Goal: Information Seeking & Learning: Learn about a topic

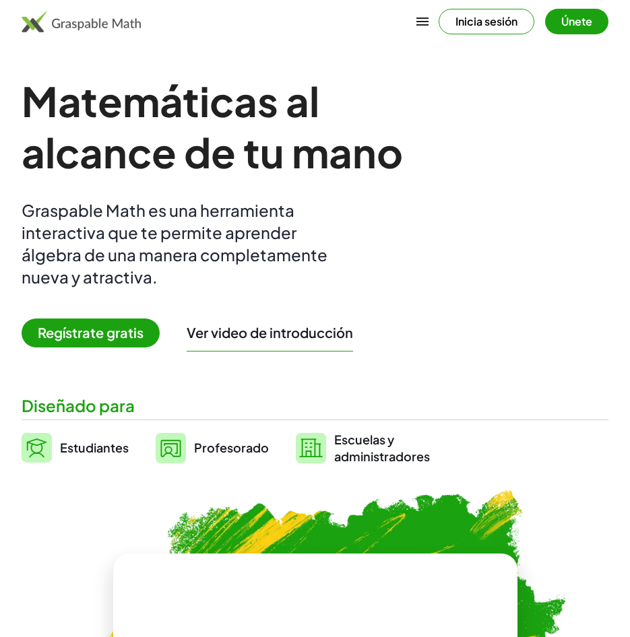
click at [92, 338] on span "Regístrate gratis" at bounding box center [91, 333] width 138 height 29
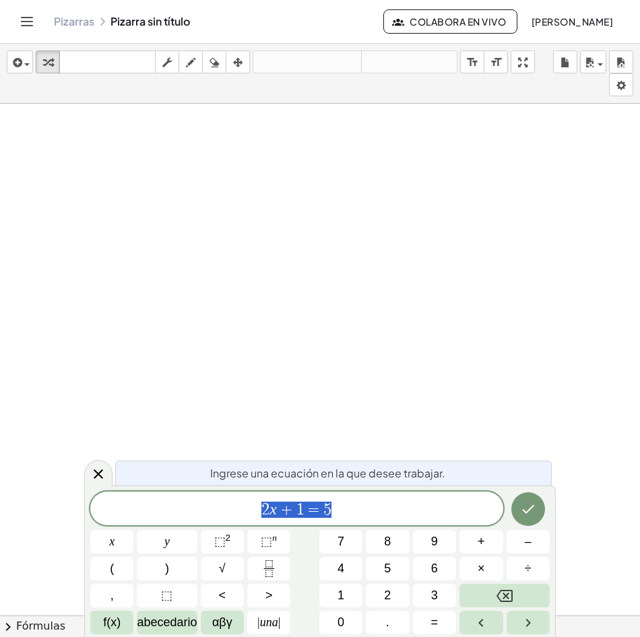
click at [383, 507] on span "2 x + 1 = 5" at bounding box center [296, 510] width 413 height 19
click at [520, 507] on icon "Hecho" at bounding box center [528, 509] width 16 height 16
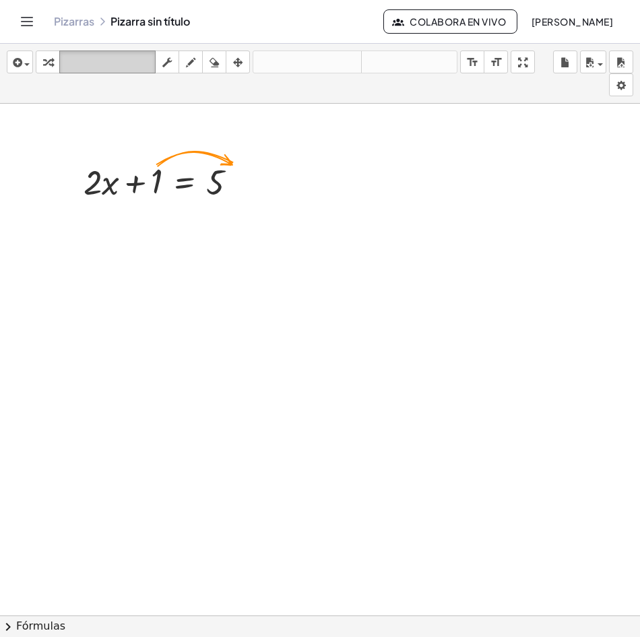
click at [112, 60] on icon "teclado" at bounding box center [108, 63] width 90 height 16
click at [312, 231] on div at bounding box center [320, 633] width 640 height 1058
click at [48, 624] on font "Fórmulas" at bounding box center [40, 626] width 49 height 15
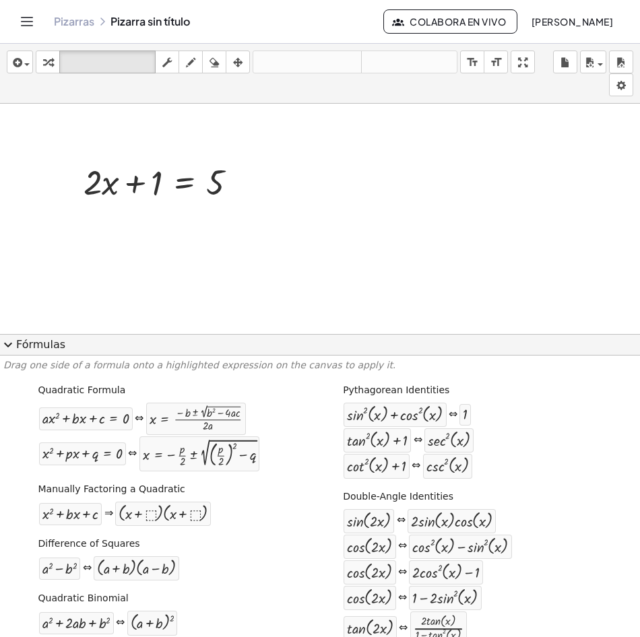
click at [30, 340] on font "Fórmulas" at bounding box center [40, 344] width 49 height 15
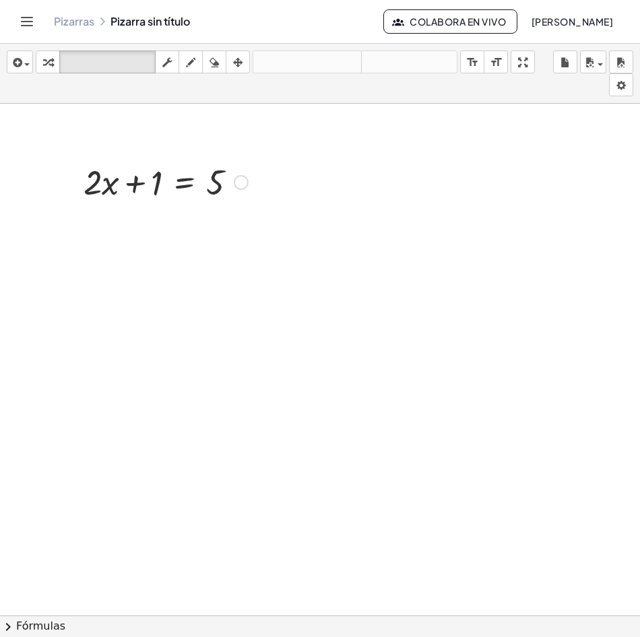
click at [139, 157] on div "+ · 2 · x + 1 = 5" at bounding box center [160, 181] width 195 height 53
click at [125, 179] on div at bounding box center [140, 184] width 43 height 38
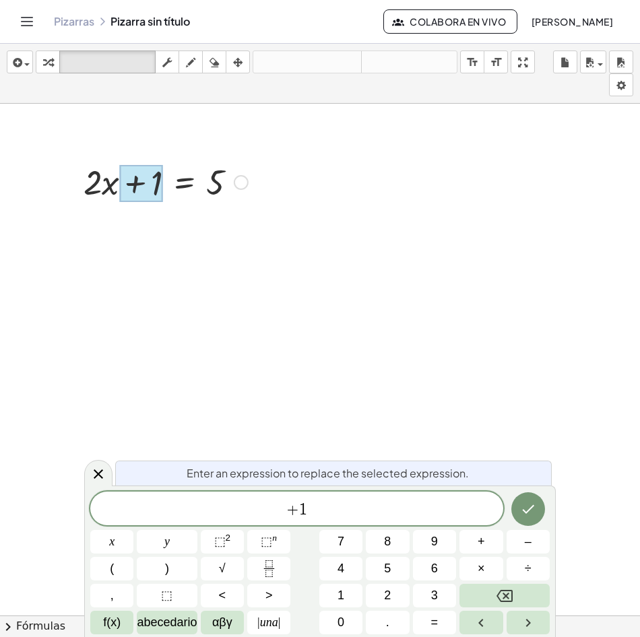
click at [125, 179] on div at bounding box center [140, 184] width 43 height 38
drag, startPoint x: 246, startPoint y: 186, endPoint x: 222, endPoint y: 186, distance: 23.6
click at [236, 186] on div at bounding box center [241, 182] width 15 height 15
click at [212, 186] on div at bounding box center [166, 181] width 178 height 46
drag, startPoint x: 157, startPoint y: 189, endPoint x: 128, endPoint y: 191, distance: 29.0
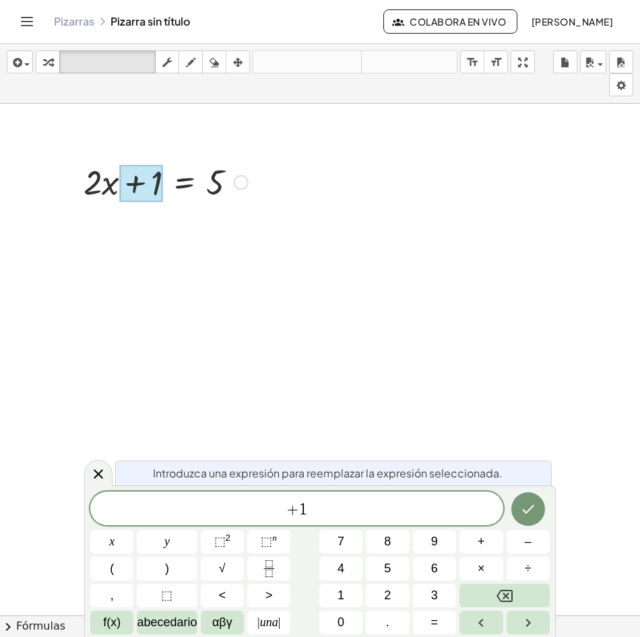
click at [134, 189] on div at bounding box center [140, 184] width 43 height 38
drag, startPoint x: 125, startPoint y: 191, endPoint x: 84, endPoint y: 194, distance: 40.6
click at [185, 183] on div "+ · 2 · x + 1 = 5" at bounding box center [185, 183] width 0 height 0
click at [148, 194] on div at bounding box center [140, 184] width 43 height 38
click at [100, 184] on div at bounding box center [166, 181] width 178 height 46
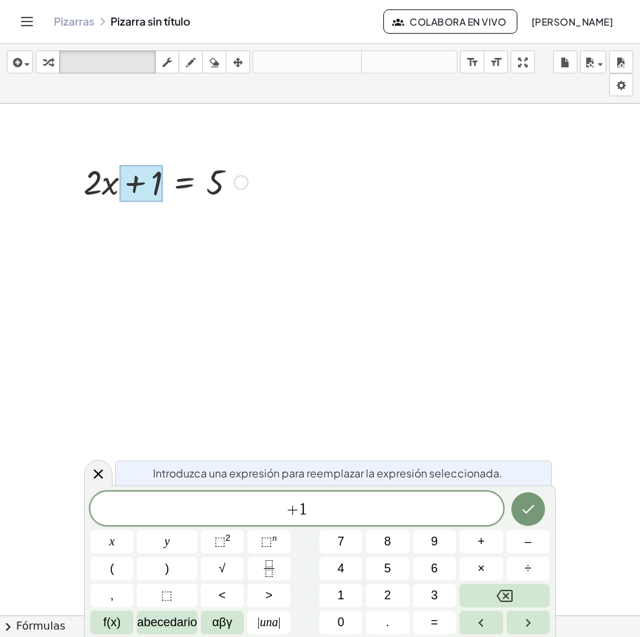
click at [125, 183] on div at bounding box center [140, 184] width 43 height 38
click at [153, 186] on div at bounding box center [140, 184] width 43 height 38
drag, startPoint x: 335, startPoint y: 519, endPoint x: 185, endPoint y: 250, distance: 308.8
click at [316, 488] on div "Introduzca una expresión para reemplazar la expresión seleccionada. + 1 ​ x y ⬚…" at bounding box center [320, 562] width 472 height 152
drag, startPoint x: 199, startPoint y: 182, endPoint x: 185, endPoint y: 185, distance: 13.7
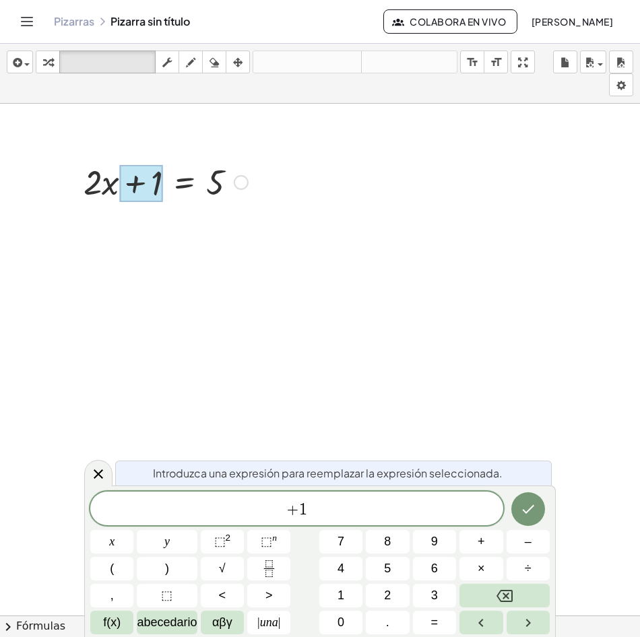
click at [197, 181] on div at bounding box center [166, 181] width 178 height 46
click at [185, 185] on div at bounding box center [166, 181] width 178 height 46
click at [180, 185] on div at bounding box center [166, 181] width 178 height 46
drag, startPoint x: 241, startPoint y: 185, endPoint x: 19, endPoint y: 185, distance: 222.3
click at [19, 185] on div "+ · 2 · x + 1 = 5" at bounding box center [320, 633] width 640 height 1058
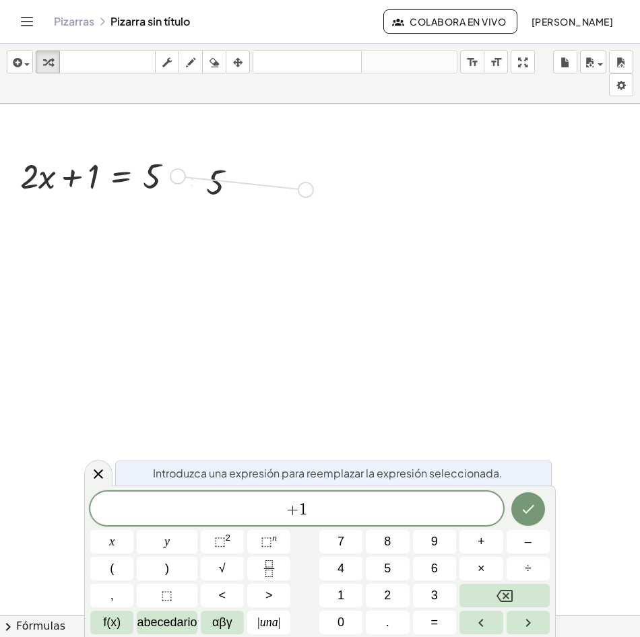
drag, startPoint x: 181, startPoint y: 180, endPoint x: 293, endPoint y: 162, distance: 113.2
click at [293, 162] on div "+ · 2 · x + 1 = 5 + · 2 · x + 1 = 5" at bounding box center [320, 633] width 640 height 1058
drag, startPoint x: 339, startPoint y: 183, endPoint x: 210, endPoint y: 145, distance: 134.3
click at [197, 138] on div "+ · 2 · x + 1 = 5 + · 2 · x + 1 = 5 + · 2 · x + 1 = 5" at bounding box center [320, 633] width 640 height 1058
drag, startPoint x: 206, startPoint y: 162, endPoint x: 196, endPoint y: 162, distance: 10.1
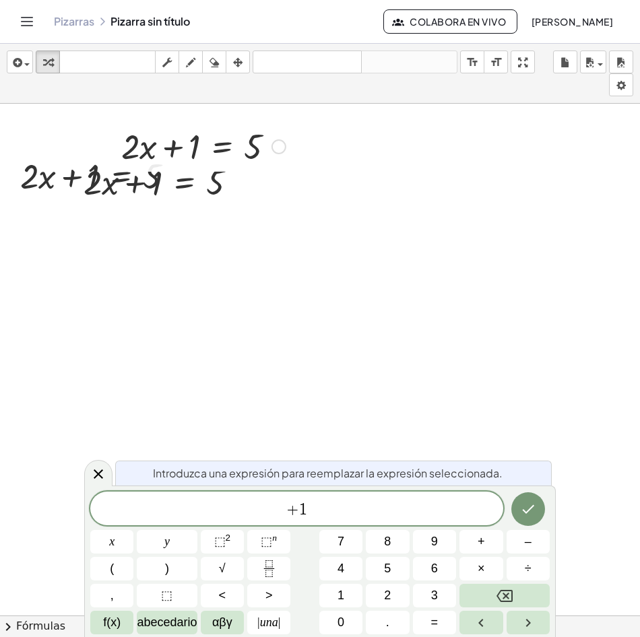
click at [203, 162] on div at bounding box center [204, 146] width 178 height 46
click at [156, 161] on div at bounding box center [166, 181] width 178 height 46
click at [158, 182] on div at bounding box center [166, 181] width 178 height 46
click at [187, 216] on icon at bounding box center [185, 216] width 12 height 11
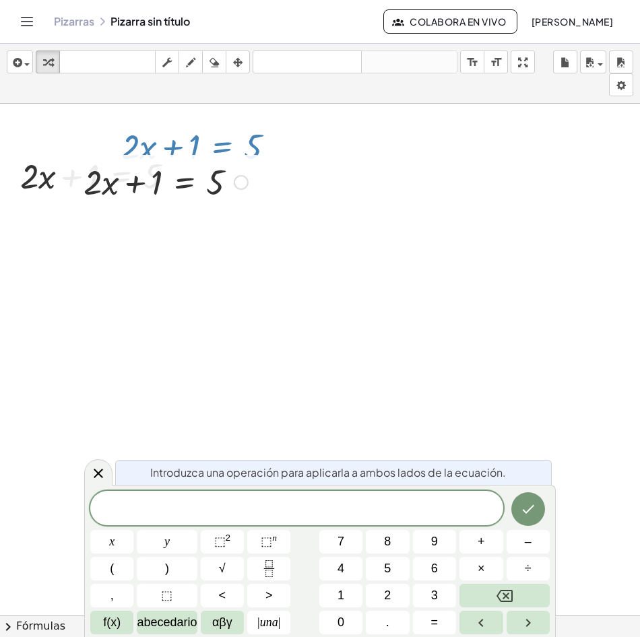
click at [174, 189] on div at bounding box center [166, 181] width 178 height 46
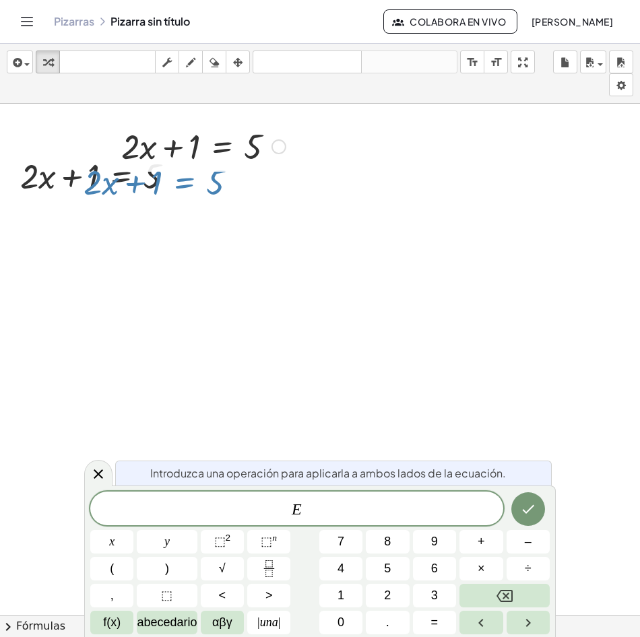
click at [224, 183] on icon at bounding box center [222, 180] width 12 height 11
drag, startPoint x: 241, startPoint y: 150, endPoint x: 233, endPoint y: 150, distance: 8.1
drag, startPoint x: 233, startPoint y: 150, endPoint x: 165, endPoint y: 150, distance: 68.0
drag, startPoint x: 165, startPoint y: 150, endPoint x: 77, endPoint y: 190, distance: 96.5
click at [77, 190] on div at bounding box center [73, 181] width 20 height 53
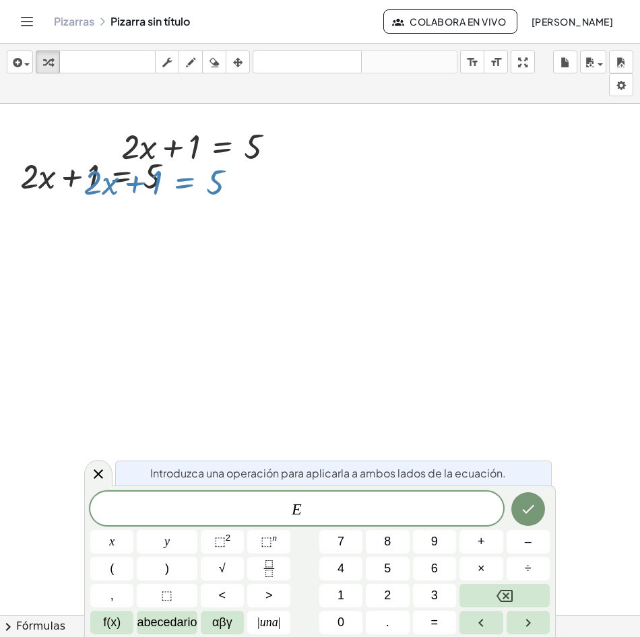
drag, startPoint x: 105, startPoint y: 184, endPoint x: 230, endPoint y: 273, distance: 153.6
click at [227, 277] on div "+ · 2 · x + 1 = 5 + · 2 · x + 1 = 5 + · 2 · x + 1 = 5" at bounding box center [320, 633] width 640 height 1058
drag, startPoint x: 315, startPoint y: 238, endPoint x: 345, endPoint y: 212, distance: 39.7
click at [325, 228] on div at bounding box center [320, 633] width 640 height 1058
click at [48, 59] on icon "button" at bounding box center [47, 63] width 9 height 16
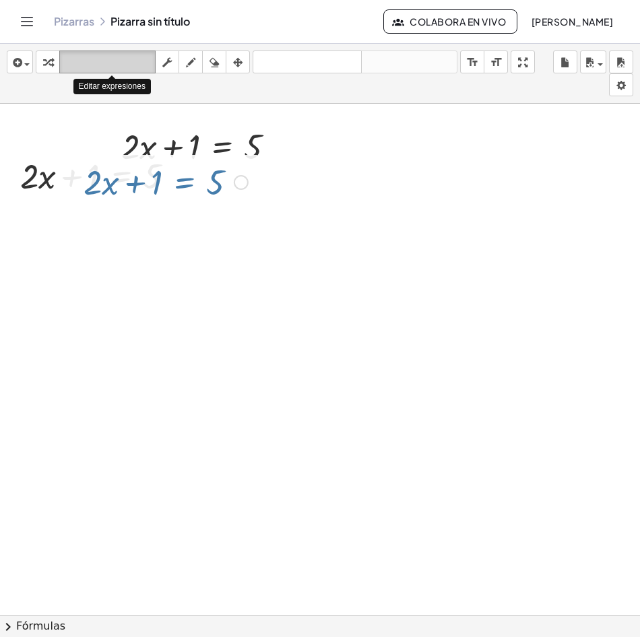
click at [60, 63] on button "teclado teclado numérico" at bounding box center [107, 62] width 96 height 23
click at [92, 63] on icon "teclado" at bounding box center [108, 63] width 90 height 16
click at [121, 61] on icon "teclado" at bounding box center [108, 63] width 90 height 16
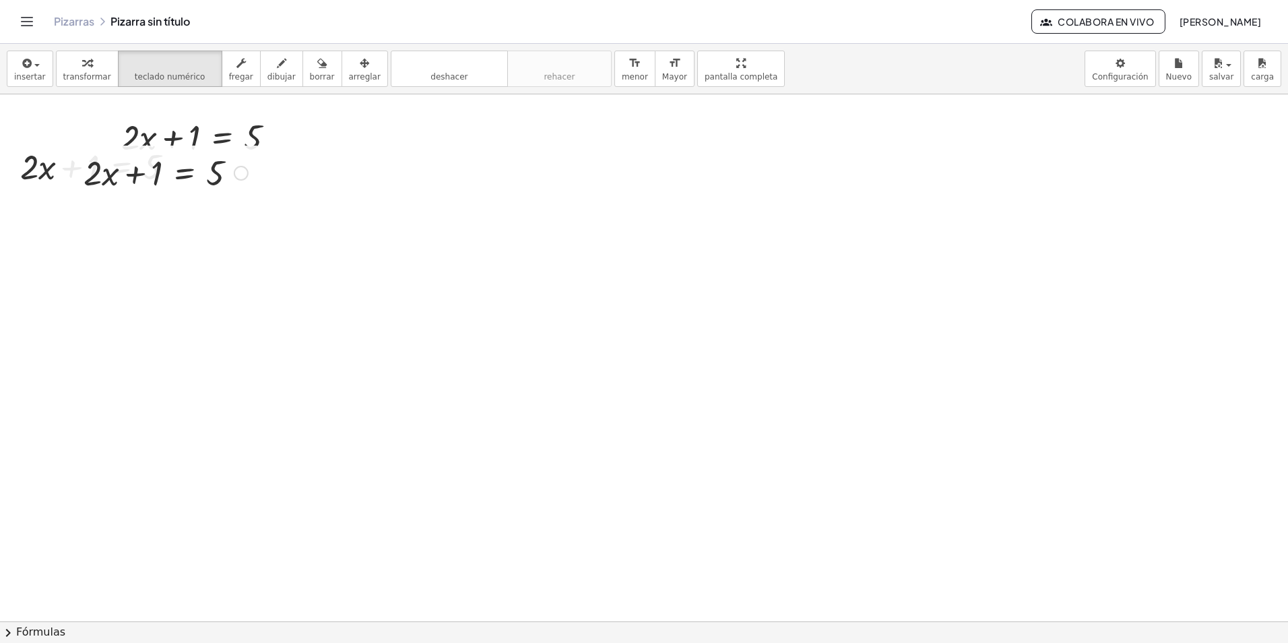
click at [156, 18] on div "Pizarras Pizarra sin título" at bounding box center [542, 21] width 977 height 13
click at [153, 136] on div at bounding box center [139, 137] width 36 height 39
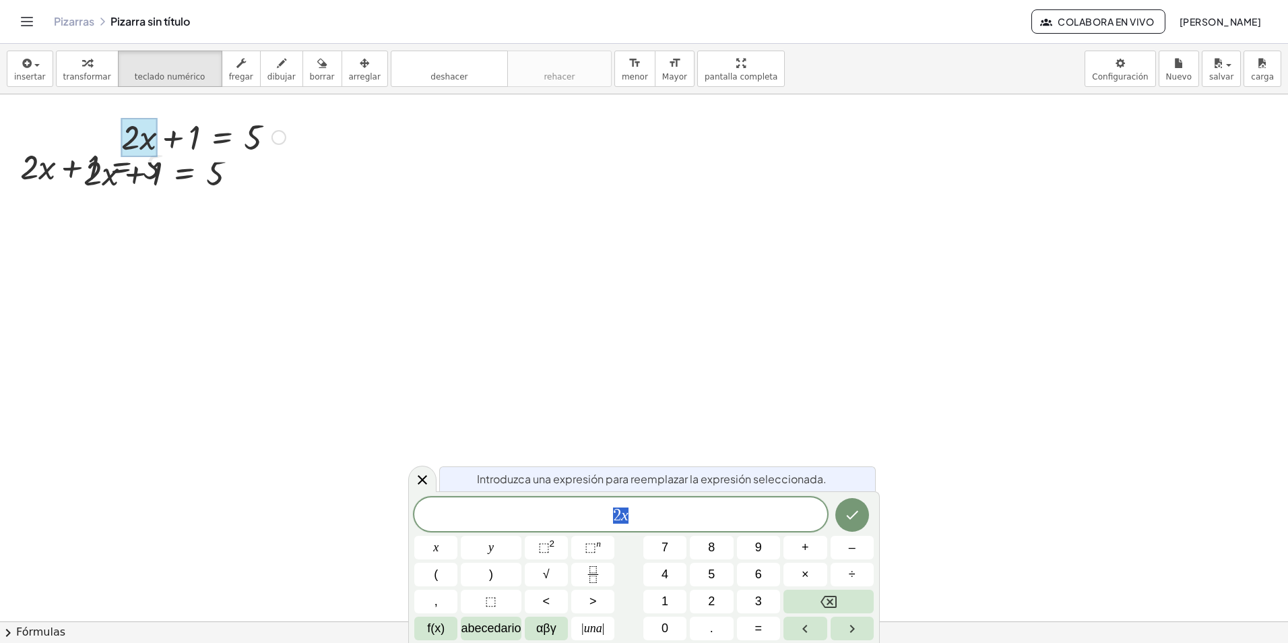
click at [153, 136] on div at bounding box center [139, 137] width 36 height 39
drag, startPoint x: 153, startPoint y: 136, endPoint x: 218, endPoint y: 149, distance: 65.9
click at [220, 149] on div at bounding box center [204, 136] width 178 height 46
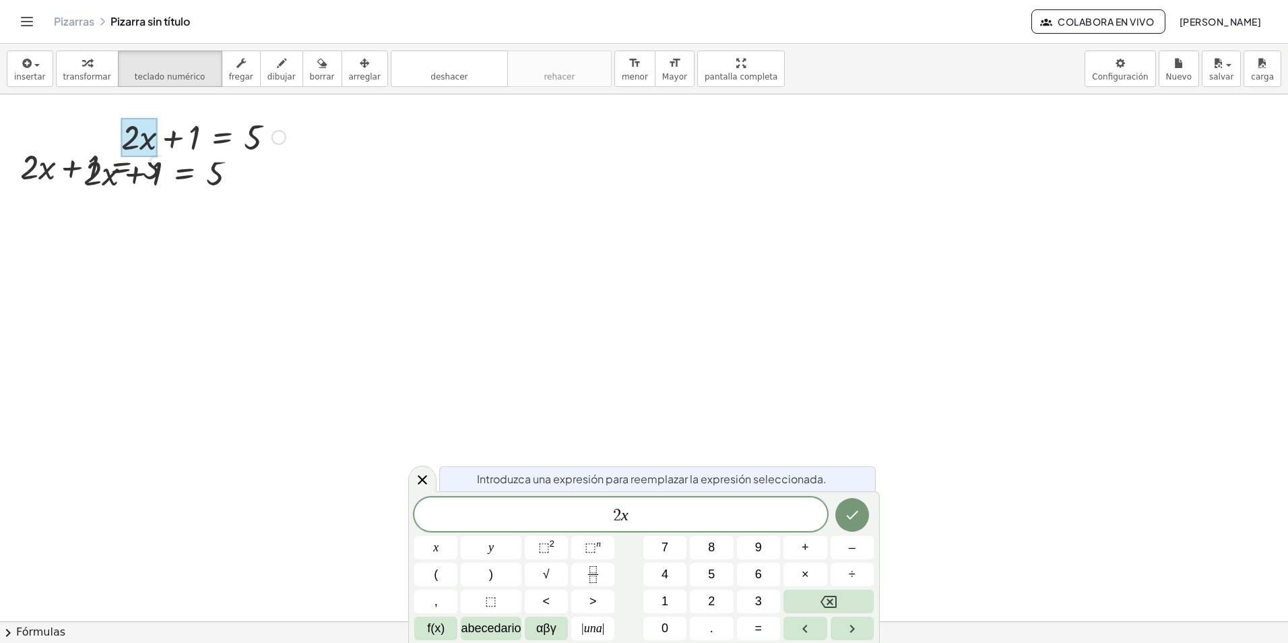
click at [201, 139] on div at bounding box center [204, 136] width 178 height 46
drag, startPoint x: 184, startPoint y: 139, endPoint x: 269, endPoint y: 146, distance: 85.1
click at [203, 139] on div at bounding box center [204, 136] width 178 height 46
drag, startPoint x: 269, startPoint y: 146, endPoint x: 204, endPoint y: 101, distance: 78.5
click at [253, 133] on div at bounding box center [204, 136] width 178 height 46
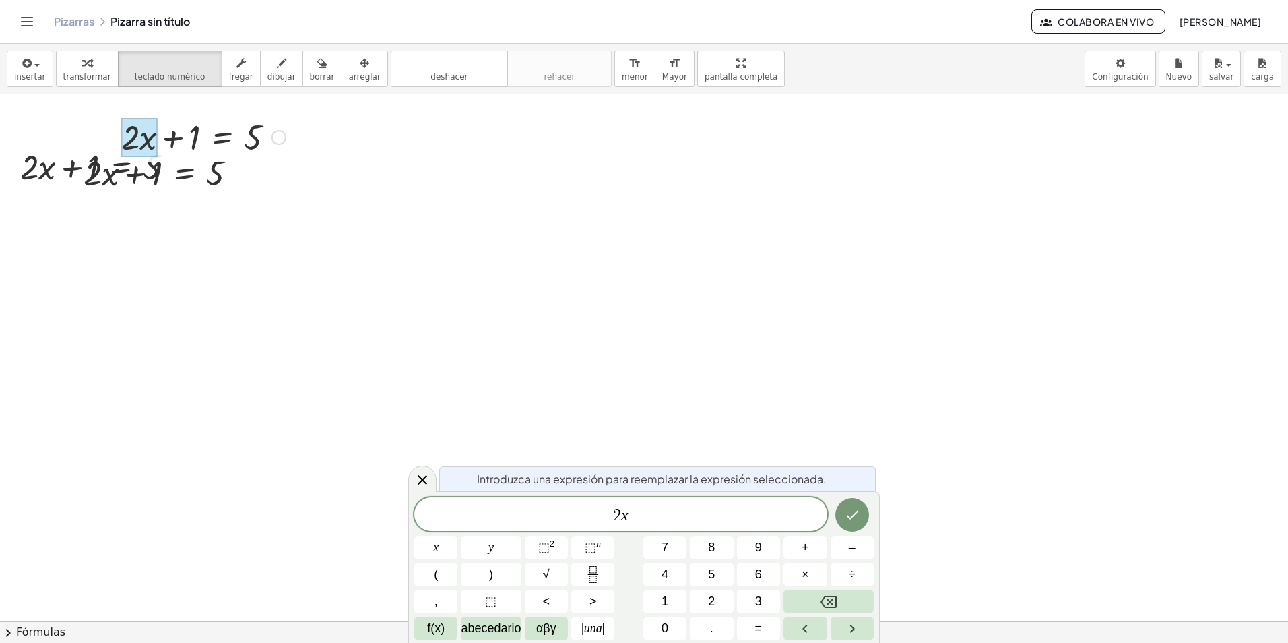
click at [138, 129] on div at bounding box center [139, 137] width 36 height 39
click at [205, 144] on div at bounding box center [204, 136] width 178 height 46
click at [462, 82] on button "deshacer deshacer" at bounding box center [449, 69] width 117 height 36
drag, startPoint x: 462, startPoint y: 82, endPoint x: 169, endPoint y: 160, distance: 303.3
click at [161, 176] on div at bounding box center [140, 175] width 43 height 38
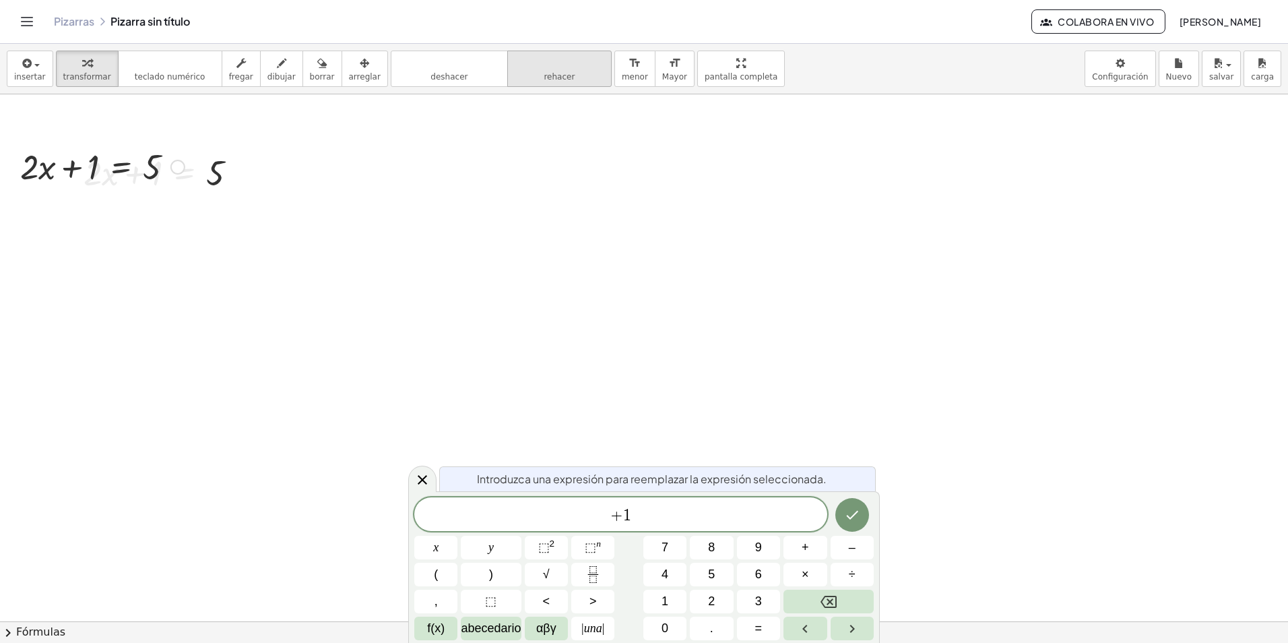
click at [527, 69] on icon "rehacer" at bounding box center [560, 63] width 90 height 16
click at [107, 168] on div at bounding box center [166, 172] width 178 height 46
drag, startPoint x: 94, startPoint y: 176, endPoint x: 234, endPoint y: 184, distance: 140.4
click at [234, 184] on div at bounding box center [166, 172] width 178 height 46
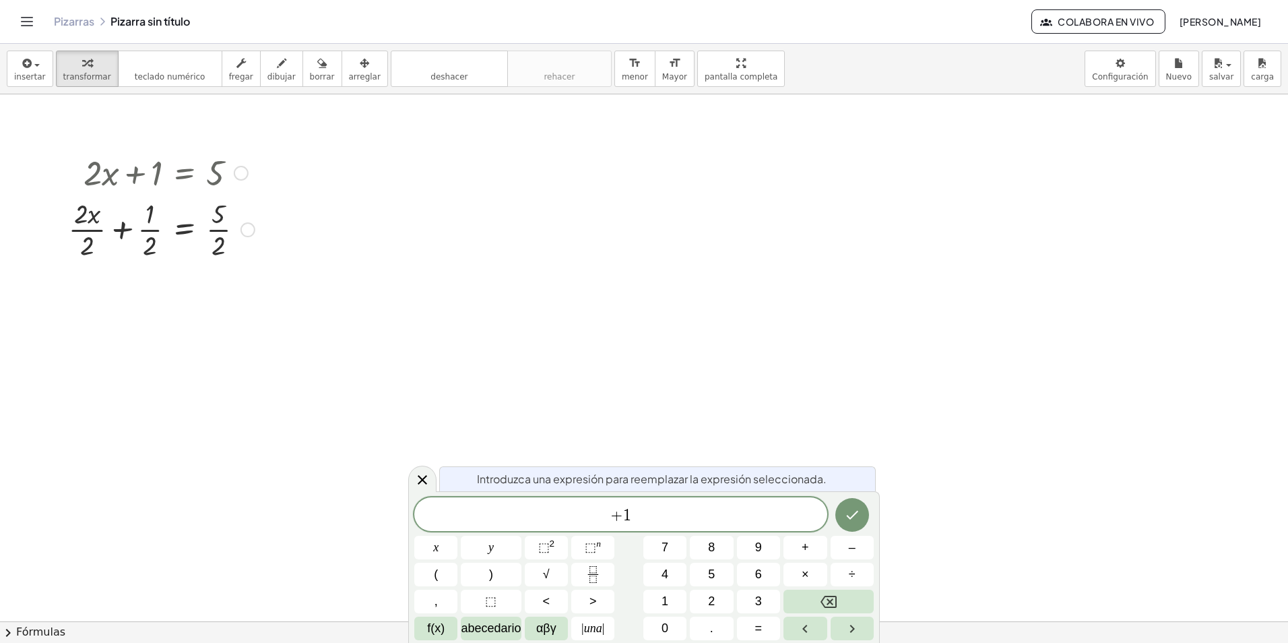
drag, startPoint x: 193, startPoint y: 179, endPoint x: 201, endPoint y: 179, distance: 8.1
click at [197, 179] on div at bounding box center [170, 172] width 156 height 46
drag, startPoint x: 187, startPoint y: 171, endPoint x: 162, endPoint y: 171, distance: 24.9
click at [180, 171] on div at bounding box center [170, 172] width 156 height 46
click at [137, 172] on div at bounding box center [170, 172] width 156 height 46
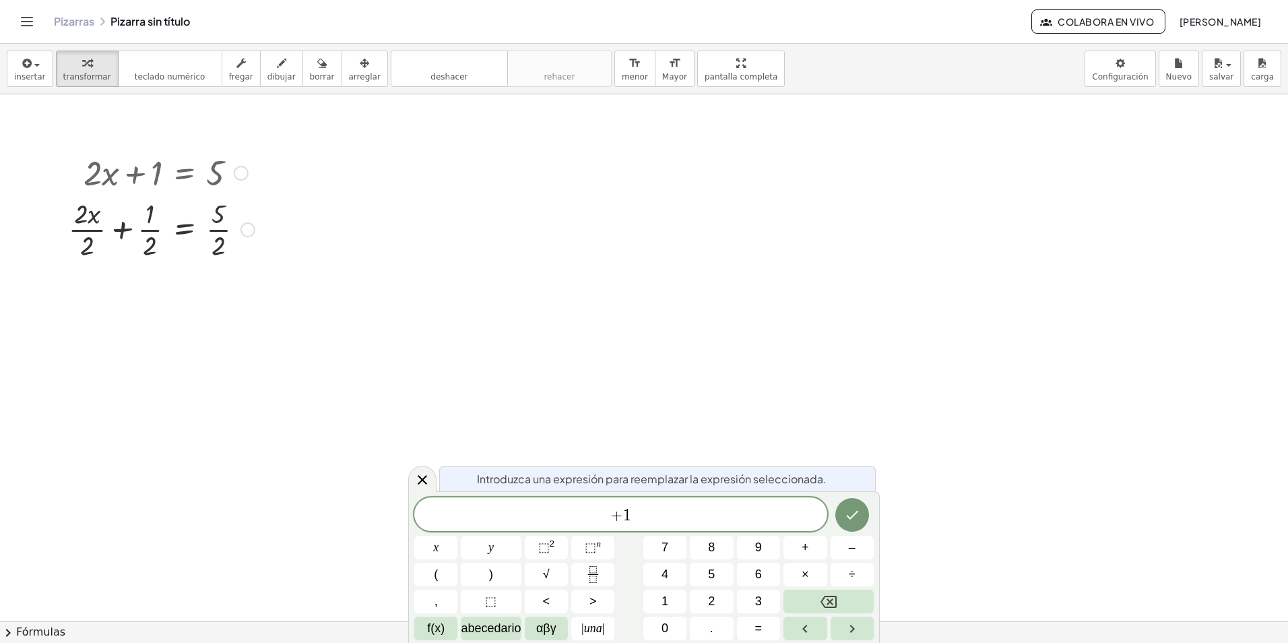
click at [141, 175] on div at bounding box center [170, 172] width 156 height 46
drag, startPoint x: 141, startPoint y: 175, endPoint x: 242, endPoint y: 233, distance: 115.9
click at [242, 233] on div at bounding box center [247, 229] width 15 height 15
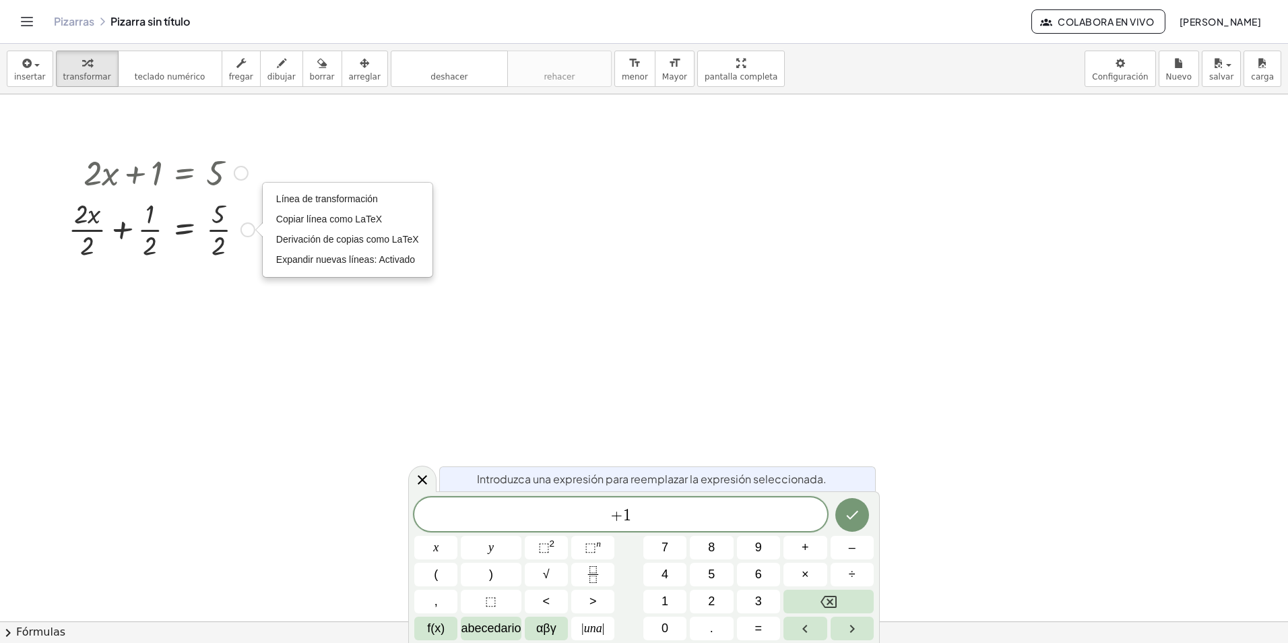
click at [232, 230] on div at bounding box center [166, 228] width 178 height 67
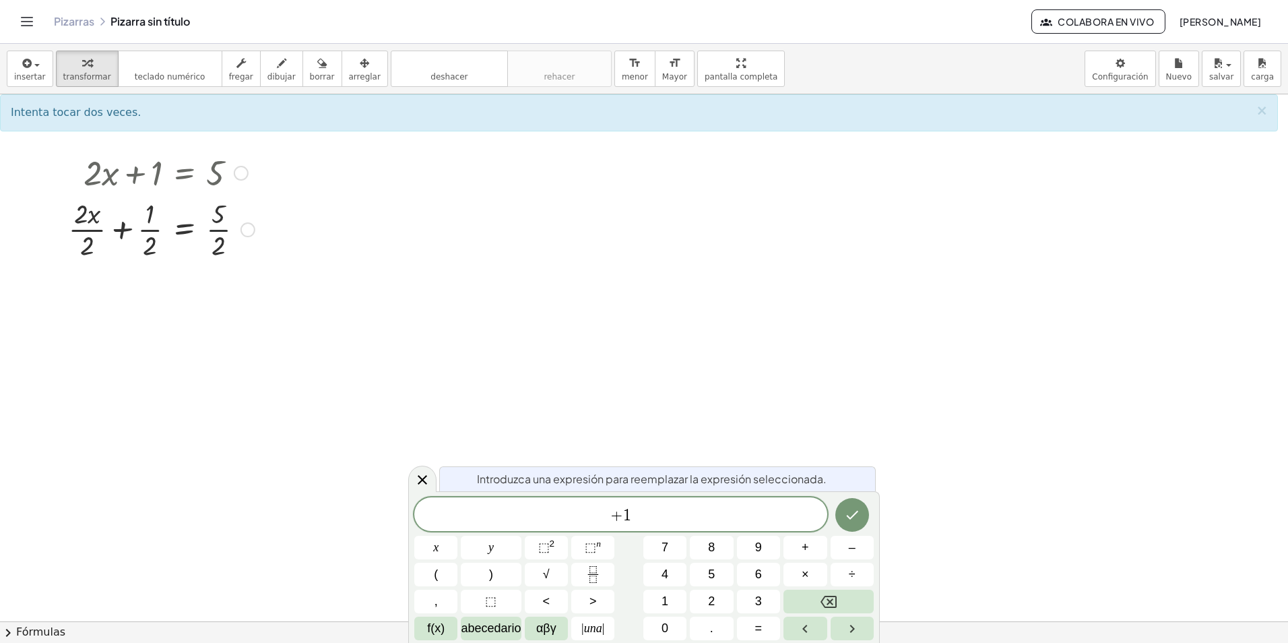
click at [221, 230] on div at bounding box center [166, 228] width 178 height 67
click at [82, 68] on icon "button" at bounding box center [86, 63] width 9 height 16
click at [162, 70] on icon "teclado" at bounding box center [170, 63] width 90 height 16
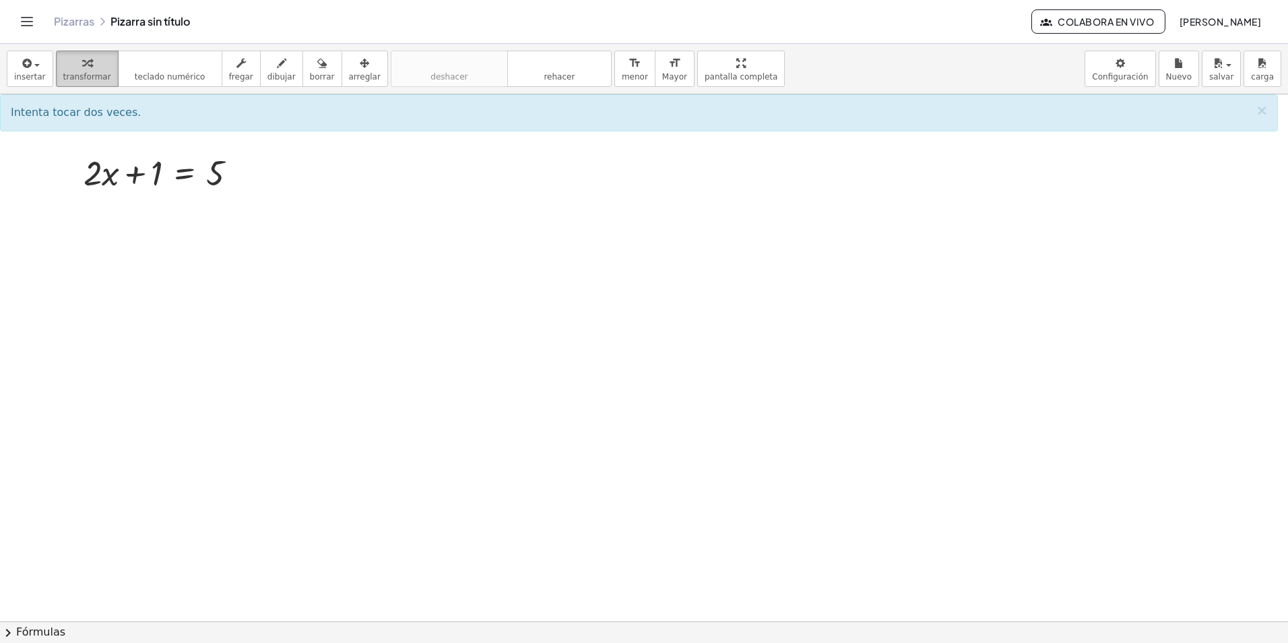
click at [82, 66] on icon "button" at bounding box center [86, 63] width 9 height 16
click at [34, 66] on span "button" at bounding box center [36, 65] width 5 height 3
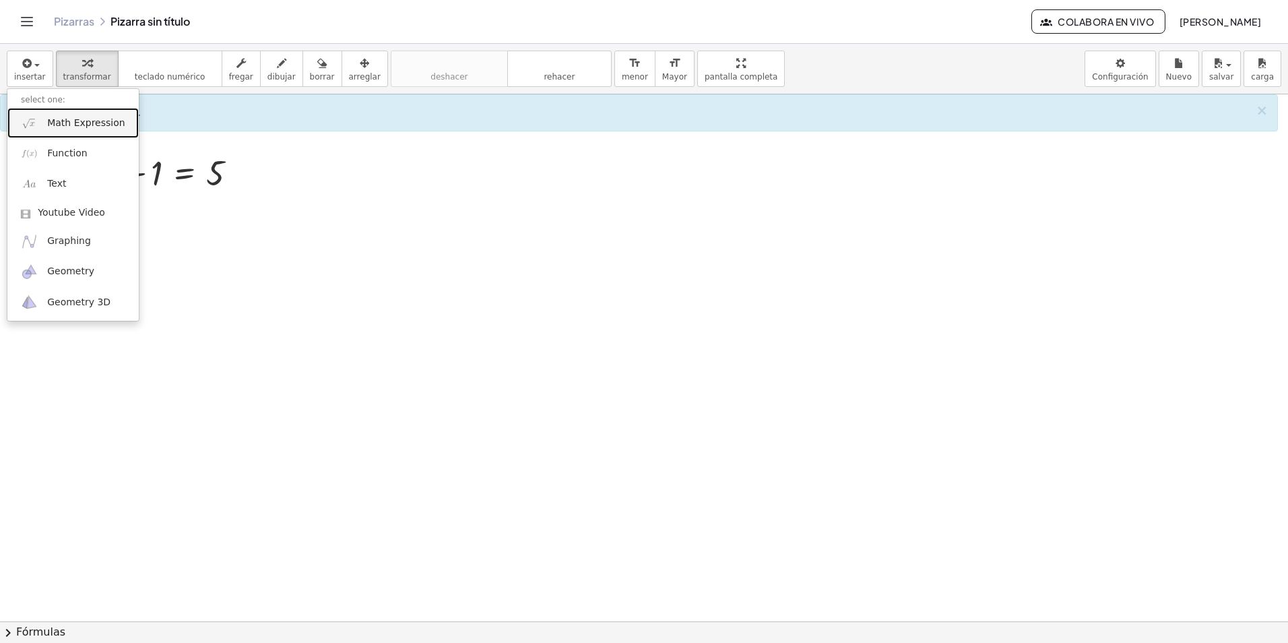
click at [82, 124] on span "Math Expression" at bounding box center [85, 123] width 77 height 13
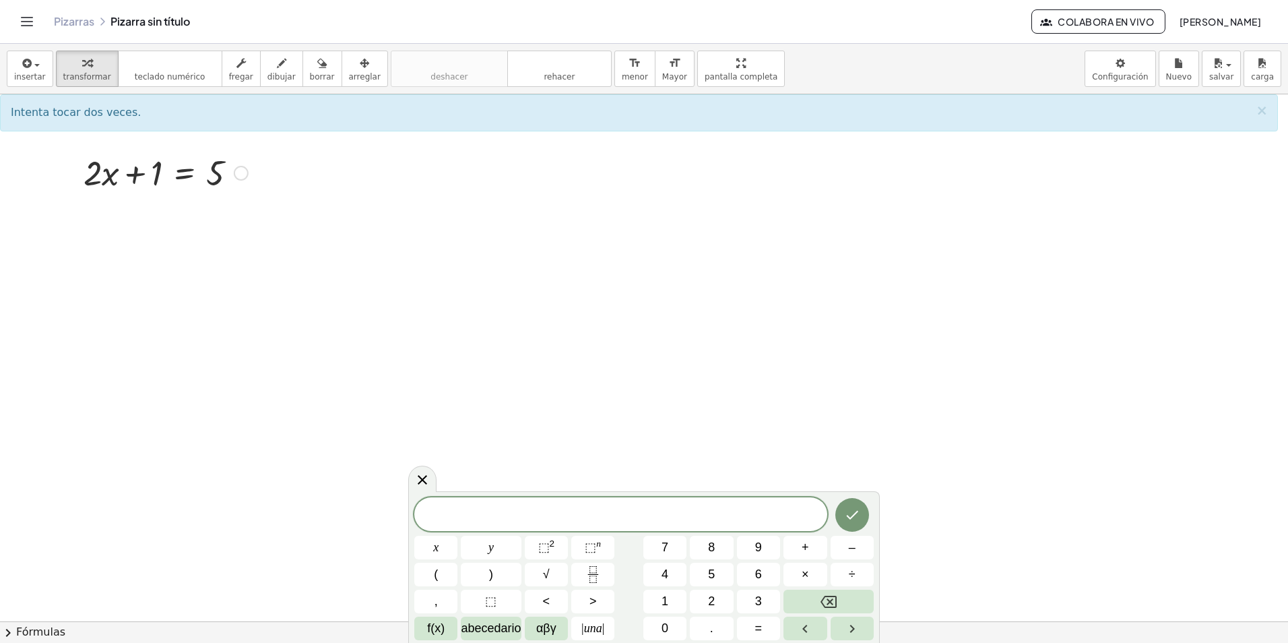
click at [236, 166] on div at bounding box center [241, 173] width 15 height 15
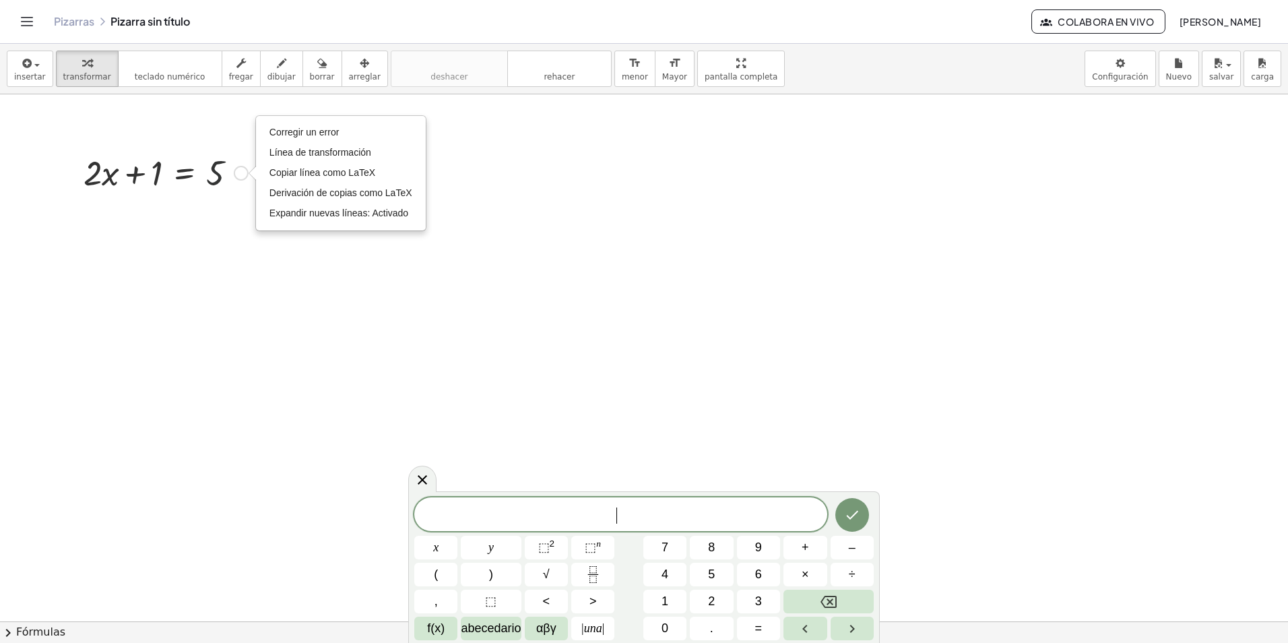
click at [210, 167] on div at bounding box center [166, 172] width 178 height 46
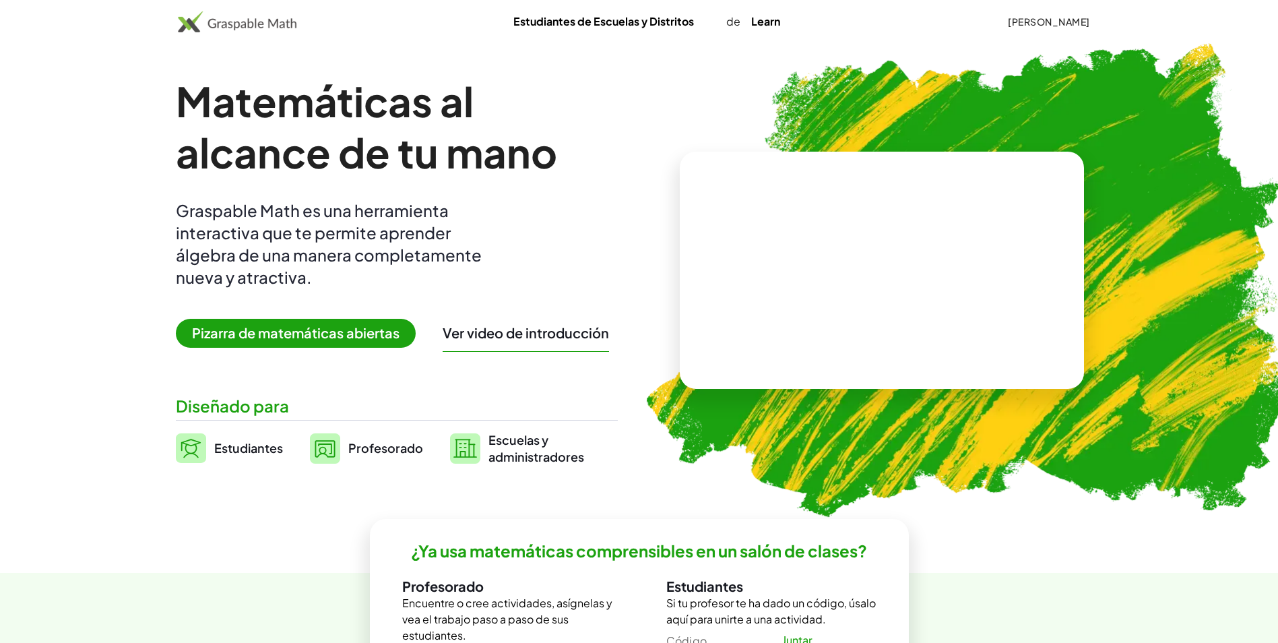
click at [355, 333] on span "Pizarra de matemáticas abiertas" at bounding box center [296, 333] width 240 height 29
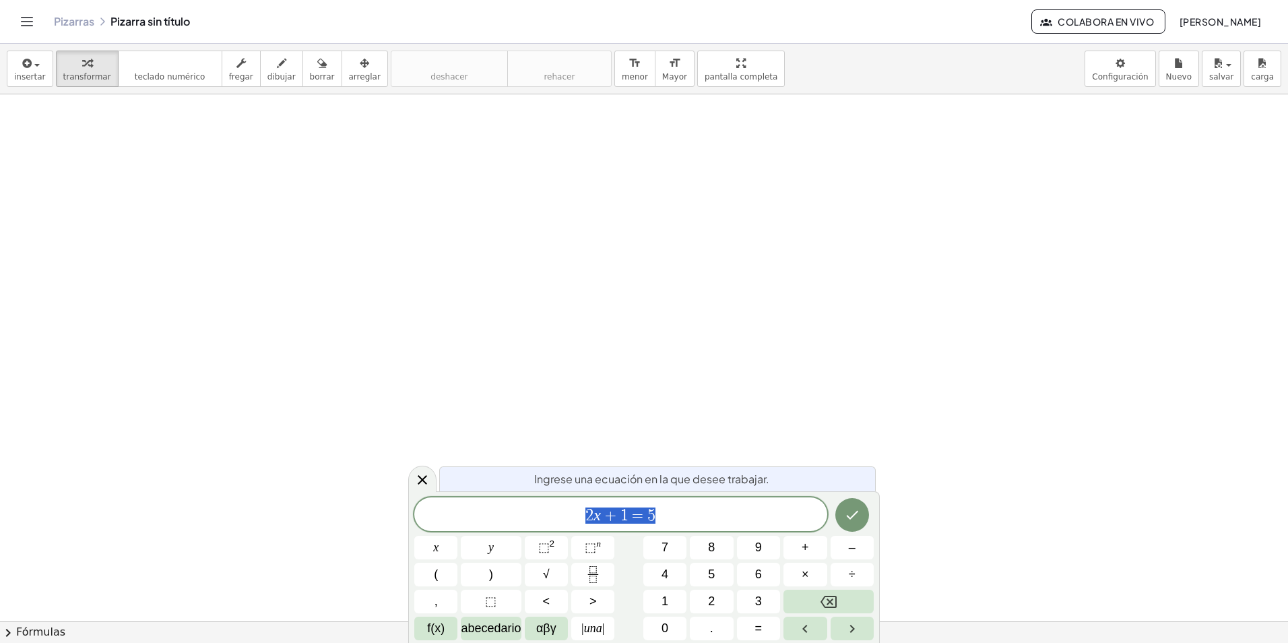
drag, startPoint x: 310, startPoint y: 183, endPoint x: 323, endPoint y: 181, distance: 13.0
click at [317, 183] on div at bounding box center [644, 621] width 1288 height 1054
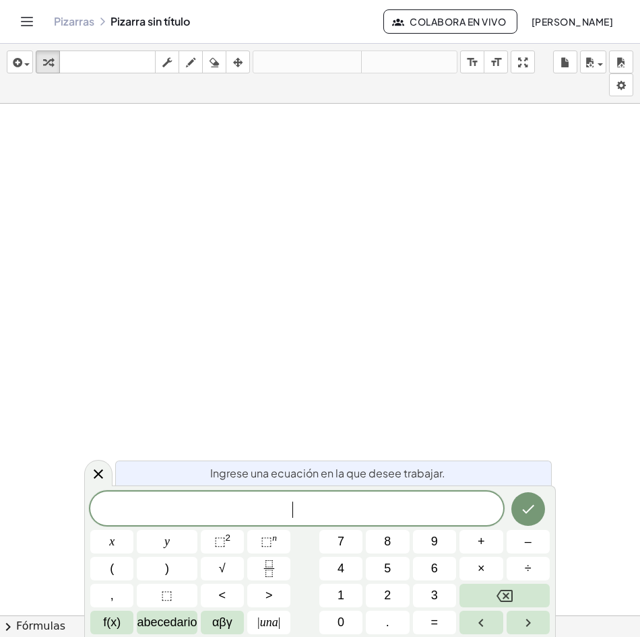
click at [159, 509] on span "​" at bounding box center [296, 510] width 413 height 19
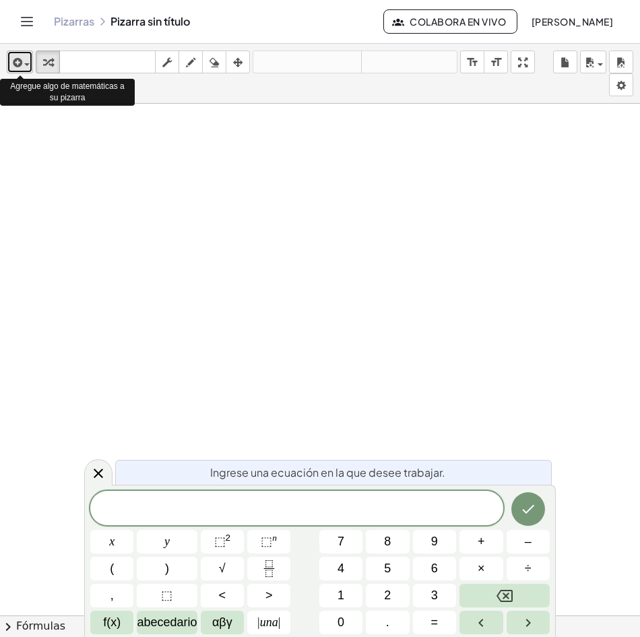
click at [24, 69] on div "button" at bounding box center [20, 62] width 20 height 16
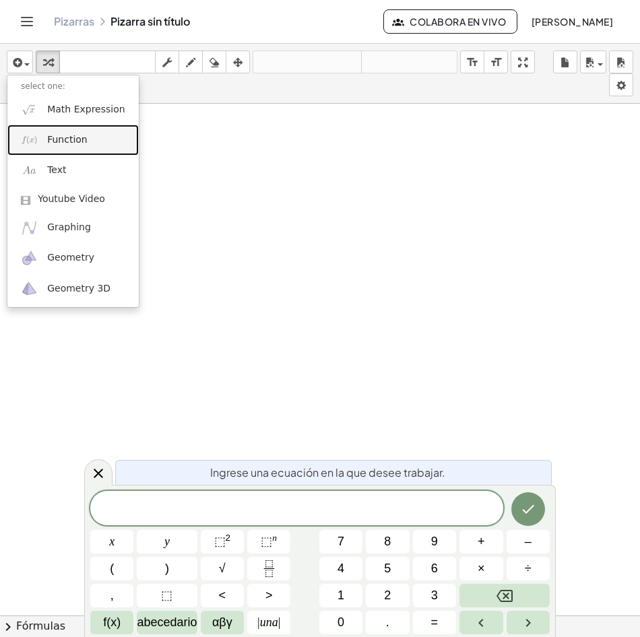
click at [80, 143] on span "Function" at bounding box center [67, 139] width 40 height 13
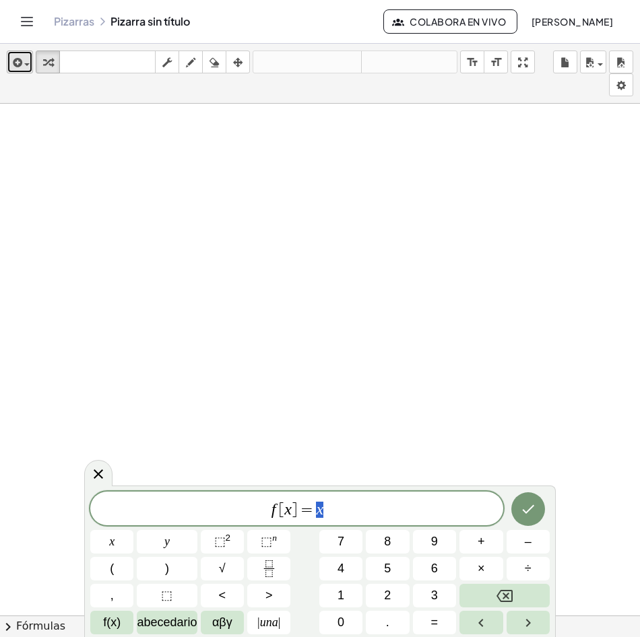
click at [21, 59] on icon "button" at bounding box center [16, 63] width 12 height 16
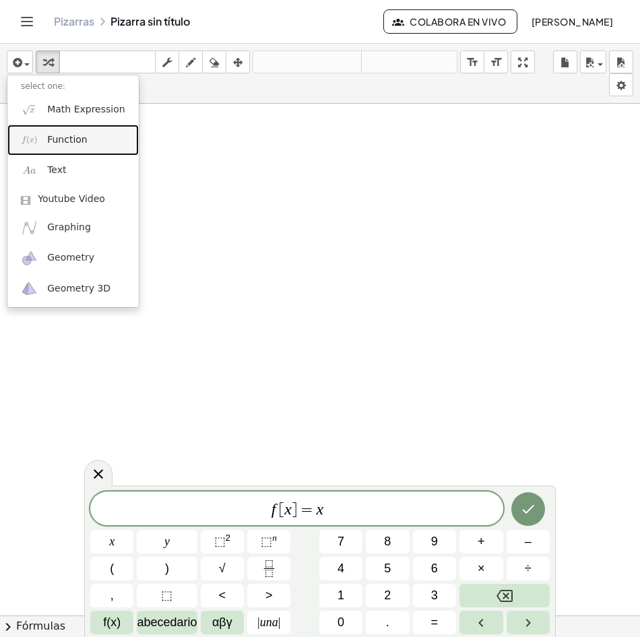
click at [77, 139] on span "Function" at bounding box center [67, 139] width 40 height 13
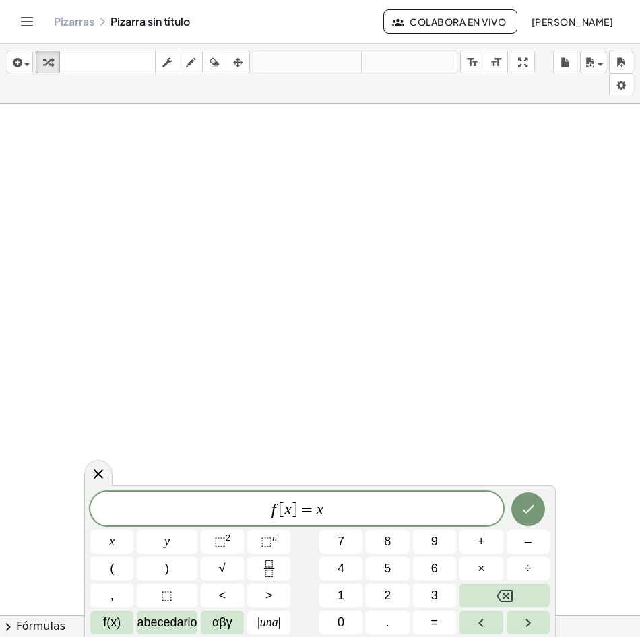
click at [342, 513] on span "f [ x ] = x" at bounding box center [296, 510] width 413 height 19
click at [214, 540] on span "⬚" at bounding box center [219, 541] width 11 height 13
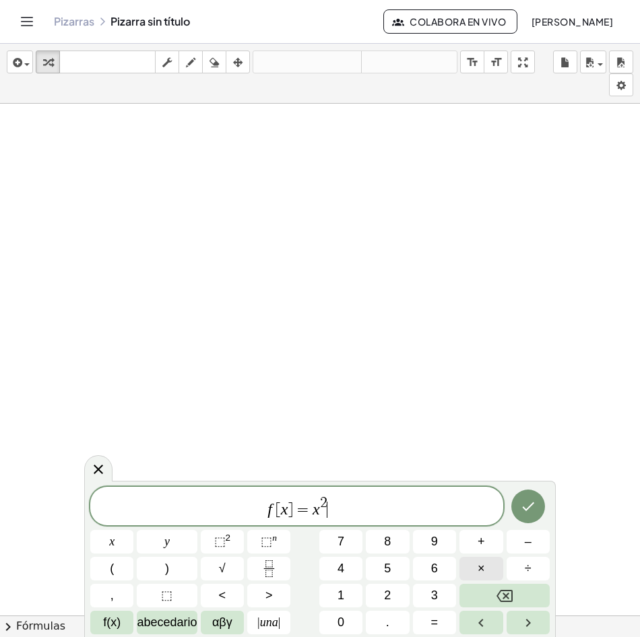
click at [493, 567] on button "×" at bounding box center [480, 569] width 43 height 24
click at [228, 622] on span "αβγ" at bounding box center [222, 623] width 20 height 18
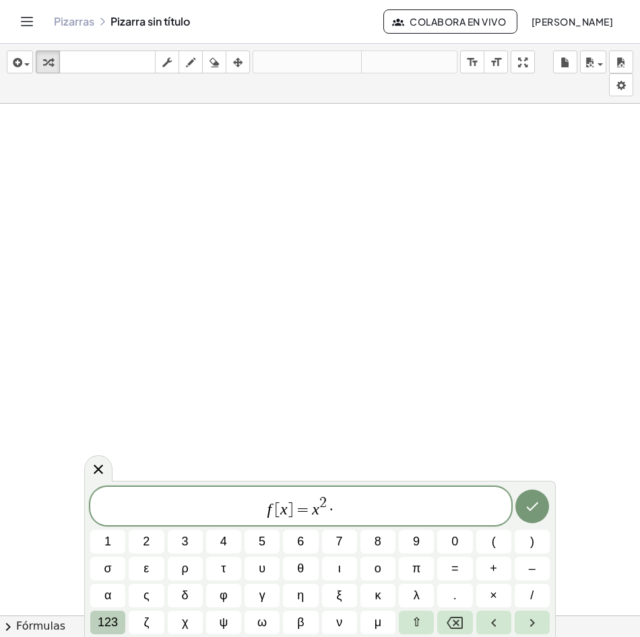
click at [115, 623] on span "123" at bounding box center [108, 623] width 20 height 18
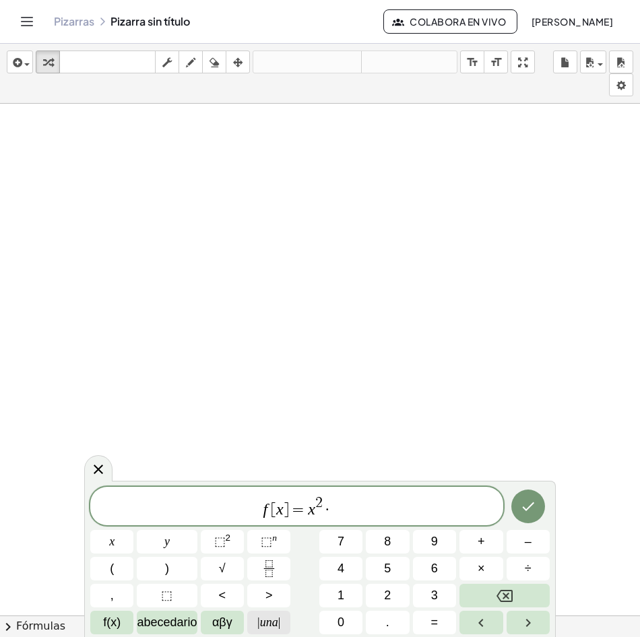
click at [280, 623] on span "|" at bounding box center [279, 622] width 3 height 13
click at [176, 617] on span "abecedario" at bounding box center [167, 623] width 60 height 18
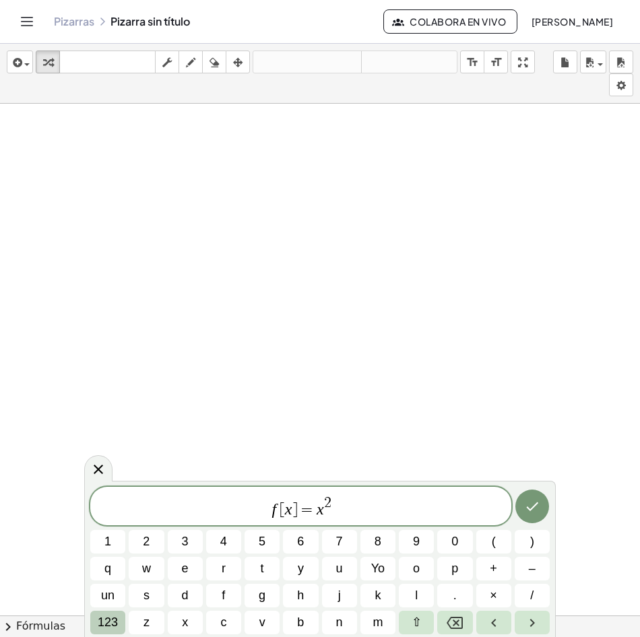
click at [110, 616] on span "123" at bounding box center [108, 623] width 20 height 18
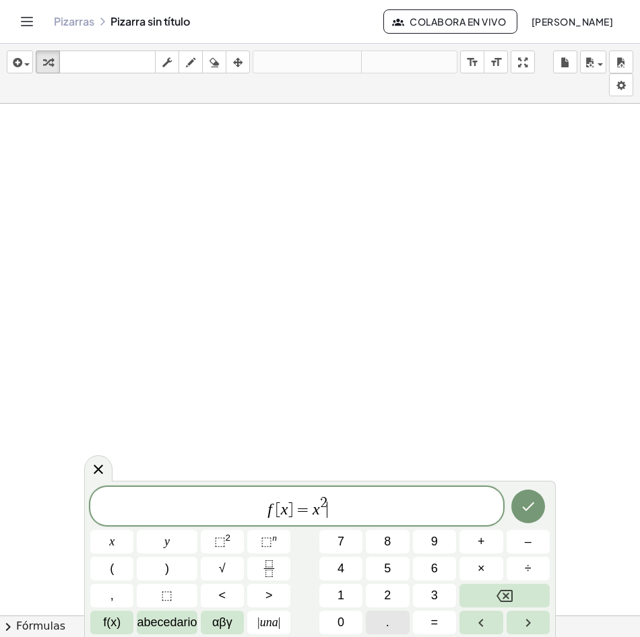
click at [401, 631] on button "." at bounding box center [387, 623] width 43 height 24
click at [46, 622] on font "Fórmulas" at bounding box center [40, 626] width 49 height 15
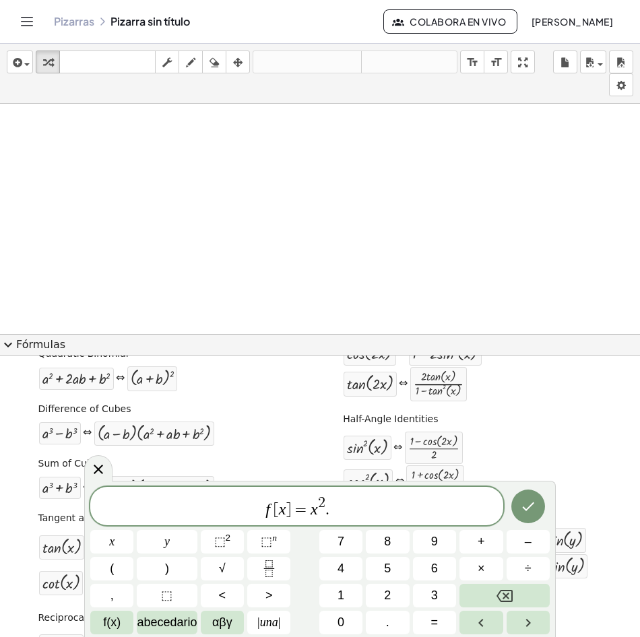
scroll to position [358, 0]
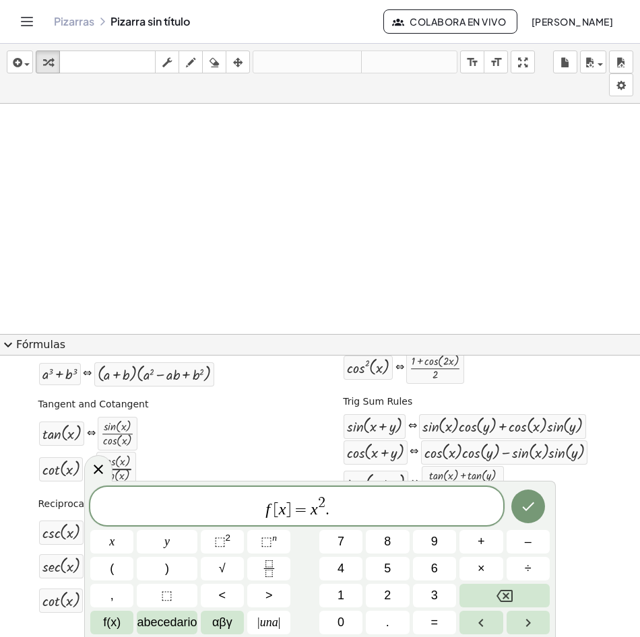
click at [279, 442] on div "Quadratic Formula + · a · x 2 + · b · x + c = 0 ⇔ x = · ( − b ± 2 √ ( + b 2 − ·…" at bounding box center [319, 327] width 633 height 613
drag, startPoint x: 91, startPoint y: 489, endPoint x: 147, endPoint y: 537, distance: 73.6
click at [147, 537] on div "f [ x ] = x 2 . x y ⬚ 2 ⬚ n 7 8 9 + – ( ) √ 4 5 6 × ÷ , ⬚ < > 1 2 3 f(x) abeced…" at bounding box center [319, 561] width 459 height 148
click at [367, 517] on span "f [ x ] = x 2 ." at bounding box center [296, 507] width 413 height 24
click at [179, 626] on span "abecedario" at bounding box center [167, 623] width 60 height 18
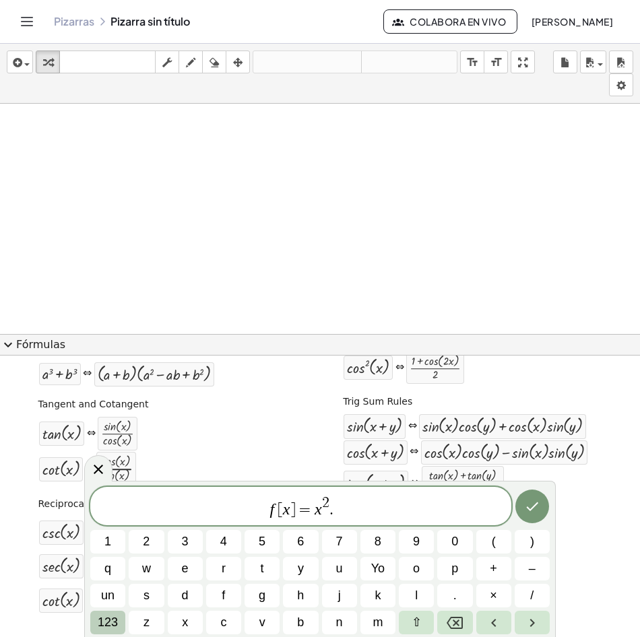
click at [104, 624] on span "123" at bounding box center [108, 623] width 20 height 18
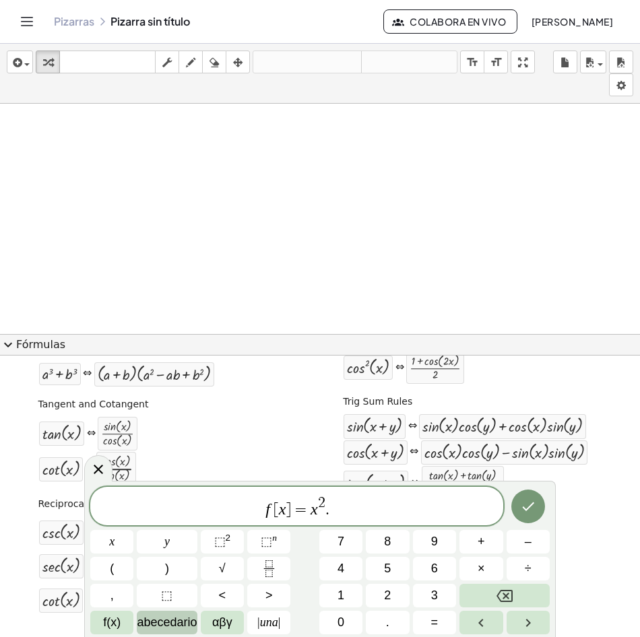
click at [185, 626] on span "abecedario" at bounding box center [167, 623] width 60 height 18
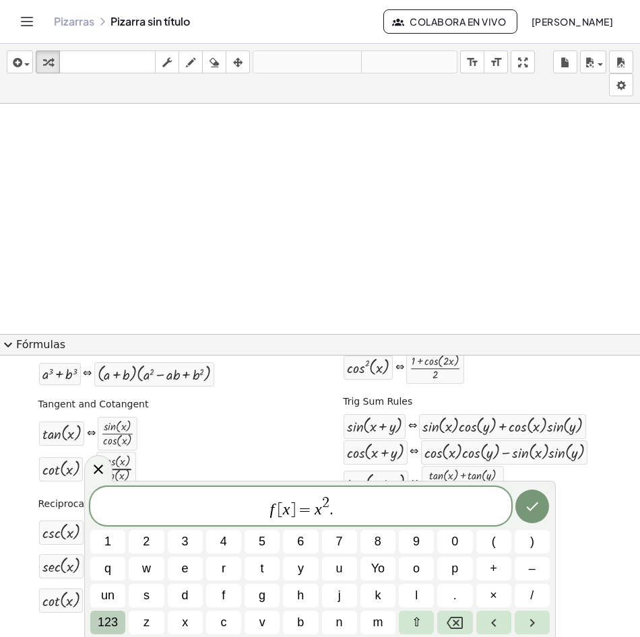
click at [98, 626] on button "123" at bounding box center [107, 623] width 35 height 24
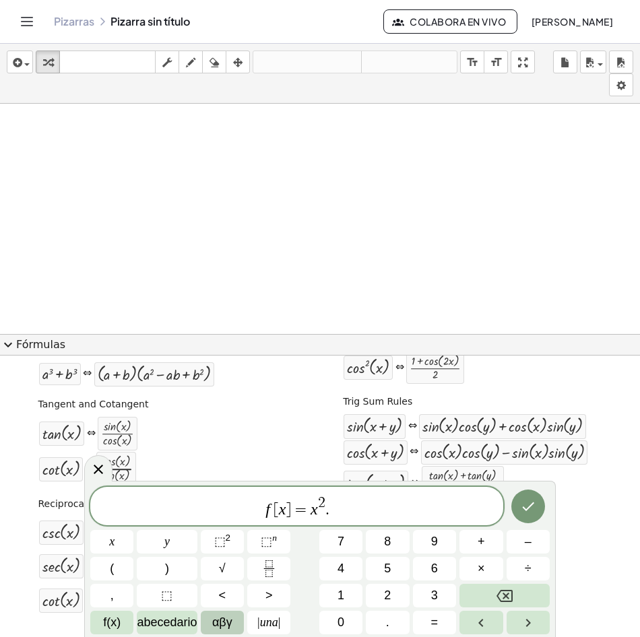
click at [218, 620] on span "αβγ" at bounding box center [222, 623] width 20 height 18
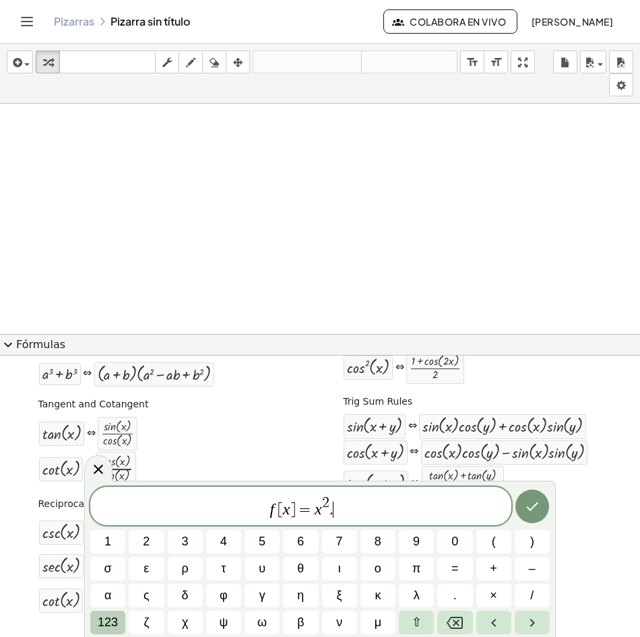
click at [108, 624] on span "123" at bounding box center [108, 623] width 20 height 18
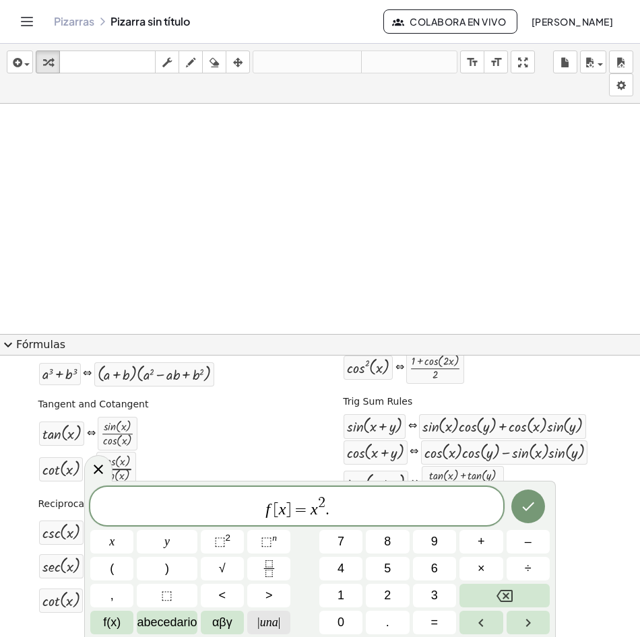
click at [273, 630] on span "| una |" at bounding box center [268, 623] width 23 height 18
click at [119, 625] on span "f(x)" at bounding box center [112, 623] width 18 height 18
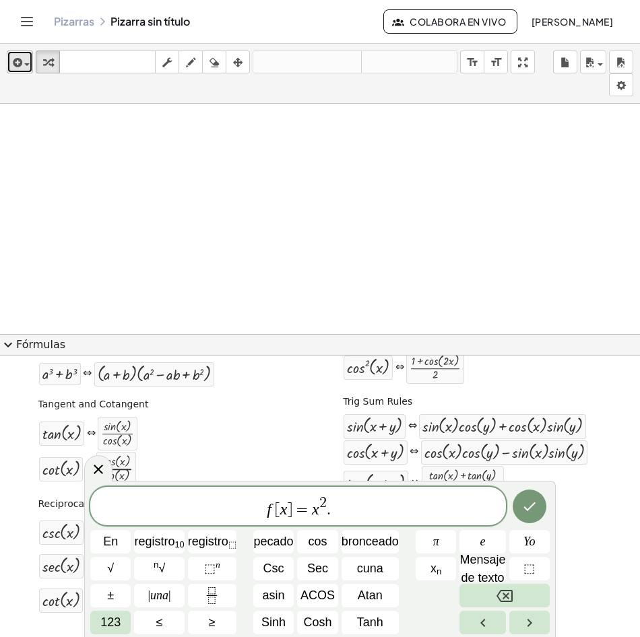
click at [21, 69] on icon "button" at bounding box center [16, 63] width 12 height 16
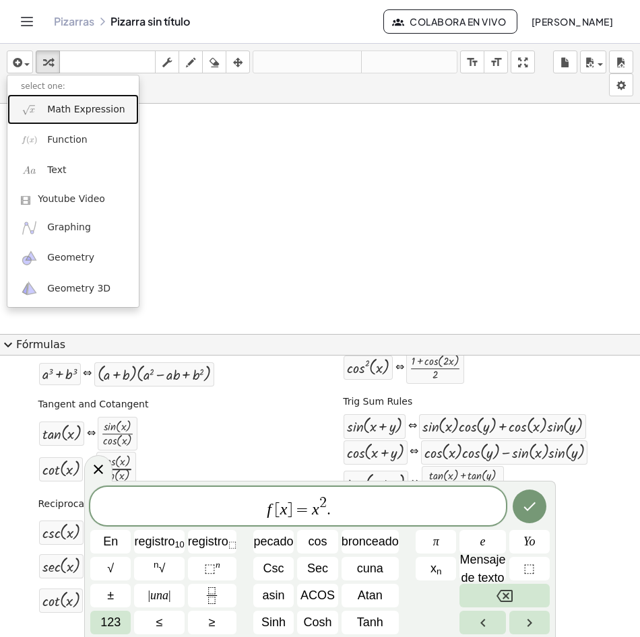
click at [82, 115] on span "Math Expression" at bounding box center [85, 109] width 77 height 13
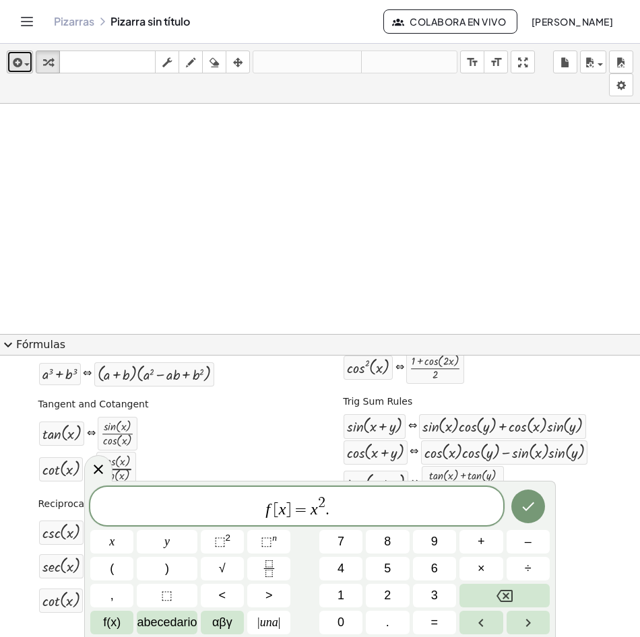
click at [28, 60] on div "button" at bounding box center [20, 62] width 20 height 16
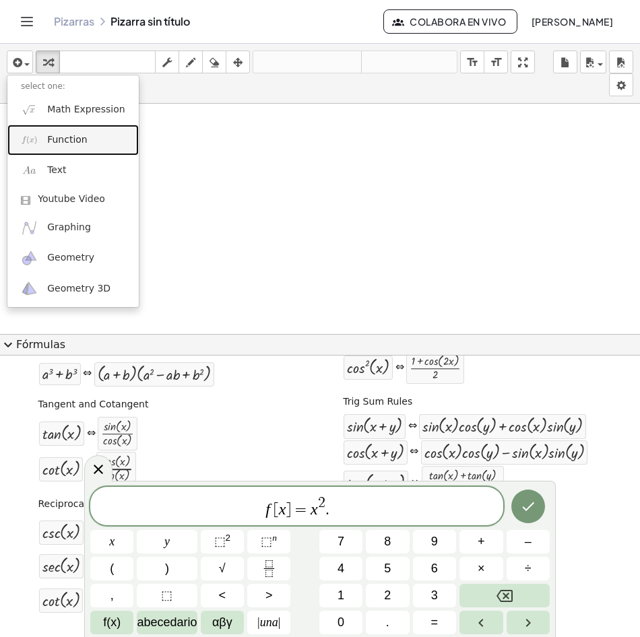
click at [82, 144] on span "Function" at bounding box center [67, 139] width 40 height 13
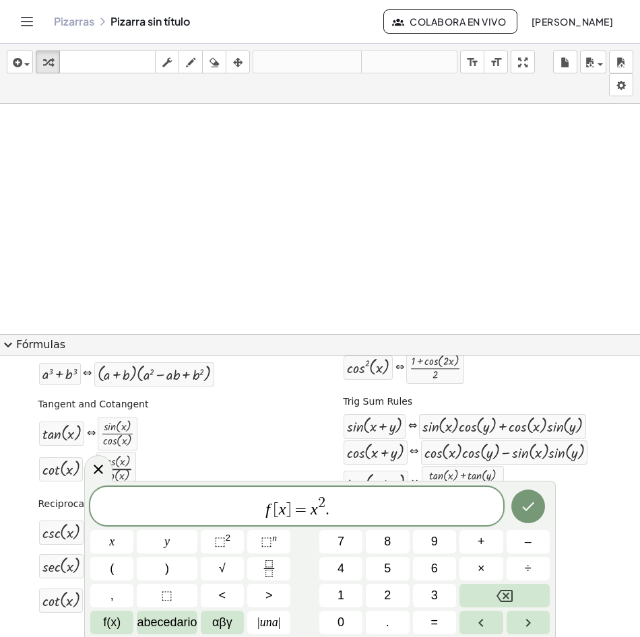
click at [16, 346] on font "Fórmulas" at bounding box center [40, 344] width 49 height 15
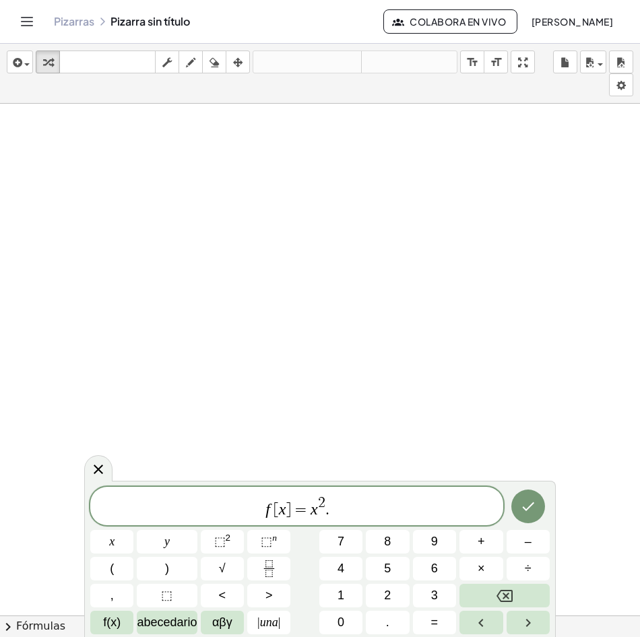
click at [34, 61] on div "insertar select one: Math Expression Function Text Youtube Video Graphing Geome…" at bounding box center [320, 74] width 640 height 60
click at [28, 61] on div "button" at bounding box center [20, 62] width 20 height 16
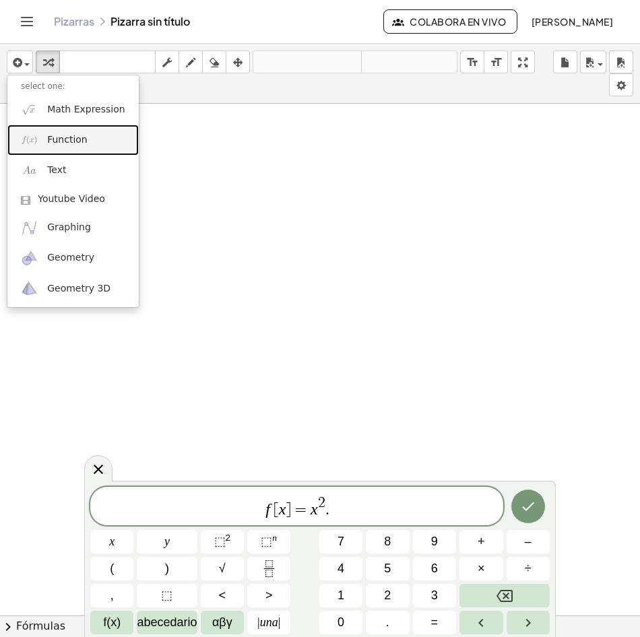
click at [41, 146] on link "Function" at bounding box center [72, 140] width 131 height 30
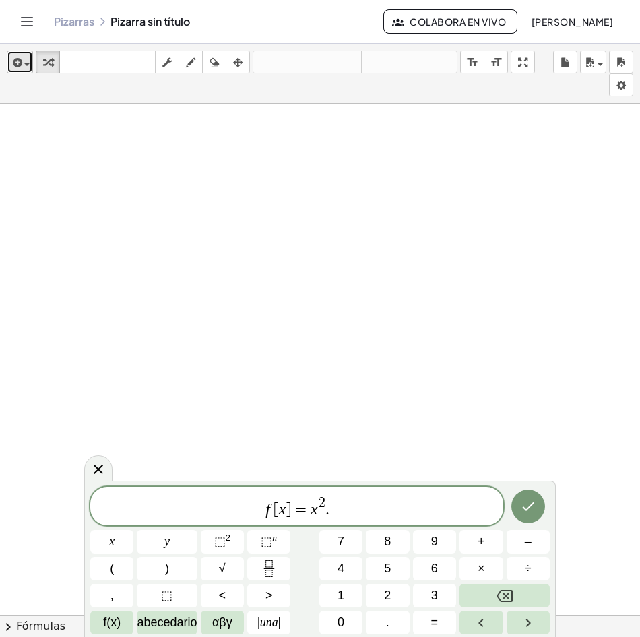
click at [28, 60] on div "button" at bounding box center [20, 62] width 20 height 16
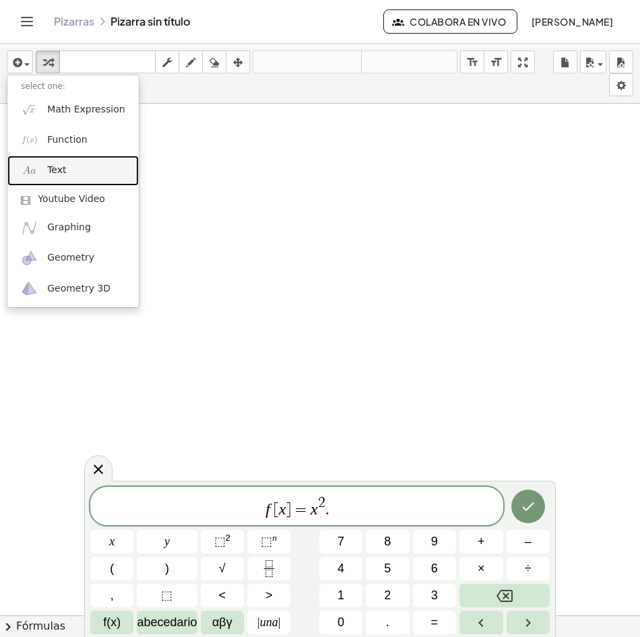
click at [77, 178] on link "Text" at bounding box center [72, 171] width 131 height 30
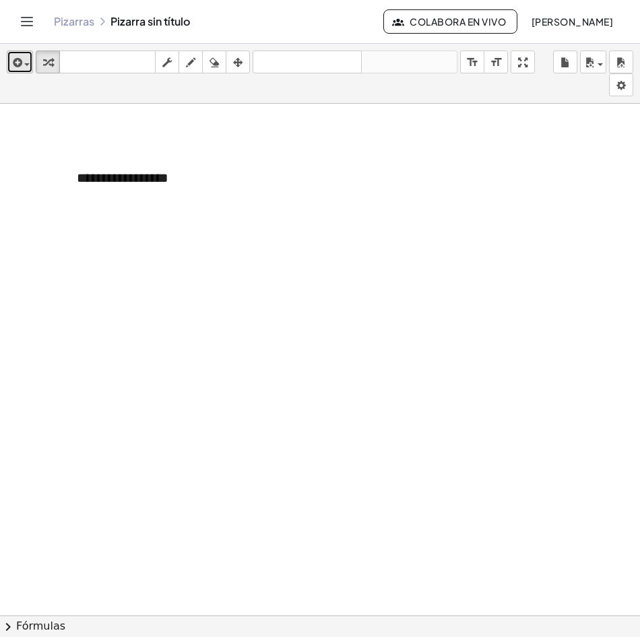
click at [29, 64] on span "button" at bounding box center [26, 64] width 5 height 3
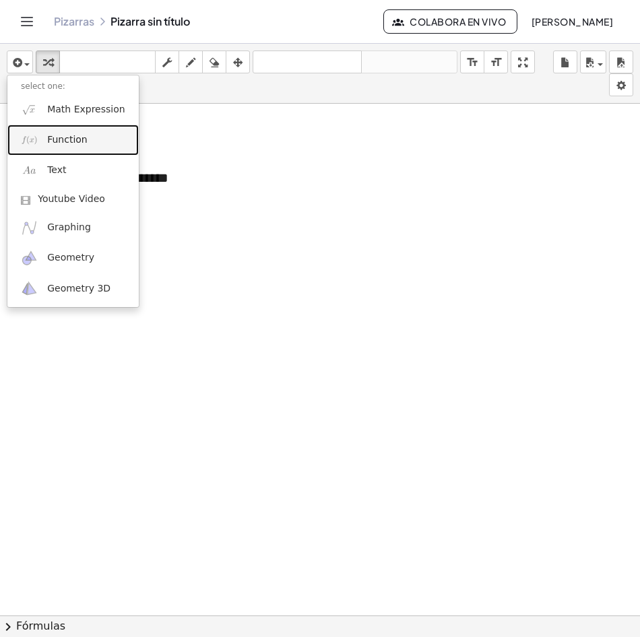
click at [46, 129] on link "Function" at bounding box center [72, 140] width 131 height 30
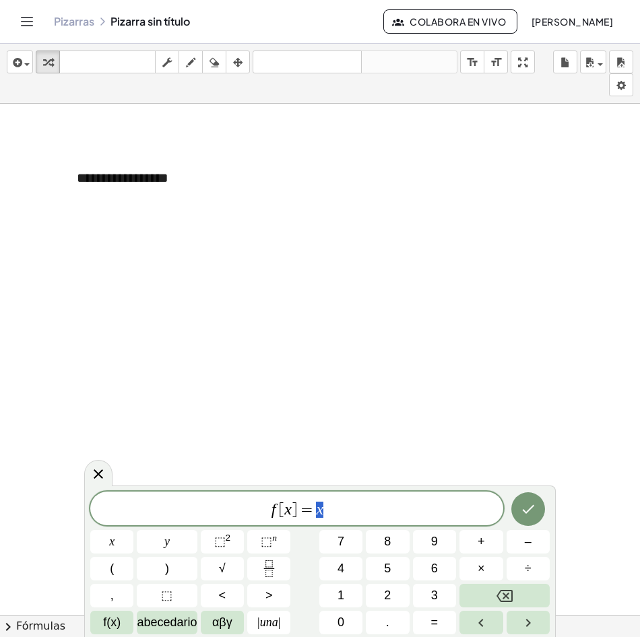
click at [352, 511] on span "f [ x ] = x" at bounding box center [296, 510] width 413 height 19
click at [140, 183] on div "**********" at bounding box center [164, 178] width 202 height 46
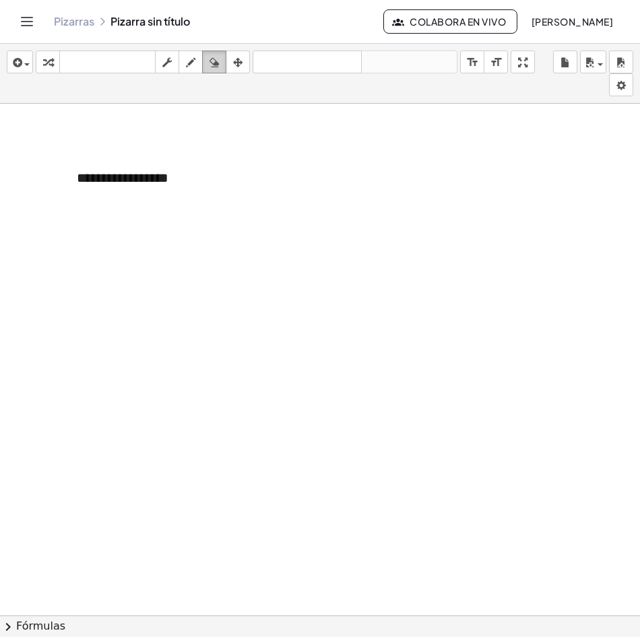
click at [226, 60] on button "borrar" at bounding box center [214, 62] width 24 height 23
drag, startPoint x: 93, startPoint y: 176, endPoint x: 75, endPoint y: 101, distance: 76.8
click at [112, 171] on div at bounding box center [320, 631] width 640 height 1054
drag, startPoint x: 131, startPoint y: 179, endPoint x: 451, endPoint y: 193, distance: 320.3
click at [458, 193] on div at bounding box center [320, 631] width 640 height 1054
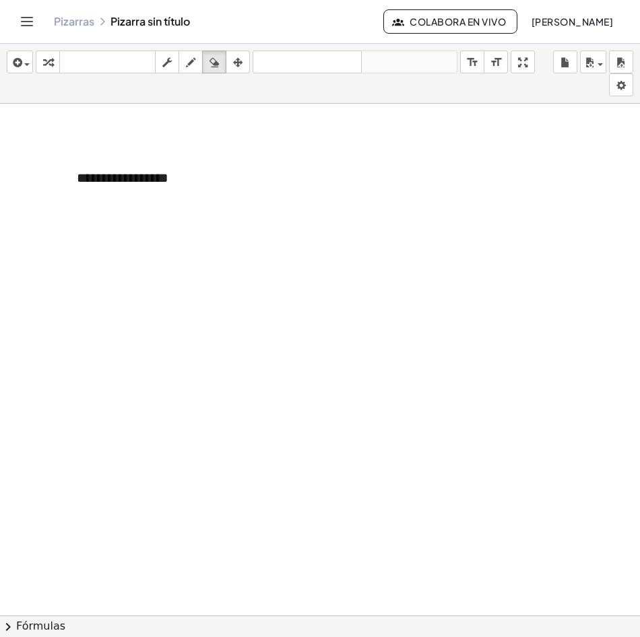
drag, startPoint x: 132, startPoint y: 180, endPoint x: 141, endPoint y: 177, distance: 9.8
click at [141, 177] on div at bounding box center [320, 631] width 640 height 1054
drag, startPoint x: 115, startPoint y: 177, endPoint x: 146, endPoint y: 191, distance: 34.1
click at [146, 191] on div at bounding box center [320, 631] width 640 height 1054
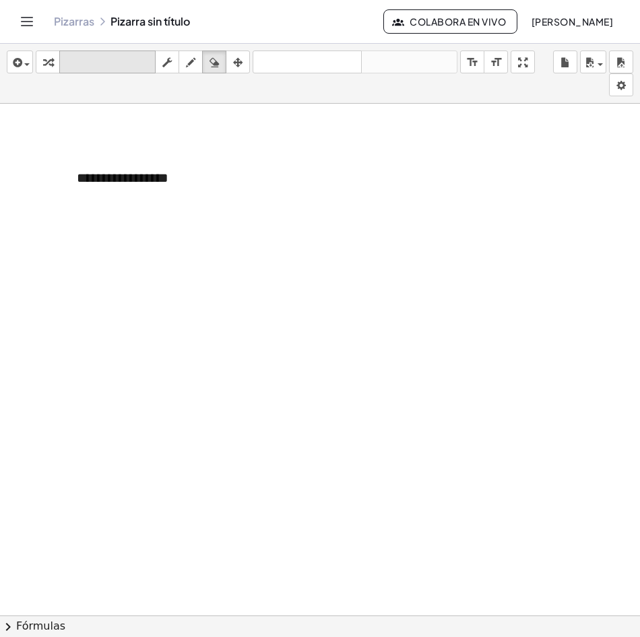
click at [62, 71] on button "teclado teclado numérico" at bounding box center [107, 62] width 96 height 23
click at [28, 69] on div "button" at bounding box center [20, 62] width 20 height 16
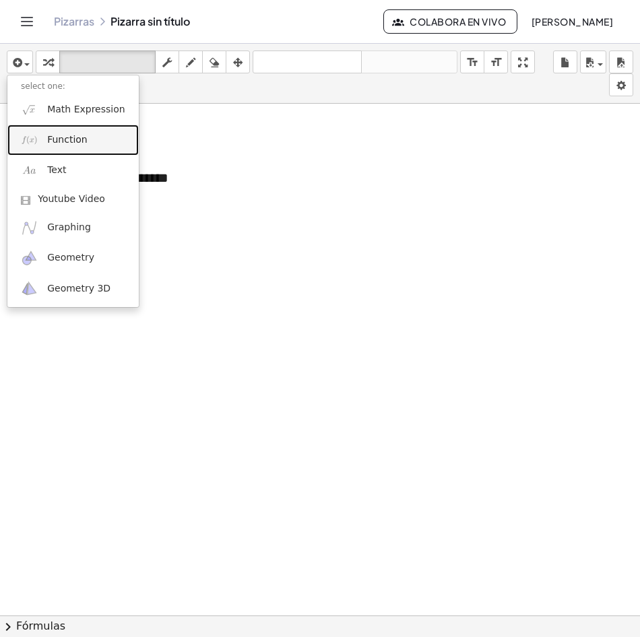
click at [77, 139] on span "Function" at bounding box center [67, 139] width 40 height 13
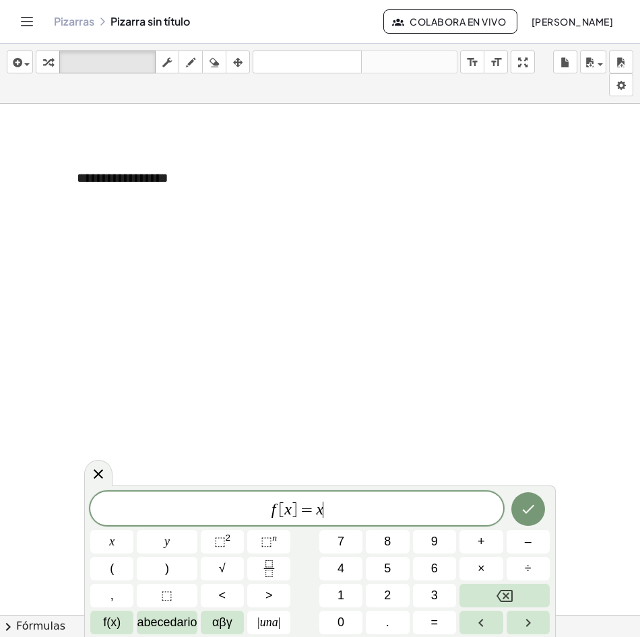
drag, startPoint x: 367, startPoint y: 514, endPoint x: 358, endPoint y: 514, distance: 9.4
click at [369, 513] on span "f [ x ] = x ​" at bounding box center [296, 510] width 413 height 19
drag, startPoint x: 354, startPoint y: 515, endPoint x: 304, endPoint y: 516, distance: 49.9
click at [313, 512] on span "f [ x ] = x" at bounding box center [296, 510] width 413 height 19
click at [230, 541] on button "⬚ 2" at bounding box center [222, 542] width 43 height 24
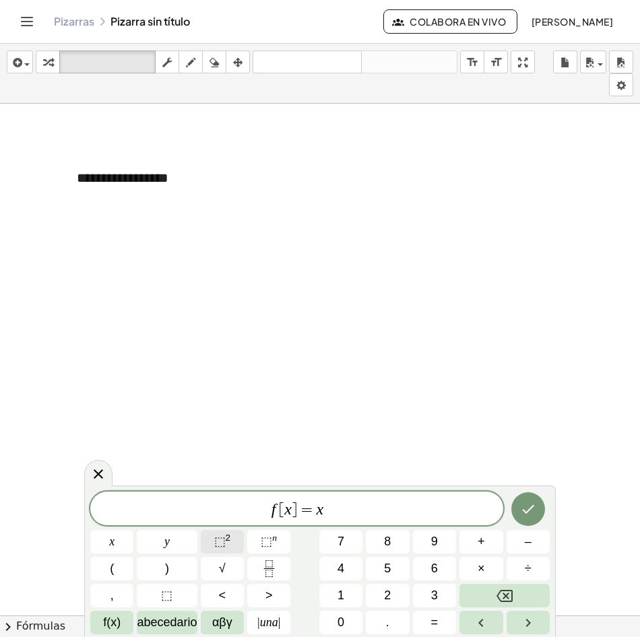
click at [229, 548] on span "⬚ 2" at bounding box center [222, 542] width 17 height 18
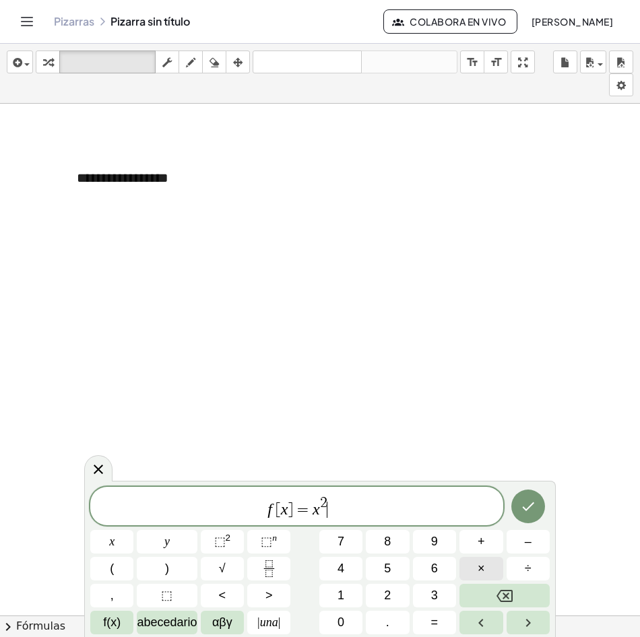
click at [482, 574] on span "×" at bounding box center [481, 569] width 7 height 18
click at [30, 69] on button "insertar" at bounding box center [20, 62] width 26 height 23
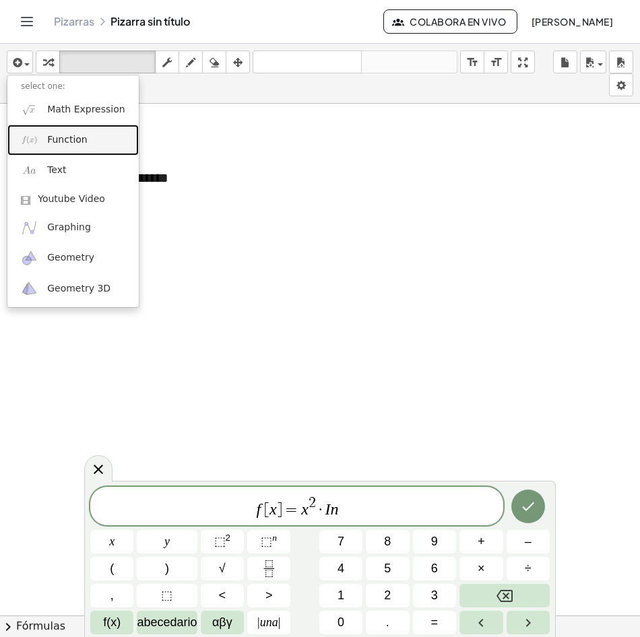
click at [93, 141] on link "Function" at bounding box center [72, 140] width 131 height 30
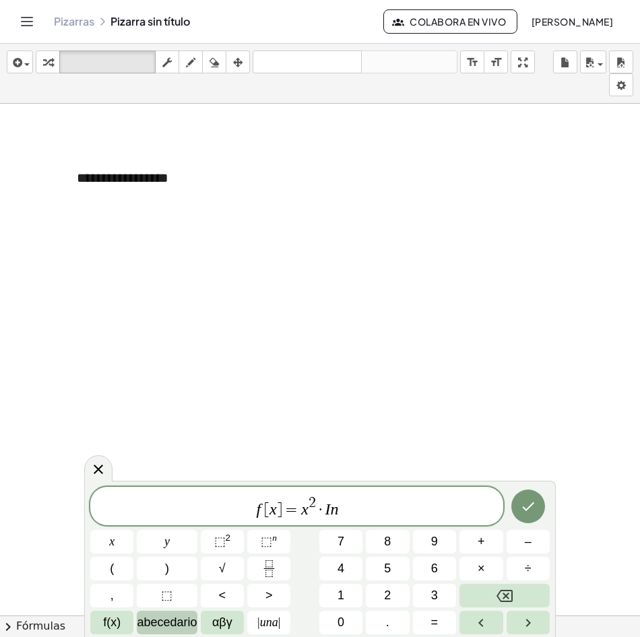
click at [177, 623] on span "abecedario" at bounding box center [167, 623] width 60 height 18
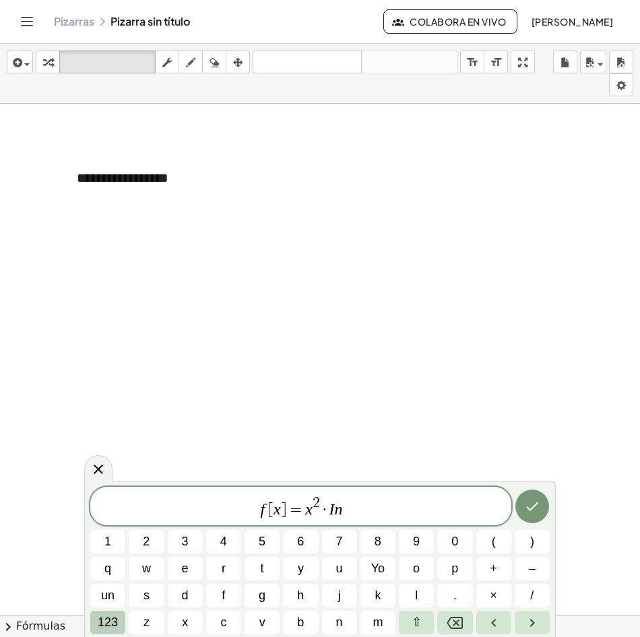
click at [112, 626] on span "123" at bounding box center [108, 623] width 20 height 18
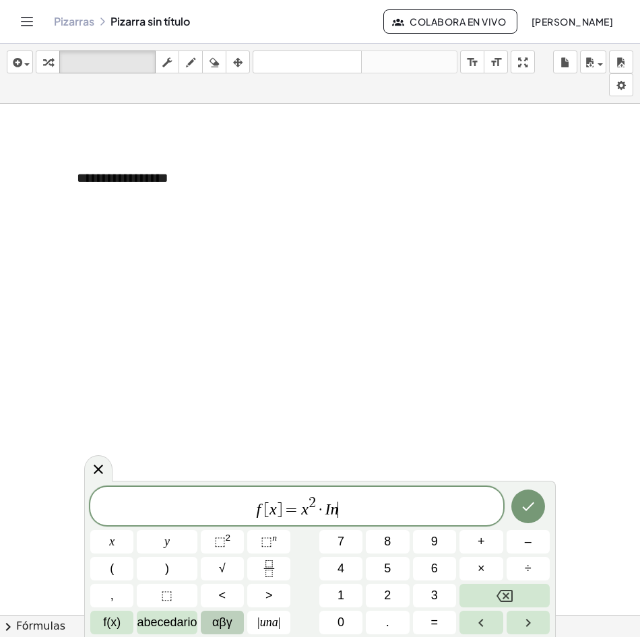
click at [224, 630] on span "αβγ" at bounding box center [222, 623] width 20 height 18
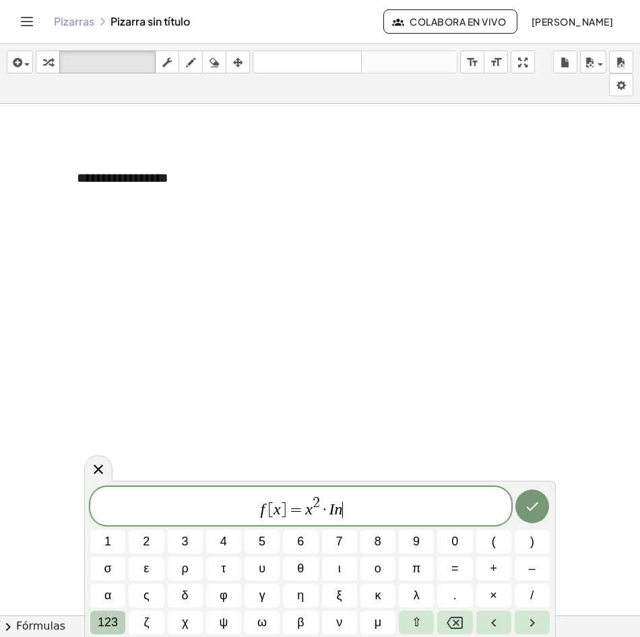
click at [104, 627] on span "123" at bounding box center [108, 623] width 20 height 18
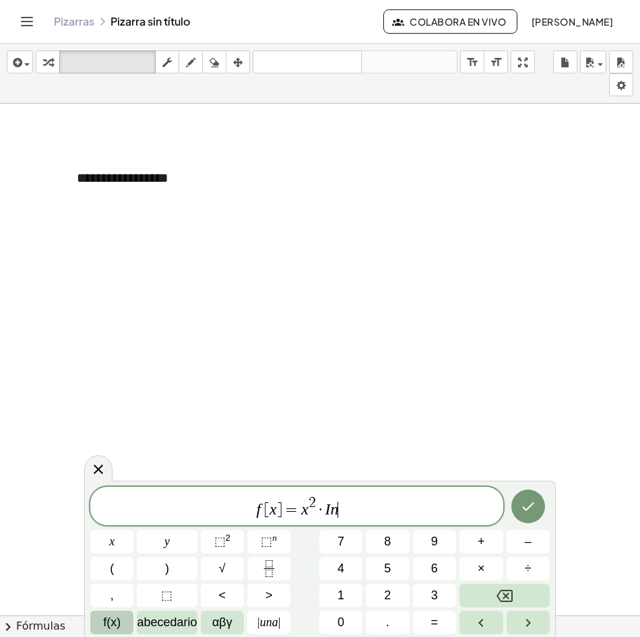
click at [117, 626] on span "f(x)" at bounding box center [112, 623] width 18 height 18
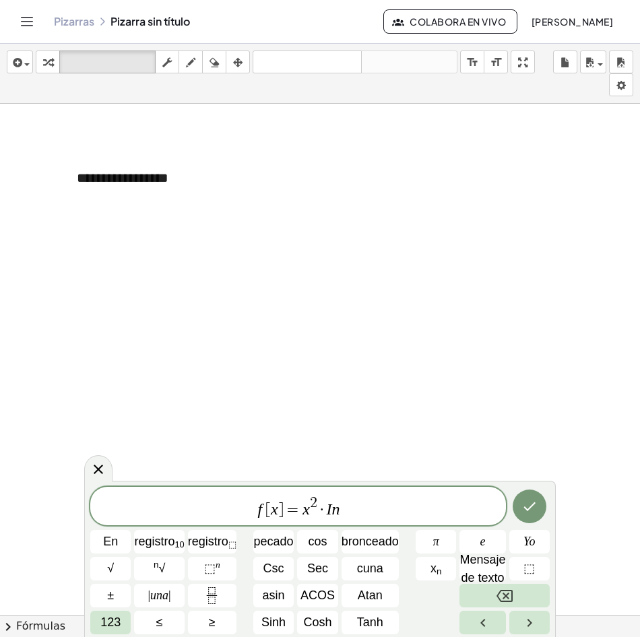
click at [33, 628] on font "Fórmulas" at bounding box center [40, 626] width 49 height 15
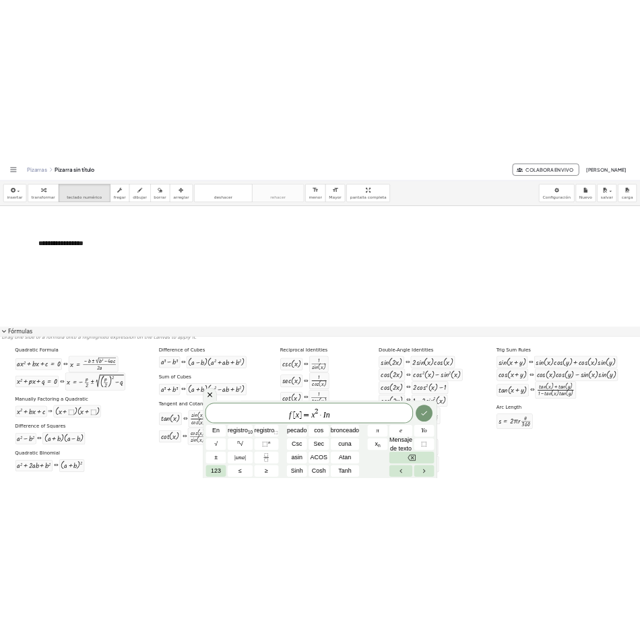
scroll to position [9, 0]
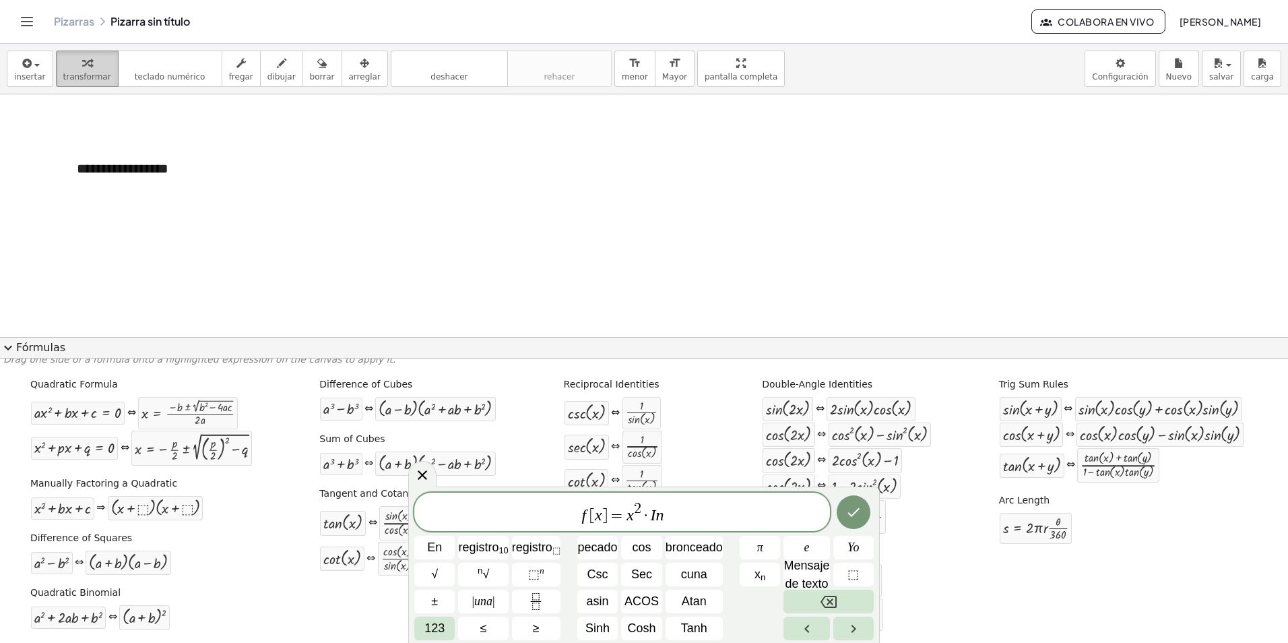
click at [94, 65] on div "button" at bounding box center [87, 63] width 48 height 16
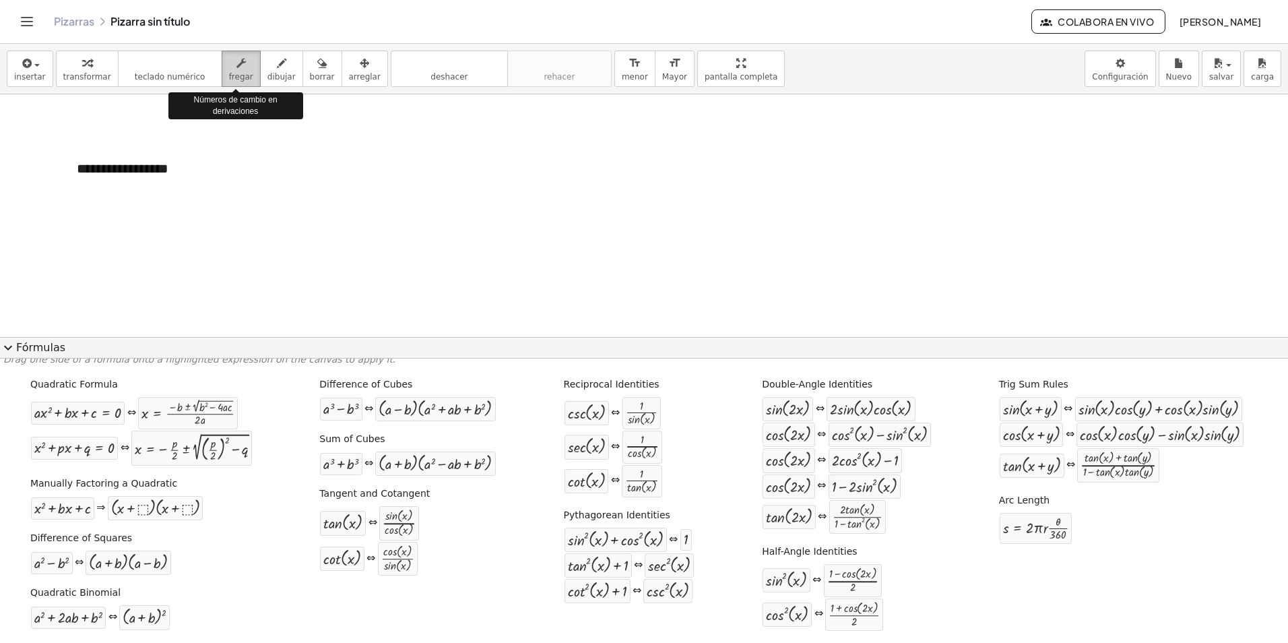
click at [236, 63] on icon "button" at bounding box center [240, 63] width 9 height 16
click at [158, 68] on icon "teclado" at bounding box center [170, 63] width 90 height 16
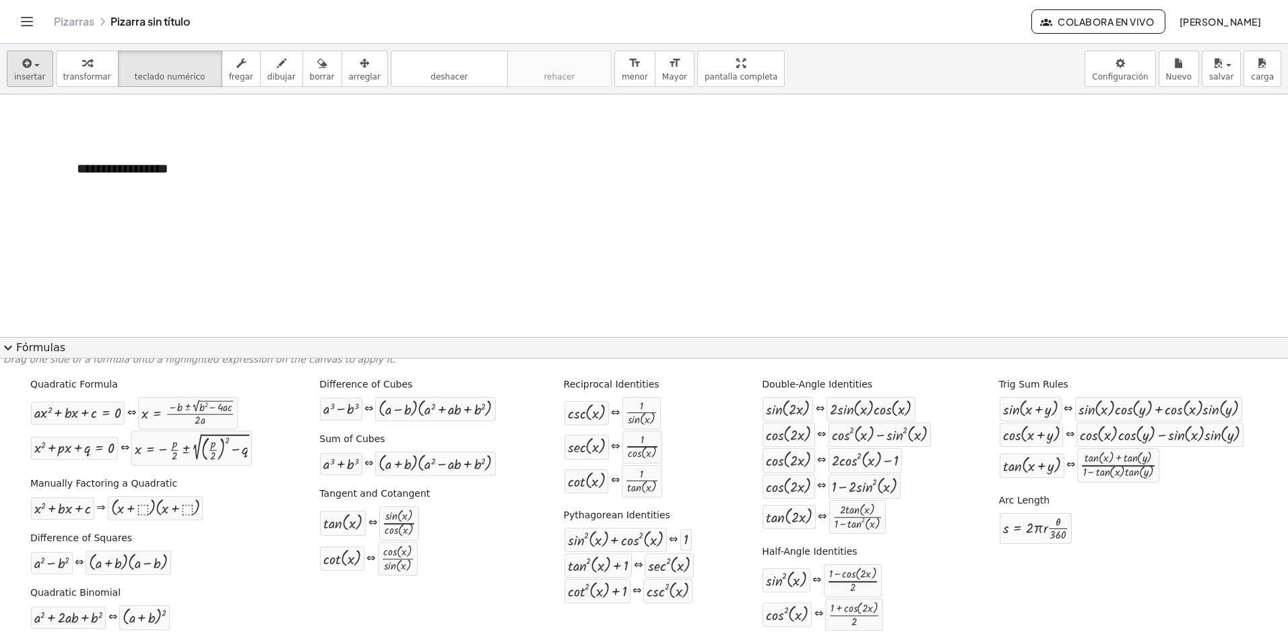
drag, startPoint x: 62, startPoint y: 75, endPoint x: 30, endPoint y: 81, distance: 32.1
click at [63, 76] on span "transformar" at bounding box center [87, 76] width 48 height 9
click at [28, 81] on span "insertar" at bounding box center [30, 76] width 32 height 9
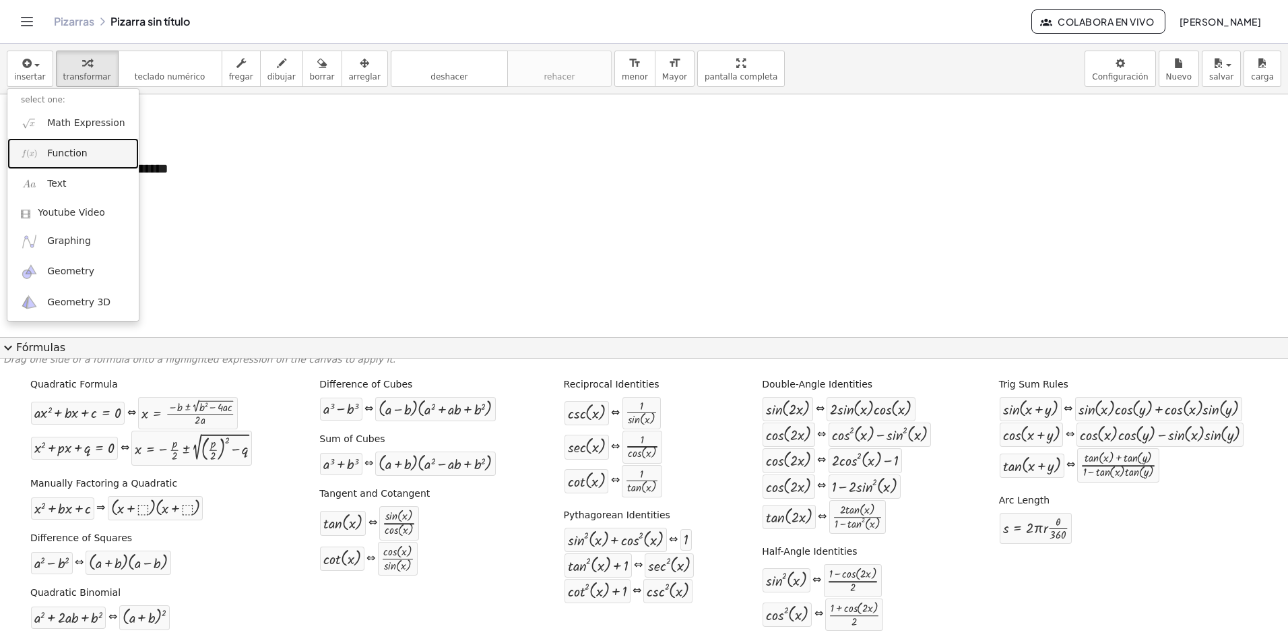
click at [89, 158] on link "Function" at bounding box center [72, 153] width 131 height 30
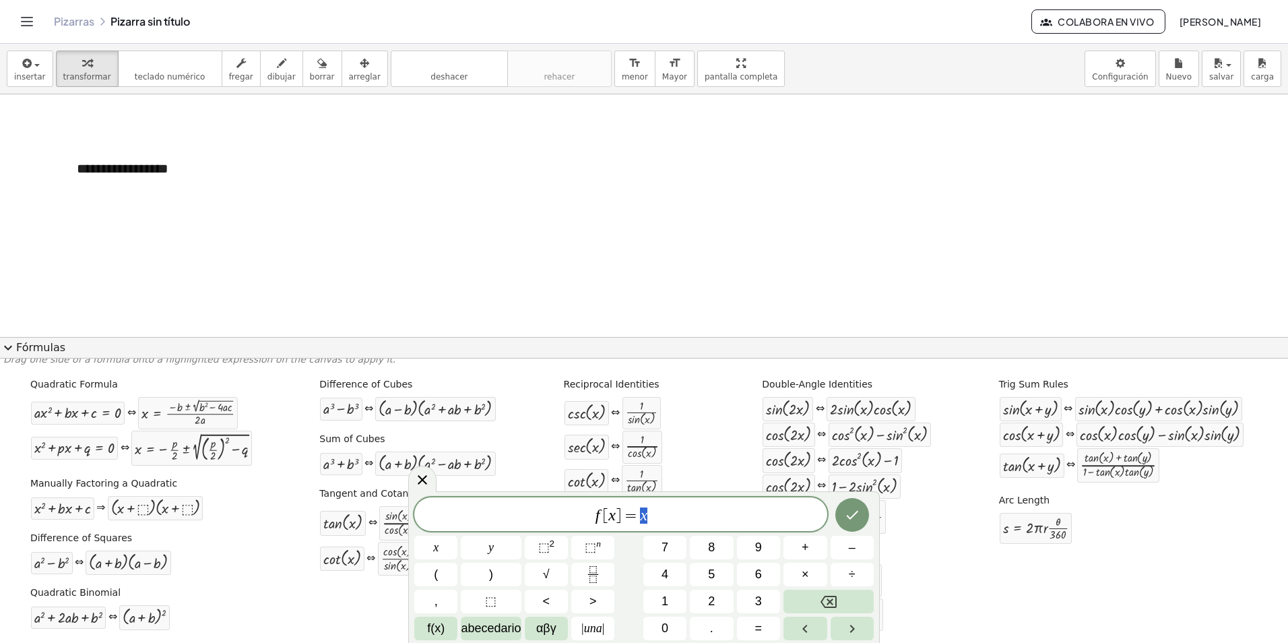
click at [629, 515] on span "f [ x ] = x" at bounding box center [620, 515] width 413 height 19
click at [484, 623] on span "abecedario" at bounding box center [491, 628] width 60 height 18
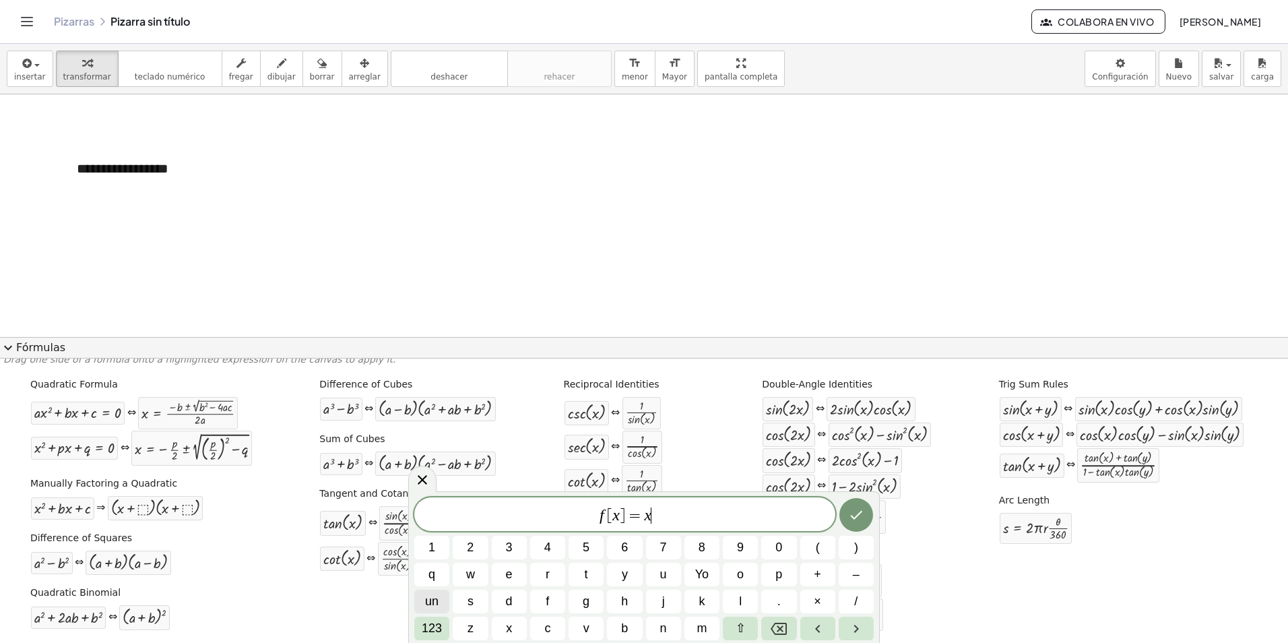
click at [434, 603] on span "un" at bounding box center [431, 601] width 13 height 18
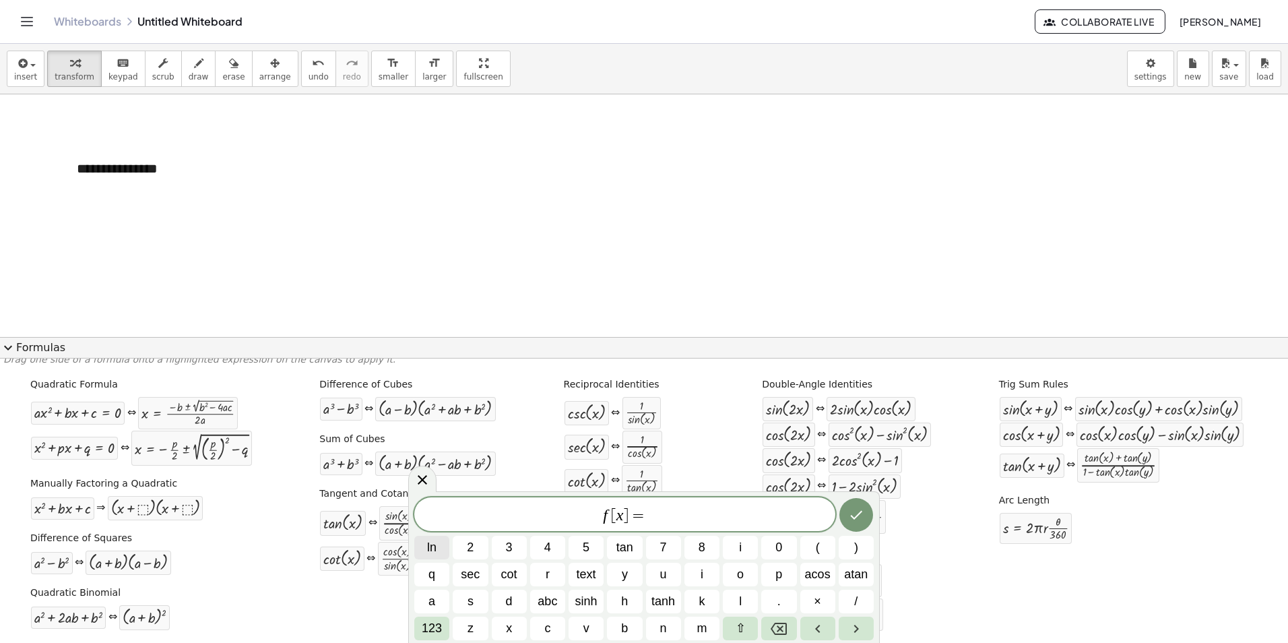
click at [436, 550] on span "ln" at bounding box center [431, 547] width 9 height 18
click at [435, 553] on span "ln" at bounding box center [431, 547] width 9 height 18
click at [442, 633] on span "123" at bounding box center [432, 628] width 20 height 18
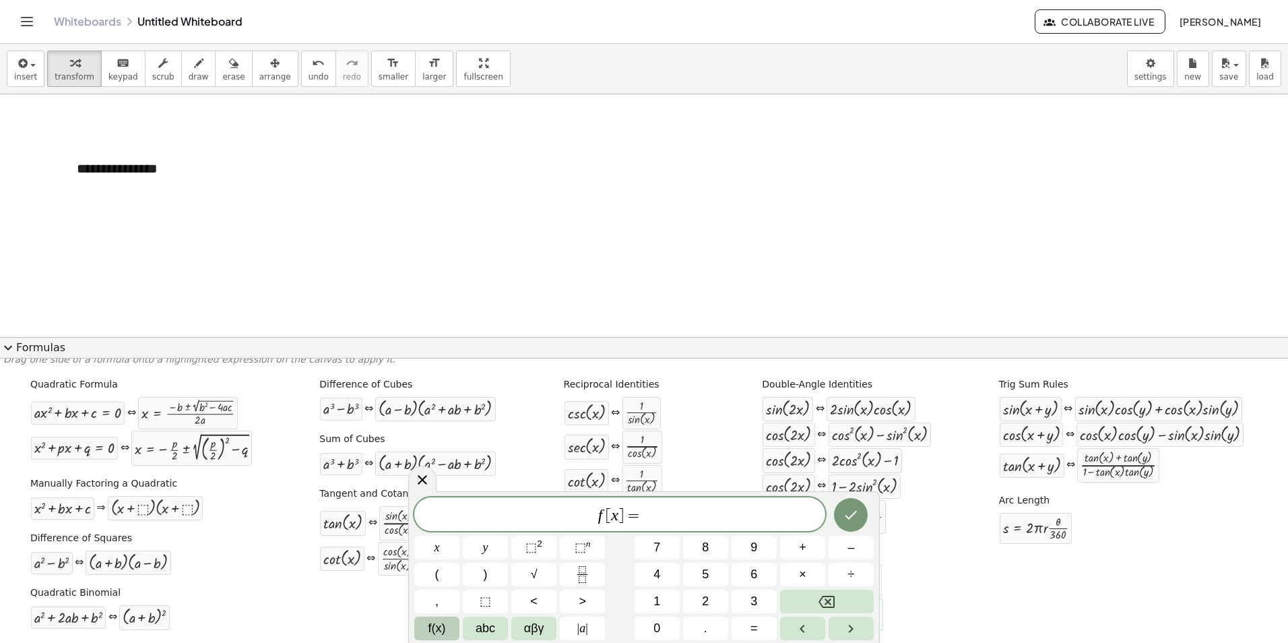
click at [437, 634] on span "f(x)" at bounding box center [437, 628] width 18 height 18
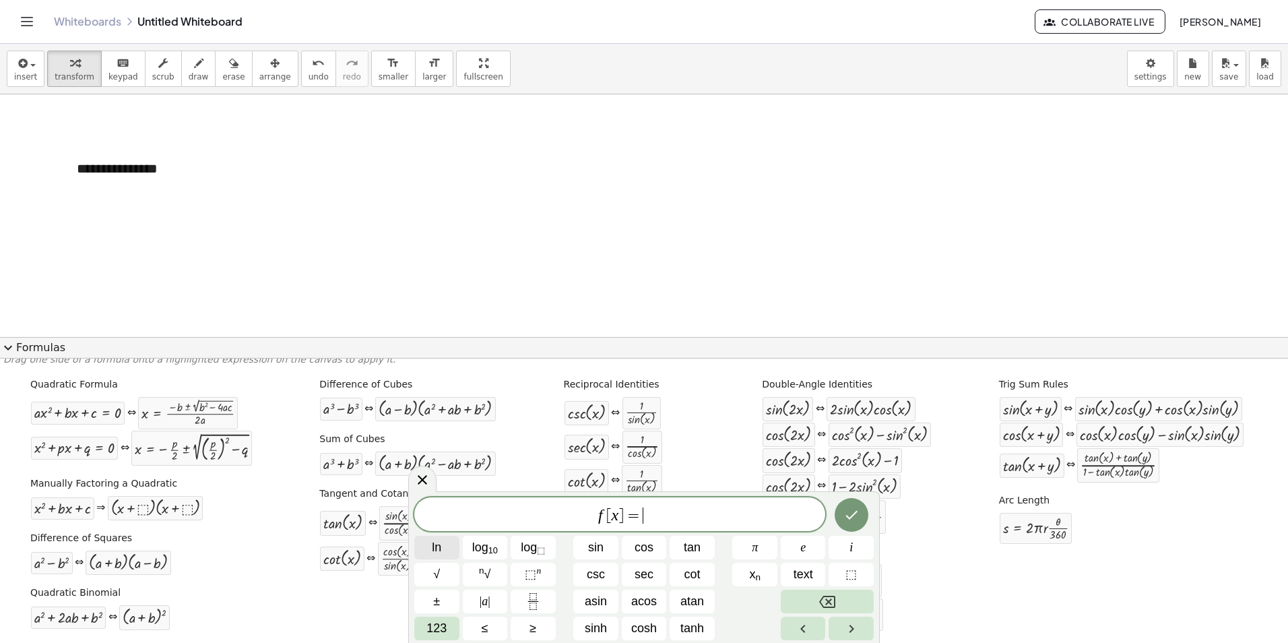
click at [443, 548] on button "ln" at bounding box center [436, 548] width 45 height 24
click at [629, 510] on span "=" at bounding box center [627, 515] width 20 height 16
click at [629, 517] on span "=" at bounding box center [627, 515] width 20 height 16
click at [443, 631] on span "123" at bounding box center [436, 628] width 20 height 18
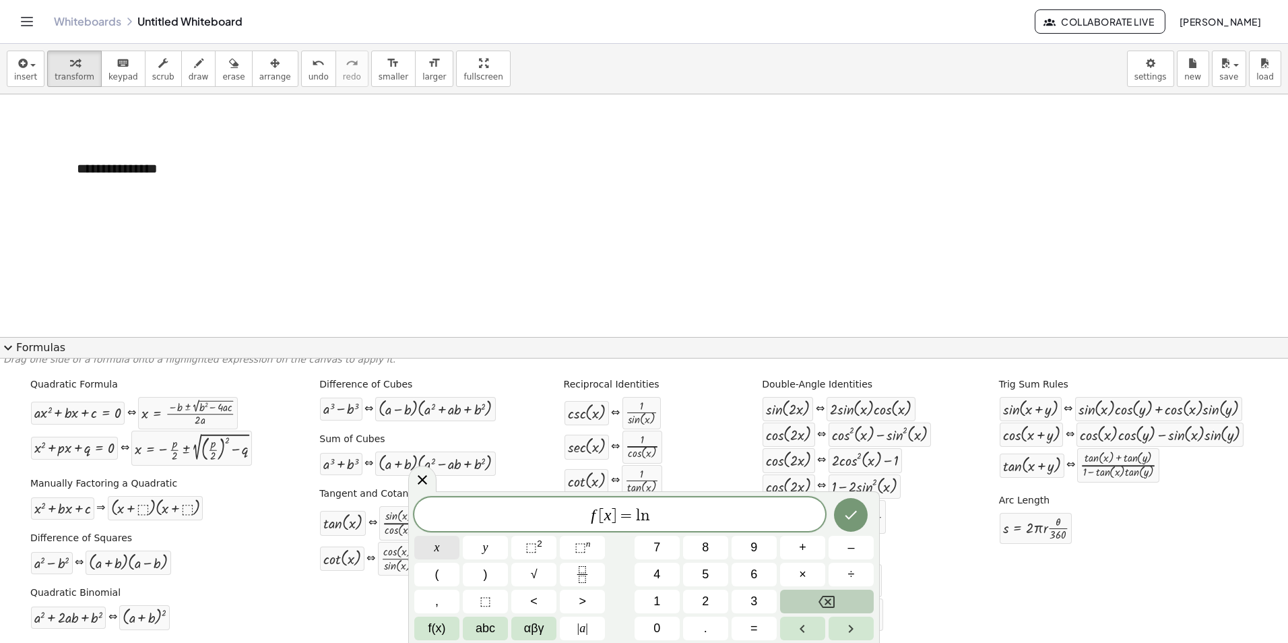
click at [443, 546] on button "x" at bounding box center [436, 548] width 45 height 24
click at [544, 550] on button "⬚ 2" at bounding box center [533, 548] width 45 height 24
click at [629, 517] on span "f [ x ] = x 2 ​ l n" at bounding box center [619, 513] width 411 height 24
click at [629, 502] on span "f [ x ] = x 2 l n ​" at bounding box center [619, 513] width 411 height 24
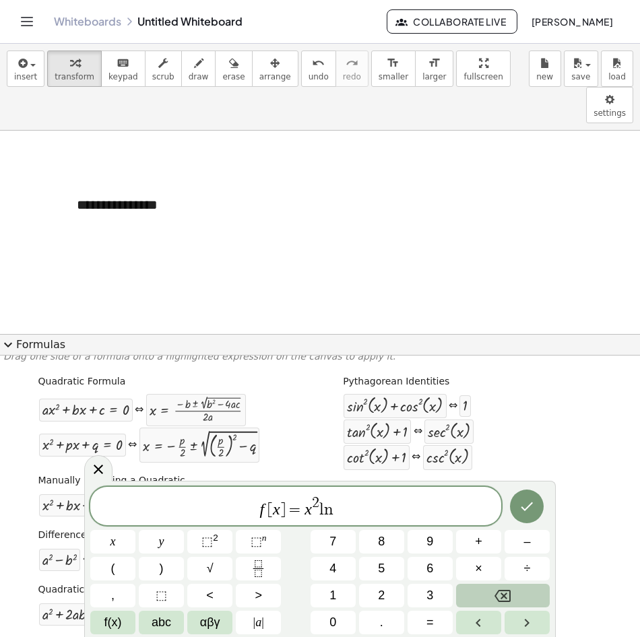
click at [320, 507] on var "l" at bounding box center [321, 510] width 5 height 16
click at [484, 559] on button "×" at bounding box center [478, 569] width 45 height 24
click at [370, 509] on span "f [ x ] = x 2 · l n ​" at bounding box center [295, 507] width 411 height 24
click at [121, 571] on button "(" at bounding box center [112, 569] width 45 height 24
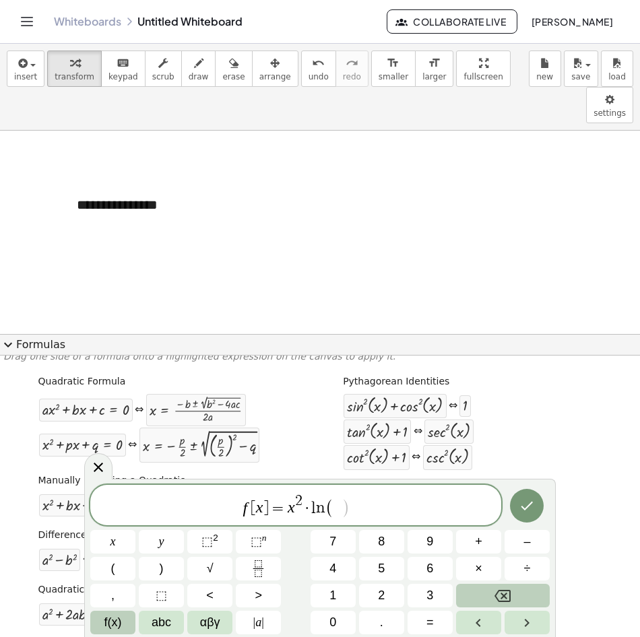
click at [125, 631] on button "f(x)" at bounding box center [112, 623] width 45 height 24
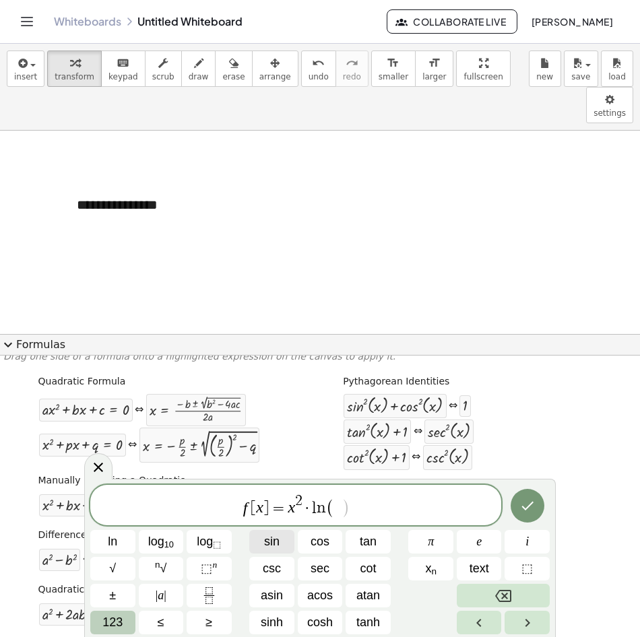
click at [290, 543] on button "sin" at bounding box center [271, 542] width 45 height 24
click at [109, 618] on span "123" at bounding box center [112, 623] width 20 height 18
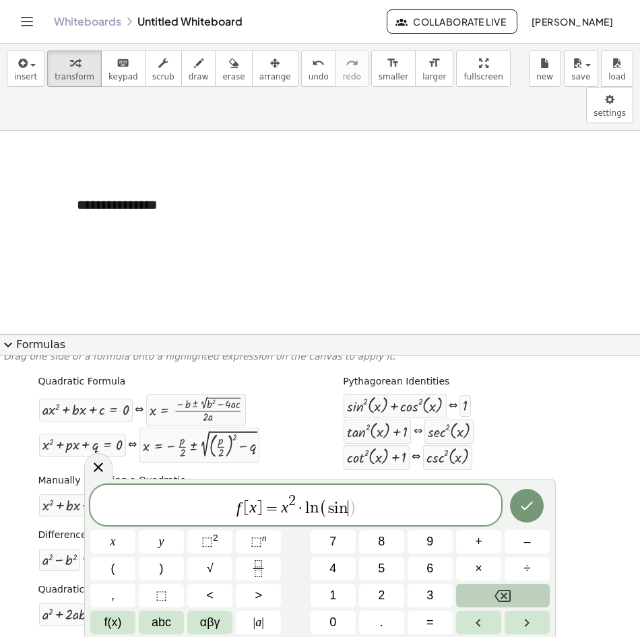
click at [109, 618] on span "f(x)" at bounding box center [113, 623] width 18 height 18
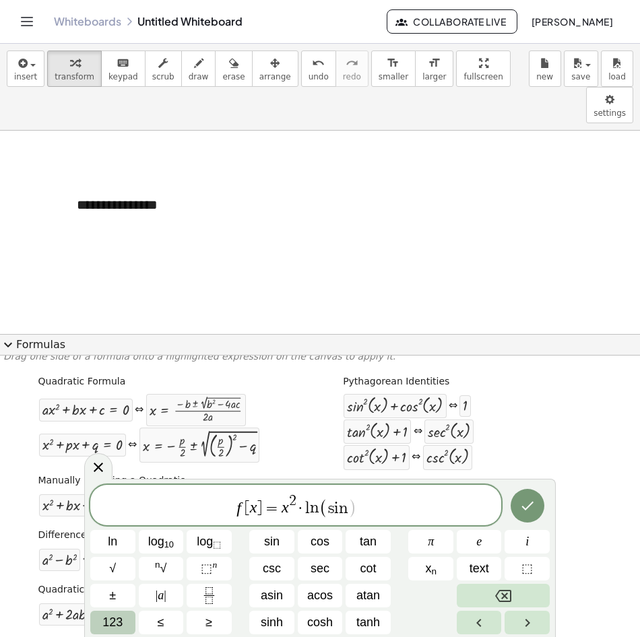
click at [109, 618] on span "123" at bounding box center [112, 623] width 20 height 18
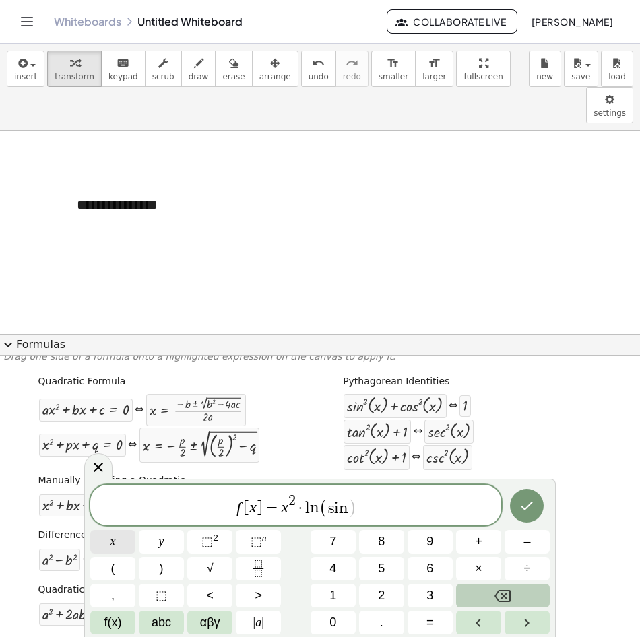
click at [124, 545] on button "x" at bounding box center [112, 542] width 45 height 24
click at [170, 569] on button ")" at bounding box center [161, 569] width 45 height 24
click at [529, 505] on icon "Done" at bounding box center [527, 506] width 12 height 9
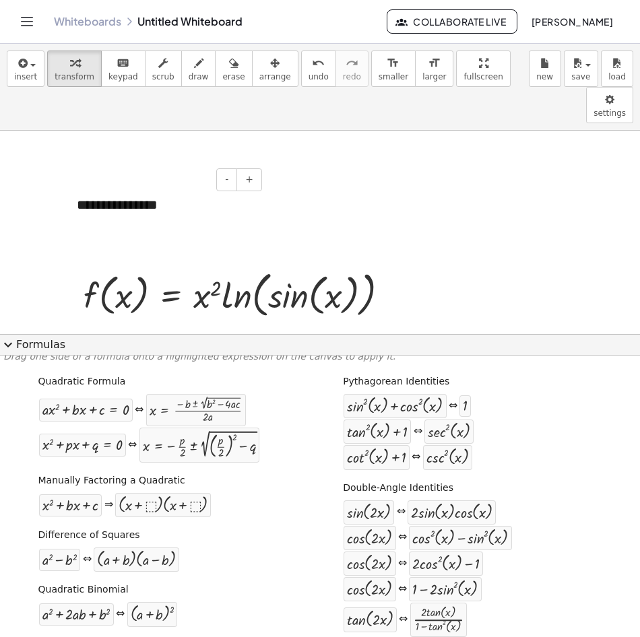
click at [125, 182] on div "**********" at bounding box center [164, 205] width 202 height 46
click at [229, 68] on icon "button" at bounding box center [233, 63] width 9 height 16
drag, startPoint x: 122, startPoint y: 172, endPoint x: 194, endPoint y: 167, distance: 72.3
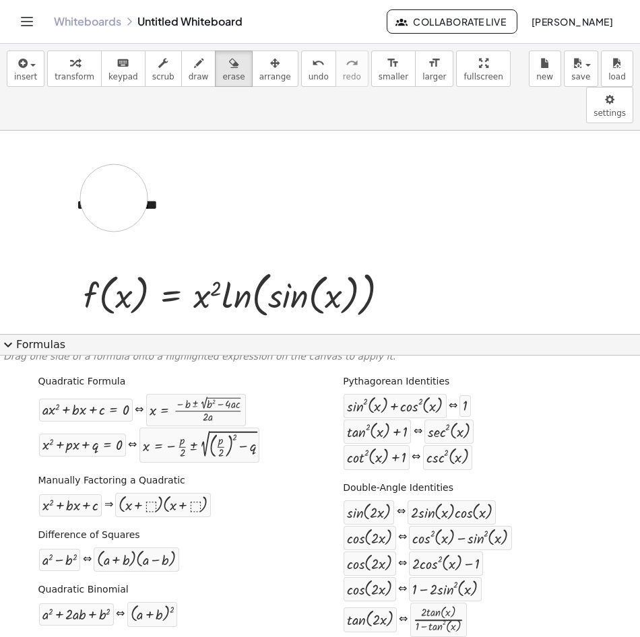
click at [228, 57] on button "erase" at bounding box center [233, 69] width 37 height 36
drag, startPoint x: 248, startPoint y: 71, endPoint x: 257, endPoint y: 73, distance: 8.9
click at [259, 72] on span "arrange" at bounding box center [275, 76] width 32 height 9
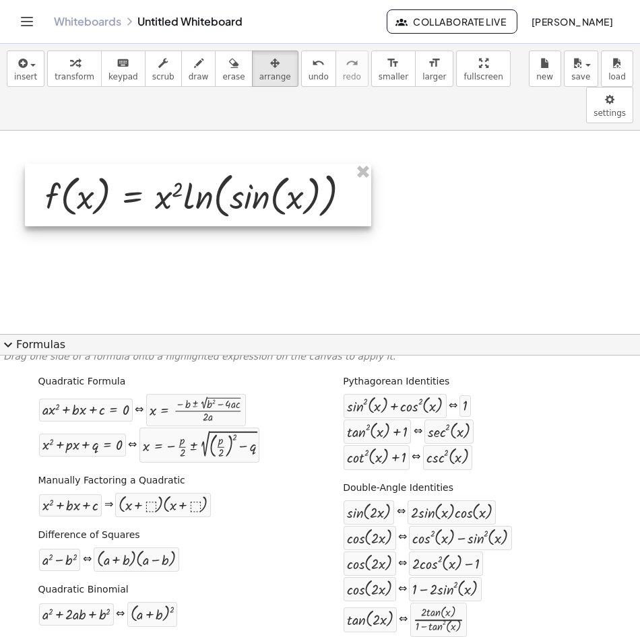
drag, startPoint x: 246, startPoint y: 239, endPoint x: 207, endPoint y: 140, distance: 106.2
click at [207, 164] on div at bounding box center [198, 195] width 346 height 63
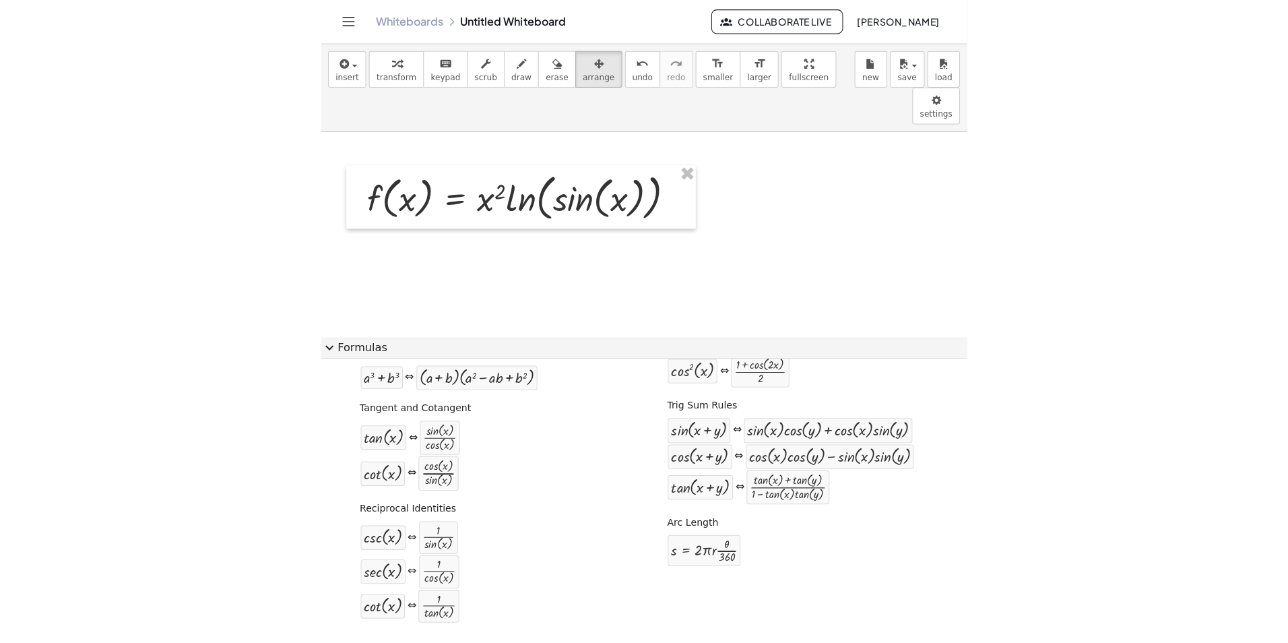
scroll to position [0, 0]
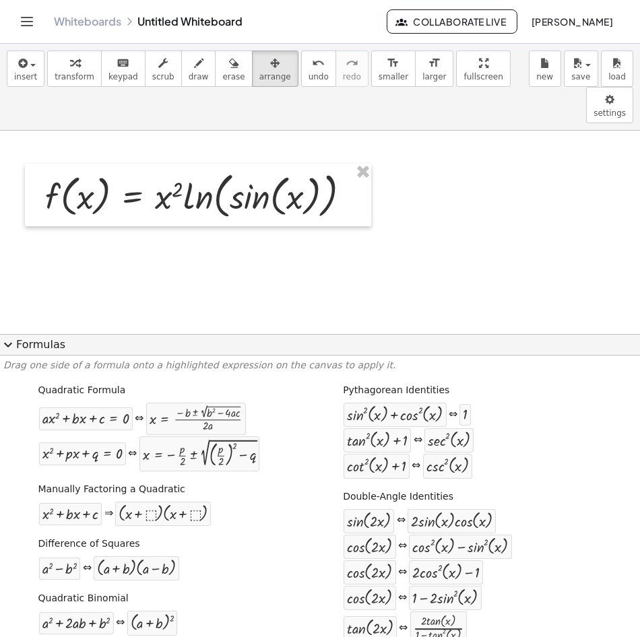
click at [11, 346] on span "expand_more" at bounding box center [8, 345] width 16 height 16
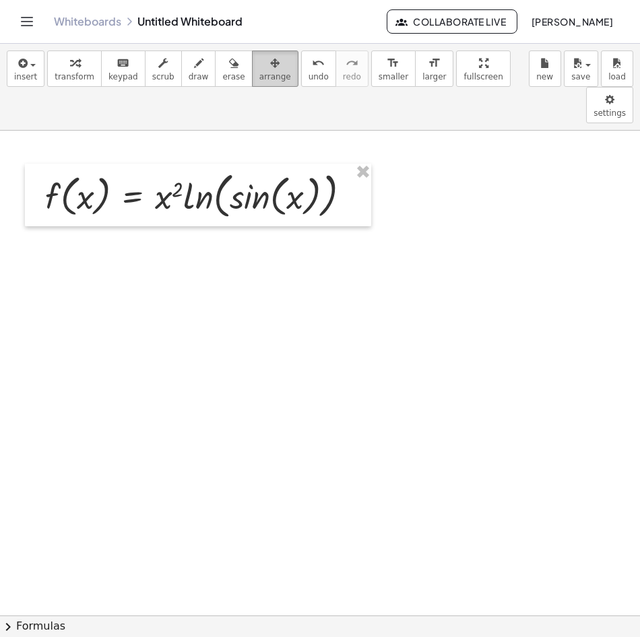
click at [270, 70] on icon "button" at bounding box center [274, 63] width 9 height 16
click at [270, 71] on icon "button" at bounding box center [274, 63] width 9 height 16
click at [270, 67] on icon "button" at bounding box center [274, 63] width 9 height 16
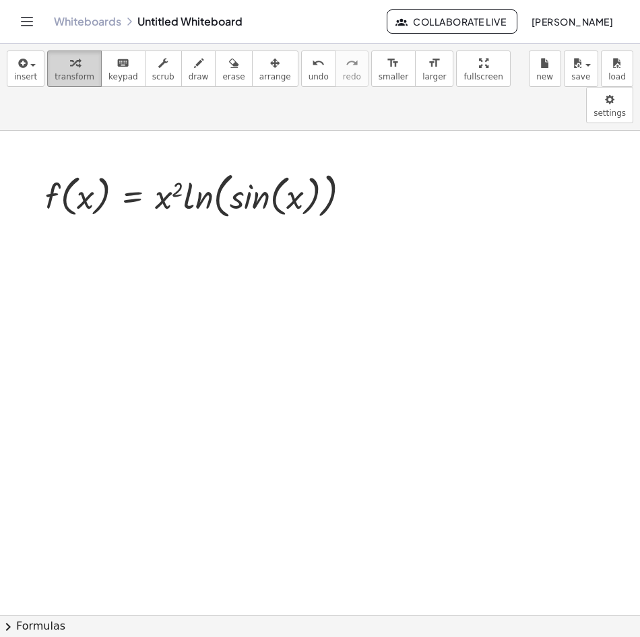
click at [73, 73] on span "transform" at bounding box center [75, 76] width 40 height 9
click at [177, 167] on div at bounding box center [202, 195] width 329 height 56
drag, startPoint x: 179, startPoint y: 151, endPoint x: 152, endPoint y: 162, distance: 28.4
click at [152, 167] on div at bounding box center [202, 195] width 329 height 56
drag, startPoint x: 179, startPoint y: 150, endPoint x: 158, endPoint y: 168, distance: 27.3
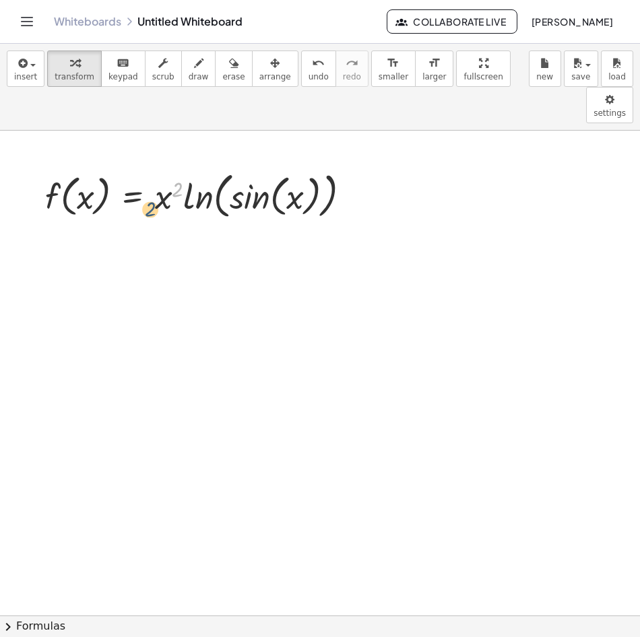
click at [154, 169] on div at bounding box center [202, 195] width 329 height 56
drag, startPoint x: 181, startPoint y: 154, endPoint x: 164, endPoint y: 169, distance: 22.4
click at [164, 169] on div at bounding box center [202, 195] width 329 height 56
drag, startPoint x: 179, startPoint y: 149, endPoint x: 132, endPoint y: 166, distance: 50.3
click at [132, 167] on div at bounding box center [202, 195] width 329 height 56
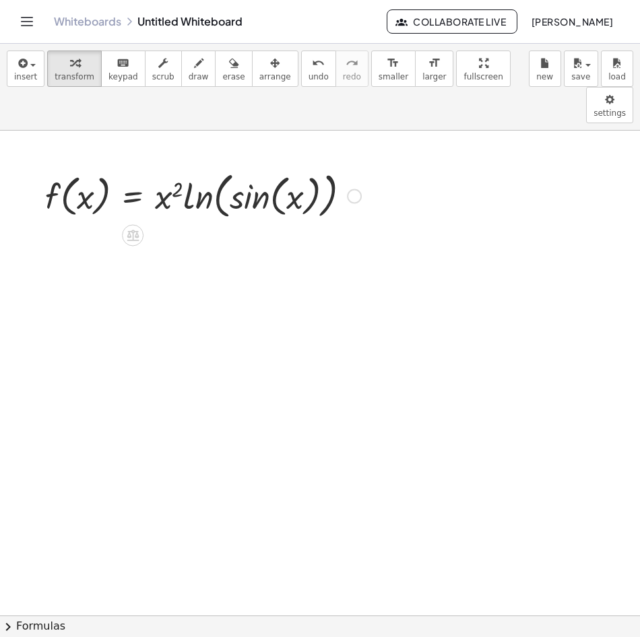
drag, startPoint x: 135, startPoint y: 163, endPoint x: 142, endPoint y: 160, distance: 7.3
click at [135, 167] on div at bounding box center [202, 195] width 329 height 56
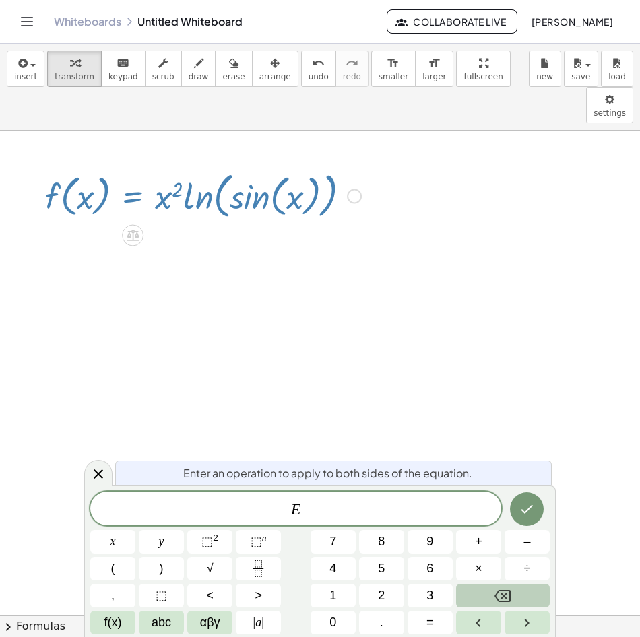
click at [165, 167] on div at bounding box center [202, 195] width 329 height 56
drag, startPoint x: 181, startPoint y: 151, endPoint x: 164, endPoint y: 166, distance: 22.4
click at [164, 168] on div at bounding box center [202, 195] width 329 height 56
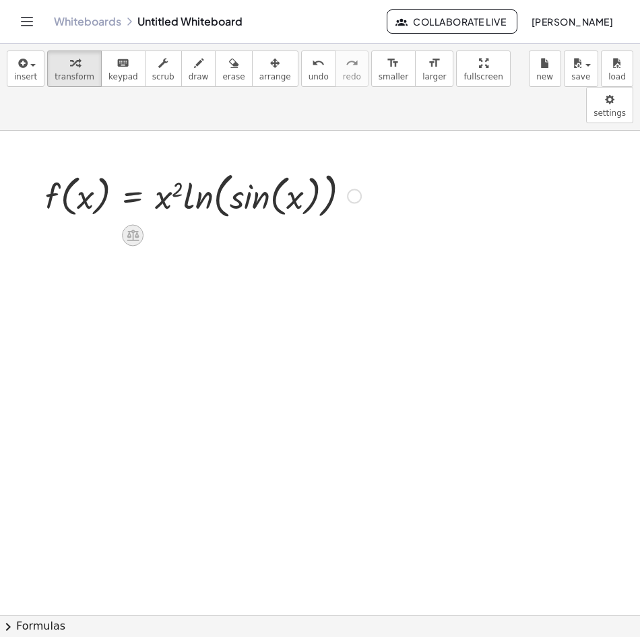
click at [132, 230] on icon at bounding box center [133, 235] width 12 height 11
drag, startPoint x: 180, startPoint y: 148, endPoint x: 153, endPoint y: 160, distance: 29.5
click at [153, 167] on div at bounding box center [202, 195] width 329 height 56
drag, startPoint x: 179, startPoint y: 143, endPoint x: 154, endPoint y: 165, distance: 33.9
click at [154, 167] on div at bounding box center [202, 195] width 329 height 56
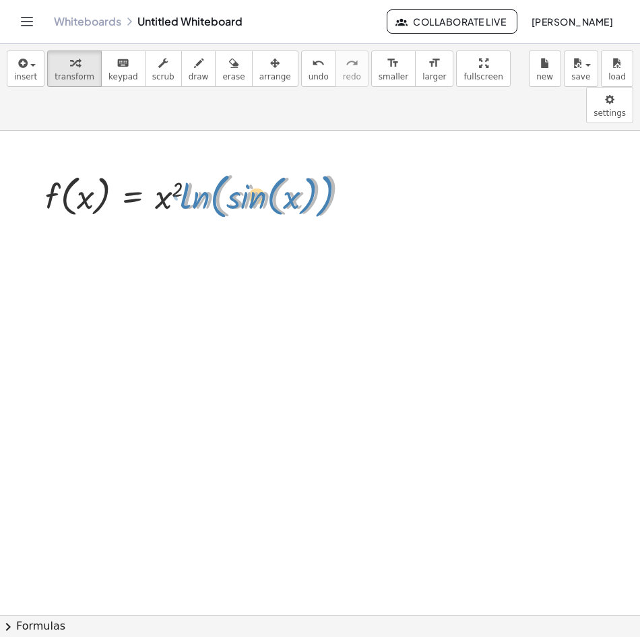
click at [181, 167] on div at bounding box center [202, 195] width 329 height 56
drag, startPoint x: 181, startPoint y: 147, endPoint x: 154, endPoint y: 158, distance: 28.7
click at [154, 167] on div at bounding box center [202, 195] width 329 height 56
drag, startPoint x: 352, startPoint y: 159, endPoint x: 570, endPoint y: 160, distance: 218.3
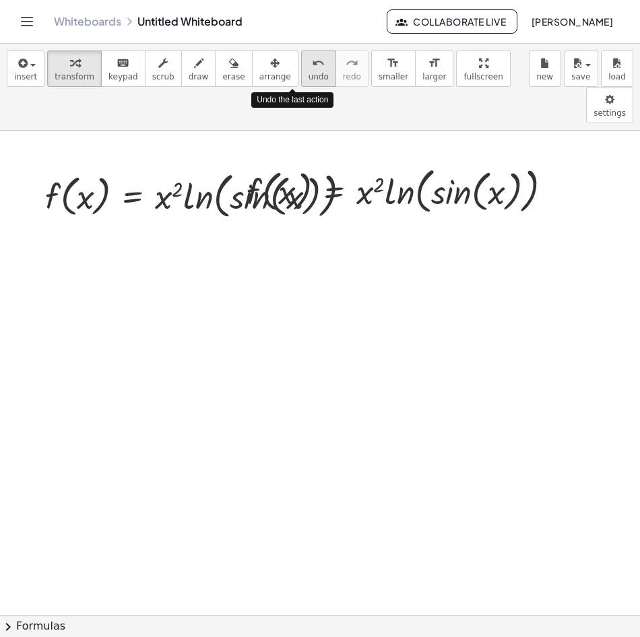
click at [309, 73] on span "undo" at bounding box center [319, 76] width 20 height 9
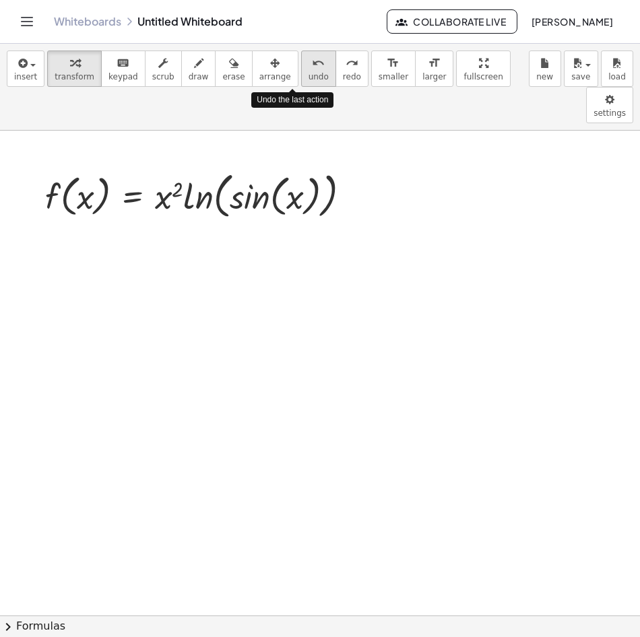
click at [309, 73] on span "undo" at bounding box center [319, 76] width 20 height 9
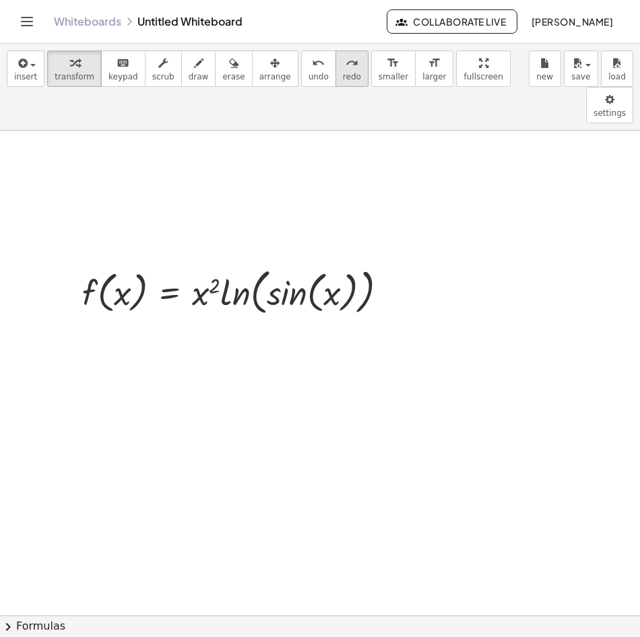
click at [343, 72] on span "redo" at bounding box center [352, 76] width 18 height 9
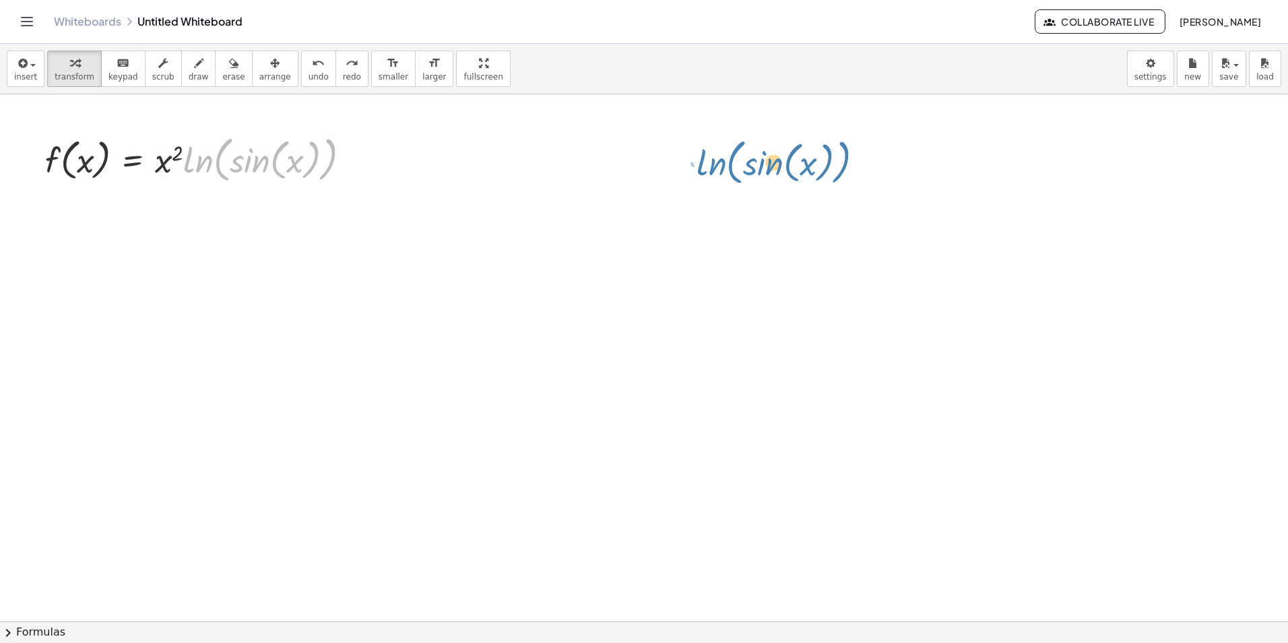
drag, startPoint x: 335, startPoint y: 160, endPoint x: 854, endPoint y: 162, distance: 518.7
click at [629, 162] on div "· ln ( , sin ( , x ) ) f ( , x ) = · x 2 · ln ( , sin ( , x ) )" at bounding box center [644, 621] width 1288 height 1054
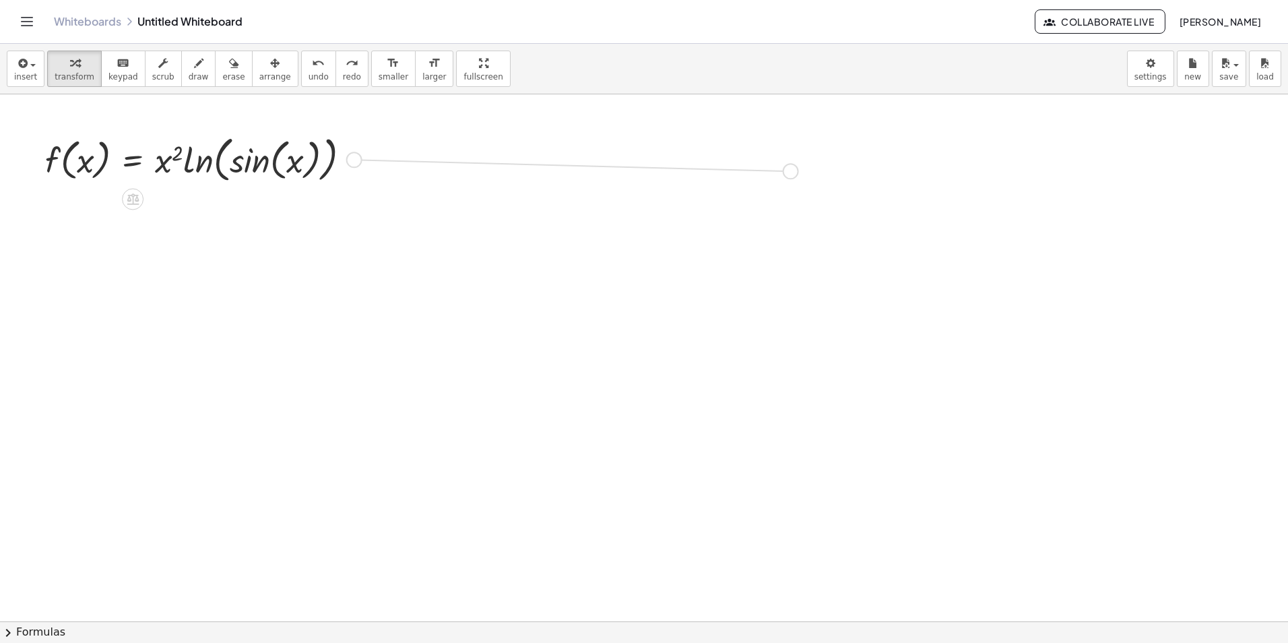
drag, startPoint x: 355, startPoint y: 162, endPoint x: 797, endPoint y: 172, distance: 442.0
click at [629, 172] on div "f ( , x ) = · x 2 · ln ( , sin ( , x ) )" at bounding box center [644, 621] width 1288 height 1054
drag, startPoint x: 176, startPoint y: 154, endPoint x: 154, endPoint y: 169, distance: 27.1
click at [154, 169] on div at bounding box center [202, 159] width 329 height 56
click at [143, 164] on div at bounding box center [202, 159] width 329 height 56
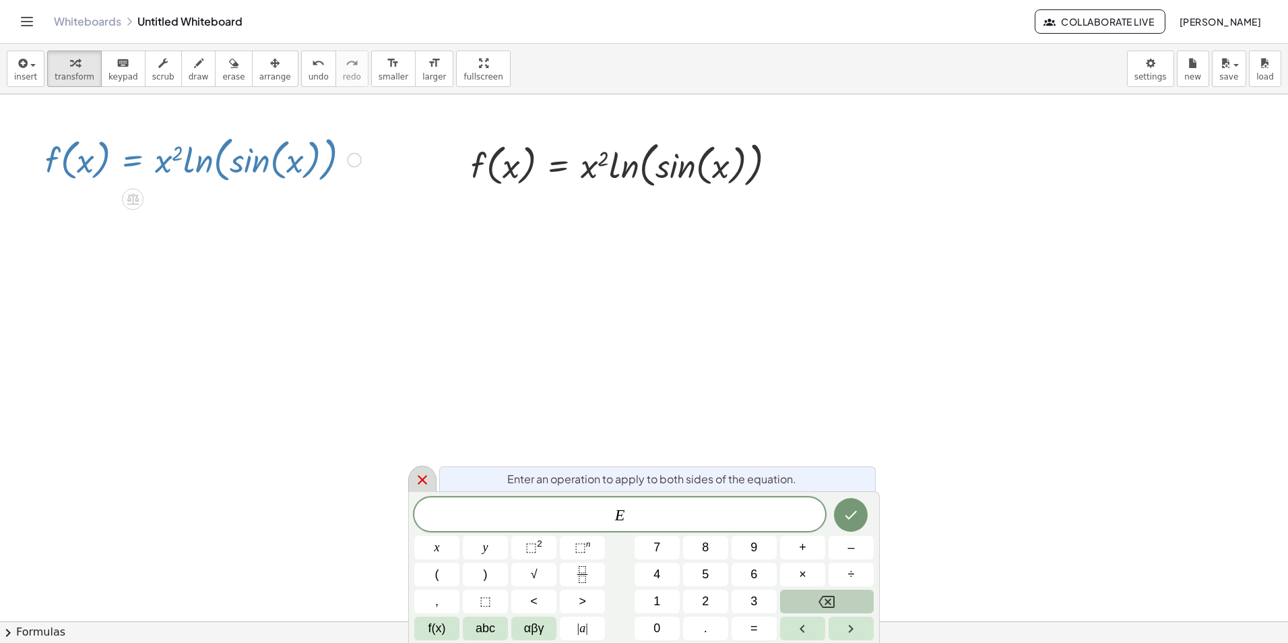
click at [426, 481] on icon at bounding box center [422, 480] width 16 height 16
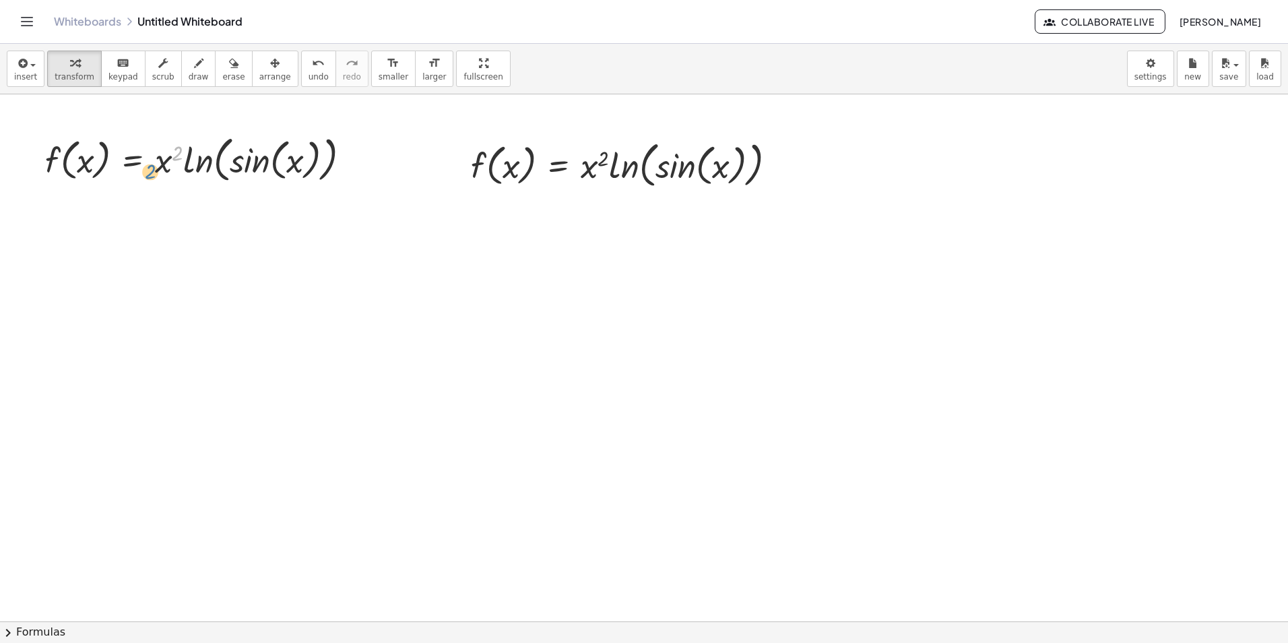
drag, startPoint x: 175, startPoint y: 153, endPoint x: 148, endPoint y: 171, distance: 32.5
click at [148, 171] on div at bounding box center [202, 159] width 329 height 56
drag, startPoint x: 176, startPoint y: 154, endPoint x: 153, endPoint y: 171, distance: 28.4
click at [153, 171] on div at bounding box center [202, 159] width 329 height 56
click at [28, 79] on span "insert" at bounding box center [25, 76] width 23 height 9
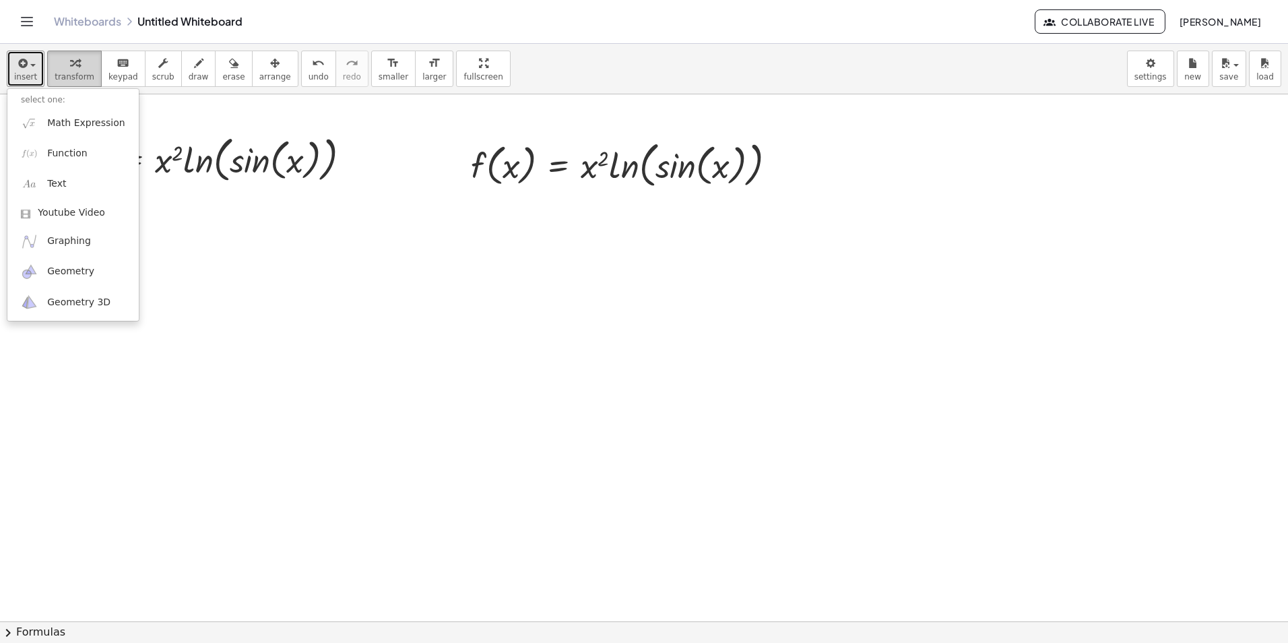
click at [77, 69] on div "button" at bounding box center [75, 63] width 40 height 16
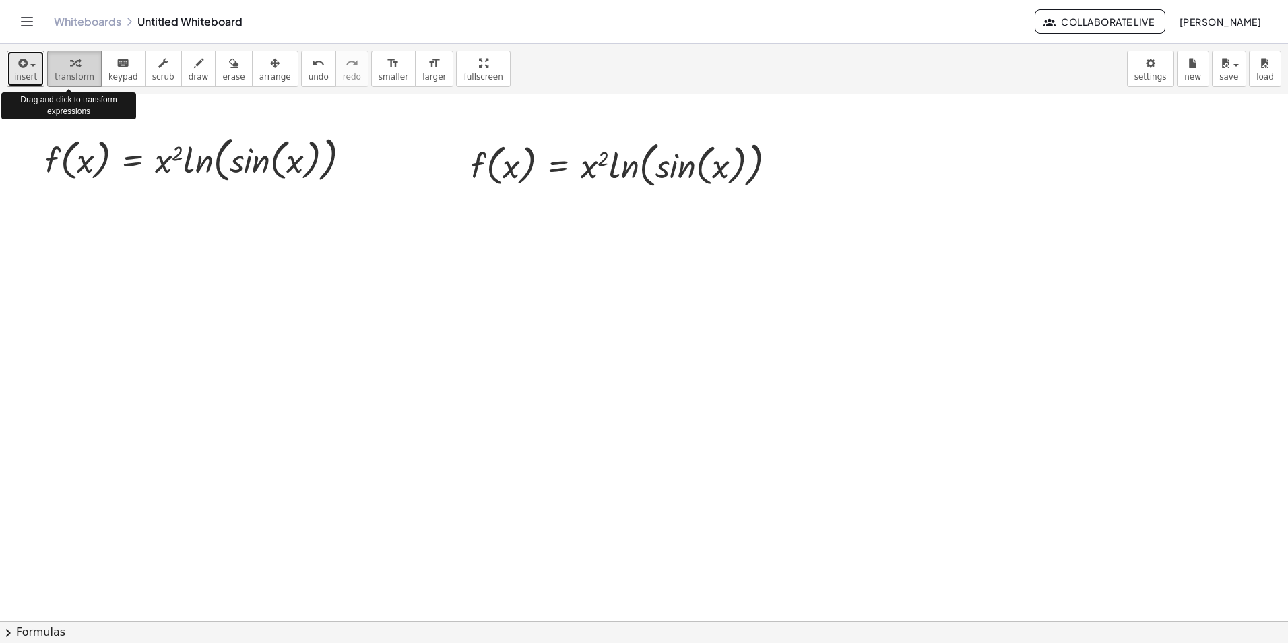
click at [74, 69] on div "button" at bounding box center [75, 63] width 40 height 16
click at [34, 72] on span "insert" at bounding box center [25, 76] width 23 height 9
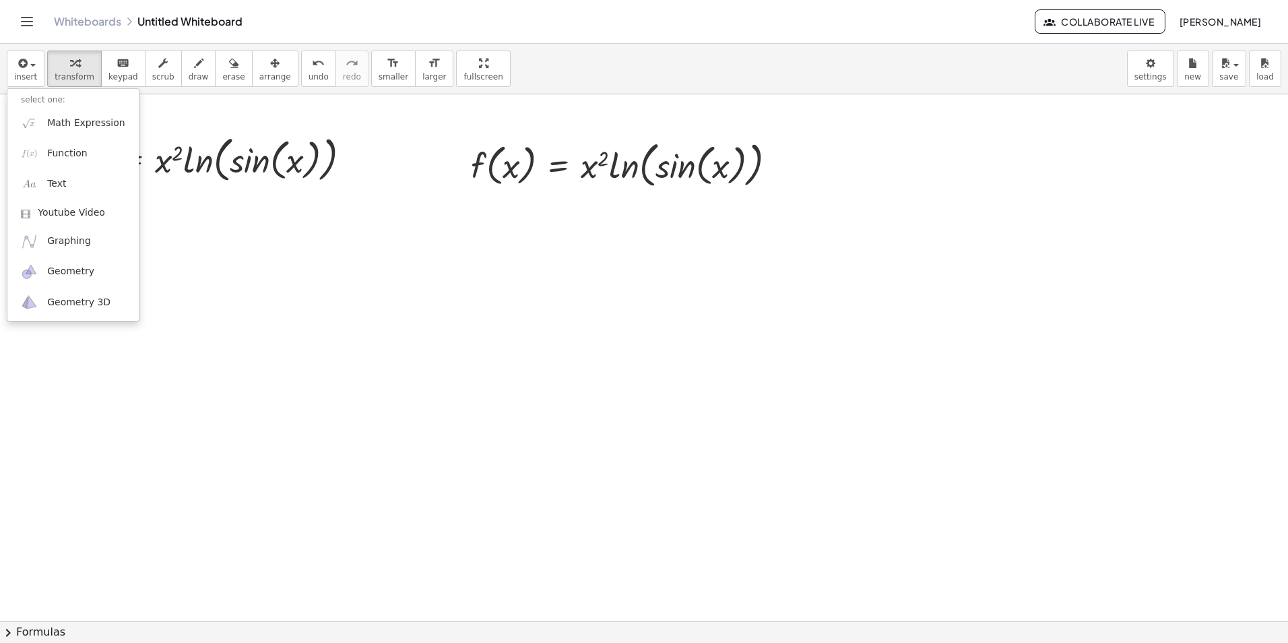
click at [12, 637] on span "chevron_right" at bounding box center [8, 632] width 16 height 16
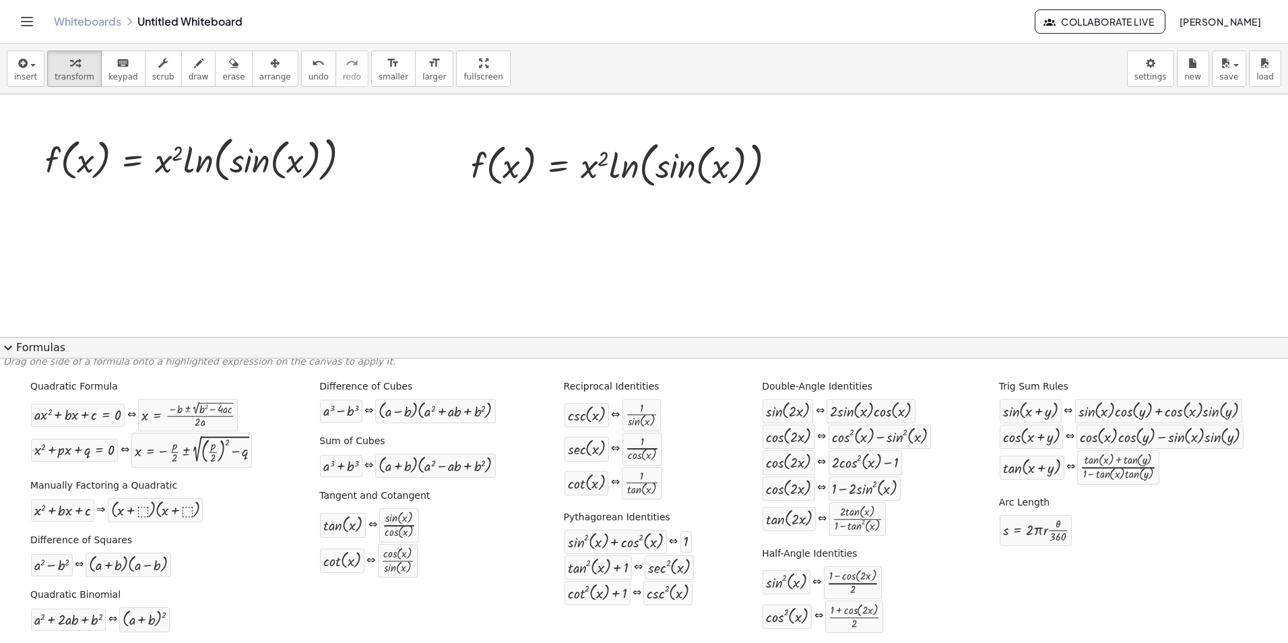
scroll to position [9, 0]
click at [20, 342] on font "Formulas" at bounding box center [40, 347] width 49 height 15
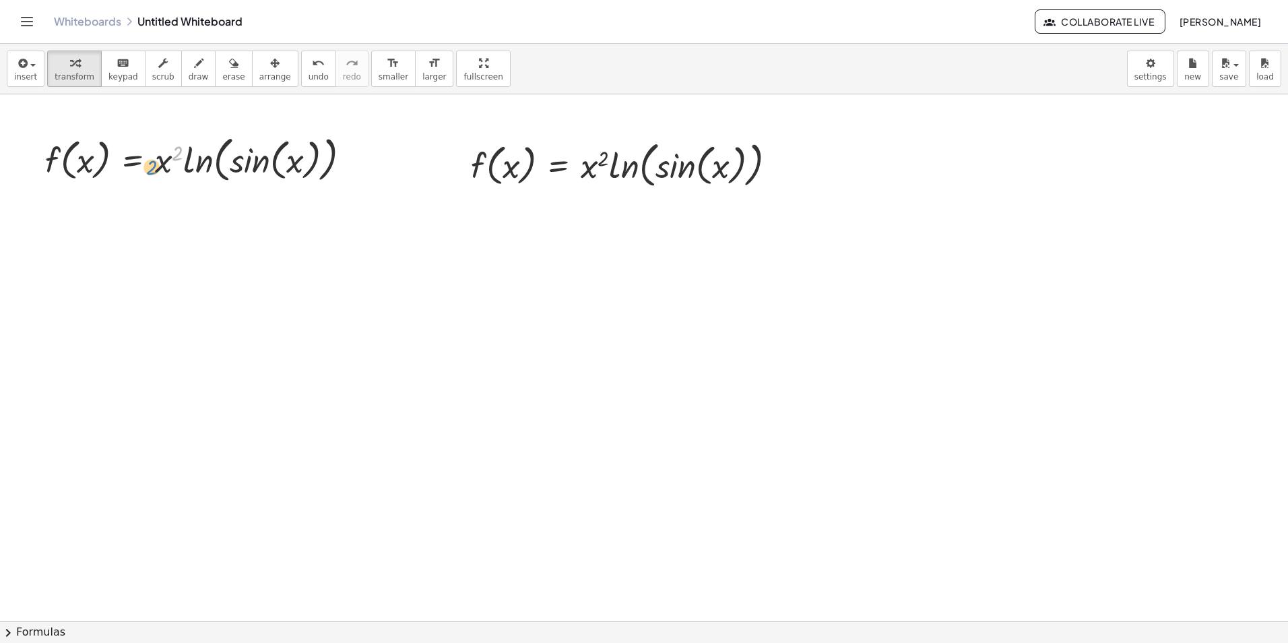
drag, startPoint x: 181, startPoint y: 149, endPoint x: 187, endPoint y: 161, distance: 13.6
click at [158, 163] on div at bounding box center [202, 159] width 329 height 56
drag, startPoint x: 194, startPoint y: 164, endPoint x: 212, endPoint y: 164, distance: 17.5
click at [212, 164] on div at bounding box center [202, 159] width 329 height 56
drag, startPoint x: 298, startPoint y: 157, endPoint x: 188, endPoint y: 160, distance: 110.5
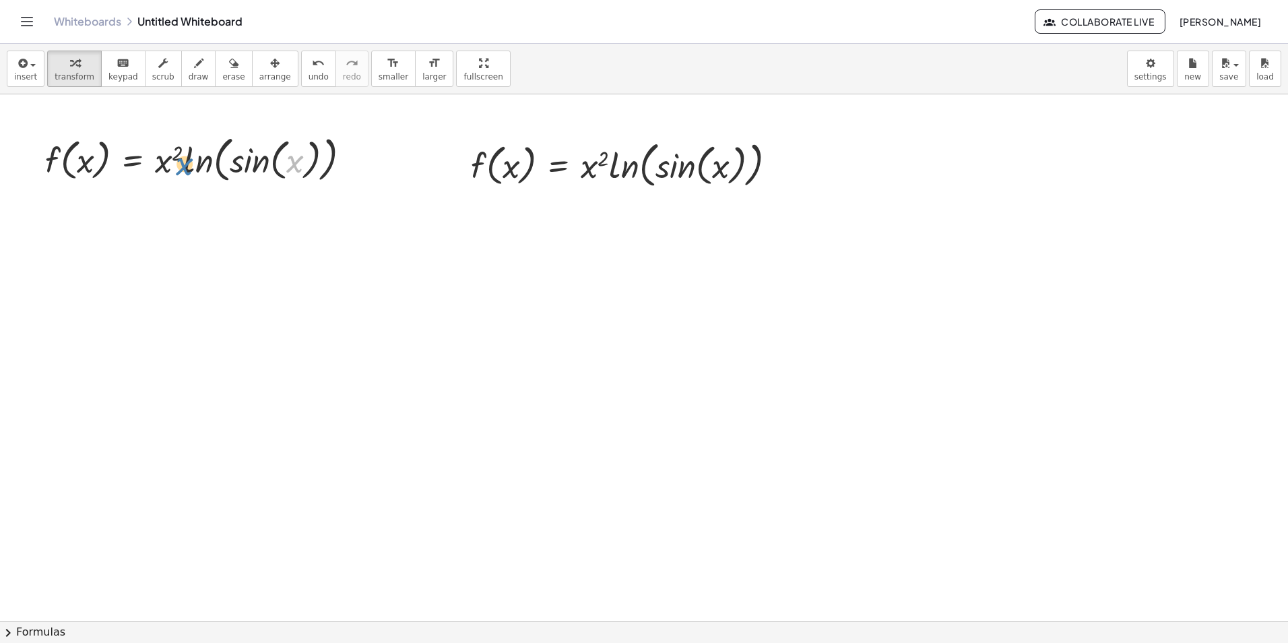
click at [188, 160] on div at bounding box center [202, 159] width 329 height 56
drag, startPoint x: 292, startPoint y: 160, endPoint x: 166, endPoint y: 168, distance: 126.9
click at [166, 168] on div at bounding box center [202, 159] width 329 height 56
drag, startPoint x: 292, startPoint y: 162, endPoint x: 183, endPoint y: 163, distance: 109.8
click at [183, 163] on div at bounding box center [202, 159] width 329 height 56
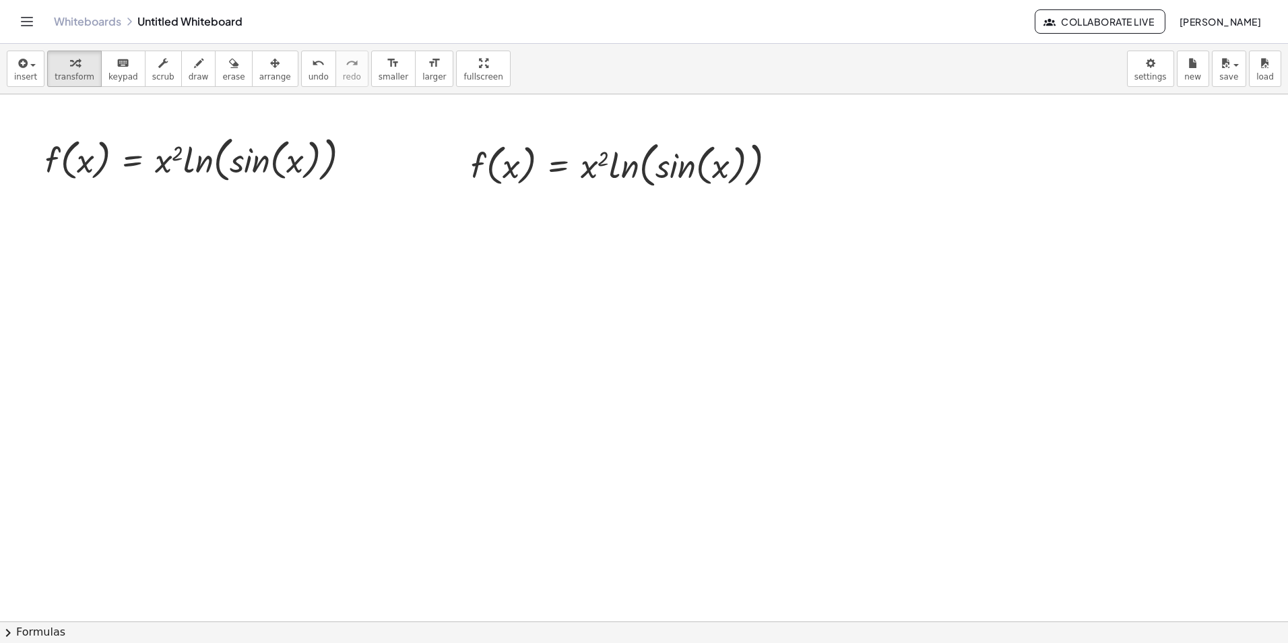
click at [629, 236] on div at bounding box center [644, 621] width 1288 height 1054
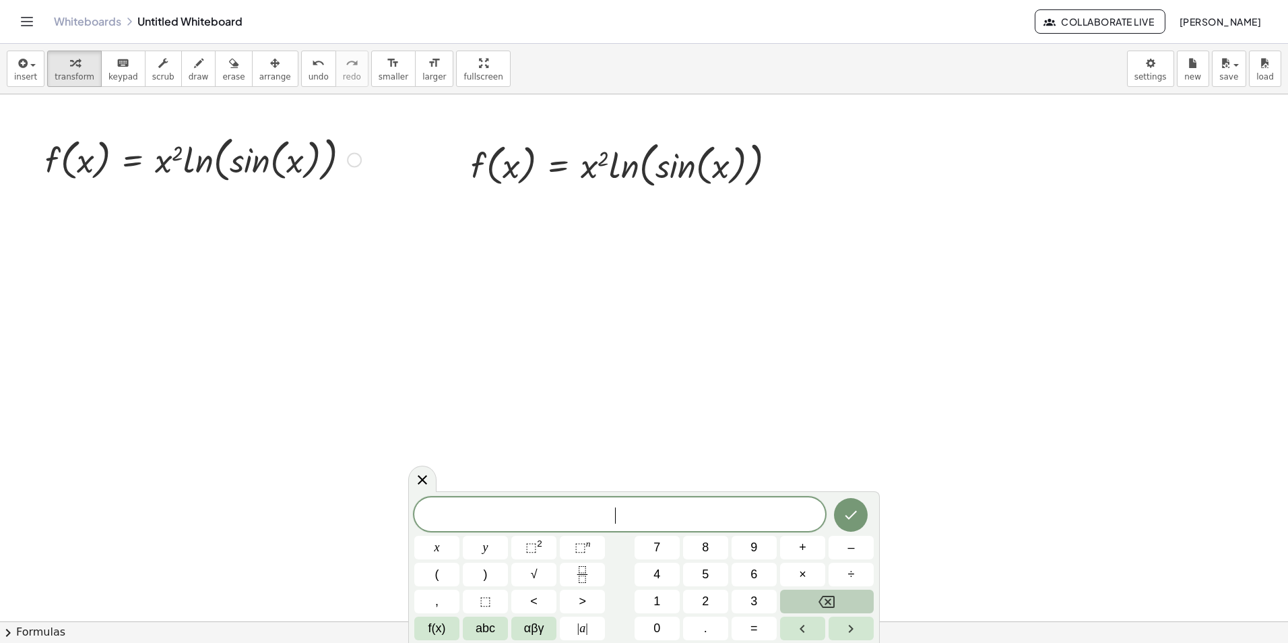
click at [348, 155] on div at bounding box center [354, 160] width 15 height 15
click at [401, 133] on span "Transform line" at bounding box center [413, 129] width 60 height 11
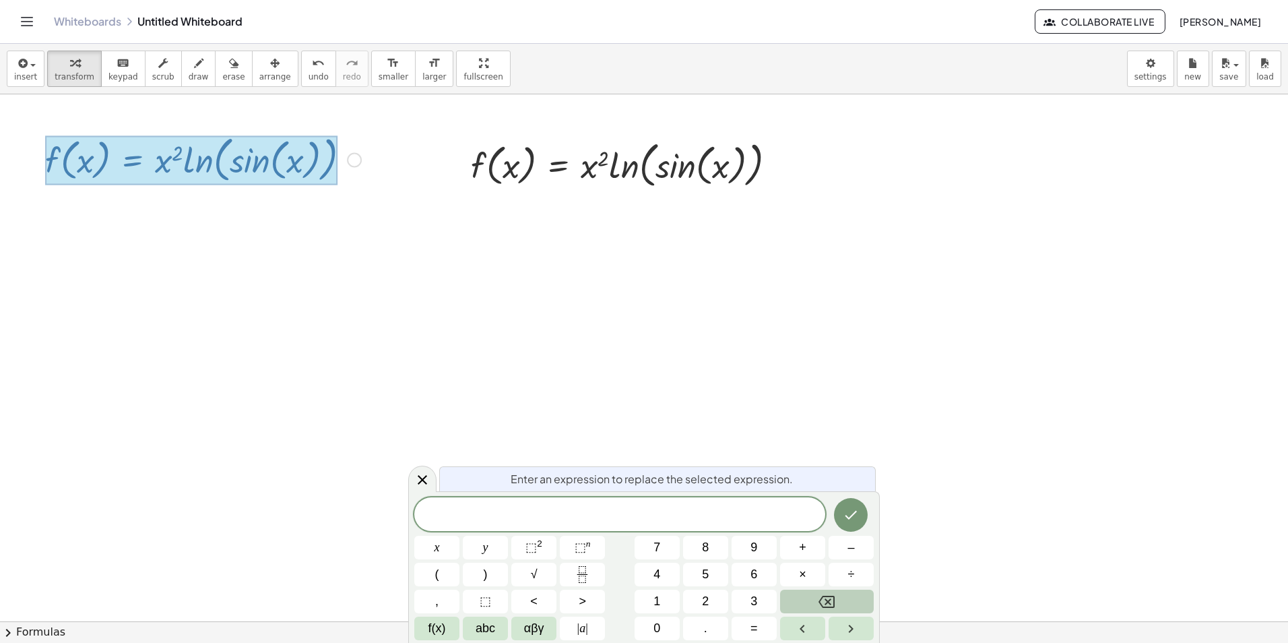
click at [355, 154] on div "Transform line Copy line as LaTeX Copy derivation as LaTeX Expand new lines: On" at bounding box center [354, 160] width 15 height 15
click at [75, 72] on span "transform" at bounding box center [75, 76] width 40 height 9
click at [207, 178] on div at bounding box center [191, 159] width 292 height 49
click at [180, 157] on div at bounding box center [191, 159] width 292 height 49
drag, startPoint x: 170, startPoint y: 157, endPoint x: 170, endPoint y: 176, distance: 18.9
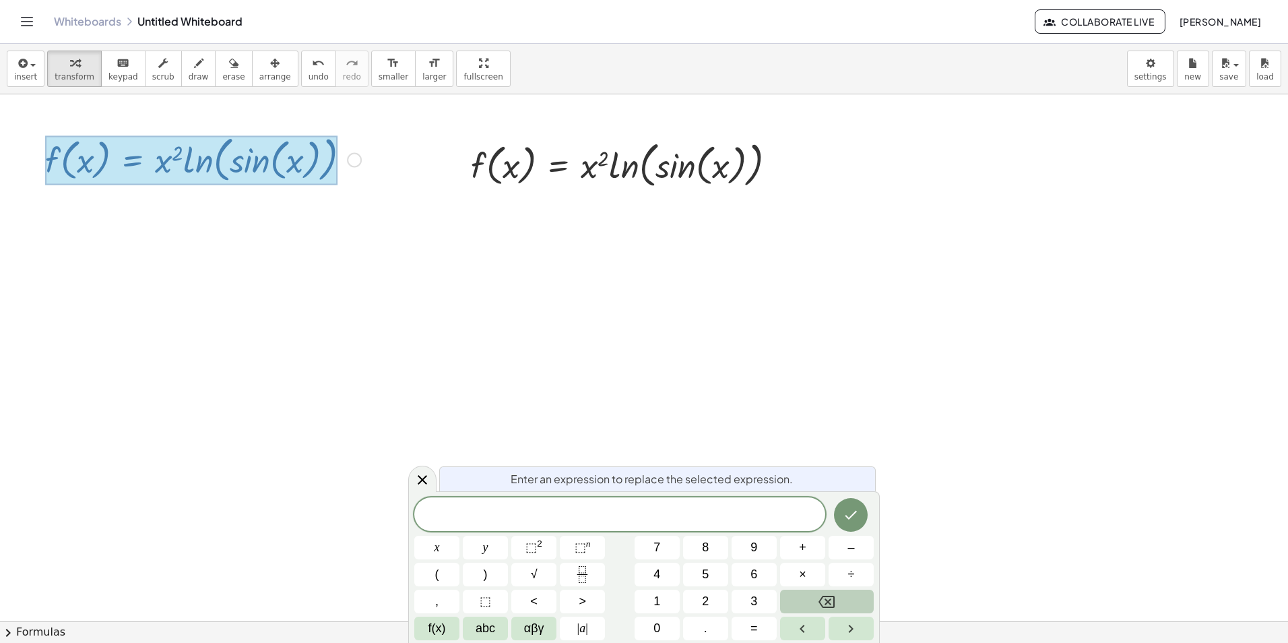
click at [141, 179] on div at bounding box center [191, 159] width 292 height 49
click at [629, 218] on div at bounding box center [644, 621] width 1288 height 1054
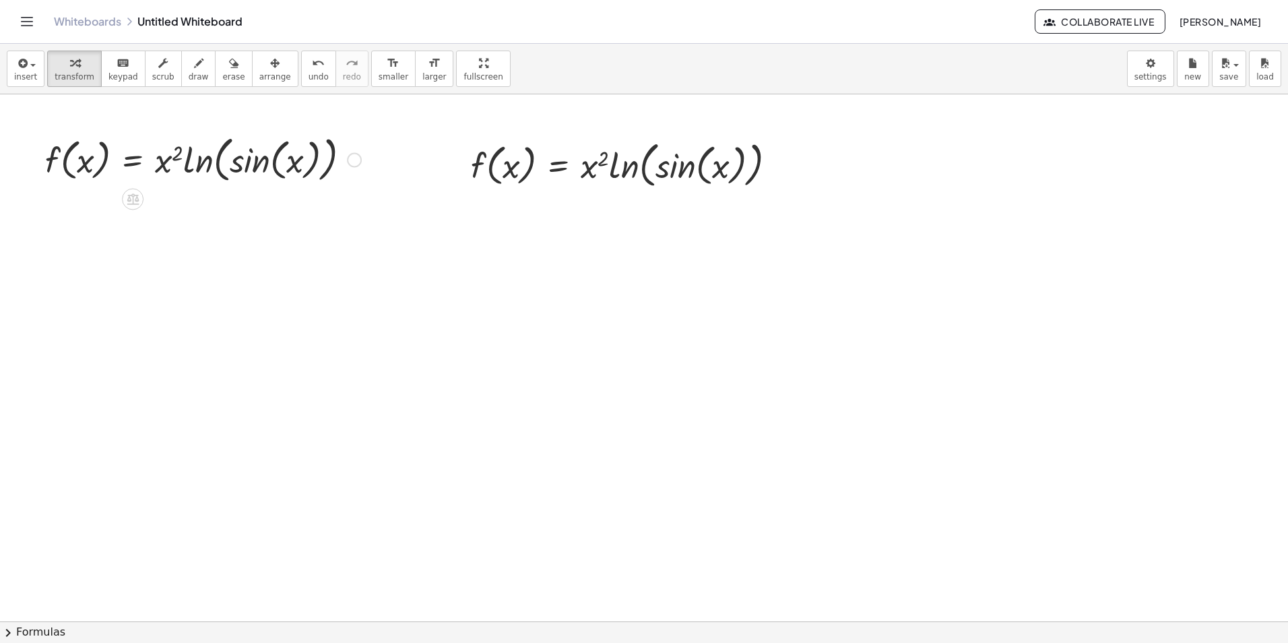
click at [629, 2] on div "Whiteboards Untitled Whiteboard Collaborate Live Mariana Cattán" at bounding box center [644, 21] width 1256 height 43
drag, startPoint x: 182, startPoint y: 149, endPoint x: 166, endPoint y: 161, distance: 19.7
click at [166, 161] on div at bounding box center [202, 159] width 329 height 56
drag, startPoint x: 175, startPoint y: 153, endPoint x: 164, endPoint y: 168, distance: 18.3
click at [164, 168] on div at bounding box center [202, 159] width 329 height 56
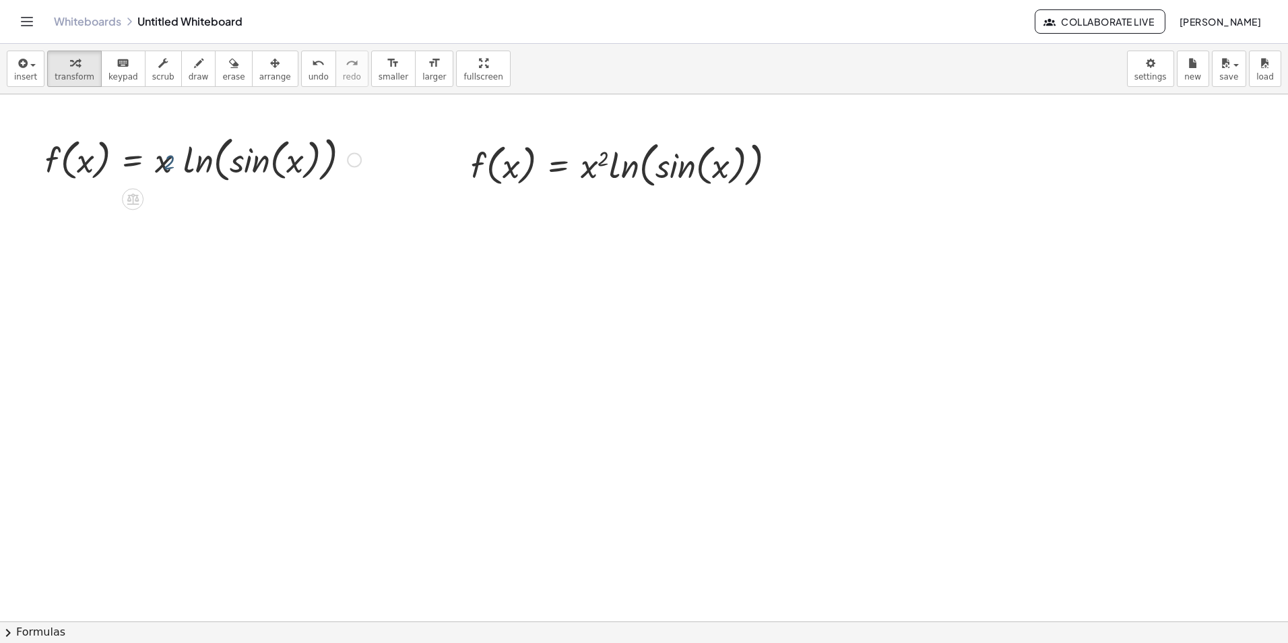
click at [166, 167] on div at bounding box center [202, 159] width 329 height 56
click at [159, 164] on div at bounding box center [202, 159] width 329 height 56
drag, startPoint x: 159, startPoint y: 163, endPoint x: 180, endPoint y: 151, distance: 24.1
click at [180, 151] on div at bounding box center [202, 159] width 329 height 56
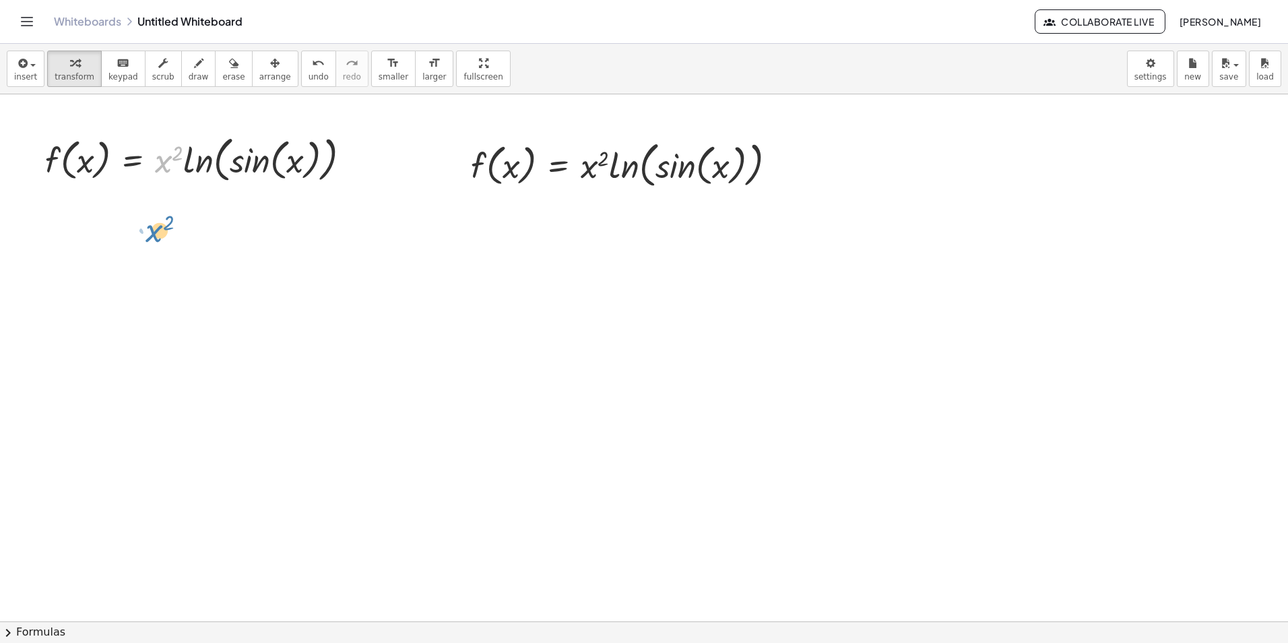
drag, startPoint x: 164, startPoint y: 161, endPoint x: 157, endPoint y: 232, distance: 71.7
drag, startPoint x: 167, startPoint y: 158, endPoint x: 135, endPoint y: 271, distance: 118.2
drag, startPoint x: 166, startPoint y: 160, endPoint x: 117, endPoint y: 212, distance: 71.5
click at [176, 150] on div at bounding box center [202, 159] width 329 height 56
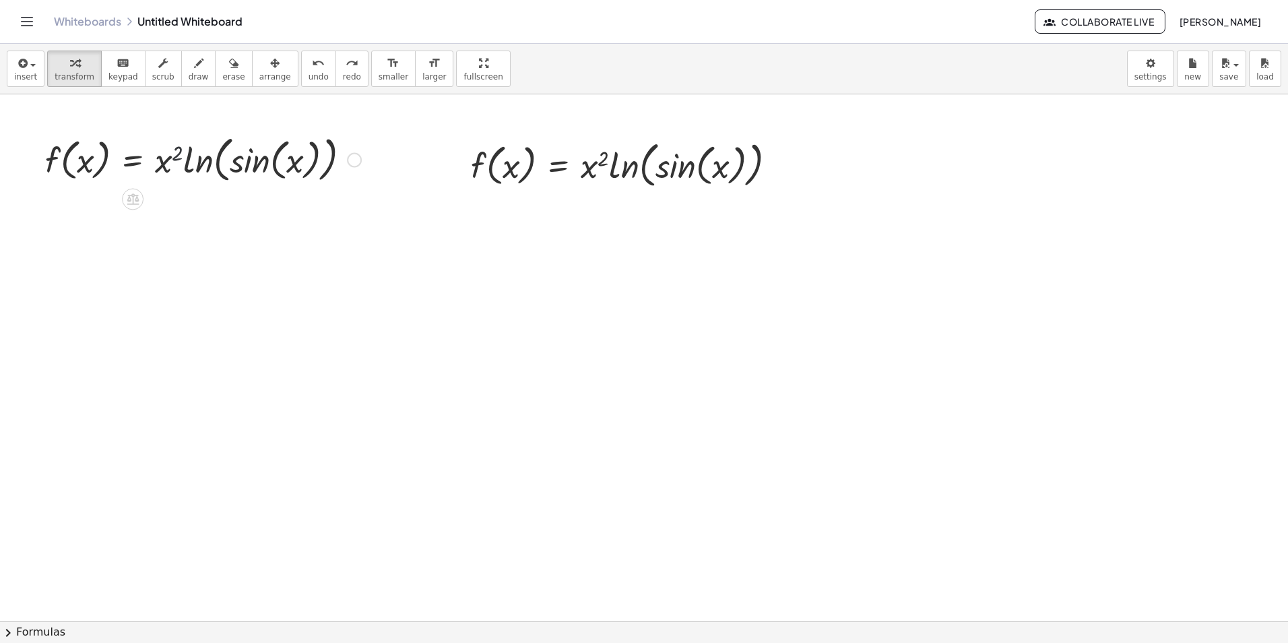
click at [177, 154] on div at bounding box center [202, 159] width 329 height 56
drag, startPoint x: 158, startPoint y: 162, endPoint x: 167, endPoint y: 162, distance: 8.8
click at [160, 163] on div at bounding box center [202, 159] width 329 height 56
click at [166, 164] on div at bounding box center [202, 159] width 329 height 56
click at [179, 152] on div at bounding box center [202, 159] width 329 height 56
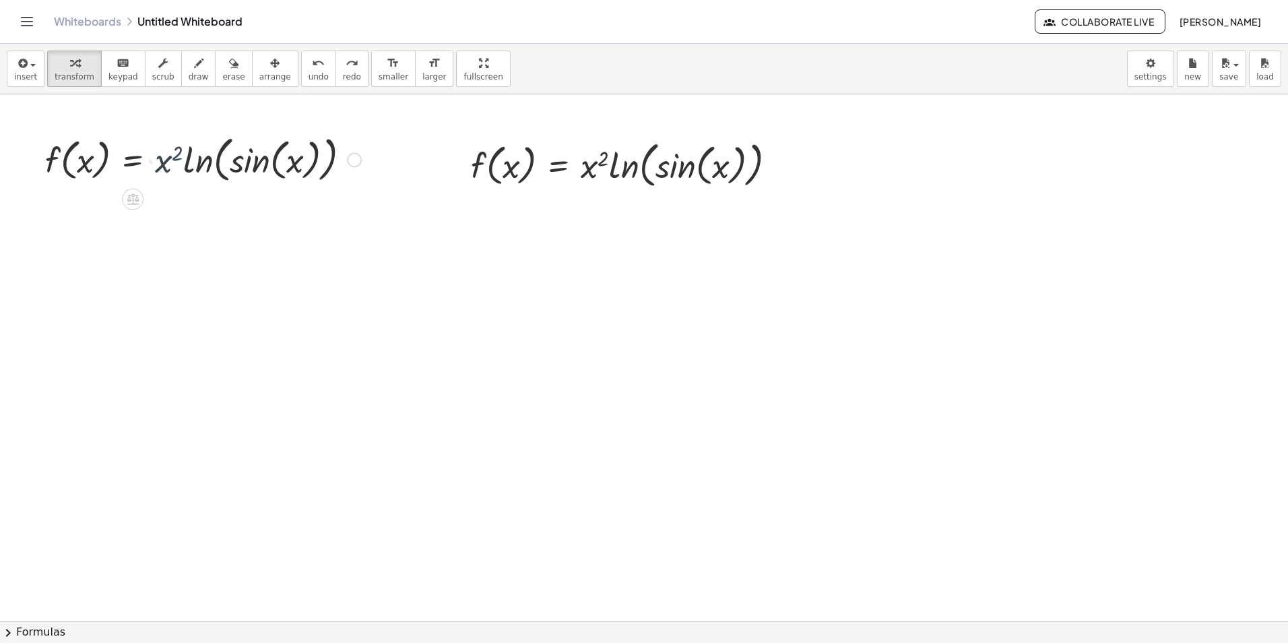
click at [179, 152] on div at bounding box center [202, 159] width 329 height 56
click at [176, 143] on div at bounding box center [202, 159] width 329 height 56
click at [176, 145] on div at bounding box center [202, 159] width 329 height 56
drag, startPoint x: 176, startPoint y: 150, endPoint x: 150, endPoint y: 160, distance: 27.5
click at [150, 160] on div at bounding box center [202, 159] width 329 height 56
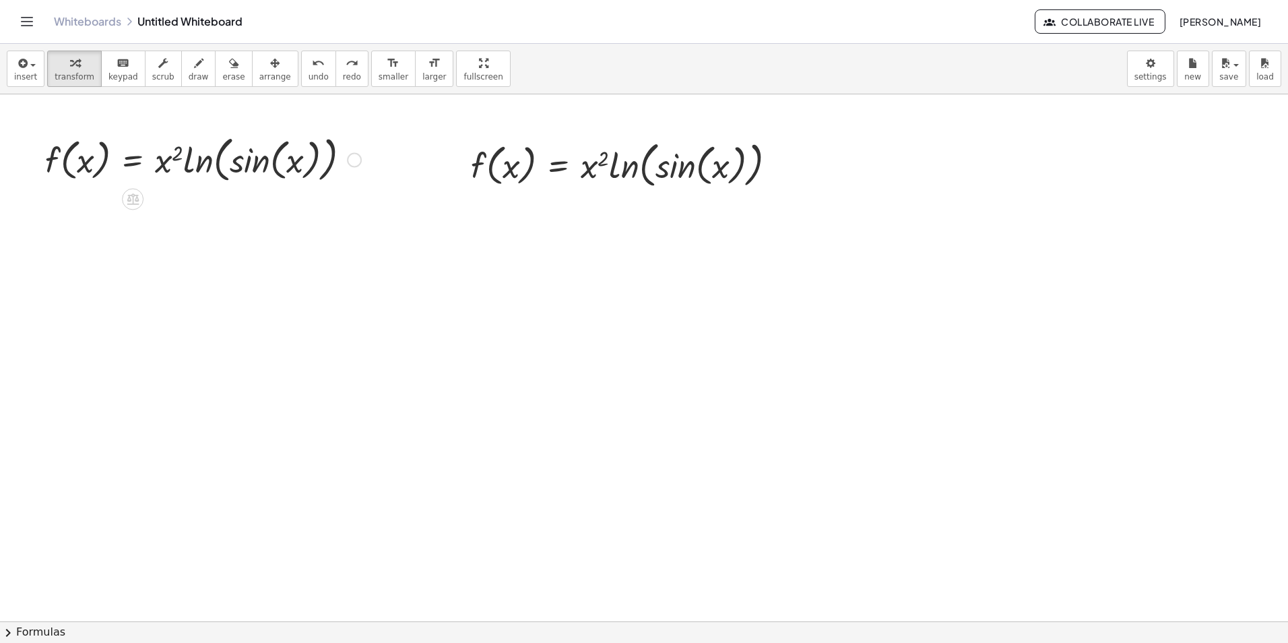
click at [163, 165] on div at bounding box center [202, 159] width 329 height 56
click at [185, 162] on div at bounding box center [202, 159] width 329 height 56
click at [200, 162] on div at bounding box center [202, 159] width 329 height 56
drag, startPoint x: 281, startPoint y: 164, endPoint x: 174, endPoint y: 168, distance: 107.2
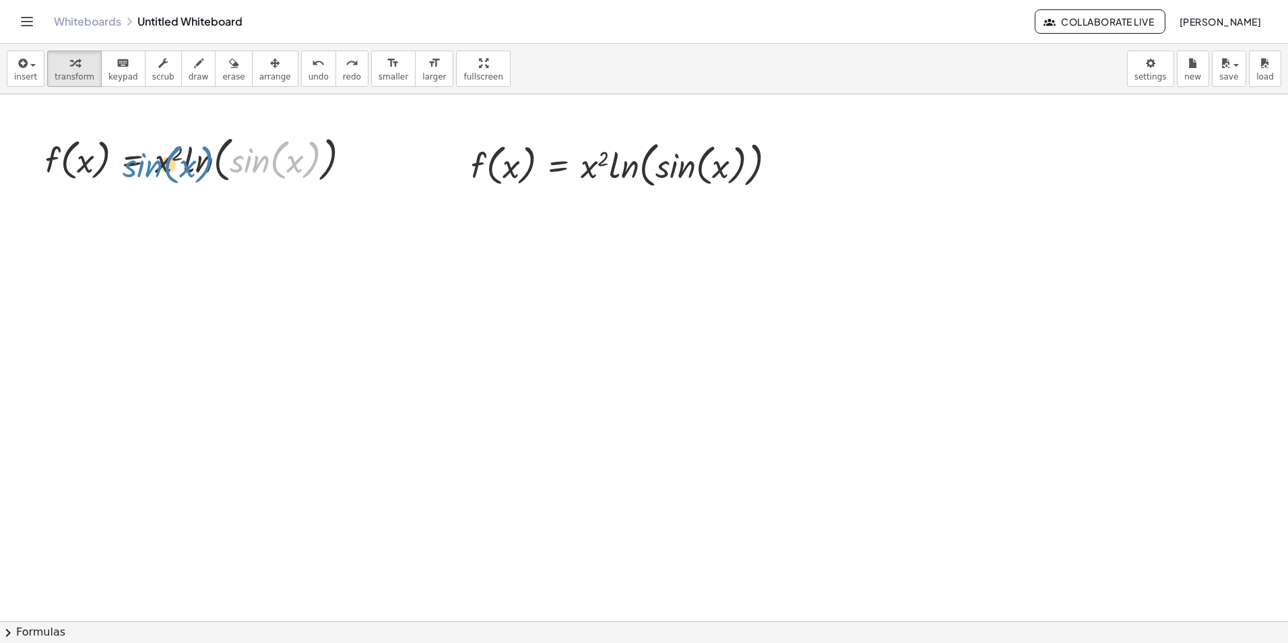
click at [174, 168] on div at bounding box center [202, 159] width 329 height 56
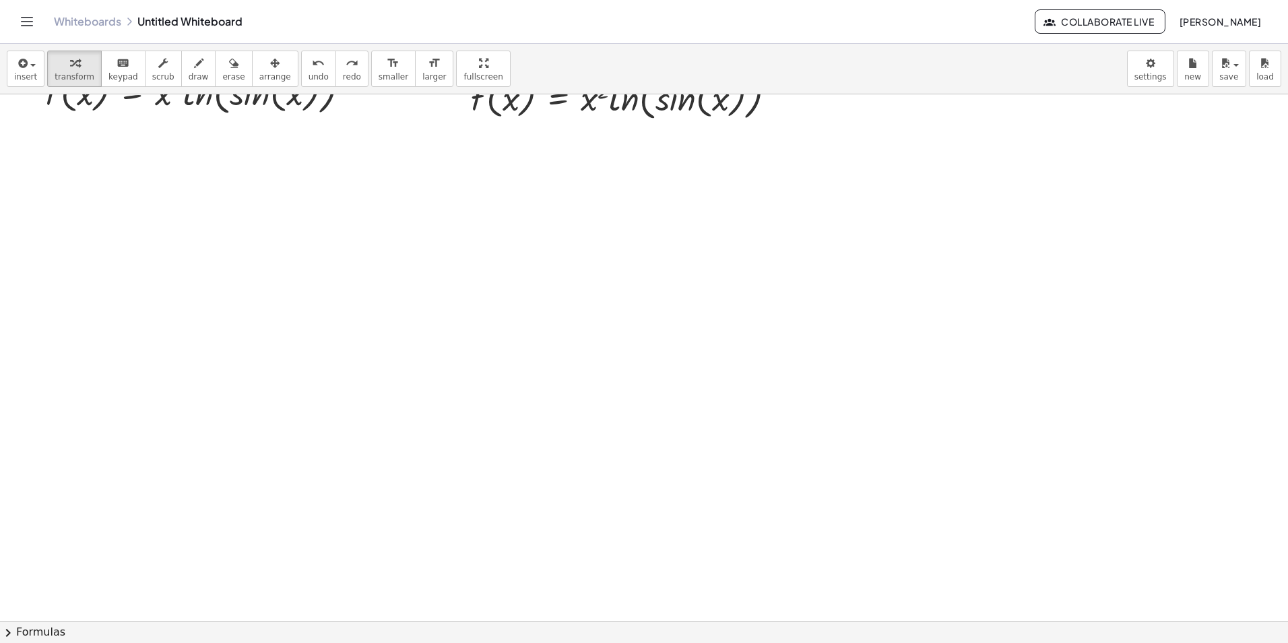
click at [629, 389] on div at bounding box center [644, 554] width 1288 height 1054
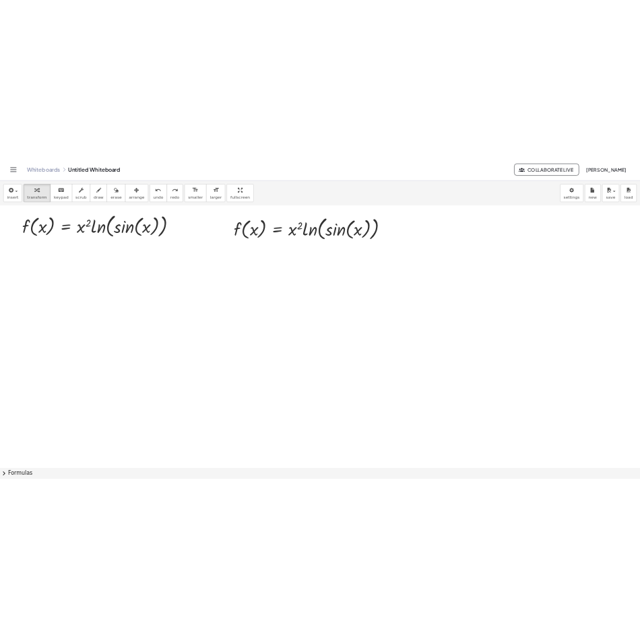
scroll to position [0, 0]
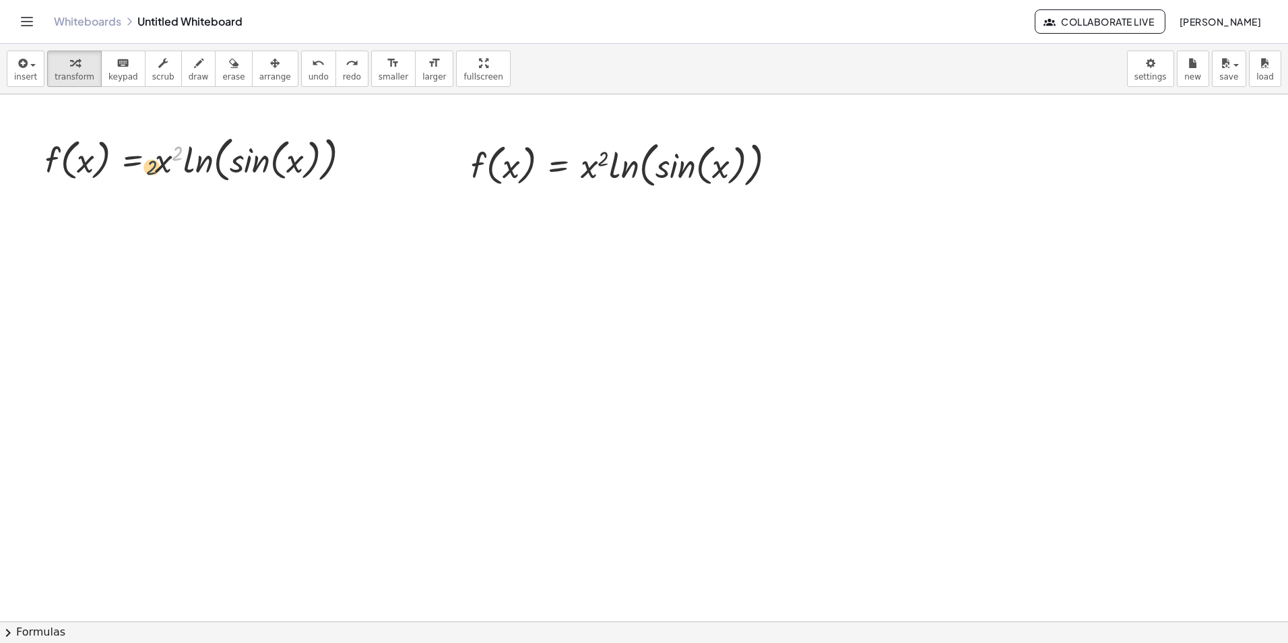
drag, startPoint x: 181, startPoint y: 152, endPoint x: 154, endPoint y: 166, distance: 29.8
click at [154, 166] on div at bounding box center [202, 159] width 329 height 56
click at [161, 164] on div at bounding box center [202, 159] width 329 height 56
drag, startPoint x: 161, startPoint y: 164, endPoint x: 190, endPoint y: 162, distance: 29.0
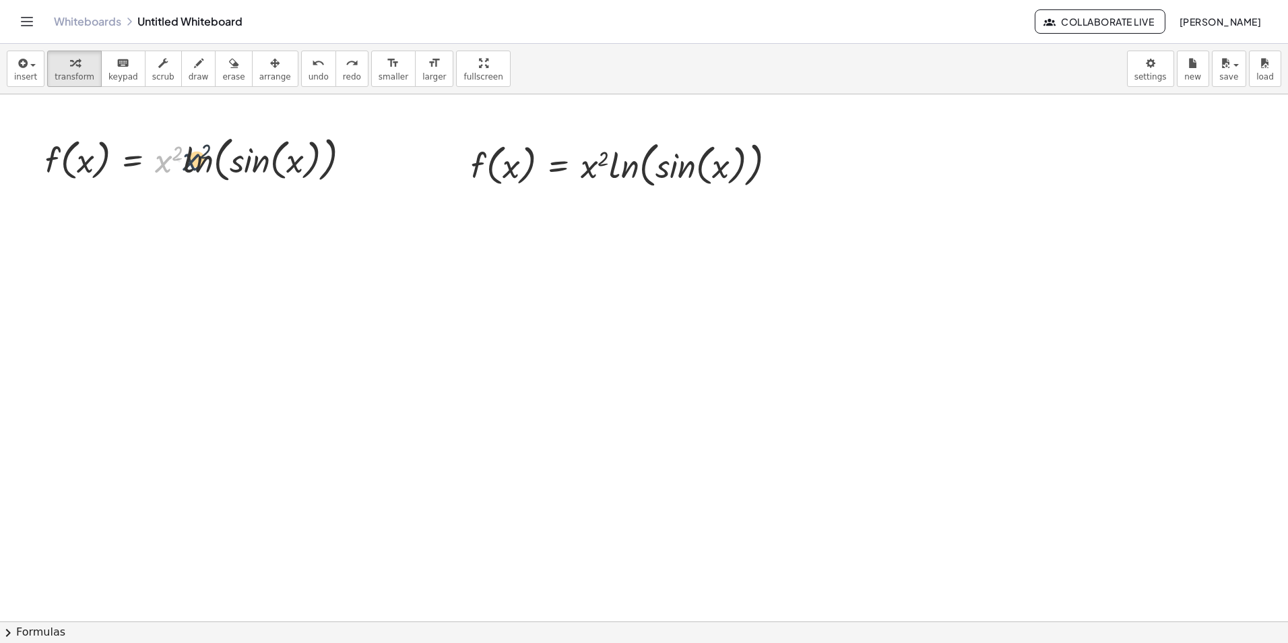
click at [190, 162] on div at bounding box center [202, 159] width 329 height 56
drag, startPoint x: 179, startPoint y: 156, endPoint x: 159, endPoint y: 170, distance: 24.3
click at [159, 170] on div at bounding box center [202, 159] width 329 height 56
click at [308, 153] on div at bounding box center [202, 159] width 329 height 56
drag, startPoint x: 296, startPoint y: 158, endPoint x: 354, endPoint y: 165, distance: 58.3
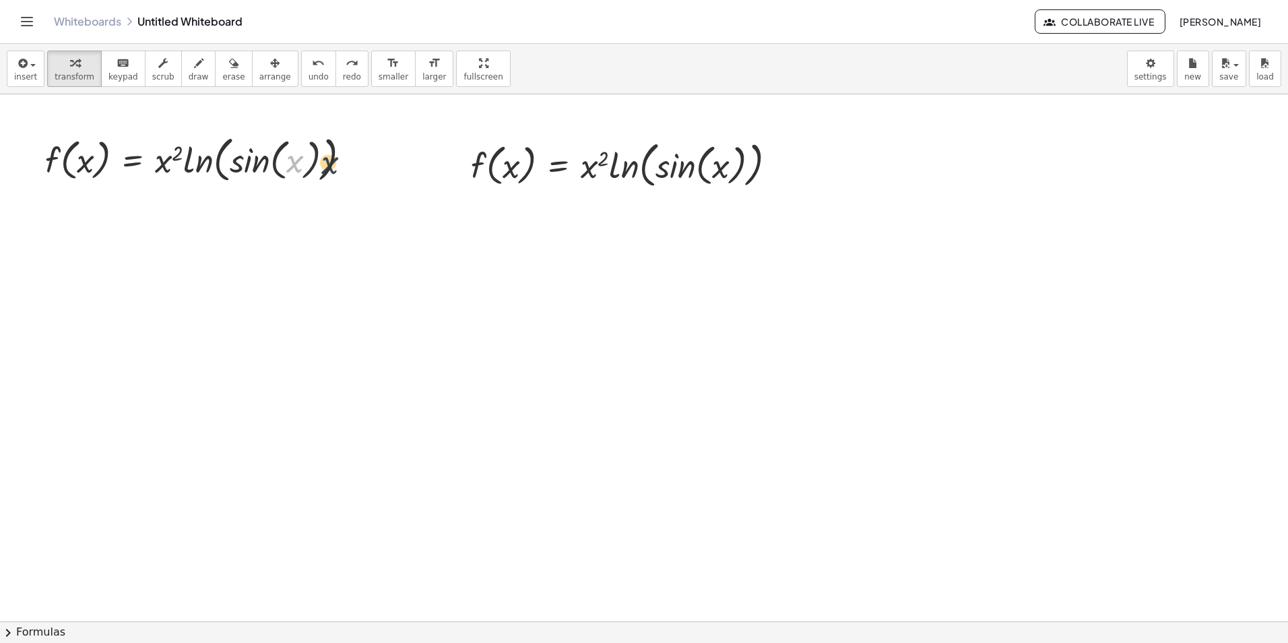
click at [354, 165] on div at bounding box center [202, 159] width 329 height 56
drag, startPoint x: 772, startPoint y: 3, endPoint x: 527, endPoint y: 168, distance: 294.6
click at [527, 168] on div at bounding box center [628, 164] width 329 height 56
click at [629, 248] on div at bounding box center [644, 621] width 1288 height 1054
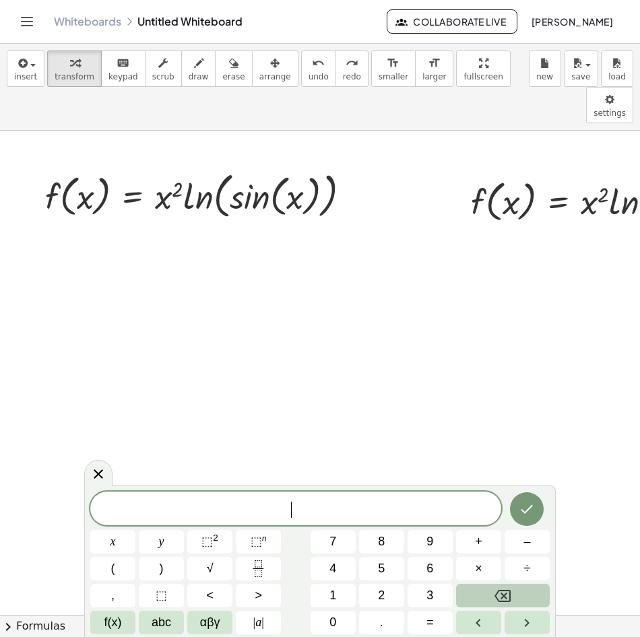
click at [204, 517] on span "​" at bounding box center [295, 510] width 411 height 19
drag, startPoint x: 198, startPoint y: 511, endPoint x: 174, endPoint y: 505, distance: 24.3
click at [174, 505] on span "​" at bounding box center [295, 510] width 411 height 19
click at [516, 507] on button "Done" at bounding box center [527, 509] width 34 height 34
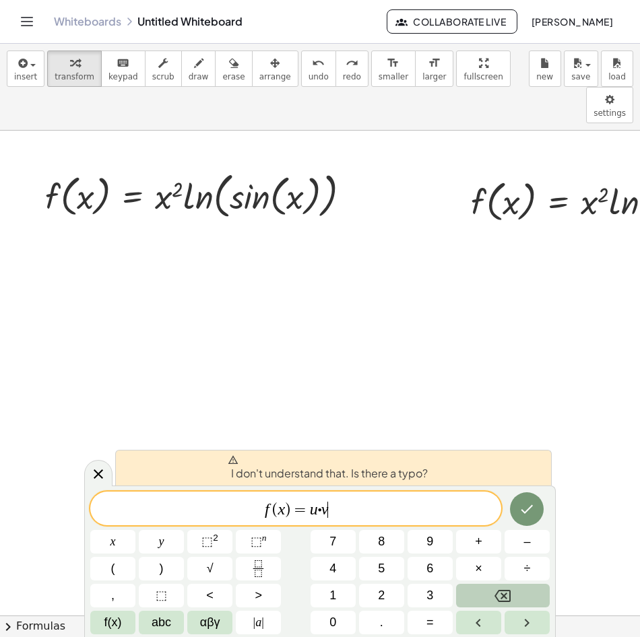
click at [358, 514] on span "f ( x ) = u ⋅ v ​" at bounding box center [295, 510] width 411 height 19
click at [323, 511] on var "v" at bounding box center [324, 510] width 7 height 18
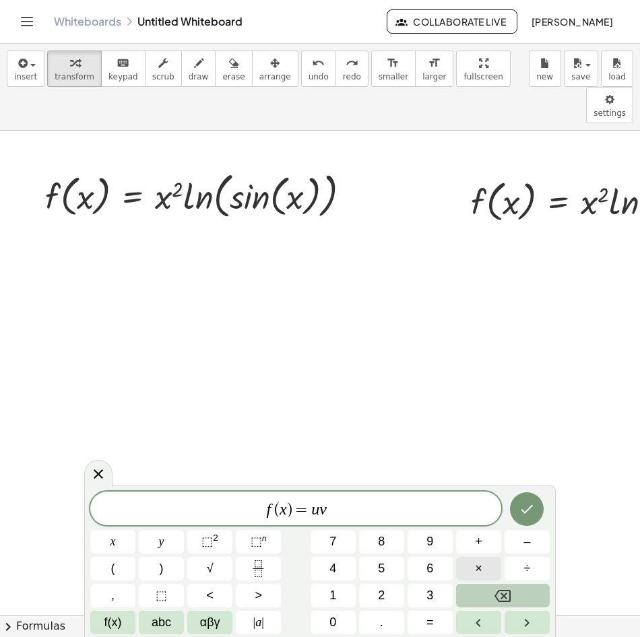
click at [484, 573] on button "×" at bounding box center [478, 569] width 45 height 24
click at [522, 512] on icon "Done" at bounding box center [527, 509] width 16 height 16
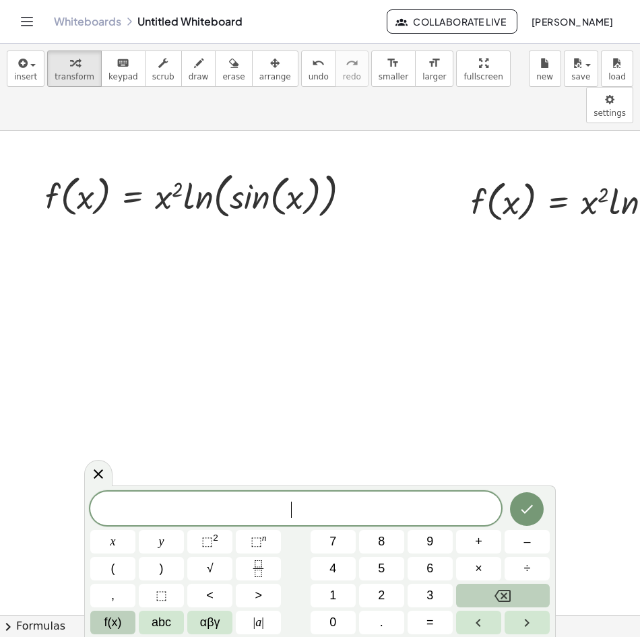
click at [104, 622] on span "f(x)" at bounding box center [113, 623] width 18 height 18
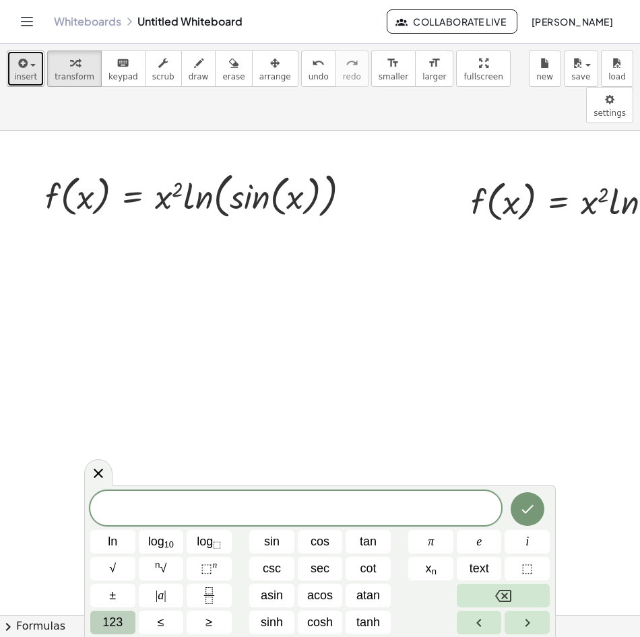
click at [19, 65] on icon "button" at bounding box center [21, 63] width 12 height 16
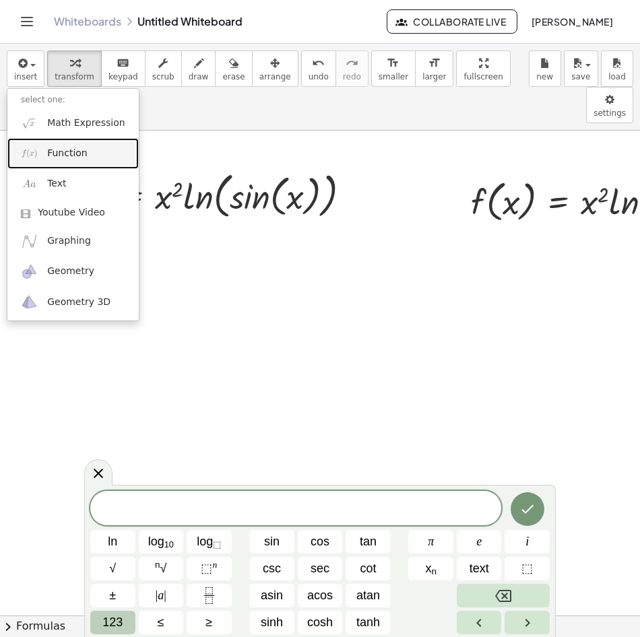
click at [67, 152] on span "Function" at bounding box center [67, 153] width 40 height 13
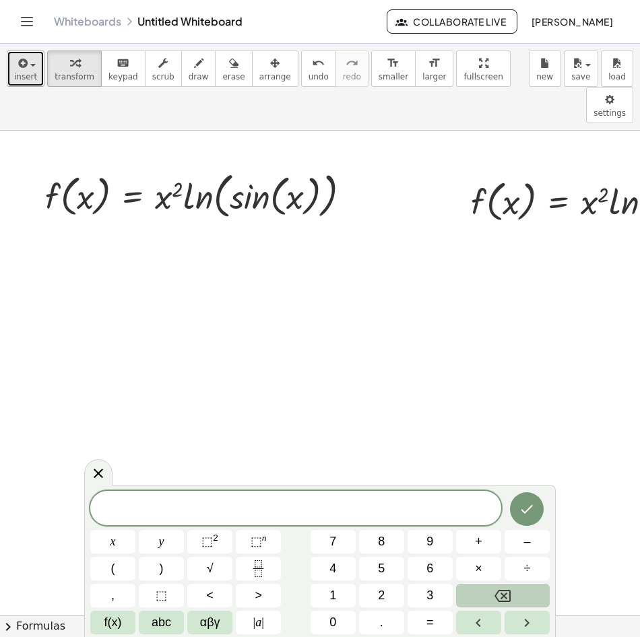
click at [20, 76] on span "insert" at bounding box center [25, 76] width 23 height 9
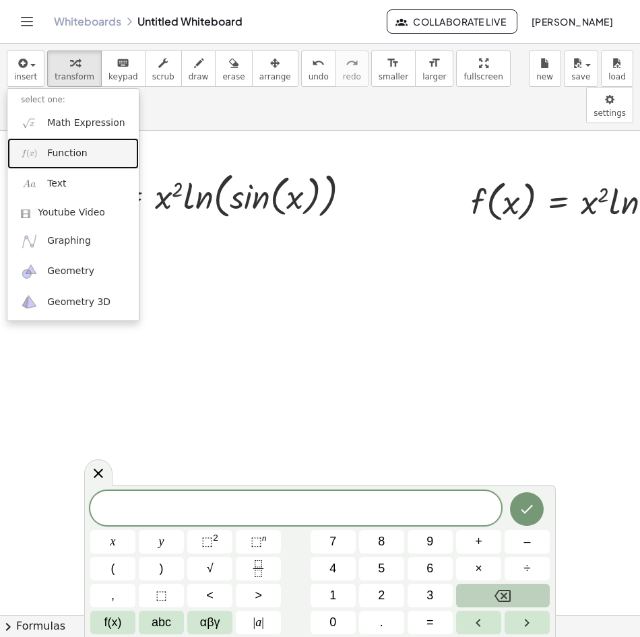
click at [83, 156] on span "Function" at bounding box center [67, 153] width 40 height 13
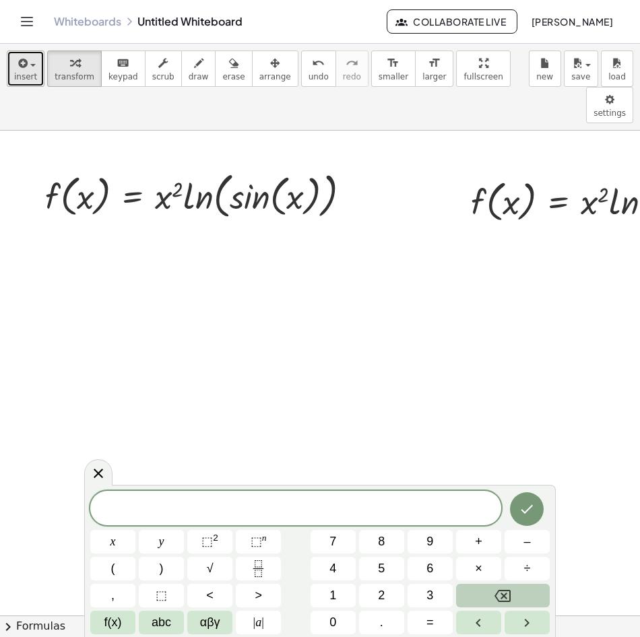
click at [22, 77] on span "insert" at bounding box center [25, 76] width 23 height 9
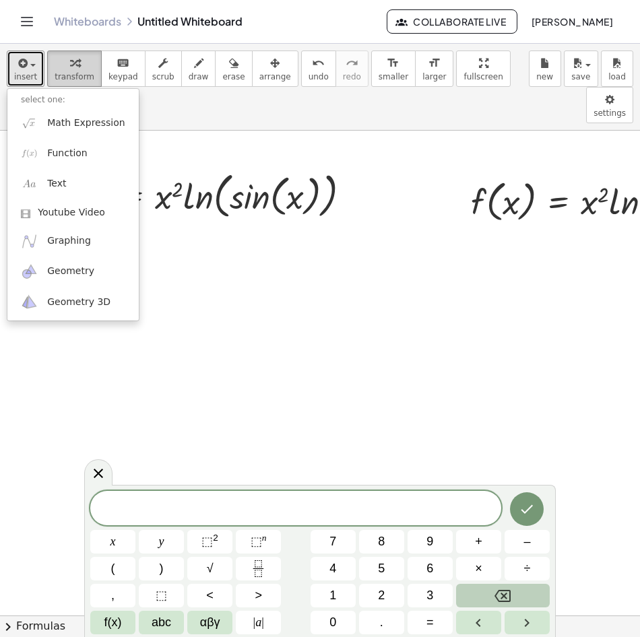
click at [71, 59] on icon "button" at bounding box center [74, 63] width 9 height 16
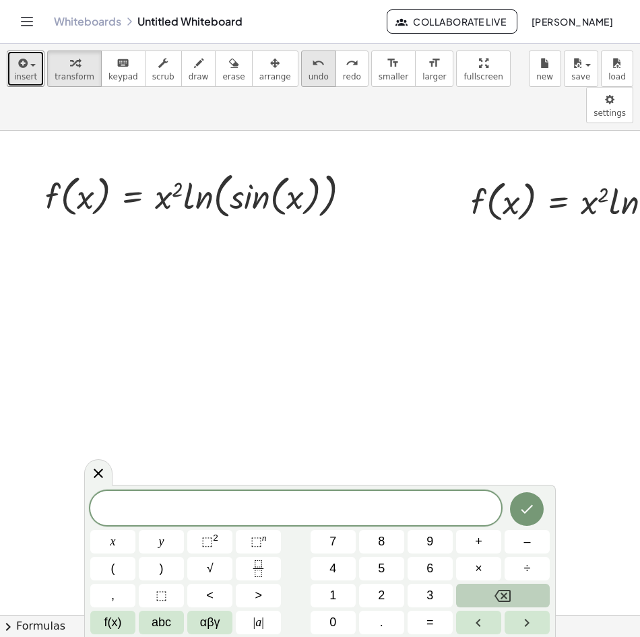
click at [309, 55] on div "undo" at bounding box center [319, 63] width 20 height 16
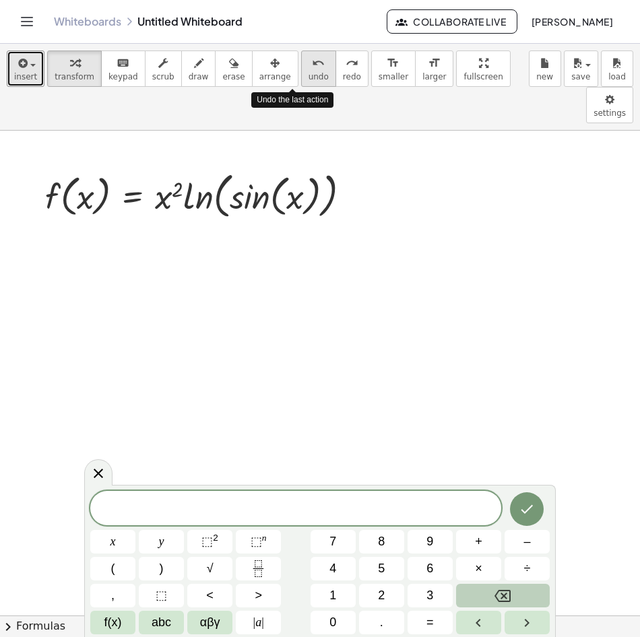
click at [312, 58] on icon "undo" at bounding box center [318, 63] width 13 height 16
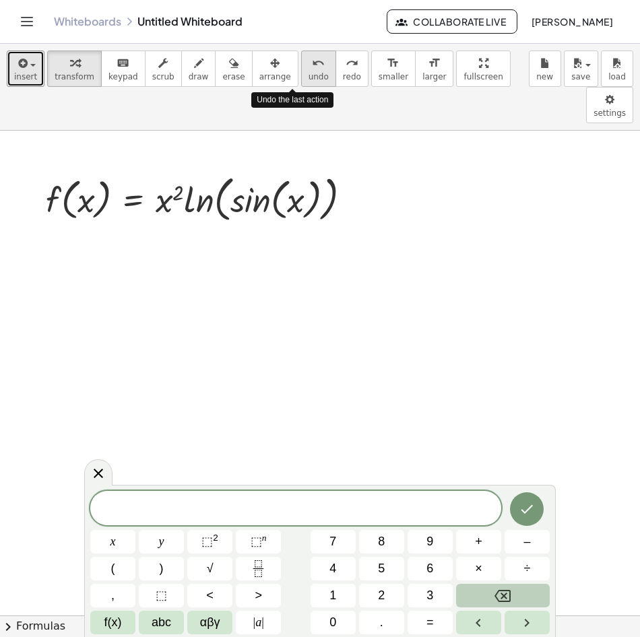
click at [312, 58] on icon "undo" at bounding box center [318, 63] width 13 height 16
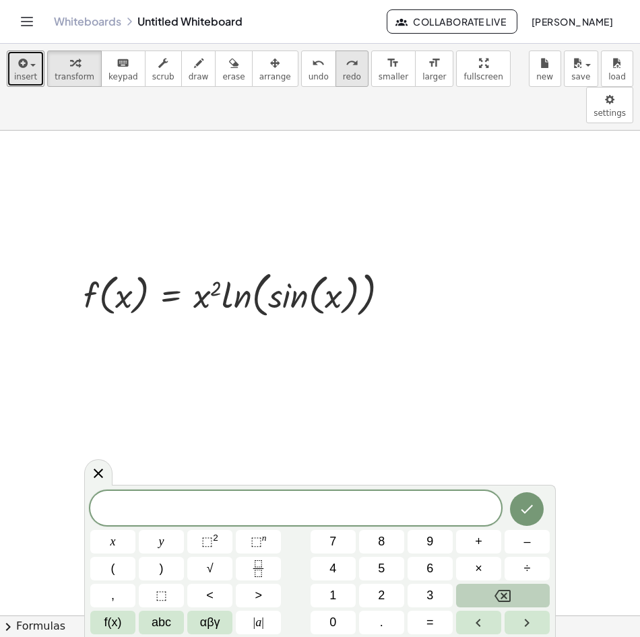
click at [346, 58] on icon "redo" at bounding box center [352, 63] width 13 height 16
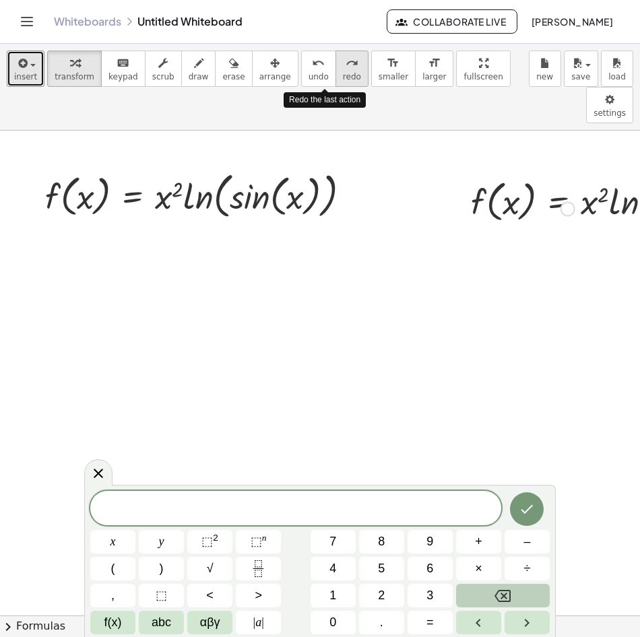
click at [346, 58] on icon "redo" at bounding box center [352, 63] width 13 height 16
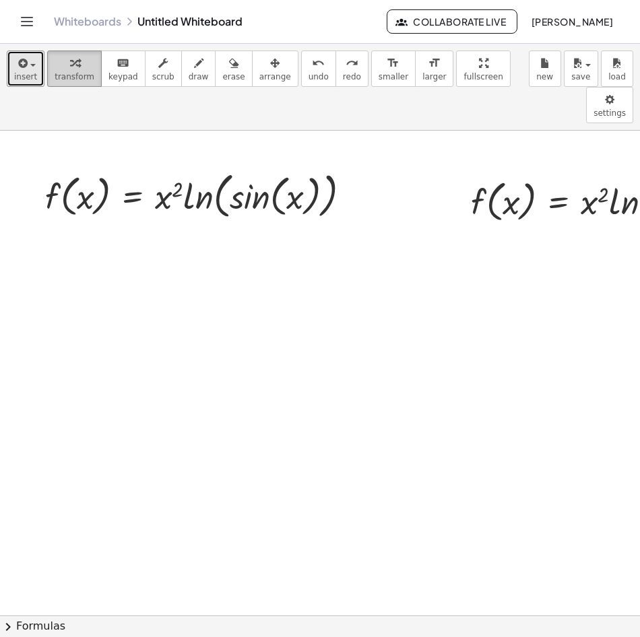
click at [70, 63] on icon "button" at bounding box center [74, 63] width 9 height 16
click at [21, 69] on icon "button" at bounding box center [21, 63] width 12 height 16
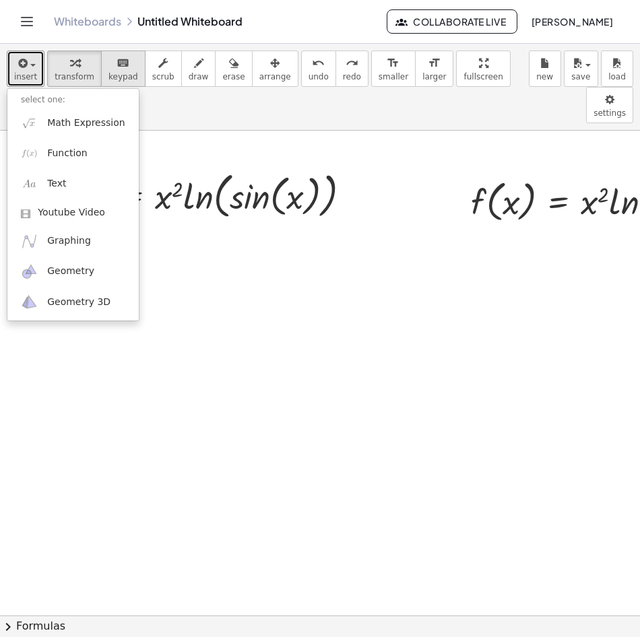
click at [108, 66] on div "keyboard" at bounding box center [123, 63] width 30 height 16
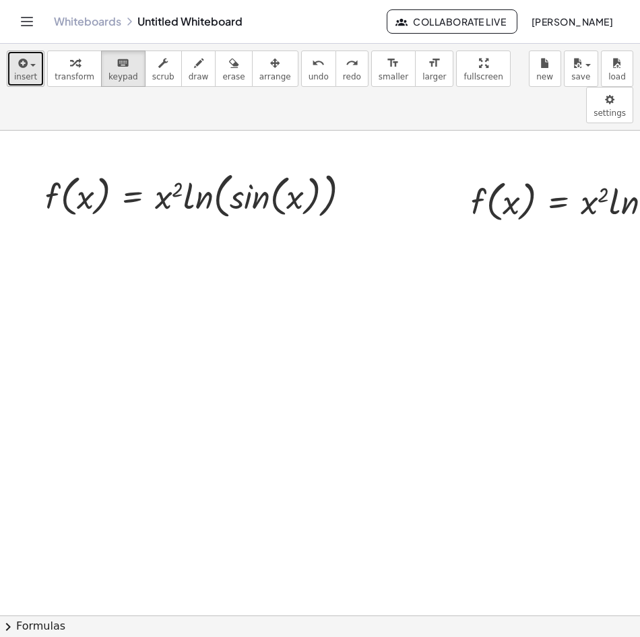
click at [28, 63] on span "button" at bounding box center [29, 64] width 3 height 9
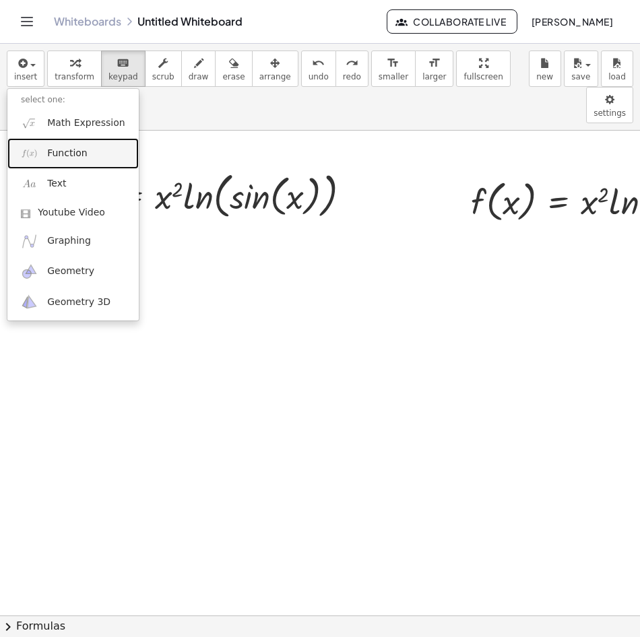
click at [75, 150] on span "Function" at bounding box center [67, 153] width 40 height 13
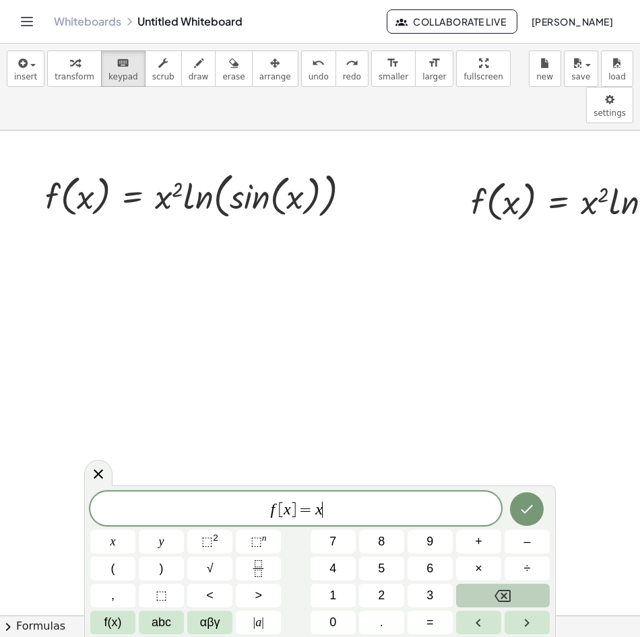
click at [341, 507] on span "f [ x ] = x ​" at bounding box center [295, 510] width 411 height 19
click at [148, 628] on button "abc" at bounding box center [161, 623] width 45 height 24
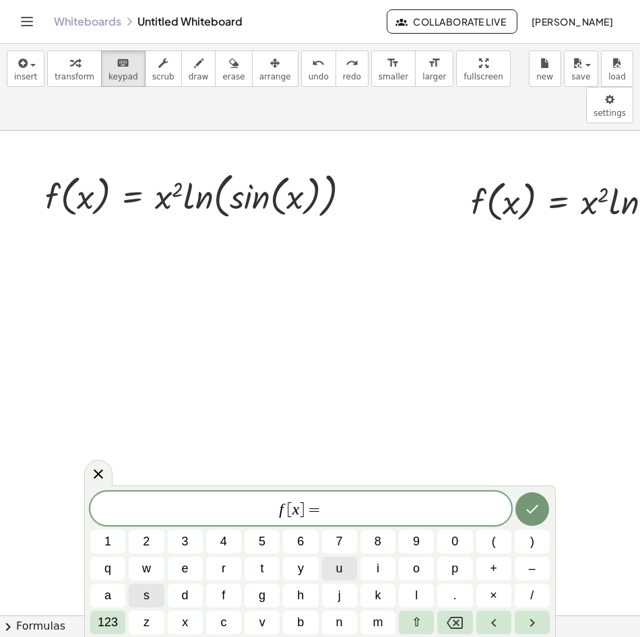
click at [343, 573] on button "u" at bounding box center [339, 569] width 35 height 24
click at [115, 624] on span "123" at bounding box center [108, 623] width 20 height 18
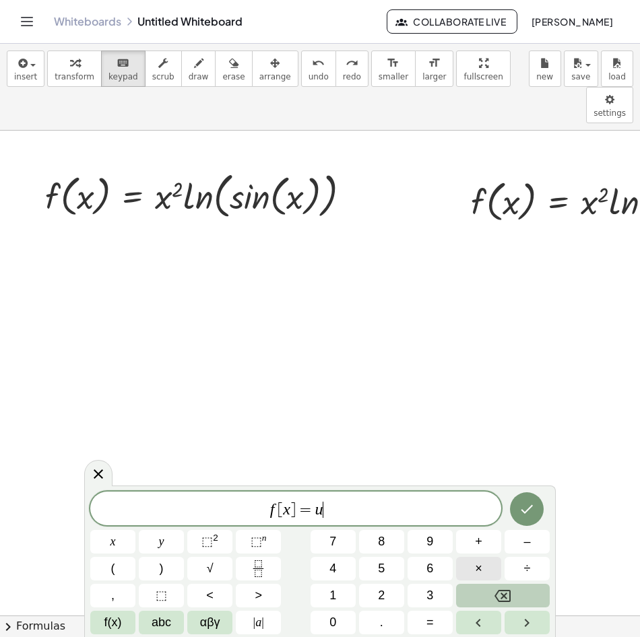
click at [482, 565] on button "×" at bounding box center [478, 569] width 45 height 24
click at [124, 624] on button "f(x)" at bounding box center [112, 623] width 45 height 24
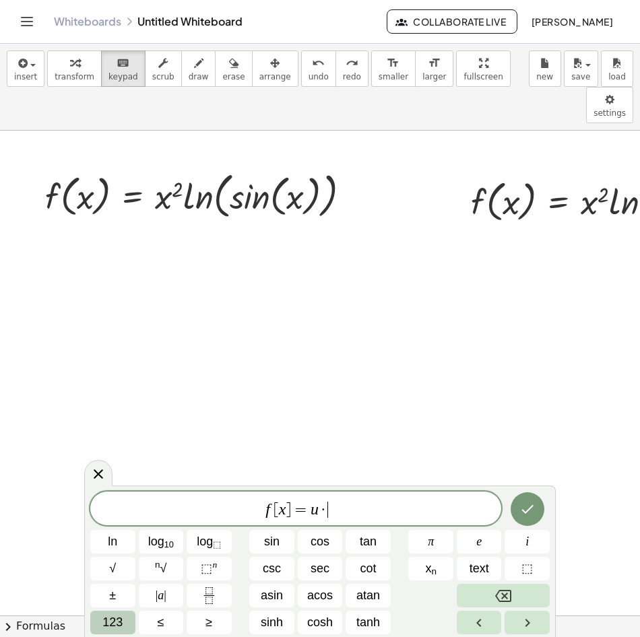
click at [107, 624] on span "123" at bounding box center [112, 623] width 20 height 18
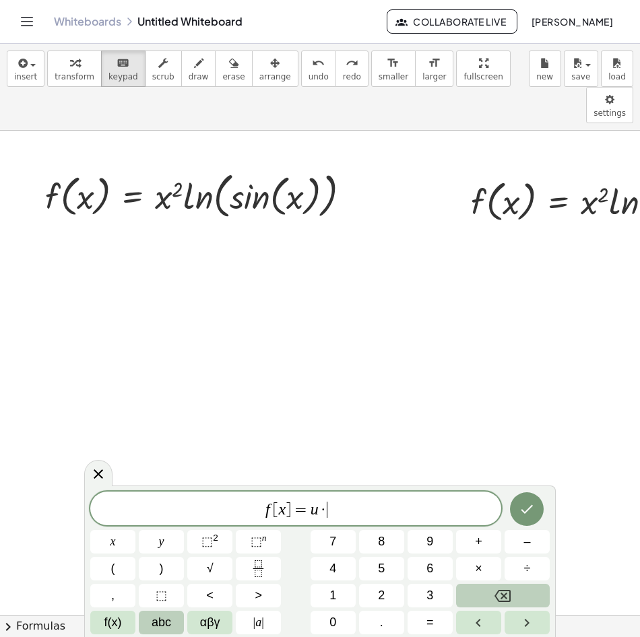
click at [158, 622] on span "abc" at bounding box center [162, 623] width 20 height 18
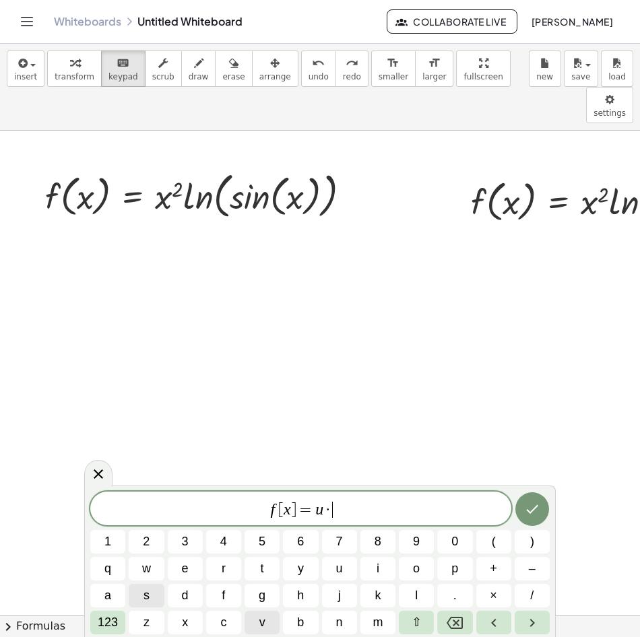
click at [261, 627] on span "v" at bounding box center [262, 623] width 6 height 18
click at [535, 517] on icon "Done" at bounding box center [532, 509] width 16 height 16
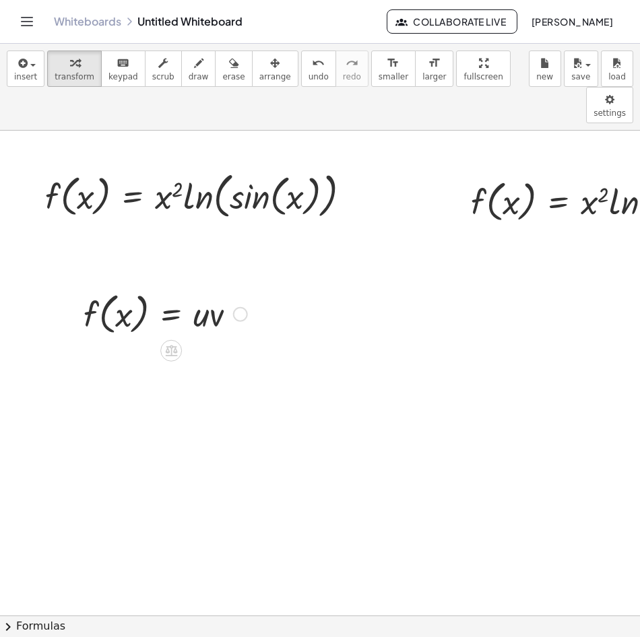
click at [193, 288] on div at bounding box center [165, 313] width 177 height 51
click at [201, 288] on div at bounding box center [165, 313] width 177 height 51
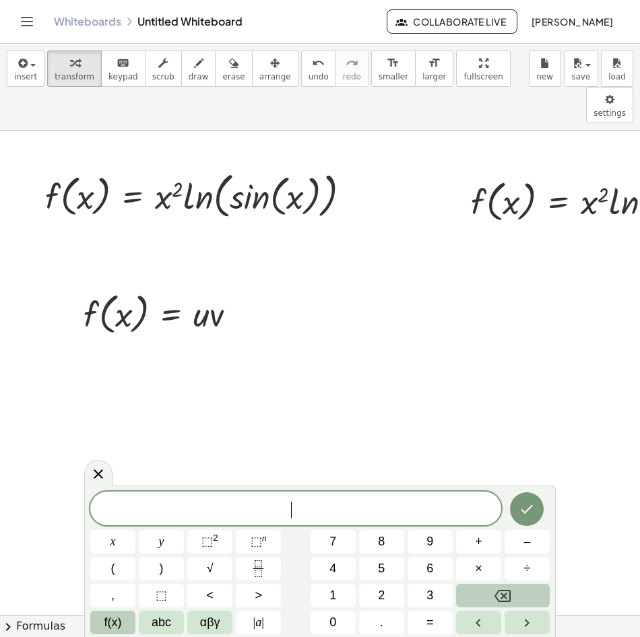
click at [102, 618] on button "f(x)" at bounding box center [112, 623] width 45 height 24
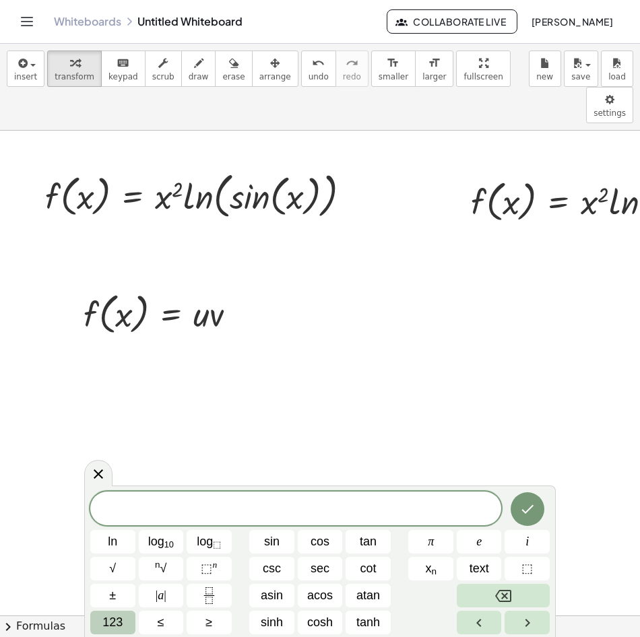
click at [111, 621] on span "123" at bounding box center [112, 623] width 20 height 18
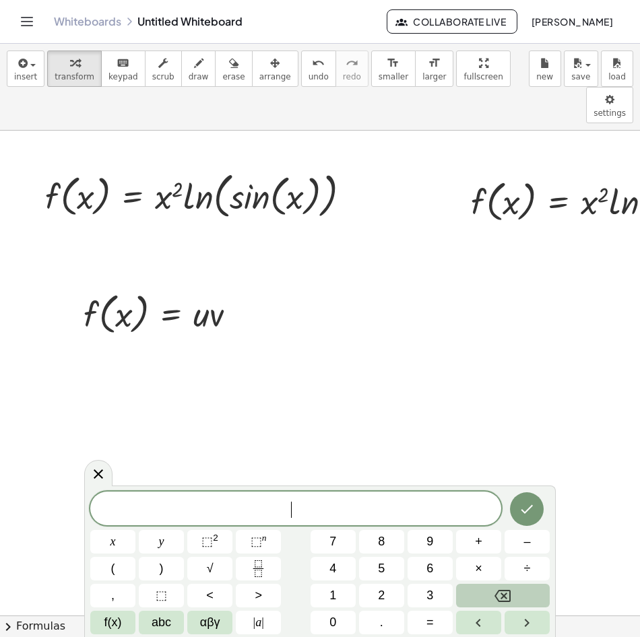
click at [111, 621] on span "f(x)" at bounding box center [113, 623] width 18 height 18
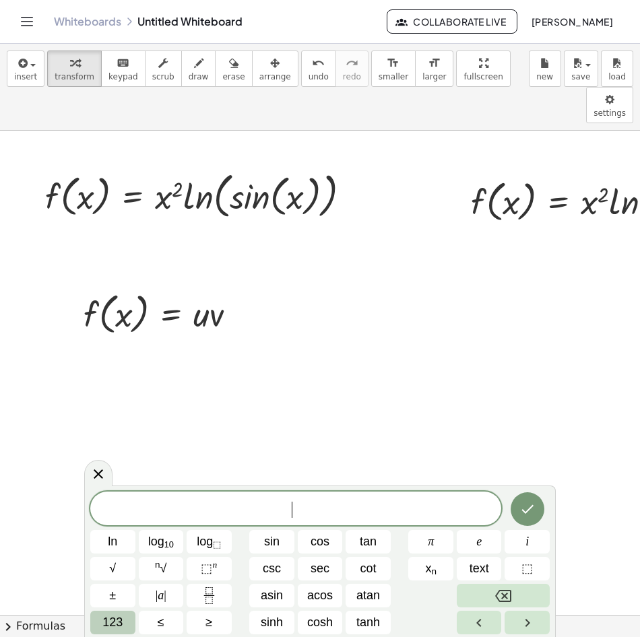
click at [100, 622] on button "123" at bounding box center [112, 623] width 45 height 24
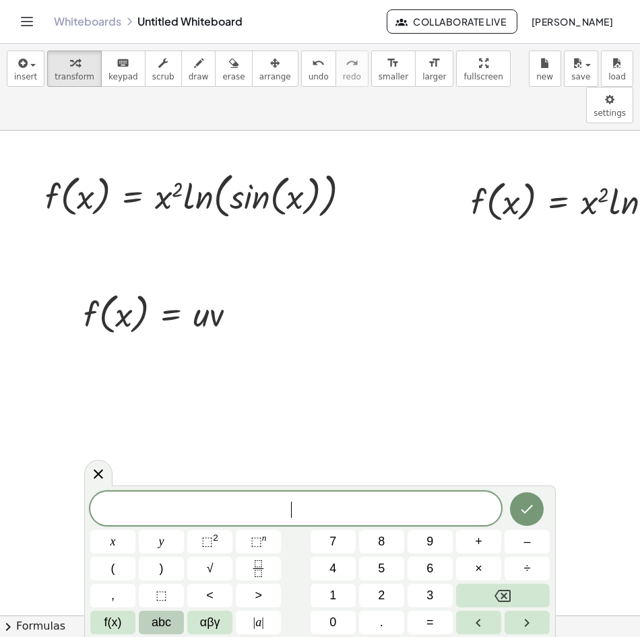
click at [168, 623] on span "abc" at bounding box center [162, 623] width 20 height 18
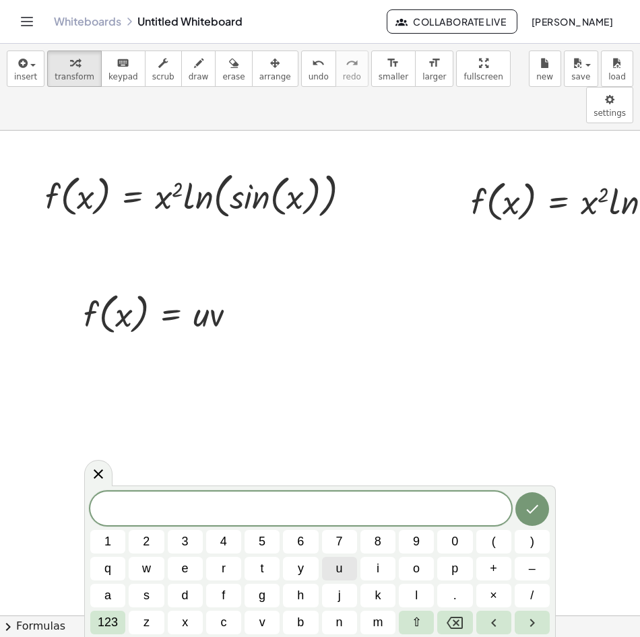
click at [344, 574] on button "u" at bounding box center [339, 569] width 35 height 24
click at [119, 630] on button "123" at bounding box center [107, 623] width 35 height 24
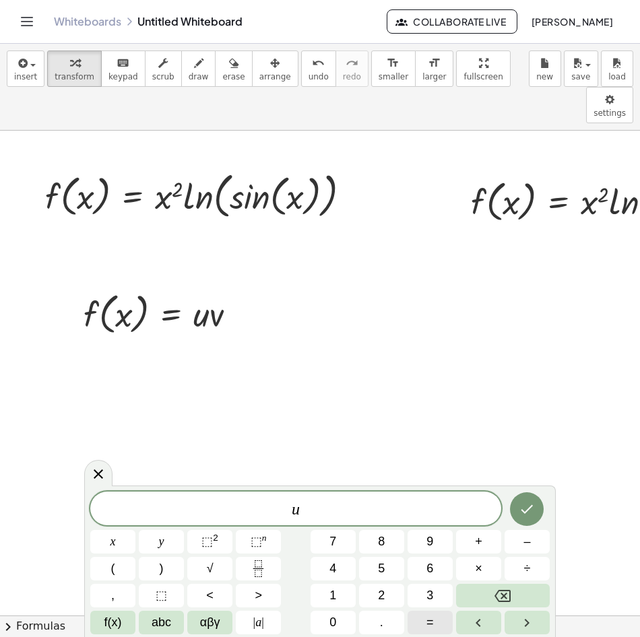
click at [429, 623] on span "=" at bounding box center [429, 623] width 7 height 18
click at [119, 548] on button "x" at bounding box center [112, 542] width 45 height 24
click at [214, 536] on sup "2" at bounding box center [215, 538] width 5 height 10
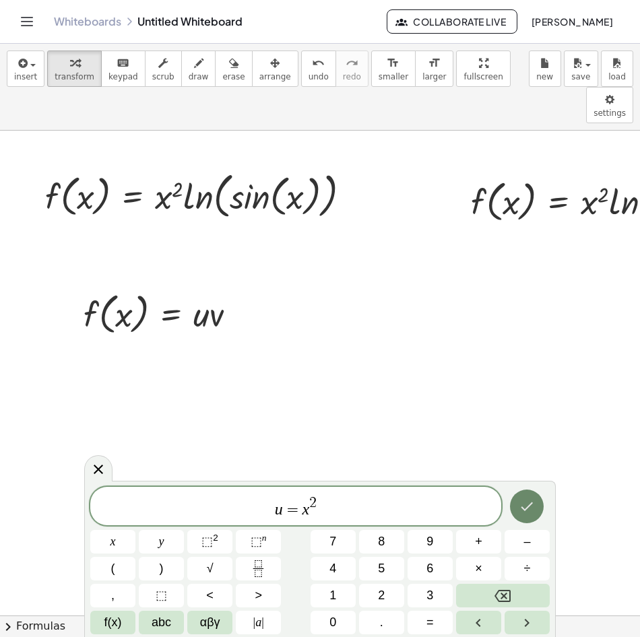
click at [540, 506] on button "Done" at bounding box center [527, 507] width 34 height 34
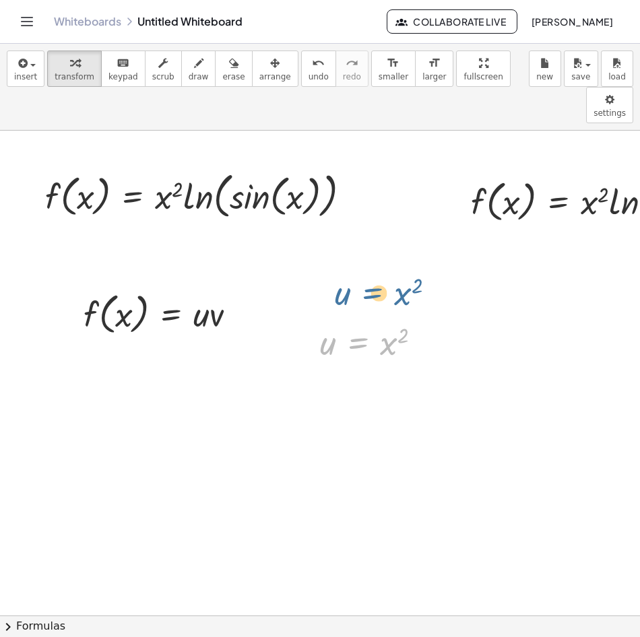
drag, startPoint x: 348, startPoint y: 307, endPoint x: 360, endPoint y: 262, distance: 46.6
drag, startPoint x: 389, startPoint y: 307, endPoint x: 191, endPoint y: 280, distance: 199.9
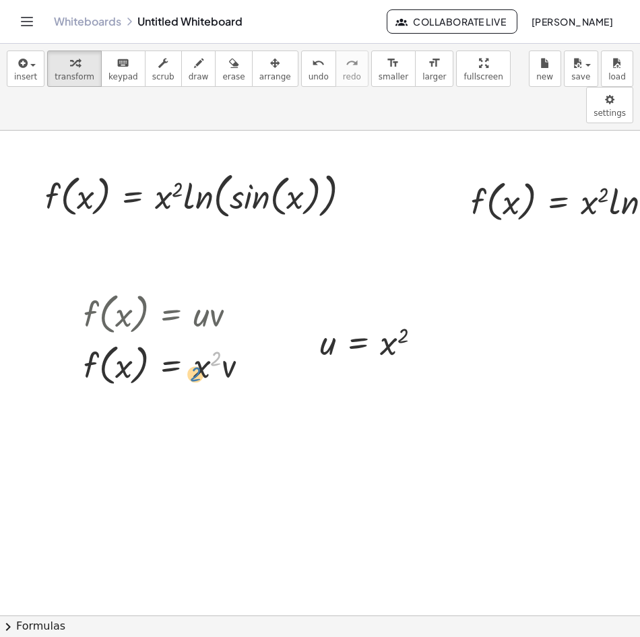
drag, startPoint x: 217, startPoint y: 319, endPoint x: 193, endPoint y: 329, distance: 25.7
click at [193, 339] on div at bounding box center [171, 364] width 189 height 51
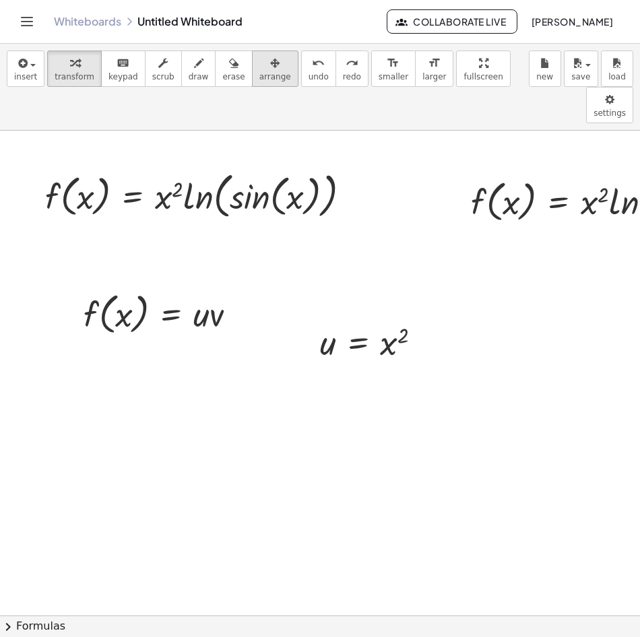
click at [270, 68] on icon "button" at bounding box center [274, 63] width 9 height 16
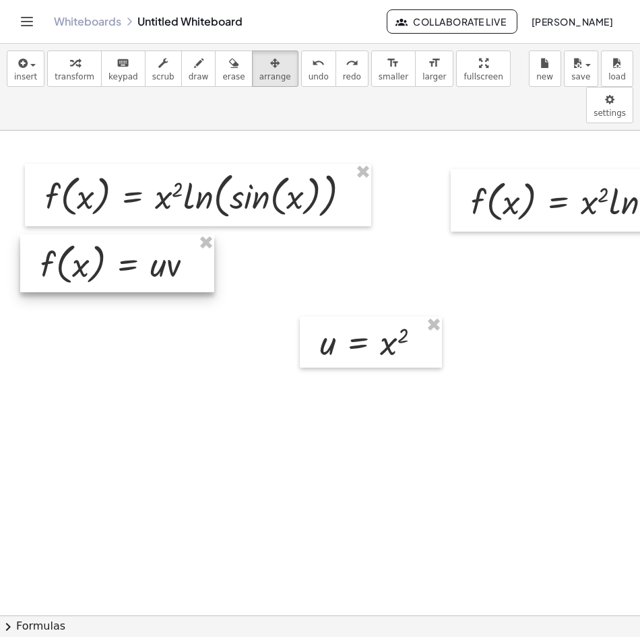
drag, startPoint x: 138, startPoint y: 276, endPoint x: 96, endPoint y: 226, distance: 65.5
click at [96, 234] on div at bounding box center [117, 263] width 194 height 58
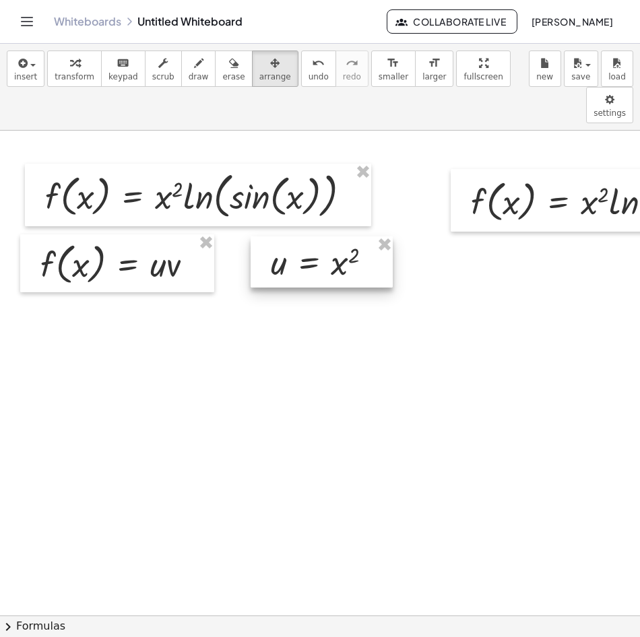
drag, startPoint x: 385, startPoint y: 317, endPoint x: 336, endPoint y: 236, distance: 94.0
click at [336, 236] on div at bounding box center [322, 261] width 142 height 51
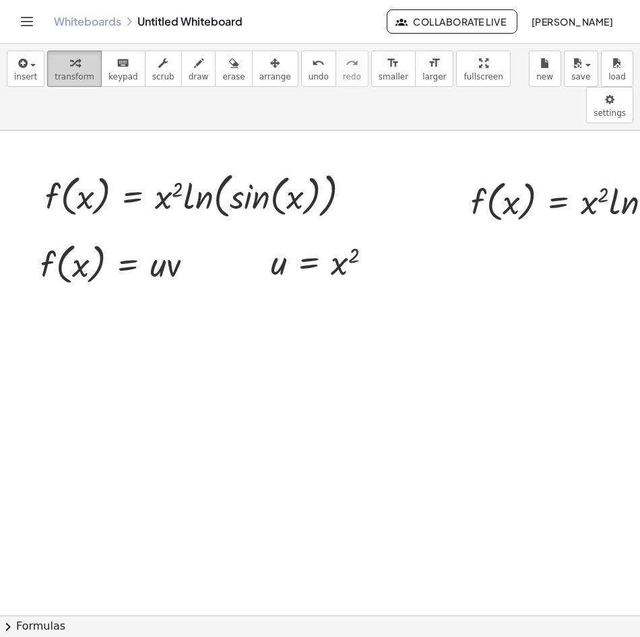
click at [62, 75] on span "transform" at bounding box center [75, 76] width 40 height 9
click at [194, 65] on icon "button" at bounding box center [198, 63] width 9 height 16
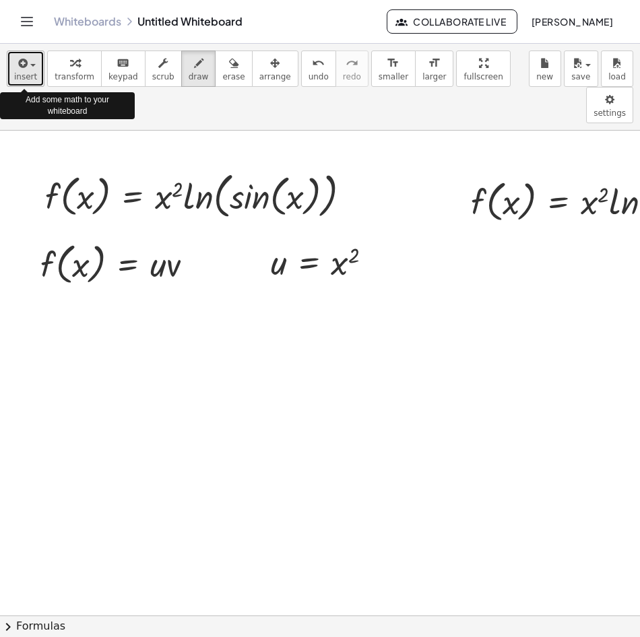
click at [21, 63] on icon "button" at bounding box center [21, 63] width 12 height 16
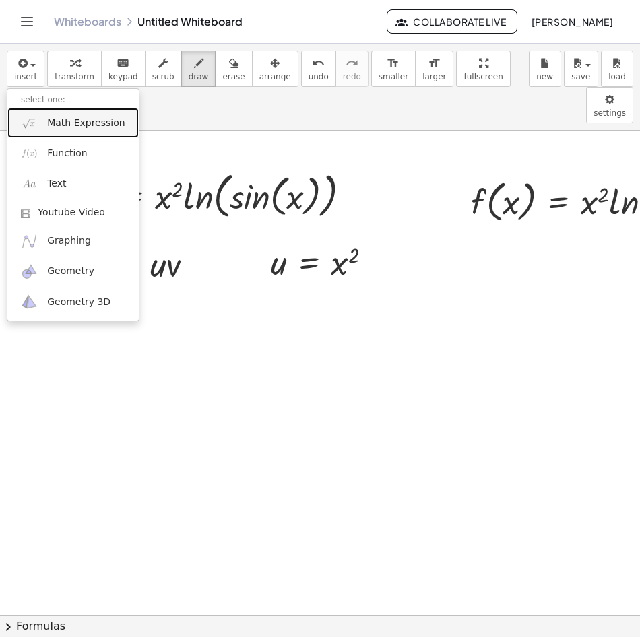
click at [52, 121] on span "Math Expression" at bounding box center [85, 123] width 77 height 13
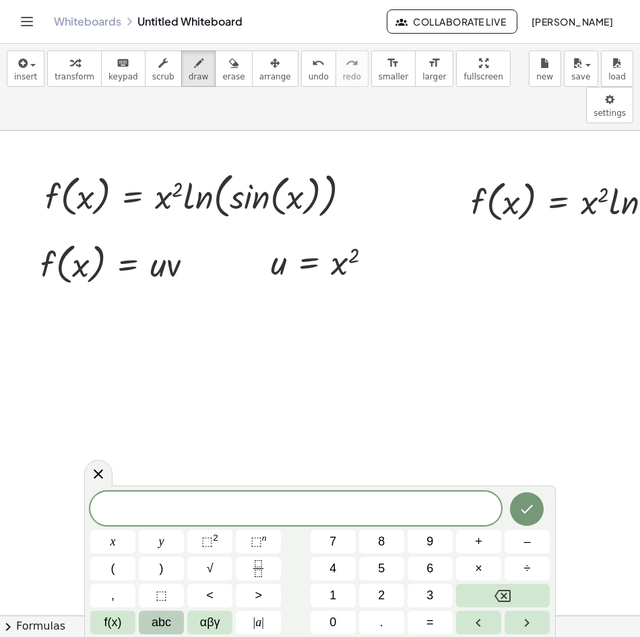
click at [166, 619] on span "abc" at bounding box center [162, 623] width 20 height 18
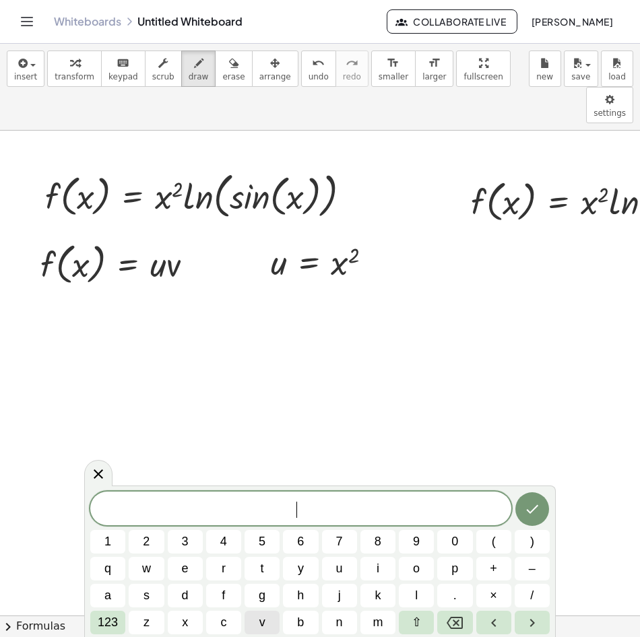
click at [276, 622] on button "v" at bounding box center [262, 623] width 35 height 24
click at [102, 623] on span "123" at bounding box center [108, 623] width 20 height 18
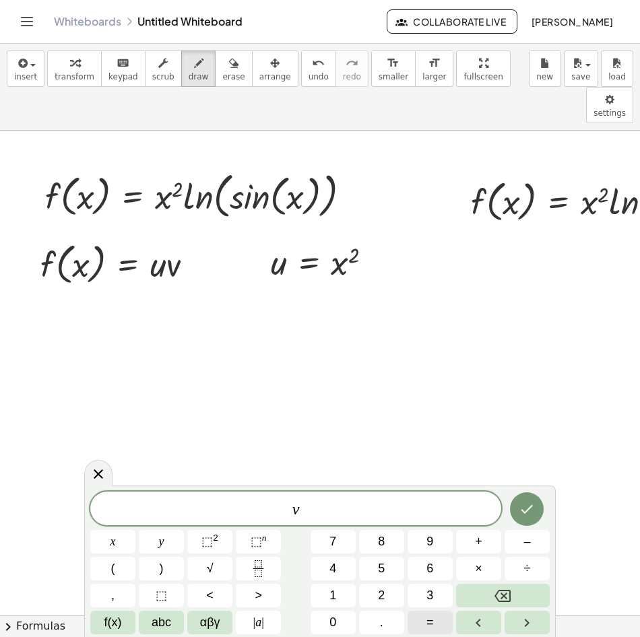
click at [427, 620] on span "=" at bounding box center [429, 623] width 7 height 18
click at [152, 618] on span "abc" at bounding box center [162, 623] width 20 height 18
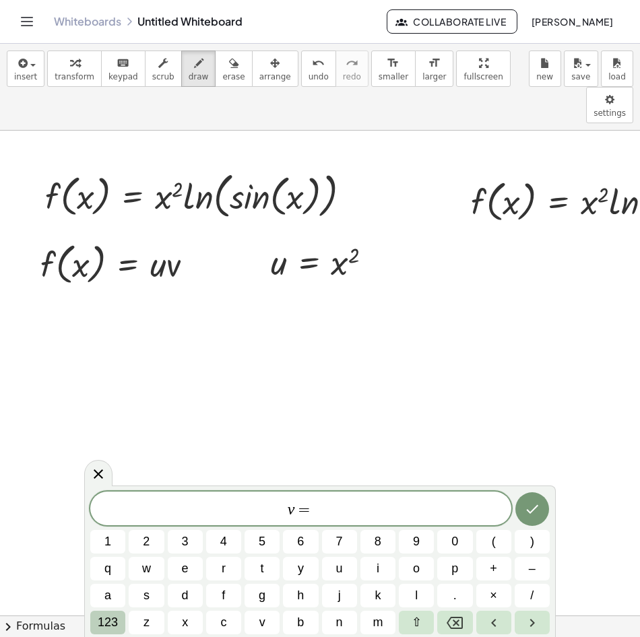
click at [119, 616] on button "123" at bounding box center [107, 623] width 35 height 24
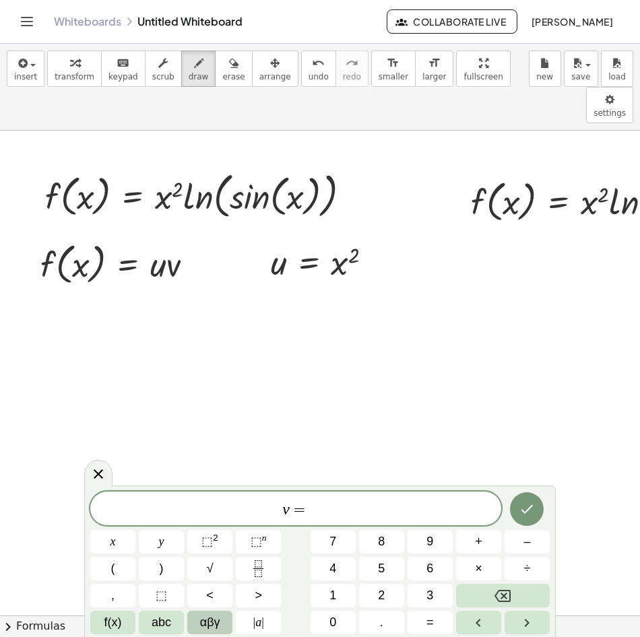
click at [207, 624] on span "αβγ" at bounding box center [210, 623] width 20 height 18
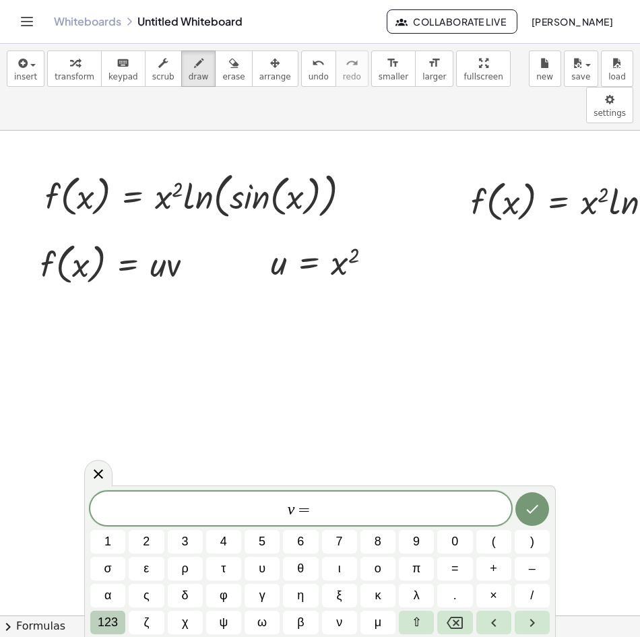
click at [113, 624] on span "123" at bounding box center [108, 623] width 20 height 18
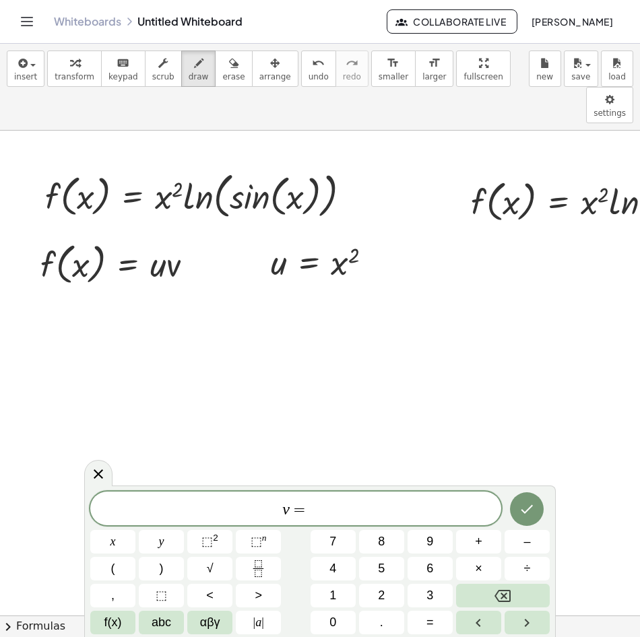
click at [113, 624] on span "f(x)" at bounding box center [113, 623] width 18 height 18
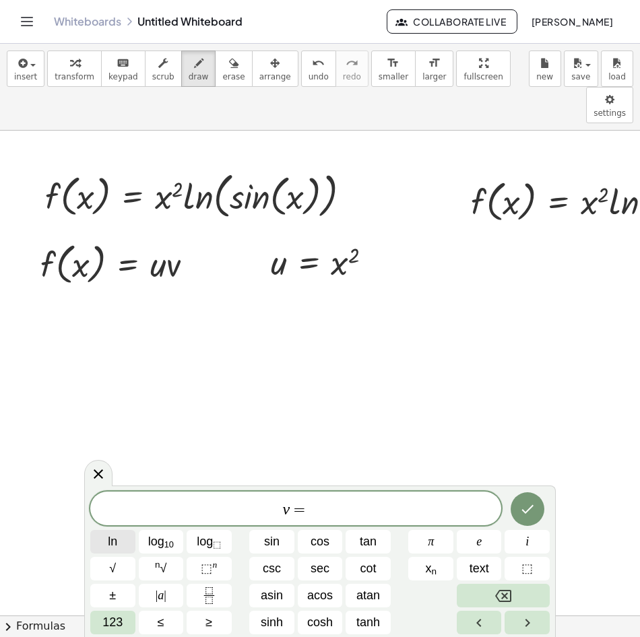
click at [110, 537] on span "ln" at bounding box center [112, 542] width 9 height 18
click at [120, 625] on span "123" at bounding box center [112, 623] width 20 height 18
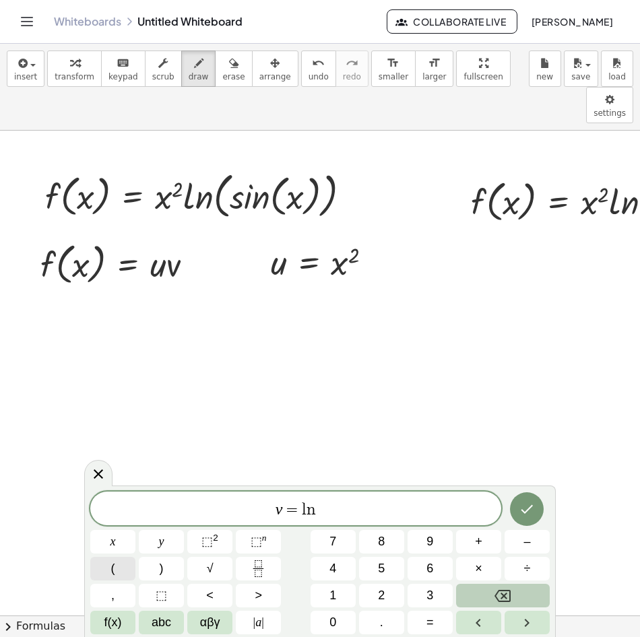
click at [106, 567] on button "(" at bounding box center [112, 569] width 45 height 24
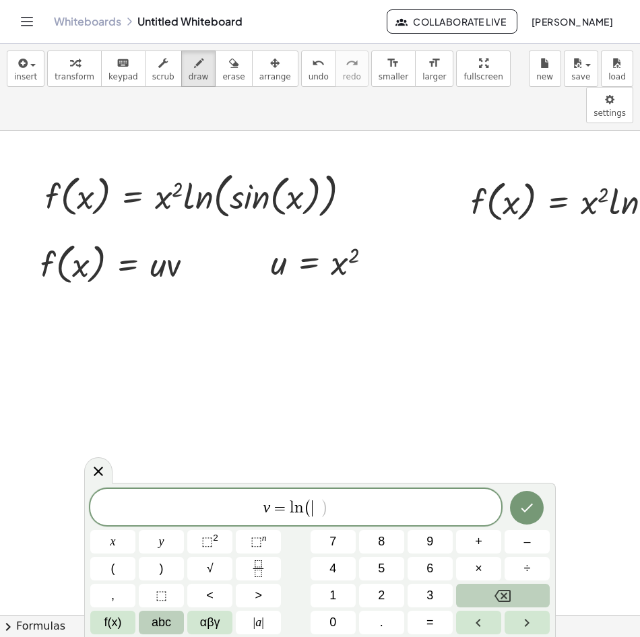
click at [183, 625] on button "abc" at bounding box center [161, 623] width 45 height 24
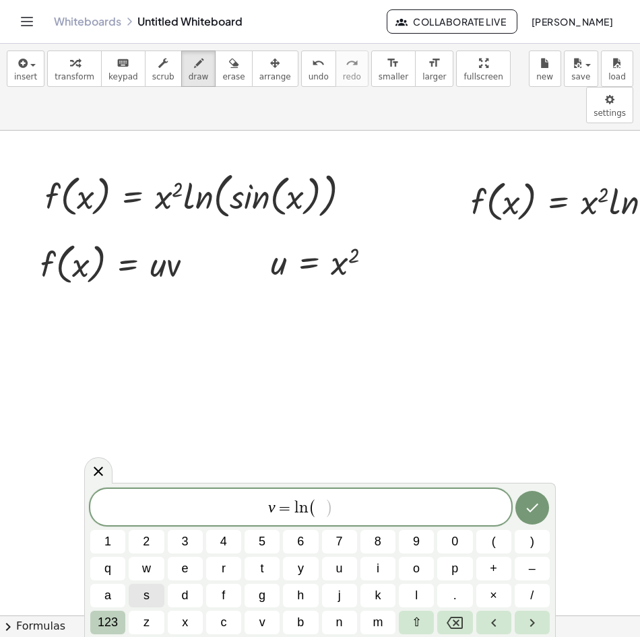
click at [112, 616] on span "123" at bounding box center [108, 623] width 20 height 18
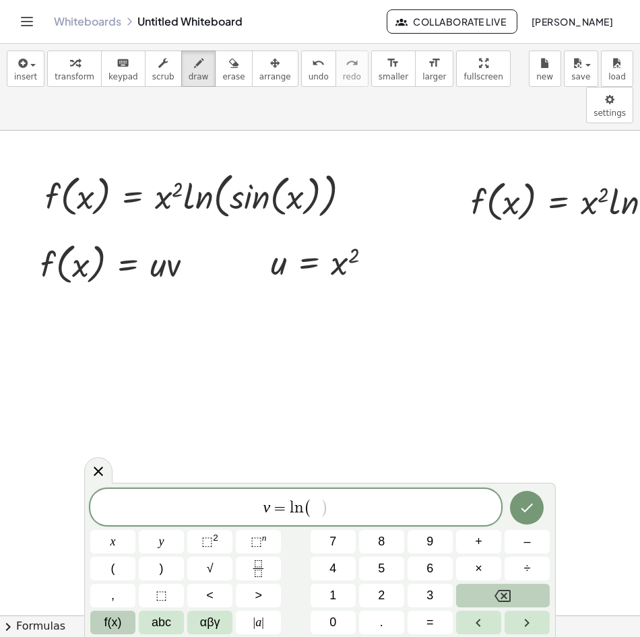
click at [108, 622] on span "f(x)" at bounding box center [113, 623] width 18 height 18
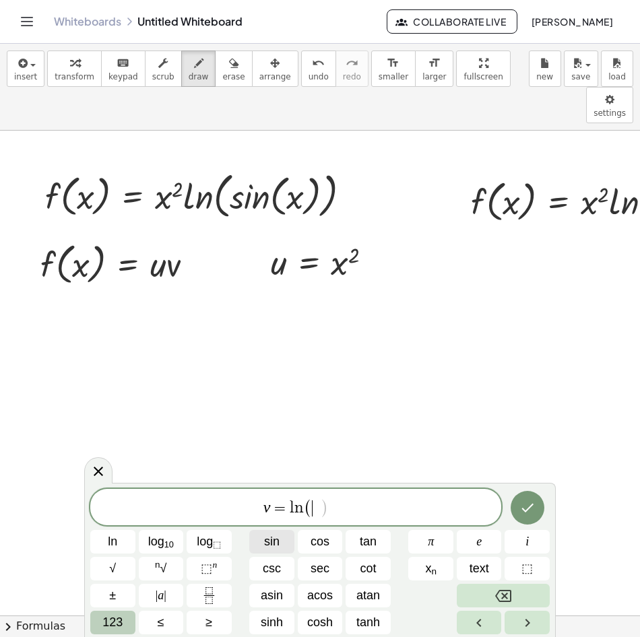
click at [287, 545] on button "sin" at bounding box center [271, 542] width 45 height 24
click at [110, 621] on span "123" at bounding box center [112, 623] width 20 height 18
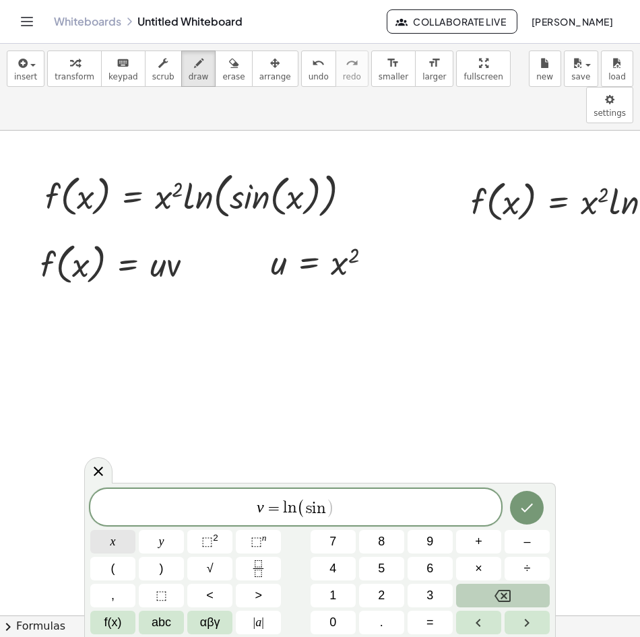
click at [119, 546] on button "x" at bounding box center [112, 542] width 45 height 24
click at [173, 573] on button ")" at bounding box center [161, 569] width 45 height 24
click at [529, 511] on icon "Done" at bounding box center [527, 508] width 16 height 16
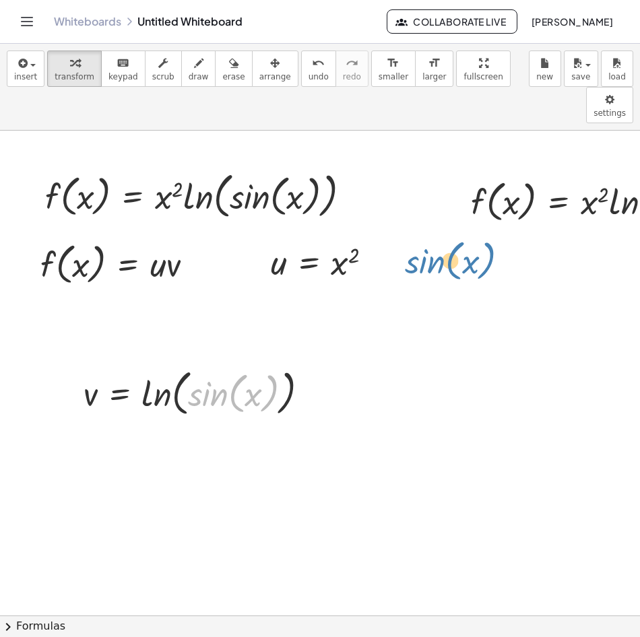
drag, startPoint x: 201, startPoint y: 354, endPoint x: 418, endPoint y: 222, distance: 254.3
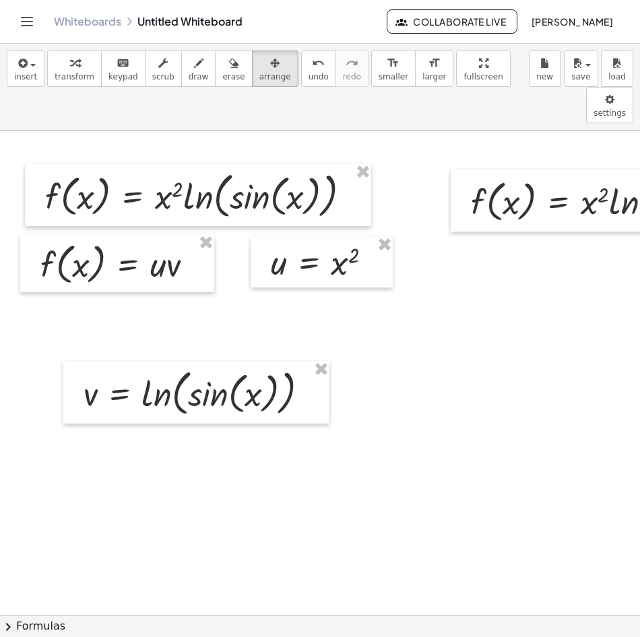
drag, startPoint x: 250, startPoint y: 72, endPoint x: 230, endPoint y: 163, distance: 93.2
click at [259, 72] on span "arrange" at bounding box center [275, 76] width 32 height 9
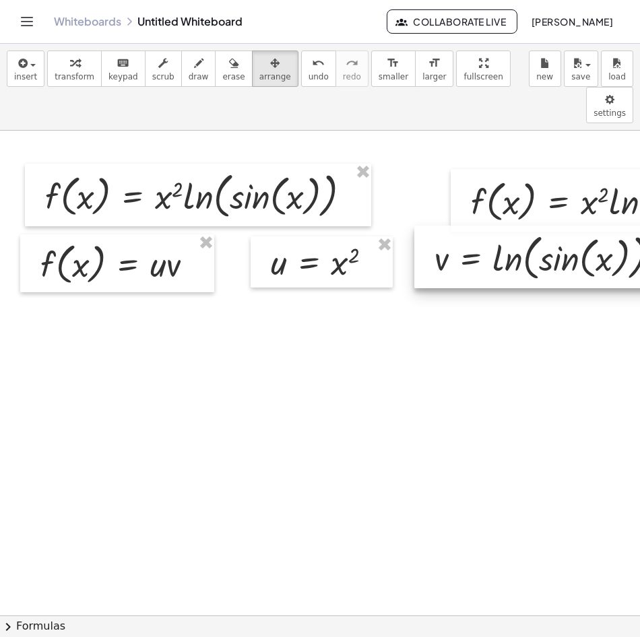
drag, startPoint x: 160, startPoint y: 365, endPoint x: 512, endPoint y: 230, distance: 376.8
click at [512, 230] on div at bounding box center [547, 257] width 266 height 63
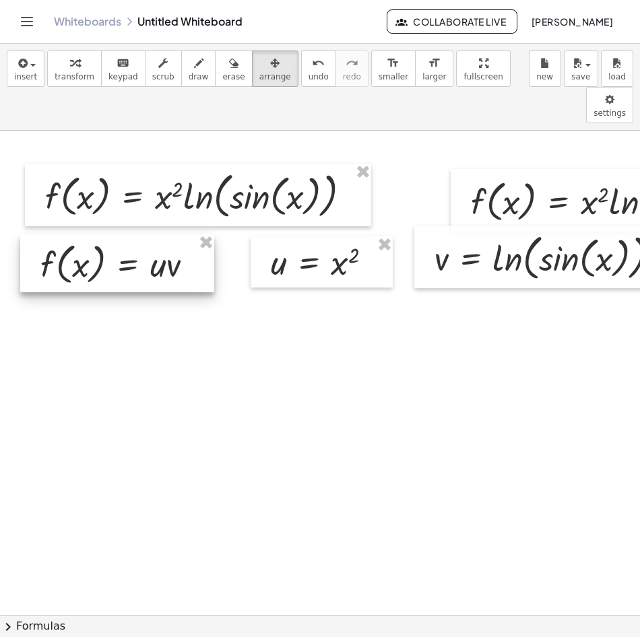
click at [106, 234] on div at bounding box center [117, 263] width 194 height 58
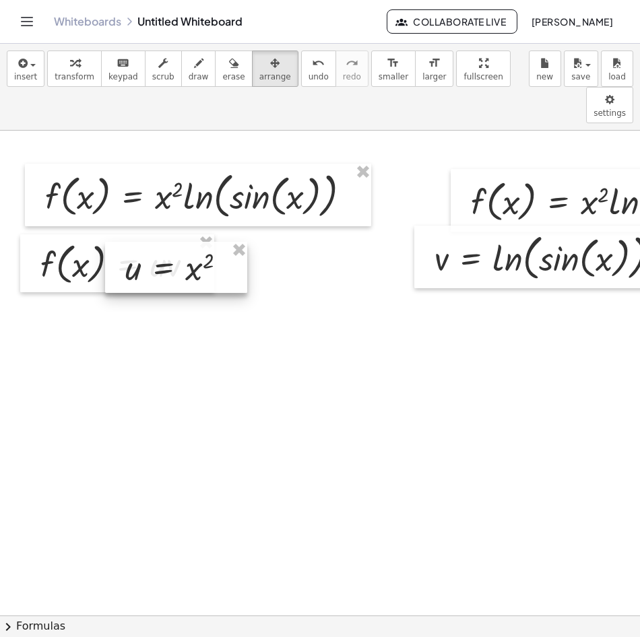
drag, startPoint x: 296, startPoint y: 229, endPoint x: 150, endPoint y: 234, distance: 145.6
click at [150, 242] on div at bounding box center [176, 267] width 142 height 51
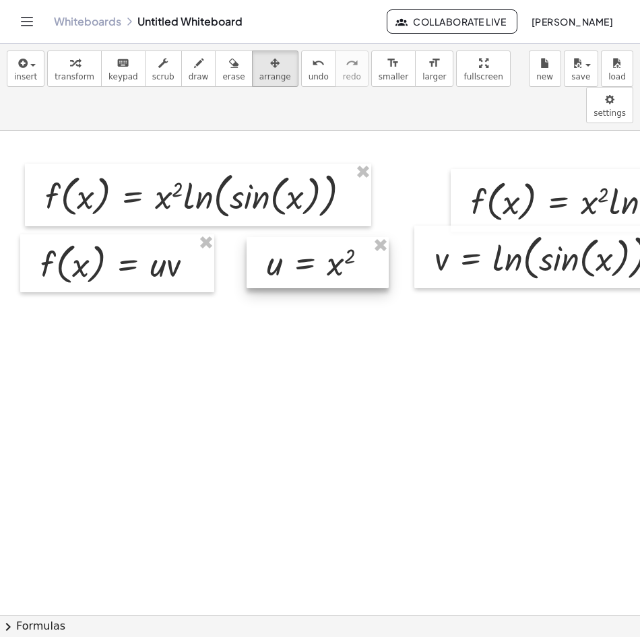
drag, startPoint x: 178, startPoint y: 243, endPoint x: 319, endPoint y: 238, distance: 141.5
click at [319, 238] on div at bounding box center [318, 262] width 142 height 51
click at [75, 62] on div "button" at bounding box center [75, 63] width 40 height 16
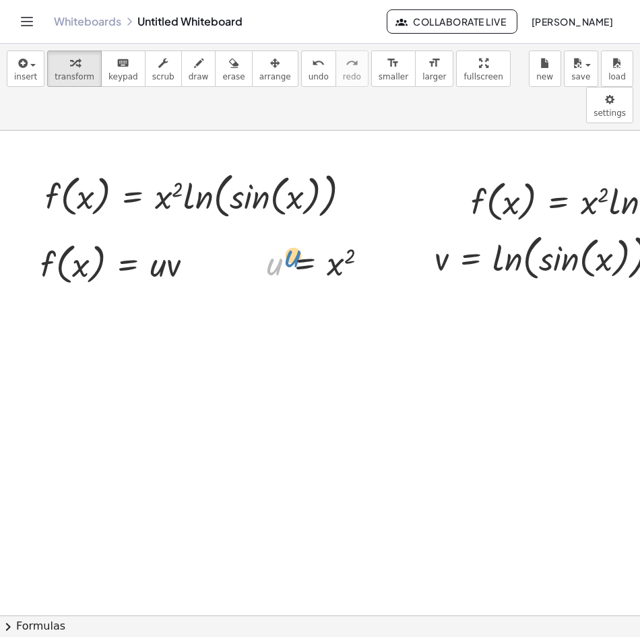
drag, startPoint x: 278, startPoint y: 232, endPoint x: 298, endPoint y: 224, distance: 21.8
click at [298, 240] on div at bounding box center [322, 262] width 125 height 44
click at [27, 72] on span "insert" at bounding box center [25, 76] width 23 height 9
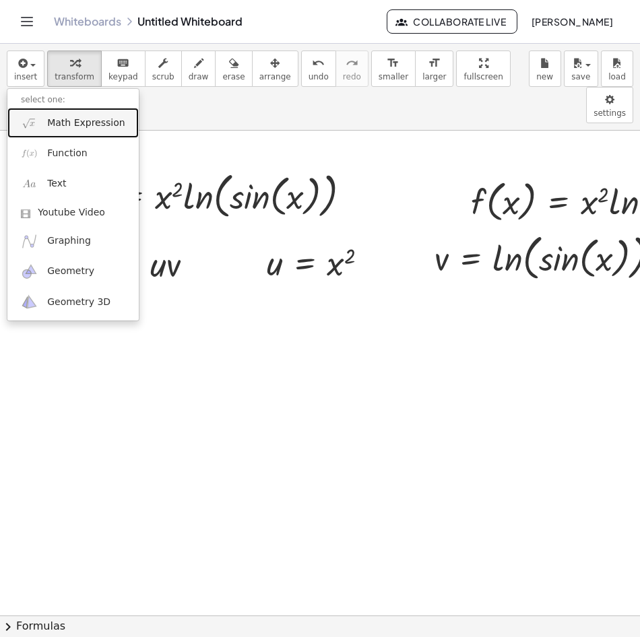
click at [101, 121] on span "Math Expression" at bounding box center [85, 123] width 77 height 13
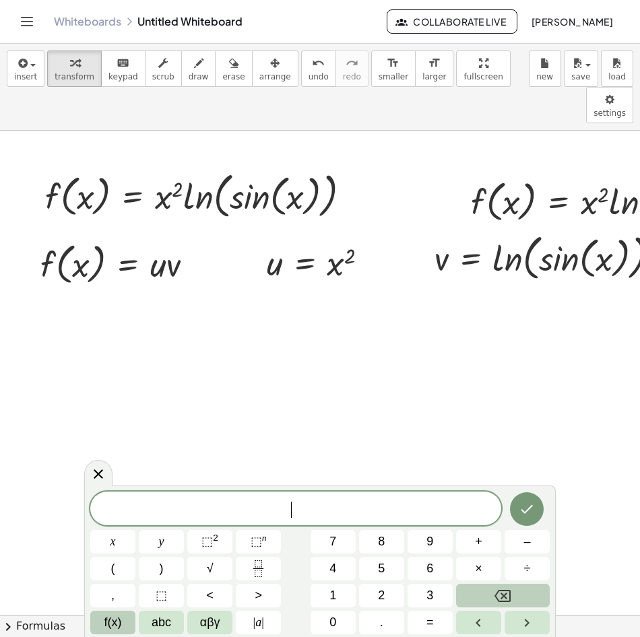
click at [110, 626] on span "f(x)" at bounding box center [113, 623] width 18 height 18
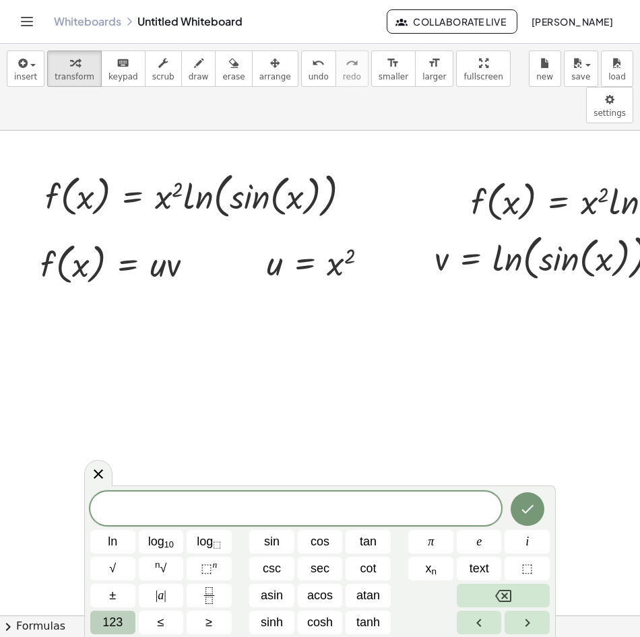
click at [123, 626] on button "123" at bounding box center [112, 623] width 45 height 24
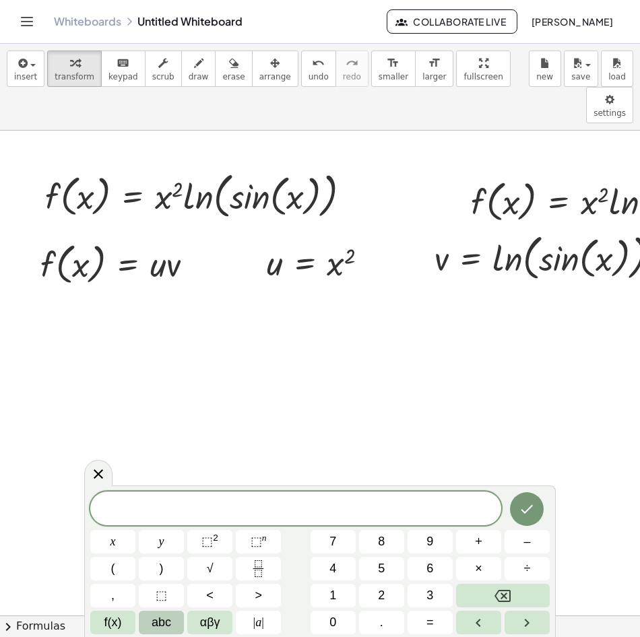
click at [162, 622] on span "abc" at bounding box center [162, 623] width 20 height 18
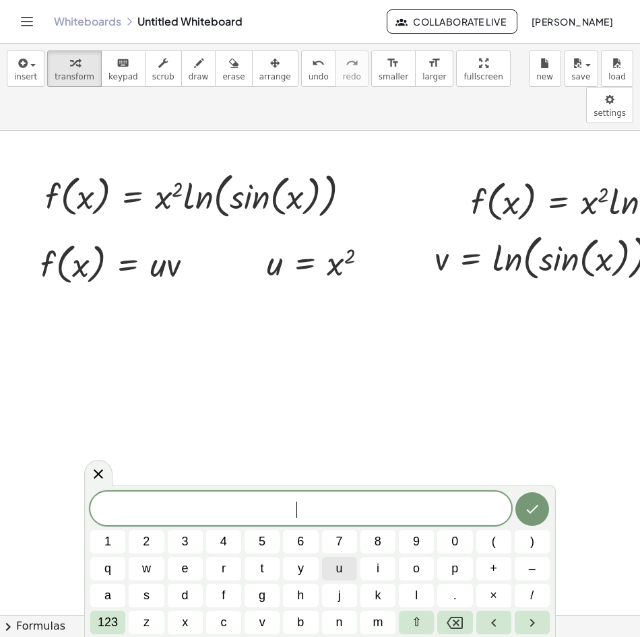
click at [346, 563] on button "u" at bounding box center [339, 569] width 35 height 24
click at [112, 627] on span "123" at bounding box center [108, 623] width 20 height 18
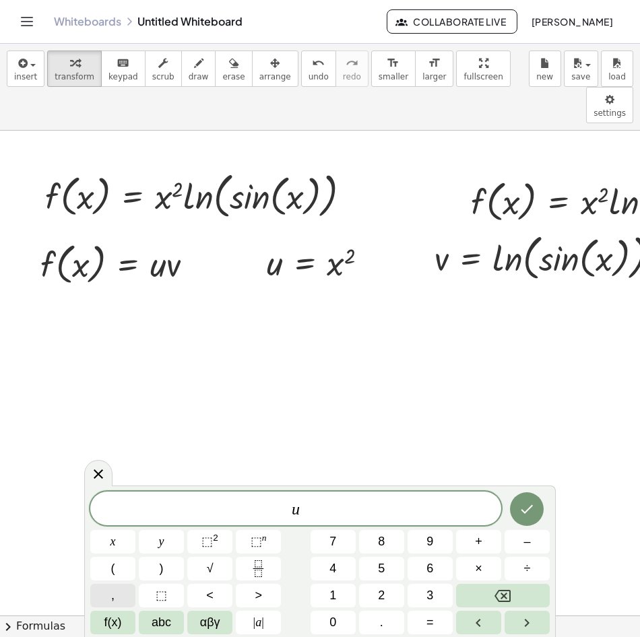
click at [119, 598] on button "," at bounding box center [112, 596] width 45 height 24
click at [513, 594] on button "Backspace" at bounding box center [503, 596] width 94 height 24
click at [203, 628] on span "αβγ" at bounding box center [210, 623] width 20 height 18
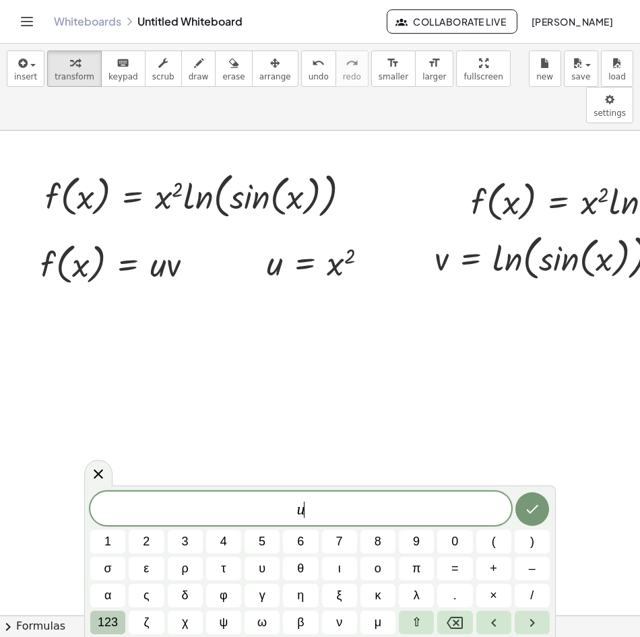
click at [110, 624] on span "123" at bounding box center [108, 623] width 20 height 18
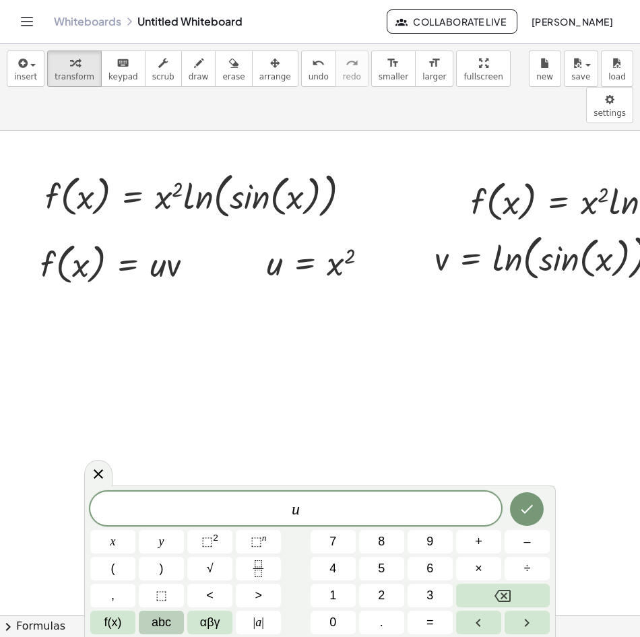
click at [156, 625] on span "abc" at bounding box center [162, 623] width 20 height 18
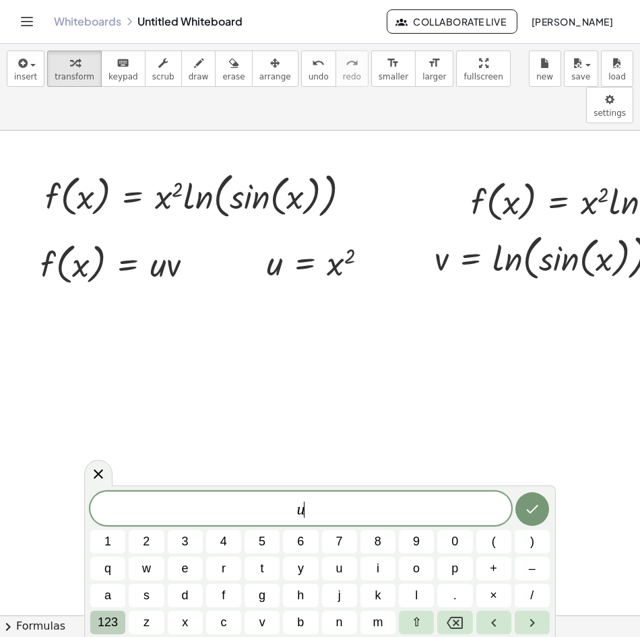
click at [106, 616] on span "123" at bounding box center [108, 623] width 20 height 18
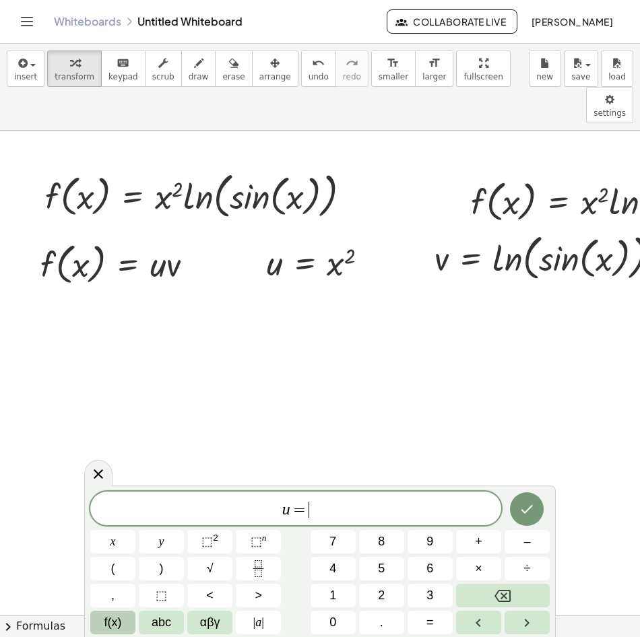
click at [115, 621] on span "f(x)" at bounding box center [113, 623] width 18 height 18
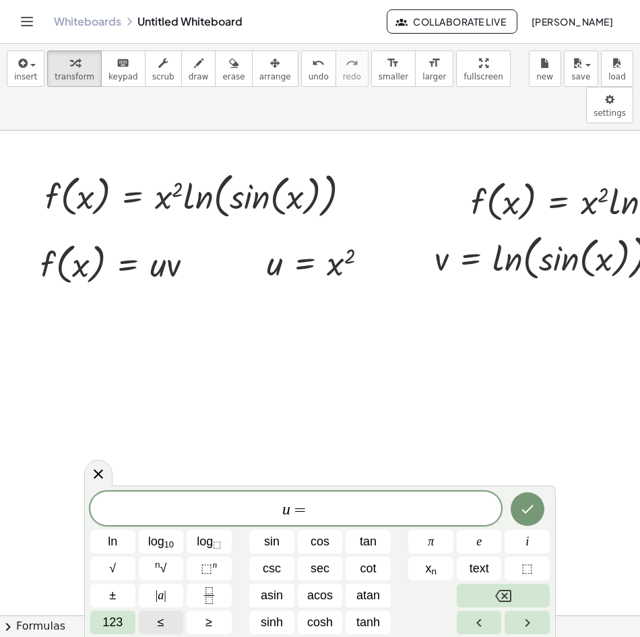
click at [115, 621] on span "123" at bounding box center [112, 623] width 20 height 18
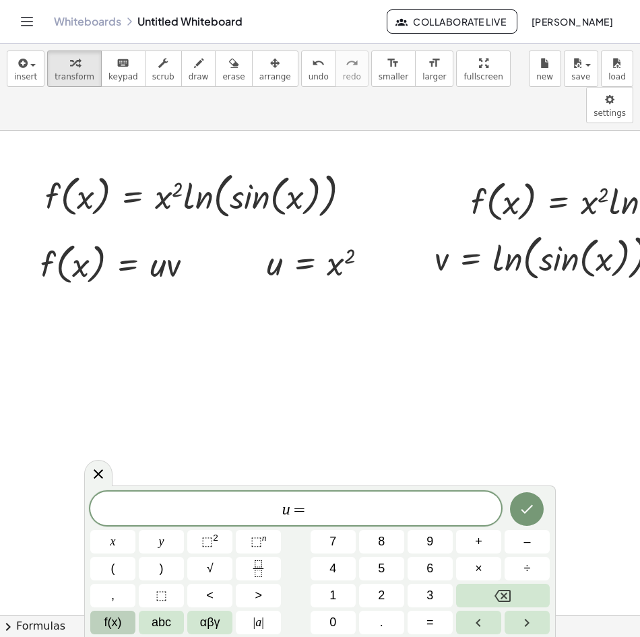
click at [115, 621] on span "f(x)" at bounding box center [113, 623] width 18 height 18
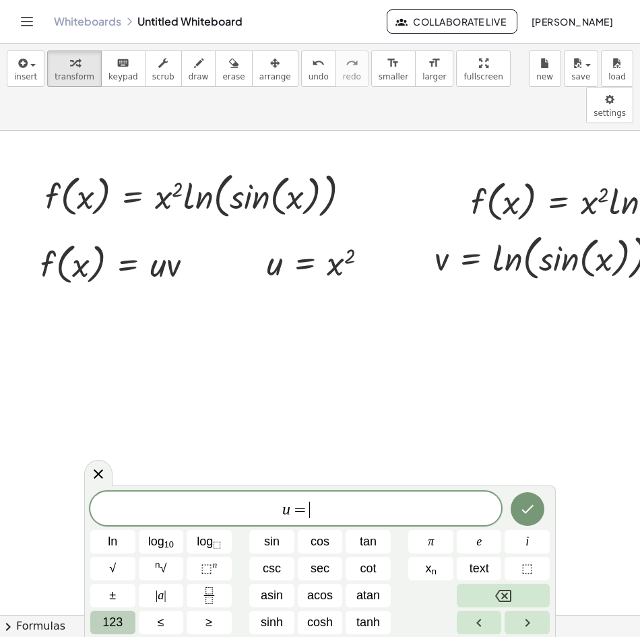
click at [117, 626] on span "123" at bounding box center [112, 623] width 20 height 18
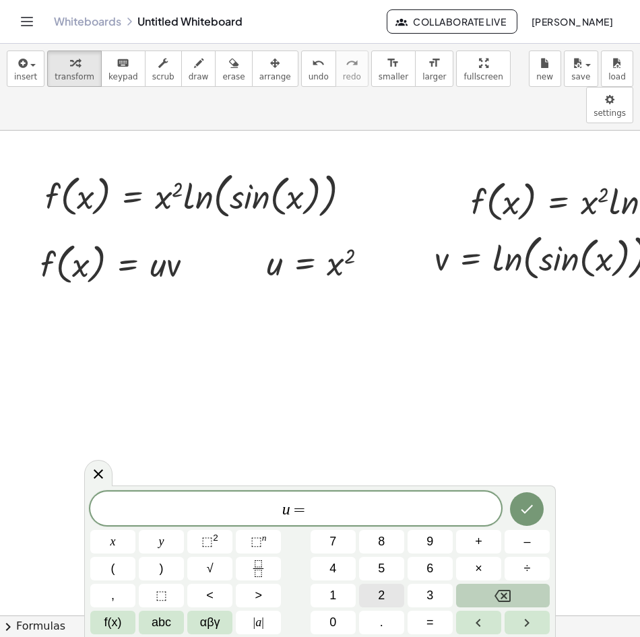
click at [374, 592] on button "2" at bounding box center [381, 596] width 45 height 24
click at [121, 617] on span "f(x)" at bounding box center [113, 623] width 18 height 18
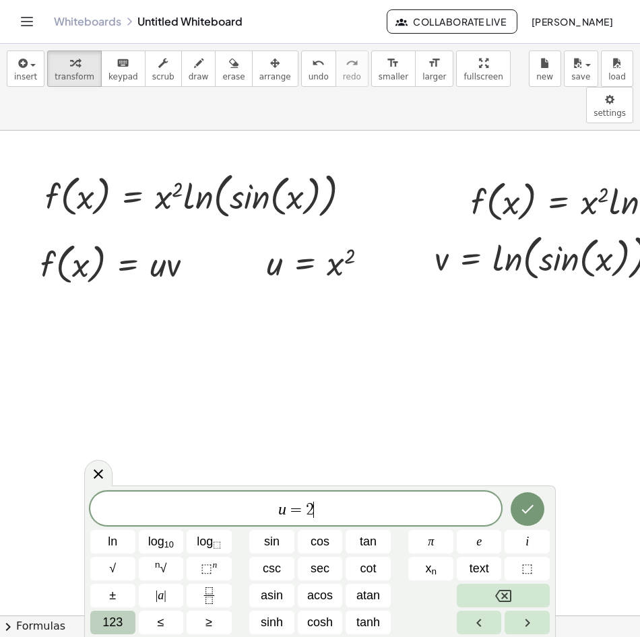
click at [123, 624] on span "123" at bounding box center [112, 623] width 20 height 18
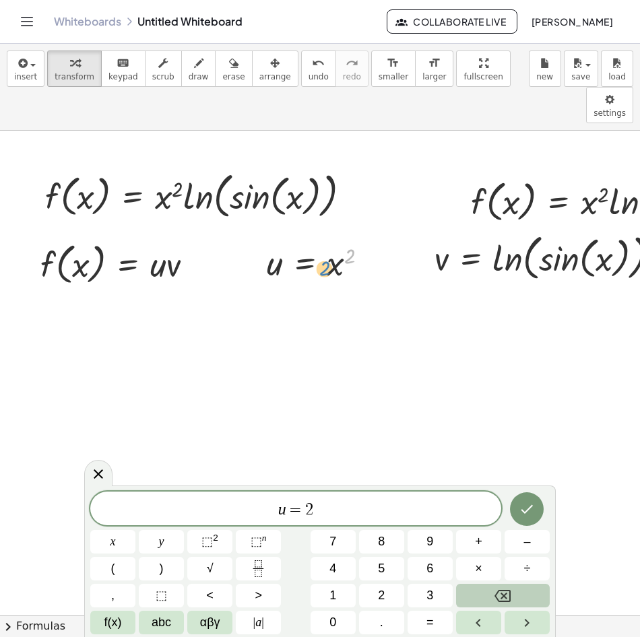
drag, startPoint x: 352, startPoint y: 220, endPoint x: 327, endPoint y: 233, distance: 28.0
click at [327, 240] on div at bounding box center [322, 262] width 125 height 44
drag, startPoint x: 346, startPoint y: 219, endPoint x: 284, endPoint y: 237, distance: 64.6
click at [284, 240] on div at bounding box center [322, 262] width 125 height 44
drag, startPoint x: 352, startPoint y: 220, endPoint x: 340, endPoint y: 235, distance: 19.7
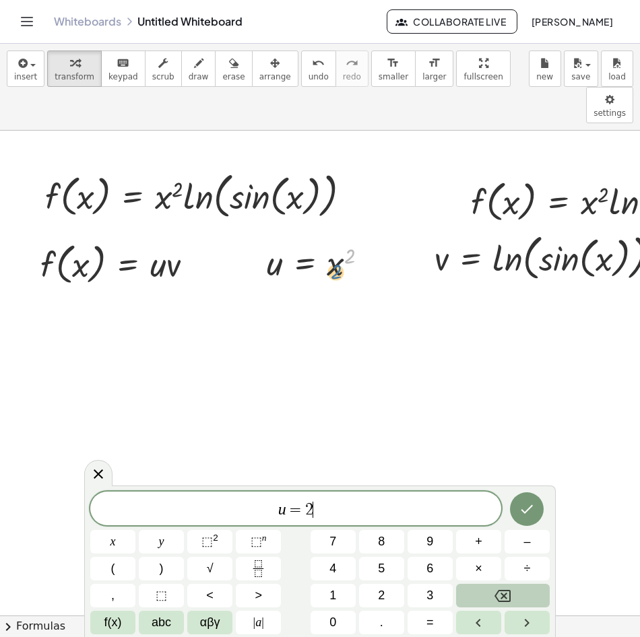
click at [340, 240] on div at bounding box center [322, 262] width 125 height 44
drag, startPoint x: 522, startPoint y: 221, endPoint x: 595, endPoint y: 197, distance: 76.5
click at [595, 229] on div at bounding box center [552, 257] width 249 height 56
drag, startPoint x: 506, startPoint y: 226, endPoint x: 602, endPoint y: 249, distance: 98.5
drag, startPoint x: 606, startPoint y: 228, endPoint x: 499, endPoint y: 228, distance: 107.1
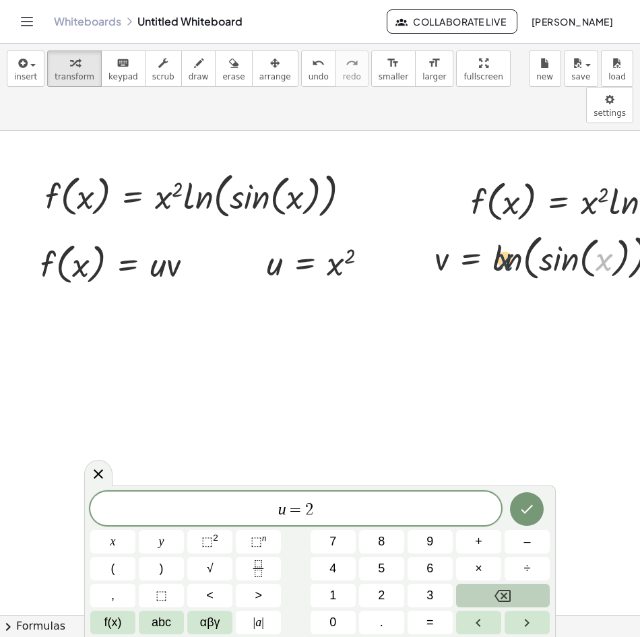
click at [499, 229] on div at bounding box center [552, 257] width 249 height 56
drag, startPoint x: 554, startPoint y: 214, endPoint x: 501, endPoint y: 227, distance: 54.9
click at [501, 229] on div at bounding box center [552, 257] width 249 height 56
drag, startPoint x: 503, startPoint y: 231, endPoint x: 610, endPoint y: 217, distance: 108.7
click at [610, 229] on div at bounding box center [552, 257] width 249 height 56
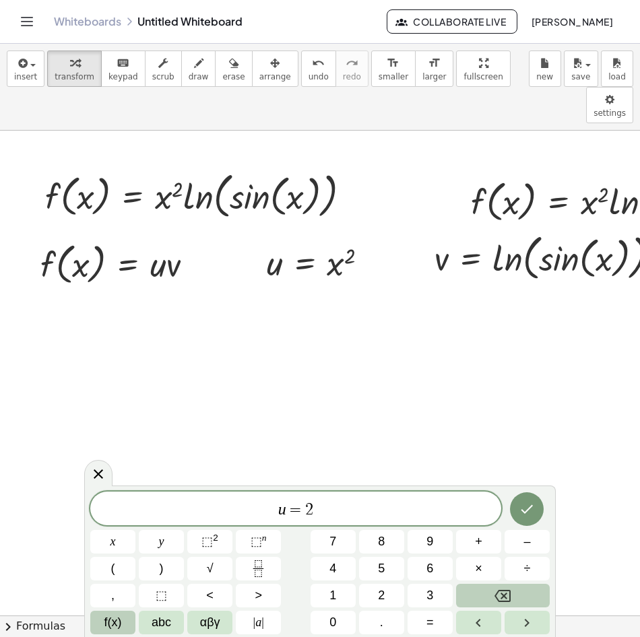
click at [106, 625] on span "f(x)" at bounding box center [113, 623] width 18 height 18
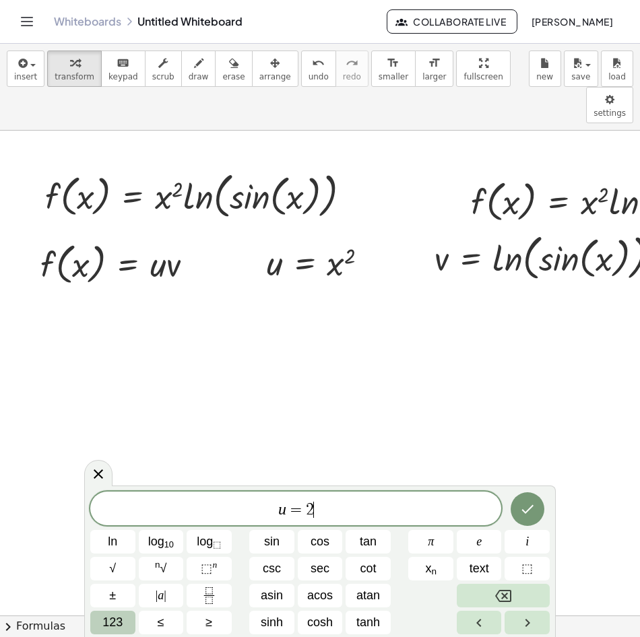
click at [121, 620] on span "123" at bounding box center [112, 623] width 20 height 18
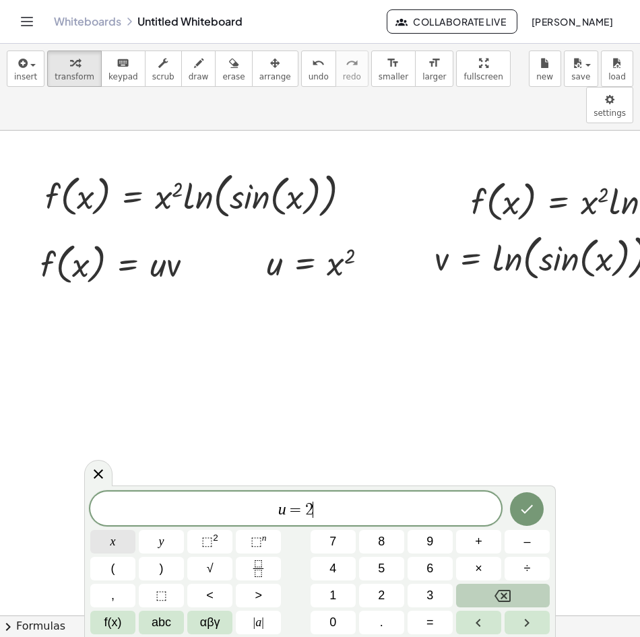
click at [115, 551] on button "x" at bounding box center [112, 542] width 45 height 24
click at [522, 509] on icon "Done" at bounding box center [527, 509] width 16 height 16
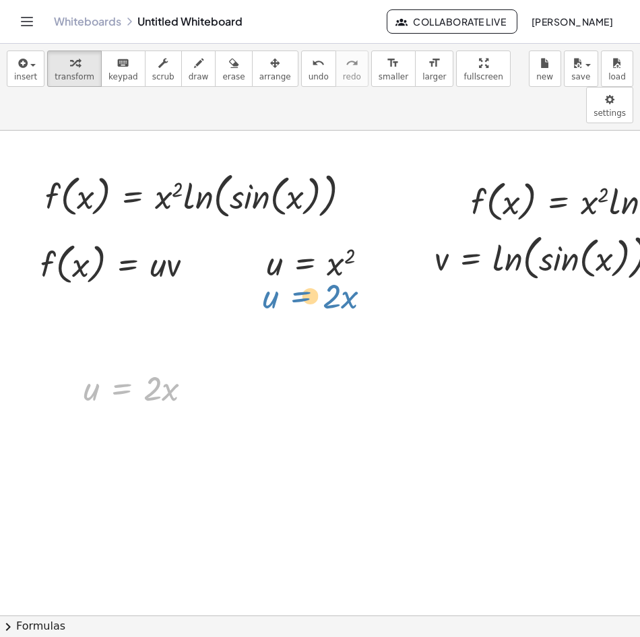
drag, startPoint x: 104, startPoint y: 356, endPoint x: 283, endPoint y: 264, distance: 201.6
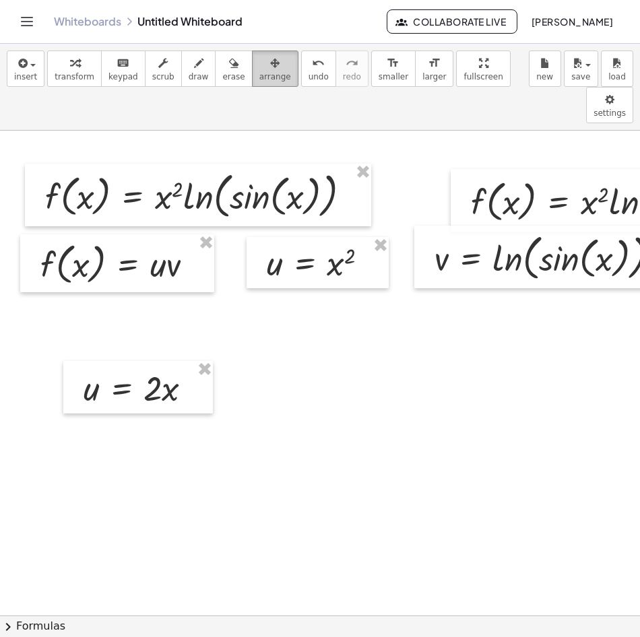
click at [259, 77] on span "arrange" at bounding box center [275, 76] width 32 height 9
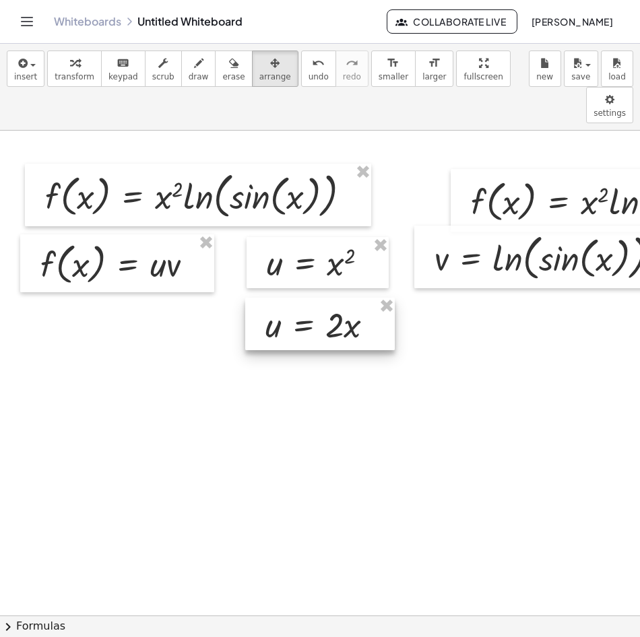
drag, startPoint x: 189, startPoint y: 332, endPoint x: 290, endPoint y: 271, distance: 118.4
click at [290, 298] on div at bounding box center [320, 324] width 150 height 53
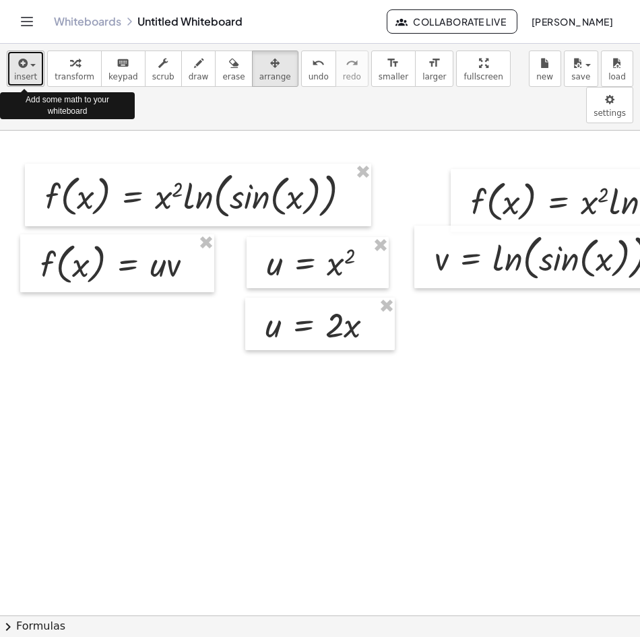
click at [28, 67] on div "button" at bounding box center [25, 63] width 23 height 16
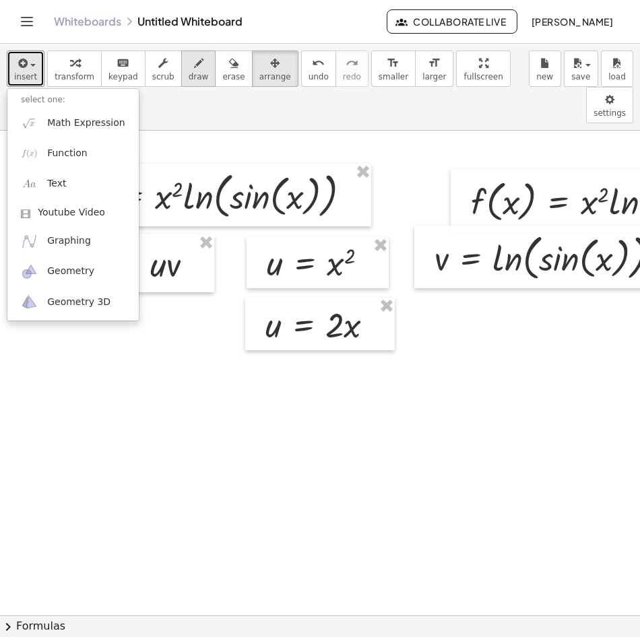
click at [189, 73] on span "draw" at bounding box center [199, 76] width 20 height 9
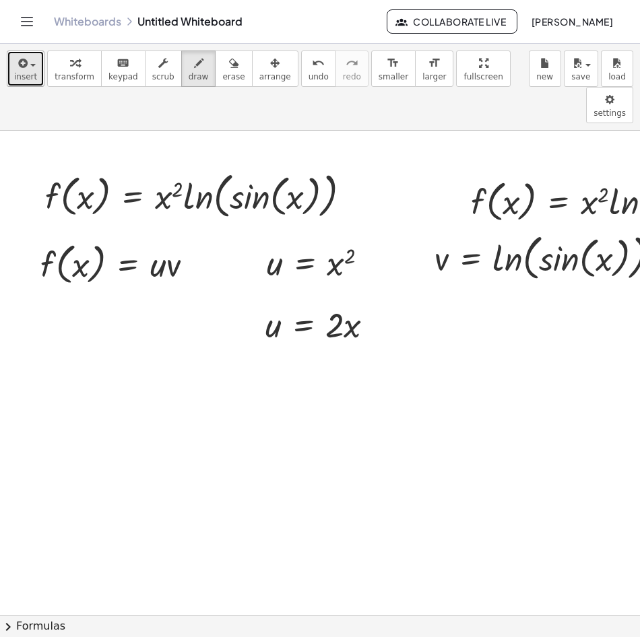
click at [22, 73] on span "insert" at bounding box center [25, 76] width 23 height 9
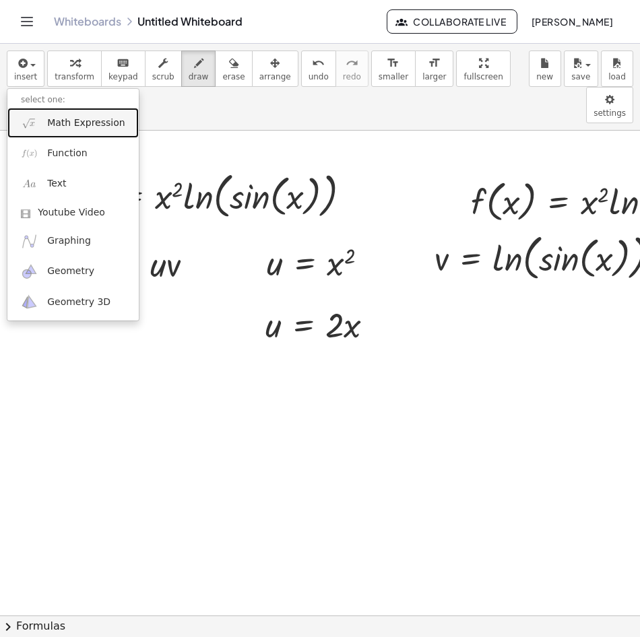
click at [84, 125] on span "Math Expression" at bounding box center [85, 123] width 77 height 13
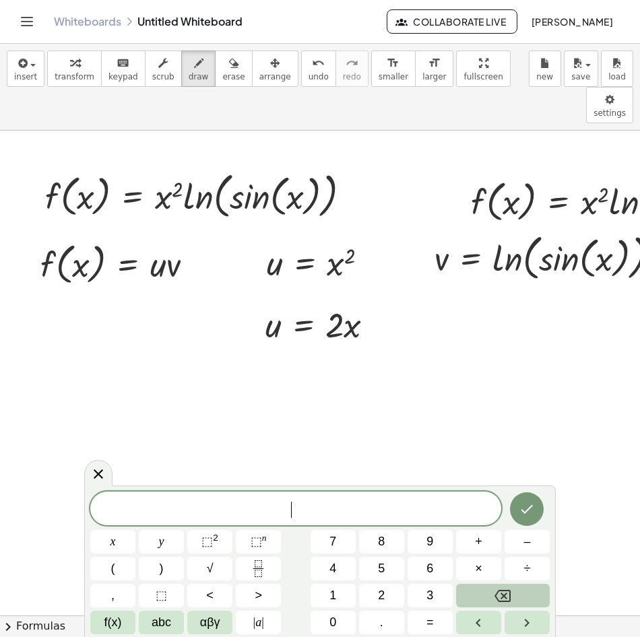
click at [58, 629] on font "Formulas" at bounding box center [40, 626] width 49 height 15
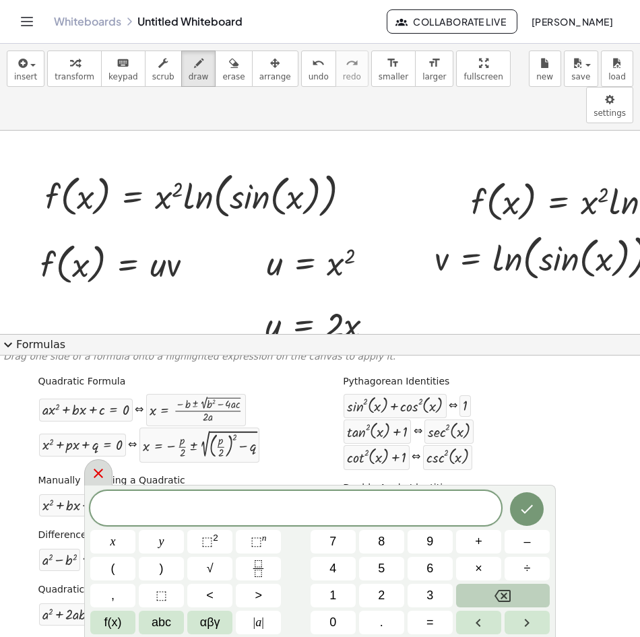
click at [100, 472] on icon at bounding box center [98, 473] width 9 height 9
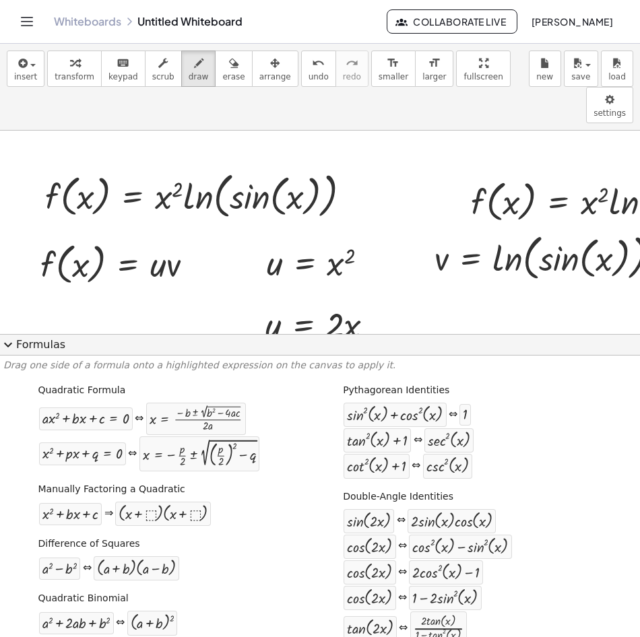
click at [7, 342] on span "expand_more" at bounding box center [8, 345] width 16 height 16
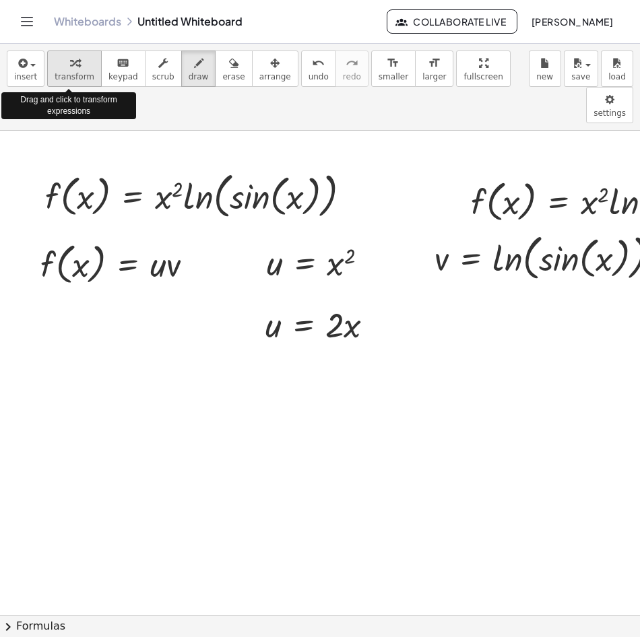
click at [82, 77] on span "transform" at bounding box center [75, 76] width 40 height 9
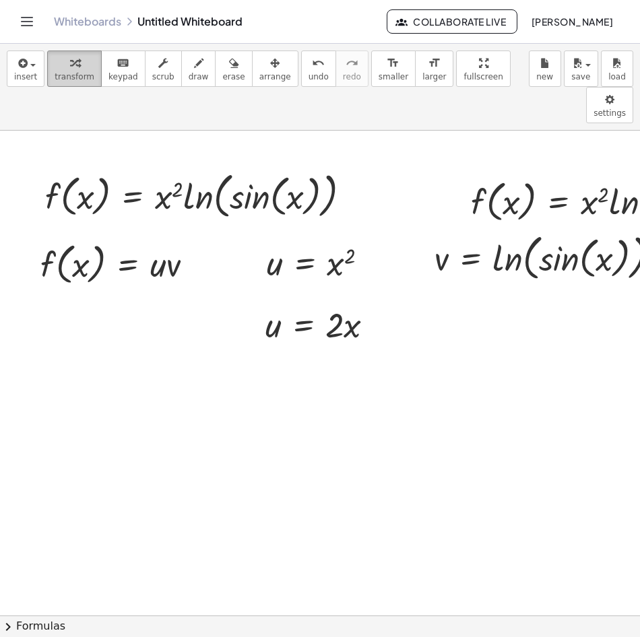
click at [47, 71] on button "transform" at bounding box center [74, 69] width 55 height 36
click at [273, 301] on div at bounding box center [325, 324] width 133 height 46
click at [283, 301] on div at bounding box center [325, 324] width 133 height 46
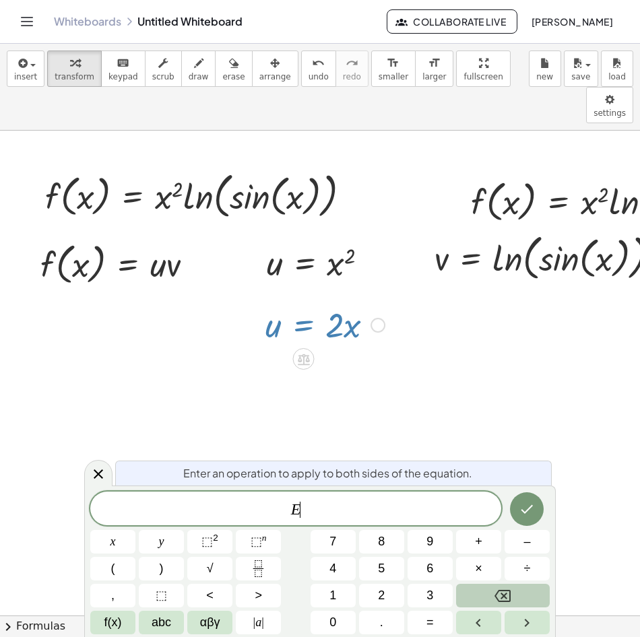
click at [283, 301] on div at bounding box center [325, 324] width 133 height 46
click at [317, 301] on div at bounding box center [325, 324] width 133 height 46
click at [307, 515] on span "E ​" at bounding box center [295, 510] width 411 height 19
click at [312, 301] on div at bounding box center [325, 324] width 133 height 46
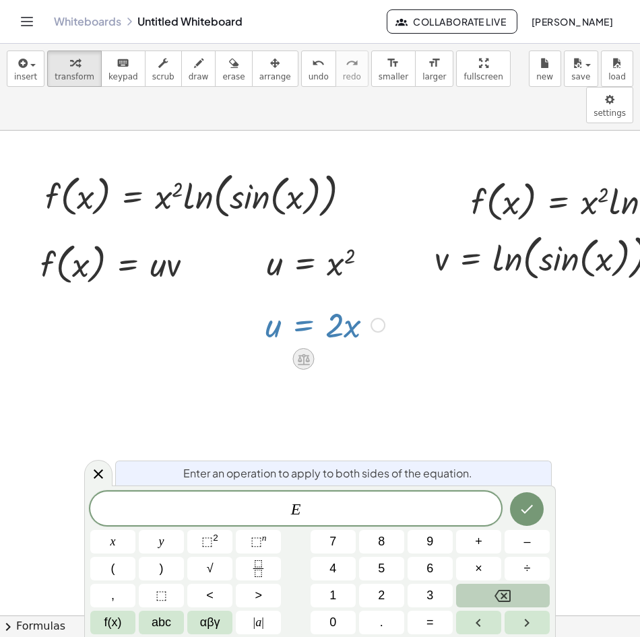
click at [306, 354] on icon at bounding box center [304, 359] width 12 height 11
click at [308, 348] on div "×" at bounding box center [303, 359] width 22 height 22
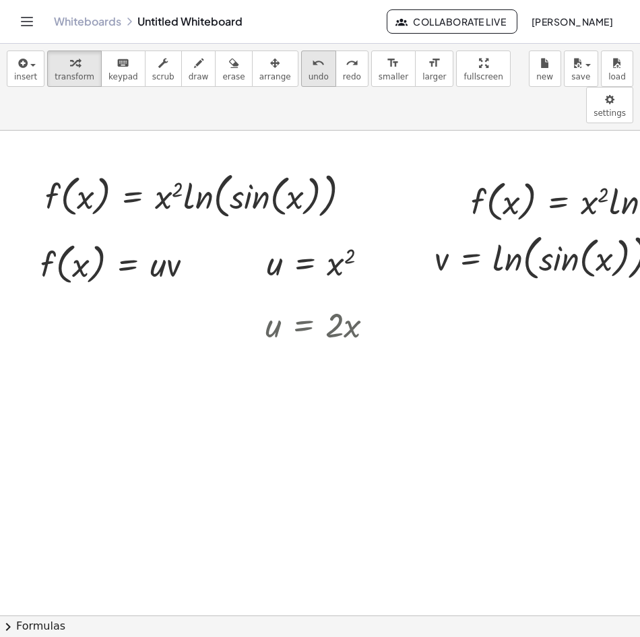
click at [309, 75] on span "undo" at bounding box center [319, 76] width 20 height 9
click at [285, 240] on div at bounding box center [322, 262] width 125 height 44
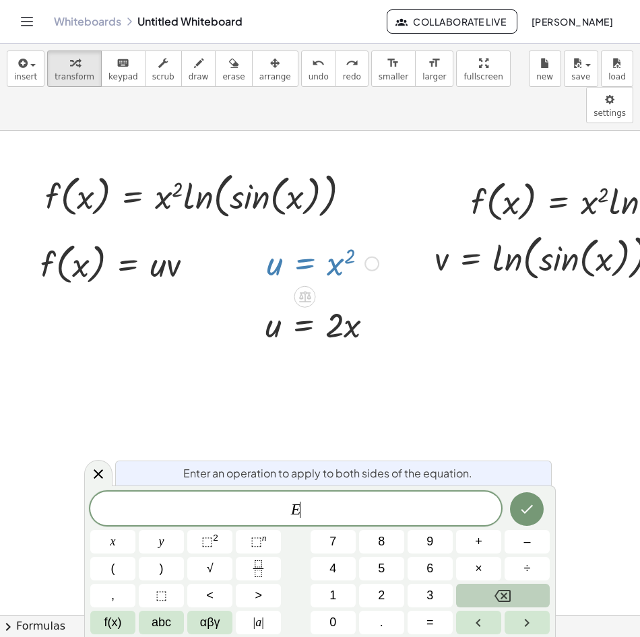
click at [285, 240] on div at bounding box center [322, 262] width 125 height 44
click at [307, 290] on icon at bounding box center [305, 297] width 14 height 14
click at [362, 291] on icon at bounding box center [358, 297] width 12 height 12
click at [360, 291] on icon at bounding box center [358, 297] width 12 height 12
drag, startPoint x: 354, startPoint y: 221, endPoint x: 323, endPoint y: 232, distance: 32.4
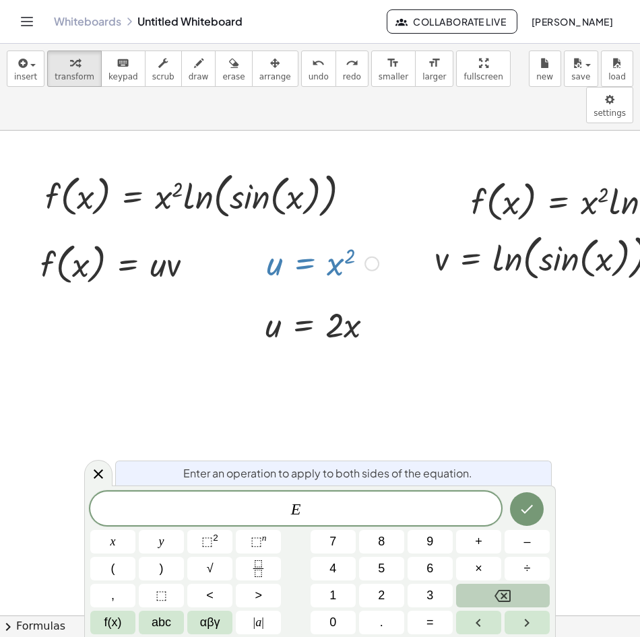
click at [323, 240] on div at bounding box center [322, 262] width 125 height 44
drag, startPoint x: 351, startPoint y: 216, endPoint x: 290, endPoint y: 277, distance: 86.7
drag, startPoint x: 286, startPoint y: 222, endPoint x: 336, endPoint y: 278, distance: 75.4
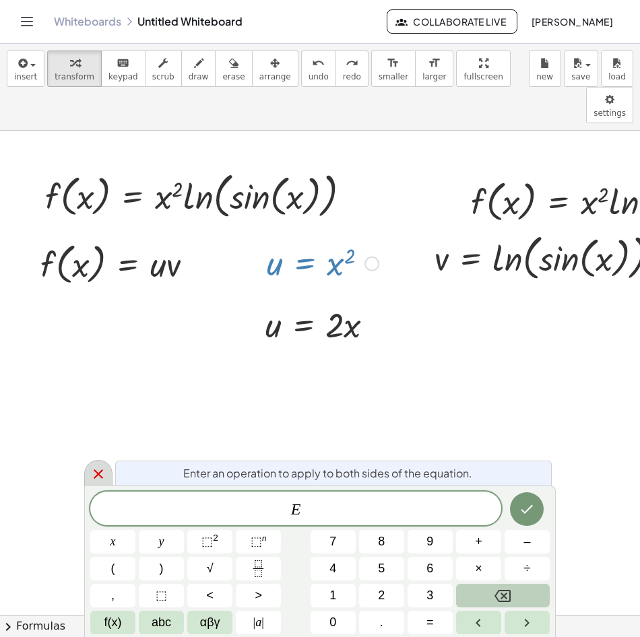
click at [89, 466] on div at bounding box center [98, 473] width 28 height 26
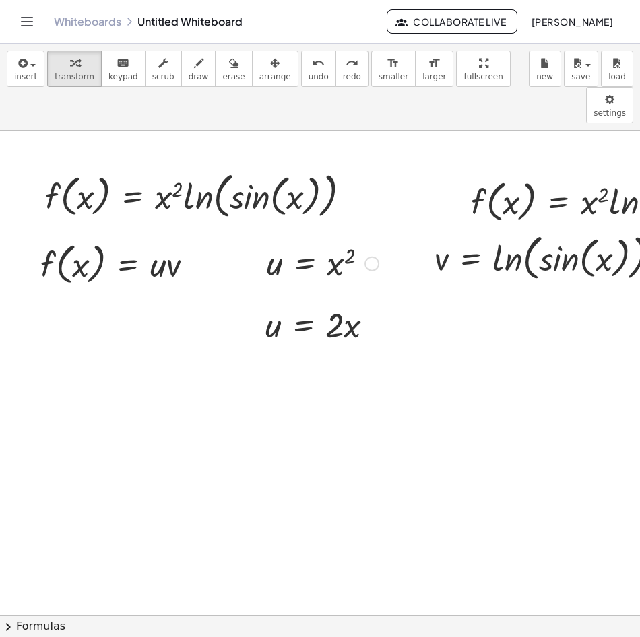
drag, startPoint x: 479, startPoint y: 287, endPoint x: 463, endPoint y: 290, distance: 15.9
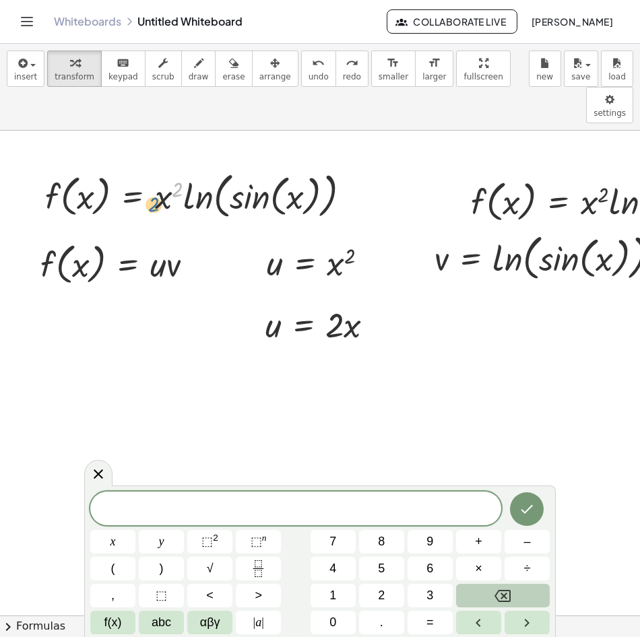
drag, startPoint x: 177, startPoint y: 151, endPoint x: 157, endPoint y: 164, distance: 24.3
click at [156, 167] on div at bounding box center [202, 195] width 329 height 56
click at [158, 167] on div at bounding box center [202, 195] width 329 height 56
click at [160, 167] on div at bounding box center [202, 195] width 329 height 56
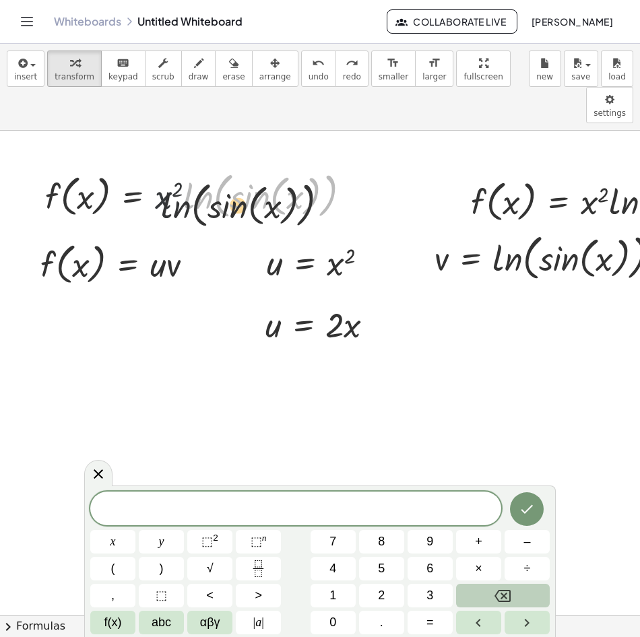
drag, startPoint x: 199, startPoint y: 163, endPoint x: 166, endPoint y: 179, distance: 36.5
click at [166, 179] on div at bounding box center [202, 195] width 329 height 56
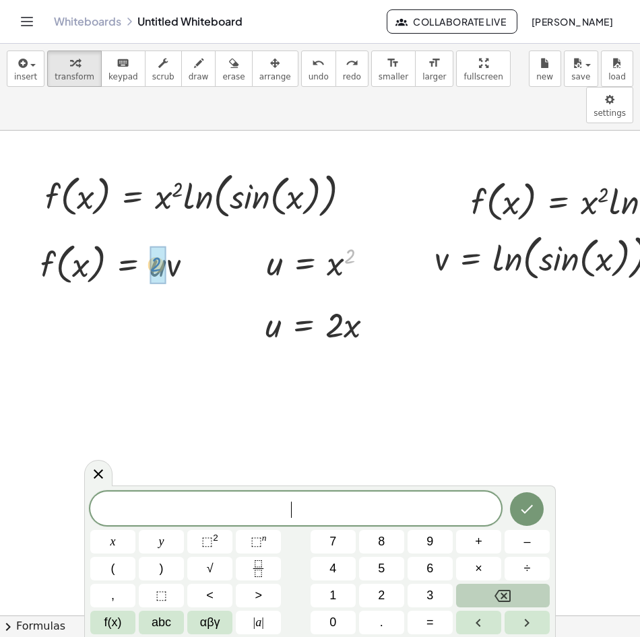
drag, startPoint x: 346, startPoint y: 226, endPoint x: 152, endPoint y: 234, distance: 194.9
click at [312, 65] on icon "undo" at bounding box center [318, 63] width 13 height 16
drag, startPoint x: 350, startPoint y: 217, endPoint x: 343, endPoint y: 226, distance: 11.6
click at [343, 240] on div at bounding box center [322, 262] width 125 height 44
drag, startPoint x: 334, startPoint y: 228, endPoint x: 157, endPoint y: 230, distance: 177.2
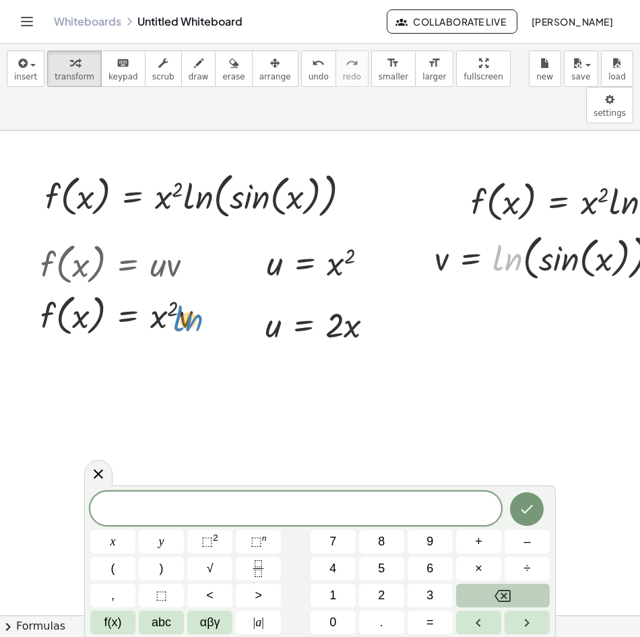
drag, startPoint x: 500, startPoint y: 221, endPoint x: 181, endPoint y: 282, distance: 325.0
click at [532, 233] on div at bounding box center [552, 257] width 249 height 56
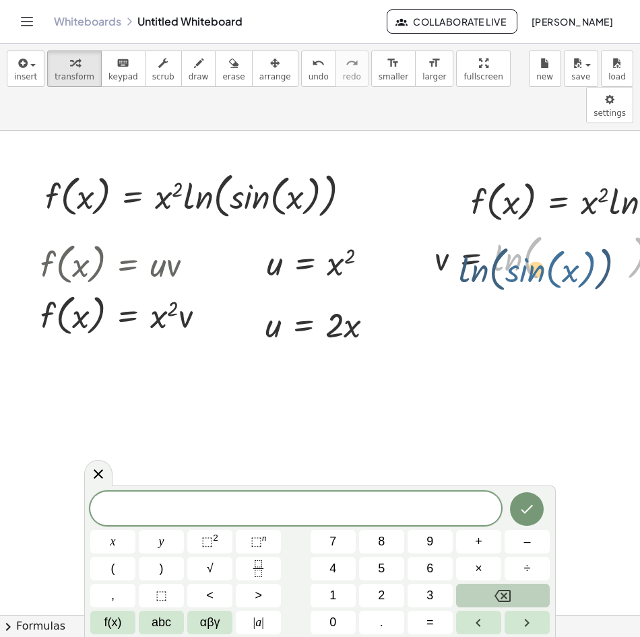
drag, startPoint x: 534, startPoint y: 229, endPoint x: 521, endPoint y: 238, distance: 15.0
click at [516, 240] on div at bounding box center [552, 257] width 249 height 56
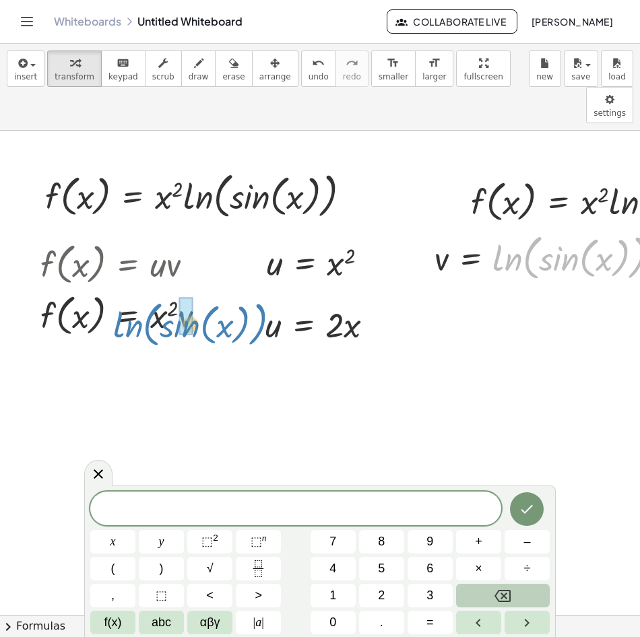
drag, startPoint x: 534, startPoint y: 224, endPoint x: 154, endPoint y: 290, distance: 385.7
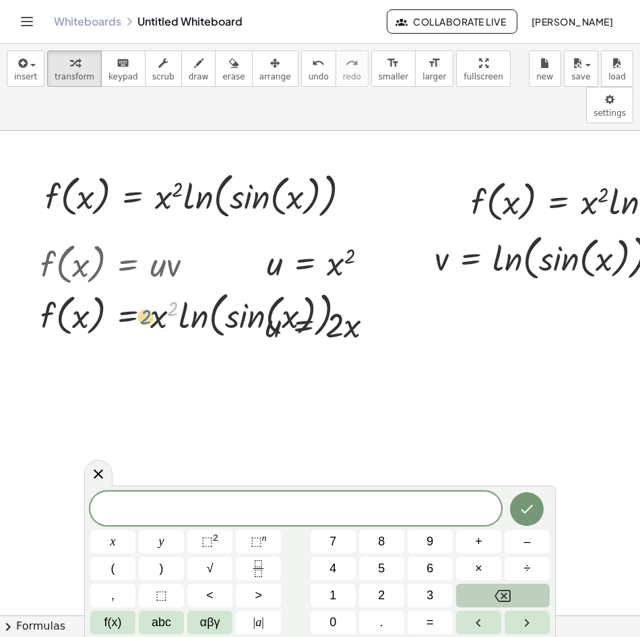
drag, startPoint x: 154, startPoint y: 278, endPoint x: 144, endPoint y: 289, distance: 14.8
click at [144, 289] on div at bounding box center [198, 314] width 329 height 56
drag, startPoint x: 296, startPoint y: 277, endPoint x: 230, endPoint y: 282, distance: 66.2
click at [230, 286] on div at bounding box center [198, 314] width 329 height 56
drag, startPoint x: 275, startPoint y: 280, endPoint x: 260, endPoint y: 282, distance: 15.0
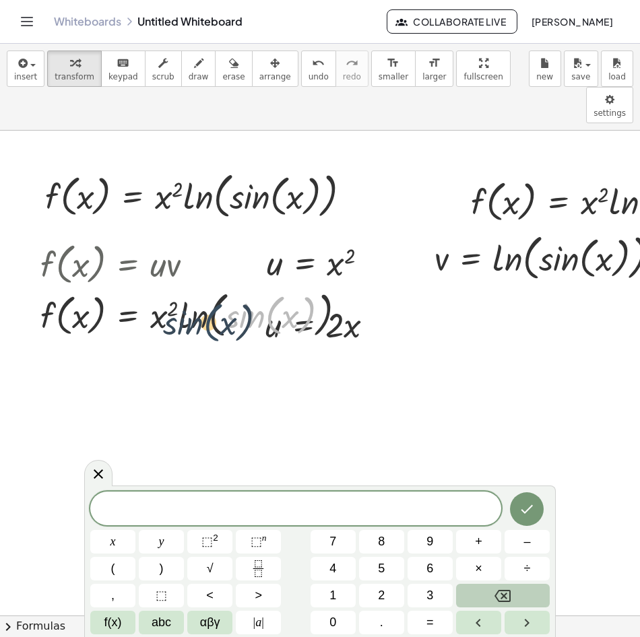
click at [256, 286] on div at bounding box center [198, 314] width 329 height 56
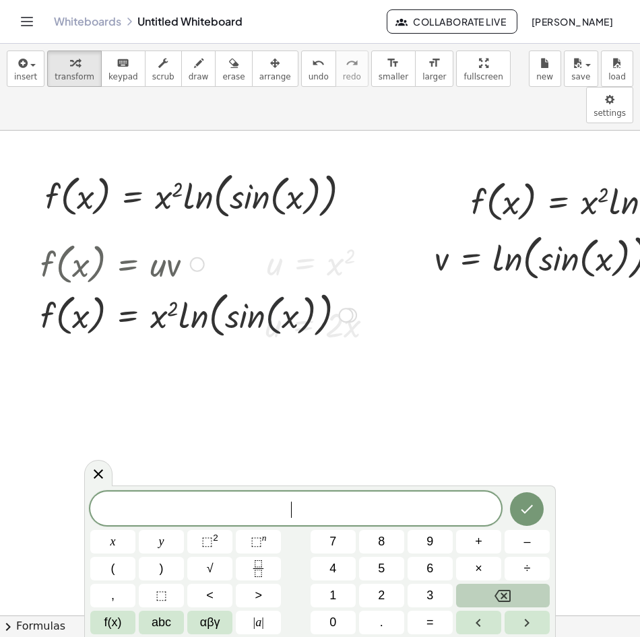
click at [269, 286] on div at bounding box center [198, 314] width 329 height 56
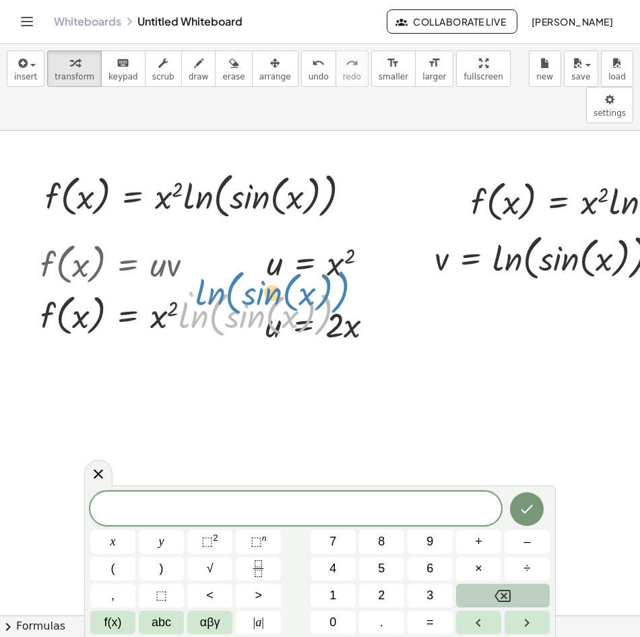
drag, startPoint x: 340, startPoint y: 298, endPoint x: 355, endPoint y: 276, distance: 27.1
click at [355, 286] on div at bounding box center [198, 314] width 329 height 56
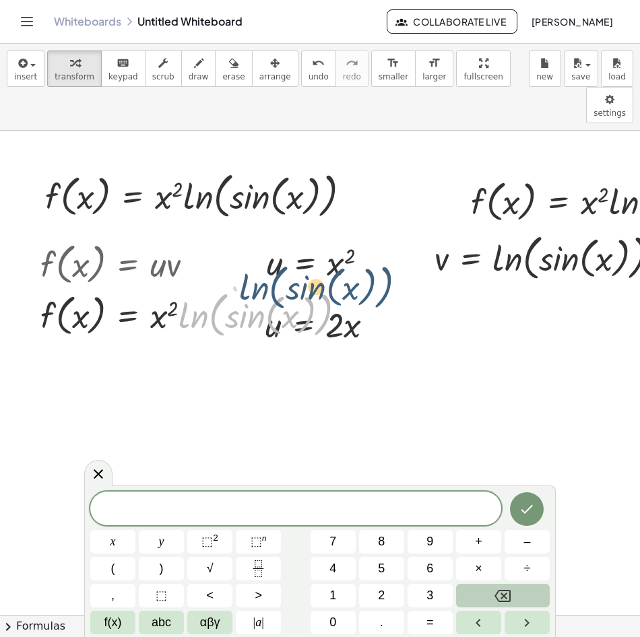
drag, startPoint x: 351, startPoint y: 292, endPoint x: 356, endPoint y: 284, distance: 9.7
click at [356, 286] on div at bounding box center [198, 314] width 329 height 56
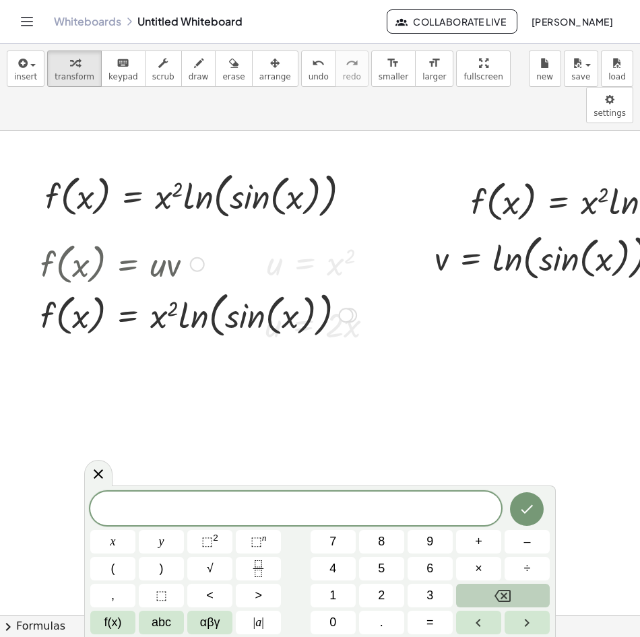
click at [199, 288] on div at bounding box center [198, 314] width 329 height 56
click at [189, 286] on div at bounding box center [198, 314] width 329 height 56
click at [242, 286] on div at bounding box center [198, 314] width 329 height 56
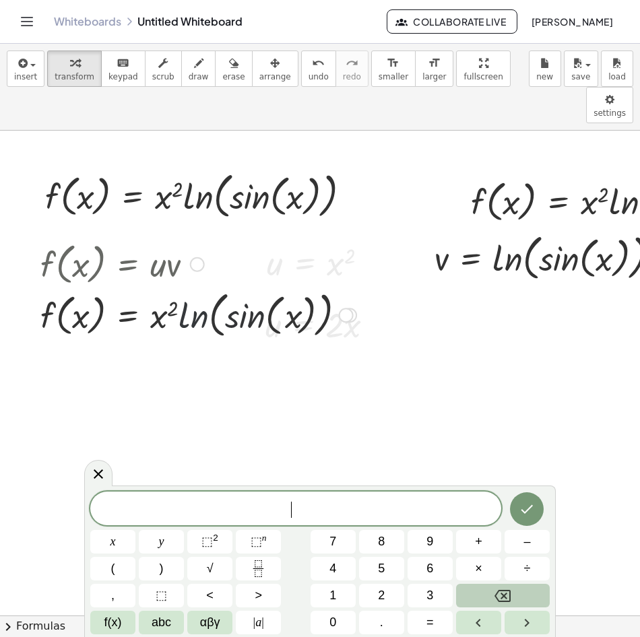
click at [242, 286] on div at bounding box center [198, 314] width 329 height 56
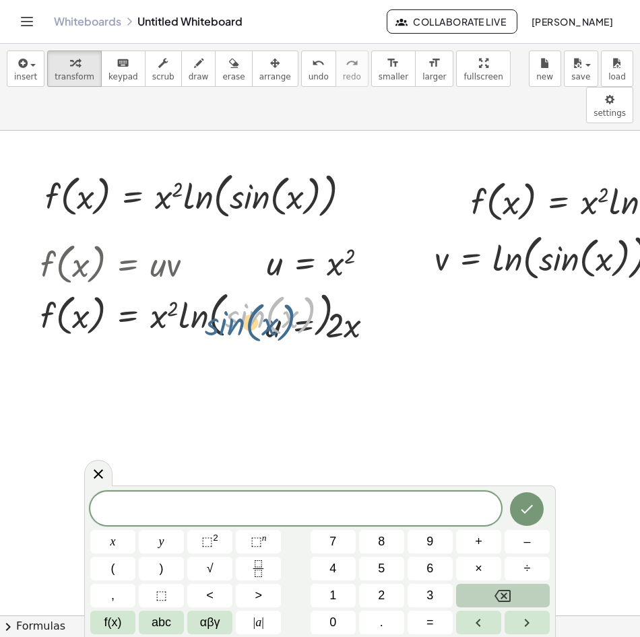
drag, startPoint x: 242, startPoint y: 279, endPoint x: 222, endPoint y: 286, distance: 21.5
click at [222, 286] on div at bounding box center [198, 314] width 329 height 56
drag, startPoint x: 164, startPoint y: 286, endPoint x: 250, endPoint y: 282, distance: 86.3
click at [250, 286] on div at bounding box center [198, 314] width 329 height 56
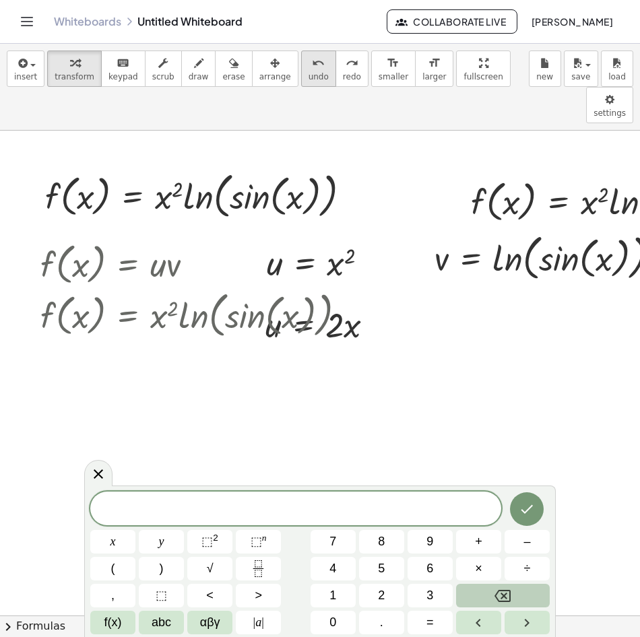
click at [312, 69] on icon "undo" at bounding box center [318, 63] width 13 height 16
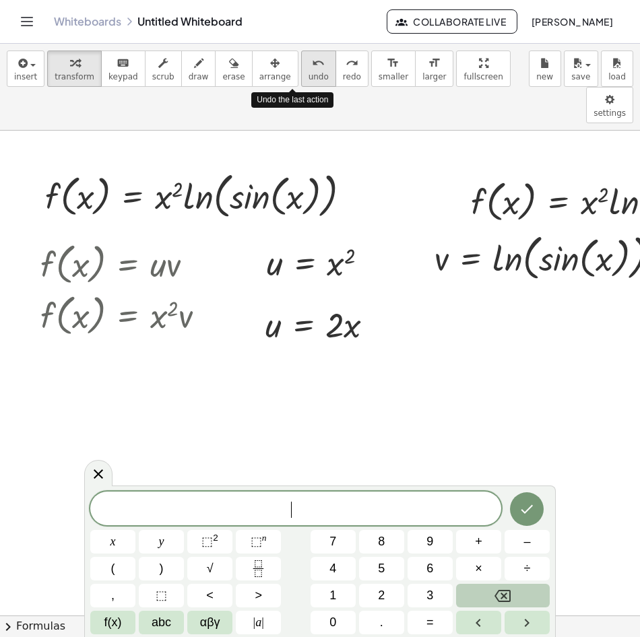
click at [312, 69] on icon "undo" at bounding box center [318, 63] width 13 height 16
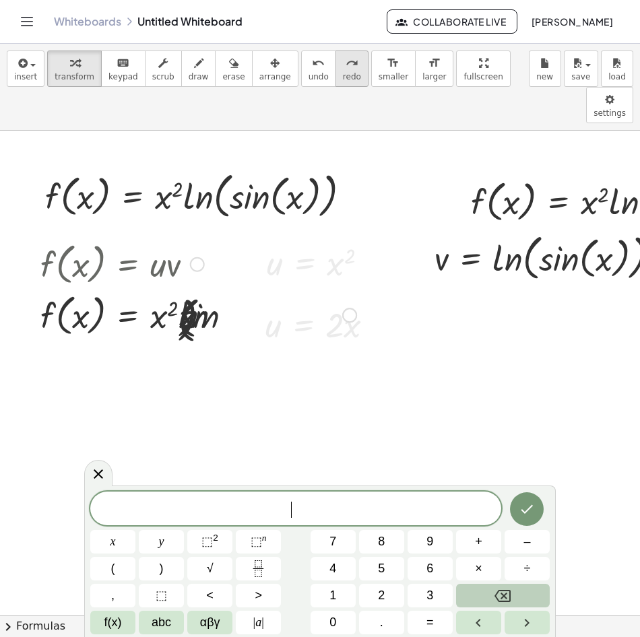
click at [343, 69] on div "redo" at bounding box center [352, 63] width 18 height 16
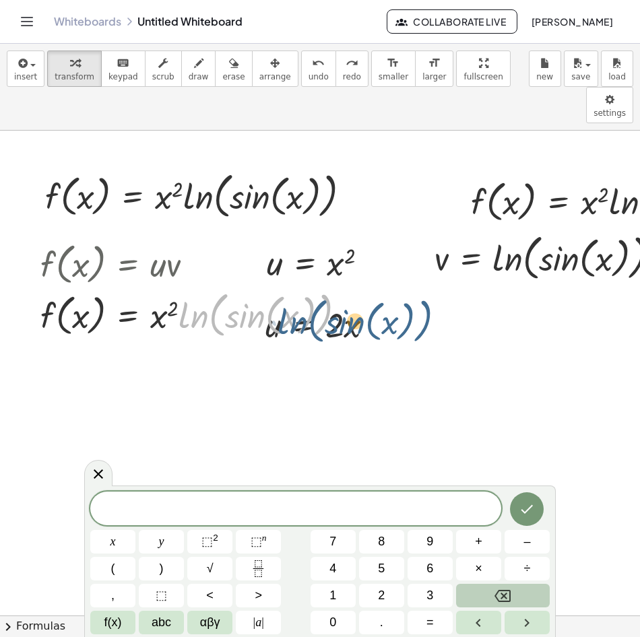
drag, startPoint x: 359, startPoint y: 287, endPoint x: 397, endPoint y: 294, distance: 38.4
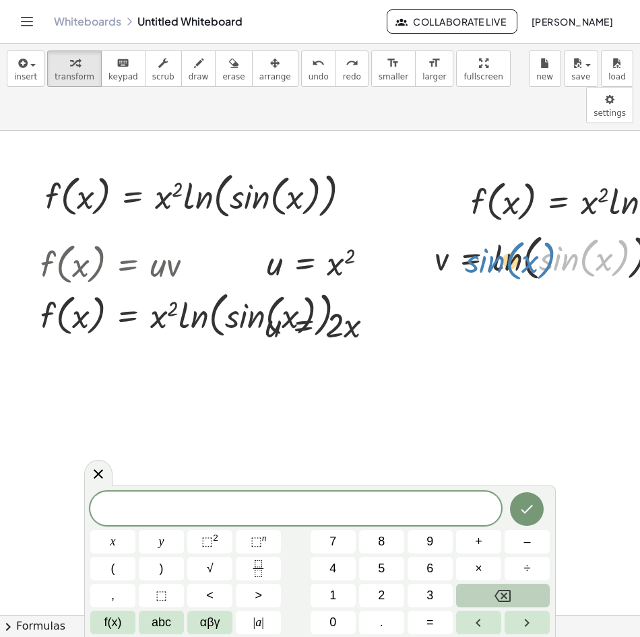
drag, startPoint x: 574, startPoint y: 224, endPoint x: 478, endPoint y: 227, distance: 96.4
click at [478, 229] on div at bounding box center [552, 257] width 249 height 56
drag, startPoint x: 575, startPoint y: 225, endPoint x: 501, endPoint y: 165, distance: 95.3
drag, startPoint x: 505, startPoint y: 224, endPoint x: 583, endPoint y: 224, distance: 78.8
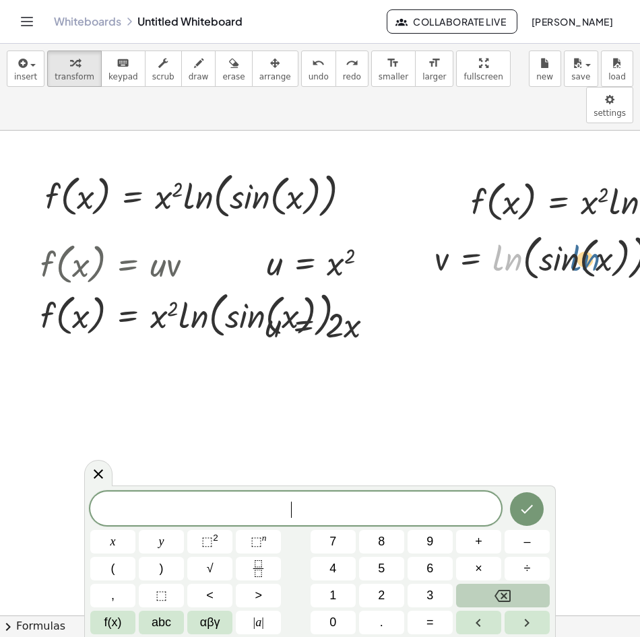
click at [583, 229] on div at bounding box center [552, 257] width 249 height 56
drag, startPoint x: 545, startPoint y: 228, endPoint x: 523, endPoint y: 233, distance: 22.9
click at [570, 229] on div at bounding box center [552, 257] width 249 height 56
drag, startPoint x: 347, startPoint y: 238, endPoint x: 327, endPoint y: 240, distance: 20.3
click at [346, 238] on div at bounding box center [198, 263] width 329 height 51
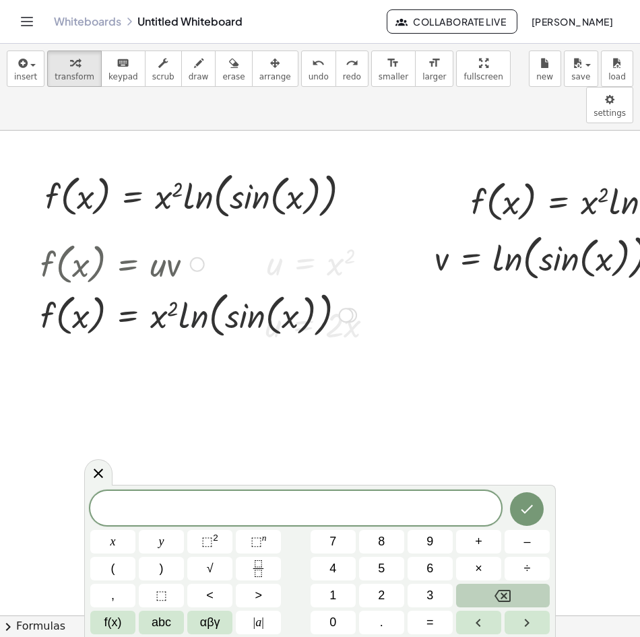
click at [183, 286] on div at bounding box center [198, 314] width 329 height 56
click at [154, 167] on div at bounding box center [202, 195] width 329 height 56
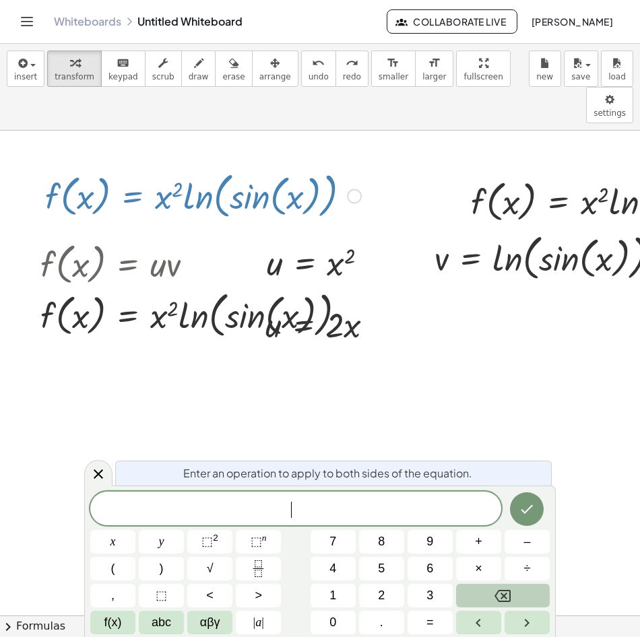
click at [157, 167] on div at bounding box center [202, 195] width 329 height 56
click at [187, 286] on div at bounding box center [198, 314] width 329 height 56
click at [151, 286] on div at bounding box center [198, 314] width 329 height 56
click at [153, 286] on div at bounding box center [198, 314] width 329 height 56
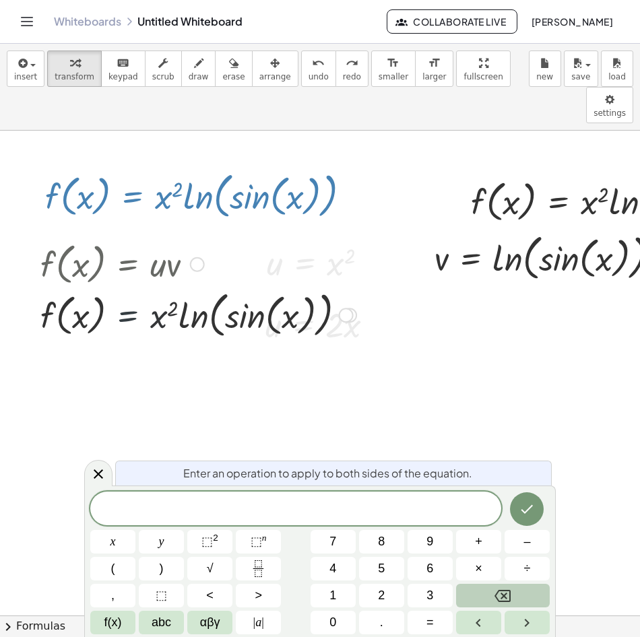
click at [153, 286] on div at bounding box center [198, 314] width 329 height 56
drag, startPoint x: 144, startPoint y: 144, endPoint x: 158, endPoint y: 158, distance: 19.1
click at [150, 167] on div at bounding box center [202, 195] width 329 height 56
click at [158, 167] on div at bounding box center [202, 195] width 329 height 56
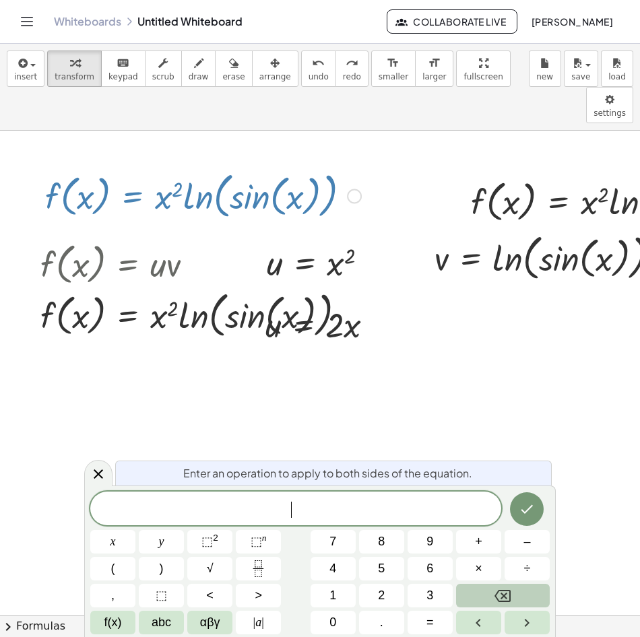
click at [158, 167] on div at bounding box center [202, 195] width 329 height 56
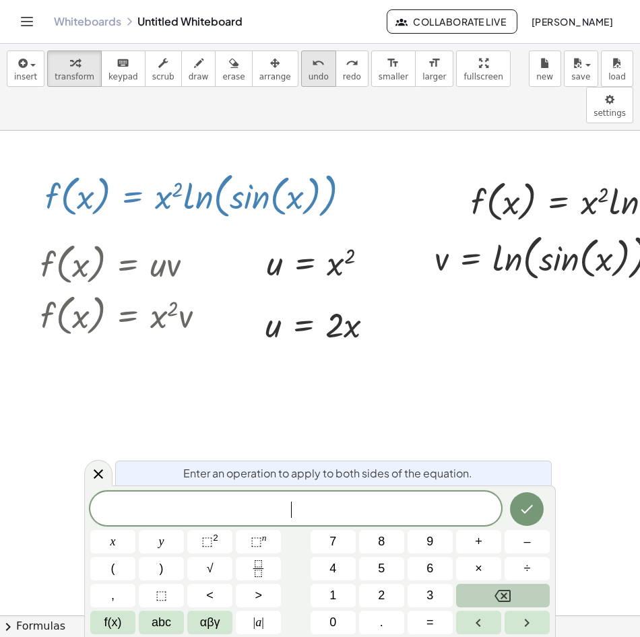
click at [309, 79] on span "undo" at bounding box center [319, 76] width 20 height 9
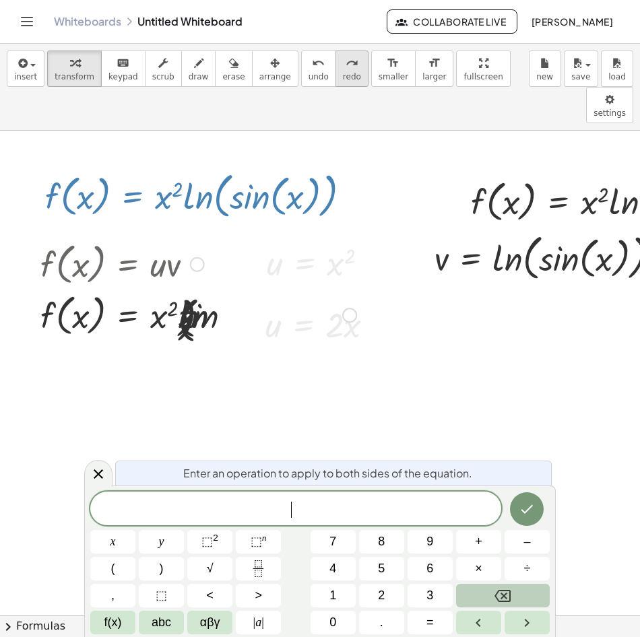
click at [335, 76] on button "redo redo" at bounding box center [351, 69] width 33 height 36
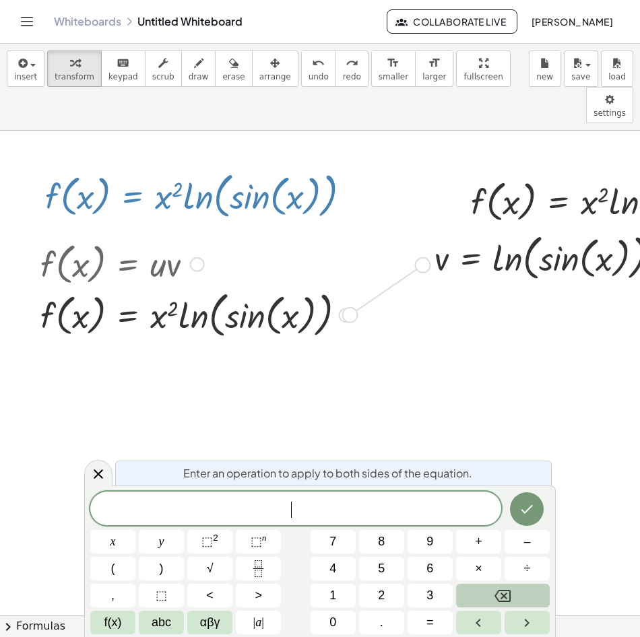
drag, startPoint x: 382, startPoint y: 261, endPoint x: 416, endPoint y: 215, distance: 57.4
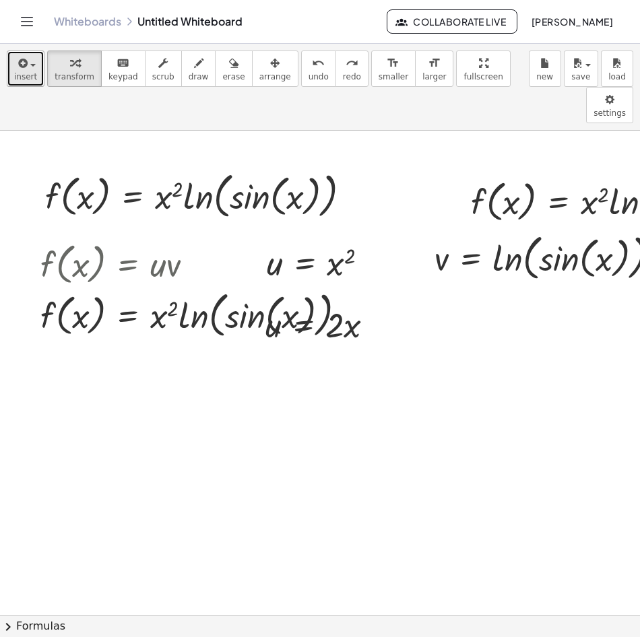
click at [30, 80] on span "insert" at bounding box center [25, 76] width 23 height 9
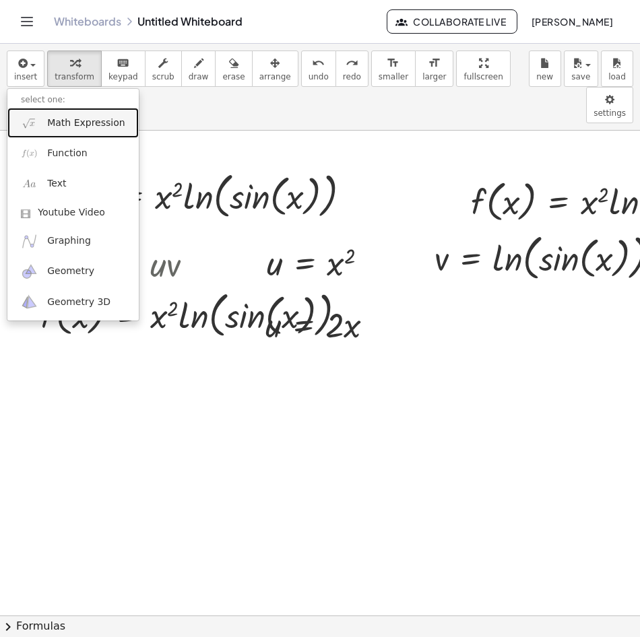
click at [97, 121] on span "Math Expression" at bounding box center [85, 123] width 77 height 13
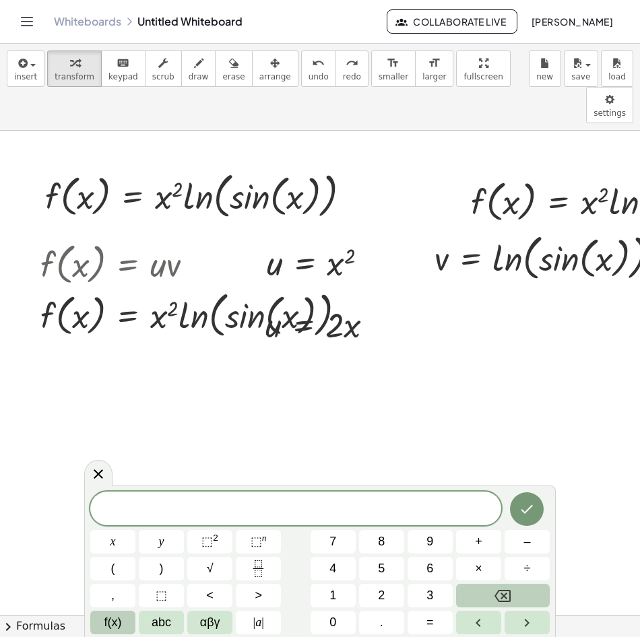
click at [115, 621] on span "f(x)" at bounding box center [113, 623] width 18 height 18
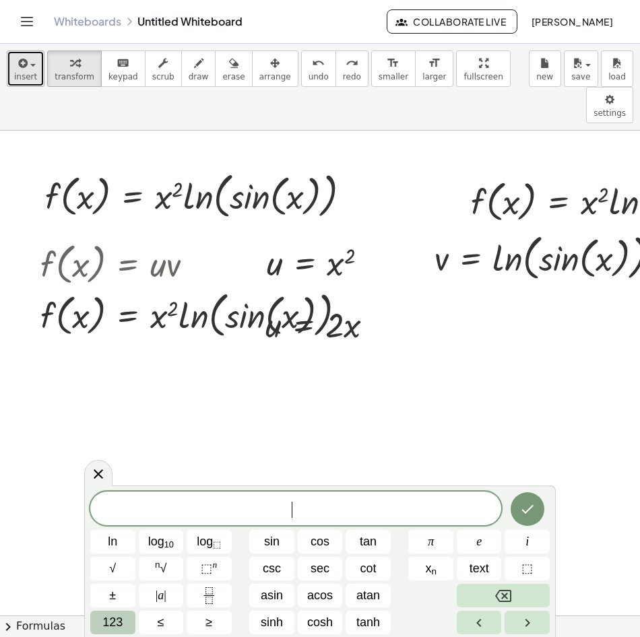
click at [34, 67] on button "insert" at bounding box center [26, 69] width 38 height 36
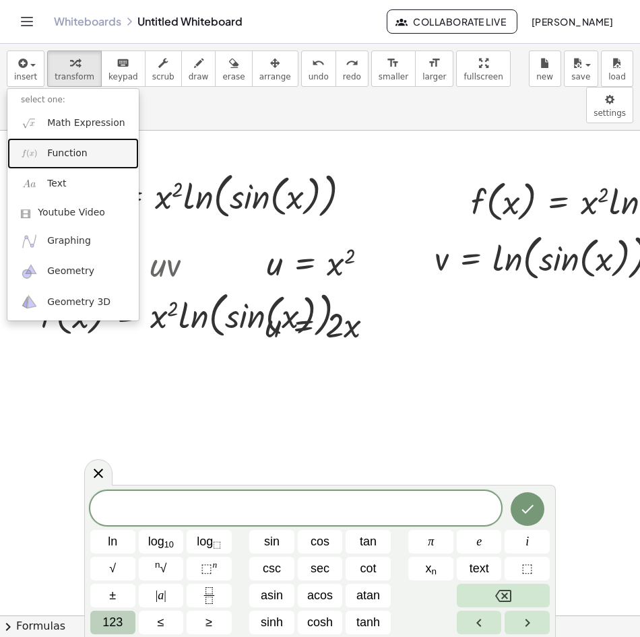
click at [77, 155] on span "Function" at bounding box center [67, 153] width 40 height 13
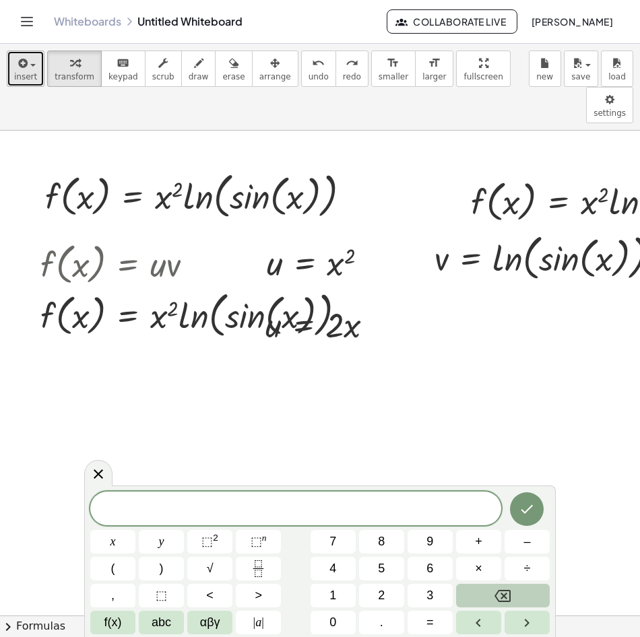
click at [21, 69] on icon "button" at bounding box center [21, 63] width 12 height 16
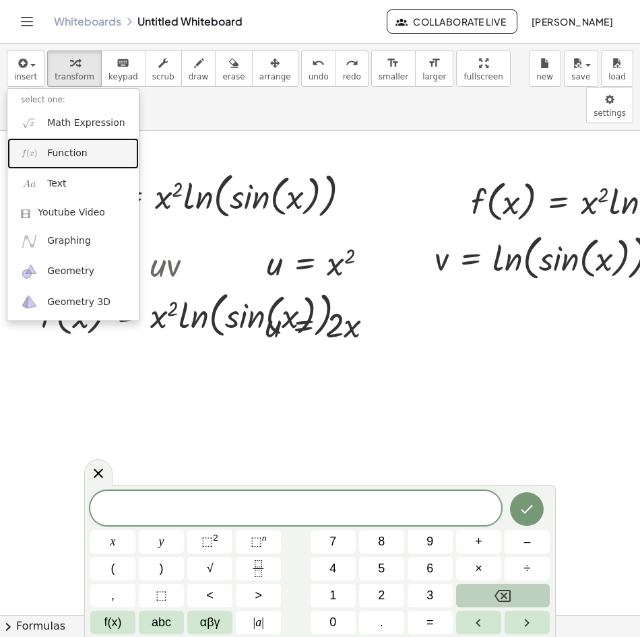
click at [75, 154] on span "Function" at bounding box center [67, 153] width 40 height 13
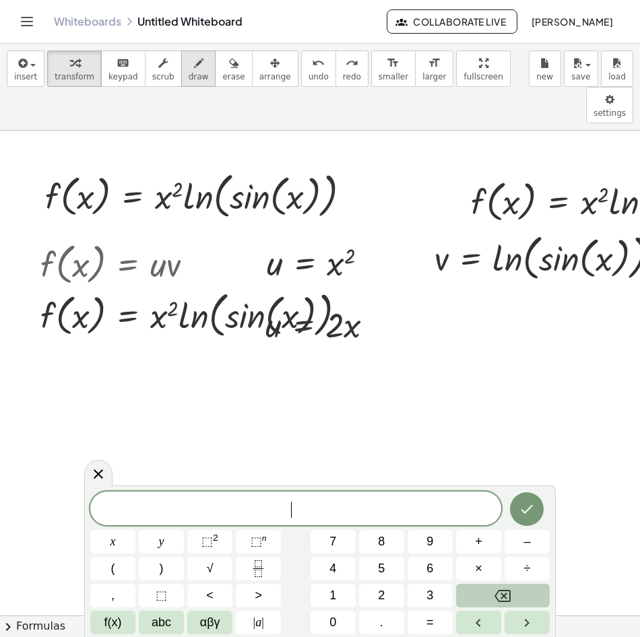
click at [189, 73] on span "draw" at bounding box center [199, 76] width 20 height 9
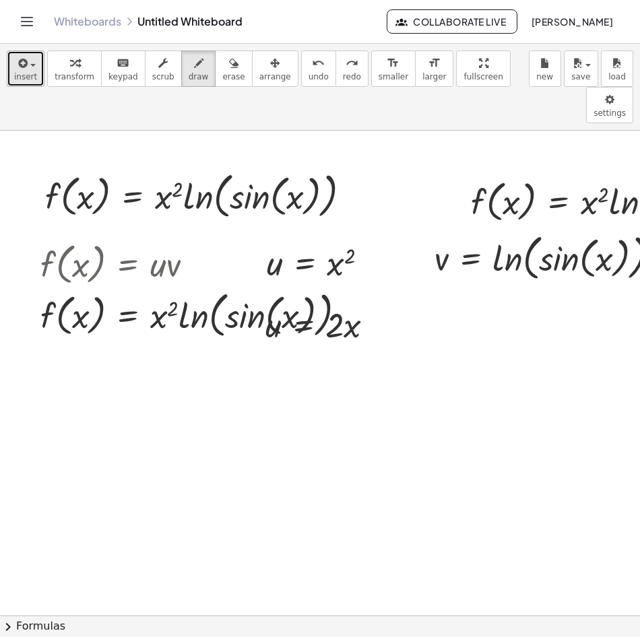
click at [30, 73] on span "insert" at bounding box center [25, 76] width 23 height 9
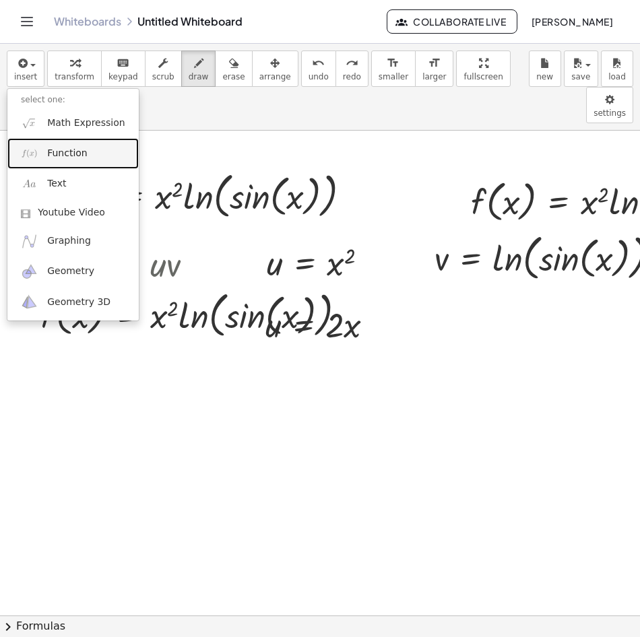
click at [73, 155] on span "Function" at bounding box center [67, 153] width 40 height 13
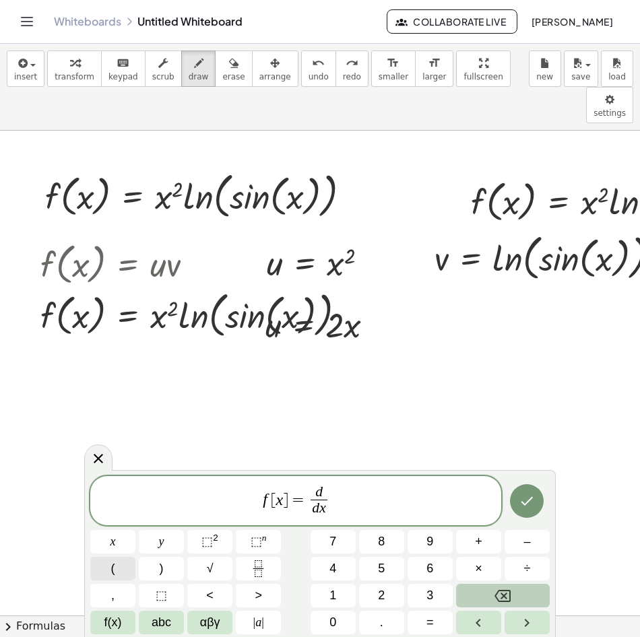
click at [113, 575] on span "(" at bounding box center [113, 569] width 4 height 18
drag, startPoint x: 163, startPoint y: 162, endPoint x: 273, endPoint y: 176, distance: 111.5
click at [309, 68] on div "undo" at bounding box center [319, 63] width 20 height 16
click at [125, 542] on button "x" at bounding box center [112, 542] width 45 height 24
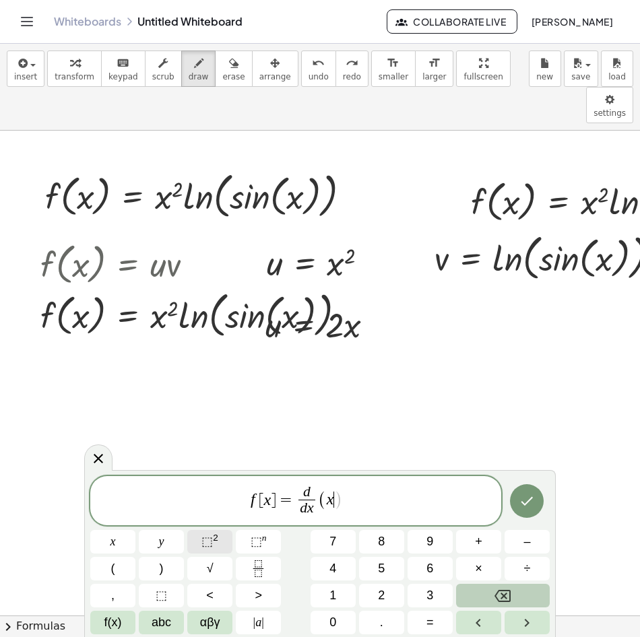
click at [210, 546] on span "⬚" at bounding box center [206, 541] width 11 height 13
click at [478, 568] on span "×" at bounding box center [478, 569] width 7 height 18
click at [133, 622] on button "f(x)" at bounding box center [112, 623] width 45 height 24
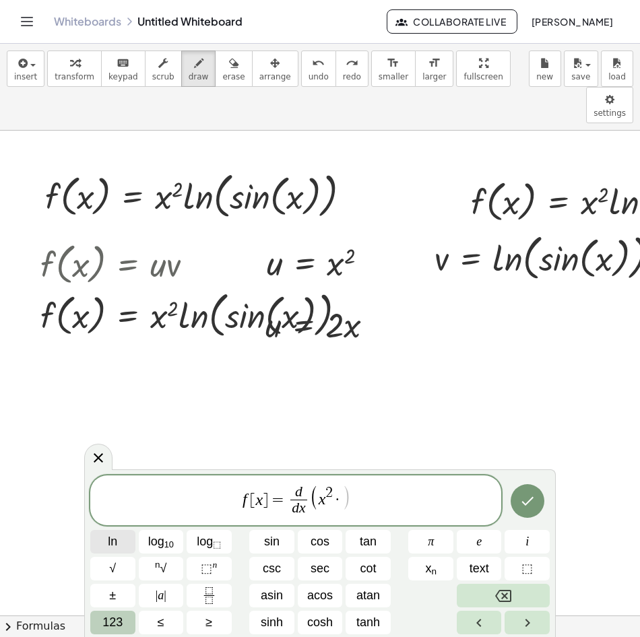
click at [117, 538] on span "ln" at bounding box center [112, 542] width 9 height 18
click at [120, 628] on span "123" at bounding box center [112, 623] width 20 height 18
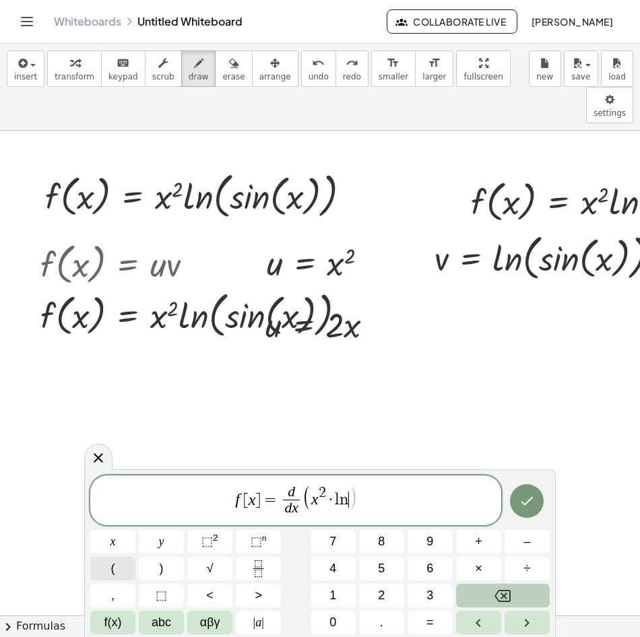
click at [121, 574] on button "(" at bounding box center [112, 569] width 45 height 24
click at [116, 620] on span "f(x)" at bounding box center [113, 623] width 18 height 18
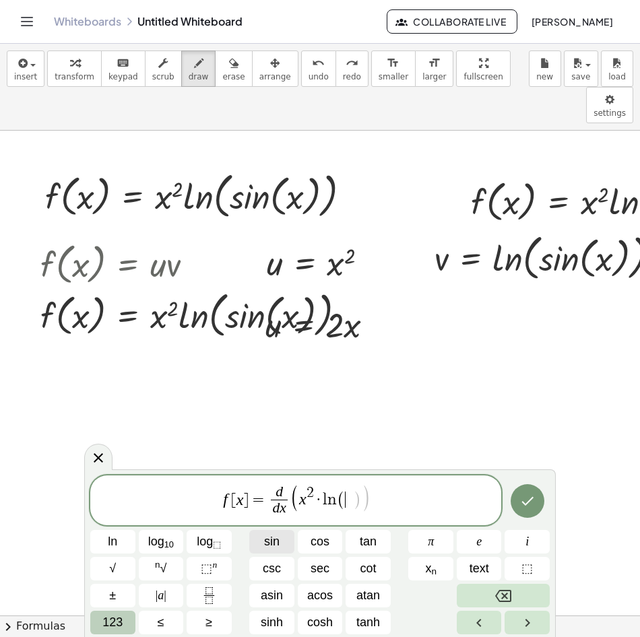
click at [280, 548] on button "sin" at bounding box center [271, 542] width 45 height 24
click at [122, 618] on span "123" at bounding box center [112, 623] width 20 height 18
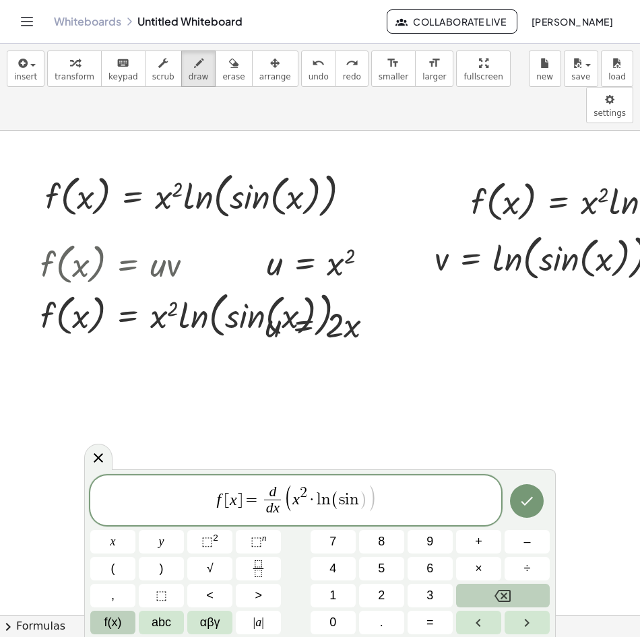
click at [110, 618] on span "f(x)" at bounding box center [113, 623] width 18 height 18
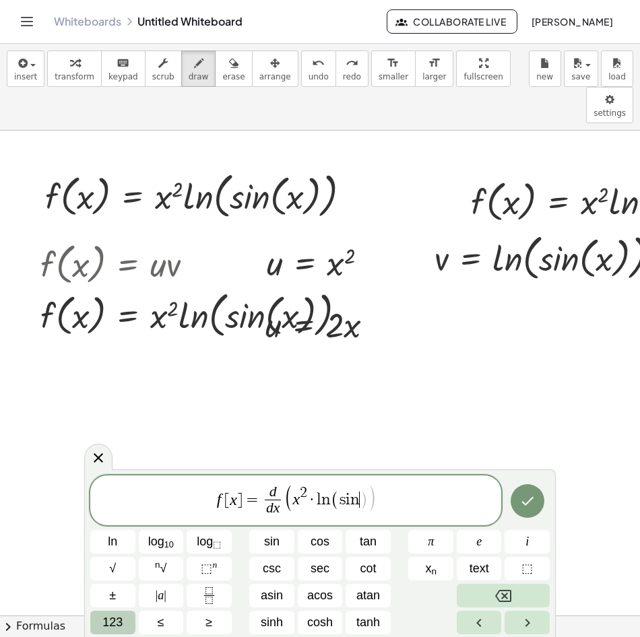
click at [115, 622] on span "123" at bounding box center [112, 623] width 20 height 18
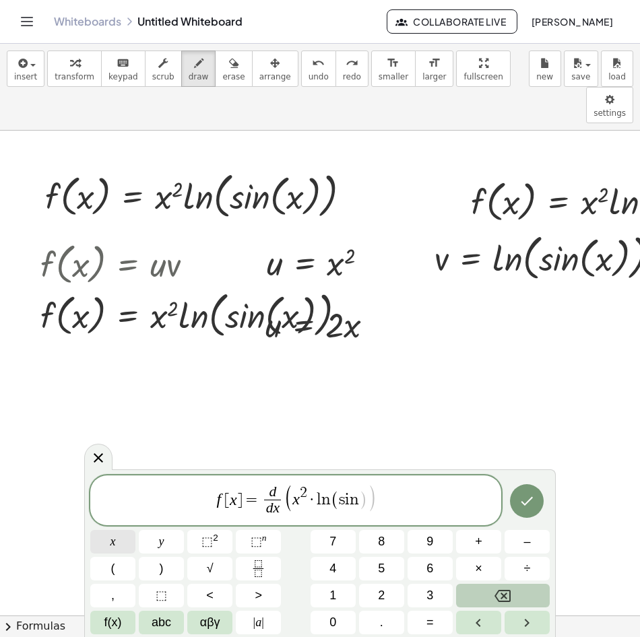
click at [119, 544] on button "x" at bounding box center [112, 542] width 45 height 24
click at [170, 575] on button ")" at bounding box center [161, 569] width 45 height 24
click at [171, 572] on button ")" at bounding box center [161, 569] width 45 height 24
click at [532, 505] on icon "Done" at bounding box center [527, 501] width 16 height 16
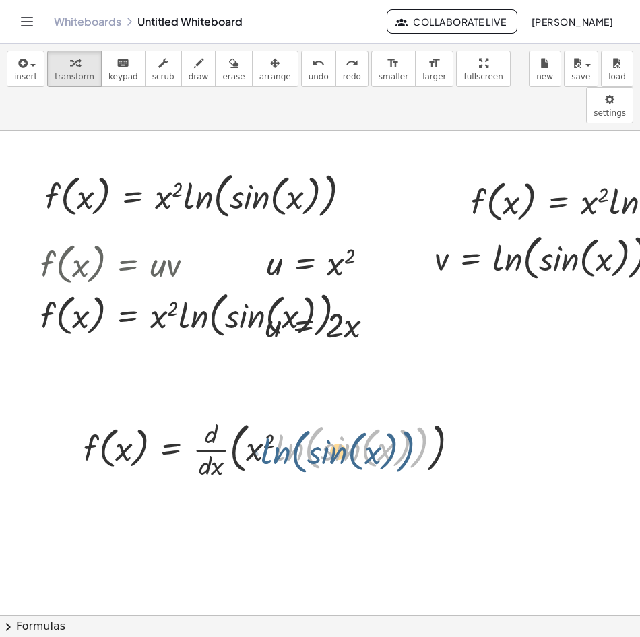
click at [272, 415] on div at bounding box center [276, 448] width 399 height 67
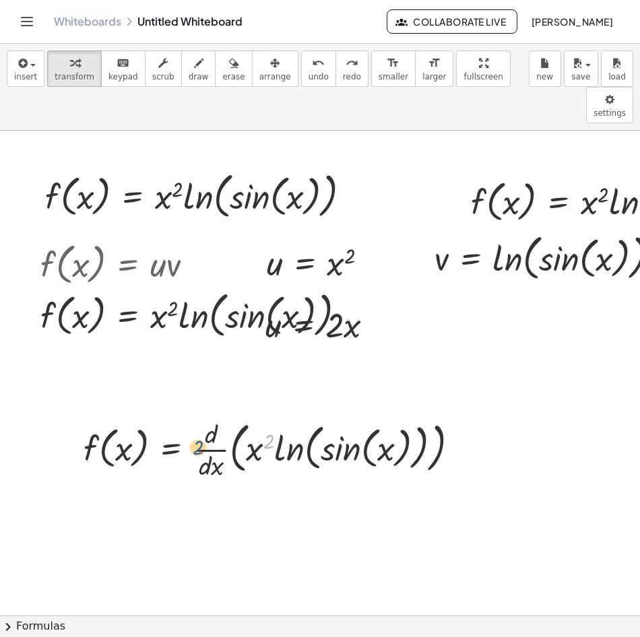
drag, startPoint x: 269, startPoint y: 402, endPoint x: 199, endPoint y: 408, distance: 71.0
click at [199, 415] on div at bounding box center [276, 448] width 399 height 67
drag, startPoint x: 269, startPoint y: 400, endPoint x: 239, endPoint y: 418, distance: 34.4
click at [239, 418] on div at bounding box center [276, 448] width 399 height 67
drag, startPoint x: 272, startPoint y: 398, endPoint x: 259, endPoint y: 414, distance: 20.1
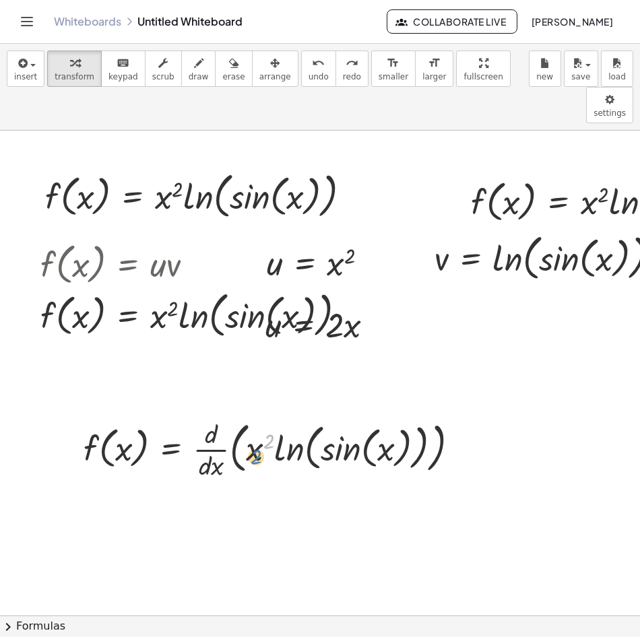
click at [259, 415] on div at bounding box center [276, 448] width 399 height 67
drag, startPoint x: 267, startPoint y: 404, endPoint x: 236, endPoint y: 418, distance: 33.8
click at [236, 418] on div at bounding box center [276, 448] width 399 height 67
click at [212, 415] on div at bounding box center [276, 448] width 399 height 67
drag, startPoint x: 207, startPoint y: 408, endPoint x: 249, endPoint y: 412, distance: 41.2
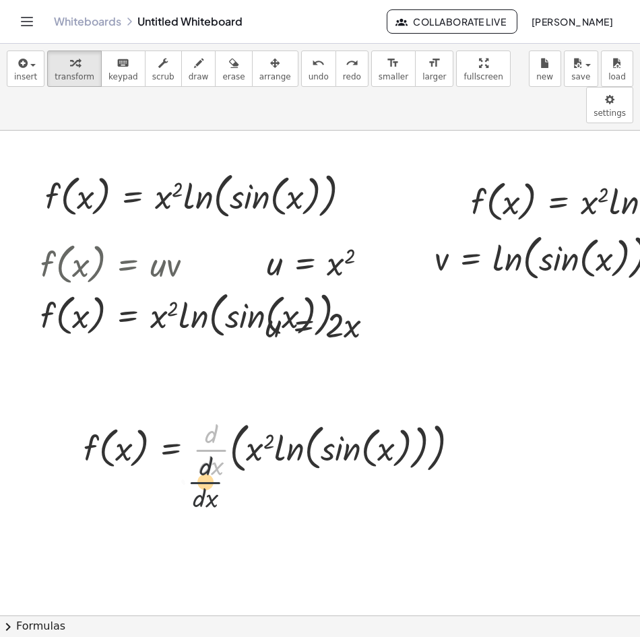
click at [203, 441] on div at bounding box center [276, 448] width 399 height 67
drag, startPoint x: 271, startPoint y: 404, endPoint x: 211, endPoint y: 404, distance: 60.6
click at [211, 415] on div at bounding box center [276, 448] width 399 height 67
drag, startPoint x: 256, startPoint y: 418, endPoint x: 215, endPoint y: 420, distance: 41.1
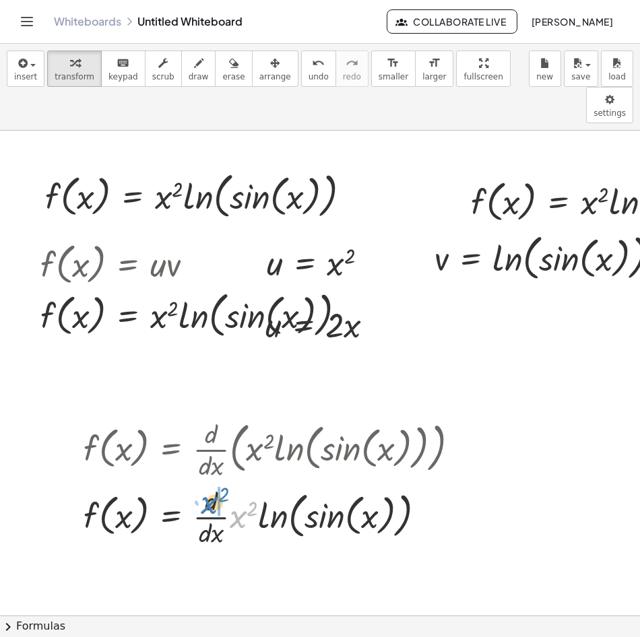
drag, startPoint x: 239, startPoint y: 486, endPoint x: 211, endPoint y: 473, distance: 31.1
click at [211, 482] on div at bounding box center [276, 515] width 399 height 67
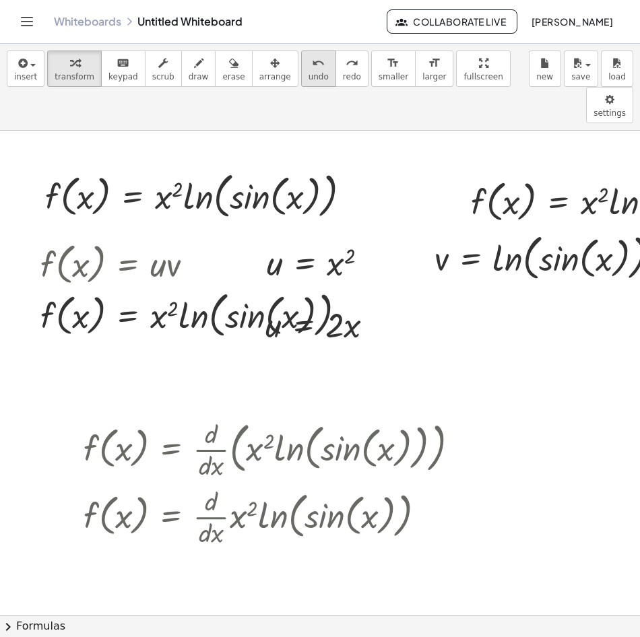
click at [309, 77] on span "undo" at bounding box center [319, 76] width 20 height 9
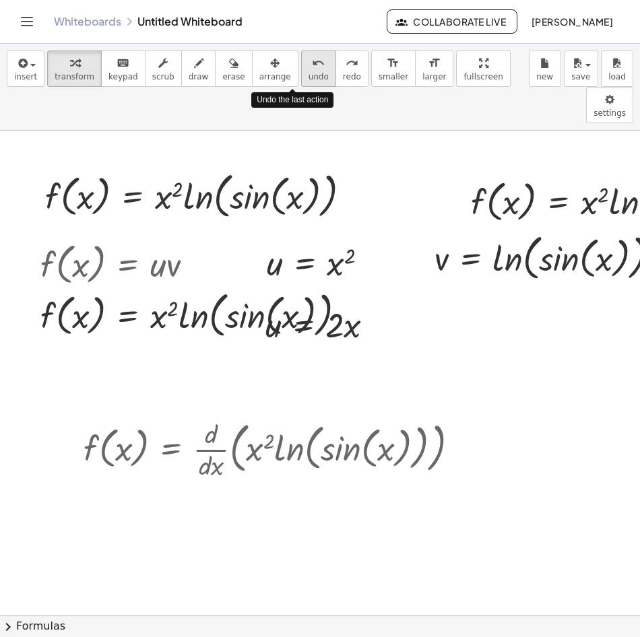
click at [309, 77] on span "undo" at bounding box center [319, 76] width 20 height 9
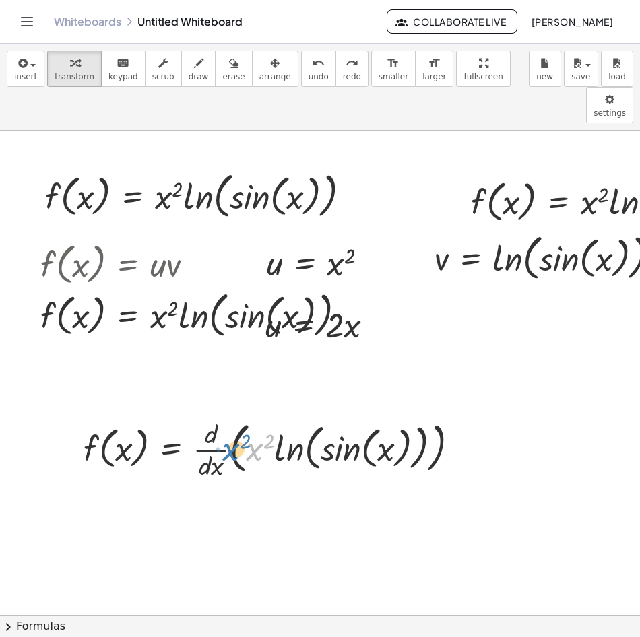
drag, startPoint x: 257, startPoint y: 411, endPoint x: 233, endPoint y: 411, distance: 23.6
click at [233, 415] on div at bounding box center [276, 448] width 399 height 67
drag, startPoint x: 253, startPoint y: 416, endPoint x: 204, endPoint y: 415, distance: 49.2
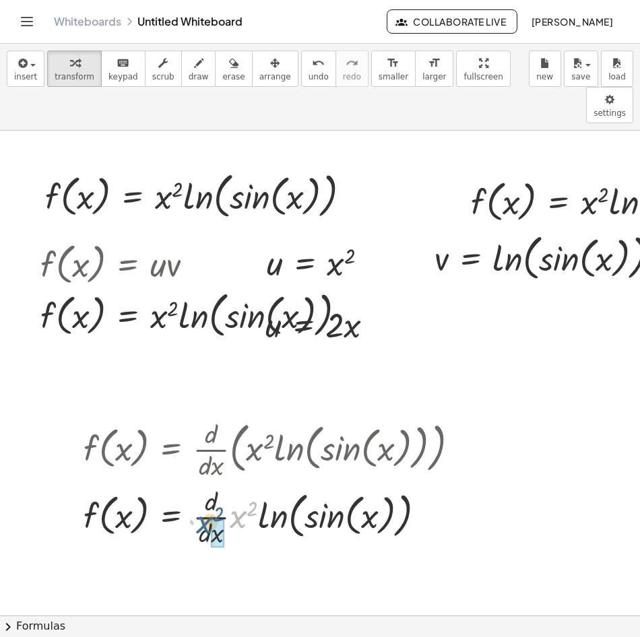
drag, startPoint x: 238, startPoint y: 478, endPoint x: 205, endPoint y: 484, distance: 32.9
click at [205, 484] on div at bounding box center [276, 515] width 399 height 67
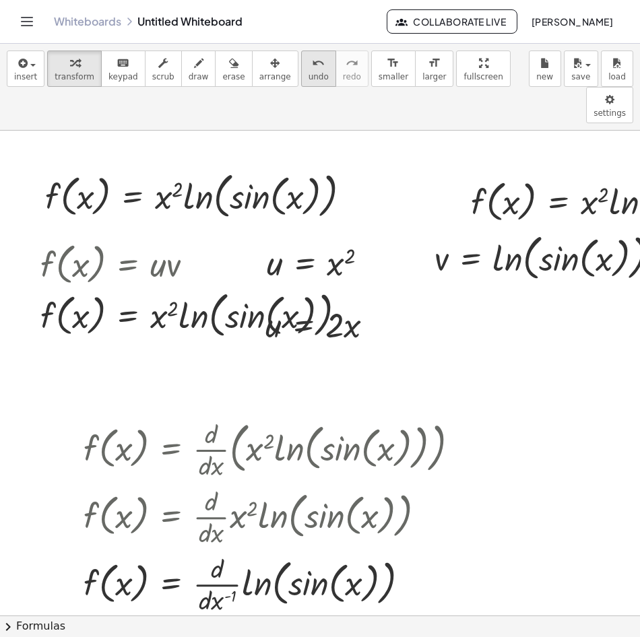
click at [312, 61] on icon "undo" at bounding box center [318, 63] width 13 height 16
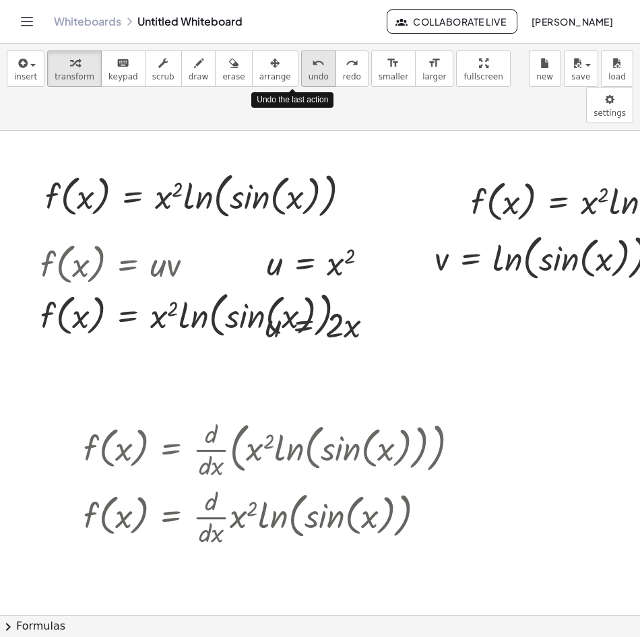
click at [312, 61] on icon "undo" at bounding box center [318, 63] width 13 height 16
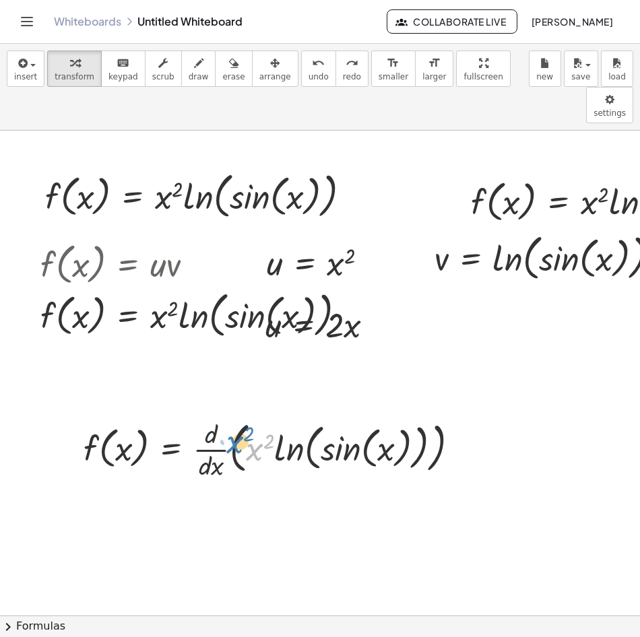
drag, startPoint x: 261, startPoint y: 415, endPoint x: 251, endPoint y: 408, distance: 12.7
click at [251, 415] on div at bounding box center [276, 448] width 399 height 67
drag, startPoint x: 226, startPoint y: 414, endPoint x: 259, endPoint y: 411, distance: 33.1
click at [259, 415] on div at bounding box center [276, 448] width 399 height 67
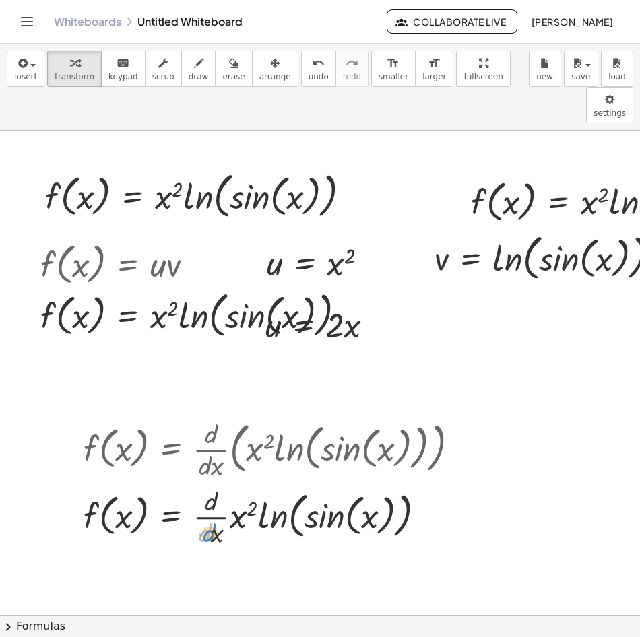
drag, startPoint x: 220, startPoint y: 489, endPoint x: 208, endPoint y: 495, distance: 13.0
click at [209, 495] on div at bounding box center [276, 515] width 399 height 67
drag, startPoint x: 207, startPoint y: 482, endPoint x: 237, endPoint y: 481, distance: 29.7
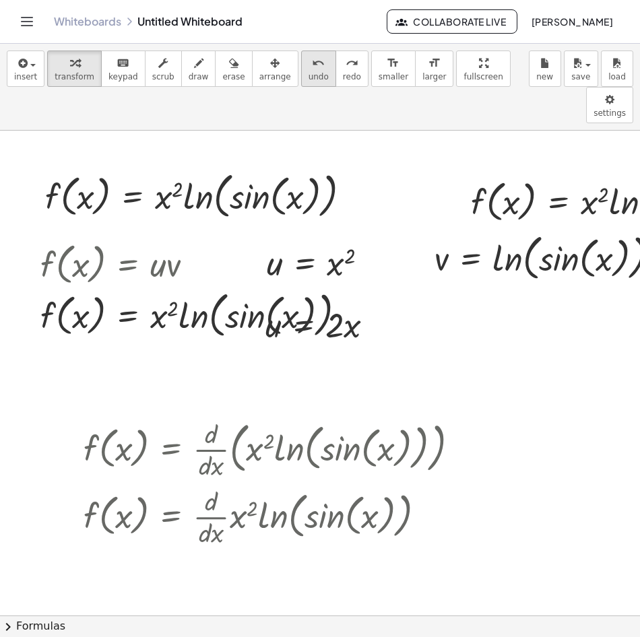
click at [309, 79] on span "undo" at bounding box center [319, 76] width 20 height 9
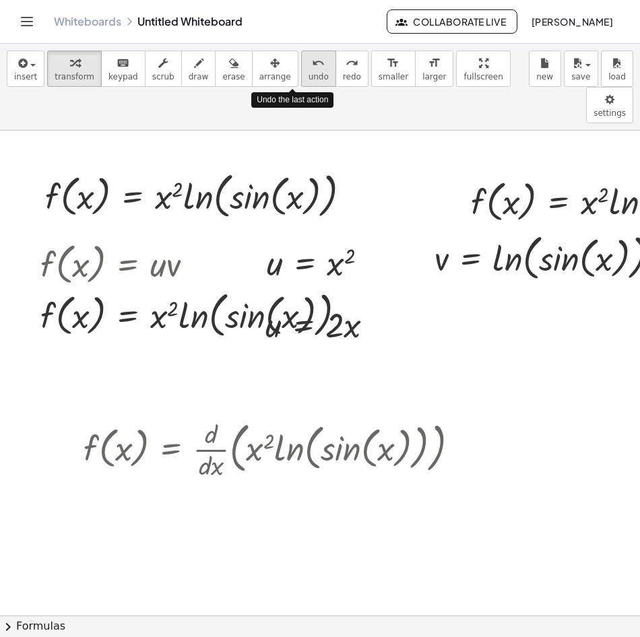
click at [309, 79] on span "undo" at bounding box center [319, 76] width 20 height 9
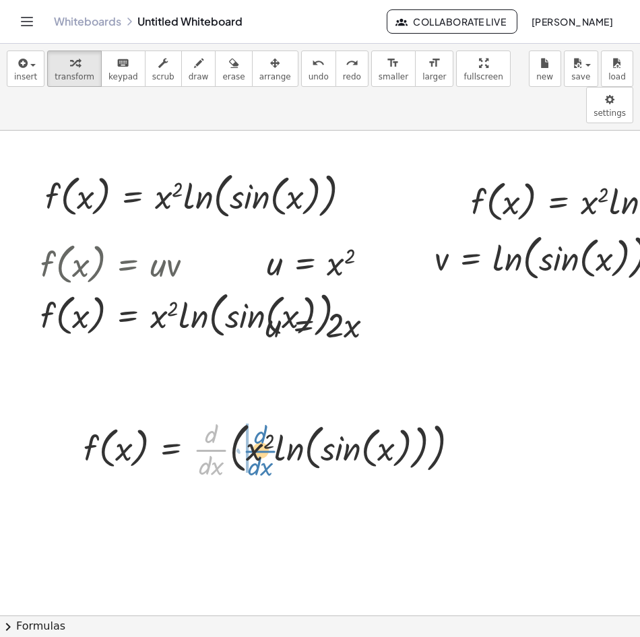
drag, startPoint x: 205, startPoint y: 413, endPoint x: 255, endPoint y: 415, distance: 49.9
click at [254, 415] on div at bounding box center [276, 448] width 399 height 67
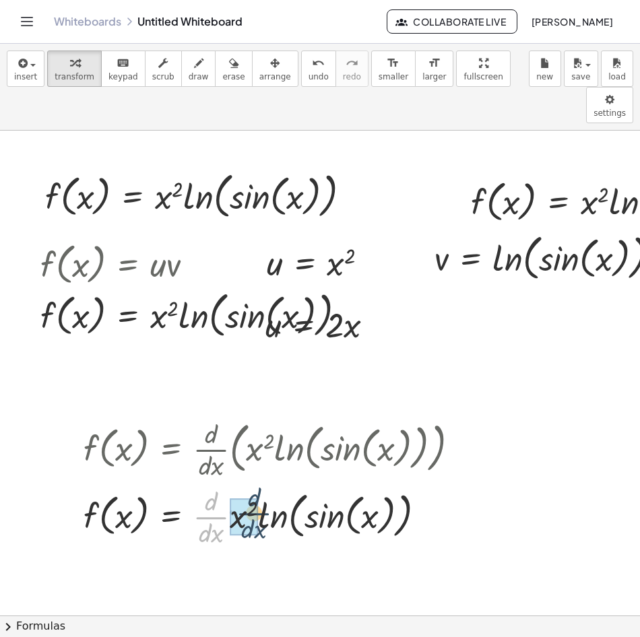
drag, startPoint x: 233, startPoint y: 479, endPoint x: 260, endPoint y: 478, distance: 27.0
click at [260, 482] on div at bounding box center [276, 515] width 399 height 67
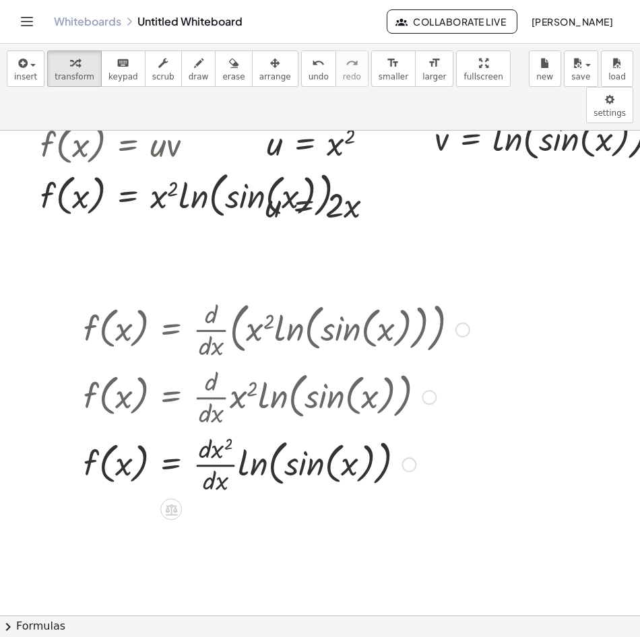
scroll to position [135, 0]
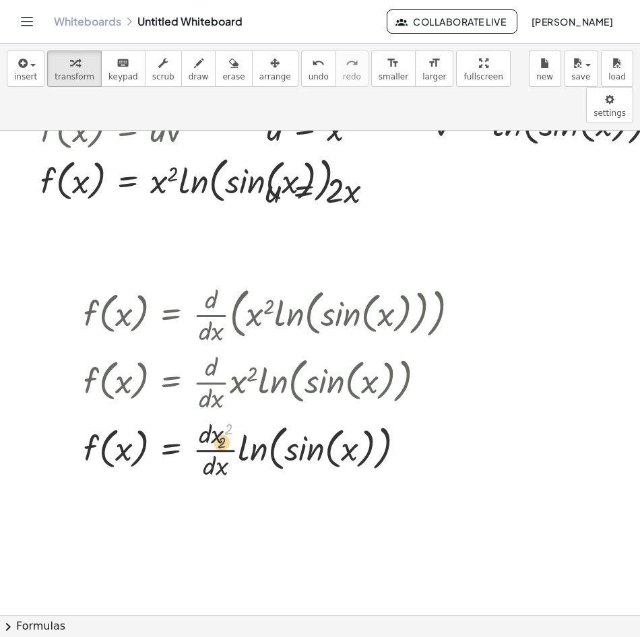
drag, startPoint x: 226, startPoint y: 394, endPoint x: 220, endPoint y: 408, distance: 15.1
click at [220, 415] on div at bounding box center [276, 448] width 399 height 67
drag, startPoint x: 231, startPoint y: 393, endPoint x: 213, endPoint y: 422, distance: 34.2
click at [213, 422] on div at bounding box center [276, 448] width 399 height 67
drag, startPoint x: 210, startPoint y: 416, endPoint x: 210, endPoint y: 480, distance: 64.7
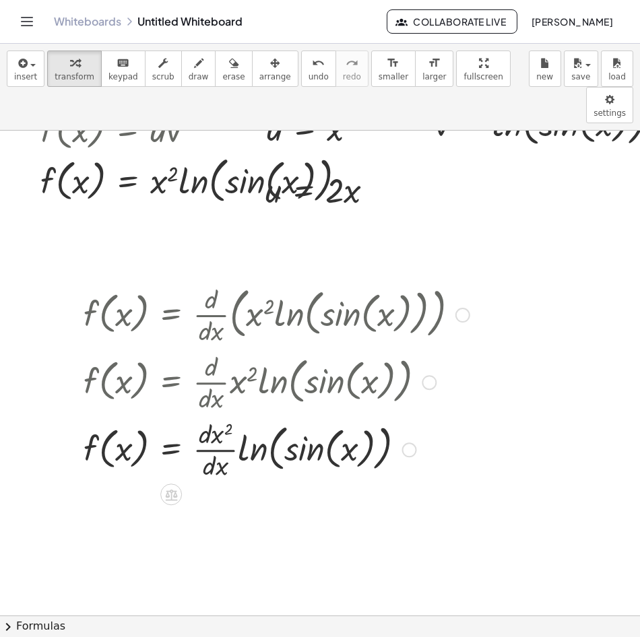
drag, startPoint x: 217, startPoint y: 350, endPoint x: 209, endPoint y: 428, distance: 78.6
click at [171, 315] on div "f ( , x ) = · · d · d · x · ( · x 2 · ln ( , sin ( , x ) ) ) f ( , x ) = · · d …" at bounding box center [171, 315] width 0 height 0
drag, startPoint x: 209, startPoint y: 428, endPoint x: 212, endPoint y: 467, distance: 38.5
click at [212, 478] on div "f ( , x ) = · x 2 · ln ( , sin ( , x ) ) f ( , x ) = · x 2 · ln ( , sin ( , x )…" at bounding box center [454, 523] width 909 height 1054
drag, startPoint x: 229, startPoint y: 393, endPoint x: 220, endPoint y: 408, distance: 17.6
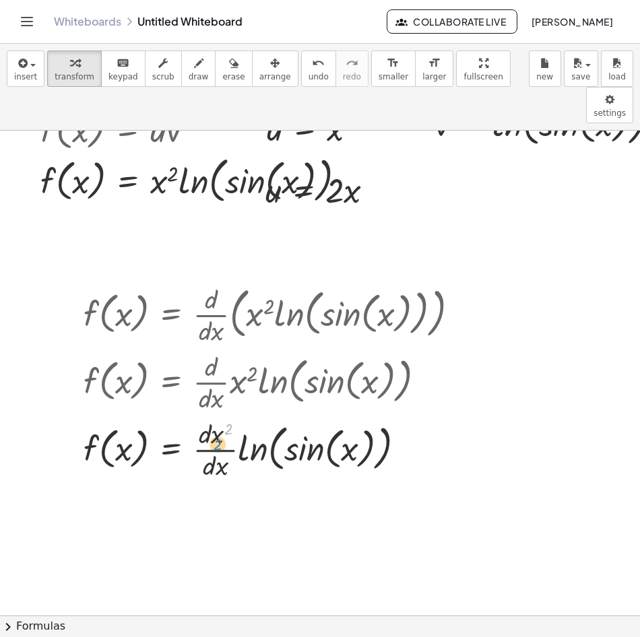
click at [220, 415] on div at bounding box center [276, 448] width 399 height 67
drag, startPoint x: 229, startPoint y: 392, endPoint x: 217, endPoint y: 435, distance: 44.8
click at [214, 435] on div at bounding box center [276, 448] width 399 height 67
drag, startPoint x: 229, startPoint y: 391, endPoint x: 199, endPoint y: 433, distance: 51.2
click at [199, 433] on div at bounding box center [276, 448] width 399 height 67
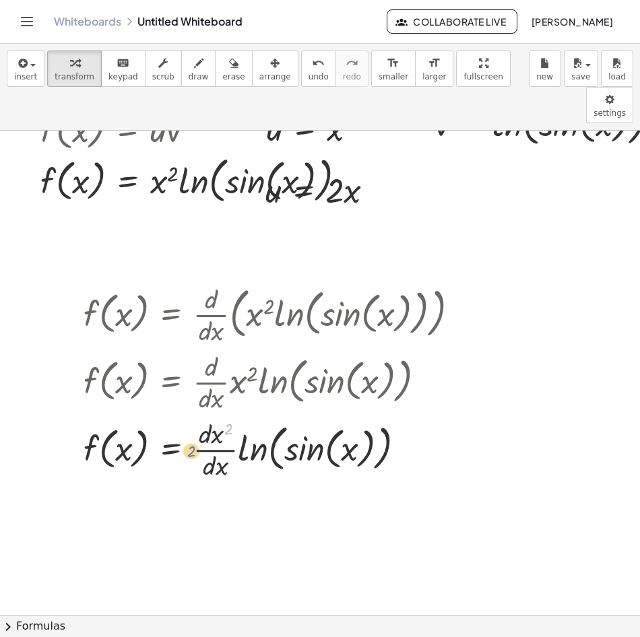
drag, startPoint x: 228, startPoint y: 390, endPoint x: 191, endPoint y: 410, distance: 42.2
click at [191, 415] on div at bounding box center [276, 448] width 399 height 67
drag, startPoint x: 227, startPoint y: 391, endPoint x: 181, endPoint y: 418, distance: 53.1
click at [181, 417] on div at bounding box center [276, 448] width 399 height 67
click at [215, 415] on div at bounding box center [276, 448] width 399 height 67
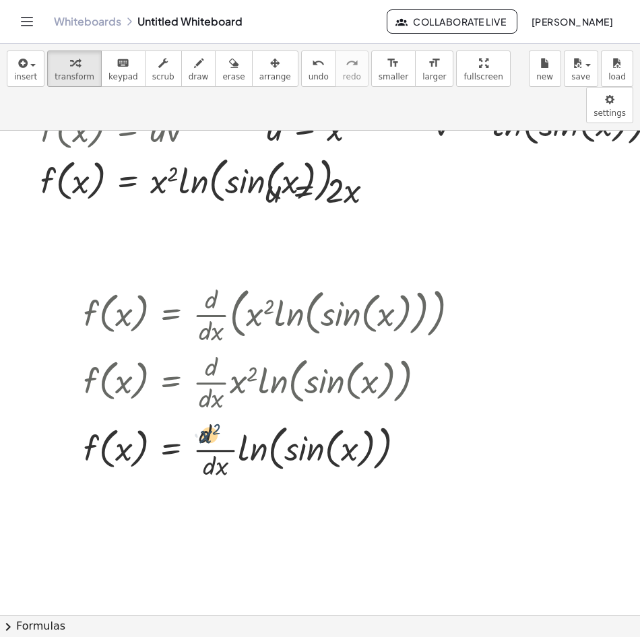
drag, startPoint x: 221, startPoint y: 405, endPoint x: 209, endPoint y: 405, distance: 12.1
click at [209, 415] on div at bounding box center [276, 448] width 399 height 67
drag, startPoint x: 218, startPoint y: 399, endPoint x: 220, endPoint y: 424, distance: 25.0
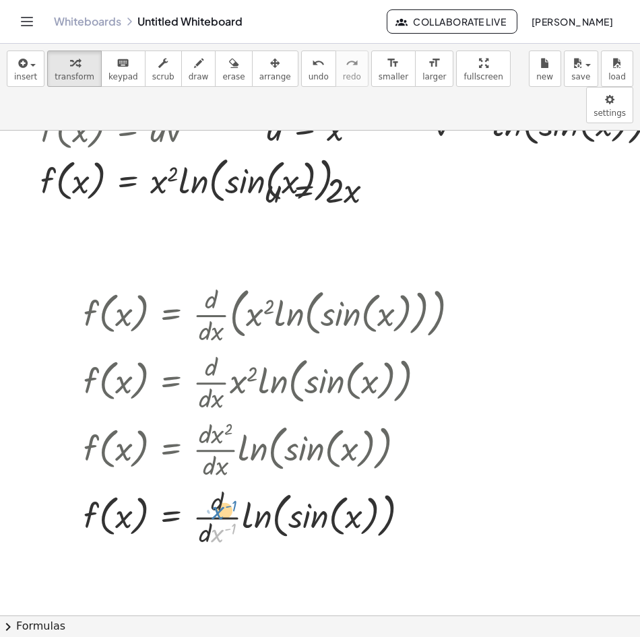
drag, startPoint x: 220, startPoint y: 496, endPoint x: 221, endPoint y: 476, distance: 20.2
click at [221, 482] on div at bounding box center [276, 515] width 399 height 67
drag, startPoint x: 204, startPoint y: 503, endPoint x: 217, endPoint y: 472, distance: 32.9
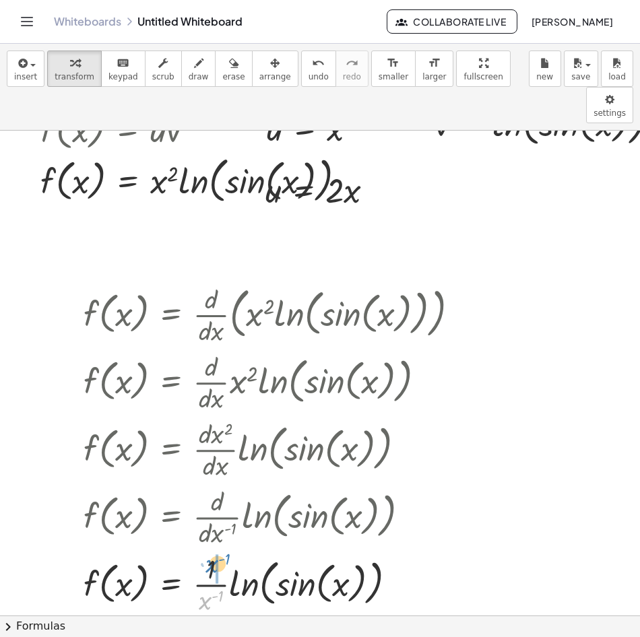
drag, startPoint x: 205, startPoint y: 565, endPoint x: 212, endPoint y: 527, distance: 37.7
click at [212, 550] on div at bounding box center [276, 583] width 399 height 67
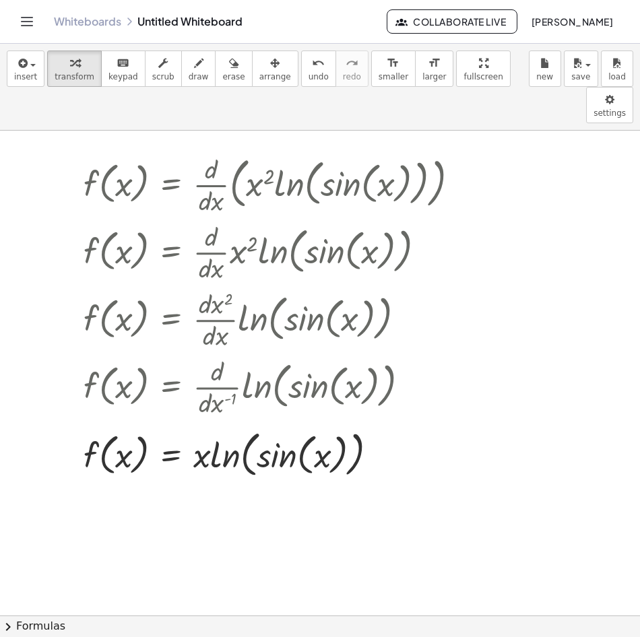
scroll to position [269, 0]
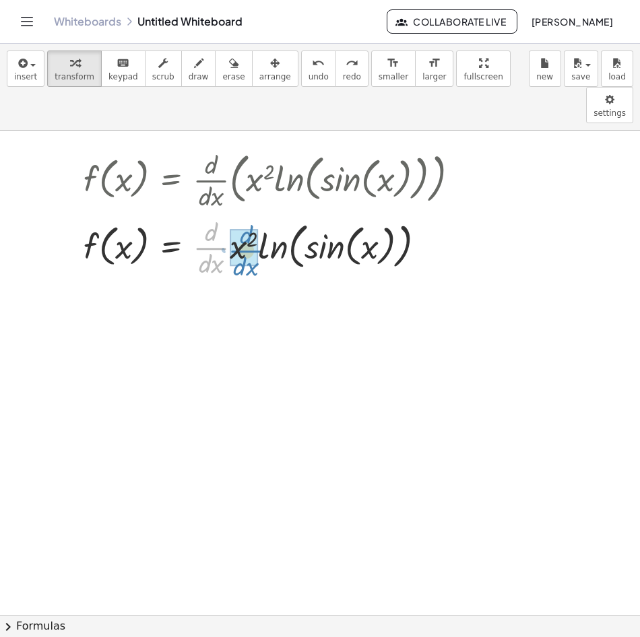
drag, startPoint x: 197, startPoint y: 208, endPoint x: 232, endPoint y: 211, distance: 35.1
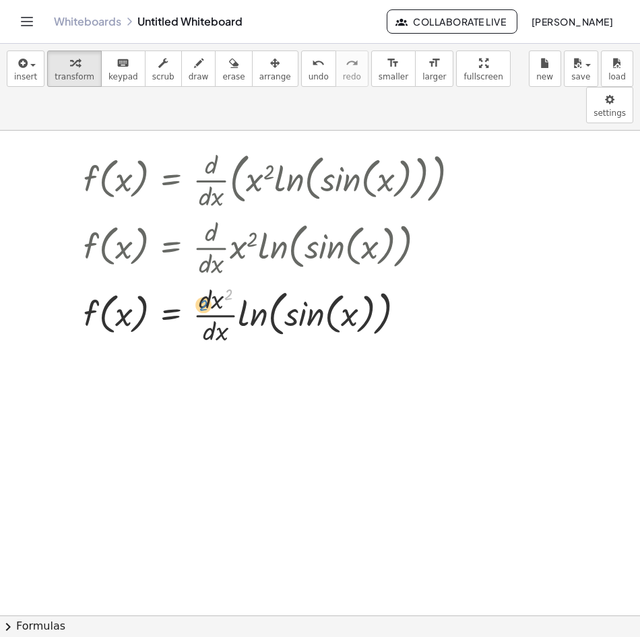
drag, startPoint x: 227, startPoint y: 257, endPoint x: 202, endPoint y: 267, distance: 27.2
click at [202, 280] on div at bounding box center [276, 313] width 399 height 67
drag, startPoint x: 232, startPoint y: 255, endPoint x: 217, endPoint y: 271, distance: 22.4
click at [217, 280] on div at bounding box center [276, 313] width 399 height 67
drag, startPoint x: 228, startPoint y: 253, endPoint x: 217, endPoint y: 294, distance: 41.8
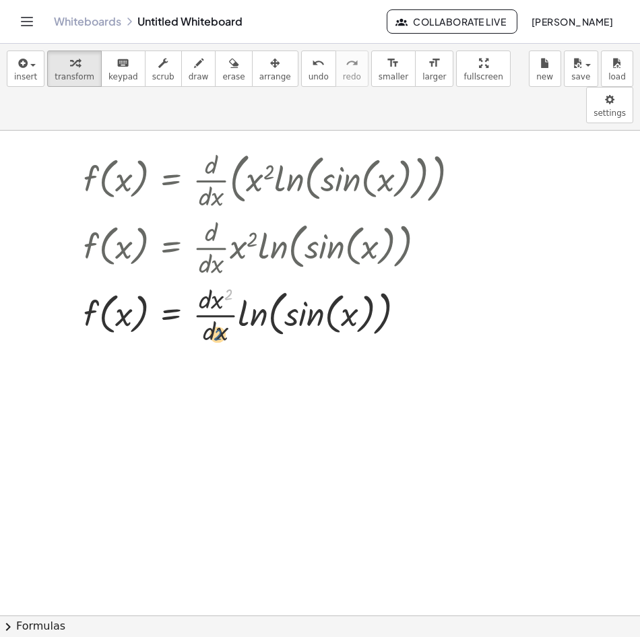
click at [217, 294] on div at bounding box center [276, 313] width 399 height 67
drag, startPoint x: 226, startPoint y: 259, endPoint x: 208, endPoint y: 300, distance: 44.7
click at [208, 300] on div at bounding box center [276, 313] width 399 height 67
drag, startPoint x: 225, startPoint y: 259, endPoint x: 225, endPoint y: 296, distance: 37.7
click at [225, 296] on div at bounding box center [276, 313] width 399 height 67
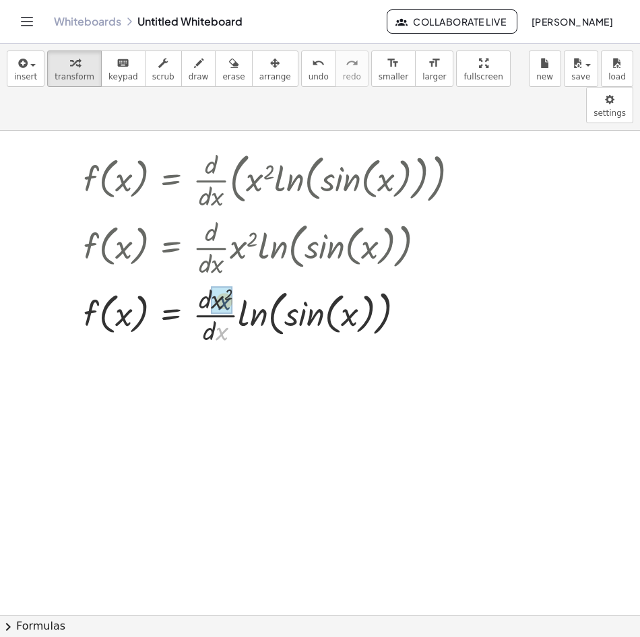
drag, startPoint x: 220, startPoint y: 294, endPoint x: 222, endPoint y: 275, distance: 19.6
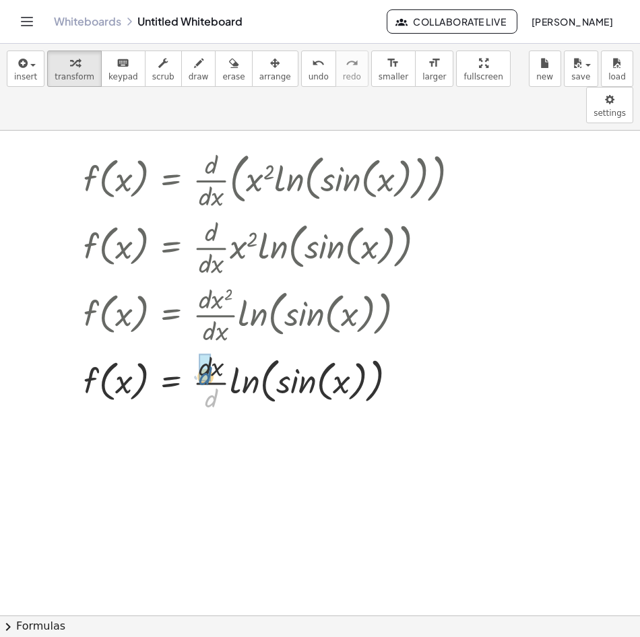
drag, startPoint x: 213, startPoint y: 359, endPoint x: 207, endPoint y: 337, distance: 23.0
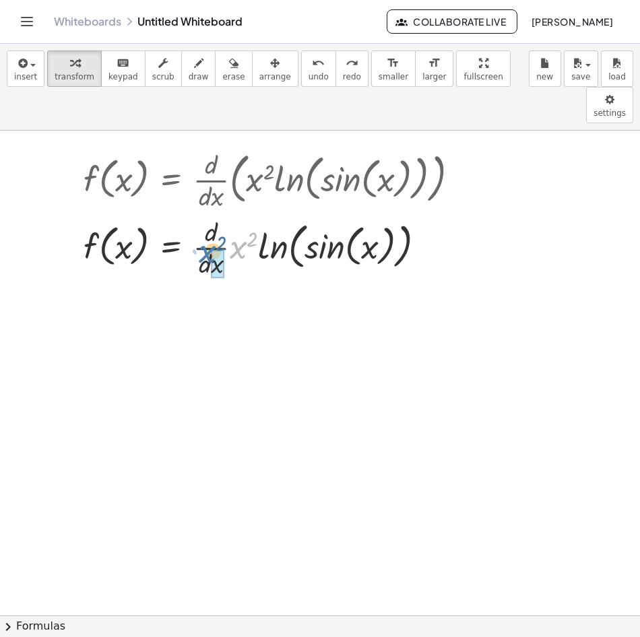
drag, startPoint x: 243, startPoint y: 219, endPoint x: 212, endPoint y: 223, distance: 31.2
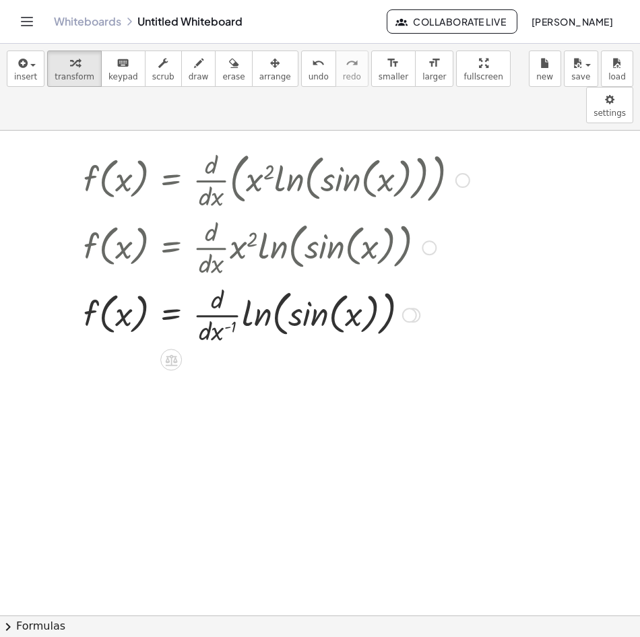
drag, startPoint x: 251, startPoint y: 143, endPoint x: 244, endPoint y: 156, distance: 14.2
click at [239, 156] on div at bounding box center [276, 179] width 399 height 67
drag, startPoint x: 256, startPoint y: 143, endPoint x: 261, endPoint y: 154, distance: 11.8
click at [261, 161] on div at bounding box center [276, 179] width 399 height 67
drag, startPoint x: 261, startPoint y: 152, endPoint x: 257, endPoint y: 143, distance: 9.0
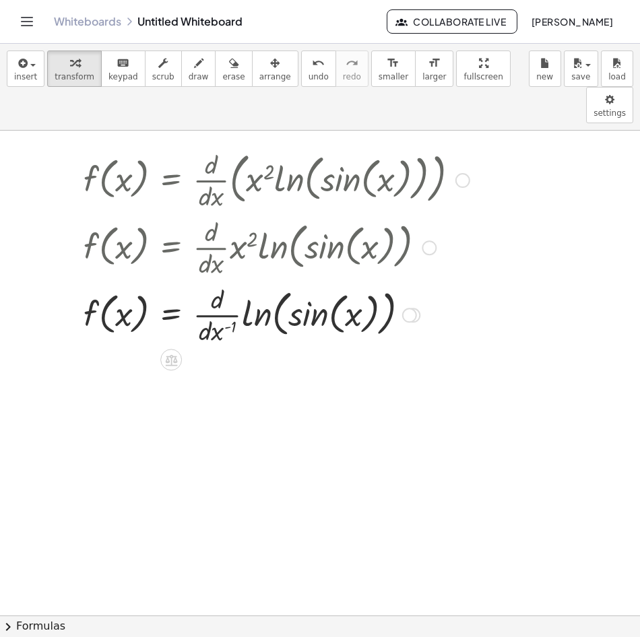
click at [257, 146] on div at bounding box center [276, 179] width 399 height 67
drag, startPoint x: 254, startPoint y: 143, endPoint x: 293, endPoint y: 184, distance: 56.2
click at [171, 181] on div "f ( , x ) = · · d · d · x · ( · x 2 · ln ( , sin ( , x ) ) ) f ( , x ) = · · d …" at bounding box center [171, 181] width 0 height 0
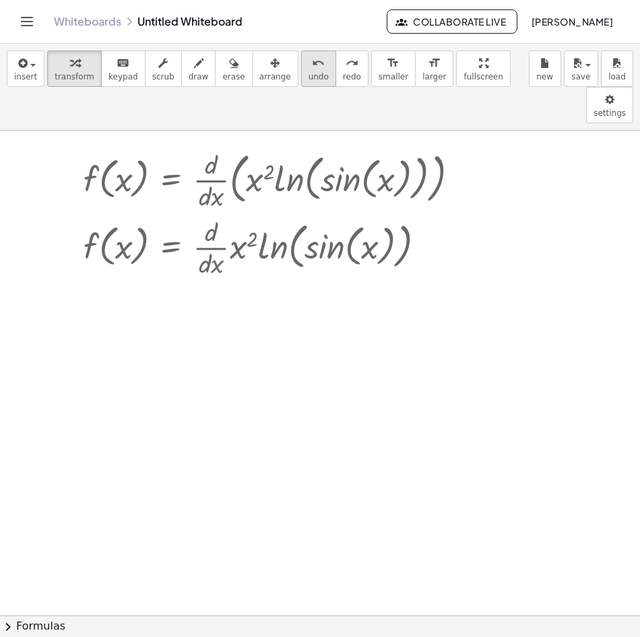
click at [309, 69] on div "undo" at bounding box center [319, 63] width 20 height 16
click at [312, 69] on icon "undo" at bounding box center [318, 63] width 13 height 16
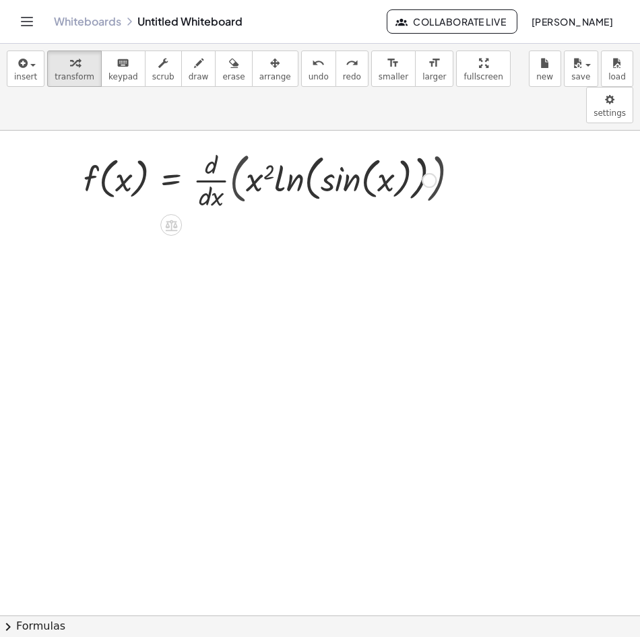
drag, startPoint x: 323, startPoint y: 73, endPoint x: 315, endPoint y: 88, distance: 17.8
click at [343, 73] on span "redo" at bounding box center [352, 76] width 18 height 9
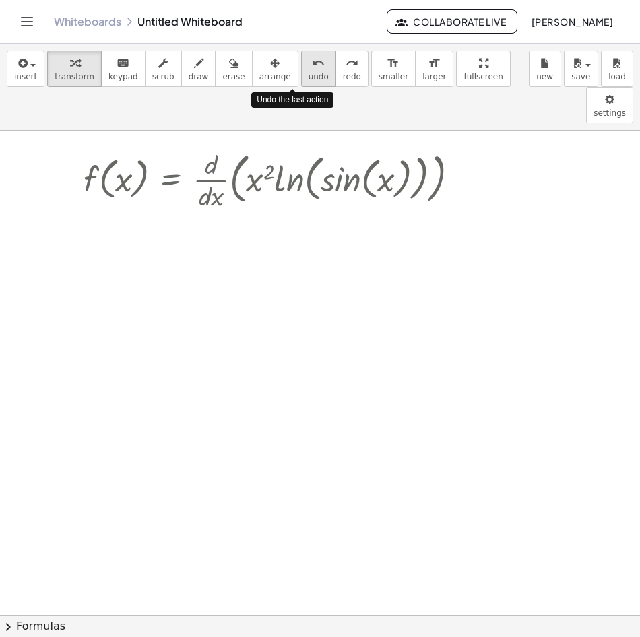
click at [302, 67] on button "undo undo" at bounding box center [318, 69] width 35 height 36
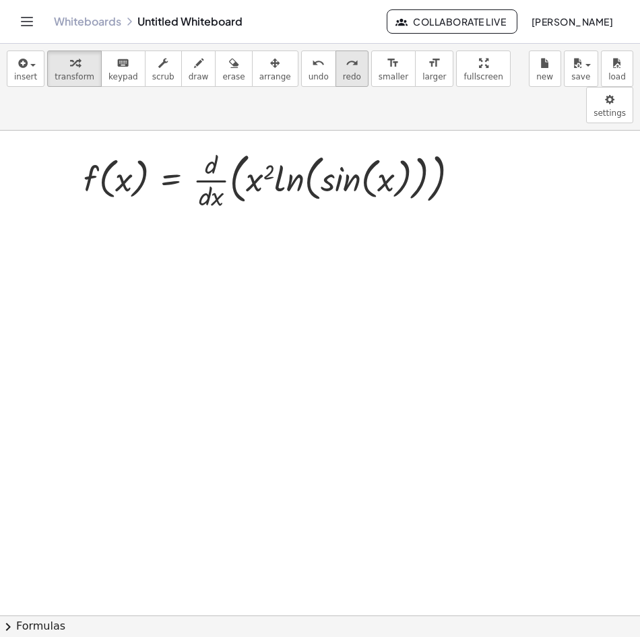
click at [346, 66] on icon "redo" at bounding box center [352, 63] width 13 height 16
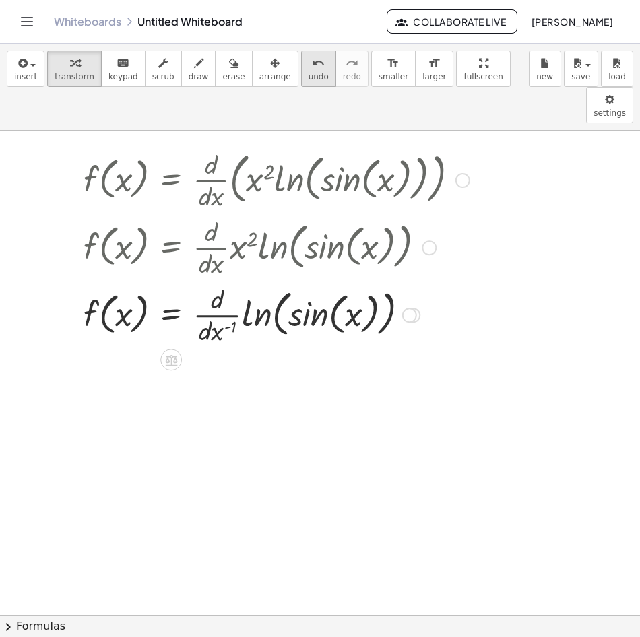
click at [309, 73] on span "undo" at bounding box center [319, 76] width 20 height 9
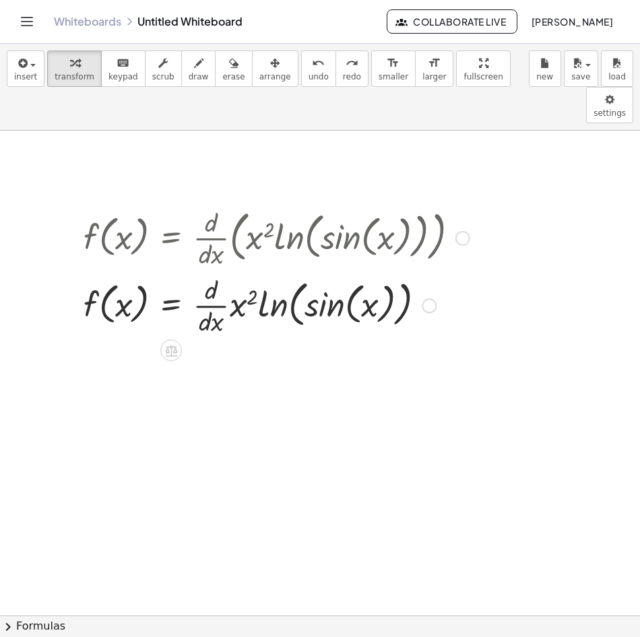
scroll to position [135, 0]
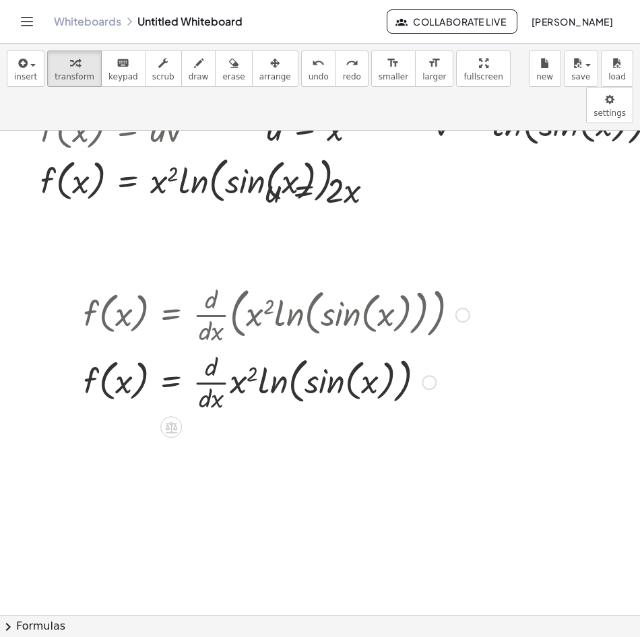
click at [433, 294] on div at bounding box center [276, 313] width 399 height 67
click at [415, 283] on div at bounding box center [276, 313] width 399 height 67
click at [309, 66] on div "undo" at bounding box center [319, 63] width 20 height 16
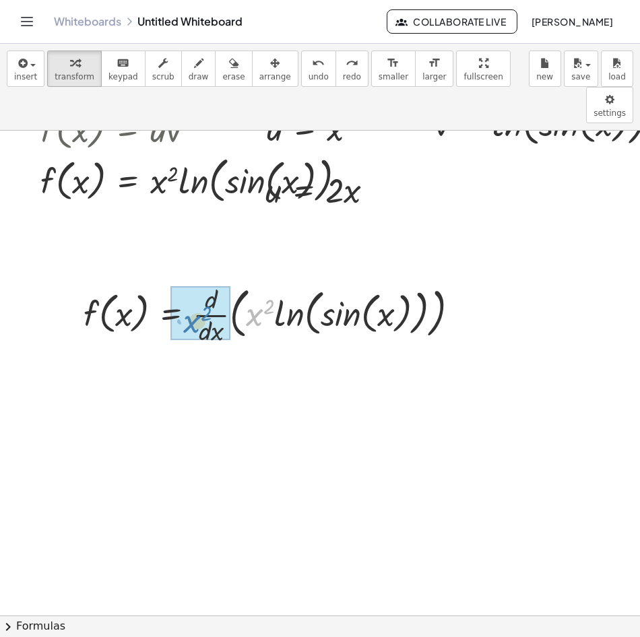
drag, startPoint x: 254, startPoint y: 281, endPoint x: 191, endPoint y: 284, distance: 63.4
drag, startPoint x: 259, startPoint y: 280, endPoint x: 179, endPoint y: 387, distance: 132.8
click at [257, 280] on div at bounding box center [276, 313] width 399 height 67
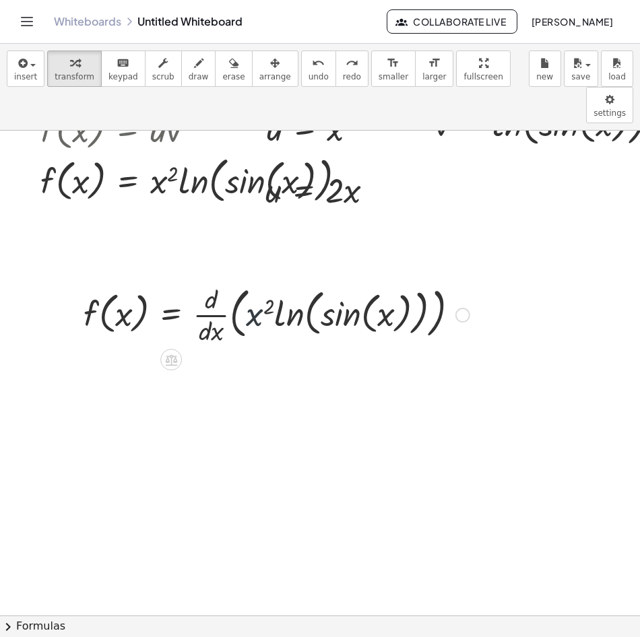
click at [256, 280] on div at bounding box center [276, 313] width 399 height 67
drag, startPoint x: 256, startPoint y: 278, endPoint x: 192, endPoint y: 275, distance: 64.1
click at [192, 280] on div at bounding box center [276, 313] width 399 height 67
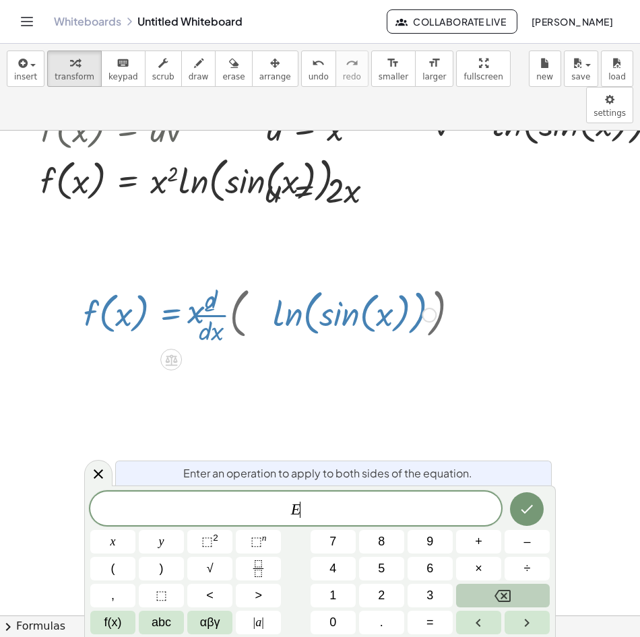
click at [192, 280] on div at bounding box center [260, 313] width 366 height 67
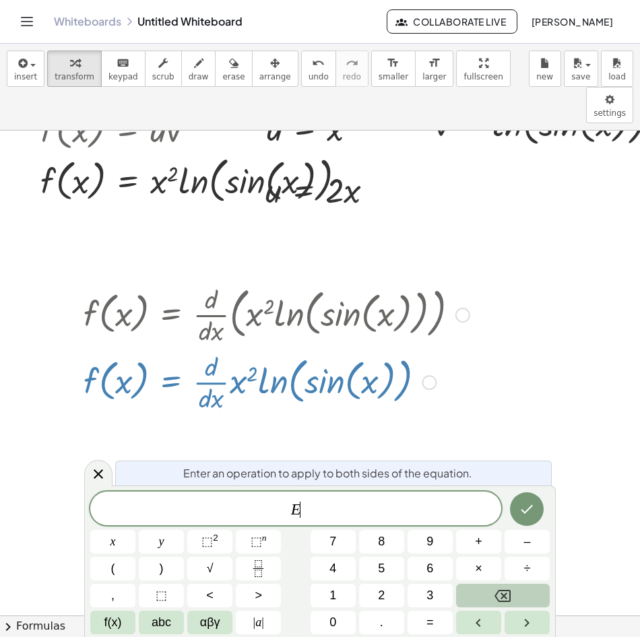
click at [237, 352] on div at bounding box center [260, 381] width 366 height 67
drag, startPoint x: 237, startPoint y: 350, endPoint x: 210, endPoint y: 350, distance: 27.6
click at [210, 350] on div at bounding box center [260, 381] width 366 height 67
click at [214, 348] on div at bounding box center [260, 381] width 366 height 67
click at [212, 348] on div at bounding box center [260, 381] width 366 height 67
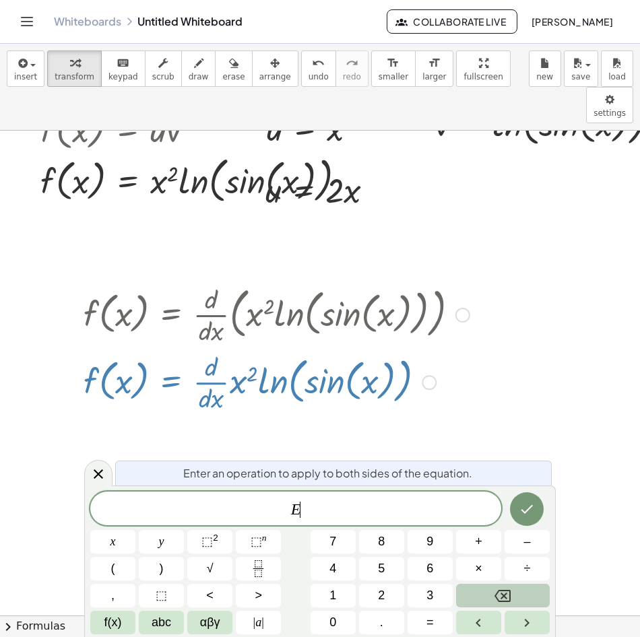
drag, startPoint x: 212, startPoint y: 347, endPoint x: 245, endPoint y: 346, distance: 33.7
click at [231, 348] on div at bounding box center [260, 381] width 366 height 67
drag, startPoint x: 245, startPoint y: 346, endPoint x: 226, endPoint y: 352, distance: 20.5
click at [204, 352] on div at bounding box center [260, 381] width 366 height 67
drag, startPoint x: 236, startPoint y: 351, endPoint x: 238, endPoint y: 344, distance: 6.9
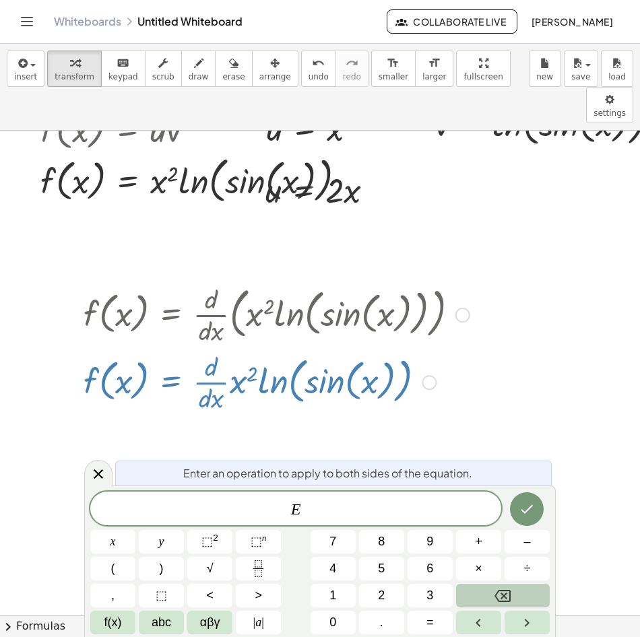
click at [215, 353] on div at bounding box center [260, 381] width 366 height 67
drag, startPoint x: 202, startPoint y: 344, endPoint x: 259, endPoint y: 341, distance: 56.6
click at [175, 348] on div at bounding box center [260, 381] width 366 height 67
click at [309, 55] on div "undo" at bounding box center [319, 63] width 20 height 16
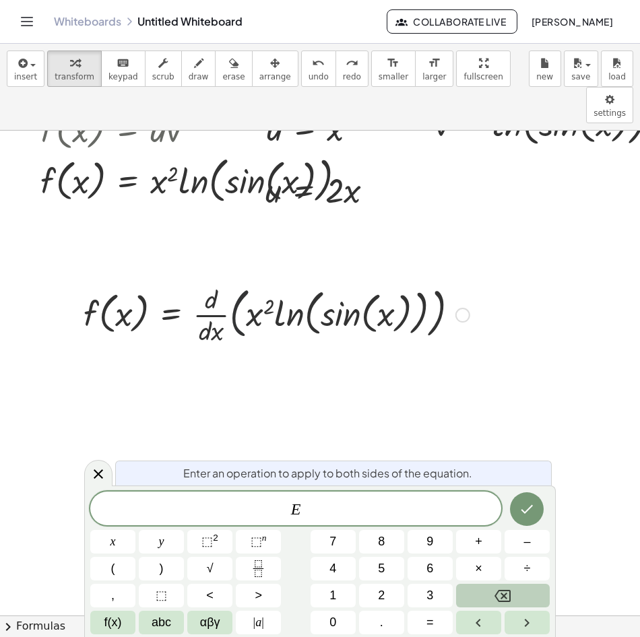
click at [244, 280] on div at bounding box center [260, 313] width 366 height 67
click at [238, 280] on div at bounding box center [260, 313] width 366 height 67
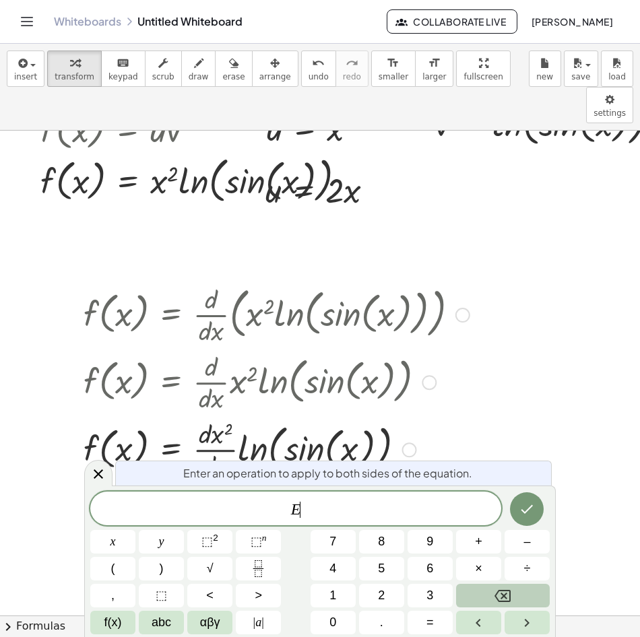
click at [220, 415] on div at bounding box center [260, 448] width 366 height 67
click at [216, 415] on div at bounding box center [260, 448] width 366 height 67
click at [220, 426] on div at bounding box center [260, 448] width 366 height 67
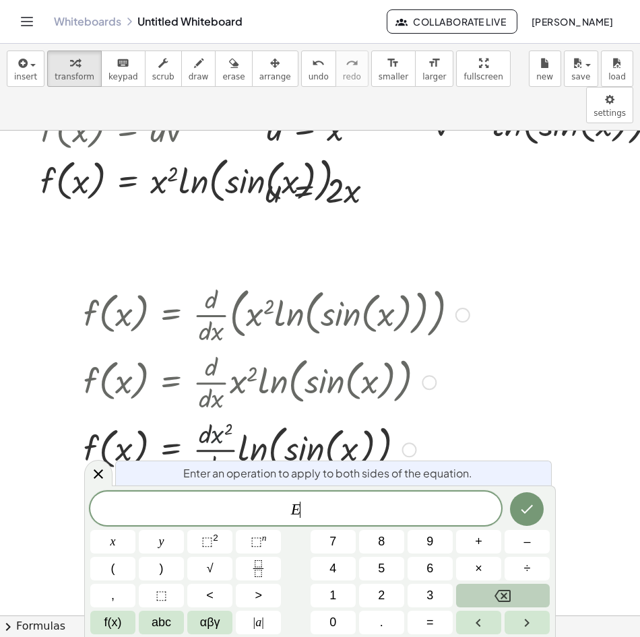
drag, startPoint x: 220, startPoint y: 426, endPoint x: 222, endPoint y: 437, distance: 11.0
click at [221, 430] on div at bounding box center [260, 448] width 366 height 67
click at [222, 441] on div at bounding box center [260, 448] width 366 height 67
drag, startPoint x: 223, startPoint y: 439, endPoint x: 204, endPoint y: 432, distance: 20.0
click at [217, 434] on div at bounding box center [260, 448] width 366 height 67
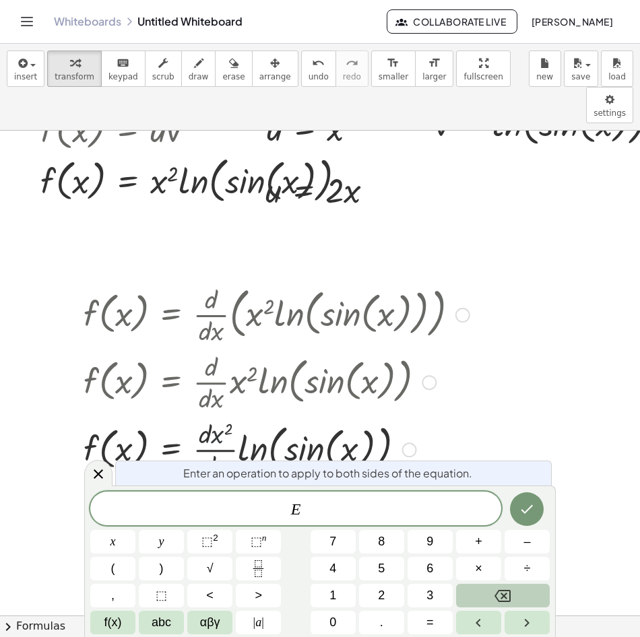
click at [205, 430] on div at bounding box center [260, 448] width 366 height 67
drag, startPoint x: 206, startPoint y: 430, endPoint x: 201, endPoint y: 410, distance: 20.9
click at [201, 418] on div at bounding box center [260, 448] width 366 height 67
click at [212, 415] on div at bounding box center [260, 448] width 366 height 67
click at [216, 415] on div at bounding box center [260, 448] width 366 height 67
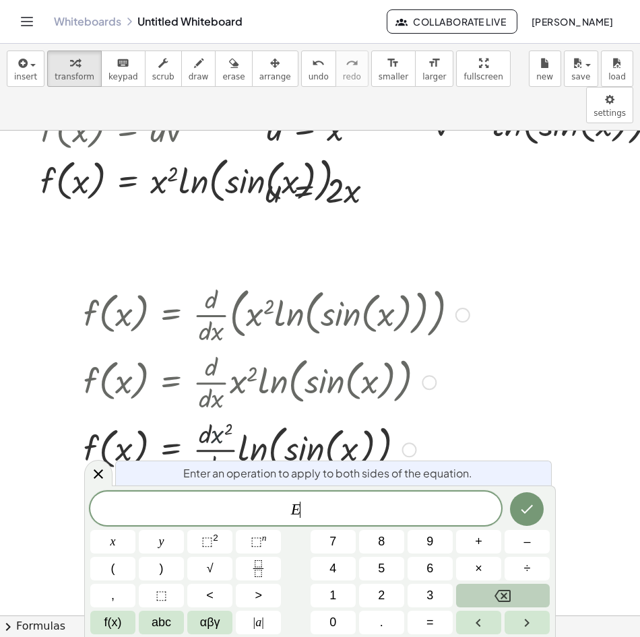
drag, startPoint x: 216, startPoint y: 400, endPoint x: 195, endPoint y: 400, distance: 20.9
click at [218, 415] on div at bounding box center [260, 448] width 366 height 67
drag, startPoint x: 195, startPoint y: 400, endPoint x: 205, endPoint y: 386, distance: 17.4
click at [203, 415] on div at bounding box center [260, 448] width 366 height 67
drag, startPoint x: 203, startPoint y: 352, endPoint x: 203, endPoint y: 340, distance: 12.1
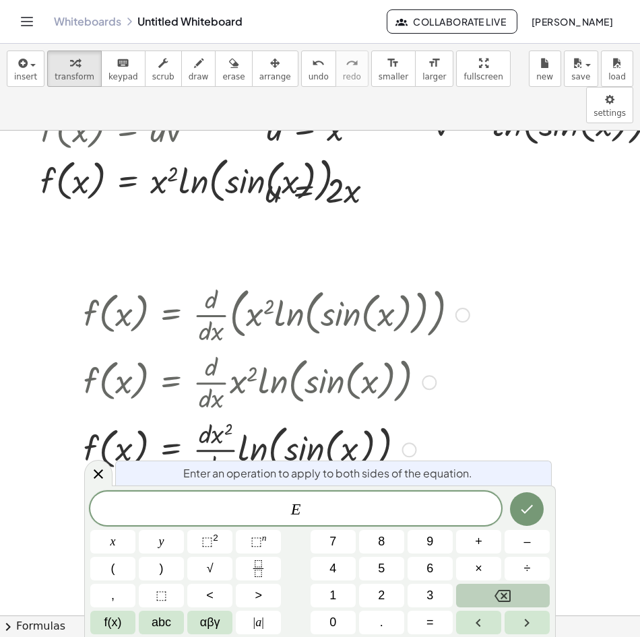
click at [203, 348] on div at bounding box center [260, 381] width 366 height 67
click at [204, 348] on div at bounding box center [260, 381] width 366 height 67
drag, startPoint x: 206, startPoint y: 334, endPoint x: 208, endPoint y: 354, distance: 20.3
click at [208, 354] on div at bounding box center [260, 381] width 366 height 67
drag, startPoint x: 208, startPoint y: 356, endPoint x: 251, endPoint y: 304, distance: 66.5
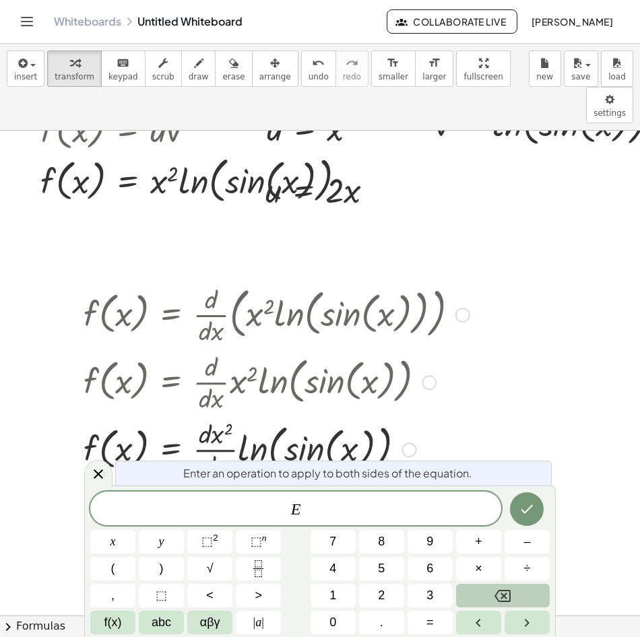
click at [223, 356] on div at bounding box center [260, 381] width 366 height 67
click at [301, 65] on button "undo undo" at bounding box center [318, 69] width 35 height 36
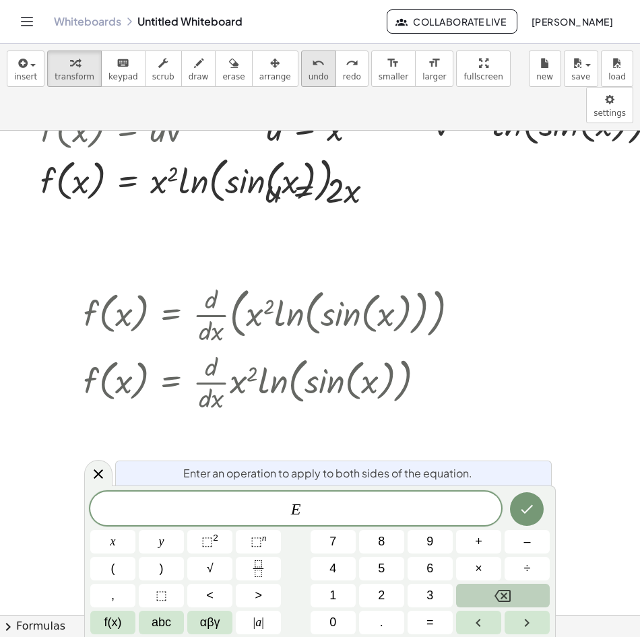
click at [309, 65] on div "undo" at bounding box center [319, 63] width 20 height 16
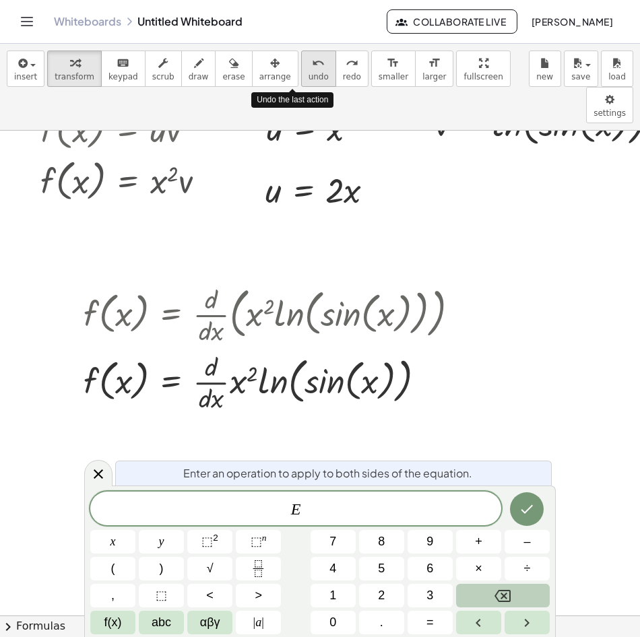
click at [309, 65] on div "undo" at bounding box center [319, 63] width 20 height 16
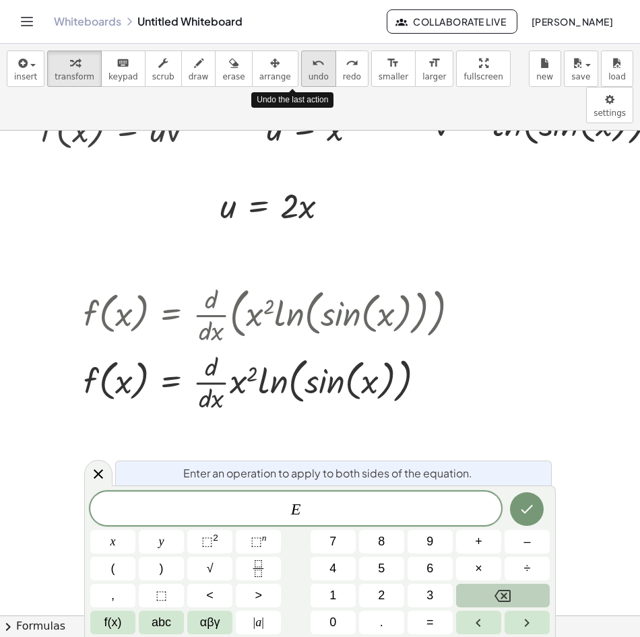
click at [309, 65] on div "undo" at bounding box center [319, 63] width 20 height 16
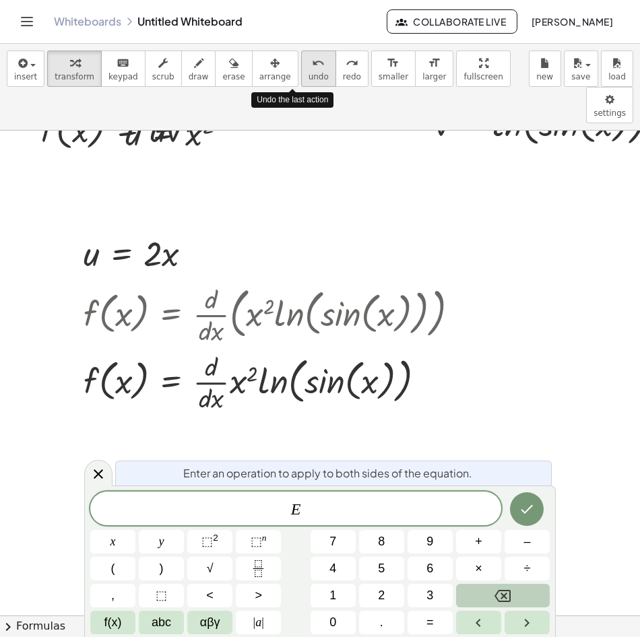
click at [309, 65] on div "undo" at bounding box center [319, 63] width 20 height 16
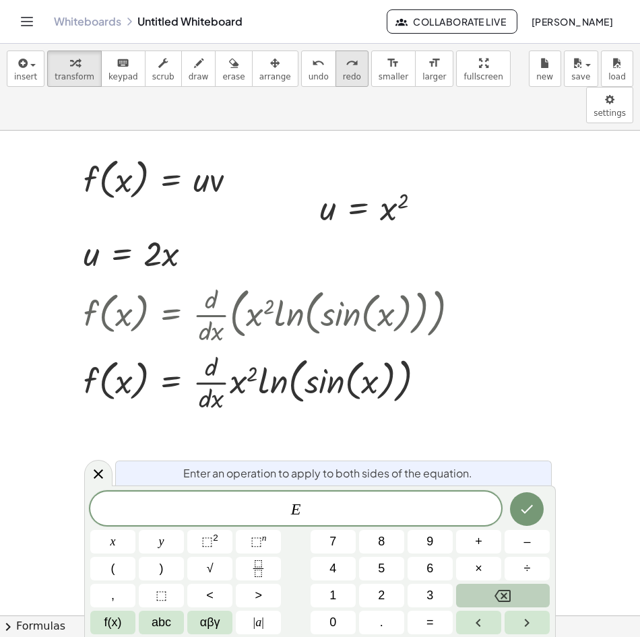
click at [343, 72] on span "redo" at bounding box center [352, 76] width 18 height 9
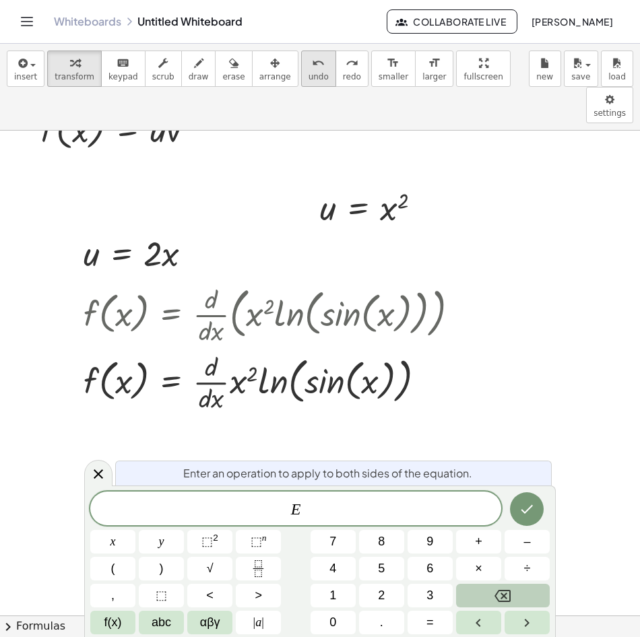
click at [301, 71] on button "undo undo" at bounding box center [318, 69] width 35 height 36
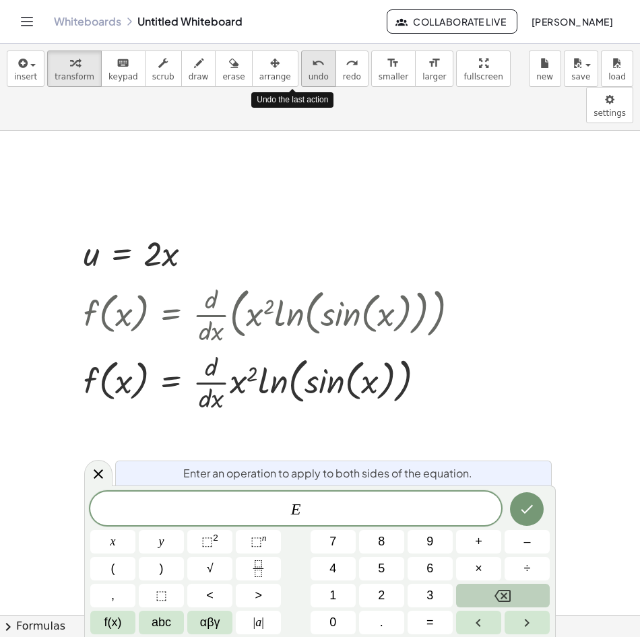
click at [301, 71] on button "undo undo" at bounding box center [318, 69] width 35 height 36
click at [346, 69] on icon "redo" at bounding box center [352, 63] width 13 height 16
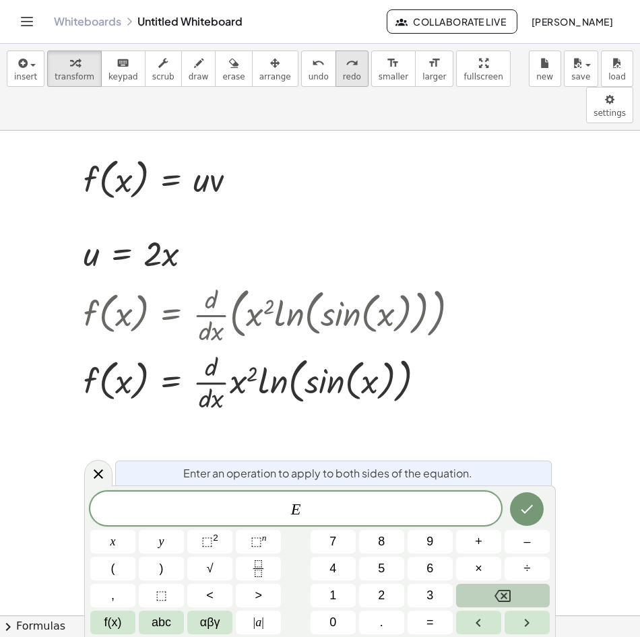
click at [346, 69] on icon "redo" at bounding box center [352, 63] width 13 height 16
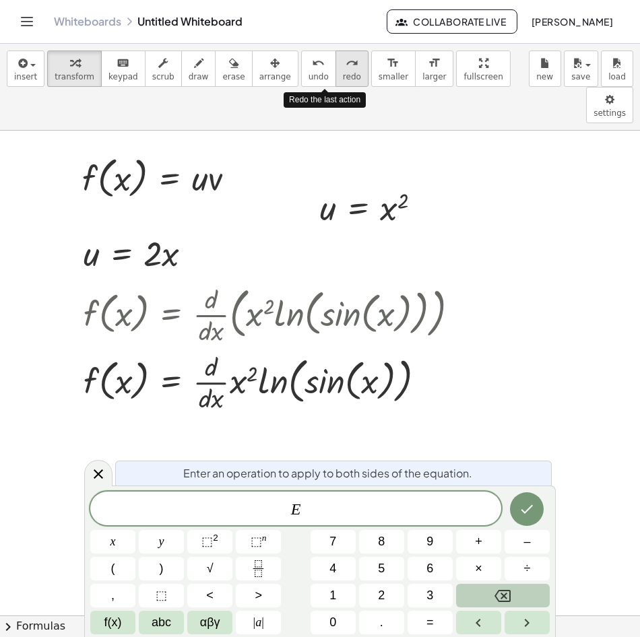
click at [346, 69] on icon "redo" at bounding box center [352, 63] width 13 height 16
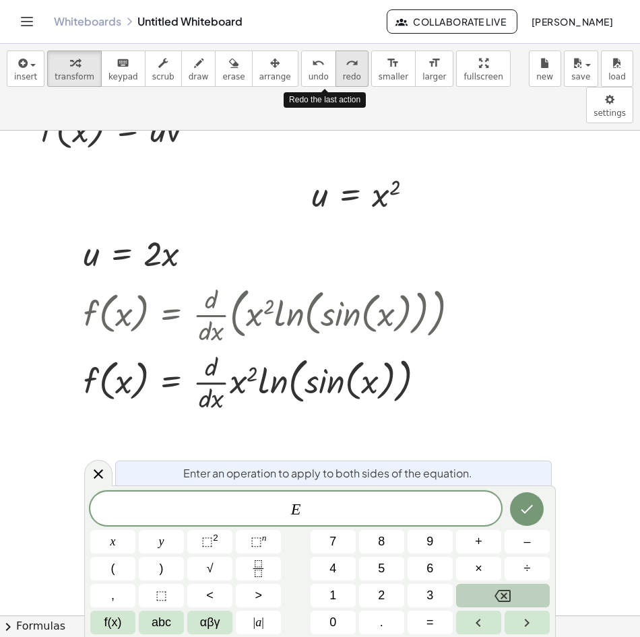
click at [346, 69] on icon "redo" at bounding box center [352, 63] width 13 height 16
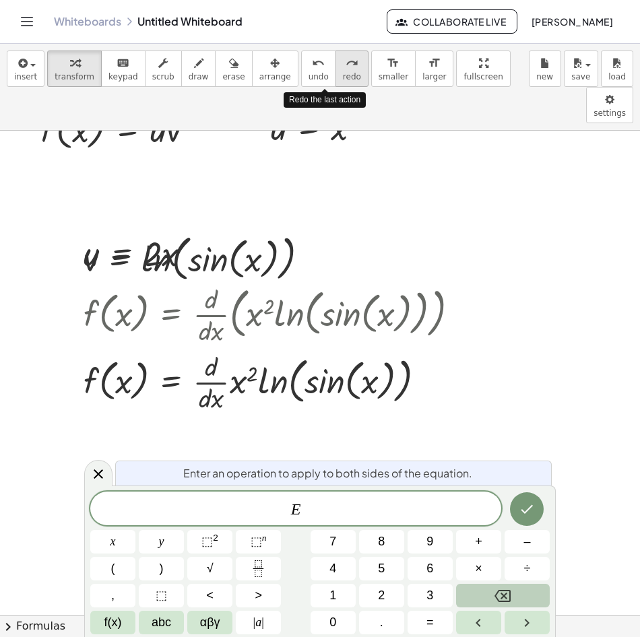
click at [346, 69] on icon "redo" at bounding box center [352, 63] width 13 height 16
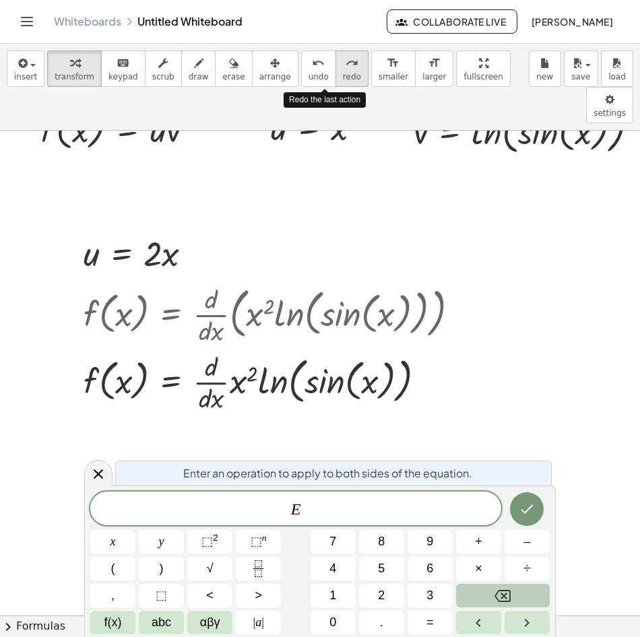
click at [346, 69] on icon "redo" at bounding box center [352, 63] width 13 height 16
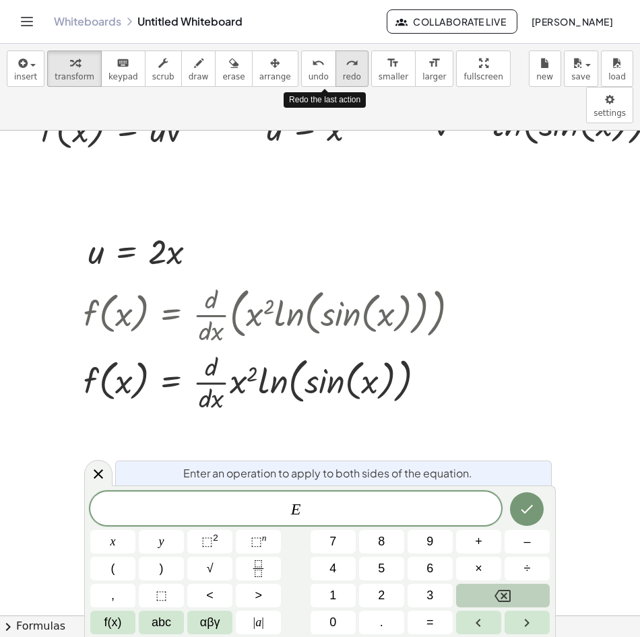
click at [346, 69] on icon "redo" at bounding box center [352, 63] width 13 height 16
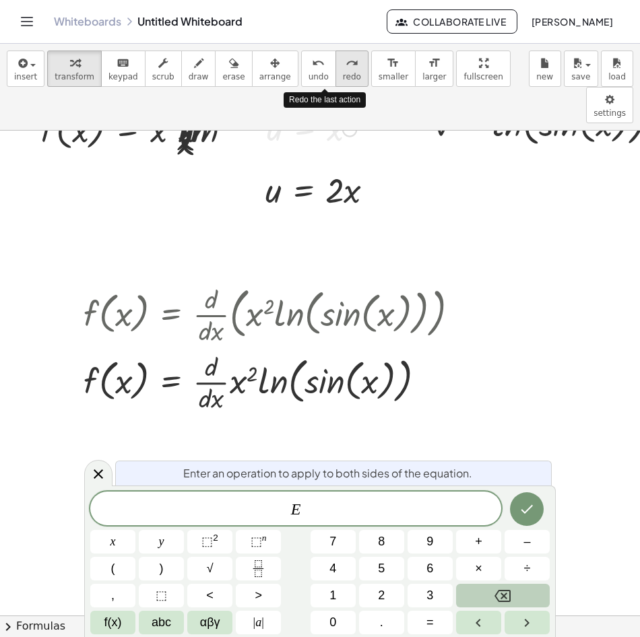
click at [346, 69] on icon "redo" at bounding box center [352, 63] width 13 height 16
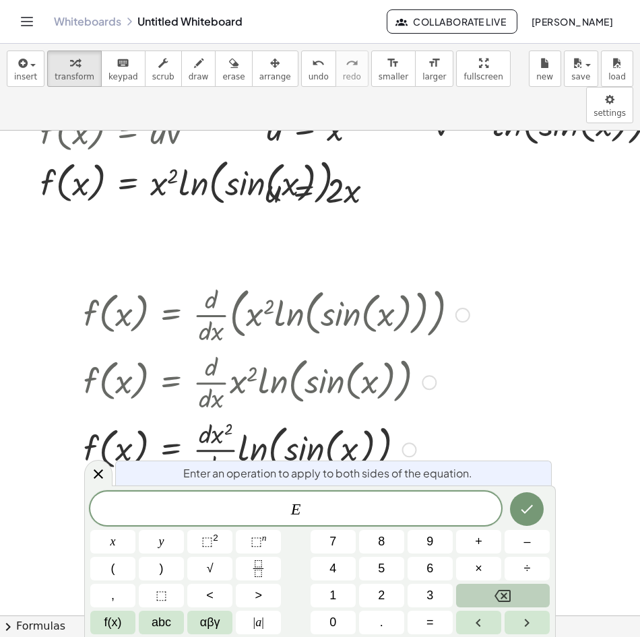
click at [315, 415] on div at bounding box center [260, 448] width 366 height 67
click at [401, 415] on div at bounding box center [260, 448] width 366 height 67
click at [368, 415] on div at bounding box center [260, 448] width 366 height 67
click at [259, 64] on div "button" at bounding box center [275, 63] width 32 height 16
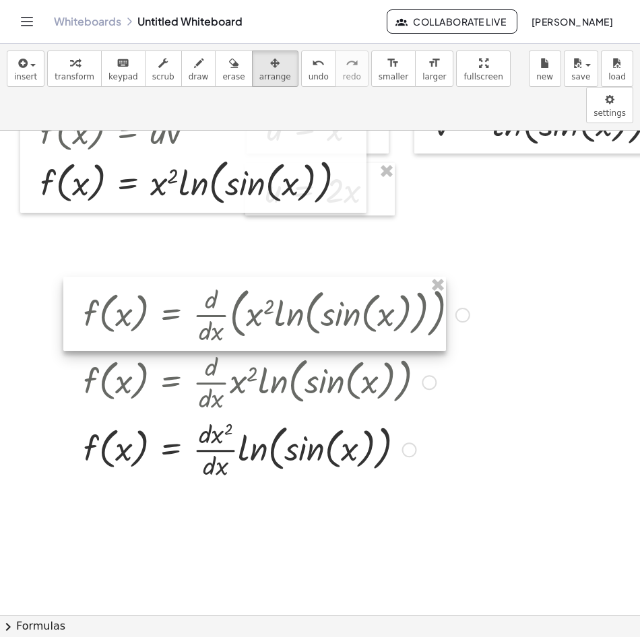
click at [373, 415] on div at bounding box center [260, 448] width 366 height 67
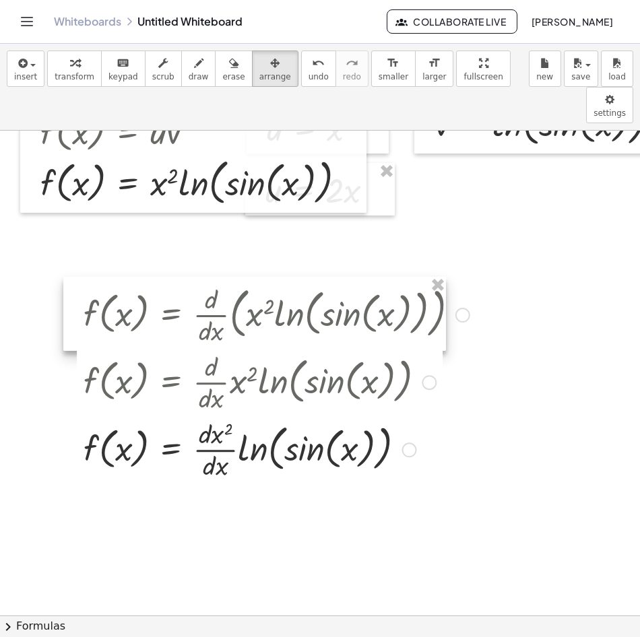
click at [403, 443] on div at bounding box center [409, 450] width 15 height 15
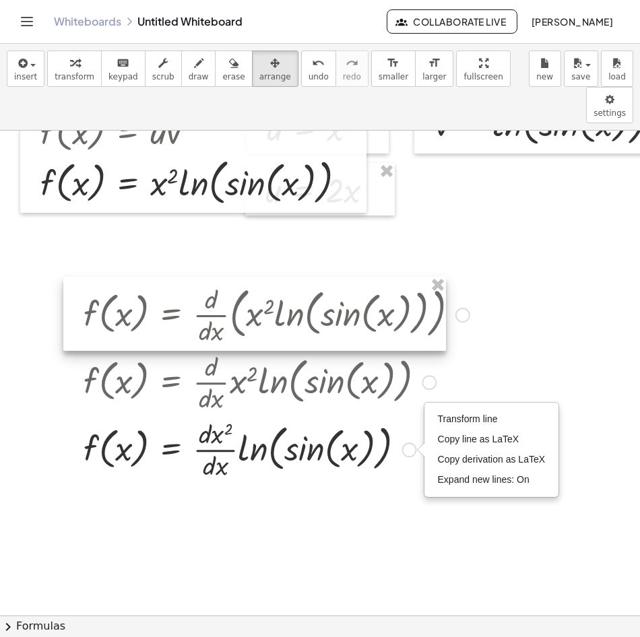
click at [412, 443] on div "Transform line Copy line as LaTeX Copy derivation as LaTeX Expand new lines: On" at bounding box center [409, 450] width 15 height 15
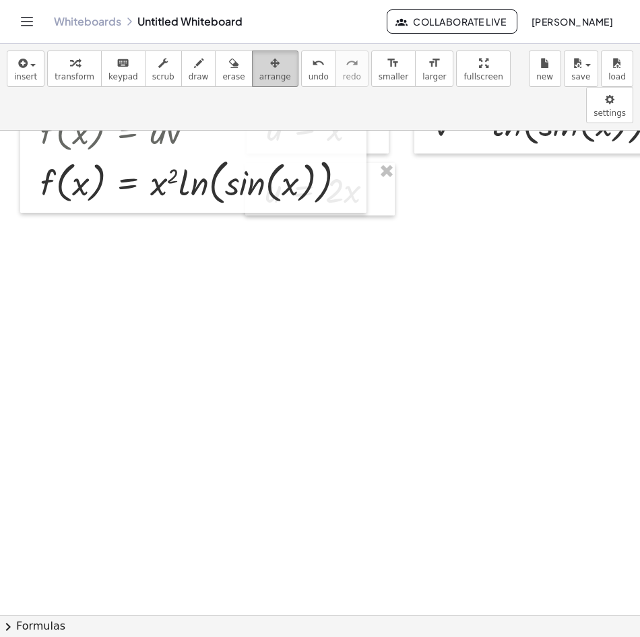
click at [259, 84] on button "arrange" at bounding box center [275, 69] width 46 height 36
click at [27, 75] on span "insert" at bounding box center [25, 76] width 23 height 9
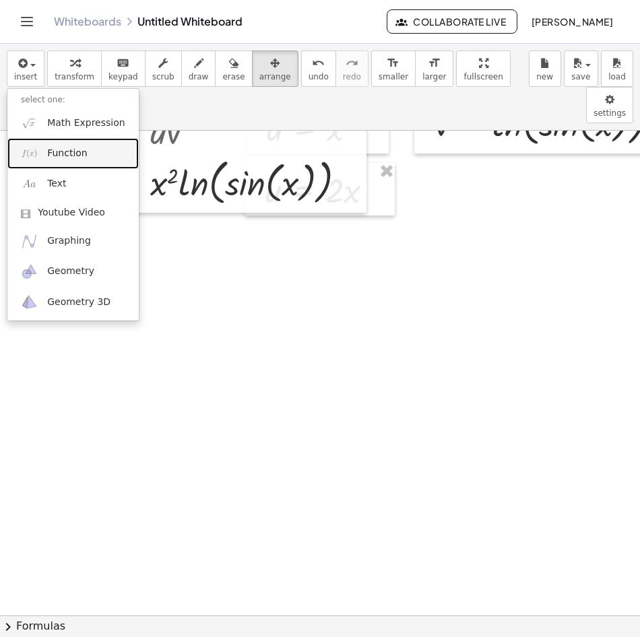
click at [82, 146] on link "Function" at bounding box center [72, 153] width 131 height 30
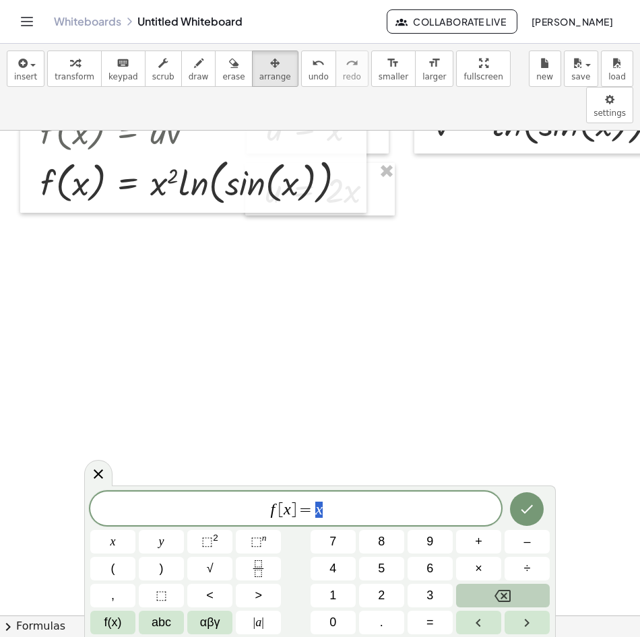
click at [137, 622] on div "f [ x ] = x x y ⬚ 2 ⬚ n 7 8 9 + – ( ) √ 4 5 6 × ÷ , ⬚ < > 1 2 3 f(x) abc αβγ | …" at bounding box center [319, 563] width 459 height 143
click at [164, 620] on span "abc" at bounding box center [162, 623] width 20 height 18
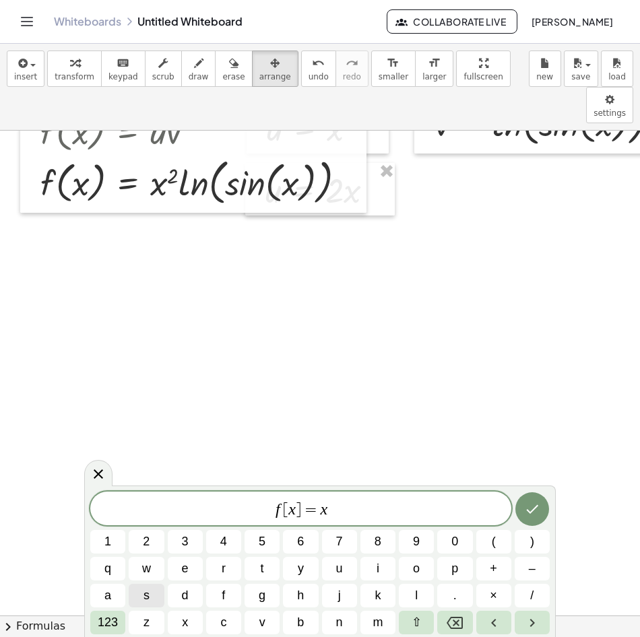
click at [56, 629] on font "Formulas" at bounding box center [40, 626] width 49 height 15
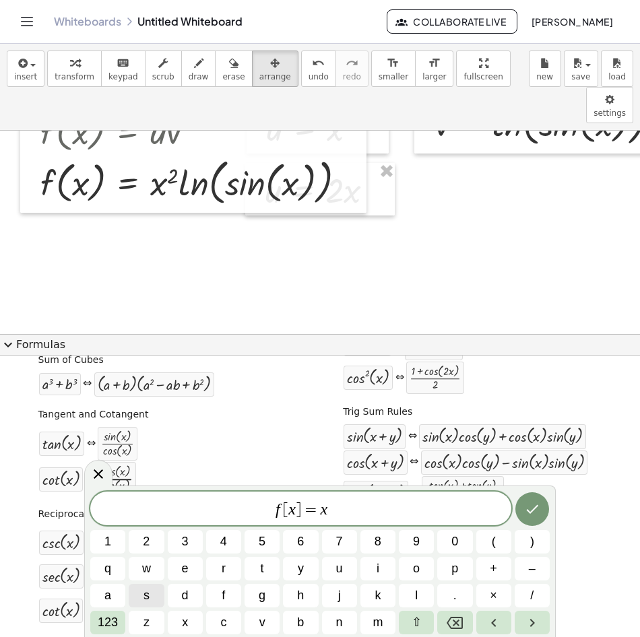
scroll to position [358, 0]
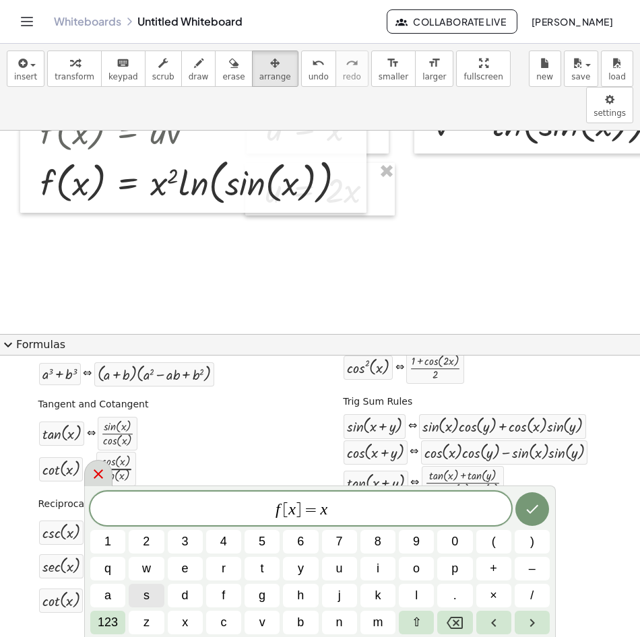
click at [104, 478] on icon at bounding box center [98, 474] width 16 height 16
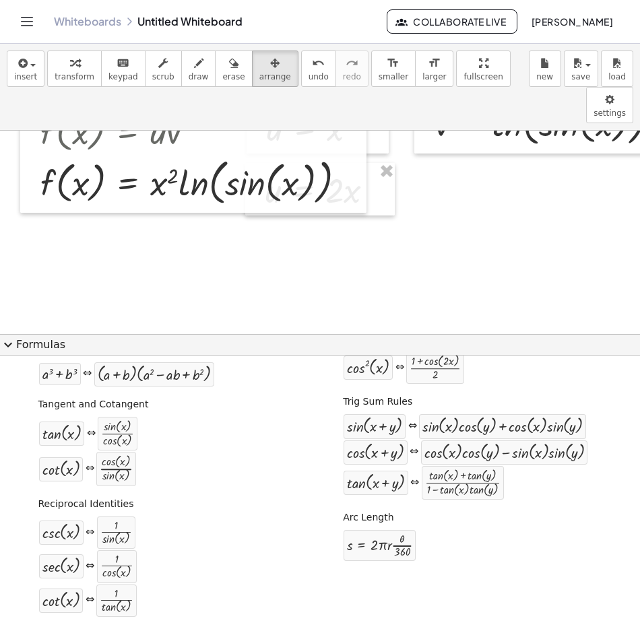
click at [15, 344] on span "expand_more" at bounding box center [8, 345] width 16 height 16
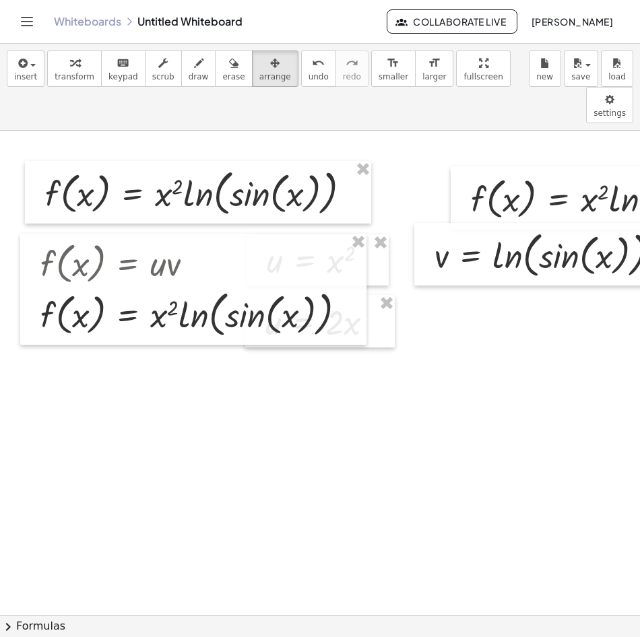
scroll to position [0, 0]
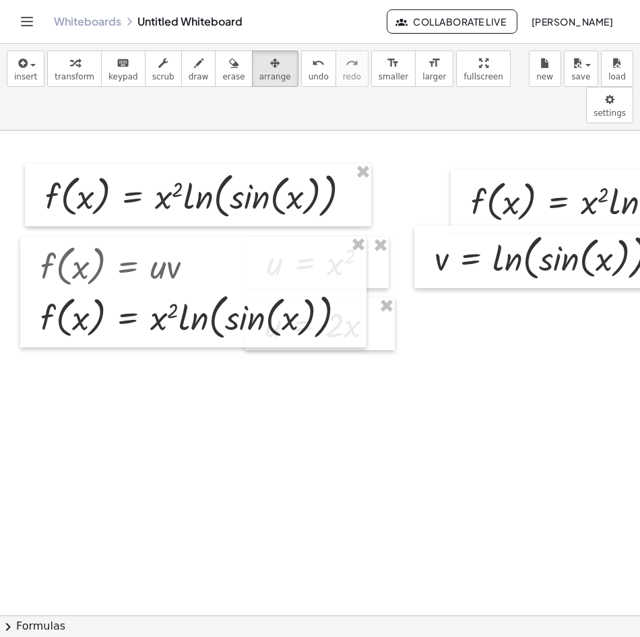
click at [26, 73] on span "insert" at bounding box center [25, 76] width 23 height 9
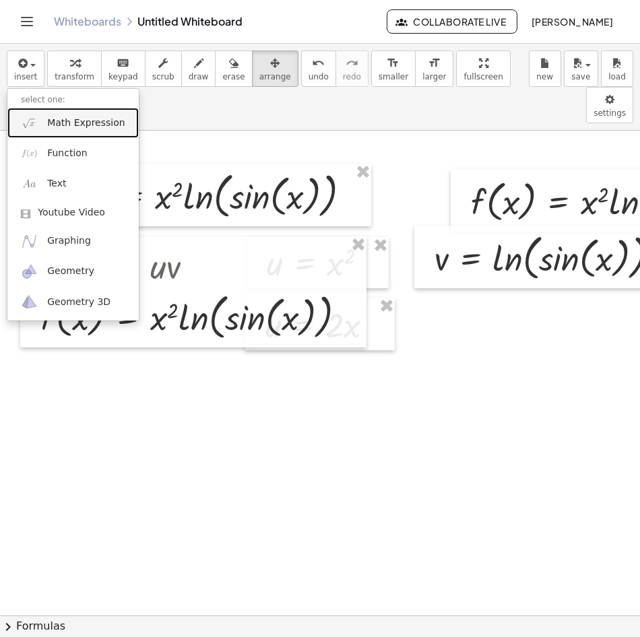
click at [67, 117] on span "Math Expression" at bounding box center [85, 123] width 77 height 13
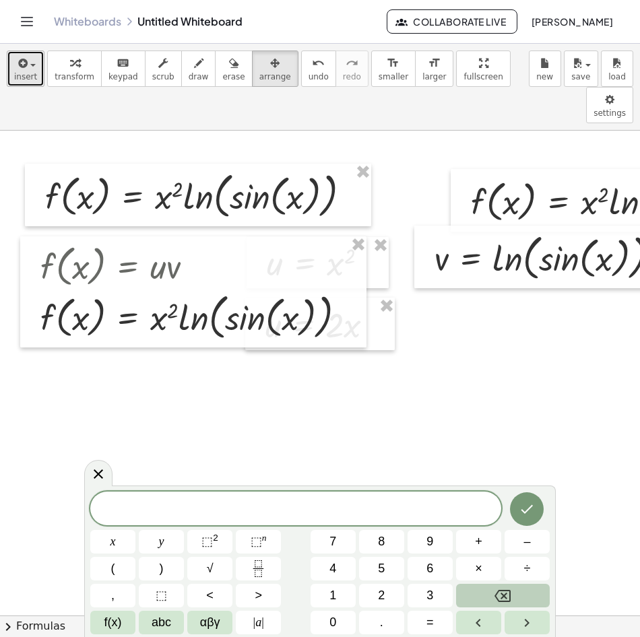
click at [26, 64] on icon "button" at bounding box center [21, 63] width 12 height 16
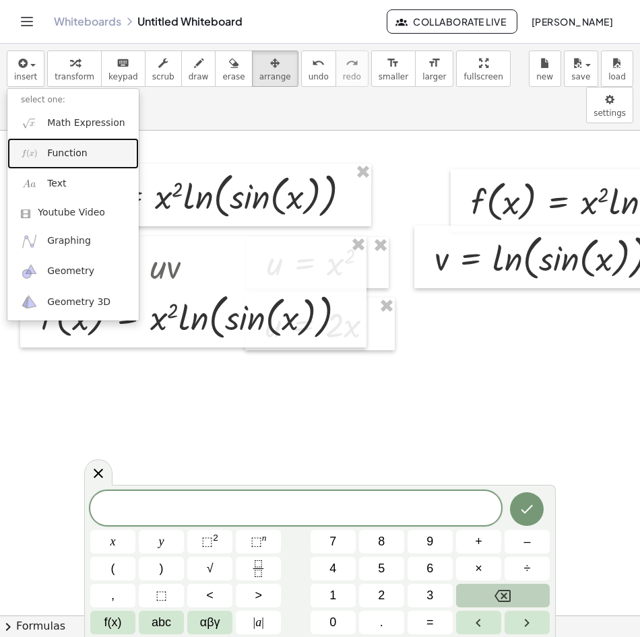
click at [60, 147] on span "Function" at bounding box center [67, 153] width 40 height 13
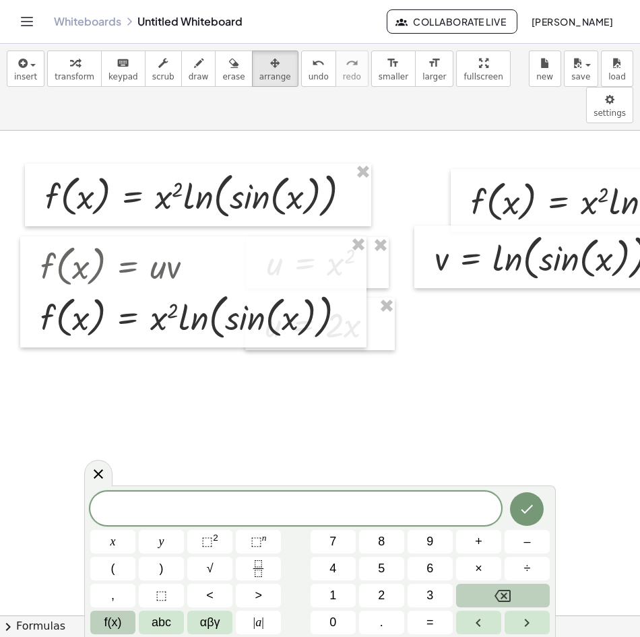
click at [117, 618] on span "f(x)" at bounding box center [113, 623] width 18 height 18
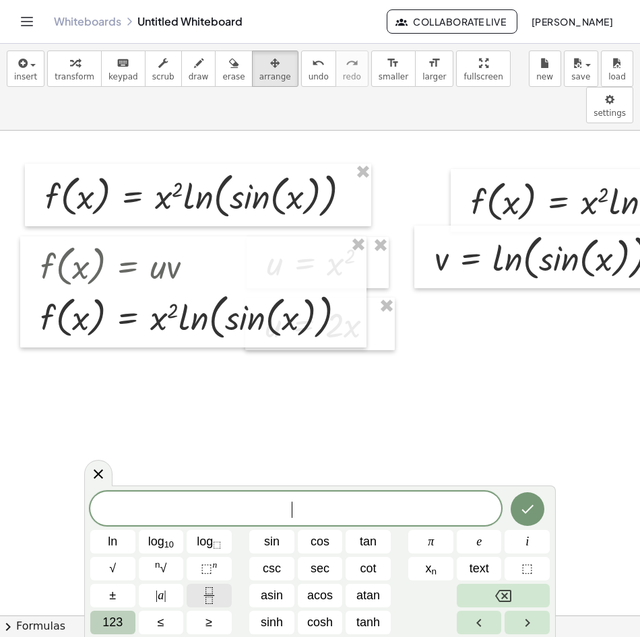
click at [217, 594] on icon "Fraction" at bounding box center [209, 595] width 17 height 17
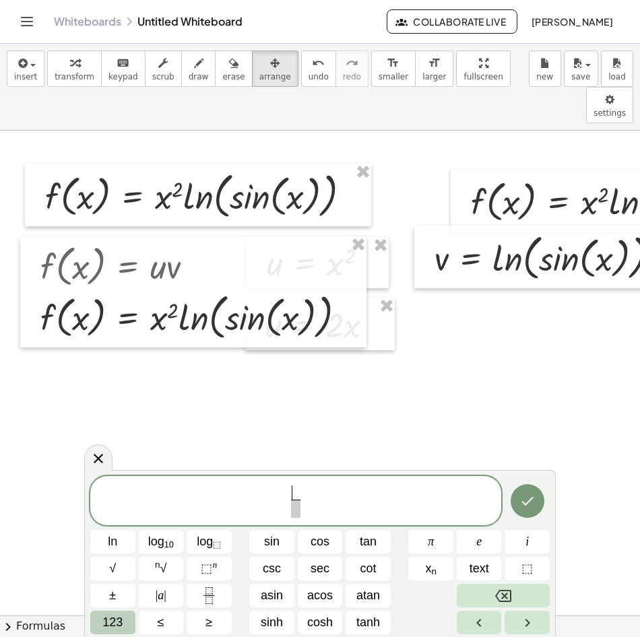
click at [122, 631] on span "123" at bounding box center [112, 623] width 20 height 18
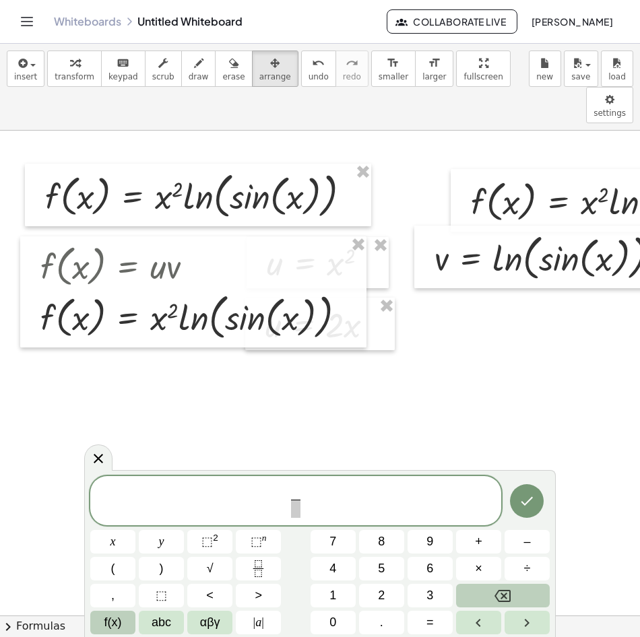
click at [110, 626] on span "f(x)" at bounding box center [113, 623] width 18 height 18
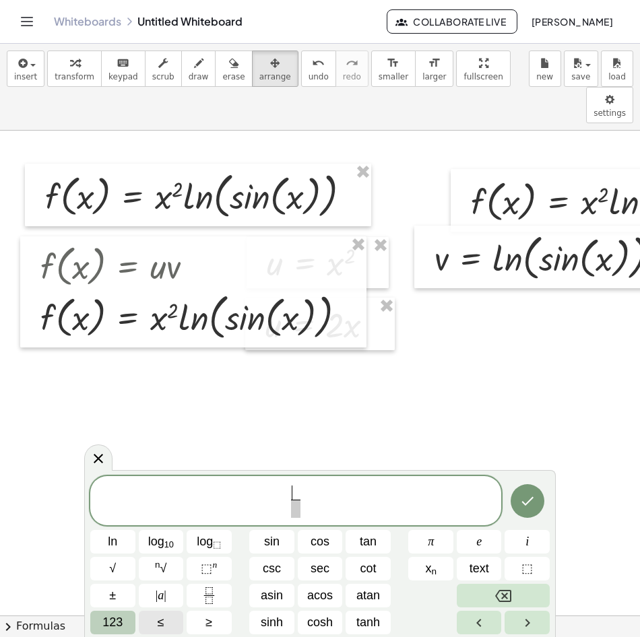
click at [110, 626] on span "123" at bounding box center [112, 623] width 20 height 18
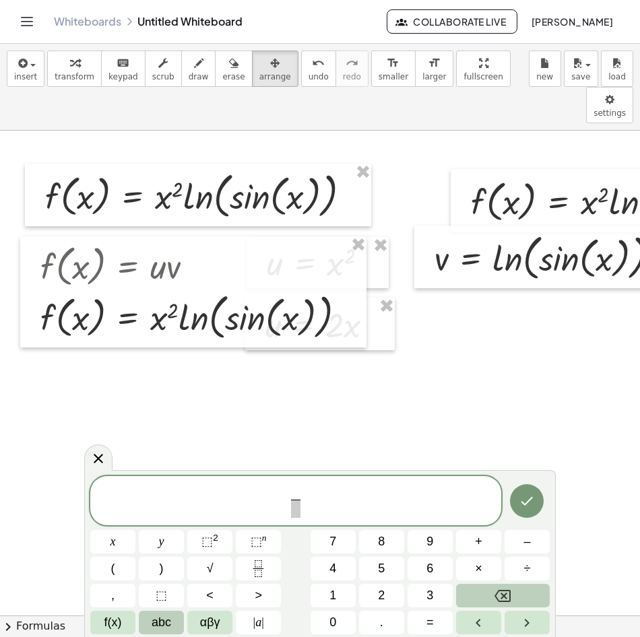
click at [168, 629] on span "abc" at bounding box center [162, 623] width 20 height 18
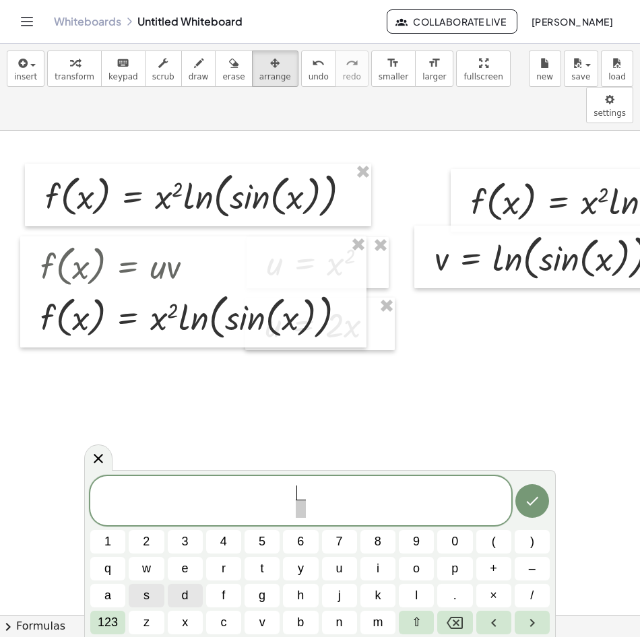
click at [182, 598] on span "d" at bounding box center [185, 596] width 7 height 18
click at [297, 511] on span at bounding box center [301, 509] width 10 height 18
click at [186, 593] on span "d" at bounding box center [185, 596] width 7 height 18
click at [185, 629] on button "x" at bounding box center [185, 623] width 35 height 24
click at [291, 488] on span "​ d d x ​" at bounding box center [301, 502] width 22 height 33
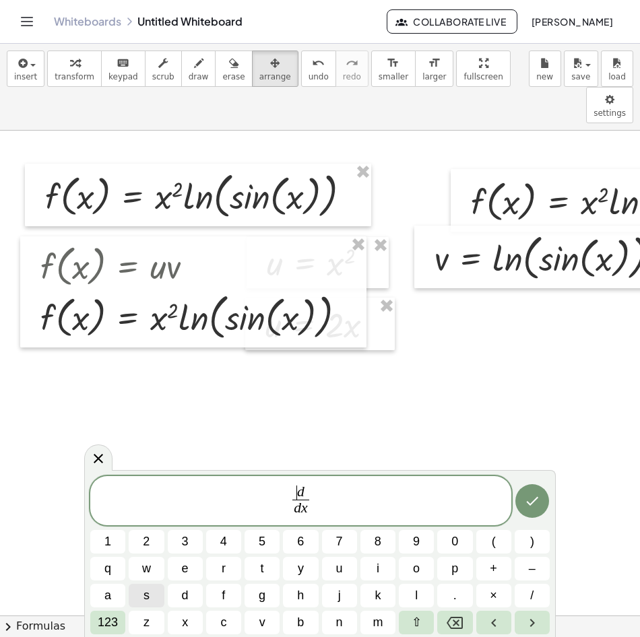
click at [287, 499] on span "​ d d x ​" at bounding box center [300, 502] width 421 height 36
click at [36, 71] on button "insert" at bounding box center [26, 69] width 38 height 36
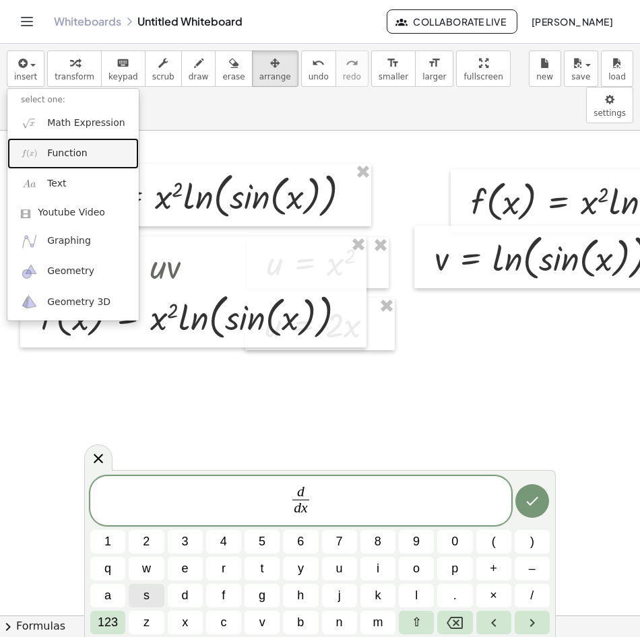
click at [78, 161] on link "Function" at bounding box center [72, 153] width 131 height 30
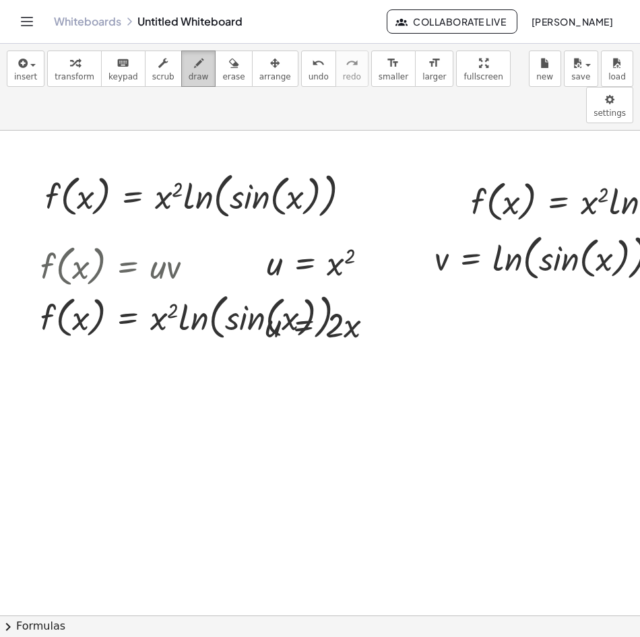
click at [192, 70] on button "draw" at bounding box center [198, 69] width 35 height 36
click at [24, 70] on icon "button" at bounding box center [21, 63] width 12 height 16
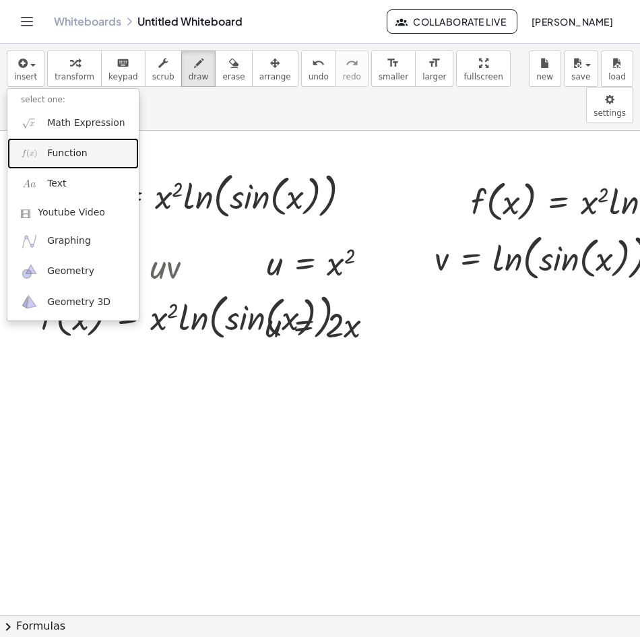
click at [77, 144] on link "Function" at bounding box center [72, 153] width 131 height 30
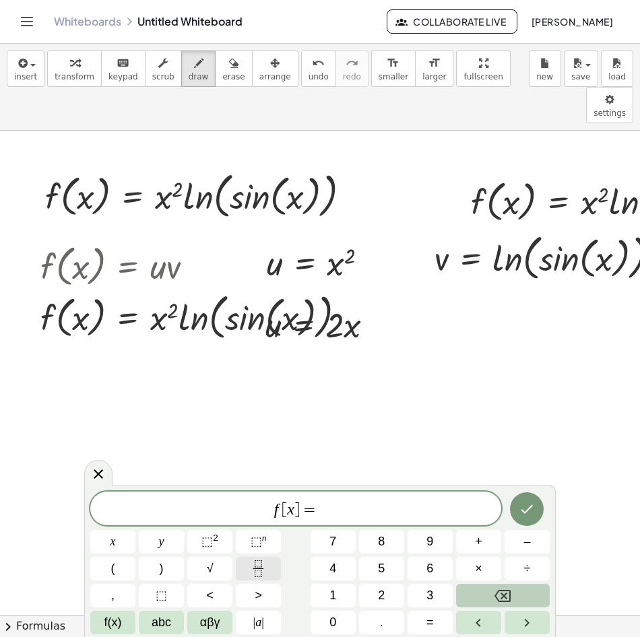
click at [262, 573] on icon "Fraction" at bounding box center [258, 568] width 17 height 17
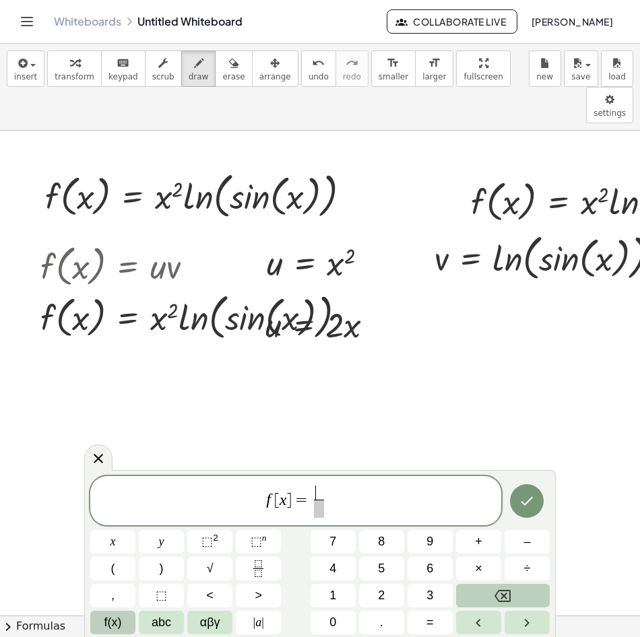
click at [117, 618] on span "f(x)" at bounding box center [113, 623] width 18 height 18
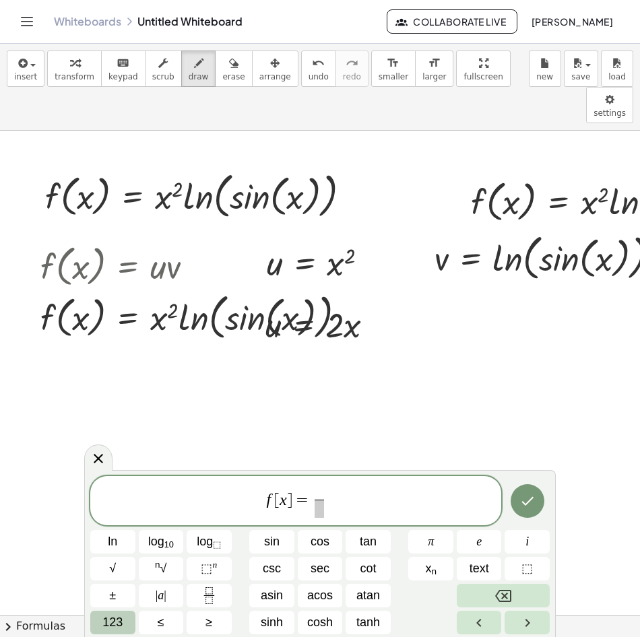
click at [124, 618] on button "123" at bounding box center [112, 623] width 45 height 24
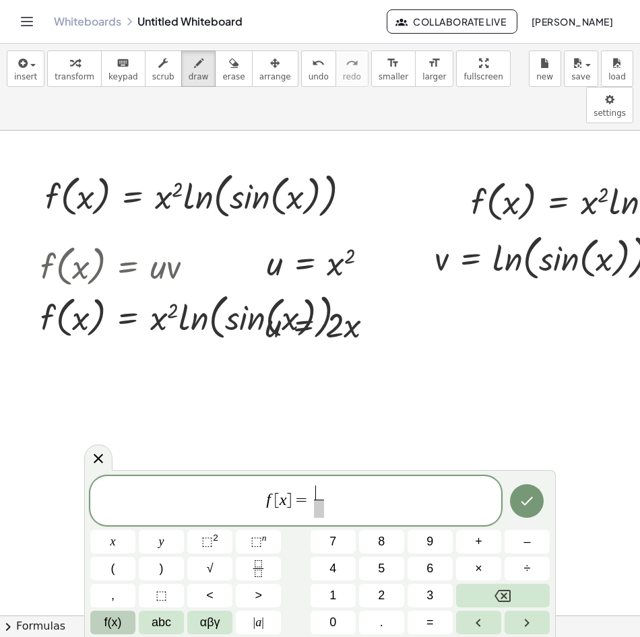
click at [125, 629] on button "f(x)" at bounding box center [112, 623] width 45 height 24
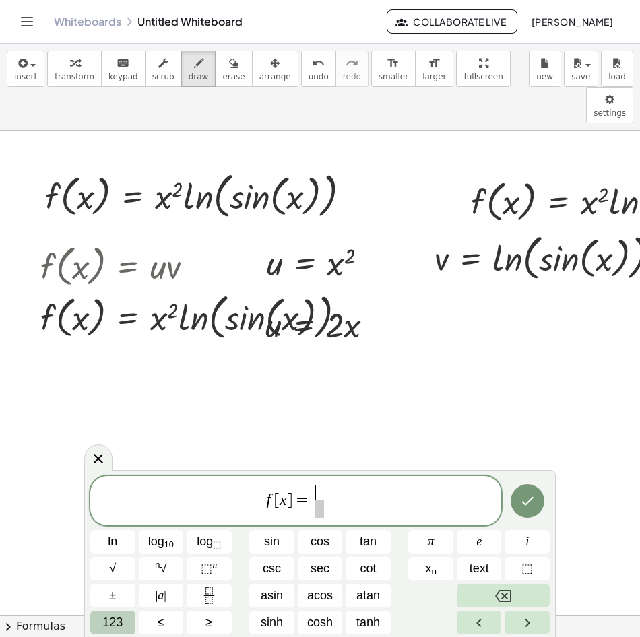
click at [111, 623] on span "123" at bounding box center [112, 623] width 20 height 18
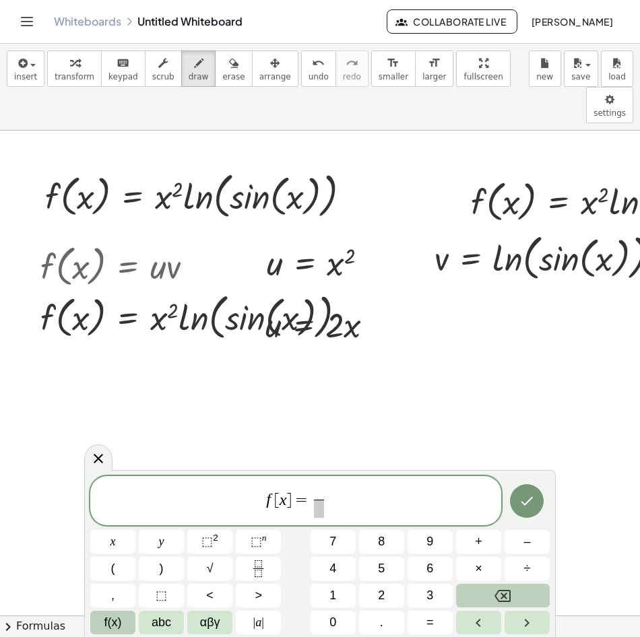
click at [125, 622] on button "f(x)" at bounding box center [112, 623] width 45 height 24
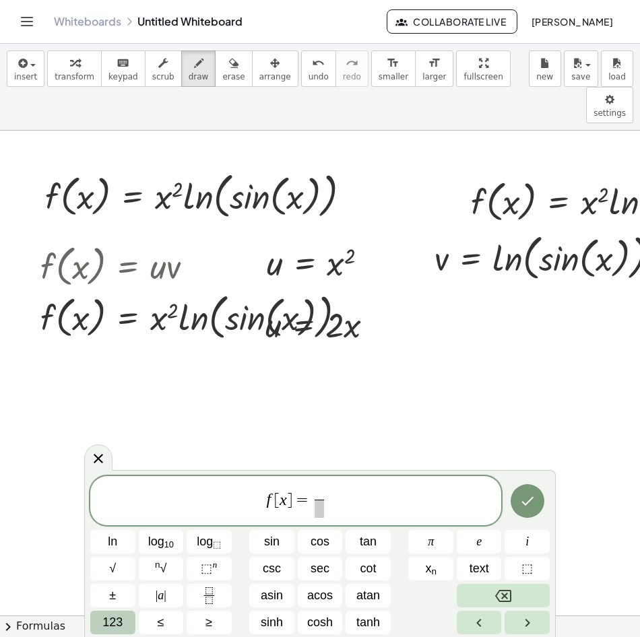
click at [125, 623] on button "123" at bounding box center [112, 623] width 45 height 24
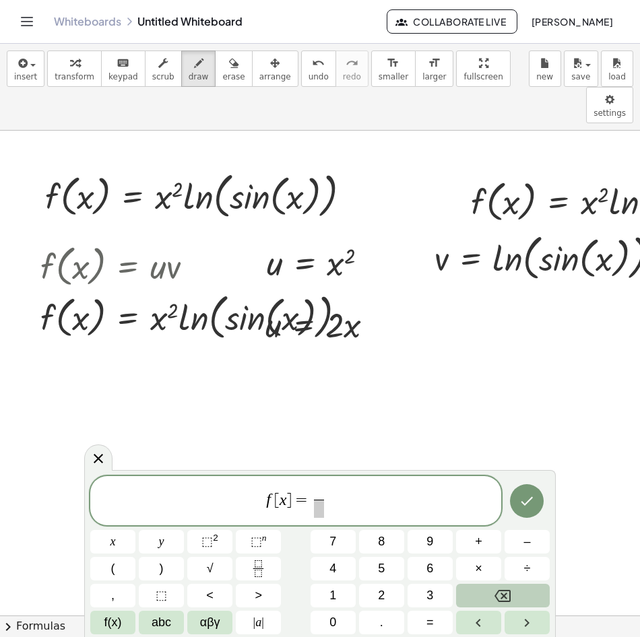
click at [125, 623] on button "f(x)" at bounding box center [112, 623] width 45 height 24
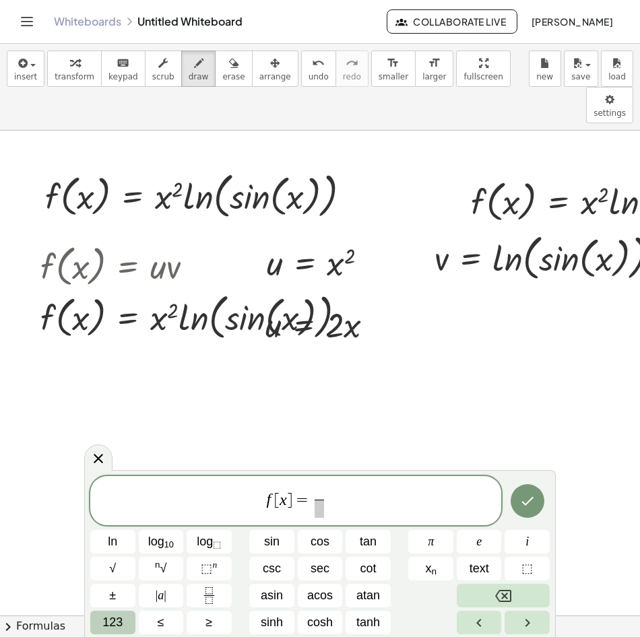
click at [117, 627] on span "123" at bounding box center [112, 623] width 20 height 18
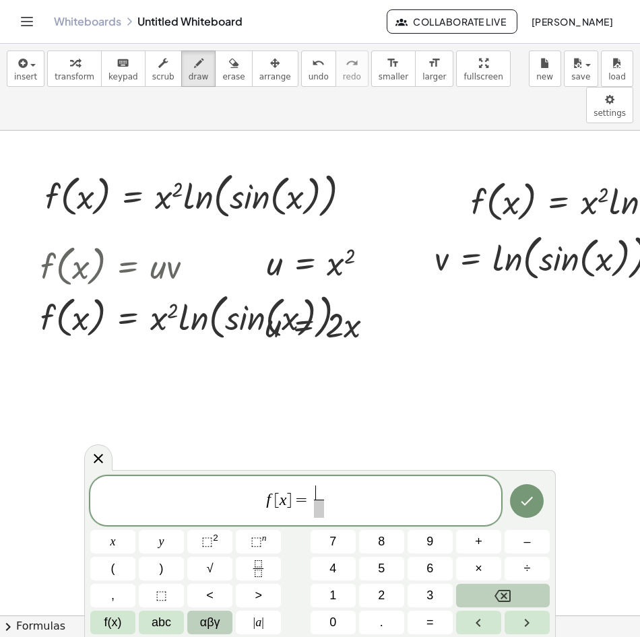
click at [205, 622] on span "αβγ" at bounding box center [210, 623] width 20 height 18
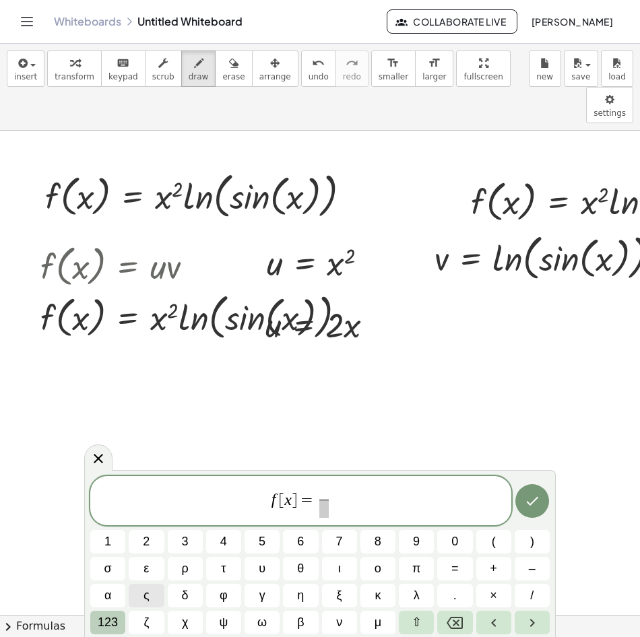
click at [117, 626] on span "123" at bounding box center [108, 623] width 20 height 18
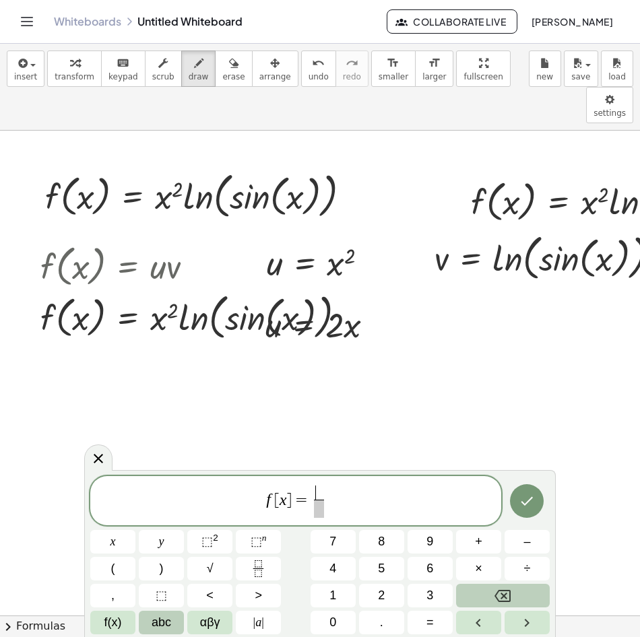
click at [174, 622] on button "abc" at bounding box center [161, 623] width 45 height 24
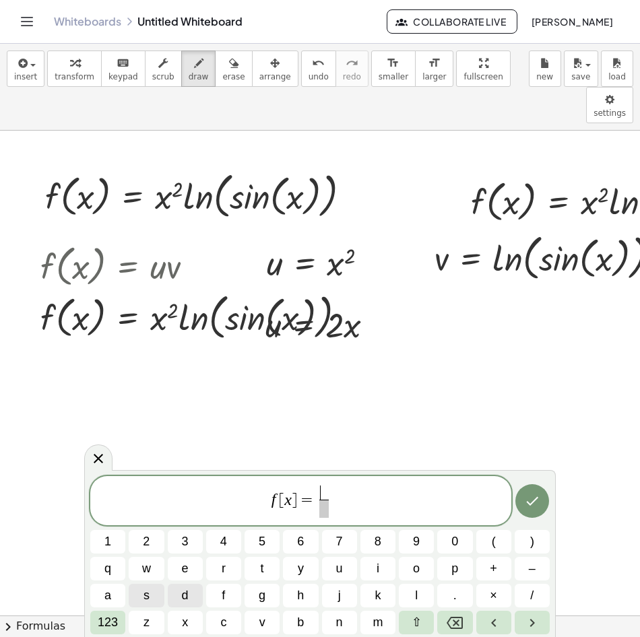
click at [195, 595] on button "d" at bounding box center [185, 596] width 35 height 24
click at [326, 515] on span "​" at bounding box center [324, 509] width 10 height 18
click at [191, 593] on button "d" at bounding box center [185, 596] width 35 height 24
click at [199, 623] on button "x" at bounding box center [185, 623] width 35 height 24
click at [331, 498] on span "d" at bounding box center [324, 493] width 17 height 15
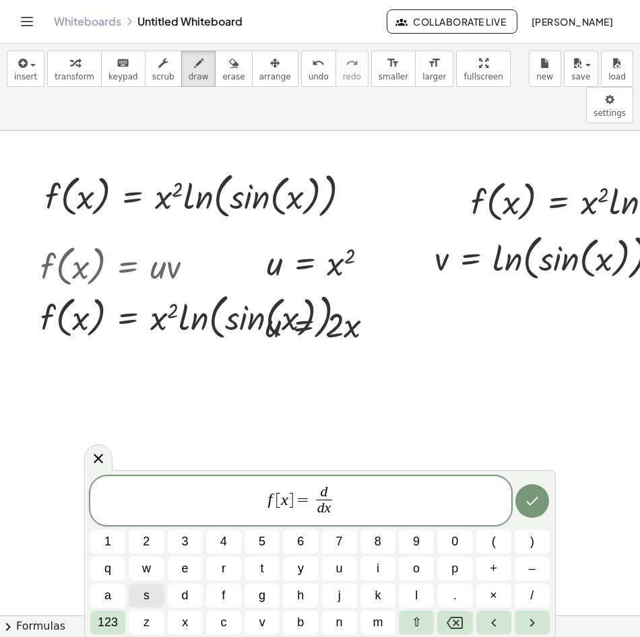
click at [353, 496] on span "f [ x ] = d ​ d x ​" at bounding box center [300, 502] width 421 height 36
click at [277, 497] on span "[" at bounding box center [278, 500] width 5 height 16
click at [422, 622] on button "⇧" at bounding box center [416, 623] width 35 height 24
click at [418, 624] on span "⇧" at bounding box center [417, 623] width 10 height 18
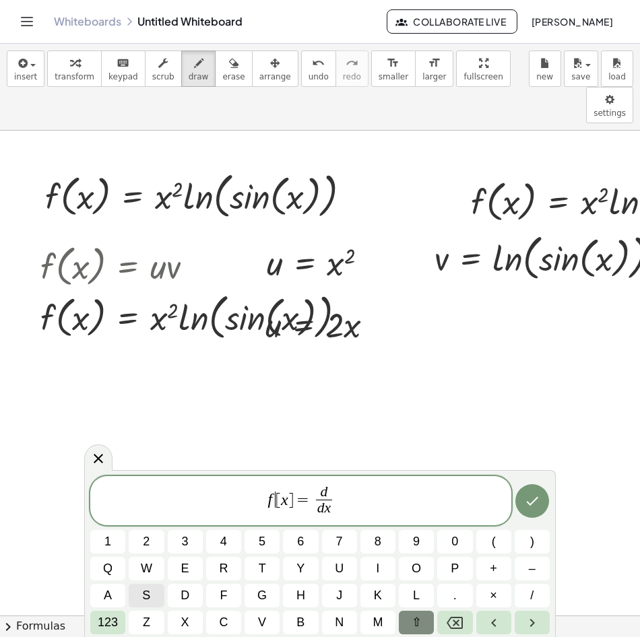
click at [418, 624] on span "⇧" at bounding box center [417, 623] width 10 height 18
click at [106, 622] on span "123" at bounding box center [108, 623] width 20 height 18
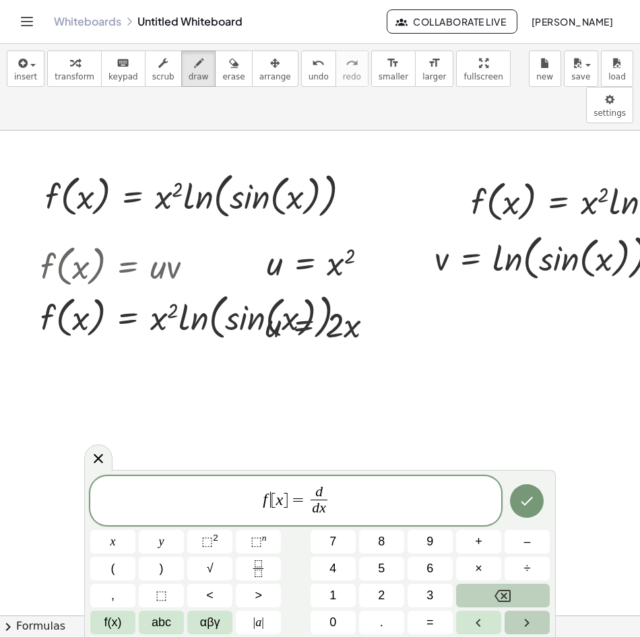
click at [534, 620] on icon "Right arrow" at bounding box center [527, 623] width 16 height 16
click at [497, 625] on button "Left arrow" at bounding box center [478, 623] width 45 height 24
click at [162, 629] on span "abc" at bounding box center [162, 623] width 20 height 18
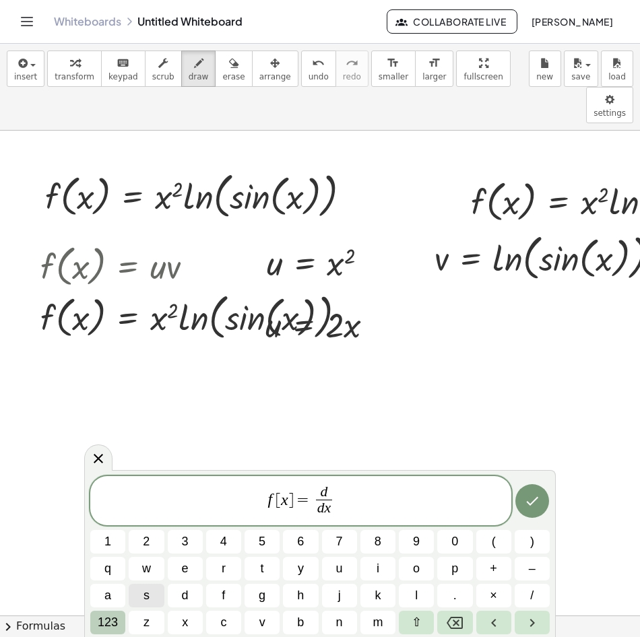
click at [116, 622] on span "123" at bounding box center [108, 623] width 20 height 18
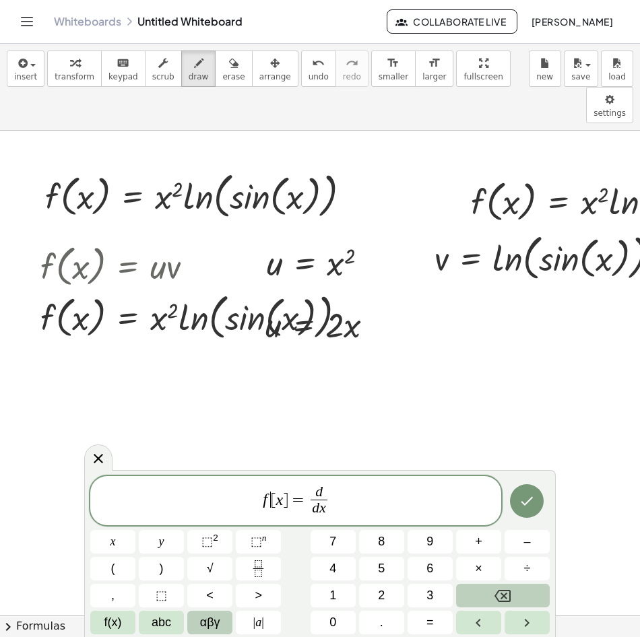
click at [211, 622] on span "αβγ" at bounding box center [210, 623] width 20 height 18
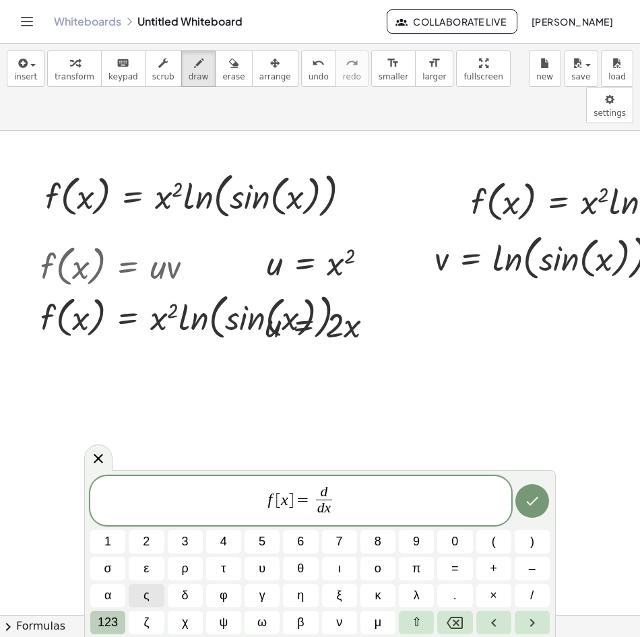
click at [103, 614] on span "123" at bounding box center [108, 623] width 20 height 18
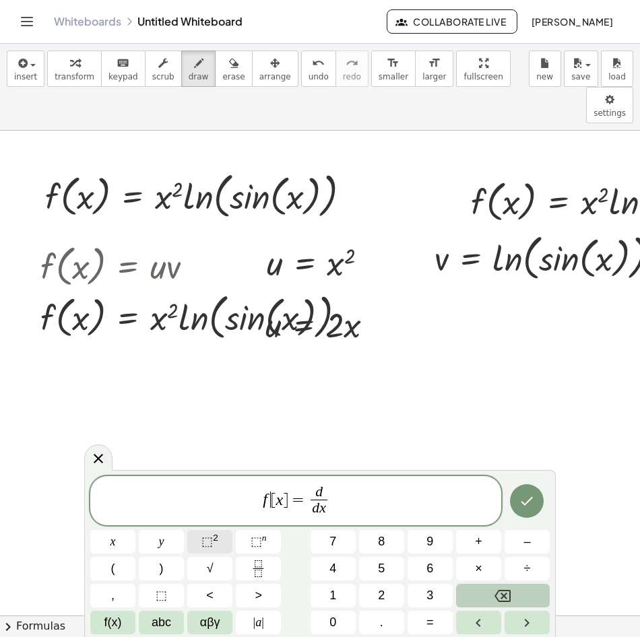
click at [224, 538] on button "⬚ 2" at bounding box center [209, 542] width 45 height 24
click at [503, 597] on icon "Backspace" at bounding box center [502, 596] width 16 height 12
click at [340, 508] on span "f 2 [ x ] = d d x ​" at bounding box center [295, 502] width 411 height 36
click at [269, 495] on span "2" at bounding box center [270, 493] width 7 height 15
click at [274, 494] on span "f 2 ​ [ x ] = d d x ​" at bounding box center [295, 502] width 411 height 36
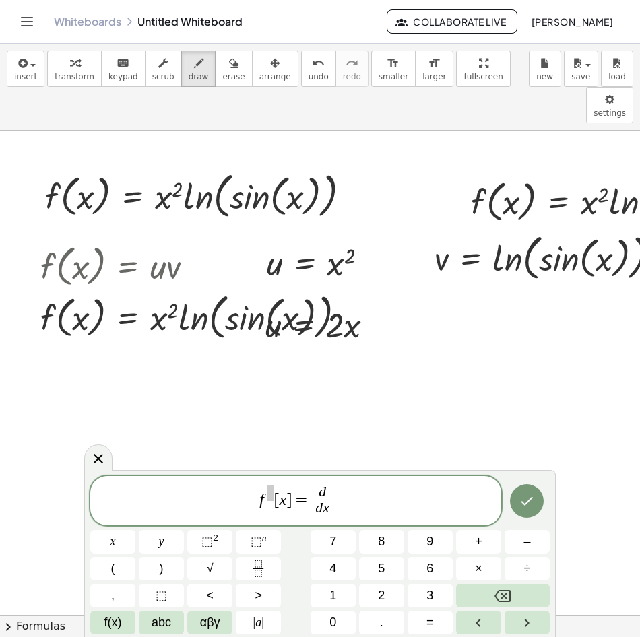
click at [304, 507] on span "=" at bounding box center [302, 500] width 20 height 16
click at [323, 502] on span "d d x ​ ​" at bounding box center [295, 502] width 411 height 36
click at [220, 538] on button "⬚ 2" at bounding box center [209, 542] width 45 height 24
click at [311, 494] on var "x" at bounding box center [312, 499] width 7 height 18
drag, startPoint x: 311, startPoint y: 495, endPoint x: 332, endPoint y: 495, distance: 20.9
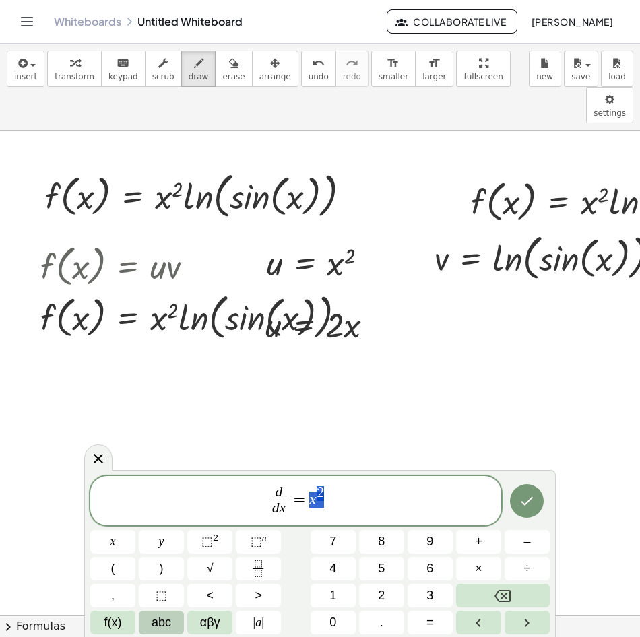
click at [175, 627] on button "abc" at bounding box center [161, 623] width 45 height 24
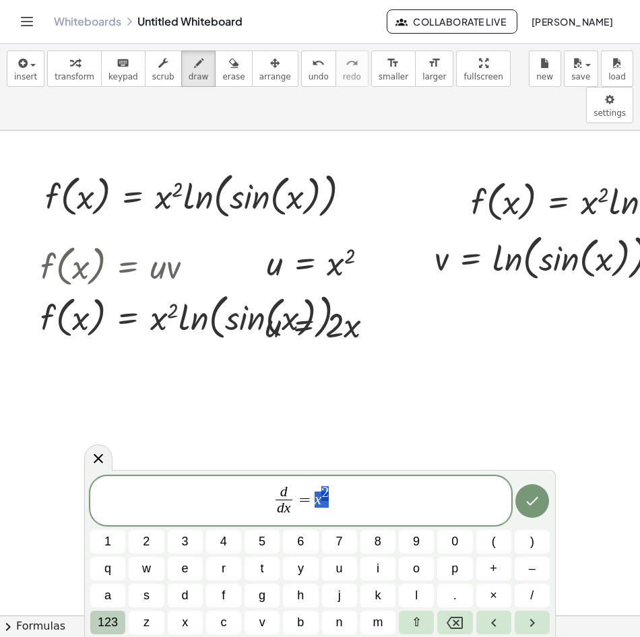
click at [117, 624] on span "123" at bounding box center [108, 623] width 20 height 18
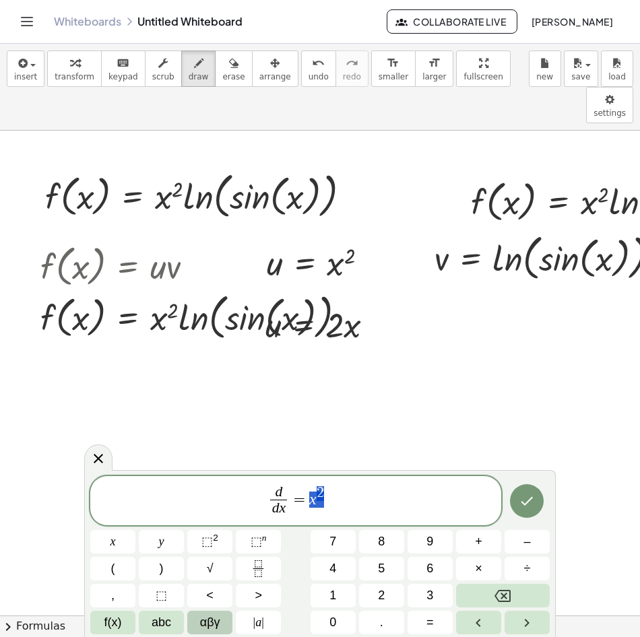
click at [209, 616] on span "αβγ" at bounding box center [210, 623] width 20 height 18
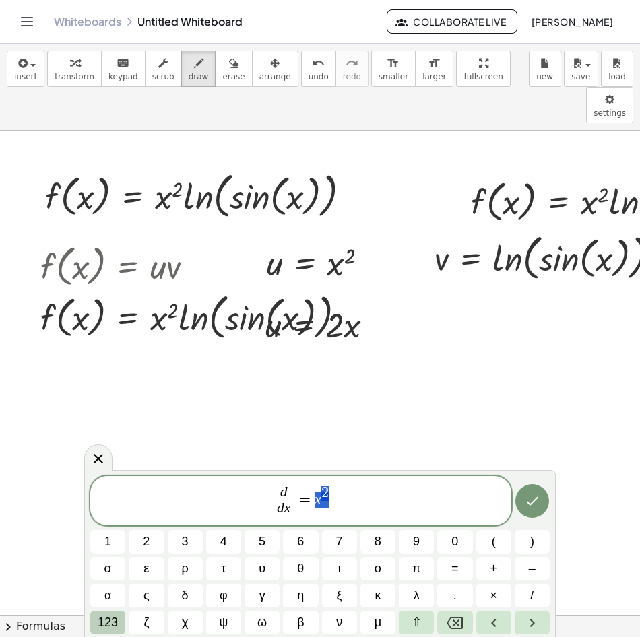
click at [108, 621] on span "123" at bounding box center [108, 623] width 20 height 18
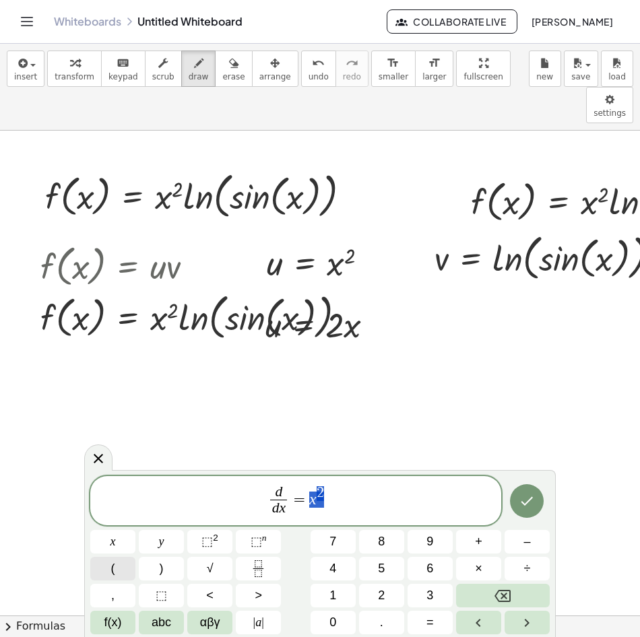
click at [119, 569] on button "(" at bounding box center [112, 569] width 45 height 24
click at [533, 506] on icon "Done" at bounding box center [527, 501] width 16 height 16
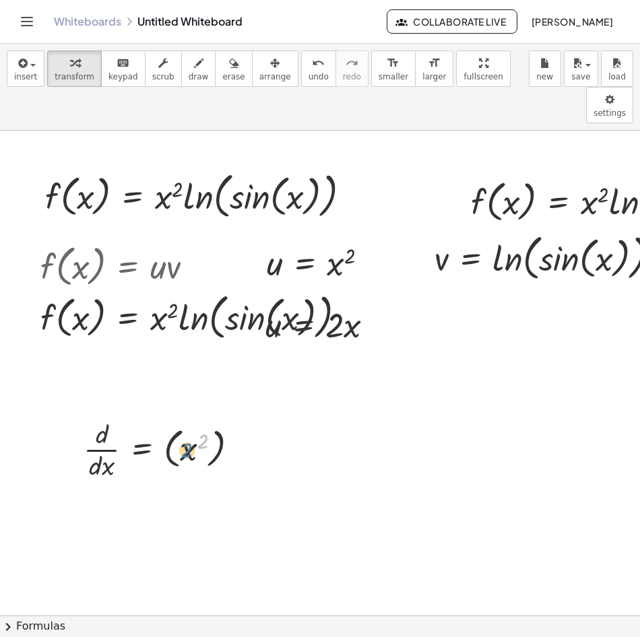
drag, startPoint x: 203, startPoint y: 420, endPoint x: 193, endPoint y: 429, distance: 13.9
click at [193, 429] on div at bounding box center [166, 448] width 179 height 67
drag, startPoint x: 190, startPoint y: 422, endPoint x: 128, endPoint y: 430, distance: 62.5
drag, startPoint x: 172, startPoint y: 484, endPoint x: 98, endPoint y: 490, distance: 73.7
click at [98, 490] on div at bounding box center [166, 515] width 179 height 67
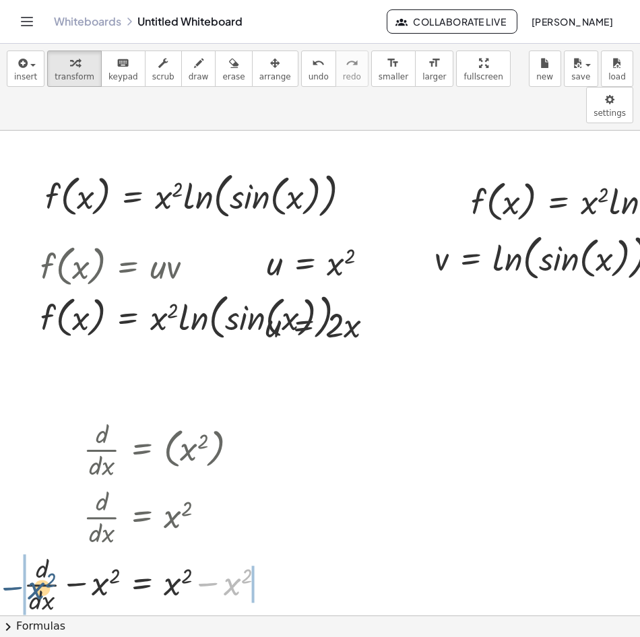
drag, startPoint x: 239, startPoint y: 550, endPoint x: 40, endPoint y: 554, distance: 199.4
click at [40, 554] on div at bounding box center [149, 583] width 265 height 67
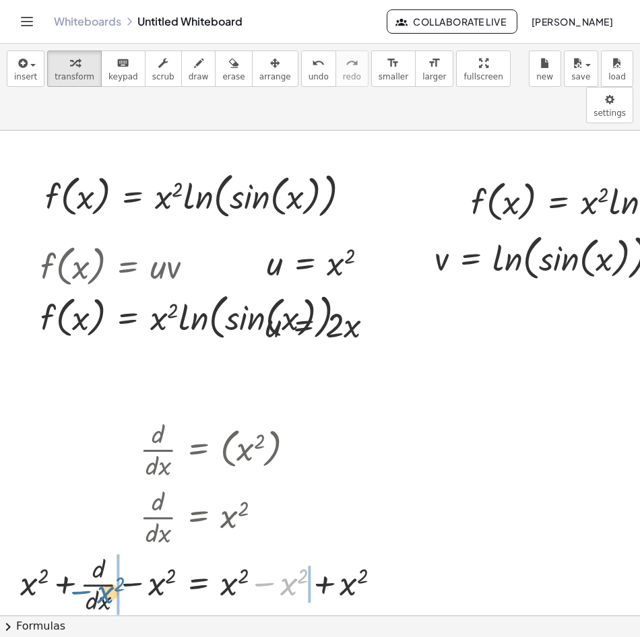
drag, startPoint x: 297, startPoint y: 548, endPoint x: 109, endPoint y: 556, distance: 188.1
click at [109, 556] on div at bounding box center [205, 583] width 385 height 67
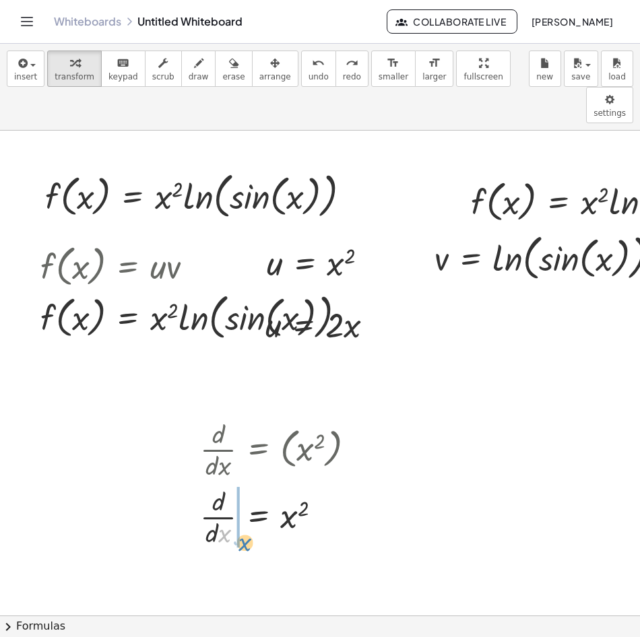
drag, startPoint x: 260, startPoint y: 494, endPoint x: 222, endPoint y: 514, distance: 42.8
drag, startPoint x: 216, startPoint y: 502, endPoint x: 227, endPoint y: 501, distance: 10.9
click at [227, 501] on div at bounding box center [282, 515] width 179 height 67
drag, startPoint x: 218, startPoint y: 499, endPoint x: 232, endPoint y: 499, distance: 13.5
click at [232, 499] on div at bounding box center [282, 515] width 179 height 67
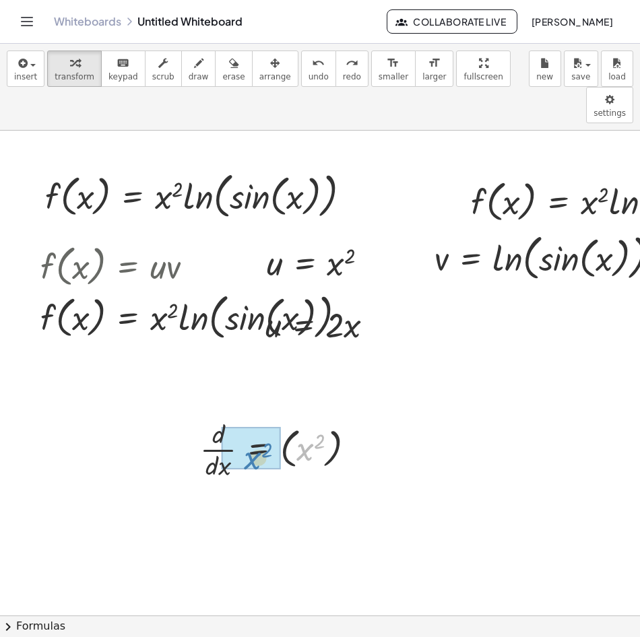
drag, startPoint x: 308, startPoint y: 415, endPoint x: 255, endPoint y: 424, distance: 53.3
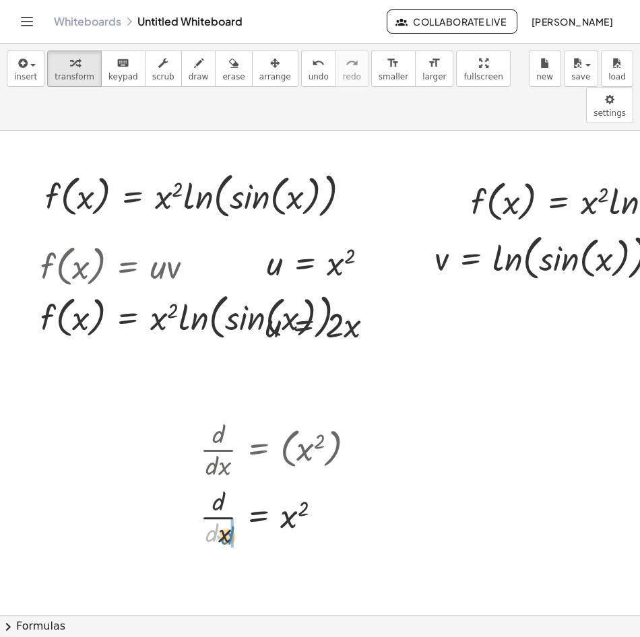
drag, startPoint x: 217, startPoint y: 498, endPoint x: 226, endPoint y: 503, distance: 10.3
click at [226, 503] on div at bounding box center [282, 515] width 179 height 67
click at [224, 500] on div at bounding box center [282, 515] width 179 height 67
click at [216, 498] on div at bounding box center [282, 515] width 179 height 67
click at [219, 498] on div at bounding box center [282, 515] width 179 height 67
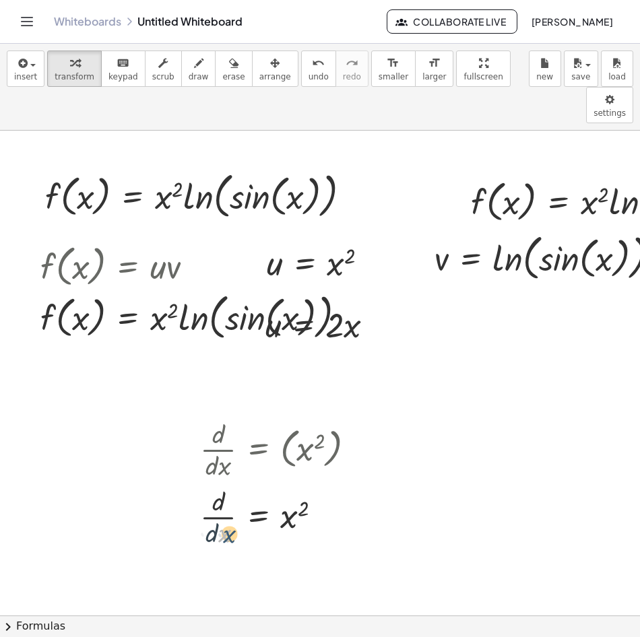
click at [217, 499] on div at bounding box center [282, 515] width 179 height 67
click at [222, 499] on div at bounding box center [282, 515] width 179 height 67
click at [225, 499] on div at bounding box center [282, 515] width 179 height 67
drag, startPoint x: 213, startPoint y: 501, endPoint x: 299, endPoint y: 488, distance: 87.2
click at [299, 488] on div at bounding box center [282, 515] width 179 height 67
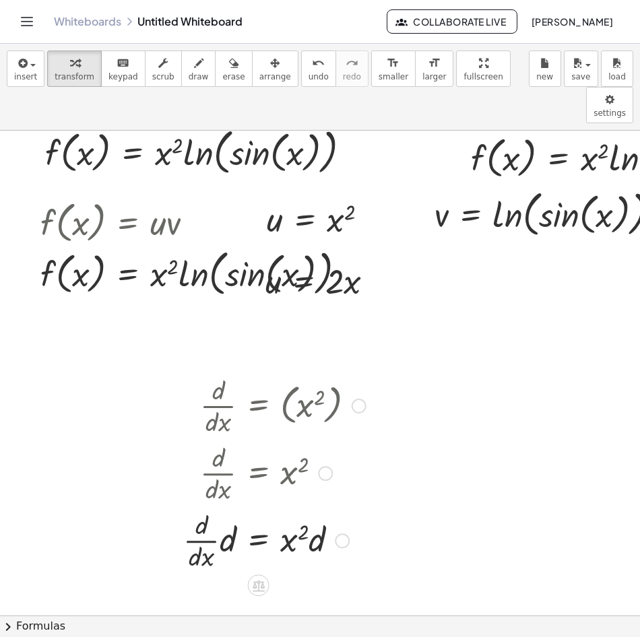
scroll to position [67, 0]
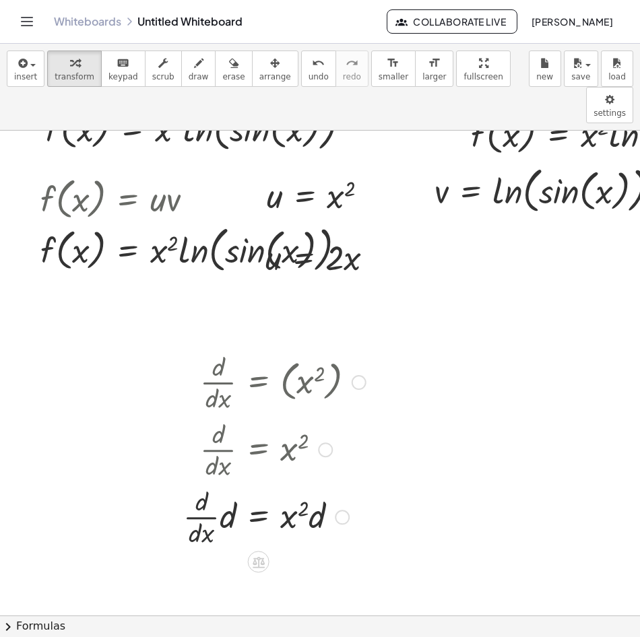
click at [210, 500] on div at bounding box center [274, 515] width 196 height 67
drag, startPoint x: 288, startPoint y: 484, endPoint x: 269, endPoint y: 490, distance: 20.5
click at [267, 490] on div at bounding box center [274, 515] width 196 height 67
drag, startPoint x: 302, startPoint y: 472, endPoint x: 211, endPoint y: 492, distance: 93.2
click at [211, 492] on div at bounding box center [274, 515] width 196 height 67
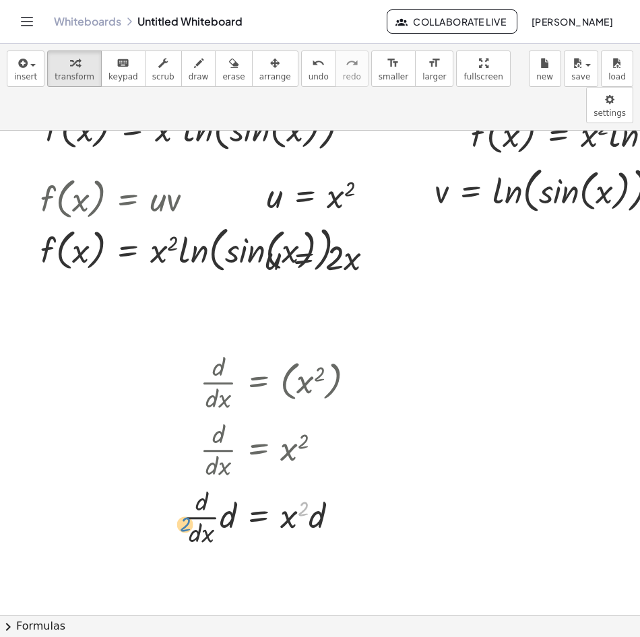
drag, startPoint x: 300, startPoint y: 472, endPoint x: 185, endPoint y: 480, distance: 114.9
click at [185, 482] on div at bounding box center [274, 515] width 196 height 67
drag, startPoint x: 286, startPoint y: 483, endPoint x: 210, endPoint y: 487, distance: 76.9
click at [210, 487] on div at bounding box center [274, 515] width 196 height 67
drag, startPoint x: 218, startPoint y: 497, endPoint x: 226, endPoint y: 494, distance: 8.1
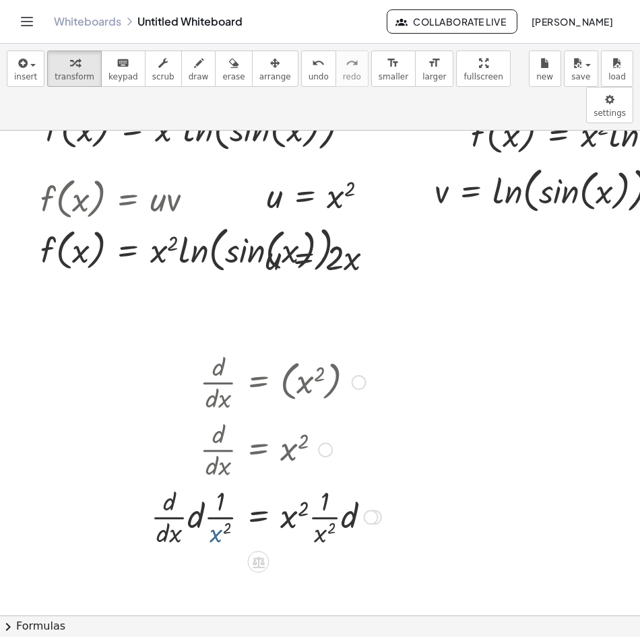
click at [215, 499] on div at bounding box center [266, 515] width 244 height 67
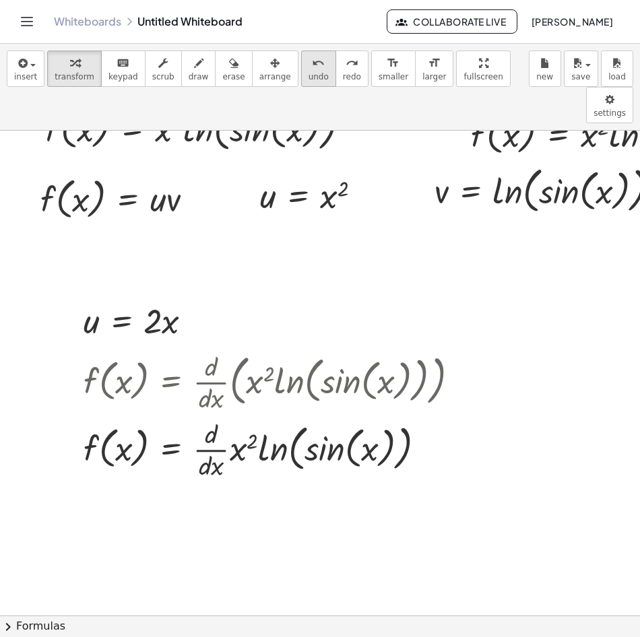
click at [309, 72] on span "undo" at bounding box center [319, 76] width 20 height 9
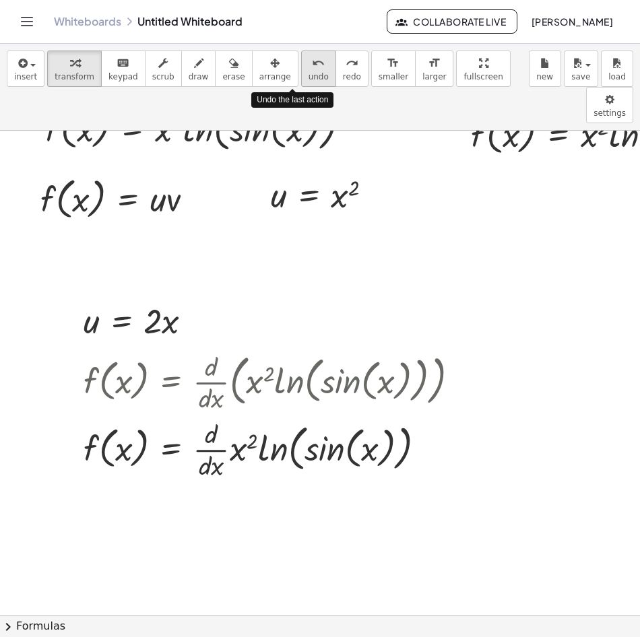
click at [309, 72] on span "undo" at bounding box center [319, 76] width 20 height 9
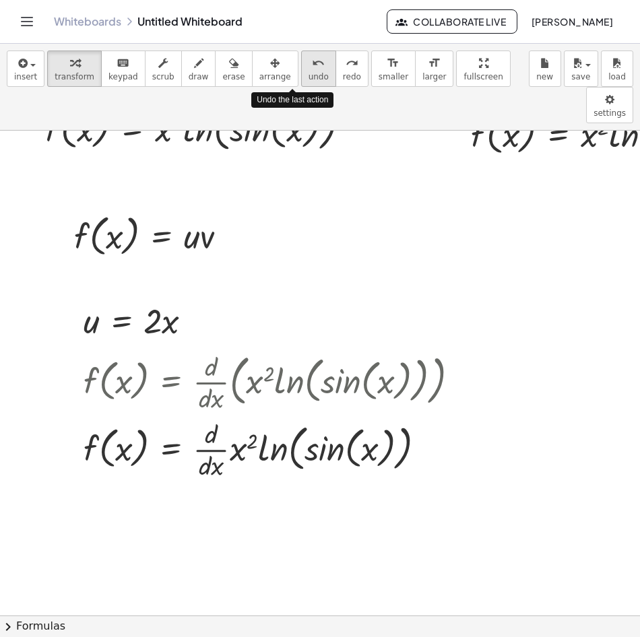
click at [309, 72] on span "undo" at bounding box center [319, 76] width 20 height 9
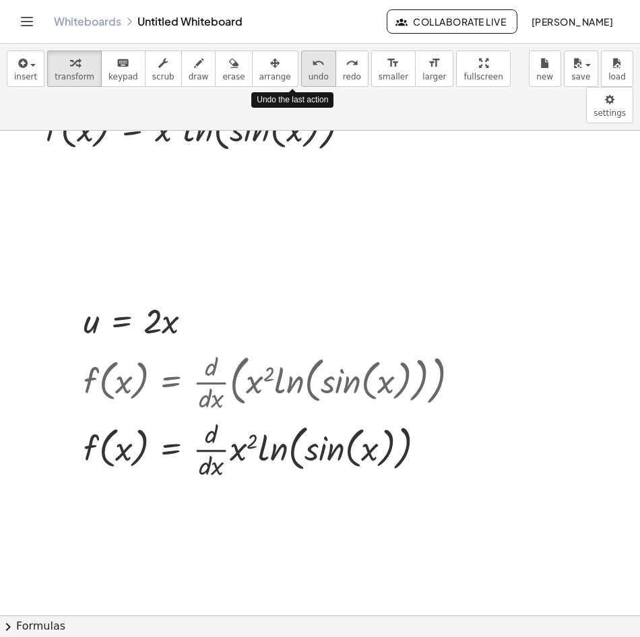
click at [309, 72] on span "undo" at bounding box center [319, 76] width 20 height 9
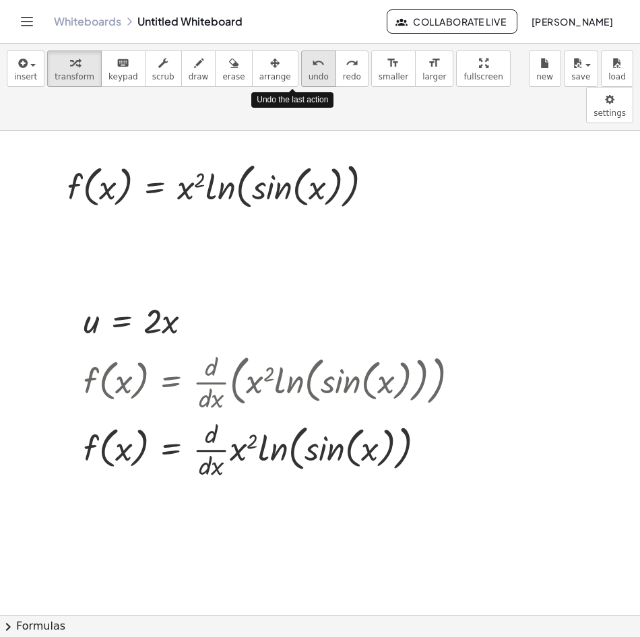
click at [309, 72] on span "undo" at bounding box center [319, 76] width 20 height 9
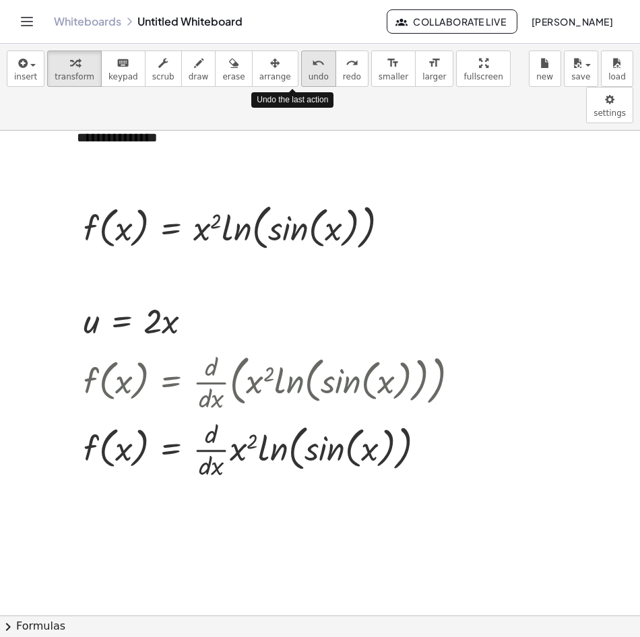
click at [309, 72] on span "undo" at bounding box center [319, 76] width 20 height 9
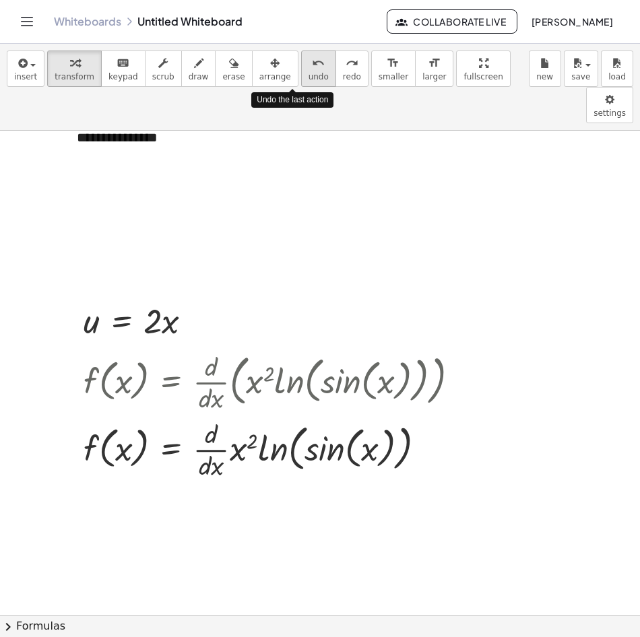
click at [309, 72] on span "undo" at bounding box center [319, 76] width 20 height 9
click at [249, 274] on div at bounding box center [454, 590] width 909 height 1054
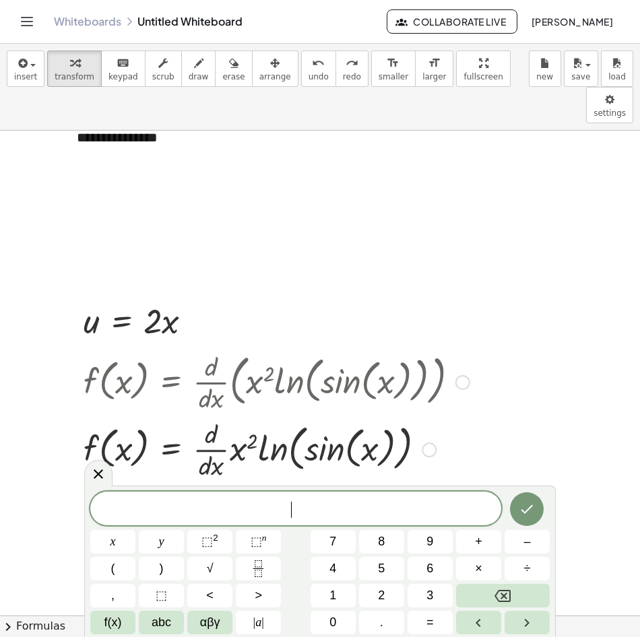
click at [255, 348] on div at bounding box center [276, 381] width 399 height 67
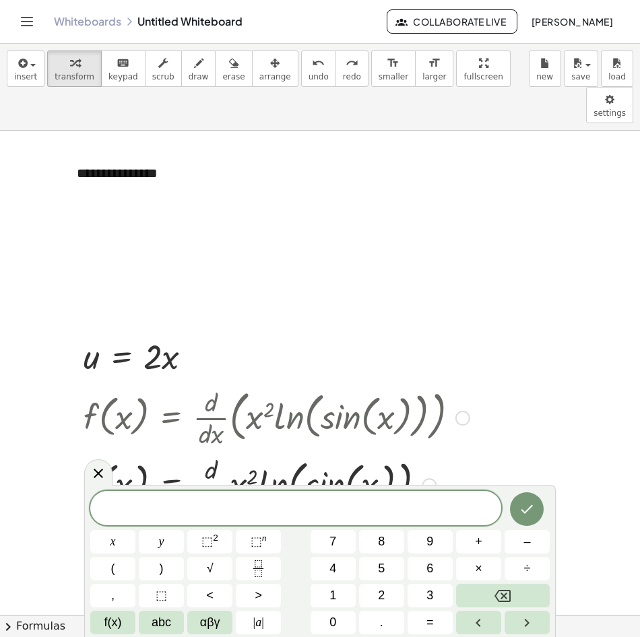
scroll to position [0, 0]
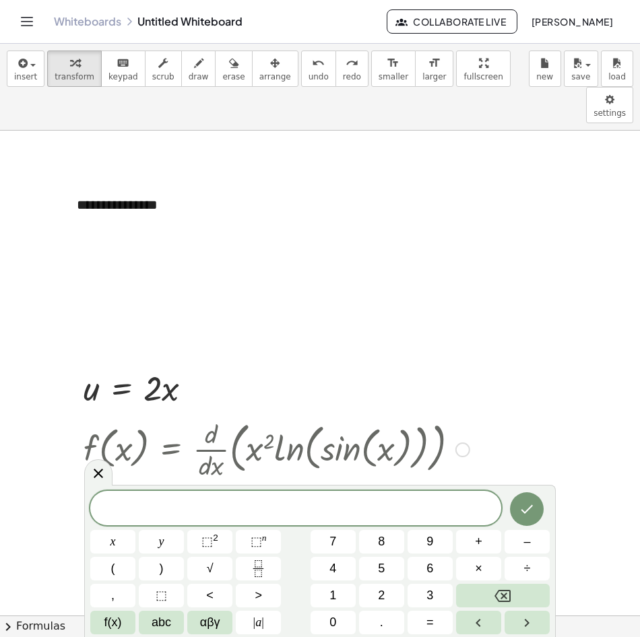
drag, startPoint x: 234, startPoint y: 472, endPoint x: 236, endPoint y: 459, distance: 12.4
click at [236, 482] on div at bounding box center [276, 515] width 399 height 67
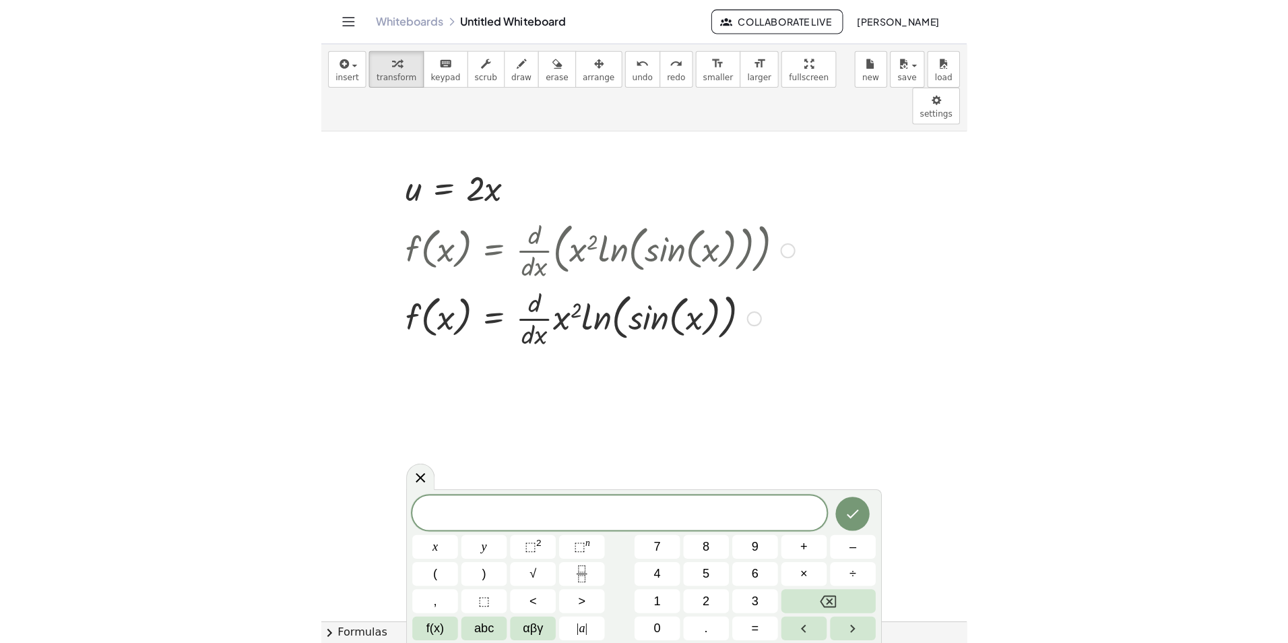
scroll to position [202, 0]
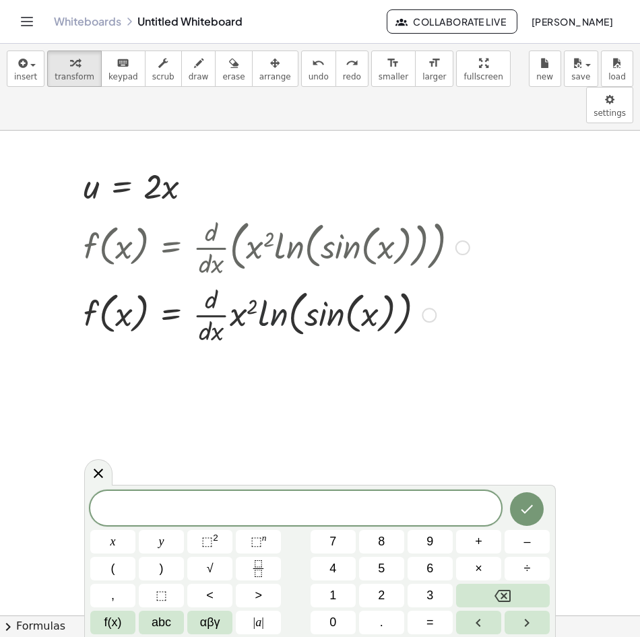
drag, startPoint x: 262, startPoint y: 272, endPoint x: 251, endPoint y: 272, distance: 10.8
click at [251, 280] on div at bounding box center [276, 313] width 399 height 67
drag, startPoint x: 242, startPoint y: 278, endPoint x: 221, endPoint y: 276, distance: 20.9
click at [221, 280] on div at bounding box center [276, 313] width 399 height 67
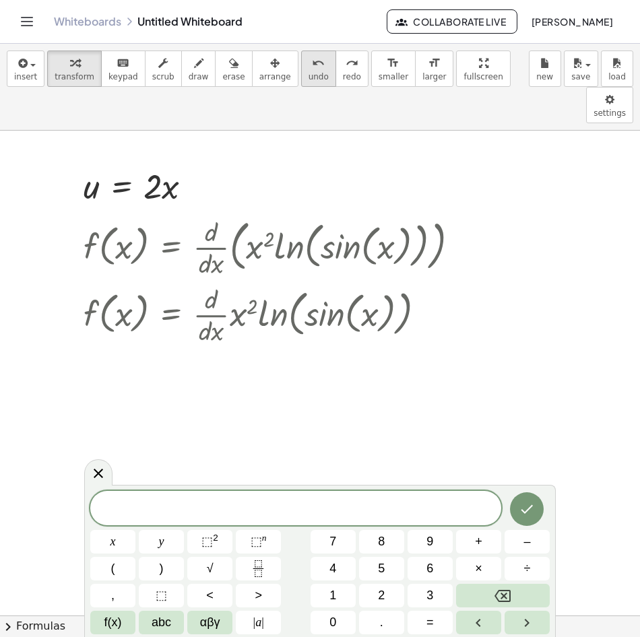
click at [312, 67] on icon "undo" at bounding box center [318, 63] width 13 height 16
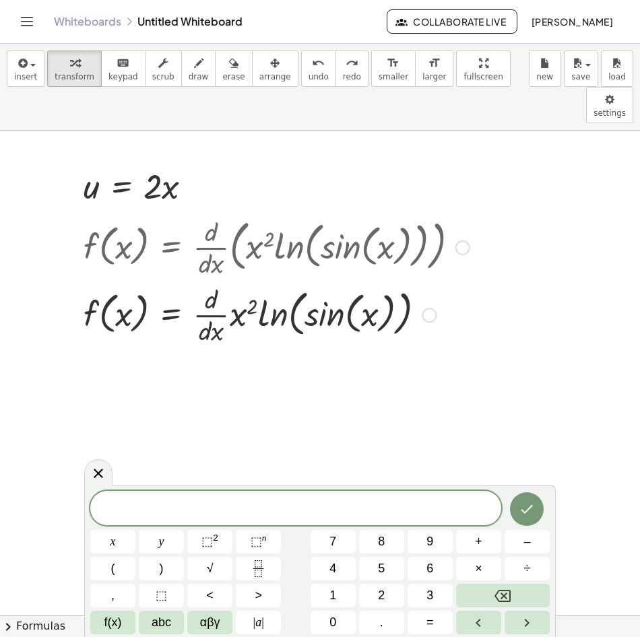
click at [264, 213] on div at bounding box center [276, 246] width 399 height 67
drag, startPoint x: 203, startPoint y: 213, endPoint x: 269, endPoint y: 214, distance: 66.7
click at [286, 216] on div at bounding box center [276, 246] width 399 height 67
drag, startPoint x: 267, startPoint y: 214, endPoint x: 189, endPoint y: 294, distance: 111.5
click at [171, 248] on div "f ( , x ) = · · d · d · x · ( · x 2 · ln ( , sin ( , x ) ) ) f ( , x ) = · · d …" at bounding box center [171, 248] width 0 height 0
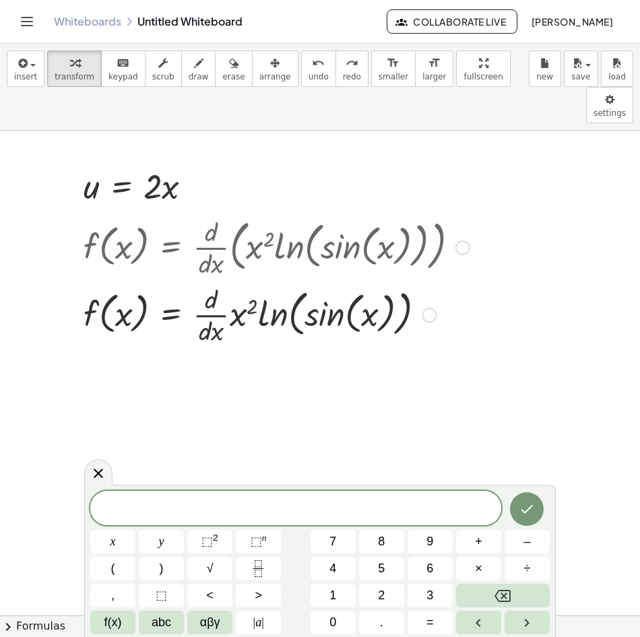
drag, startPoint x: 189, startPoint y: 294, endPoint x: 281, endPoint y: 298, distance: 92.4
click at [281, 298] on div at bounding box center [277, 313] width 400 height 67
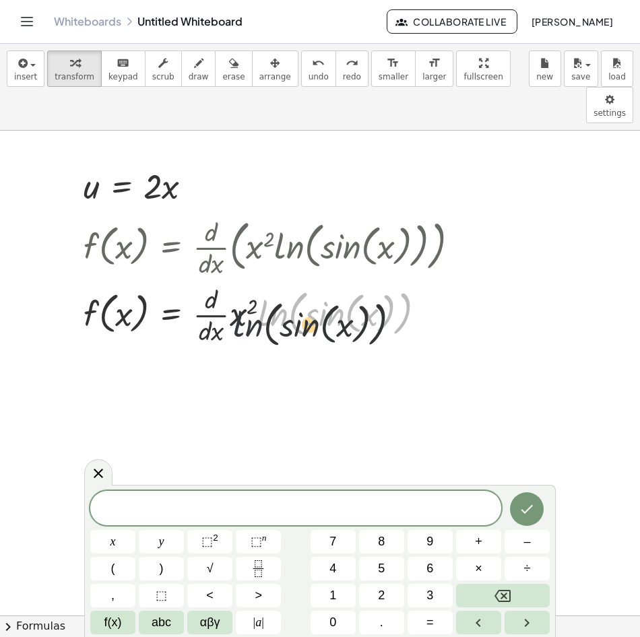
drag, startPoint x: 264, startPoint y: 275, endPoint x: 250, endPoint y: 282, distance: 16.0
click at [234, 289] on div at bounding box center [277, 313] width 400 height 67
click at [190, 280] on div at bounding box center [277, 313] width 400 height 67
click at [199, 280] on div at bounding box center [277, 313] width 400 height 67
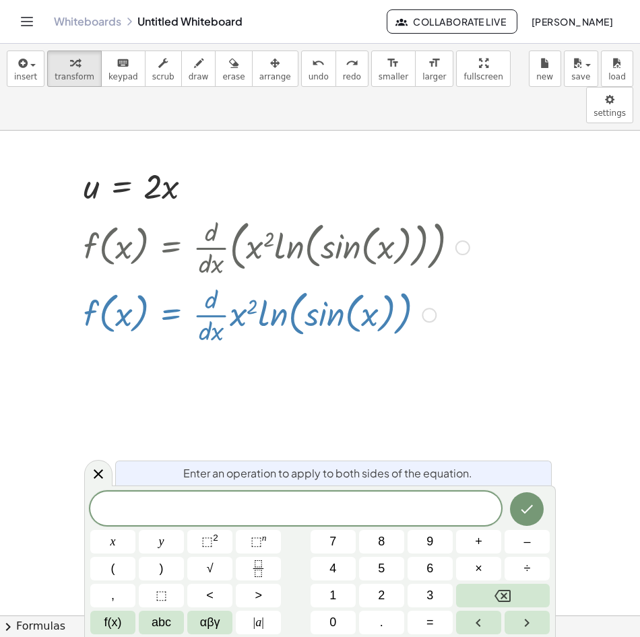
click at [207, 280] on div at bounding box center [277, 313] width 400 height 67
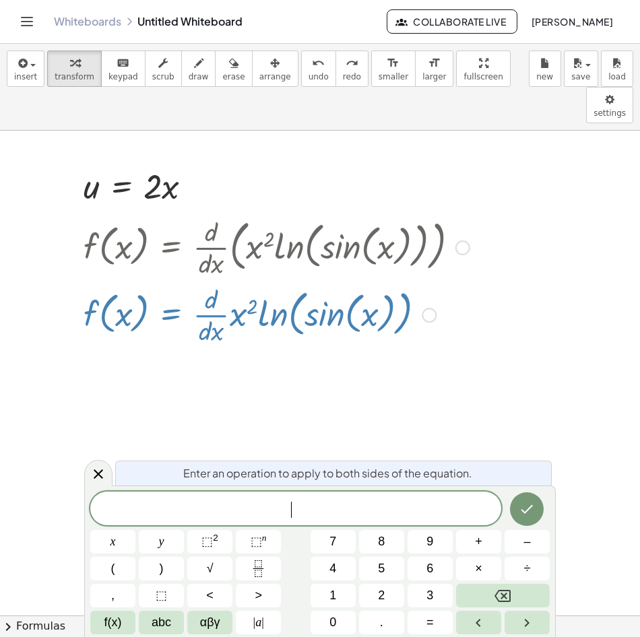
click at [280, 476] on span "Enter an operation to apply to both sides of the equation." at bounding box center [327, 473] width 289 height 16
drag, startPoint x: 633, startPoint y: 29, endPoint x: 340, endPoint y: 129, distance: 309.7
click at [277, 168] on div at bounding box center [454, 456] width 909 height 1054
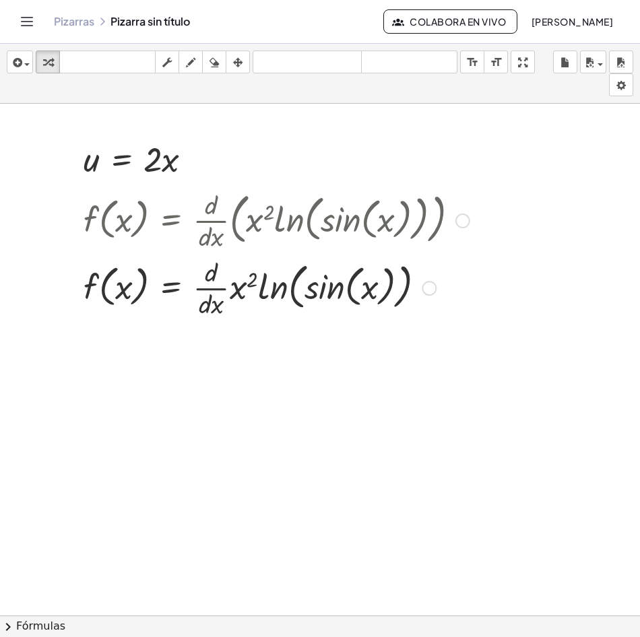
click at [243, 304] on div at bounding box center [277, 286] width 400 height 67
click at [243, 304] on div at bounding box center [276, 286] width 399 height 67
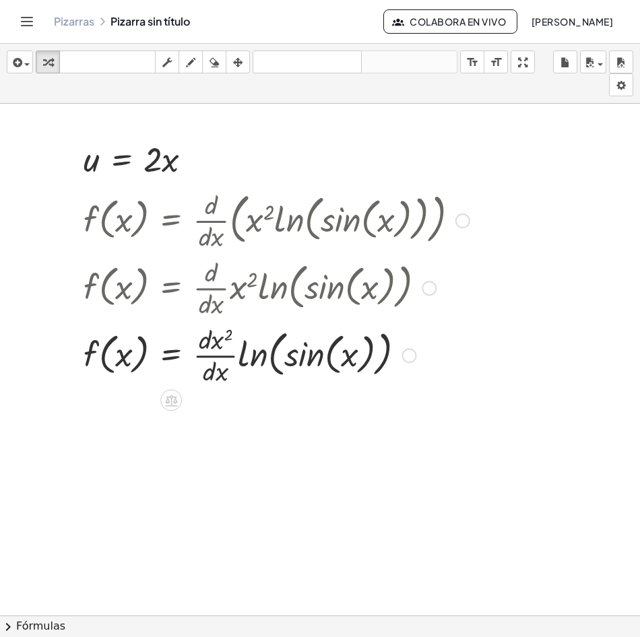
drag, startPoint x: 237, startPoint y: 331, endPoint x: 246, endPoint y: 342, distance: 13.4
click at [245, 340] on div at bounding box center [276, 354] width 399 height 67
click at [248, 347] on div at bounding box center [276, 354] width 399 height 67
click at [254, 358] on div at bounding box center [276, 354] width 399 height 67
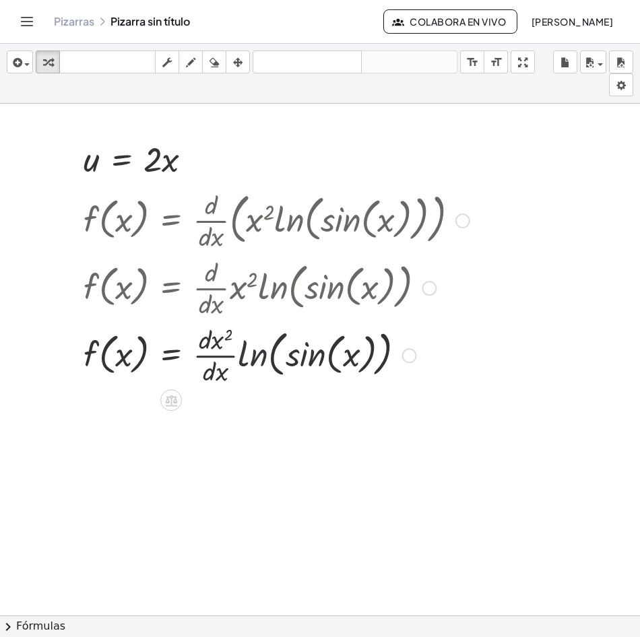
click at [254, 358] on div at bounding box center [276, 354] width 399 height 67
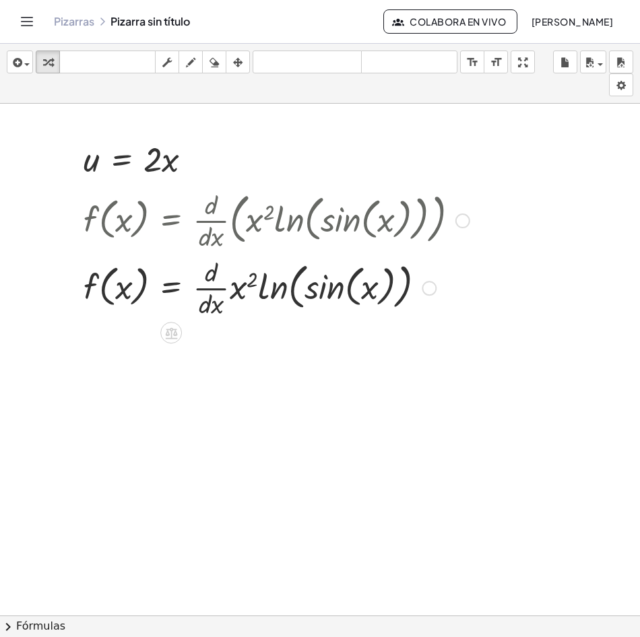
click at [261, 280] on div at bounding box center [287, 286] width 420 height 67
click at [235, 290] on div at bounding box center [287, 286] width 420 height 67
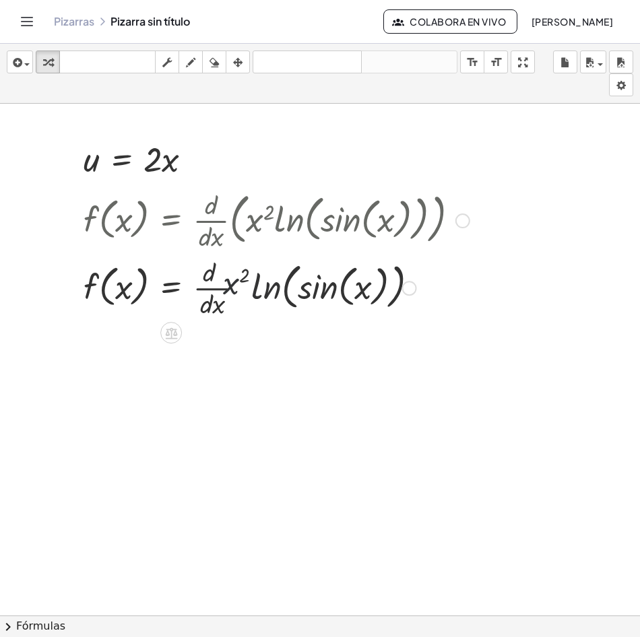
click at [215, 294] on div at bounding box center [276, 286] width 399 height 67
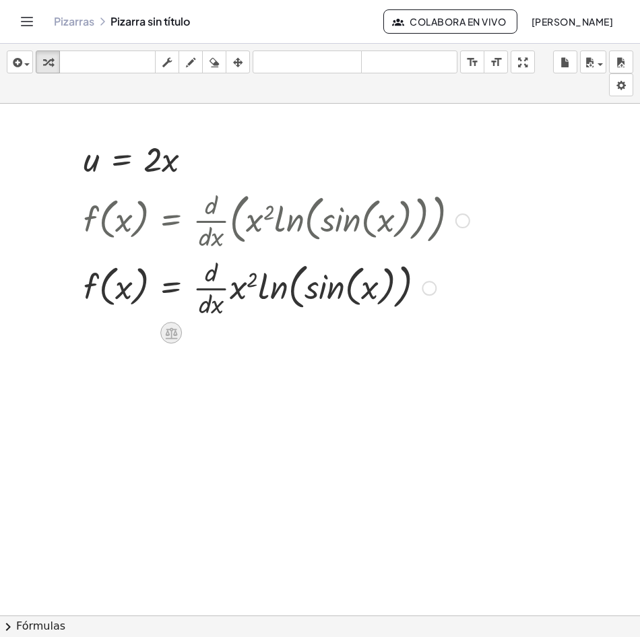
click at [162, 335] on div at bounding box center [171, 333] width 22 height 22
click at [225, 330] on icon at bounding box center [225, 333] width 12 height 12
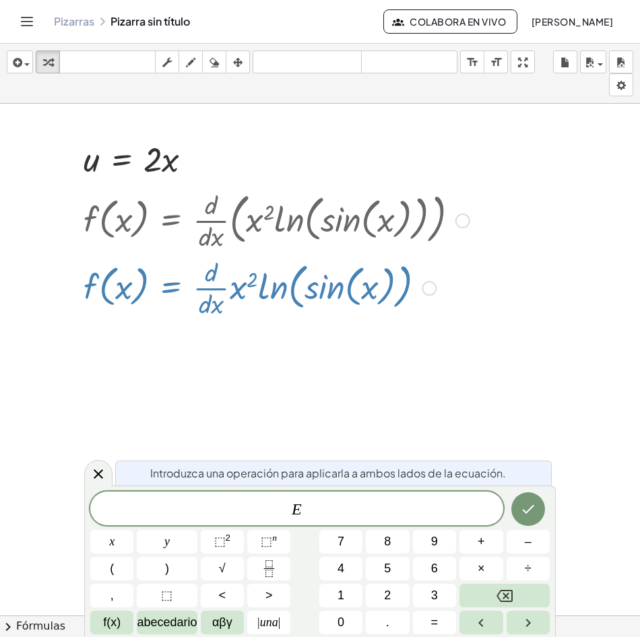
drag, startPoint x: 246, startPoint y: 292, endPoint x: 207, endPoint y: 292, distance: 39.1
click at [207, 292] on div at bounding box center [287, 286] width 420 height 67
drag, startPoint x: 169, startPoint y: 269, endPoint x: 273, endPoint y: 281, distance: 104.4
click at [272, 281] on div at bounding box center [287, 286] width 420 height 67
click at [228, 289] on div at bounding box center [287, 286] width 420 height 67
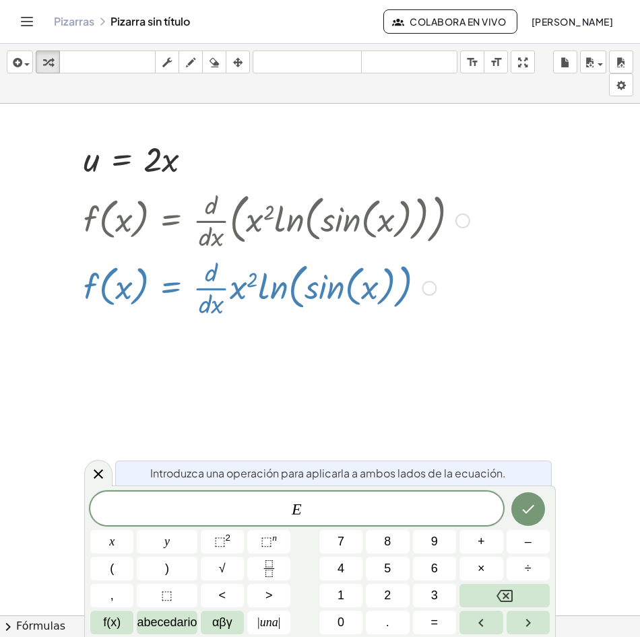
drag, startPoint x: 271, startPoint y: 285, endPoint x: 279, endPoint y: 282, distance: 7.9
click at [276, 283] on div at bounding box center [287, 286] width 420 height 67
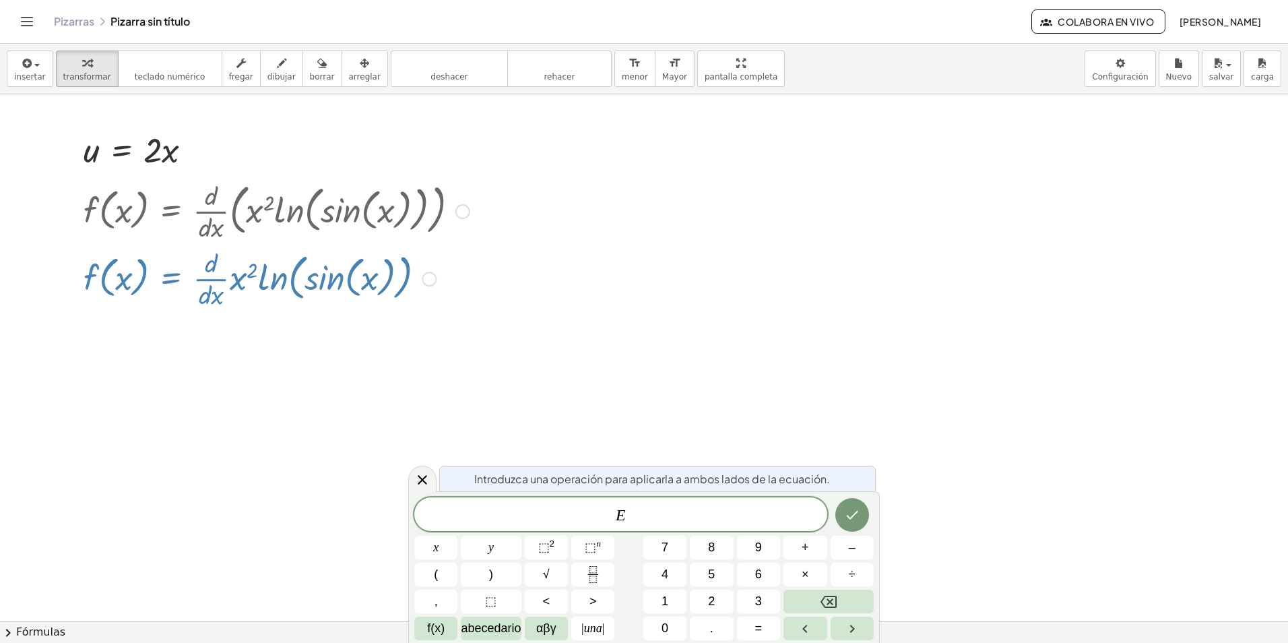
click at [629, 284] on div at bounding box center [644, 419] width 1288 height 1054
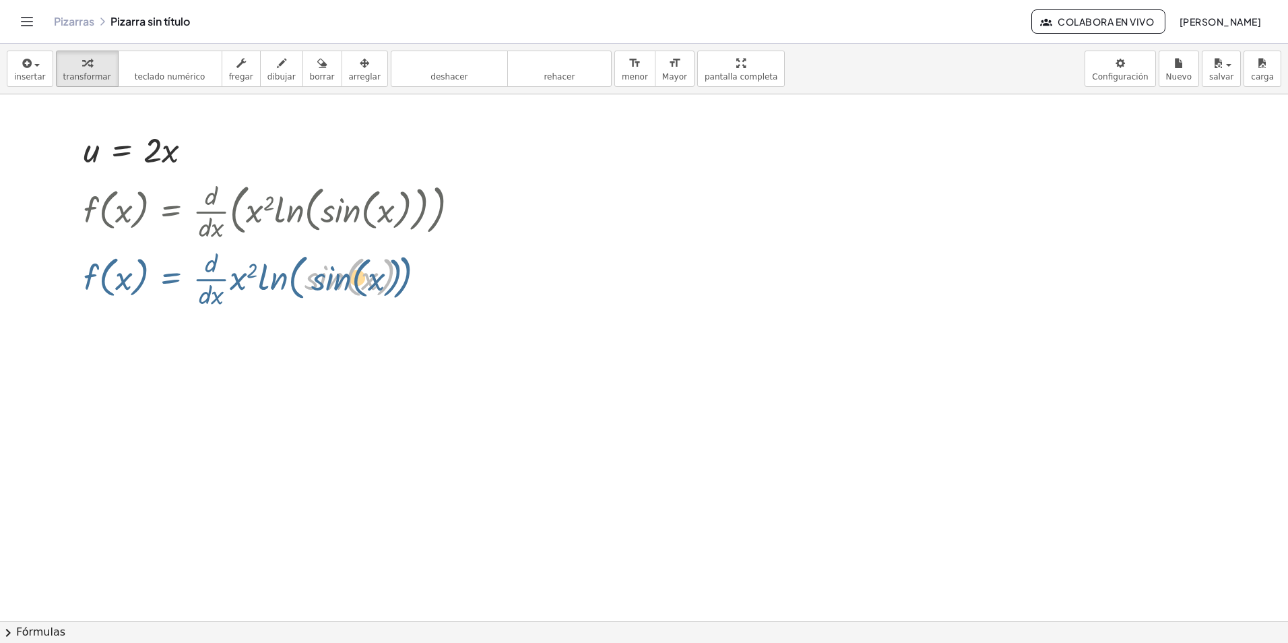
drag, startPoint x: 314, startPoint y: 256, endPoint x: 410, endPoint y: 280, distance: 98.7
click at [419, 293] on div at bounding box center [287, 277] width 420 height 67
drag, startPoint x: 354, startPoint y: 273, endPoint x: 242, endPoint y: 278, distance: 112.6
click at [242, 278] on div at bounding box center [287, 277] width 420 height 67
drag, startPoint x: 391, startPoint y: 286, endPoint x: 247, endPoint y: 292, distance: 144.3
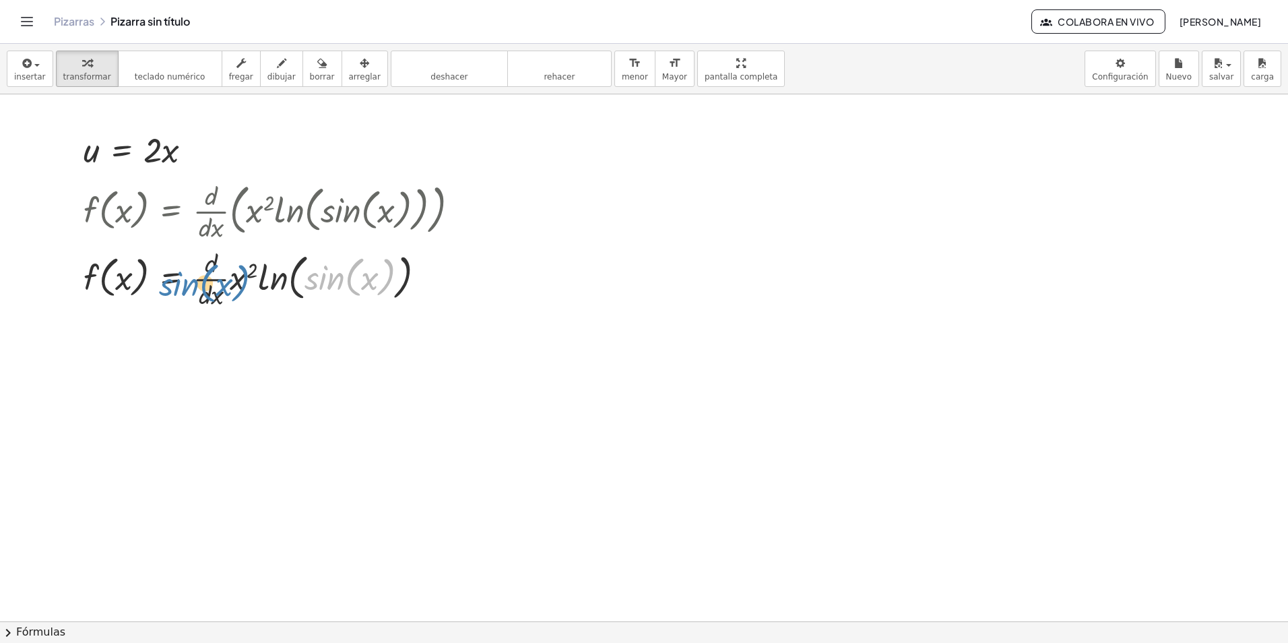
click at [247, 292] on div at bounding box center [287, 277] width 420 height 67
click at [234, 285] on div at bounding box center [287, 277] width 420 height 67
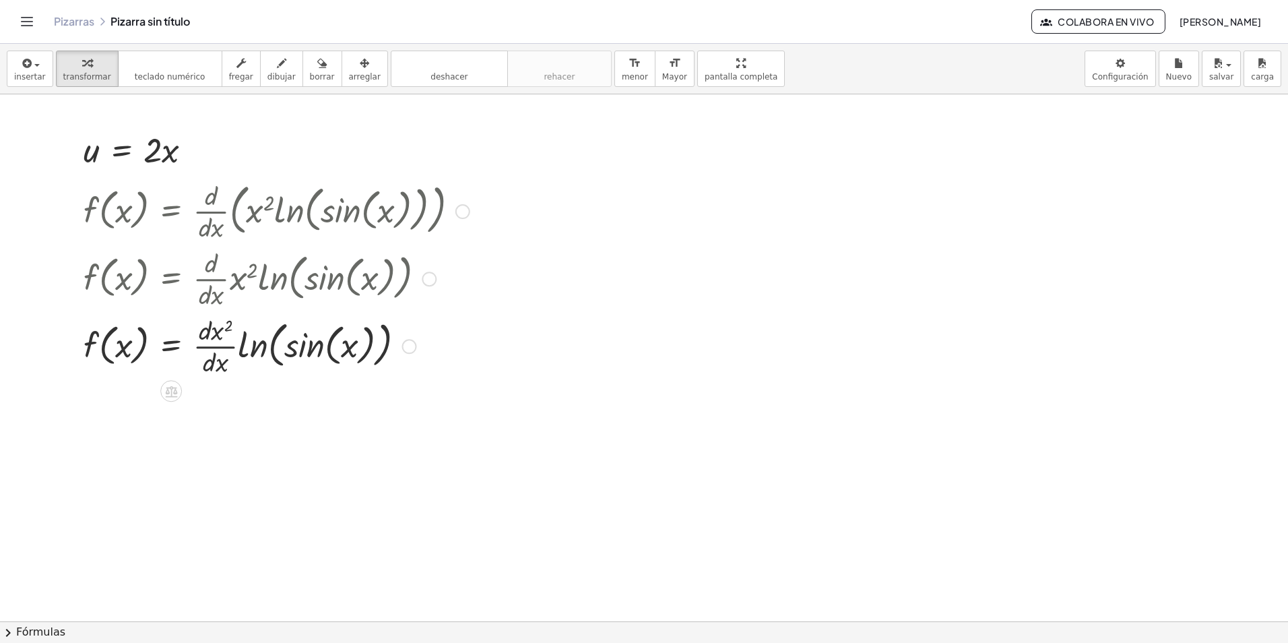
drag, startPoint x: 390, startPoint y: 214, endPoint x: 355, endPoint y: 204, distance: 36.3
click at [271, 205] on div at bounding box center [276, 209] width 399 height 67
drag, startPoint x: 360, startPoint y: 204, endPoint x: 340, endPoint y: 213, distance: 22.0
click at [358, 205] on div at bounding box center [276, 209] width 399 height 67
drag, startPoint x: 339, startPoint y: 213, endPoint x: 353, endPoint y: 238, distance: 28.7
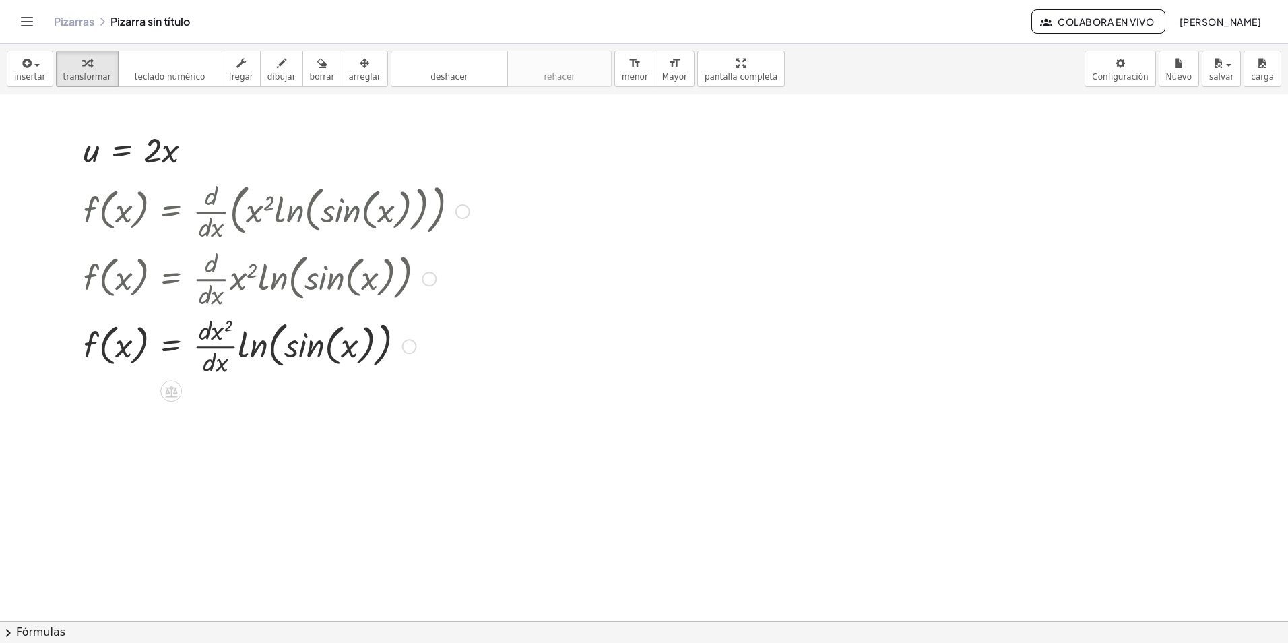
click at [353, 238] on div at bounding box center [276, 209] width 399 height 67
click at [344, 271] on div at bounding box center [287, 277] width 420 height 67
click at [312, 69] on div "button" at bounding box center [322, 63] width 25 height 16
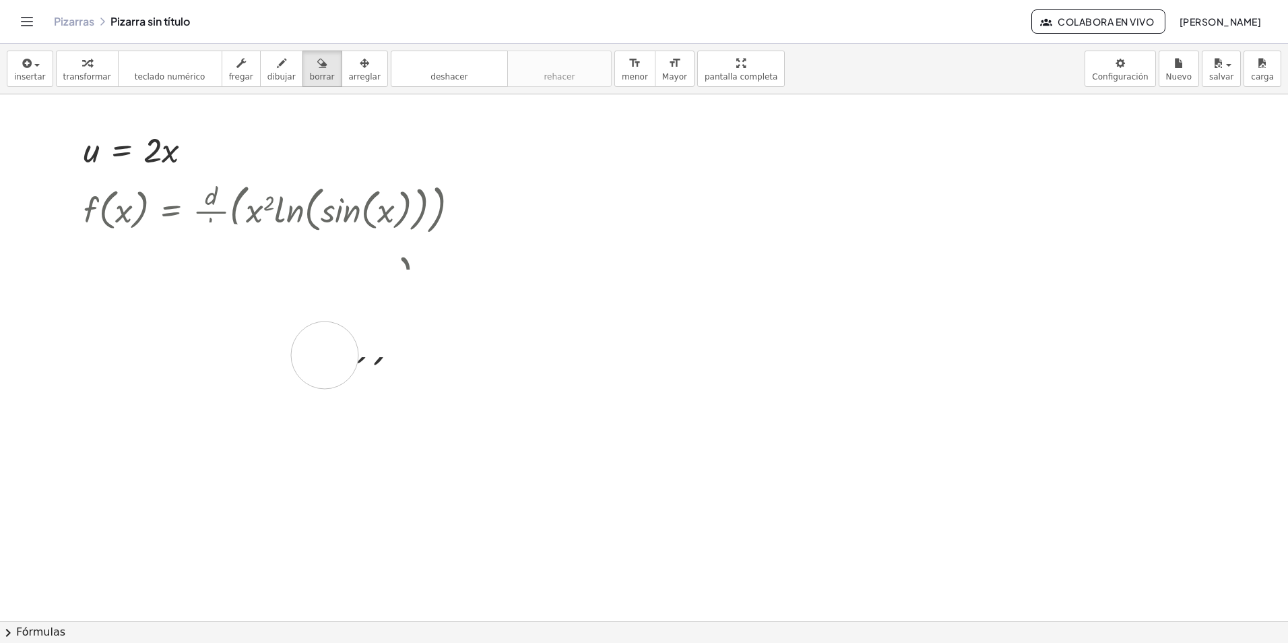
drag, startPoint x: 373, startPoint y: 285, endPoint x: 336, endPoint y: 356, distance: 80.4
click at [333, 355] on div at bounding box center [644, 419] width 1288 height 1054
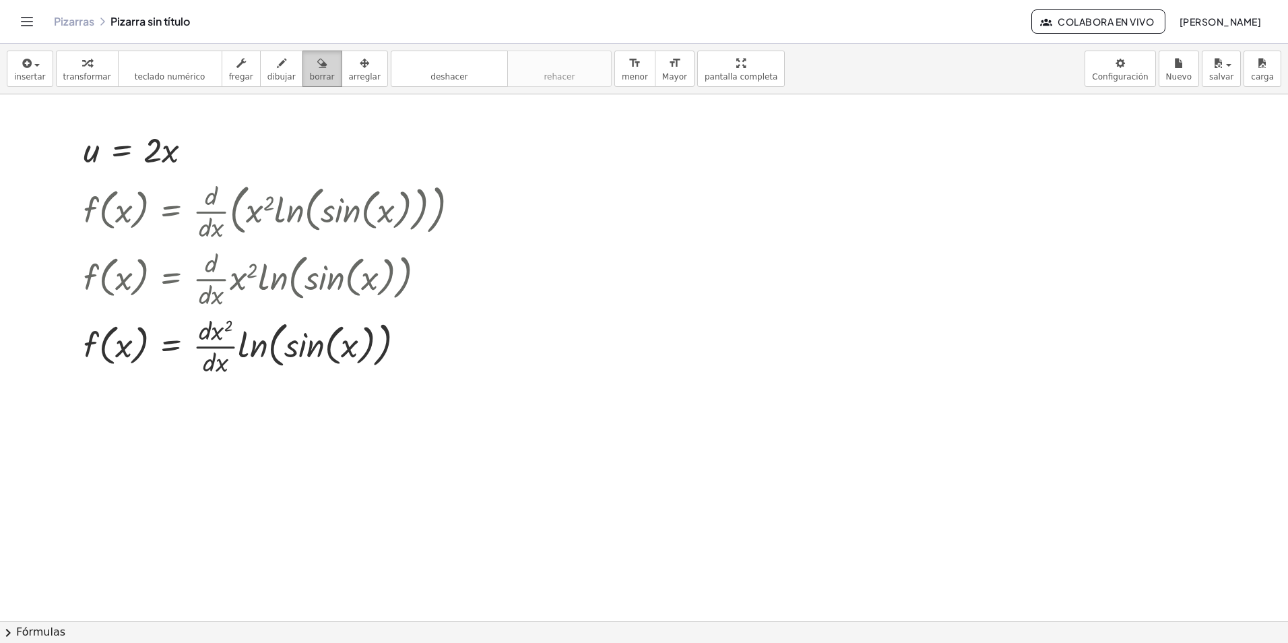
click at [302, 79] on button "borrar" at bounding box center [322, 69] width 40 height 36
click at [240, 69] on div "button" at bounding box center [241, 63] width 24 height 16
click at [142, 75] on span "teclado numérico" at bounding box center [170, 76] width 71 height 9
click at [88, 77] on span "transformar" at bounding box center [87, 76] width 48 height 9
click at [434, 278] on div at bounding box center [429, 278] width 15 height 15
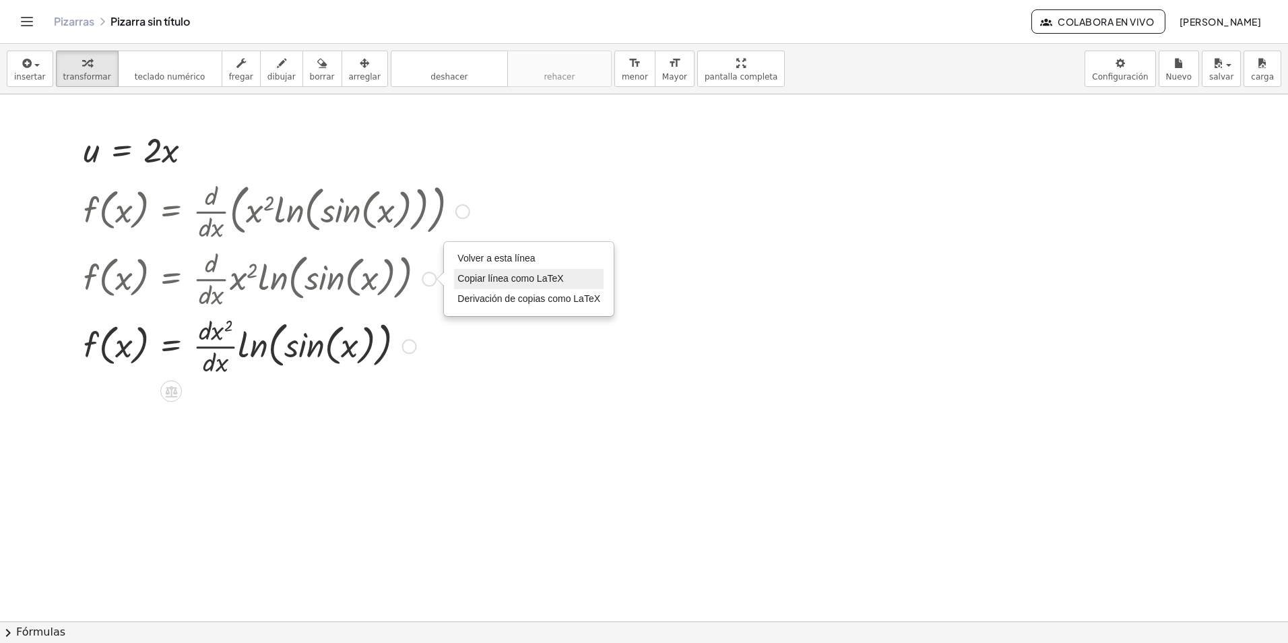
drag, startPoint x: 314, startPoint y: 271, endPoint x: 492, endPoint y: 284, distance: 178.3
click at [480, 284] on div "f ( , x ) = · · d · d · x · ( · x 2 · ln ( , sin ( , x ) ) ) f ( , x ) = · · d …" at bounding box center [271, 277] width 416 height 209
drag, startPoint x: 492, startPoint y: 284, endPoint x: 365, endPoint y: 270, distance: 127.4
click at [362, 272] on div at bounding box center [276, 277] width 399 height 67
click at [432, 278] on div "Go back to this line Copy line as LaTeX Copy derivation as LaTeX" at bounding box center [429, 278] width 15 height 15
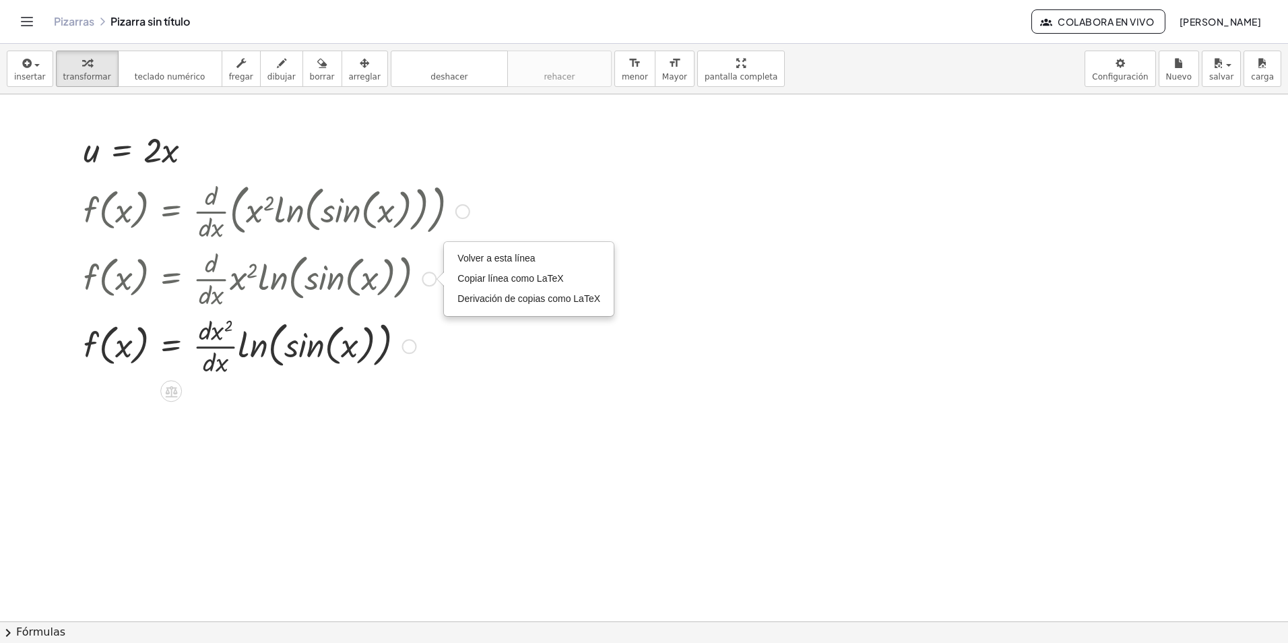
click at [447, 213] on div at bounding box center [276, 209] width 399 height 67
click at [465, 210] on div at bounding box center [462, 211] width 15 height 15
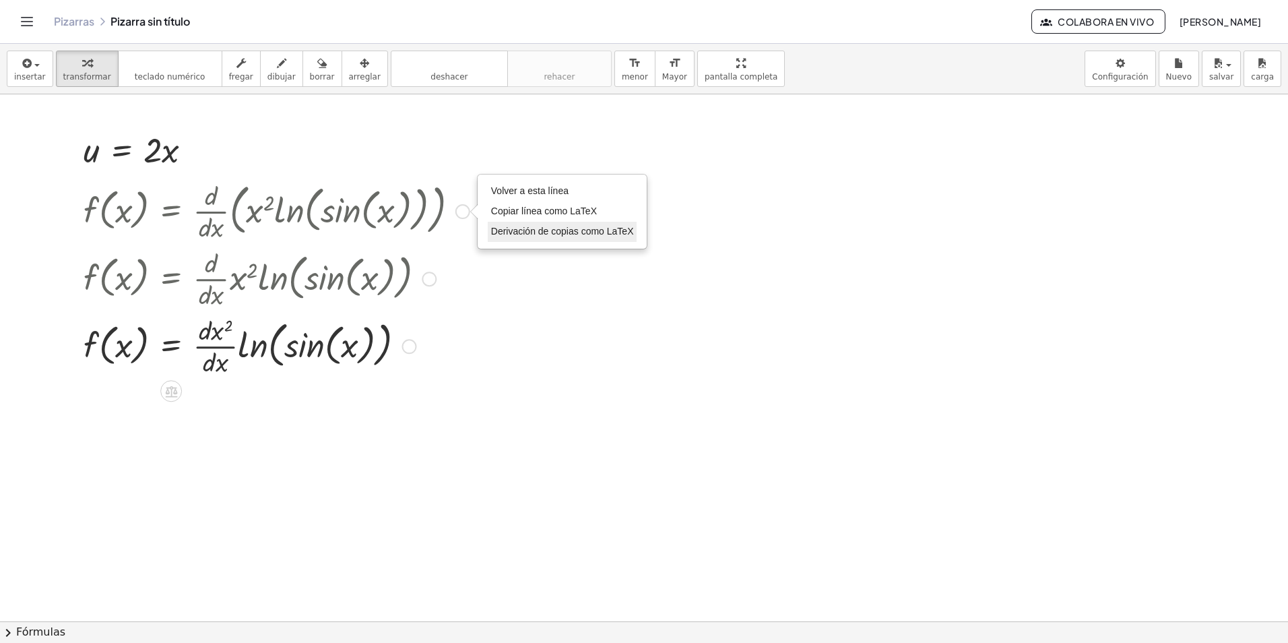
click at [513, 236] on span "Derivación de copias como LaTeX" at bounding box center [562, 231] width 143 height 11
drag, startPoint x: 465, startPoint y: 218, endPoint x: 683, endPoint y: 212, distance: 218.3
click at [629, 212] on div "**********" at bounding box center [644, 419] width 1288 height 1054
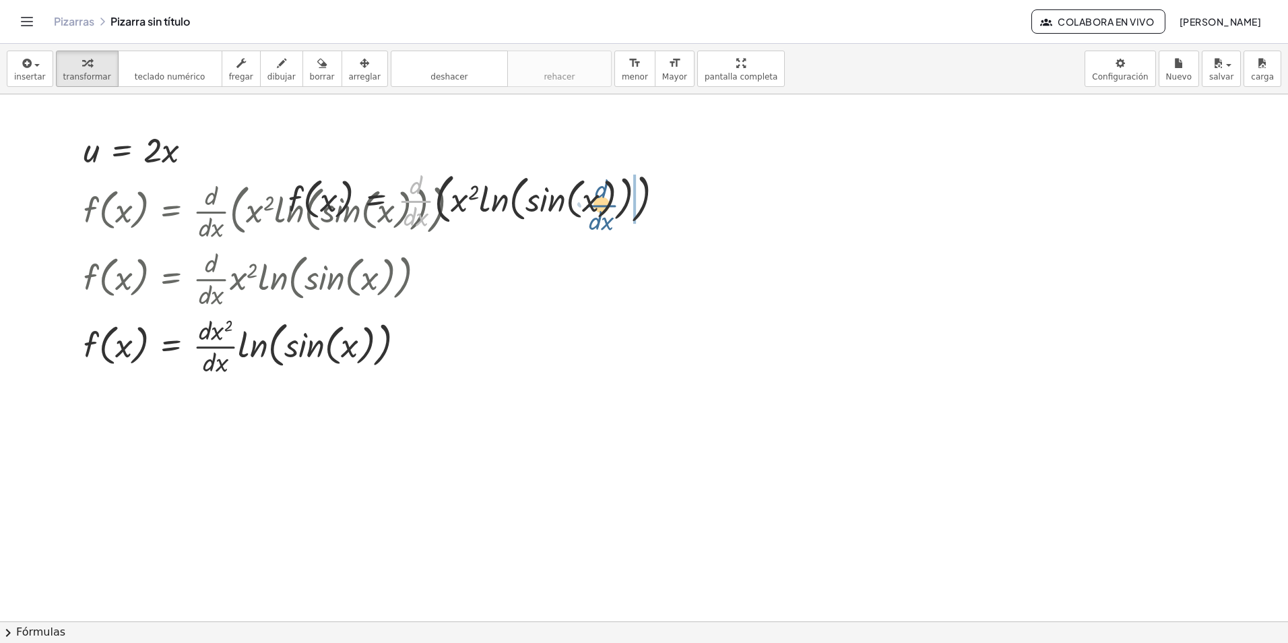
drag, startPoint x: 485, startPoint y: 206, endPoint x: 728, endPoint y: 209, distance: 242.5
click at [629, 209] on div "**********" at bounding box center [644, 419] width 1288 height 1054
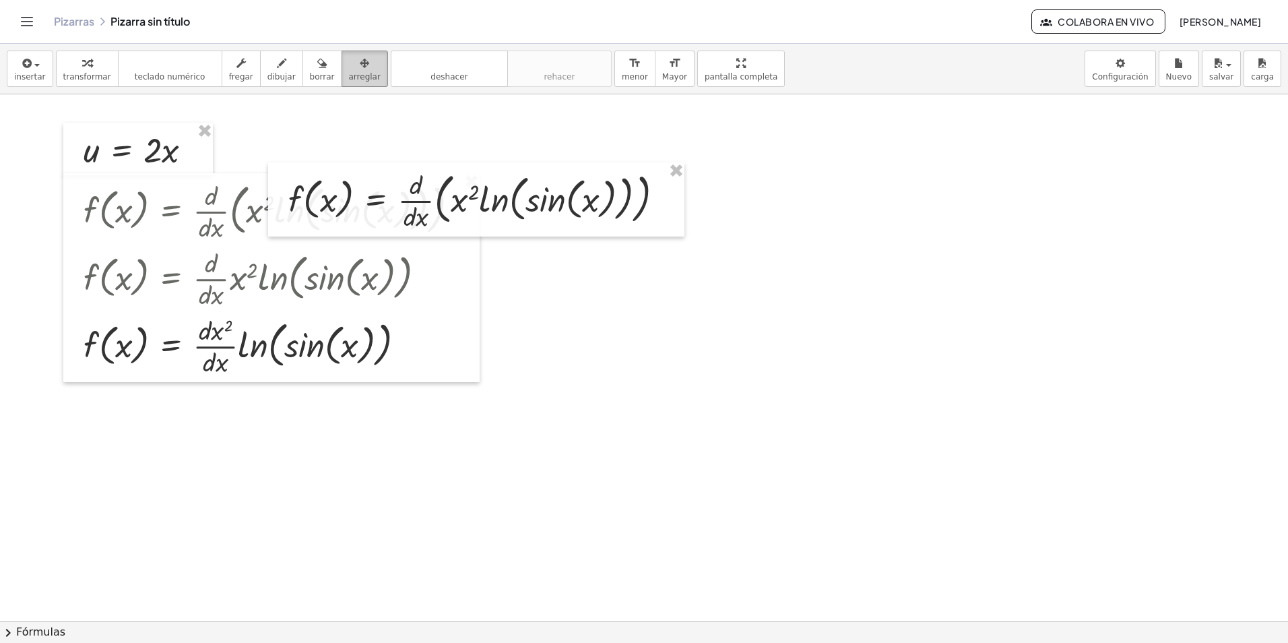
click at [349, 70] on div "button" at bounding box center [365, 63] width 32 height 16
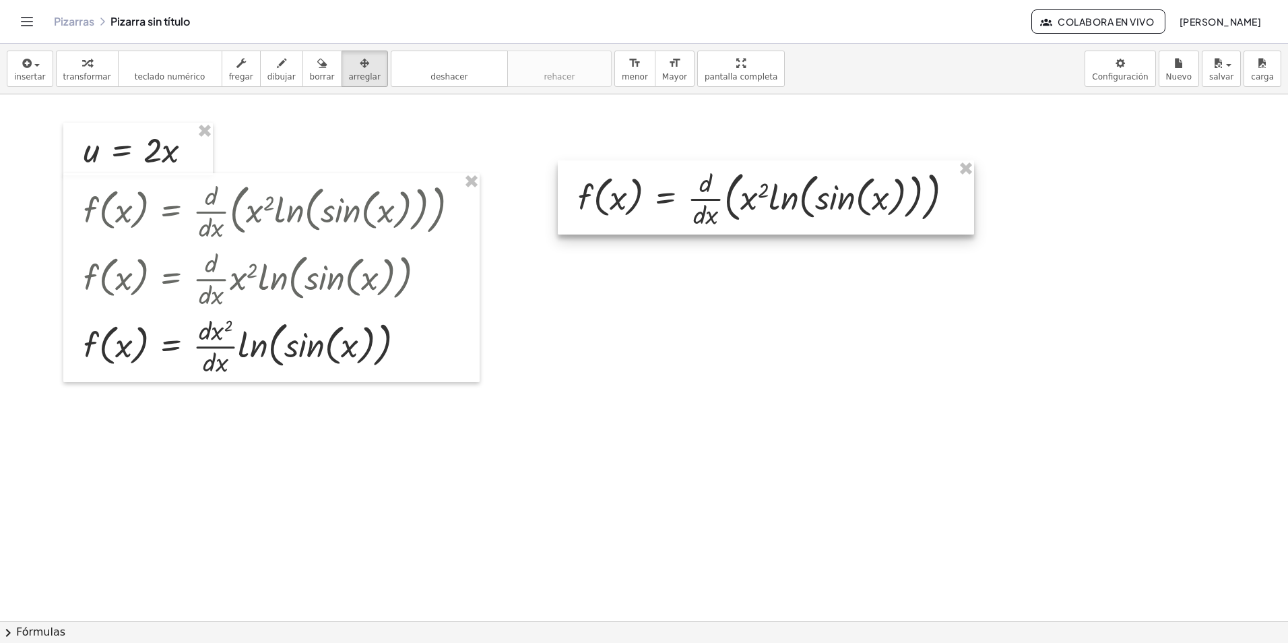
drag, startPoint x: 465, startPoint y: 193, endPoint x: 746, endPoint y: 191, distance: 281.6
click at [629, 191] on div at bounding box center [766, 197] width 416 height 74
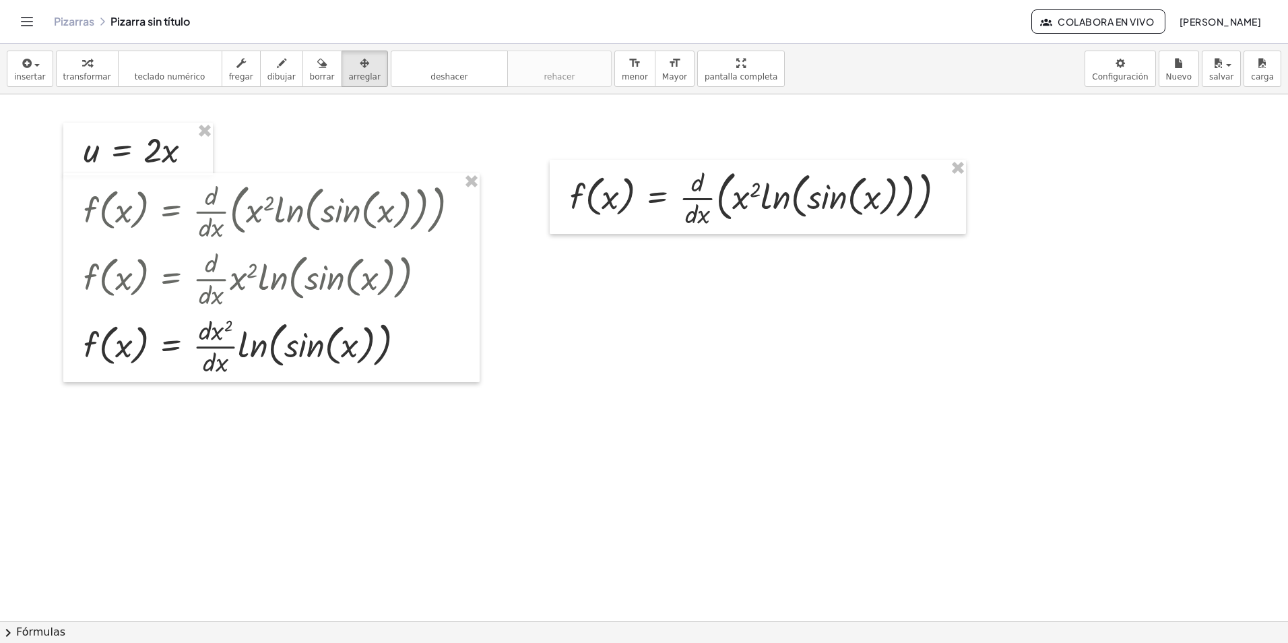
click at [629, 247] on div at bounding box center [644, 419] width 1288 height 1054
drag, startPoint x: 744, startPoint y: 213, endPoint x: 711, endPoint y: 212, distance: 33.0
click at [629, 212] on div at bounding box center [758, 197] width 416 height 74
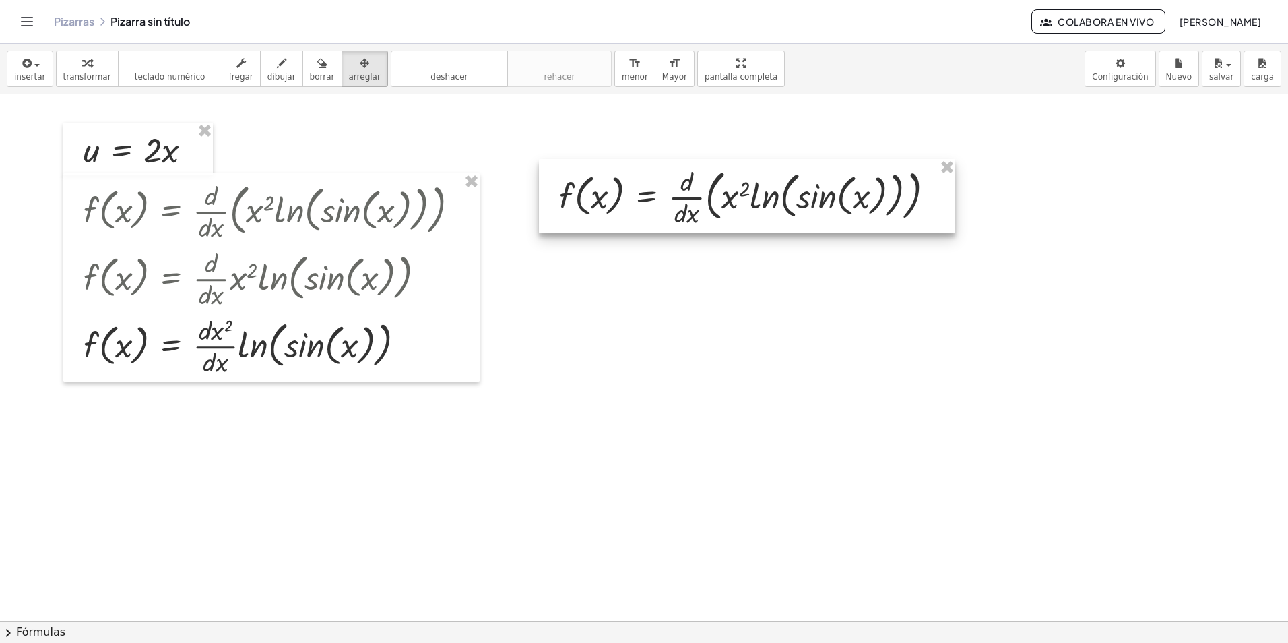
click at [629, 210] on div at bounding box center [747, 196] width 416 height 74
drag, startPoint x: 668, startPoint y: 210, endPoint x: 705, endPoint y: 205, distance: 38.1
click at [629, 210] on div at bounding box center [747, 196] width 416 height 74
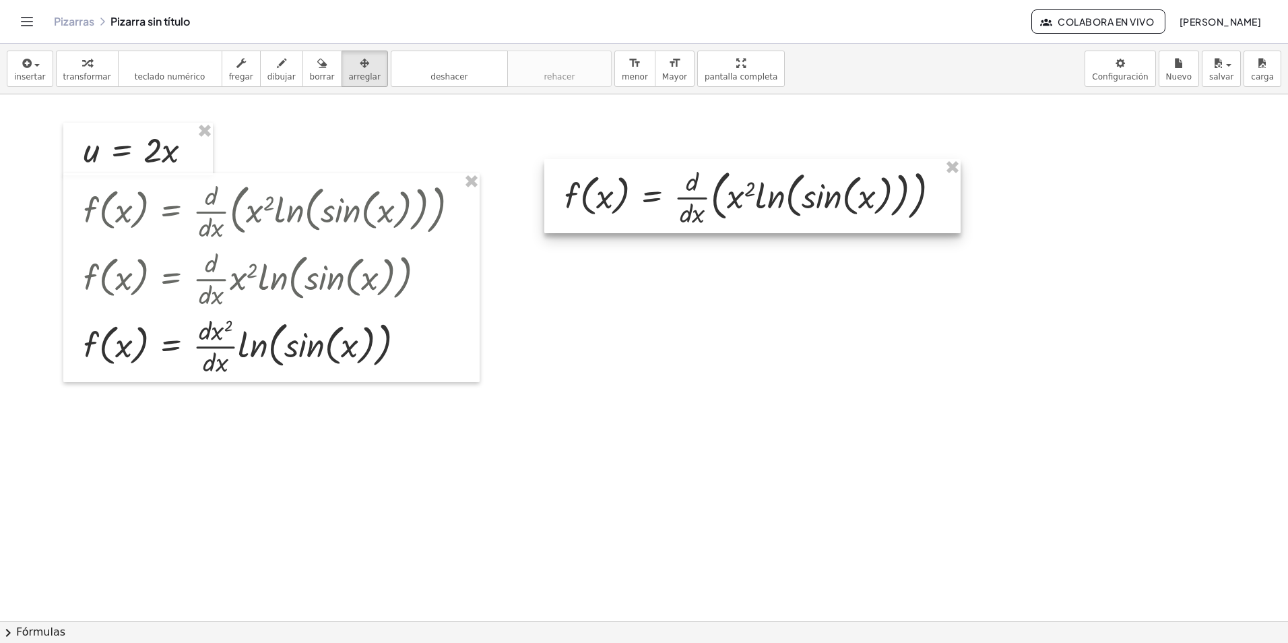
click at [629, 192] on div at bounding box center [752, 196] width 416 height 74
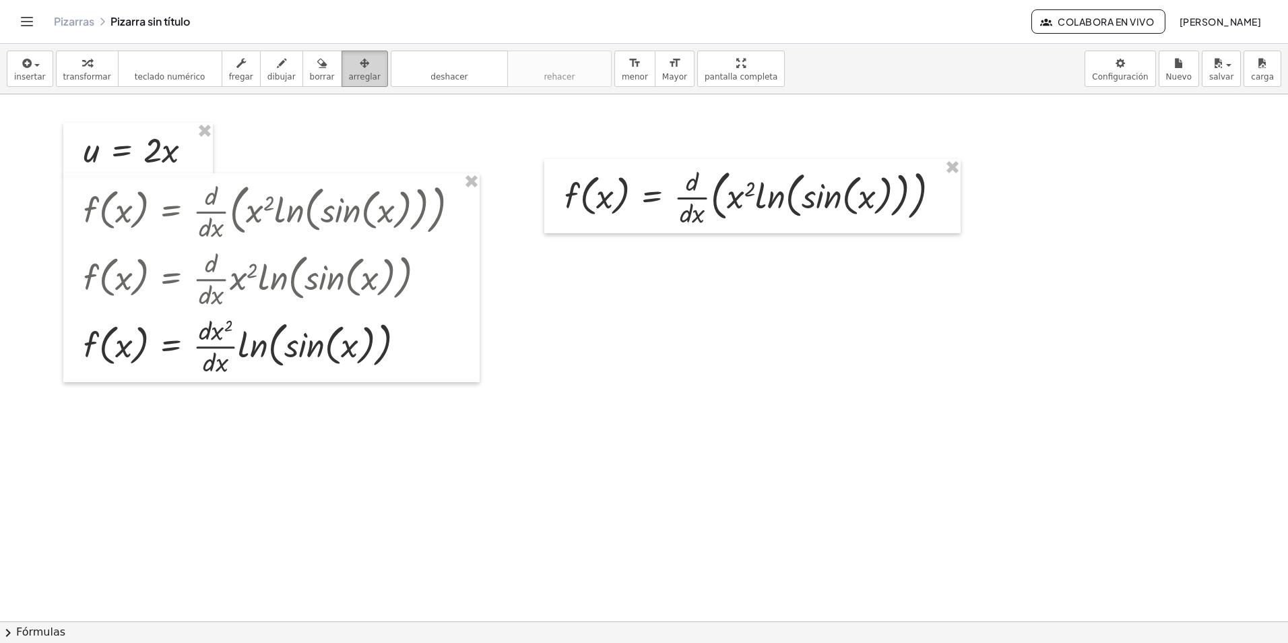
click at [351, 73] on span "arreglar" at bounding box center [365, 76] width 32 height 9
drag, startPoint x: 349, startPoint y: 68, endPoint x: 253, endPoint y: 101, distance: 101.8
click at [349, 69] on div "button" at bounding box center [365, 63] width 32 height 16
click at [238, 70] on div "button" at bounding box center [241, 63] width 24 height 16
click at [153, 167] on div "▼" at bounding box center [152, 170] width 9 height 12
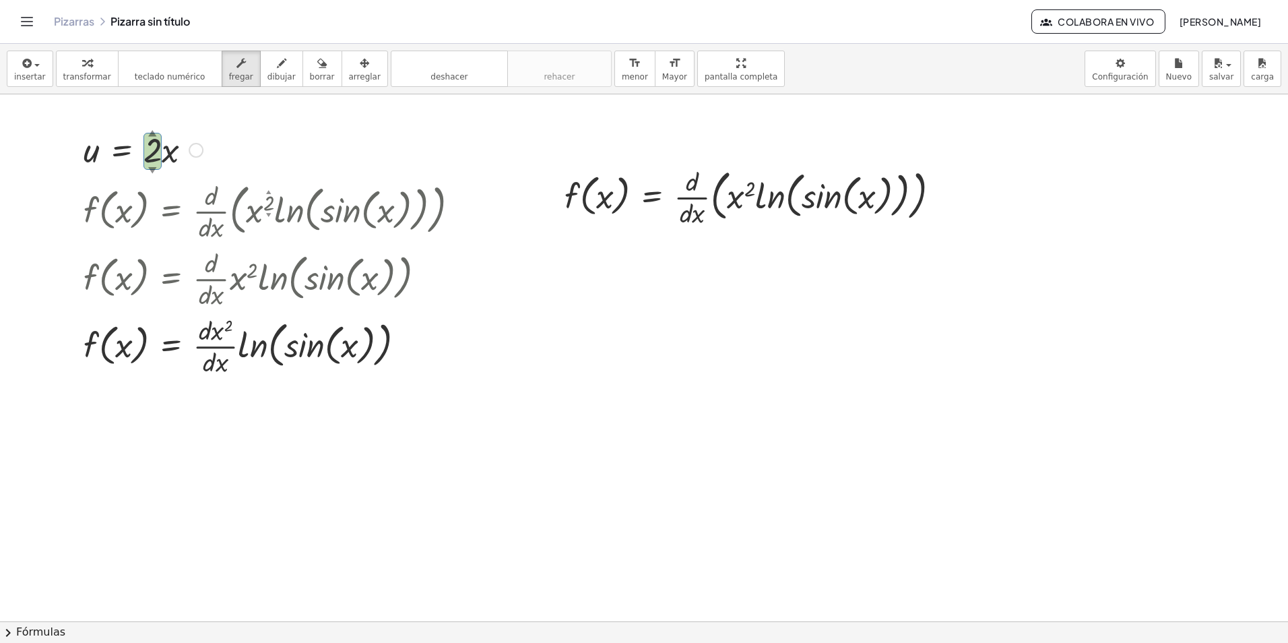
click at [152, 170] on div "▼" at bounding box center [152, 170] width 9 height 12
drag, startPoint x: 730, startPoint y: 205, endPoint x: 684, endPoint y: 198, distance: 45.6
click at [629, 198] on div at bounding box center [757, 195] width 399 height 67
drag, startPoint x: 748, startPoint y: 186, endPoint x: 742, endPoint y: 191, distance: 7.6
click at [629, 205] on div at bounding box center [757, 195] width 399 height 67
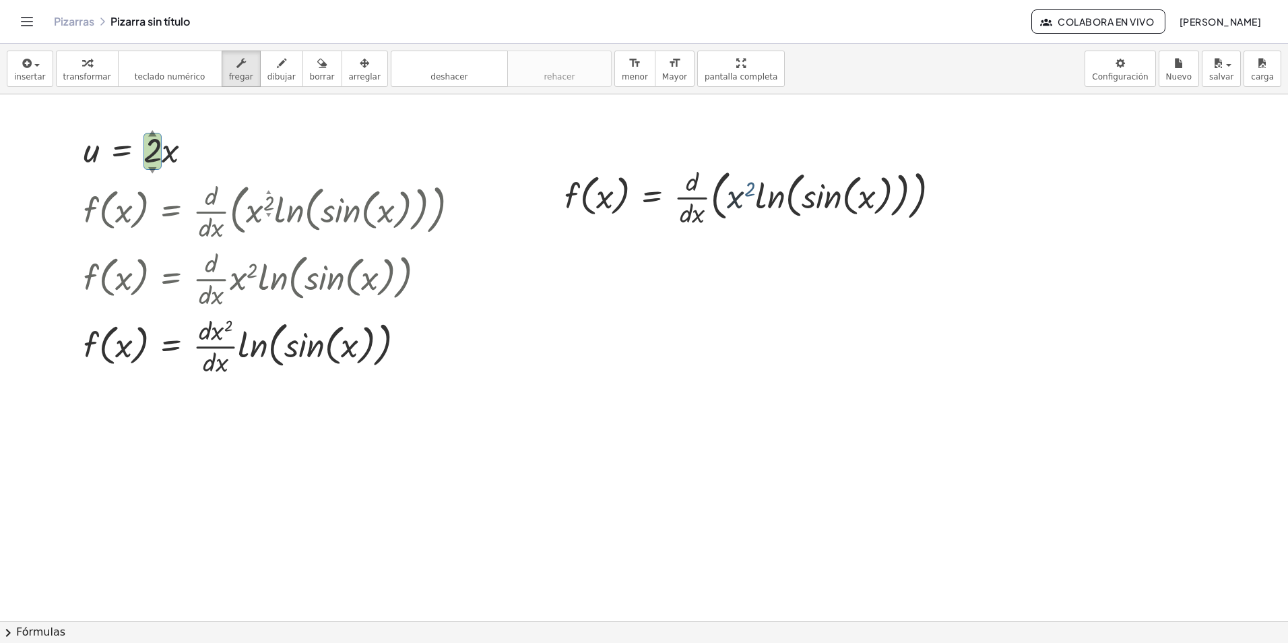
drag, startPoint x: 742, startPoint y: 190, endPoint x: 731, endPoint y: 205, distance: 19.3
click at [629, 207] on div at bounding box center [757, 195] width 399 height 67
drag, startPoint x: 736, startPoint y: 195, endPoint x: 743, endPoint y: 209, distance: 15.4
click at [629, 209] on div at bounding box center [757, 195] width 399 height 67
drag, startPoint x: 738, startPoint y: 189, endPoint x: 748, endPoint y: 194, distance: 11.2
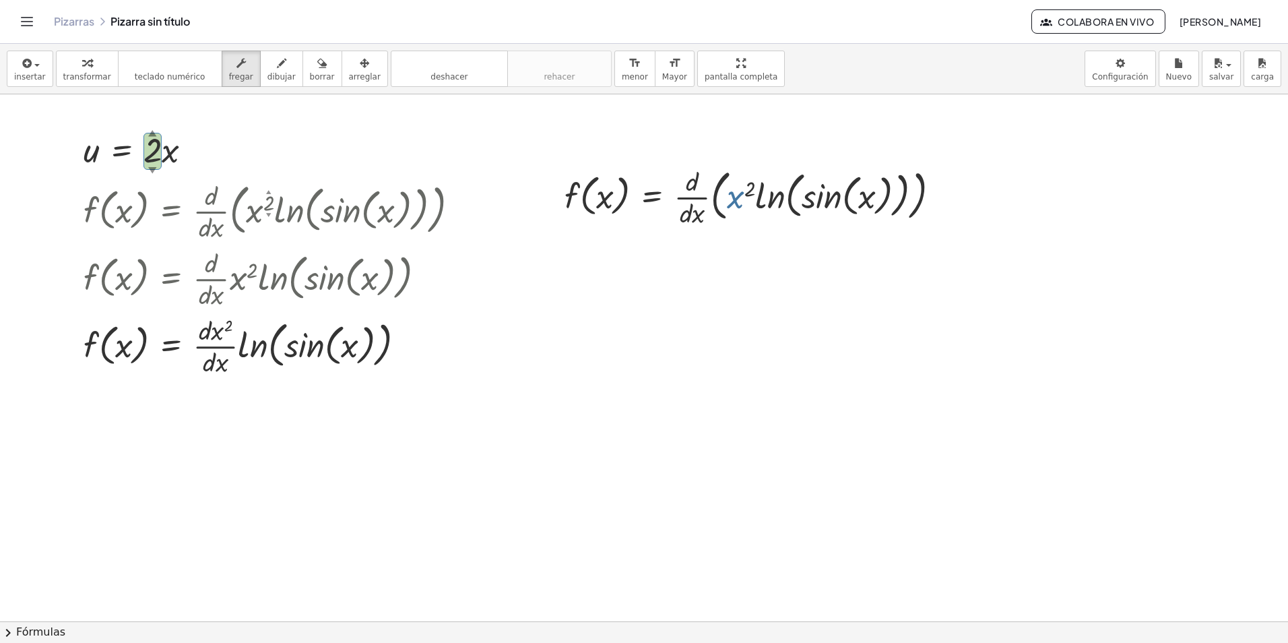
click at [629, 231] on div "f ( , x ) = · · d · d · x · ( · x 2 · ln ( , sin ( , x ) ) )" at bounding box center [752, 196] width 416 height 74
drag, startPoint x: 751, startPoint y: 187, endPoint x: 733, endPoint y: 221, distance: 38.9
click at [629, 224] on div at bounding box center [757, 195] width 399 height 67
drag, startPoint x: 224, startPoint y: 71, endPoint x: 258, endPoint y: 86, distance: 37.1
click at [236, 71] on icon "button" at bounding box center [240, 63] width 9 height 16
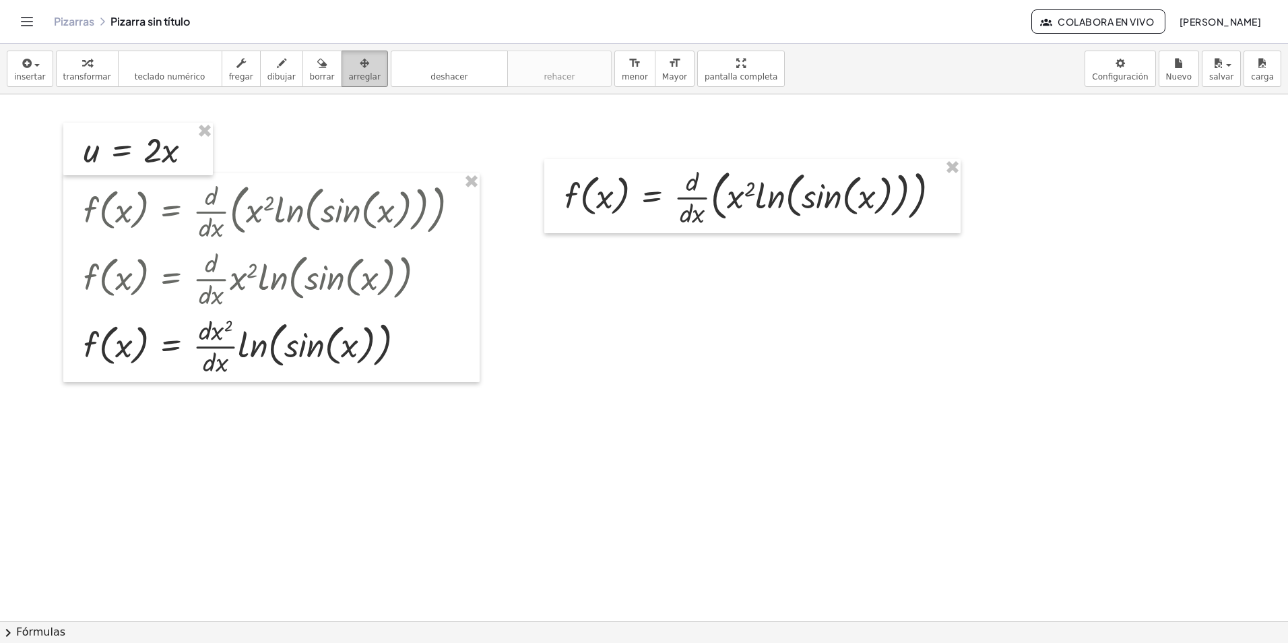
click at [349, 63] on div "button" at bounding box center [365, 63] width 32 height 16
click at [349, 73] on span "arreglar" at bounding box center [365, 76] width 32 height 9
click at [79, 77] on span "transformar" at bounding box center [87, 76] width 48 height 9
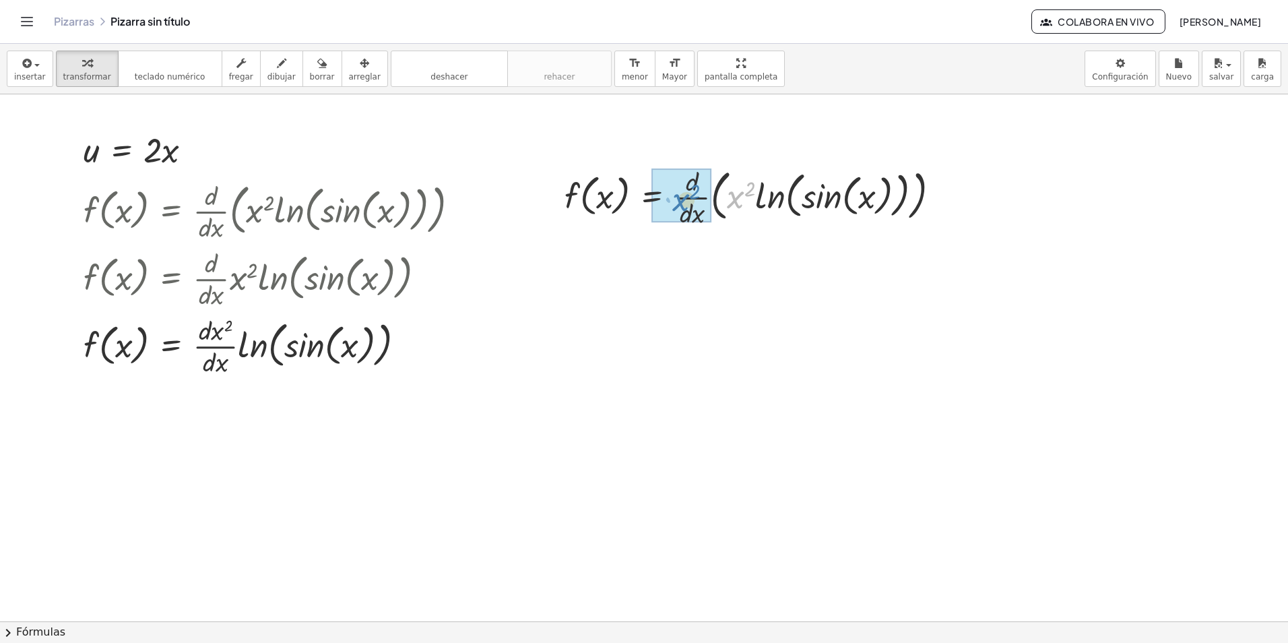
drag, startPoint x: 741, startPoint y: 194, endPoint x: 686, endPoint y: 197, distance: 55.3
click at [629, 204] on div at bounding box center [757, 195] width 399 height 67
click at [629, 199] on div at bounding box center [757, 195] width 399 height 67
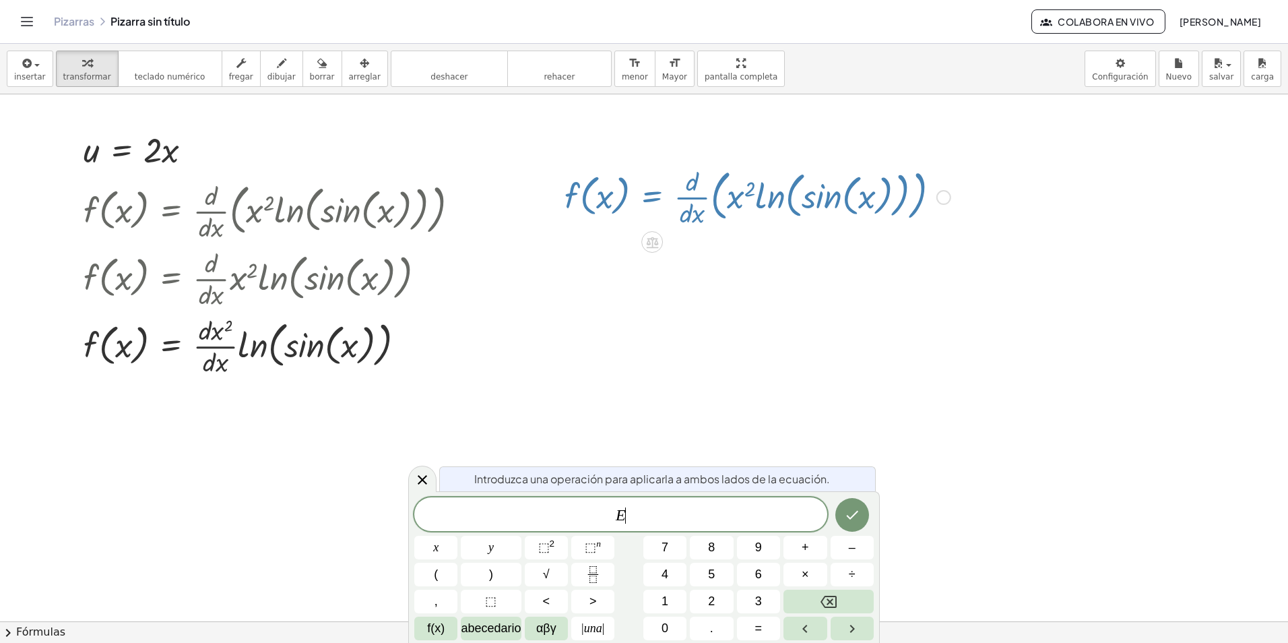
click at [629, 205] on div at bounding box center [757, 195] width 399 height 67
click at [629, 513] on button "Hecho" at bounding box center [852, 515] width 34 height 34
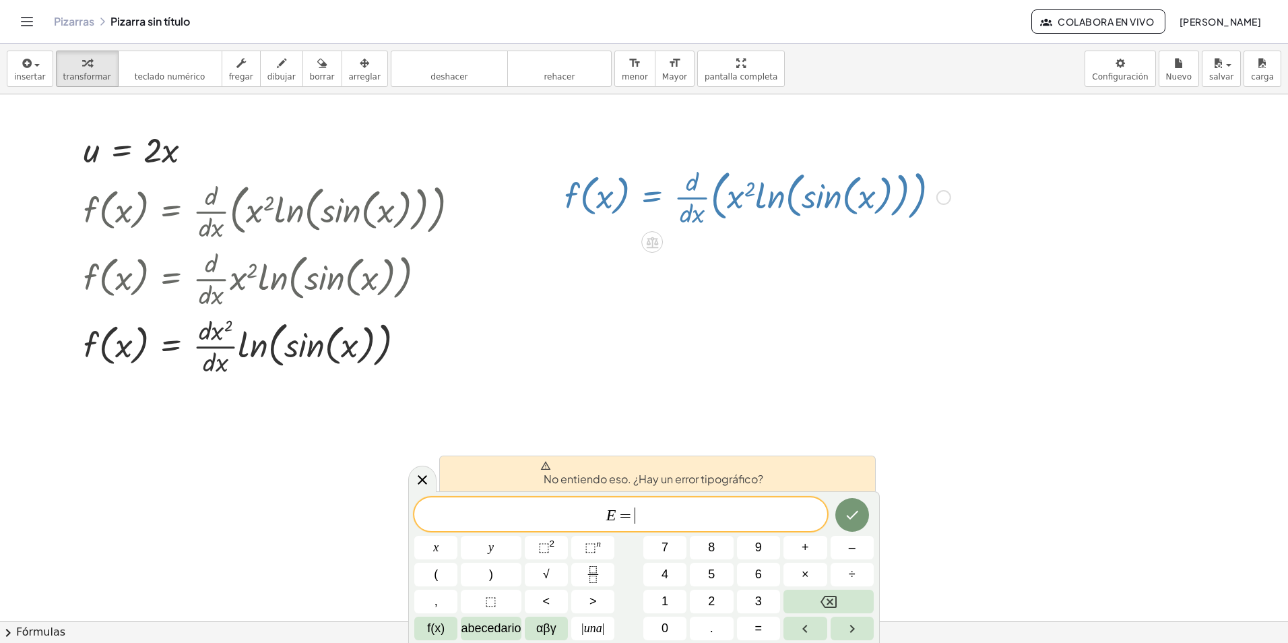
click at [629, 526] on div "E = ​" at bounding box center [620, 514] width 413 height 34
drag, startPoint x: 269, startPoint y: 273, endPoint x: 261, endPoint y: 158, distance: 115.4
click at [269, 271] on div at bounding box center [276, 277] width 399 height 67
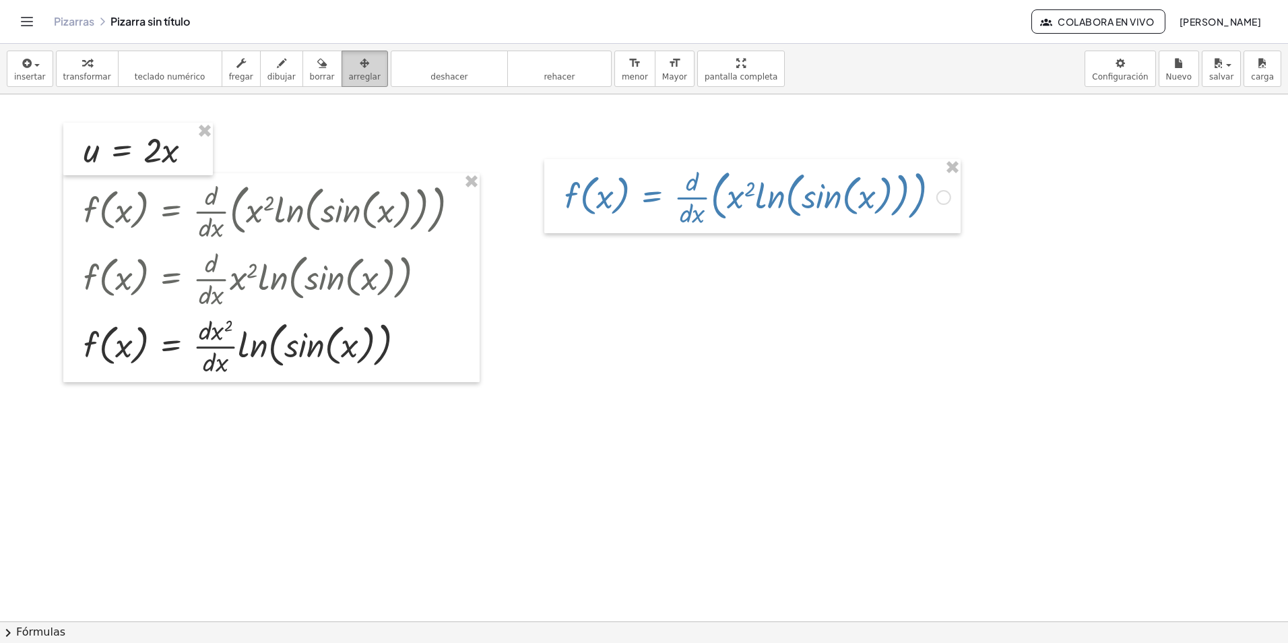
click at [360, 67] on icon "button" at bounding box center [364, 63] width 9 height 16
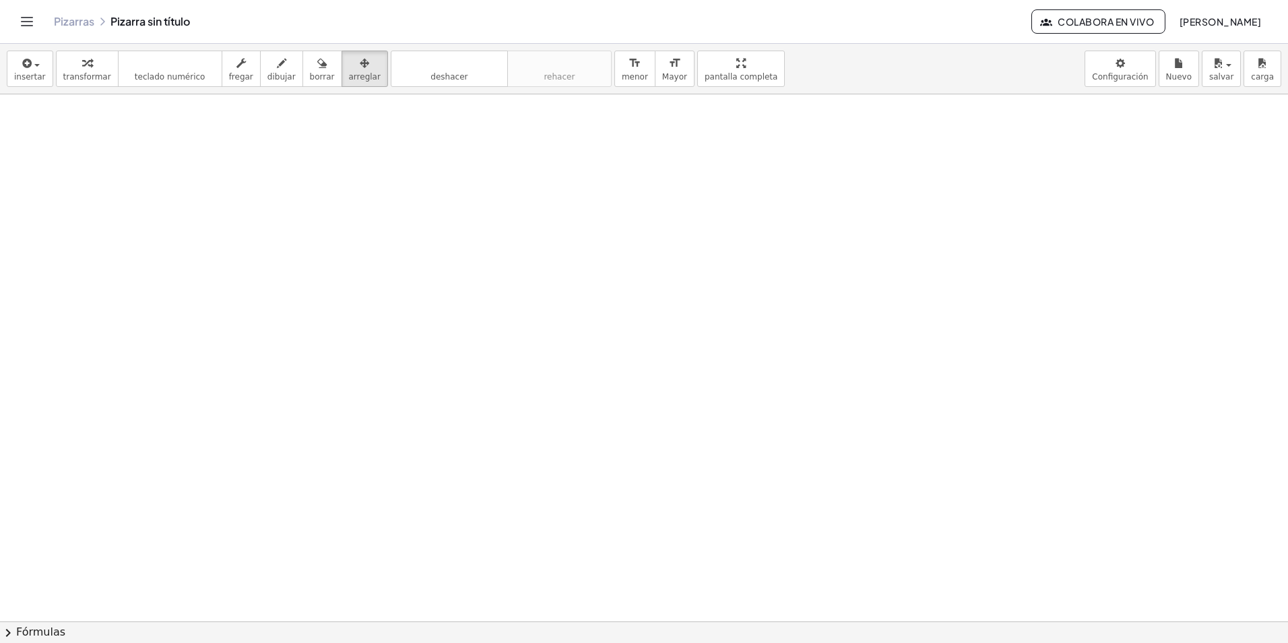
scroll to position [0, 0]
click at [164, 179] on div at bounding box center [164, 169] width 202 height 46
click at [40, 86] on button "insertar" at bounding box center [30, 69] width 46 height 36
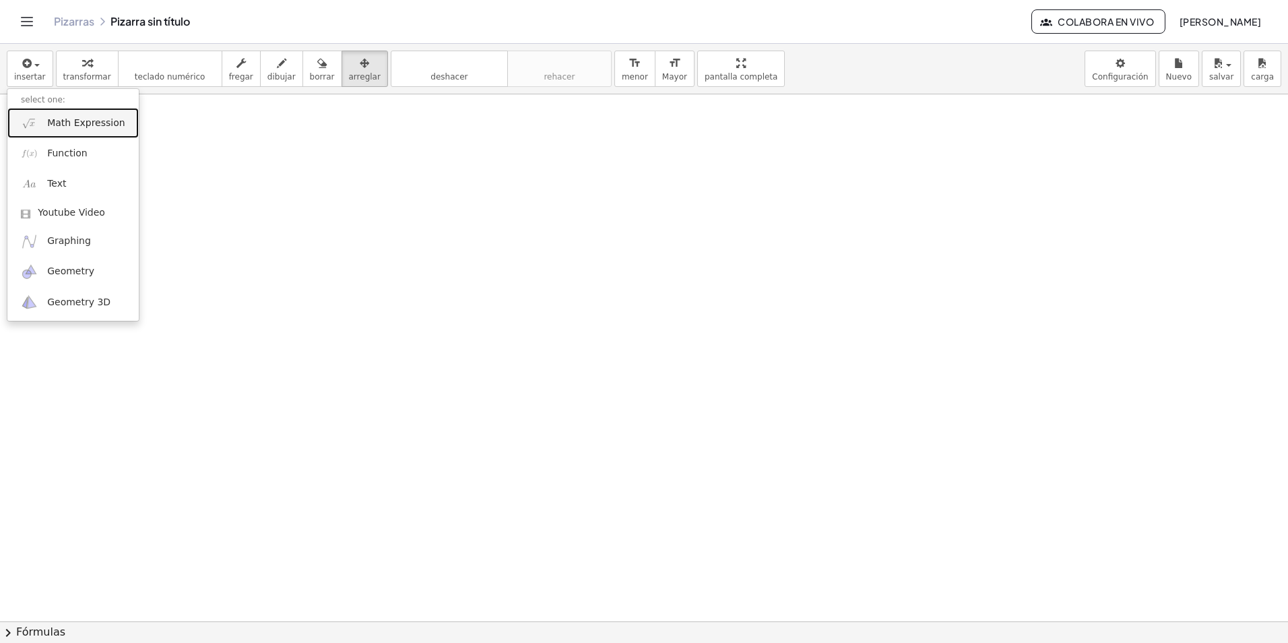
click at [102, 124] on span "Math Expression" at bounding box center [85, 123] width 77 height 13
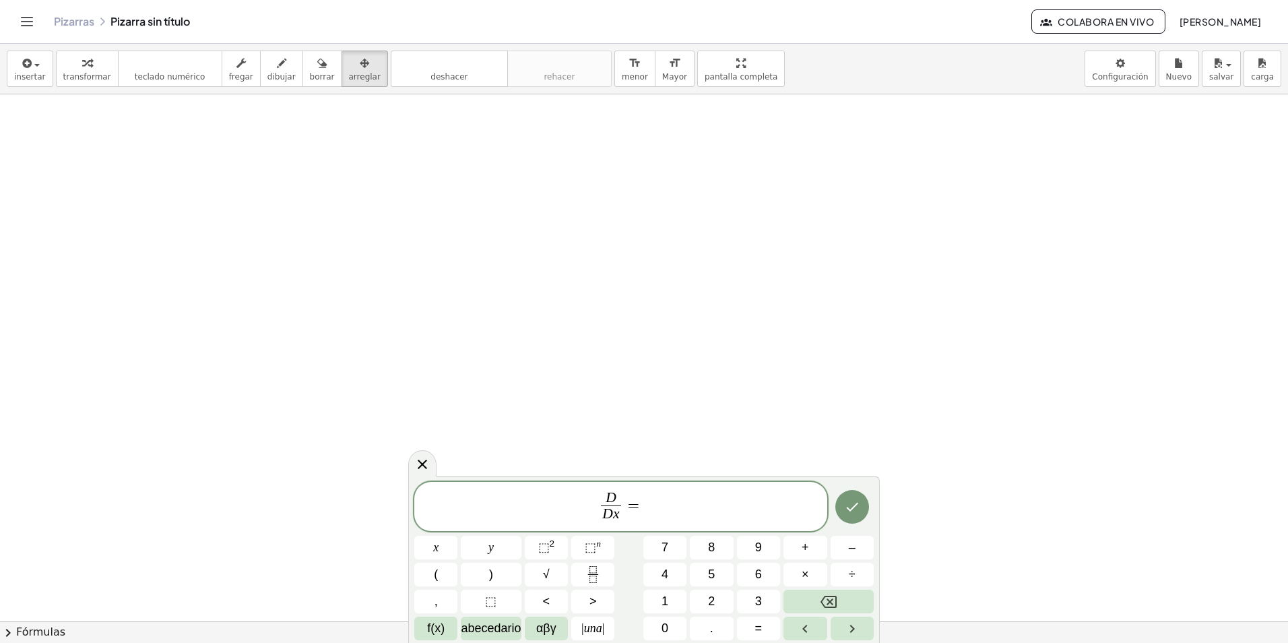
click at [629, 507] on span "D D x ​ =" at bounding box center [620, 508] width 413 height 36
click at [444, 545] on button "x" at bounding box center [435, 548] width 43 height 24
click at [548, 547] on span "⬚" at bounding box center [543, 546] width 11 height 13
click at [629, 506] on icon "Hecho" at bounding box center [852, 506] width 16 height 16
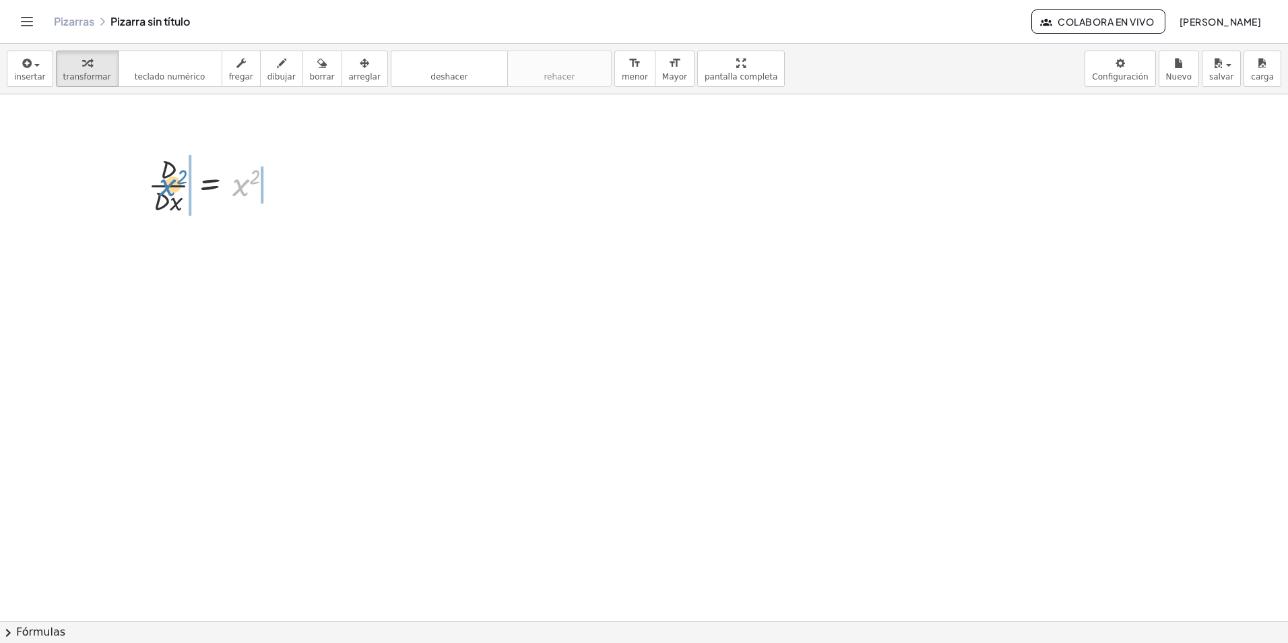
drag, startPoint x: 243, startPoint y: 193, endPoint x: 176, endPoint y: 193, distance: 66.0
click at [176, 193] on div at bounding box center [216, 183] width 150 height 67
click at [34, 78] on span "insertar" at bounding box center [30, 76] width 32 height 9
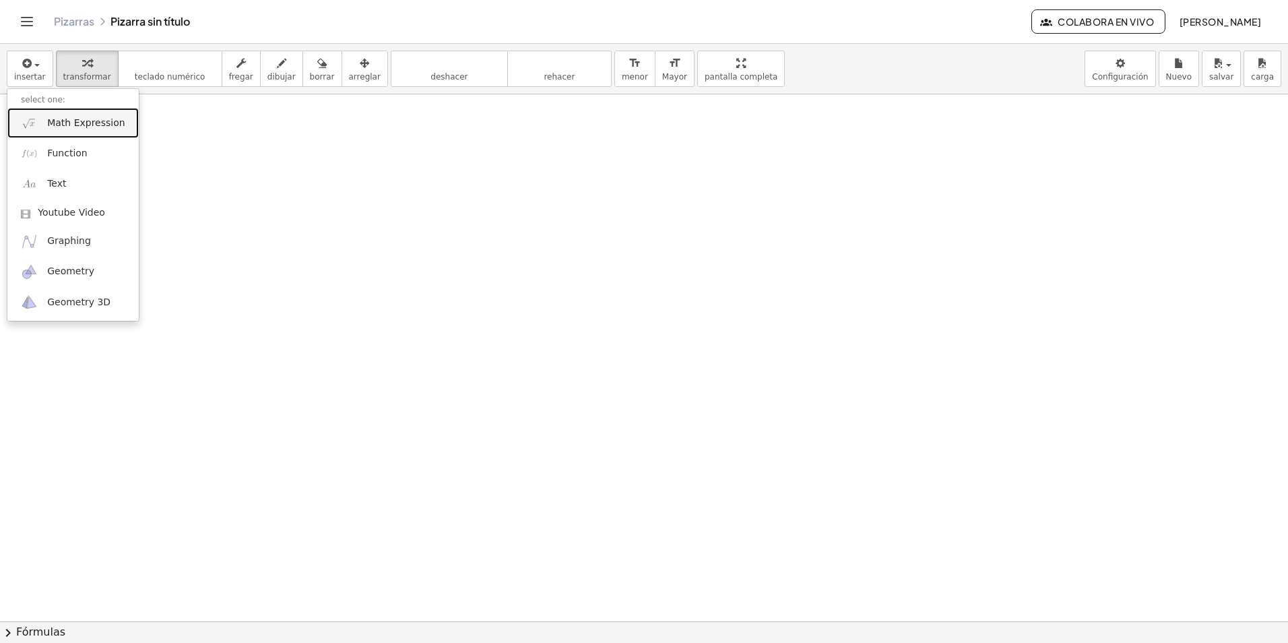
click at [92, 121] on span "Math Expression" at bounding box center [85, 123] width 77 height 13
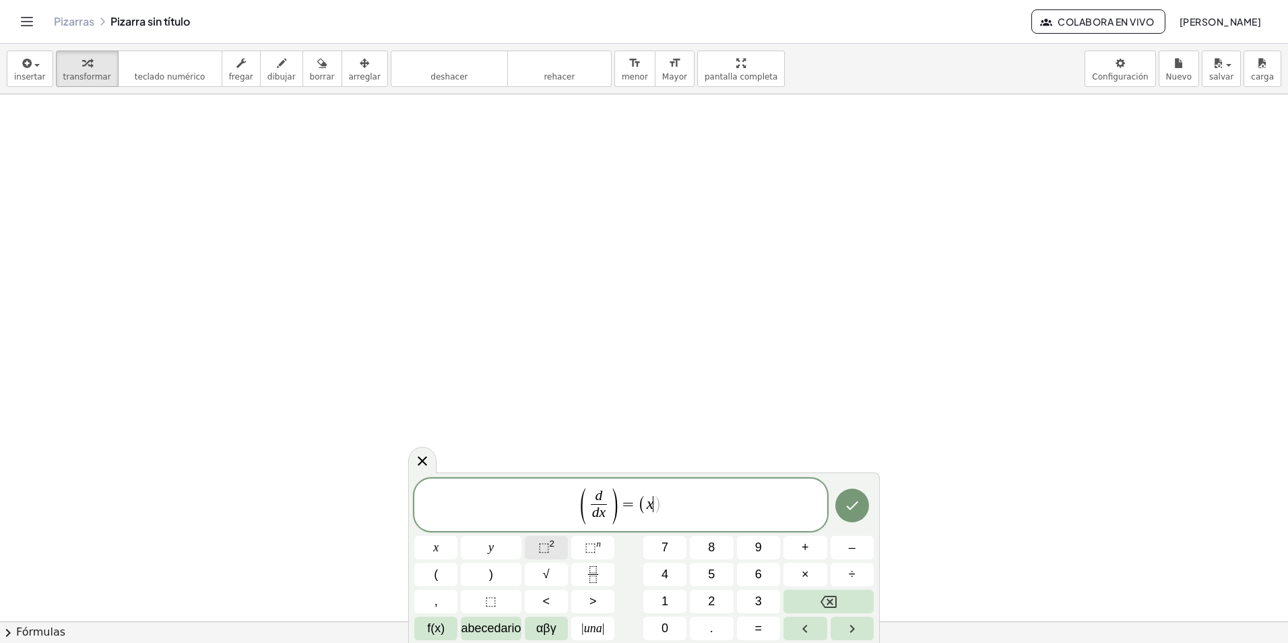
click at [553, 547] on sup "2" at bounding box center [552, 543] width 5 height 10
click at [629, 506] on icon "Hecho" at bounding box center [852, 505] width 16 height 16
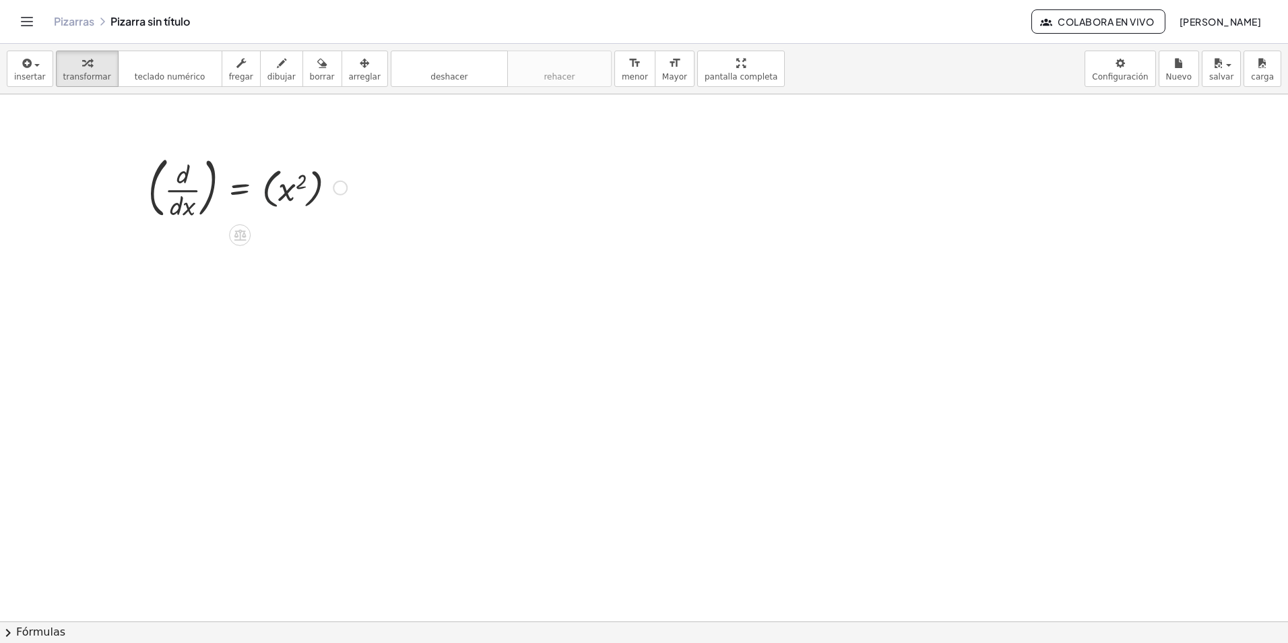
drag, startPoint x: 273, startPoint y: 187, endPoint x: 288, endPoint y: 187, distance: 15.5
click at [273, 187] on div at bounding box center [247, 186] width 212 height 73
click at [334, 185] on div at bounding box center [644, 621] width 1288 height 1054
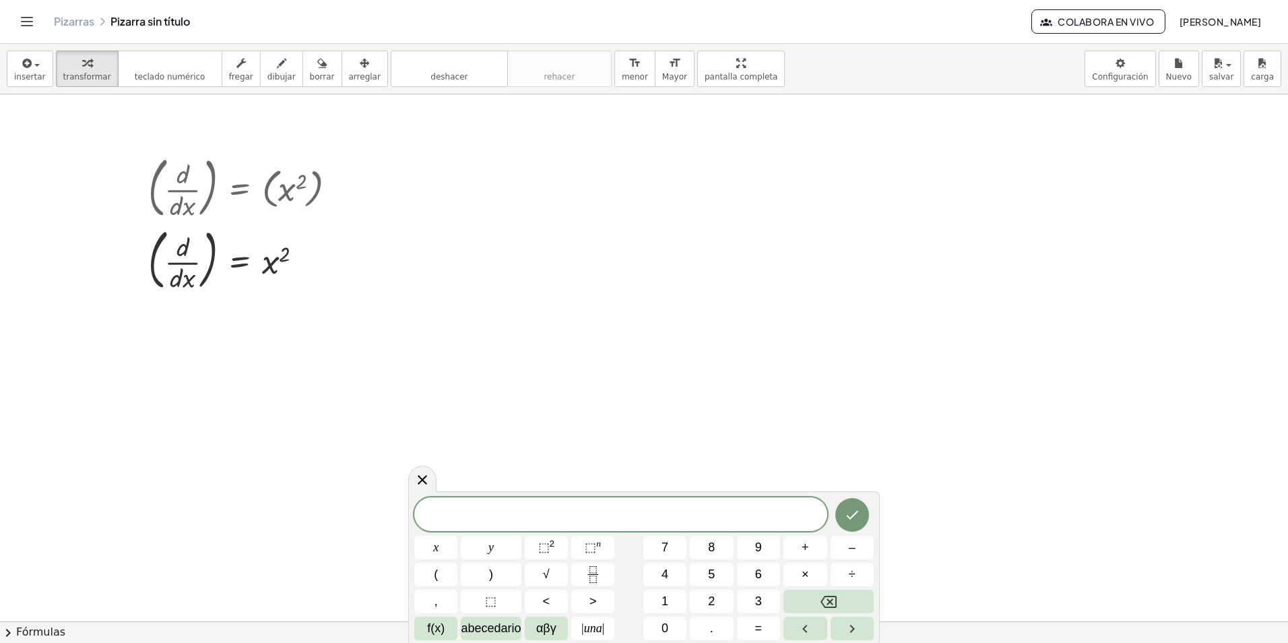
click at [361, 247] on div at bounding box center [644, 621] width 1288 height 1054
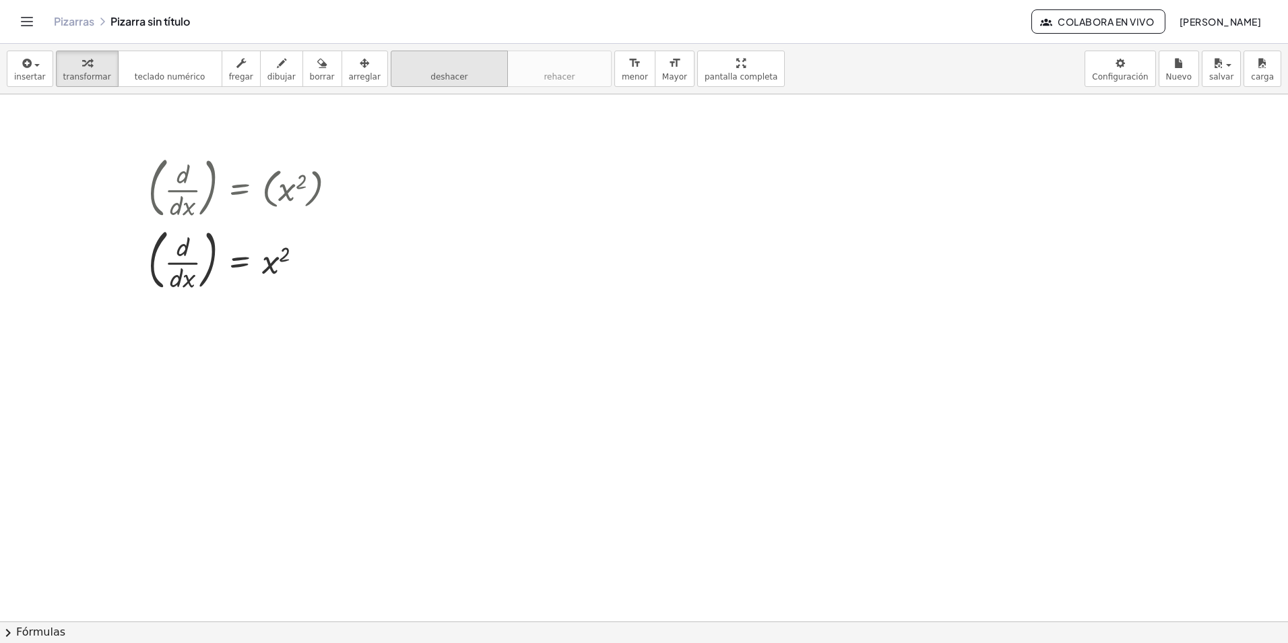
click at [430, 75] on span "deshacer" at bounding box center [448, 76] width 37 height 9
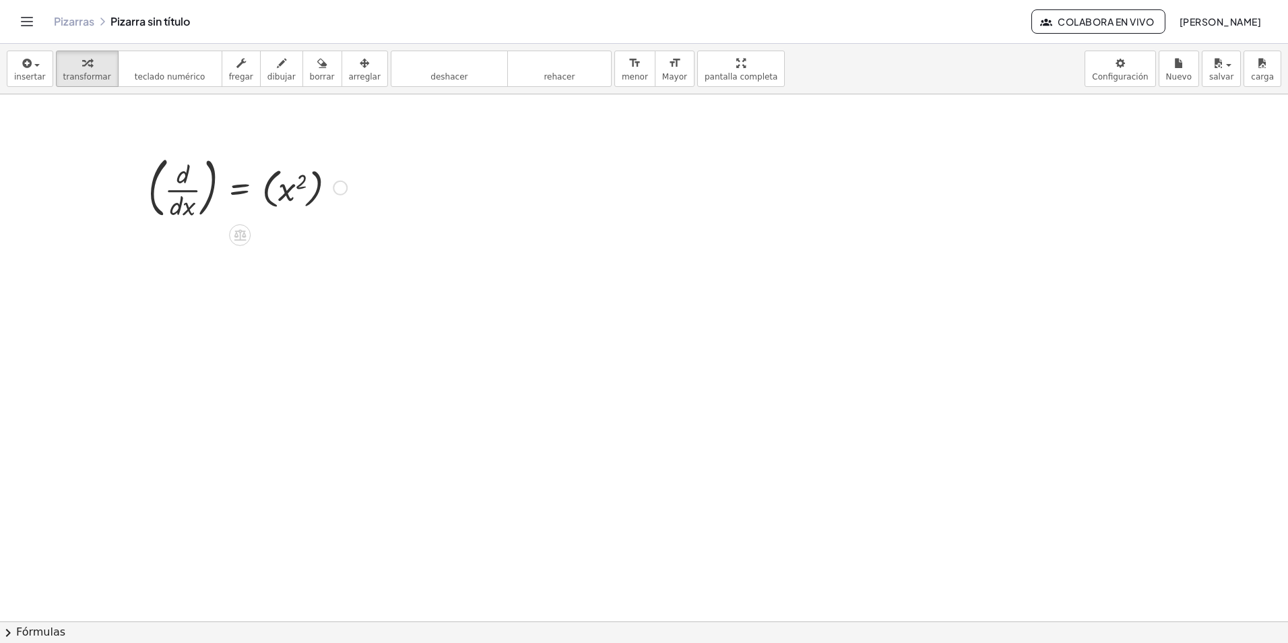
click at [308, 195] on div at bounding box center [247, 186] width 212 height 73
click at [430, 80] on span "deshacer" at bounding box center [448, 76] width 37 height 9
click at [240, 188] on div "( · d · d · x ) = ( x 2 )" at bounding box center [240, 188] width 0 height 0
click at [238, 237] on icon at bounding box center [240, 235] width 12 height 11
click at [297, 237] on icon at bounding box center [294, 235] width 12 height 12
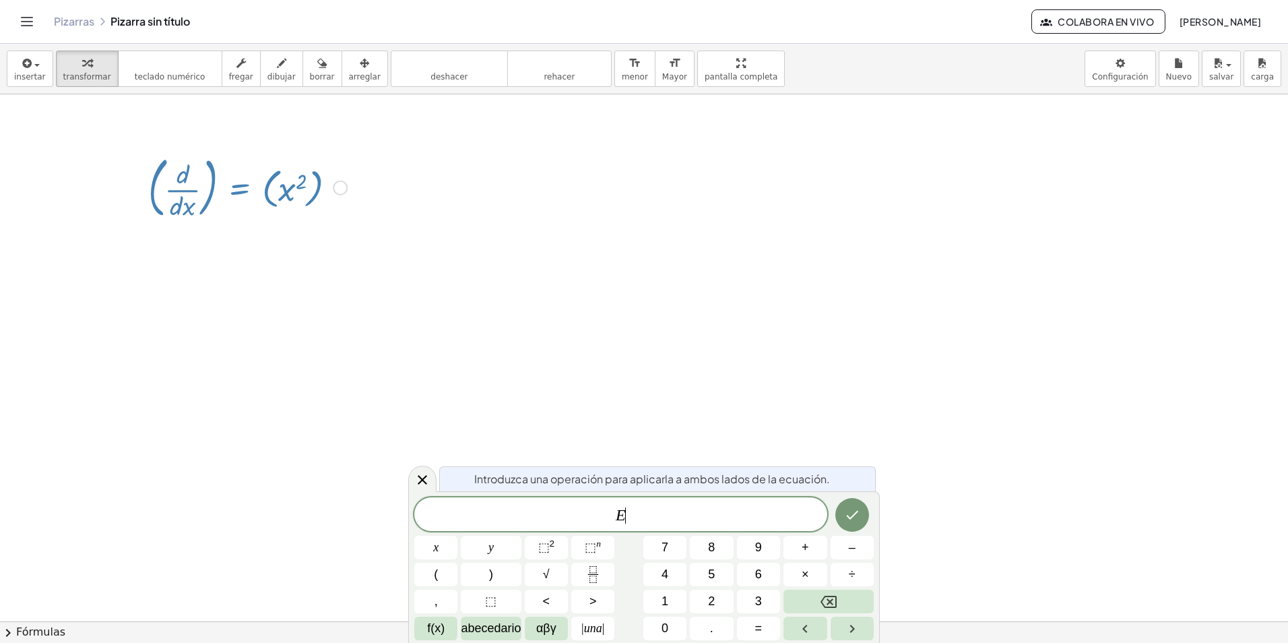
click at [215, 191] on div at bounding box center [247, 186] width 212 height 73
drag, startPoint x: 742, startPoint y: 341, endPoint x: 735, endPoint y: 314, distance: 27.9
click at [629, 339] on div at bounding box center [644, 621] width 1288 height 1054
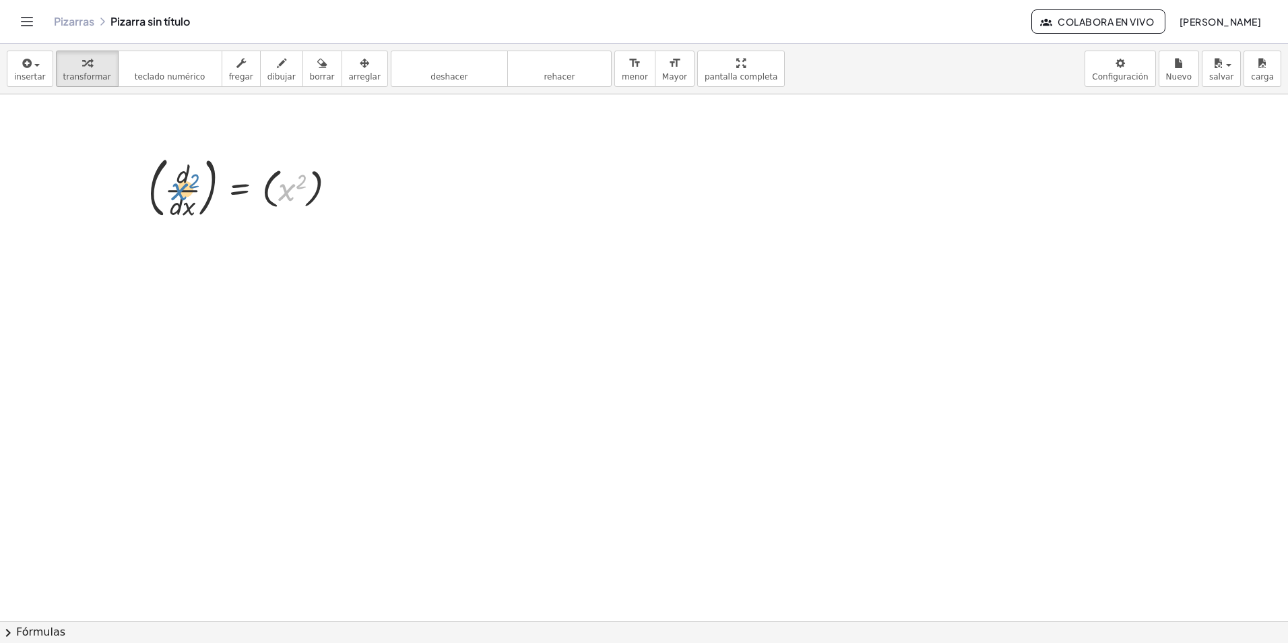
drag, startPoint x: 292, startPoint y: 198, endPoint x: 185, endPoint y: 197, distance: 107.1
click at [185, 197] on div at bounding box center [247, 186] width 212 height 73
drag, startPoint x: 299, startPoint y: 195, endPoint x: 266, endPoint y: 195, distance: 33.0
click at [248, 197] on div at bounding box center [247, 186] width 212 height 73
drag, startPoint x: 266, startPoint y: 189, endPoint x: 152, endPoint y: 190, distance: 113.9
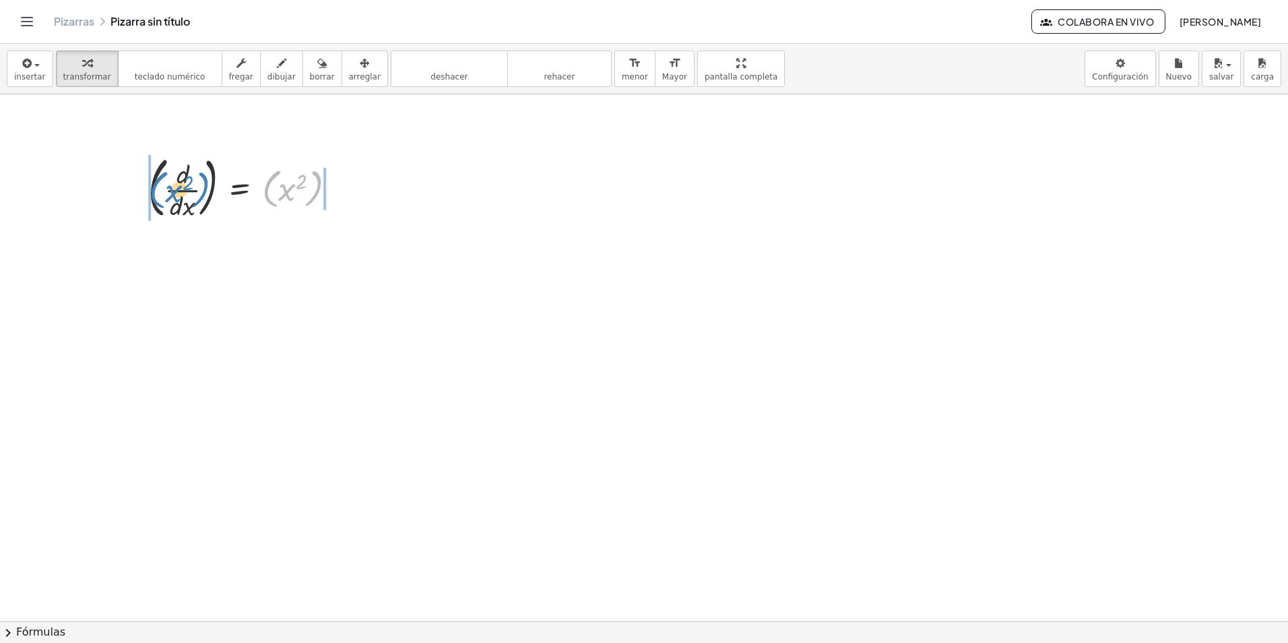
click at [152, 190] on div at bounding box center [247, 186] width 212 height 73
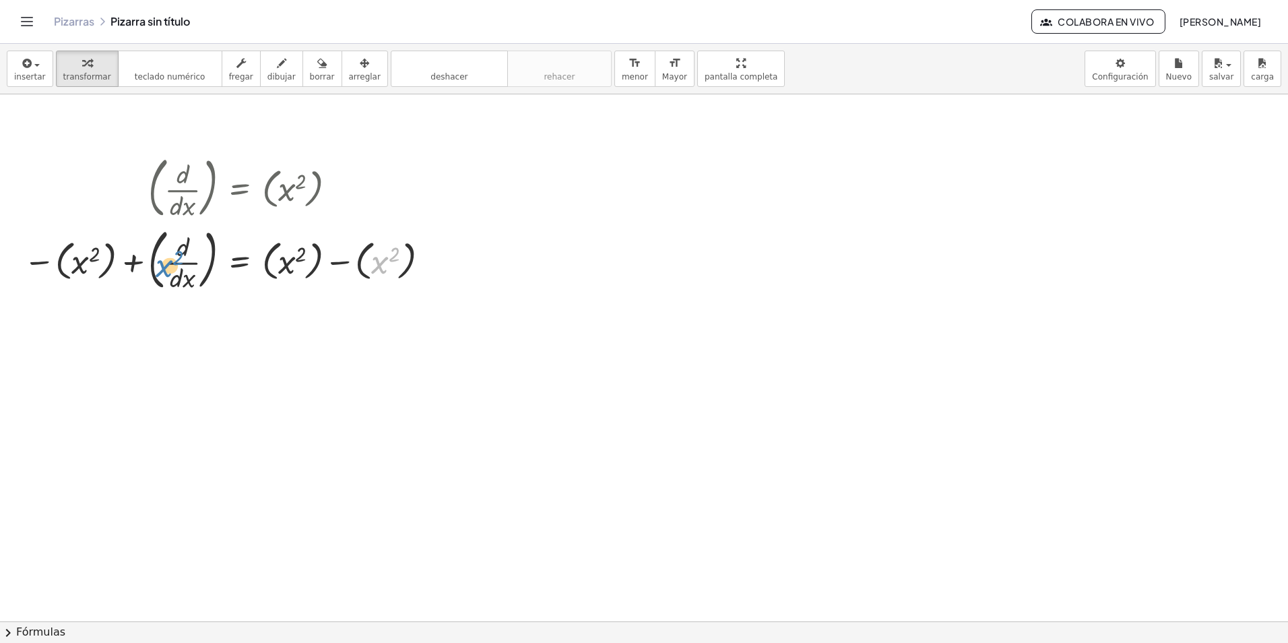
drag, startPoint x: 376, startPoint y: 259, endPoint x: 160, endPoint y: 263, distance: 215.6
click at [160, 263] on div at bounding box center [229, 259] width 424 height 73
drag, startPoint x: 395, startPoint y: 264, endPoint x: 184, endPoint y: 283, distance: 212.4
click at [184, 284] on div at bounding box center [229, 259] width 424 height 73
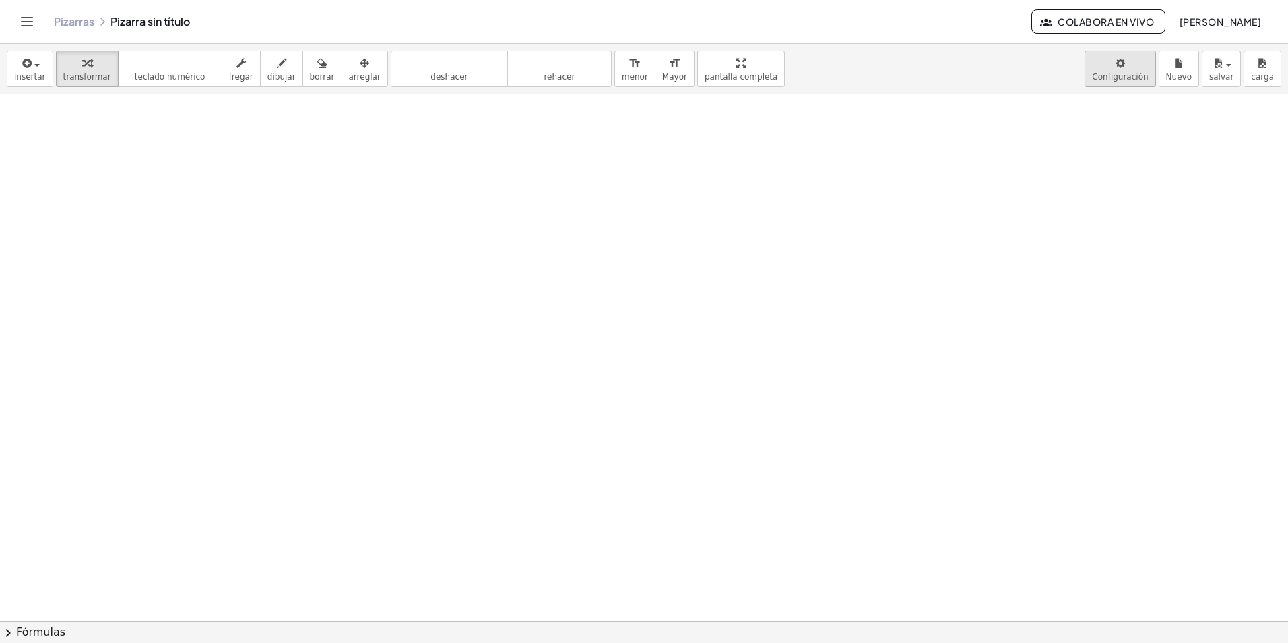
click at [629, 69] on body "Actividades matemáticas comprensibles Pizarras Clases Cuenta v1.28.3 | Política…" at bounding box center [644, 321] width 1288 height 643
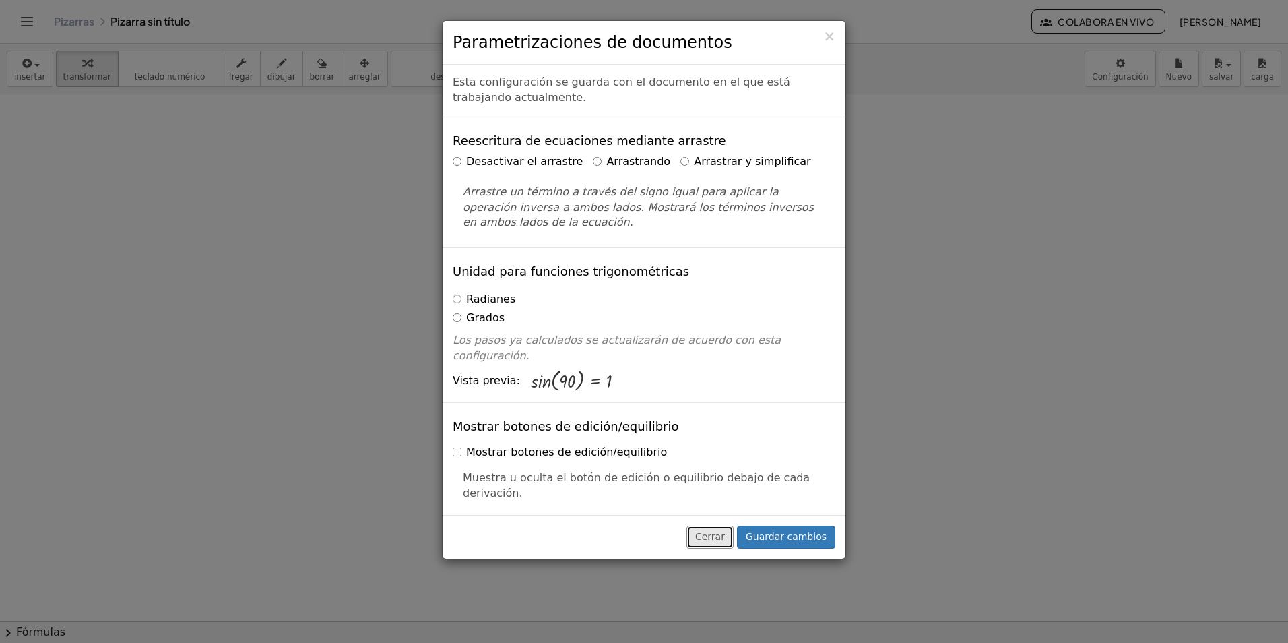
click at [629, 527] on button "Cerrar" at bounding box center [709, 536] width 47 height 23
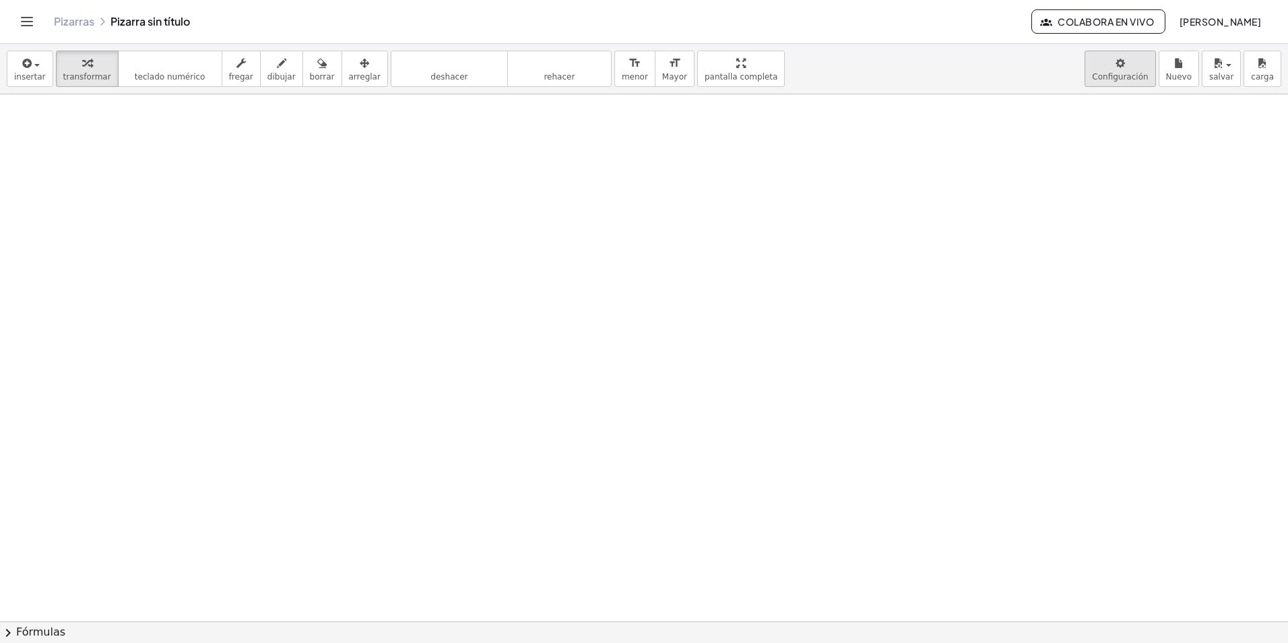
click at [629, 77] on body "Actividades matemáticas comprensibles Pizarras Clases Cuenta v1.28.3 | Política…" at bounding box center [644, 321] width 1288 height 643
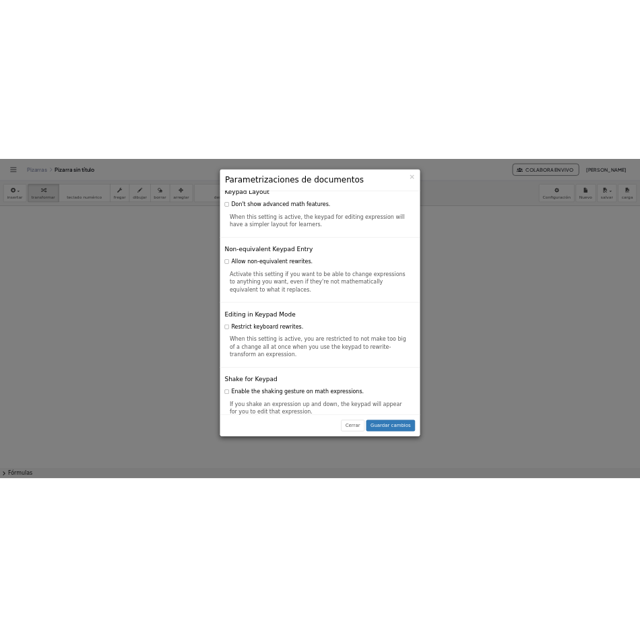
scroll to position [3164, 0]
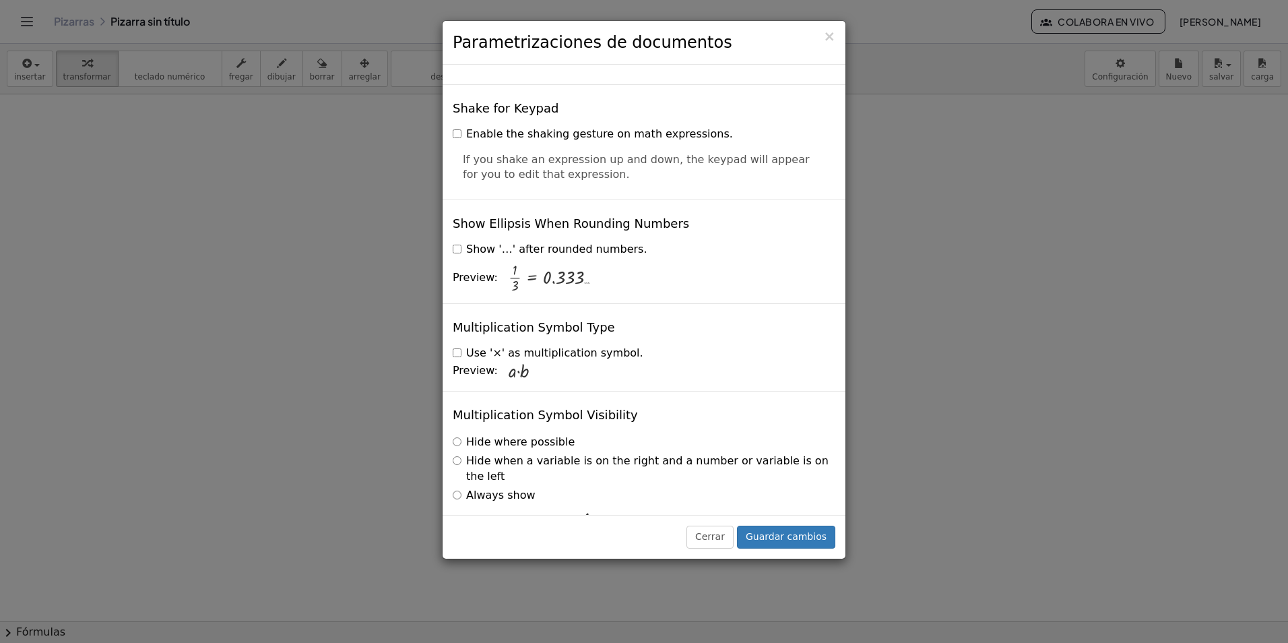
click at [629, 166] on div "× Parametrizaciones de documentos Esta configuración se guarda con el documento…" at bounding box center [644, 321] width 1288 height 643
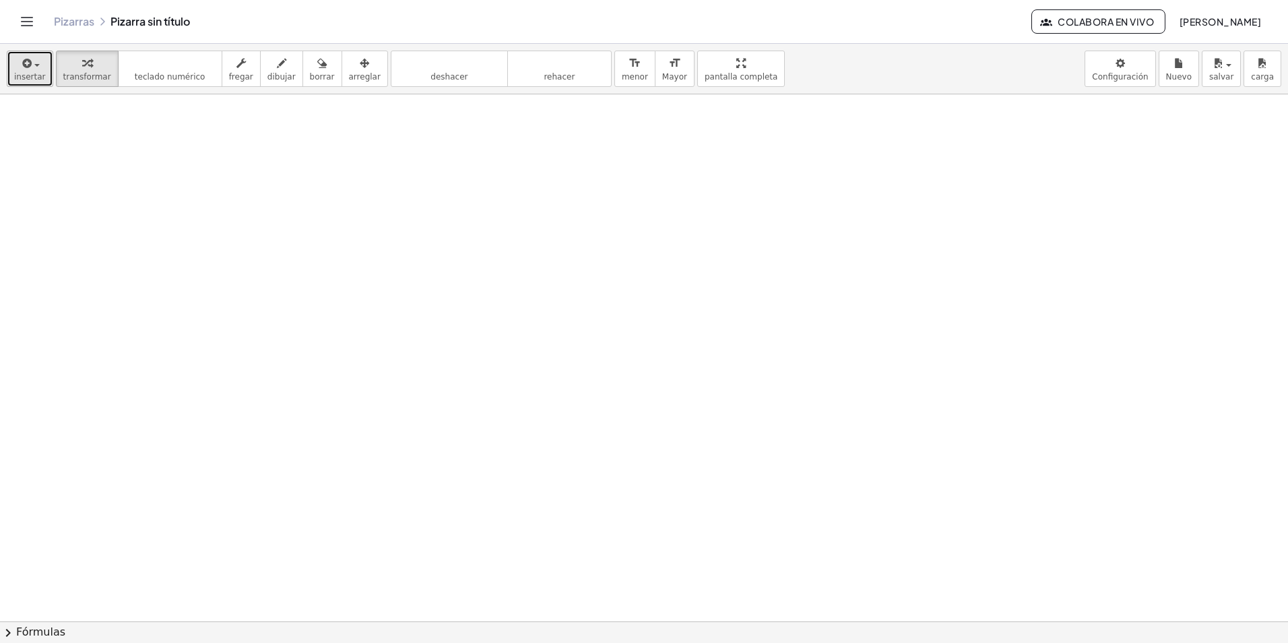
click at [20, 77] on span "insertar" at bounding box center [30, 76] width 32 height 9
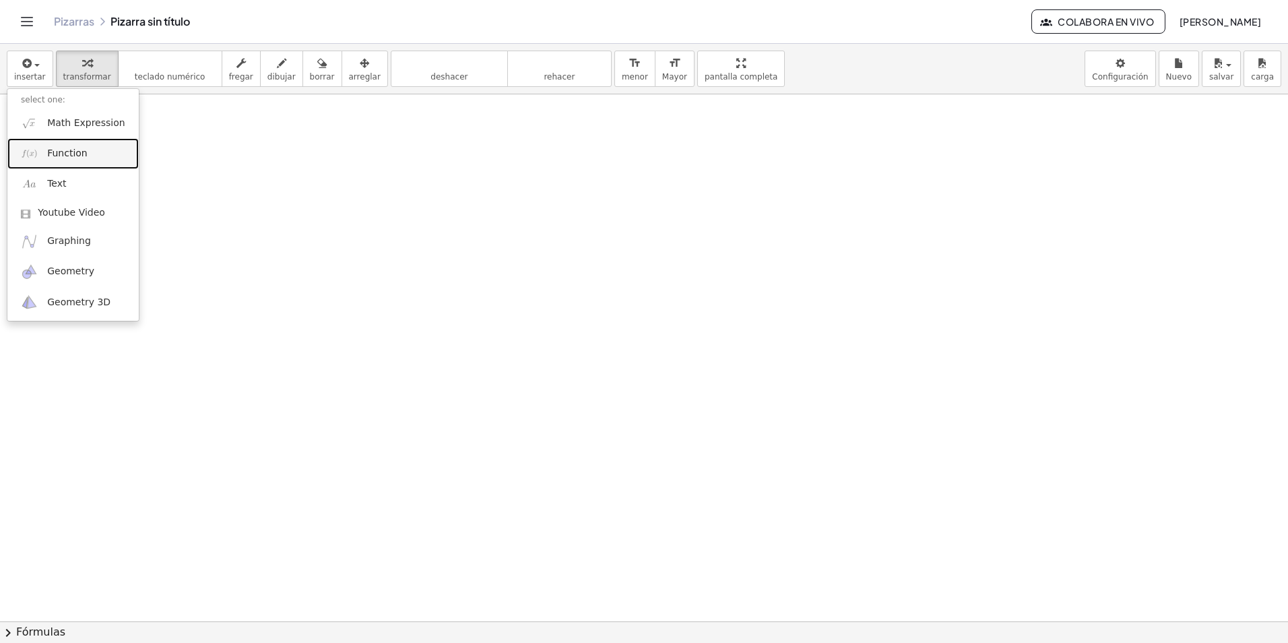
click at [74, 150] on span "Function" at bounding box center [67, 153] width 40 height 13
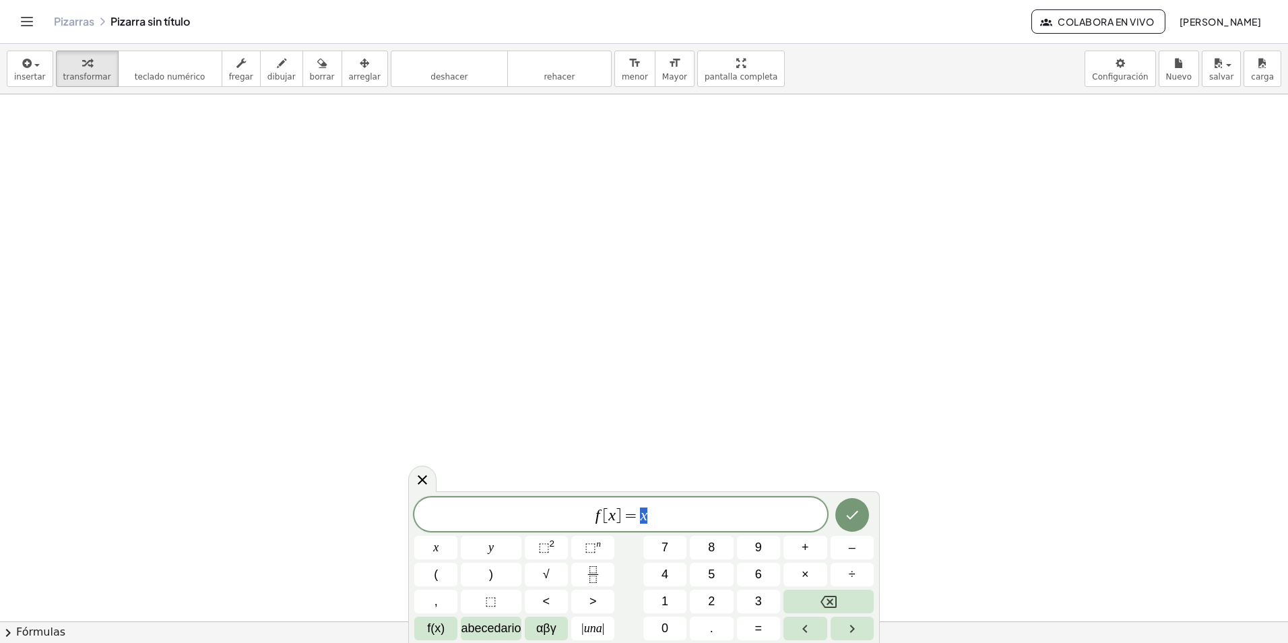
drag, startPoint x: 860, startPoint y: 424, endPoint x: 989, endPoint y: 343, distance: 152.5
click at [629, 415] on div at bounding box center [644, 621] width 1288 height 1054
drag, startPoint x: 682, startPoint y: 524, endPoint x: 502, endPoint y: 528, distance: 179.9
click at [502, 528] on div "****** f [ x ] = x" at bounding box center [620, 514] width 413 height 34
click at [423, 603] on button "," at bounding box center [435, 601] width 43 height 24
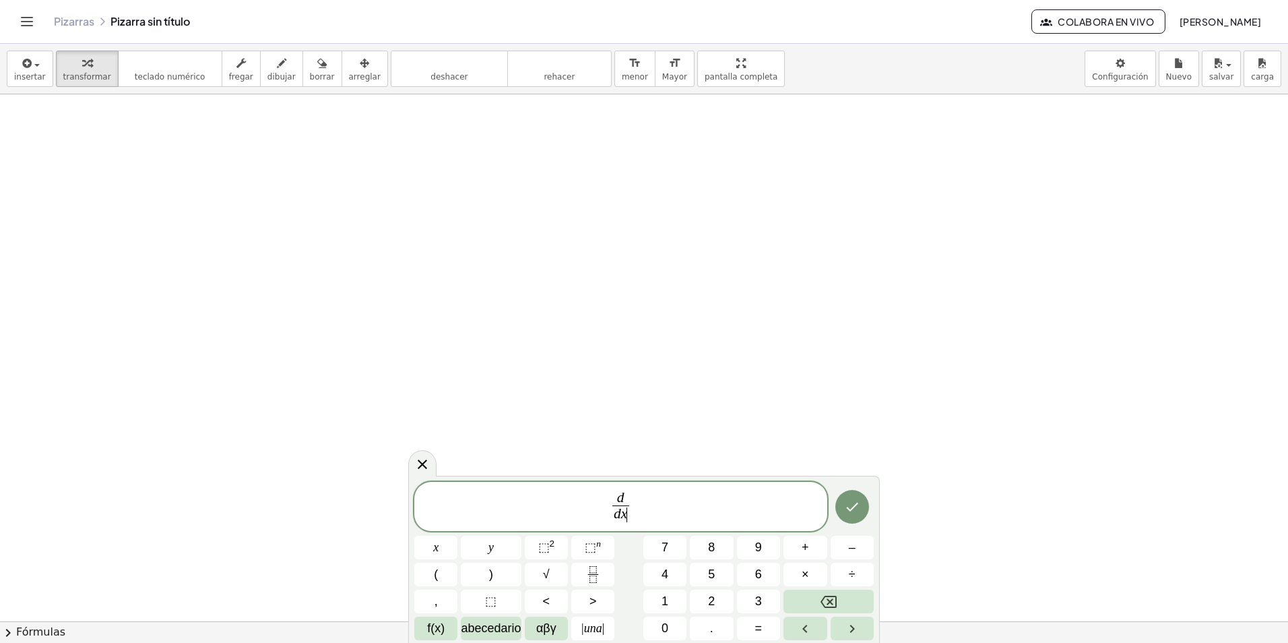
click at [629, 496] on span "d d x ​ ​" at bounding box center [620, 508] width 413 height 36
click at [592, 542] on span "⬚" at bounding box center [590, 546] width 11 height 13
click at [432, 605] on button "," at bounding box center [435, 601] width 43 height 24
click at [624, 498] on span "d" at bounding box center [617, 498] width 17 height 15
click at [622, 498] on span "d ​" at bounding box center [617, 498] width 17 height 15
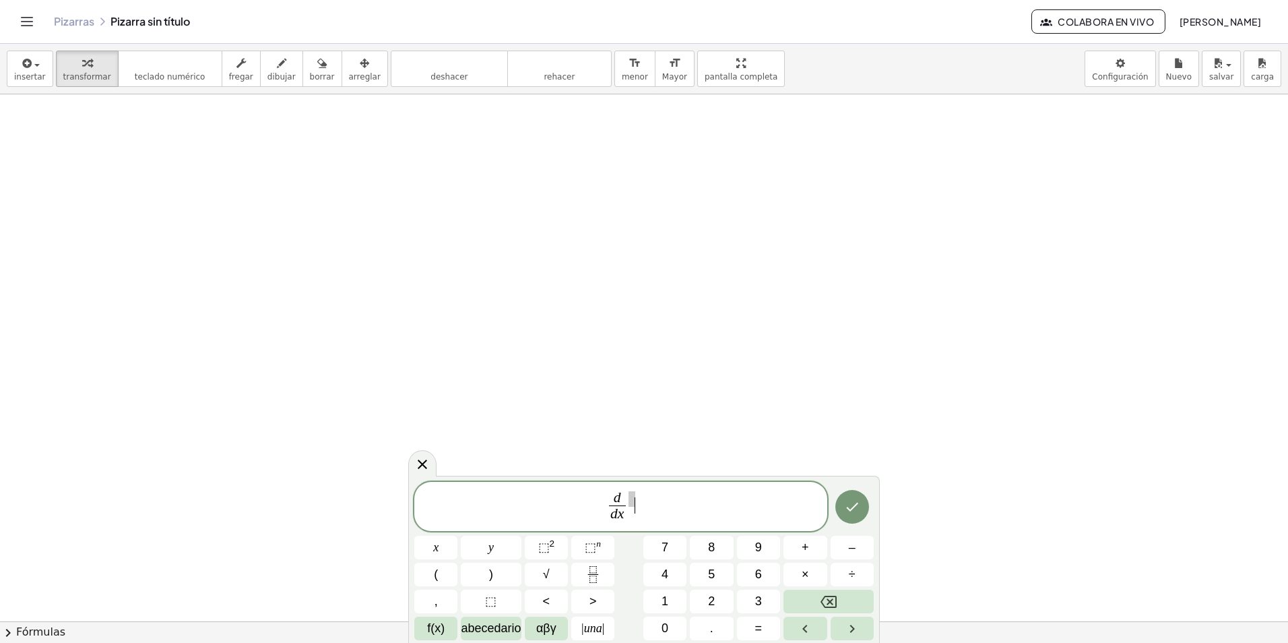
click at [629, 505] on span "d d x ​ ​" at bounding box center [620, 508] width 413 height 36
click at [629, 542] on div at bounding box center [644, 621] width 1288 height 1054
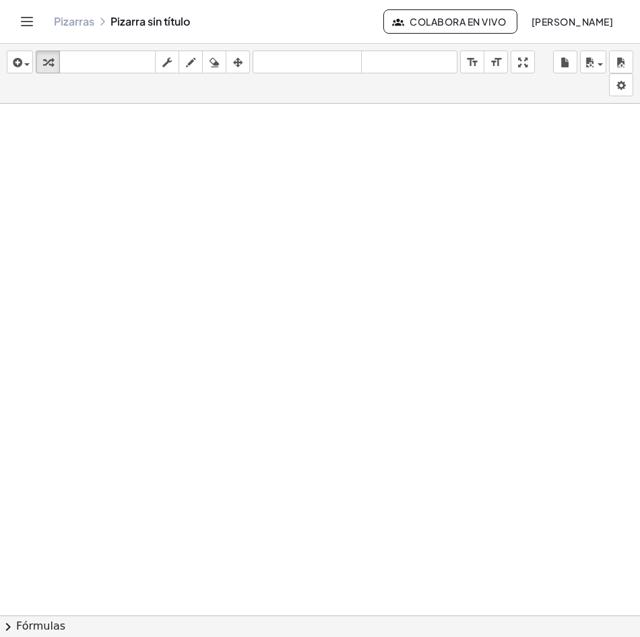
click at [47, 176] on div at bounding box center [454, 631] width 909 height 1054
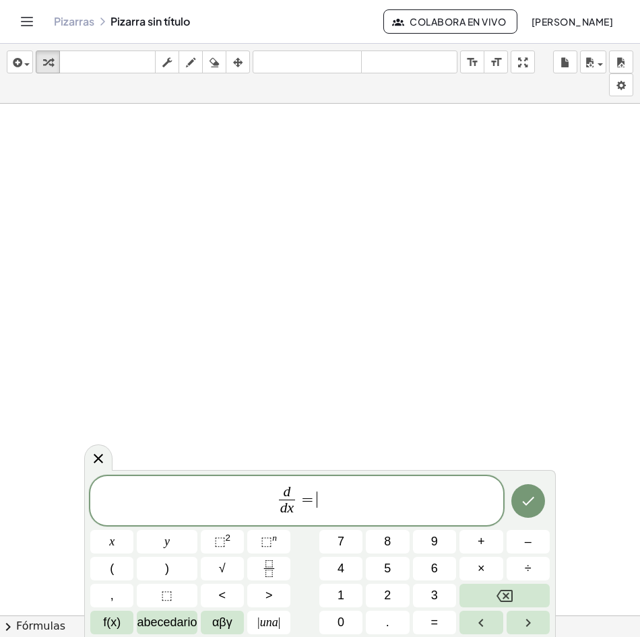
click at [30, 11] on button "Toggle navigation" at bounding box center [27, 22] width 22 height 22
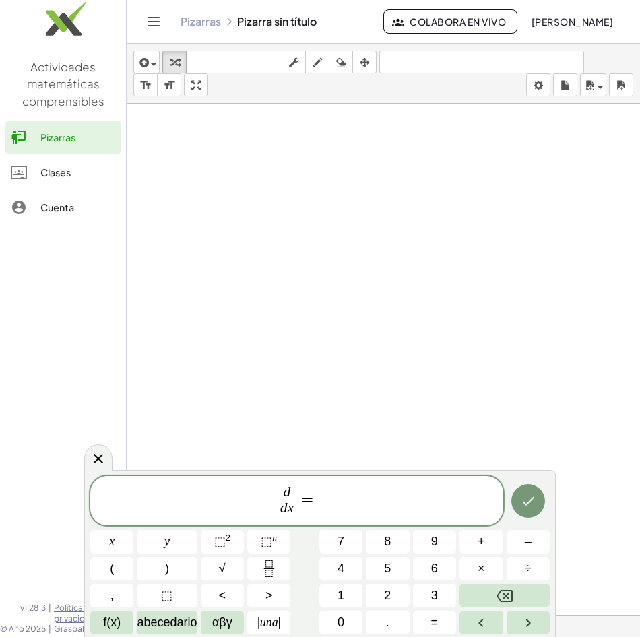
click at [159, 26] on icon "Toggle navigation" at bounding box center [153, 22] width 11 height 8
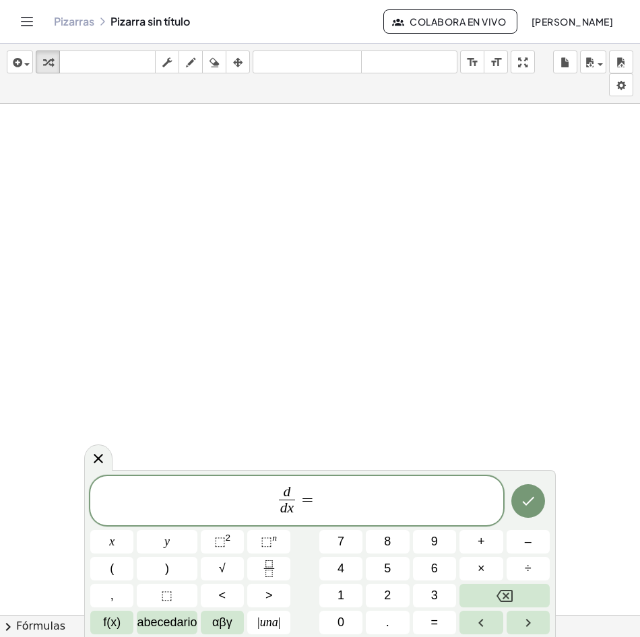
click at [34, 30] on div "Pizarras Pizarra sin título Colabora en vivo Mariana Cattán" at bounding box center [320, 21] width 608 height 43
click at [36, 28] on div "Pizarras Pizarra sin título Colabora en vivo Mariana Cattán" at bounding box center [320, 21] width 608 height 43
click at [22, 65] on span "button" at bounding box center [23, 63] width 3 height 9
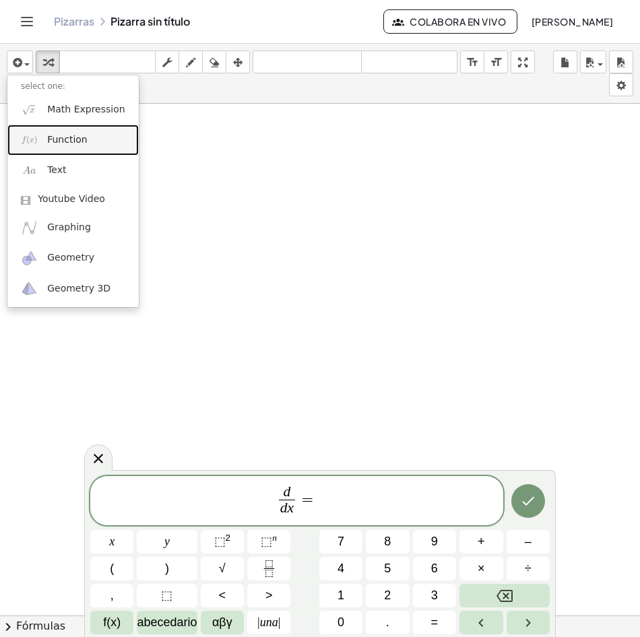
click at [86, 138] on link "Function" at bounding box center [72, 140] width 131 height 30
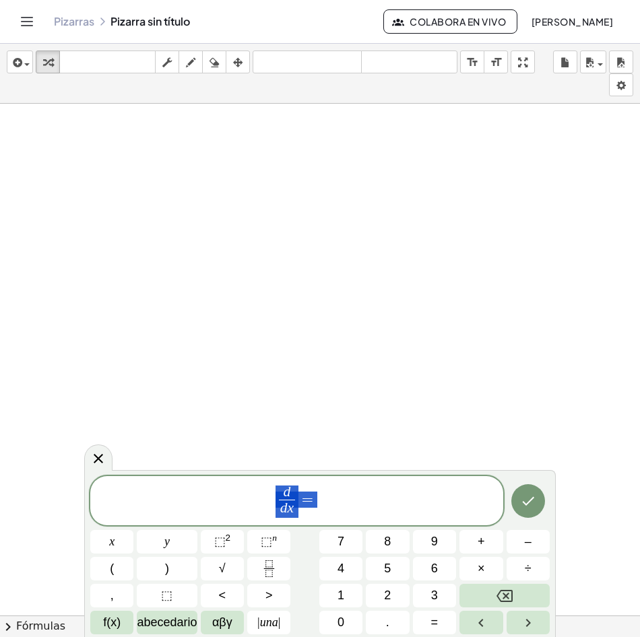
drag, startPoint x: 322, startPoint y: 504, endPoint x: 231, endPoint y: 509, distance: 91.1
click at [231, 509] on span "d d x ​ =" at bounding box center [296, 502] width 413 height 36
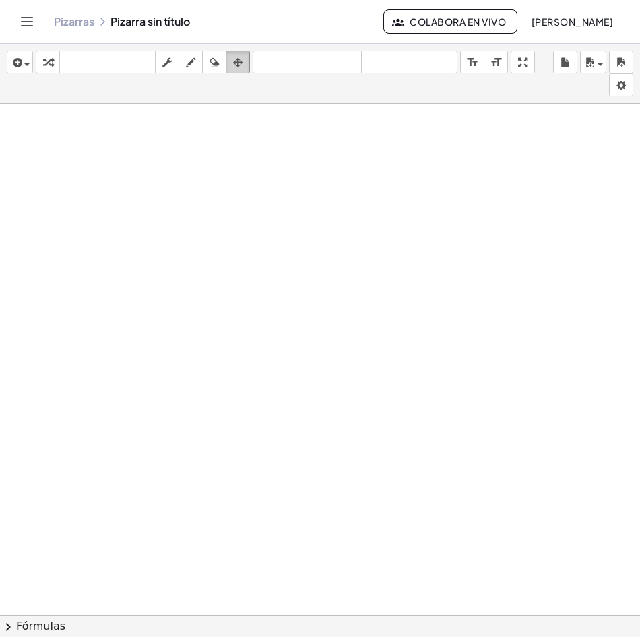
click at [238, 62] on icon "button" at bounding box center [237, 63] width 9 height 16
click at [195, 65] on icon "button" at bounding box center [190, 63] width 9 height 16
drag, startPoint x: 11, startPoint y: 53, endPoint x: 21, endPoint y: 59, distance: 11.8
click at [13, 53] on button "insertar" at bounding box center [20, 62] width 26 height 23
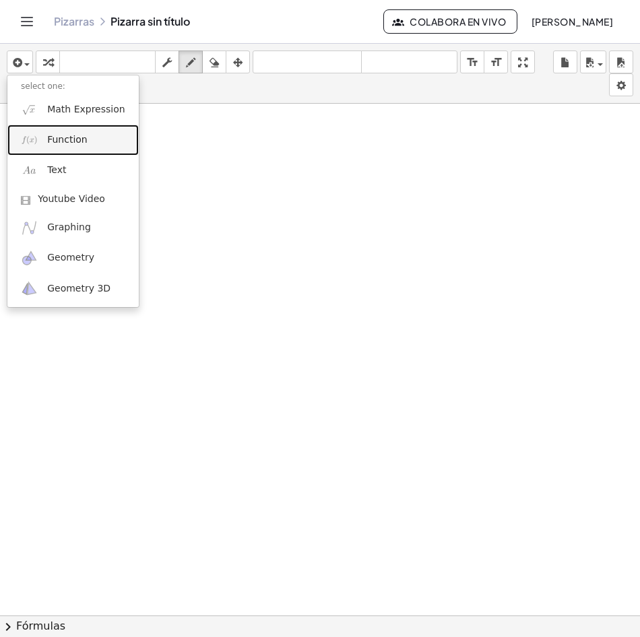
click at [84, 132] on link "Function" at bounding box center [72, 140] width 131 height 30
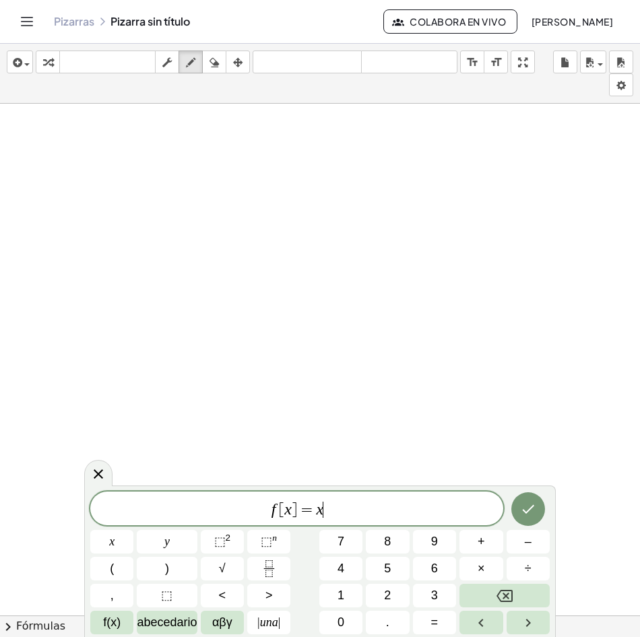
click at [353, 503] on span "f [ x ] = x ​" at bounding box center [296, 510] width 413 height 19
click at [297, 477] on div at bounding box center [454, 631] width 909 height 1054
click at [284, 499] on div "f [ x ] = ​" at bounding box center [296, 509] width 413 height 34
click at [269, 544] on span "⬚" at bounding box center [266, 541] width 11 height 13
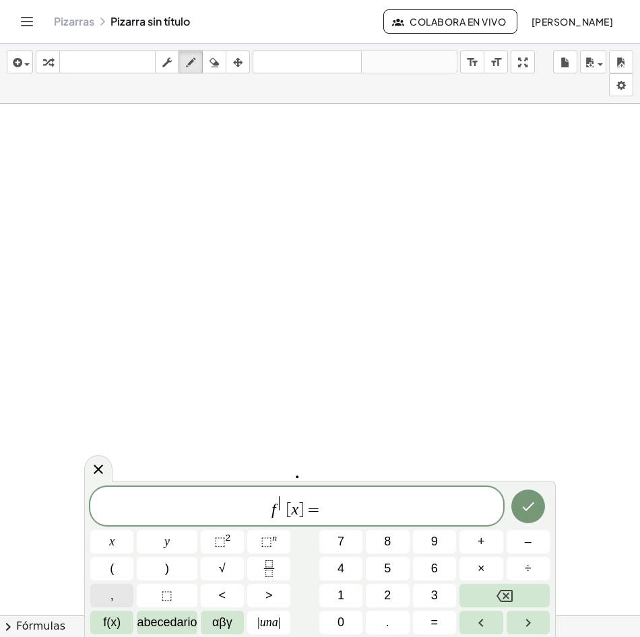
click at [110, 593] on span "," at bounding box center [111, 596] width 3 height 18
click at [323, 513] on span "f , ​ [ x ] =" at bounding box center [296, 507] width 413 height 24
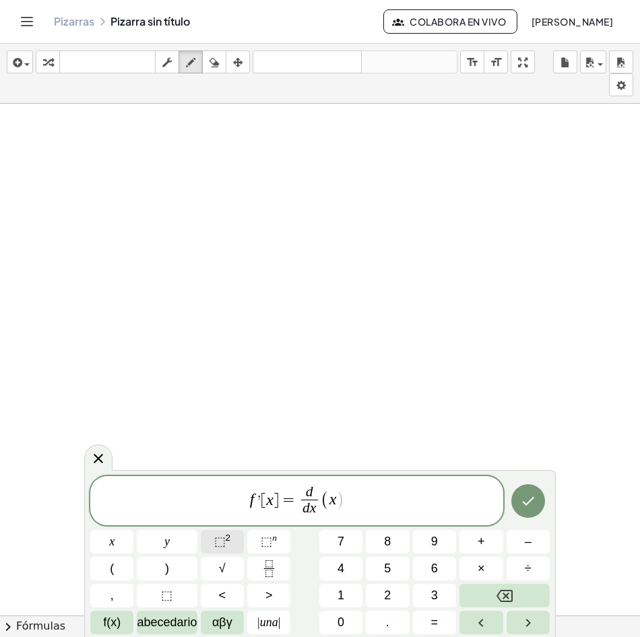
click at [236, 544] on button "⬚ 2" at bounding box center [222, 542] width 43 height 24
click at [527, 499] on icon "Hecho" at bounding box center [528, 501] width 16 height 16
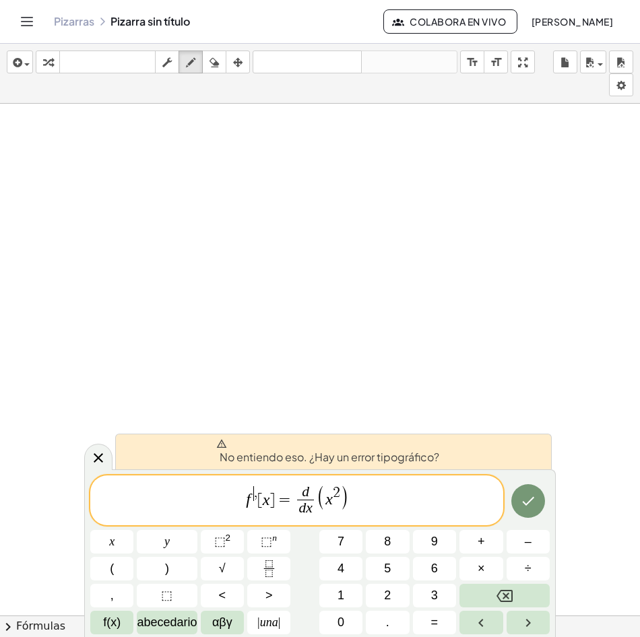
drag, startPoint x: 255, startPoint y: 498, endPoint x: 268, endPoint y: 498, distance: 13.5
click at [255, 498] on span "," at bounding box center [255, 493] width 3 height 15
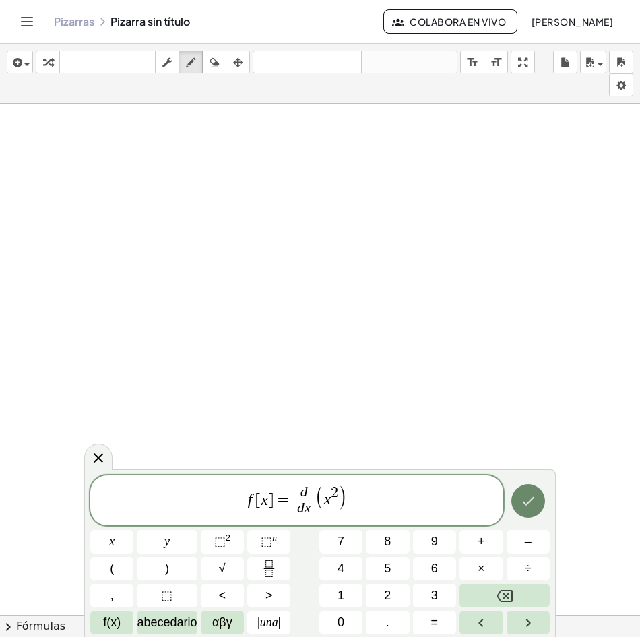
click at [536, 497] on icon "Hecho" at bounding box center [528, 501] width 16 height 16
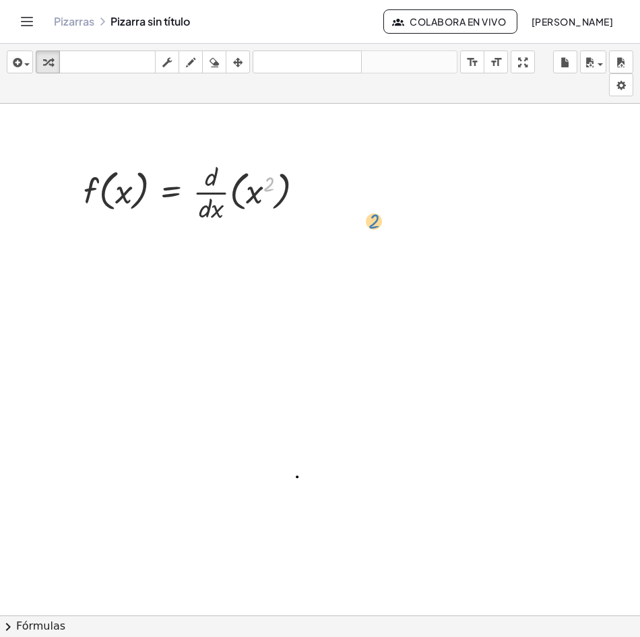
drag, startPoint x: 269, startPoint y: 189, endPoint x: 368, endPoint y: 224, distance: 105.7
click at [265, 194] on div at bounding box center [199, 191] width 245 height 67
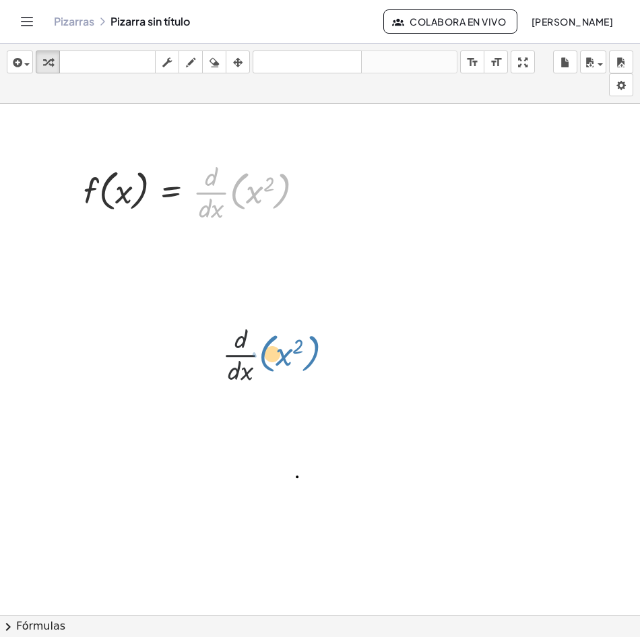
drag, startPoint x: 238, startPoint y: 194, endPoint x: 257, endPoint y: 359, distance: 166.0
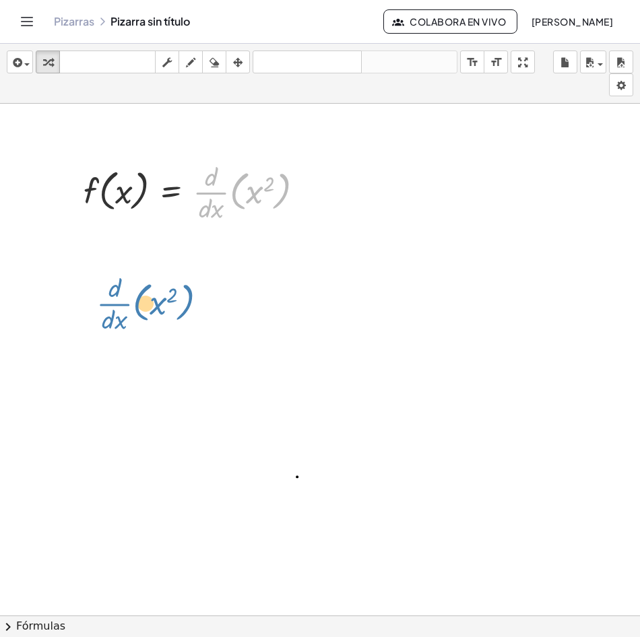
drag, startPoint x: 244, startPoint y: 192, endPoint x: 148, endPoint y: 302, distance: 146.6
drag, startPoint x: 268, startPoint y: 189, endPoint x: 276, endPoint y: 208, distance: 20.3
click at [276, 208] on div at bounding box center [199, 191] width 245 height 67
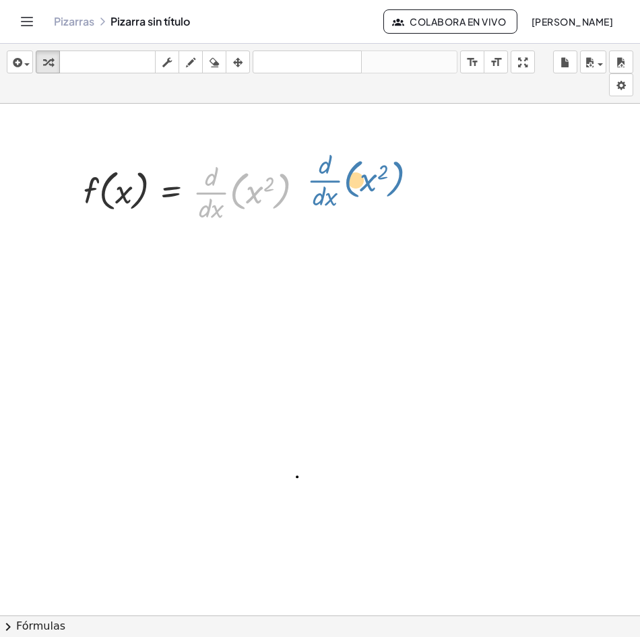
drag, startPoint x: 278, startPoint y: 181, endPoint x: 325, endPoint y: 182, distance: 47.2
click at [325, 182] on div "· ( x ) · · d · d · x 2 f ( , x ) = · · d · d · x · ( x 2 )" at bounding box center [454, 631] width 909 height 1054
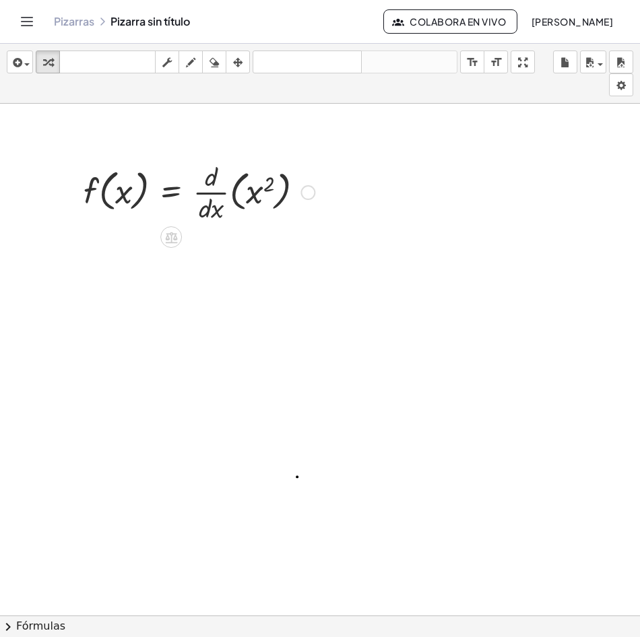
drag, startPoint x: 298, startPoint y: 192, endPoint x: 282, endPoint y: 205, distance: 21.0
click at [282, 205] on div at bounding box center [199, 191] width 245 height 67
drag, startPoint x: 255, startPoint y: 189, endPoint x: 115, endPoint y: 289, distance: 172.4
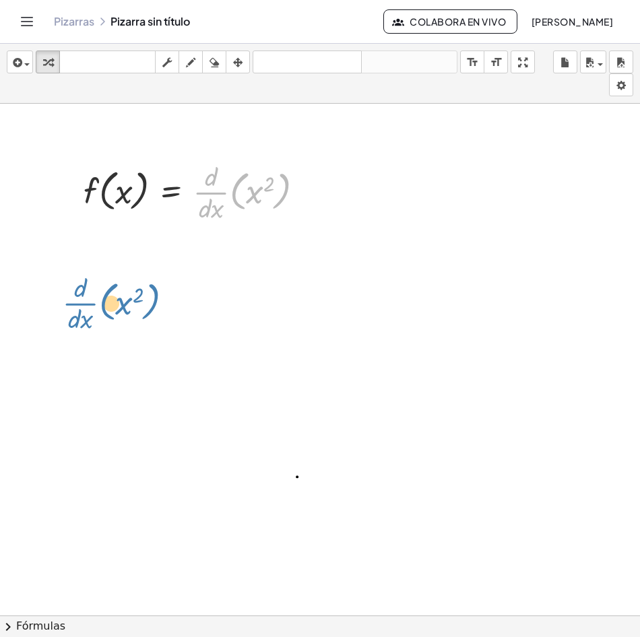
drag, startPoint x: 255, startPoint y: 192, endPoint x: 133, endPoint y: 304, distance: 165.4
click at [133, 304] on div "x 2 · ( ) · · d · d · x f ( , x ) = · · d · d · x · ( x 2 )" at bounding box center [454, 631] width 909 height 1054
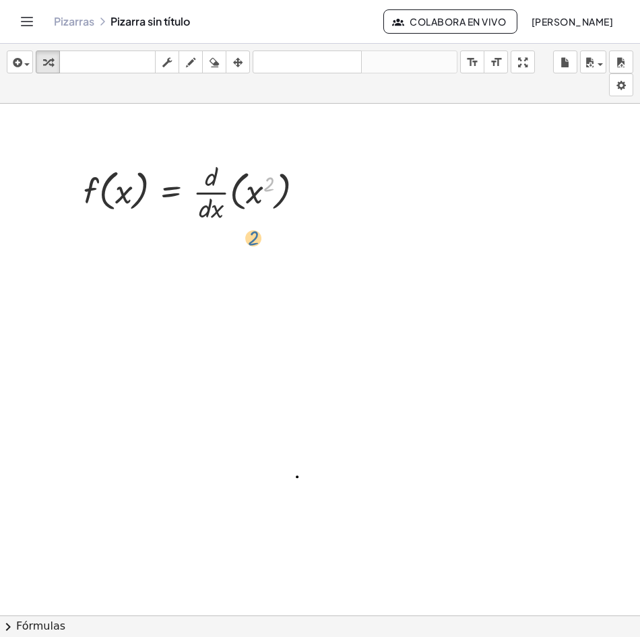
click at [260, 191] on div at bounding box center [199, 191] width 245 height 67
drag, startPoint x: 253, startPoint y: 192, endPoint x: 337, endPoint y: 180, distance: 85.7
click at [337, 180] on div "x · ( 2 ) f ( , x ) = · · d · d · x · ( x 2 )" at bounding box center [454, 631] width 909 height 1054
drag, startPoint x: 261, startPoint y: 193, endPoint x: 189, endPoint y: 193, distance: 71.4
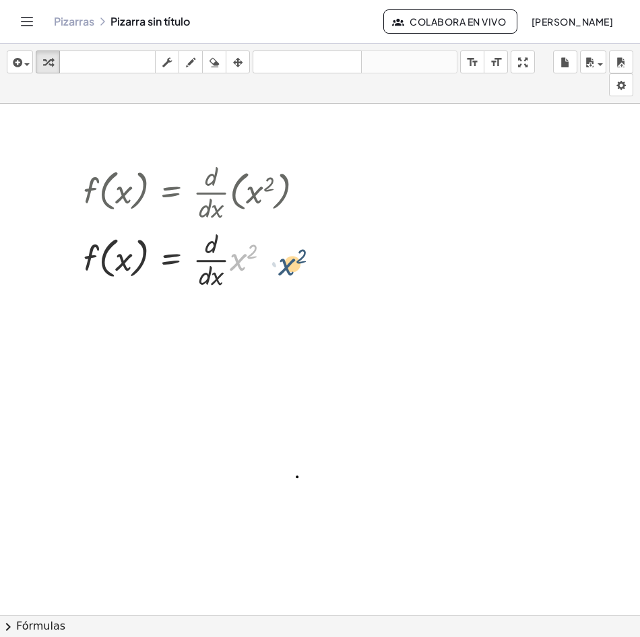
drag, startPoint x: 240, startPoint y: 267, endPoint x: 296, endPoint y: 273, distance: 57.0
click at [296, 273] on div at bounding box center [199, 258] width 245 height 67
drag, startPoint x: 240, startPoint y: 263, endPoint x: 156, endPoint y: 327, distance: 106.2
drag, startPoint x: 245, startPoint y: 259, endPoint x: 440, endPoint y: 265, distance: 195.4
click at [440, 265] on div "f ( , x ) = · · d · d · x · ( x 2 ) · x 2 f ( , x ) = · · d · d · x · x 2" at bounding box center [454, 631] width 909 height 1054
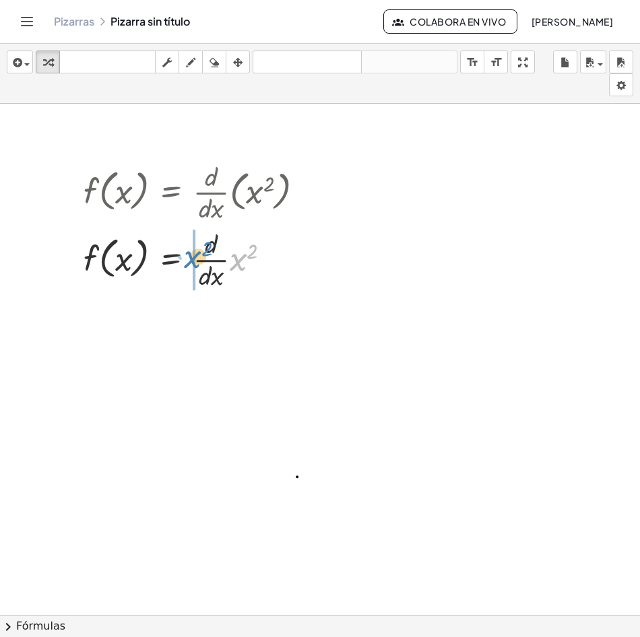
drag, startPoint x: 236, startPoint y: 260, endPoint x: 190, endPoint y: 257, distance: 46.6
click at [190, 257] on div at bounding box center [199, 258] width 245 height 67
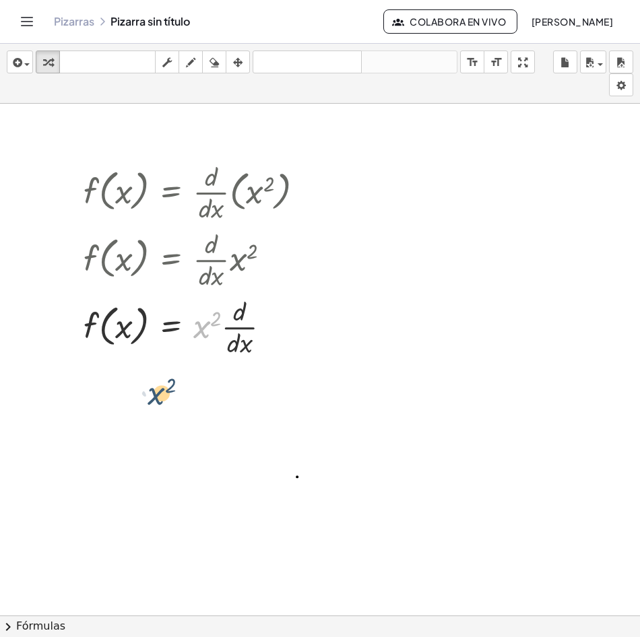
drag, startPoint x: 206, startPoint y: 329, endPoint x: 158, endPoint y: 392, distance: 78.8
drag, startPoint x: 205, startPoint y: 325, endPoint x: 137, endPoint y: 327, distance: 67.4
click at [137, 327] on div at bounding box center [199, 325] width 245 height 67
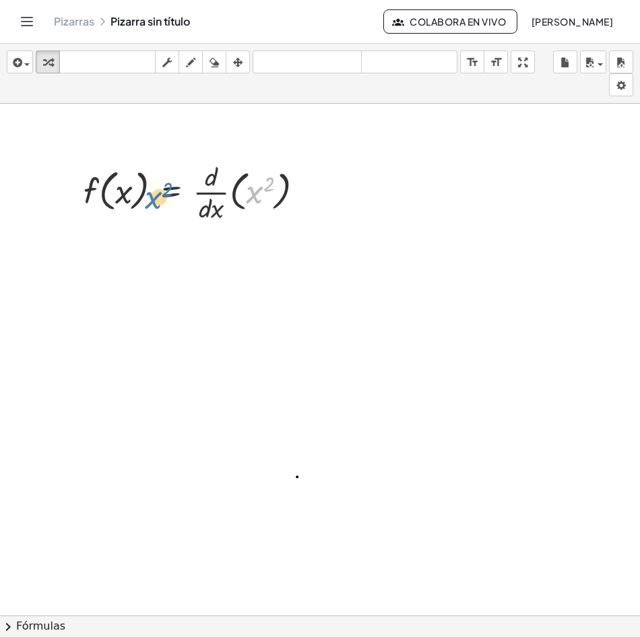
drag, startPoint x: 251, startPoint y: 192, endPoint x: 155, endPoint y: 191, distance: 95.7
click at [152, 197] on div at bounding box center [199, 191] width 245 height 67
drag, startPoint x: 255, startPoint y: 191, endPoint x: 180, endPoint y: 191, distance: 75.4
drag, startPoint x: 259, startPoint y: 190, endPoint x: 316, endPoint y: 190, distance: 57.3
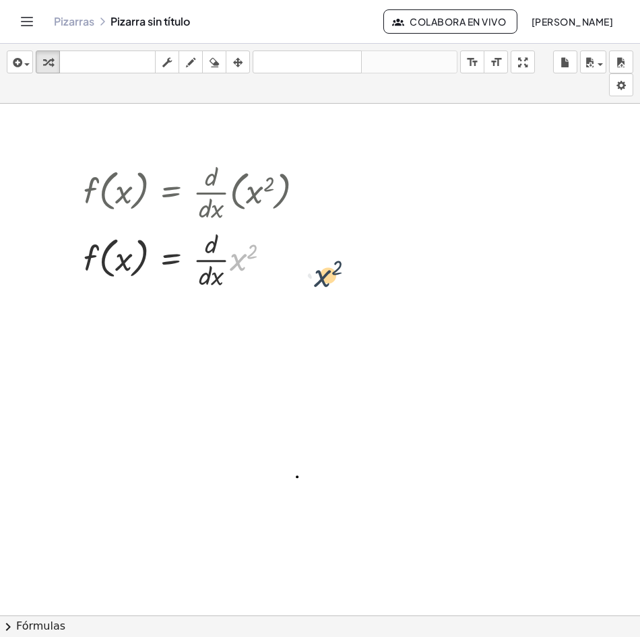
drag, startPoint x: 240, startPoint y: 262, endPoint x: 327, endPoint y: 279, distance: 88.5
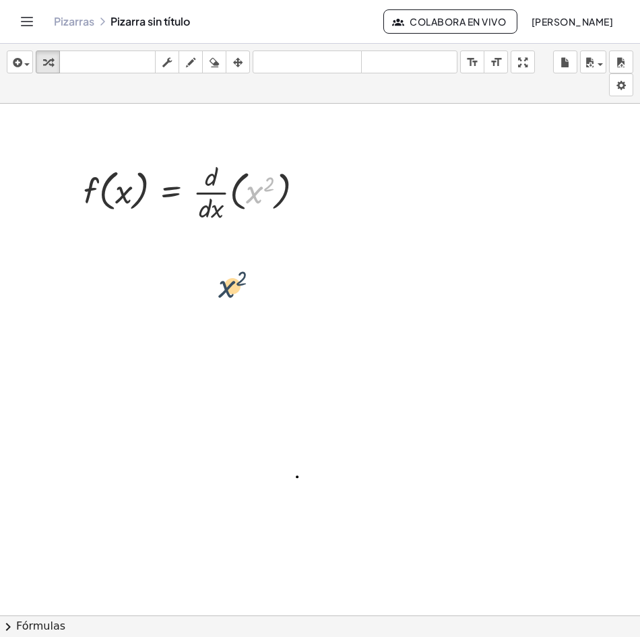
drag, startPoint x: 255, startPoint y: 197, endPoint x: 227, endPoint y: 309, distance: 116.0
drag, startPoint x: 261, startPoint y: 190, endPoint x: 439, endPoint y: 232, distance: 183.3
drag, startPoint x: 263, startPoint y: 189, endPoint x: 210, endPoint y: 269, distance: 96.2
drag, startPoint x: 250, startPoint y: 199, endPoint x: 174, endPoint y: 258, distance: 96.0
click at [174, 258] on div "x 2 f ( , x ) = · · d · d · x · ( x 2 )" at bounding box center [454, 631] width 909 height 1054
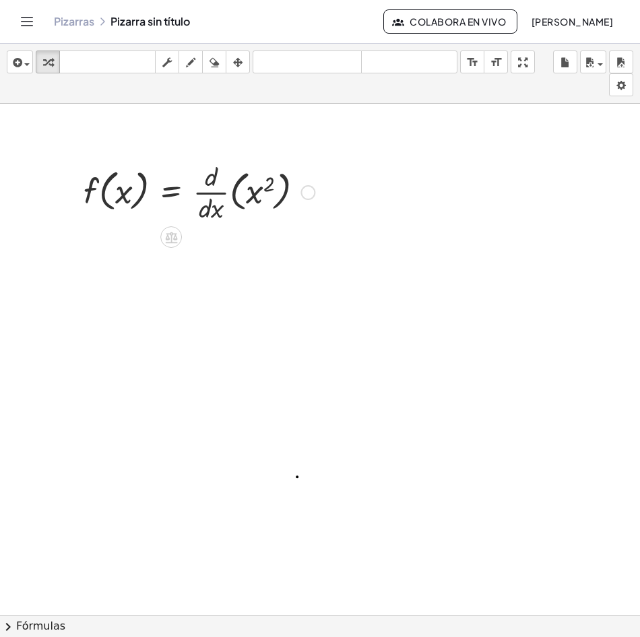
click at [228, 192] on div at bounding box center [199, 191] width 245 height 67
click at [249, 193] on div at bounding box center [199, 191] width 245 height 67
click at [226, 212] on div at bounding box center [183, 191] width 212 height 67
click at [171, 193] on div "f ( , x ) = · · d · d · x · ( x 2 ) f ( , x ) = · · d · d · x · x 2" at bounding box center [171, 193] width 0 height 0
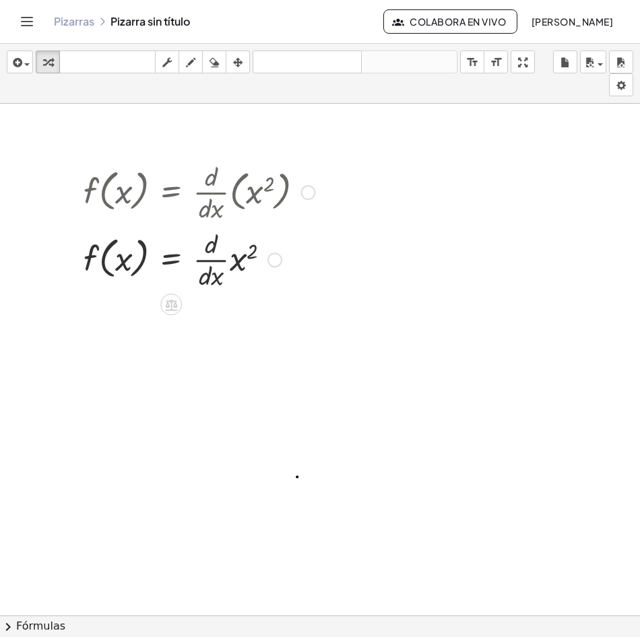
click at [220, 284] on div at bounding box center [199, 258] width 245 height 67
click at [233, 259] on div at bounding box center [199, 258] width 245 height 67
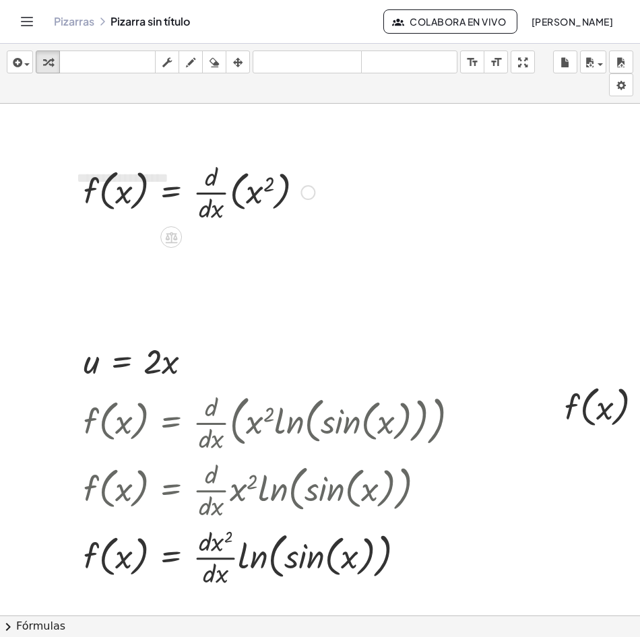
click at [193, 199] on div at bounding box center [199, 191] width 245 height 67
click at [239, 197] on div at bounding box center [199, 191] width 245 height 67
click at [239, 197] on div at bounding box center [183, 191] width 212 height 67
drag, startPoint x: 194, startPoint y: 197, endPoint x: 254, endPoint y: 357, distance: 170.5
click at [249, 354] on div "**********" at bounding box center [454, 631] width 909 height 1054
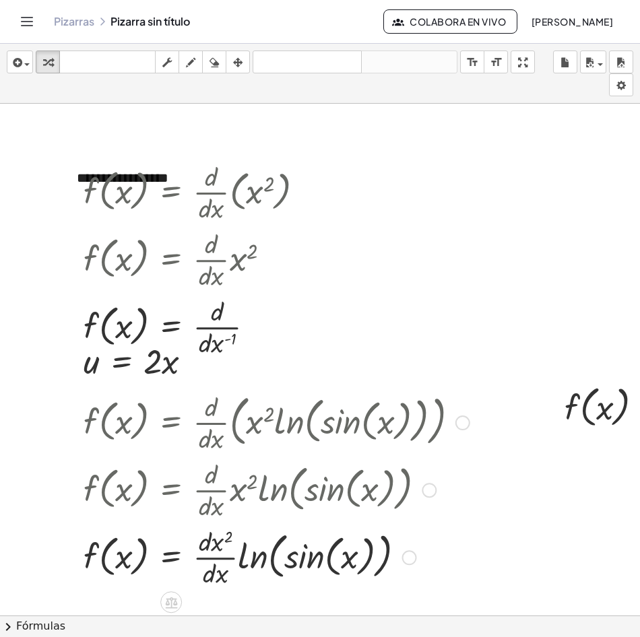
drag, startPoint x: 326, startPoint y: 517, endPoint x: 255, endPoint y: 525, distance: 71.2
click at [171, 423] on div "f ( , x ) = · · d · d · x · ( · x 2 · ln ( , sin ( , x ) ) ) f ( , x ) = · · d …" at bounding box center [171, 423] width 0 height 0
drag, startPoint x: 136, startPoint y: 185, endPoint x: 176, endPoint y: 257, distance: 82.9
click at [182, 244] on div "**********" at bounding box center [454, 631] width 909 height 1054
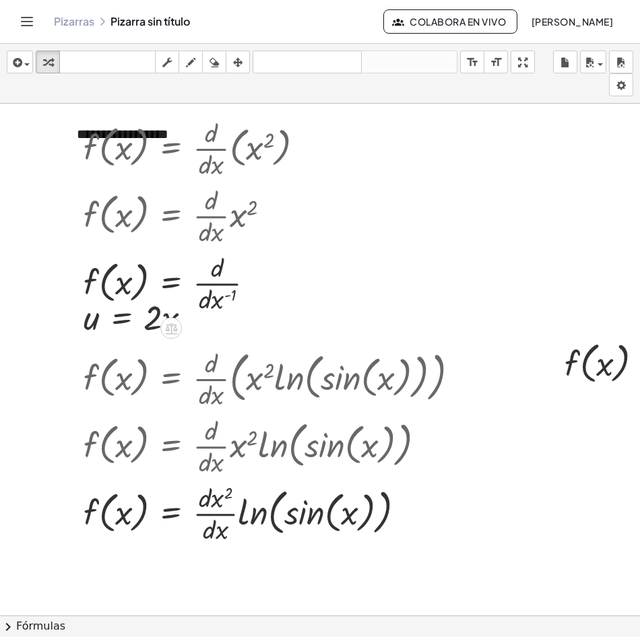
scroll to position [67, 0]
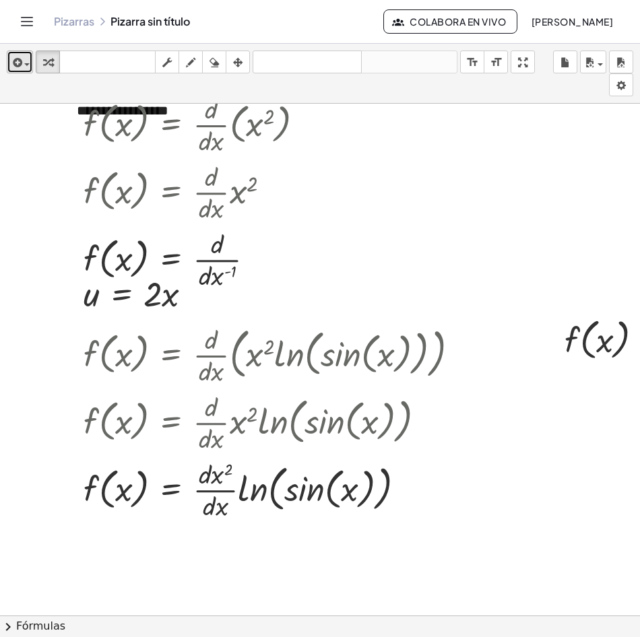
click at [19, 66] on icon "button" at bounding box center [16, 63] width 12 height 16
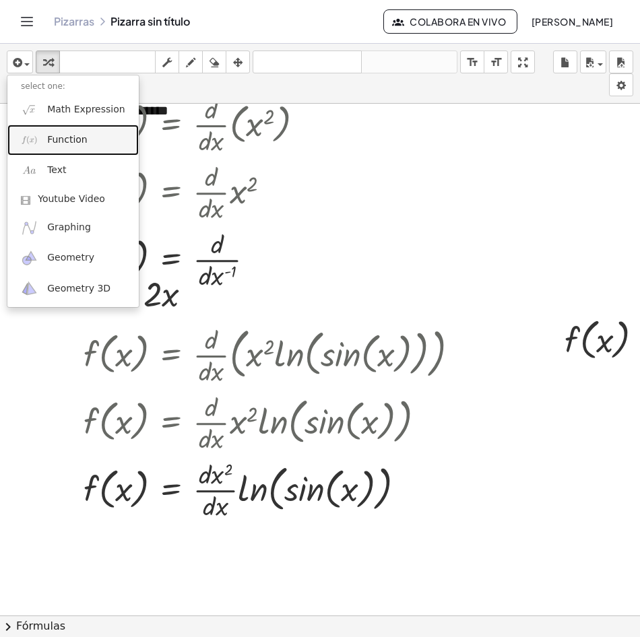
click at [88, 135] on link "Function" at bounding box center [72, 140] width 131 height 30
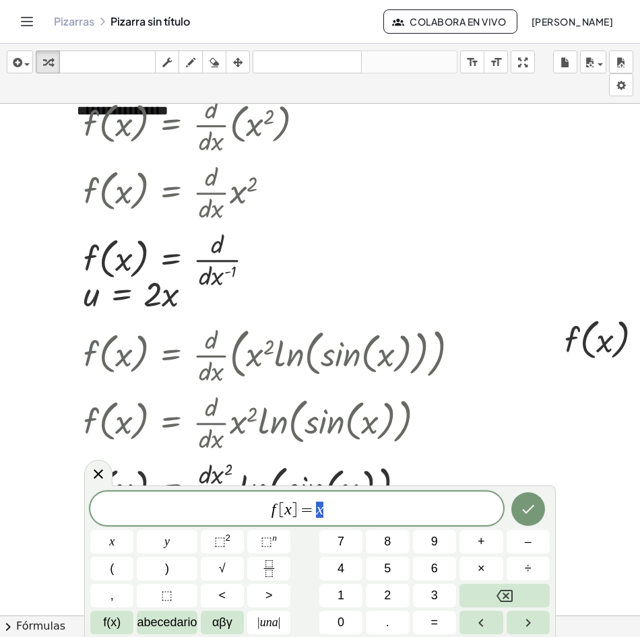
click at [336, 504] on span "f [ x ] = x" at bounding box center [296, 510] width 413 height 19
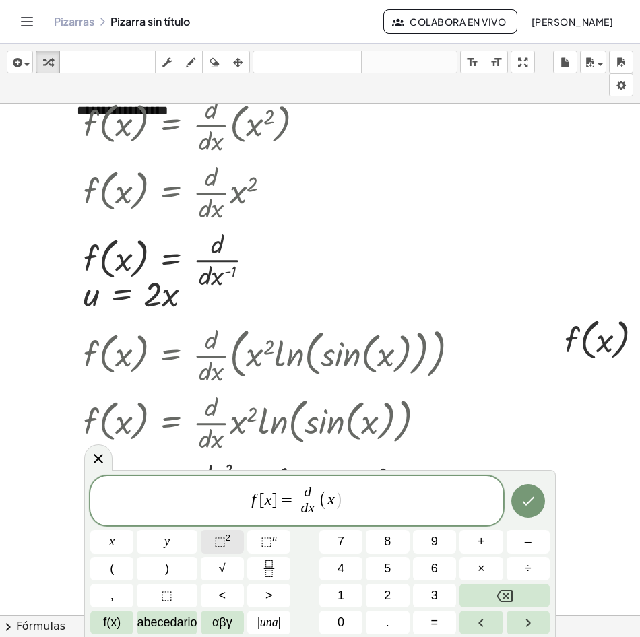
click at [221, 537] on span "⬚" at bounding box center [219, 541] width 11 height 13
drag, startPoint x: 315, startPoint y: 500, endPoint x: 352, endPoint y: 503, distance: 37.8
drag, startPoint x: 323, startPoint y: 501, endPoint x: 309, endPoint y: 506, distance: 15.8
drag, startPoint x: 312, startPoint y: 511, endPoint x: 323, endPoint y: 507, distance: 11.9
click at [313, 511] on span "d d x ​ ​" at bounding box center [304, 502] width 22 height 33
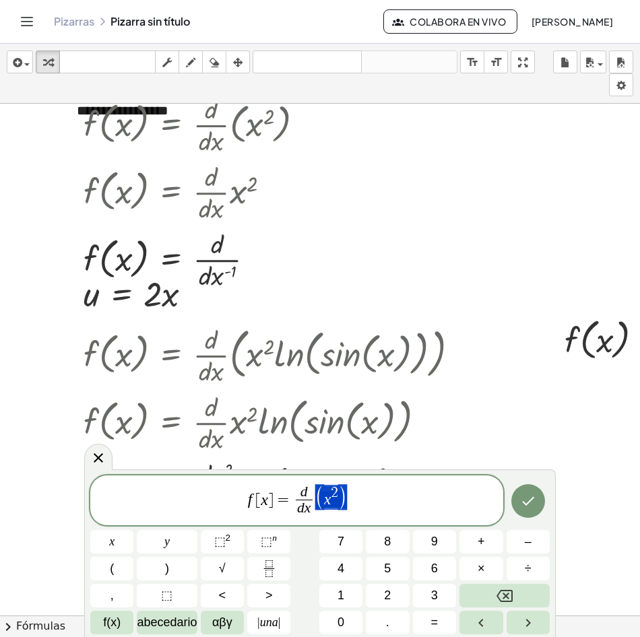
drag, startPoint x: 317, startPoint y: 498, endPoint x: 342, endPoint y: 498, distance: 24.9
drag, startPoint x: 315, startPoint y: 507, endPoint x: 333, endPoint y: 512, distance: 18.1
click at [402, 498] on span "f [ x ] = d d x ​ ( x 2 ) ​" at bounding box center [296, 502] width 413 height 36
click at [322, 503] on span "(" at bounding box center [319, 497] width 9 height 26
drag, startPoint x: 311, startPoint y: 503, endPoint x: 319, endPoint y: 503, distance: 8.8
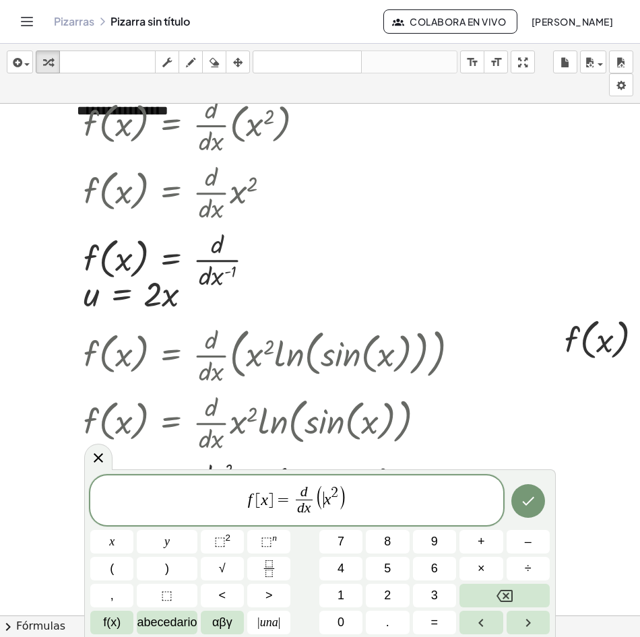
click at [313, 503] on span "d d x ​" at bounding box center [304, 502] width 22 height 33
click at [319, 501] on span "(" at bounding box center [319, 497] width 9 height 26
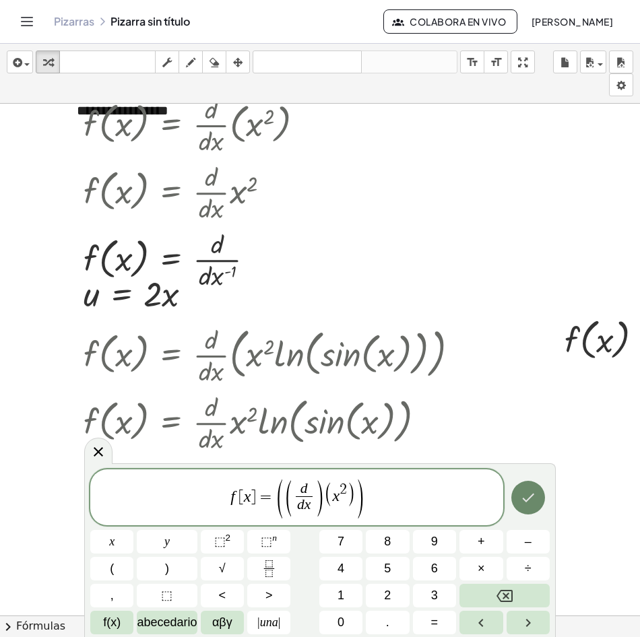
click at [540, 504] on button "Hecho" at bounding box center [528, 498] width 34 height 34
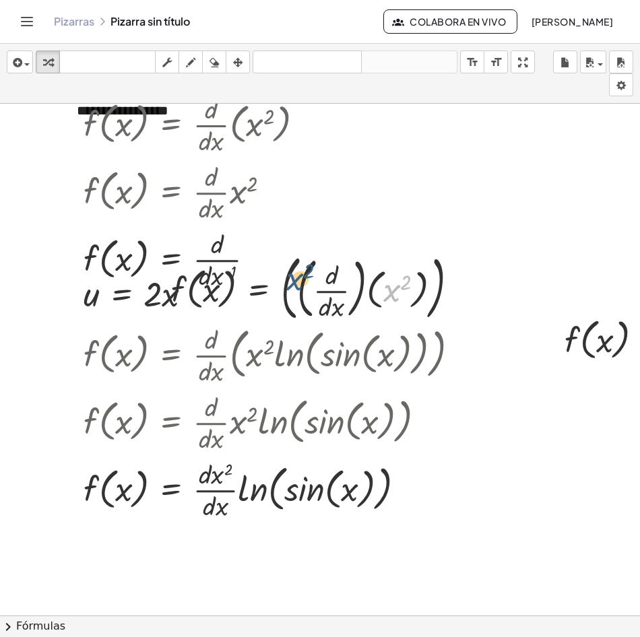
drag, startPoint x: 396, startPoint y: 297, endPoint x: 298, endPoint y: 286, distance: 99.0
click at [298, 286] on div at bounding box center [319, 287] width 311 height 77
drag, startPoint x: 397, startPoint y: 280, endPoint x: 334, endPoint y: 296, distance: 65.4
drag, startPoint x: 374, startPoint y: 295, endPoint x: 323, endPoint y: 295, distance: 51.2
click at [323, 295] on div at bounding box center [303, 287] width 278 height 77
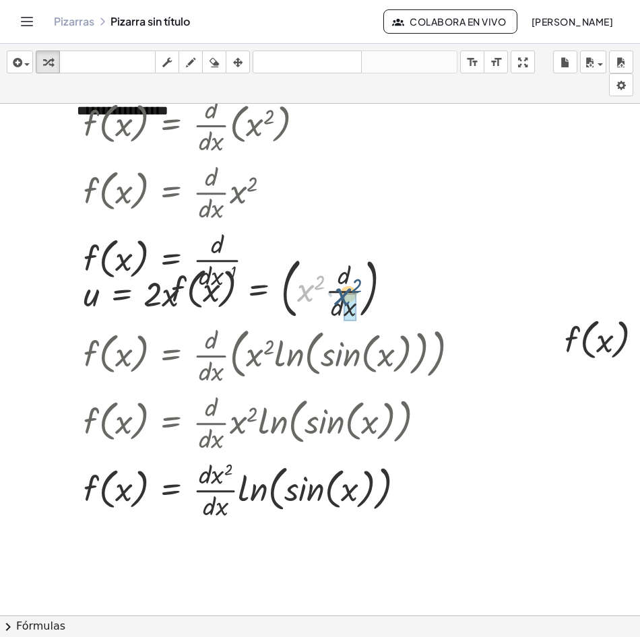
drag, startPoint x: 304, startPoint y: 295, endPoint x: 340, endPoint y: 302, distance: 36.3
click at [342, 301] on div at bounding box center [286, 287] width 245 height 73
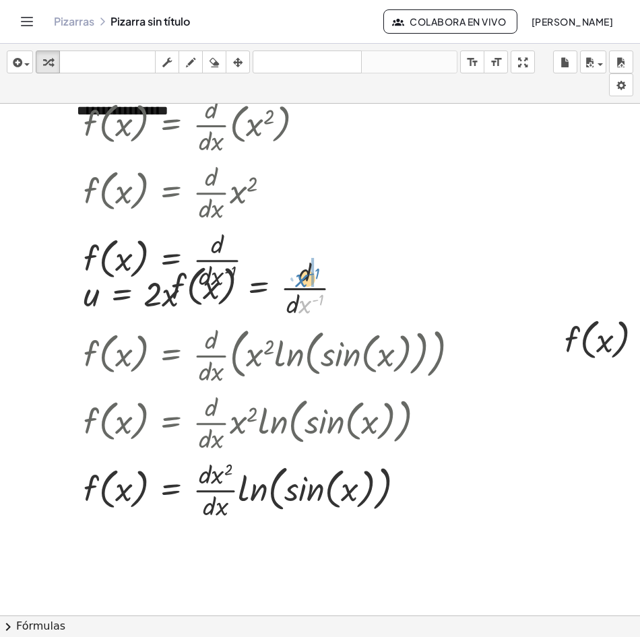
drag, startPoint x: 306, startPoint y: 308, endPoint x: 300, endPoint y: 278, distance: 30.8
click at [299, 278] on div at bounding box center [261, 286] width 195 height 67
drag, startPoint x: 304, startPoint y: 300, endPoint x: 294, endPoint y: 269, distance: 32.8
drag, startPoint x: 292, startPoint y: 294, endPoint x: 317, endPoint y: 294, distance: 24.9
click at [319, 294] on div at bounding box center [246, 287] width 164 height 51
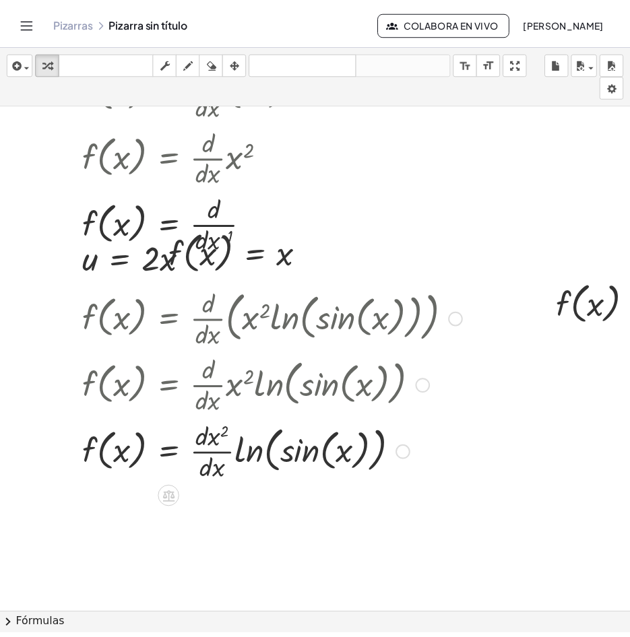
scroll to position [135, 0]
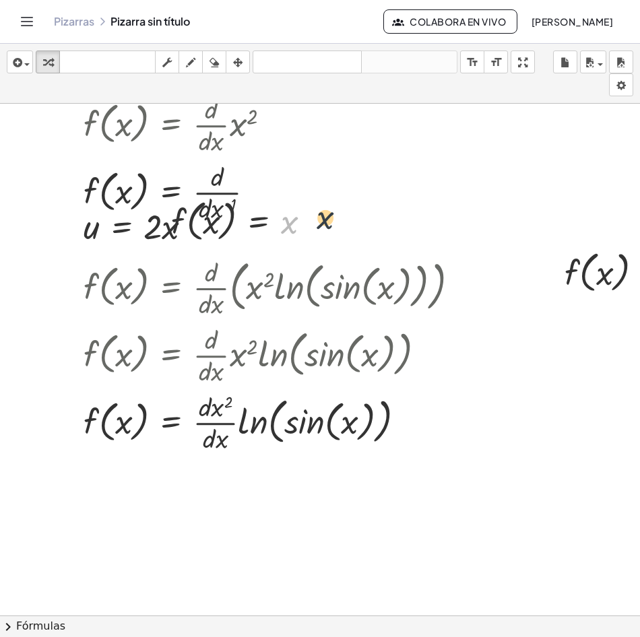
drag, startPoint x: 290, startPoint y: 230, endPoint x: 345, endPoint y: 228, distance: 55.3
click at [347, 228] on div "**********" at bounding box center [454, 496] width 909 height 1054
click at [282, 220] on div at bounding box center [246, 220] width 164 height 51
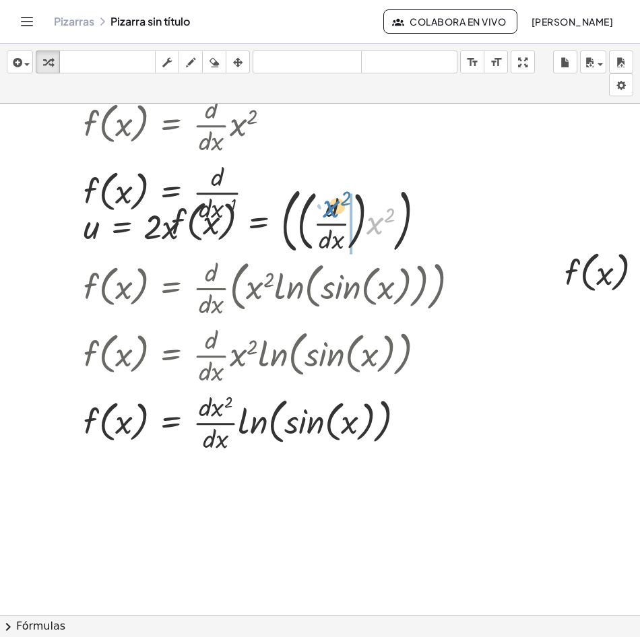
drag, startPoint x: 370, startPoint y: 230, endPoint x: 326, endPoint y: 213, distance: 46.9
click at [326, 213] on div at bounding box center [303, 219] width 278 height 77
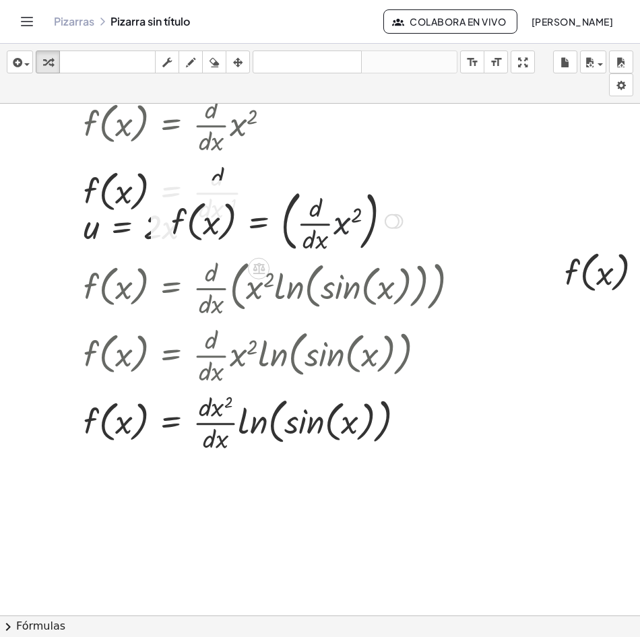
click at [341, 220] on div at bounding box center [286, 220] width 245 height 73
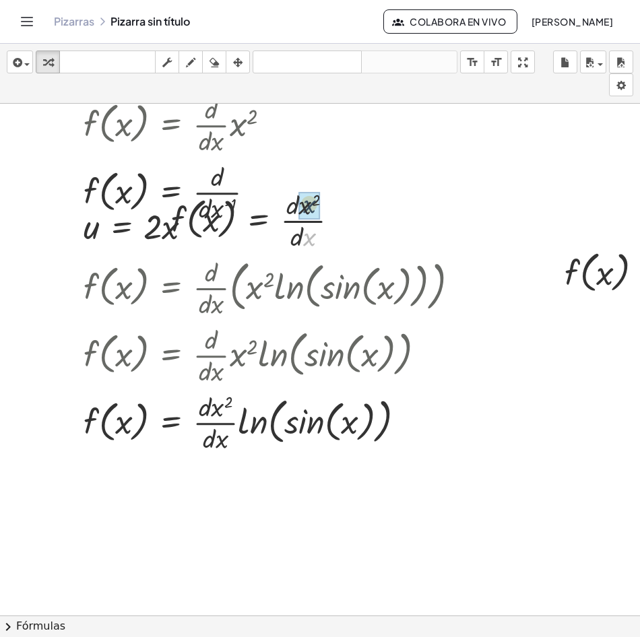
drag, startPoint x: 304, startPoint y: 244, endPoint x: 309, endPoint y: 220, distance: 24.0
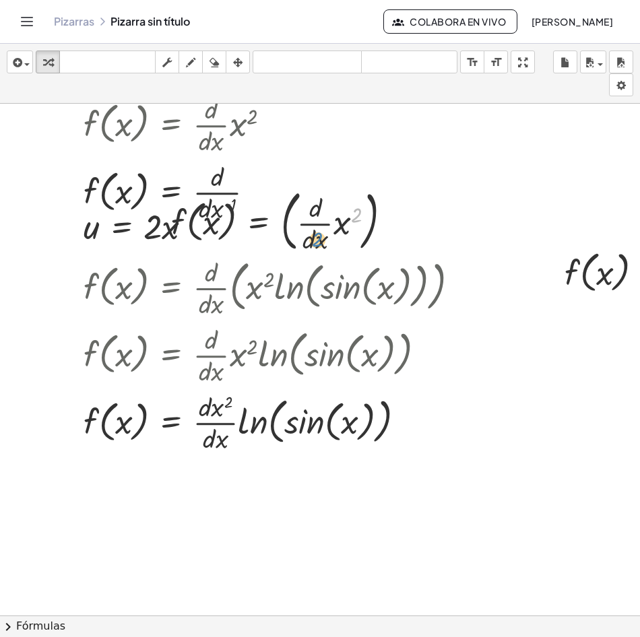
drag, startPoint x: 350, startPoint y: 221, endPoint x: 312, endPoint y: 245, distance: 44.8
click at [312, 245] on div at bounding box center [286, 220] width 245 height 73
drag, startPoint x: 334, startPoint y: 226, endPoint x: 308, endPoint y: 249, distance: 35.3
click at [308, 249] on div at bounding box center [286, 220] width 245 height 73
drag, startPoint x: 297, startPoint y: 235, endPoint x: 311, endPoint y: 235, distance: 14.1
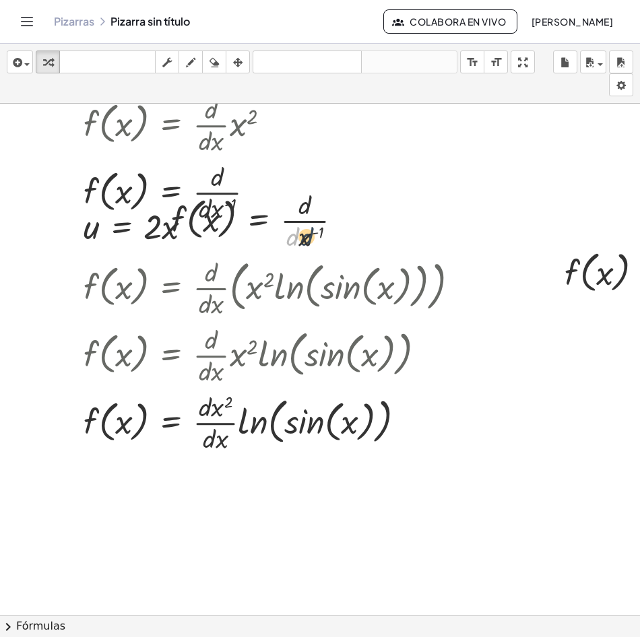
click at [311, 235] on div at bounding box center [261, 219] width 195 height 67
drag, startPoint x: 304, startPoint y: 210, endPoint x: 293, endPoint y: 235, distance: 27.2
drag, startPoint x: 297, startPoint y: 207, endPoint x: 304, endPoint y: 234, distance: 27.8
click at [304, 234] on div at bounding box center [255, 219] width 183 height 67
drag, startPoint x: 304, startPoint y: 205, endPoint x: 296, endPoint y: 238, distance: 34.6
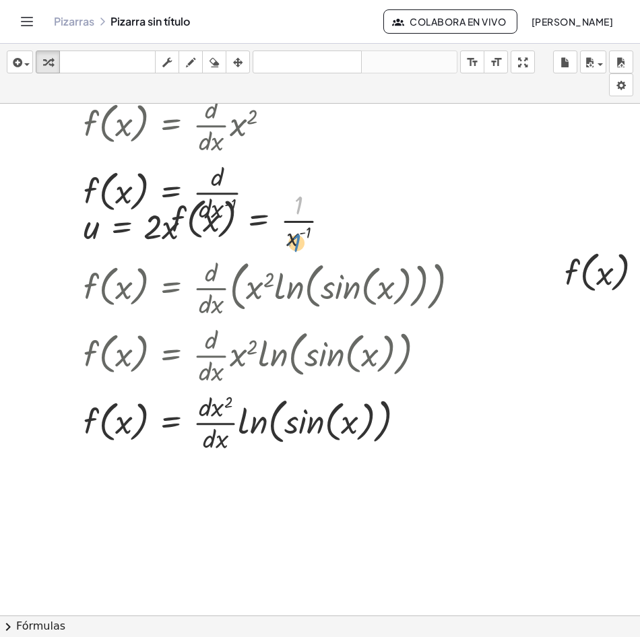
click at [297, 238] on div at bounding box center [255, 219] width 183 height 67
drag, startPoint x: 292, startPoint y: 238, endPoint x: 294, endPoint y: 212, distance: 26.3
click at [294, 212] on div at bounding box center [255, 219] width 183 height 67
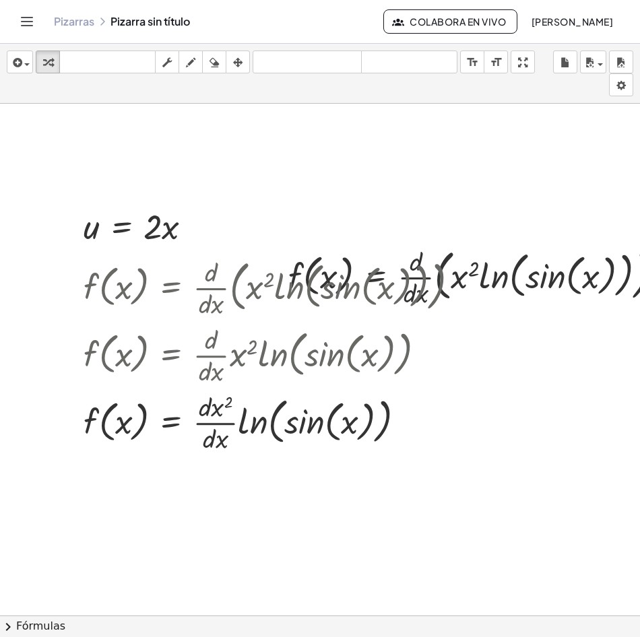
click at [37, 16] on div "Pizarras Pizarra sin título Colabora en vivo Mariana Cattán" at bounding box center [320, 21] width 608 height 43
drag, startPoint x: 14, startPoint y: 24, endPoint x: 27, endPoint y: 25, distance: 12.8
click at [14, 25] on header "Pizarras Pizarra sin título Colabora en vivo Mariana Cattán" at bounding box center [320, 22] width 640 height 44
click at [30, 25] on icon "Toggle navigation" at bounding box center [27, 21] width 16 height 16
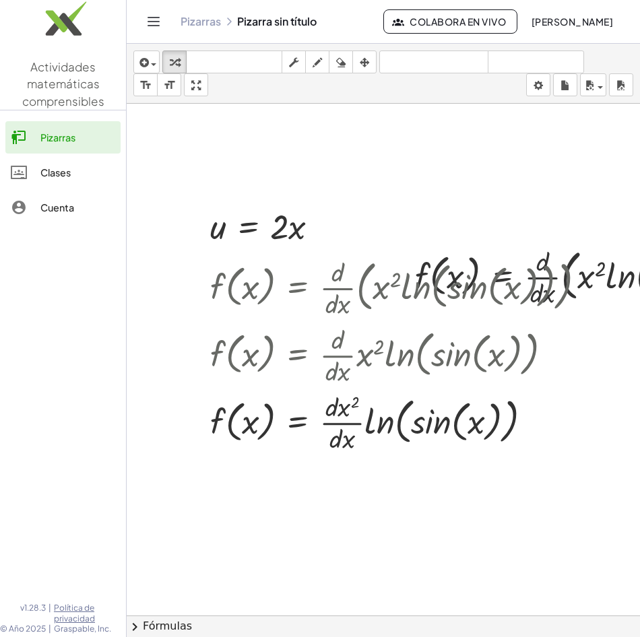
click at [154, 30] on button "Toggle navigation" at bounding box center [154, 22] width 22 height 22
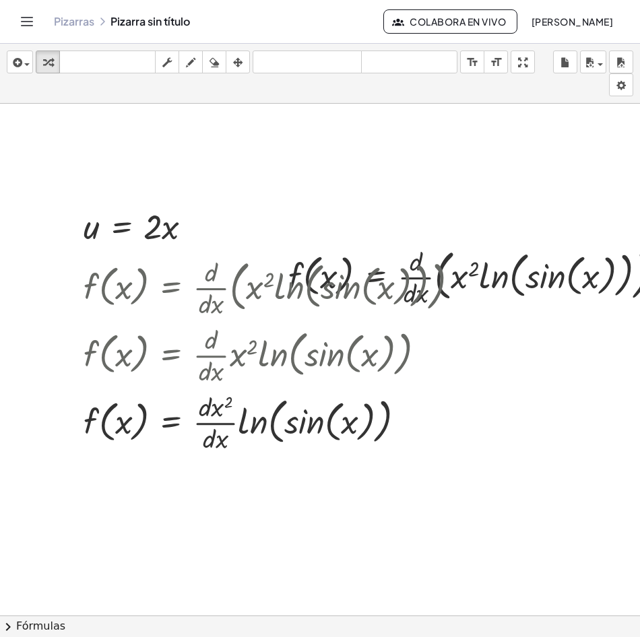
click at [32, 27] on icon "Toggle navigation" at bounding box center [27, 21] width 16 height 16
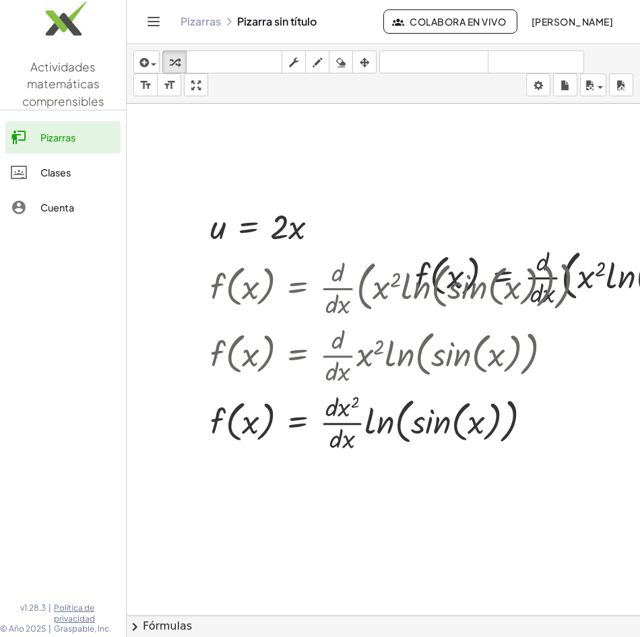
click at [141, 16] on header "Pizarras Pizarra sin título Colabora en vivo Mariana Cattán" at bounding box center [383, 22] width 513 height 44
click at [153, 18] on icon "Toggle navigation" at bounding box center [154, 21] width 16 height 16
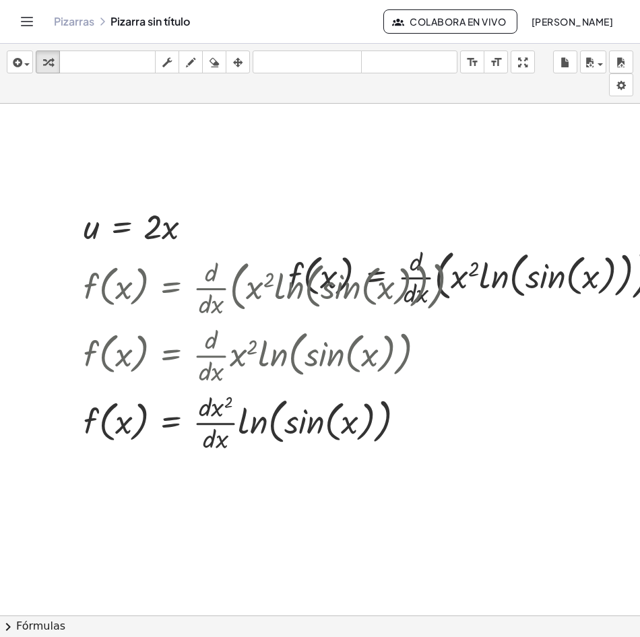
drag, startPoint x: 8, startPoint y: 18, endPoint x: 18, endPoint y: 18, distance: 9.4
click at [13, 18] on header "Pizarras Pizarra sin título Colabora en vivo Mariana Cattán" at bounding box center [320, 22] width 640 height 44
click at [34, 17] on icon "Toggle navigation" at bounding box center [27, 21] width 16 height 16
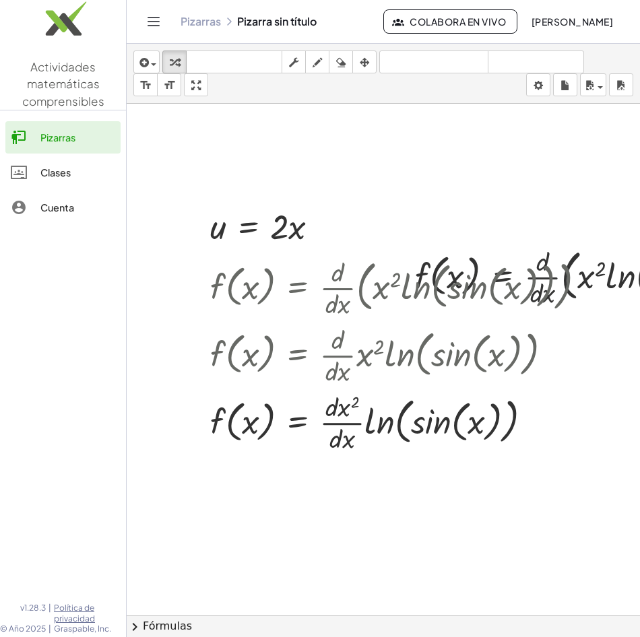
click at [74, 84] on span "Actividades matemáticas comprensibles" at bounding box center [63, 83] width 82 height 49
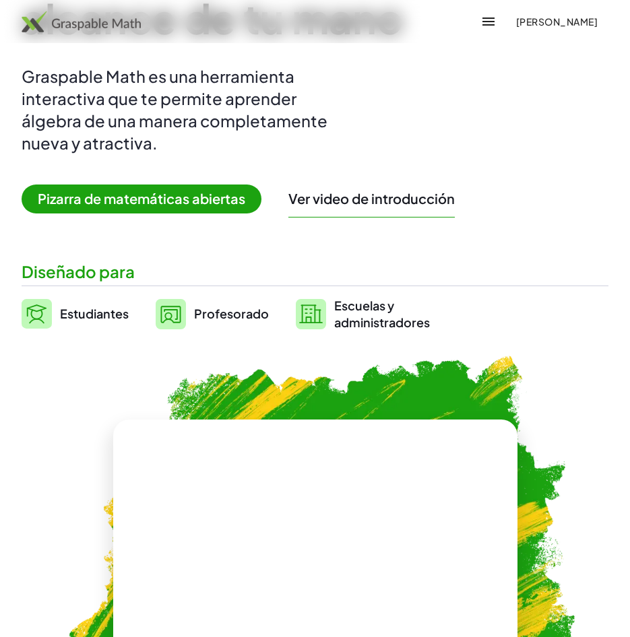
scroll to position [135, 0]
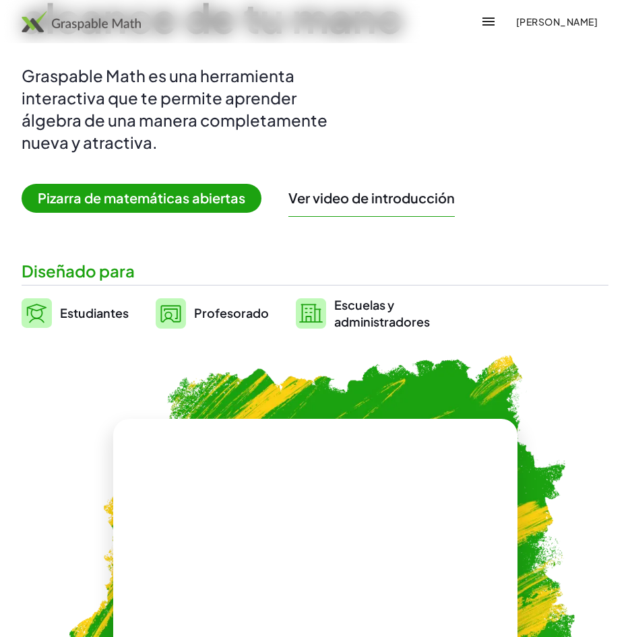
click at [165, 201] on span "Pizarra de matemáticas abiertas" at bounding box center [142, 198] width 240 height 29
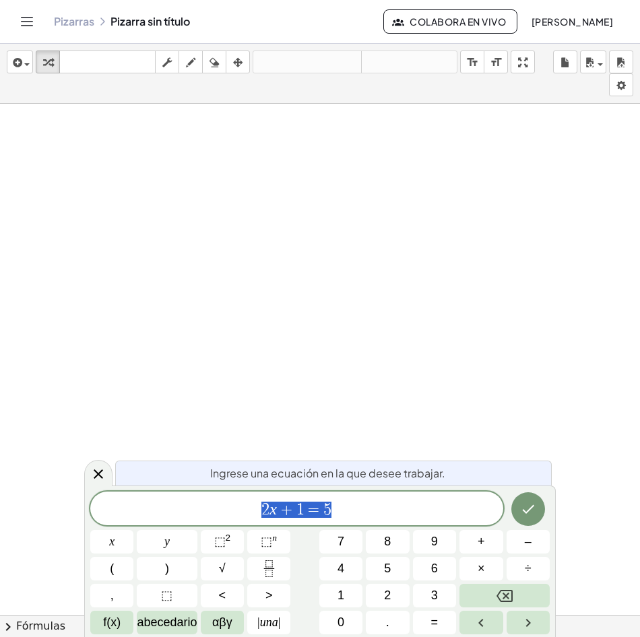
click at [27, 13] on icon "Alternar navegación" at bounding box center [27, 21] width 16 height 16
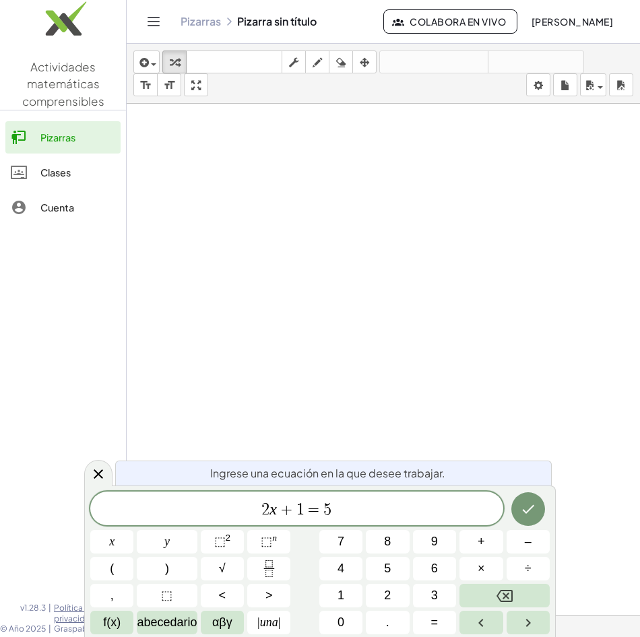
click at [79, 90] on span "Actividades matemáticas comprensibles" at bounding box center [63, 83] width 82 height 49
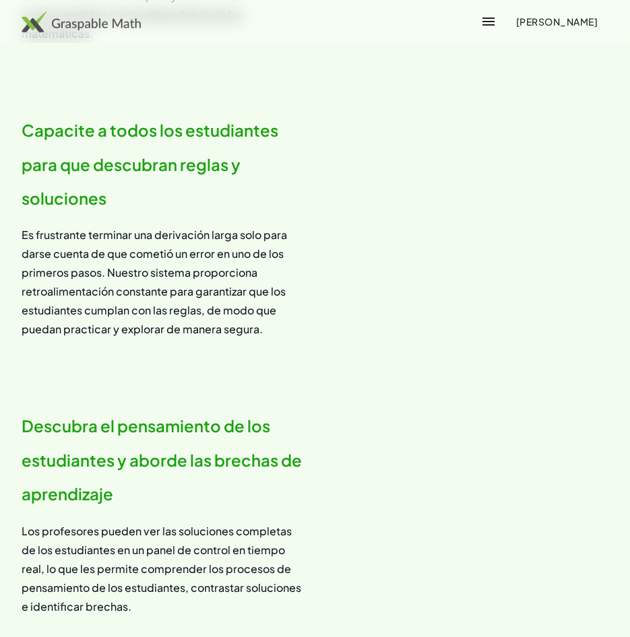
scroll to position [1466, 0]
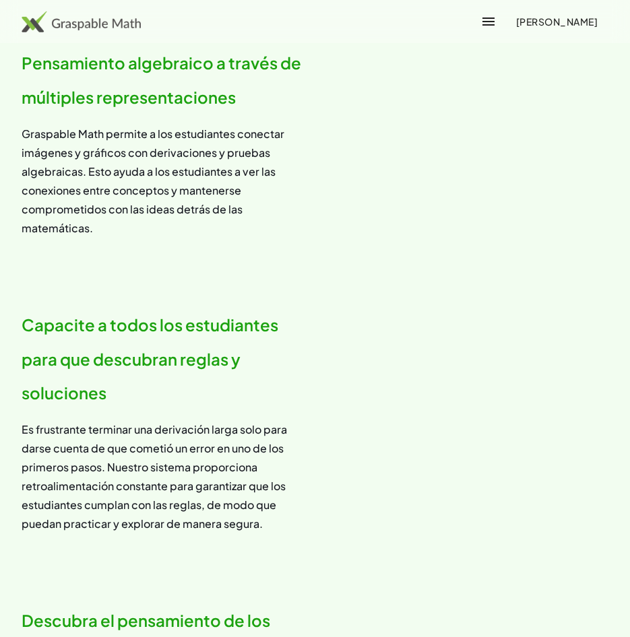
click at [437, 399] on video at bounding box center [467, 420] width 283 height 141
click at [178, 401] on h2 "Capacite a todos los estudiantes para que descubran reglas y soluciones" at bounding box center [163, 359] width 283 height 102
click at [98, 432] on p "Es frustrante terminar una derivación larga solo para darse cuenta de que comet…" at bounding box center [163, 476] width 283 height 113
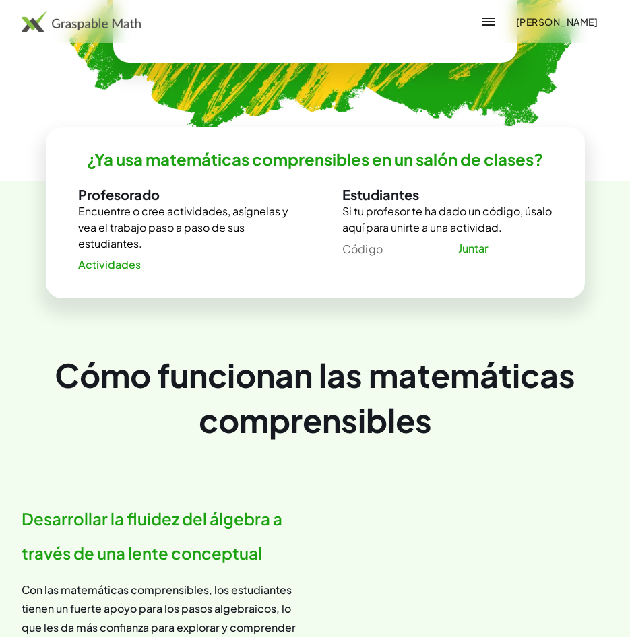
scroll to position [590, 0]
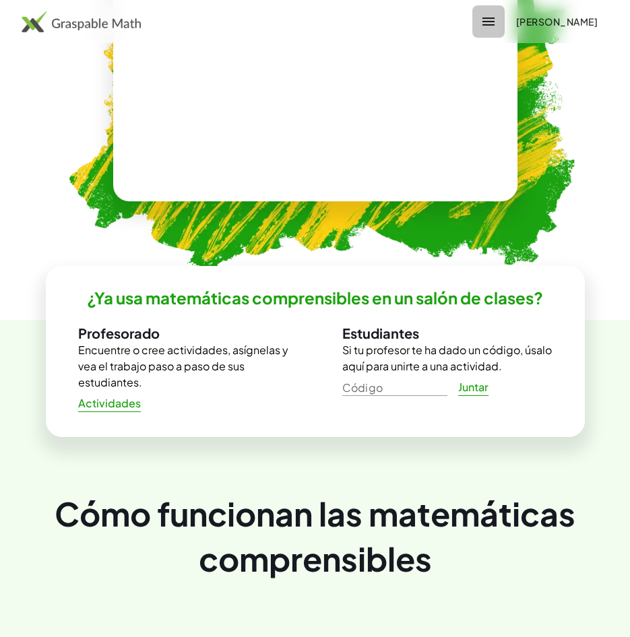
click at [490, 16] on icon "button" at bounding box center [488, 21] width 16 height 16
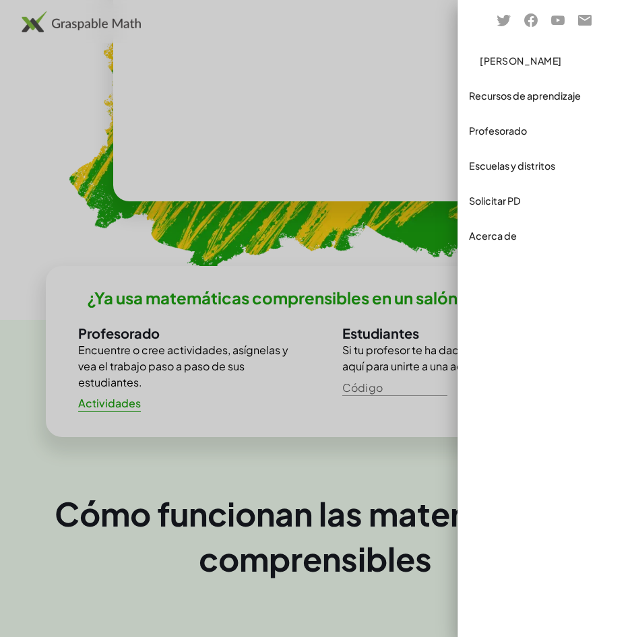
click at [547, 102] on div "Recursos de aprendizaje" at bounding box center [544, 96] width 150 height 16
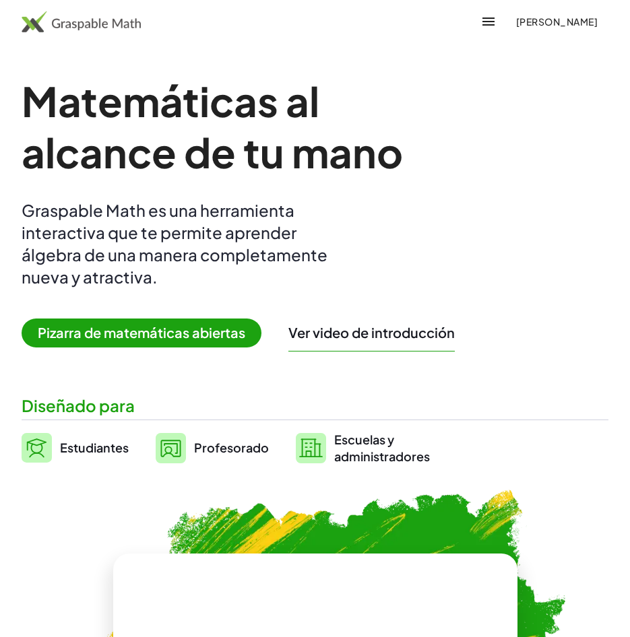
click at [137, 333] on span "Pizarra de matemáticas abiertas" at bounding box center [142, 333] width 240 height 29
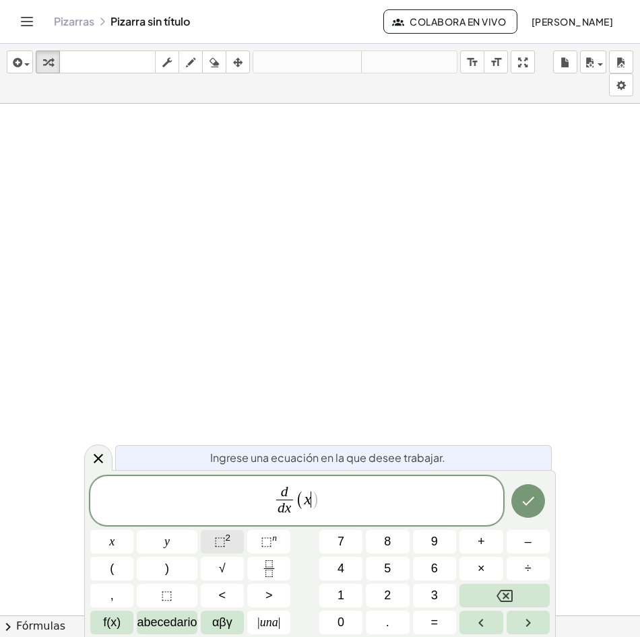
click at [211, 537] on button "⬚ 2" at bounding box center [222, 542] width 43 height 24
click at [536, 501] on button "Hecho" at bounding box center [528, 501] width 34 height 34
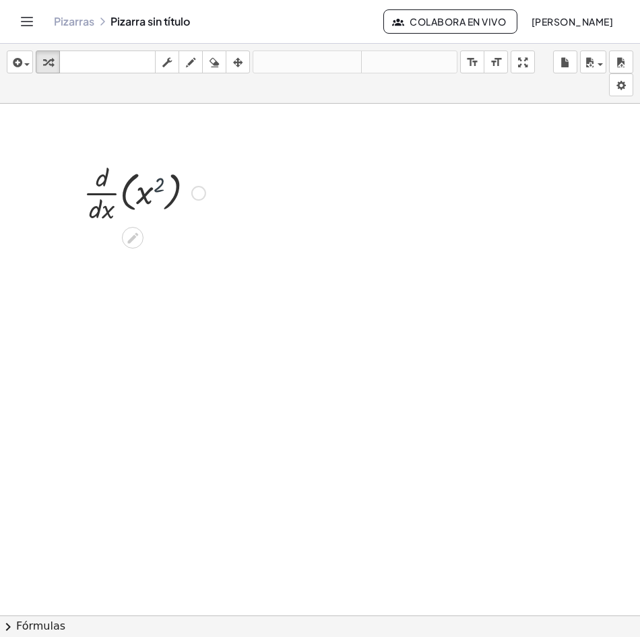
click at [155, 188] on div at bounding box center [144, 191] width 135 height 67
click at [141, 197] on div at bounding box center [144, 191] width 135 height 67
click at [144, 181] on div at bounding box center [144, 191] width 135 height 67
click at [156, 193] on div at bounding box center [144, 191] width 135 height 67
click at [146, 199] on div at bounding box center [144, 191] width 135 height 67
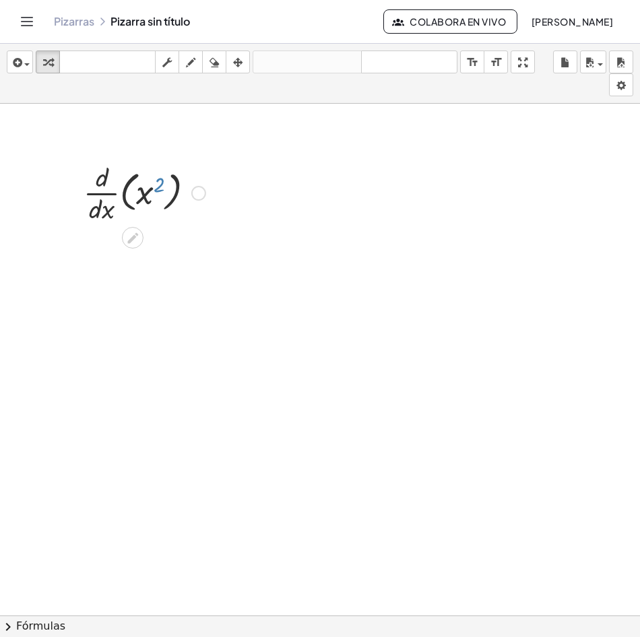
click at [154, 200] on div at bounding box center [144, 191] width 135 height 67
click at [161, 201] on div at bounding box center [144, 191] width 135 height 67
click at [135, 197] on div at bounding box center [144, 191] width 135 height 67
drag, startPoint x: 156, startPoint y: 220, endPoint x: 251, endPoint y: 228, distance: 95.3
click at [251, 228] on div "x 2 · · d · d · x · ( x 2 )" at bounding box center [320, 633] width 640 height 1058
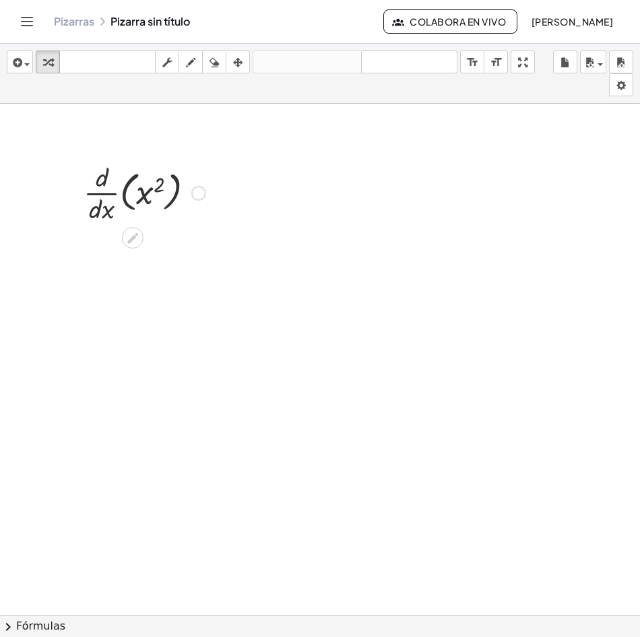
click at [102, 189] on div at bounding box center [144, 191] width 135 height 67
click at [102, 194] on div at bounding box center [144, 191] width 135 height 67
drag, startPoint x: 103, startPoint y: 213, endPoint x: 94, endPoint y: 187, distance: 27.7
click at [102, 210] on div at bounding box center [144, 191] width 135 height 67
click at [97, 185] on div at bounding box center [144, 191] width 135 height 67
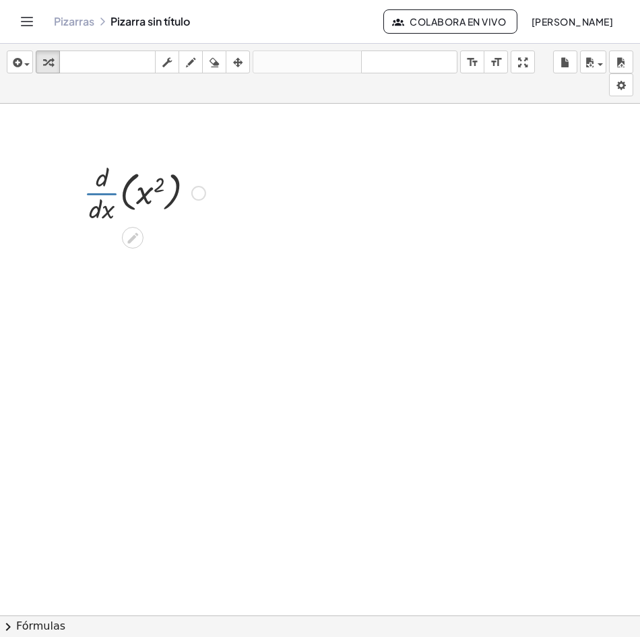
click at [97, 199] on div at bounding box center [144, 191] width 135 height 67
click at [97, 207] on div at bounding box center [144, 191] width 135 height 67
drag, startPoint x: 111, startPoint y: 260, endPoint x: 108, endPoint y: 188, distance: 72.2
click at [108, 188] on div "· · d · d · x · ( x 2 )" at bounding box center [320, 633] width 640 height 1058
click at [106, 194] on div at bounding box center [144, 191] width 135 height 67
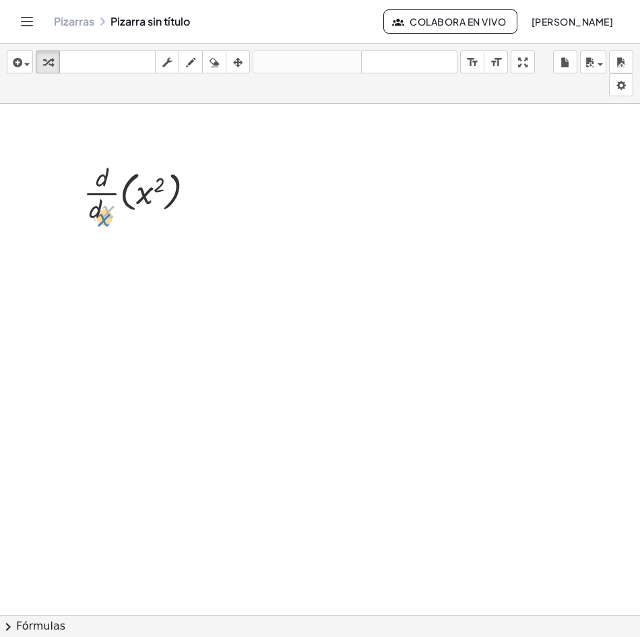
drag, startPoint x: 109, startPoint y: 201, endPoint x: 100, endPoint y: 203, distance: 9.2
click at [105, 207] on div at bounding box center [144, 191] width 135 height 67
drag, startPoint x: 88, startPoint y: 194, endPoint x: 85, endPoint y: 201, distance: 7.5
click at [86, 201] on div at bounding box center [144, 191] width 135 height 67
click at [85, 201] on div at bounding box center [144, 191] width 135 height 67
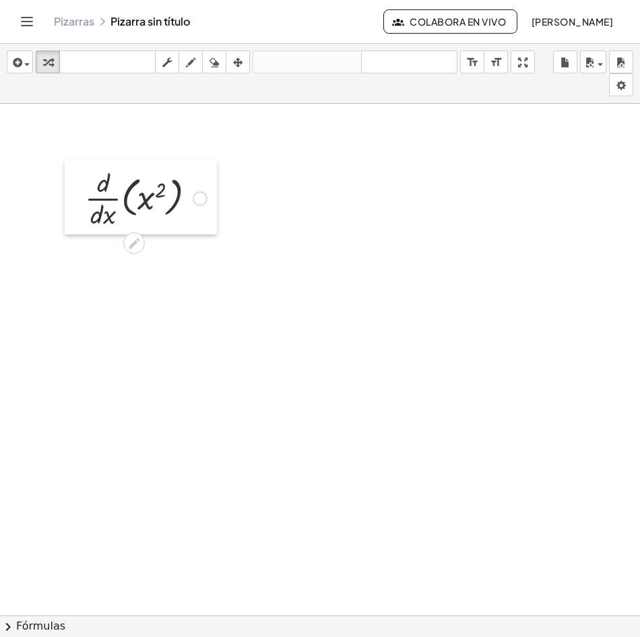
click at [84, 203] on div at bounding box center [75, 197] width 20 height 74
click at [90, 207] on div at bounding box center [145, 197] width 135 height 67
drag, startPoint x: 92, startPoint y: 202, endPoint x: 138, endPoint y: 198, distance: 46.0
click at [119, 211] on div at bounding box center [145, 197] width 135 height 67
click at [121, 203] on div at bounding box center [145, 197] width 135 height 67
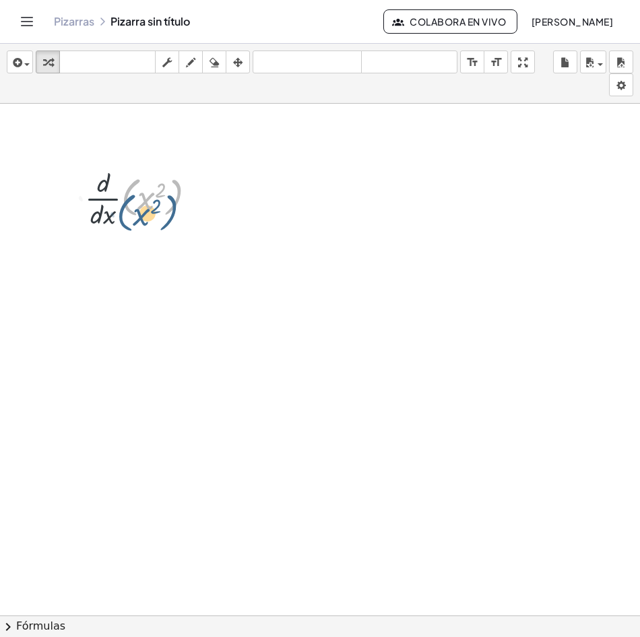
drag, startPoint x: 123, startPoint y: 191, endPoint x: 118, endPoint y: 186, distance: 7.2
click at [118, 197] on div at bounding box center [145, 197] width 135 height 67
click at [118, 186] on div at bounding box center [145, 197] width 135 height 67
click at [112, 199] on div at bounding box center [145, 197] width 135 height 67
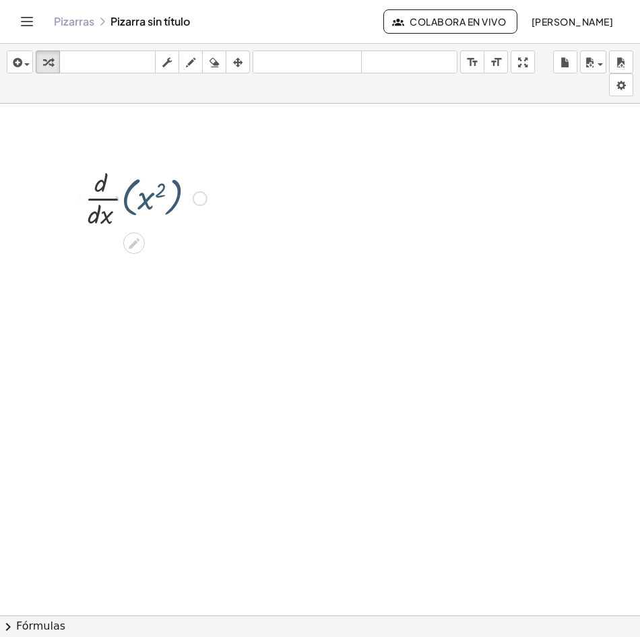
click at [119, 199] on div at bounding box center [145, 197] width 135 height 67
click at [128, 199] on div at bounding box center [145, 197] width 135 height 67
click at [123, 199] on div at bounding box center [145, 197] width 82 height 67
drag, startPoint x: 122, startPoint y: 199, endPoint x: 119, endPoint y: 225, distance: 25.7
click at [134, 199] on div "· · d · d · x · ( x 2 ) · d · x 2 · d · x d d x x 2 · · · ·" at bounding box center [134, 199] width 0 height 0
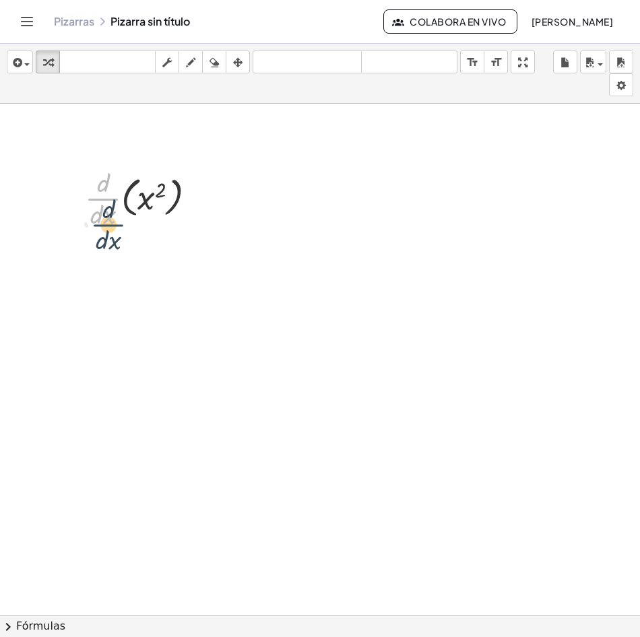
drag, startPoint x: 118, startPoint y: 191, endPoint x: 126, endPoint y: 199, distance: 11.9
click at [125, 210] on div at bounding box center [145, 197] width 135 height 67
drag, startPoint x: 123, startPoint y: 199, endPoint x: 122, endPoint y: 189, distance: 9.5
click at [122, 199] on div at bounding box center [145, 197] width 135 height 67
click at [119, 199] on div at bounding box center [145, 197] width 135 height 67
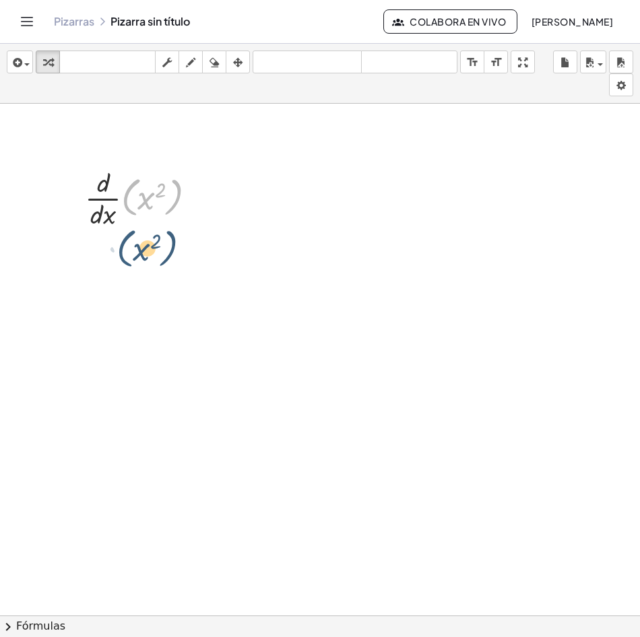
drag, startPoint x: 126, startPoint y: 212, endPoint x: 124, endPoint y: 231, distance: 19.6
click at [124, 231] on div at bounding box center [145, 197] width 135 height 67
click at [126, 249] on div at bounding box center [134, 243] width 22 height 22
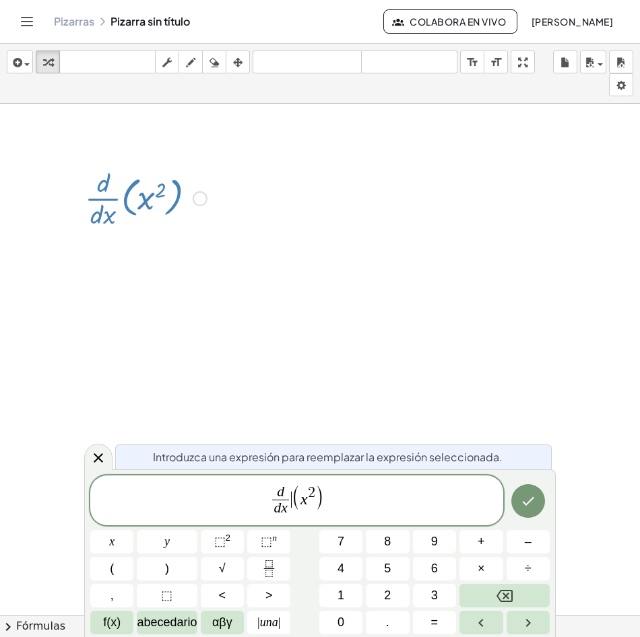
click at [294, 505] on span "(" at bounding box center [296, 497] width 9 height 26
click at [162, 212] on div at bounding box center [145, 197] width 135 height 67
drag, startPoint x: 150, startPoint y: 205, endPoint x: 134, endPoint y: 206, distance: 15.5
click at [199, 200] on div at bounding box center [200, 198] width 15 height 15
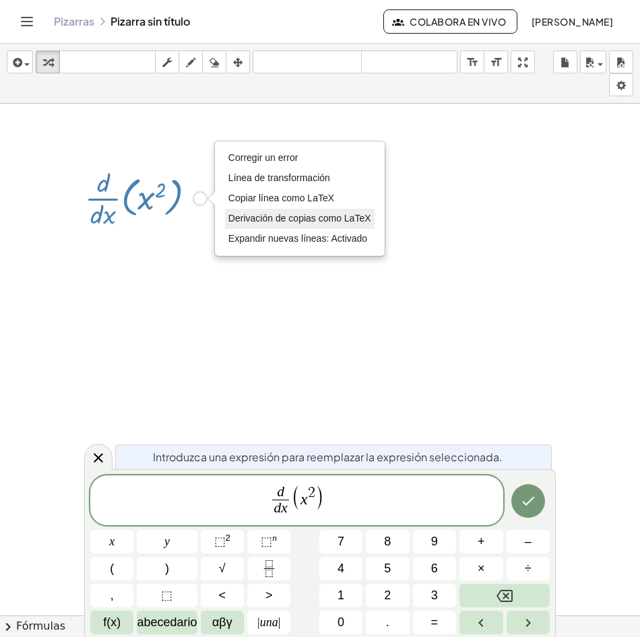
click at [311, 221] on span "Derivación de copias como LaTeX" at bounding box center [299, 218] width 143 height 11
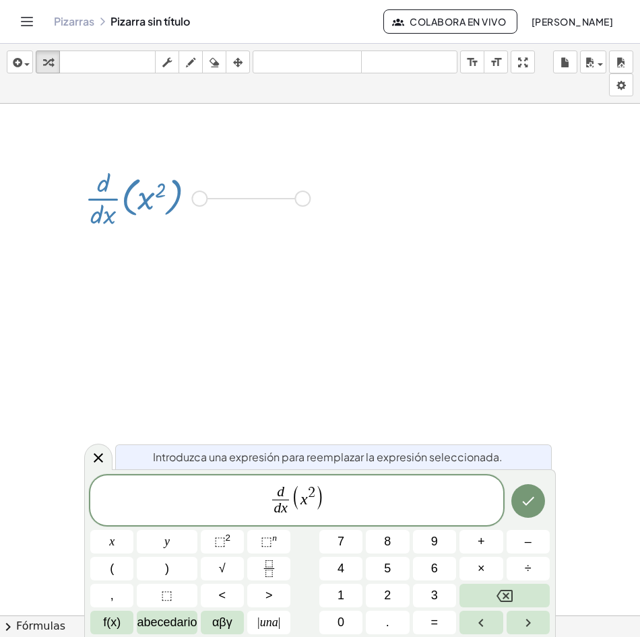
drag, startPoint x: 202, startPoint y: 198, endPoint x: 324, endPoint y: 198, distance: 121.9
click at [324, 198] on div "· · d · d · x · ( x 2 ) Copied done" at bounding box center [320, 633] width 640 height 1058
click at [205, 200] on div at bounding box center [252, 191] width 135 height 67
drag, startPoint x: 223, startPoint y: 186, endPoint x: 337, endPoint y: 222, distance: 119.3
click at [328, 223] on div "· · d · d · x · ( x 2 ) Copied done · · d · d · x · · d · d · x · ( x 2 )" at bounding box center [320, 633] width 640 height 1058
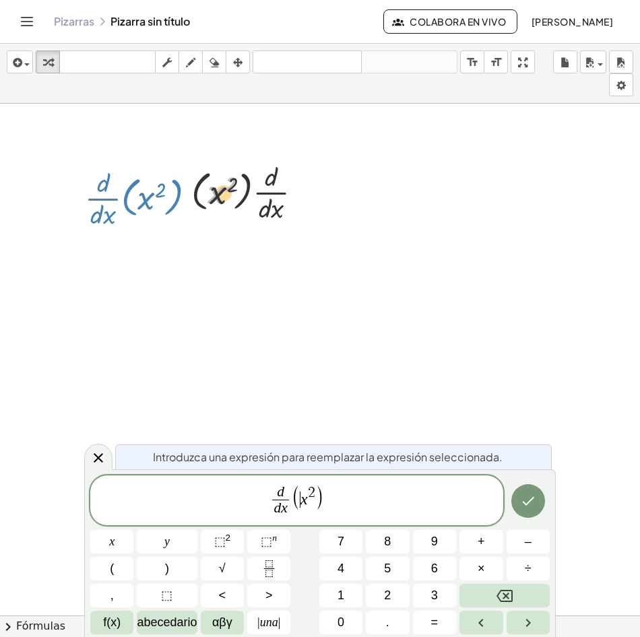
drag, startPoint x: 217, startPoint y: 191, endPoint x: 282, endPoint y: 206, distance: 67.2
click at [240, 199] on div at bounding box center [252, 191] width 135 height 67
drag, startPoint x: 292, startPoint y: 228, endPoint x: 217, endPoint y: 173, distance: 93.5
click at [217, 173] on div "· · d · d · x · ( x 2 ) Copied done · · d · d · x · ( x 2 ) x 2 · · d · d · x ·…" at bounding box center [320, 633] width 640 height 1058
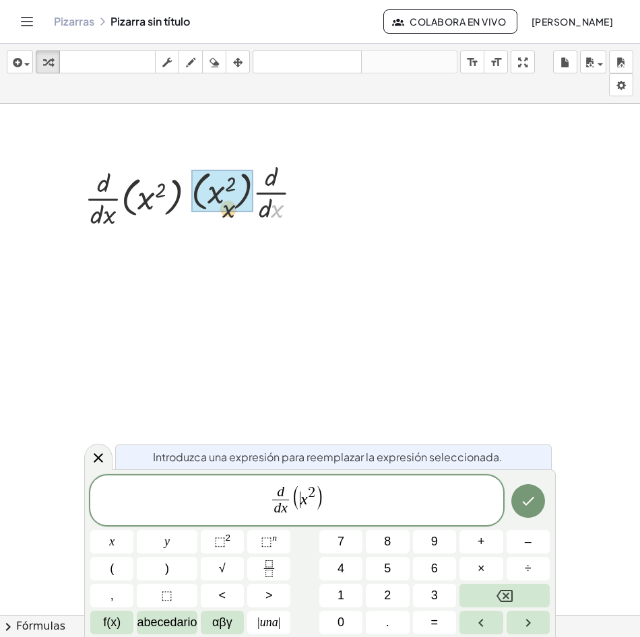
drag, startPoint x: 316, startPoint y: 201, endPoint x: 262, endPoint y: 201, distance: 53.9
click at [255, 201] on div at bounding box center [252, 191] width 135 height 67
drag, startPoint x: 218, startPoint y: 151, endPoint x: 245, endPoint y: 203, distance: 58.5
click at [245, 203] on div "· · d · d · x · ( x 2 ) Copied done · · d · d · x · ( x 2 ) · ( x 2 ) · · d · d…" at bounding box center [320, 633] width 640 height 1058
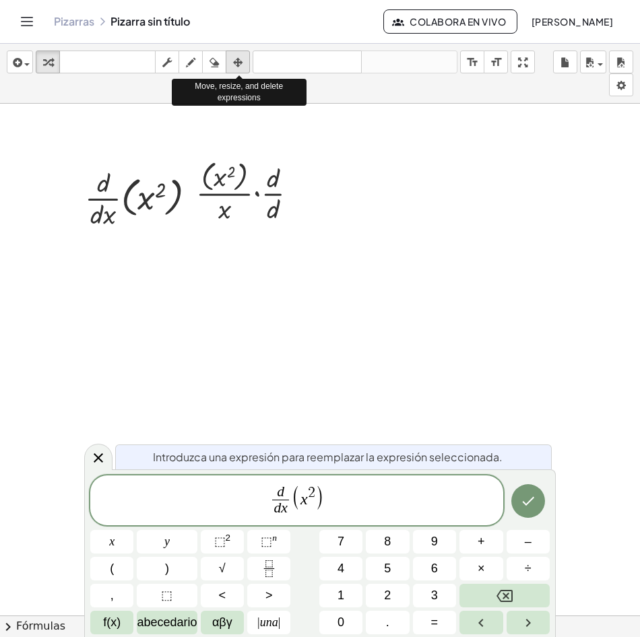
drag, startPoint x: 237, startPoint y: 63, endPoint x: 242, endPoint y: 70, distance: 8.8
click at [240, 68] on icon "button" at bounding box center [237, 63] width 9 height 16
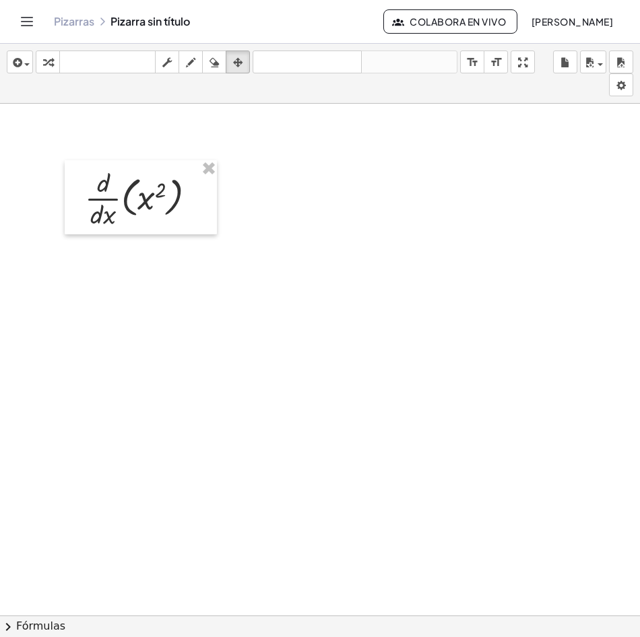
click at [300, 138] on div at bounding box center [320, 633] width 640 height 1058
click at [236, 64] on icon "button" at bounding box center [237, 63] width 9 height 16
click at [199, 64] on div "button" at bounding box center [191, 62] width 18 height 16
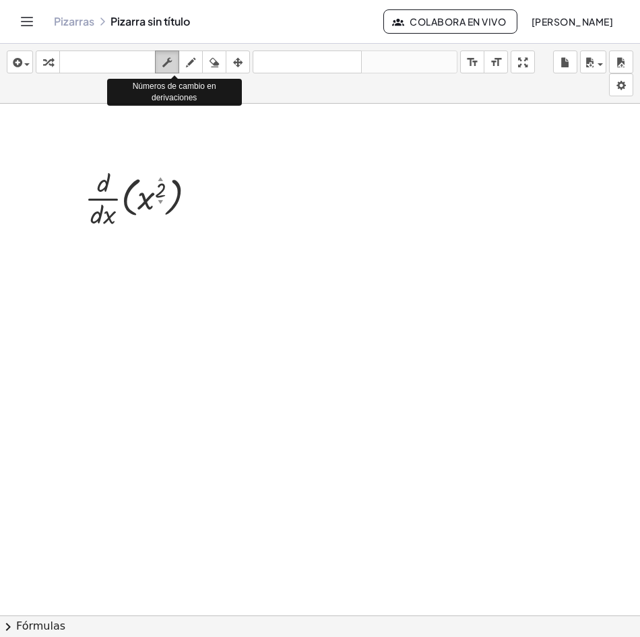
click at [179, 64] on button "fregar" at bounding box center [167, 62] width 24 height 23
click at [167, 59] on icon "button" at bounding box center [166, 63] width 9 height 16
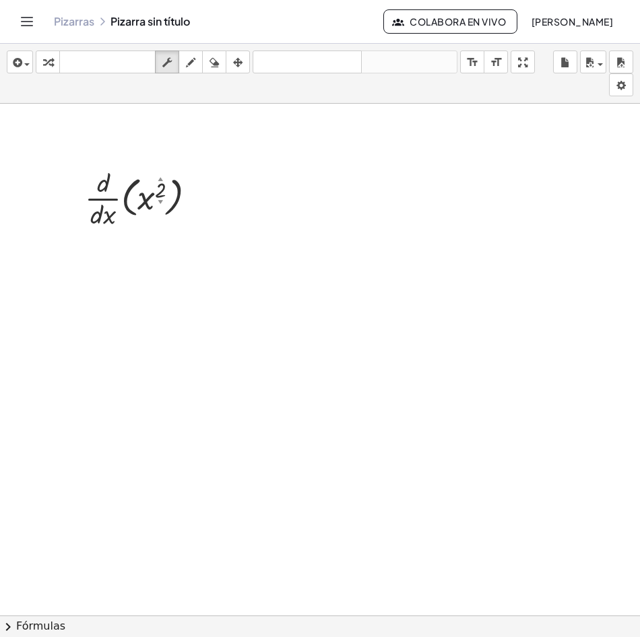
drag, startPoint x: 167, startPoint y: 59, endPoint x: 150, endPoint y: 169, distance: 111.2
click at [143, 154] on div "insertar select one: Math Expression Function Text Youtube Video Graphing Geome…" at bounding box center [320, 340] width 640 height 593
click at [156, 202] on div at bounding box center [145, 197] width 135 height 67
click at [148, 197] on div at bounding box center [145, 197] width 135 height 67
click at [164, 192] on div at bounding box center [145, 197] width 135 height 67
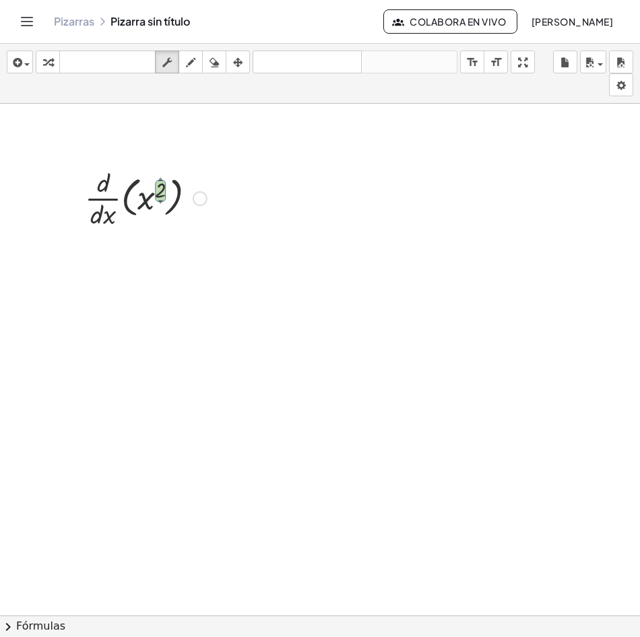
drag, startPoint x: 166, startPoint y: 232, endPoint x: 150, endPoint y: 189, distance: 46.4
click at [150, 189] on div "· · d · d · x · ( x 2 ▲ ▼ ) Copied done" at bounding box center [141, 197] width 152 height 74
click at [144, 173] on div at bounding box center [145, 197] width 135 height 67
drag, startPoint x: 141, startPoint y: 201, endPoint x: 155, endPoint y: 197, distance: 13.9
click at [144, 201] on div at bounding box center [145, 197] width 135 height 67
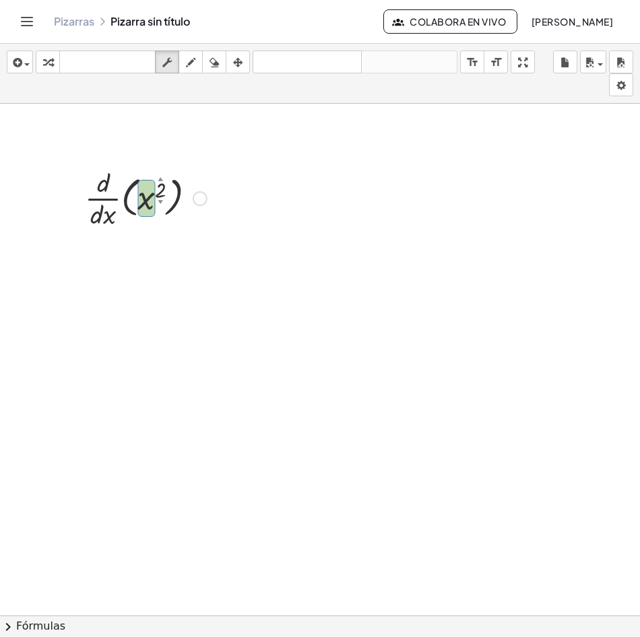
click at [152, 194] on div at bounding box center [145, 197] width 135 height 67
drag, startPoint x: 166, startPoint y: 190, endPoint x: 154, endPoint y: 190, distance: 11.5
click at [154, 190] on div at bounding box center [145, 197] width 135 height 67
drag, startPoint x: 153, startPoint y: 191, endPoint x: 160, endPoint y: 199, distance: 11.0
click at [151, 199] on div at bounding box center [145, 197] width 135 height 67
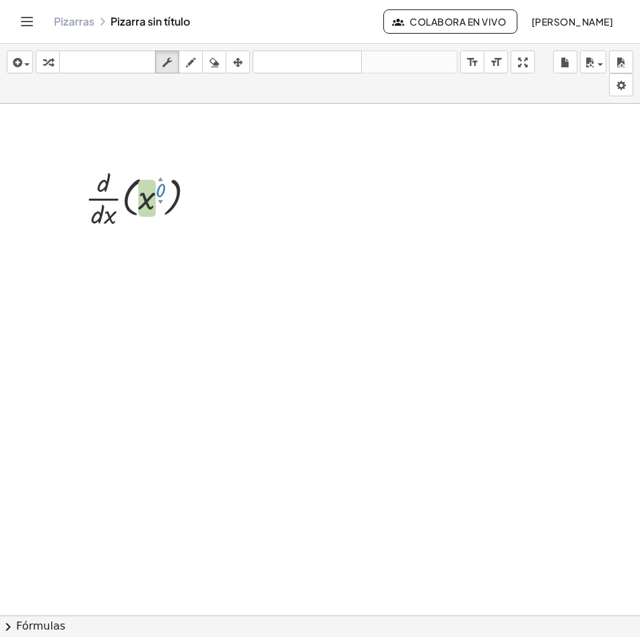
drag, startPoint x: 164, startPoint y: 197, endPoint x: 148, endPoint y: 210, distance: 21.6
click at [148, 215] on div at bounding box center [145, 197] width 135 height 67
drag, startPoint x: 147, startPoint y: 205, endPoint x: 162, endPoint y: 182, distance: 28.2
click at [163, 197] on div at bounding box center [145, 197] width 134 height 67
click at [160, 175] on div at bounding box center [145, 197] width 134 height 67
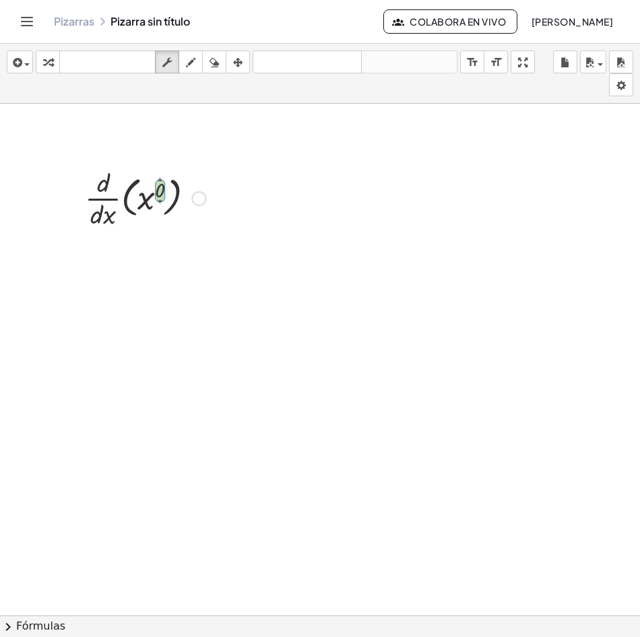
click at [162, 179] on div "▲" at bounding box center [160, 179] width 5 height 7
click at [158, 178] on div "▲" at bounding box center [160, 179] width 5 height 7
click at [162, 201] on div "▼" at bounding box center [160, 202] width 5 height 7
click at [160, 201] on div "▼" at bounding box center [160, 202] width 5 height 7
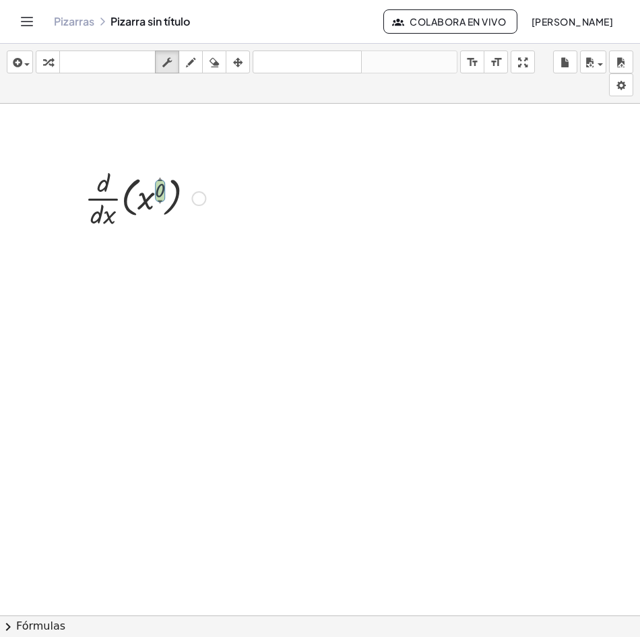
drag, startPoint x: 160, startPoint y: 201, endPoint x: 158, endPoint y: 193, distance: 8.5
click at [160, 201] on div "▼" at bounding box center [160, 202] width 5 height 7
click at [159, 181] on div "▲" at bounding box center [160, 179] width 5 height 7
click at [160, 181] on div "▲" at bounding box center [160, 179] width 5 height 7
drag, startPoint x: 160, startPoint y: 181, endPoint x: 162, endPoint y: 199, distance: 18.3
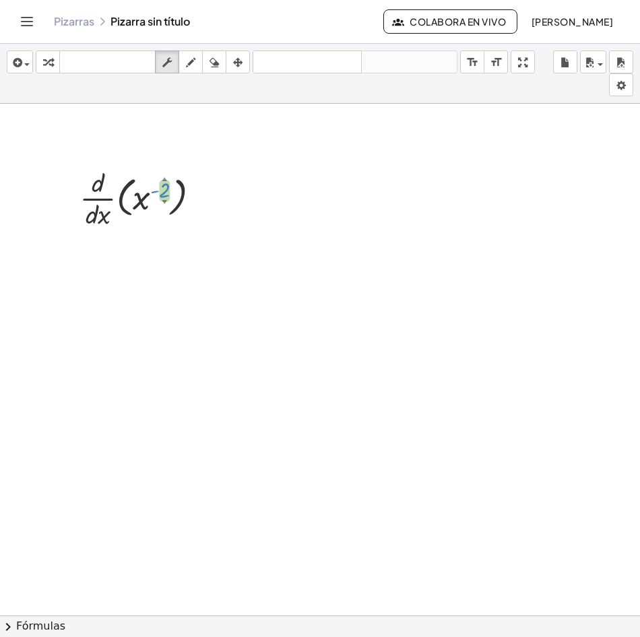
click at [159, 179] on div "2 ▲ ▼" at bounding box center [159, 179] width 0 height 0
click at [166, 201] on div "▼" at bounding box center [164, 202] width 5 height 7
click at [165, 199] on div "▼" at bounding box center [164, 202] width 5 height 7
drag, startPoint x: 195, startPoint y: 249, endPoint x: 184, endPoint y: 210, distance: 40.7
click at [195, 245] on div at bounding box center [320, 633] width 640 height 1058
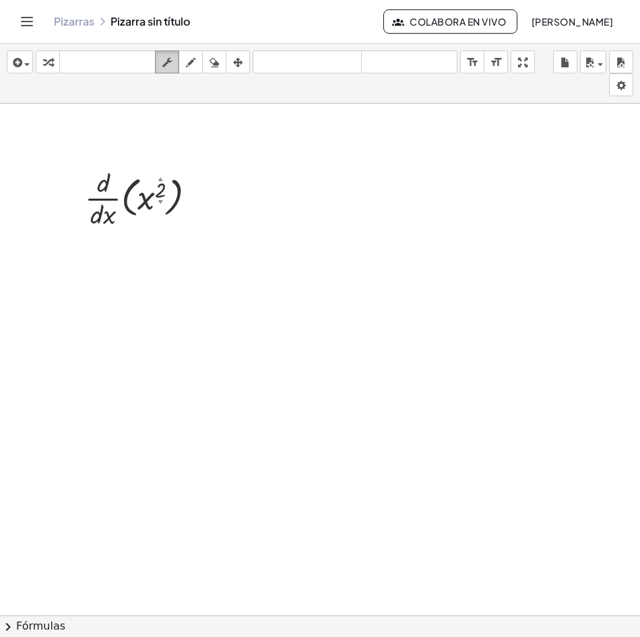
click at [164, 67] on icon "button" at bounding box center [166, 63] width 9 height 16
click at [164, 64] on icon "button" at bounding box center [166, 63] width 9 height 16
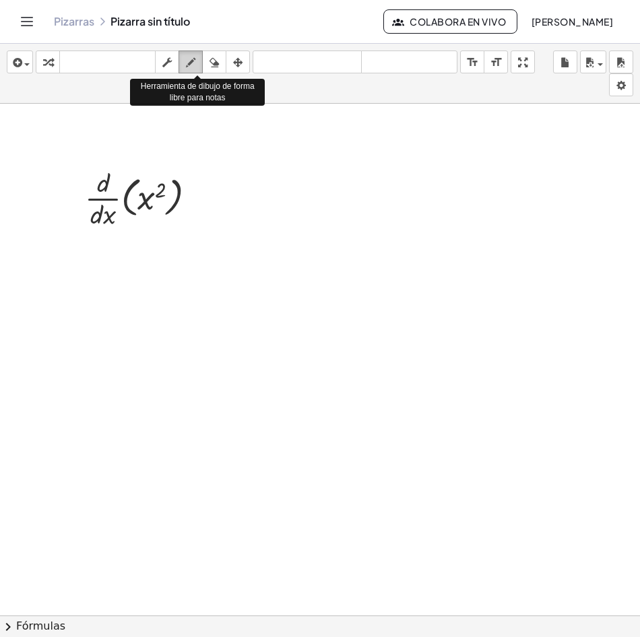
click at [199, 61] on div "button" at bounding box center [191, 62] width 18 height 16
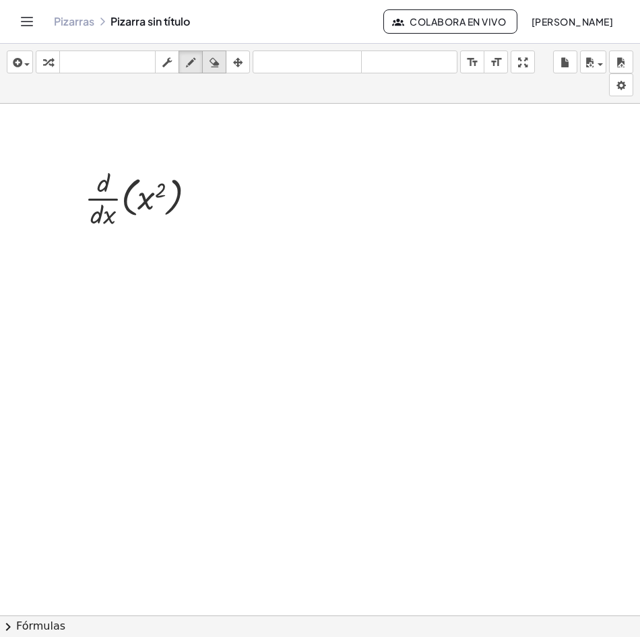
click at [216, 59] on icon "button" at bounding box center [214, 63] width 9 height 16
click at [237, 59] on icon "button" at bounding box center [237, 63] width 9 height 16
click at [53, 69] on div "button" at bounding box center [48, 62] width 18 height 16
drag, startPoint x: 158, startPoint y: 191, endPoint x: 145, endPoint y: 201, distance: 15.9
click at [145, 201] on div at bounding box center [145, 197] width 135 height 67
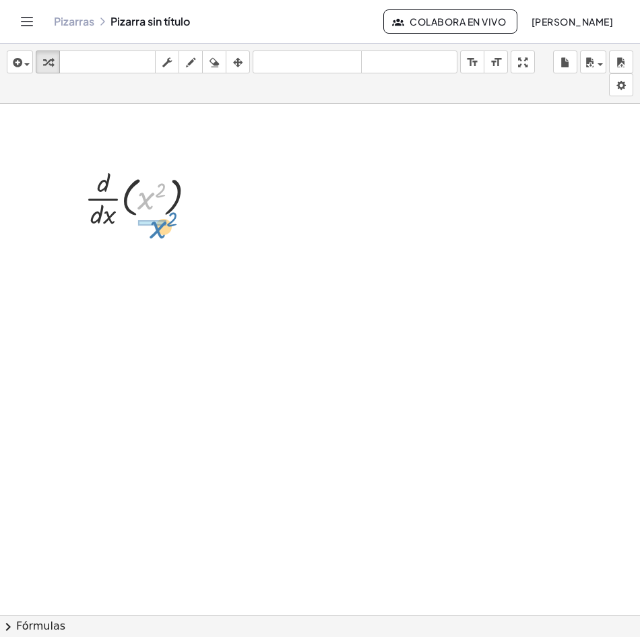
drag, startPoint x: 150, startPoint y: 197, endPoint x: 158, endPoint y: 225, distance: 28.8
click at [152, 196] on div at bounding box center [145, 197] width 135 height 67
drag, startPoint x: 145, startPoint y: 202, endPoint x: 242, endPoint y: 204, distance: 97.0
click at [242, 204] on div "· · d · d · x · ( x 2 ) · x 2 · · d · d · x · x 2" at bounding box center [320, 633] width 640 height 1058
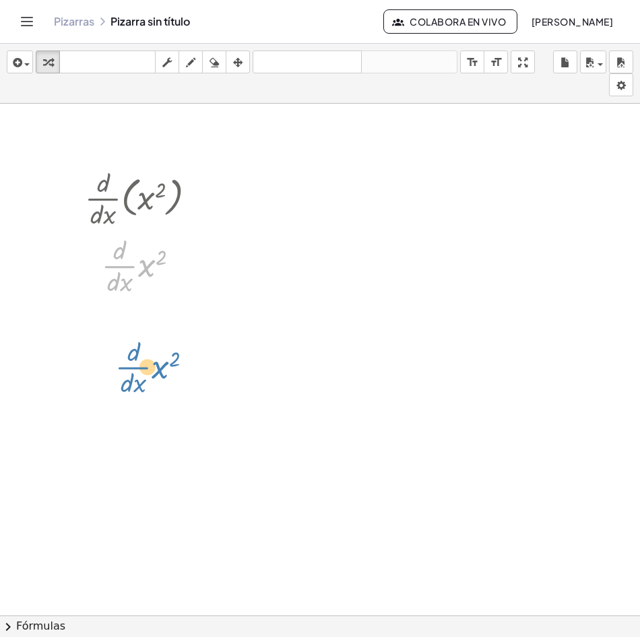
drag, startPoint x: 152, startPoint y: 266, endPoint x: 172, endPoint y: 373, distance: 108.9
click at [172, 373] on div "· · d · d · x · ( x 2 ) · x 2 · · d · d · x · · d · d · x · x 2" at bounding box center [320, 633] width 640 height 1058
drag, startPoint x: 143, startPoint y: 255, endPoint x: 147, endPoint y: 275, distance: 19.8
click at [147, 275] on div at bounding box center [145, 264] width 135 height 67
drag, startPoint x: 147, startPoint y: 275, endPoint x: 159, endPoint y: 304, distance: 31.4
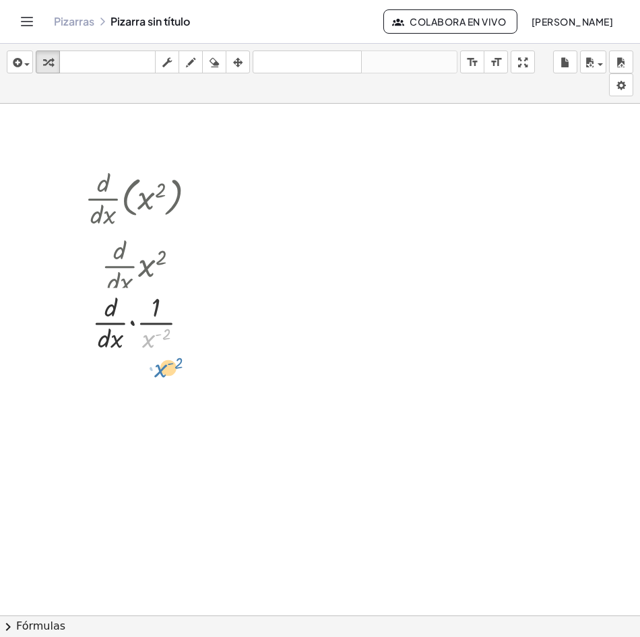
click at [159, 304] on div at bounding box center [145, 321] width 135 height 67
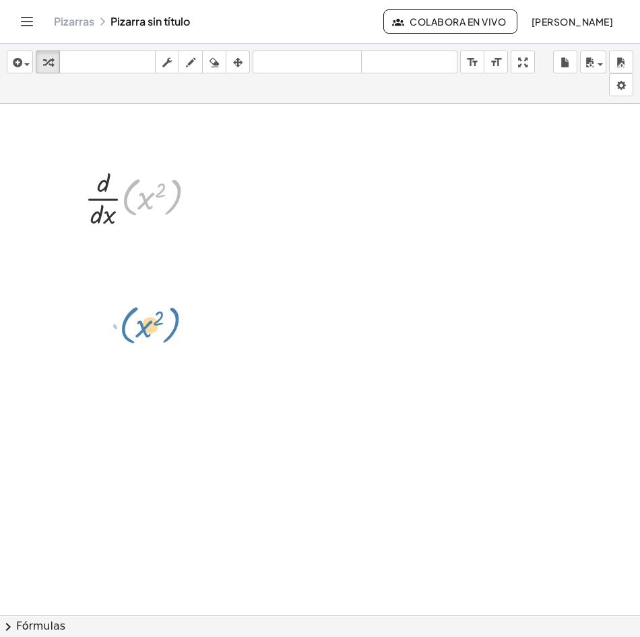
drag, startPoint x: 152, startPoint y: 204, endPoint x: 150, endPoint y: 332, distance: 128.0
drag, startPoint x: 145, startPoint y: 200, endPoint x: 424, endPoint y: 187, distance: 279.9
click at [424, 187] on div "x 2 · ( ) · · d · d · x · ( x 2 )" at bounding box center [320, 633] width 640 height 1058
drag, startPoint x: 153, startPoint y: 199, endPoint x: 290, endPoint y: 194, distance: 137.5
drag, startPoint x: 139, startPoint y: 191, endPoint x: 90, endPoint y: 194, distance: 49.2
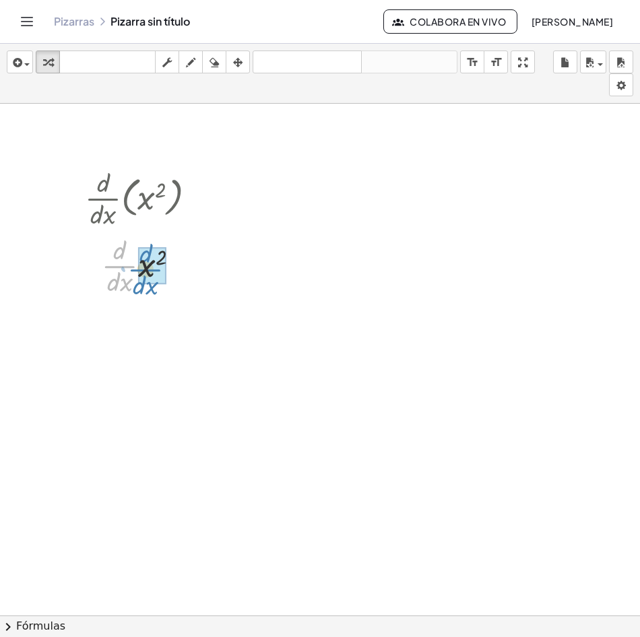
drag, startPoint x: 110, startPoint y: 259, endPoint x: 135, endPoint y: 263, distance: 25.2
click at [135, 263] on div at bounding box center [145, 264] width 135 height 67
drag, startPoint x: 137, startPoint y: 318, endPoint x: 146, endPoint y: 350, distance: 33.5
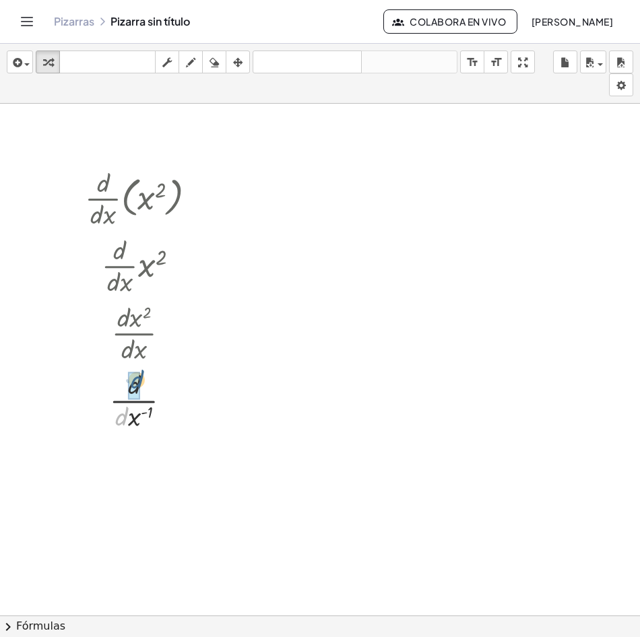
drag, startPoint x: 120, startPoint y: 421, endPoint x: 140, endPoint y: 386, distance: 40.4
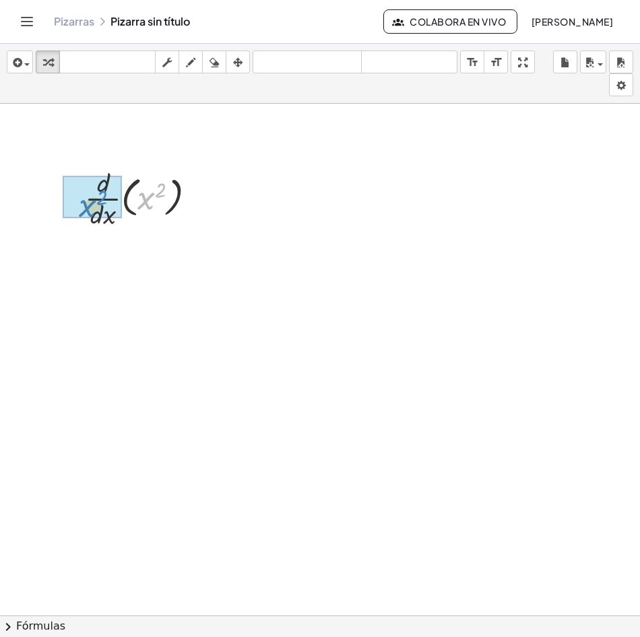
drag, startPoint x: 156, startPoint y: 205, endPoint x: 98, endPoint y: 213, distance: 59.1
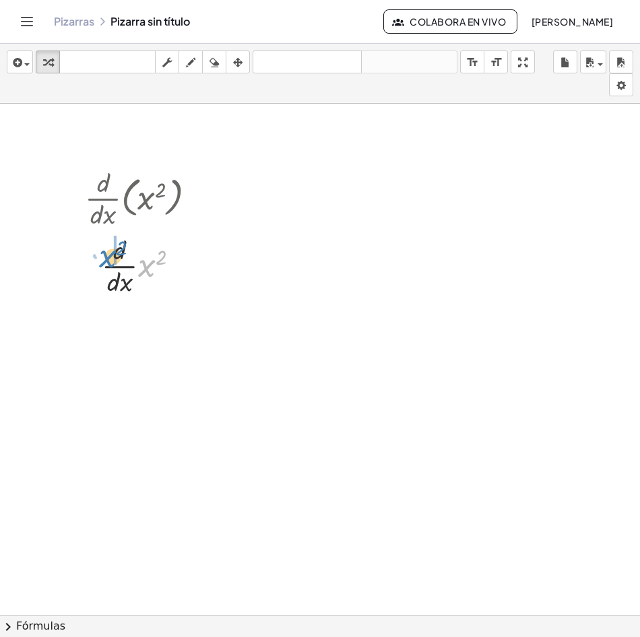
drag, startPoint x: 149, startPoint y: 265, endPoint x: 107, endPoint y: 259, distance: 42.3
click at [107, 259] on div at bounding box center [145, 264] width 135 height 67
click at [59, 62] on button "transformar" at bounding box center [48, 62] width 24 height 23
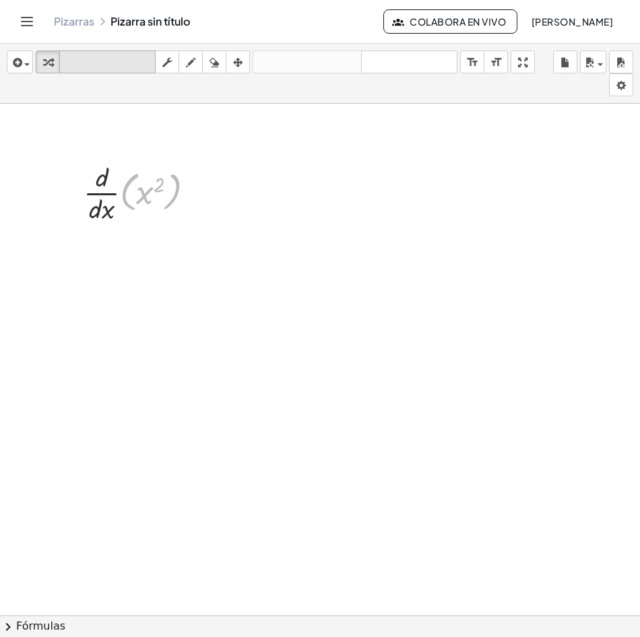
drag, startPoint x: 146, startPoint y: 197, endPoint x: 109, endPoint y: 61, distance: 141.0
click at [109, 61] on div "insertar select one: Math Expression Function Text Youtube Video Graphing Geome…" at bounding box center [320, 340] width 640 height 593
drag, startPoint x: 143, startPoint y: 197, endPoint x: 84, endPoint y: 73, distance: 137.4
click at [82, 60] on div "insertar select one: Math Expression Function Text Youtube Video Graphing Geome…" at bounding box center [320, 340] width 640 height 593
drag, startPoint x: 106, startPoint y: 196, endPoint x: 98, endPoint y: 55, distance: 141.7
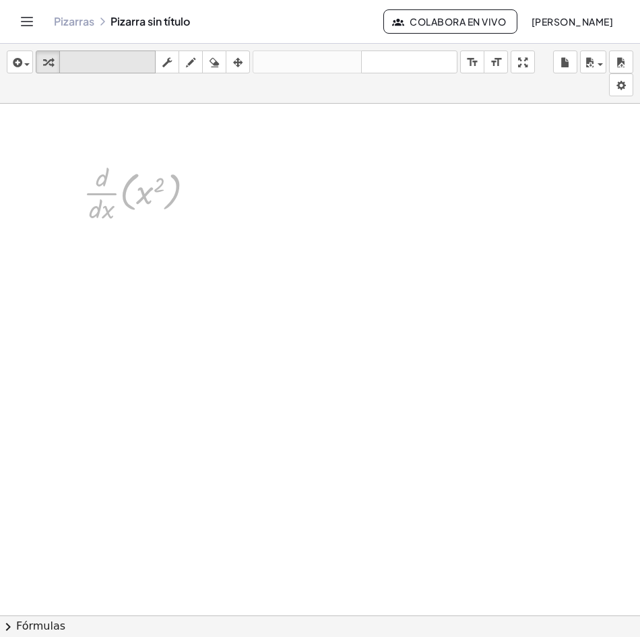
click at [98, 55] on div "insertar select one: Math Expression Function Text Youtube Video Graphing Geome…" at bounding box center [320, 340] width 640 height 593
drag, startPoint x: 218, startPoint y: 245, endPoint x: 115, endPoint y: 185, distance: 119.2
click at [96, 154] on div at bounding box center [320, 633] width 640 height 1058
drag, startPoint x: 119, startPoint y: 187, endPoint x: 131, endPoint y: 47, distance: 140.6
click at [131, 47] on div "insertar select one: Math Expression Function Text Youtube Video Graphing Geome…" at bounding box center [320, 340] width 640 height 593
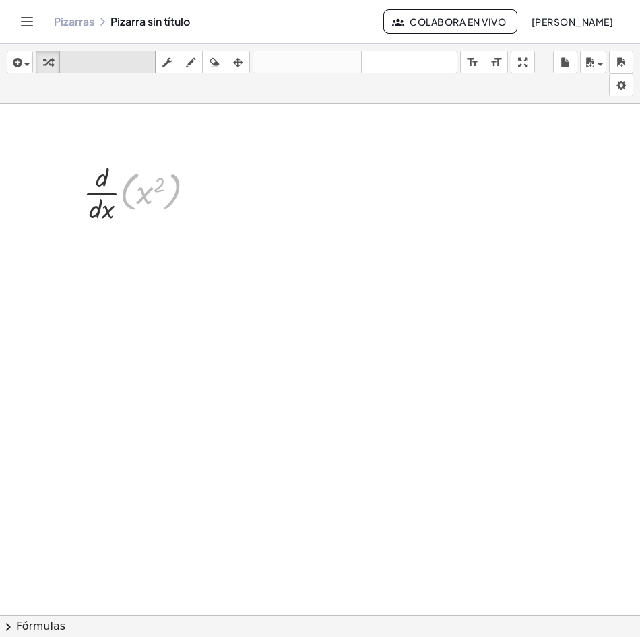
drag, startPoint x: 146, startPoint y: 196, endPoint x: 117, endPoint y: 57, distance: 142.6
click at [117, 57] on div "insertar select one: Math Expression Function Text Youtube Video Graphing Geome…" at bounding box center [320, 340] width 640 height 593
click at [46, 61] on icon "button" at bounding box center [47, 63] width 9 height 16
drag, startPoint x: 50, startPoint y: 61, endPoint x: 150, endPoint y: 199, distance: 169.8
click at [150, 199] on div "insertar select one: Math Expression Function Text Youtube Video Graphing Geome…" at bounding box center [320, 340] width 640 height 593
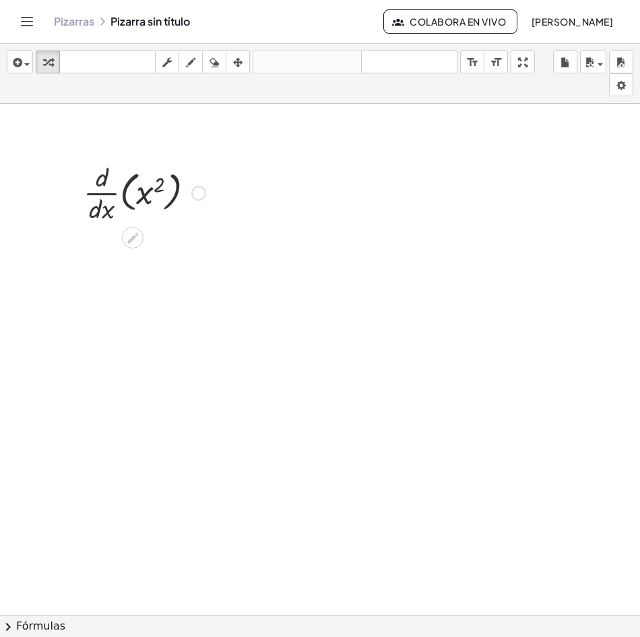
click at [150, 191] on div at bounding box center [144, 191] width 135 height 67
click at [150, 191] on div at bounding box center [144, 191] width 102 height 67
click at [150, 191] on div at bounding box center [144, 191] width 135 height 67
click at [131, 170] on div at bounding box center [144, 191] width 135 height 67
click at [141, 204] on div at bounding box center [144, 191] width 135 height 67
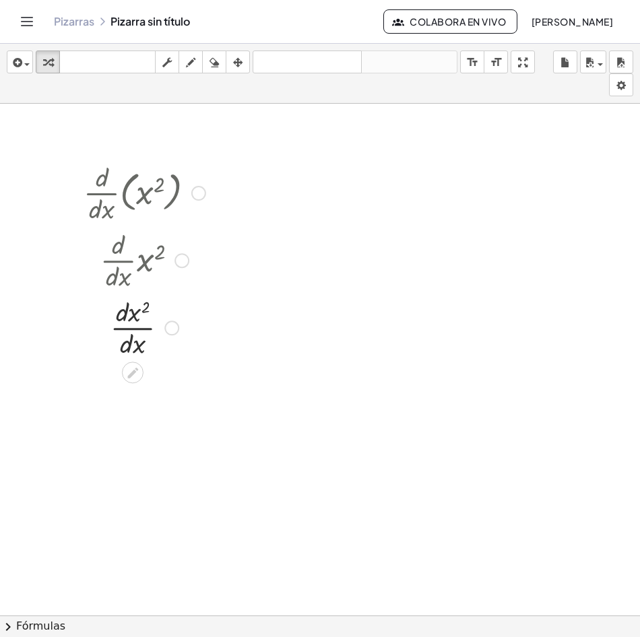
click at [141, 204] on div at bounding box center [144, 191] width 135 height 67
click at [141, 199] on div at bounding box center [144, 191] width 135 height 67
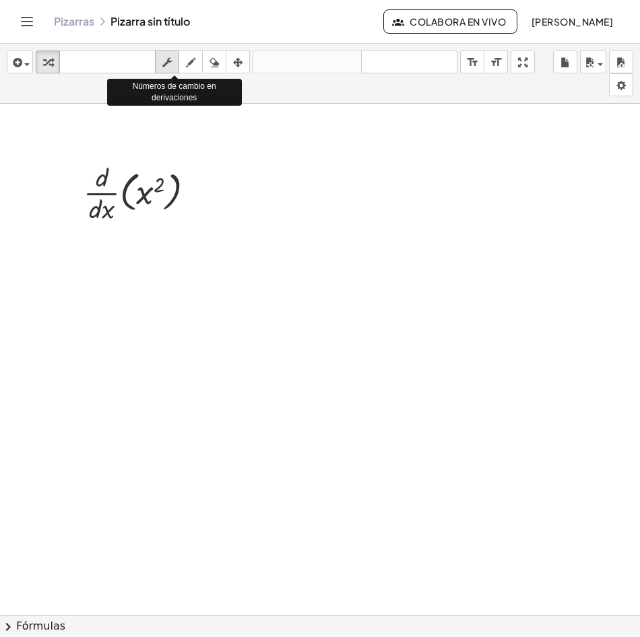
click at [165, 60] on icon "button" at bounding box center [166, 63] width 9 height 16
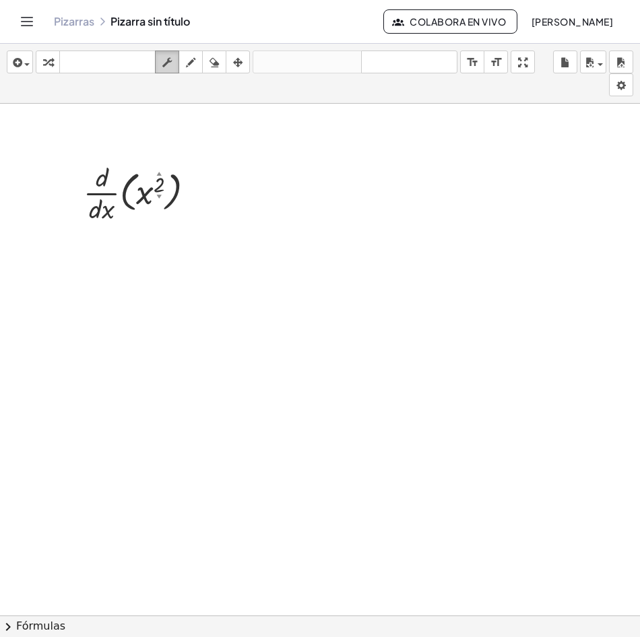
click at [164, 59] on icon "button" at bounding box center [166, 63] width 9 height 16
click at [143, 193] on div at bounding box center [144, 191] width 135 height 67
click at [157, 57] on button "fregar" at bounding box center [167, 62] width 24 height 23
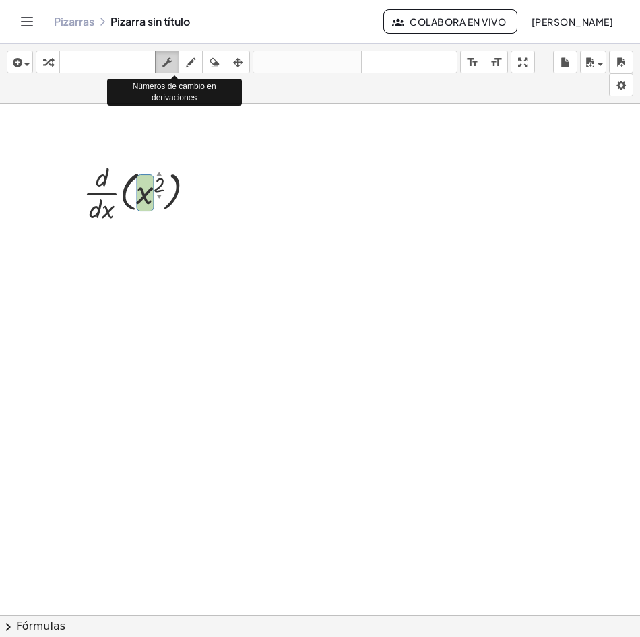
click at [174, 58] on div "button" at bounding box center [167, 62] width 18 height 16
drag, startPoint x: 210, startPoint y: 183, endPoint x: 212, endPoint y: 167, distance: 15.6
click at [212, 172] on div at bounding box center [144, 191] width 135 height 67
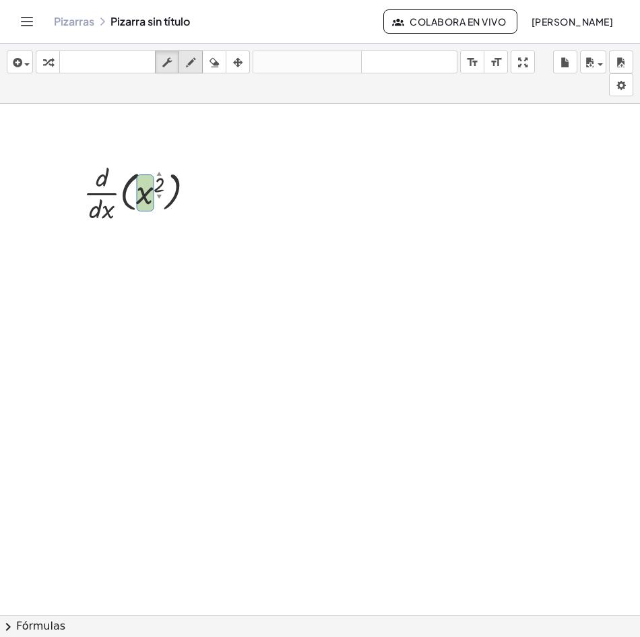
click at [191, 66] on div "button" at bounding box center [191, 62] width 18 height 16
click at [168, 54] on div "button" at bounding box center [167, 62] width 18 height 16
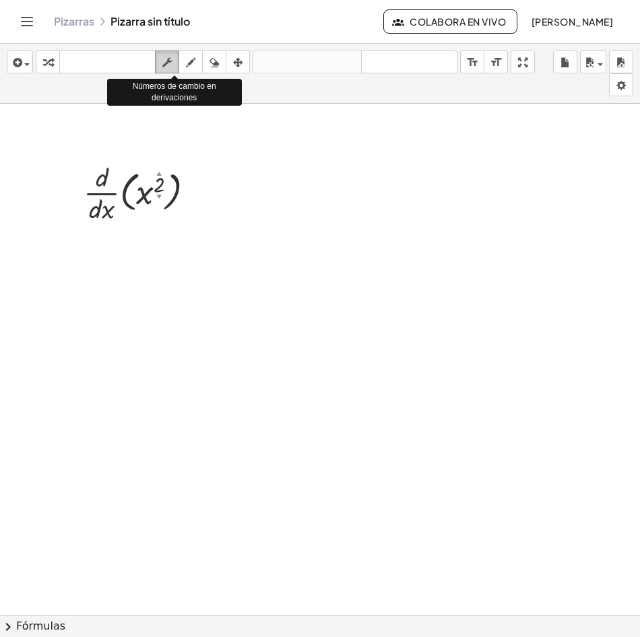
drag, startPoint x: 170, startPoint y: 55, endPoint x: 176, endPoint y: 59, distance: 6.9
click at [173, 58] on div "button" at bounding box center [167, 62] width 18 height 16
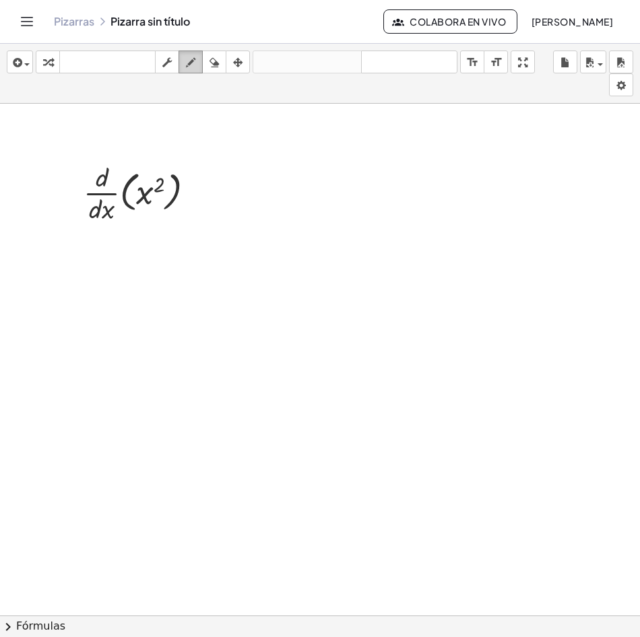
click at [191, 59] on icon "button" at bounding box center [190, 63] width 9 height 16
drag, startPoint x: 195, startPoint y: 185, endPoint x: 203, endPoint y: 185, distance: 8.8
click at [197, 185] on div at bounding box center [320, 633] width 640 height 1058
click at [44, 55] on icon "button" at bounding box center [47, 63] width 9 height 16
click at [170, 57] on icon "button" at bounding box center [166, 63] width 9 height 16
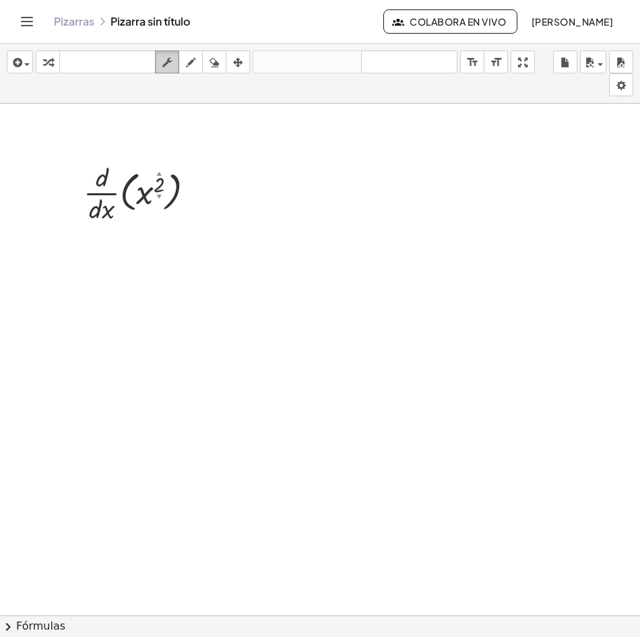
click at [174, 69] on div "button" at bounding box center [167, 62] width 18 height 16
click at [171, 56] on icon "button" at bounding box center [166, 63] width 9 height 16
click at [104, 191] on div at bounding box center [144, 191] width 135 height 67
click at [186, 54] on div "button" at bounding box center [191, 62] width 18 height 16
click at [210, 55] on icon "button" at bounding box center [214, 63] width 9 height 16
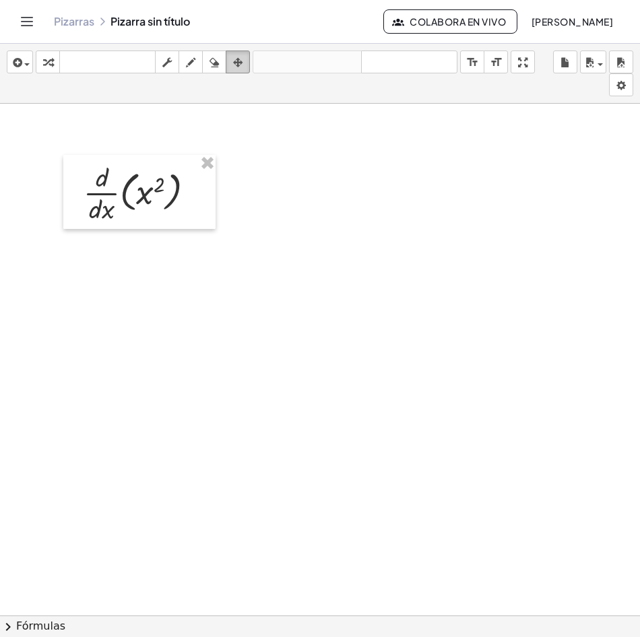
click at [240, 63] on icon "button" at bounding box center [237, 63] width 9 height 16
click at [152, 191] on div at bounding box center [139, 192] width 152 height 74
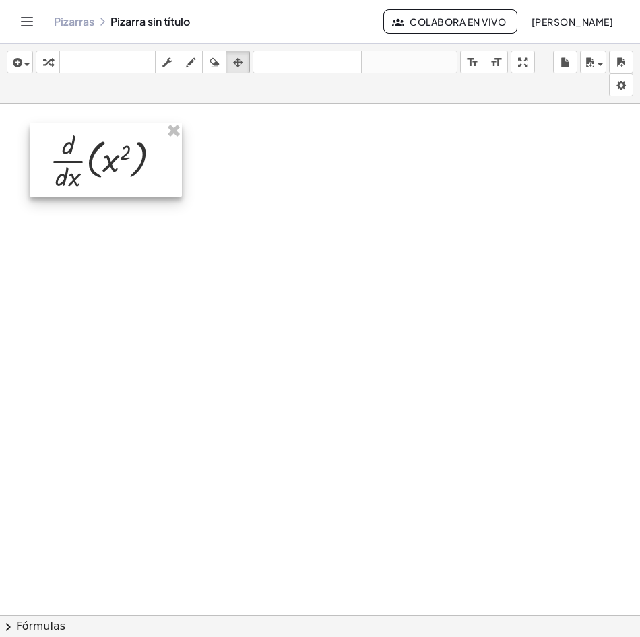
drag, startPoint x: 151, startPoint y: 205, endPoint x: 117, endPoint y: 173, distance: 46.7
click at [117, 173] on div at bounding box center [106, 160] width 152 height 74
click at [44, 59] on div "button" at bounding box center [48, 62] width 18 height 16
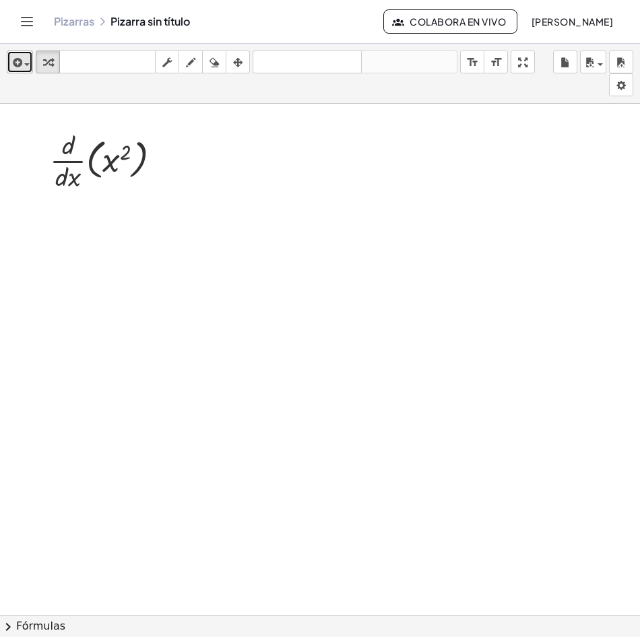
click at [18, 65] on icon "button" at bounding box center [16, 63] width 12 height 16
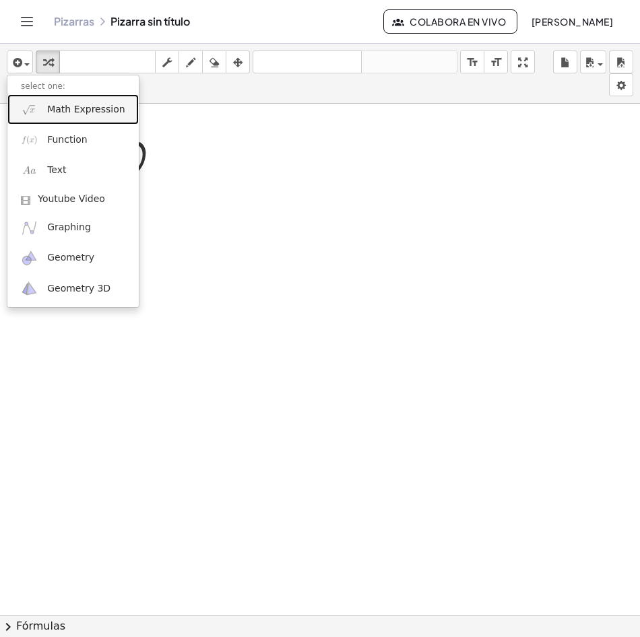
click at [87, 117] on link "Math Expression" at bounding box center [72, 109] width 131 height 30
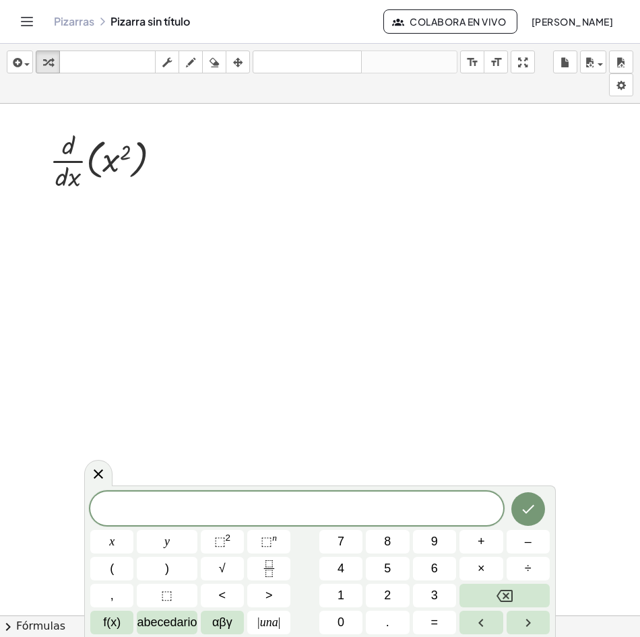
click at [220, 183] on div at bounding box center [320, 633] width 640 height 1058
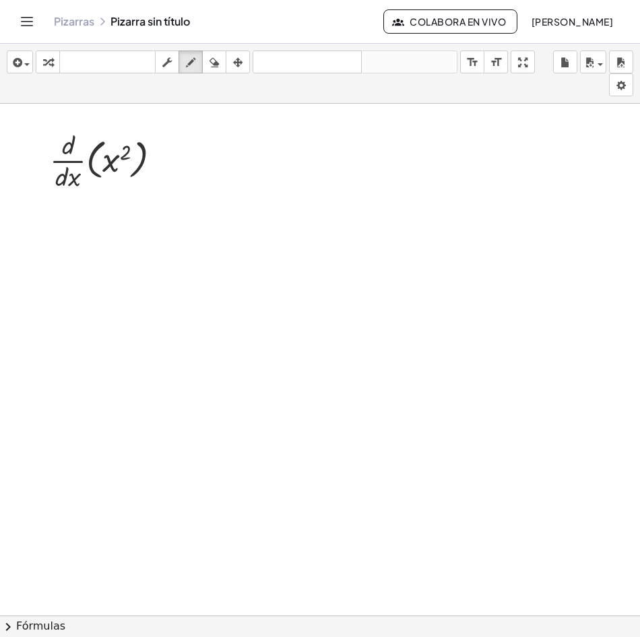
drag, startPoint x: 193, startPoint y: 63, endPoint x: 123, endPoint y: 162, distance: 121.1
click at [123, 162] on div "insertar select one: Math Expression Function Text Youtube Video Graphing Geome…" at bounding box center [320, 340] width 640 height 593
click at [141, 175] on div at bounding box center [320, 633] width 640 height 1058
click at [94, 160] on div at bounding box center [320, 633] width 640 height 1058
drag, startPoint x: 63, startPoint y: 158, endPoint x: 182, endPoint y: 56, distance: 156.7
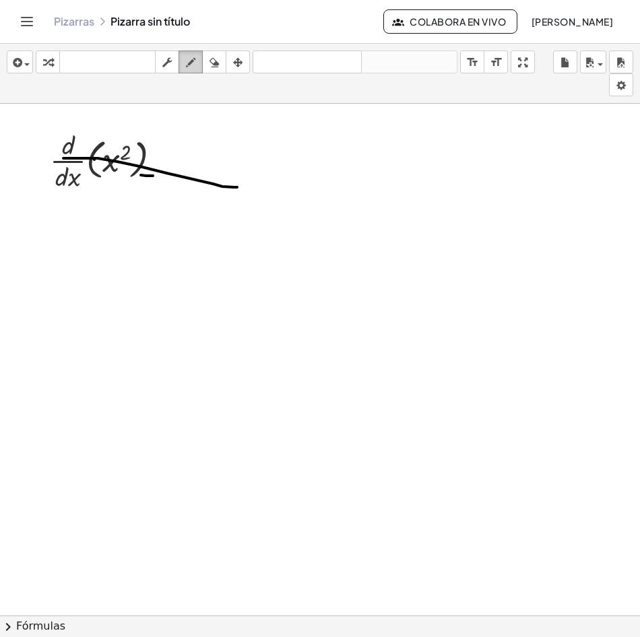
click at [235, 173] on div at bounding box center [320, 633] width 640 height 1058
drag, startPoint x: 220, startPoint y: 62, endPoint x: 175, endPoint y: 132, distance: 83.0
click at [214, 65] on icon "button" at bounding box center [214, 63] width 9 height 16
drag, startPoint x: 115, startPoint y: 152, endPoint x: 639, endPoint y: 234, distance: 531.2
click at [629, 245] on div "· · d · d · x · ( x 2 ) ×" at bounding box center [320, 360] width 640 height 512
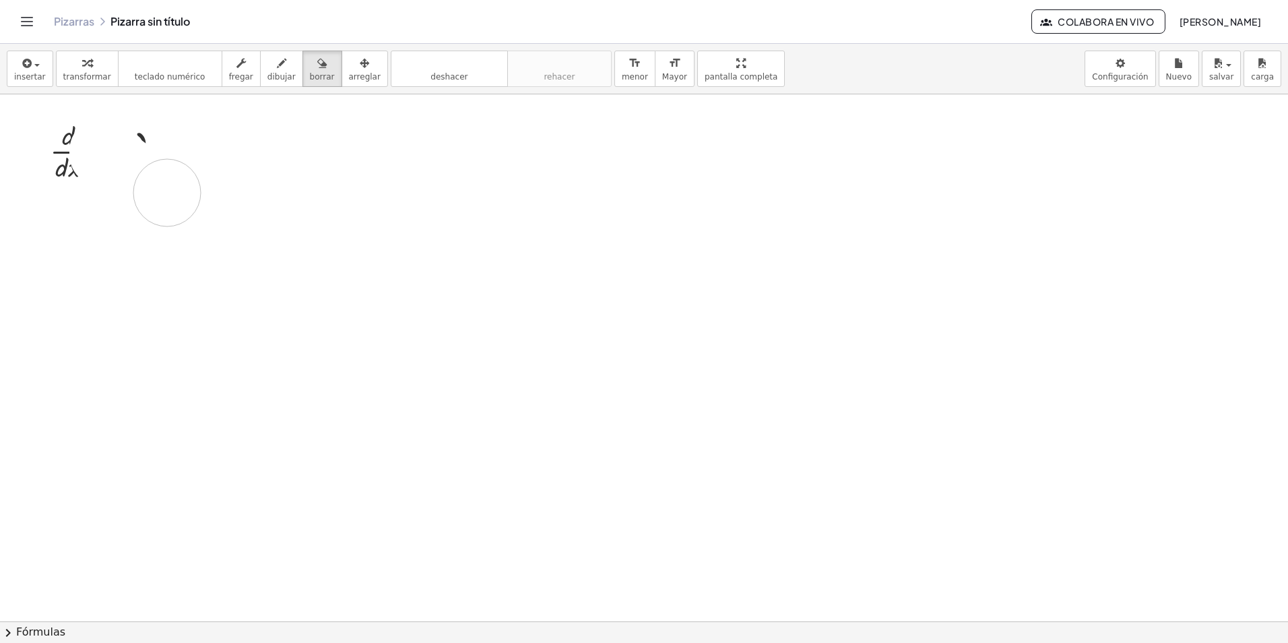
drag, startPoint x: 103, startPoint y: 151, endPoint x: 152, endPoint y: 174, distance: 54.5
click at [159, 183] on div at bounding box center [644, 623] width 1288 height 1058
drag, startPoint x: 84, startPoint y: 145, endPoint x: 94, endPoint y: 115, distance: 32.2
click at [94, 141] on div at bounding box center [644, 623] width 1288 height 1058
click at [86, 78] on span "transformar" at bounding box center [87, 76] width 48 height 9
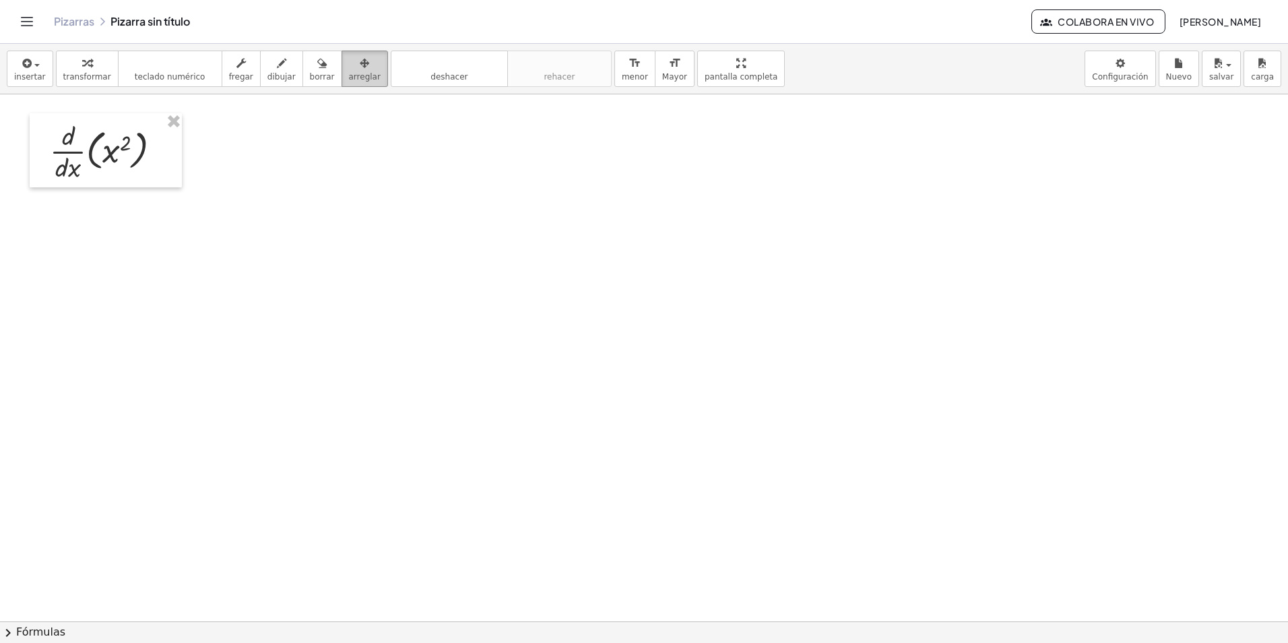
click at [350, 76] on span "arreglar" at bounding box center [365, 76] width 32 height 9
click at [629, 286] on div at bounding box center [644, 623] width 1288 height 1058
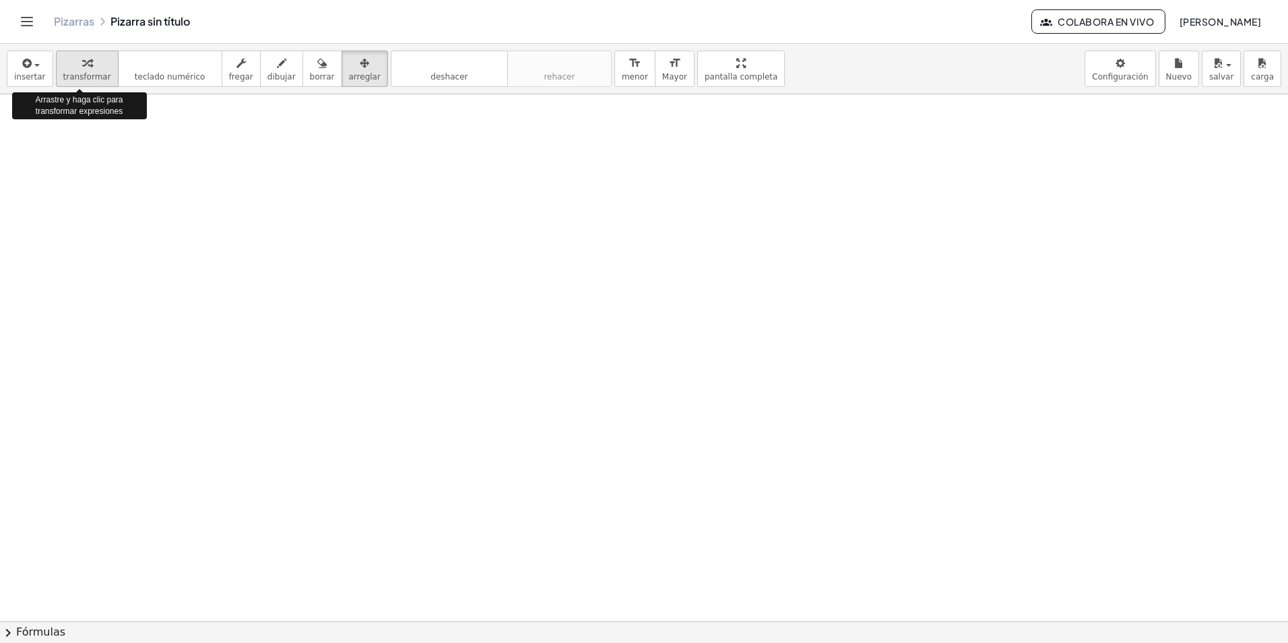
click at [92, 74] on span "transformar" at bounding box center [87, 76] width 48 height 9
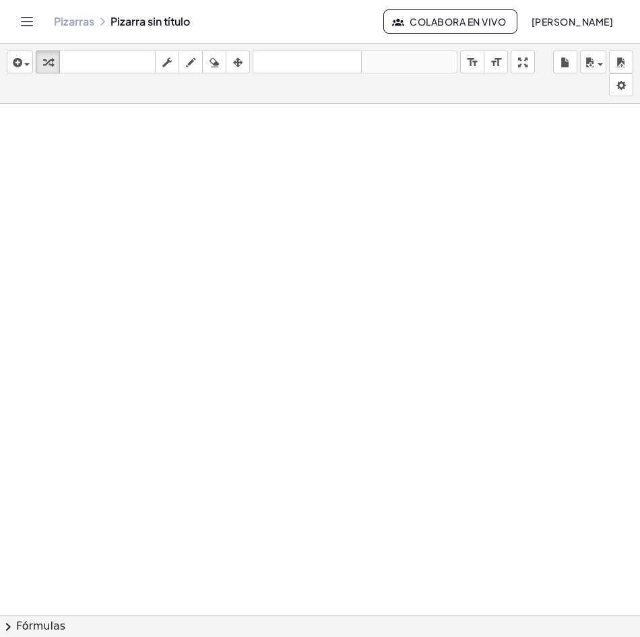
click at [38, 160] on div at bounding box center [320, 633] width 640 height 1058
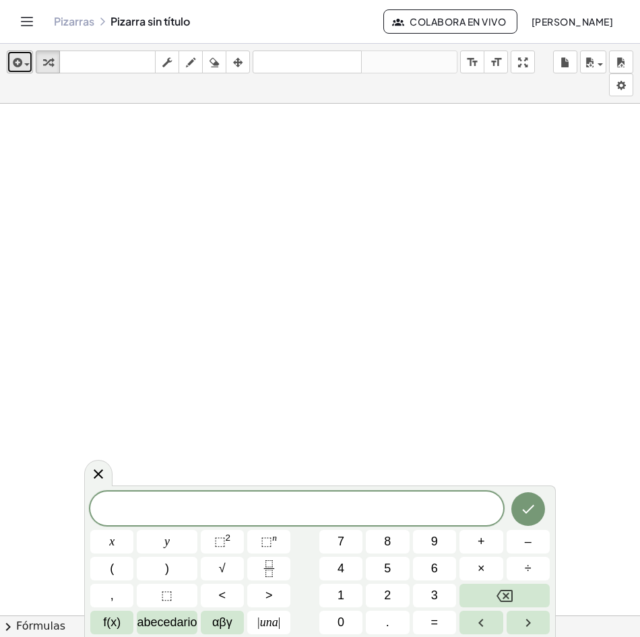
click at [28, 63] on span "button" at bounding box center [26, 64] width 5 height 3
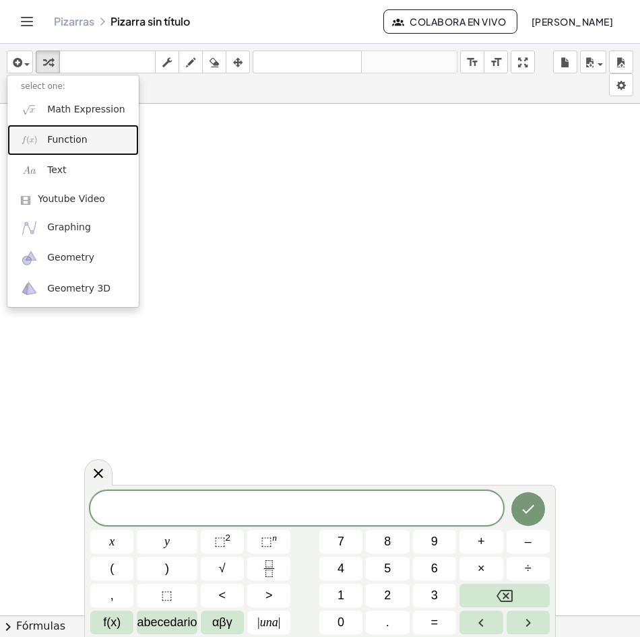
click at [73, 133] on span "Function" at bounding box center [67, 139] width 40 height 13
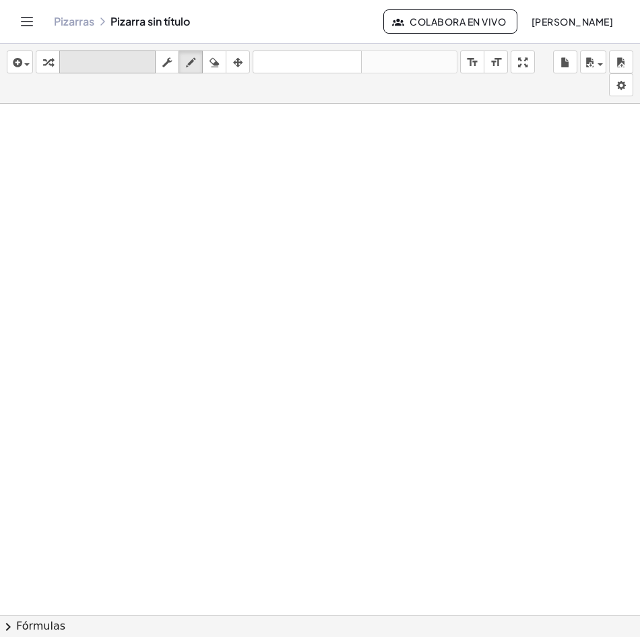
drag, startPoint x: 195, startPoint y: 67, endPoint x: 132, endPoint y: 71, distance: 62.8
click at [189, 67] on icon "button" at bounding box center [190, 63] width 9 height 16
click at [10, 58] on icon "button" at bounding box center [16, 63] width 12 height 16
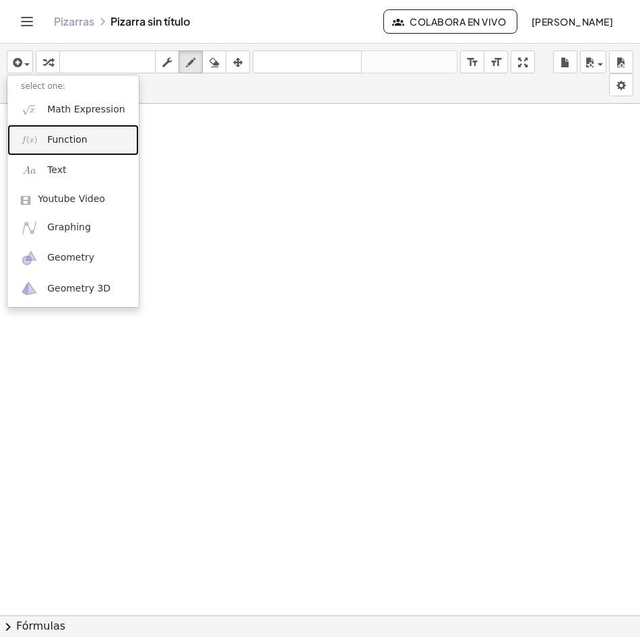
click at [64, 138] on span "Function" at bounding box center [67, 139] width 40 height 13
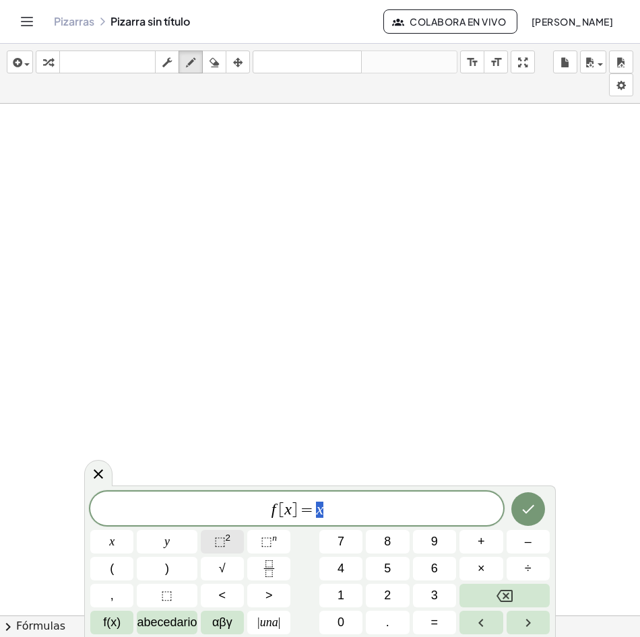
click at [226, 545] on span "⬚ 2" at bounding box center [222, 542] width 17 height 18
click at [122, 543] on button "x" at bounding box center [111, 542] width 43 height 24
click at [233, 545] on button "⬚ 2" at bounding box center [222, 542] width 43 height 24
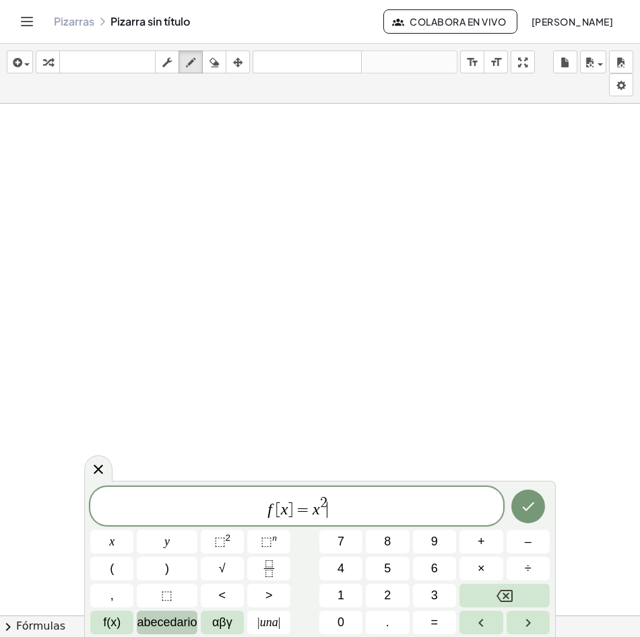
click at [160, 624] on span "abecedario" at bounding box center [167, 623] width 60 height 18
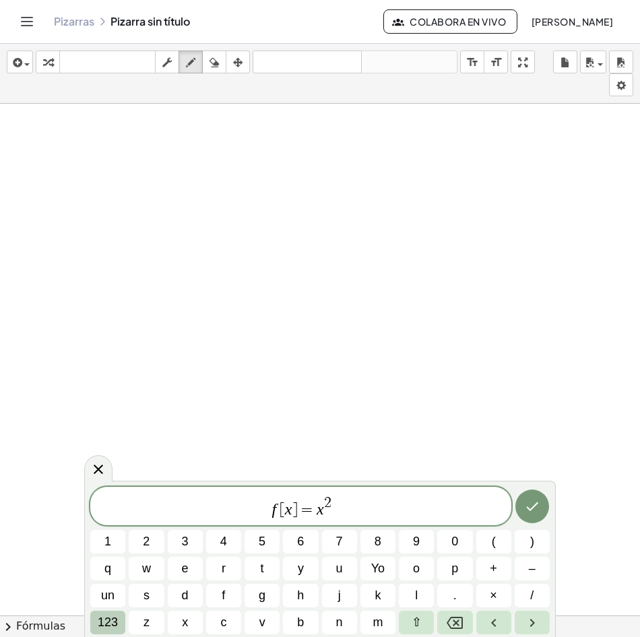
click at [108, 627] on span "123" at bounding box center [108, 623] width 20 height 18
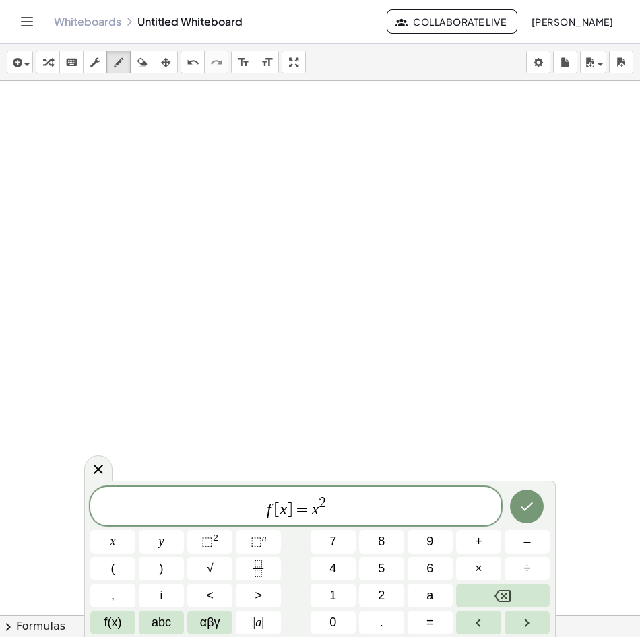
click at [328, 509] on span "f [ x ] = x 2" at bounding box center [295, 507] width 411 height 24
click at [167, 621] on span "abc" at bounding box center [162, 623] width 20 height 18
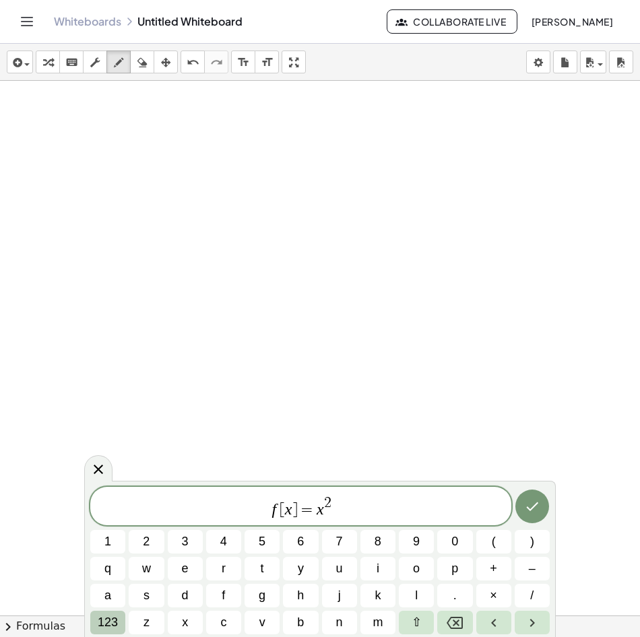
click at [110, 622] on span "123" at bounding box center [108, 623] width 20 height 18
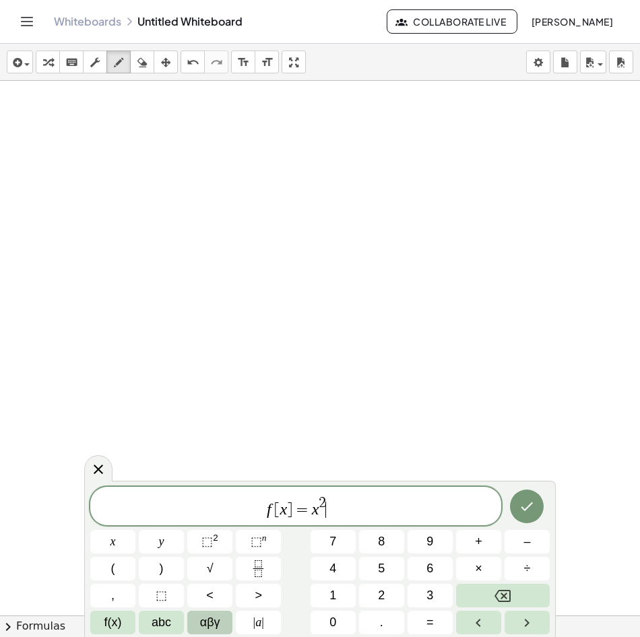
click at [218, 622] on span "αβγ" at bounding box center [210, 623] width 20 height 18
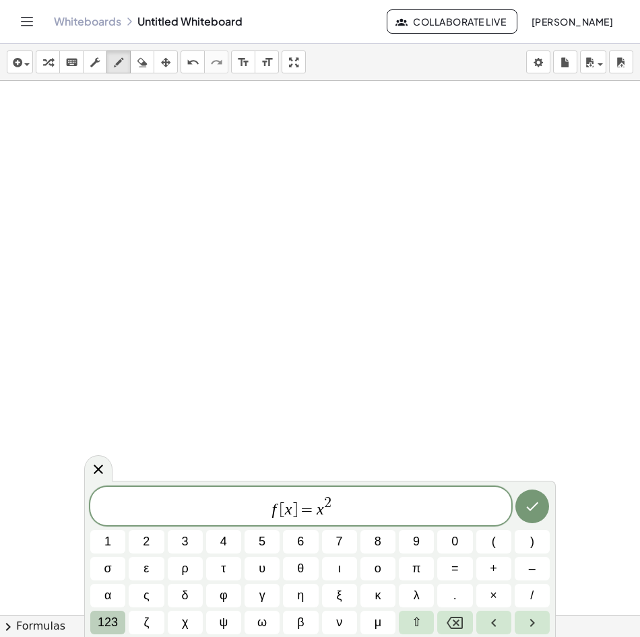
click at [110, 626] on span "123" at bounding box center [108, 623] width 20 height 18
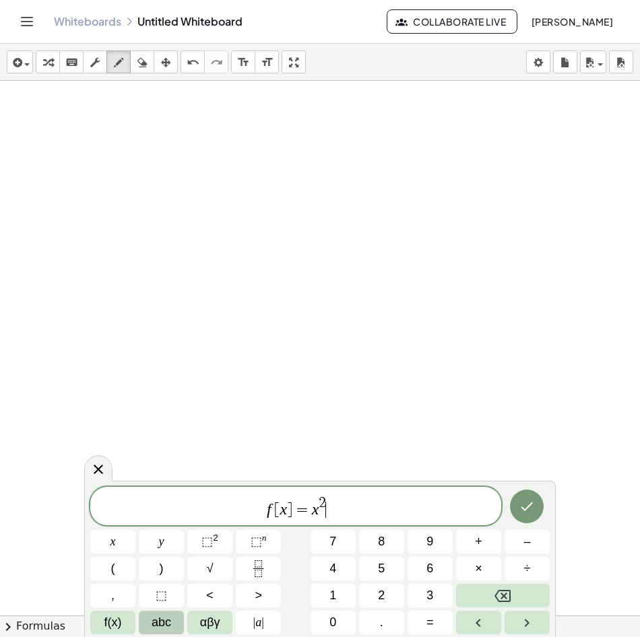
click at [166, 624] on span "abc" at bounding box center [162, 623] width 20 height 18
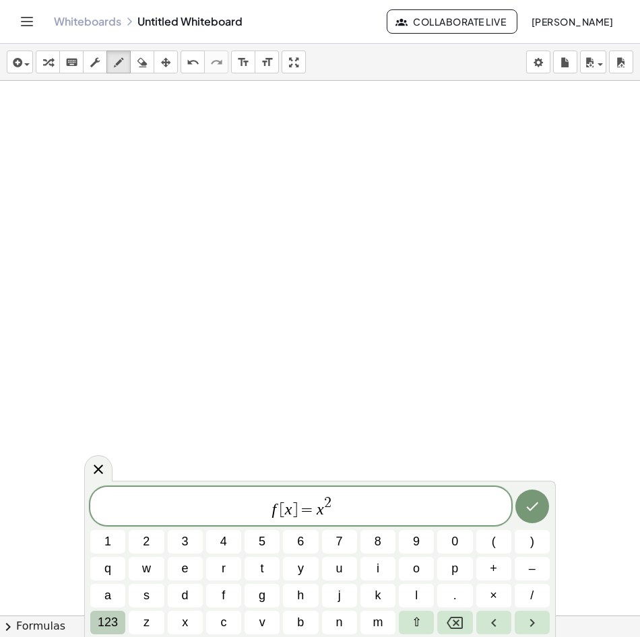
click at [103, 617] on span "123" at bounding box center [108, 623] width 20 height 18
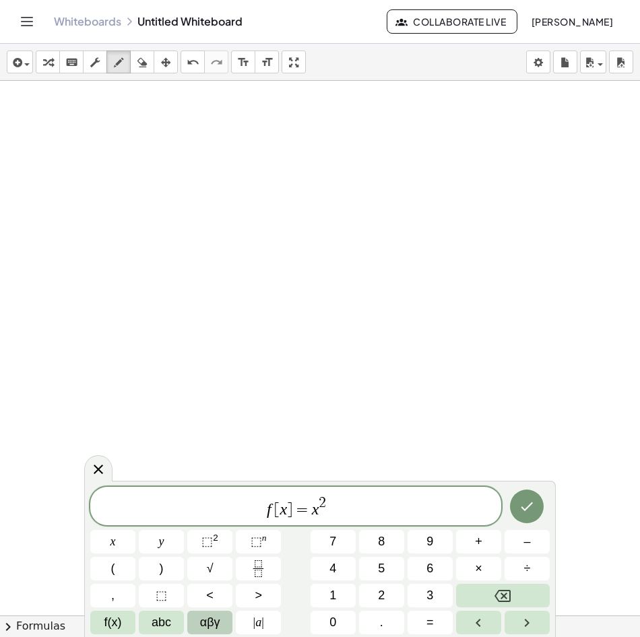
click at [232, 613] on div "f [ x ] = x 2 x y ⬚ 2 ⬚ n 7 8 9 + – ( ) √ 4 5 6 × ÷ , ⬚ < > 1 2 3 f(x) abc αβγ …" at bounding box center [319, 561] width 459 height 148
click at [215, 620] on span "αβγ" at bounding box center [210, 623] width 20 height 18
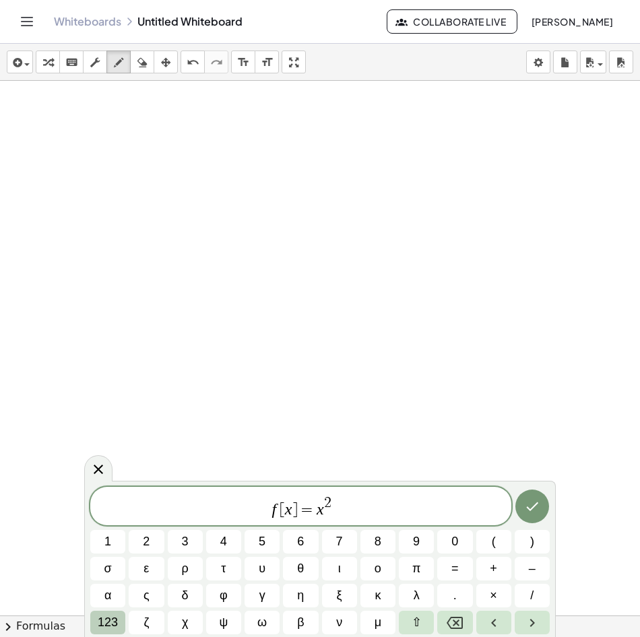
click at [112, 626] on span "123" at bounding box center [108, 623] width 20 height 18
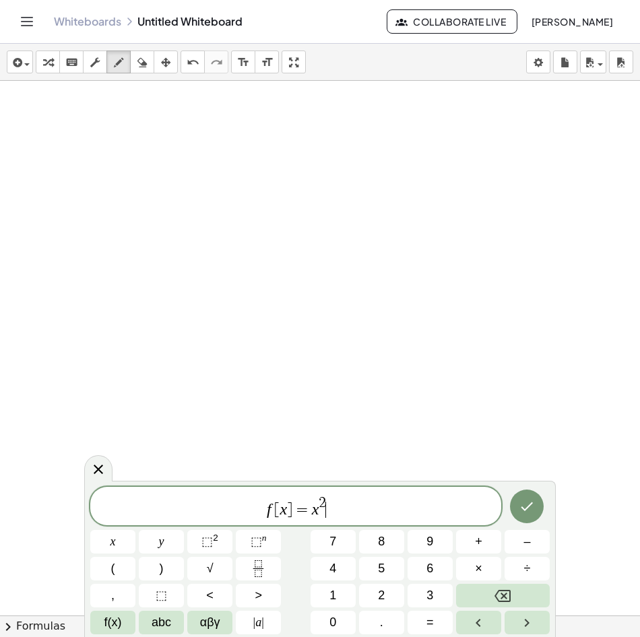
click at [112, 626] on span "f(x)" at bounding box center [113, 623] width 18 height 18
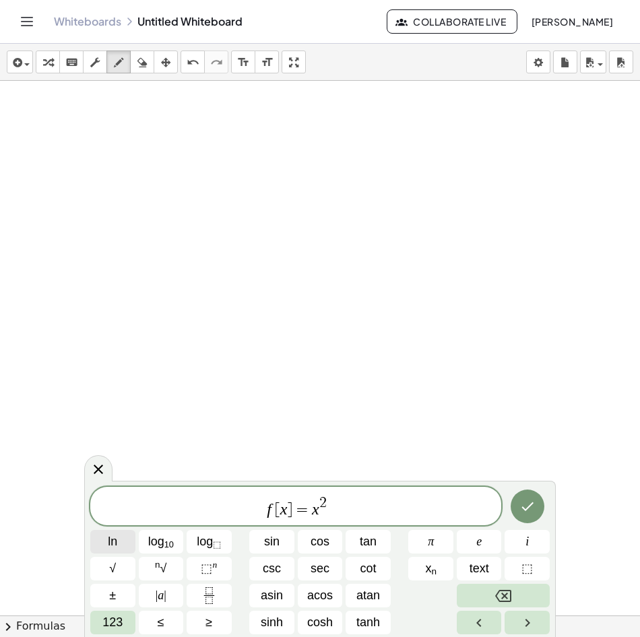
click at [107, 541] on button "ln" at bounding box center [112, 542] width 45 height 24
click at [118, 618] on span "123" at bounding box center [112, 623] width 20 height 18
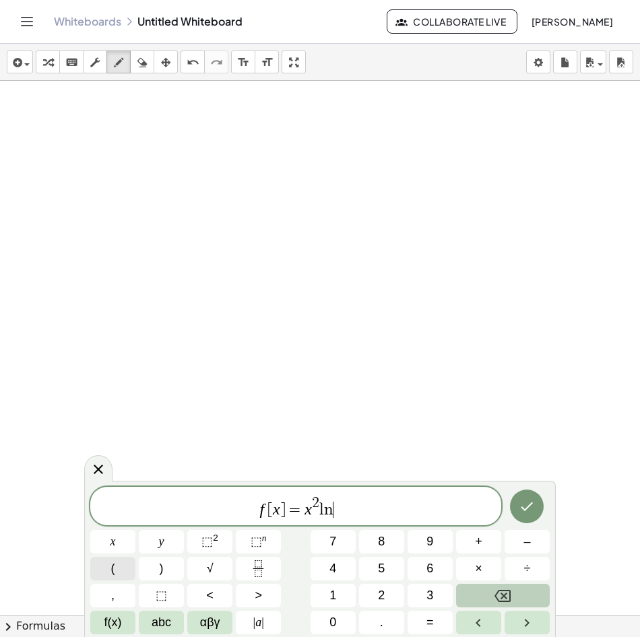
click at [118, 569] on button "(" at bounding box center [112, 569] width 45 height 24
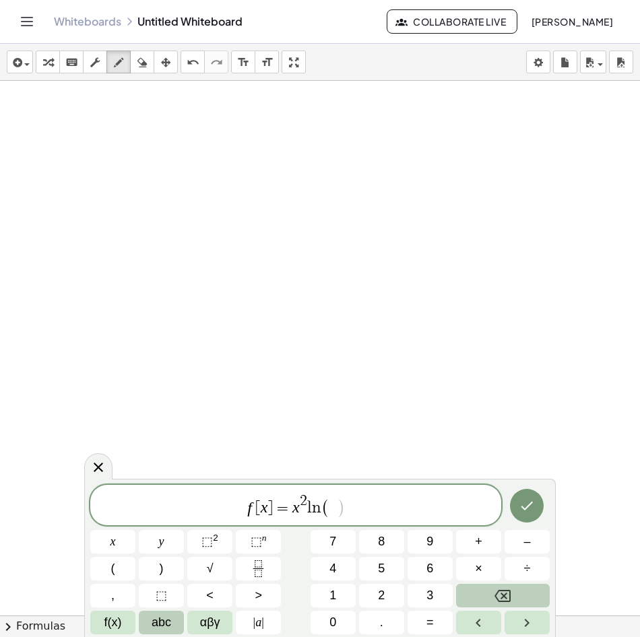
click at [172, 628] on button "abc" at bounding box center [161, 623] width 45 height 24
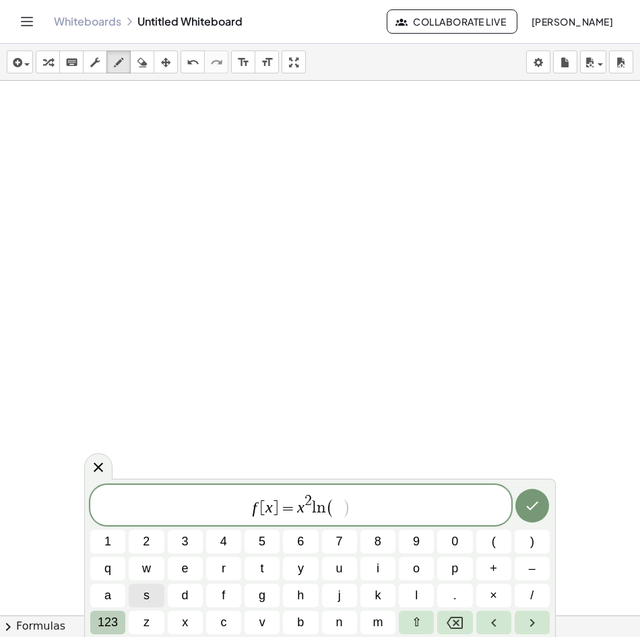
click at [111, 620] on span "123" at bounding box center [108, 623] width 20 height 18
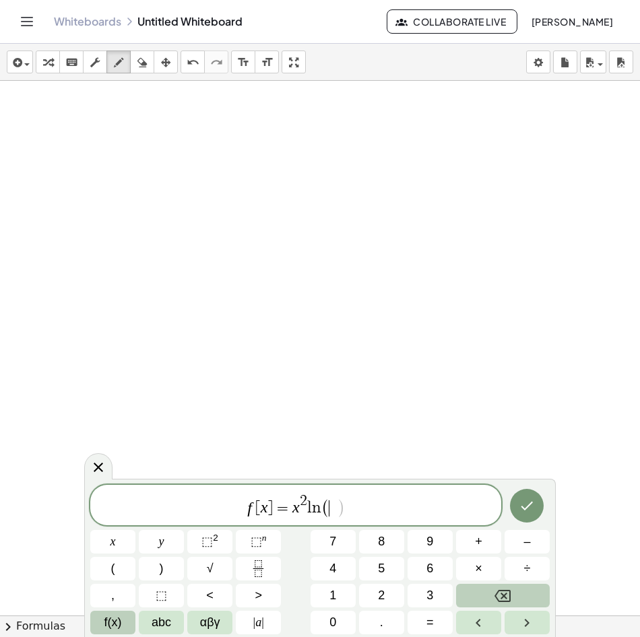
click at [121, 629] on span "f(x)" at bounding box center [113, 623] width 18 height 18
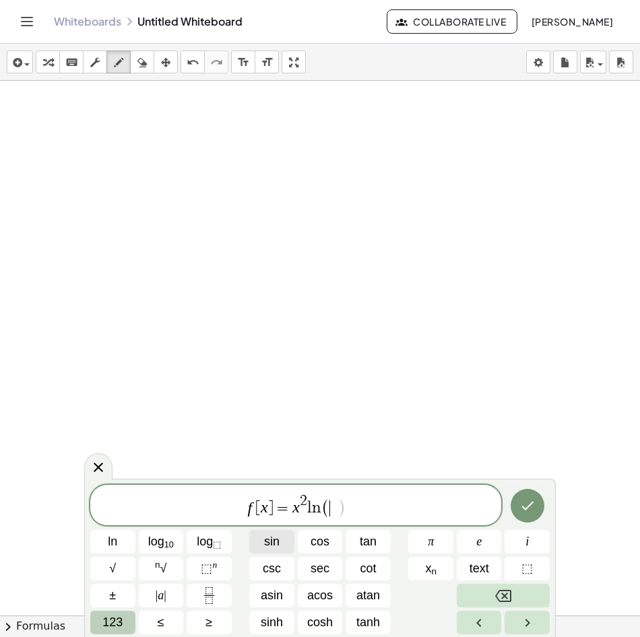
click at [280, 548] on button "sin" at bounding box center [271, 542] width 45 height 24
click at [113, 627] on span "123" at bounding box center [112, 623] width 20 height 18
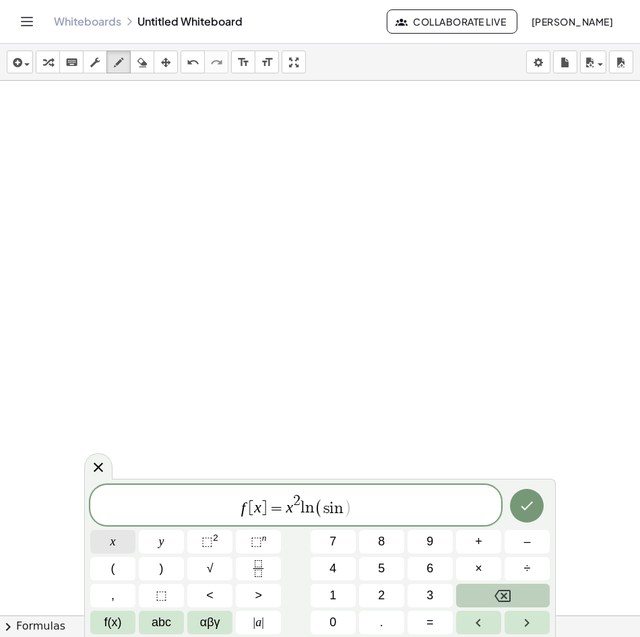
click at [116, 545] on button "x" at bounding box center [112, 542] width 45 height 24
click at [165, 570] on button ")" at bounding box center [161, 569] width 45 height 24
click at [520, 503] on icon "Done" at bounding box center [527, 506] width 16 height 16
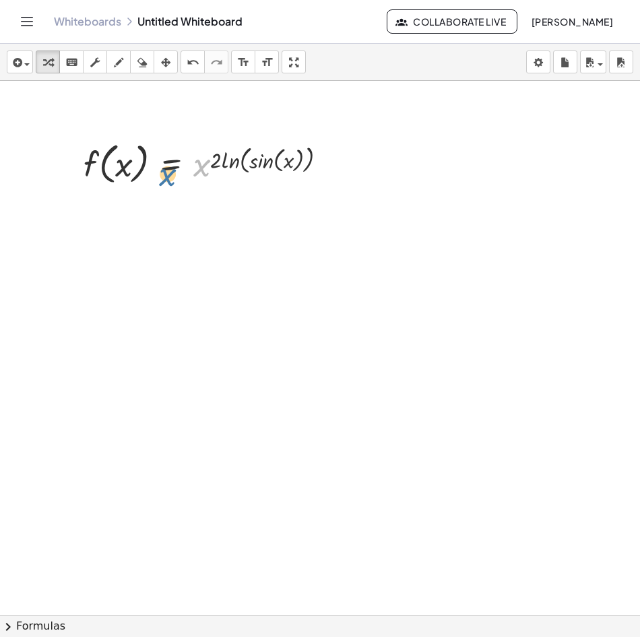
drag, startPoint x: 209, startPoint y: 155, endPoint x: 195, endPoint y: 156, distance: 13.5
click at [195, 156] on div at bounding box center [210, 162] width 267 height 51
click at [205, 164] on div at bounding box center [210, 162] width 267 height 51
drag, startPoint x: 181, startPoint y: 190, endPoint x: 175, endPoint y: 197, distance: 8.6
click at [179, 191] on div at bounding box center [176, 199] width 11 height 25
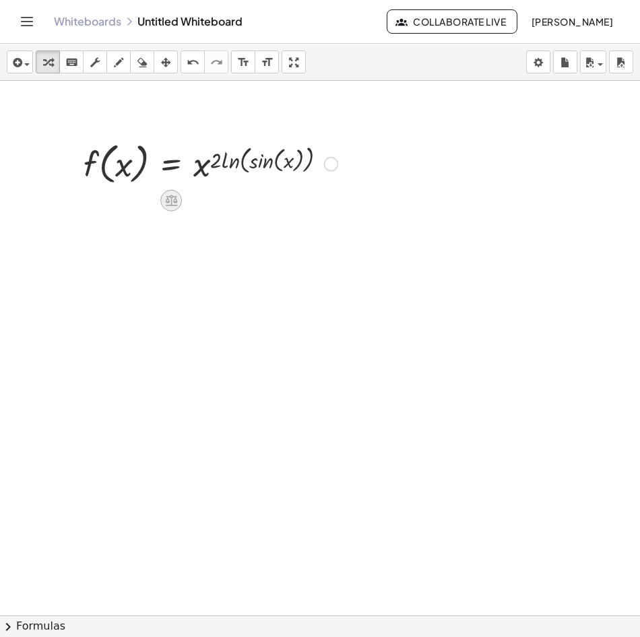
click at [174, 201] on icon at bounding box center [171, 200] width 12 height 11
click at [223, 201] on icon at bounding box center [225, 201] width 12 height 12
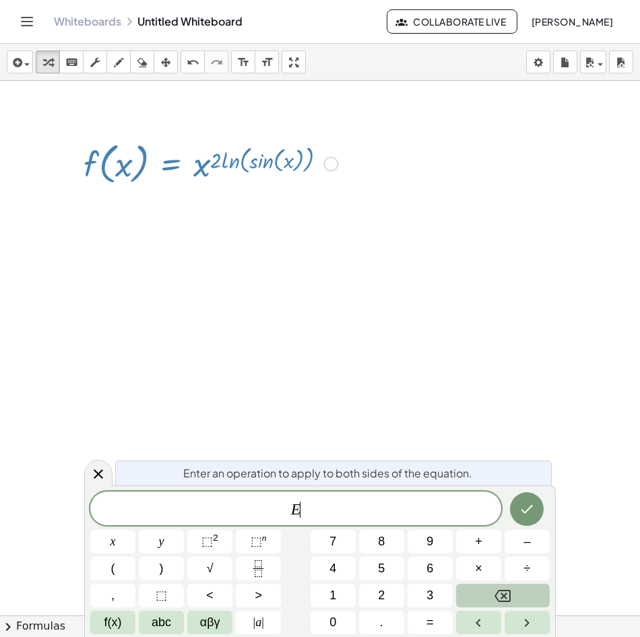
drag, startPoint x: 290, startPoint y: 183, endPoint x: 301, endPoint y: 178, distance: 12.1
click at [291, 182] on div at bounding box center [210, 162] width 267 height 51
click at [332, 157] on div at bounding box center [330, 164] width 15 height 15
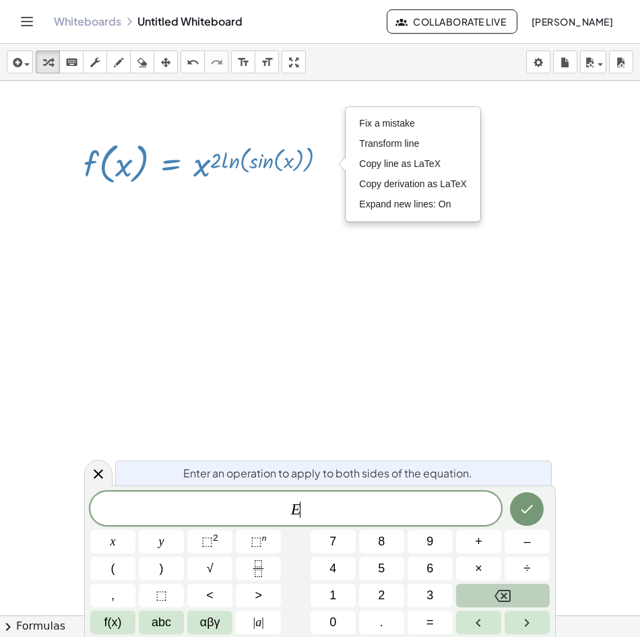
click at [437, 393] on div at bounding box center [320, 616] width 640 height 1070
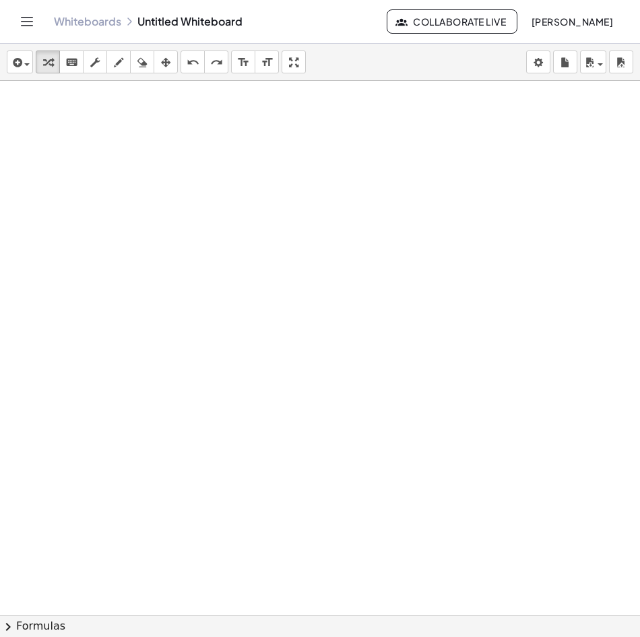
click at [108, 158] on div at bounding box center [320, 616] width 640 height 1070
click at [20, 66] on icon "button" at bounding box center [16, 63] width 12 height 16
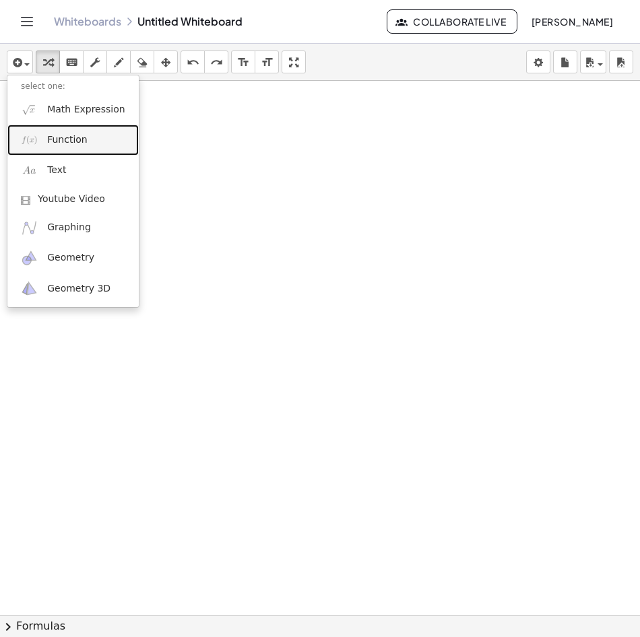
click at [68, 143] on span "Function" at bounding box center [67, 139] width 40 height 13
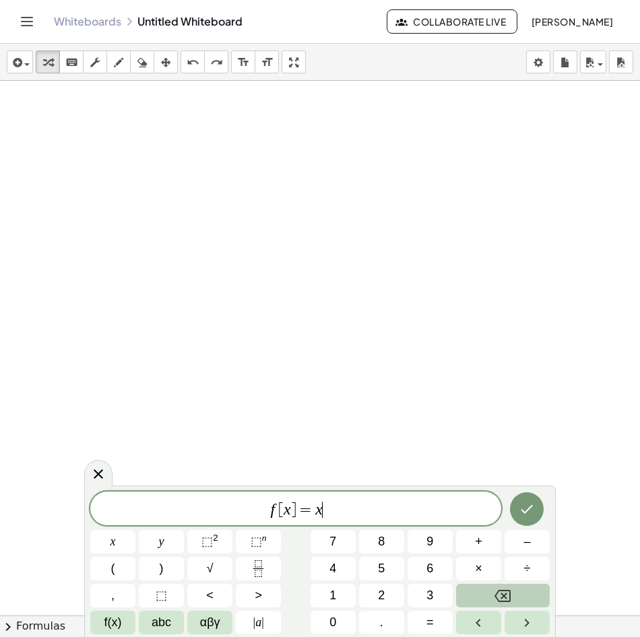
click at [325, 508] on span "f [ x ] = x ​" at bounding box center [295, 510] width 411 height 19
click at [197, 542] on button "⬚ 2" at bounding box center [209, 542] width 45 height 24
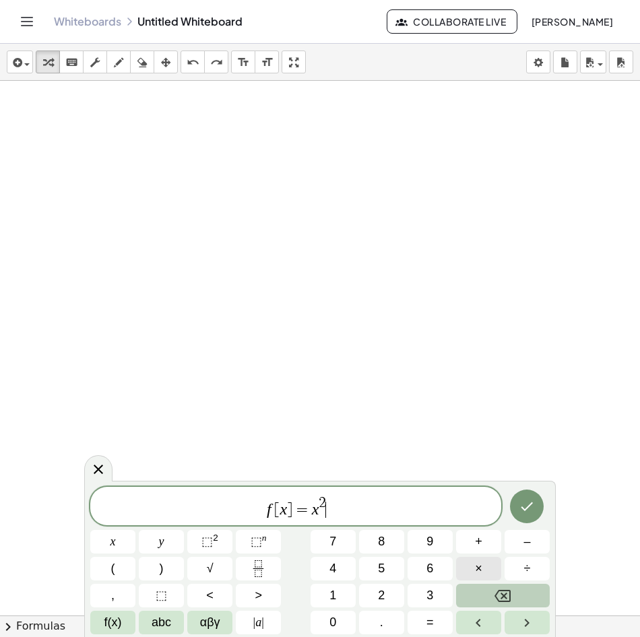
click at [487, 570] on button "×" at bounding box center [478, 569] width 45 height 24
click at [168, 612] on button "abc" at bounding box center [161, 623] width 45 height 24
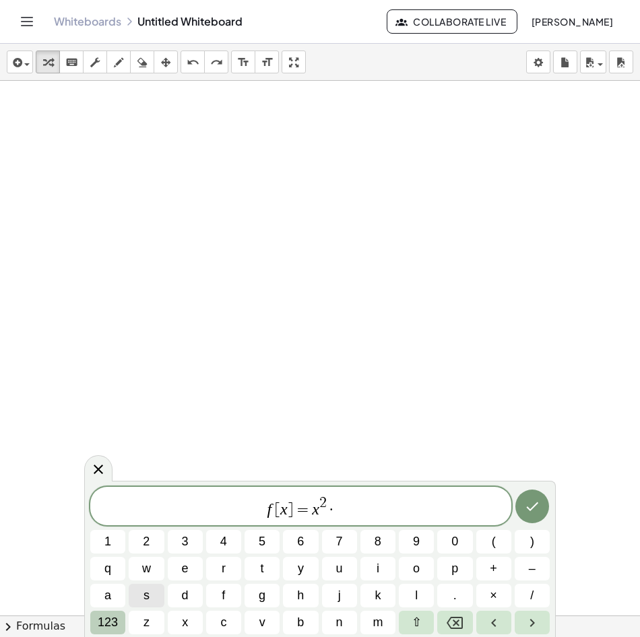
click at [106, 618] on span "123" at bounding box center [108, 623] width 20 height 18
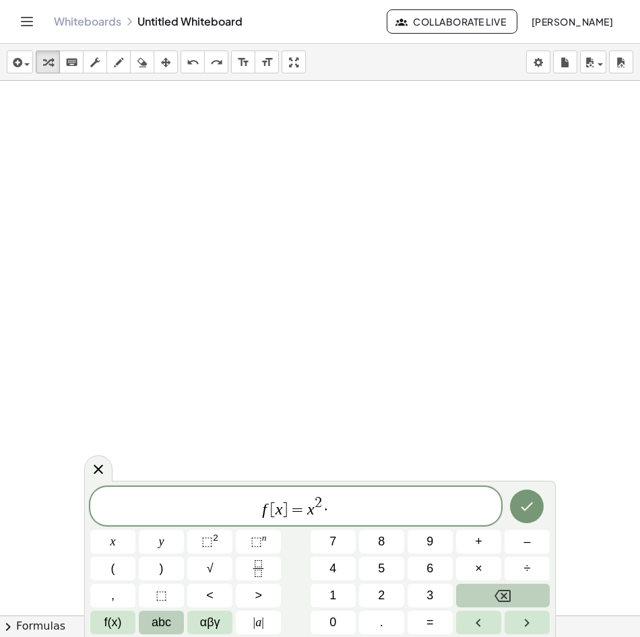
click at [167, 624] on span "abc" at bounding box center [162, 623] width 20 height 18
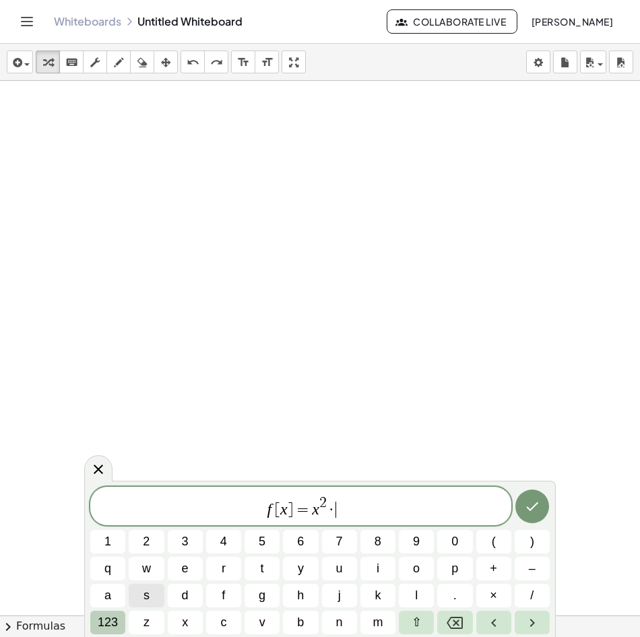
click at [110, 622] on span "123" at bounding box center [108, 623] width 20 height 18
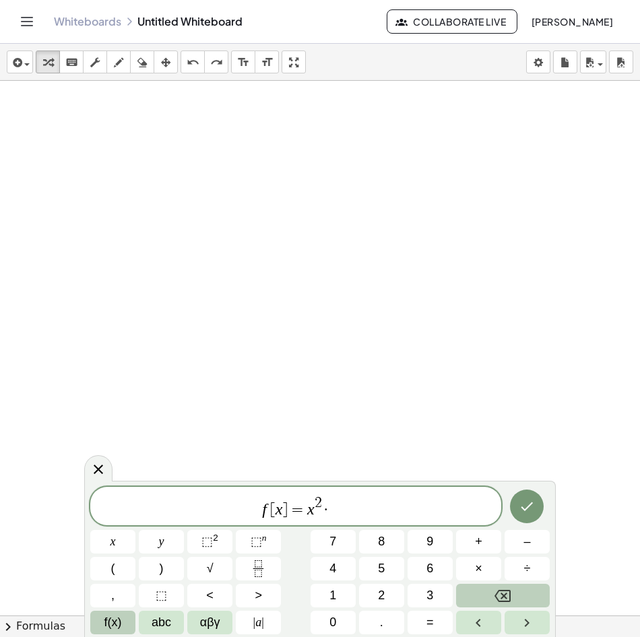
click at [104, 620] on span "f(x)" at bounding box center [113, 623] width 18 height 18
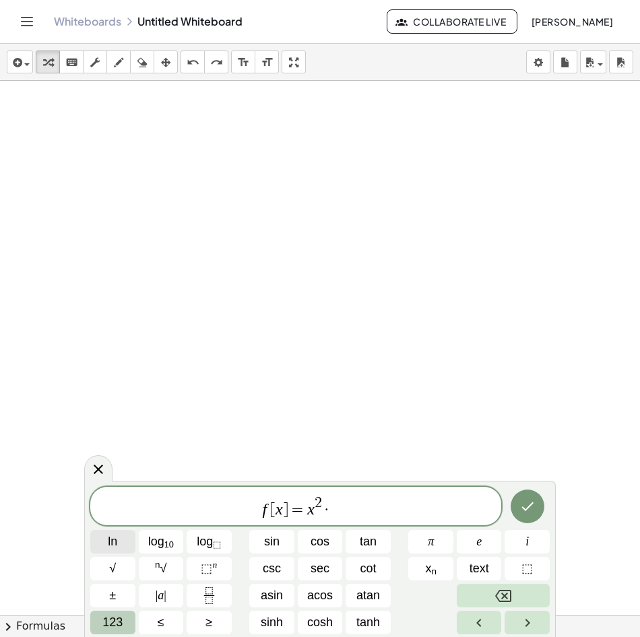
click at [117, 545] on span "ln" at bounding box center [112, 542] width 9 height 18
click at [282, 543] on button "sin" at bounding box center [271, 542] width 45 height 24
click at [335, 517] on var "s" at bounding box center [332, 510] width 9 height 16
click at [329, 514] on var "s" at bounding box center [332, 510] width 9 height 16
click at [119, 622] on span "123" at bounding box center [112, 623] width 20 height 18
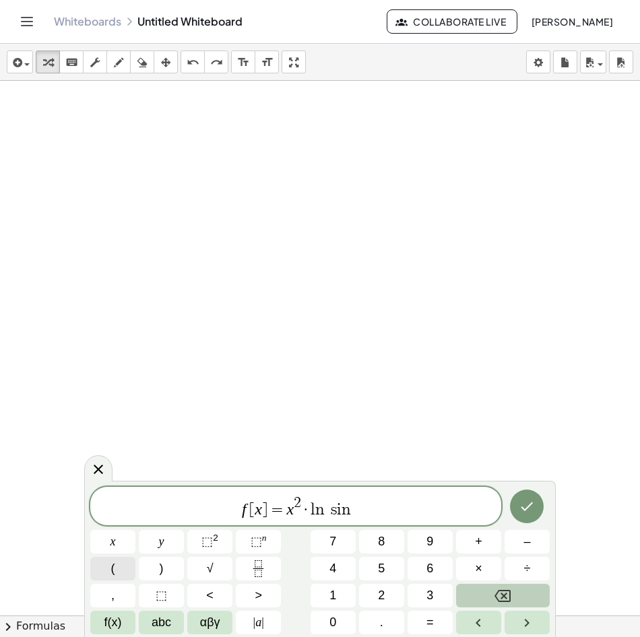
click at [130, 570] on button "(" at bounding box center [112, 569] width 45 height 24
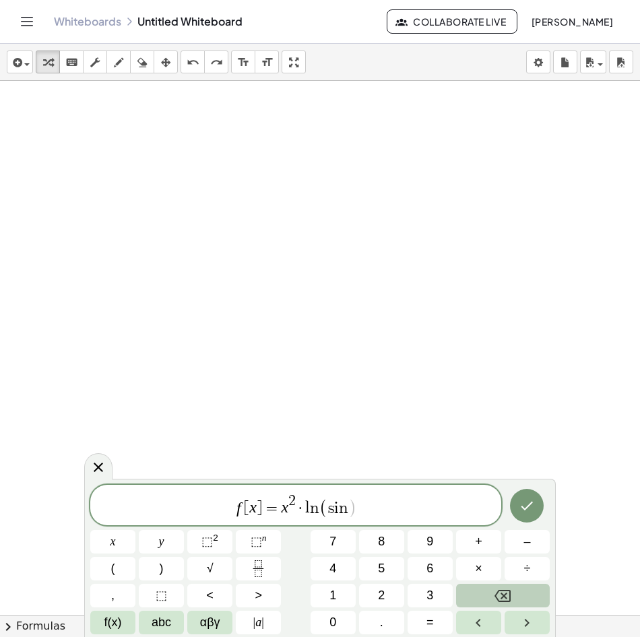
click at [347, 503] on span "( ​ s i n )" at bounding box center [338, 508] width 38 height 20
click at [122, 545] on button "x" at bounding box center [112, 542] width 45 height 24
click at [158, 571] on button ")" at bounding box center [161, 569] width 45 height 24
click at [529, 503] on icon "Done" at bounding box center [527, 506] width 16 height 16
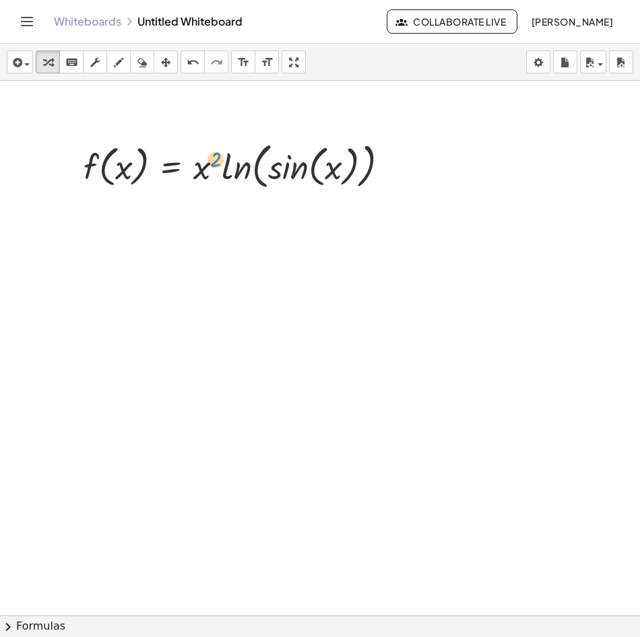
drag, startPoint x: 191, startPoint y: 201, endPoint x: 219, endPoint y: 162, distance: 47.3
click at [219, 162] on div at bounding box center [241, 165] width 329 height 56
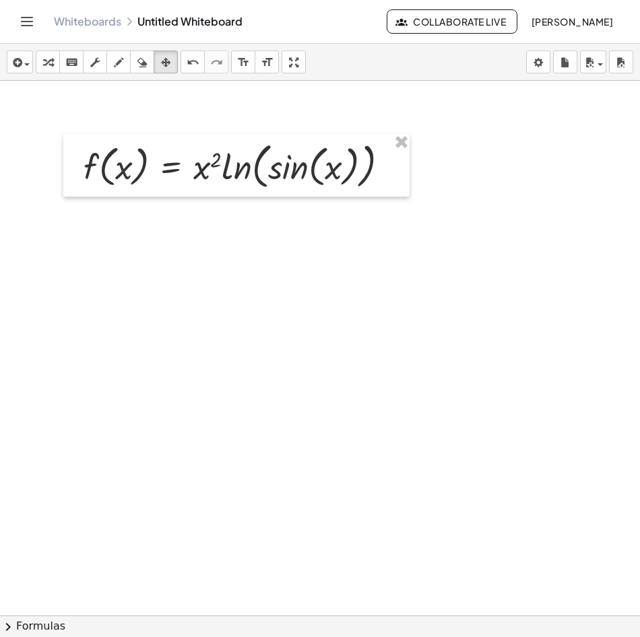
drag, startPoint x: 167, startPoint y: 63, endPoint x: 176, endPoint y: 97, distance: 34.8
click at [171, 63] on div "button" at bounding box center [166, 62] width 18 height 16
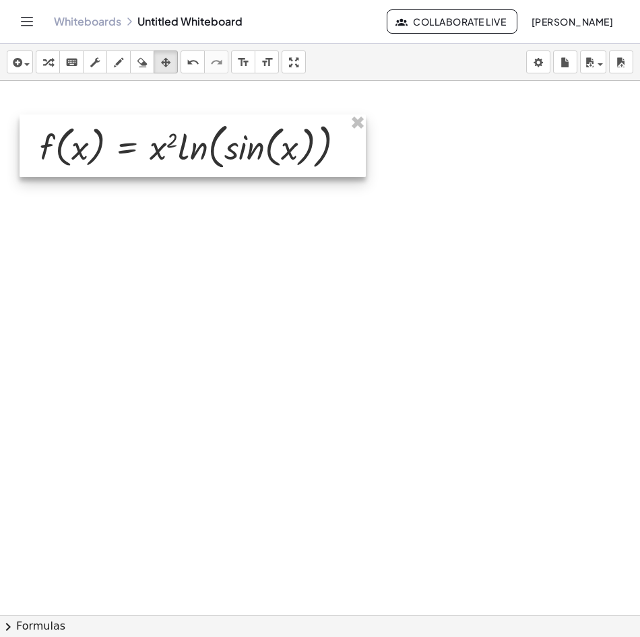
drag, startPoint x: 121, startPoint y: 193, endPoint x: 109, endPoint y: 137, distance: 57.1
click at [109, 137] on div at bounding box center [193, 146] width 346 height 63
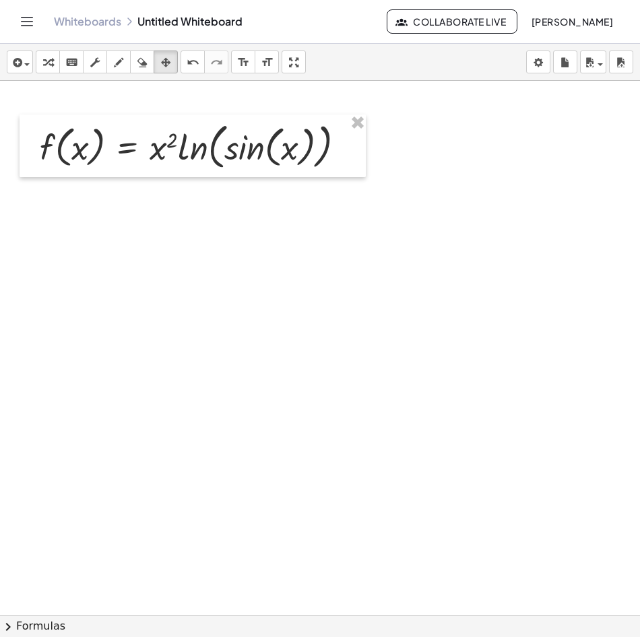
click at [239, 257] on div at bounding box center [320, 616] width 640 height 1070
click at [26, 69] on div "button" at bounding box center [20, 62] width 20 height 16
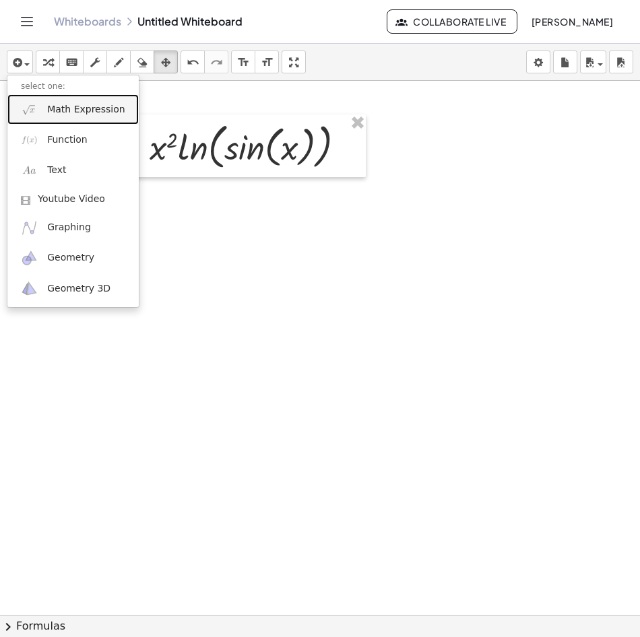
click at [75, 117] on link "Math Expression" at bounding box center [72, 109] width 131 height 30
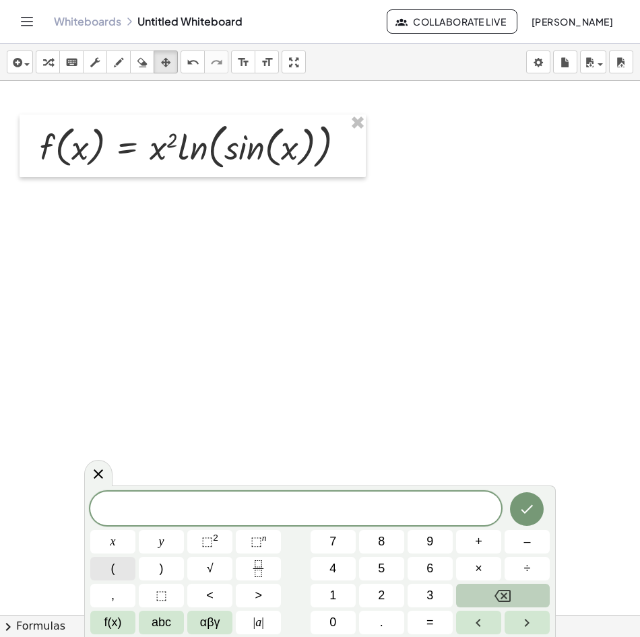
click at [121, 571] on button "(" at bounding box center [112, 569] width 45 height 24
click at [123, 620] on button "f(x)" at bounding box center [112, 623] width 45 height 24
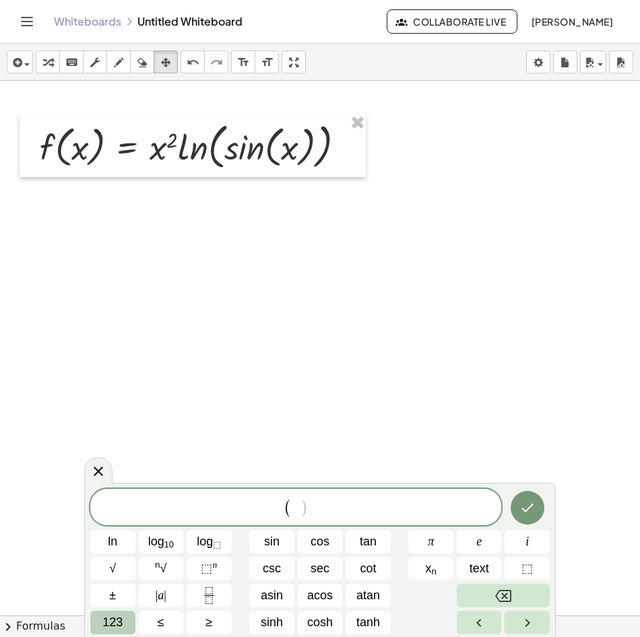
click at [133, 624] on button "123" at bounding box center [112, 623] width 45 height 24
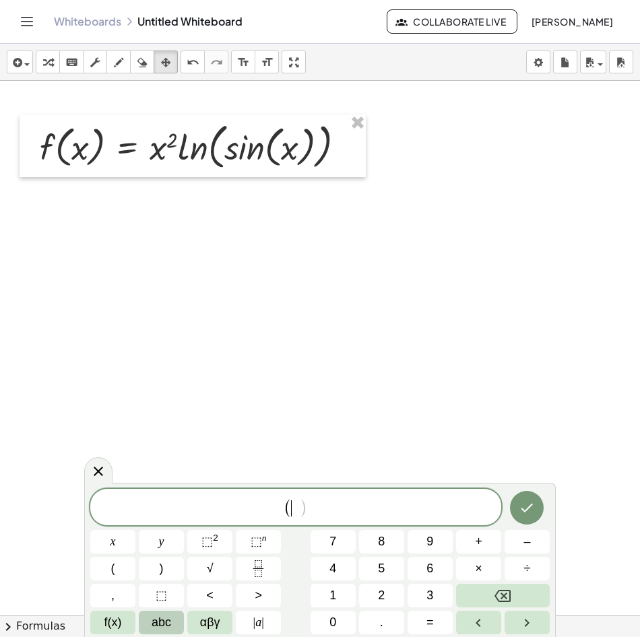
click at [164, 624] on span "abc" at bounding box center [162, 623] width 20 height 18
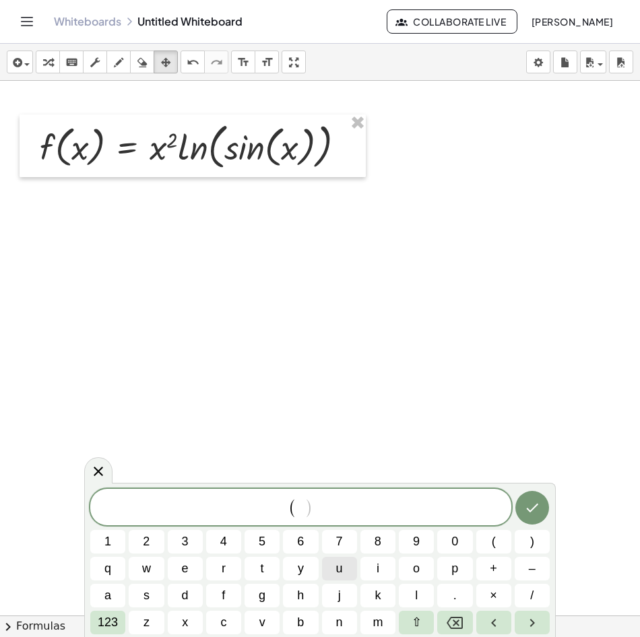
click at [340, 573] on span "u" at bounding box center [339, 569] width 7 height 18
click at [108, 622] on span "123" at bounding box center [108, 623] width 20 height 18
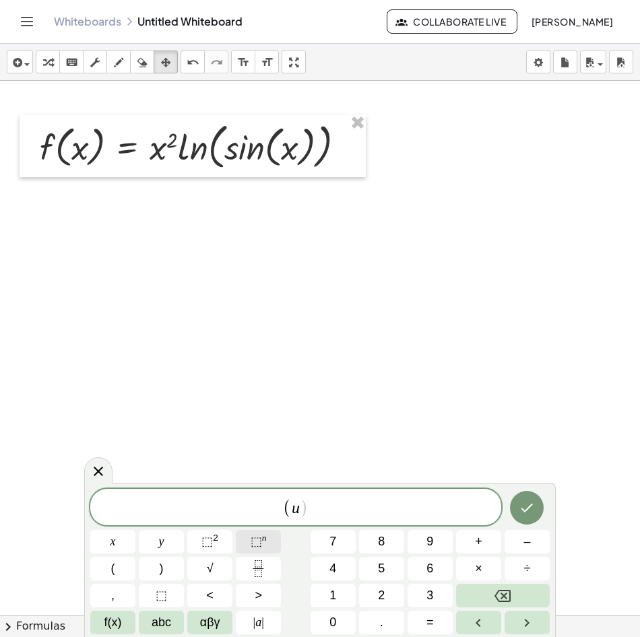
click at [257, 543] on span "⬚" at bounding box center [256, 541] width 11 height 13
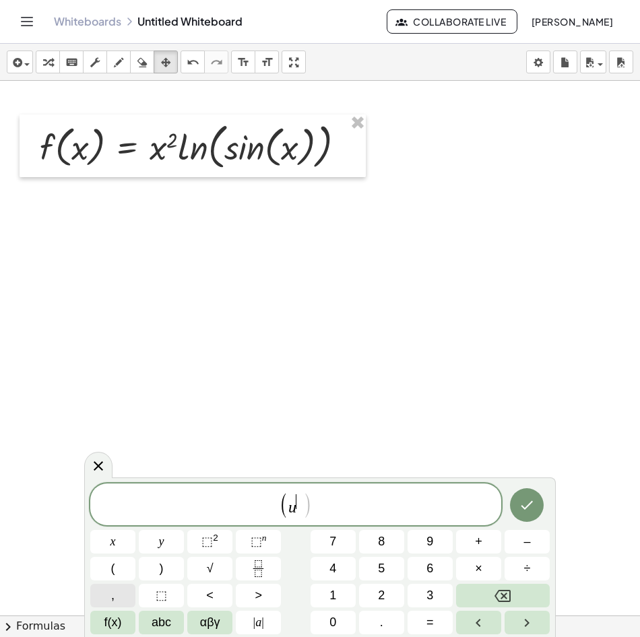
click at [117, 601] on button "," at bounding box center [112, 596] width 45 height 24
click at [166, 573] on button ")" at bounding box center [161, 569] width 45 height 24
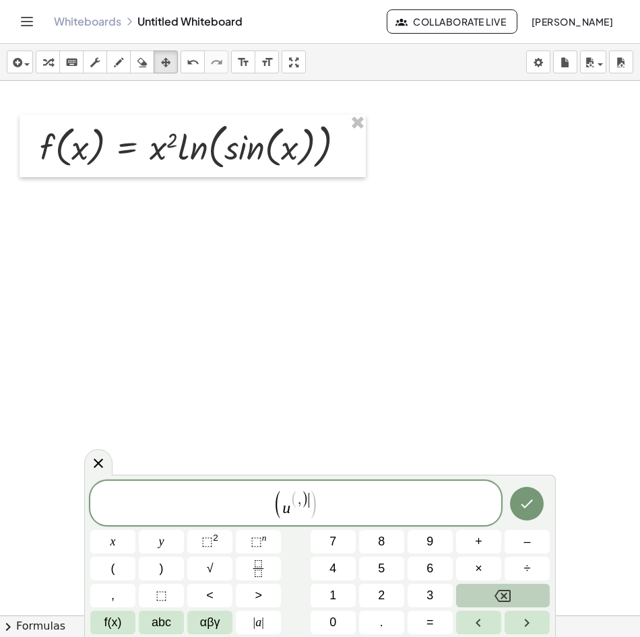
click at [508, 594] on icon "Backspace" at bounding box center [502, 596] width 16 height 16
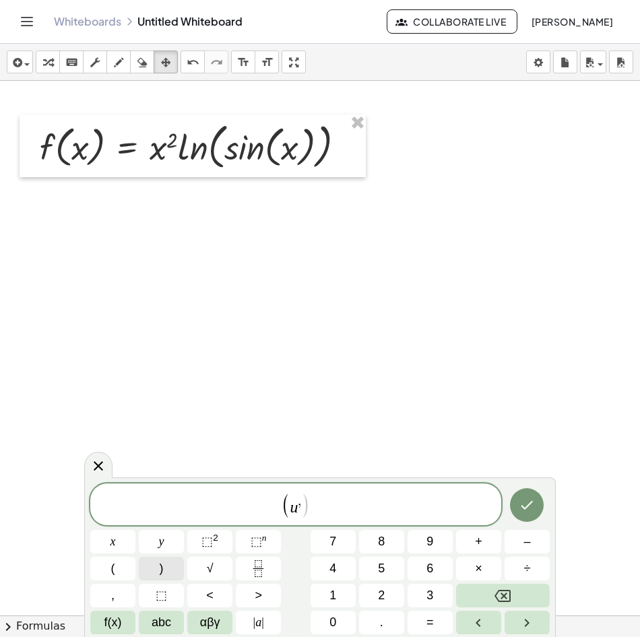
click at [169, 572] on button ")" at bounding box center [161, 569] width 45 height 24
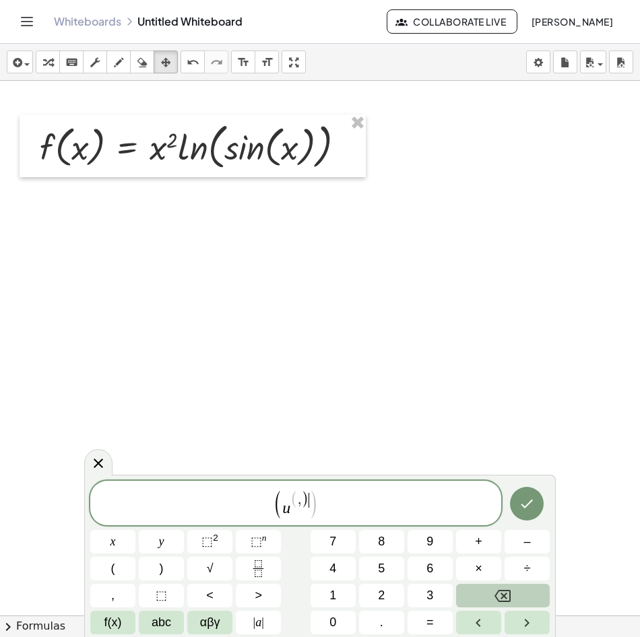
click at [505, 589] on icon "Backspace" at bounding box center [502, 596] width 16 height 16
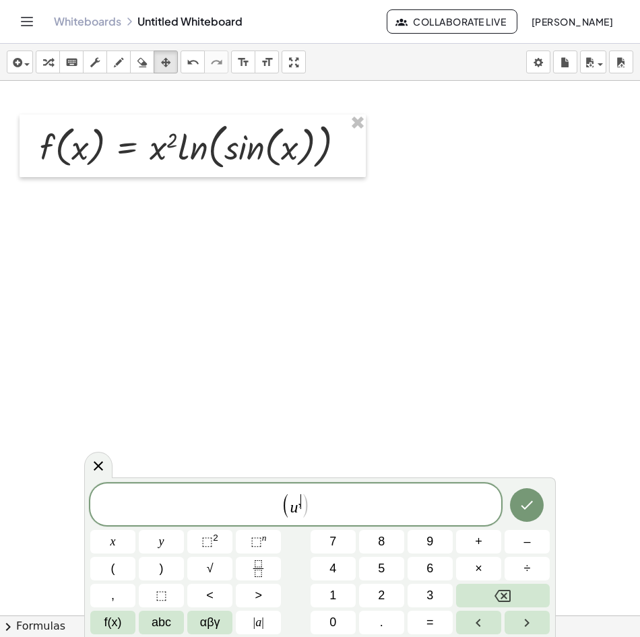
click at [349, 511] on span "( u , ​ )" at bounding box center [295, 506] width 411 height 28
click at [165, 571] on button ")" at bounding box center [161, 569] width 45 height 24
click at [535, 502] on icon "Done" at bounding box center [527, 505] width 16 height 16
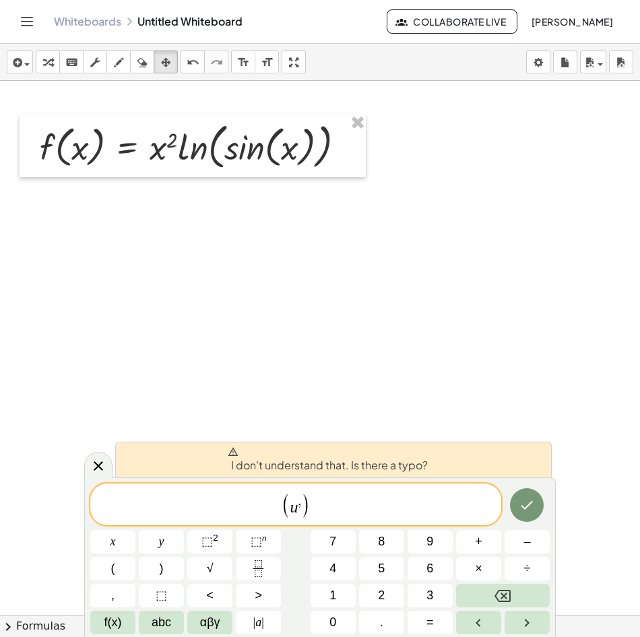
click at [334, 503] on span "( u , ) ​" at bounding box center [295, 506] width 411 height 28
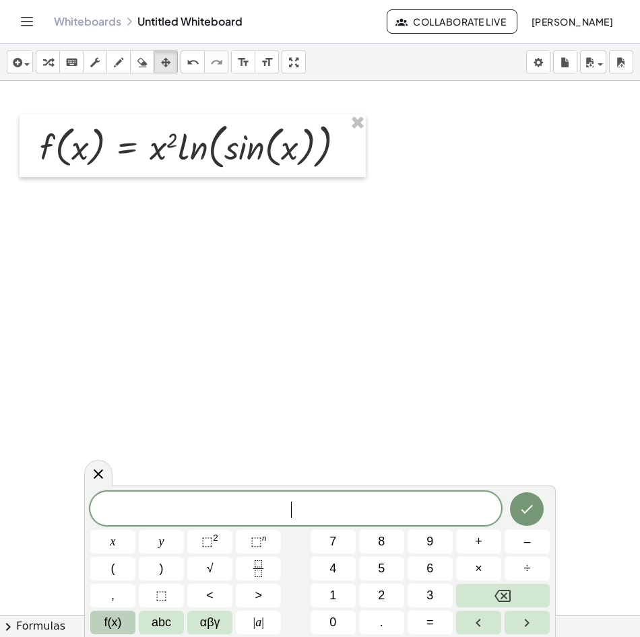
click at [111, 620] on span "f(x)" at bounding box center [113, 623] width 18 height 18
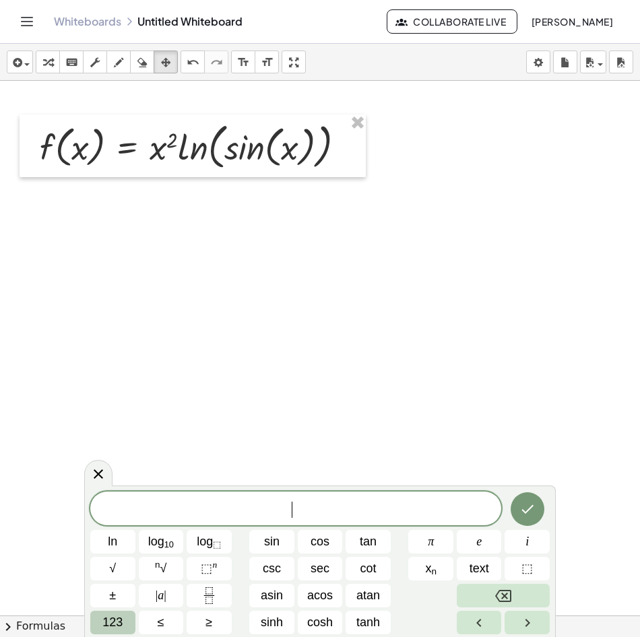
click at [127, 616] on button "123" at bounding box center [112, 623] width 45 height 24
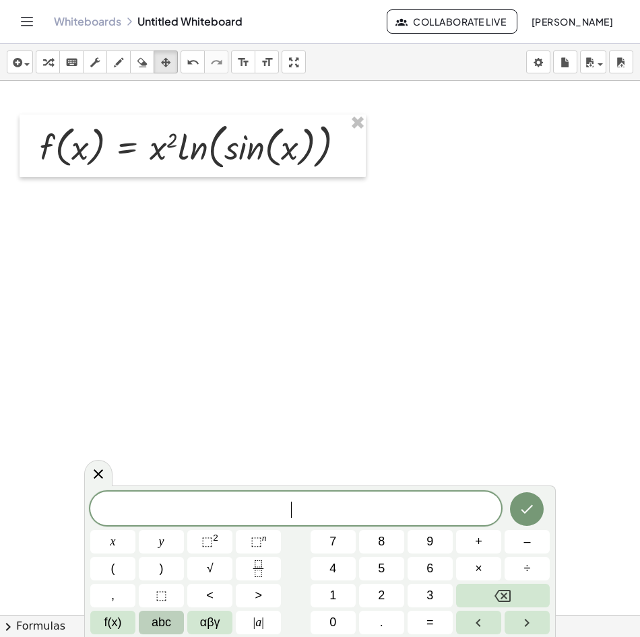
click at [156, 616] on span "abc" at bounding box center [162, 623] width 20 height 18
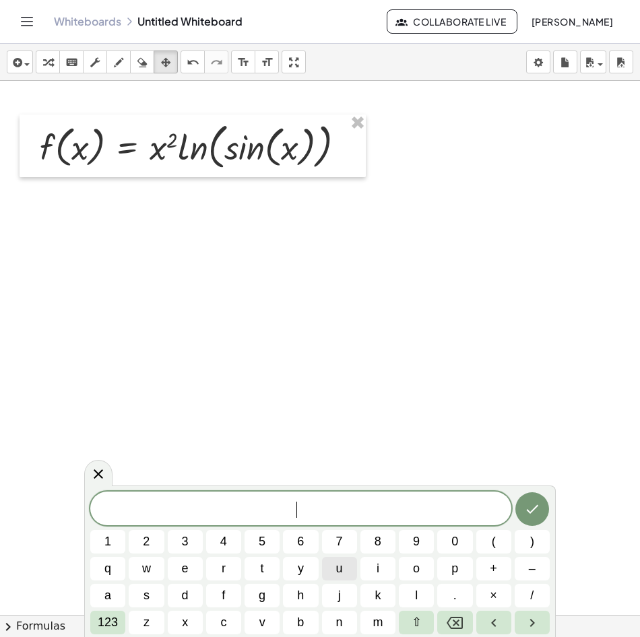
click at [352, 569] on button "u" at bounding box center [339, 569] width 35 height 24
click at [449, 624] on icon "Backspace" at bounding box center [455, 623] width 16 height 12
click at [499, 540] on button "(" at bounding box center [493, 542] width 35 height 24
click at [110, 623] on span "123" at bounding box center [108, 623] width 20 height 18
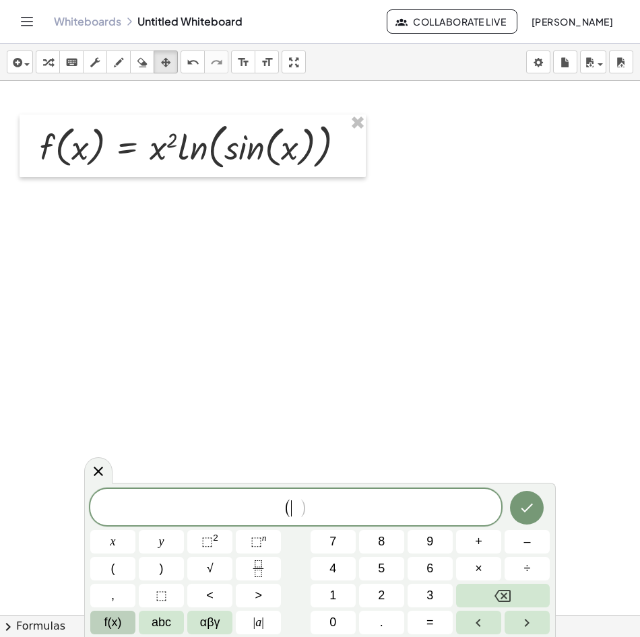
click at [118, 622] on span "f(x)" at bounding box center [113, 623] width 18 height 18
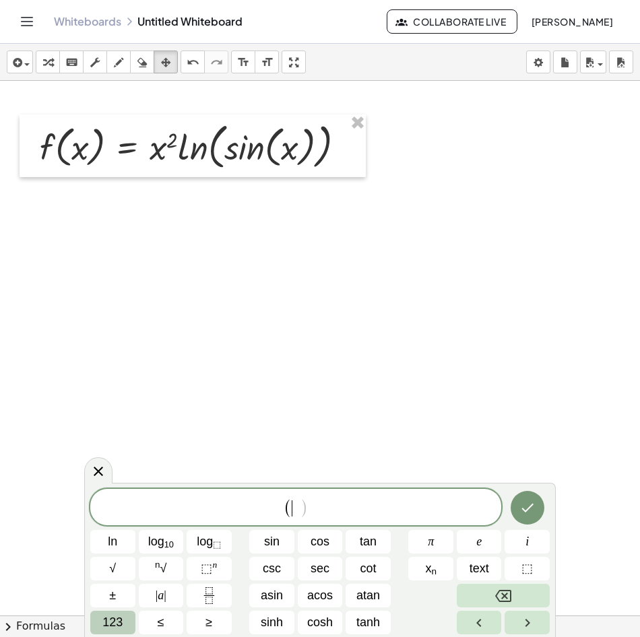
click at [120, 622] on span "123" at bounding box center [112, 623] width 20 height 18
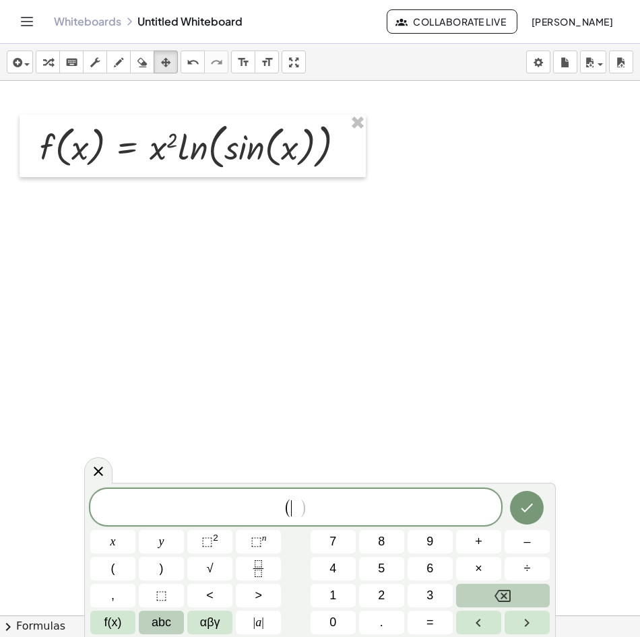
click at [150, 620] on button "abc" at bounding box center [161, 623] width 45 height 24
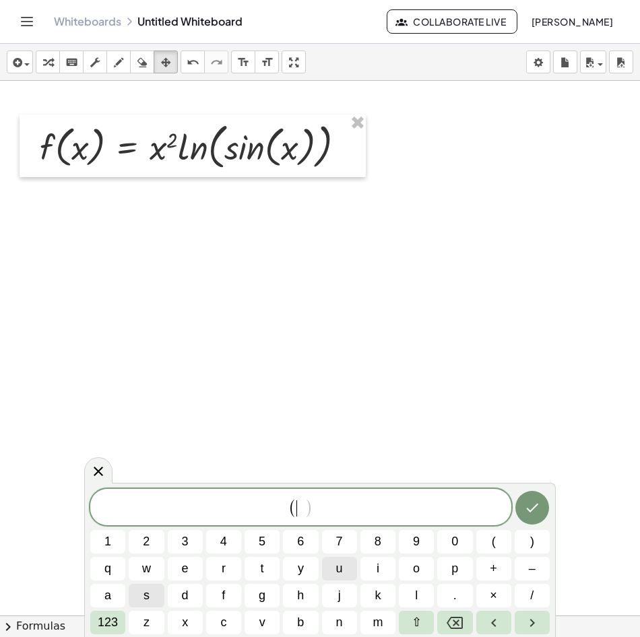
click at [341, 567] on span "u" at bounding box center [339, 569] width 7 height 18
click at [256, 619] on button "v" at bounding box center [262, 623] width 35 height 24
click at [115, 629] on span "123" at bounding box center [108, 623] width 20 height 18
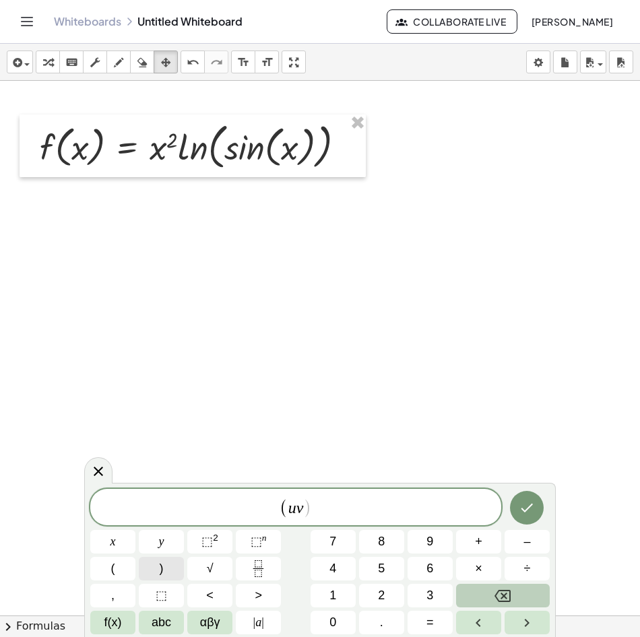
click at [165, 573] on button ")" at bounding box center [161, 569] width 45 height 24
click at [431, 623] on span "=" at bounding box center [429, 623] width 7 height 18
click at [117, 626] on span "f(x)" at bounding box center [113, 623] width 18 height 18
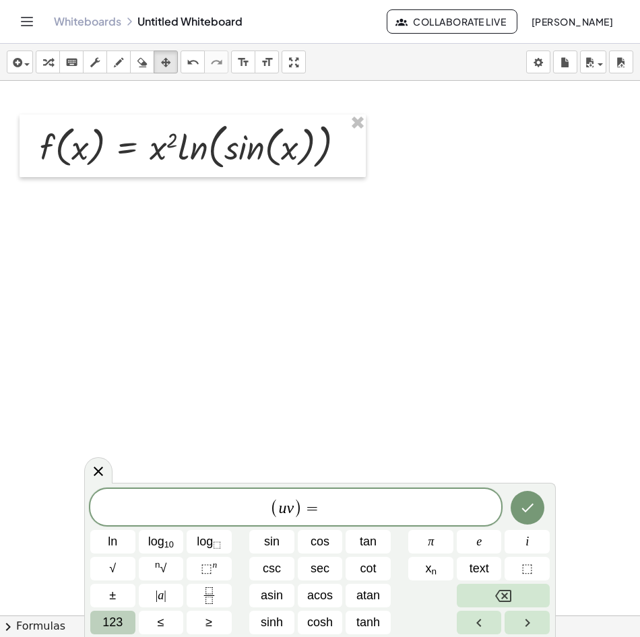
click at [125, 628] on button "123" at bounding box center [112, 623] width 45 height 24
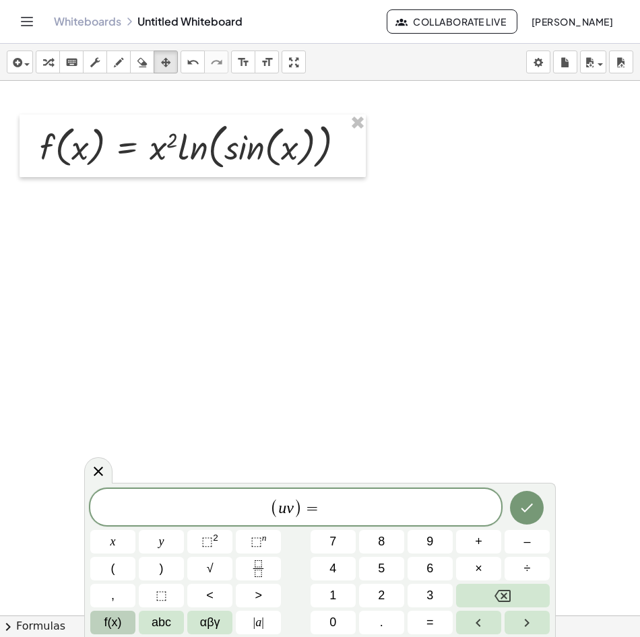
click at [108, 625] on span "f(x)" at bounding box center [113, 623] width 18 height 18
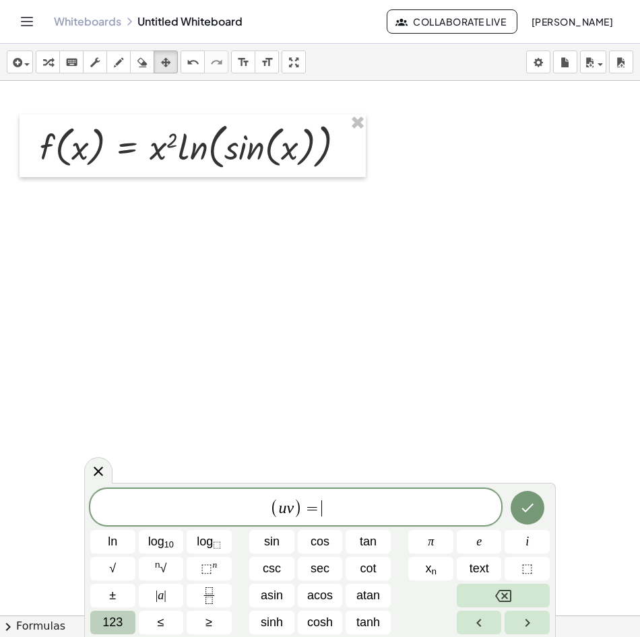
click at [107, 618] on span "123" at bounding box center [112, 623] width 20 height 18
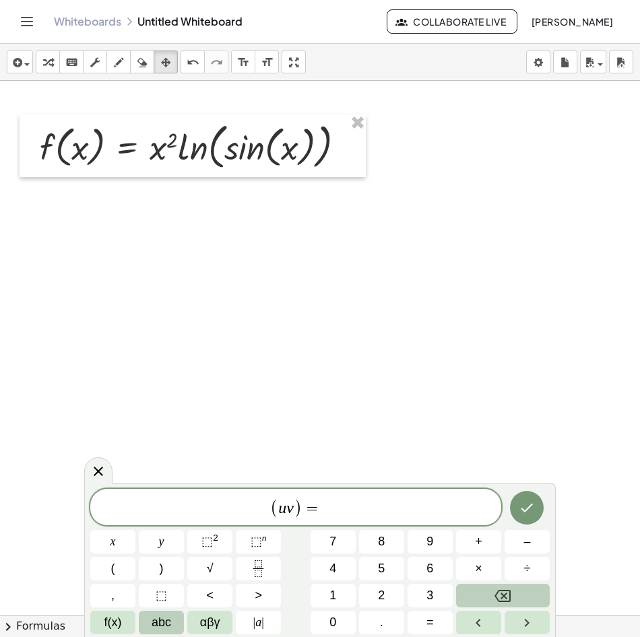
click at [172, 621] on button "abc" at bounding box center [161, 623] width 45 height 24
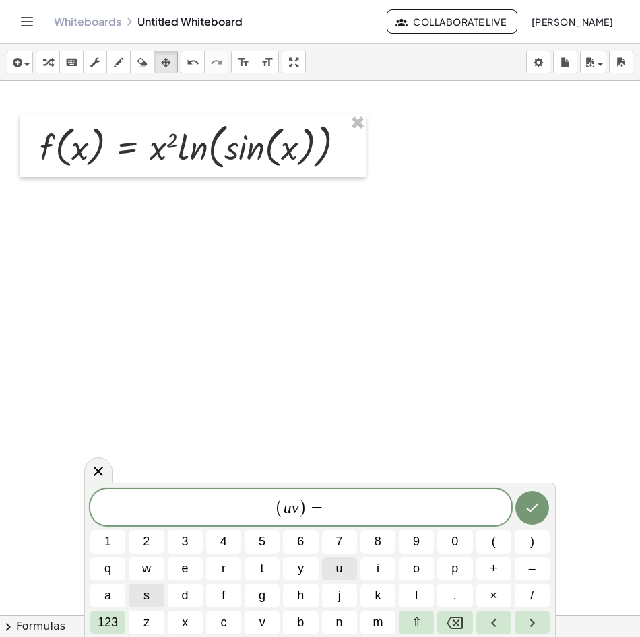
click at [343, 566] on button "u" at bounding box center [339, 569] width 35 height 24
click at [270, 620] on button "v" at bounding box center [262, 623] width 35 height 24
click at [487, 566] on button "+" at bounding box center [493, 569] width 35 height 24
click at [115, 629] on span "123" at bounding box center [108, 623] width 20 height 18
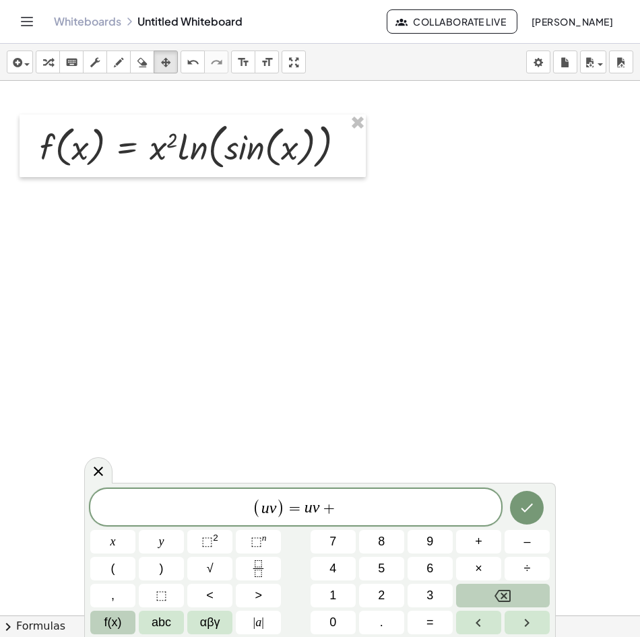
click at [117, 617] on span "f(x)" at bounding box center [113, 623] width 18 height 18
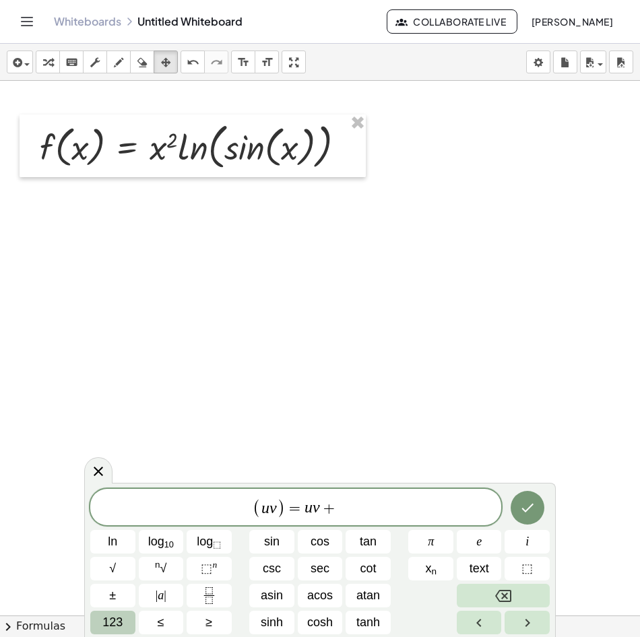
click at [111, 618] on span "123" at bounding box center [112, 623] width 20 height 18
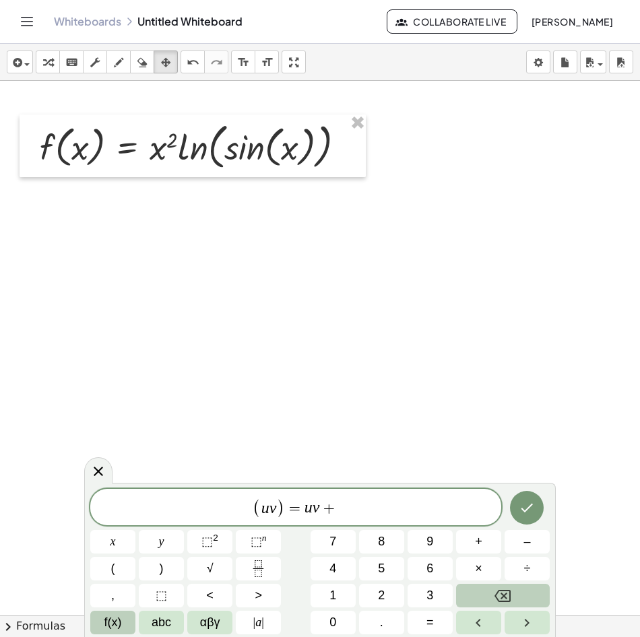
click at [123, 618] on button "f(x)" at bounding box center [112, 623] width 45 height 24
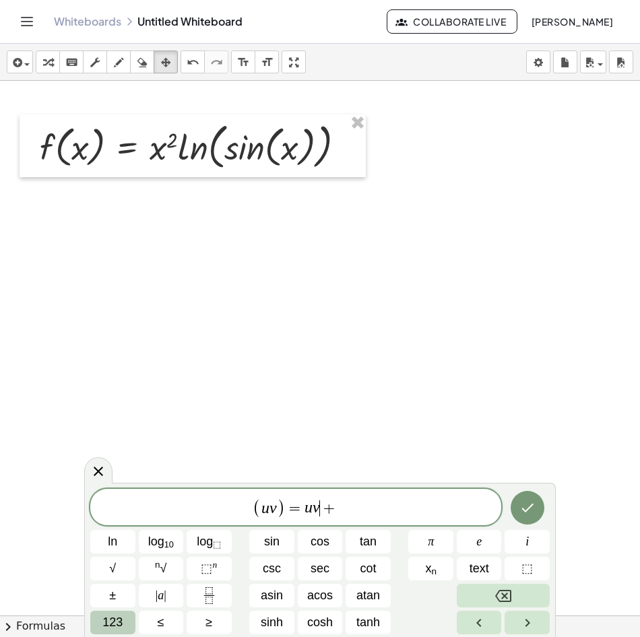
click at [321, 501] on span "+" at bounding box center [330, 509] width 20 height 16
click at [349, 517] on span "( u v ) = u v ​ +" at bounding box center [295, 508] width 411 height 22
click at [119, 623] on span "123" at bounding box center [112, 623] width 20 height 18
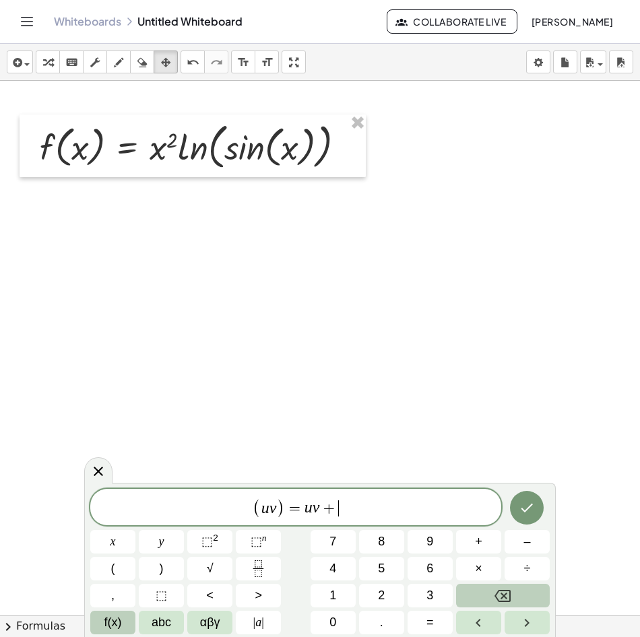
click at [118, 620] on span "f(x)" at bounding box center [113, 623] width 18 height 18
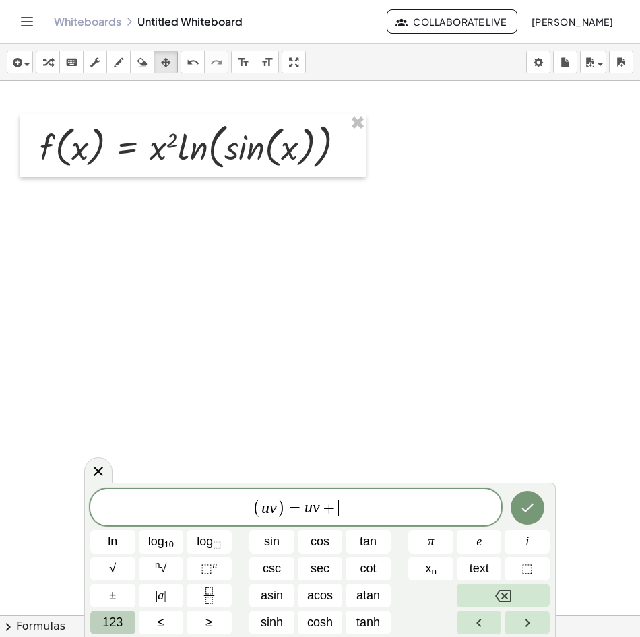
click at [121, 625] on span "123" at bounding box center [112, 623] width 20 height 18
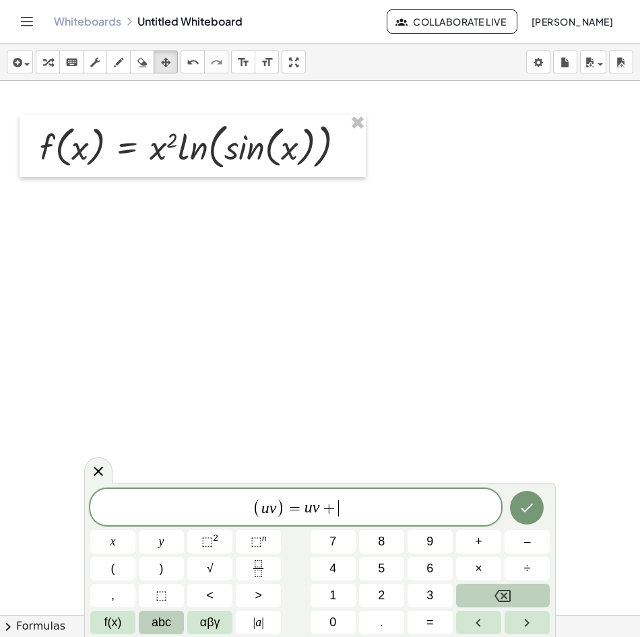
click at [160, 623] on span "abc" at bounding box center [162, 623] width 20 height 18
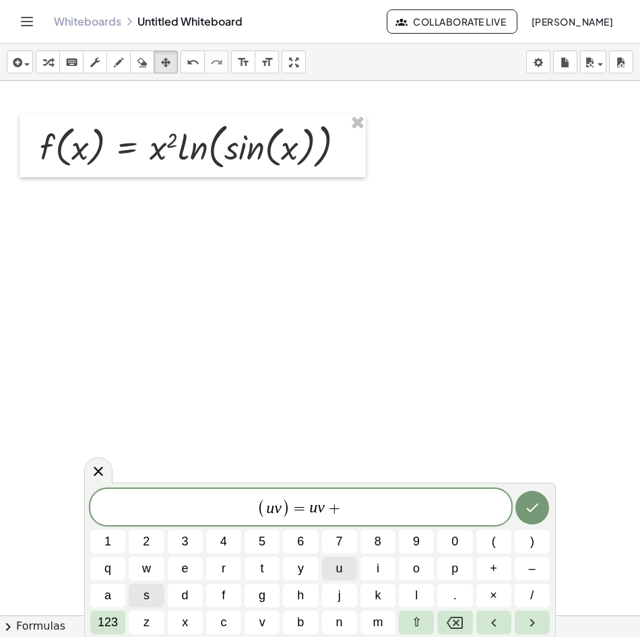
click at [346, 570] on button "u" at bounding box center [339, 569] width 35 height 24
click at [261, 618] on span "v" at bounding box center [262, 623] width 6 height 18
click at [456, 595] on span "." at bounding box center [454, 596] width 3 height 18
click at [490, 626] on icon "Left arrow" at bounding box center [494, 623] width 16 height 16
click at [391, 515] on span "( u v ) = u v + u v ​ ." at bounding box center [300, 508] width 421 height 22
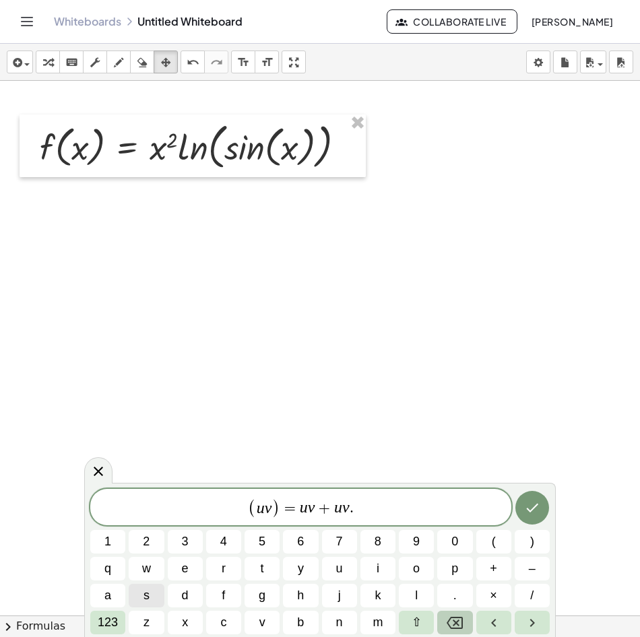
click at [450, 615] on icon "Backspace" at bounding box center [455, 623] width 16 height 16
click at [312, 509] on var "v" at bounding box center [313, 508] width 7 height 18
click at [531, 505] on icon "Done" at bounding box center [532, 508] width 16 height 16
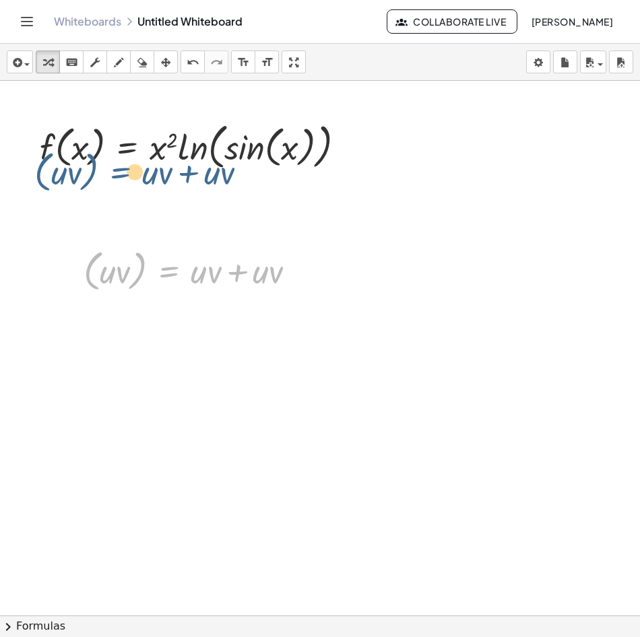
drag, startPoint x: 158, startPoint y: 280, endPoint x: 110, endPoint y: 174, distance: 115.5
click at [110, 174] on div "f ( , x ) = · x 2 · ln ( , sin ( , x ) ) ( · u · v ) = + · u · v + · u · v ( · …" at bounding box center [320, 616] width 640 height 1070
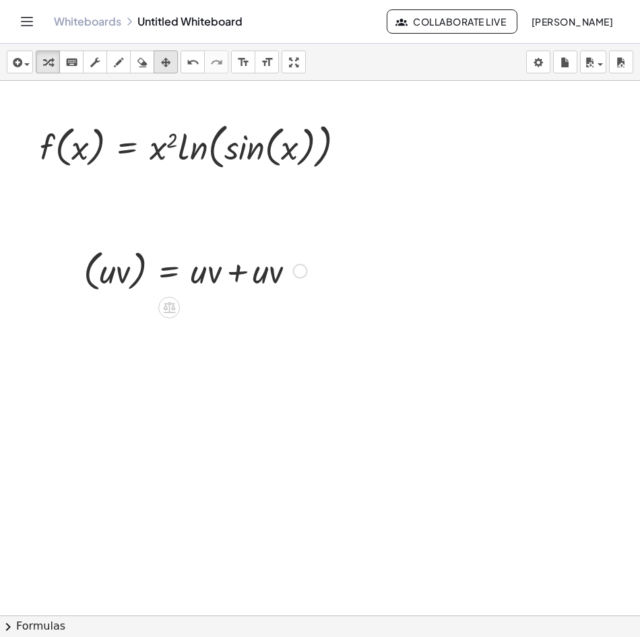
click at [170, 71] on button "arrange" at bounding box center [166, 62] width 24 height 23
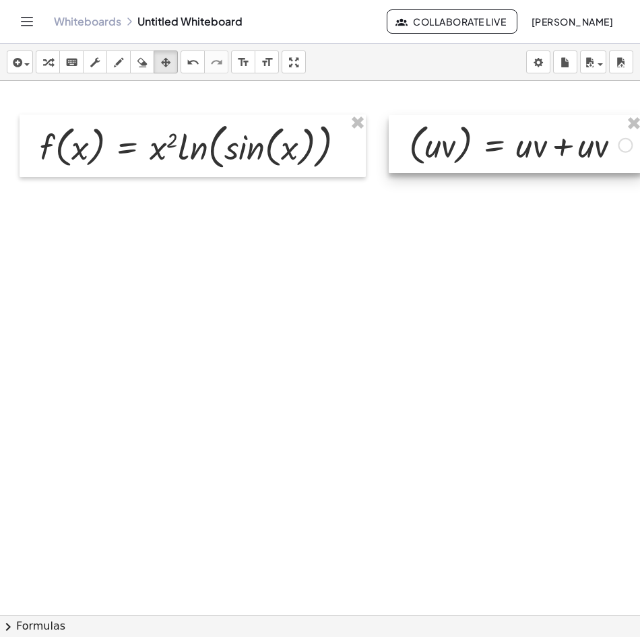
drag, startPoint x: 149, startPoint y: 280, endPoint x: 475, endPoint y: 154, distance: 349.5
click at [475, 154] on div at bounding box center [515, 144] width 253 height 58
drag, startPoint x: 23, startPoint y: 66, endPoint x: 40, endPoint y: 88, distance: 27.8
click at [27, 66] on div "button" at bounding box center [20, 62] width 20 height 16
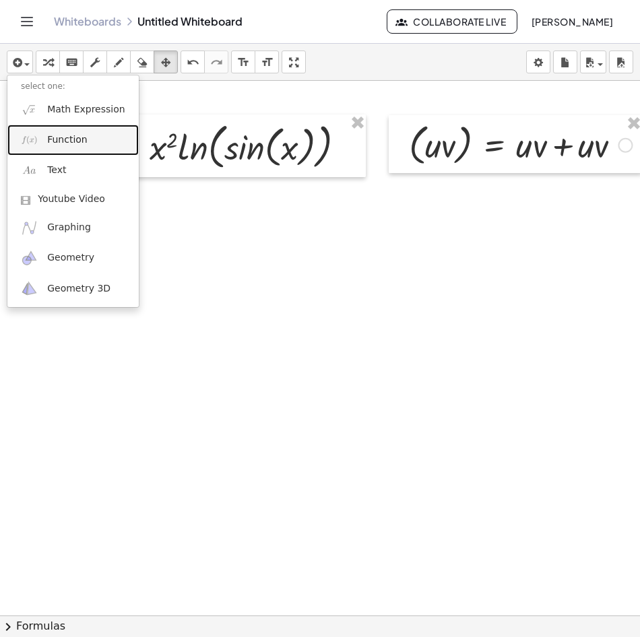
click at [62, 135] on span "Function" at bounding box center [67, 139] width 40 height 13
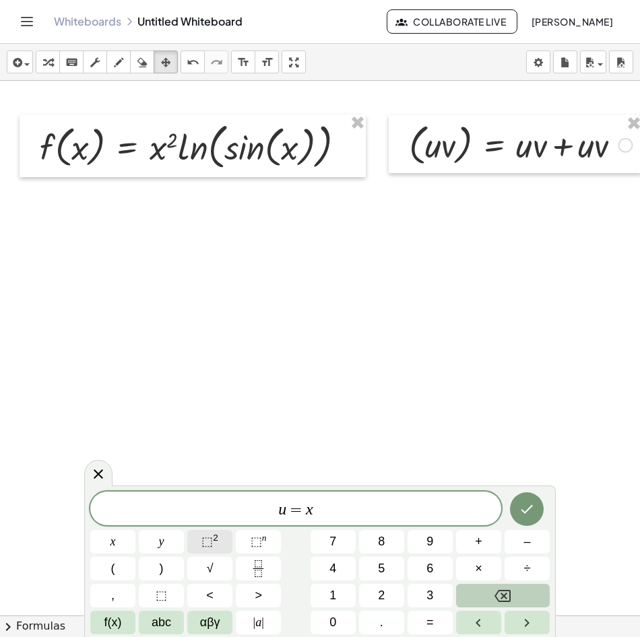
click at [214, 548] on span "⬚ 2" at bounding box center [209, 542] width 17 height 18
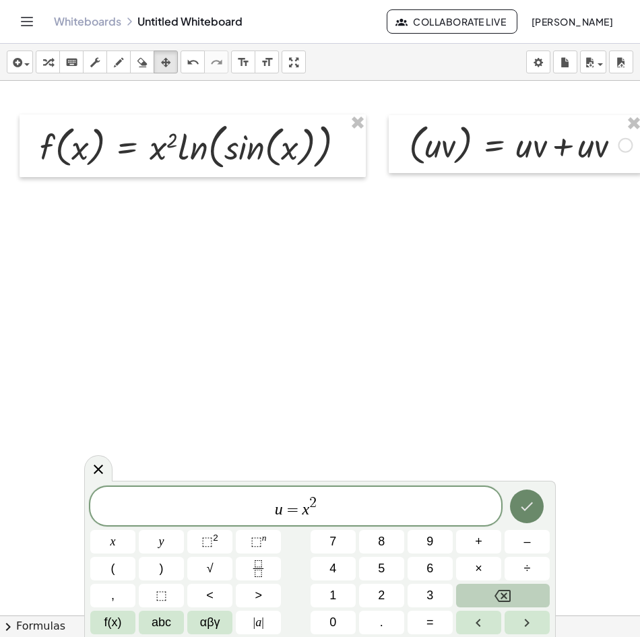
click at [542, 503] on button "Done" at bounding box center [527, 507] width 34 height 34
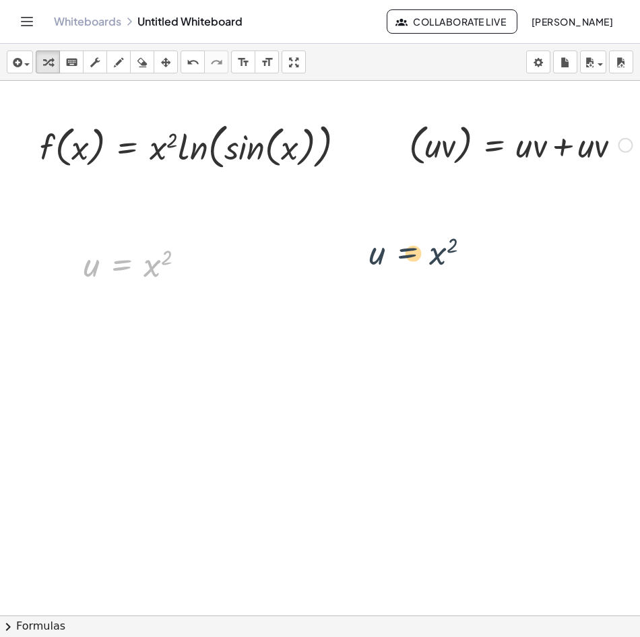
drag, startPoint x: 115, startPoint y: 259, endPoint x: 444, endPoint y: 173, distance: 339.9
click at [456, 173] on div "f ( , x ) = · x 2 · ln ( , sin ( , x ) ) ( · u · v ) = + · u · v + · u · v u = …" at bounding box center [322, 616] width 645 height 1070
click at [172, 63] on div "button" at bounding box center [166, 62] width 18 height 16
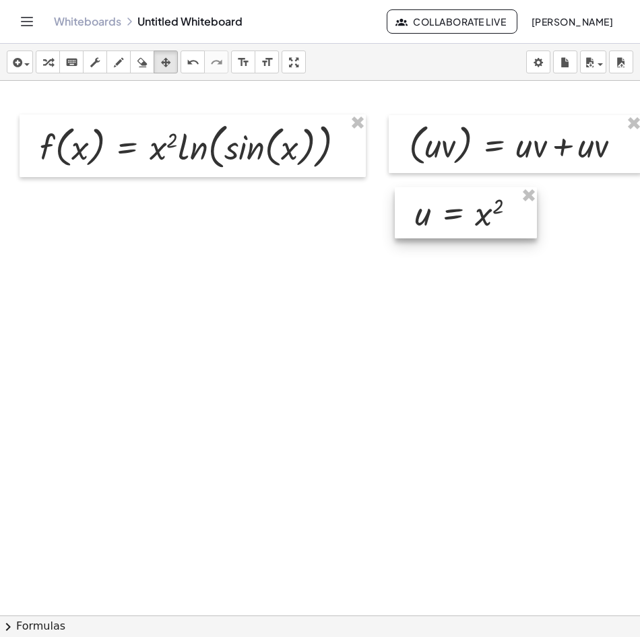
drag, startPoint x: 152, startPoint y: 268, endPoint x: 481, endPoint y: 216, distance: 332.8
click at [482, 217] on div at bounding box center [466, 212] width 142 height 51
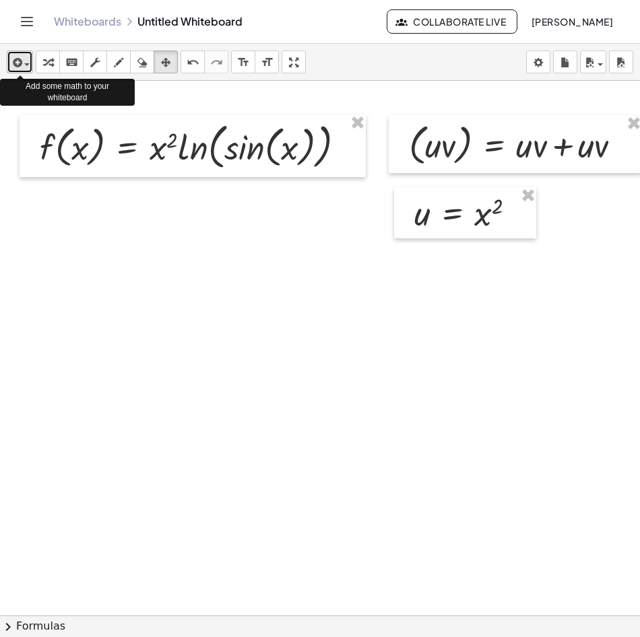
click at [23, 63] on span "button" at bounding box center [23, 63] width 3 height 9
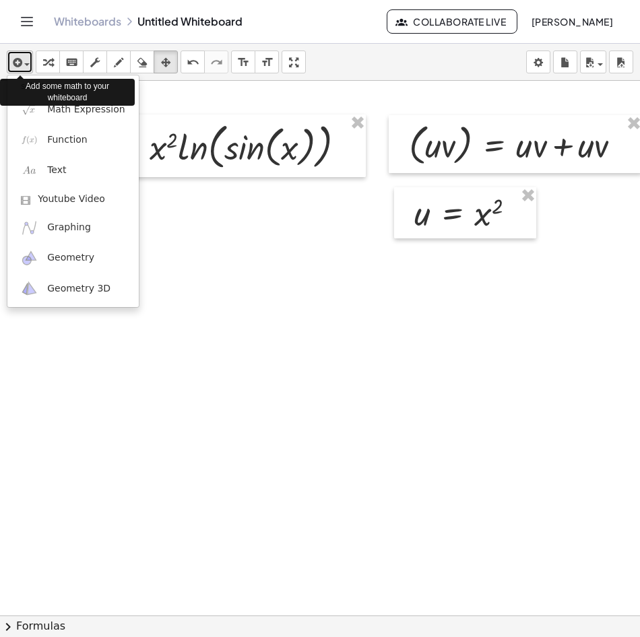
click at [23, 63] on span "button" at bounding box center [23, 63] width 3 height 9
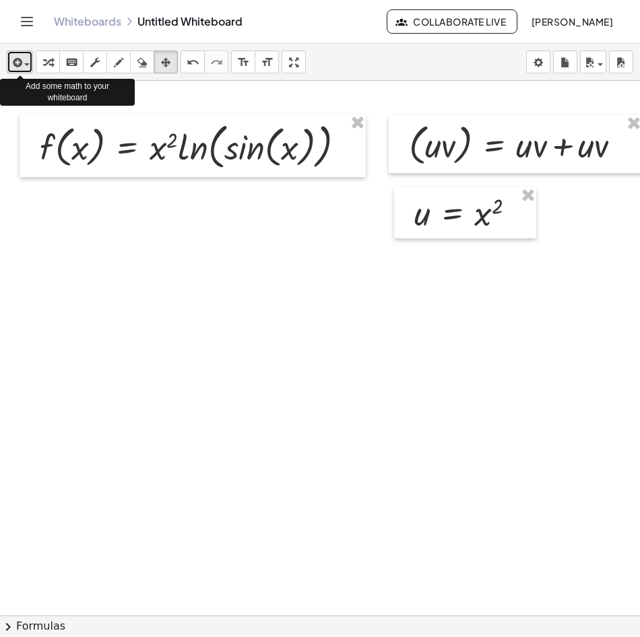
click at [23, 63] on span "button" at bounding box center [23, 63] width 3 height 9
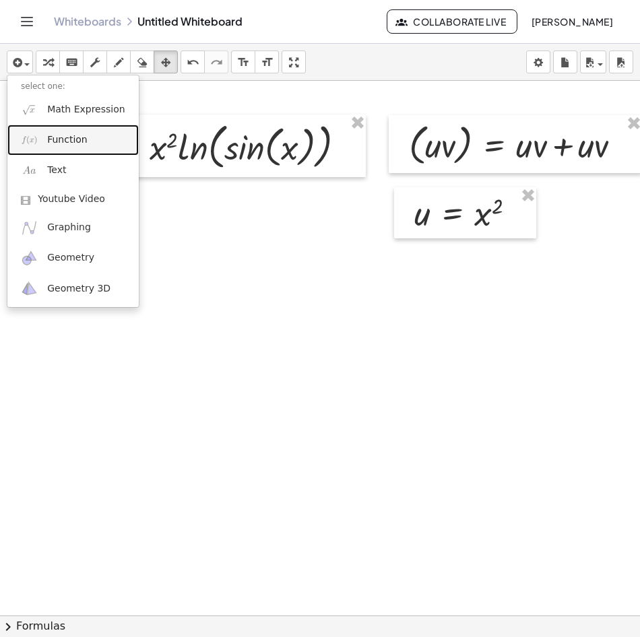
click at [56, 141] on span "Function" at bounding box center [67, 139] width 40 height 13
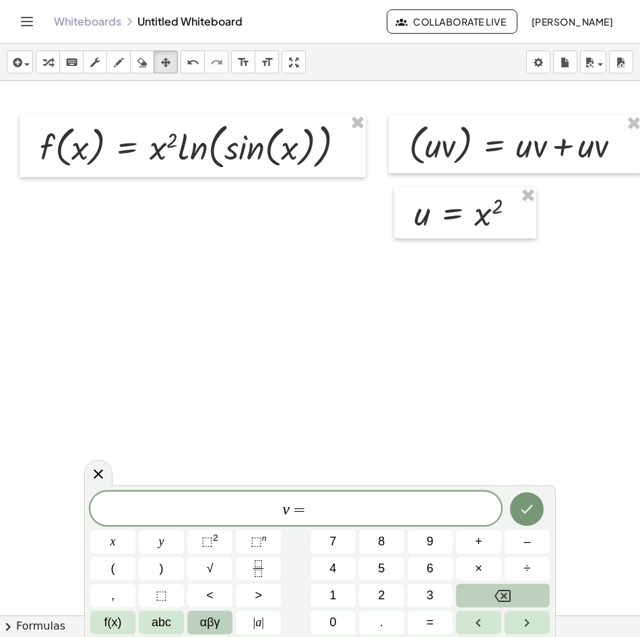
click at [189, 633] on button "αβγ" at bounding box center [209, 623] width 45 height 24
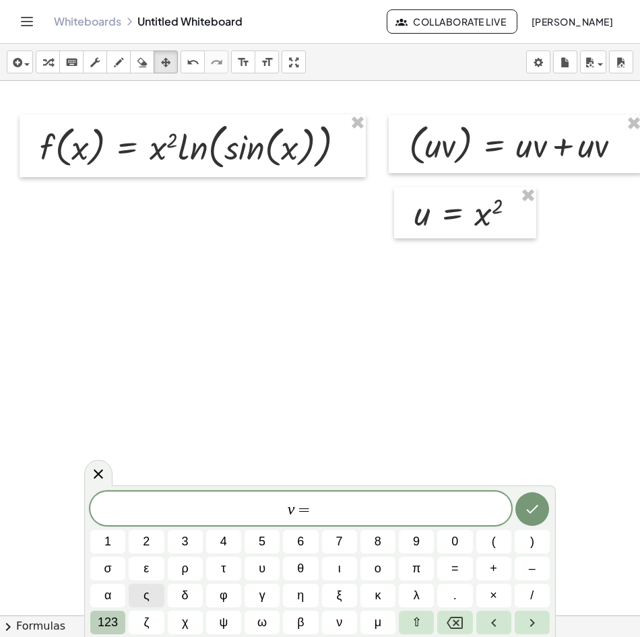
click at [118, 622] on span "123" at bounding box center [108, 623] width 20 height 18
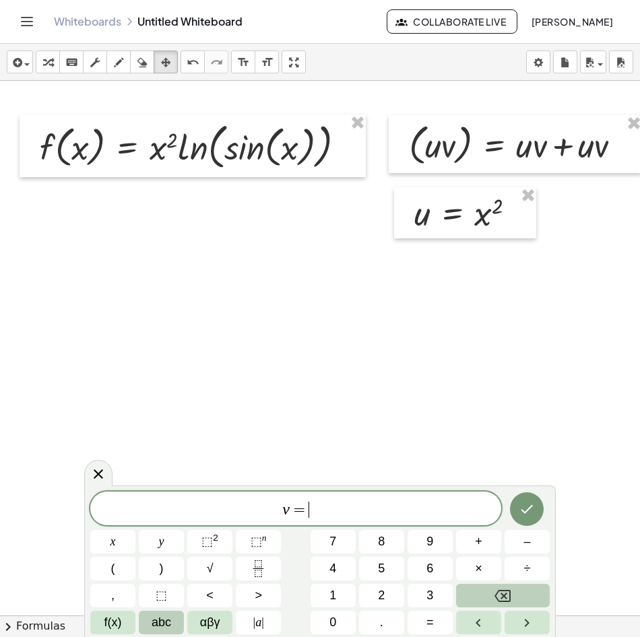
click at [153, 626] on span "abc" at bounding box center [162, 623] width 20 height 18
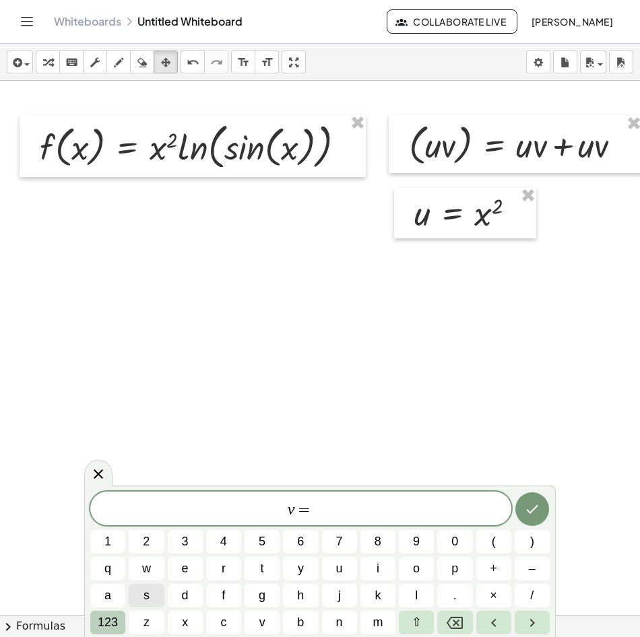
click at [104, 615] on span "123" at bounding box center [108, 623] width 20 height 18
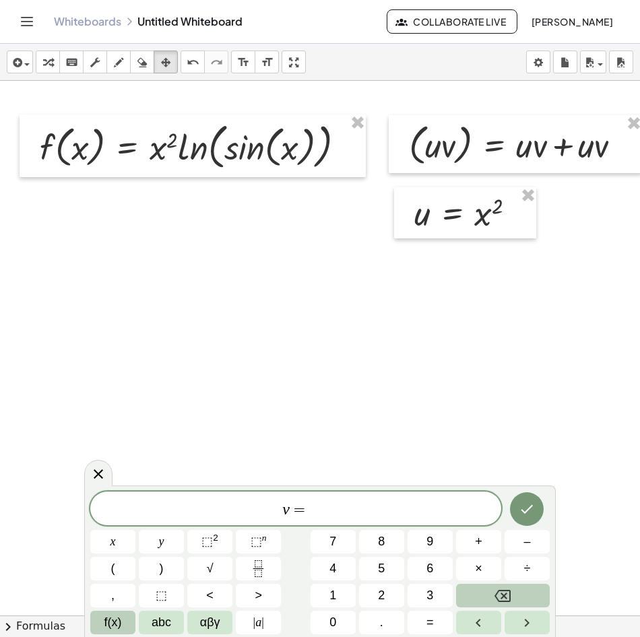
click at [109, 622] on span "f(x)" at bounding box center [113, 623] width 18 height 18
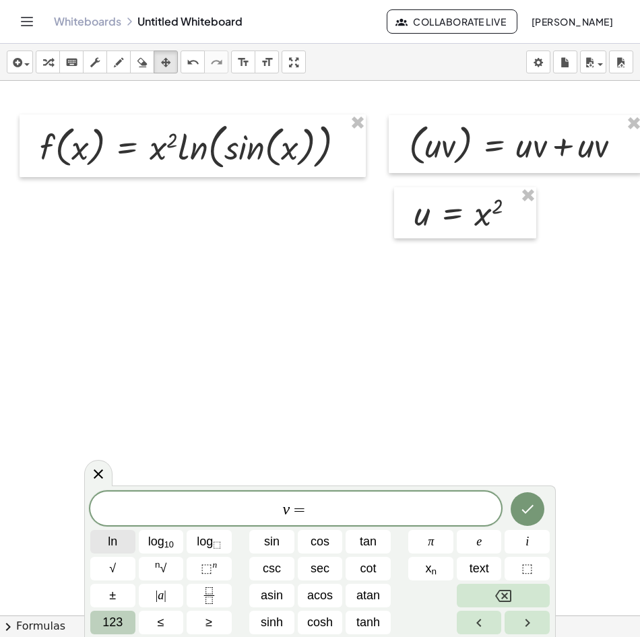
click at [115, 546] on span "ln" at bounding box center [112, 542] width 9 height 18
click at [119, 624] on span "123" at bounding box center [112, 623] width 20 height 18
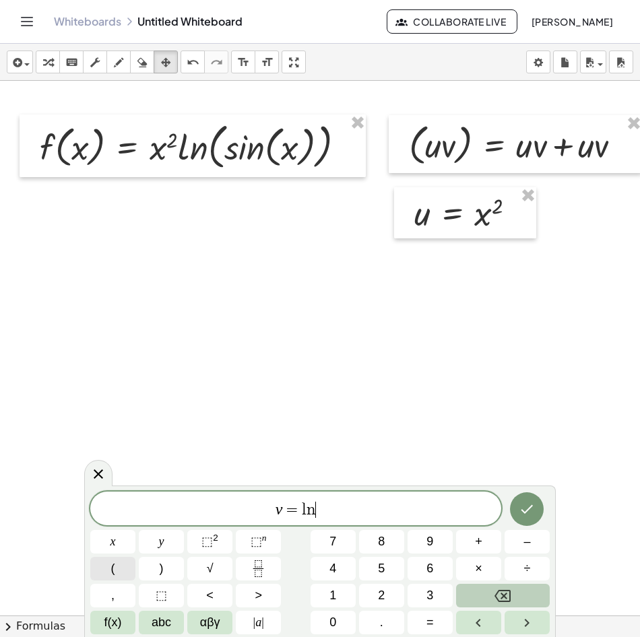
click at [113, 567] on span "(" at bounding box center [113, 569] width 4 height 18
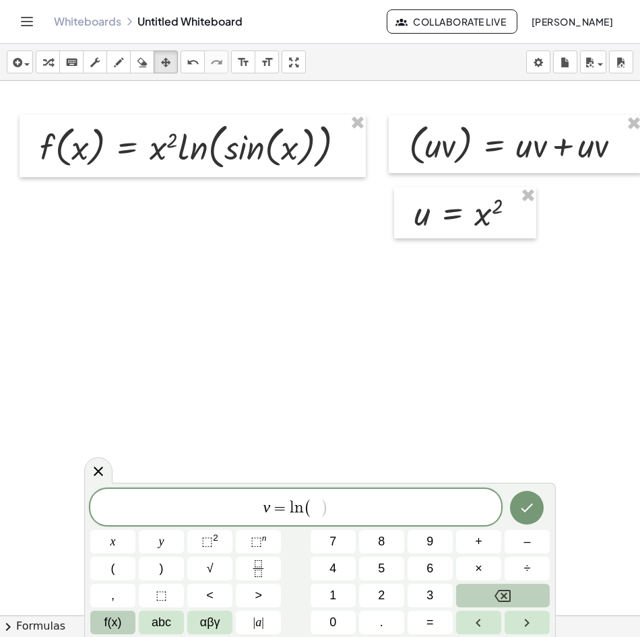
click at [111, 620] on span "f(x)" at bounding box center [113, 623] width 18 height 18
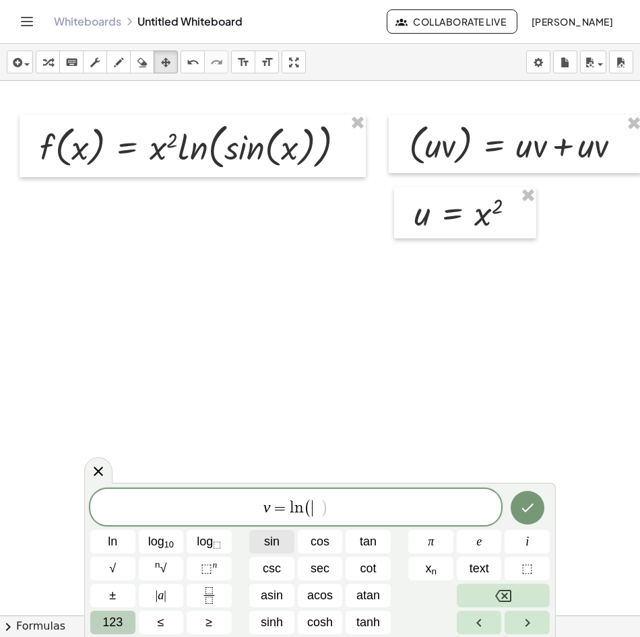
click at [282, 537] on button "sin" at bounding box center [271, 542] width 45 height 24
click at [104, 620] on span "123" at bounding box center [112, 623] width 20 height 18
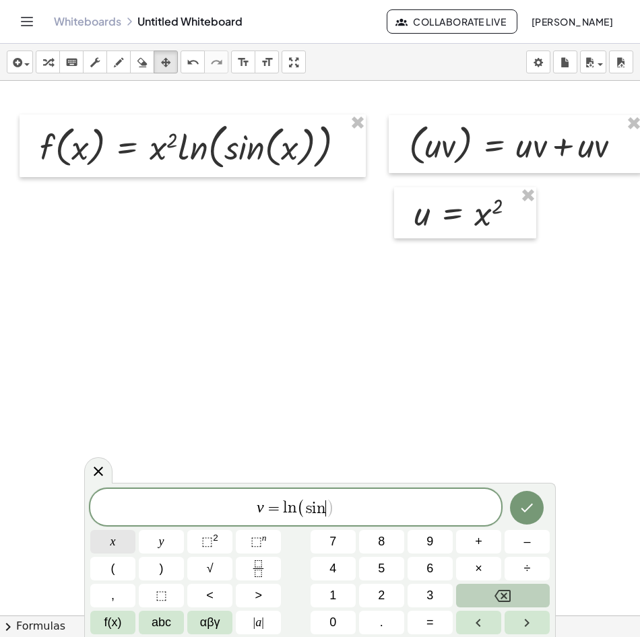
click at [115, 538] on span "x" at bounding box center [112, 542] width 5 height 18
click at [160, 569] on span ")" at bounding box center [162, 569] width 4 height 18
click at [532, 505] on icon "Done" at bounding box center [527, 508] width 12 height 9
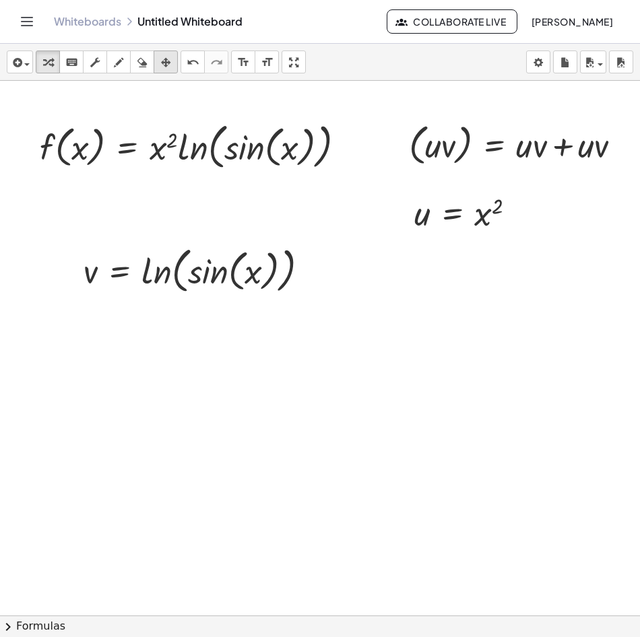
click at [166, 65] on icon "button" at bounding box center [165, 63] width 9 height 16
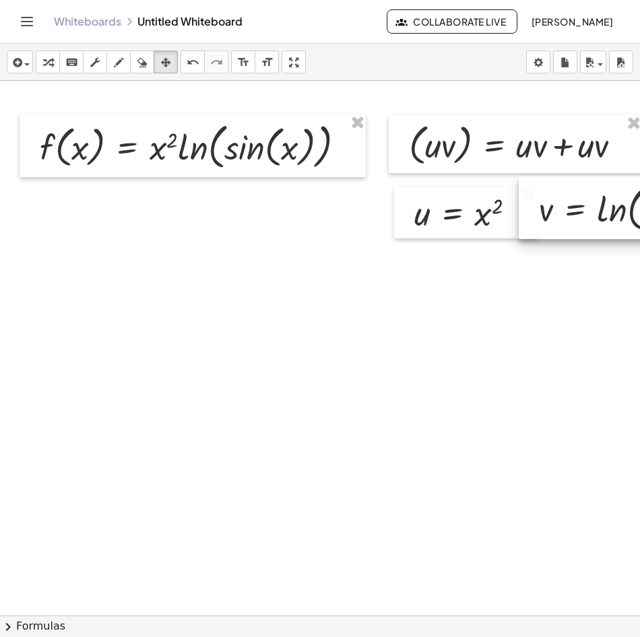
drag, startPoint x: 187, startPoint y: 277, endPoint x: 639, endPoint y: 218, distance: 456.6
click at [629, 216] on html "Graspable Math Activities Whiteboards Classes Account v1.28.3 | Privacy policy …" at bounding box center [320, 318] width 640 height 637
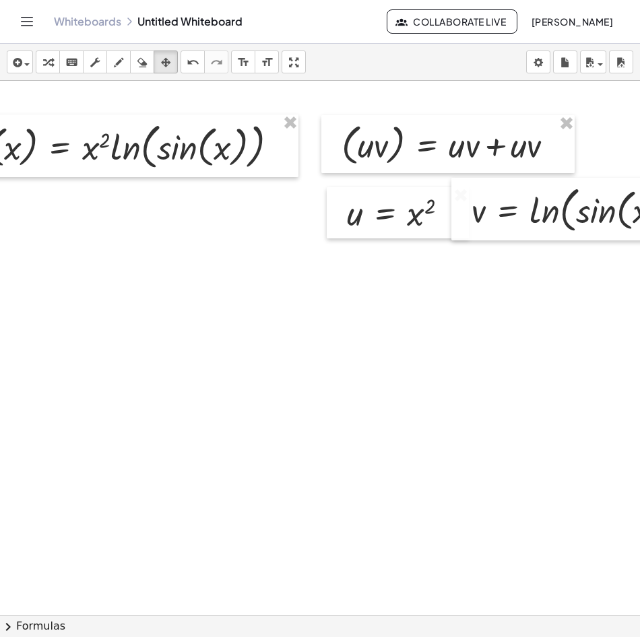
scroll to position [0, 66]
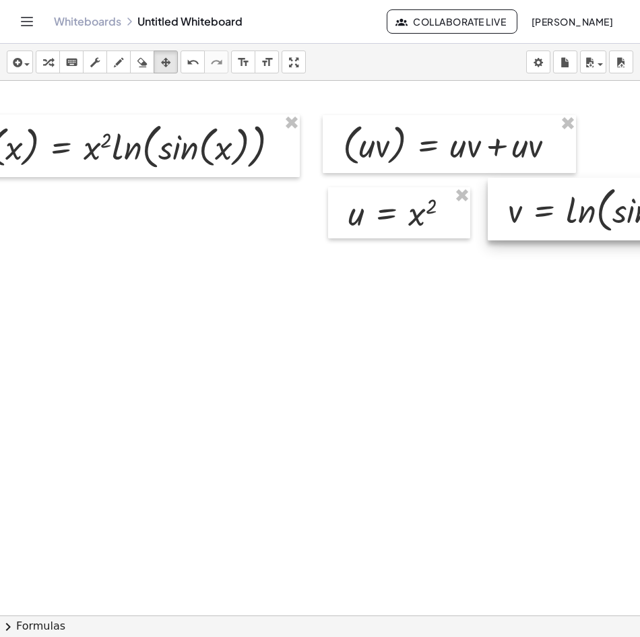
drag, startPoint x: 510, startPoint y: 206, endPoint x: 545, endPoint y: 206, distance: 35.0
click at [545, 206] on div at bounding box center [621, 209] width 266 height 63
click at [421, 447] on div at bounding box center [345, 616] width 823 height 1070
drag, startPoint x: 378, startPoint y: 604, endPoint x: 311, endPoint y: 604, distance: 66.7
click at [311, 604] on div at bounding box center [345, 616] width 823 height 1070
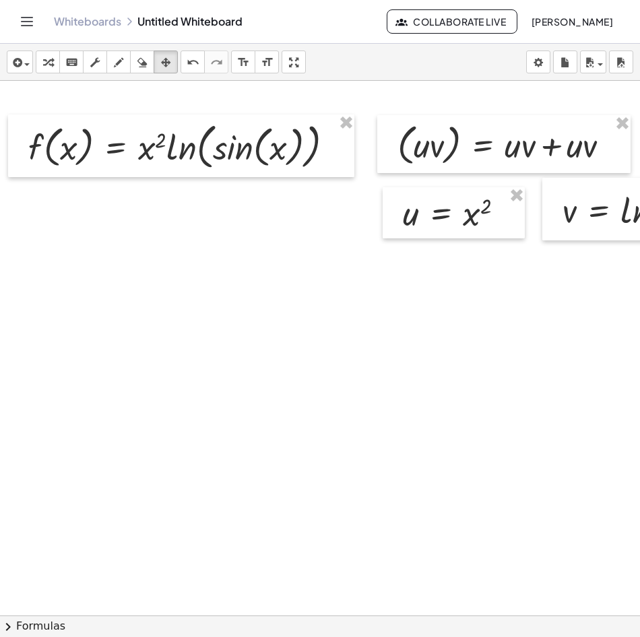
scroll to position [0, 0]
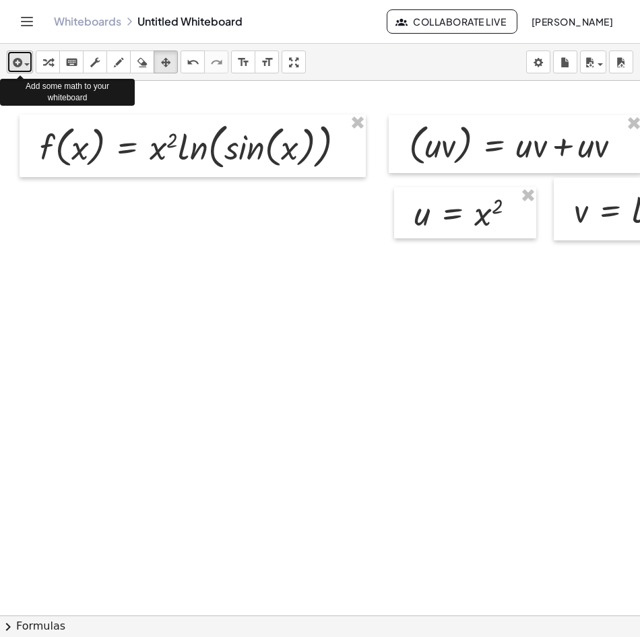
click at [31, 69] on button "insert" at bounding box center [20, 62] width 26 height 23
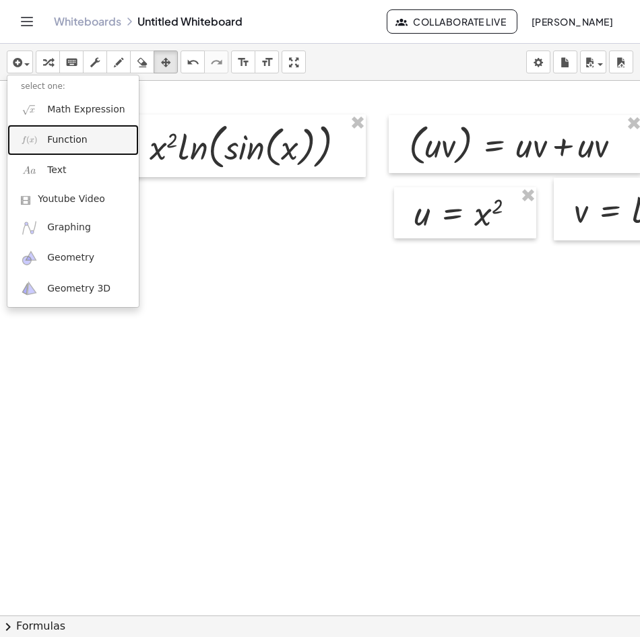
click at [67, 141] on span "Function" at bounding box center [67, 139] width 40 height 13
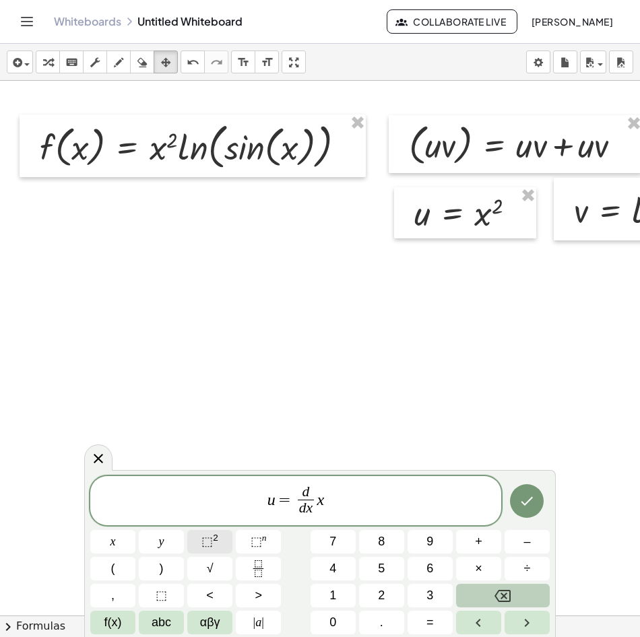
click at [213, 544] on span "⬚ 2" at bounding box center [209, 542] width 17 height 18
click at [542, 494] on button "Done" at bounding box center [527, 501] width 34 height 34
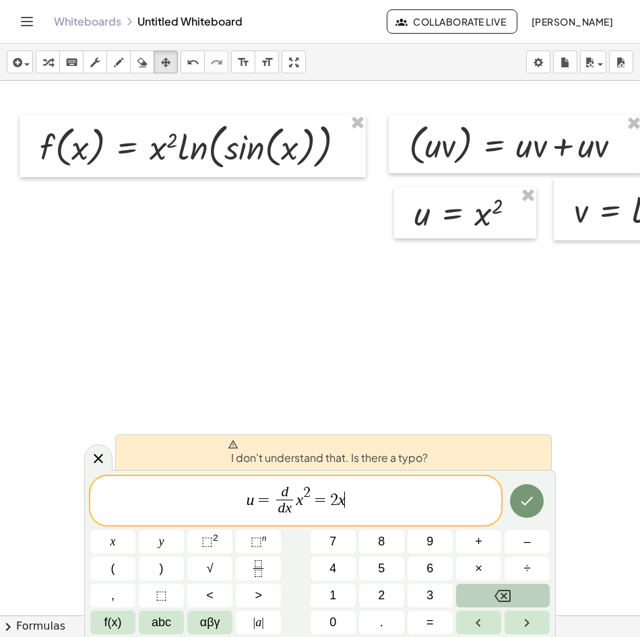
click at [329, 503] on span "u = d d x ​ x 2 = 2 x ​" at bounding box center [295, 502] width 411 height 36
click at [315, 505] on span "=" at bounding box center [321, 500] width 20 height 16
drag, startPoint x: 319, startPoint y: 503, endPoint x: 369, endPoint y: 493, distance: 51.4
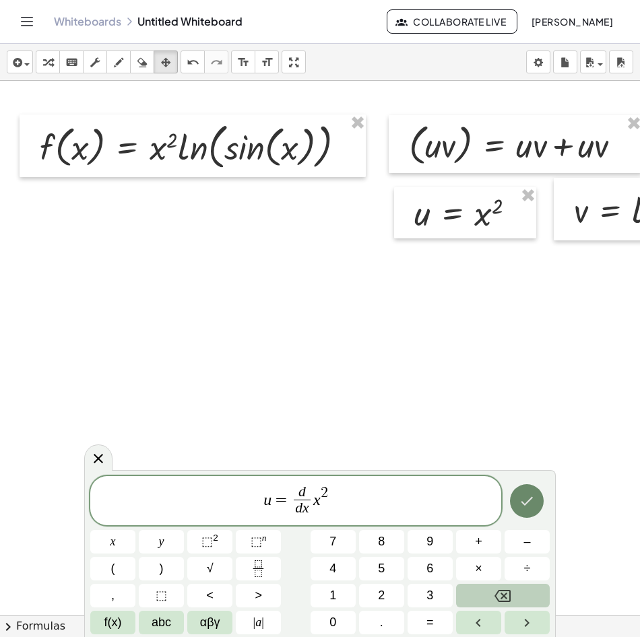
click at [528, 498] on icon "Done" at bounding box center [527, 501] width 16 height 16
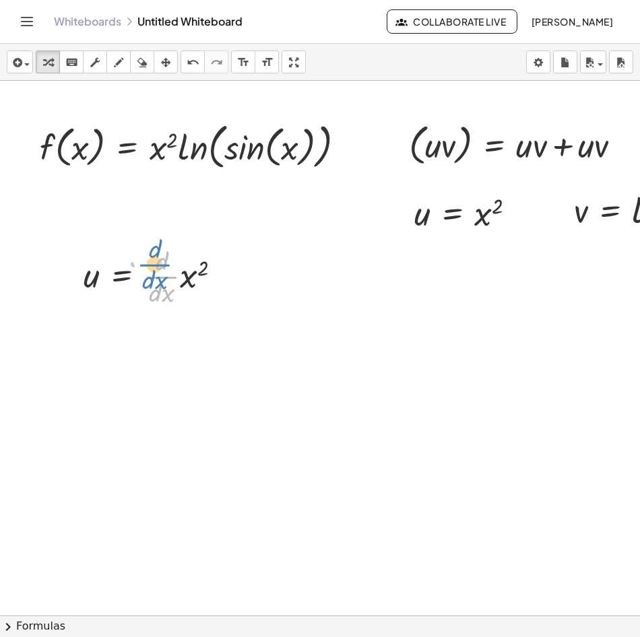
click at [140, 271] on div at bounding box center [158, 275] width 162 height 67
drag, startPoint x: 262, startPoint y: 284, endPoint x: 129, endPoint y: 299, distance: 133.5
click at [130, 299] on div "f ( , x ) = · x 2 · ln ( , sin ( , x ) ) ( · u · v ) = + · u · v + · u · v u = …" at bounding box center [411, 616] width 823 height 1070
drag, startPoint x: 127, startPoint y: 281, endPoint x: 112, endPoint y: 214, distance: 69.0
click at [112, 214] on div "f ( , x ) = · x 2 · ln ( , sin ( , x ) ) ( · u · v ) = + · u · v + · u · v u = …" at bounding box center [411, 616] width 823 height 1070
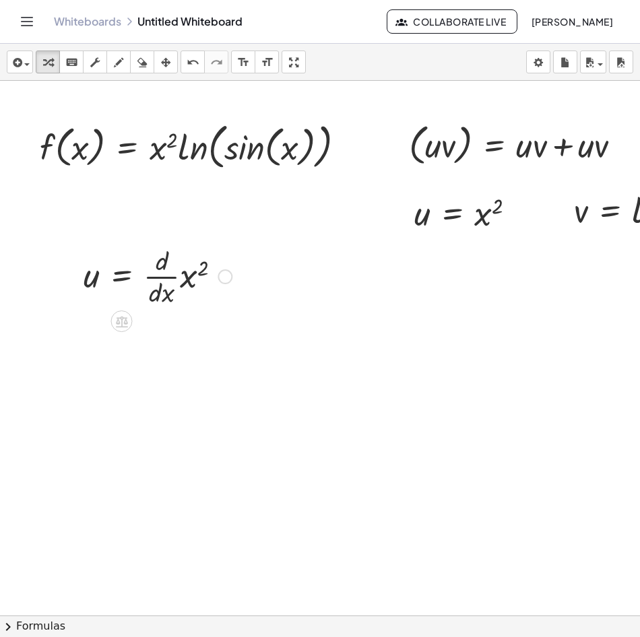
click at [182, 288] on div at bounding box center [158, 275] width 162 height 67
click at [182, 288] on div at bounding box center [148, 275] width 142 height 67
drag, startPoint x: 189, startPoint y: 280, endPoint x: 220, endPoint y: 281, distance: 31.0
click at [220, 281] on div at bounding box center [158, 275] width 162 height 67
click at [201, 278] on div at bounding box center [158, 275] width 162 height 67
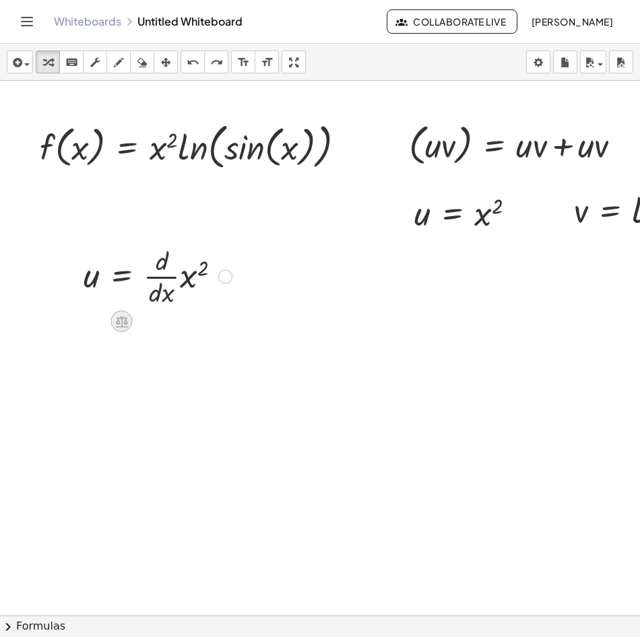
click at [119, 319] on icon at bounding box center [122, 321] width 12 height 11
click at [181, 321] on icon at bounding box center [175, 321] width 12 height 12
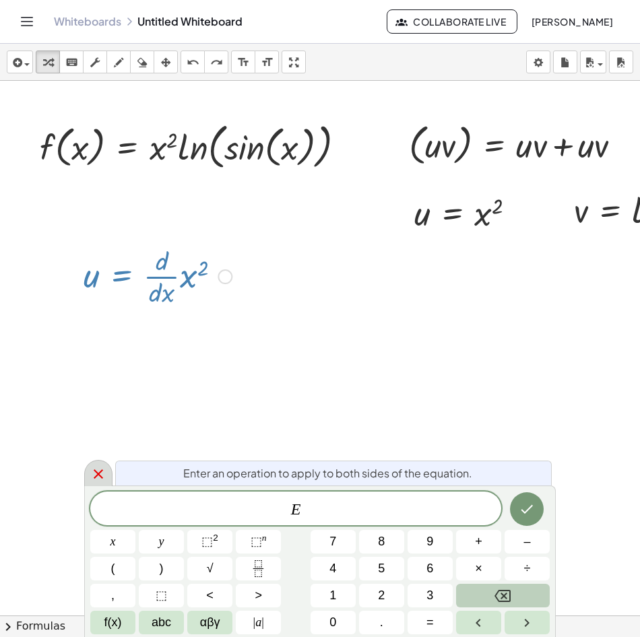
click at [92, 472] on icon at bounding box center [98, 474] width 16 height 16
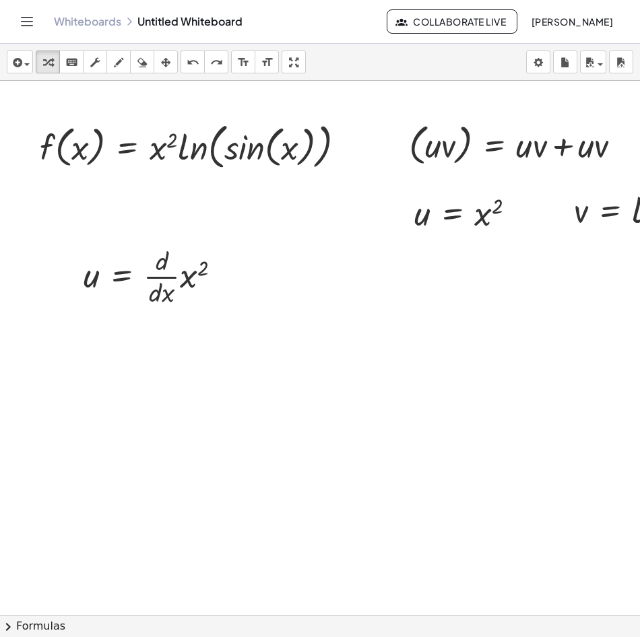
click at [133, 374] on div at bounding box center [411, 616] width 823 height 1070
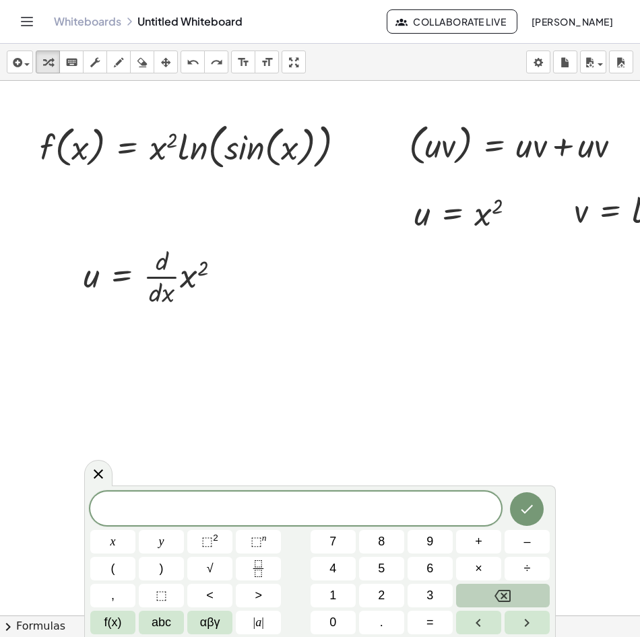
click at [273, 391] on div at bounding box center [411, 616] width 823 height 1070
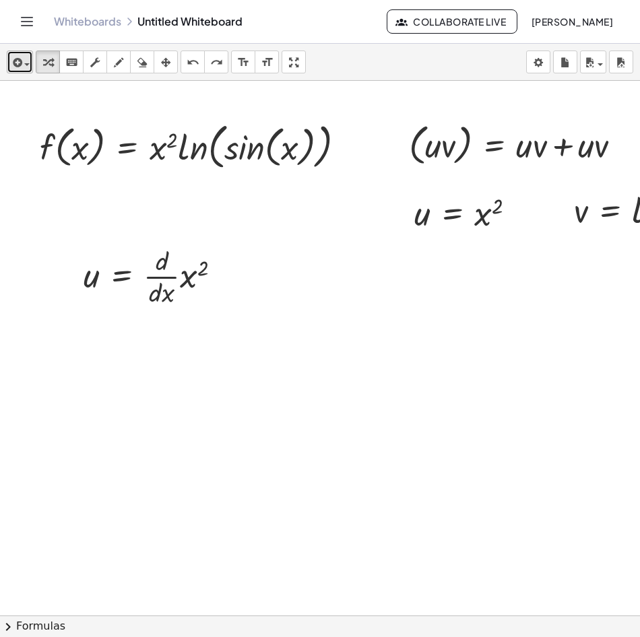
click at [22, 65] on icon "button" at bounding box center [16, 63] width 12 height 16
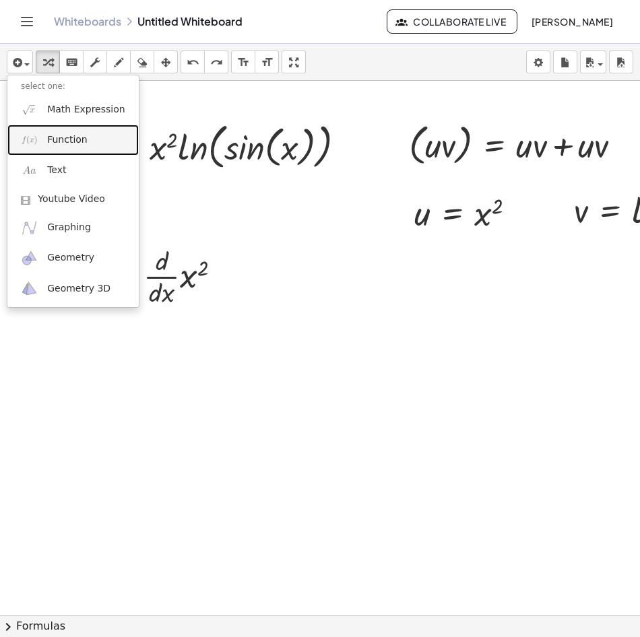
click at [69, 137] on span "Function" at bounding box center [67, 139] width 40 height 13
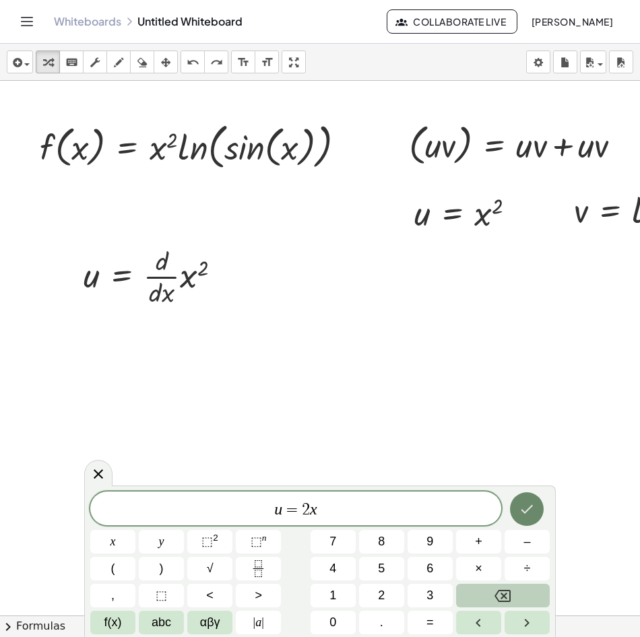
click at [525, 506] on icon "Done" at bounding box center [527, 509] width 16 height 16
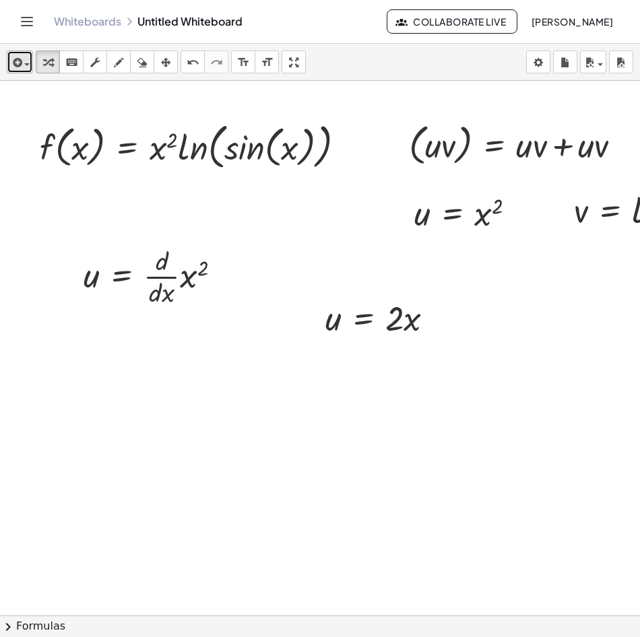
click at [20, 69] on icon "button" at bounding box center [16, 63] width 12 height 16
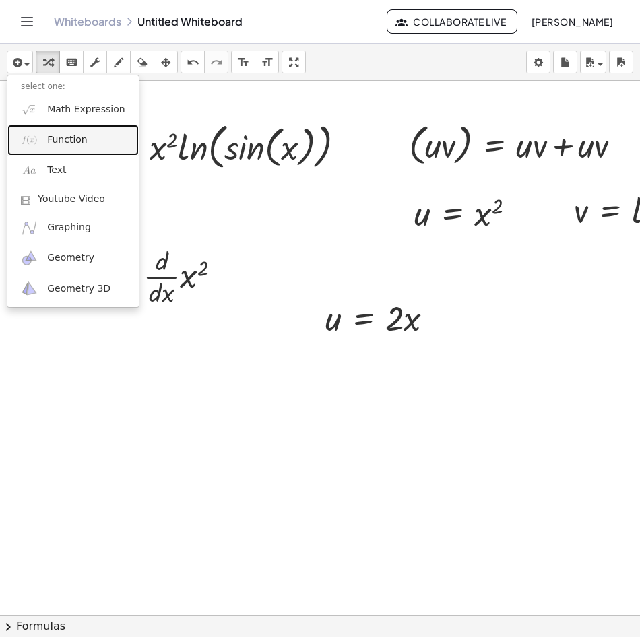
click at [69, 145] on span "Function" at bounding box center [67, 139] width 40 height 13
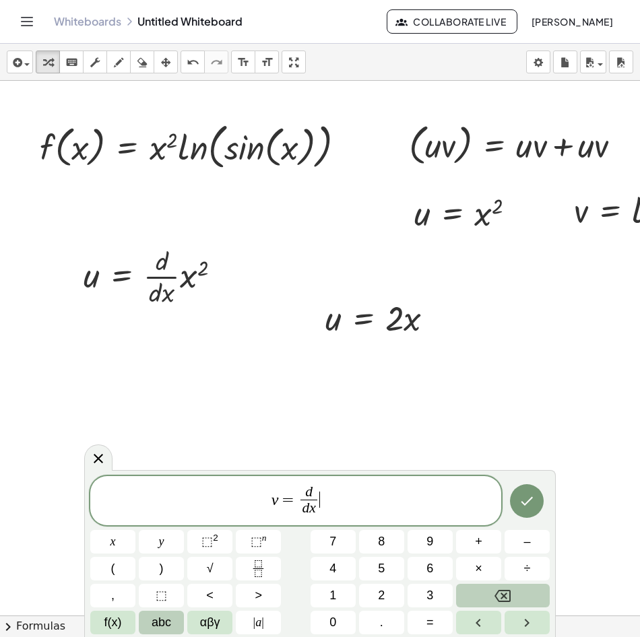
click at [166, 620] on span "abc" at bounding box center [162, 623] width 20 height 18
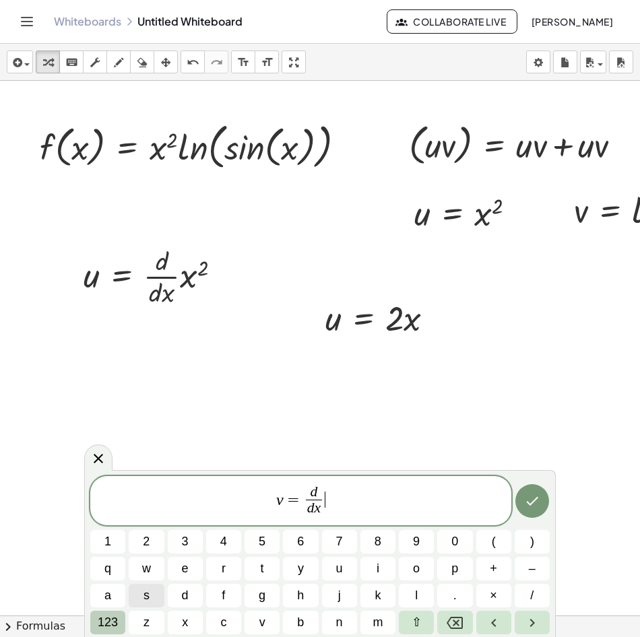
click at [125, 629] on div "v = d d x ​ ​ 1 2 3 4 5 6 7 8 9 0 ( ) q w e r t y u i o p + – a s d f g h j k l…" at bounding box center [319, 555] width 459 height 159
click at [112, 625] on span "123" at bounding box center [108, 623] width 20 height 18
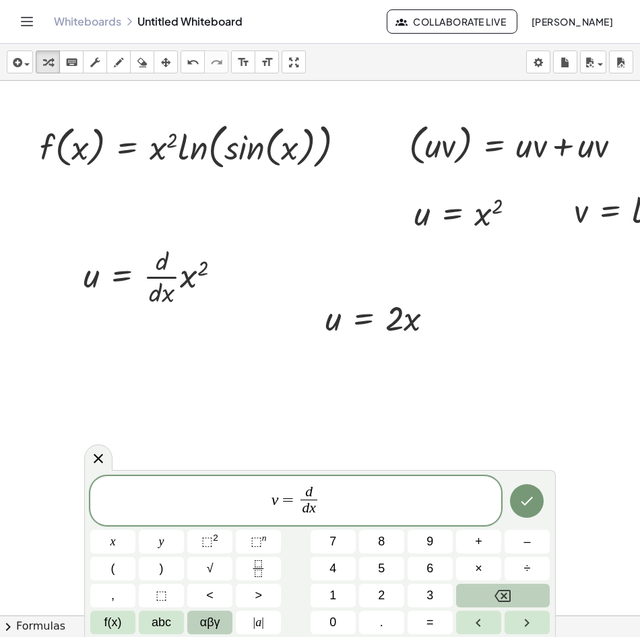
click at [205, 620] on span "αβγ" at bounding box center [210, 623] width 20 height 18
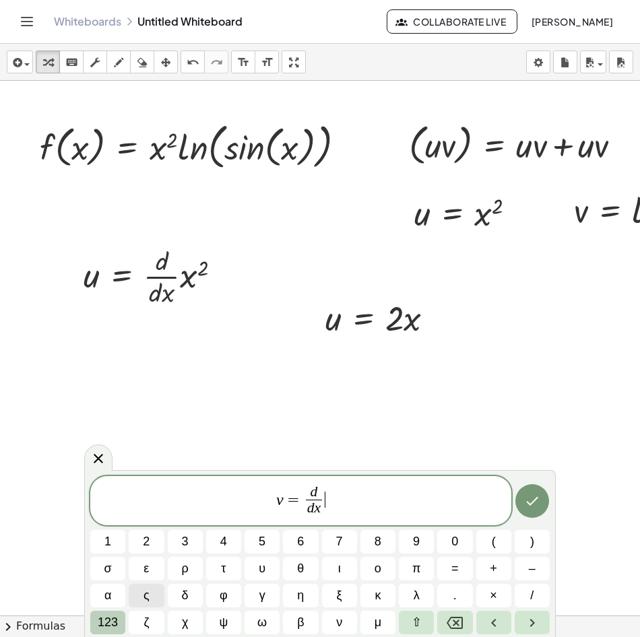
click at [107, 622] on span "123" at bounding box center [108, 623] width 20 height 18
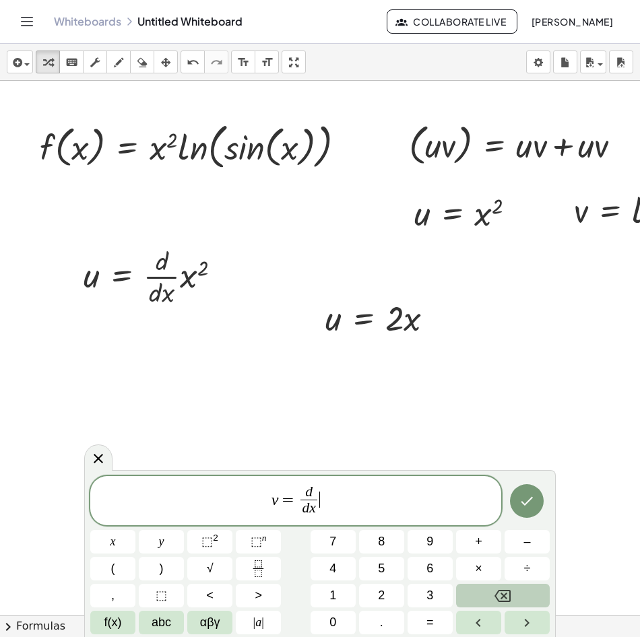
click at [107, 622] on span "f(x)" at bounding box center [113, 623] width 18 height 18
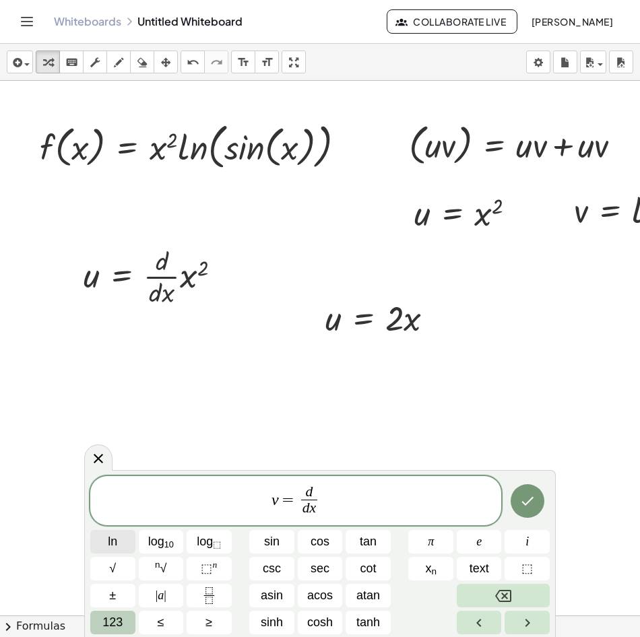
click at [129, 545] on button "ln" at bounding box center [112, 542] width 45 height 24
click at [267, 536] on span "sin" at bounding box center [271, 542] width 15 height 18
click at [115, 625] on span "123" at bounding box center [112, 623] width 20 height 18
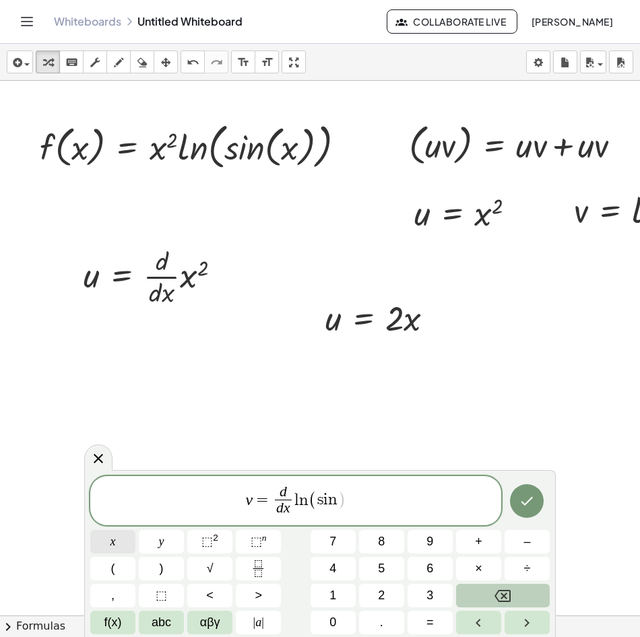
click at [120, 550] on button "x" at bounding box center [112, 542] width 45 height 24
click at [164, 576] on button ")" at bounding box center [161, 569] width 45 height 24
click at [527, 501] on icon "Done" at bounding box center [527, 501] width 16 height 16
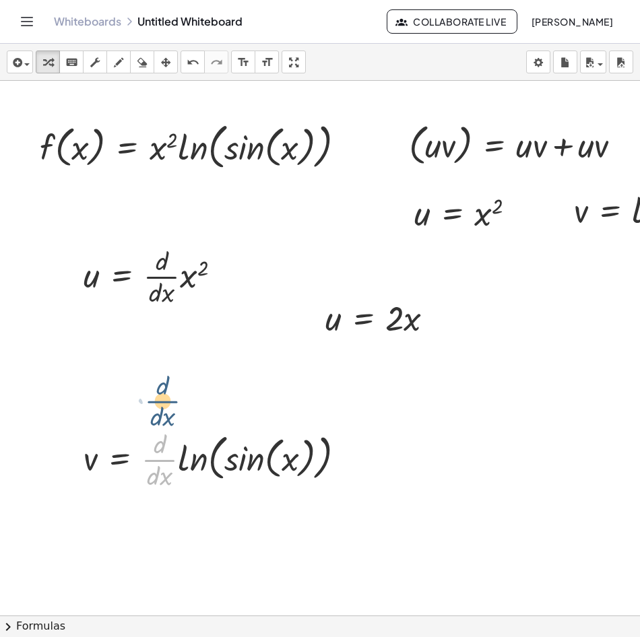
drag, startPoint x: 172, startPoint y: 461, endPoint x: 181, endPoint y: 391, distance: 70.6
click at [181, 391] on div "f ( , x ) = · x 2 · ln ( , sin ( , x ) ) ( · u · v ) = + · u · v + · u · v u = …" at bounding box center [411, 616] width 823 height 1070
click at [15, 63] on icon "button" at bounding box center [16, 63] width 12 height 16
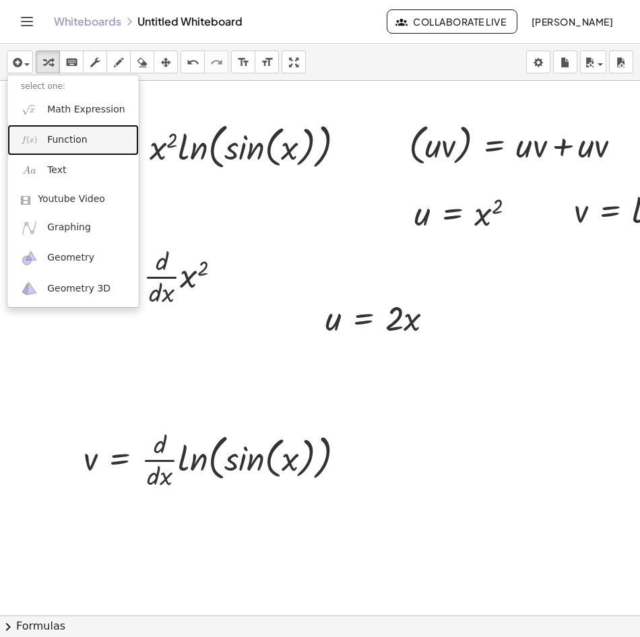
click at [70, 137] on span "Function" at bounding box center [67, 139] width 40 height 13
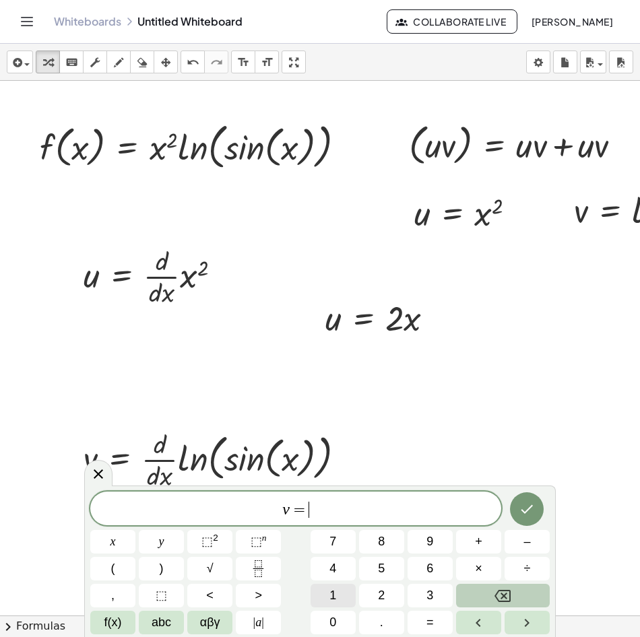
click at [334, 591] on span "1" at bounding box center [332, 596] width 7 height 18
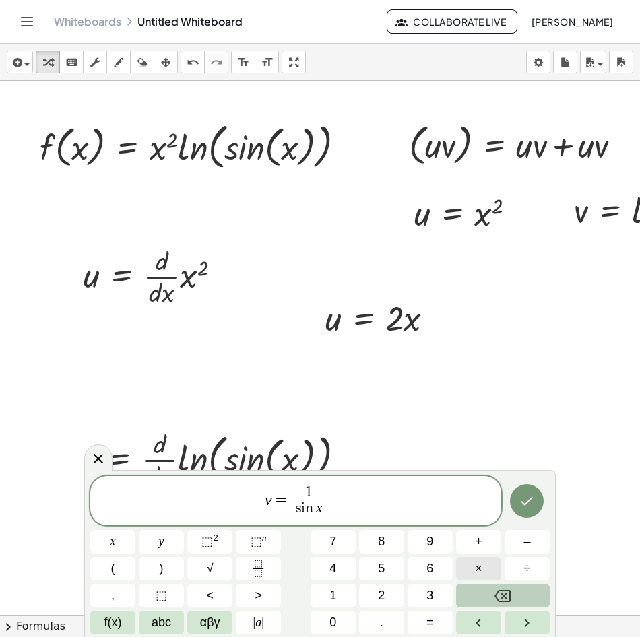
click at [475, 565] on span "×" at bounding box center [478, 569] width 7 height 18
click at [122, 619] on button "f(x)" at bounding box center [112, 623] width 45 height 24
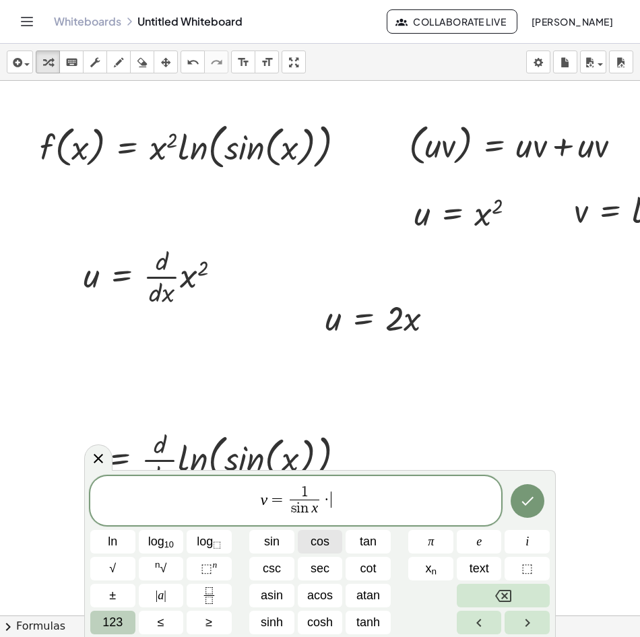
click at [329, 543] on span "cos" at bounding box center [320, 542] width 19 height 18
click at [190, 496] on span "v = 1 s i n x ​ · c o s ​" at bounding box center [295, 502] width 411 height 36
click at [373, 493] on span "​ v = 1 s i n x ​ · c o s" at bounding box center [295, 502] width 411 height 36
click at [118, 617] on span "123" at bounding box center [112, 623] width 20 height 18
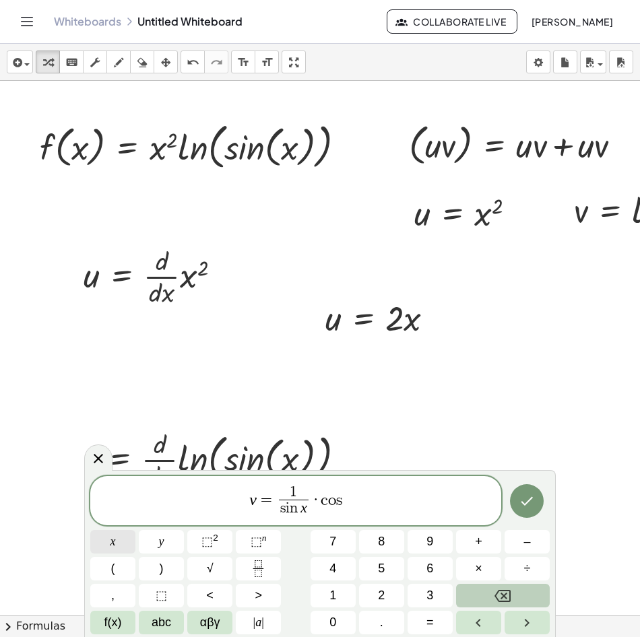
click at [128, 548] on button "x" at bounding box center [112, 542] width 45 height 24
click at [527, 499] on icon "Done" at bounding box center [527, 501] width 16 height 16
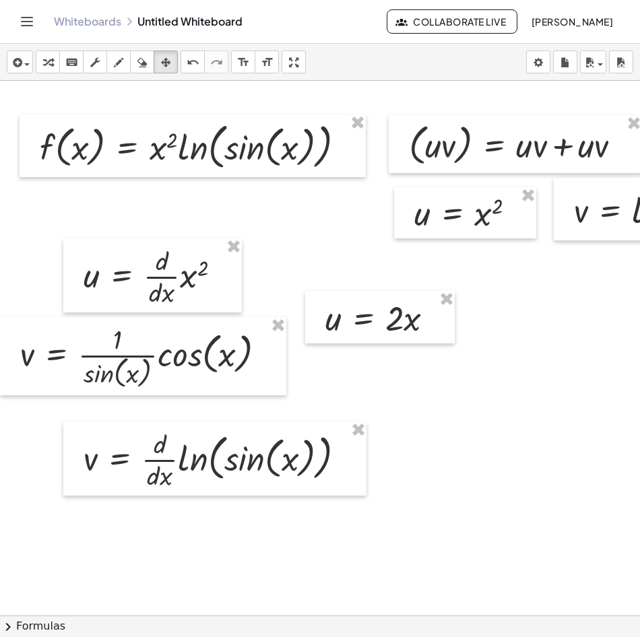
drag, startPoint x: 173, startPoint y: 61, endPoint x: 154, endPoint y: 145, distance: 85.8
click at [172, 60] on div "button" at bounding box center [166, 62] width 18 height 16
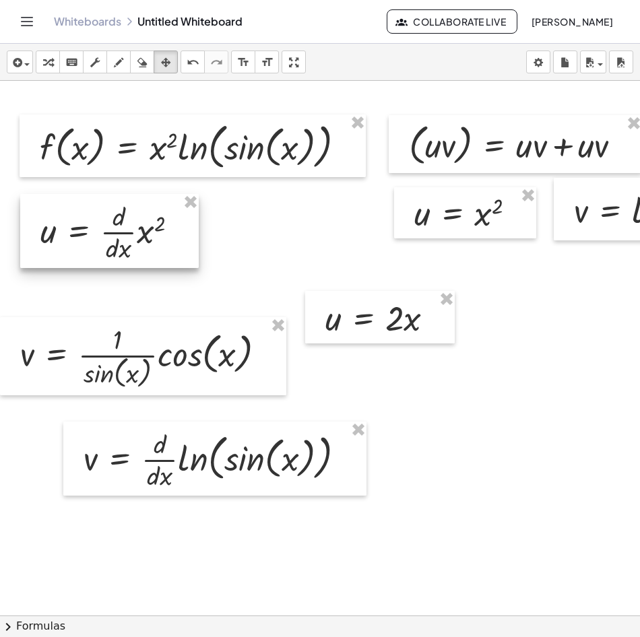
drag, startPoint x: 123, startPoint y: 290, endPoint x: 80, endPoint y: 246, distance: 61.9
click at [80, 246] on div at bounding box center [109, 231] width 179 height 74
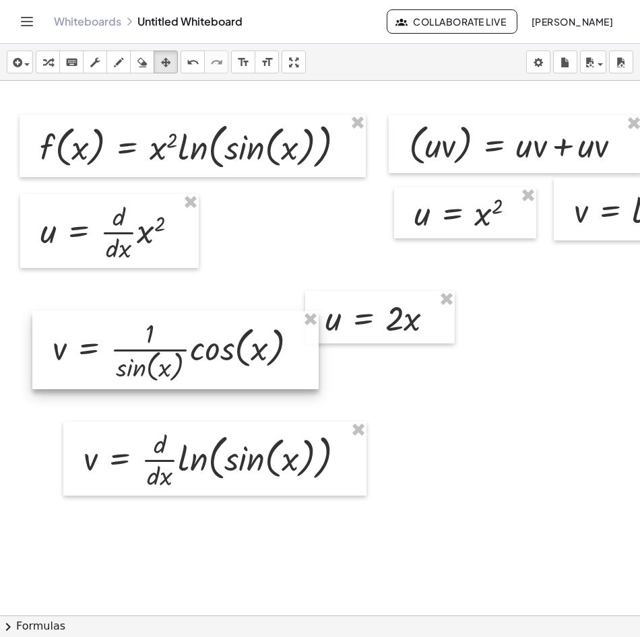
drag, startPoint x: 112, startPoint y: 373, endPoint x: 149, endPoint y: 358, distance: 39.9
click at [142, 370] on div at bounding box center [175, 350] width 286 height 78
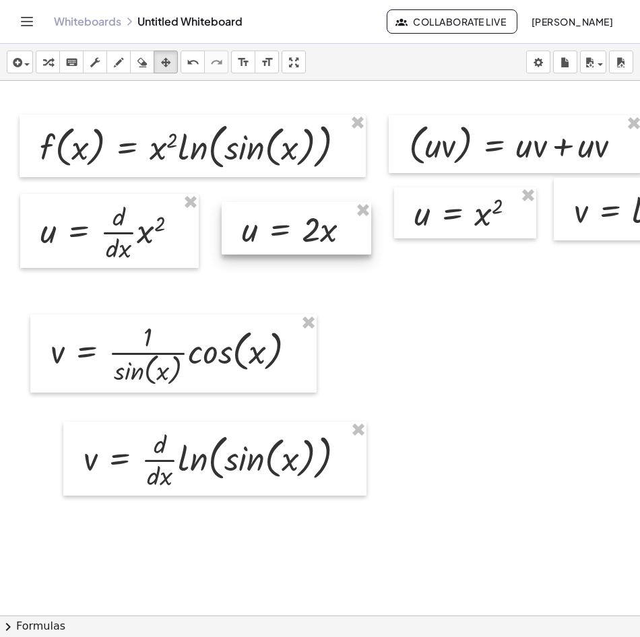
drag, startPoint x: 386, startPoint y: 326, endPoint x: 302, endPoint y: 237, distance: 122.0
click at [302, 237] on div at bounding box center [297, 228] width 150 height 53
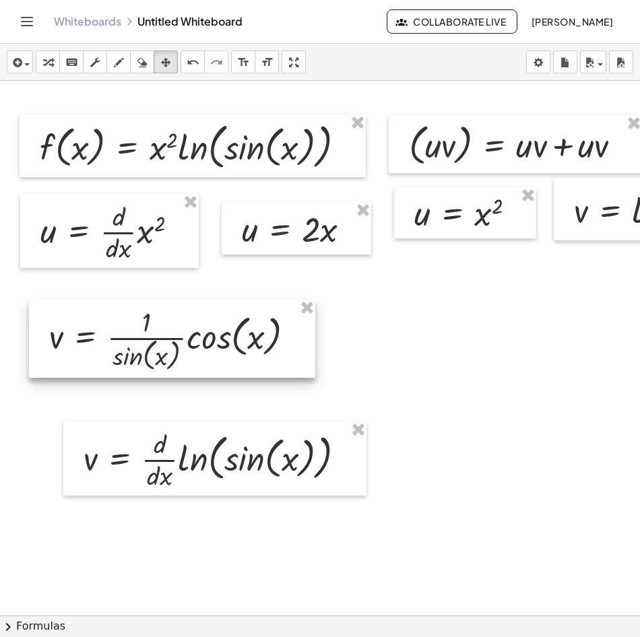
drag, startPoint x: 158, startPoint y: 371, endPoint x: 157, endPoint y: 356, distance: 14.9
click at [157, 356] on div at bounding box center [172, 339] width 286 height 78
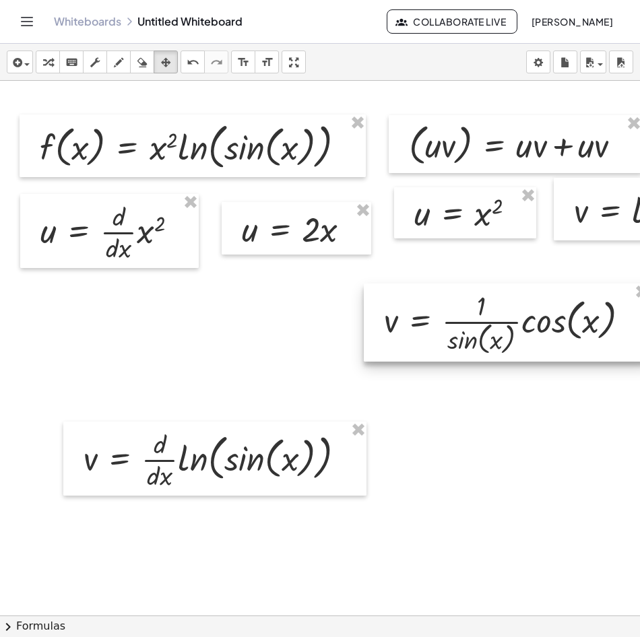
drag, startPoint x: 143, startPoint y: 348, endPoint x: 474, endPoint y: 331, distance: 331.8
click at [474, 331] on div at bounding box center [507, 323] width 286 height 78
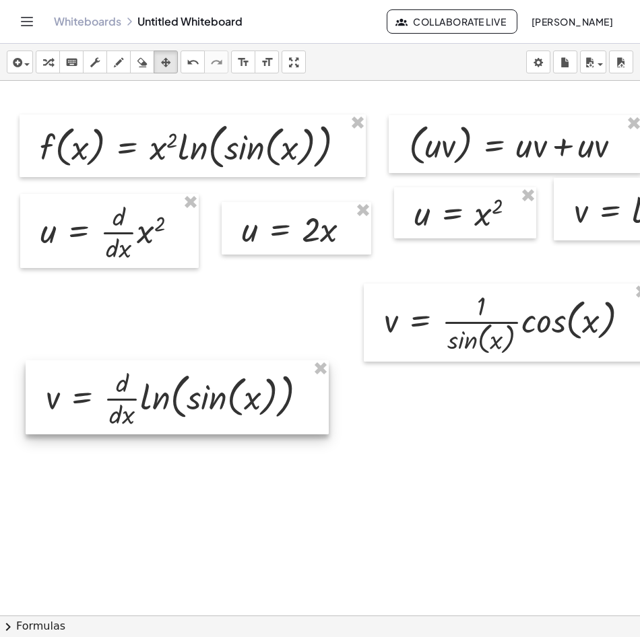
drag, startPoint x: 202, startPoint y: 382, endPoint x: 269, endPoint y: 300, distance: 105.3
click at [216, 401] on div at bounding box center [177, 397] width 303 height 74
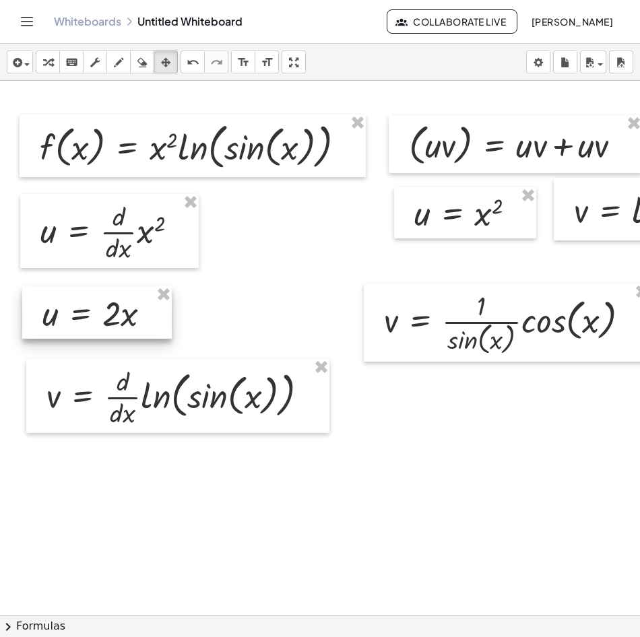
drag, startPoint x: 296, startPoint y: 230, endPoint x: 96, endPoint y: 315, distance: 217.1
click at [96, 315] on div at bounding box center [97, 312] width 150 height 53
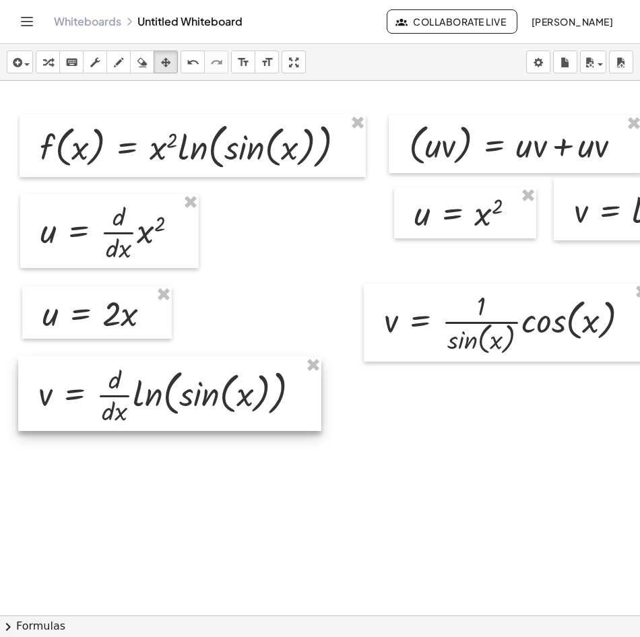
drag, startPoint x: 125, startPoint y: 393, endPoint x: 346, endPoint y: 333, distance: 228.8
click at [117, 389] on div at bounding box center [169, 394] width 303 height 74
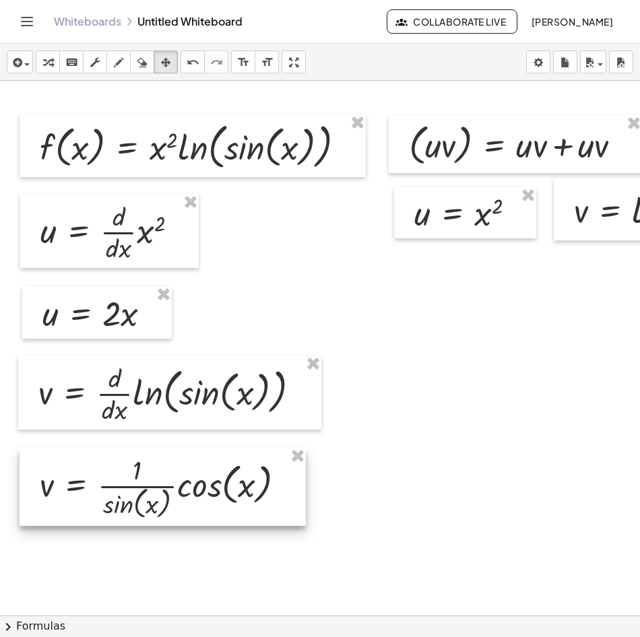
drag, startPoint x: 471, startPoint y: 323, endPoint x: 127, endPoint y: 487, distance: 381.5
click at [127, 487] on div at bounding box center [163, 487] width 286 height 78
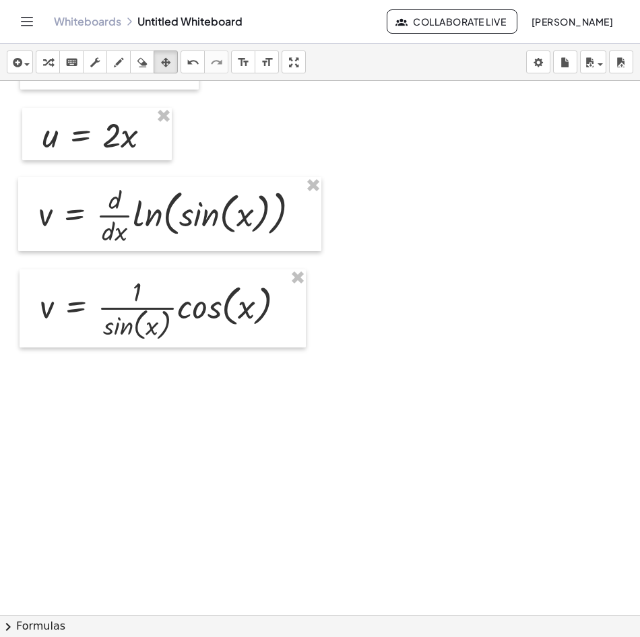
scroll to position [202, 0]
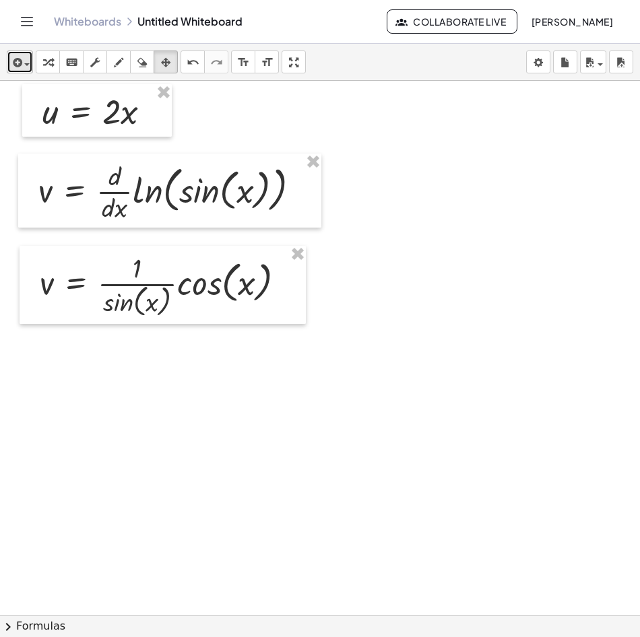
click at [22, 63] on icon "button" at bounding box center [16, 63] width 12 height 16
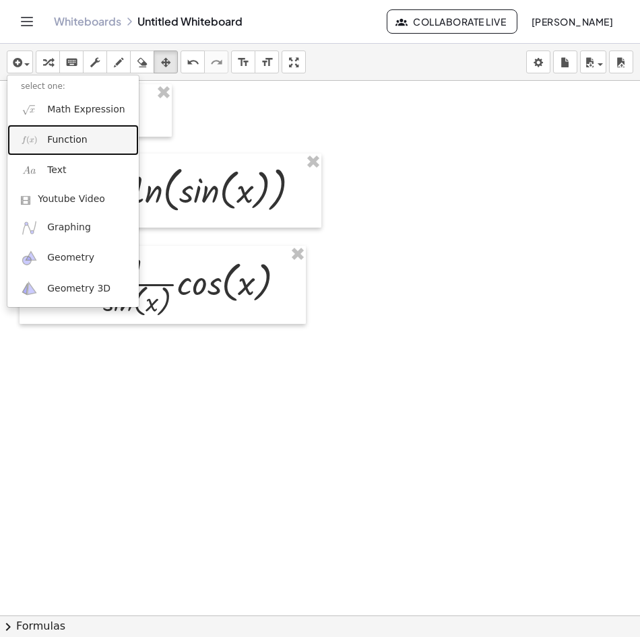
click at [77, 139] on span "Function" at bounding box center [67, 139] width 40 height 13
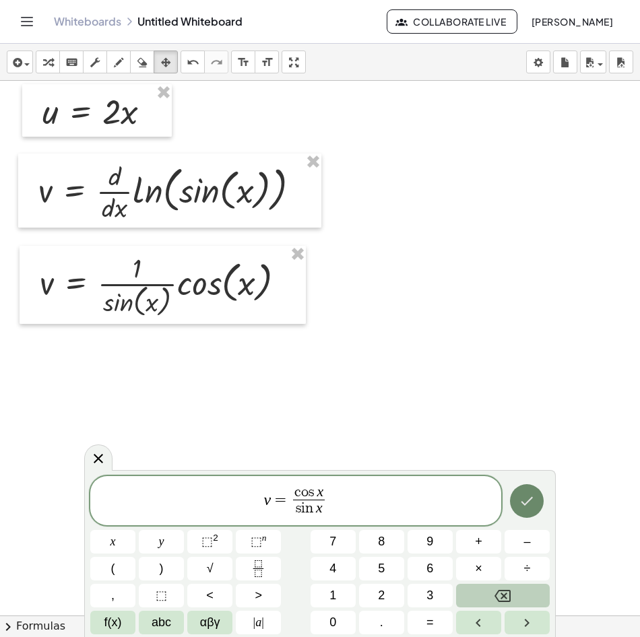
click at [527, 508] on icon "Done" at bounding box center [527, 501] width 16 height 16
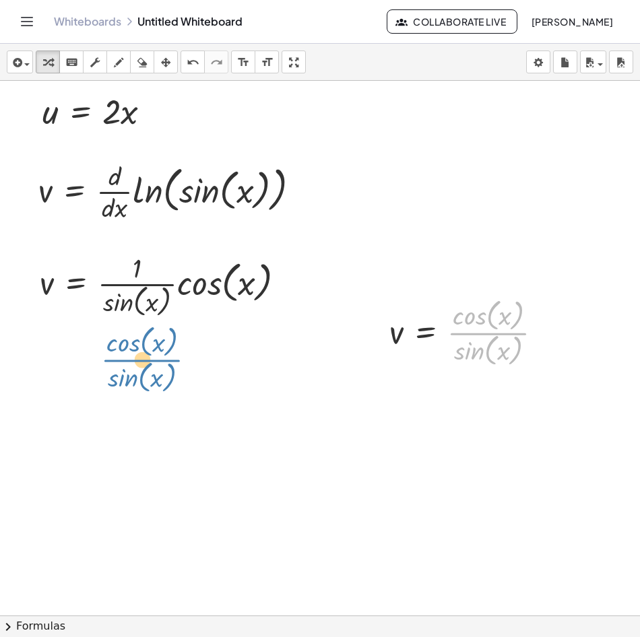
drag, startPoint x: 458, startPoint y: 333, endPoint x: 105, endPoint y: 358, distance: 353.9
click at [104, 358] on div "f ( , x ) = · x 2 · ln ( , sin ( , x ) ) ( · u · v ) = + · u · v + · u · v u = …" at bounding box center [411, 414] width 823 height 1070
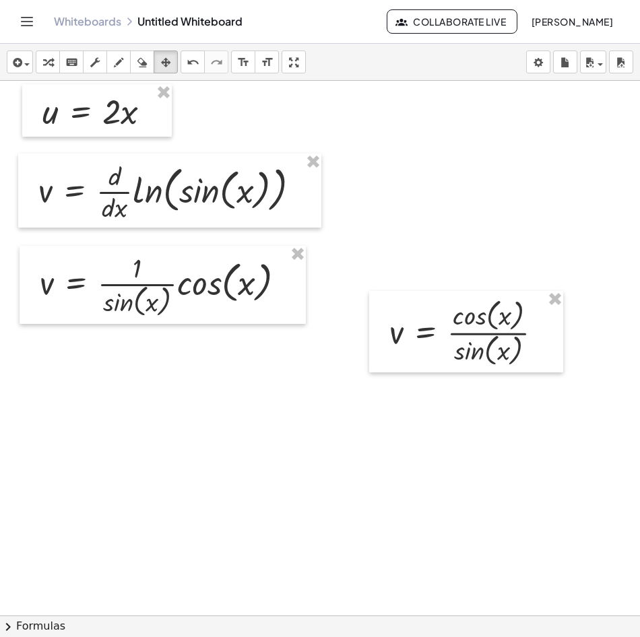
drag, startPoint x: 170, startPoint y: 66, endPoint x: 296, endPoint y: 199, distance: 183.0
click at [170, 65] on icon "button" at bounding box center [165, 63] width 9 height 16
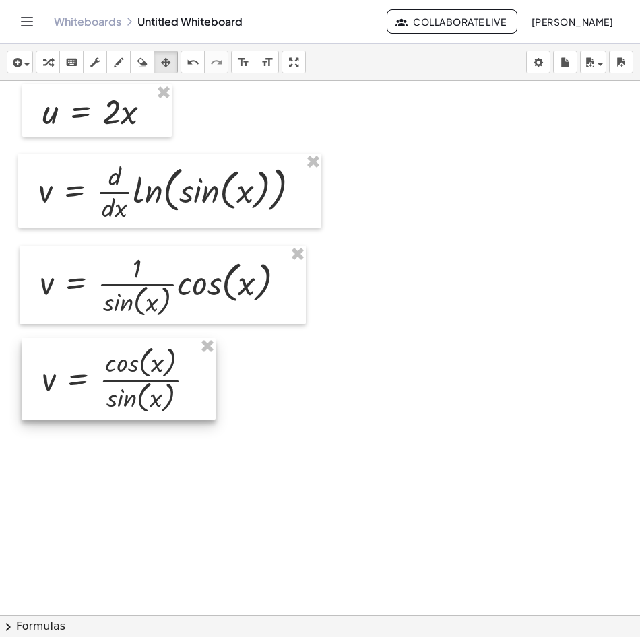
drag, startPoint x: 393, startPoint y: 380, endPoint x: 102, endPoint y: 400, distance: 291.7
click at [102, 400] on div at bounding box center [119, 379] width 194 height 82
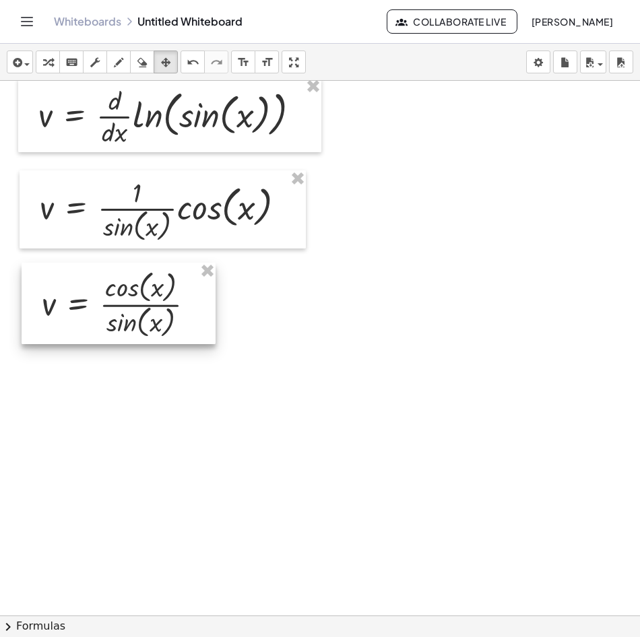
scroll to position [337, 0]
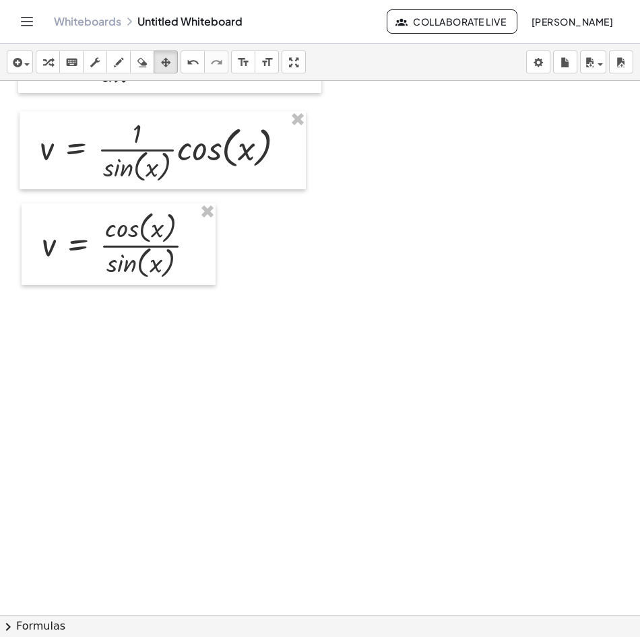
drag, startPoint x: 93, startPoint y: 348, endPoint x: 94, endPoint y: 339, distance: 8.8
click at [92, 348] on div at bounding box center [411, 279] width 823 height 1070
click at [28, 69] on div "button" at bounding box center [20, 62] width 20 height 16
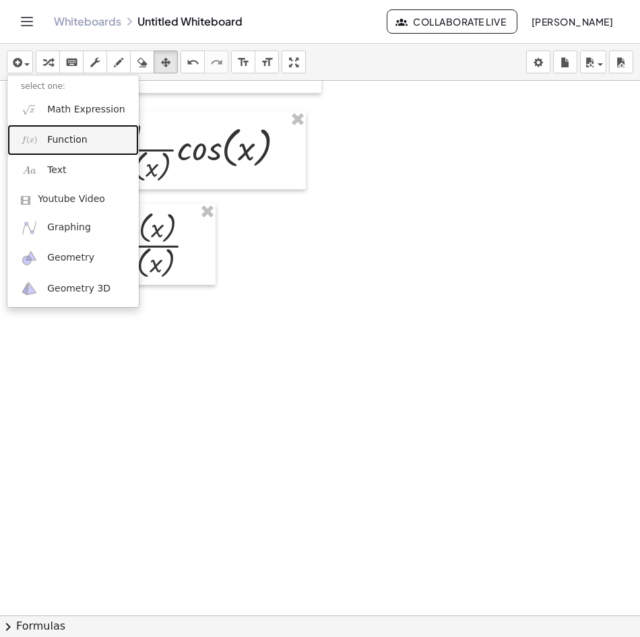
click at [86, 142] on link "Function" at bounding box center [72, 140] width 131 height 30
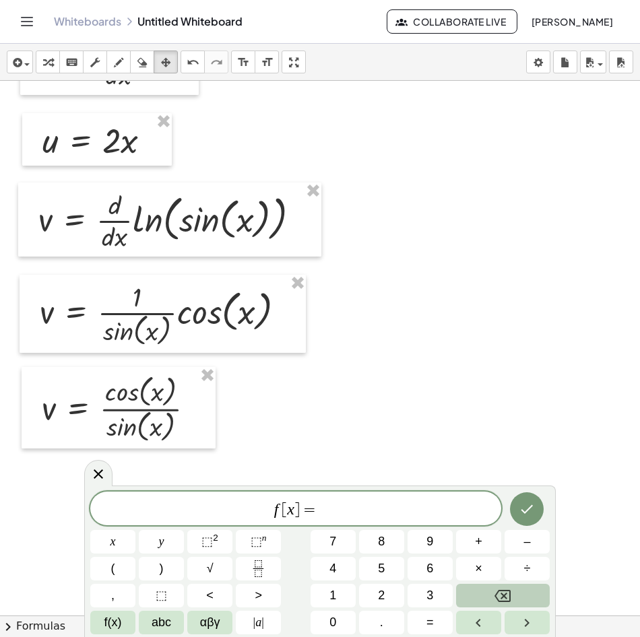
scroll to position [0, 0]
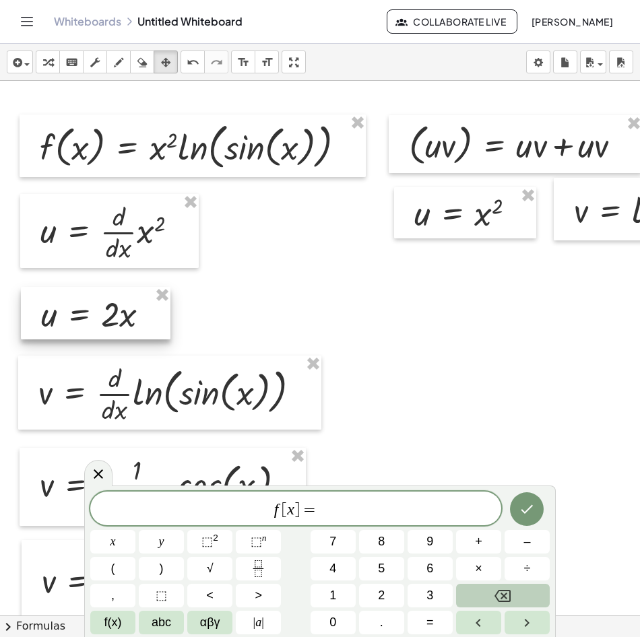
click at [112, 327] on div at bounding box center [96, 313] width 150 height 53
click at [106, 327] on div at bounding box center [93, 314] width 150 height 53
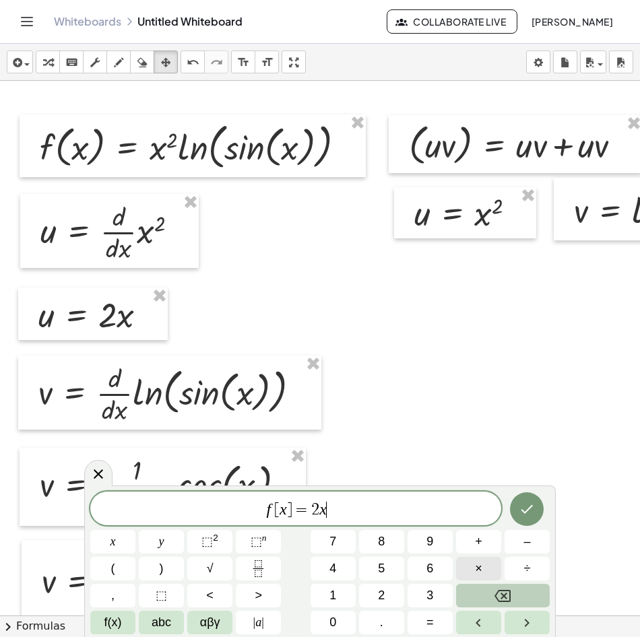
click at [478, 569] on span "×" at bounding box center [478, 569] width 7 height 18
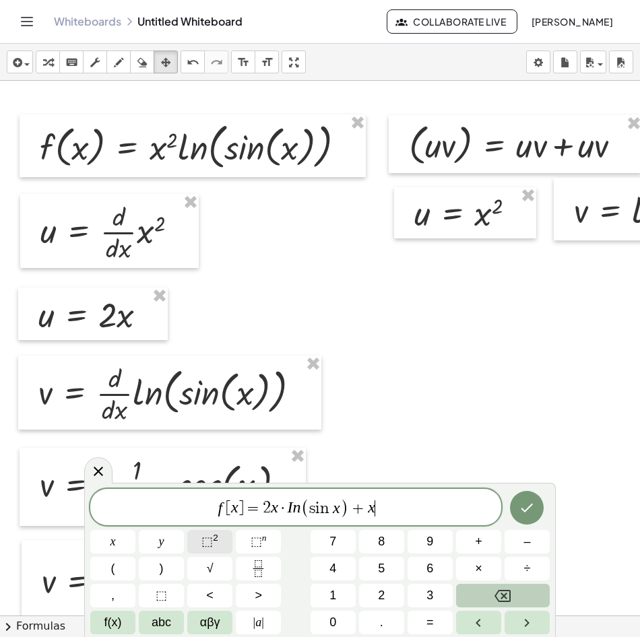
click at [203, 538] on span "⬚" at bounding box center [206, 541] width 11 height 13
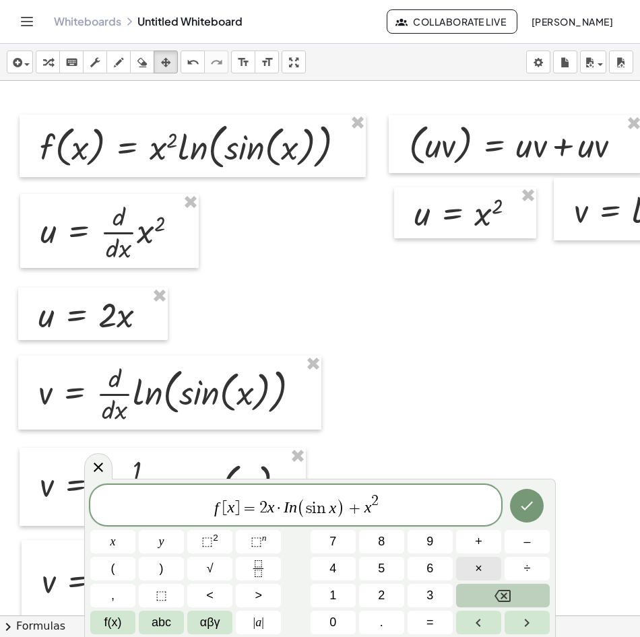
click at [478, 572] on span "×" at bounding box center [478, 569] width 7 height 18
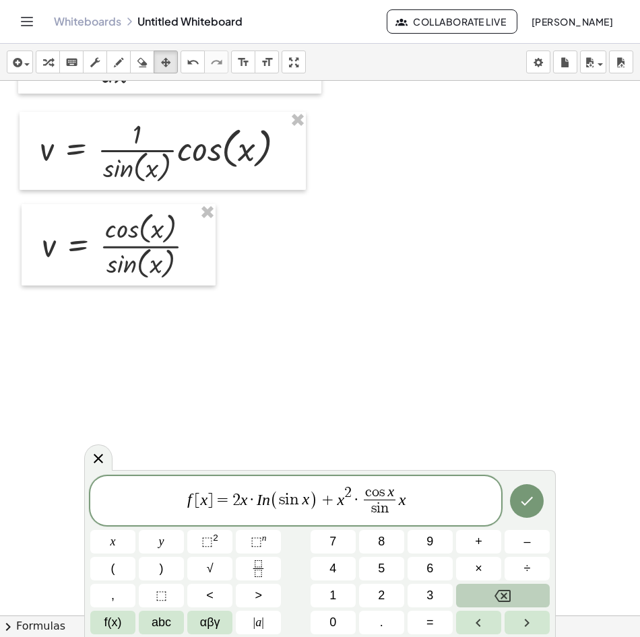
scroll to position [337, 0]
click at [525, 507] on icon "Done" at bounding box center [527, 501] width 16 height 16
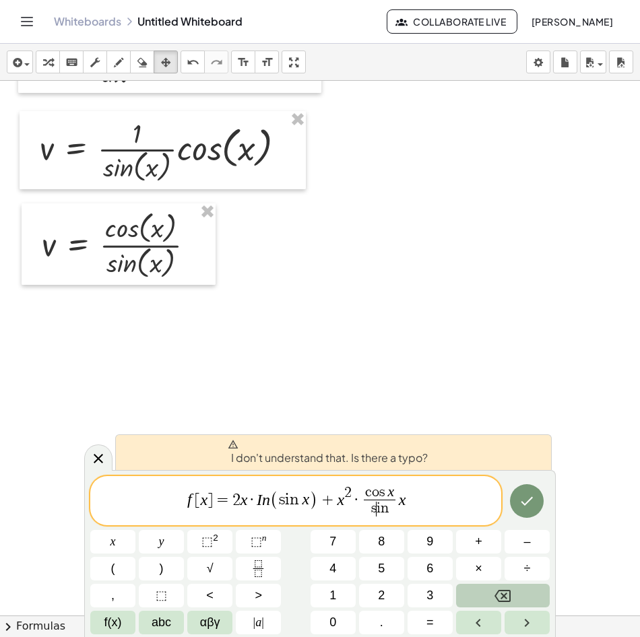
click at [373, 514] on var "s" at bounding box center [373, 508] width 5 height 15
click at [338, 511] on span "f [ x ] = 2 x · I n ( s i n x ) + x 2 · c o s x s ​ i n ​ x" at bounding box center [295, 502] width 411 height 36
click at [366, 503] on span "​ s i n" at bounding box center [380, 509] width 32 height 18
click at [410, 502] on span "f [ x ] = 2 x · I n ( s i n x ) + x 2 · c o s x ​ s i n ​ x" at bounding box center [295, 502] width 411 height 36
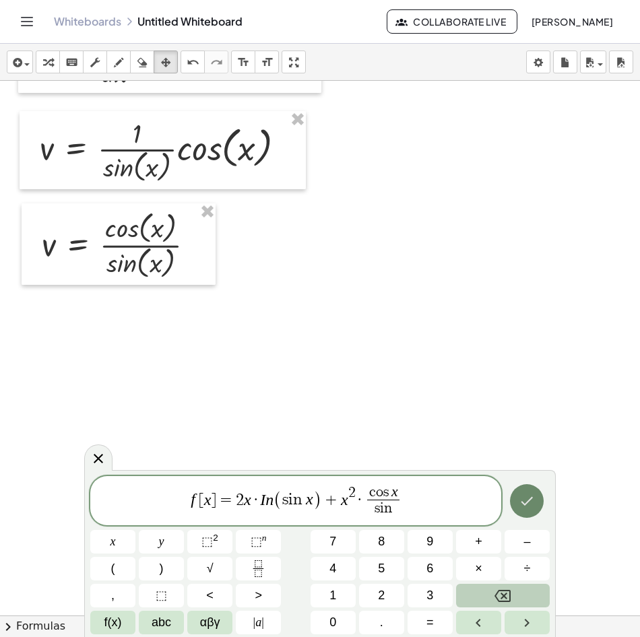
click at [533, 507] on icon "Done" at bounding box center [527, 501] width 16 height 16
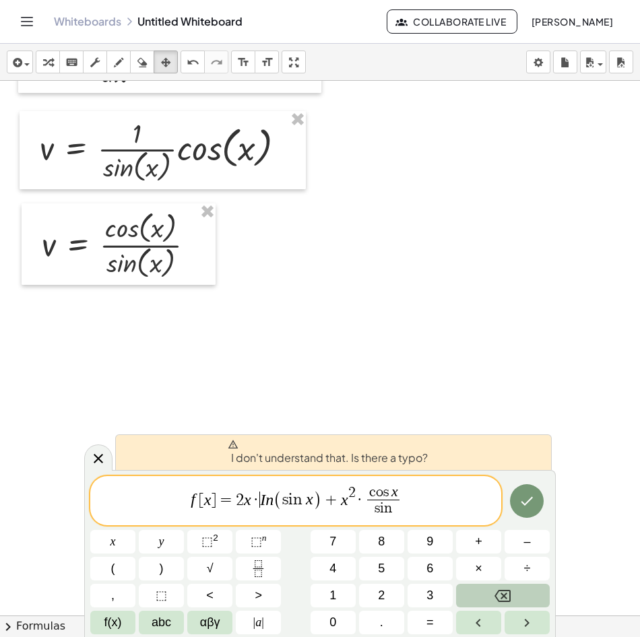
click at [258, 505] on span "·" at bounding box center [255, 500] width 9 height 16
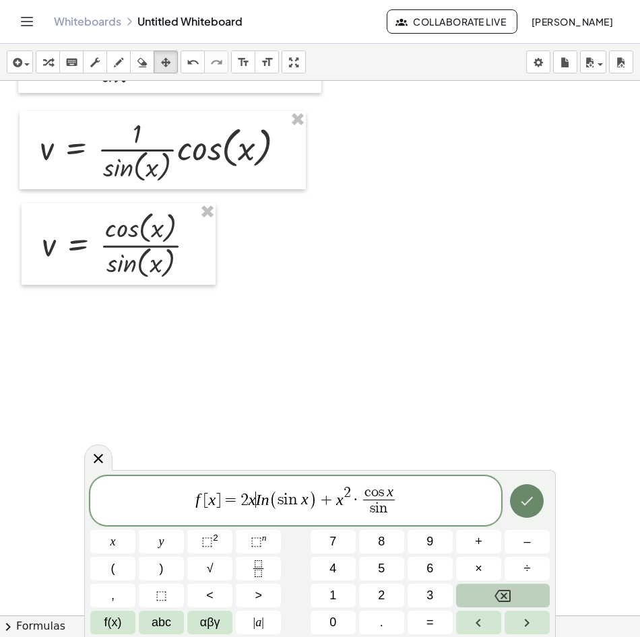
click at [524, 501] on icon "Done" at bounding box center [527, 501] width 16 height 16
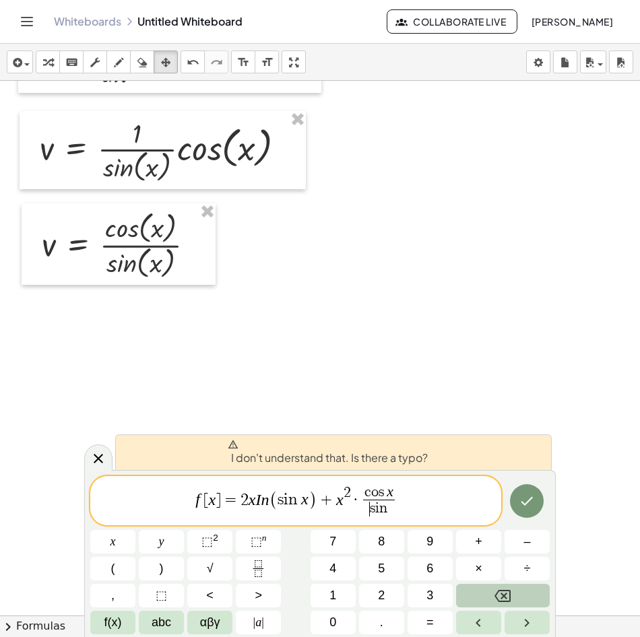
click at [363, 503] on span "​ s i n" at bounding box center [379, 509] width 32 height 18
click at [358, 503] on span "f [ x ] = 2 x I n ( s i n x ) + x 2 · ​ c o s x s i n ​" at bounding box center [295, 502] width 411 height 36
click at [396, 504] on span "f [ x ] = 2 x I n ( s i n x ) + x 2 · ​ c o s x s i n ​" at bounding box center [295, 502] width 411 height 36
click at [386, 508] on var "n" at bounding box center [383, 508] width 8 height 15
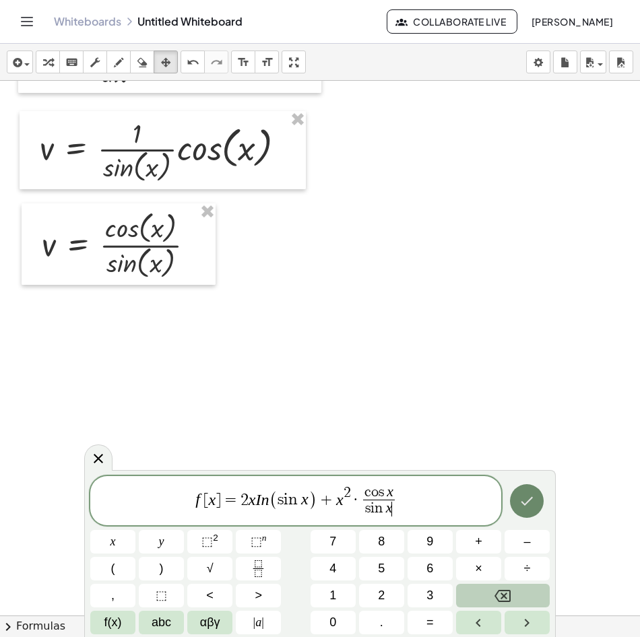
click at [527, 511] on button "Done" at bounding box center [527, 501] width 34 height 34
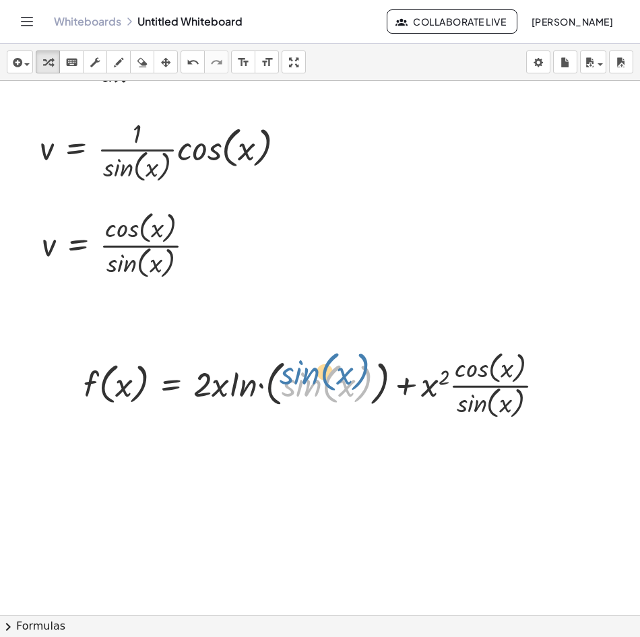
drag, startPoint x: 295, startPoint y: 372, endPoint x: 298, endPoint y: 365, distance: 7.5
click at [298, 365] on div at bounding box center [319, 384] width 485 height 75
click at [251, 393] on div at bounding box center [319, 384] width 485 height 75
click at [197, 391] on div at bounding box center [319, 384] width 485 height 75
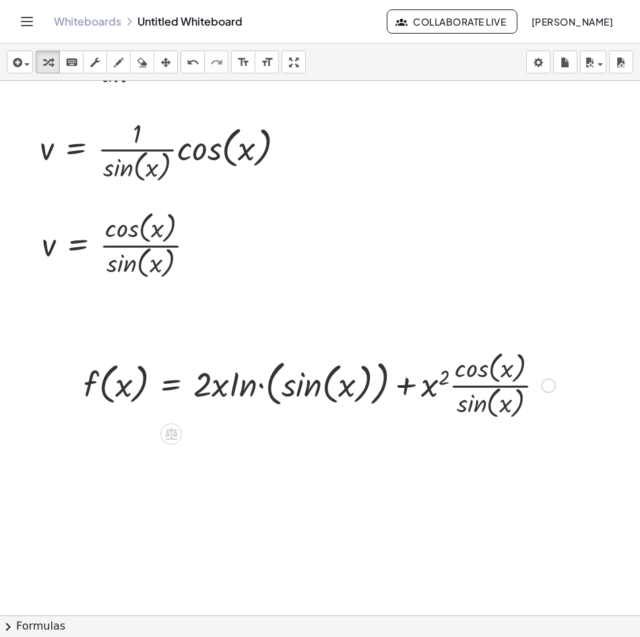
drag, startPoint x: 197, startPoint y: 391, endPoint x: 207, endPoint y: 391, distance: 10.1
click at [206, 391] on div at bounding box center [319, 384] width 485 height 75
click at [261, 390] on div at bounding box center [319, 384] width 485 height 75
click at [253, 390] on div at bounding box center [299, 384] width 444 height 75
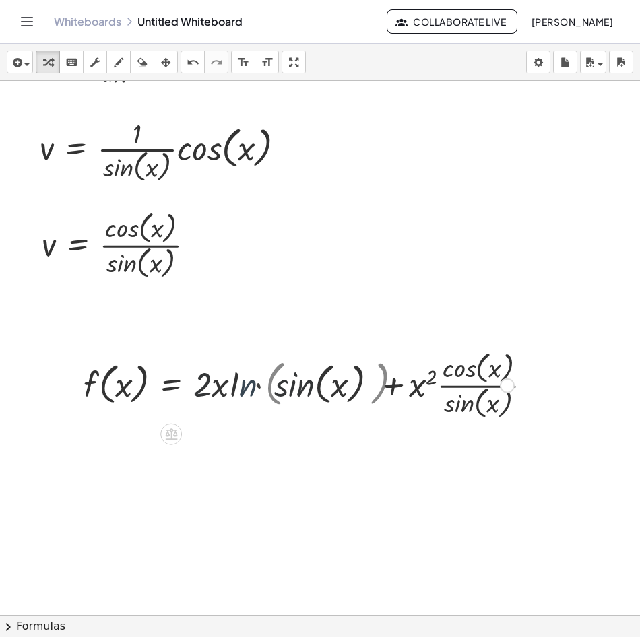
click at [253, 390] on div at bounding box center [319, 384] width 485 height 75
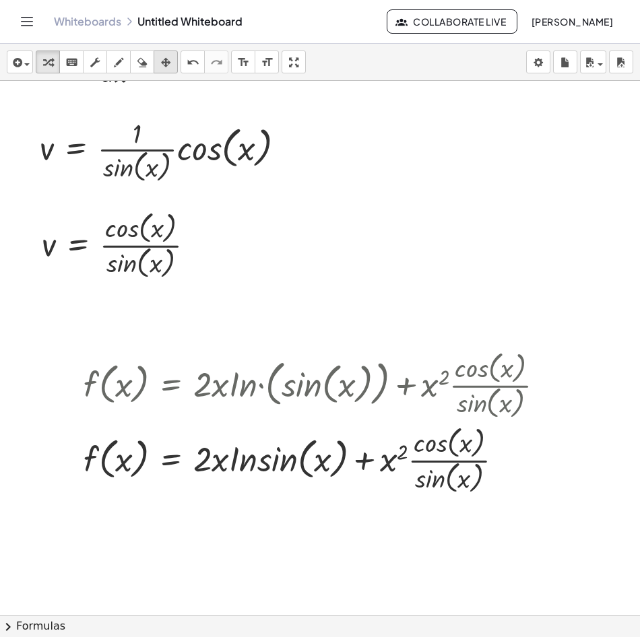
click at [168, 67] on icon "button" at bounding box center [165, 63] width 9 height 16
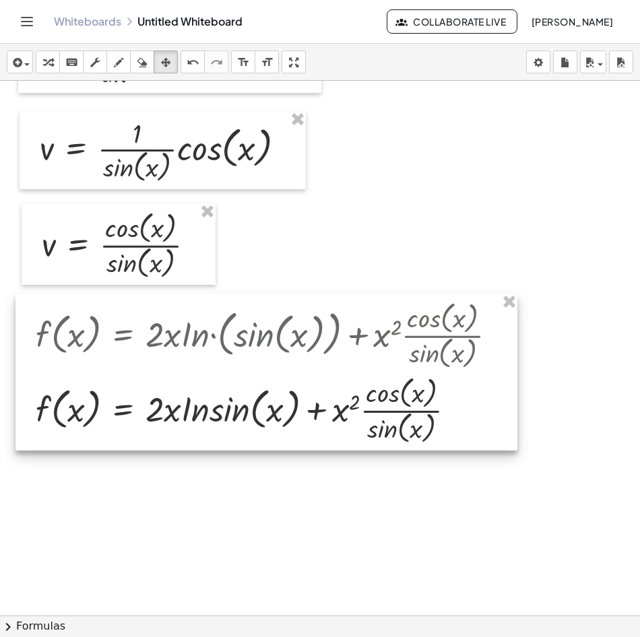
drag, startPoint x: 179, startPoint y: 449, endPoint x: 135, endPoint y: 399, distance: 66.3
click at [135, 399] on div at bounding box center [266, 372] width 502 height 157
click at [425, 339] on div at bounding box center [266, 372] width 502 height 157
drag, startPoint x: 425, startPoint y: 339, endPoint x: 486, endPoint y: 325, distance: 62.3
click at [433, 338] on div at bounding box center [266, 372] width 502 height 157
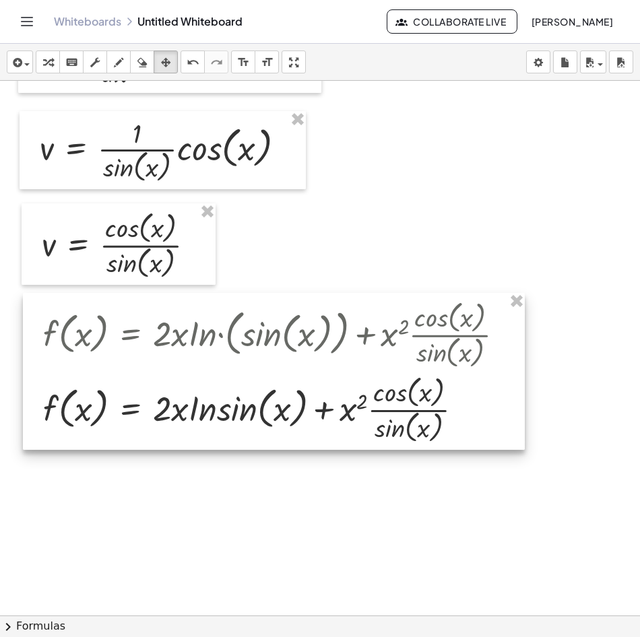
click at [222, 379] on div at bounding box center [274, 371] width 502 height 157
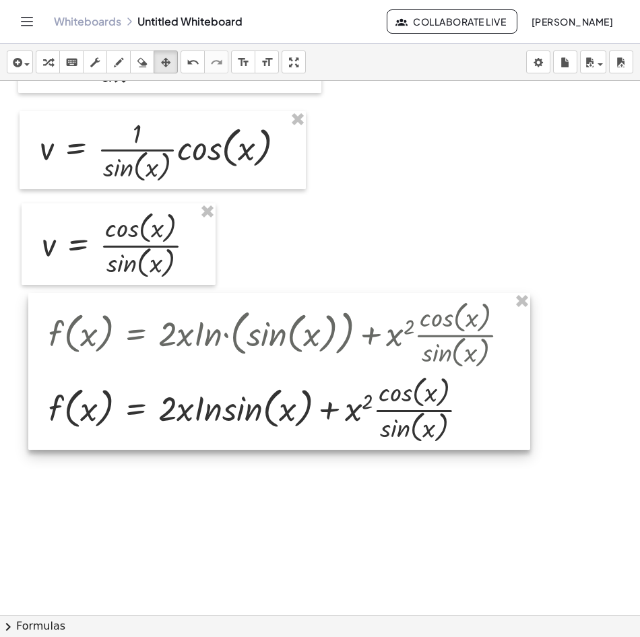
click at [235, 372] on div at bounding box center [279, 371] width 502 height 157
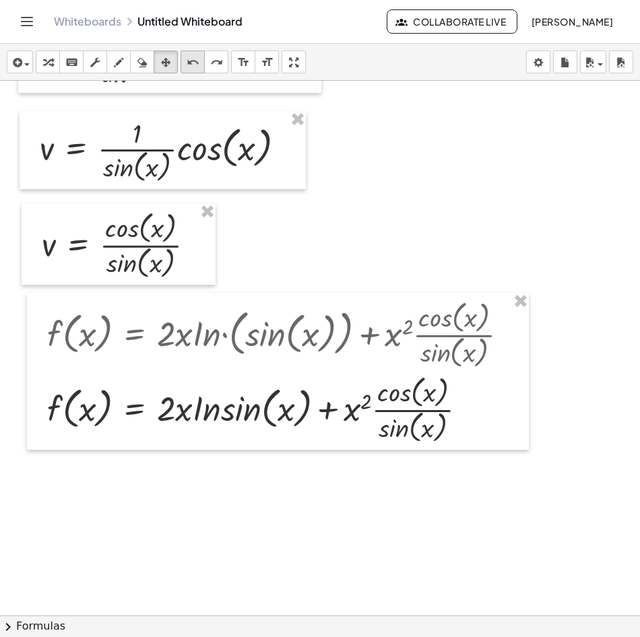
click at [189, 59] on icon "undo" at bounding box center [193, 63] width 13 height 16
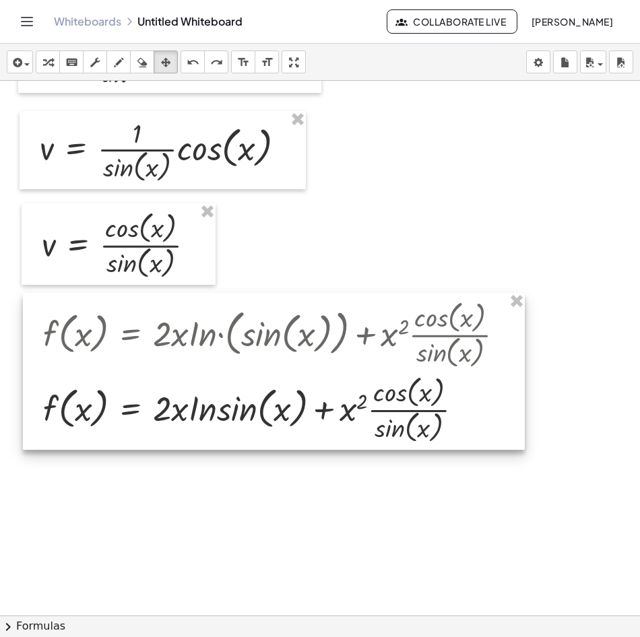
drag, startPoint x: 189, startPoint y: 353, endPoint x: 454, endPoint y: 374, distance: 266.2
click at [431, 384] on div at bounding box center [274, 371] width 502 height 157
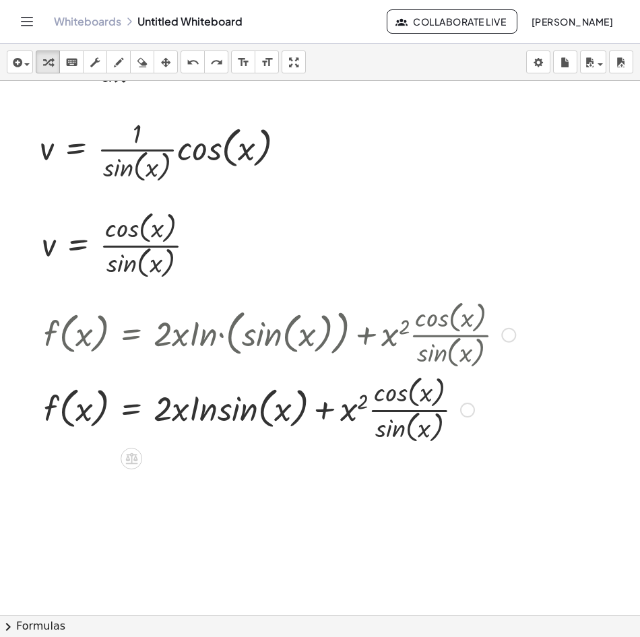
click at [204, 350] on div at bounding box center [279, 333] width 485 height 75
click at [86, 61] on button "scrub" at bounding box center [95, 62] width 24 height 23
click at [118, 65] on icon "button" at bounding box center [118, 63] width 9 height 16
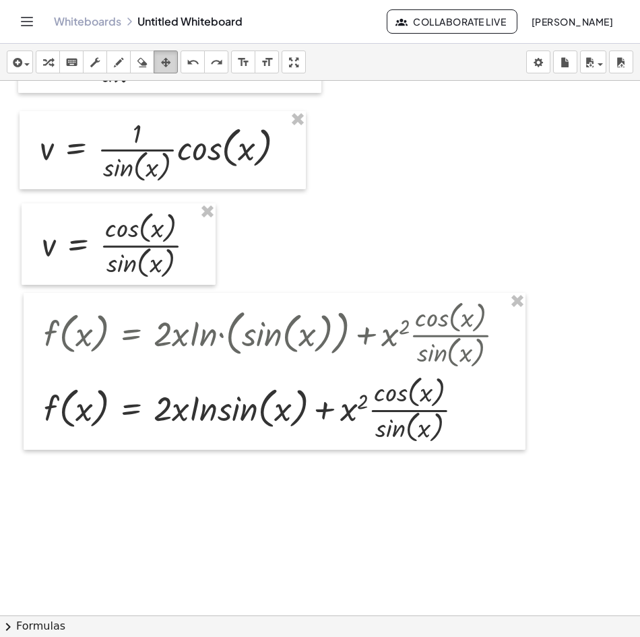
click at [170, 65] on icon "button" at bounding box center [165, 63] width 9 height 16
click at [245, 60] on icon "format_size" at bounding box center [243, 63] width 13 height 16
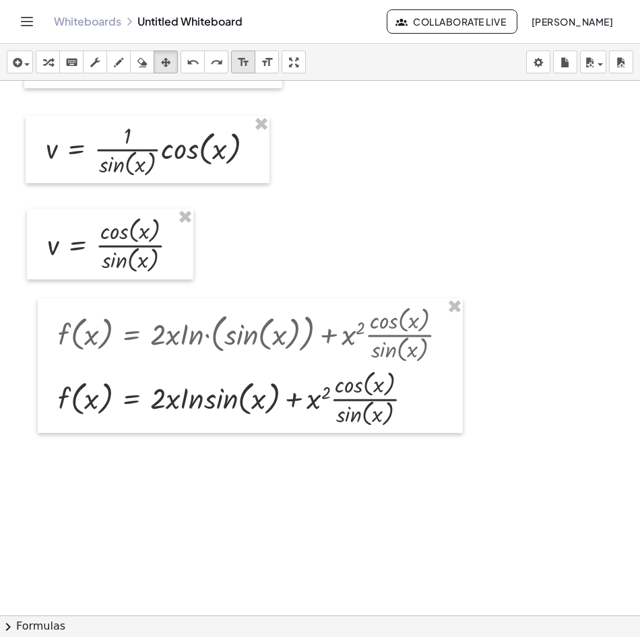
click at [245, 60] on icon "format_size" at bounding box center [243, 63] width 13 height 16
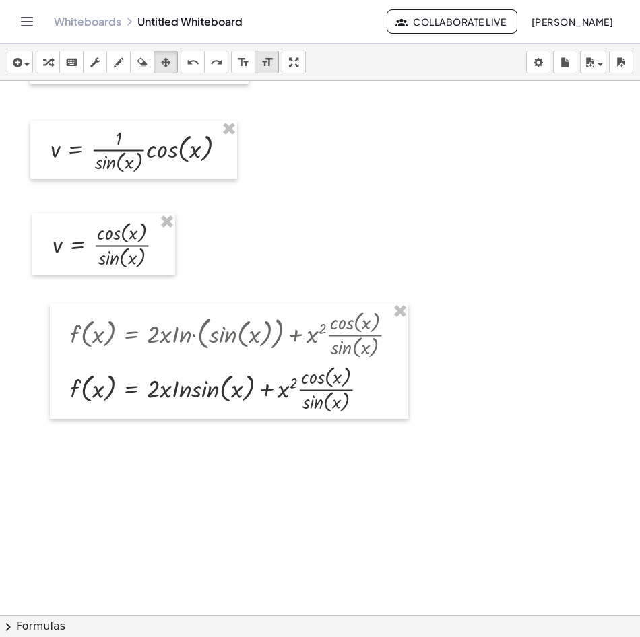
click at [265, 60] on icon "format_size" at bounding box center [267, 63] width 13 height 16
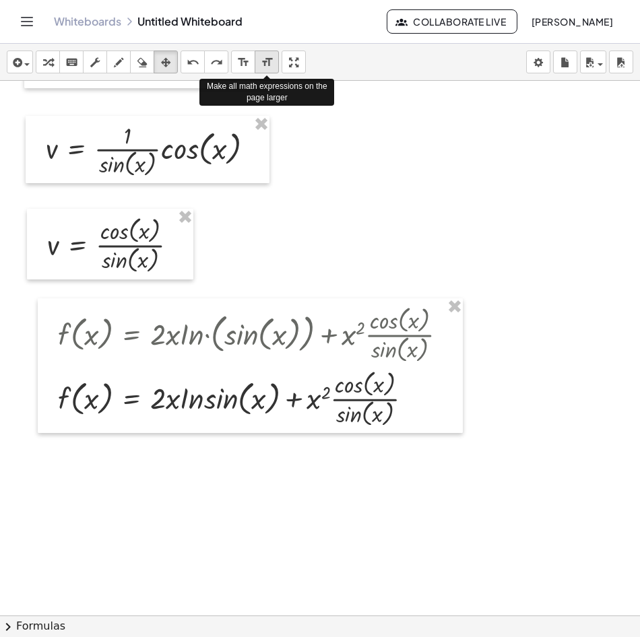
click at [265, 60] on icon "format_size" at bounding box center [267, 63] width 13 height 16
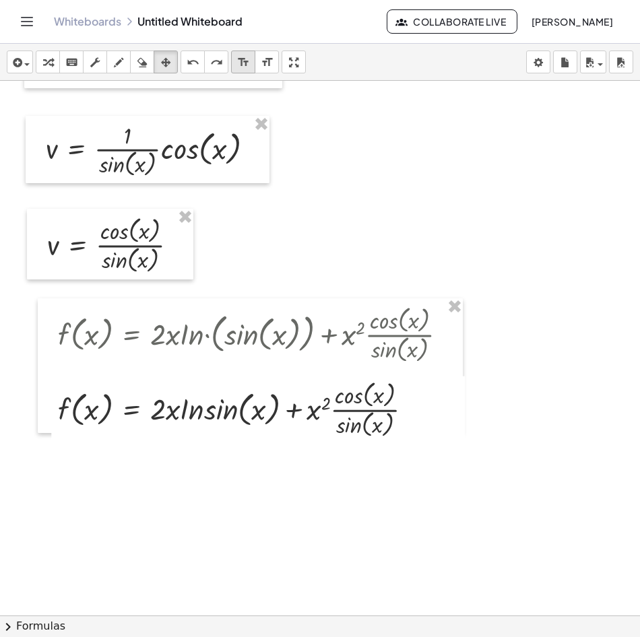
click at [247, 65] on icon "format_size" at bounding box center [243, 63] width 13 height 16
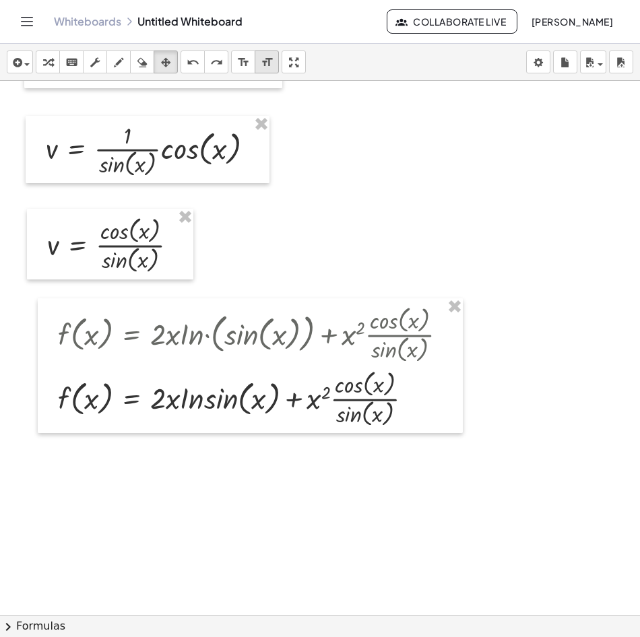
click at [259, 65] on div "format_size" at bounding box center [267, 62] width 18 height 16
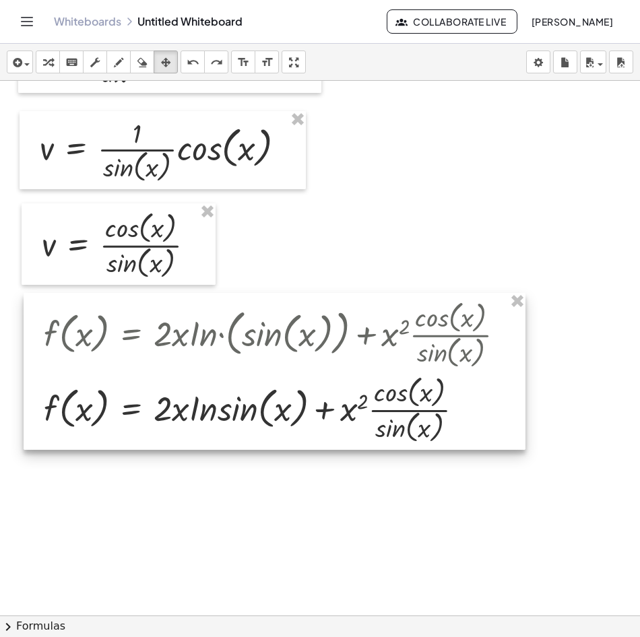
click at [187, 399] on div at bounding box center [275, 371] width 502 height 157
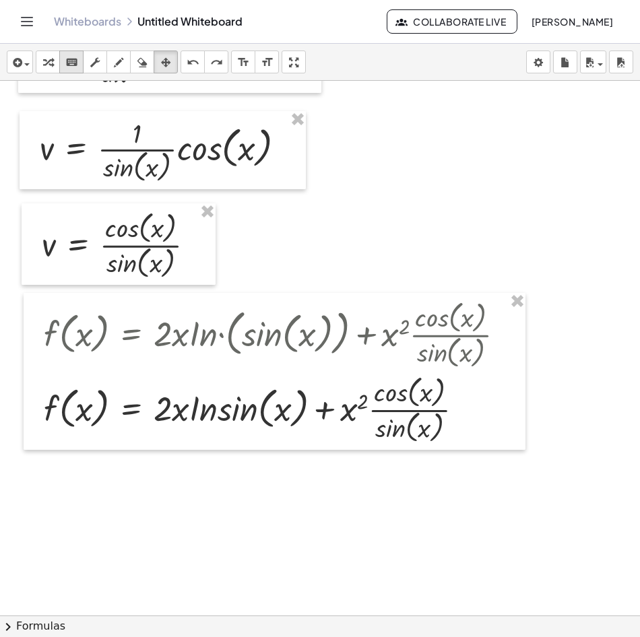
click at [73, 64] on icon "keyboard" at bounding box center [71, 63] width 13 height 16
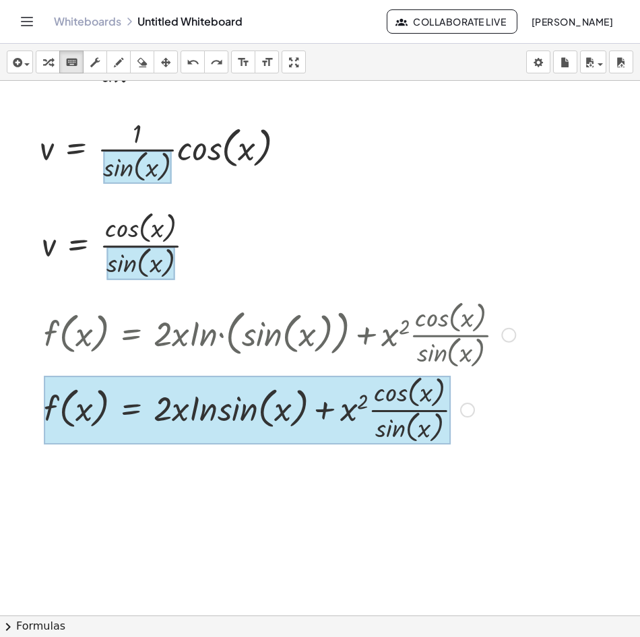
click at [148, 424] on div at bounding box center [247, 410] width 407 height 68
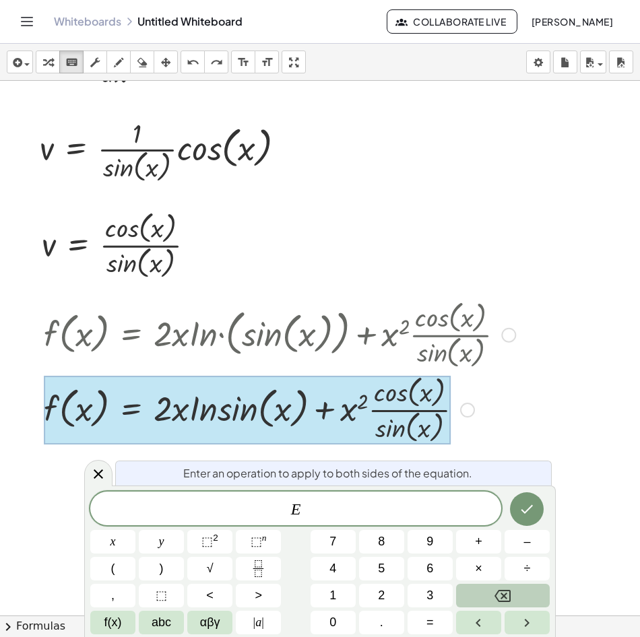
click at [263, 331] on div at bounding box center [279, 333] width 485 height 75
click at [292, 393] on div at bounding box center [247, 410] width 407 height 68
drag, startPoint x: 292, startPoint y: 393, endPoint x: 284, endPoint y: 440, distance: 47.8
click at [284, 440] on div at bounding box center [247, 410] width 407 height 68
click at [71, 66] on icon "keyboard" at bounding box center [71, 63] width 13 height 16
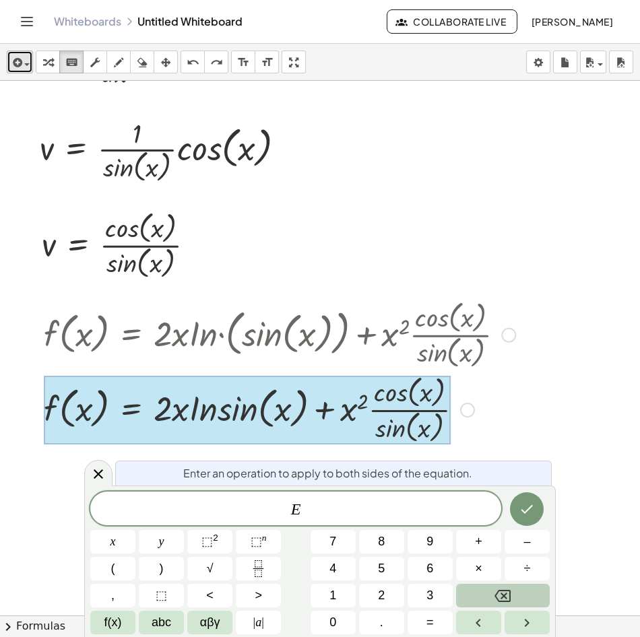
click at [24, 62] on span "button" at bounding box center [23, 63] width 3 height 9
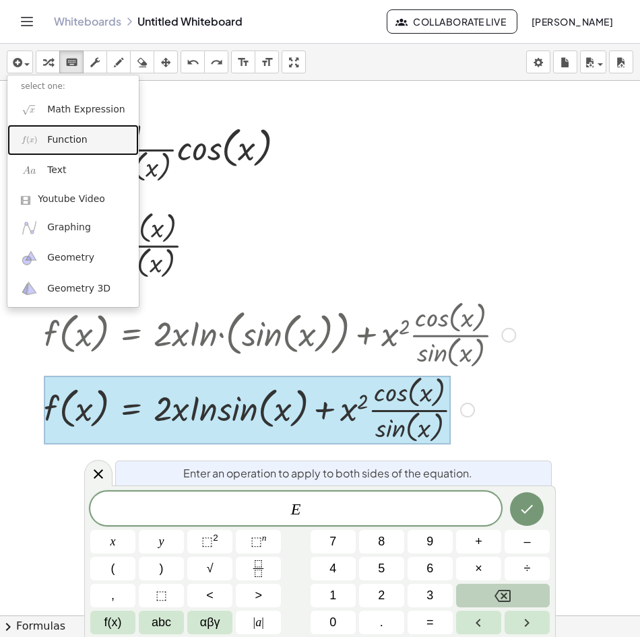
click at [66, 141] on span "Function" at bounding box center [67, 139] width 40 height 13
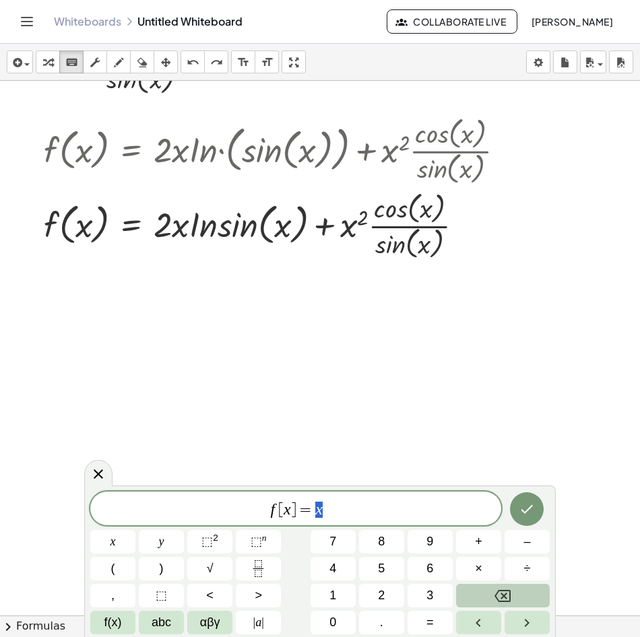
scroll to position [533, 0]
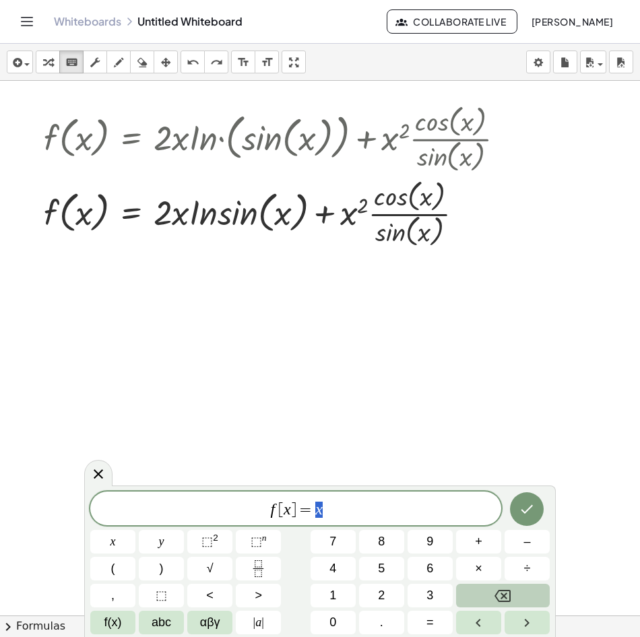
click at [119, 267] on div at bounding box center [411, 350] width 823 height 1605
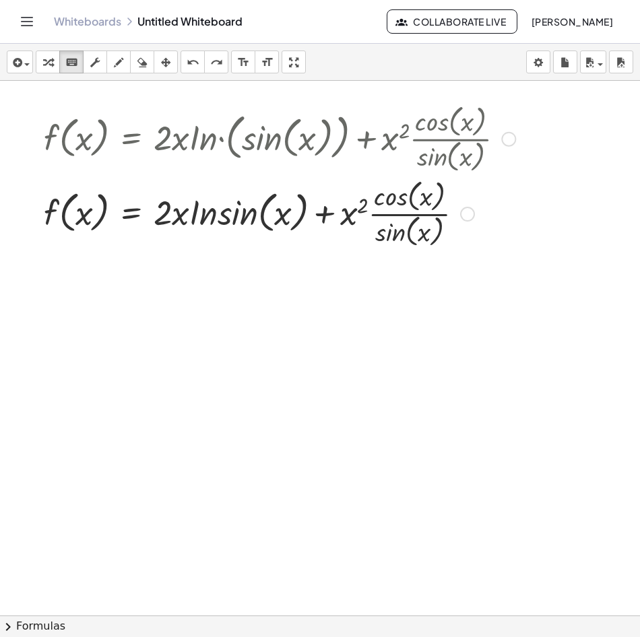
click at [106, 212] on div at bounding box center [279, 212] width 485 height 75
click at [23, 63] on span "button" at bounding box center [23, 63] width 3 height 9
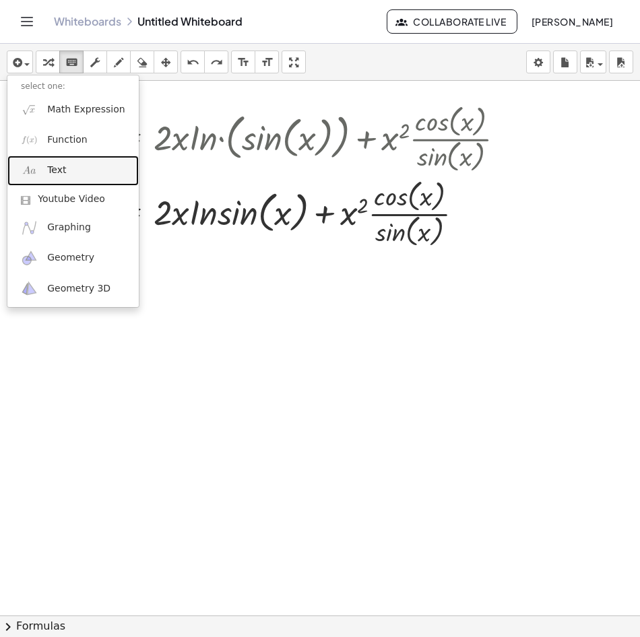
click at [88, 175] on link "Text" at bounding box center [72, 171] width 131 height 30
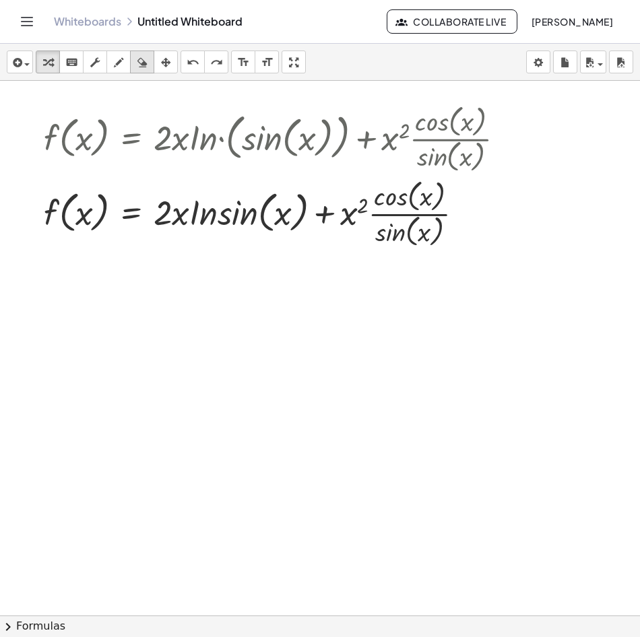
drag, startPoint x: 193, startPoint y: 63, endPoint x: 141, endPoint y: 63, distance: 51.9
click at [191, 63] on icon "undo" at bounding box center [193, 63] width 13 height 16
click at [19, 59] on icon "button" at bounding box center [16, 63] width 12 height 16
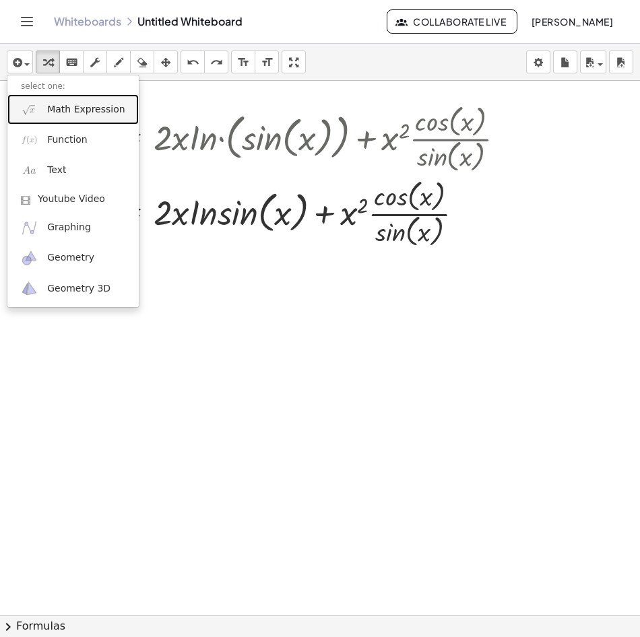
click at [55, 112] on span "Math Expression" at bounding box center [85, 109] width 77 height 13
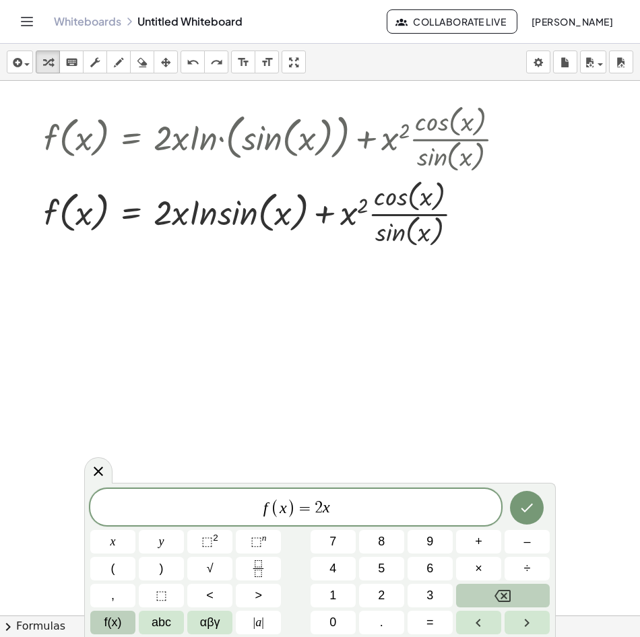
click at [121, 618] on span "f(x)" at bounding box center [113, 623] width 18 height 18
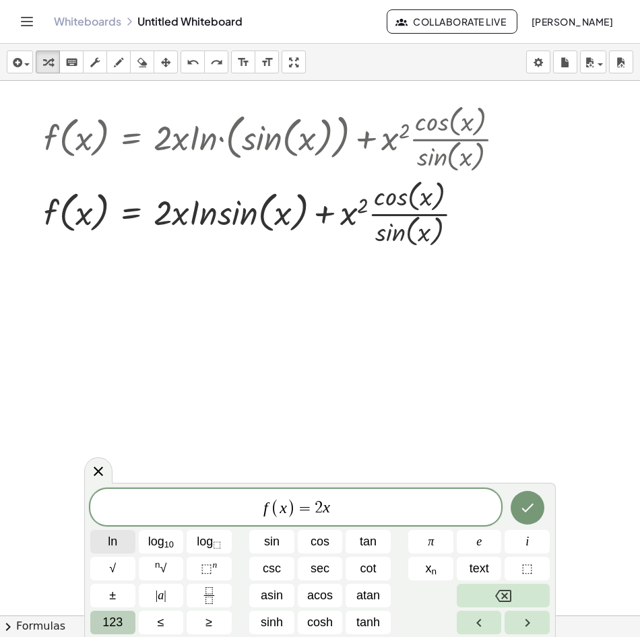
click at [122, 546] on button "ln" at bounding box center [112, 542] width 45 height 24
click at [121, 629] on span "123" at bounding box center [112, 623] width 20 height 18
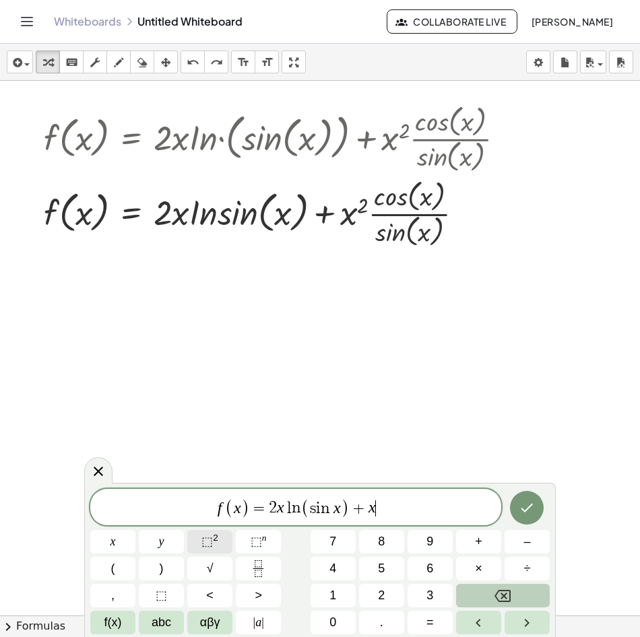
click at [223, 538] on button "⬚ 2" at bounding box center [209, 542] width 45 height 24
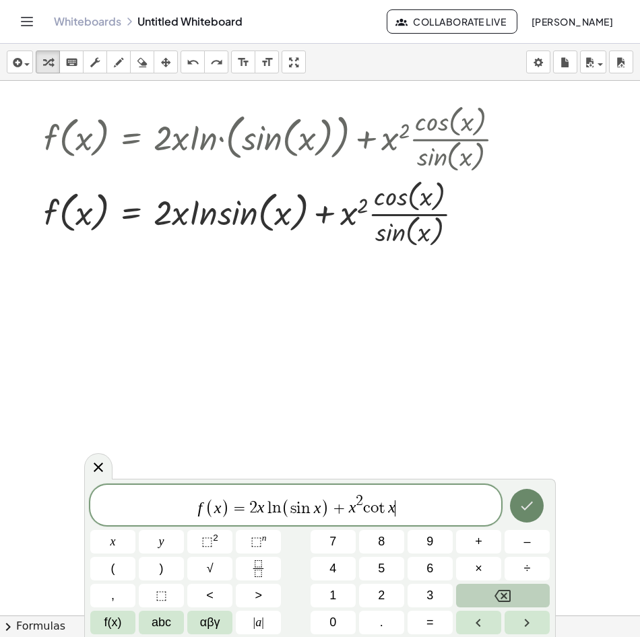
click at [536, 496] on button "Done" at bounding box center [527, 506] width 34 height 34
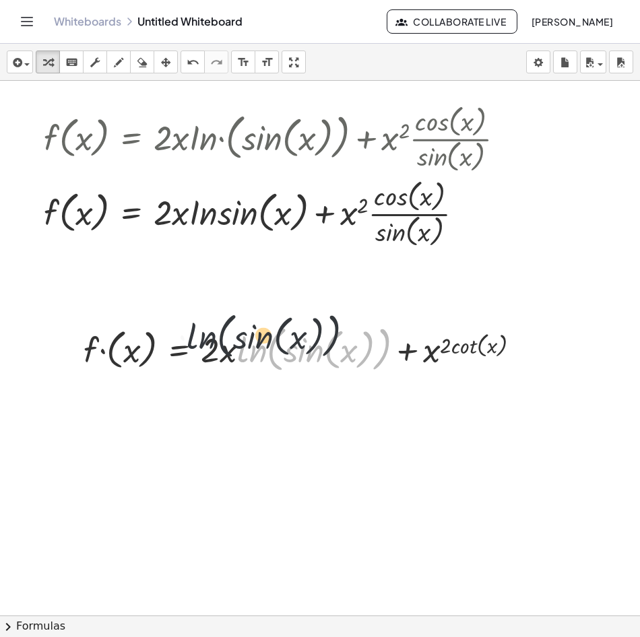
drag, startPoint x: 240, startPoint y: 354, endPoint x: 173, endPoint y: 329, distance: 71.8
click at [170, 328] on div at bounding box center [307, 349] width 461 height 56
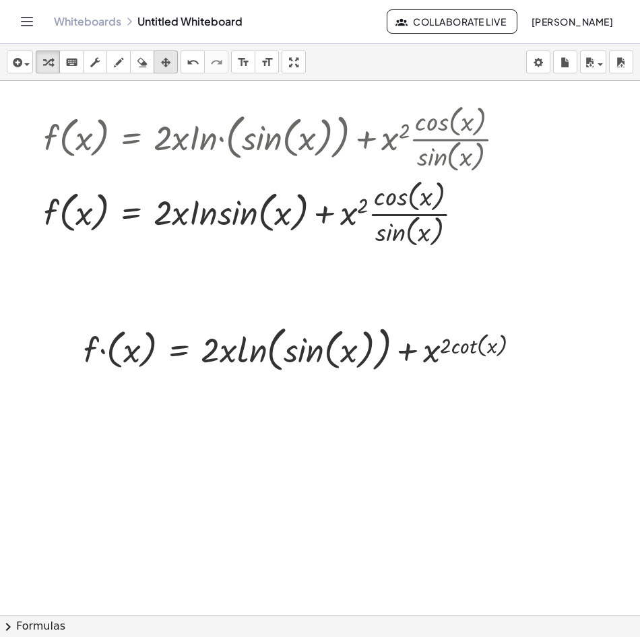
click at [170, 66] on icon "button" at bounding box center [165, 63] width 9 height 16
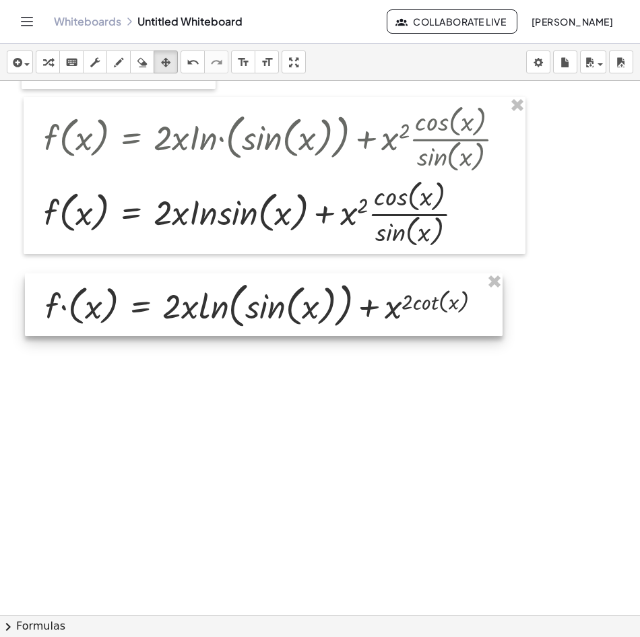
drag, startPoint x: 198, startPoint y: 358, endPoint x: 162, endPoint y: 315, distance: 55.9
click at [162, 315] on div at bounding box center [264, 304] width 478 height 63
click at [67, 321] on div at bounding box center [264, 304] width 478 height 63
click at [70, 316] on div at bounding box center [264, 304] width 478 height 63
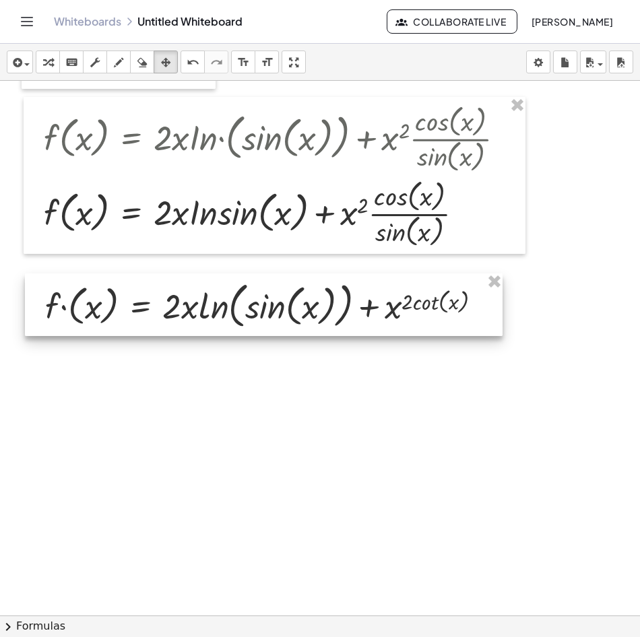
click at [70, 316] on div at bounding box center [264, 304] width 478 height 63
drag, startPoint x: 70, startPoint y: 316, endPoint x: 43, endPoint y: 286, distance: 40.1
click at [43, 286] on div at bounding box center [264, 304] width 478 height 63
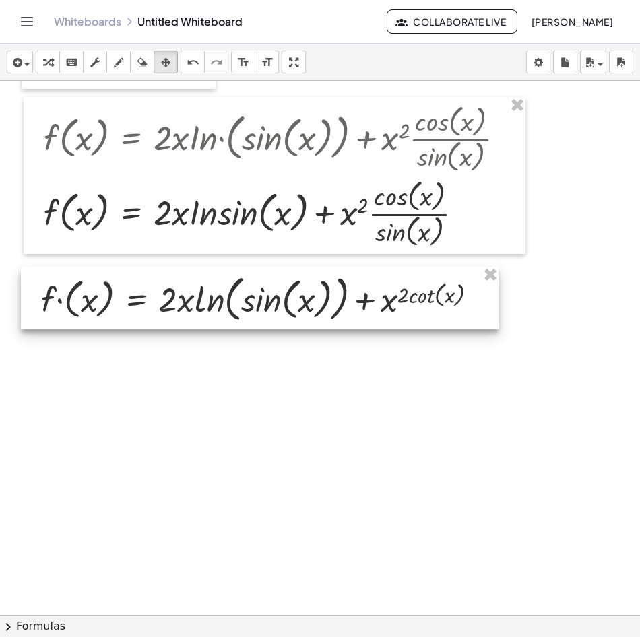
drag, startPoint x: 48, startPoint y: 307, endPoint x: 44, endPoint y: 300, distance: 7.9
click at [44, 300] on div at bounding box center [260, 298] width 478 height 63
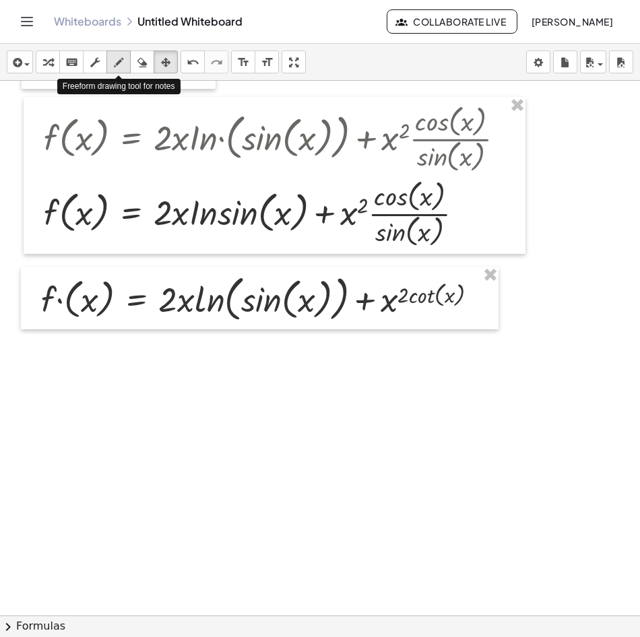
click at [121, 61] on icon "button" at bounding box center [118, 63] width 9 height 16
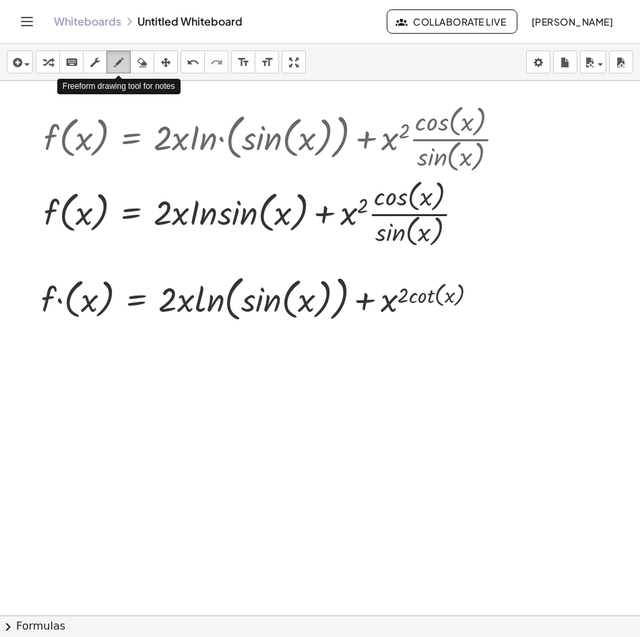
click at [118, 63] on icon "button" at bounding box center [118, 63] width 9 height 16
click at [80, 61] on div "keyboard" at bounding box center [72, 62] width 18 height 16
click at [92, 60] on icon "button" at bounding box center [94, 63] width 9 height 16
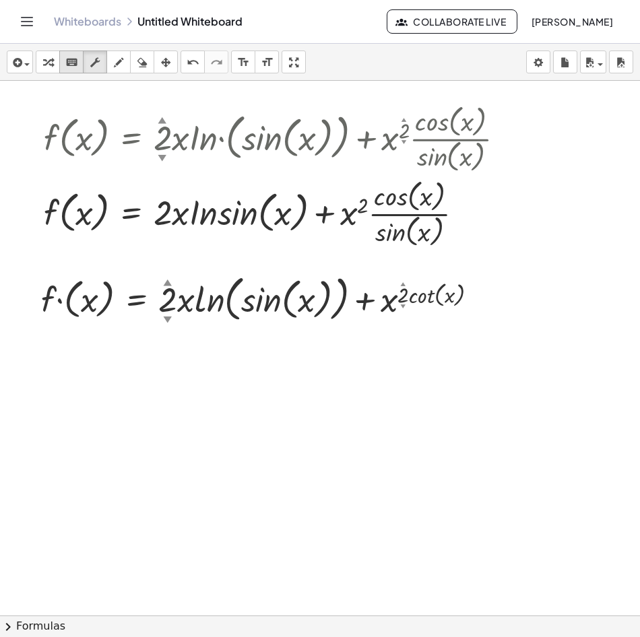
click at [68, 62] on icon "keyboard" at bounding box center [71, 63] width 13 height 16
click at [90, 300] on div at bounding box center [264, 298] width 461 height 56
click at [100, 310] on div at bounding box center [264, 298] width 461 height 56
drag, startPoint x: 100, startPoint y: 310, endPoint x: 243, endPoint y: 280, distance: 146.5
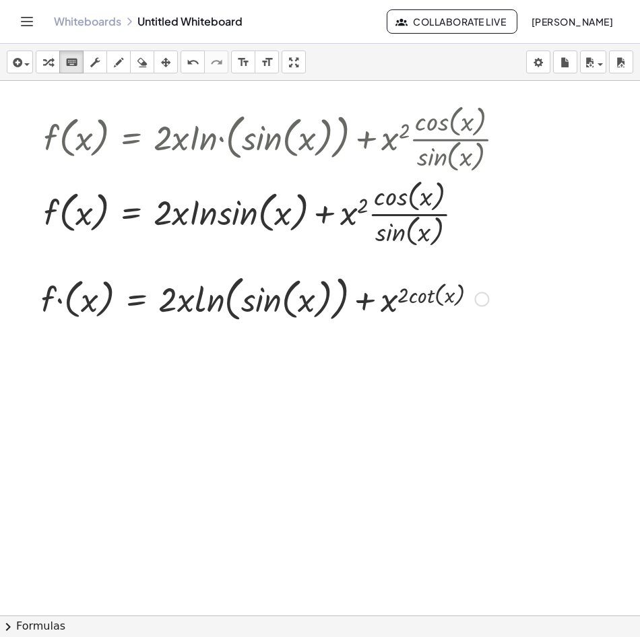
click at [243, 280] on div at bounding box center [264, 298] width 461 height 56
drag, startPoint x: 176, startPoint y: 323, endPoint x: 177, endPoint y: 315, distance: 8.1
click at [179, 323] on div at bounding box center [264, 298] width 461 height 56
click at [181, 307] on div at bounding box center [264, 298] width 461 height 56
click at [59, 300] on div at bounding box center [264, 298] width 461 height 56
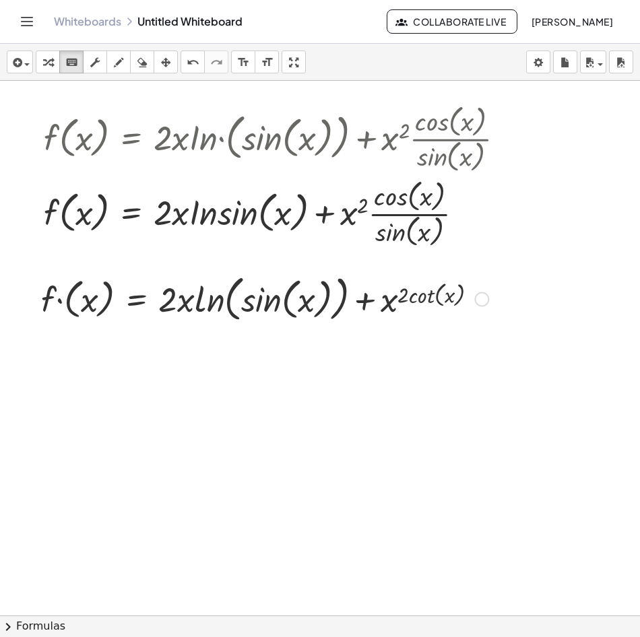
drag, startPoint x: 61, startPoint y: 302, endPoint x: 72, endPoint y: 302, distance: 10.8
click at [62, 302] on div at bounding box center [264, 298] width 461 height 56
click at [86, 300] on div at bounding box center [264, 298] width 461 height 56
drag, startPoint x: 85, startPoint y: 300, endPoint x: 98, endPoint y: 300, distance: 12.8
click at [98, 300] on div at bounding box center [264, 298] width 461 height 56
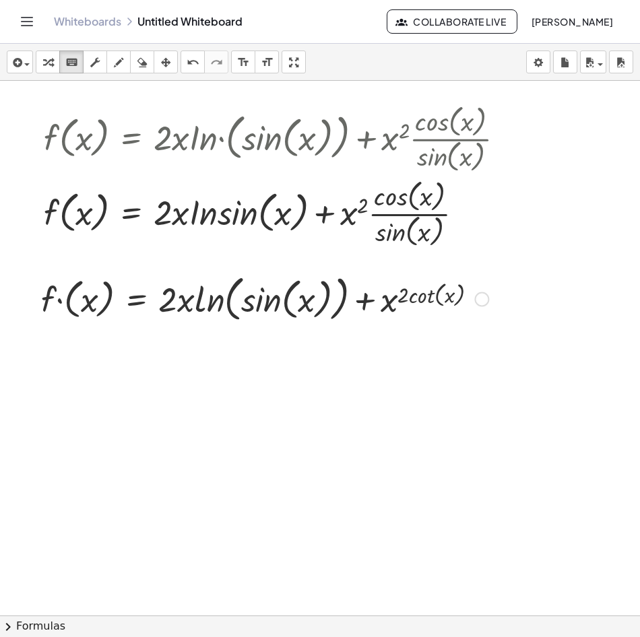
drag, startPoint x: 51, startPoint y: 296, endPoint x: 181, endPoint y: 221, distance: 150.3
click at [75, 296] on div at bounding box center [264, 298] width 461 height 56
click at [527, 60] on body "Graspable Math Activities Whiteboards Classes Account v1.28.3 | Privacy policy …" at bounding box center [320, 318] width 640 height 637
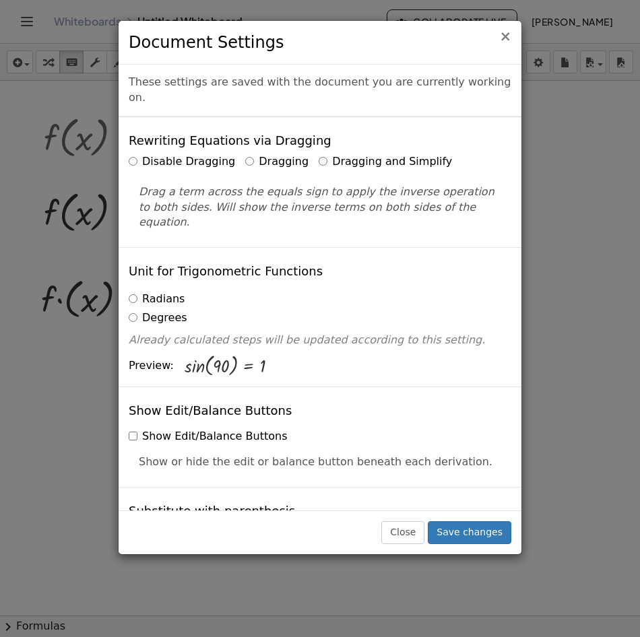
click at [505, 39] on span "×" at bounding box center [505, 36] width 12 height 16
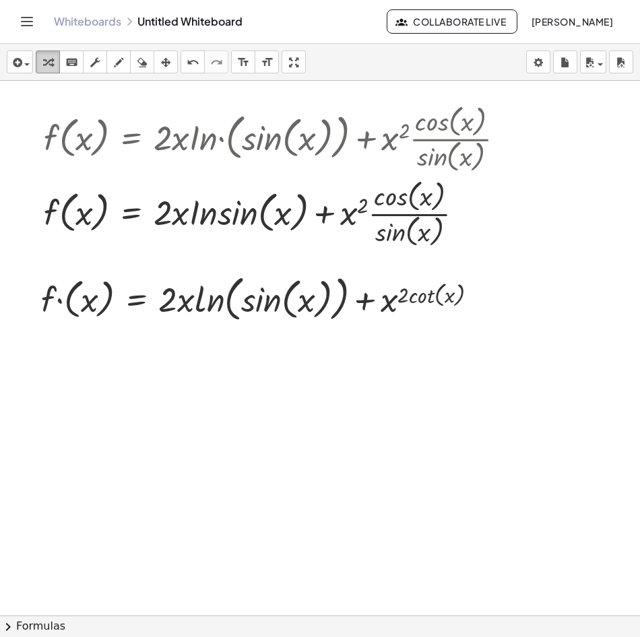
click at [52, 61] on icon "button" at bounding box center [47, 63] width 9 height 16
click at [28, 66] on div "button" at bounding box center [20, 62] width 20 height 16
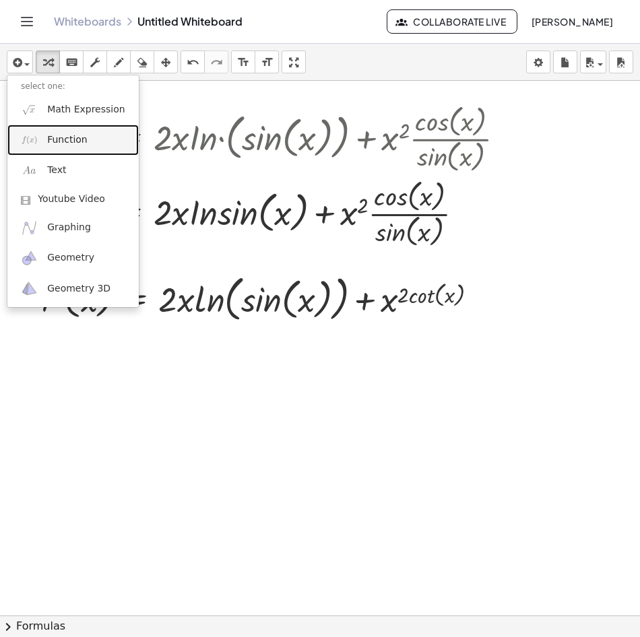
click at [63, 148] on link "Function" at bounding box center [72, 140] width 131 height 30
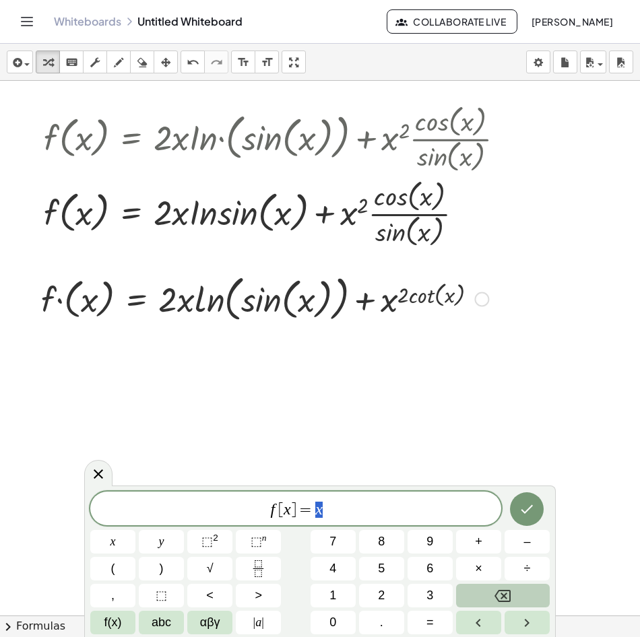
drag, startPoint x: 158, startPoint y: 280, endPoint x: 160, endPoint y: 289, distance: 9.6
click at [158, 284] on div at bounding box center [264, 298] width 461 height 56
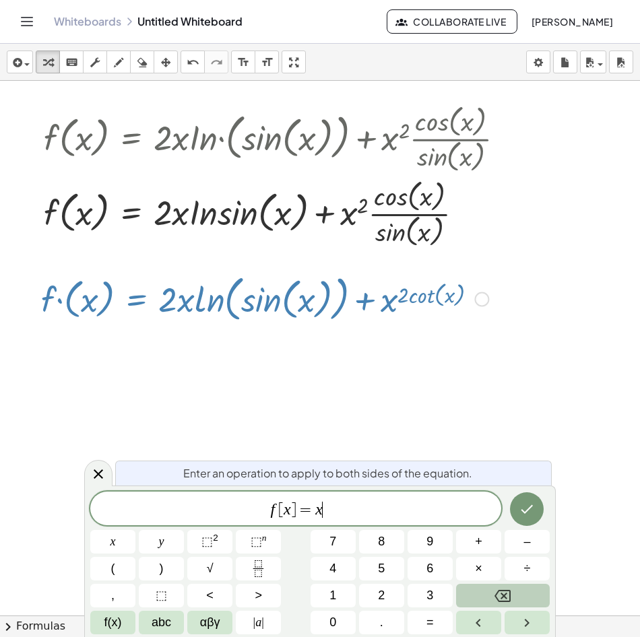
click at [179, 310] on div at bounding box center [264, 298] width 461 height 56
drag, startPoint x: 185, startPoint y: 303, endPoint x: 300, endPoint y: 456, distance: 191.4
click at [293, 450] on div "f ( , x ) = · x 2 · ln ( , sin ( , x ) ) ( · u · v ) = + · u · v + · u · v u = …" at bounding box center [411, 350] width 823 height 1605
click at [183, 305] on div at bounding box center [264, 298] width 461 height 56
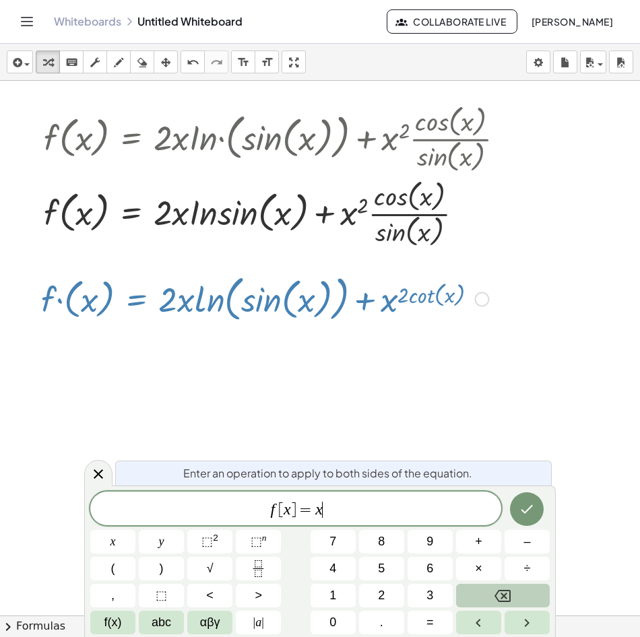
drag, startPoint x: 183, startPoint y: 305, endPoint x: 127, endPoint y: 303, distance: 55.9
click at [174, 305] on div at bounding box center [264, 298] width 461 height 56
drag, startPoint x: 71, startPoint y: 296, endPoint x: 175, endPoint y: 319, distance: 106.9
click at [207, 319] on div at bounding box center [264, 298] width 461 height 56
drag, startPoint x: 114, startPoint y: 274, endPoint x: 144, endPoint y: 300, distance: 40.1
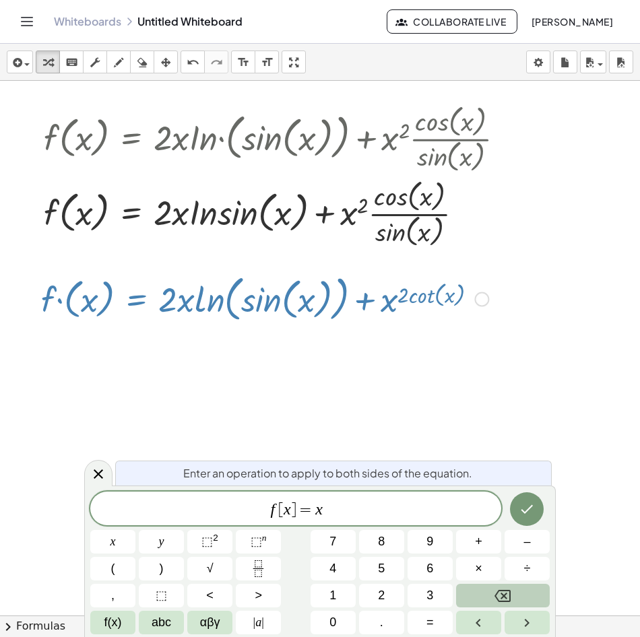
click at [127, 300] on div at bounding box center [264, 298] width 461 height 56
drag, startPoint x: 154, startPoint y: 300, endPoint x: 414, endPoint y: 266, distance: 262.3
click at [160, 300] on div at bounding box center [264, 298] width 461 height 56
drag, startPoint x: 492, startPoint y: 251, endPoint x: 343, endPoint y: 309, distance: 159.7
click at [343, 309] on div "f ( , x ) = · x 2 · ln ( , sin ( , x ) ) ( · u · v ) = + · u · v + · u · v u = …" at bounding box center [411, 350] width 823 height 1605
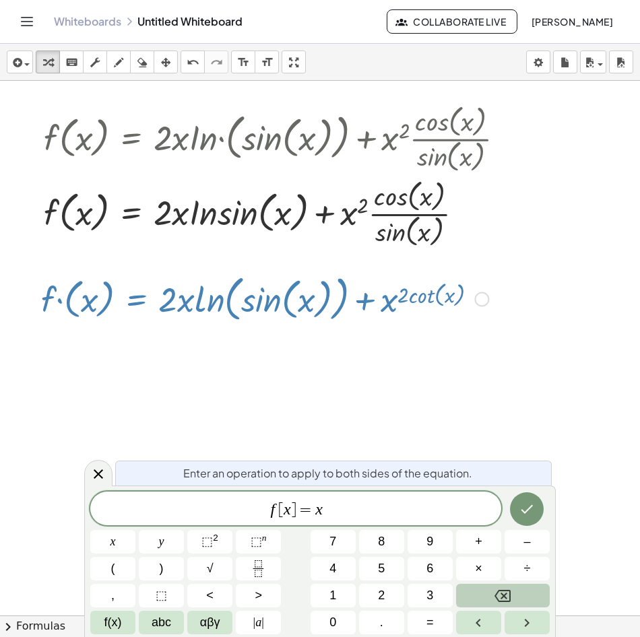
drag, startPoint x: 343, startPoint y: 309, endPoint x: 420, endPoint y: 312, distance: 77.5
click at [420, 312] on div at bounding box center [264, 298] width 461 height 56
drag, startPoint x: 449, startPoint y: 302, endPoint x: 494, endPoint y: 294, distance: 45.7
click at [456, 299] on div at bounding box center [264, 298] width 461 height 56
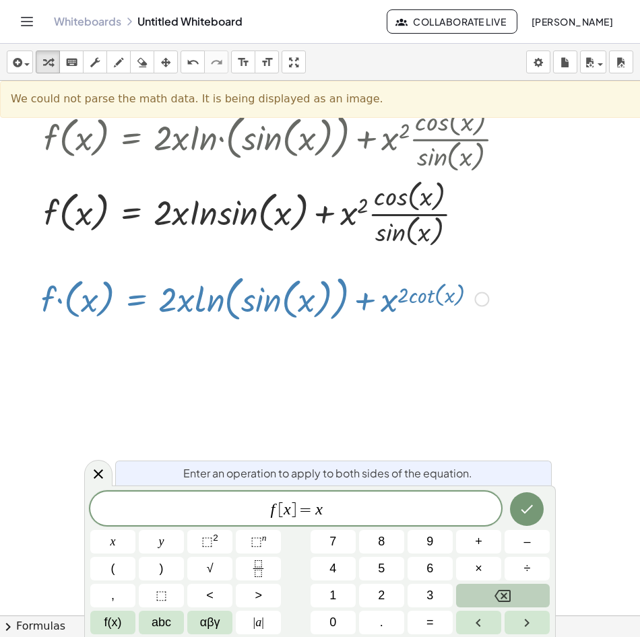
click at [488, 302] on div at bounding box center [481, 299] width 15 height 15
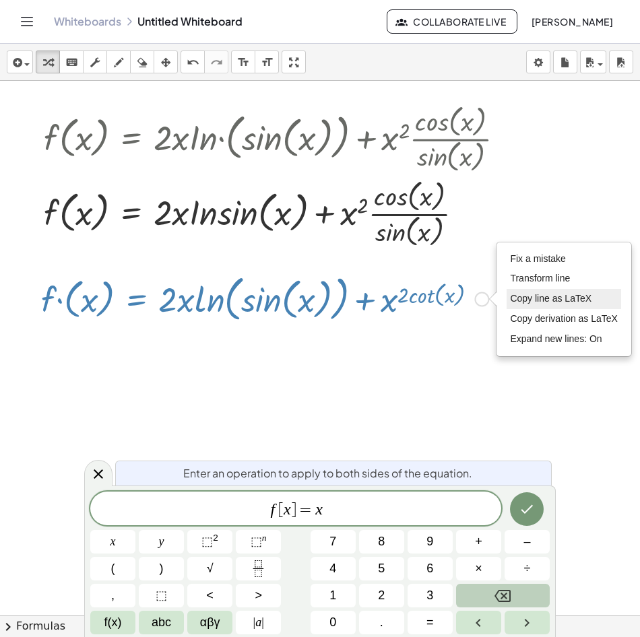
click at [580, 300] on span "Copy line as LaTeX" at bounding box center [551, 298] width 82 height 11
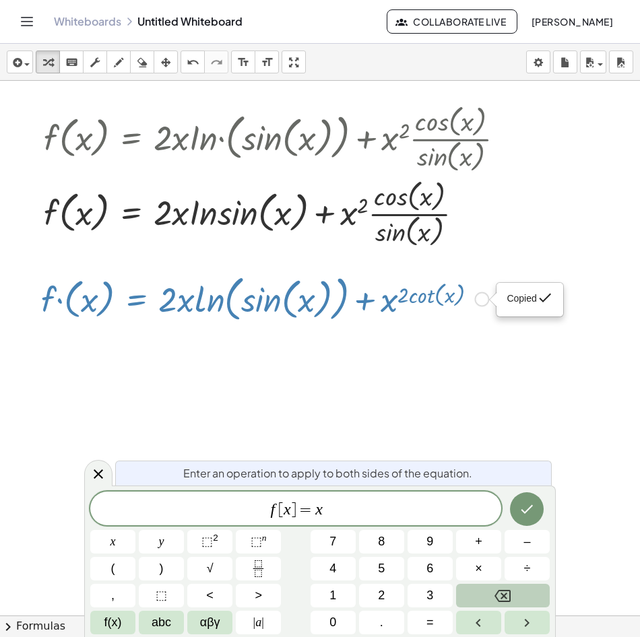
click at [537, 299] on span "done" at bounding box center [545, 298] width 16 height 16
drag, startPoint x: 523, startPoint y: 302, endPoint x: 348, endPoint y: 410, distance: 205.7
drag, startPoint x: 484, startPoint y: 294, endPoint x: 474, endPoint y: 323, distance: 30.9
click at [137, 300] on div "· f · ( x ) = + · 2 · x · ln ( , sin ( , x ) ) + x ( · 2 · cot ( , x ) ) Copied…" at bounding box center [137, 300] width 0 height 0
drag, startPoint x: 482, startPoint y: 297, endPoint x: 487, endPoint y: 304, distance: 8.2
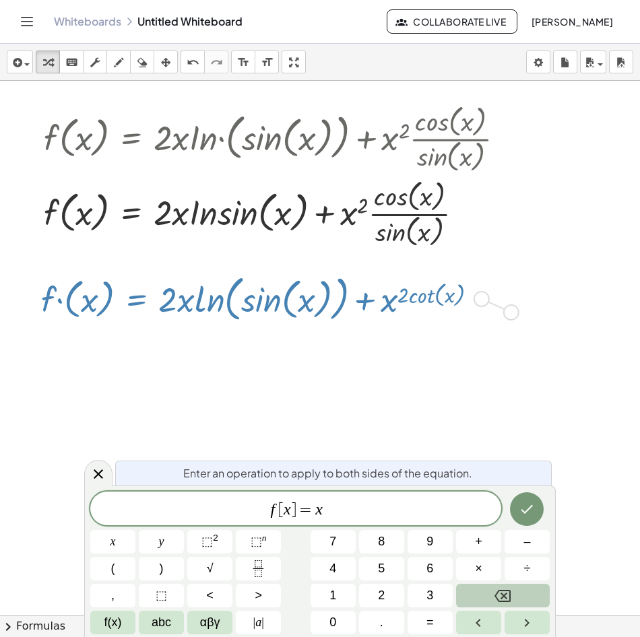
click at [487, 304] on div "Copied done" at bounding box center [481, 299] width 15 height 15
click at [187, 56] on icon "undo" at bounding box center [193, 63] width 13 height 16
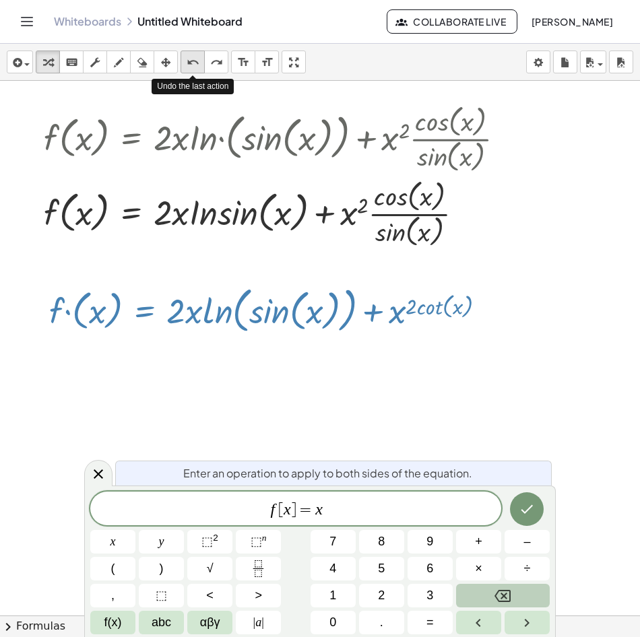
click at [187, 56] on icon "undo" at bounding box center [193, 63] width 13 height 16
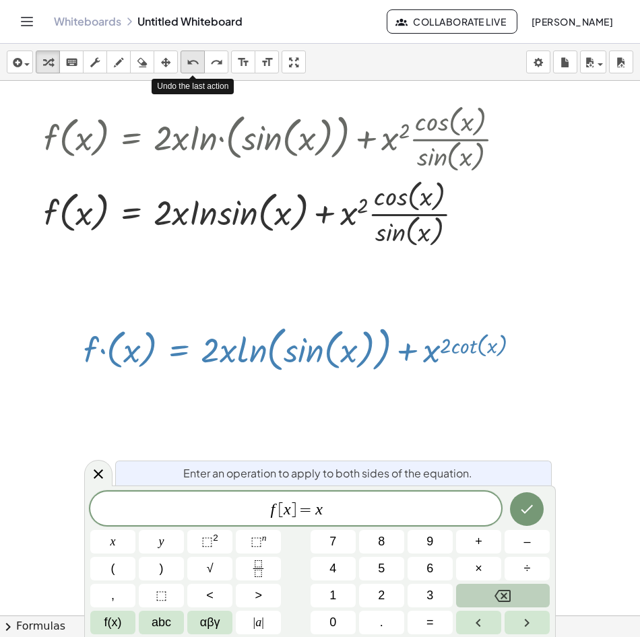
click at [187, 56] on icon "undo" at bounding box center [193, 63] width 13 height 16
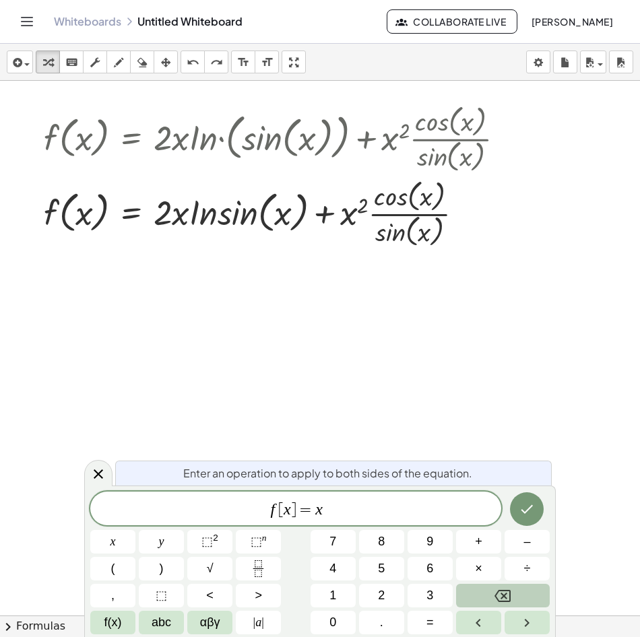
click at [337, 511] on span "f [ x ] = x" at bounding box center [295, 510] width 411 height 19
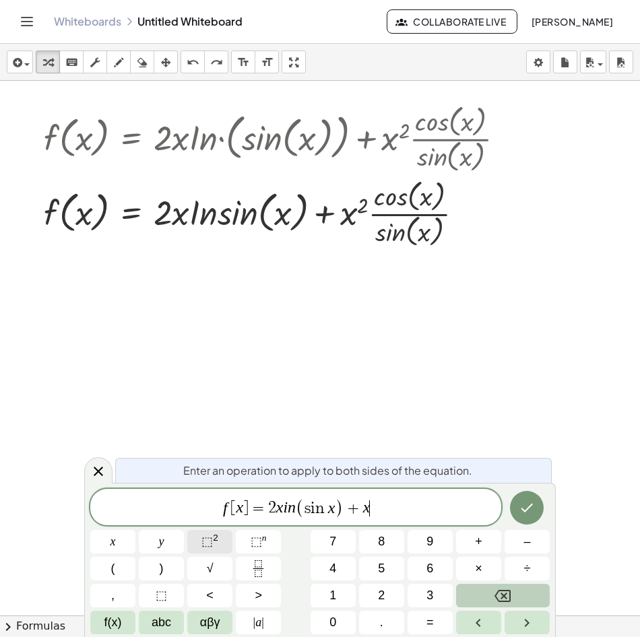
click at [212, 546] on span "⬚" at bounding box center [206, 541] width 11 height 13
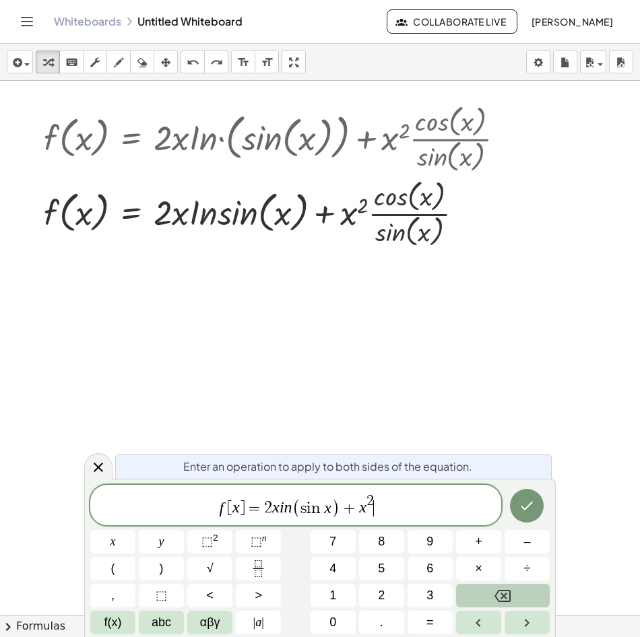
click at [395, 511] on span "f [ x ] = 2 x i n ( s i n x ) + x 2 ​" at bounding box center [295, 506] width 411 height 26
click at [263, 511] on span "f [ x ] = 2 x ​ i n ( s i n x ) + x 2 c o t x" at bounding box center [295, 506] width 411 height 26
click at [112, 620] on span "f(x)" at bounding box center [113, 623] width 18 height 18
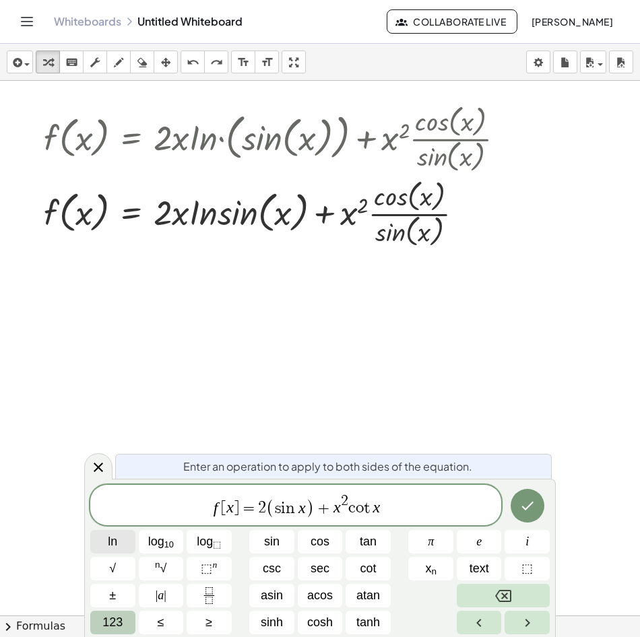
click at [119, 544] on button "ln" at bounding box center [112, 542] width 45 height 24
click at [534, 510] on icon "Done" at bounding box center [527, 506] width 16 height 16
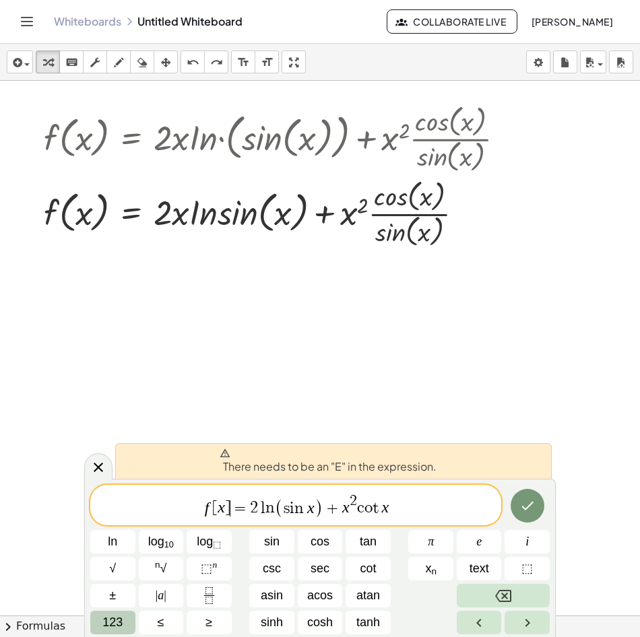
click at [234, 512] on span "=" at bounding box center [240, 509] width 20 height 16
click at [260, 511] on var "l" at bounding box center [262, 509] width 8 height 16
click at [292, 509] on var "i" at bounding box center [292, 509] width 5 height 16
click at [325, 508] on span "+" at bounding box center [333, 509] width 20 height 16
click at [348, 470] on span "There needs to be an "E" in the expression." at bounding box center [328, 461] width 217 height 27
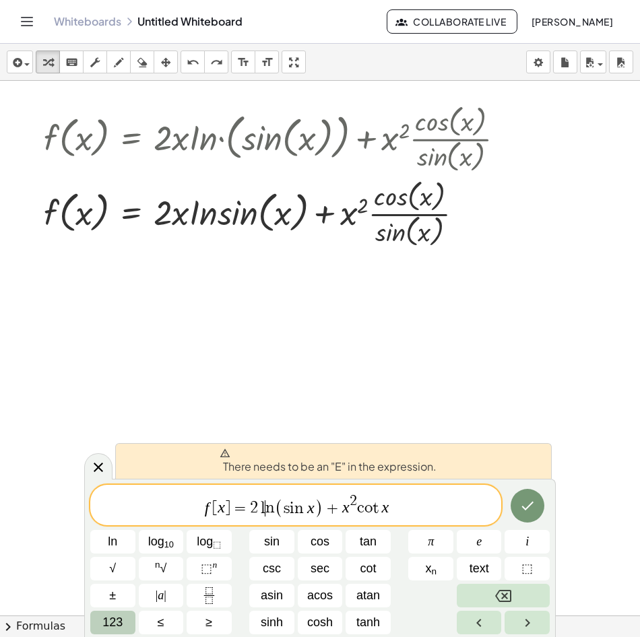
click at [268, 513] on var "n" at bounding box center [269, 509] width 9 height 16
click at [240, 513] on span "=" at bounding box center [240, 509] width 20 height 16
click at [258, 504] on var "l" at bounding box center [262, 509] width 8 height 16
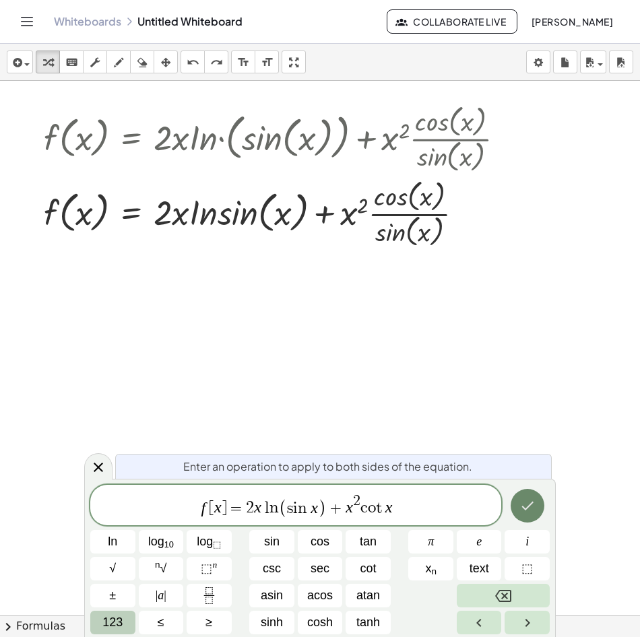
click at [531, 505] on icon "Done" at bounding box center [527, 506] width 16 height 16
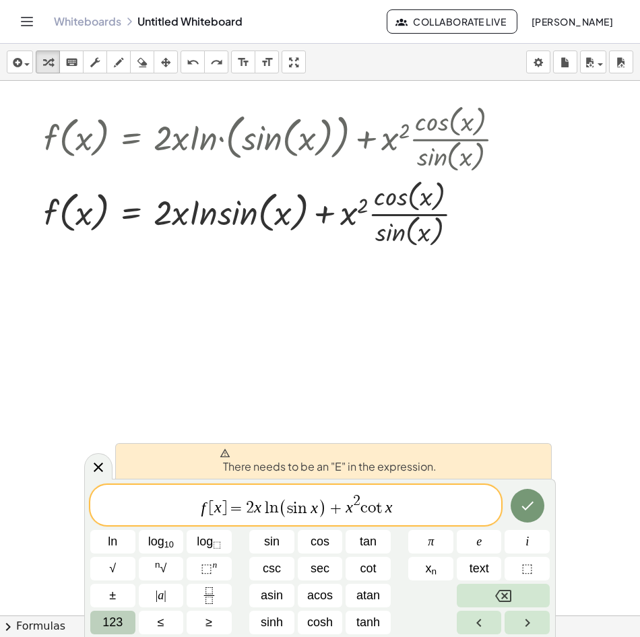
click at [234, 513] on span "=" at bounding box center [237, 509] width 20 height 16
click at [268, 511] on span "f [ x ] ​ = 2 x l n ( s i n x ) + x 2 c o t x" at bounding box center [295, 506] width 411 height 26
click at [263, 511] on var "l" at bounding box center [265, 509] width 8 height 16
drag, startPoint x: 287, startPoint y: 508, endPoint x: 325, endPoint y: 508, distance: 38.4
click at [307, 508] on span "( s i n x )" at bounding box center [303, 508] width 48 height 20
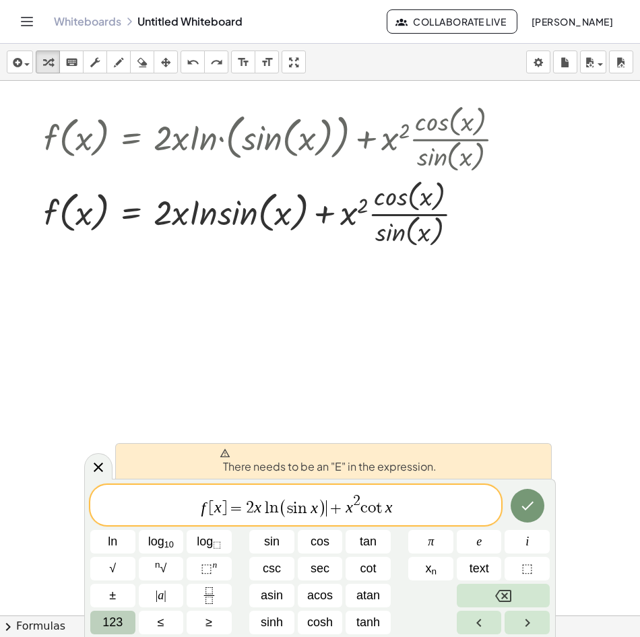
click at [333, 507] on span "+" at bounding box center [337, 509] width 20 height 16
drag, startPoint x: 415, startPoint y: 514, endPoint x: 381, endPoint y: 514, distance: 33.7
click at [381, 514] on span "f [ x ] = 2 x l n ( s i n x ) + x 2 c o t x" at bounding box center [295, 506] width 411 height 26
click at [301, 513] on var "n" at bounding box center [304, 509] width 13 height 16
click at [248, 511] on span "2" at bounding box center [250, 509] width 8 height 16
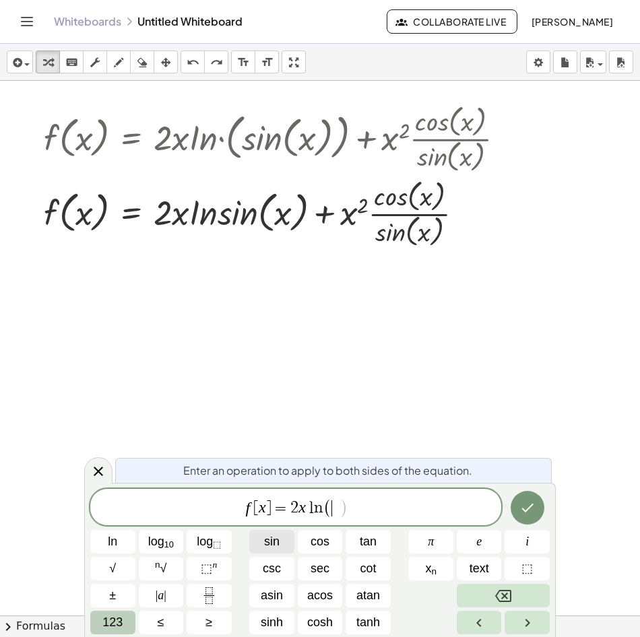
click at [271, 543] on span "sin" at bounding box center [271, 542] width 15 height 18
click at [107, 619] on span "123" at bounding box center [112, 623] width 20 height 18
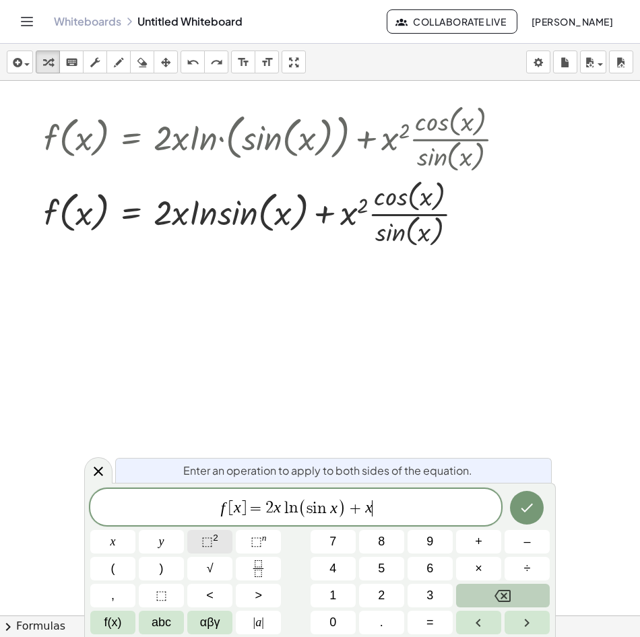
click at [211, 543] on span "⬚" at bounding box center [206, 541] width 11 height 13
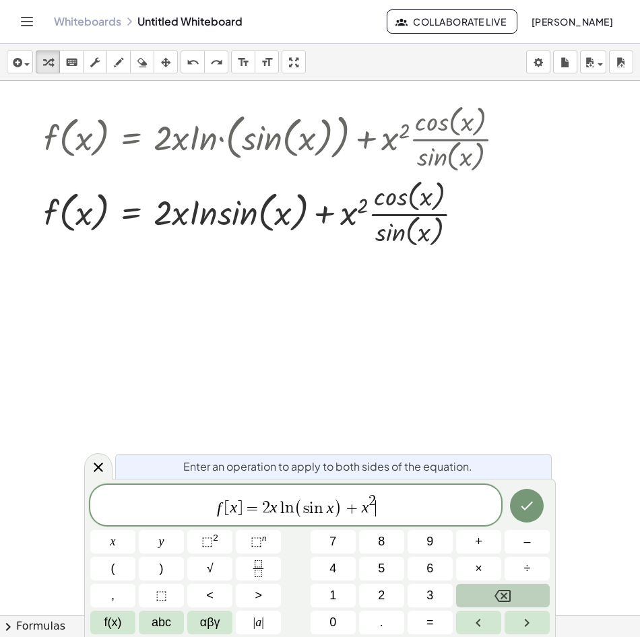
click at [389, 509] on span "f [ x ] = 2 x l n ( s i n x ) + x 2 ​" at bounding box center [295, 506] width 411 height 26
click at [156, 619] on span "abc" at bounding box center [162, 623] width 20 height 18
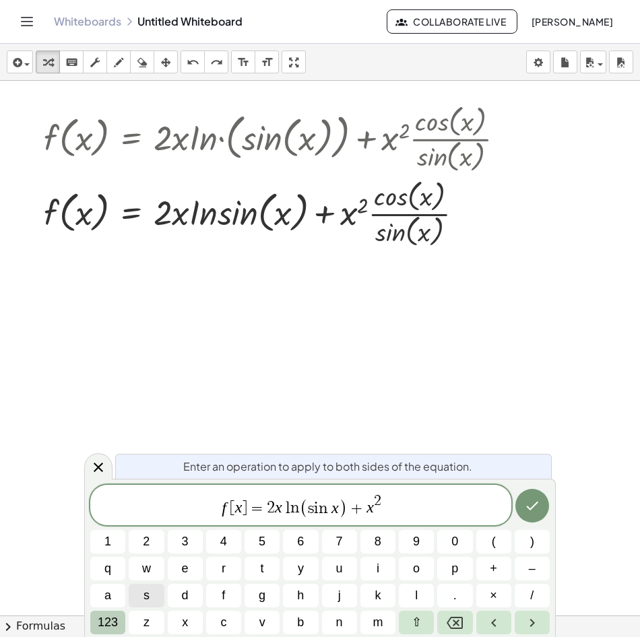
click at [113, 623] on span "123" at bounding box center [108, 623] width 20 height 18
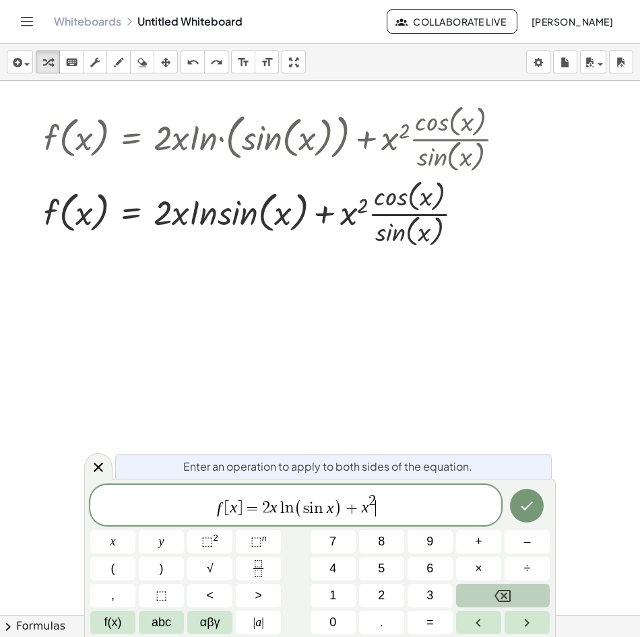
click at [113, 623] on span "f(x)" at bounding box center [113, 623] width 18 height 18
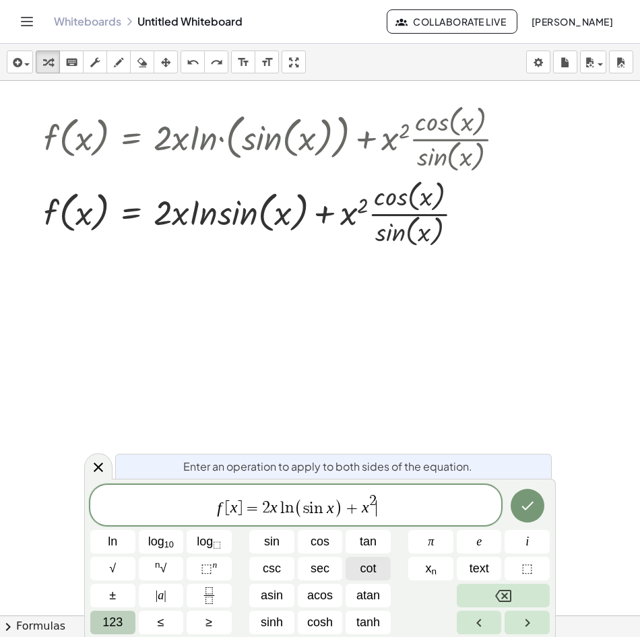
click at [376, 569] on span "cot" at bounding box center [368, 569] width 16 height 18
click at [524, 503] on icon "Done" at bounding box center [527, 506] width 16 height 16
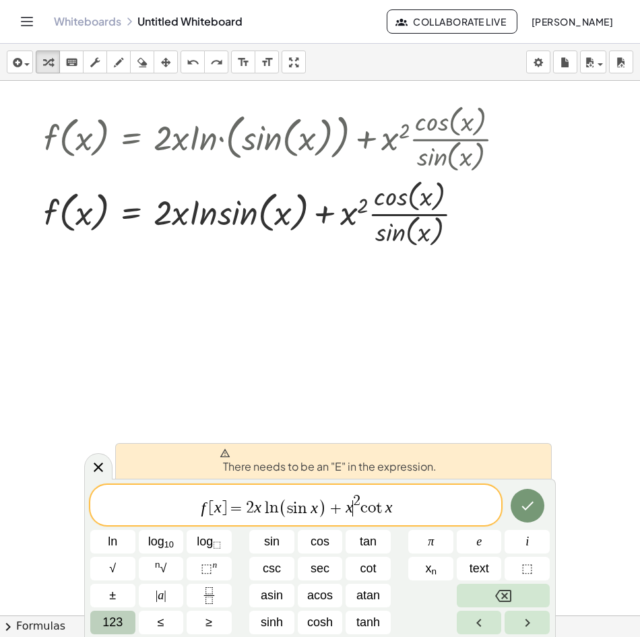
click at [351, 508] on var "x" at bounding box center [349, 508] width 7 height 18
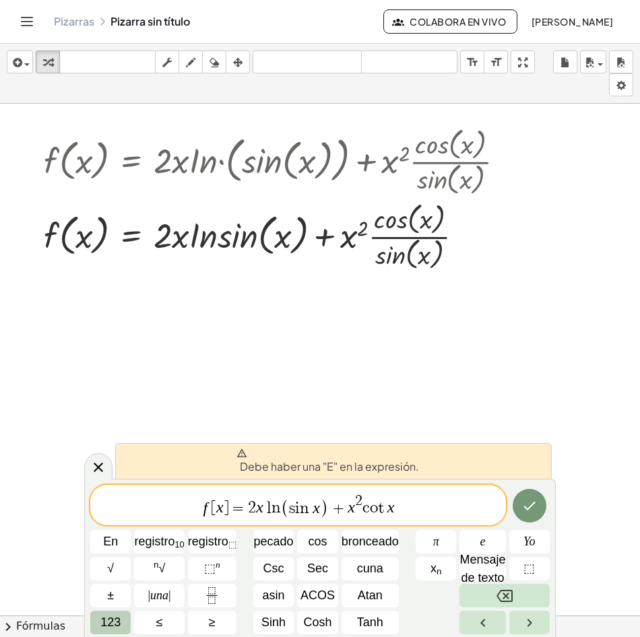
click at [336, 472] on font "Debe haber una "E" en la expresión." at bounding box center [329, 466] width 179 height 14
click at [284, 500] on span "(" at bounding box center [285, 508] width 9 height 20
click at [255, 501] on span "f [ x ] = 2 x l n ​ ( s i n x ) + x 2 c o t x" at bounding box center [298, 506] width 416 height 26
click at [251, 505] on span "2" at bounding box center [252, 509] width 8 height 16
click at [97, 468] on icon at bounding box center [98, 467] width 16 height 16
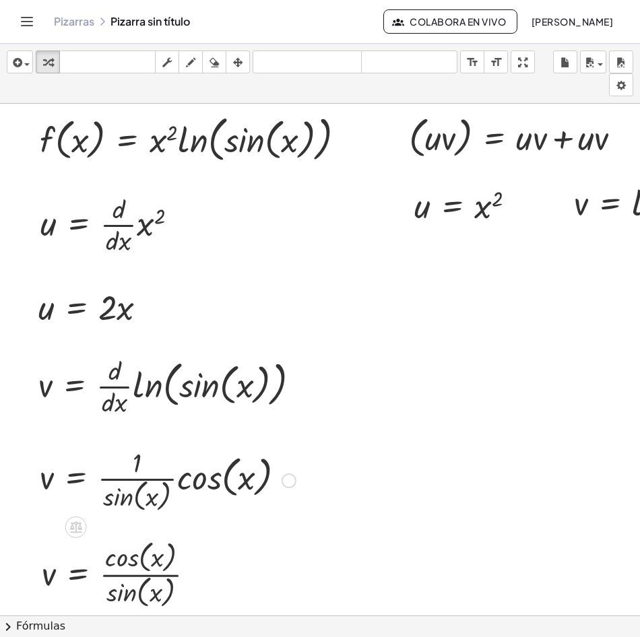
scroll to position [0, 0]
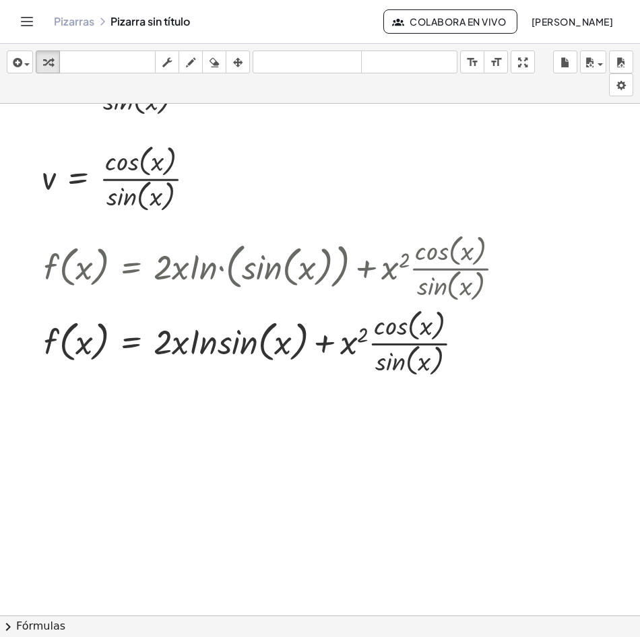
click at [347, 412] on div at bounding box center [411, 189] width 823 height 1024
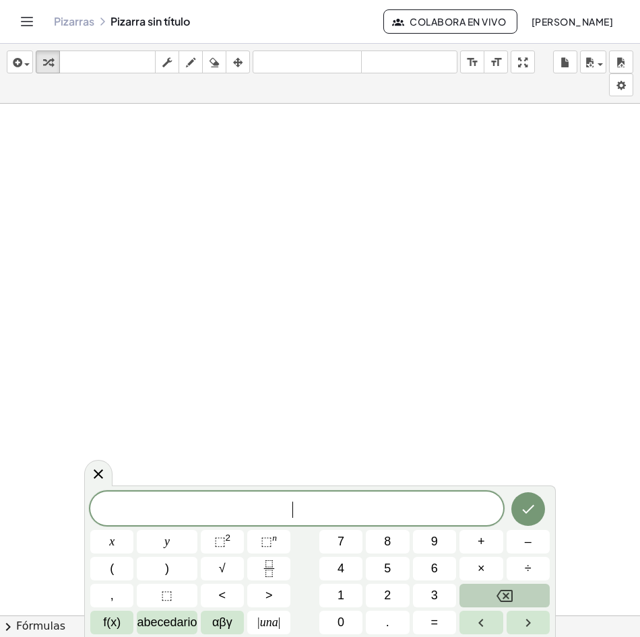
click at [89, 311] on div at bounding box center [411, 80] width 823 height 1536
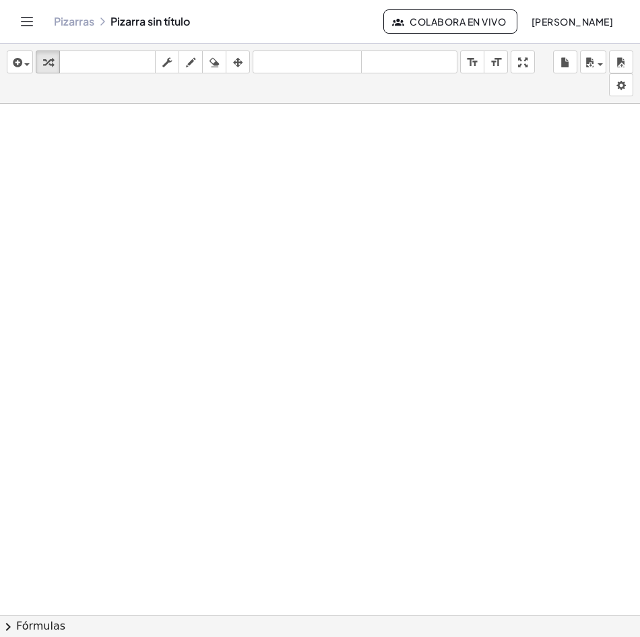
scroll to position [724, 0]
click at [19, 59] on icon "button" at bounding box center [16, 63] width 12 height 16
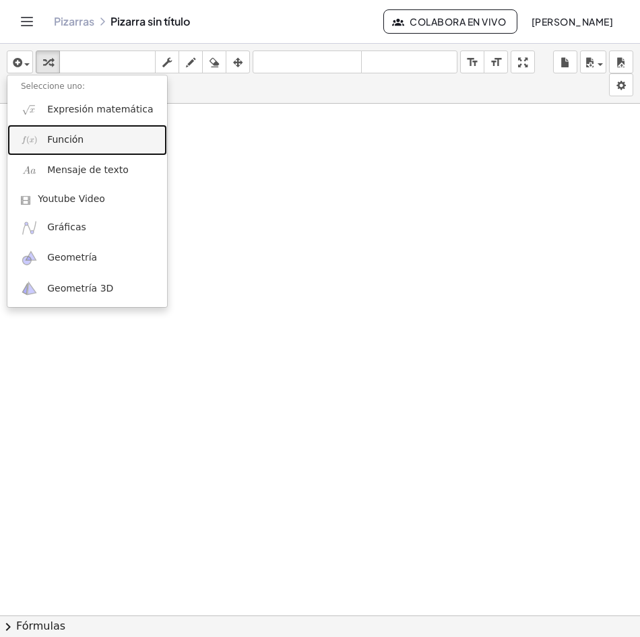
click at [80, 143] on link "Función" at bounding box center [87, 140] width 160 height 30
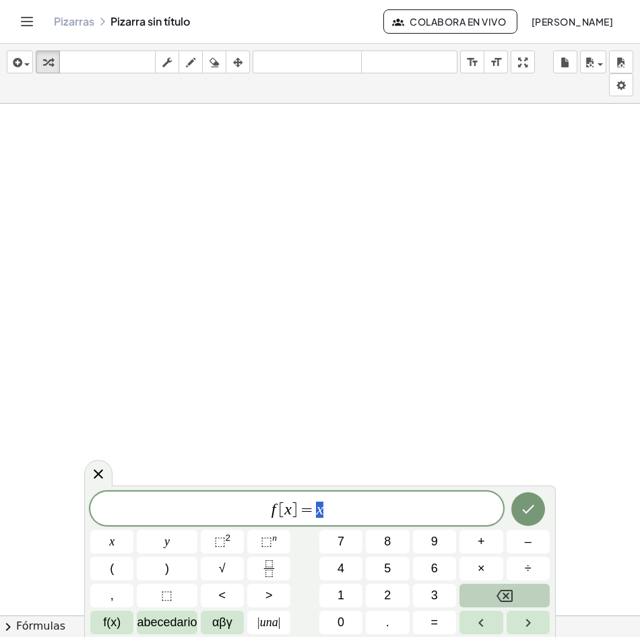
click at [289, 509] on var "x" at bounding box center [287, 510] width 7 height 18
click at [282, 509] on span "[" at bounding box center [281, 510] width 5 height 16
click at [269, 566] on icon "Fracción" at bounding box center [269, 568] width 17 height 17
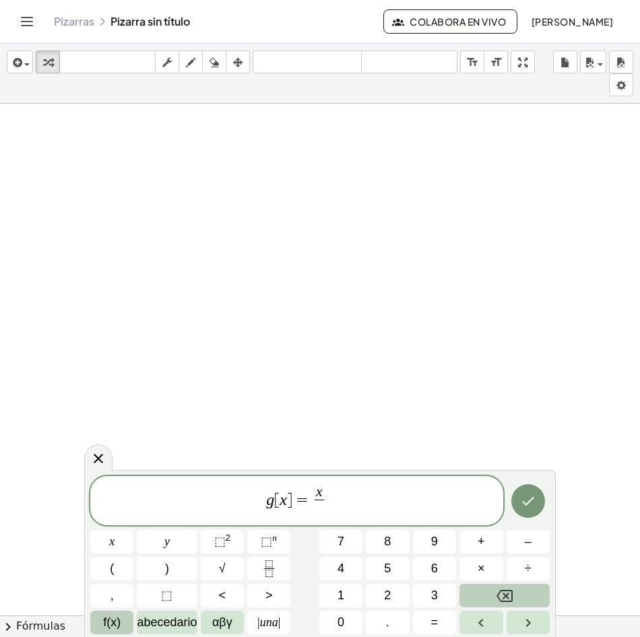
click at [115, 628] on span "f(x)" at bounding box center [112, 623] width 18 height 18
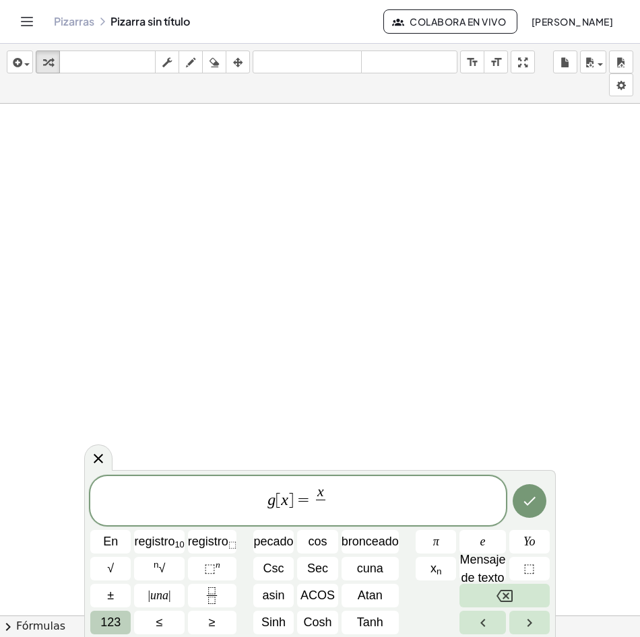
click at [114, 622] on span "123" at bounding box center [110, 623] width 20 height 18
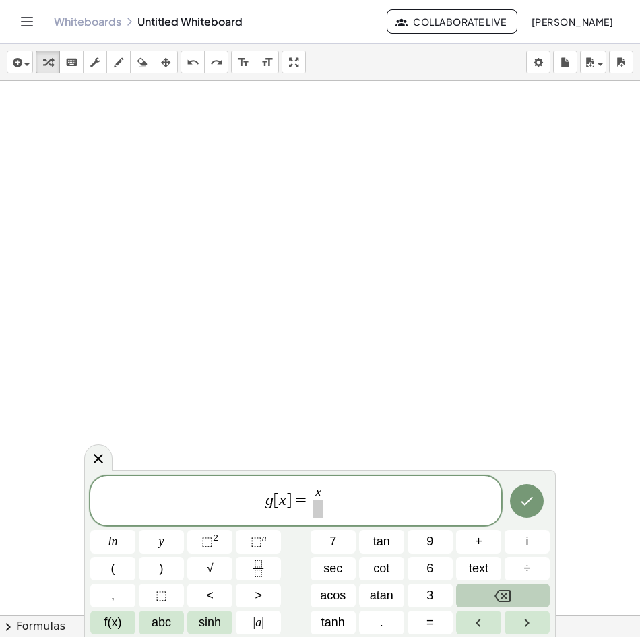
click at [335, 489] on span "g [ x ] = x ​" at bounding box center [295, 502] width 411 height 36
click at [110, 629] on span "f(x)" at bounding box center [113, 623] width 18 height 18
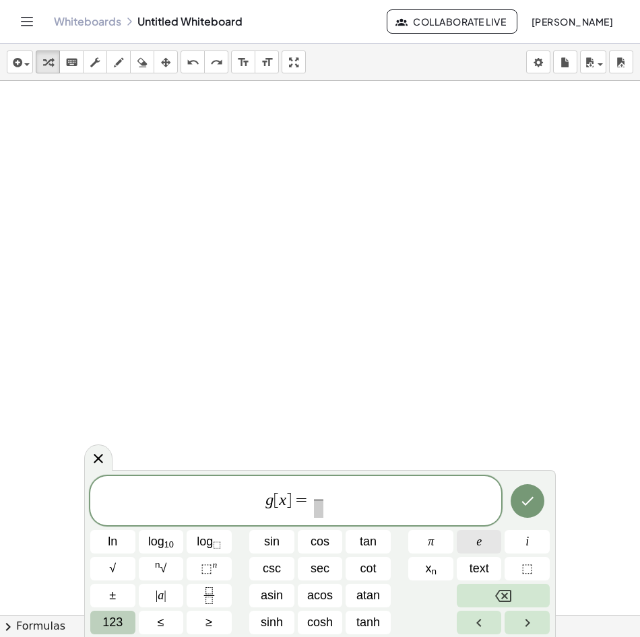
click at [488, 546] on button "e" at bounding box center [479, 542] width 45 height 24
click at [218, 575] on button "⬚ n" at bounding box center [209, 569] width 45 height 24
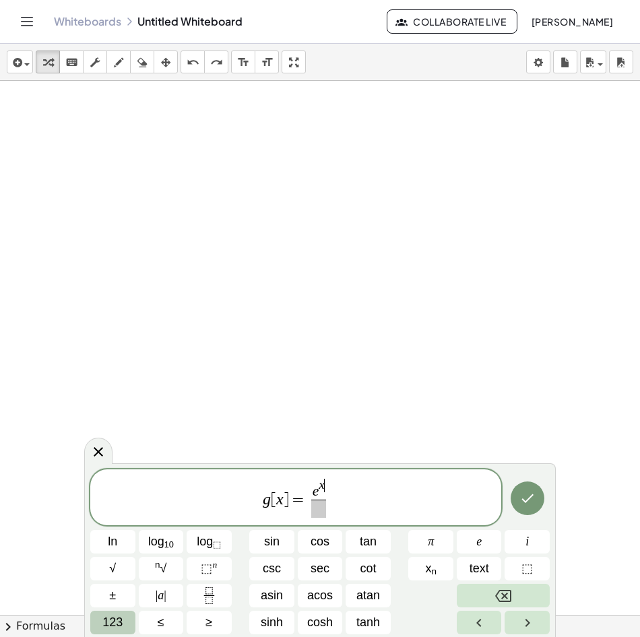
click at [327, 488] on span "e x ​ ​" at bounding box center [318, 498] width 21 height 39
click at [327, 485] on span "e x ​ ​" at bounding box center [318, 498] width 21 height 39
drag, startPoint x: 313, startPoint y: 492, endPoint x: 325, endPoint y: 492, distance: 11.5
click at [327, 492] on span "e x ​ ​" at bounding box center [318, 498] width 21 height 39
click at [319, 487] on var "x" at bounding box center [322, 485] width 6 height 14
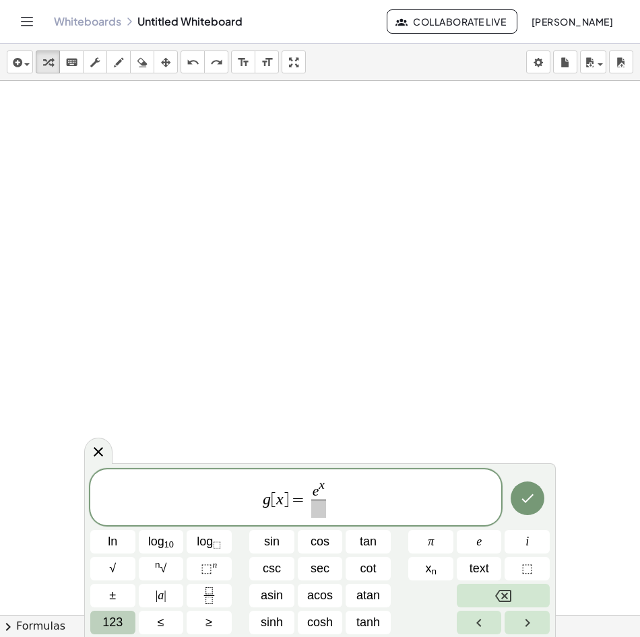
click at [103, 622] on button "123" at bounding box center [112, 623] width 45 height 24
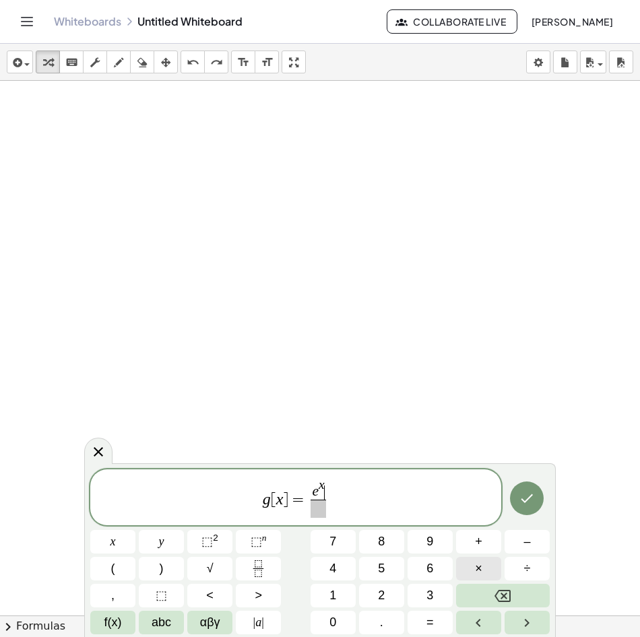
click at [478, 562] on span "×" at bounding box center [478, 569] width 7 height 18
click at [122, 626] on button "f(x)" at bounding box center [112, 623] width 45 height 24
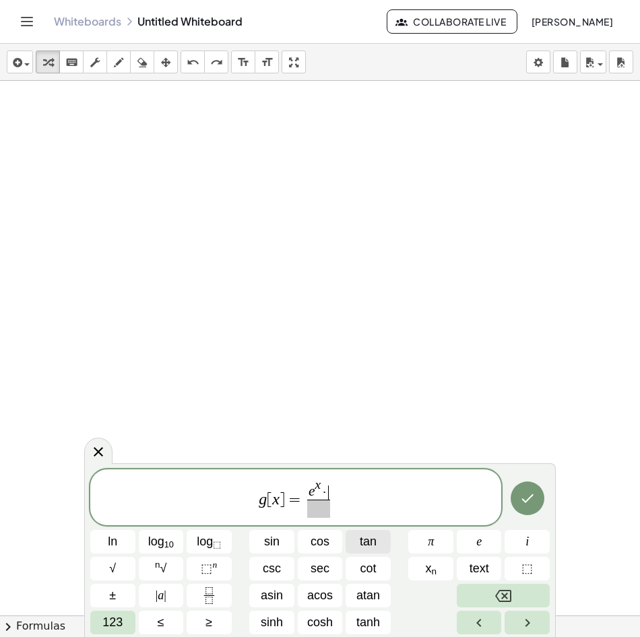
click at [382, 550] on button "tan" at bounding box center [368, 542] width 45 height 24
click at [115, 620] on span "123" at bounding box center [112, 623] width 20 height 18
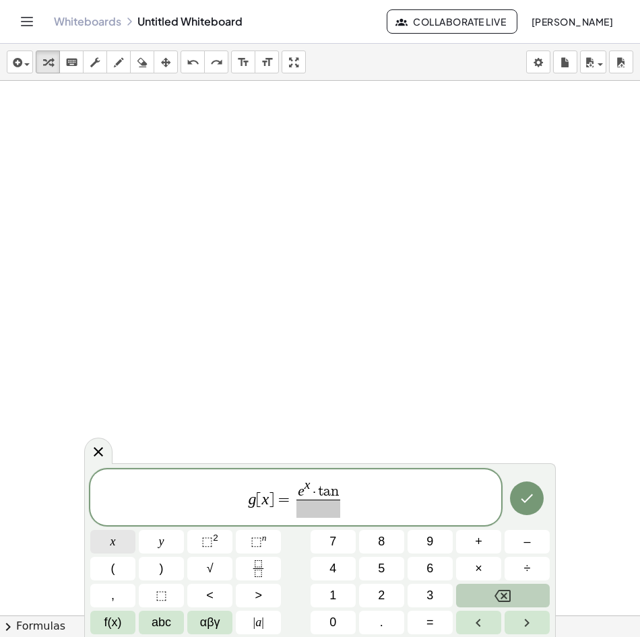
click at [117, 545] on button "x" at bounding box center [112, 542] width 45 height 24
click at [315, 511] on span at bounding box center [318, 509] width 53 height 18
click at [217, 563] on button "√" at bounding box center [209, 569] width 45 height 24
click at [253, 563] on icon "Fraction" at bounding box center [258, 568] width 17 height 17
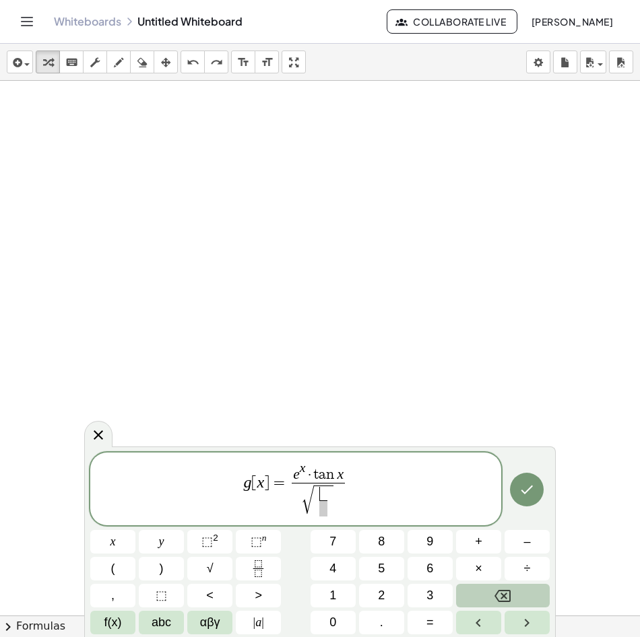
click at [523, 600] on button "Backspace" at bounding box center [503, 596] width 94 height 24
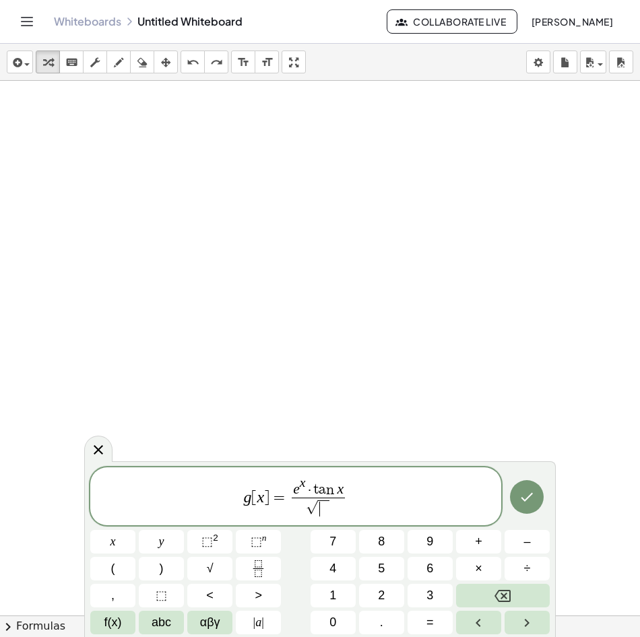
click at [121, 556] on div "g [ x ] = e x · t a n x √ ​ ​ x y ⬚ 2 ⬚ n 7 8 9 + – ( ) √ 4 5 6 × ÷ , ⬚ < > 1 2…" at bounding box center [319, 551] width 459 height 167
click at [121, 546] on button "x" at bounding box center [112, 542] width 45 height 24
click at [200, 543] on button "⬚ 2" at bounding box center [209, 542] width 45 height 24
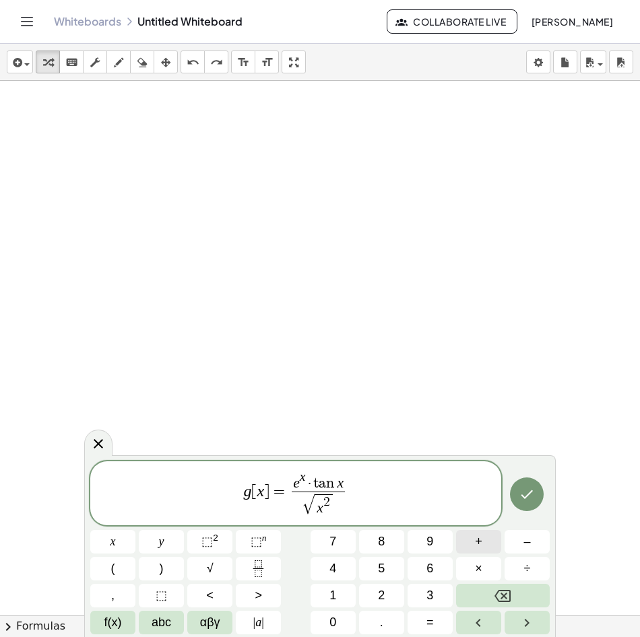
click at [478, 544] on span "+" at bounding box center [478, 542] width 7 height 18
click at [341, 593] on button "1" at bounding box center [333, 596] width 45 height 24
click at [527, 499] on icon "Done" at bounding box center [527, 494] width 16 height 16
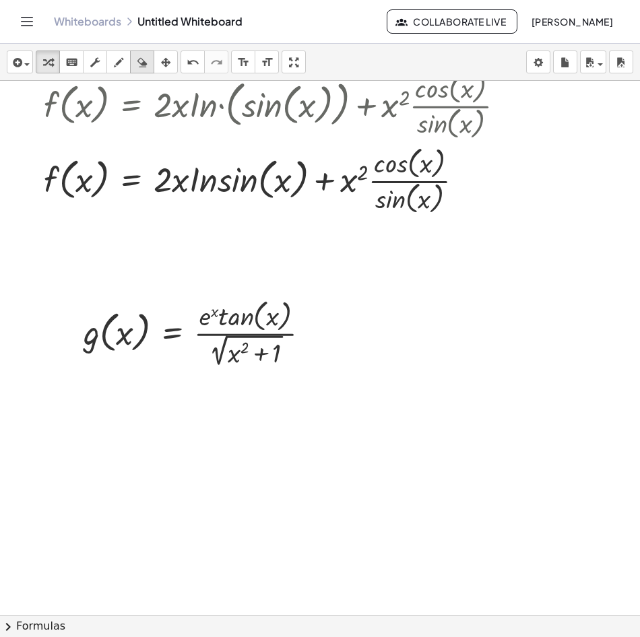
scroll to position [589, 0]
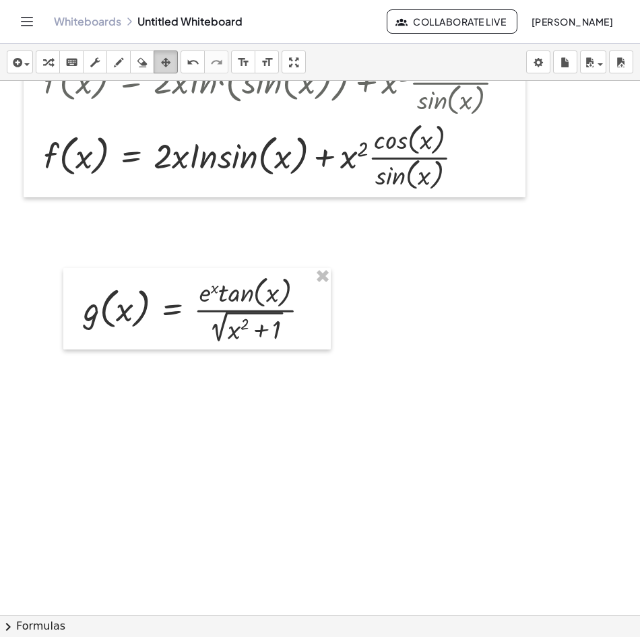
click at [160, 63] on div "button" at bounding box center [166, 62] width 18 height 16
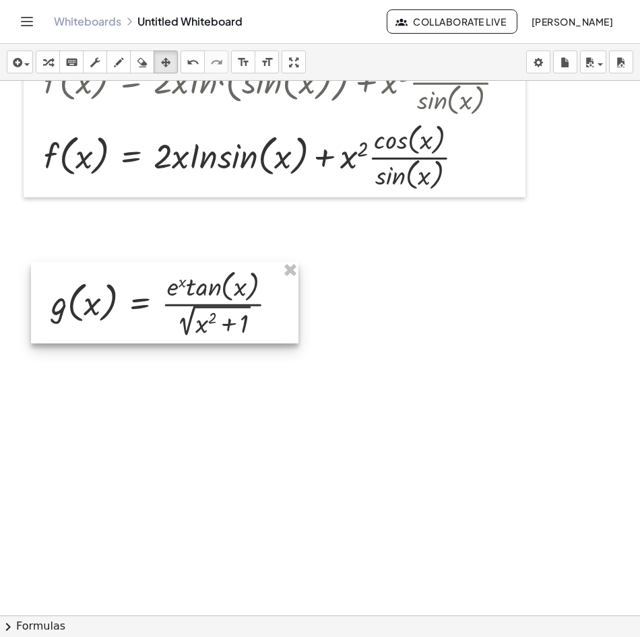
click at [111, 304] on div at bounding box center [164, 303] width 267 height 82
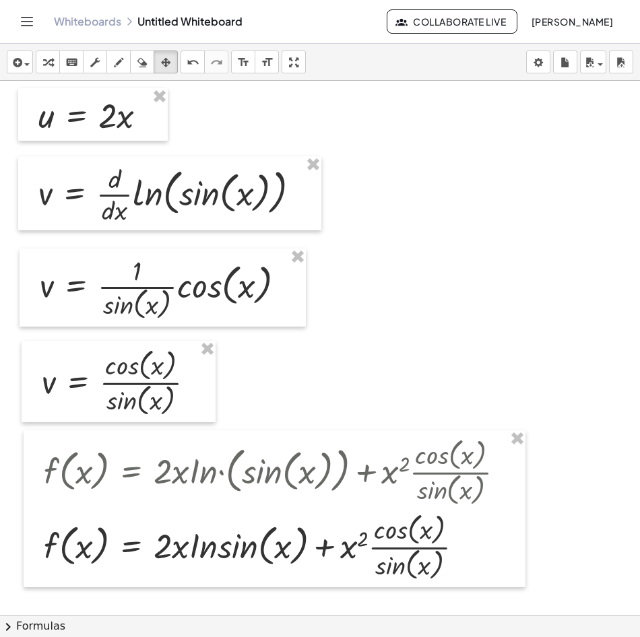
scroll to position [539, 0]
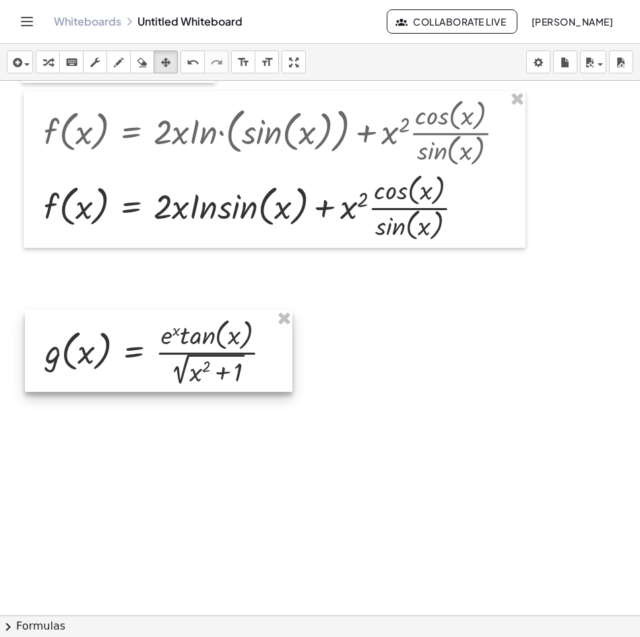
click at [109, 333] on div at bounding box center [158, 352] width 267 height 82
click at [27, 61] on div "button" at bounding box center [20, 62] width 20 height 16
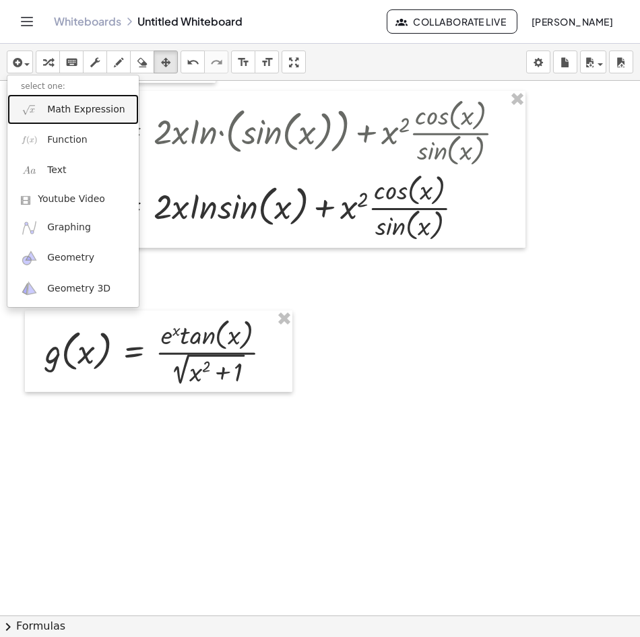
click at [68, 110] on span "Math Expression" at bounding box center [85, 109] width 77 height 13
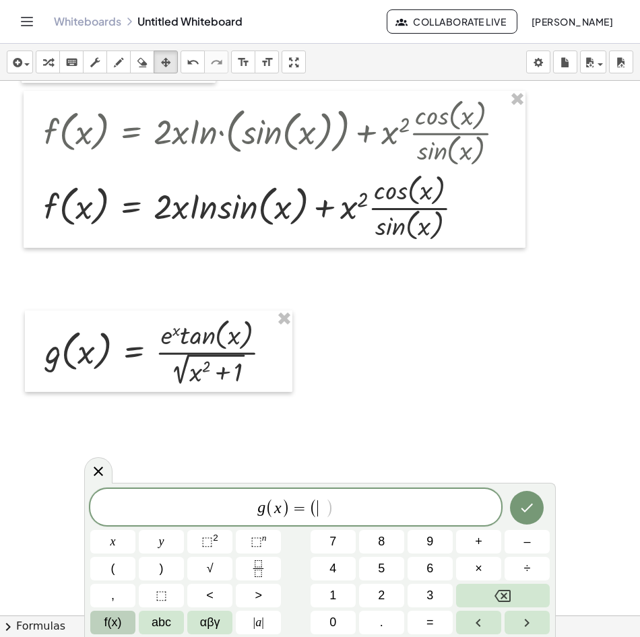
click at [108, 624] on span "f(x)" at bounding box center [113, 623] width 18 height 18
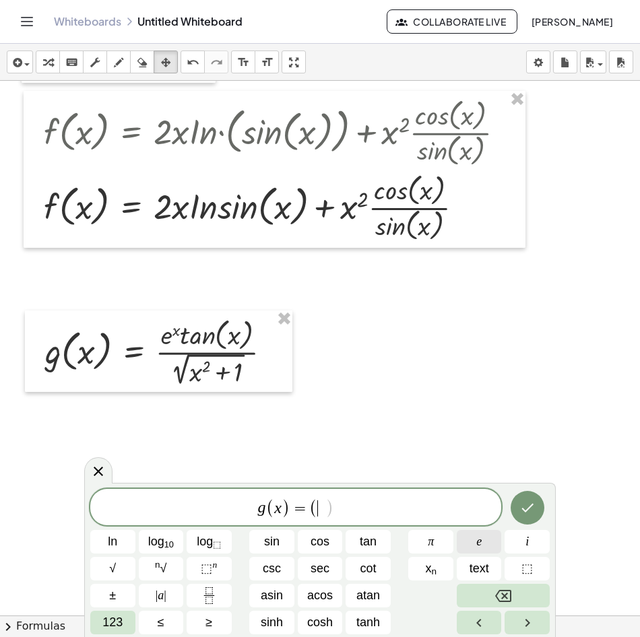
click at [482, 540] on button "e" at bounding box center [479, 542] width 45 height 24
click at [111, 628] on span "123" at bounding box center [112, 623] width 20 height 18
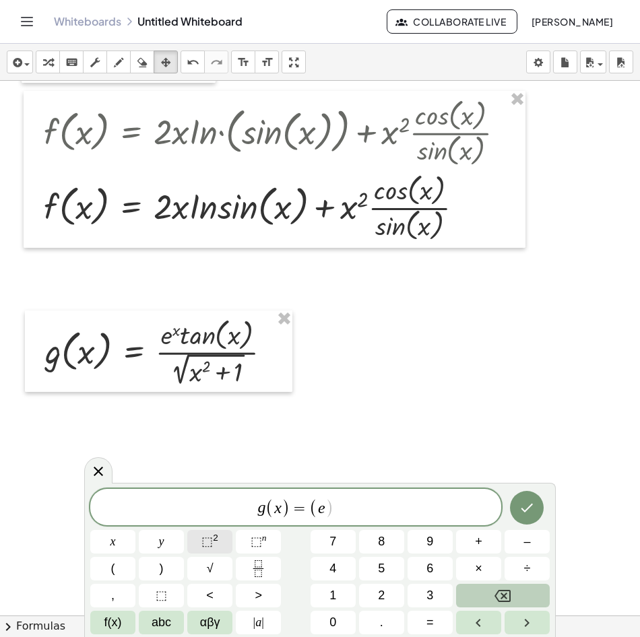
click at [210, 541] on span "⬚" at bounding box center [206, 541] width 11 height 13
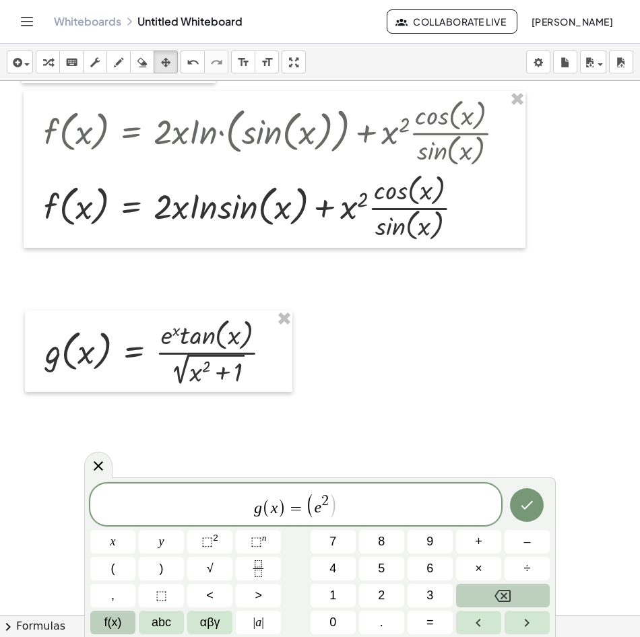
click at [110, 626] on span "f(x)" at bounding box center [113, 623] width 18 height 18
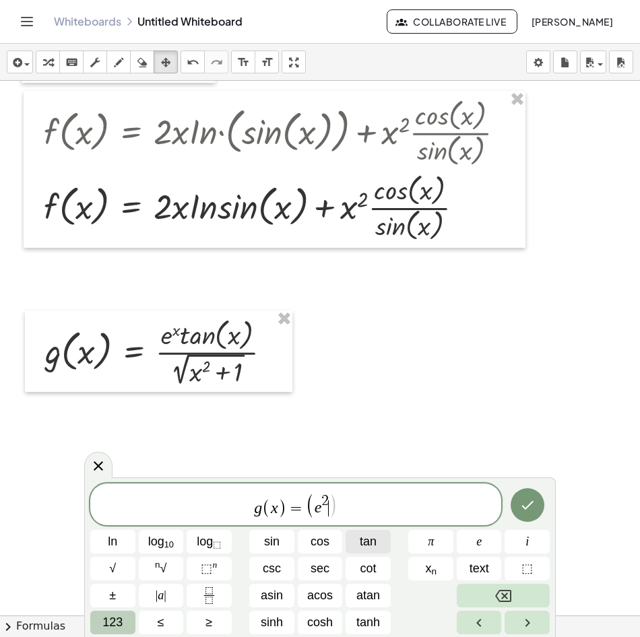
click at [362, 541] on span "tan" at bounding box center [368, 542] width 17 height 18
click at [104, 624] on button "123" at bounding box center [112, 623] width 45 height 24
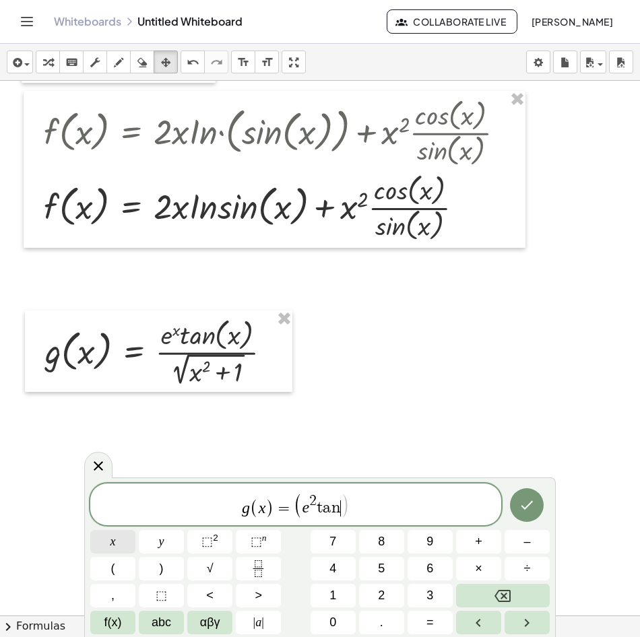
click at [121, 544] on button "x" at bounding box center [112, 542] width 45 height 24
click at [160, 567] on span ")" at bounding box center [162, 569] width 4 height 18
click at [483, 566] on button "×" at bounding box center [478, 569] width 45 height 24
click at [120, 569] on button "(" at bounding box center [112, 569] width 45 height 24
click at [124, 627] on button "f(x)" at bounding box center [112, 623] width 45 height 24
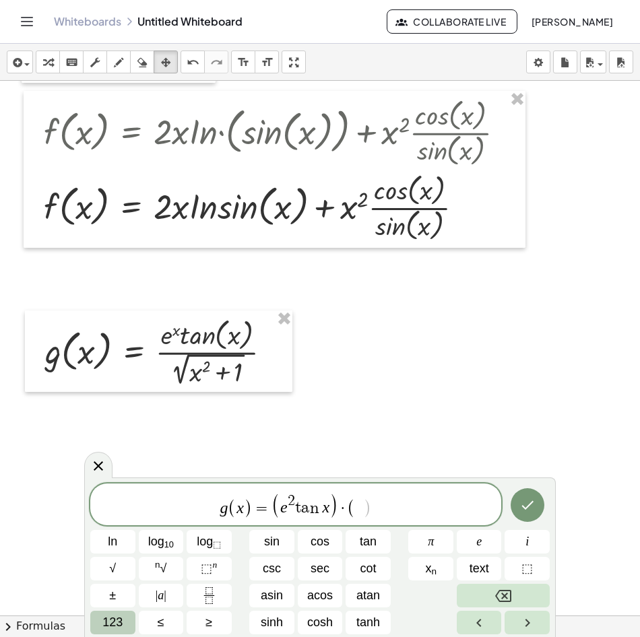
click at [122, 627] on span "123" at bounding box center [112, 623] width 20 height 18
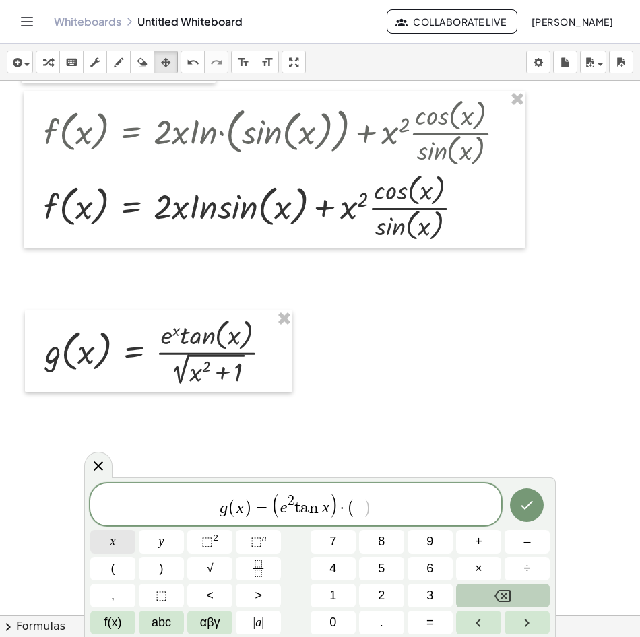
click at [112, 536] on span "x" at bounding box center [112, 542] width 5 height 18
click at [218, 538] on button "⬚ 2" at bounding box center [209, 542] width 45 height 24
click at [463, 569] on button "×" at bounding box center [478, 569] width 45 height 24
click at [327, 599] on button "1" at bounding box center [333, 596] width 45 height 24
click at [498, 595] on icon "Backspace" at bounding box center [502, 596] width 16 height 16
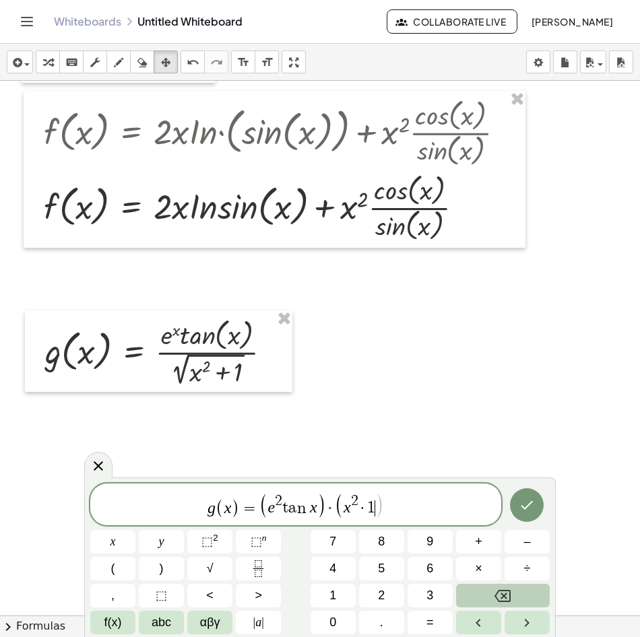
click at [498, 596] on icon "Backspace" at bounding box center [502, 596] width 16 height 16
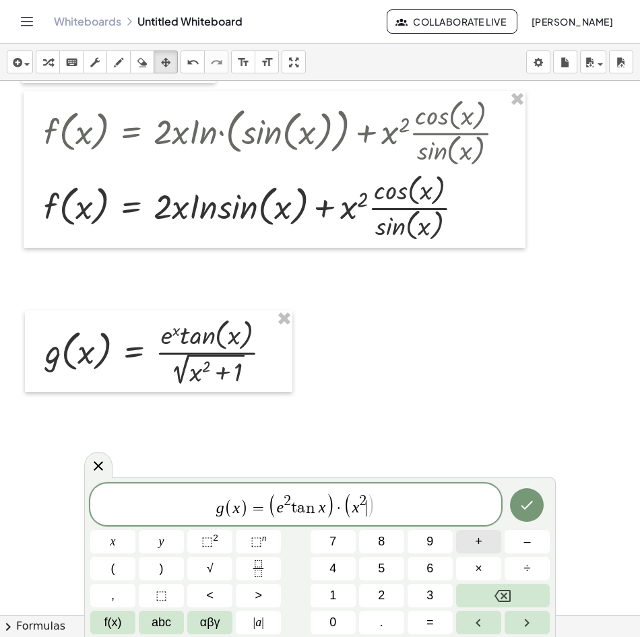
click at [479, 544] on span "+" at bounding box center [478, 542] width 7 height 18
click at [332, 590] on span "1" at bounding box center [332, 596] width 7 height 18
click at [158, 569] on button ")" at bounding box center [161, 569] width 45 height 24
click at [262, 542] on sup "n" at bounding box center [264, 538] width 5 height 10
click at [263, 573] on icon "Fraction" at bounding box center [258, 568] width 17 height 17
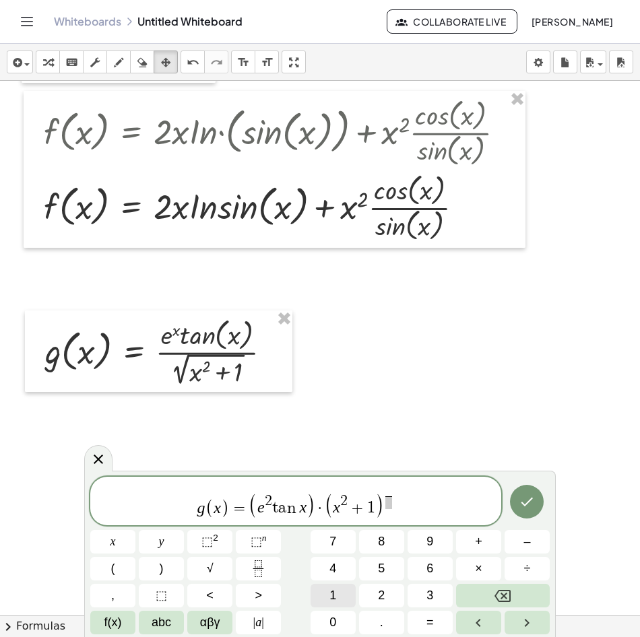
click at [335, 591] on span "1" at bounding box center [332, 596] width 7 height 18
click at [389, 503] on span "​" at bounding box center [388, 502] width 7 height 13
click at [389, 589] on button "2" at bounding box center [381, 596] width 45 height 24
click at [516, 507] on button "Done" at bounding box center [527, 502] width 34 height 34
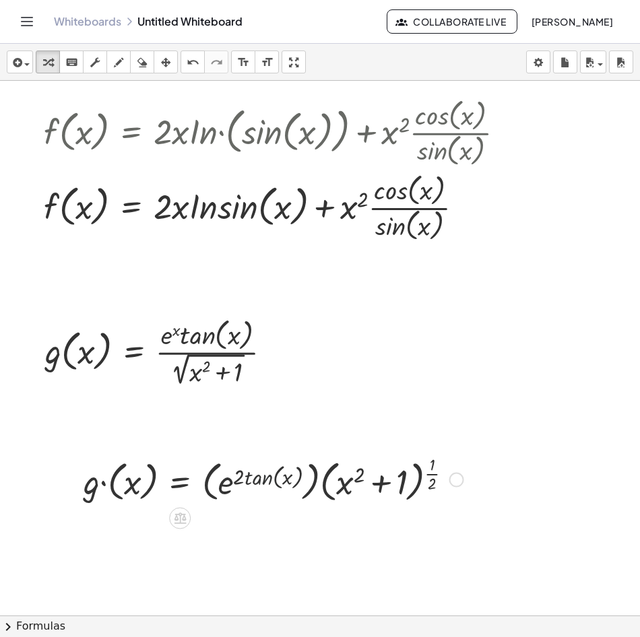
click at [259, 483] on div at bounding box center [273, 478] width 393 height 55
click at [253, 483] on div at bounding box center [273, 478] width 393 height 55
click at [252, 483] on div at bounding box center [273, 478] width 393 height 55
drag, startPoint x: 262, startPoint y: 477, endPoint x: 265, endPoint y: 492, distance: 15.7
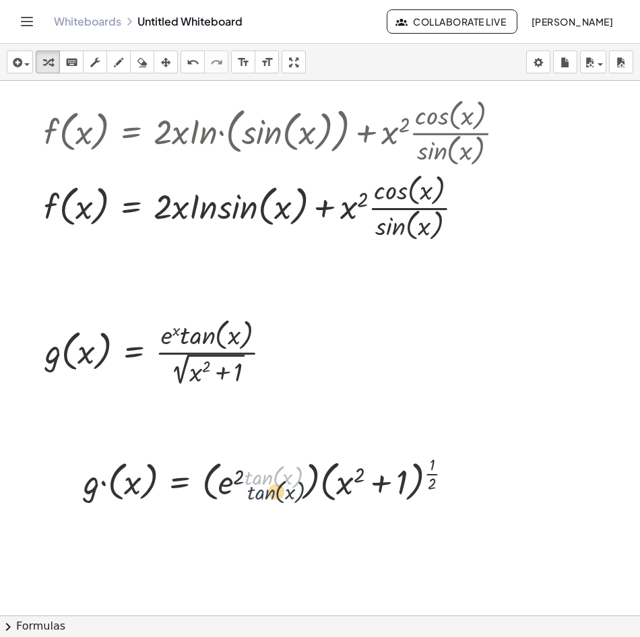
click at [265, 492] on div at bounding box center [273, 478] width 393 height 55
drag, startPoint x: 260, startPoint y: 476, endPoint x: 247, endPoint y: 492, distance: 21.6
click at [247, 492] on div at bounding box center [273, 478] width 393 height 55
drag, startPoint x: 256, startPoint y: 479, endPoint x: 267, endPoint y: 523, distance: 45.9
click at [267, 523] on div "f ( , x ) = · x 2 · ln ( , sin ( , x ) ) ( · u · v ) = + · u · v + · u · v u = …" at bounding box center [411, 310] width 823 height 1536
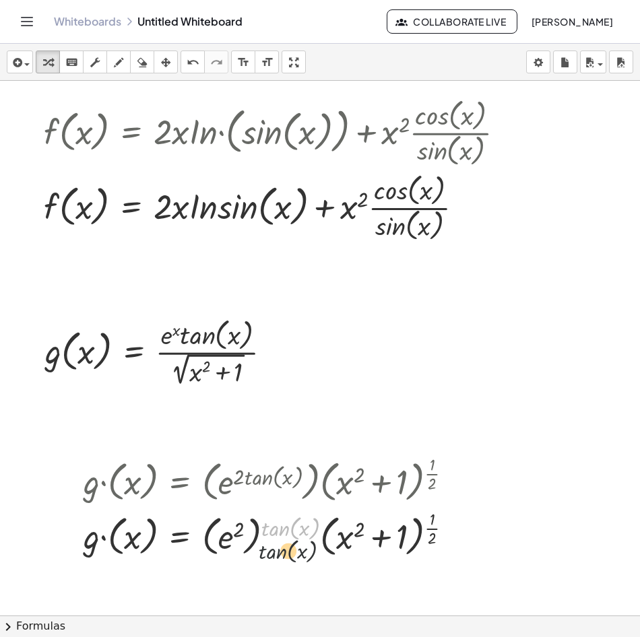
drag, startPoint x: 266, startPoint y: 527, endPoint x: 263, endPoint y: 541, distance: 13.7
click at [263, 552] on div at bounding box center [273, 533] width 393 height 55
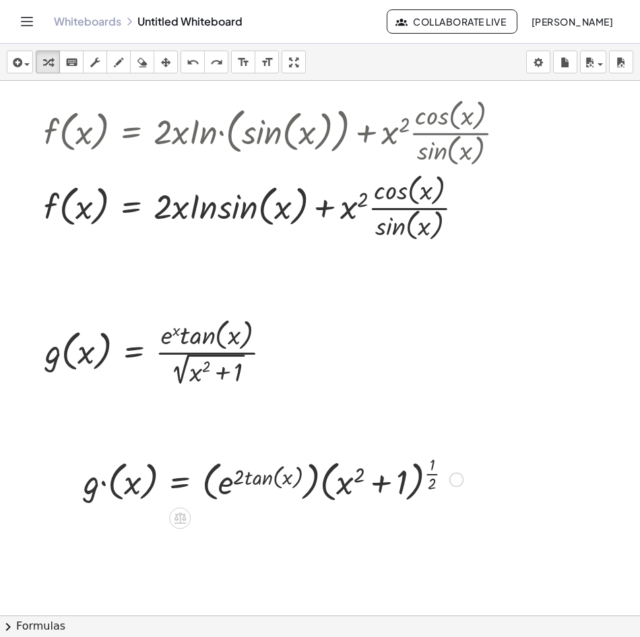
click at [265, 490] on div at bounding box center [273, 478] width 393 height 55
drag, startPoint x: 231, startPoint y: 487, endPoint x: 159, endPoint y: 494, distance: 72.4
click at [189, 490] on div at bounding box center [273, 478] width 393 height 55
click at [158, 494] on div at bounding box center [273, 478] width 393 height 55
click at [158, 494] on div at bounding box center [294, 478] width 352 height 55
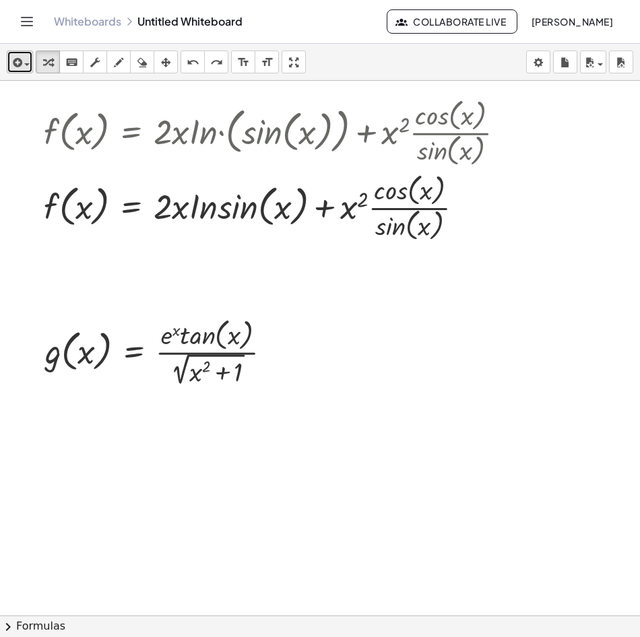
click at [26, 69] on div "button" at bounding box center [20, 62] width 20 height 16
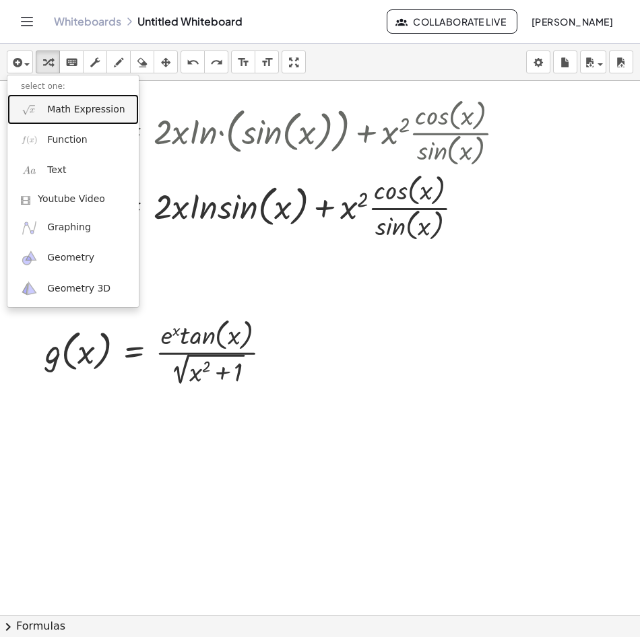
click at [82, 113] on span "Math Expression" at bounding box center [85, 109] width 77 height 13
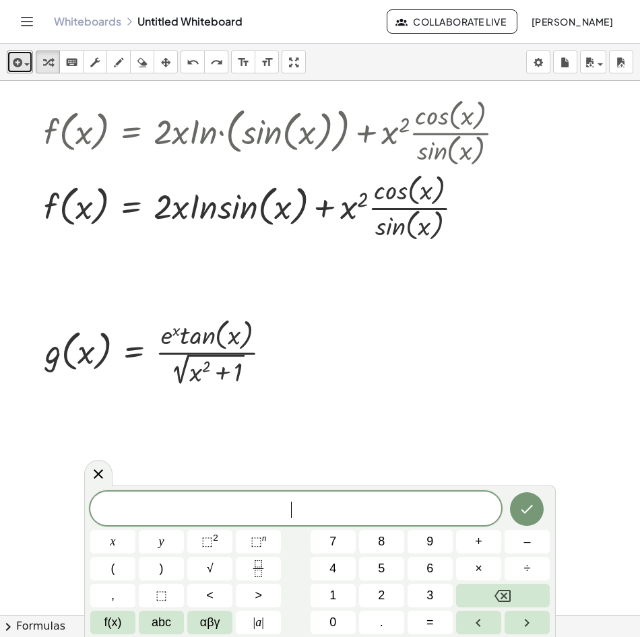
drag, startPoint x: 15, startPoint y: 72, endPoint x: 20, endPoint y: 85, distance: 13.6
click at [16, 72] on button "insert" at bounding box center [20, 62] width 26 height 23
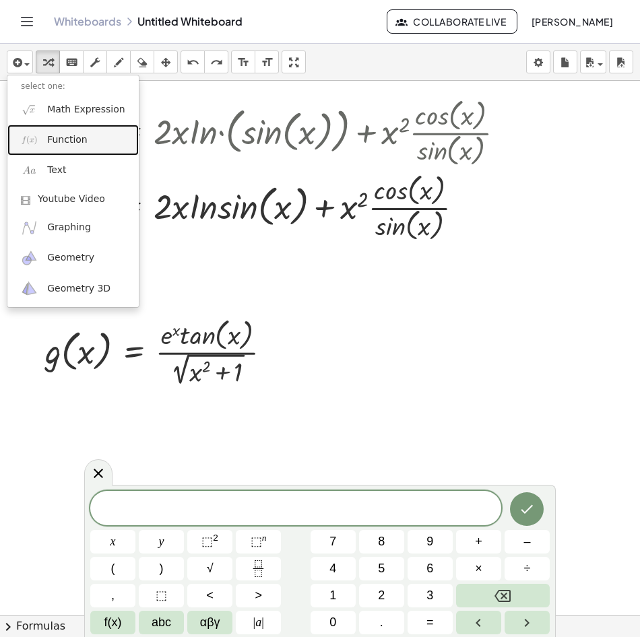
click at [75, 138] on span "Function" at bounding box center [67, 139] width 40 height 13
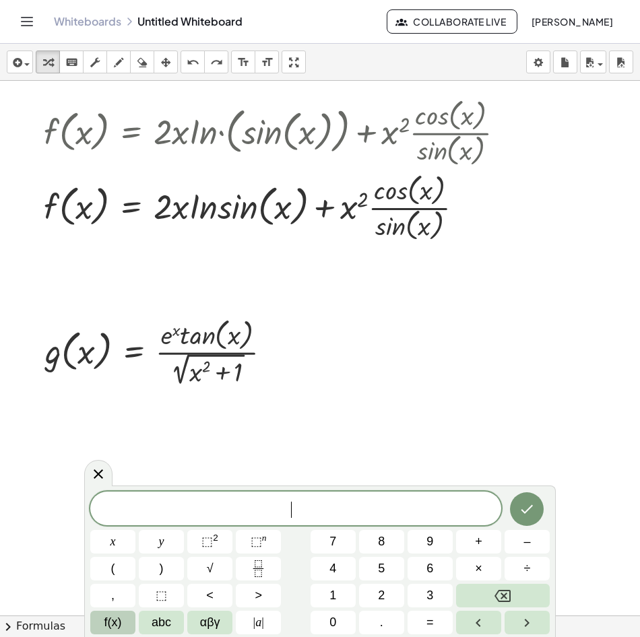
click at [119, 615] on span "f(x)" at bounding box center [113, 623] width 18 height 18
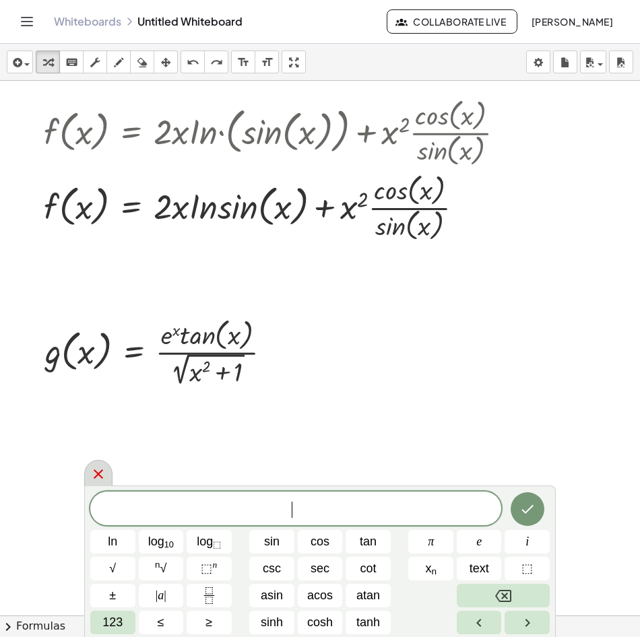
click at [97, 473] on icon at bounding box center [98, 474] width 9 height 9
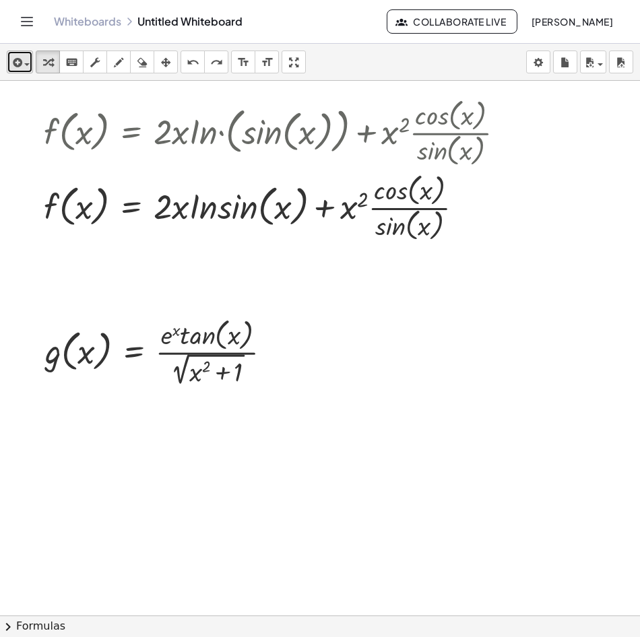
click at [24, 63] on span "button" at bounding box center [23, 63] width 3 height 9
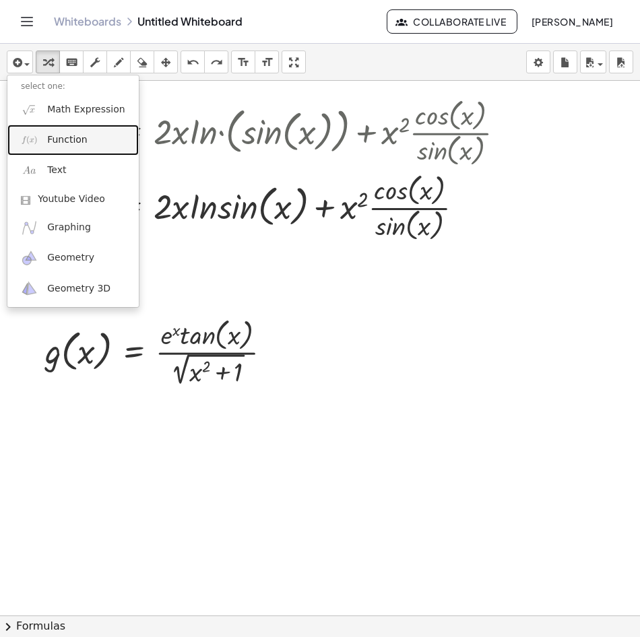
click at [85, 139] on link "Function" at bounding box center [72, 140] width 131 height 30
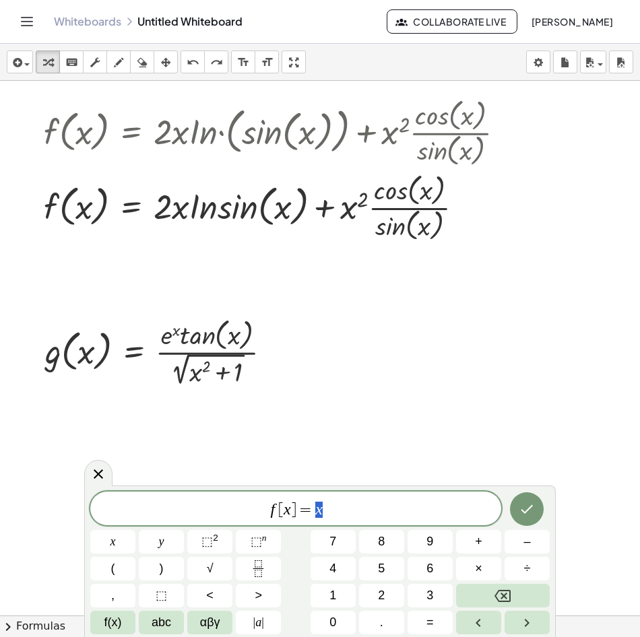
click at [273, 509] on var "f" at bounding box center [272, 510] width 5 height 18
click at [113, 626] on span "f(x)" at bounding box center [113, 623] width 18 height 18
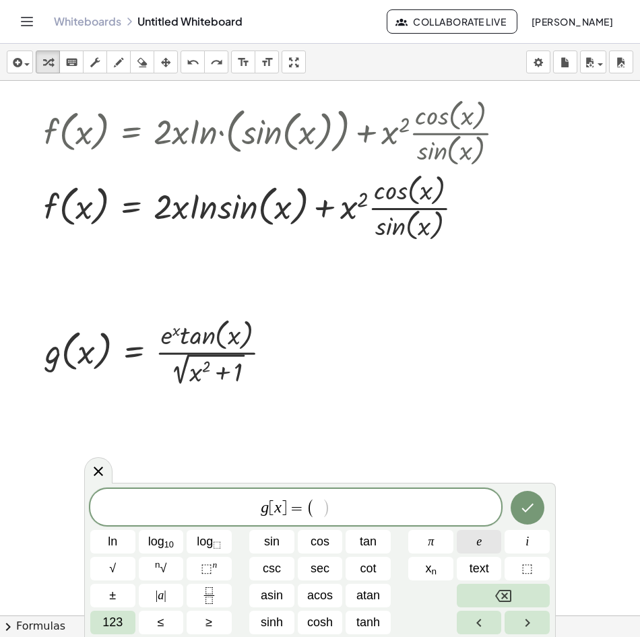
click at [486, 547] on button "e" at bounding box center [479, 542] width 45 height 24
click at [214, 572] on span "⬚ n" at bounding box center [209, 569] width 16 height 18
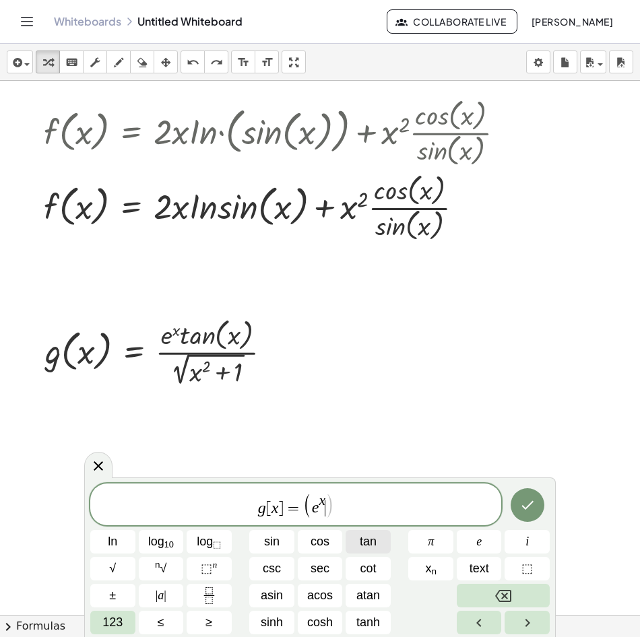
click at [375, 543] on span "tan" at bounding box center [368, 542] width 17 height 18
click at [122, 624] on span "123" at bounding box center [112, 623] width 20 height 18
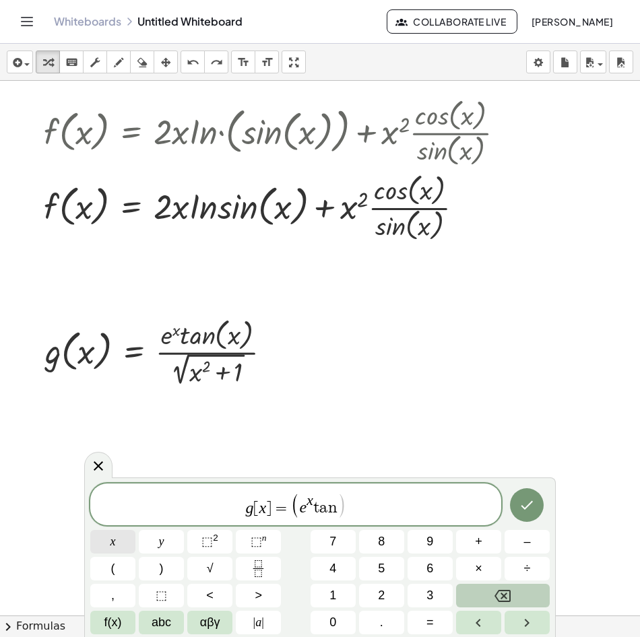
click at [120, 536] on button "x" at bounding box center [112, 542] width 45 height 24
click at [168, 569] on button ")" at bounding box center [161, 569] width 45 height 24
click at [111, 568] on span "(" at bounding box center [113, 569] width 4 height 18
click at [123, 542] on button "x" at bounding box center [112, 542] width 45 height 24
click at [206, 542] on span "⬚" at bounding box center [206, 541] width 11 height 13
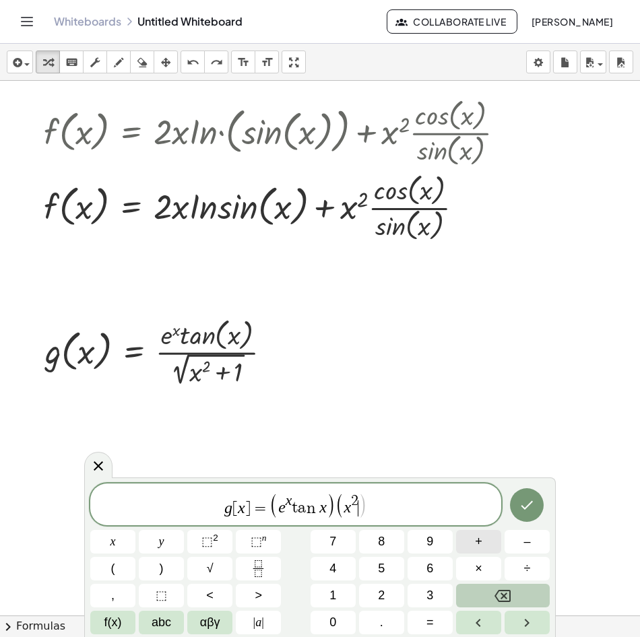
click at [482, 544] on span "+" at bounding box center [478, 542] width 7 height 18
click at [346, 591] on button "1" at bounding box center [333, 596] width 45 height 24
click at [166, 569] on button ")" at bounding box center [161, 569] width 45 height 24
click at [269, 546] on button "⬚ n" at bounding box center [258, 542] width 45 height 24
click at [344, 593] on button "1" at bounding box center [333, 596] width 45 height 24
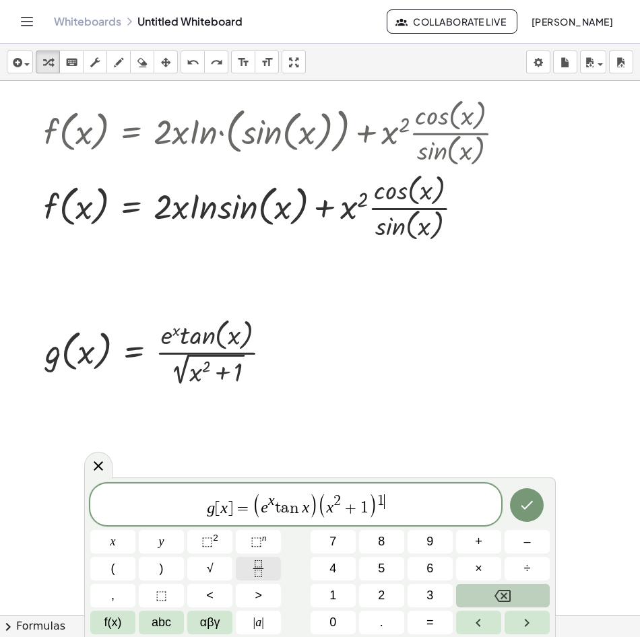
click at [273, 567] on button "Fraction" at bounding box center [258, 569] width 45 height 24
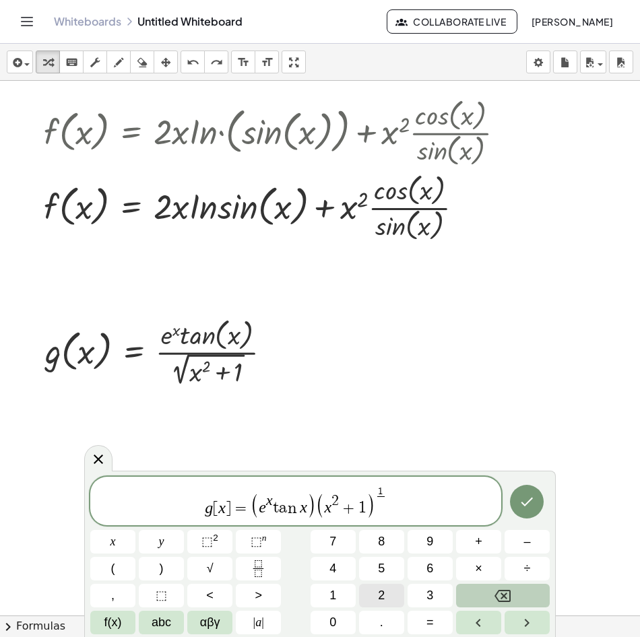
click at [377, 595] on button "2" at bounding box center [381, 596] width 45 height 24
click at [529, 503] on icon "Done" at bounding box center [527, 502] width 16 height 16
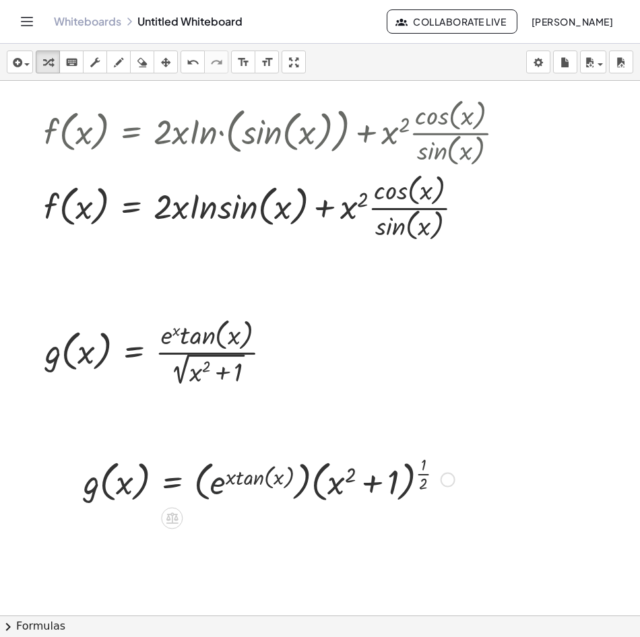
click at [213, 496] on div at bounding box center [269, 478] width 385 height 55
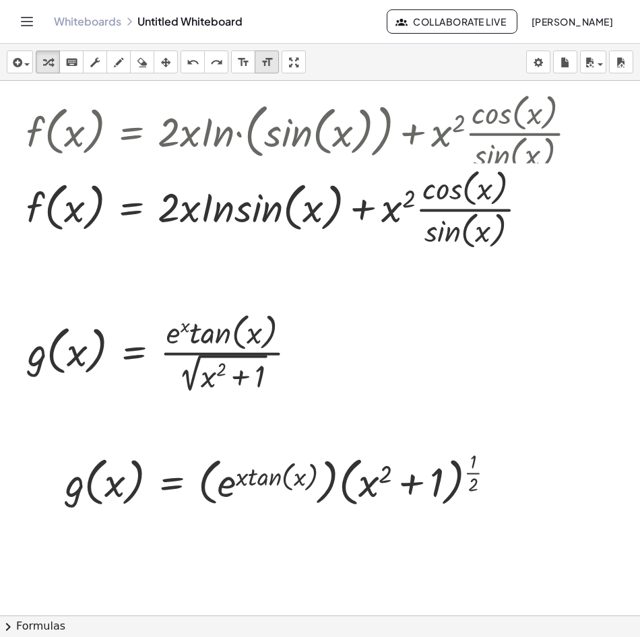
click at [271, 61] on icon "format_size" at bounding box center [267, 63] width 13 height 16
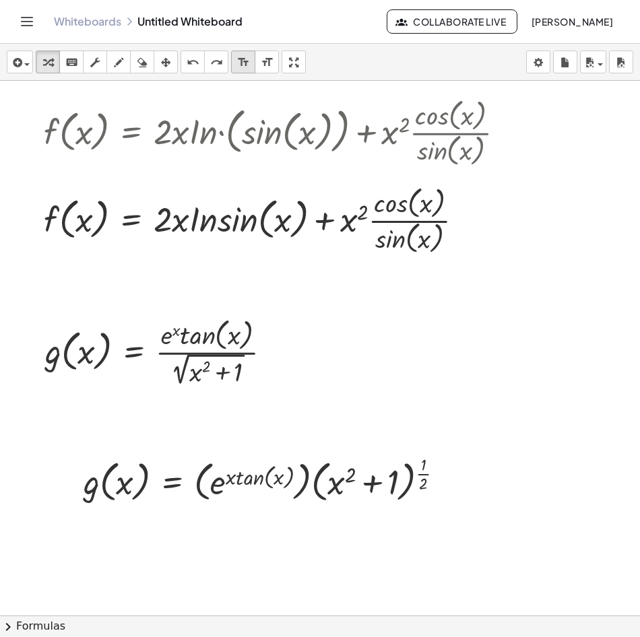
click at [241, 65] on icon "format_size" at bounding box center [243, 63] width 13 height 16
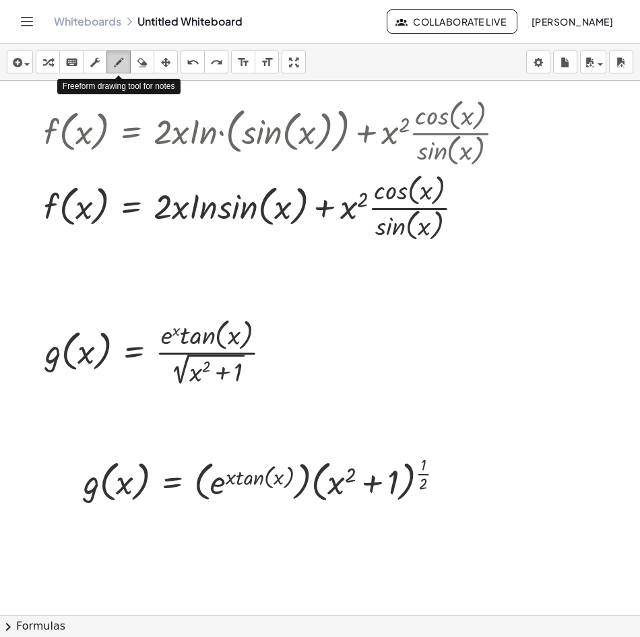
click at [119, 63] on icon "button" at bounding box center [118, 63] width 9 height 16
click at [245, 479] on div at bounding box center [411, 310] width 823 height 1536
click at [92, 68] on icon "button" at bounding box center [94, 63] width 9 height 16
drag, startPoint x: 236, startPoint y: 488, endPoint x: 240, endPoint y: 482, distance: 7.7
click at [240, 484] on div at bounding box center [269, 478] width 385 height 55
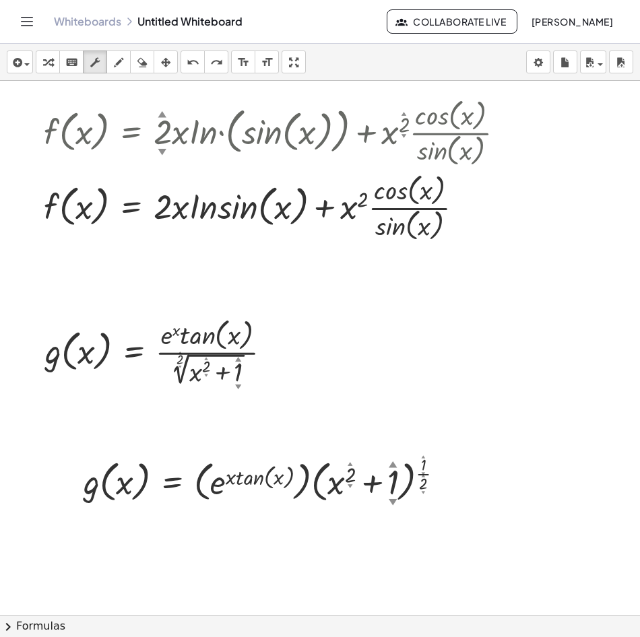
drag, startPoint x: 246, startPoint y: 482, endPoint x: 232, endPoint y: 509, distance: 30.4
click at [235, 515] on div "f ( , x ) = · x 2 ▲ ▼ · ln ( , sin ( , x ) ) ( · u · v ) = + · u · v + · u · v …" at bounding box center [411, 310] width 823 height 1536
click at [72, 64] on icon "keyboard" at bounding box center [71, 63] width 13 height 16
click at [230, 492] on div at bounding box center [269, 478] width 385 height 55
click at [172, 480] on div "g ( , x ) = · ( e ( · x · tan ( , x ) ) ) · ( + x 2 + 1 ) ( · 1 · 2 )" at bounding box center [172, 480] width 0 height 0
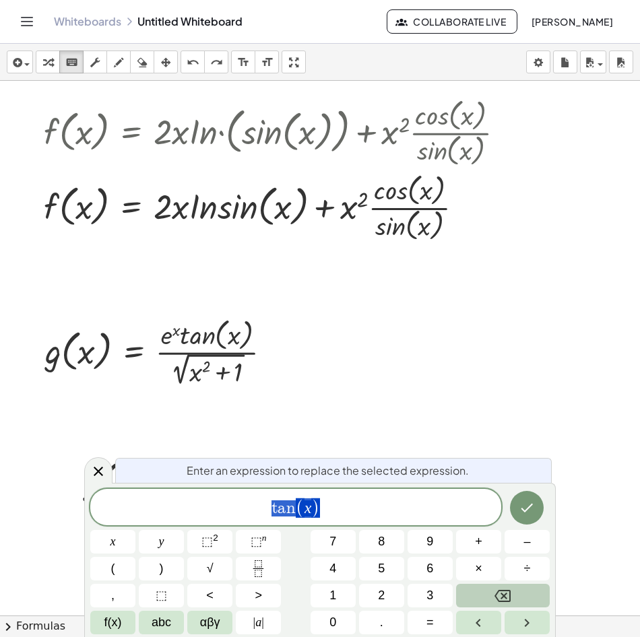
drag, startPoint x: 271, startPoint y: 509, endPoint x: 203, endPoint y: 505, distance: 68.8
click at [91, 470] on icon at bounding box center [98, 471] width 16 height 16
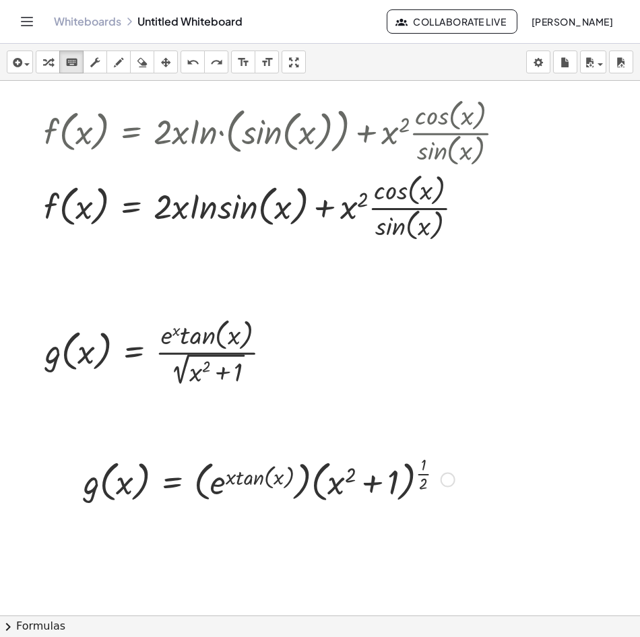
click at [204, 486] on div at bounding box center [269, 478] width 385 height 55
click at [72, 65] on icon "keyboard" at bounding box center [71, 63] width 13 height 16
drag, startPoint x: 234, startPoint y: 480, endPoint x: 228, endPoint y: 483, distance: 6.9
click at [228, 483] on div at bounding box center [269, 478] width 385 height 55
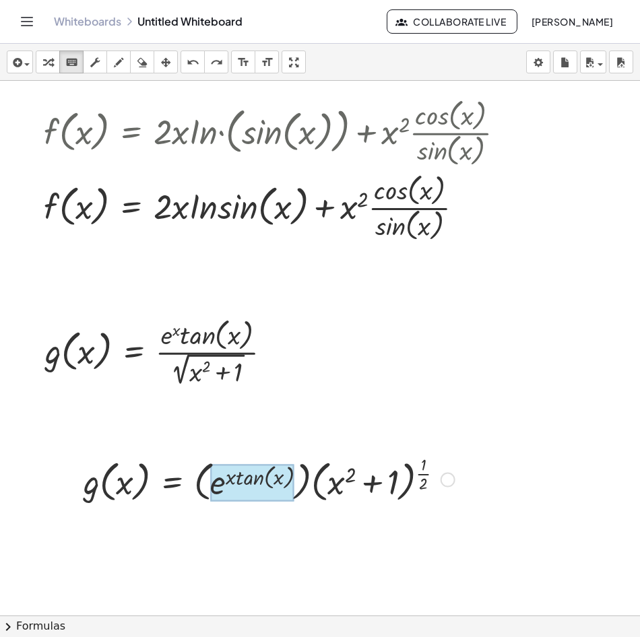
click at [211, 486] on div at bounding box center [252, 483] width 84 height 38
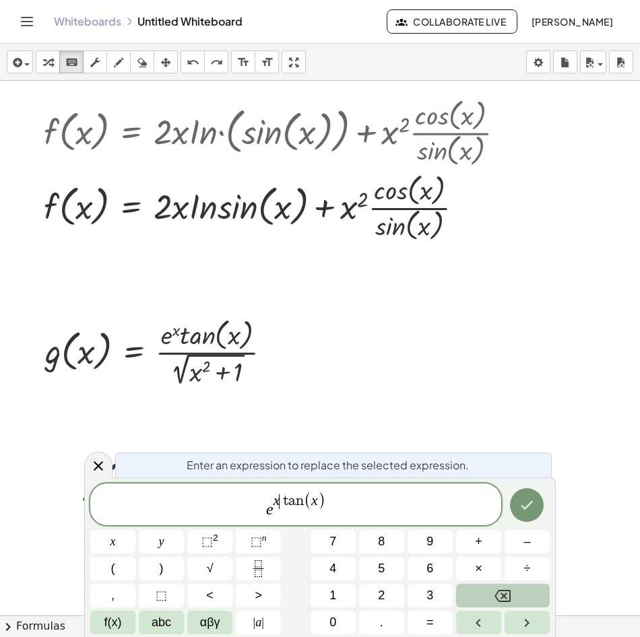
click at [279, 503] on span "x ​ t a n ( x )" at bounding box center [299, 502] width 52 height 18
drag, startPoint x: 282, startPoint y: 503, endPoint x: 344, endPoint y: 506, distance: 62.1
click at [333, 503] on span "e x t a n ( x ) ​" at bounding box center [295, 506] width 411 height 28
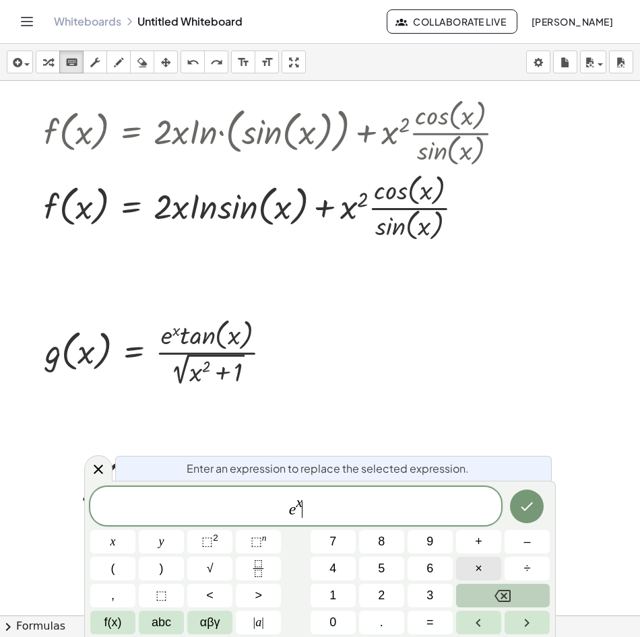
click at [479, 563] on span "×" at bounding box center [478, 569] width 7 height 18
click at [119, 624] on span "f(x)" at bounding box center [113, 623] width 18 height 18
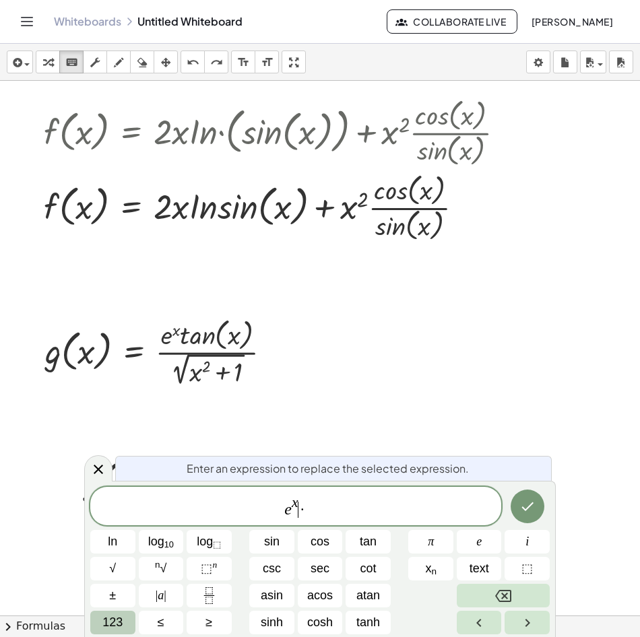
click at [300, 505] on span "·" at bounding box center [302, 510] width 9 height 16
click at [309, 509] on span "e x · ​" at bounding box center [295, 507] width 411 height 24
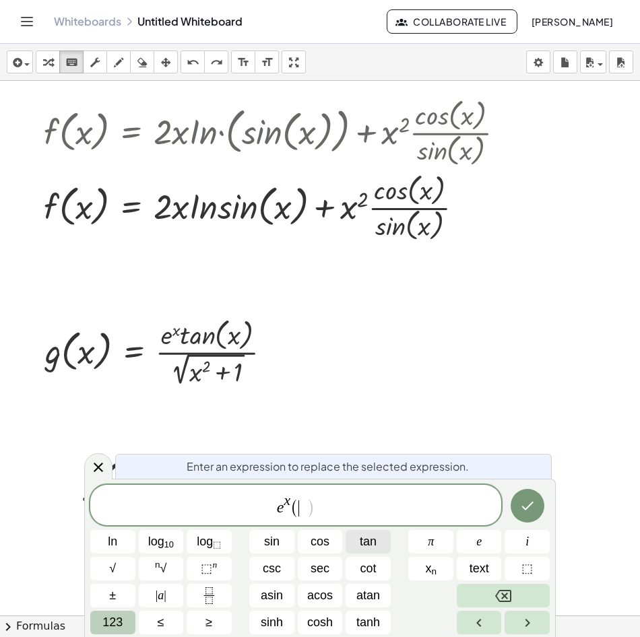
click at [385, 540] on button "tan" at bounding box center [368, 542] width 45 height 24
click at [119, 614] on span "123" at bounding box center [112, 623] width 20 height 18
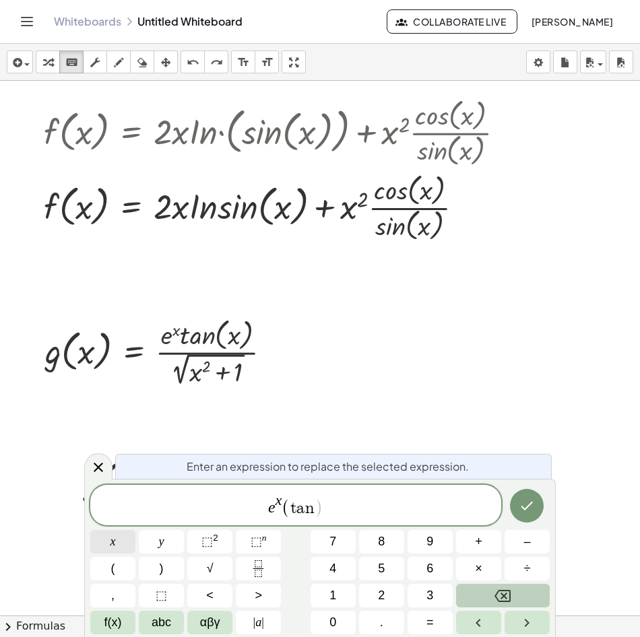
click at [125, 545] on button "x" at bounding box center [112, 542] width 45 height 24
click at [165, 569] on button ")" at bounding box center [161, 569] width 45 height 24
click at [528, 509] on icon "Done" at bounding box center [527, 506] width 16 height 16
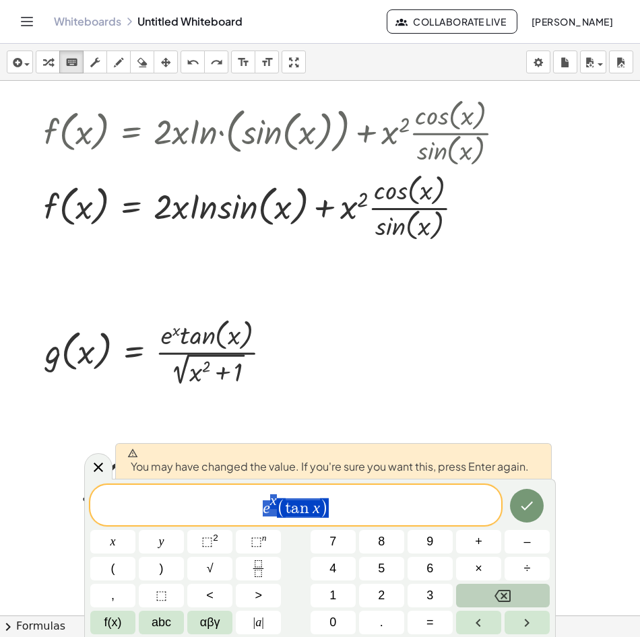
drag, startPoint x: 344, startPoint y: 510, endPoint x: 69, endPoint y: 453, distance: 280.1
click at [100, 479] on div "**********" at bounding box center [320, 558] width 472 height 158
click at [100, 473] on icon at bounding box center [98, 467] width 16 height 16
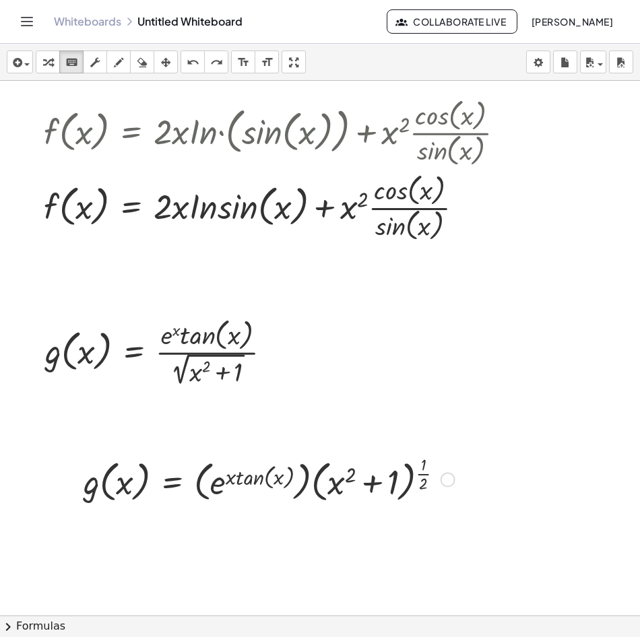
click at [228, 476] on div at bounding box center [269, 478] width 385 height 55
click at [228, 478] on div at bounding box center [269, 478] width 385 height 55
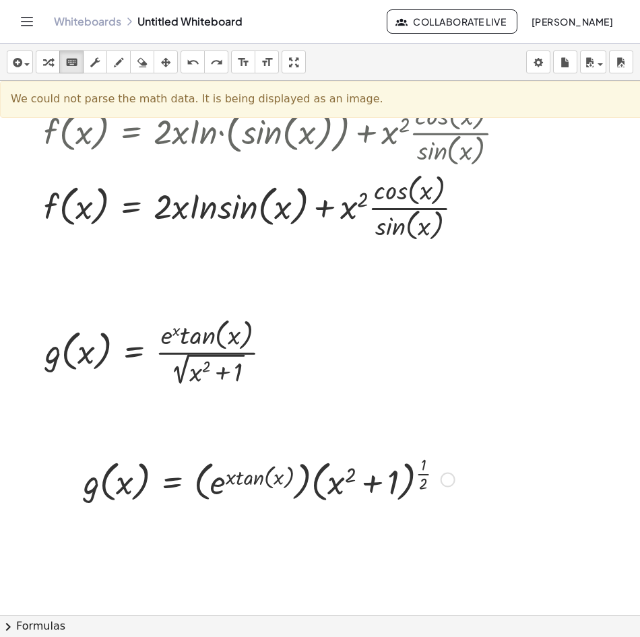
click at [253, 478] on div at bounding box center [269, 478] width 385 height 55
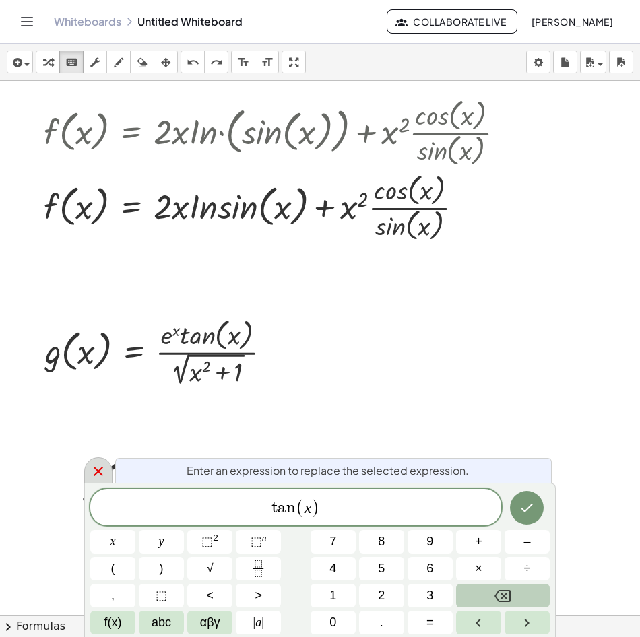
click at [92, 468] on icon at bounding box center [98, 471] width 16 height 16
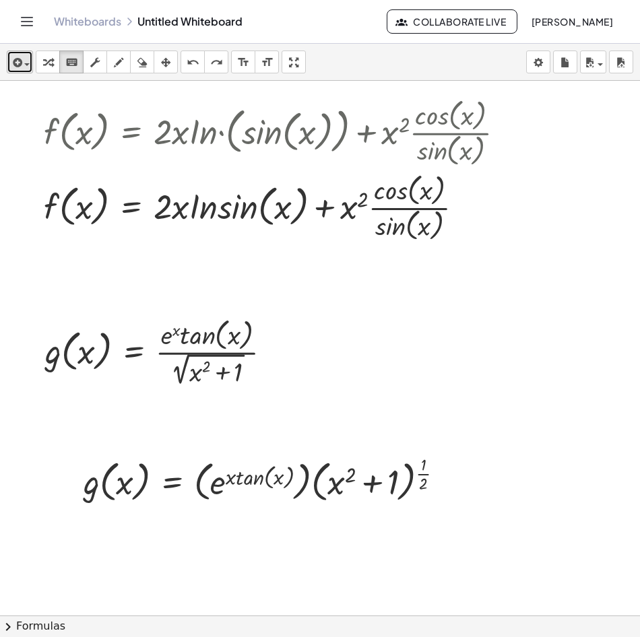
click at [21, 59] on icon "button" at bounding box center [16, 63] width 12 height 16
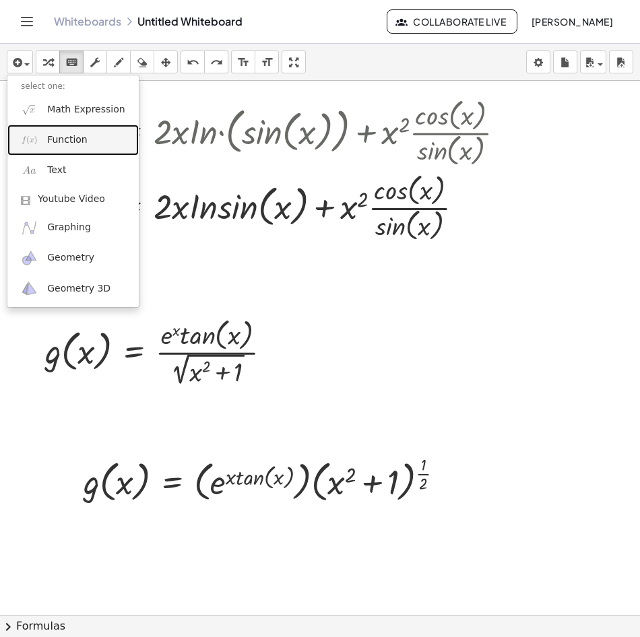
click at [75, 131] on link "Function" at bounding box center [72, 140] width 131 height 30
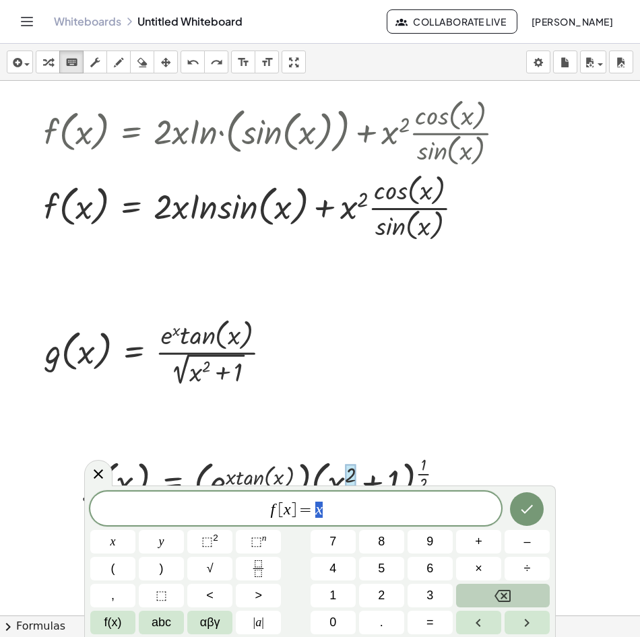
click at [278, 507] on span "f [ x ] = x" at bounding box center [295, 510] width 411 height 19
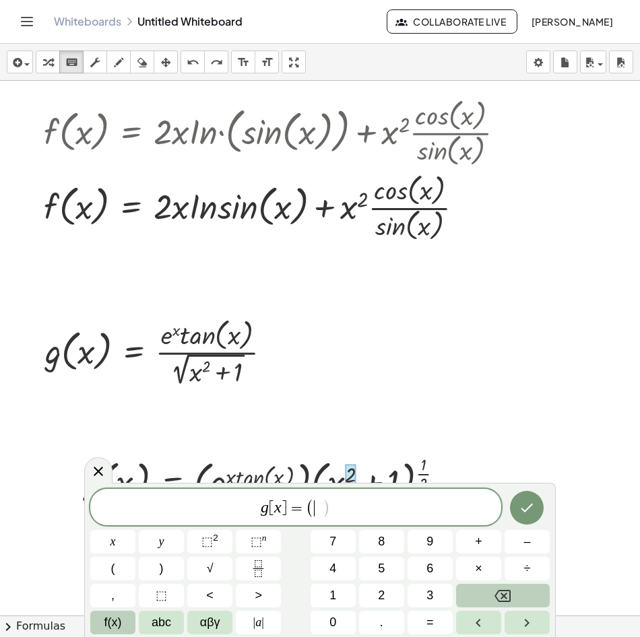
click at [122, 626] on button "f(x)" at bounding box center [112, 623] width 45 height 24
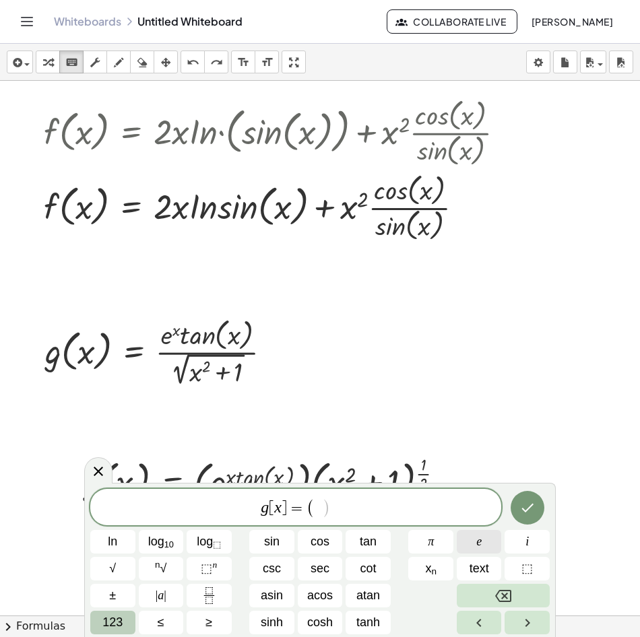
click at [469, 547] on button "e" at bounding box center [479, 542] width 45 height 24
click at [121, 622] on span "123" at bounding box center [112, 623] width 20 height 18
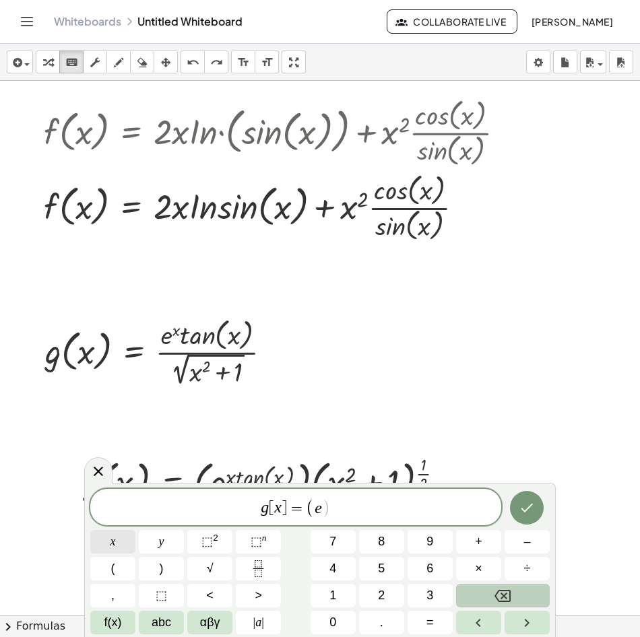
click at [116, 537] on button "x" at bounding box center [112, 542] width 45 height 24
click at [494, 597] on button "Backspace" at bounding box center [503, 596] width 94 height 24
click at [260, 545] on span "⬚" at bounding box center [256, 541] width 11 height 13
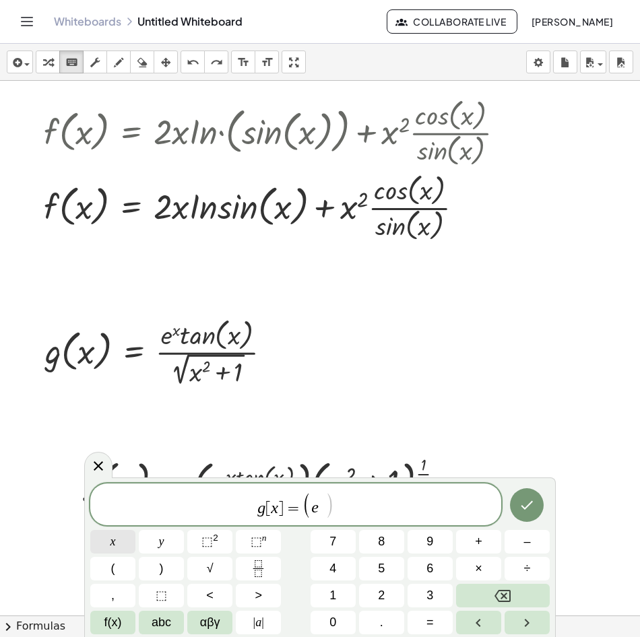
click at [121, 545] on button "x" at bounding box center [112, 542] width 45 height 24
click at [168, 575] on button ")" at bounding box center [161, 569] width 45 height 24
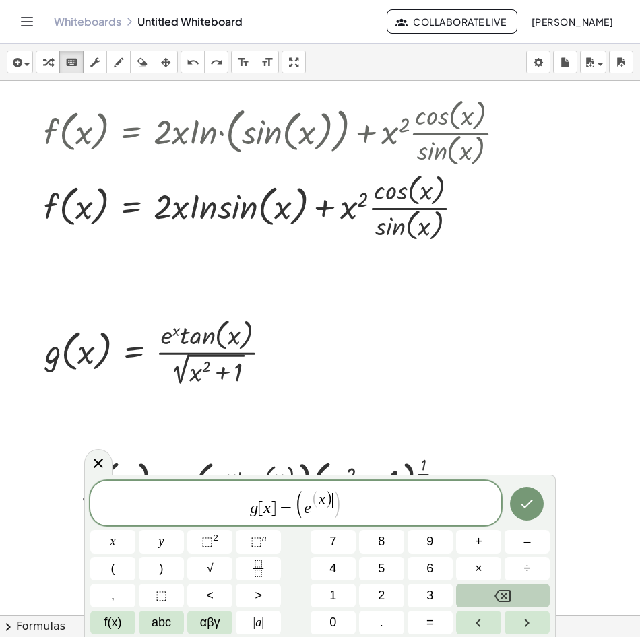
click at [505, 597] on icon "Backspace" at bounding box center [502, 596] width 16 height 12
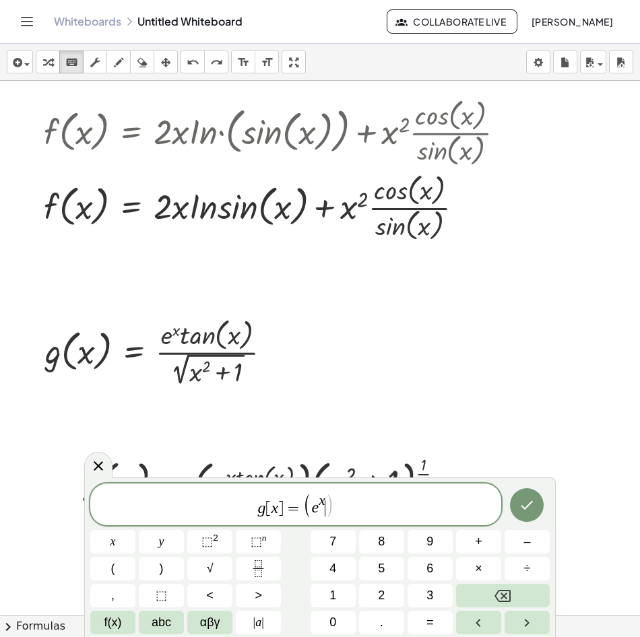
drag, startPoint x: 327, startPoint y: 511, endPoint x: 343, endPoint y: 511, distance: 16.2
click at [174, 569] on button ")" at bounding box center [161, 569] width 45 height 24
click at [112, 569] on span "(" at bounding box center [113, 569] width 4 height 18
click at [113, 624] on span "f(x)" at bounding box center [113, 623] width 18 height 18
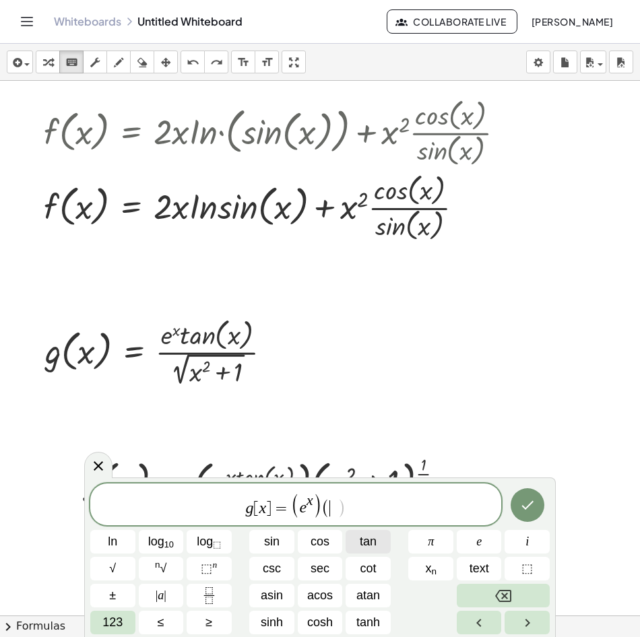
click at [367, 538] on span "tan" at bounding box center [368, 542] width 17 height 18
click at [106, 622] on span "123" at bounding box center [112, 623] width 20 height 18
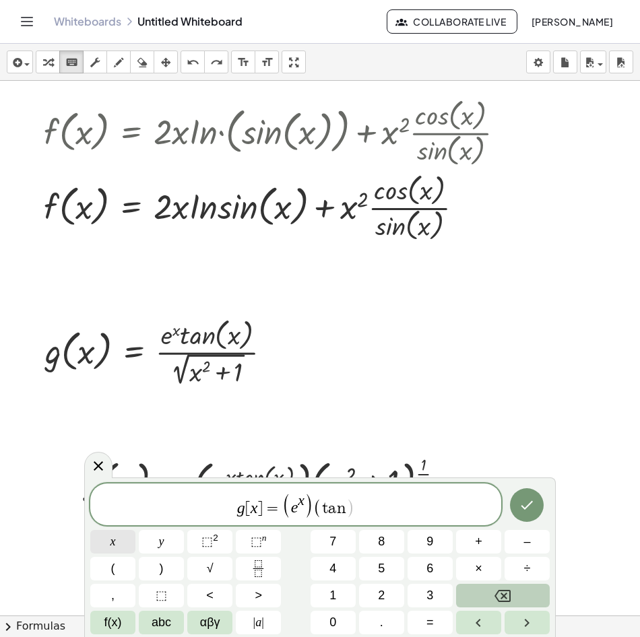
click at [115, 544] on span "x" at bounding box center [112, 542] width 5 height 18
click at [164, 571] on button ")" at bounding box center [161, 569] width 45 height 24
click at [170, 572] on button ")" at bounding box center [161, 569] width 45 height 24
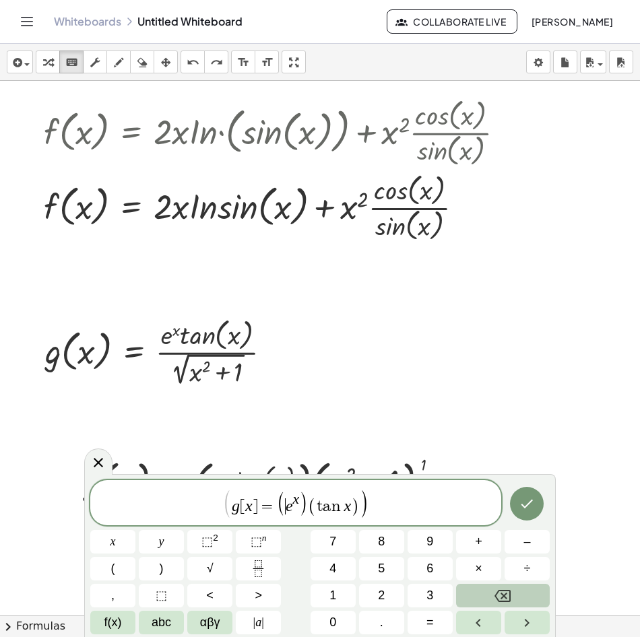
click at [283, 500] on span "(" at bounding box center [281, 504] width 9 height 26
click at [276, 501] on span "g [ x ] = ​ ( e x ) ( t a n x )" at bounding box center [296, 503] width 128 height 25
click at [130, 577] on button "(" at bounding box center [112, 569] width 45 height 24
click at [398, 507] on span "g [ x ] = ( ( e x ) ( t a n x ) ) ​" at bounding box center [295, 503] width 411 height 31
click at [480, 565] on span "×" at bounding box center [478, 569] width 7 height 18
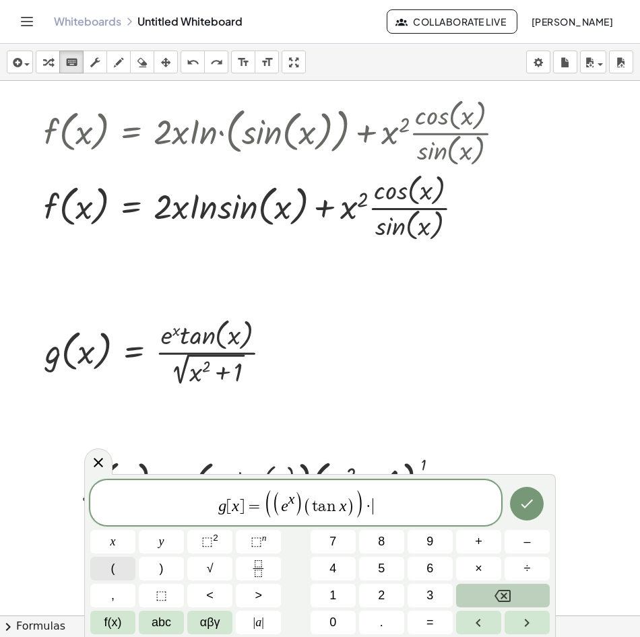
click at [129, 572] on button "(" at bounding box center [112, 569] width 45 height 24
click at [127, 538] on button "x" at bounding box center [112, 542] width 45 height 24
click at [233, 537] on div "g [ x ] = ( ( e x ) ( t a n x ) ) · ( x ​ ) x y ⬚ 2 ⬚ n 7 8 9 + – ( ) √ 4 5 6 ×…" at bounding box center [319, 557] width 459 height 154
click at [216, 540] on sup "2" at bounding box center [215, 538] width 5 height 10
click at [471, 567] on button "×" at bounding box center [478, 569] width 45 height 24
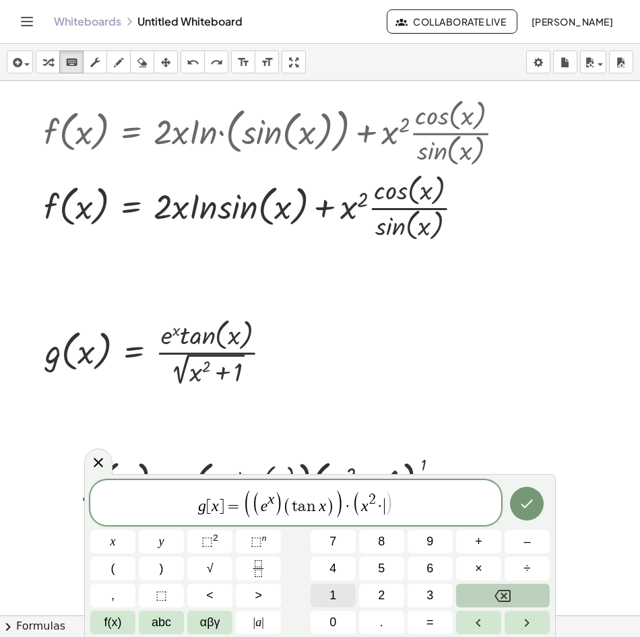
click at [343, 597] on button "1" at bounding box center [333, 596] width 45 height 24
click at [168, 573] on button ")" at bounding box center [161, 569] width 45 height 24
click at [262, 550] on span "⬚ n" at bounding box center [259, 542] width 16 height 18
click at [265, 571] on icon "Fraction" at bounding box center [258, 568] width 17 height 17
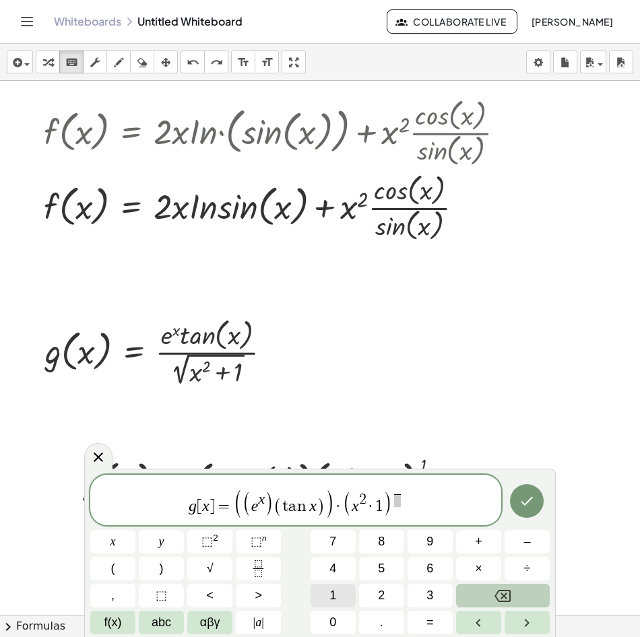
click at [344, 600] on button "1" at bounding box center [333, 596] width 45 height 24
click at [397, 505] on span at bounding box center [396, 500] width 7 height 13
click at [393, 595] on button "2" at bounding box center [381, 596] width 45 height 24
click at [523, 509] on button "Done" at bounding box center [527, 501] width 34 height 34
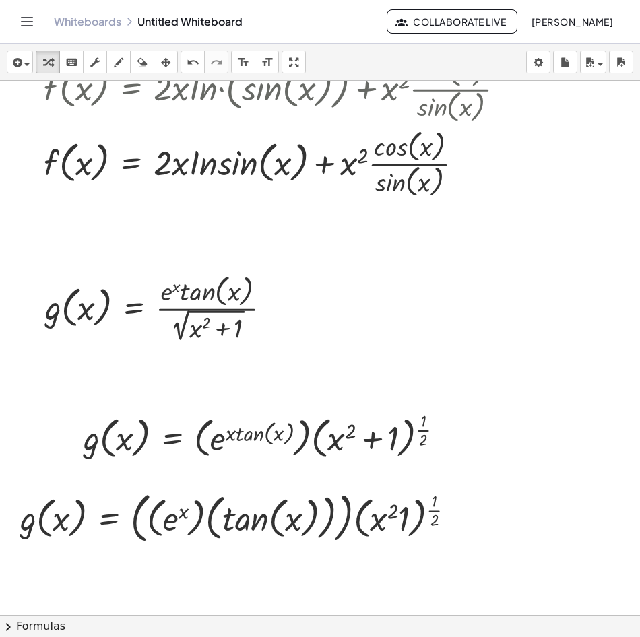
scroll to position [606, 0]
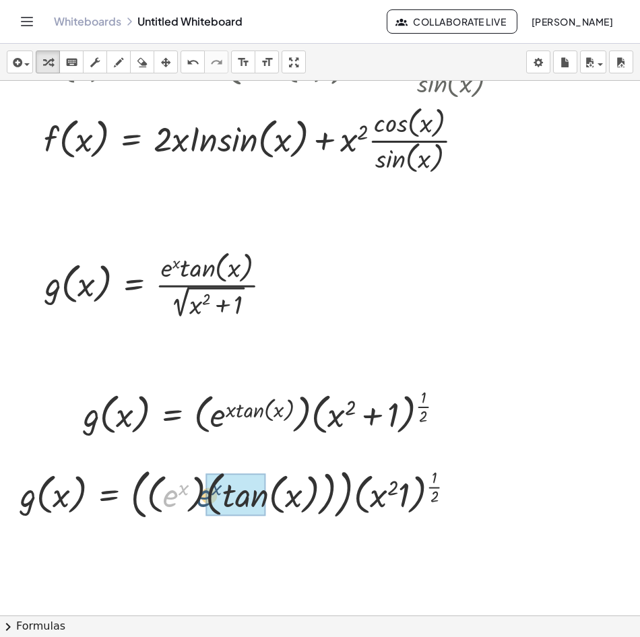
drag, startPoint x: 177, startPoint y: 499, endPoint x: 212, endPoint y: 498, distance: 34.4
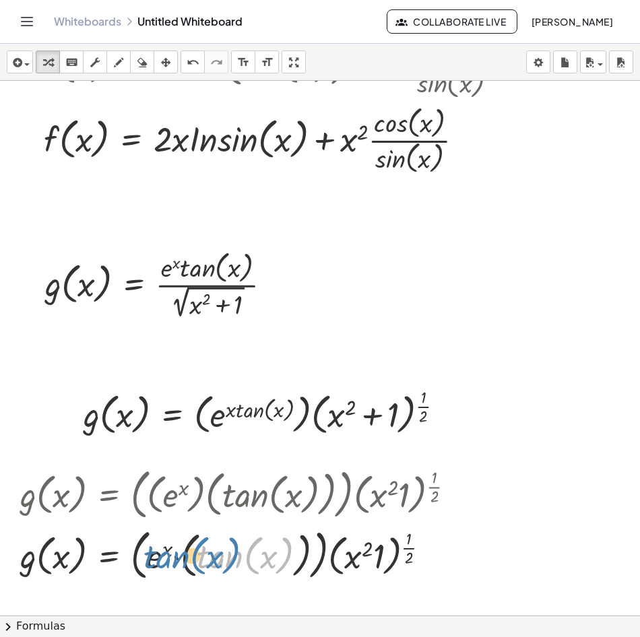
drag, startPoint x: 210, startPoint y: 559, endPoint x: 152, endPoint y: 559, distance: 57.3
click at [152, 559] on div at bounding box center [242, 554] width 459 height 61
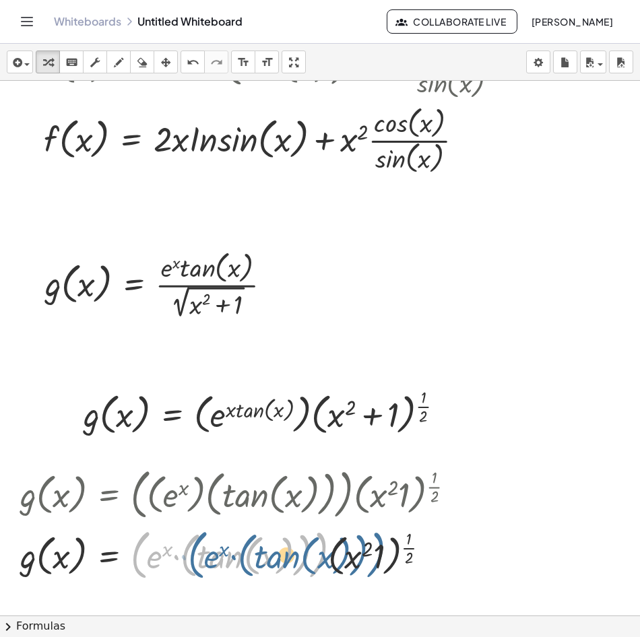
drag, startPoint x: 155, startPoint y: 557, endPoint x: 191, endPoint y: 557, distance: 35.7
click at [192, 557] on div at bounding box center [242, 554] width 459 height 61
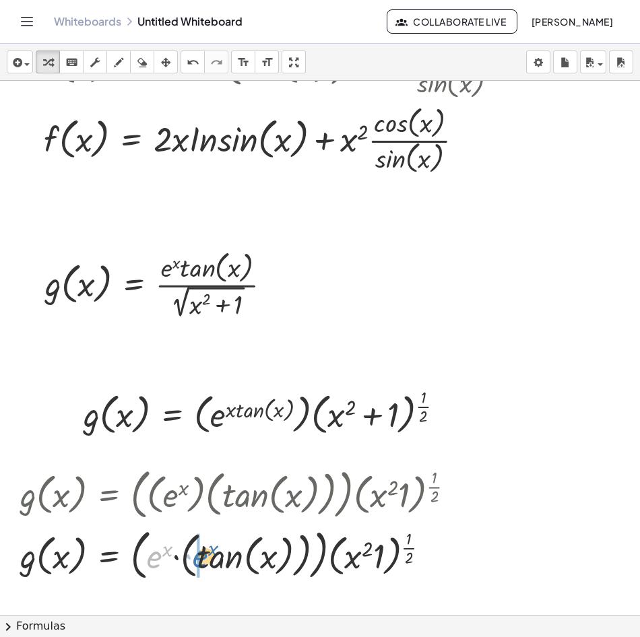
drag, startPoint x: 157, startPoint y: 558, endPoint x: 203, endPoint y: 557, distance: 46.5
click at [203, 557] on div at bounding box center [242, 554] width 459 height 61
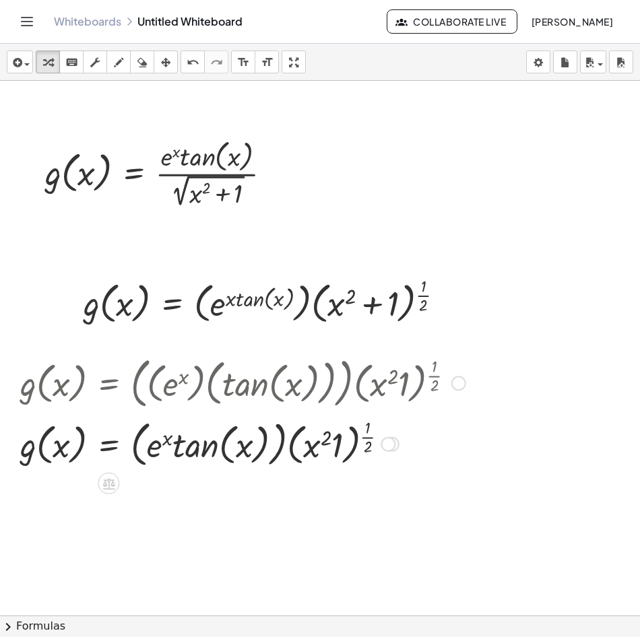
scroll to position [741, 0]
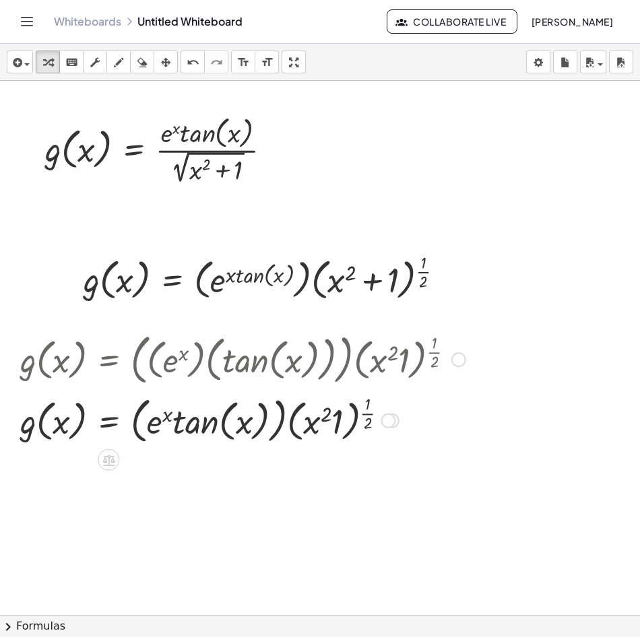
click at [331, 431] on div at bounding box center [242, 419] width 459 height 57
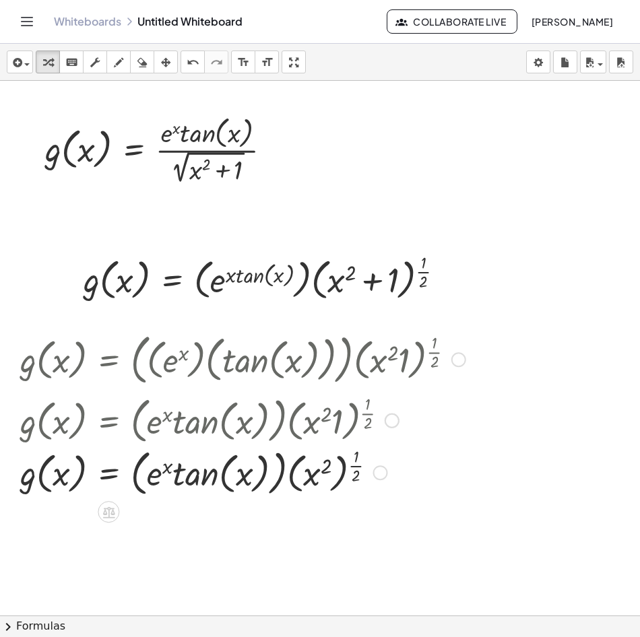
click at [319, 428] on div at bounding box center [248, 419] width 470 height 57
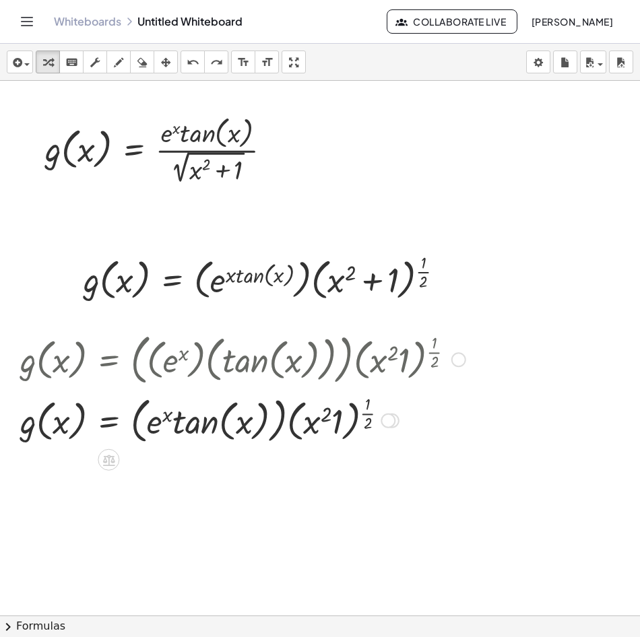
click at [331, 424] on div at bounding box center [248, 419] width 470 height 57
click at [326, 427] on div at bounding box center [248, 419] width 470 height 57
click at [74, 63] on icon "keyboard" at bounding box center [71, 63] width 13 height 16
click at [319, 420] on div at bounding box center [323, 421] width 40 height 39
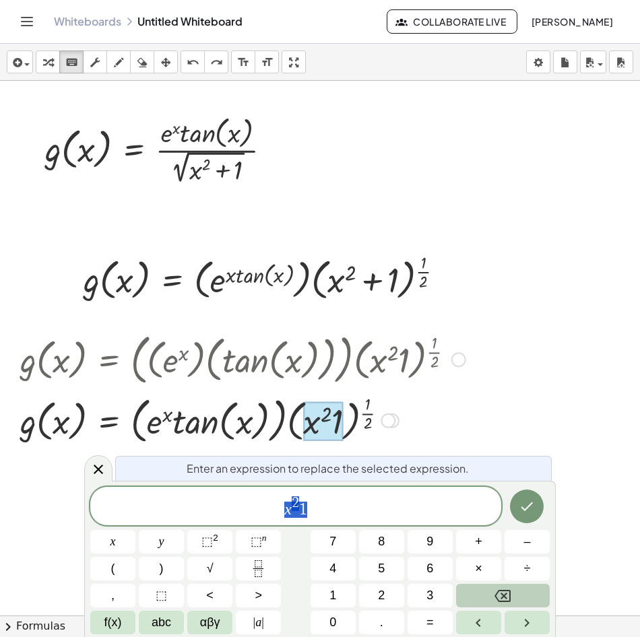
click at [296, 518] on span "x 2 1" at bounding box center [295, 507] width 411 height 24
click at [299, 512] on span "1" at bounding box center [303, 510] width 8 height 16
click at [490, 541] on button "+" at bounding box center [478, 542] width 45 height 24
click at [531, 513] on icon "Done" at bounding box center [527, 506] width 16 height 16
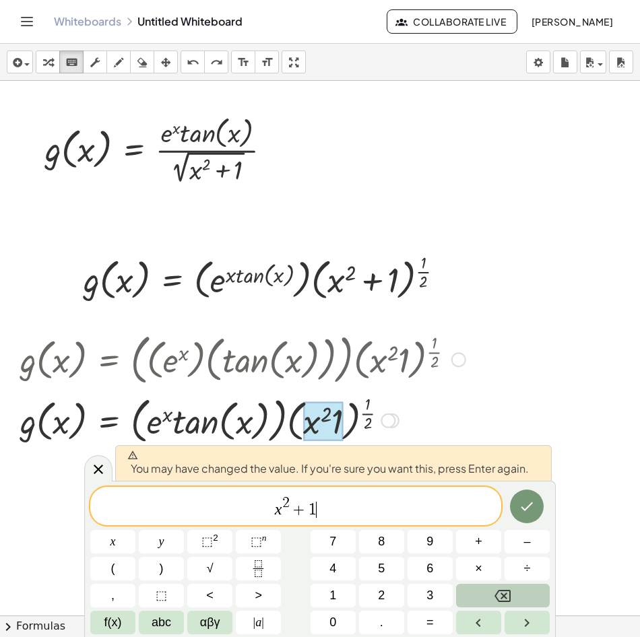
click at [335, 511] on span "x 2 + 1 ​" at bounding box center [295, 507] width 411 height 24
click at [521, 500] on icon "Done" at bounding box center [527, 506] width 16 height 16
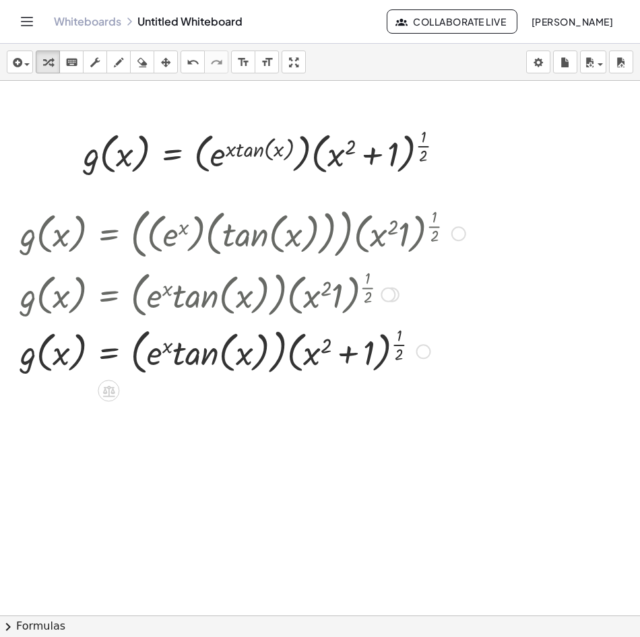
scroll to position [876, 0]
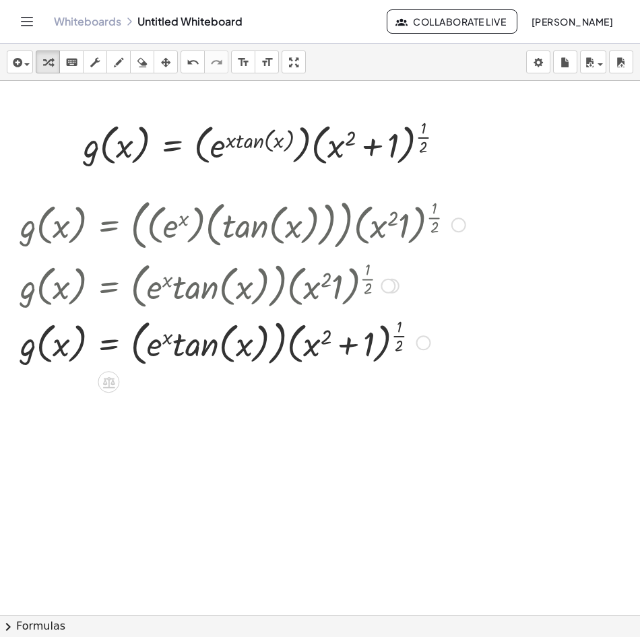
click at [276, 268] on div at bounding box center [226, 284] width 427 height 57
drag, startPoint x: 166, startPoint y: 221, endPoint x: 214, endPoint y: 221, distance: 47.8
click at [214, 221] on div at bounding box center [242, 223] width 459 height 61
drag, startPoint x: 164, startPoint y: 307, endPoint x: 59, endPoint y: 288, distance: 107.4
click at [162, 304] on div at bounding box center [226, 284] width 427 height 57
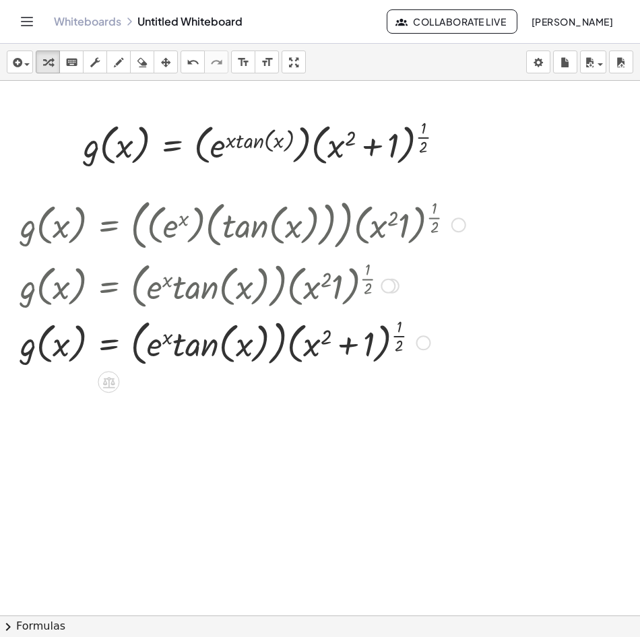
click at [104, 297] on div at bounding box center [226, 284] width 427 height 57
click at [388, 292] on div at bounding box center [388, 286] width 15 height 15
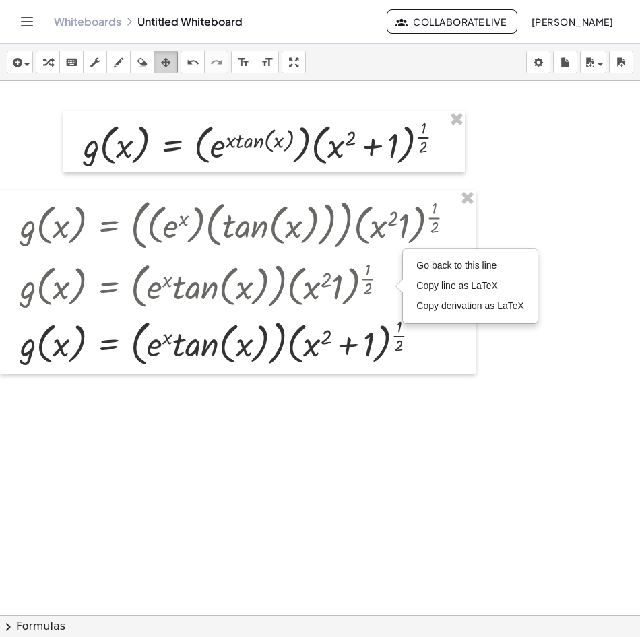
click at [159, 66] on div "button" at bounding box center [166, 62] width 18 height 16
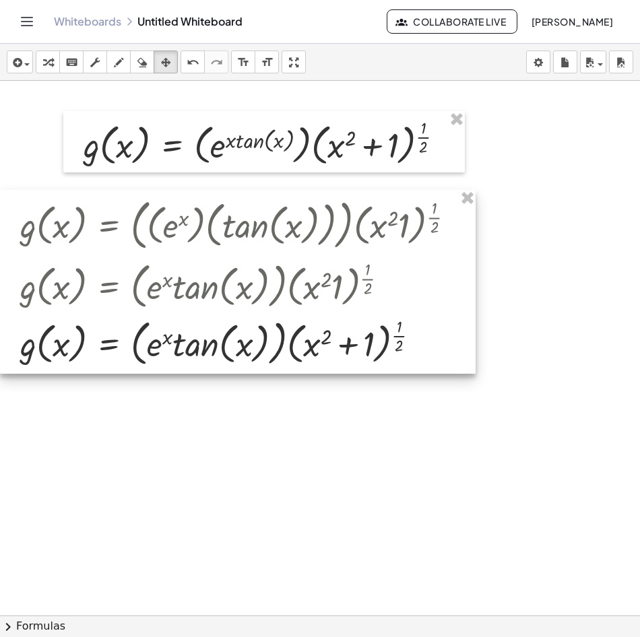
click at [340, 283] on div at bounding box center [238, 282] width 476 height 184
click at [311, 291] on div at bounding box center [238, 281] width 476 height 184
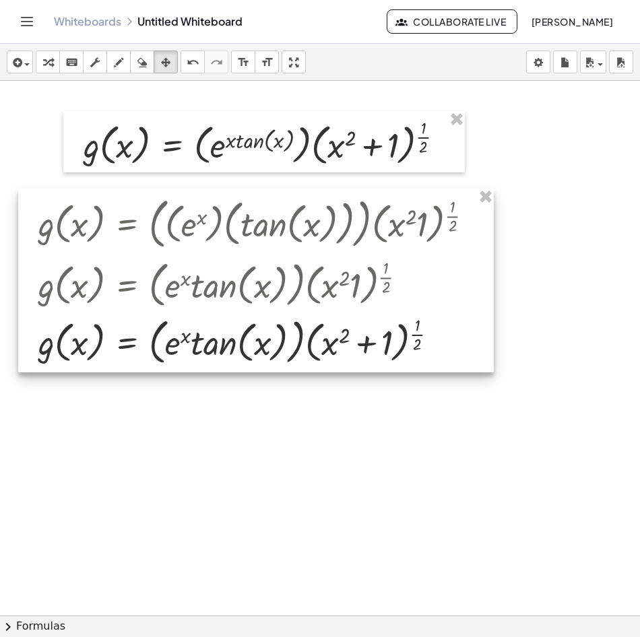
drag, startPoint x: 342, startPoint y: 290, endPoint x: 285, endPoint y: 298, distance: 57.1
click at [359, 290] on div at bounding box center [256, 281] width 476 height 184
click at [284, 299] on div at bounding box center [256, 281] width 476 height 184
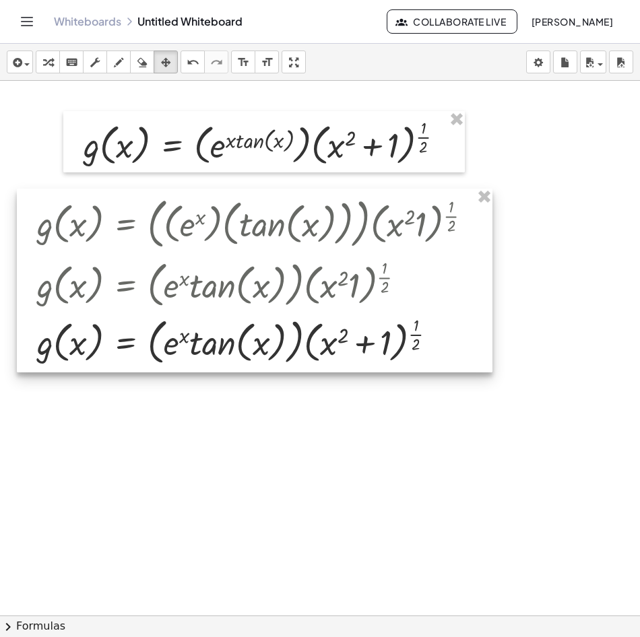
drag, startPoint x: 262, startPoint y: 299, endPoint x: 273, endPoint y: 294, distance: 12.1
click at [263, 298] on div at bounding box center [255, 281] width 476 height 184
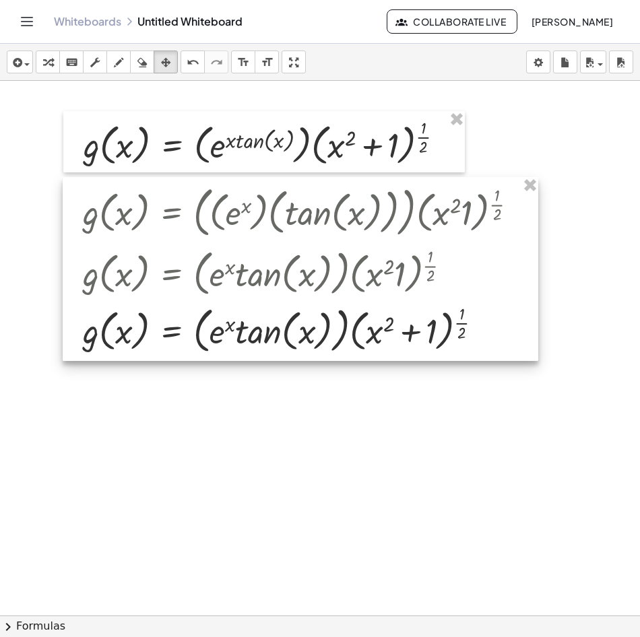
drag, startPoint x: 297, startPoint y: 282, endPoint x: 342, endPoint y: 271, distance: 46.3
click at [342, 271] on div at bounding box center [301, 269] width 476 height 184
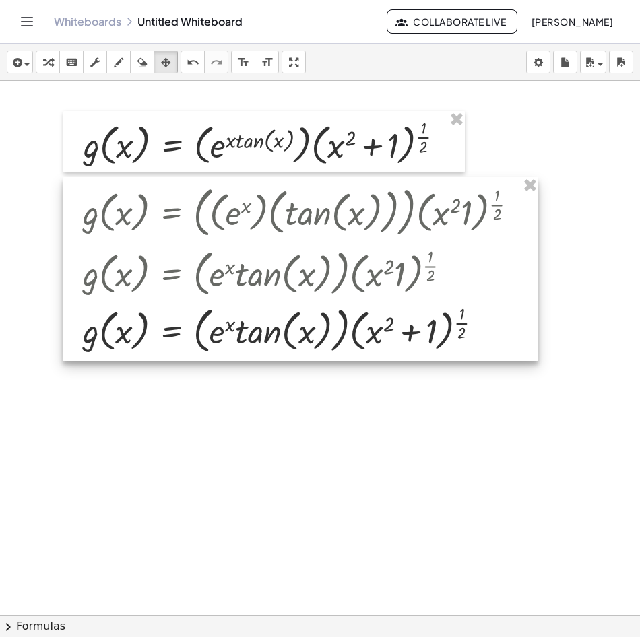
drag, startPoint x: 346, startPoint y: 275, endPoint x: 193, endPoint y: 261, distance: 153.6
click at [202, 261] on div at bounding box center [301, 269] width 476 height 184
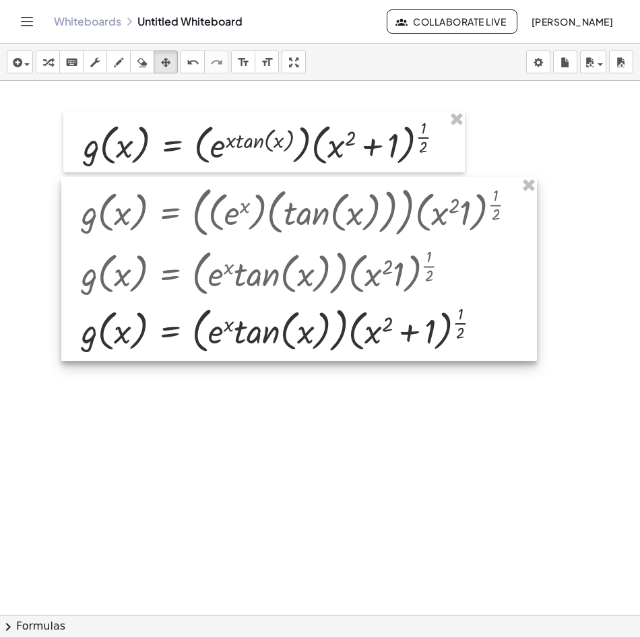
click at [117, 207] on div at bounding box center [299, 269] width 476 height 184
drag, startPoint x: 117, startPoint y: 207, endPoint x: 141, endPoint y: 66, distance: 142.9
click at [141, 66] on button "erase" at bounding box center [142, 62] width 24 height 23
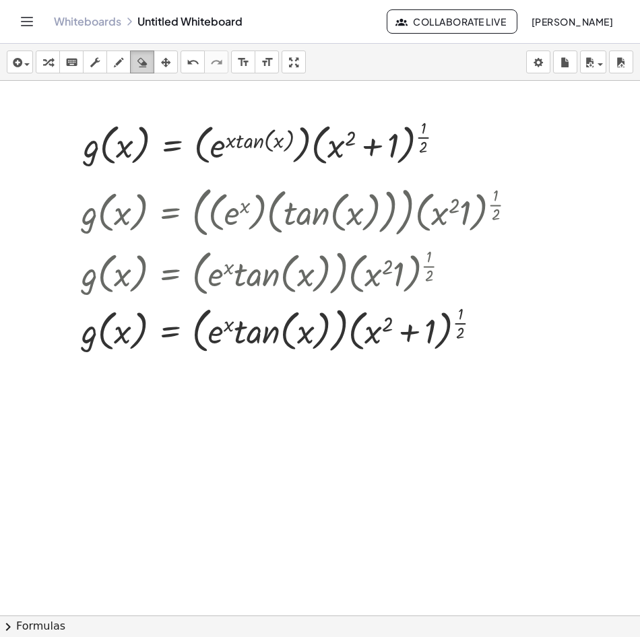
click at [141, 66] on icon "button" at bounding box center [141, 63] width 9 height 16
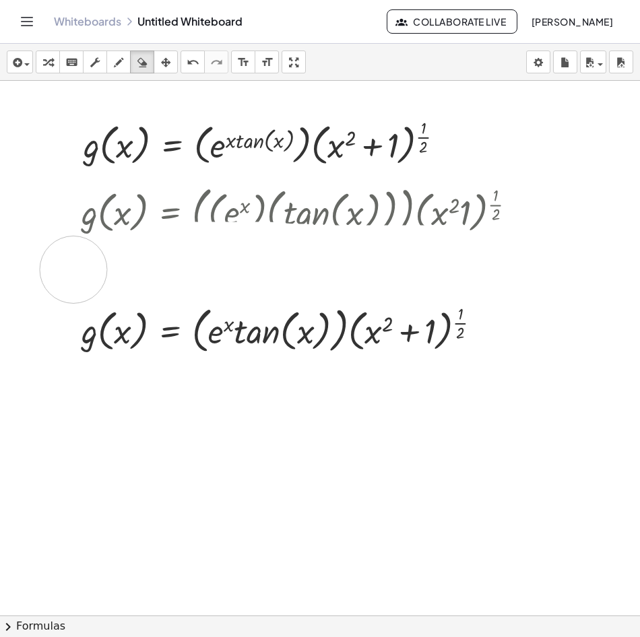
drag, startPoint x: 174, startPoint y: 256, endPoint x: 73, endPoint y: 270, distance: 101.4
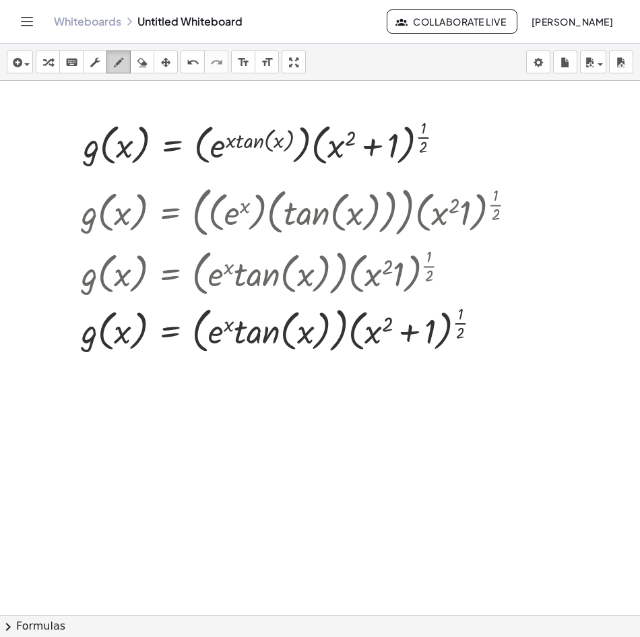
click at [118, 66] on icon "button" at bounding box center [118, 63] width 9 height 16
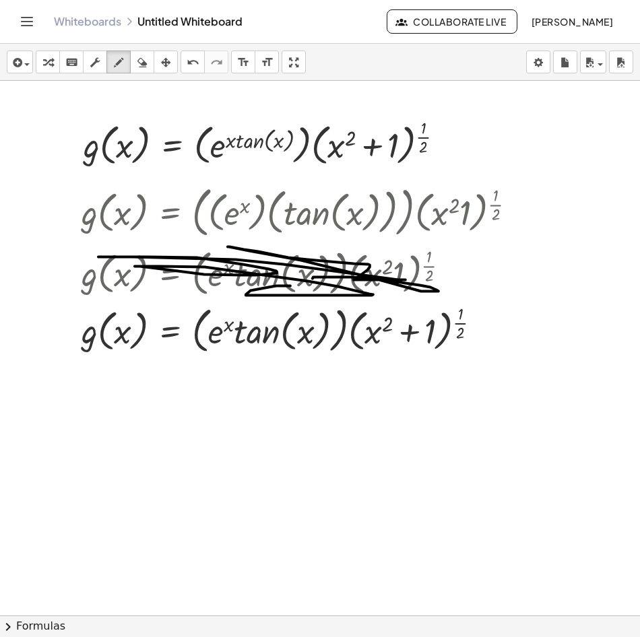
drag, startPoint x: 338, startPoint y: 278, endPoint x: 214, endPoint y: 273, distance: 124.0
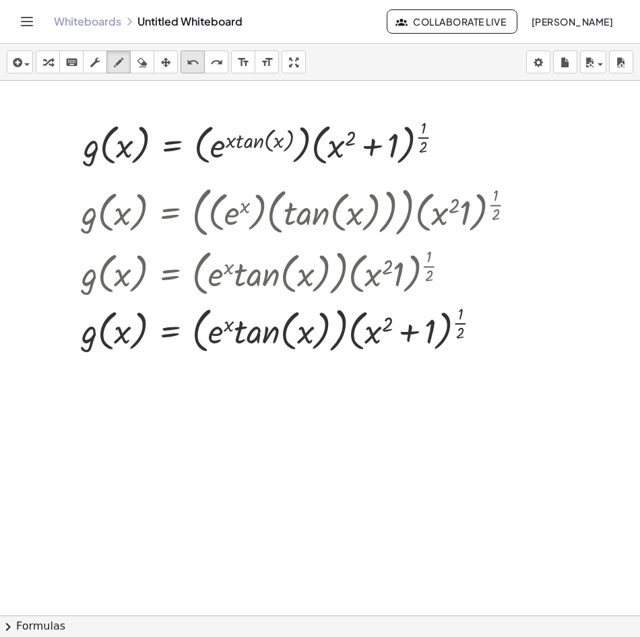
click at [195, 63] on icon "undo" at bounding box center [193, 63] width 13 height 16
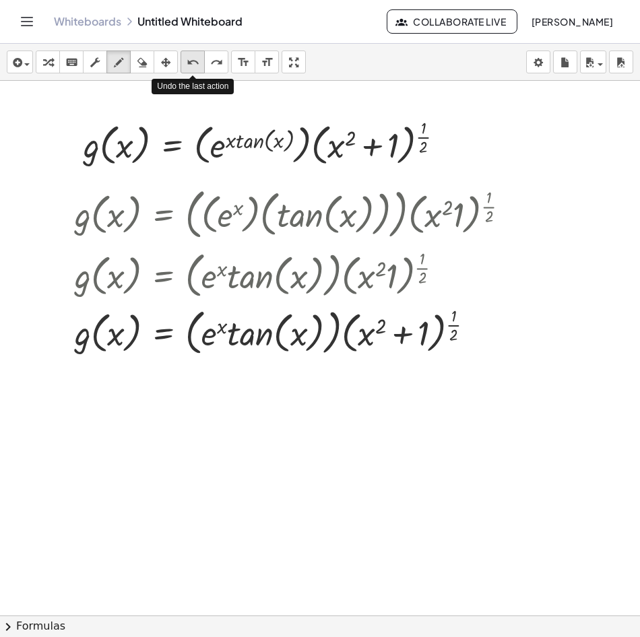
click at [195, 63] on icon "undo" at bounding box center [193, 63] width 13 height 16
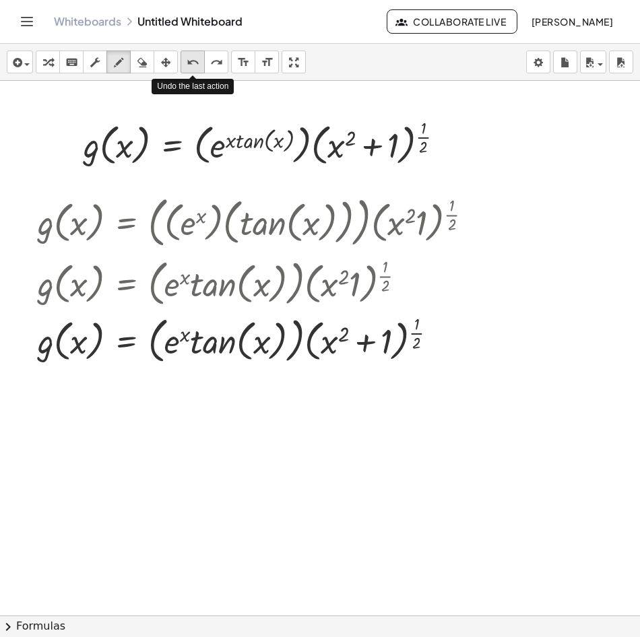
click at [195, 63] on icon "undo" at bounding box center [193, 63] width 13 height 16
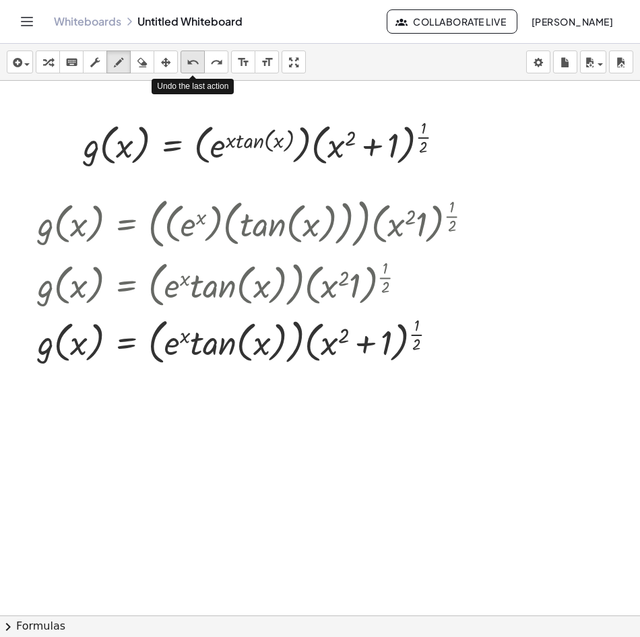
click at [195, 63] on icon "undo" at bounding box center [193, 63] width 13 height 16
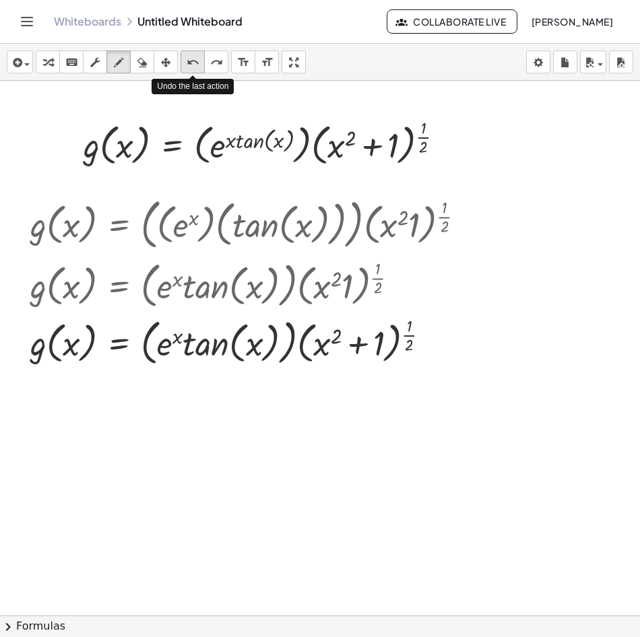
click at [195, 63] on icon "undo" at bounding box center [193, 63] width 13 height 16
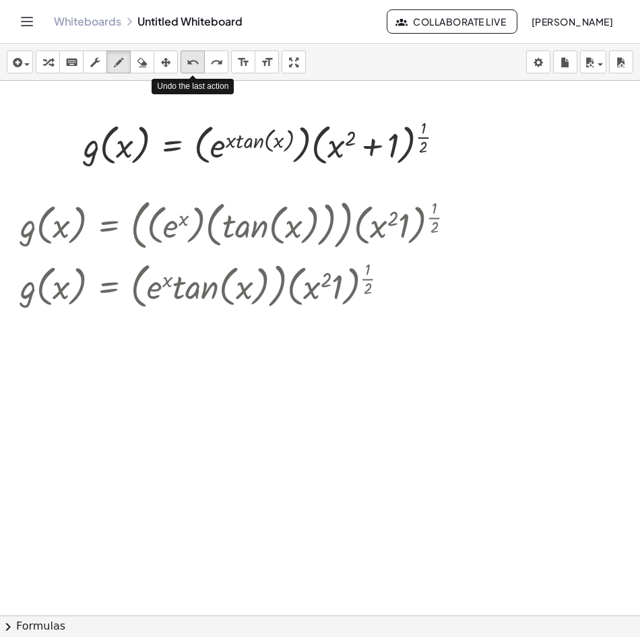
click at [195, 63] on icon "undo" at bounding box center [193, 63] width 13 height 16
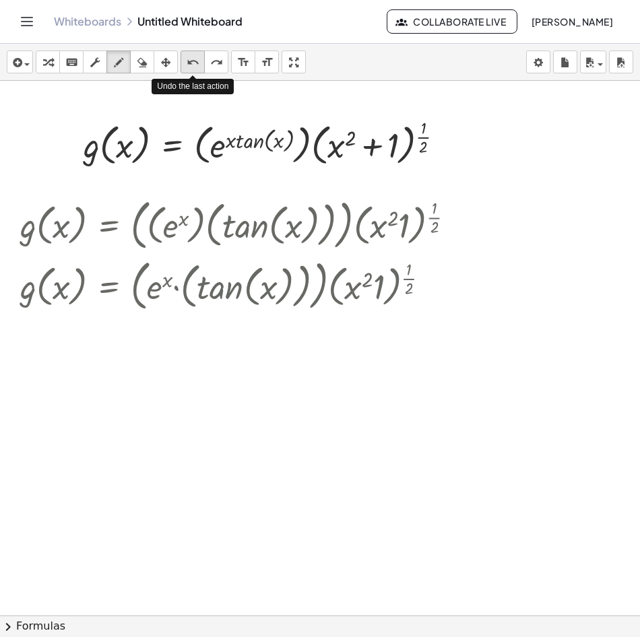
click at [195, 63] on icon "undo" at bounding box center [193, 63] width 13 height 16
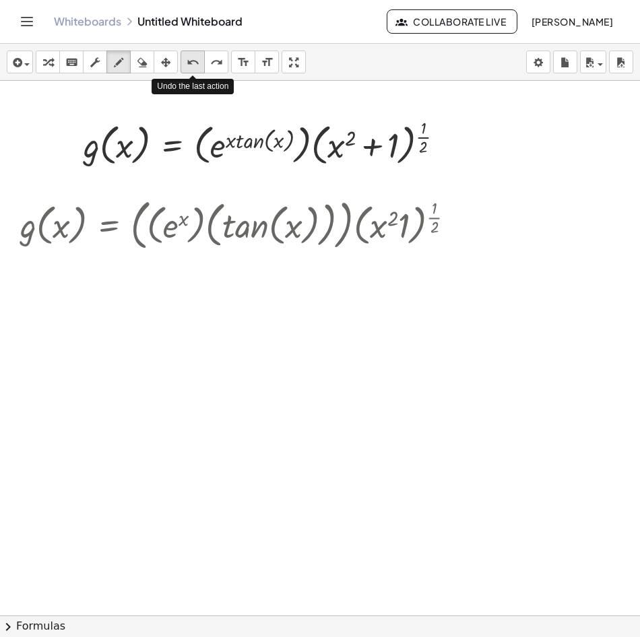
click at [195, 63] on icon "undo" at bounding box center [193, 63] width 13 height 16
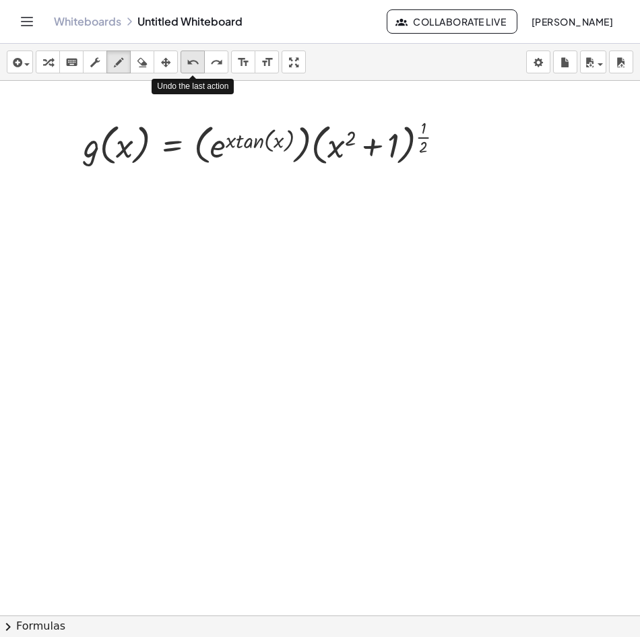
click at [195, 63] on icon "undo" at bounding box center [193, 63] width 13 height 16
click at [21, 75] on div "insert select one: Math Expression Function Text Youtube Video Graphing Geometr…" at bounding box center [320, 62] width 640 height 37
click at [28, 66] on div "button" at bounding box center [20, 62] width 20 height 16
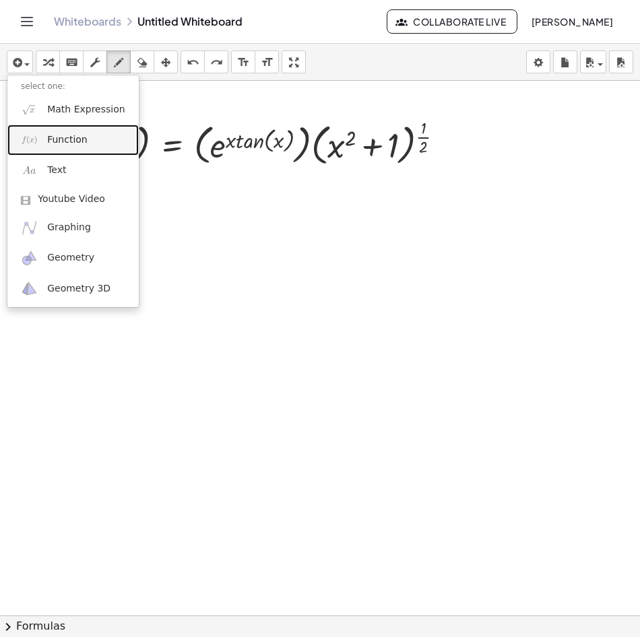
click at [71, 142] on span "Function" at bounding box center [67, 139] width 40 height 13
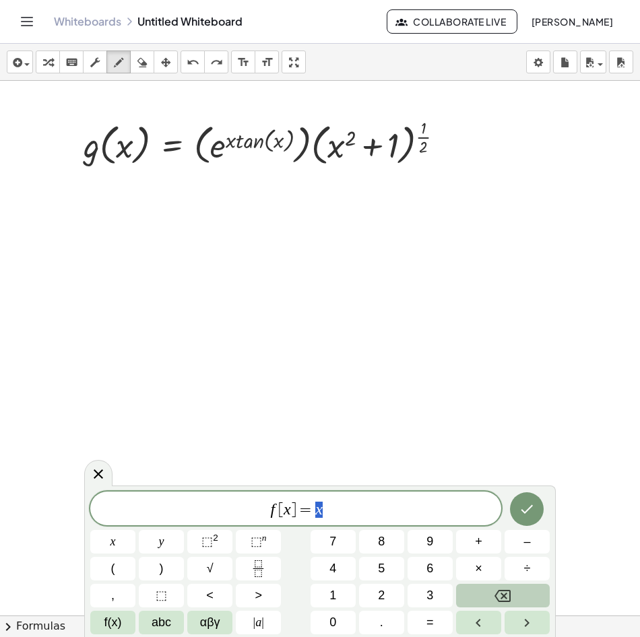
click at [283, 521] on div "f [ x ] = x" at bounding box center [295, 509] width 411 height 34
click at [278, 497] on div "f ​ [ x ] = x" at bounding box center [295, 509] width 411 height 34
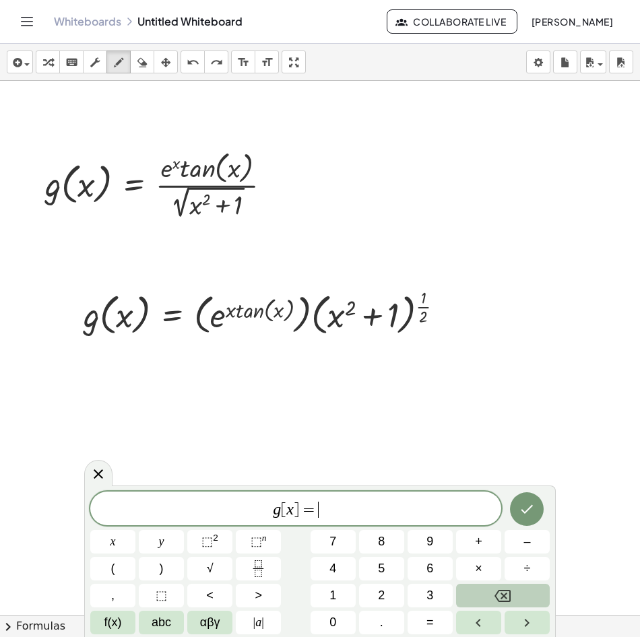
scroll to position [674, 0]
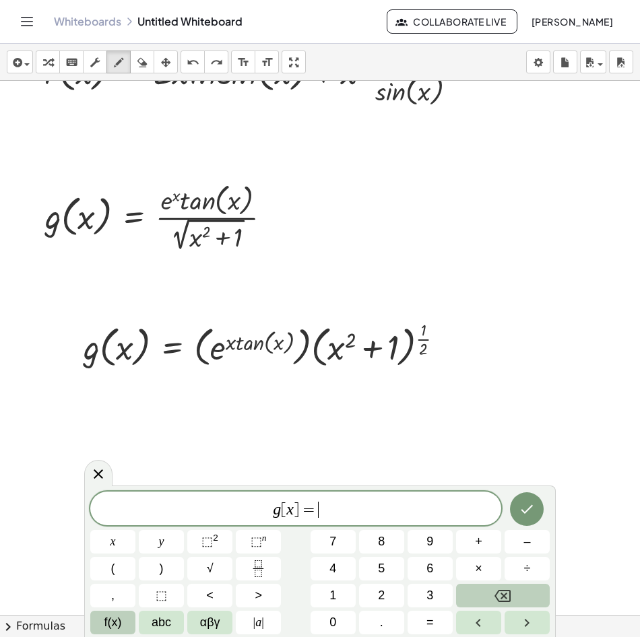
click at [112, 625] on span "f(x)" at bounding box center [113, 623] width 18 height 18
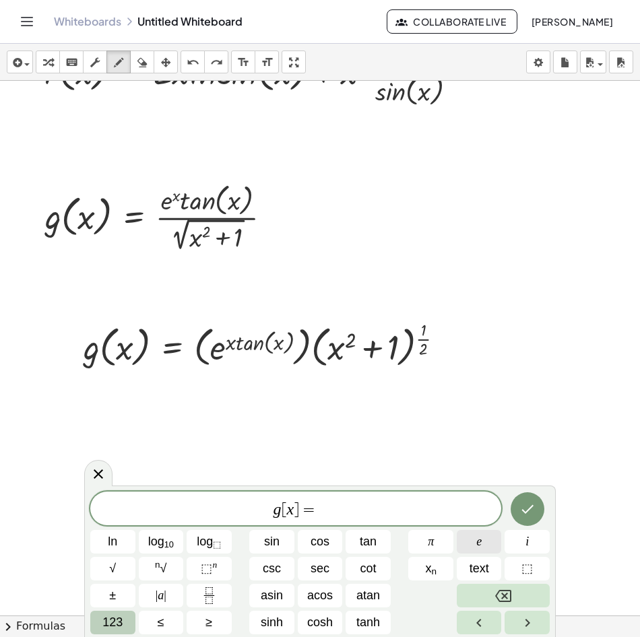
click at [473, 544] on button "e" at bounding box center [479, 542] width 45 height 24
click at [477, 540] on span "e" at bounding box center [478, 542] width 5 height 18
click at [214, 572] on span "⬚ n" at bounding box center [209, 569] width 16 height 18
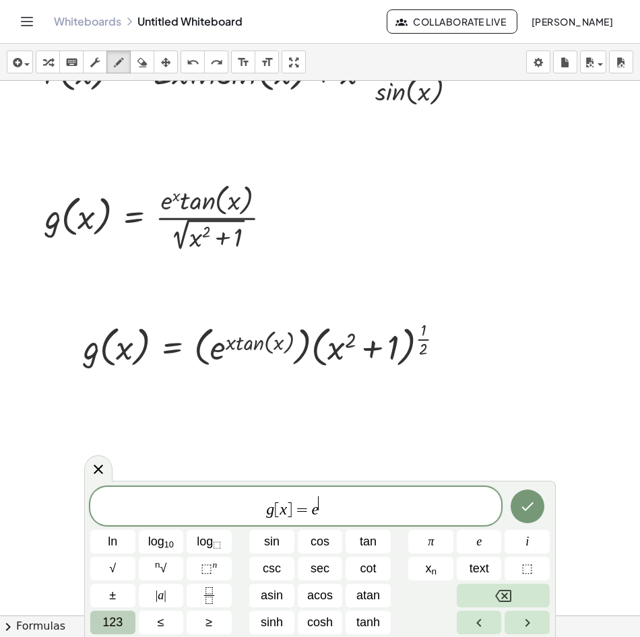
click at [121, 631] on span "123" at bounding box center [112, 623] width 20 height 18
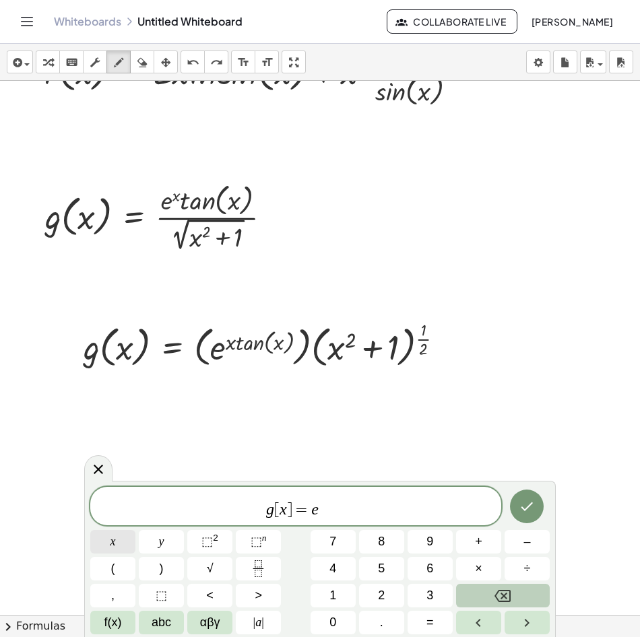
click at [117, 544] on button "x" at bounding box center [112, 542] width 45 height 24
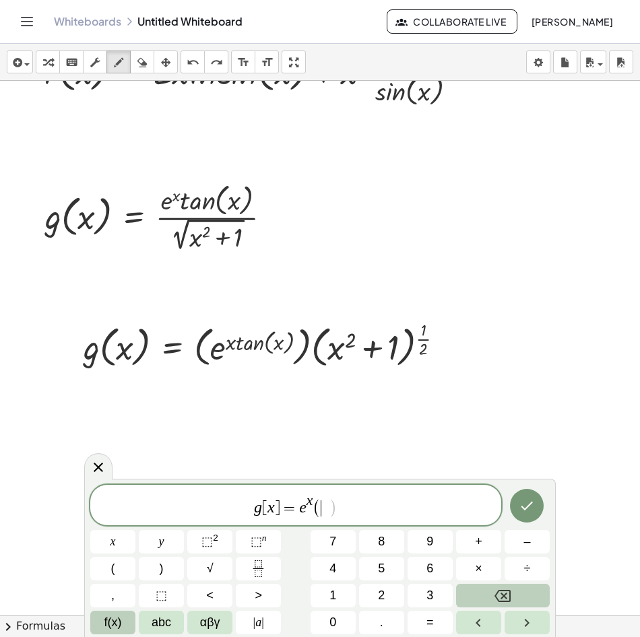
click at [121, 629] on span "f(x)" at bounding box center [113, 623] width 18 height 18
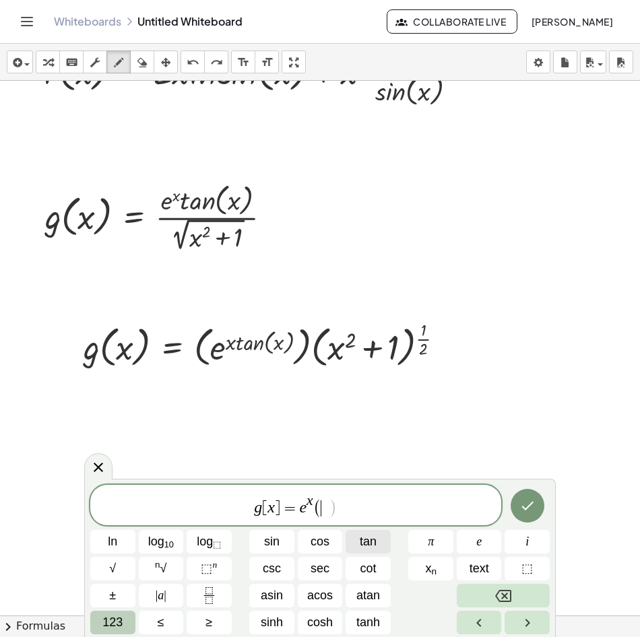
click at [364, 547] on span "tan" at bounding box center [368, 542] width 17 height 18
click at [112, 622] on span "123" at bounding box center [112, 623] width 20 height 18
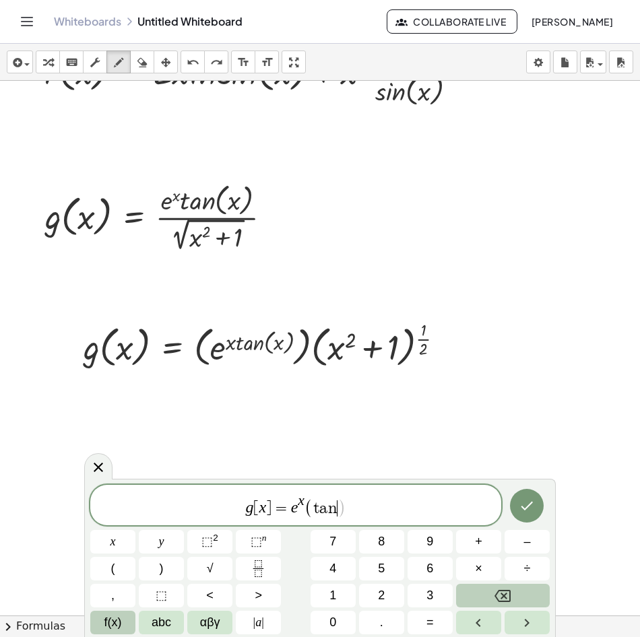
click at [119, 615] on span "f(x)" at bounding box center [113, 623] width 18 height 18
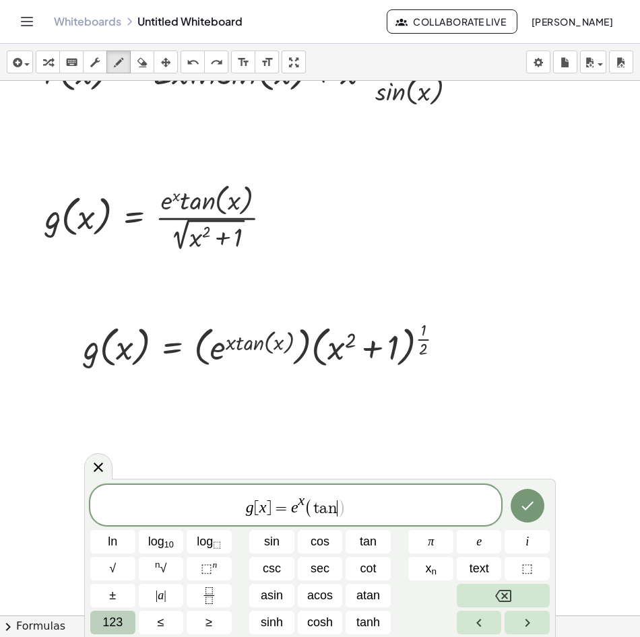
click at [116, 615] on span "123" at bounding box center [112, 623] width 20 height 18
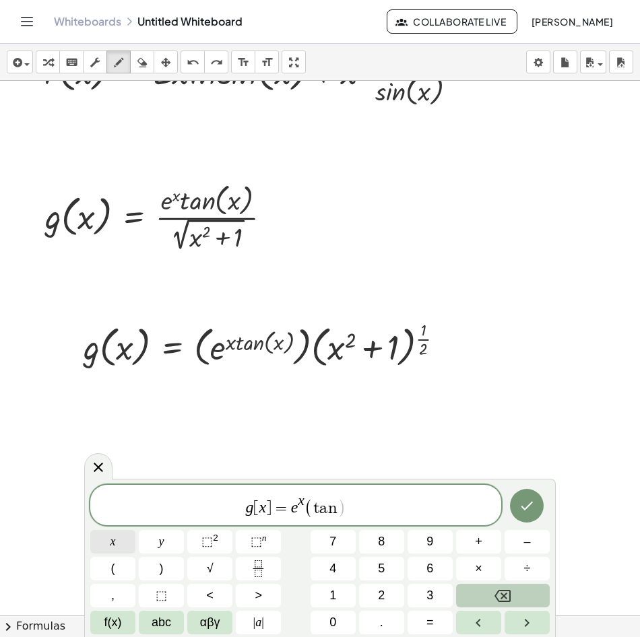
click at [117, 544] on button "x" at bounding box center [112, 542] width 45 height 24
click at [160, 571] on span ")" at bounding box center [162, 569] width 4 height 18
click at [391, 620] on button "." at bounding box center [381, 623] width 45 height 24
click at [123, 569] on button "(" at bounding box center [112, 569] width 45 height 24
click at [119, 552] on button "x" at bounding box center [112, 542] width 45 height 24
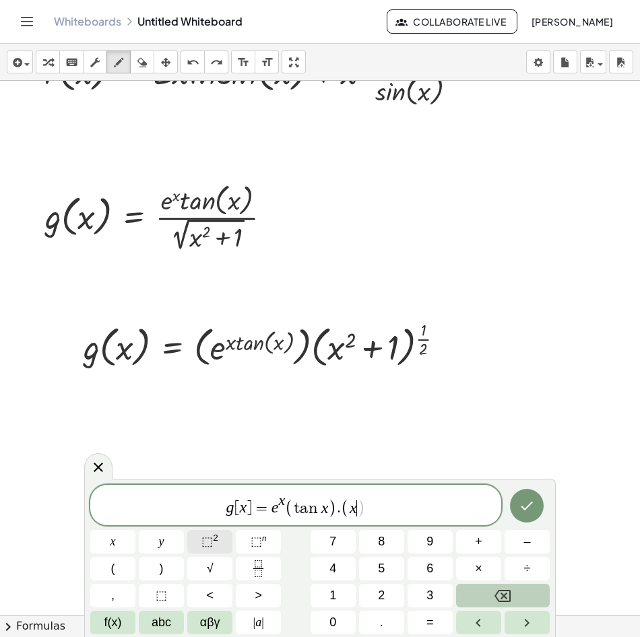
click at [220, 545] on button "⬚ 2" at bounding box center [209, 542] width 45 height 24
click at [474, 540] on button "+" at bounding box center [478, 542] width 45 height 24
click at [335, 596] on span "1" at bounding box center [332, 596] width 7 height 18
click at [160, 569] on span ")" at bounding box center [162, 569] width 4 height 18
click at [258, 564] on icon "Fraction" at bounding box center [258, 568] width 17 height 17
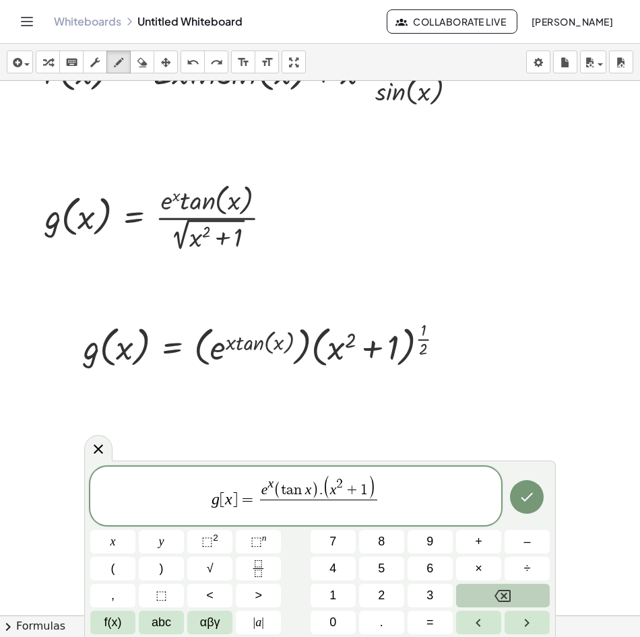
click at [521, 597] on button "Backspace" at bounding box center [503, 596] width 94 height 24
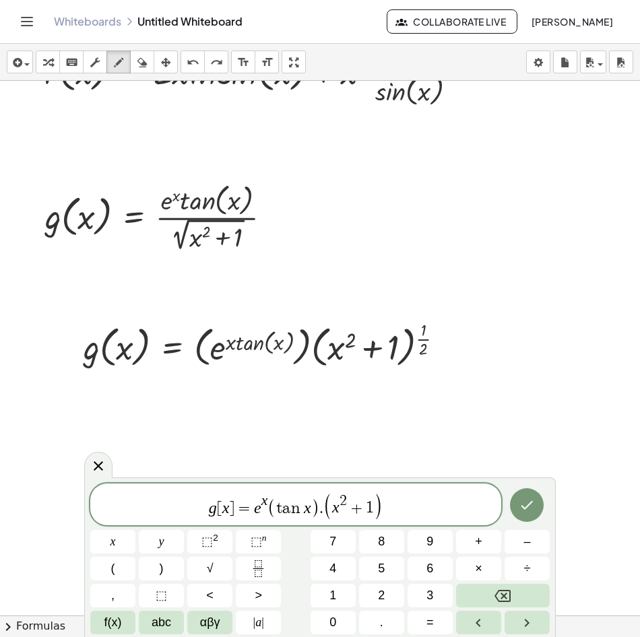
click at [396, 502] on span "g [ x ] = e x ( t a n x ) . ( x 2 + 1 ) ​" at bounding box center [295, 506] width 411 height 28
click at [250, 542] on button "⬚ n" at bounding box center [258, 542] width 45 height 24
click at [258, 568] on icon "Fraction" at bounding box center [258, 568] width 17 height 17
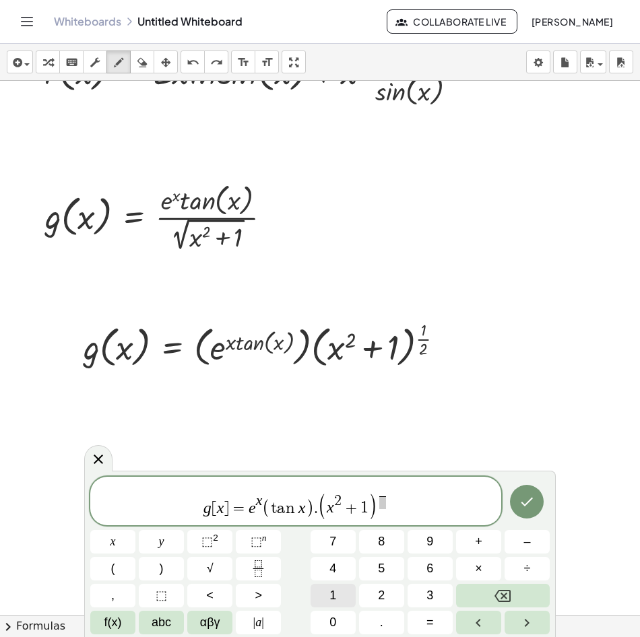
click at [327, 596] on button "1" at bounding box center [333, 596] width 45 height 24
click at [382, 508] on span "​" at bounding box center [382, 502] width 7 height 13
click at [370, 593] on button "2" at bounding box center [381, 596] width 45 height 24
click at [526, 496] on icon "Done" at bounding box center [527, 502] width 16 height 16
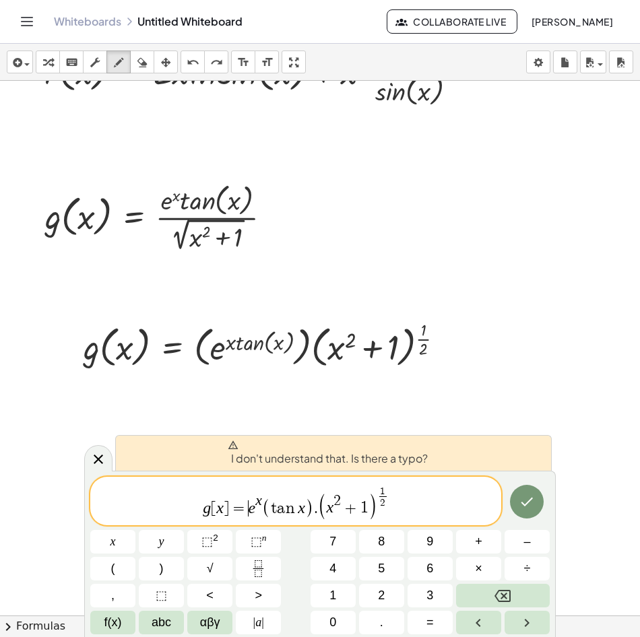
click at [245, 511] on span "=" at bounding box center [239, 509] width 20 height 16
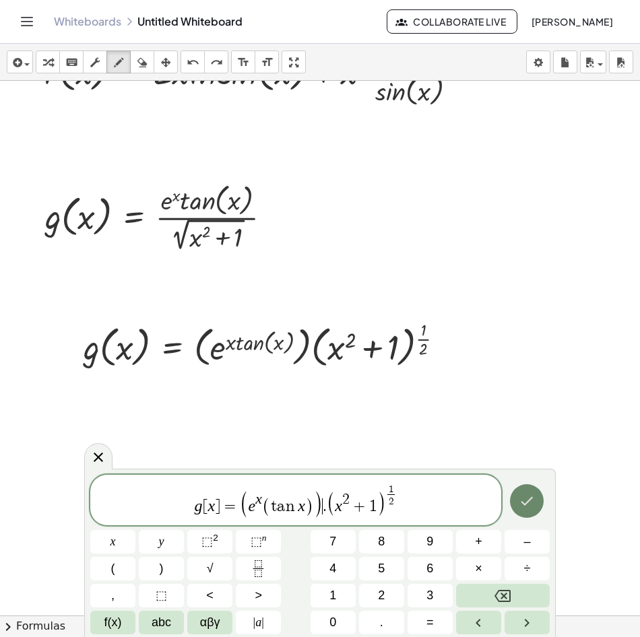
click at [523, 491] on button "Done" at bounding box center [527, 501] width 34 height 34
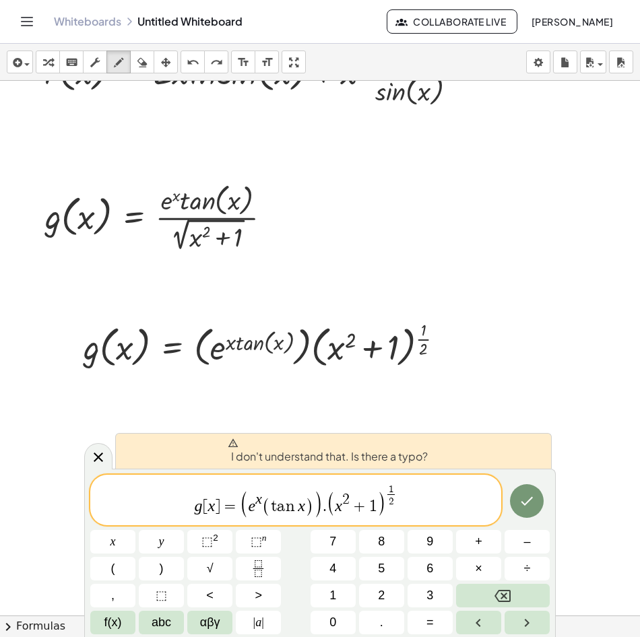
click at [340, 449] on span "I don't understand that. Is there a typo?" at bounding box center [328, 451] width 200 height 27
click at [269, 509] on span "(" at bounding box center [266, 507] width 9 height 20
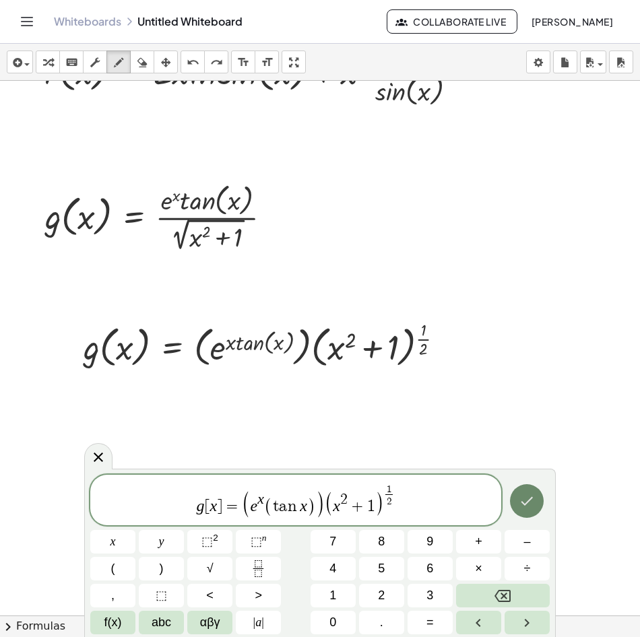
click at [521, 490] on button "Done" at bounding box center [527, 501] width 34 height 34
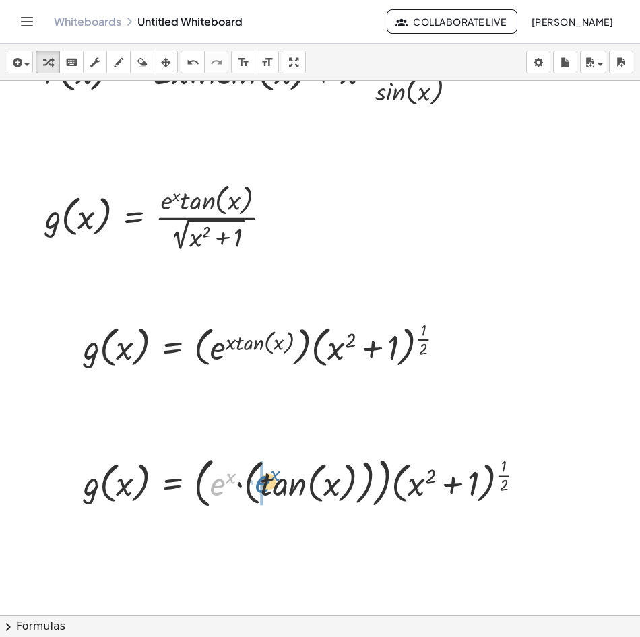
drag, startPoint x: 214, startPoint y: 486, endPoint x: 259, endPoint y: 483, distance: 45.9
click at [259, 483] on div at bounding box center [309, 481] width 465 height 61
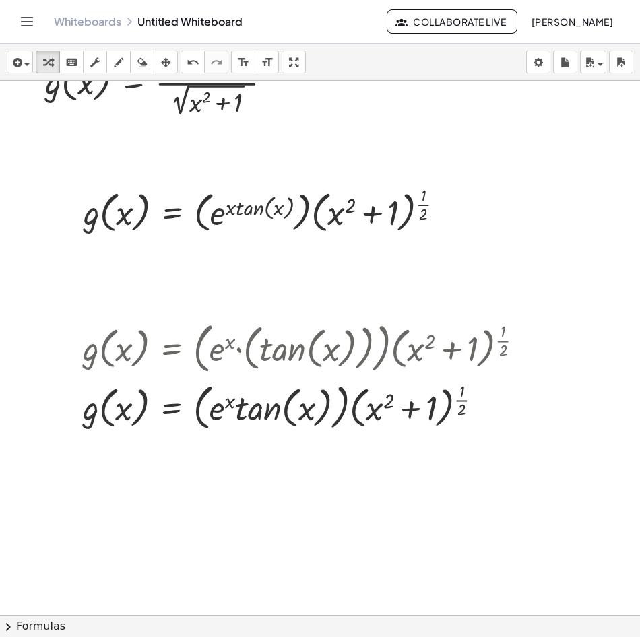
scroll to position [876, 0]
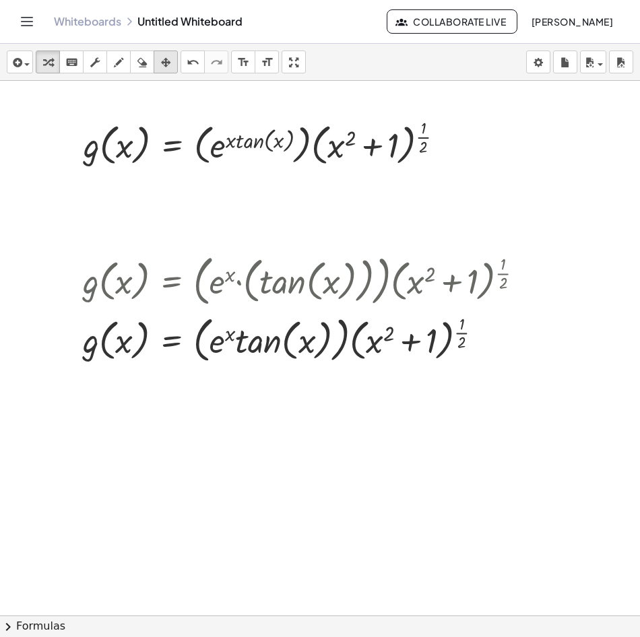
click at [161, 65] on icon "button" at bounding box center [165, 63] width 9 height 16
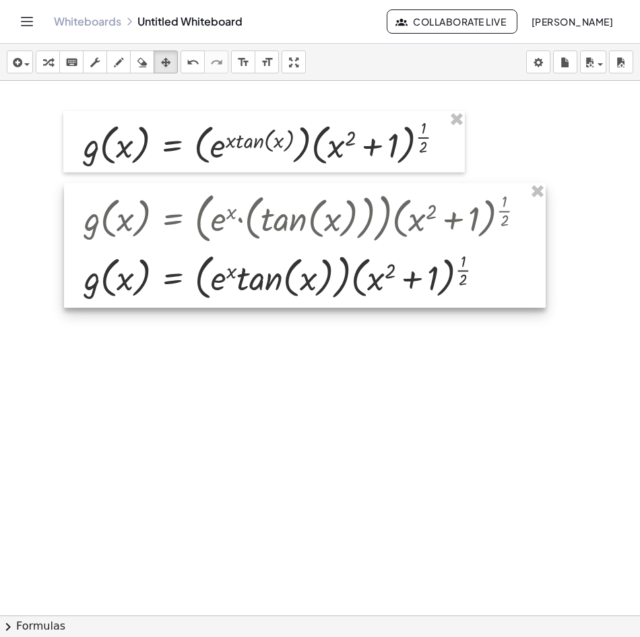
drag, startPoint x: 150, startPoint y: 286, endPoint x: 150, endPoint y: 223, distance: 62.7
click at [150, 223] on div at bounding box center [305, 245] width 482 height 125
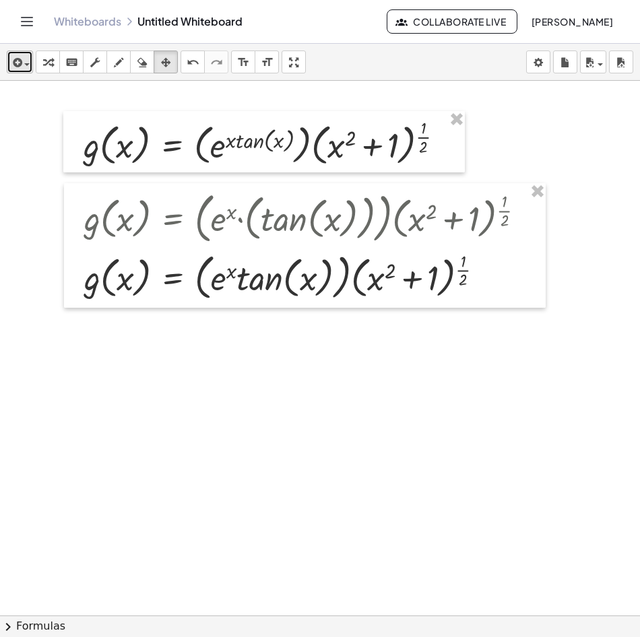
click at [13, 61] on icon "button" at bounding box center [16, 63] width 12 height 16
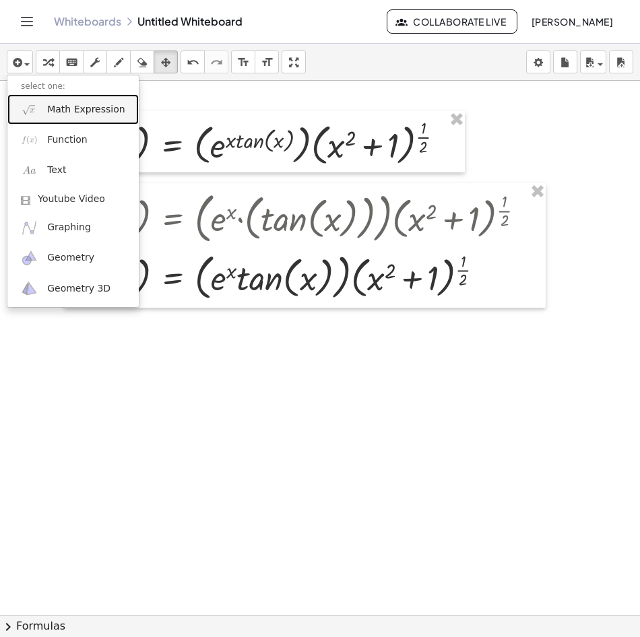
click at [76, 113] on span "Math Expression" at bounding box center [85, 109] width 77 height 13
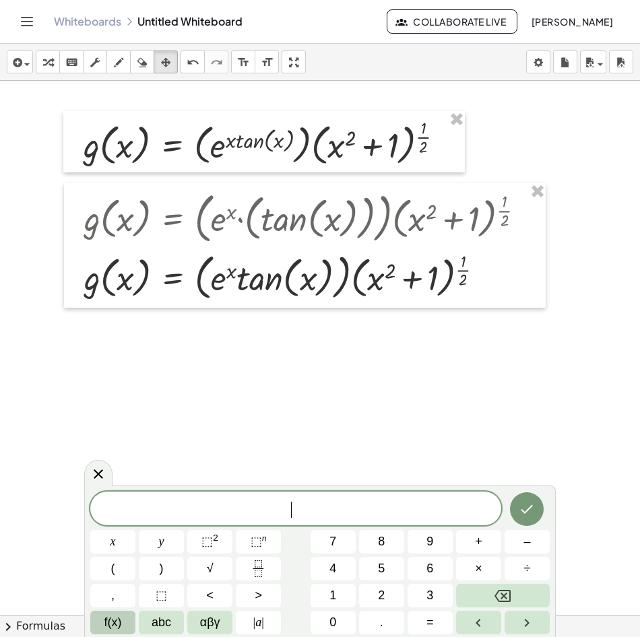
click at [119, 618] on span "f(x)" at bounding box center [113, 623] width 18 height 18
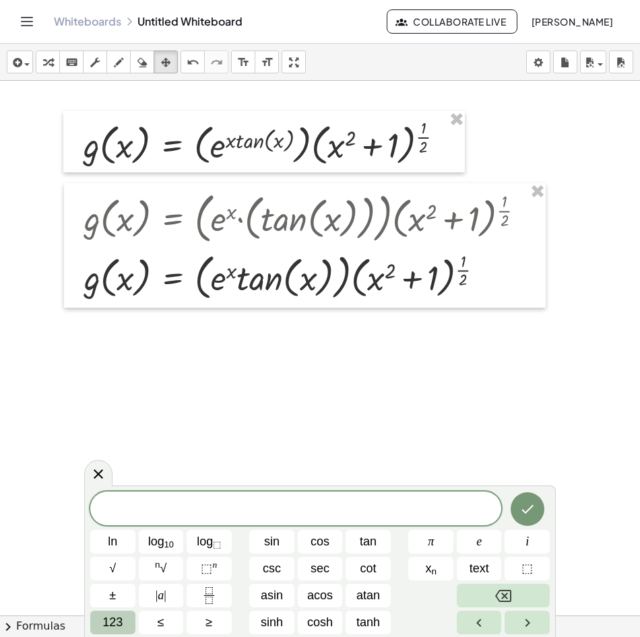
click at [113, 626] on span "123" at bounding box center [112, 623] width 20 height 18
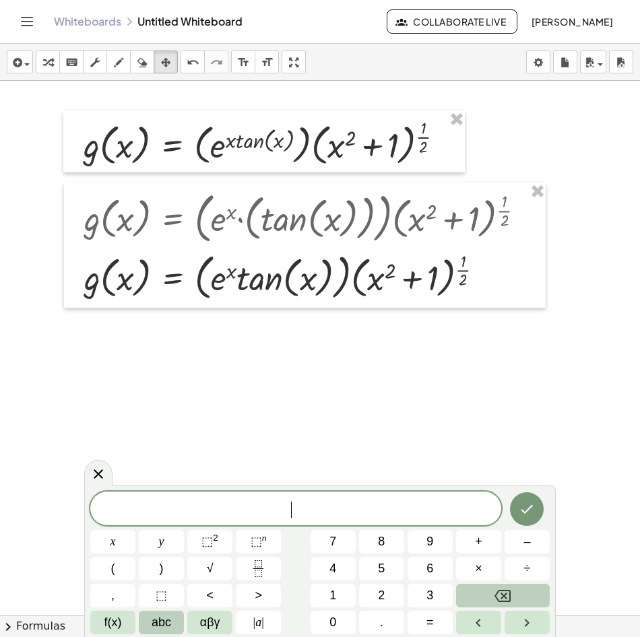
click at [164, 620] on span "abc" at bounding box center [162, 623] width 20 height 18
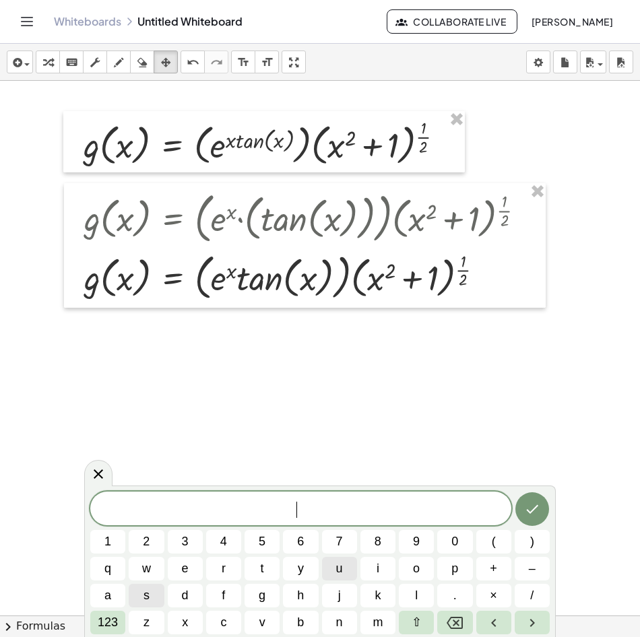
click at [335, 573] on button "u" at bounding box center [339, 569] width 35 height 24
click at [121, 624] on button "123" at bounding box center [107, 623] width 35 height 24
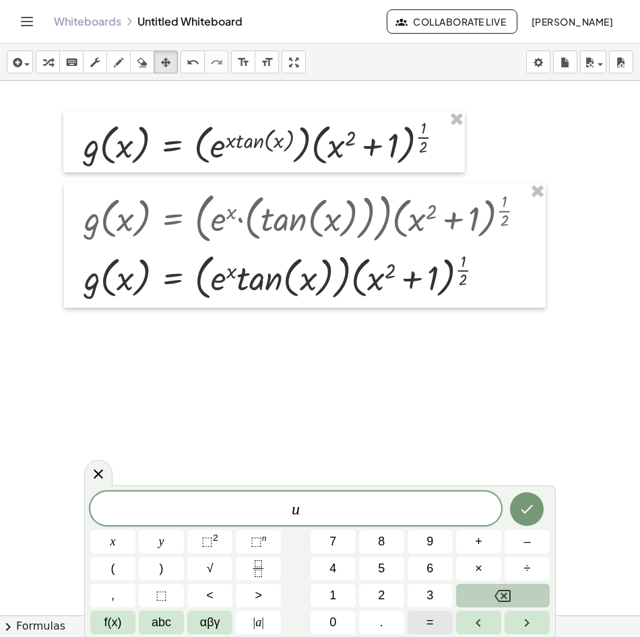
click at [435, 625] on button "=" at bounding box center [430, 623] width 45 height 24
click at [107, 626] on span "f(x)" at bounding box center [113, 623] width 18 height 18
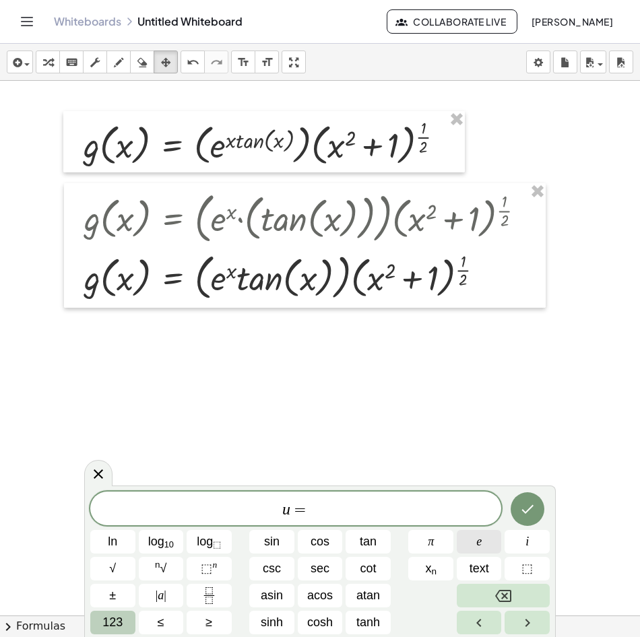
click at [478, 552] on button "e" at bounding box center [479, 542] width 45 height 24
click at [218, 565] on button "⬚ n" at bounding box center [209, 569] width 45 height 24
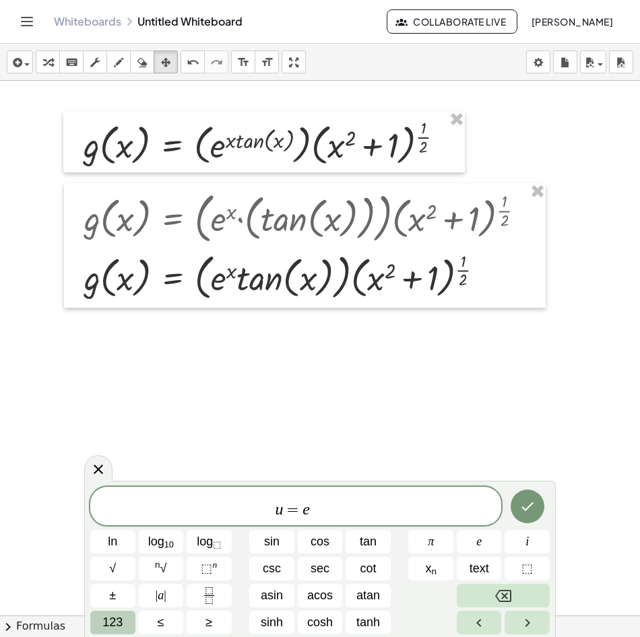
click at [125, 615] on button "123" at bounding box center [112, 623] width 45 height 24
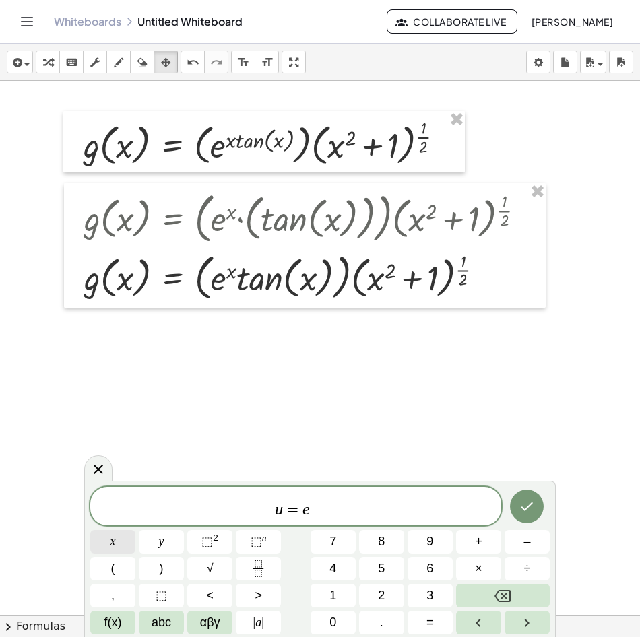
click at [112, 542] on span "x" at bounding box center [112, 542] width 5 height 18
click at [115, 626] on span "f(x)" at bounding box center [113, 623] width 18 height 18
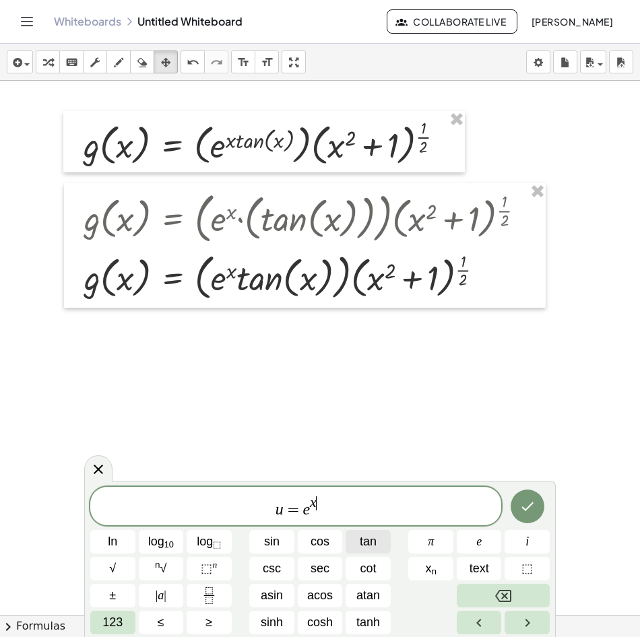
click at [369, 548] on span "tan" at bounding box center [368, 542] width 17 height 18
click at [329, 515] on span "u = e x ​" at bounding box center [295, 507] width 411 height 24
click at [369, 531] on button "tan" at bounding box center [368, 542] width 45 height 24
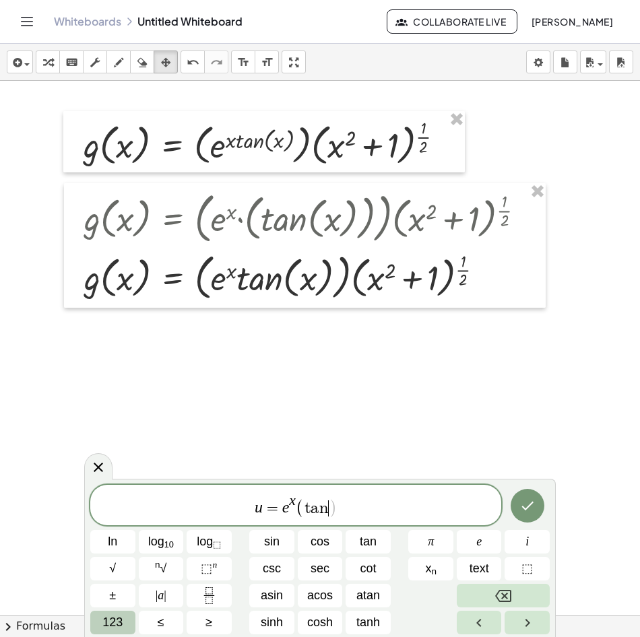
click at [114, 627] on span "123" at bounding box center [112, 623] width 20 height 18
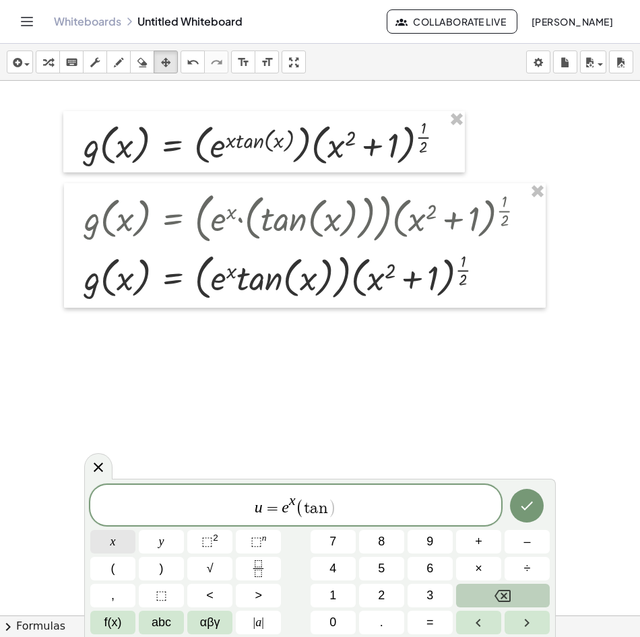
click at [117, 542] on button "x" at bounding box center [112, 542] width 45 height 24
click at [161, 571] on span ")" at bounding box center [162, 569] width 4 height 18
click at [481, 540] on span "+" at bounding box center [478, 542] width 7 height 18
click at [127, 620] on button "f(x)" at bounding box center [112, 623] width 45 height 24
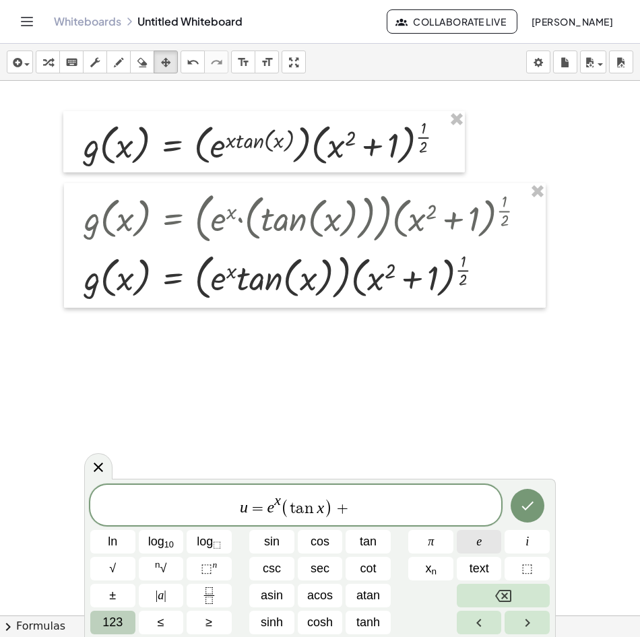
click at [483, 544] on button "e" at bounding box center [479, 542] width 45 height 24
click at [208, 563] on span "⬚" at bounding box center [206, 568] width 11 height 13
click at [127, 630] on button "123" at bounding box center [112, 623] width 45 height 24
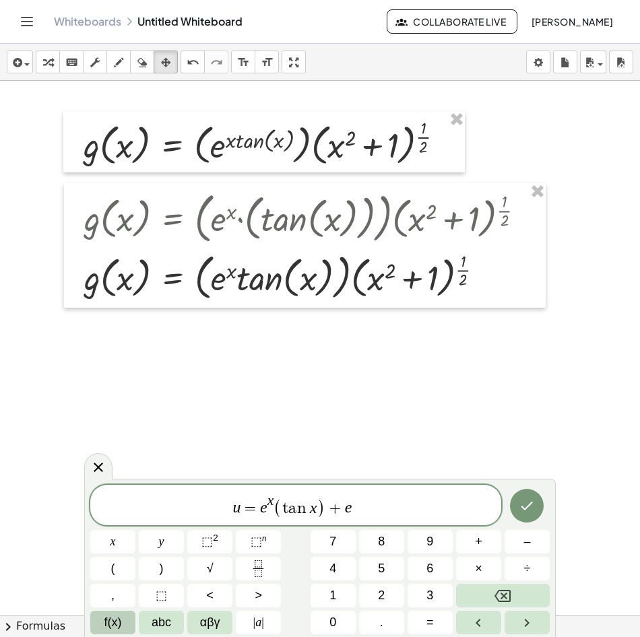
click at [107, 626] on span "f(x)" at bounding box center [113, 623] width 18 height 18
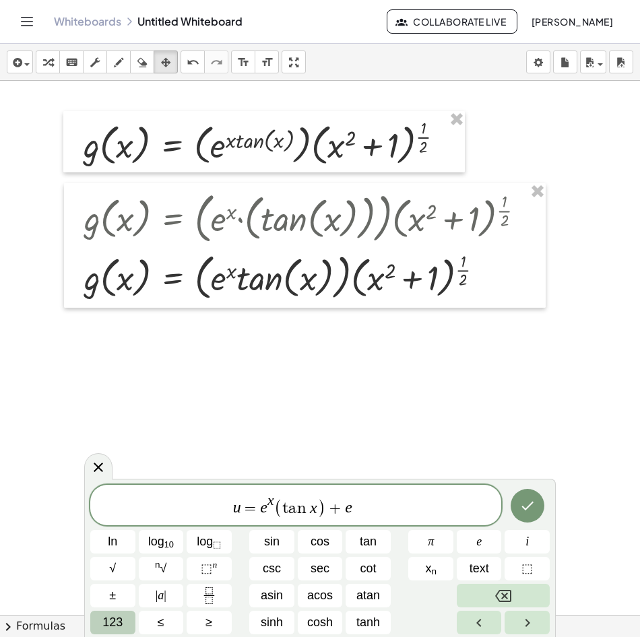
click at [121, 623] on span "123" at bounding box center [112, 623] width 20 height 18
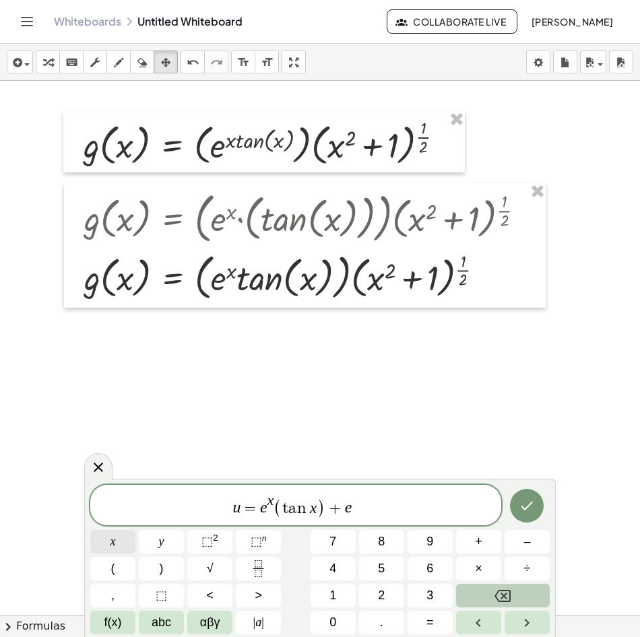
click at [119, 545] on button "x" at bounding box center [112, 542] width 45 height 24
click at [403, 514] on span "u = e x ( t a n x ) + e x ​" at bounding box center [295, 506] width 411 height 26
click at [112, 567] on span "(" at bounding box center [113, 569] width 4 height 18
click at [119, 621] on span "f(x)" at bounding box center [113, 623] width 18 height 18
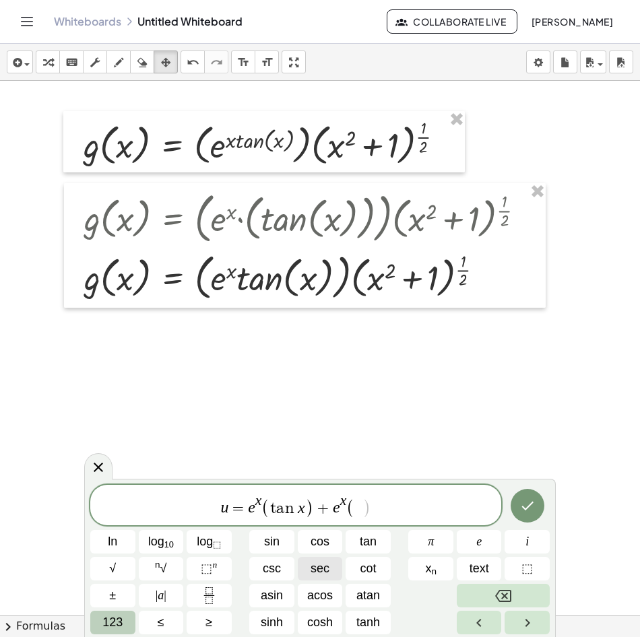
click at [317, 563] on span "sec" at bounding box center [320, 569] width 19 height 18
click at [203, 562] on span "⬚ n" at bounding box center [209, 569] width 16 height 18
click at [118, 623] on span "123" at bounding box center [112, 623] width 20 height 18
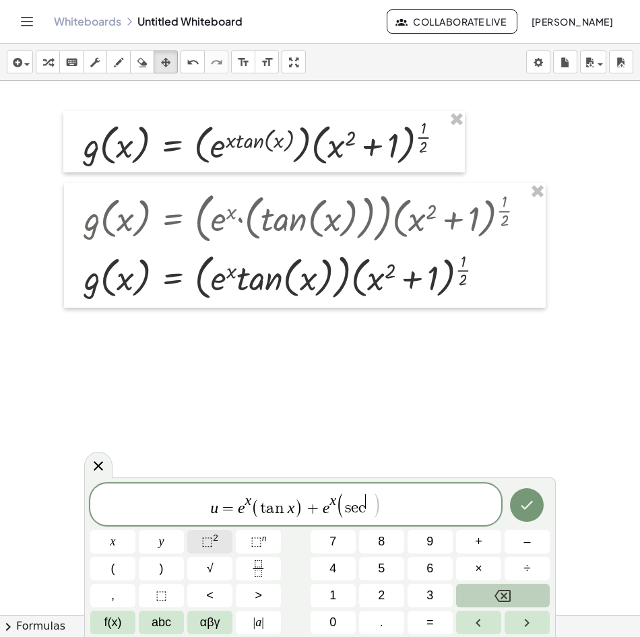
click at [219, 544] on button "⬚ 2" at bounding box center [209, 542] width 45 height 24
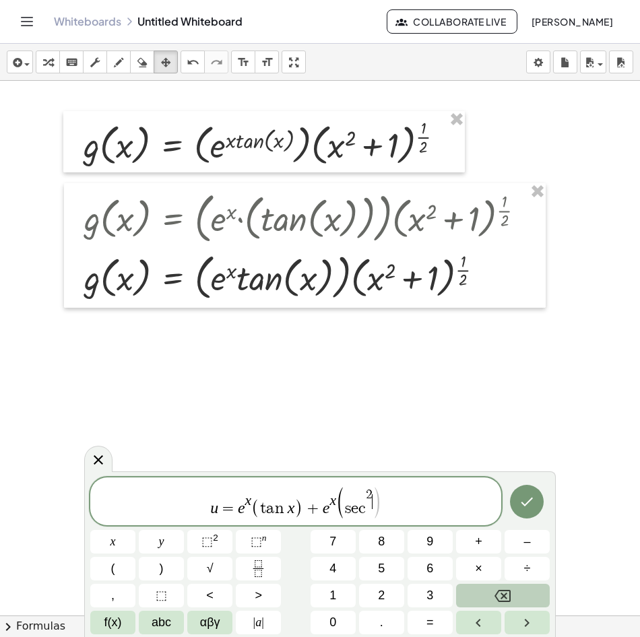
click at [507, 589] on icon "Backspace" at bounding box center [502, 596] width 16 height 16
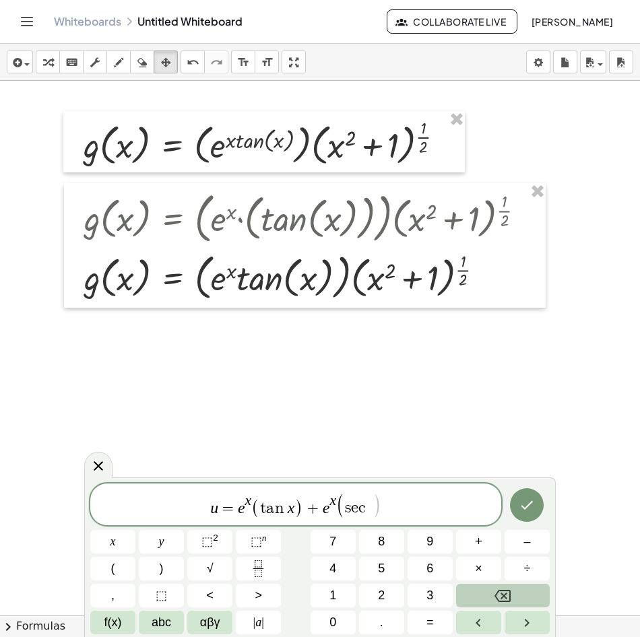
click at [507, 589] on icon "Backspace" at bounding box center [502, 596] width 16 height 16
click at [223, 545] on button "⬚ 2" at bounding box center [209, 542] width 45 height 24
click at [104, 615] on span "f(x)" at bounding box center [113, 623] width 18 height 18
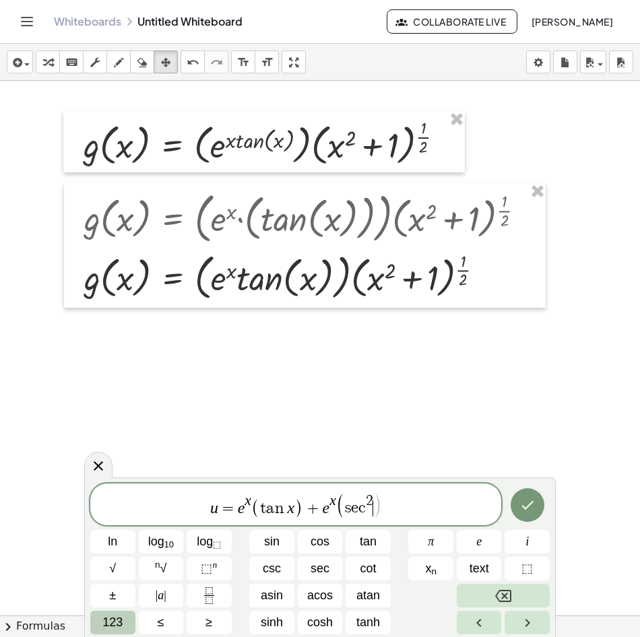
click at [114, 625] on span "123" at bounding box center [112, 623] width 20 height 18
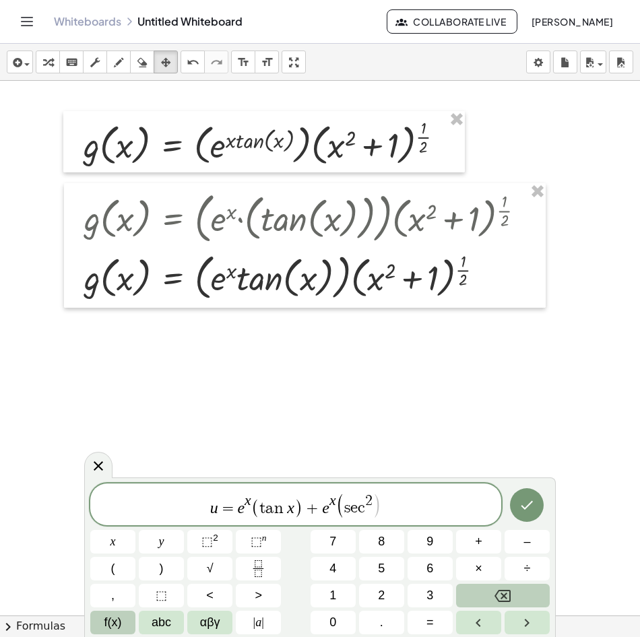
click at [97, 619] on button "f(x)" at bounding box center [112, 623] width 45 height 24
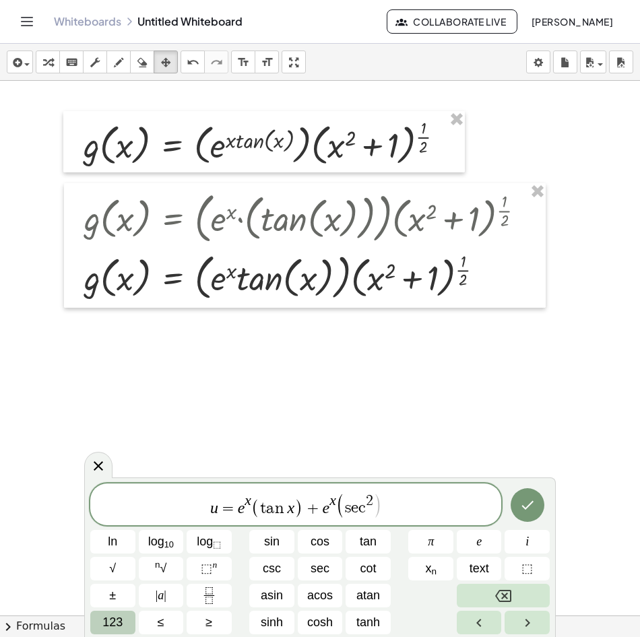
click at [95, 618] on div "u = e x ( t a n x ) + e x ( s e c 2 ​ ) ln log 10 log ⬚ sin cos tan π e i √ n √…" at bounding box center [320, 558] width 472 height 160
click at [109, 618] on span "123" at bounding box center [112, 623] width 20 height 18
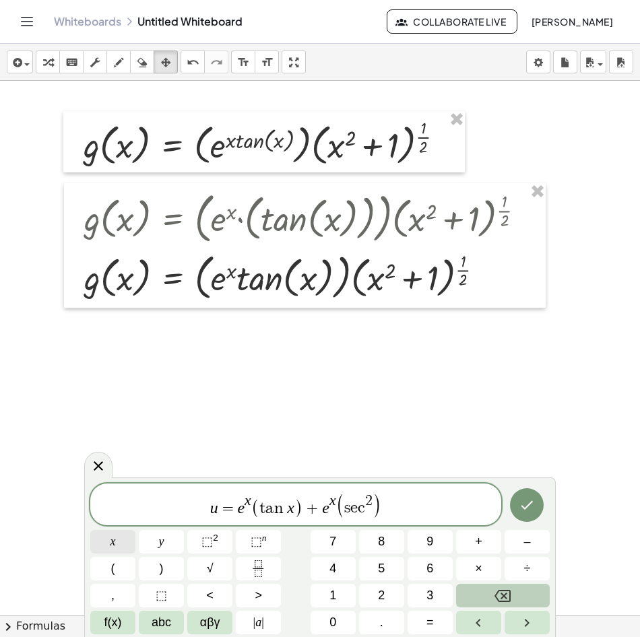
click at [106, 540] on button "x" at bounding box center [112, 542] width 45 height 24
click at [538, 510] on button "Done" at bounding box center [527, 505] width 34 height 34
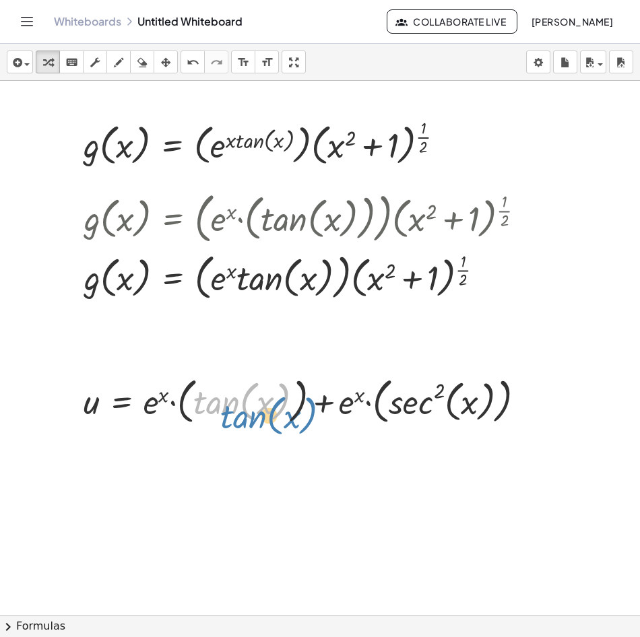
drag, startPoint x: 202, startPoint y: 408, endPoint x: 228, endPoint y: 422, distance: 29.8
click at [228, 422] on div at bounding box center [309, 401] width 465 height 56
drag, startPoint x: 155, startPoint y: 429, endPoint x: 276, endPoint y: 424, distance: 120.7
click at [288, 416] on div "u = + · e x · ( tan ( , x ) ) + · e x · ( sec ( , x ) 2 )" at bounding box center [304, 400] width 482 height 63
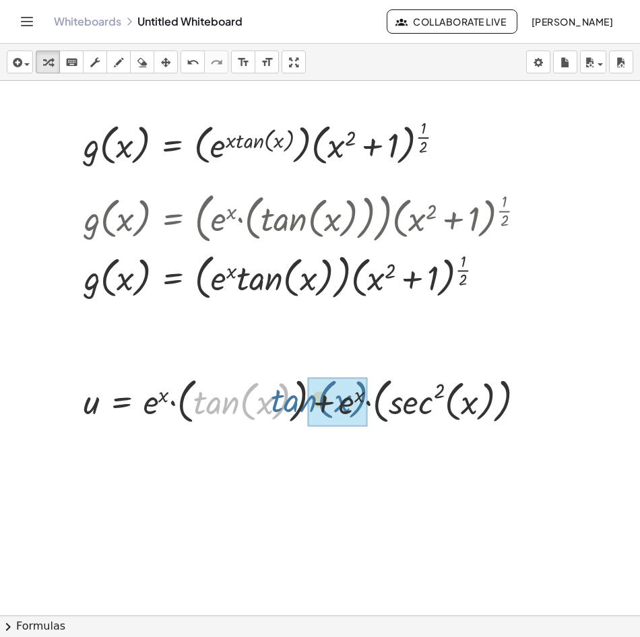
drag, startPoint x: 269, startPoint y: 409, endPoint x: 318, endPoint y: 407, distance: 49.2
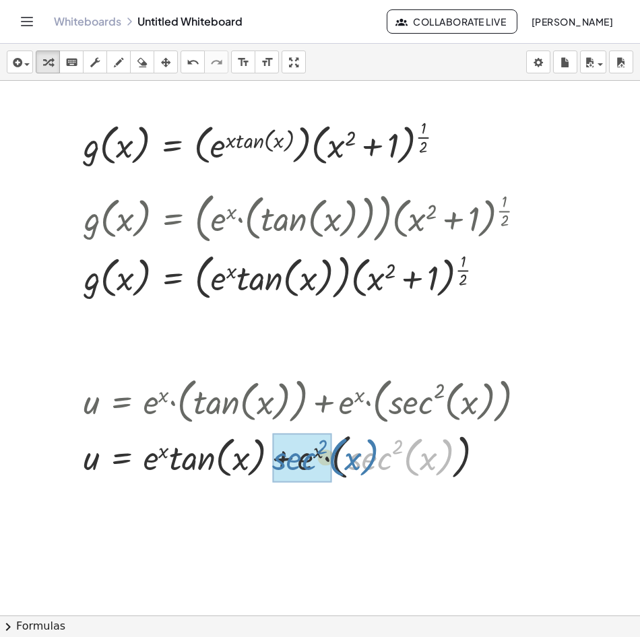
drag, startPoint x: 387, startPoint y: 461, endPoint x: 320, endPoint y: 461, distance: 67.4
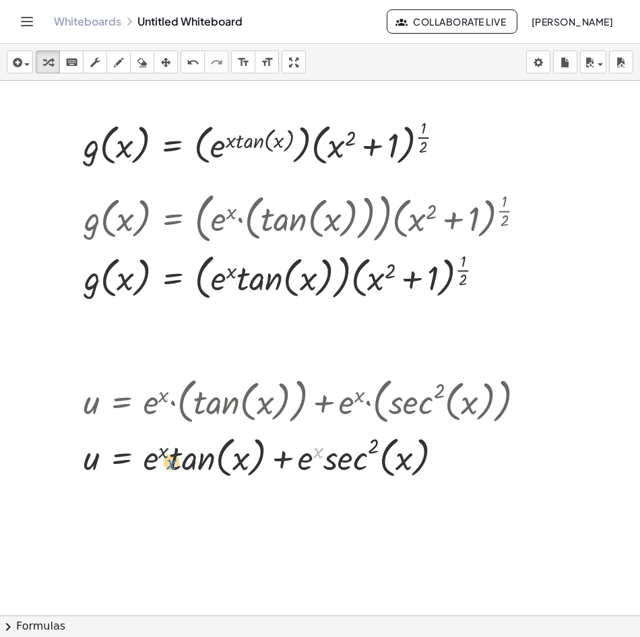
drag, startPoint x: 282, startPoint y: 468, endPoint x: 166, endPoint y: 474, distance: 115.4
click at [166, 474] on div at bounding box center [309, 456] width 465 height 51
drag, startPoint x: 226, startPoint y: 461, endPoint x: 195, endPoint y: 468, distance: 31.6
click at [199, 469] on div at bounding box center [309, 456] width 465 height 51
drag, startPoint x: 164, startPoint y: 463, endPoint x: 177, endPoint y: 465, distance: 12.9
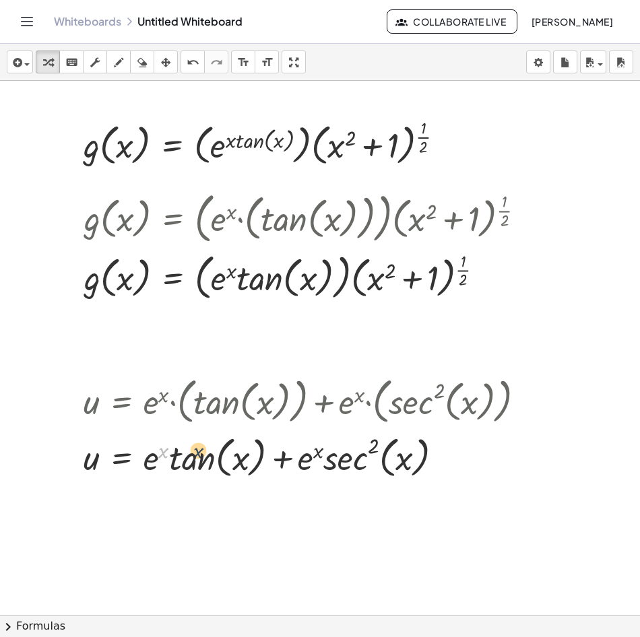
click at [182, 465] on div at bounding box center [309, 456] width 465 height 51
click at [181, 468] on div at bounding box center [309, 456] width 465 height 51
drag, startPoint x: 170, startPoint y: 463, endPoint x: 190, endPoint y: 466, distance: 19.7
click at [195, 465] on div at bounding box center [309, 456] width 465 height 51
drag, startPoint x: 165, startPoint y: 467, endPoint x: 198, endPoint y: 470, distance: 33.2
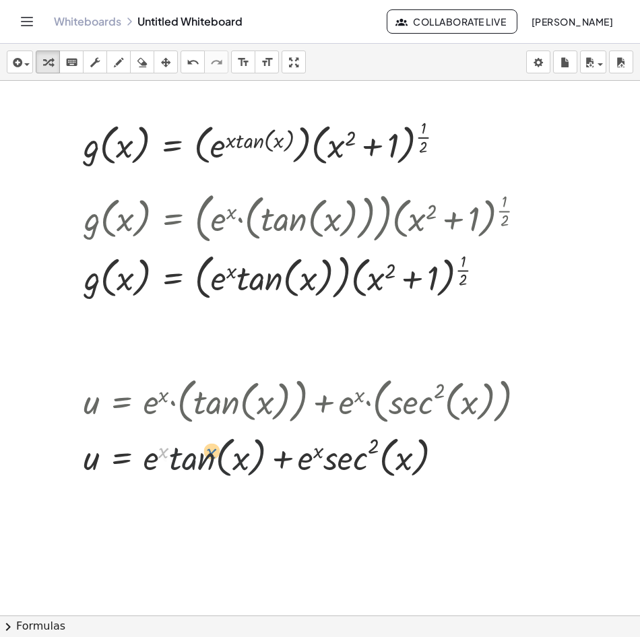
click at [200, 469] on div at bounding box center [309, 456] width 465 height 51
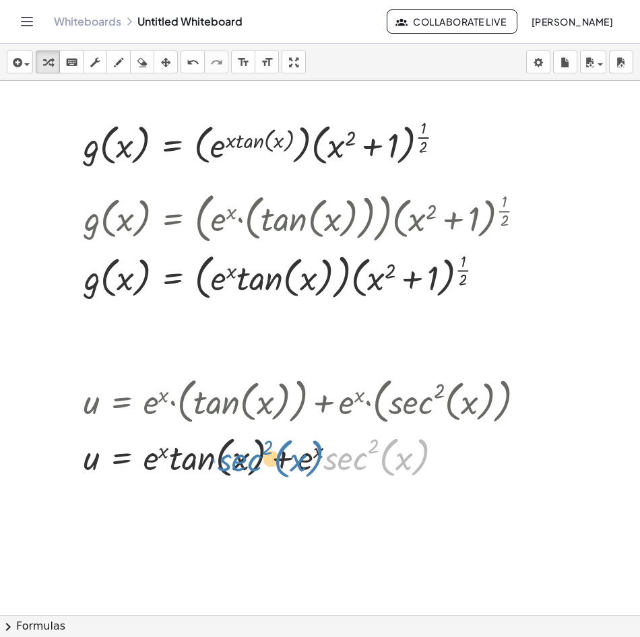
drag, startPoint x: 326, startPoint y: 463, endPoint x: 214, endPoint y: 466, distance: 112.5
click at [214, 466] on div at bounding box center [309, 456] width 465 height 51
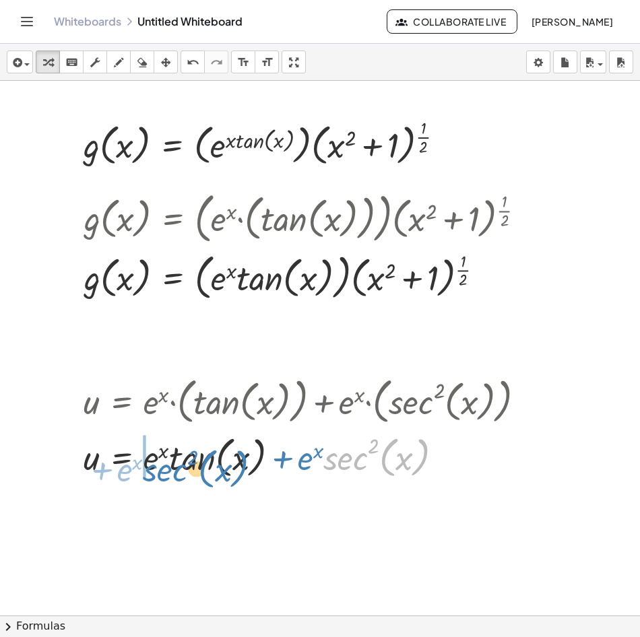
drag, startPoint x: 313, startPoint y: 464, endPoint x: 176, endPoint y: 470, distance: 137.5
click at [172, 473] on div at bounding box center [309, 456] width 465 height 51
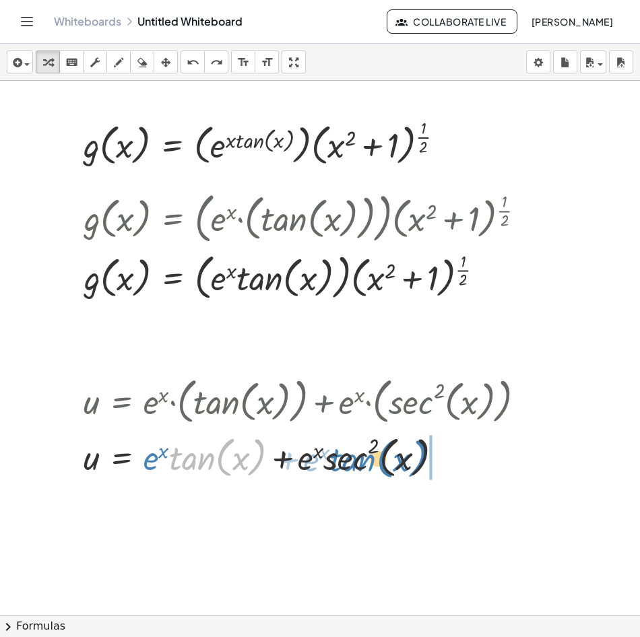
drag, startPoint x: 230, startPoint y: 463, endPoint x: 391, endPoint y: 465, distance: 161.0
click at [391, 465] on div at bounding box center [309, 456] width 465 height 51
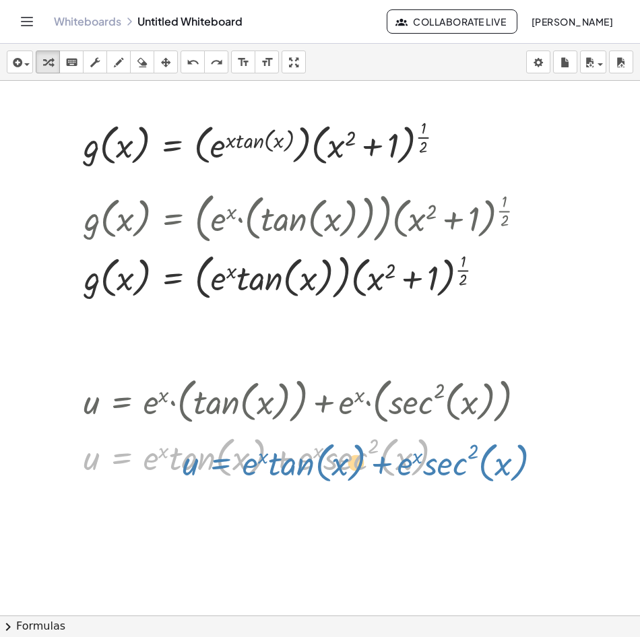
drag, startPoint x: 143, startPoint y: 461, endPoint x: 240, endPoint y: 467, distance: 97.2
click at [240, 467] on div at bounding box center [309, 456] width 465 height 51
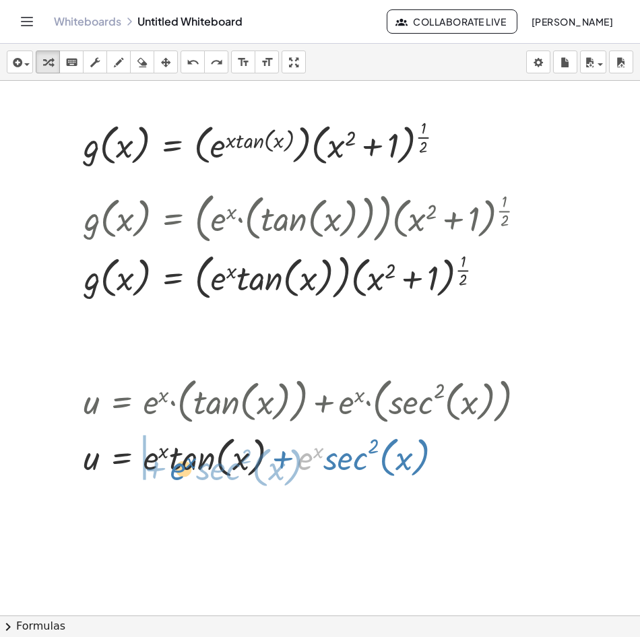
drag, startPoint x: 302, startPoint y: 460, endPoint x: 174, endPoint y: 470, distance: 127.7
click at [174, 470] on div at bounding box center [309, 456] width 465 height 51
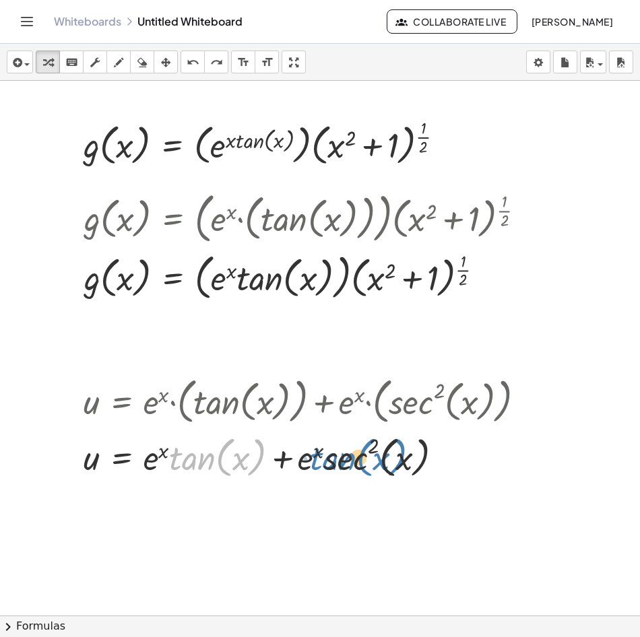
drag, startPoint x: 231, startPoint y: 462, endPoint x: 371, endPoint y: 462, distance: 140.1
click at [371, 462] on div at bounding box center [309, 456] width 465 height 51
drag, startPoint x: 157, startPoint y: 463, endPoint x: 317, endPoint y: 464, distance: 160.3
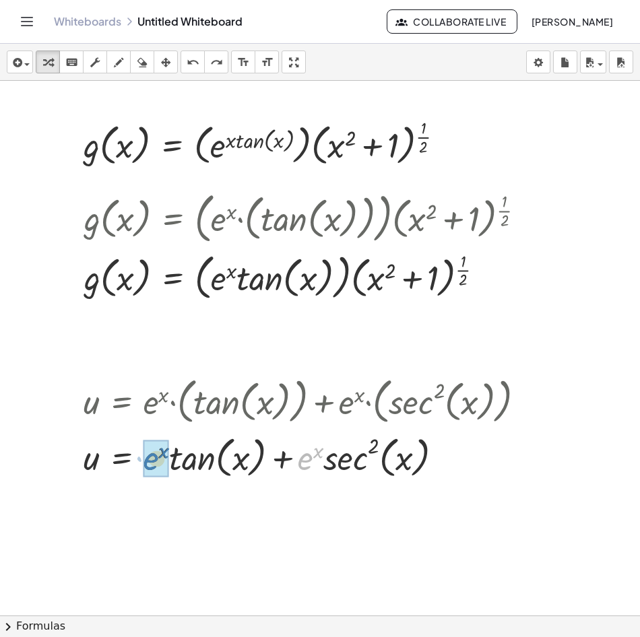
drag, startPoint x: 302, startPoint y: 461, endPoint x: 148, endPoint y: 461, distance: 154.3
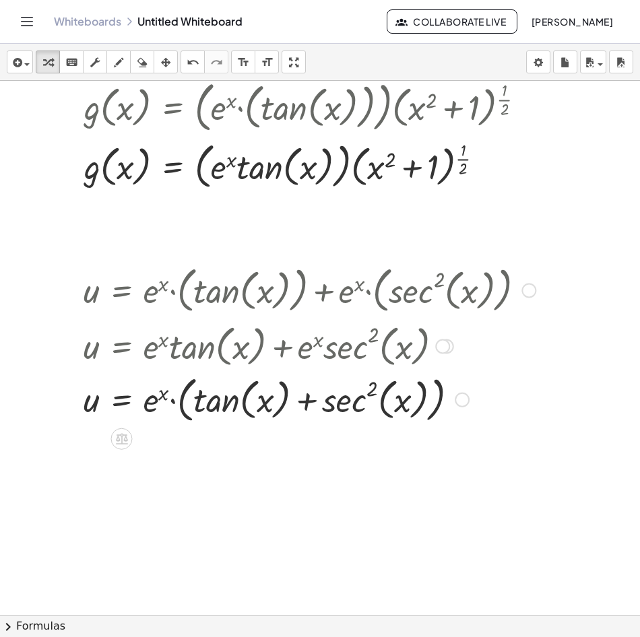
scroll to position [1011, 0]
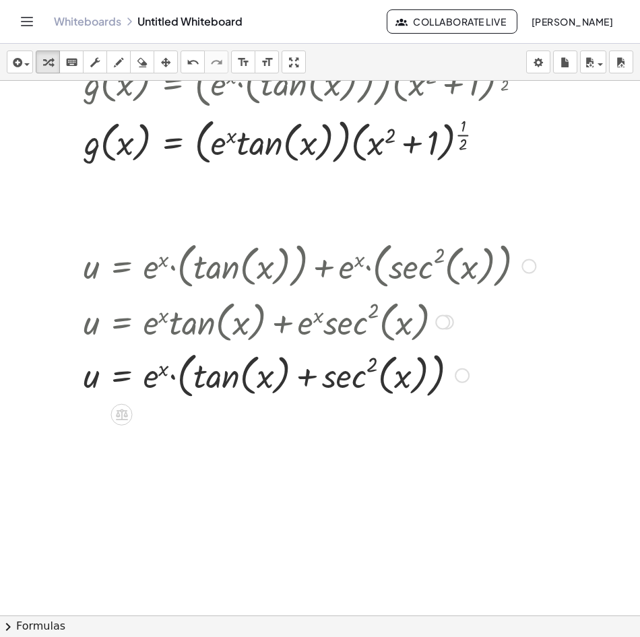
click at [95, 424] on div at bounding box center [411, 139] width 823 height 2139
click at [18, 65] on icon "button" at bounding box center [16, 63] width 12 height 16
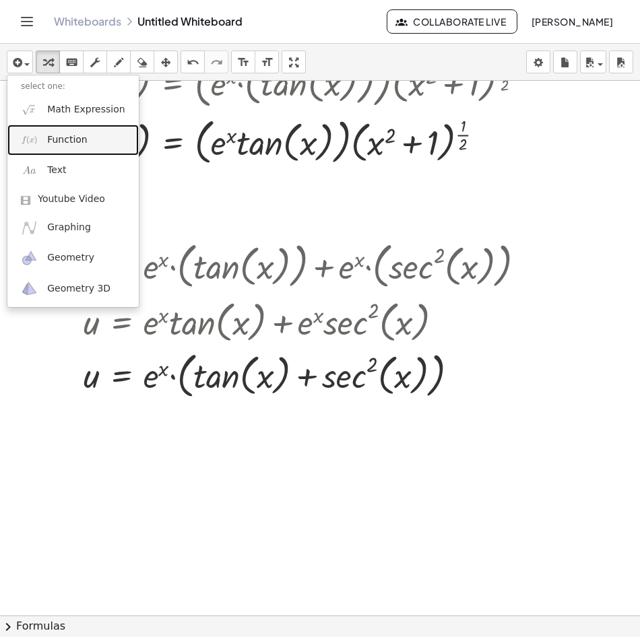
click at [68, 139] on span "Function" at bounding box center [67, 139] width 40 height 13
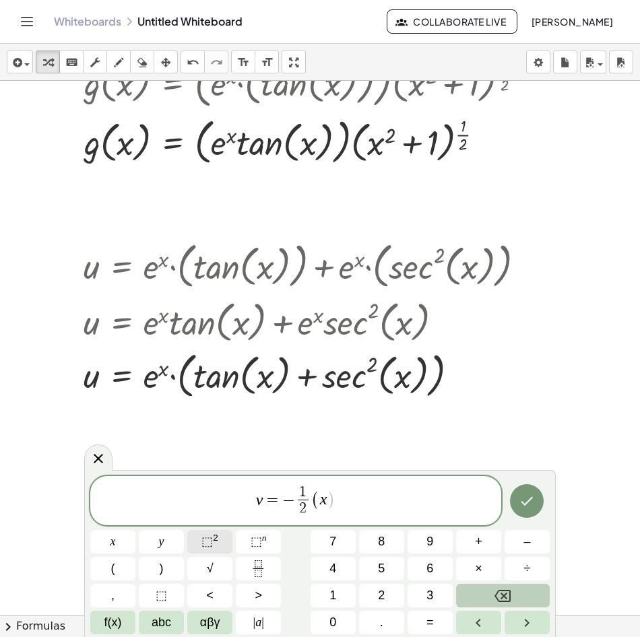
click at [201, 535] on button "⬚ 2" at bounding box center [209, 542] width 45 height 24
click at [262, 534] on sup "n" at bounding box center [264, 538] width 5 height 10
click at [261, 571] on icon "Fraction" at bounding box center [258, 568] width 17 height 17
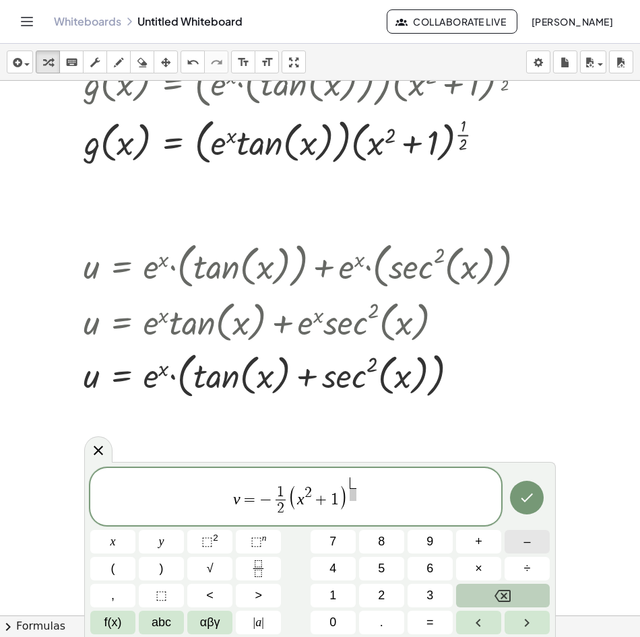
click at [534, 544] on button "–" at bounding box center [527, 542] width 45 height 24
click at [432, 599] on span "3" at bounding box center [429, 596] width 7 height 18
click at [356, 492] on span at bounding box center [352, 494] width 15 height 13
click at [385, 589] on span "2" at bounding box center [381, 596] width 7 height 18
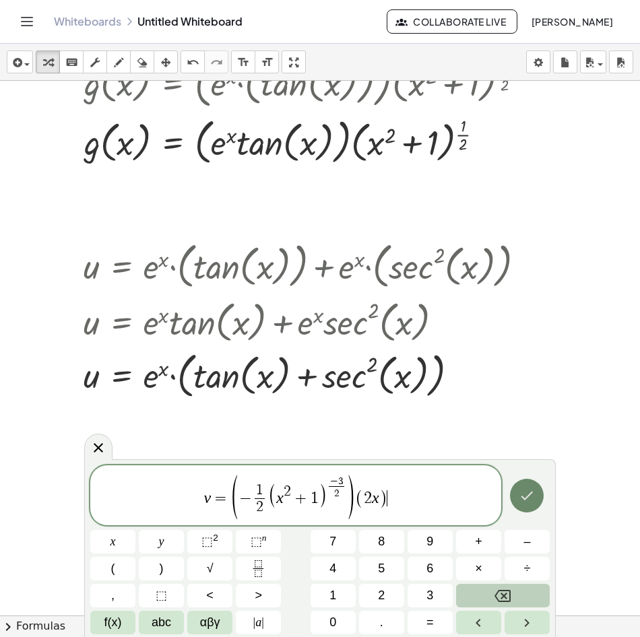
click at [528, 494] on icon "Done" at bounding box center [527, 496] width 16 height 16
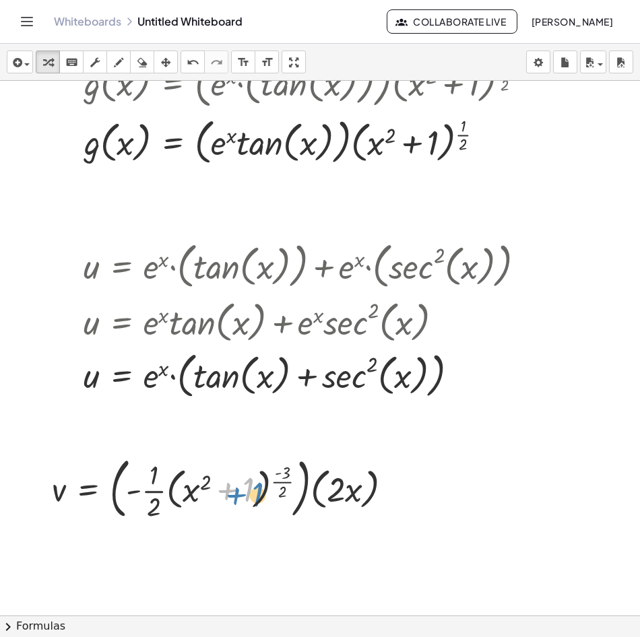
click at [227, 489] on div at bounding box center [227, 487] width 364 height 73
drag, startPoint x: 342, startPoint y: 492, endPoint x: 341, endPoint y: 498, distance: 6.9
click at [341, 498] on div at bounding box center [227, 487] width 364 height 73
drag, startPoint x: 344, startPoint y: 498, endPoint x: 347, endPoint y: 506, distance: 7.9
click at [346, 507] on div at bounding box center [227, 487] width 364 height 73
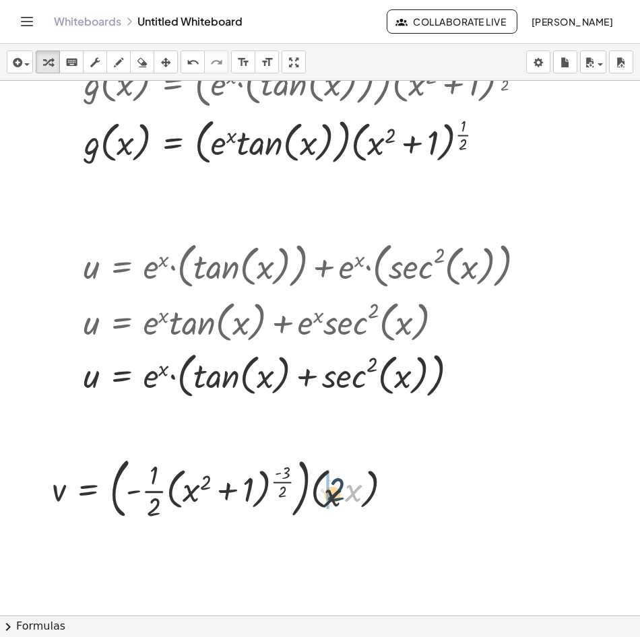
drag, startPoint x: 350, startPoint y: 505, endPoint x: 328, endPoint y: 510, distance: 22.7
click at [328, 510] on div at bounding box center [227, 487] width 364 height 73
click at [358, 486] on div at bounding box center [227, 487] width 364 height 73
drag, startPoint x: 346, startPoint y: 492, endPoint x: 341, endPoint y: 498, distance: 8.2
click at [341, 506] on div at bounding box center [227, 487] width 364 height 73
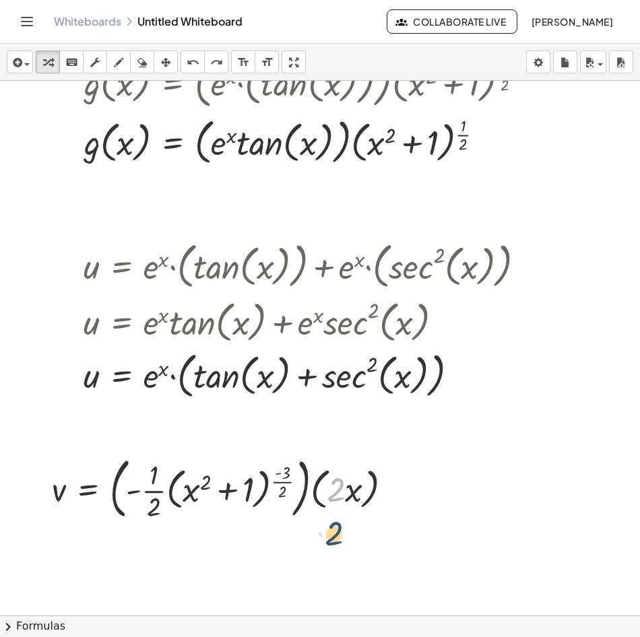
drag, startPoint x: 342, startPoint y: 487, endPoint x: 348, endPoint y: 496, distance: 10.7
click at [348, 503] on div at bounding box center [227, 487] width 364 height 73
drag, startPoint x: 371, startPoint y: 474, endPoint x: 179, endPoint y: 480, distance: 192.8
click at [179, 480] on div at bounding box center [227, 487] width 364 height 73
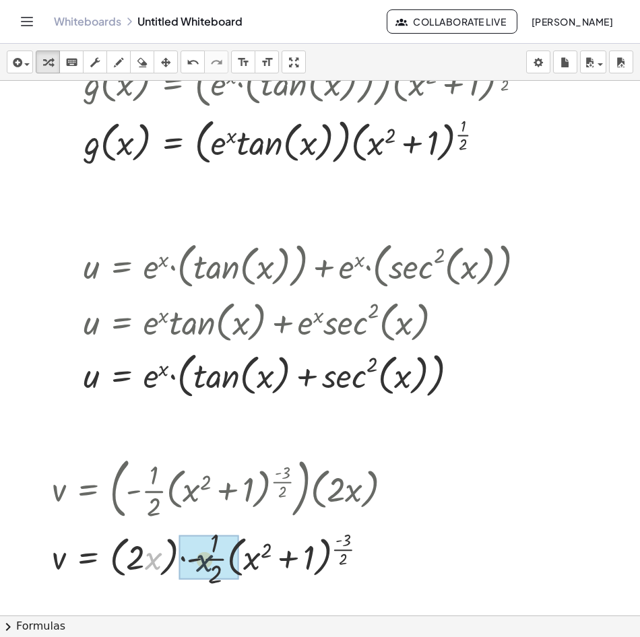
drag, startPoint x: 152, startPoint y: 556, endPoint x: 206, endPoint y: 558, distance: 53.9
drag, startPoint x: 137, startPoint y: 560, endPoint x: 198, endPoint y: 563, distance: 60.7
drag, startPoint x: 148, startPoint y: 566, endPoint x: 171, endPoint y: 567, distance: 23.6
click at [171, 567] on div at bounding box center [244, 557] width 398 height 67
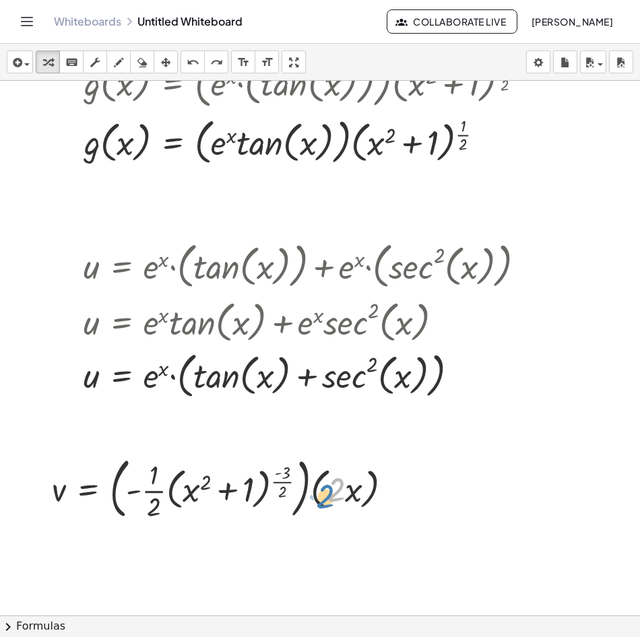
drag, startPoint x: 342, startPoint y: 493, endPoint x: 335, endPoint y: 500, distance: 10.0
click at [335, 500] on div at bounding box center [227, 487] width 364 height 73
drag, startPoint x: 362, startPoint y: 482, endPoint x: 354, endPoint y: 492, distance: 13.1
click at [354, 492] on div at bounding box center [227, 487] width 364 height 73
drag, startPoint x: 366, startPoint y: 492, endPoint x: 124, endPoint y: 494, distance: 242.5
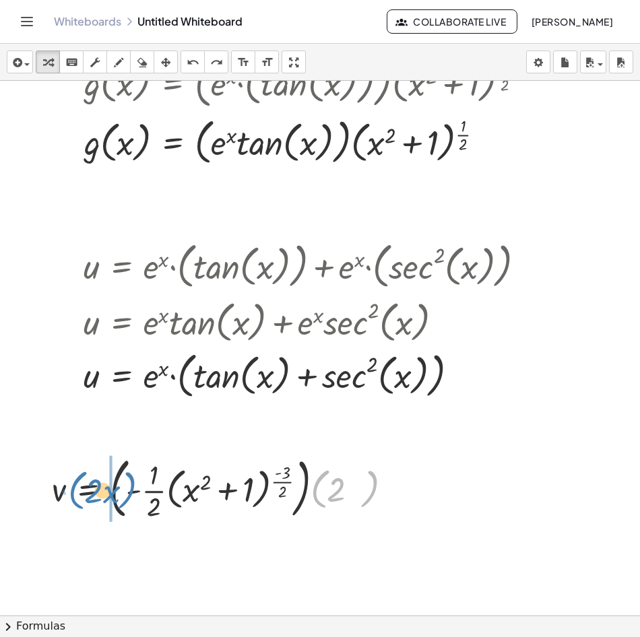
click at [124, 494] on div at bounding box center [227, 487] width 364 height 73
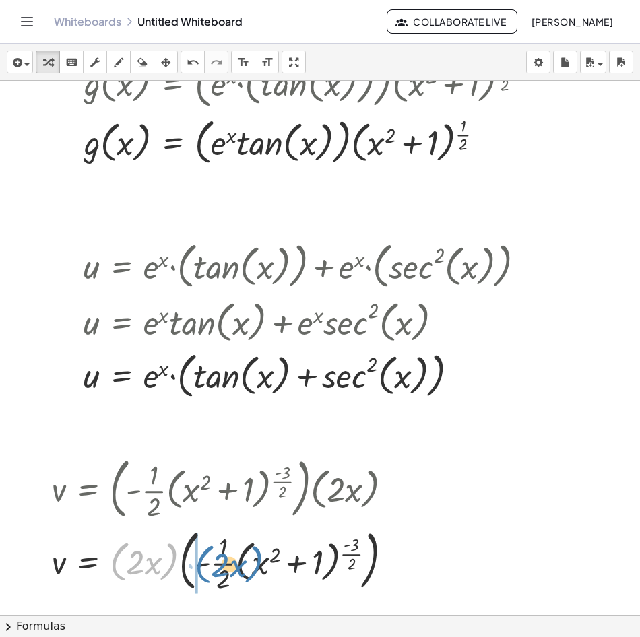
drag, startPoint x: 174, startPoint y: 565, endPoint x: 259, endPoint y: 568, distance: 84.9
click at [259, 568] on div at bounding box center [227, 560] width 364 height 73
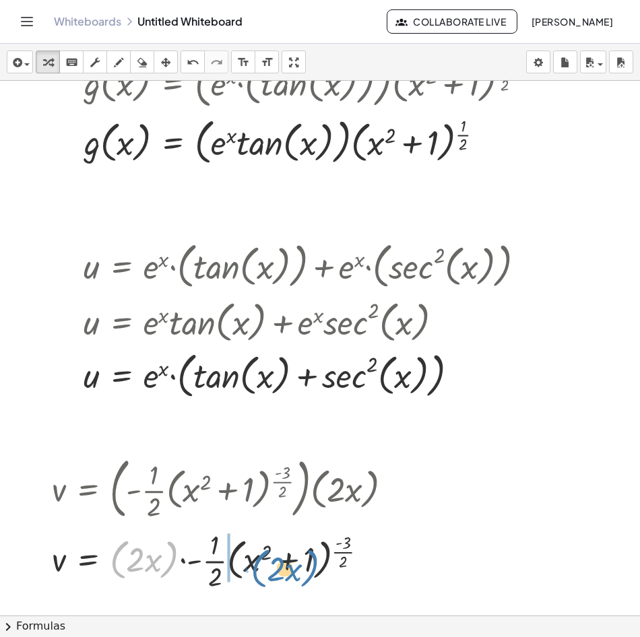
drag, startPoint x: 170, startPoint y: 559, endPoint x: 311, endPoint y: 568, distance: 141.1
click at [311, 568] on div at bounding box center [227, 559] width 364 height 67
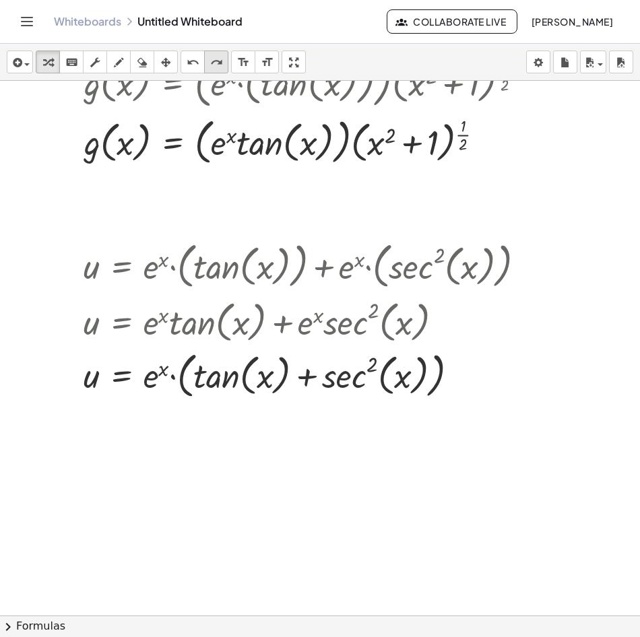
click at [216, 61] on icon "redo" at bounding box center [216, 63] width 13 height 16
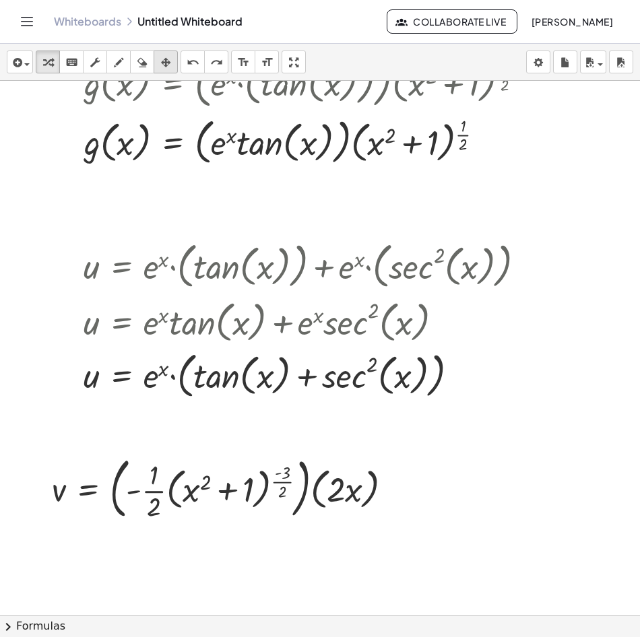
click at [167, 65] on icon "button" at bounding box center [165, 63] width 9 height 16
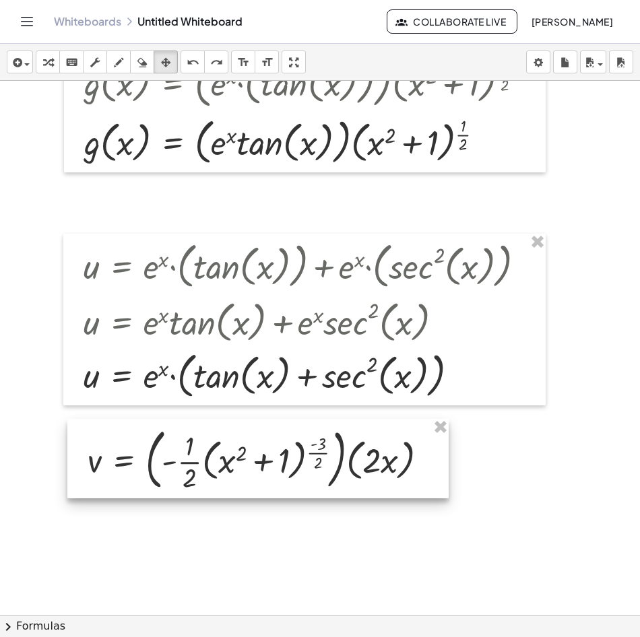
drag, startPoint x: 194, startPoint y: 503, endPoint x: 221, endPoint y: 479, distance: 35.8
click at [221, 479] on div at bounding box center [257, 458] width 381 height 79
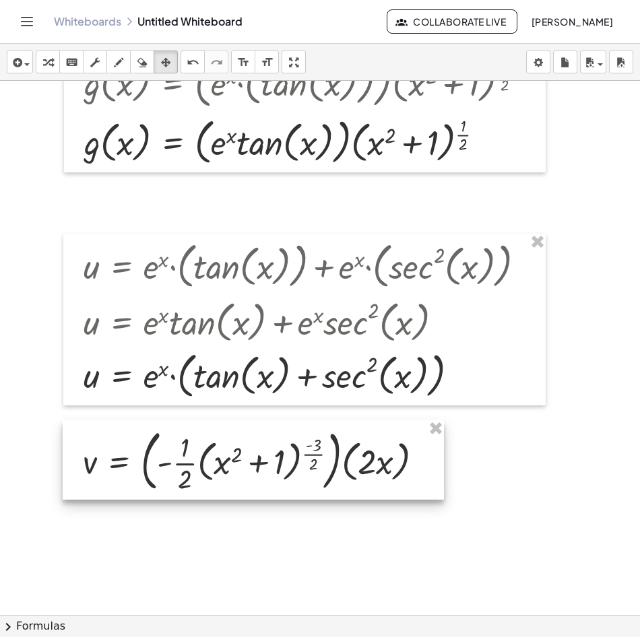
click at [201, 472] on div at bounding box center [253, 459] width 381 height 79
drag, startPoint x: 199, startPoint y: 459, endPoint x: 176, endPoint y: 462, distance: 23.2
click at [176, 462] on div at bounding box center [253, 459] width 381 height 79
drag, startPoint x: 188, startPoint y: 467, endPoint x: 20, endPoint y: 66, distance: 434.8
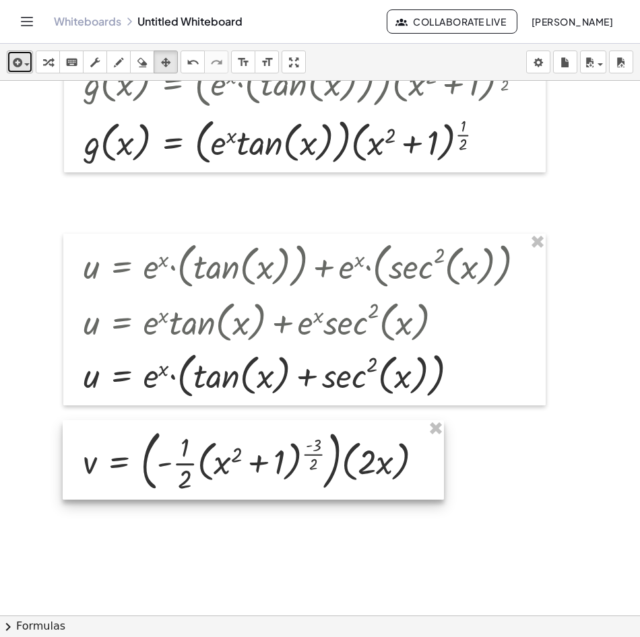
click at [20, 66] on icon "button" at bounding box center [16, 63] width 12 height 16
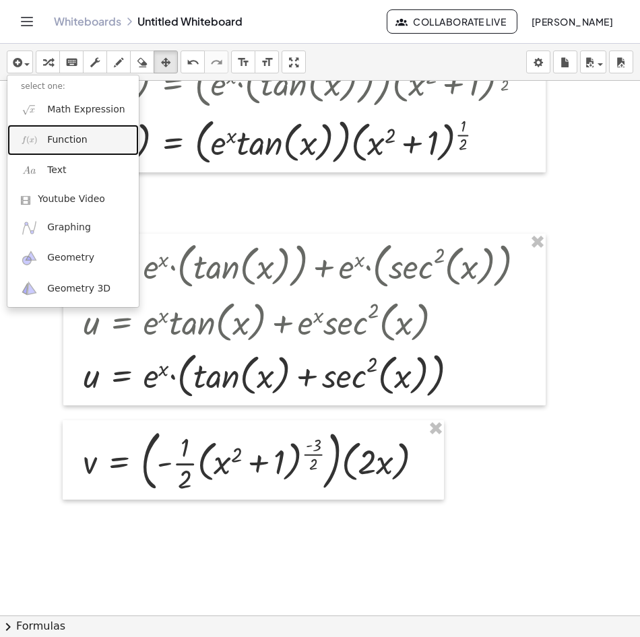
click at [80, 138] on span "Function" at bounding box center [67, 139] width 40 height 13
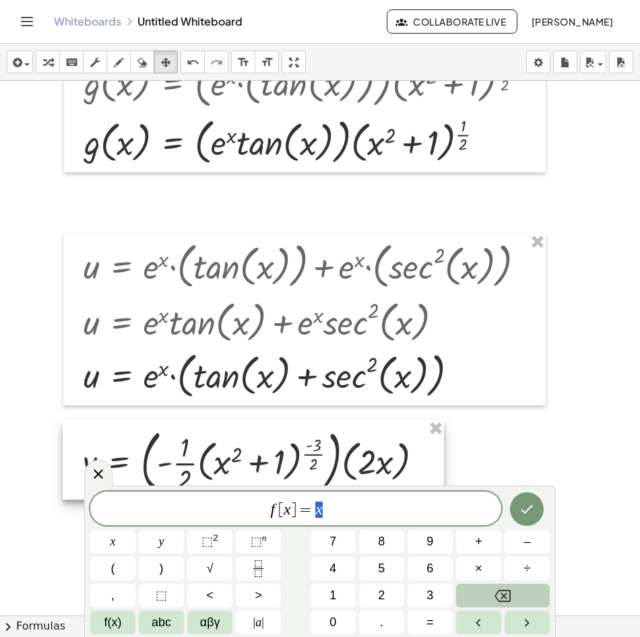
click at [218, 458] on div at bounding box center [253, 459] width 381 height 79
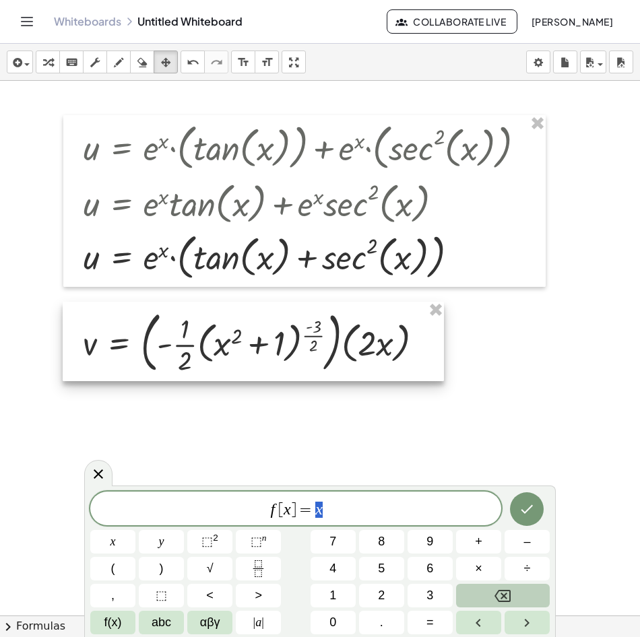
scroll to position [1146, 0]
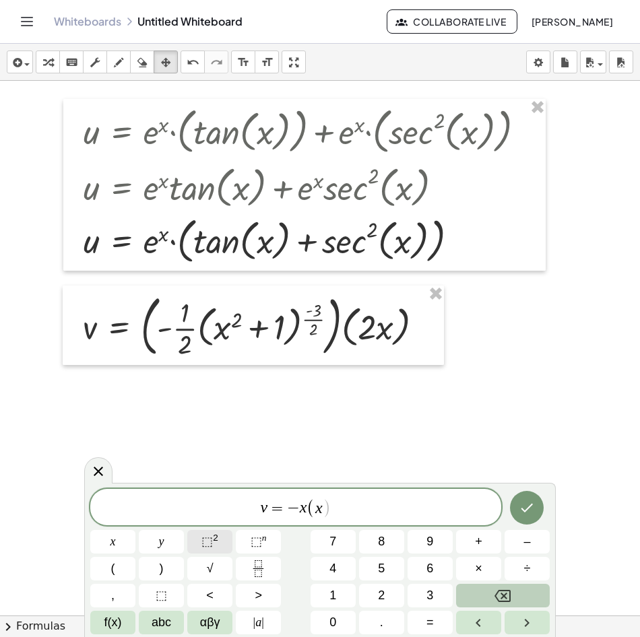
click at [201, 538] on button "⬚ 2" at bounding box center [209, 542] width 45 height 24
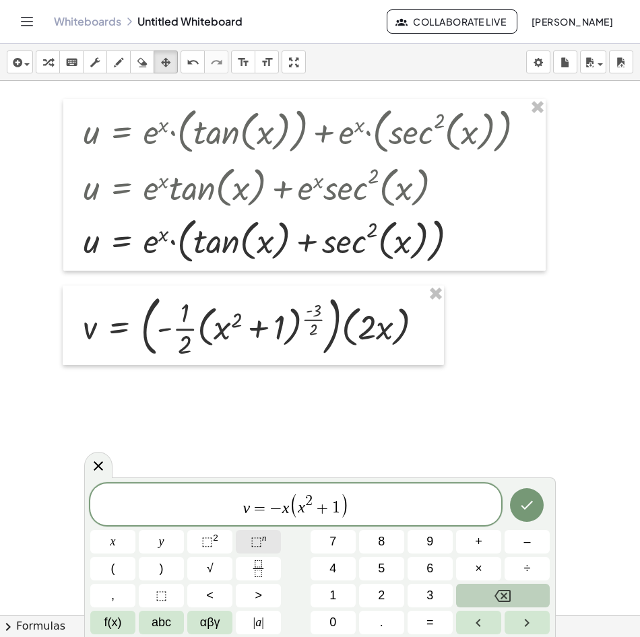
click at [260, 544] on span "⬚" at bounding box center [256, 541] width 11 height 13
click at [267, 569] on button "Fraction" at bounding box center [258, 569] width 45 height 24
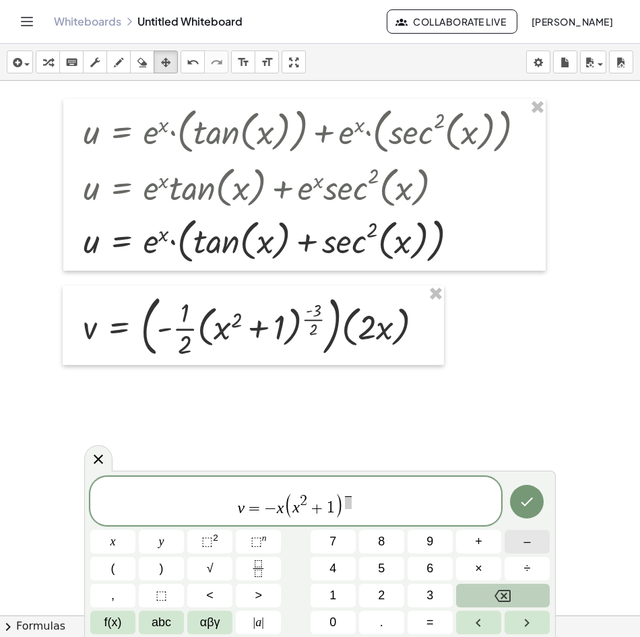
click at [519, 545] on button "–" at bounding box center [527, 542] width 45 height 24
click at [443, 595] on button "3" at bounding box center [430, 596] width 45 height 24
drag, startPoint x: 346, startPoint y: 500, endPoint x: 355, endPoint y: 511, distance: 14.4
click at [348, 502] on span at bounding box center [348, 502] width 15 height 13
click at [388, 590] on button "2" at bounding box center [381, 596] width 45 height 24
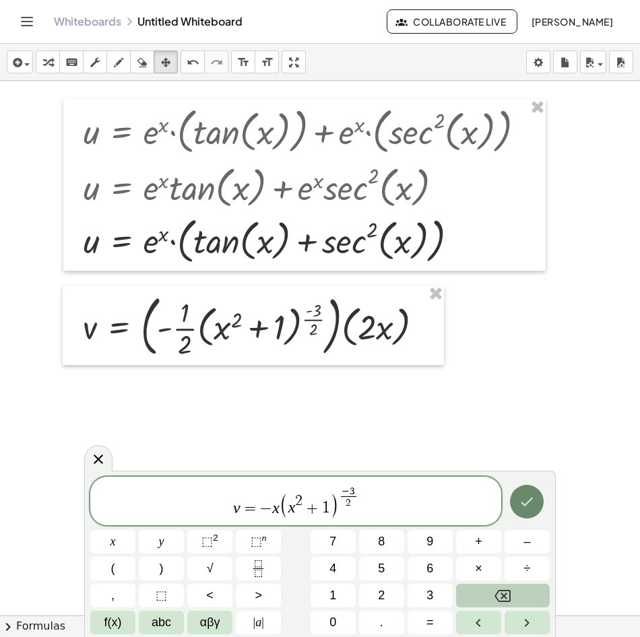
click at [529, 503] on icon "Done" at bounding box center [527, 502] width 16 height 16
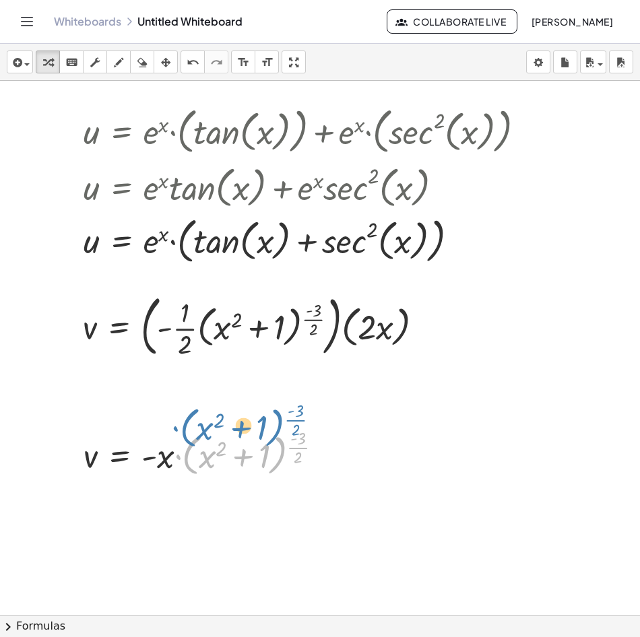
drag, startPoint x: 197, startPoint y: 457, endPoint x: 191, endPoint y: 436, distance: 21.6
click at [191, 436] on div at bounding box center [208, 452] width 263 height 55
drag, startPoint x: 163, startPoint y: 63, endPoint x: 165, endPoint y: 96, distance: 33.7
click at [164, 63] on icon "button" at bounding box center [165, 63] width 9 height 16
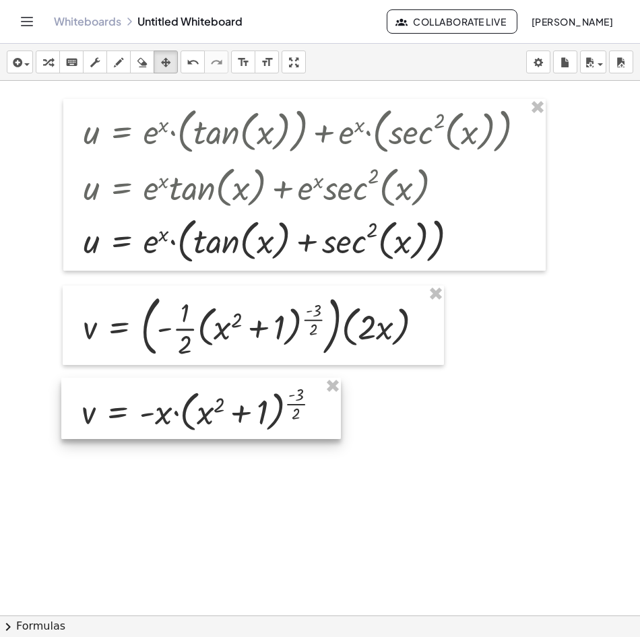
drag, startPoint x: 156, startPoint y: 441, endPoint x: 154, endPoint y: 408, distance: 33.1
click at [154, 408] on div at bounding box center [201, 408] width 280 height 61
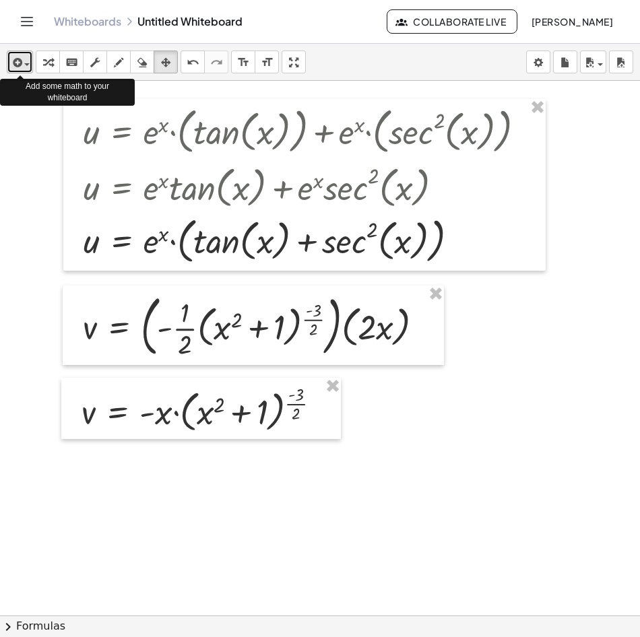
click at [20, 62] on icon "button" at bounding box center [16, 63] width 12 height 16
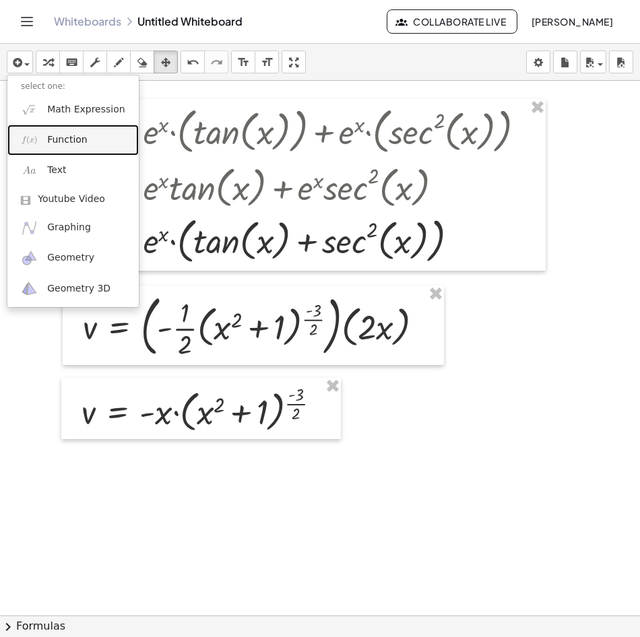
click at [73, 131] on link "Function" at bounding box center [72, 140] width 131 height 30
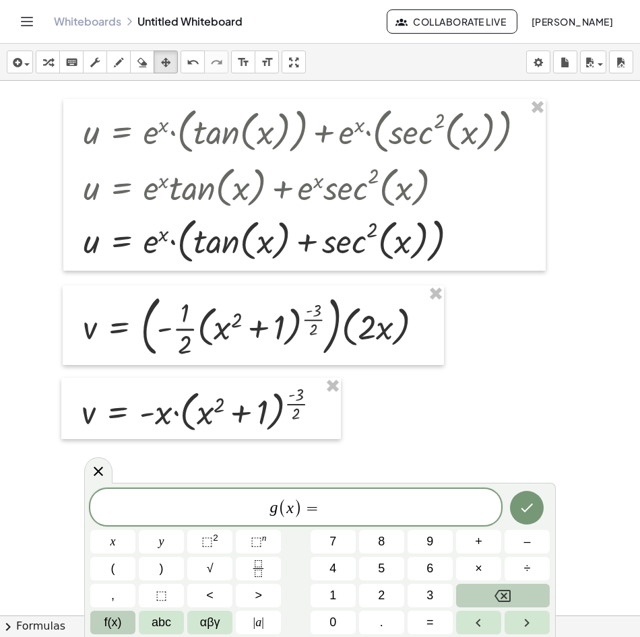
click at [108, 620] on span "f(x)" at bounding box center [113, 623] width 18 height 18
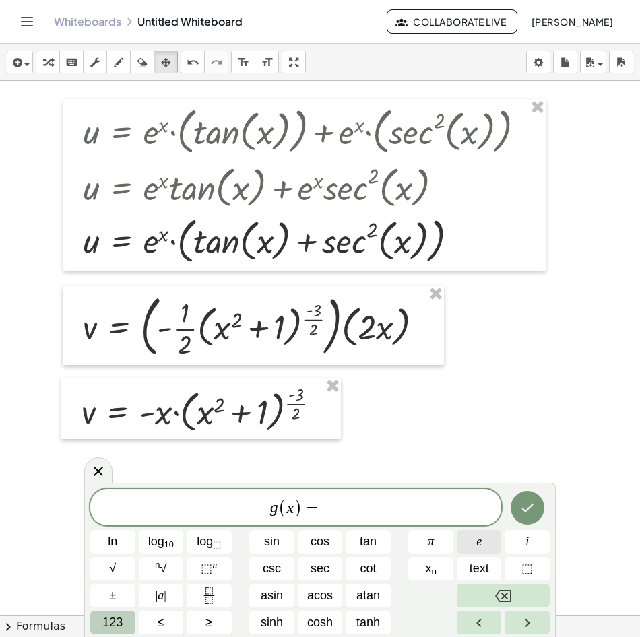
click at [479, 549] on span "e" at bounding box center [478, 542] width 5 height 18
click at [222, 571] on button "⬚ n" at bounding box center [209, 569] width 45 height 24
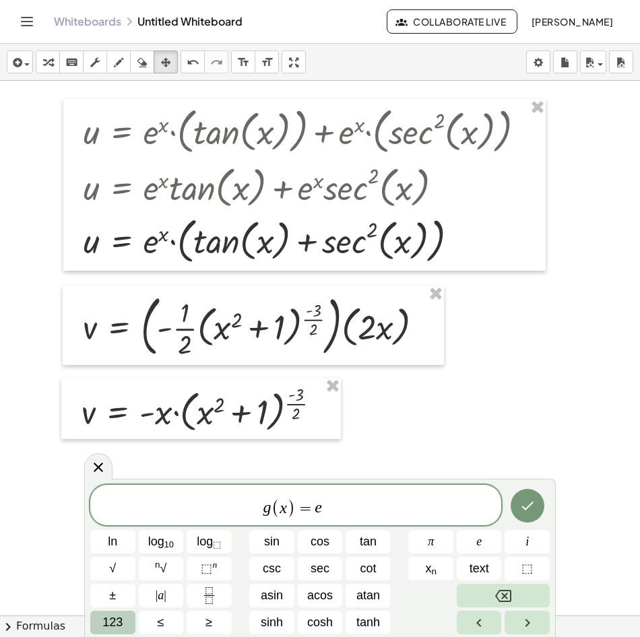
click at [122, 618] on span "123" at bounding box center [112, 623] width 20 height 18
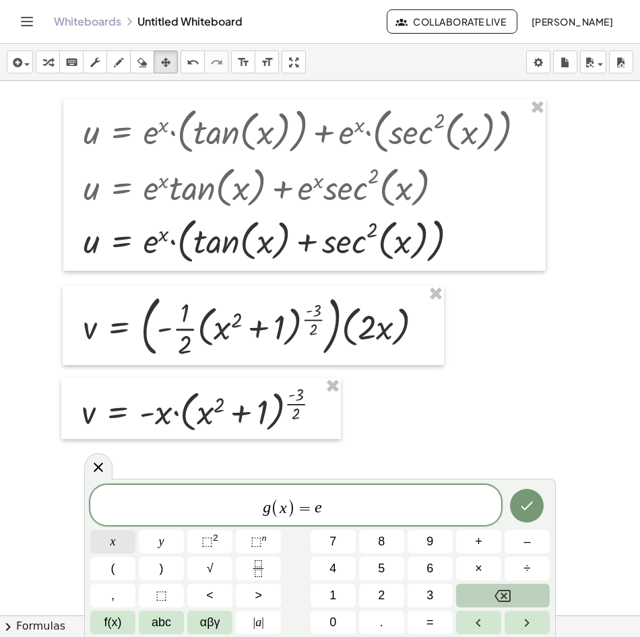
click at [116, 542] on button "x" at bounding box center [112, 542] width 45 height 24
click at [106, 567] on button "(" at bounding box center [112, 569] width 45 height 24
click at [124, 625] on button "f(x)" at bounding box center [112, 623] width 45 height 24
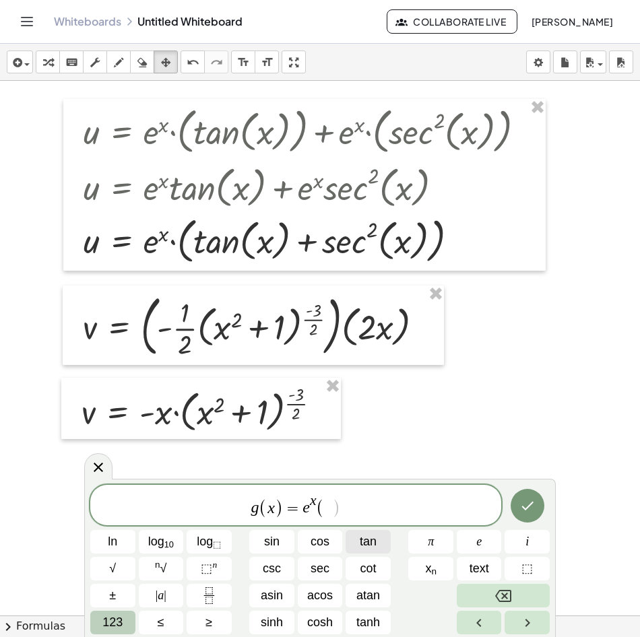
click at [366, 542] on span "tan" at bounding box center [368, 542] width 17 height 18
click at [110, 631] on span "123" at bounding box center [112, 623] width 20 height 18
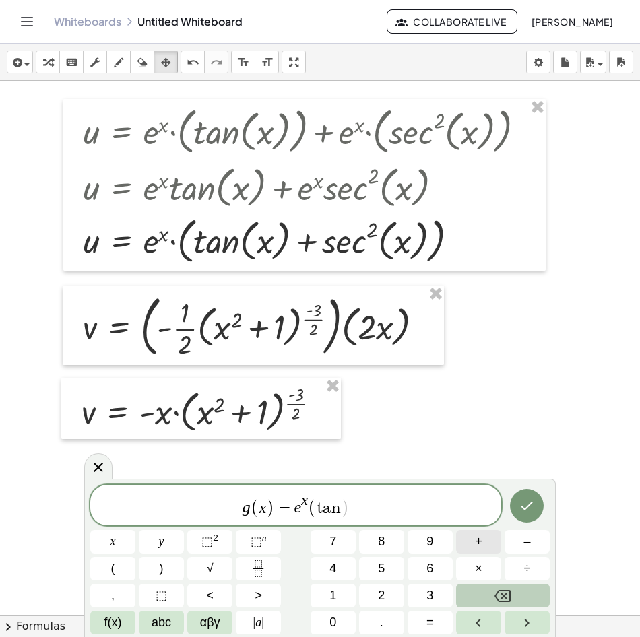
click at [477, 549] on span "+" at bounding box center [478, 542] width 7 height 18
click at [125, 624] on button "f(x)" at bounding box center [112, 623] width 45 height 24
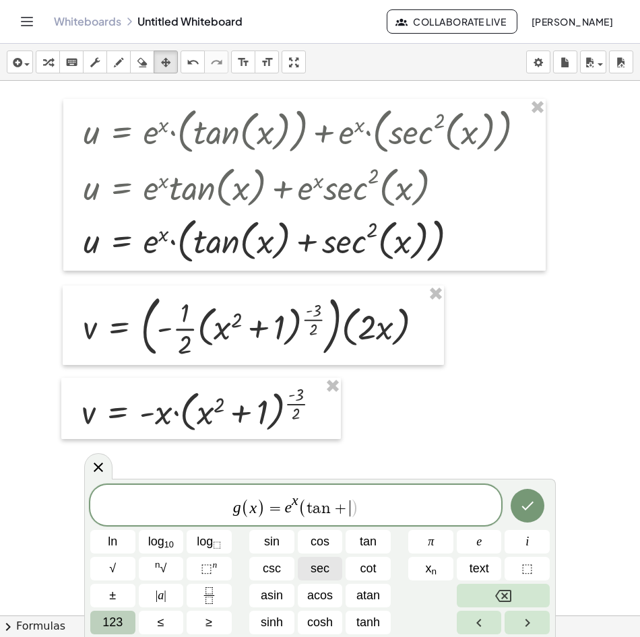
click at [330, 568] on button "sec" at bounding box center [320, 569] width 45 height 24
click at [211, 567] on span "⬚" at bounding box center [206, 568] width 11 height 13
click at [115, 626] on span "123" at bounding box center [112, 623] width 20 height 18
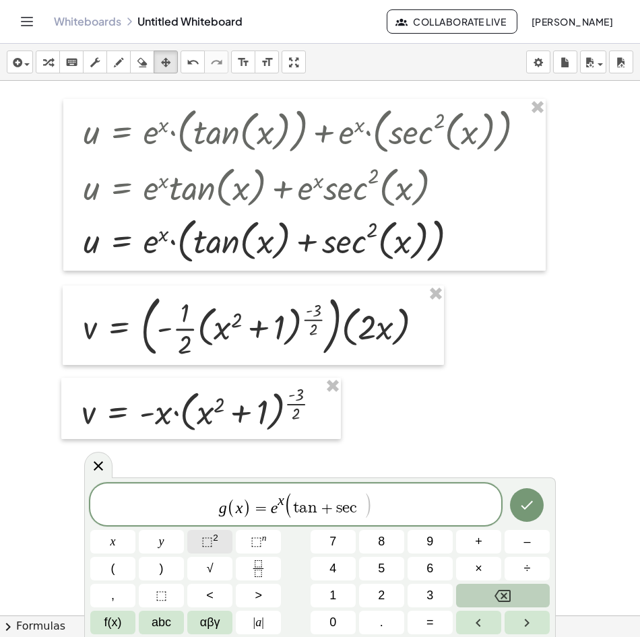
click at [214, 551] on button "⬚ 2" at bounding box center [209, 542] width 45 height 24
click at [211, 546] on span "⬚" at bounding box center [206, 541] width 11 height 13
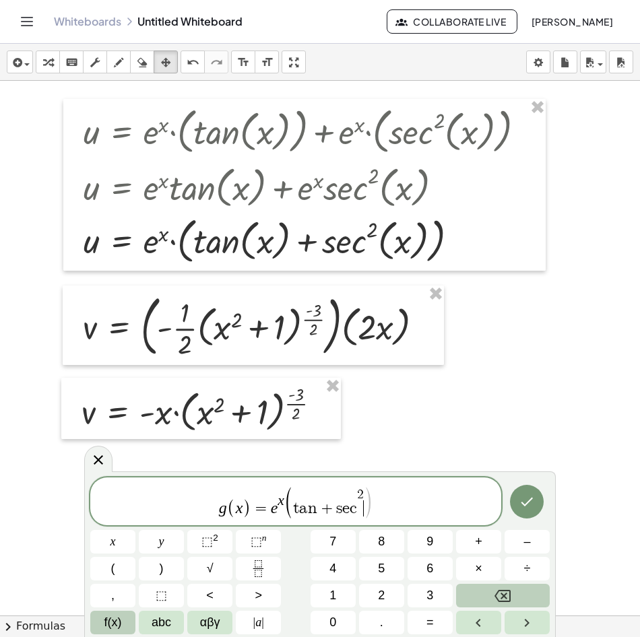
click at [117, 621] on span "f(x)" at bounding box center [113, 623] width 18 height 18
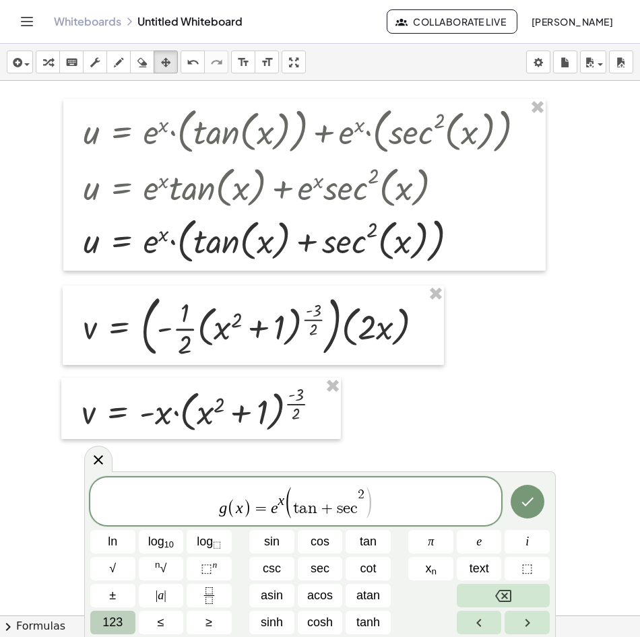
click at [117, 623] on span "123" at bounding box center [112, 623] width 20 height 18
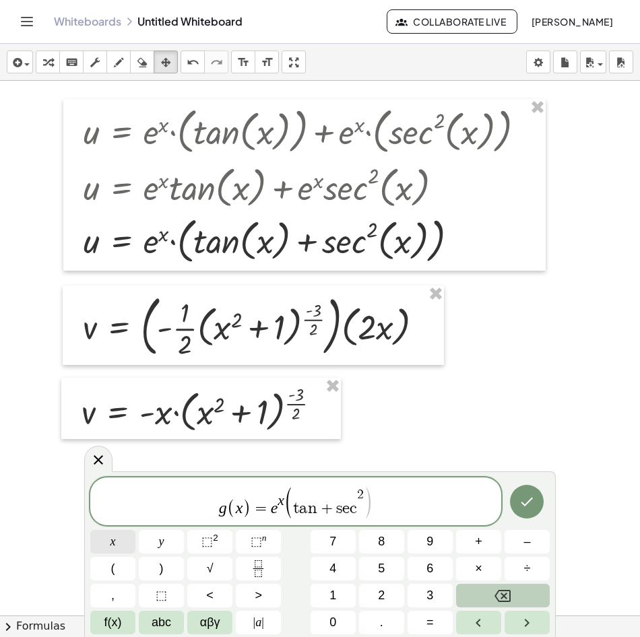
click at [112, 542] on span "x" at bounding box center [112, 542] width 5 height 18
click at [165, 573] on button ")" at bounding box center [161, 569] width 45 height 24
click at [128, 571] on button "(" at bounding box center [112, 569] width 45 height 24
click at [117, 538] on button "x" at bounding box center [112, 542] width 45 height 24
click at [214, 543] on sup "2" at bounding box center [215, 538] width 5 height 10
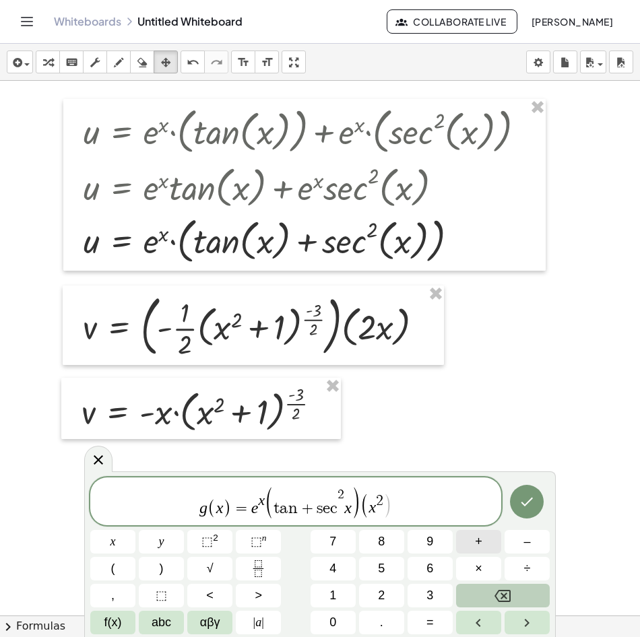
click at [476, 535] on span "+" at bounding box center [478, 542] width 7 height 18
click at [337, 594] on button "1" at bounding box center [333, 596] width 45 height 24
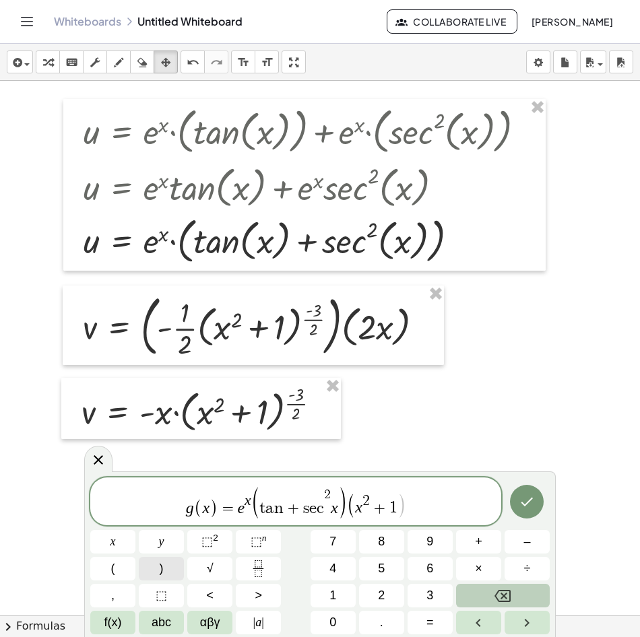
click at [163, 570] on span ")" at bounding box center [162, 569] width 4 height 18
click at [257, 571] on icon "Fraction" at bounding box center [258, 568] width 17 height 17
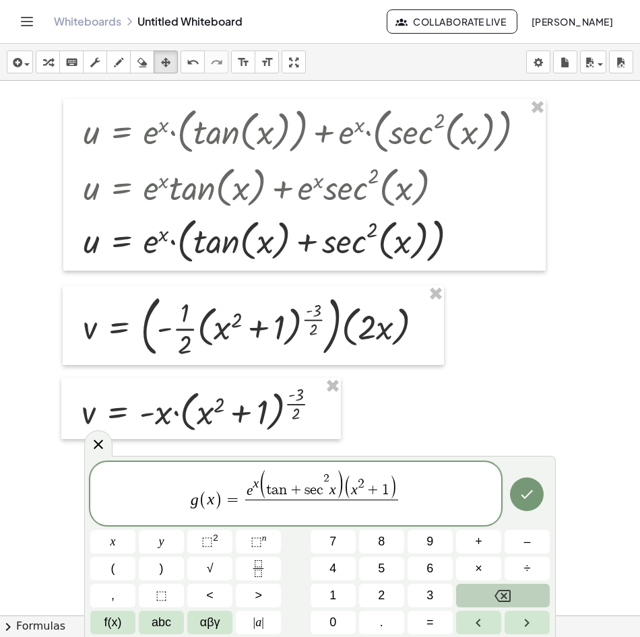
click at [496, 594] on icon "Backspace" at bounding box center [502, 596] width 16 height 16
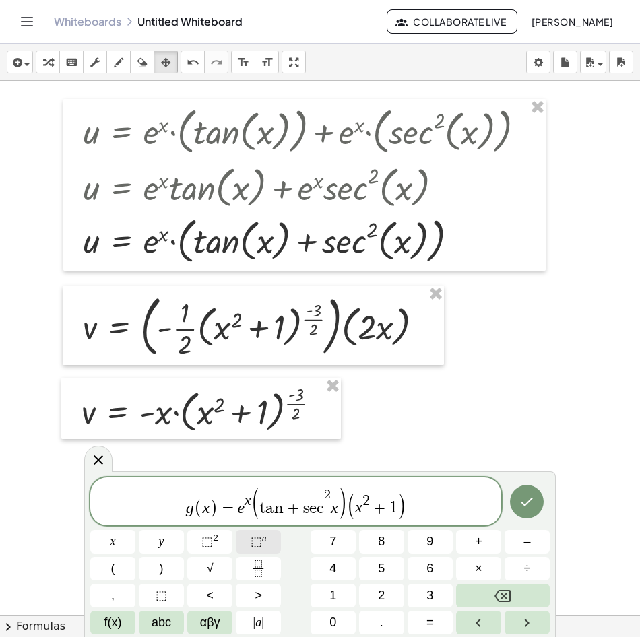
click at [269, 547] on button "⬚ n" at bounding box center [258, 542] width 45 height 24
click at [263, 571] on icon "Fraction" at bounding box center [258, 568] width 17 height 17
click at [523, 547] on span "–" at bounding box center [526, 542] width 7 height 18
click at [346, 596] on button "1" at bounding box center [333, 596] width 45 height 24
click at [413, 506] on span "− 1 ​ ​" at bounding box center [406, 497] width 20 height 23
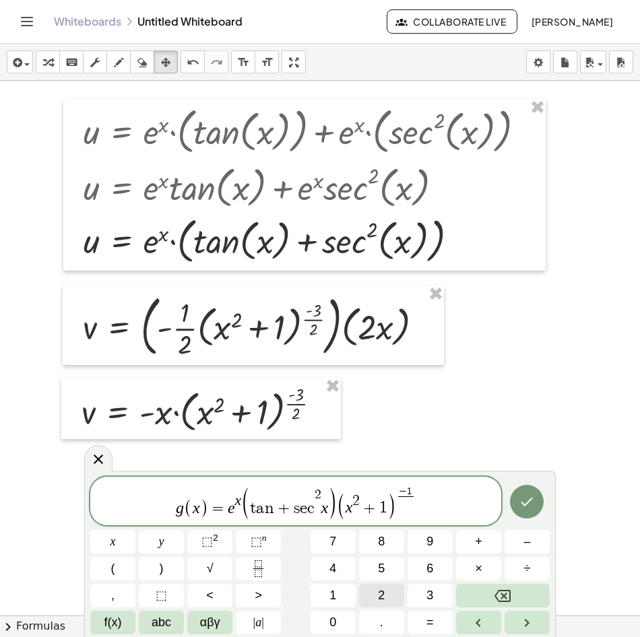
click at [386, 593] on button "2" at bounding box center [381, 596] width 45 height 24
click at [428, 503] on span "g ( x ) = e x ( t a n + s e c 2 x ) ( x 2 + 1 ) − 1 2 ​ ​" at bounding box center [295, 502] width 411 height 34
click at [441, 507] on span "g ( x ) = e x ( t a n + s e c 2 x ) ( x 2 + 1 ) − 1 2 ​ ​" at bounding box center [295, 502] width 411 height 34
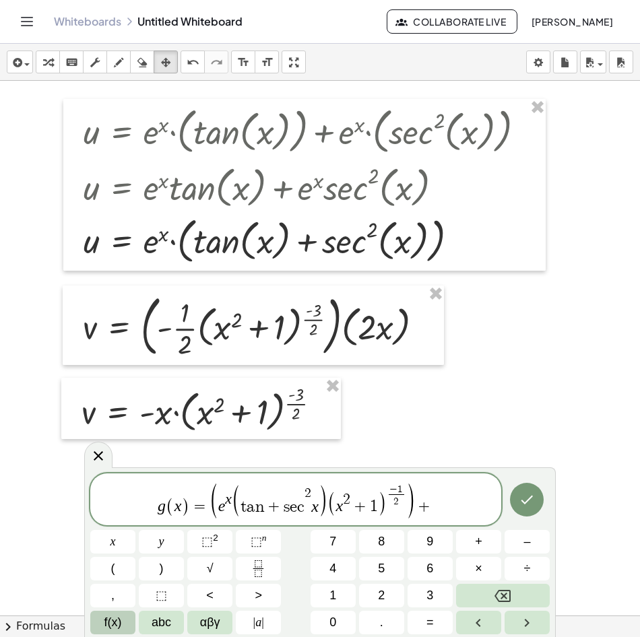
click at [105, 628] on span "f(x)" at bounding box center [113, 623] width 18 height 18
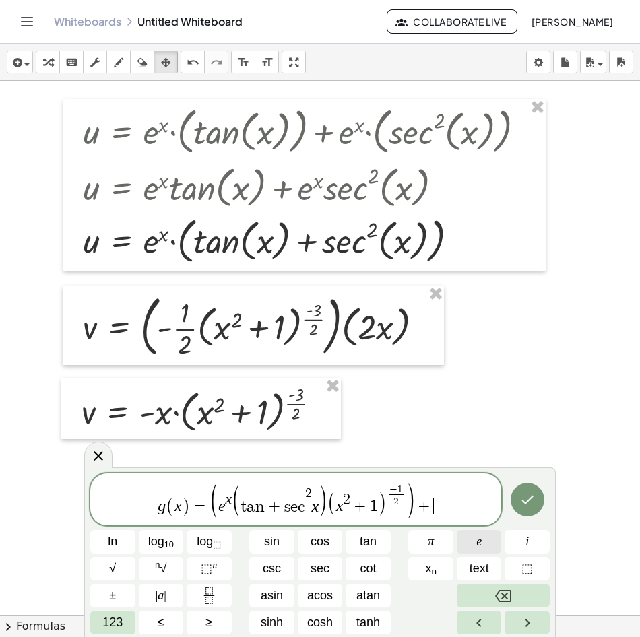
click at [480, 540] on span "e" at bounding box center [478, 542] width 5 height 18
click at [211, 567] on span "⬚" at bounding box center [206, 568] width 11 height 13
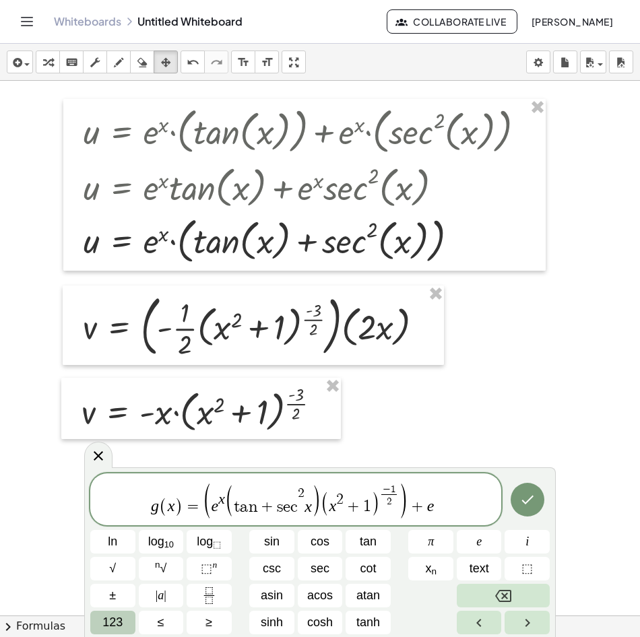
click at [126, 624] on button "123" at bounding box center [112, 623] width 45 height 24
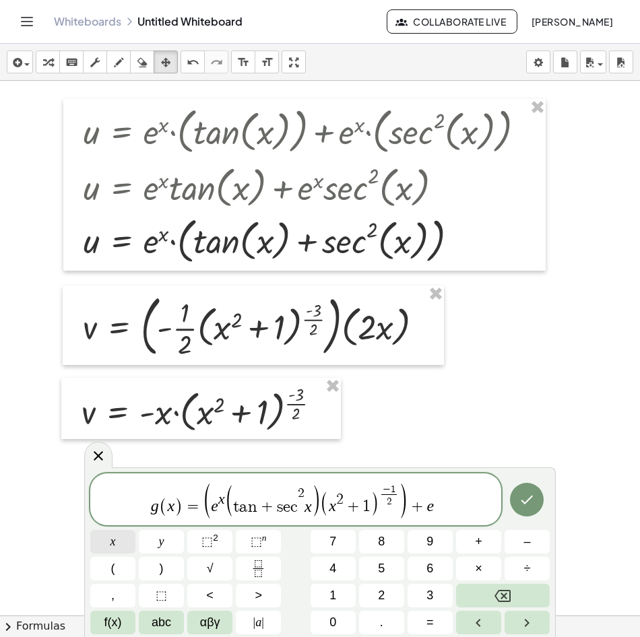
click at [114, 552] on button "x" at bounding box center [112, 542] width 45 height 24
click at [123, 628] on button "f(x)" at bounding box center [112, 623] width 45 height 24
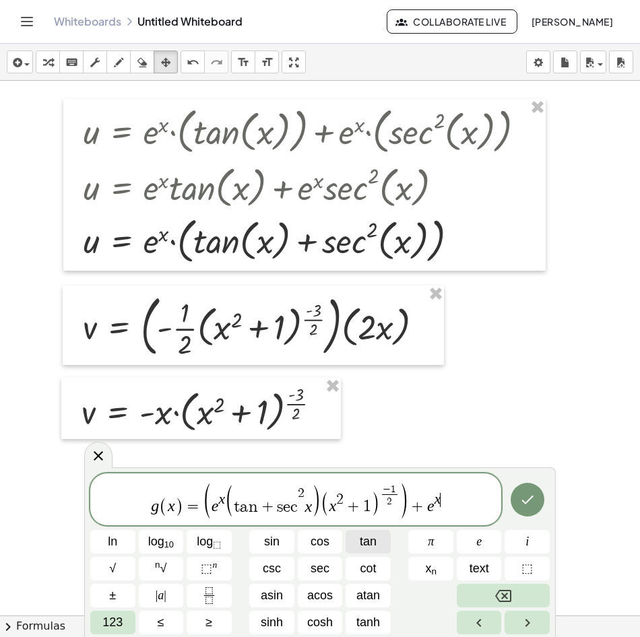
click at [366, 550] on span "tan" at bounding box center [368, 542] width 17 height 18
click at [366, 549] on span "tan" at bounding box center [368, 542] width 17 height 18
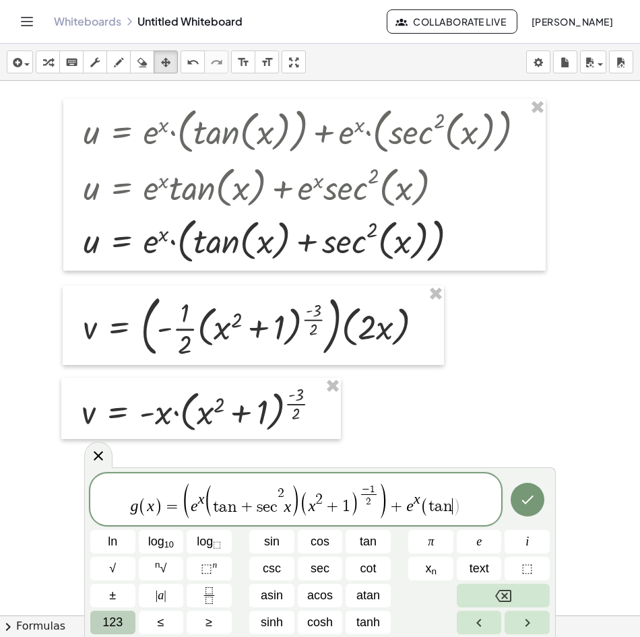
click at [104, 622] on span "123" at bounding box center [112, 623] width 20 height 18
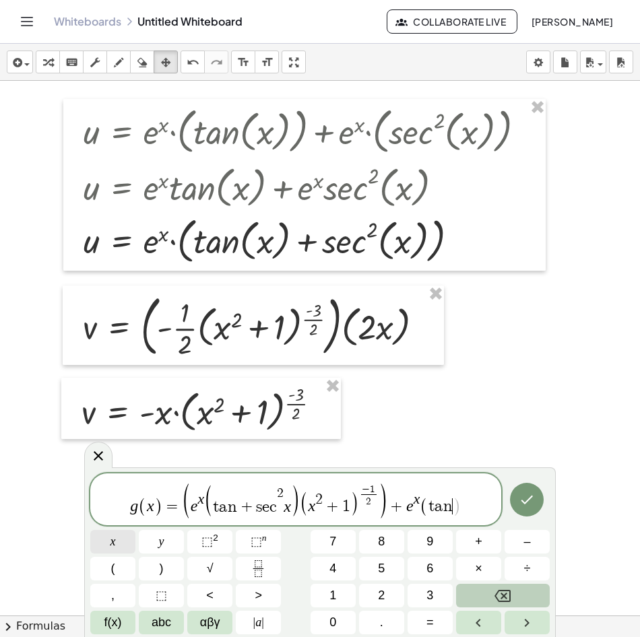
click at [119, 541] on button "x" at bounding box center [112, 542] width 45 height 24
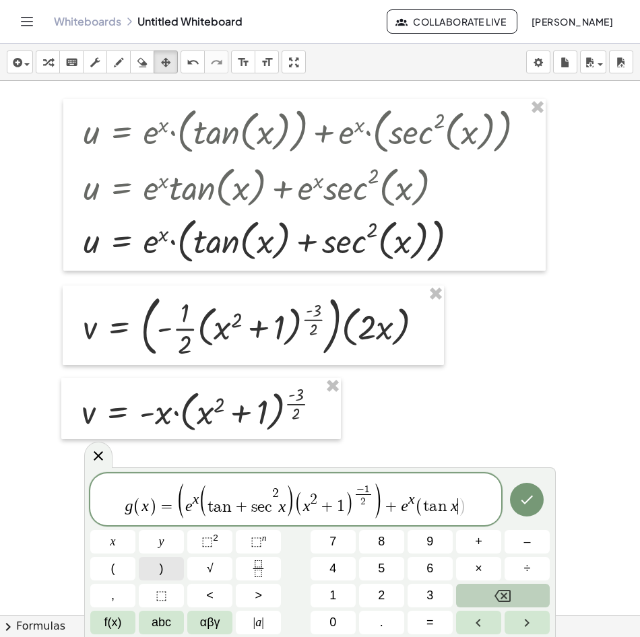
click at [154, 568] on button ")" at bounding box center [161, 569] width 45 height 24
click at [112, 571] on span "(" at bounding box center [113, 569] width 4 height 18
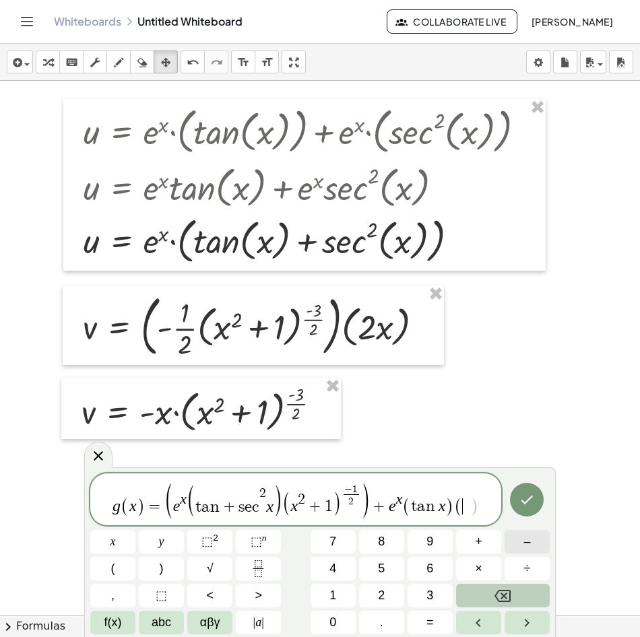
click at [534, 544] on button "–" at bounding box center [527, 542] width 45 height 24
click at [108, 542] on button "x" at bounding box center [112, 542] width 45 height 24
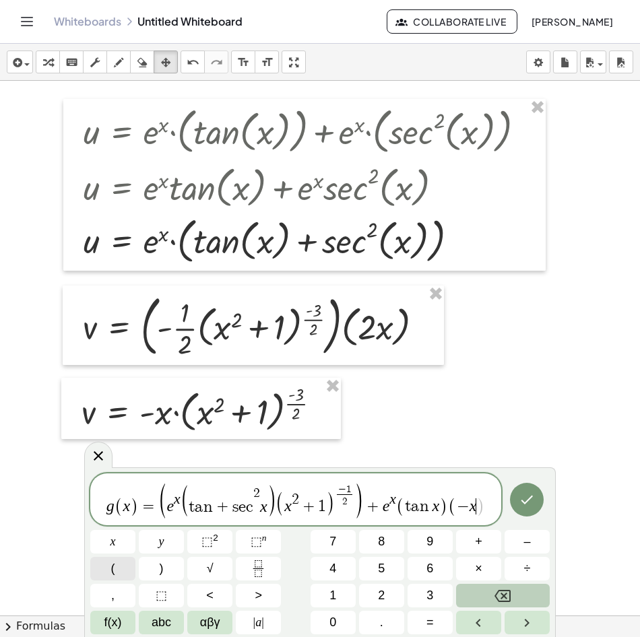
click at [121, 577] on button "(" at bounding box center [112, 569] width 45 height 24
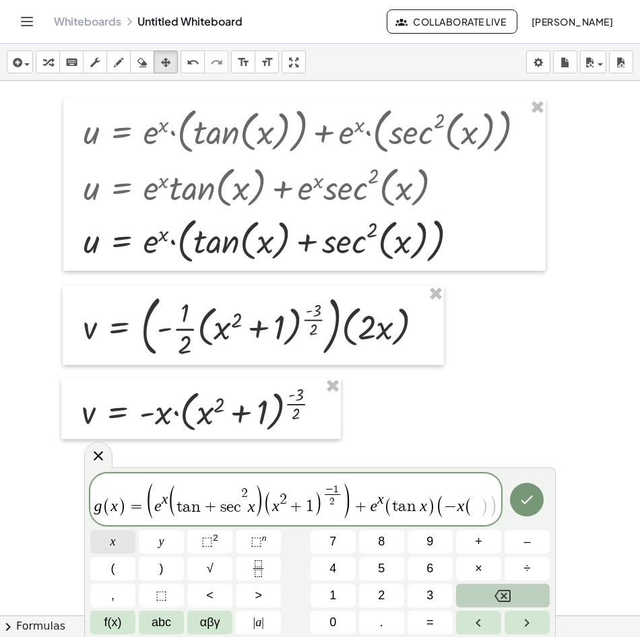
click at [129, 548] on button "x" at bounding box center [112, 542] width 45 height 24
click at [216, 552] on button "⬚ 2" at bounding box center [209, 542] width 45 height 24
click at [478, 548] on span "+" at bounding box center [478, 542] width 7 height 18
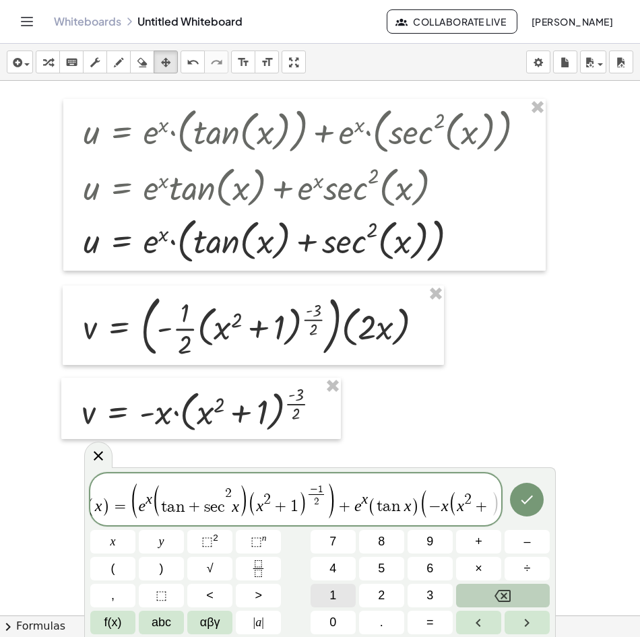
click at [335, 593] on span "1" at bounding box center [332, 596] width 7 height 18
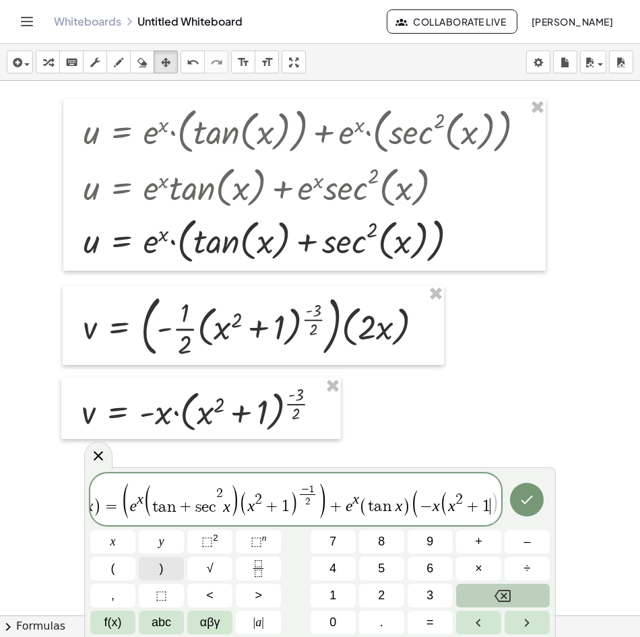
click at [167, 569] on button ")" at bounding box center [161, 569] width 45 height 24
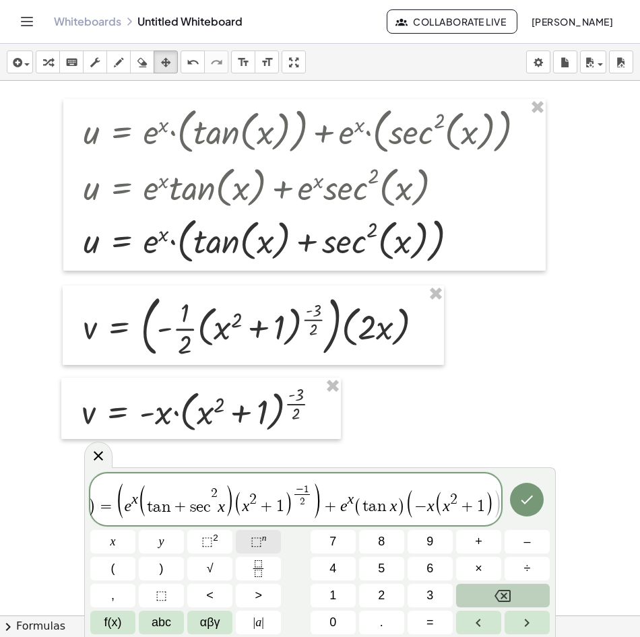
click at [261, 544] on span "⬚" at bounding box center [256, 541] width 11 height 13
click at [260, 570] on icon "Fraction" at bounding box center [258, 568] width 17 height 17
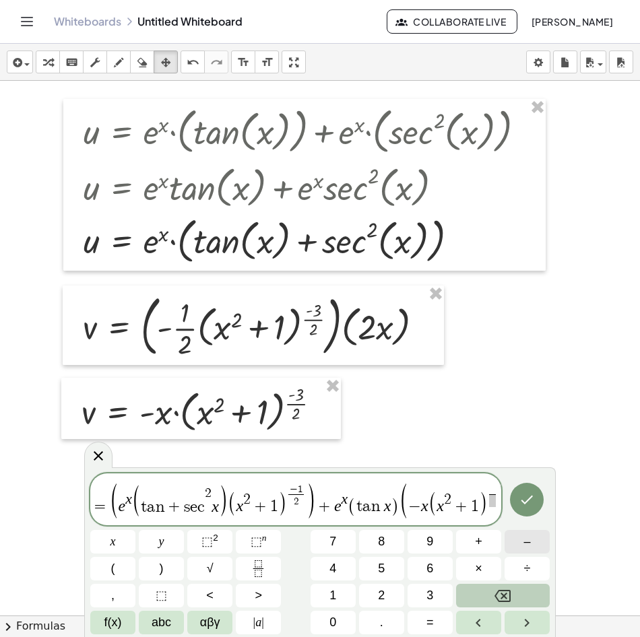
click at [523, 550] on span "–" at bounding box center [526, 542] width 7 height 18
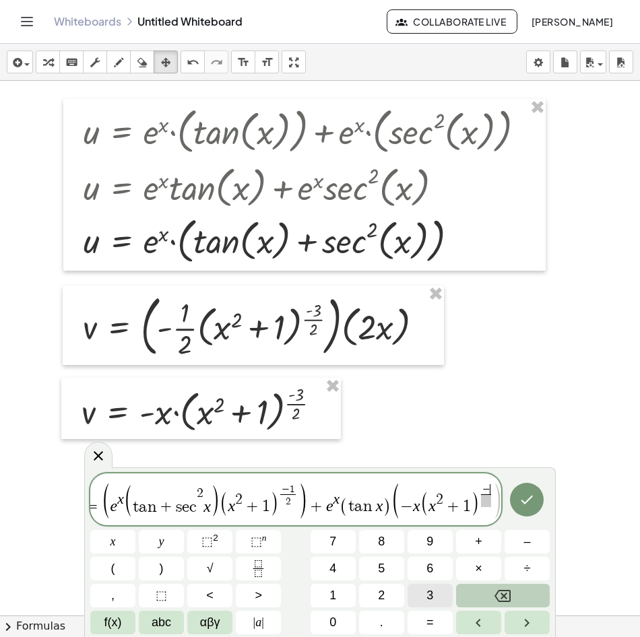
click at [432, 596] on span "3" at bounding box center [429, 596] width 7 height 18
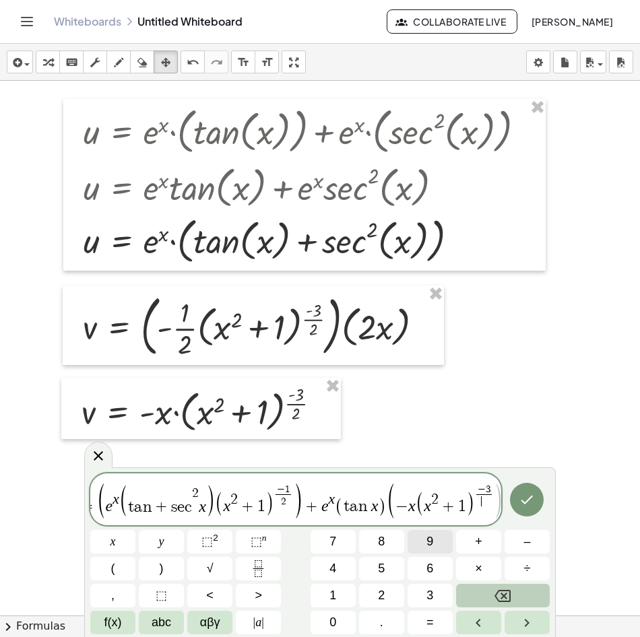
drag, startPoint x: 480, startPoint y: 503, endPoint x: 447, endPoint y: 541, distance: 50.6
click at [481, 502] on span "​" at bounding box center [483, 500] width 15 height 13
click at [387, 595] on button "2" at bounding box center [381, 596] width 45 height 24
click at [492, 499] on span ")" at bounding box center [497, 501] width 10 height 38
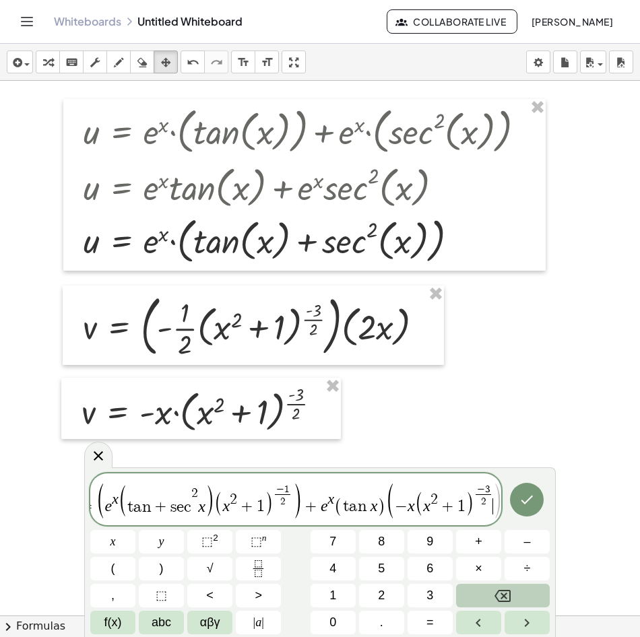
click at [497, 499] on span ")" at bounding box center [497, 501] width 10 height 38
click at [164, 578] on button ")" at bounding box center [161, 569] width 45 height 24
click at [523, 501] on icon "Done" at bounding box center [527, 500] width 16 height 16
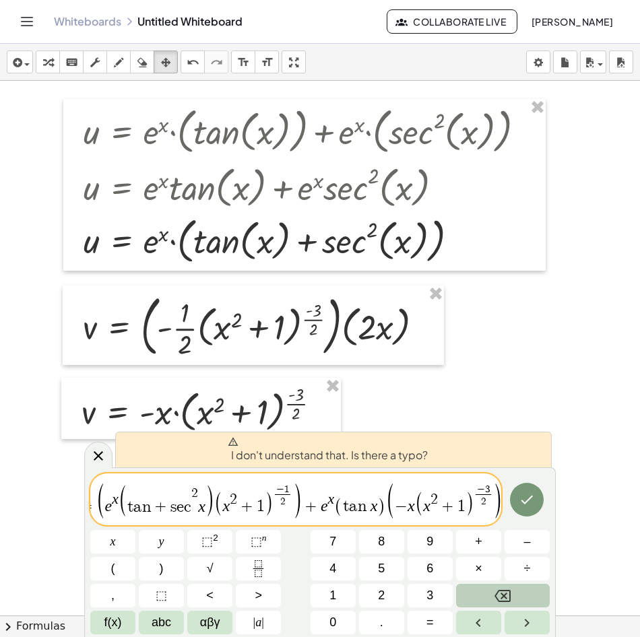
click at [331, 507] on span "x" at bounding box center [331, 500] width 7 height 15
drag, startPoint x: 314, startPoint y: 509, endPoint x: 322, endPoint y: 509, distance: 8.1
click at [315, 509] on span "+" at bounding box center [311, 506] width 20 height 16
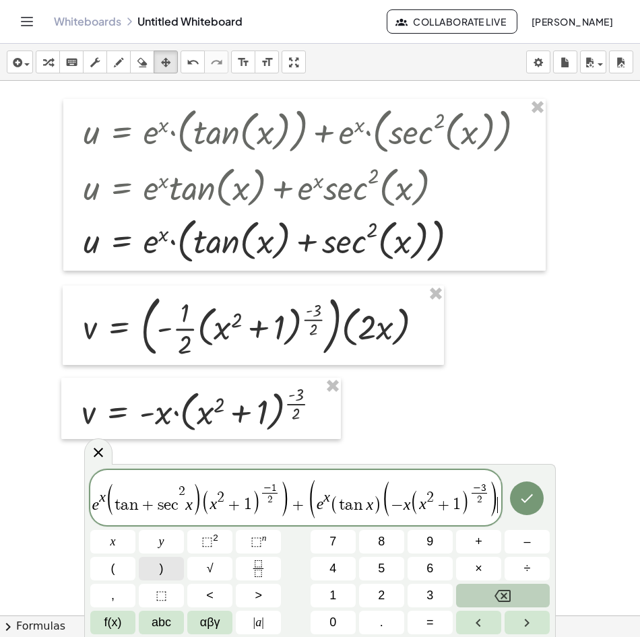
scroll to position [0, 64]
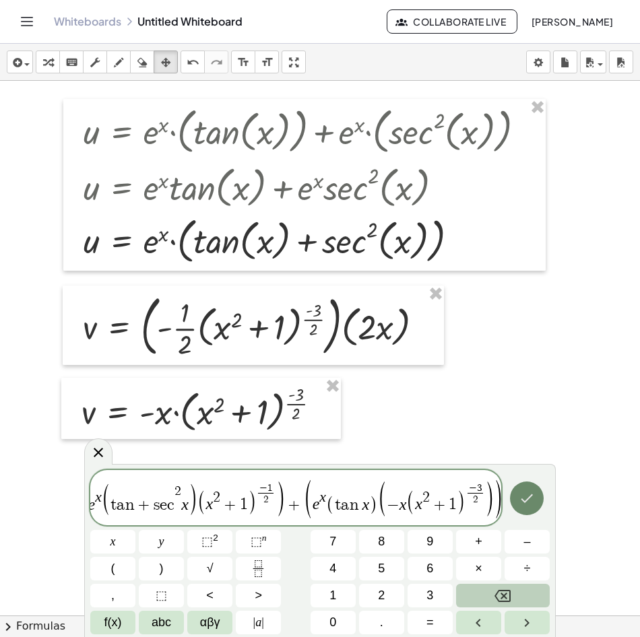
click at [536, 499] on button "Done" at bounding box center [527, 499] width 34 height 34
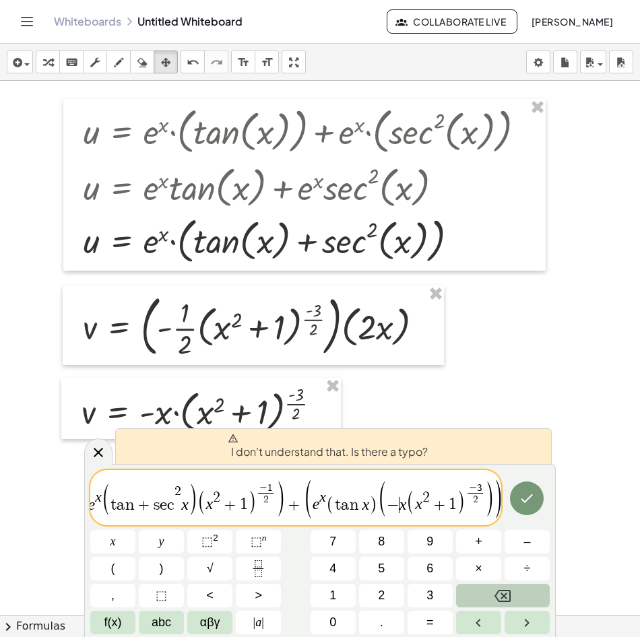
click at [401, 500] on var "x" at bounding box center [402, 505] width 7 height 18
click at [326, 505] on span "(" at bounding box center [330, 505] width 9 height 20
click at [240, 498] on span "1" at bounding box center [244, 505] width 8 height 16
click at [285, 500] on span "+" at bounding box center [294, 505] width 20 height 16
drag, startPoint x: 150, startPoint y: 509, endPoint x: 123, endPoint y: 509, distance: 27.6
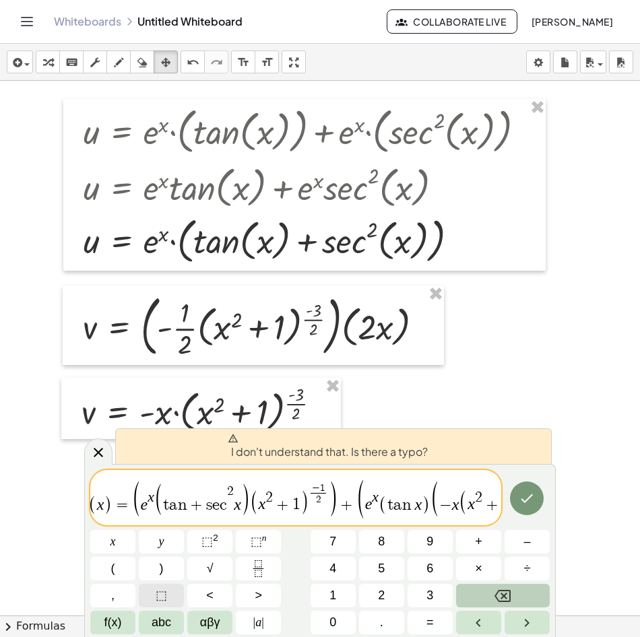
scroll to position [0, 0]
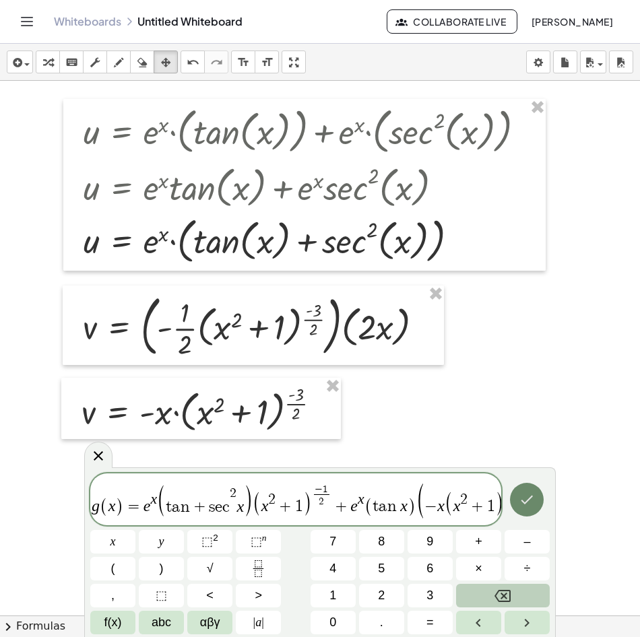
click at [521, 495] on icon "Done" at bounding box center [527, 500] width 16 height 16
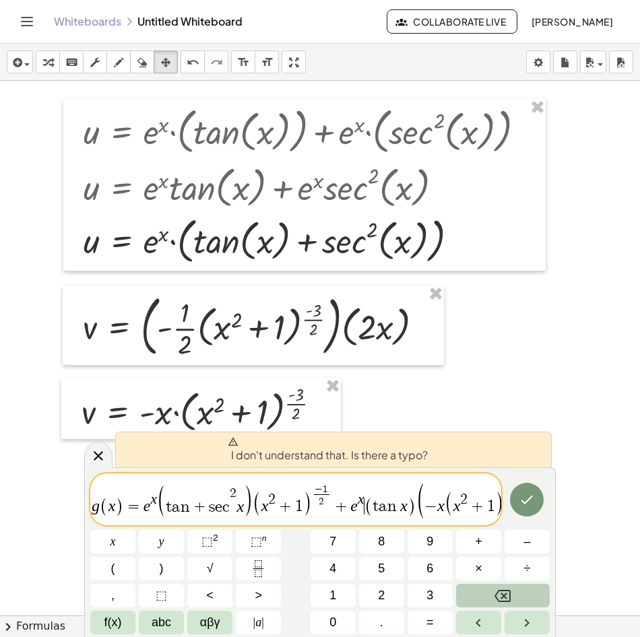
click at [365, 501] on span "(" at bounding box center [368, 507] width 9 height 20
click at [368, 501] on span "(" at bounding box center [368, 507] width 9 height 20
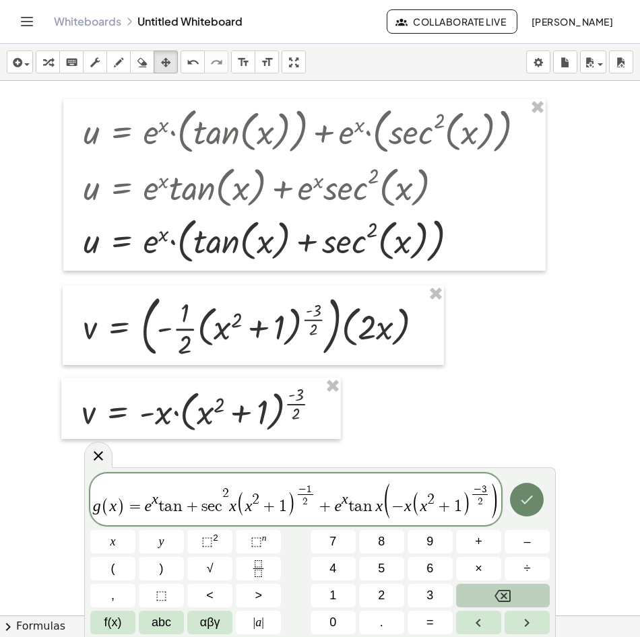
click at [519, 492] on icon "Done" at bounding box center [527, 500] width 16 height 16
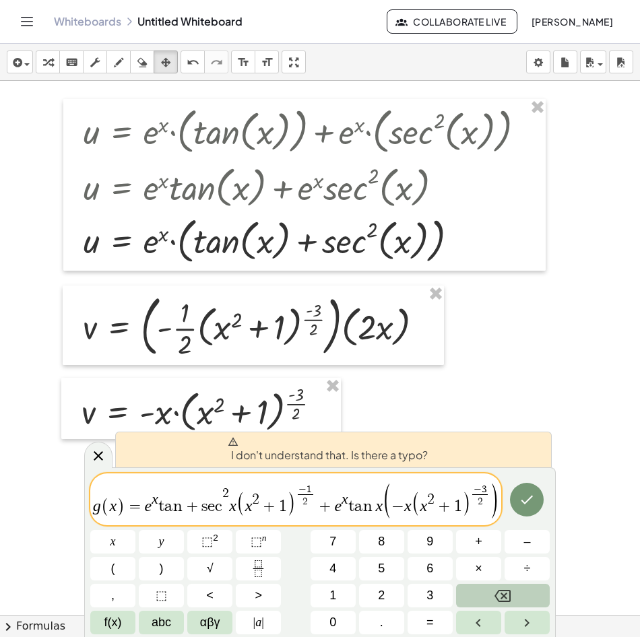
click at [236, 511] on span "g ( x ) = e x ​ t a n + s e c 2 x ( x 2 + 1 ) − 1 2 ​ + e x t a n x ( − x ( x 2…" at bounding box center [295, 501] width 411 height 38
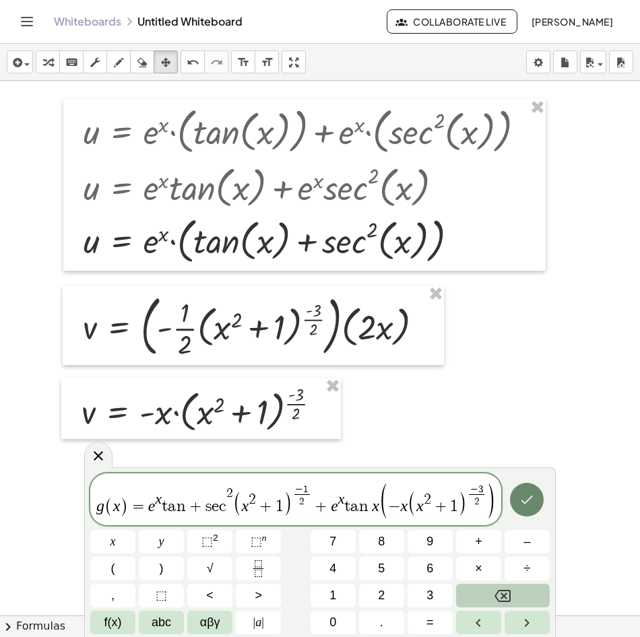
click at [534, 498] on icon "Done" at bounding box center [527, 500] width 16 height 16
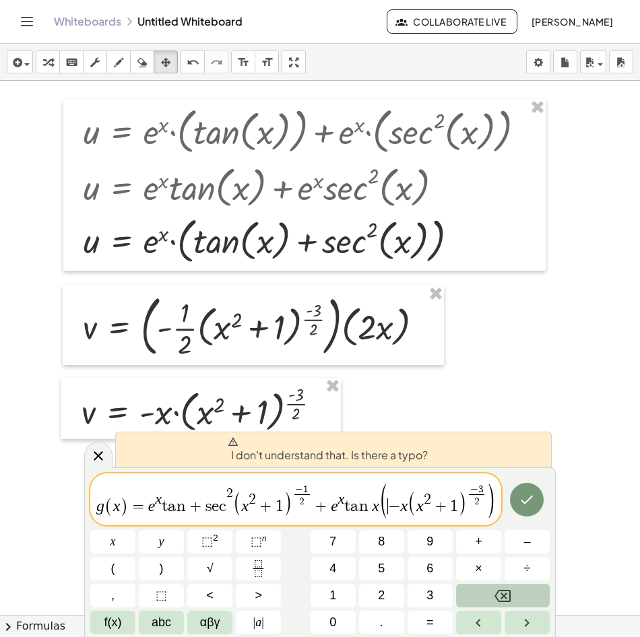
click at [385, 510] on span "(" at bounding box center [384, 501] width 10 height 38
click at [348, 512] on var "t" at bounding box center [347, 506] width 6 height 16
click at [342, 513] on span "g ( x ) = e x t a n + s e c 2 ( x 2 + 1 ) − 1 2 ​ + e x ​ t a n x ( − x ( x 2 +…" at bounding box center [295, 501] width 411 height 38
click at [393, 461] on span "I don't understand that. Is there a typo?" at bounding box center [328, 450] width 200 height 27
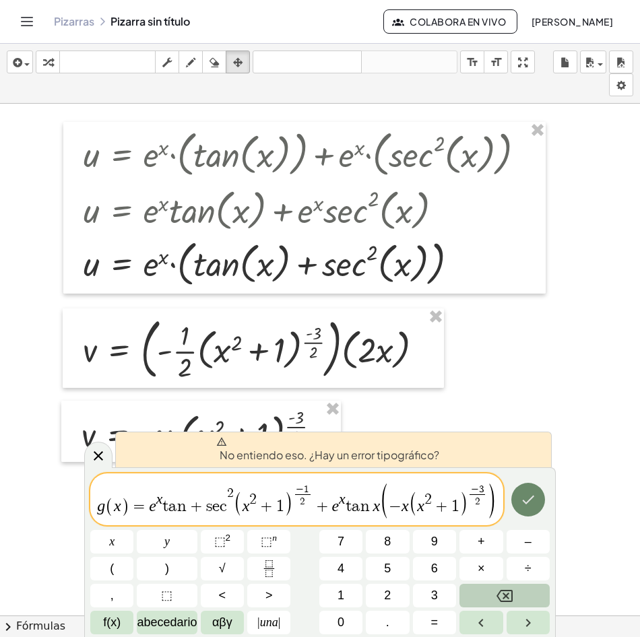
click at [534, 499] on icon "Hecho" at bounding box center [528, 500] width 16 height 16
click at [347, 510] on var "t" at bounding box center [349, 506] width 6 height 16
click at [226, 507] on span "g ( x ) = e x t a n + s e c ​ 2 ( x 2 + 1 ) − 1 2 ​ + e x t a n x ( − x ( x 2 +…" at bounding box center [296, 501] width 413 height 38
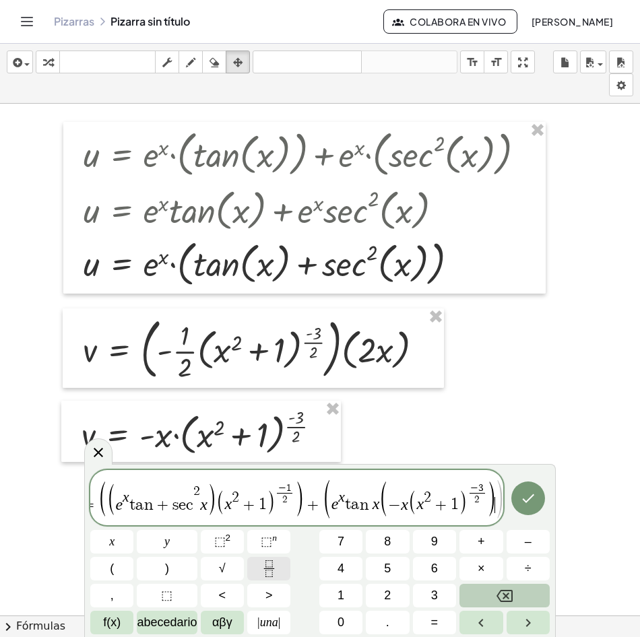
scroll to position [0, 57]
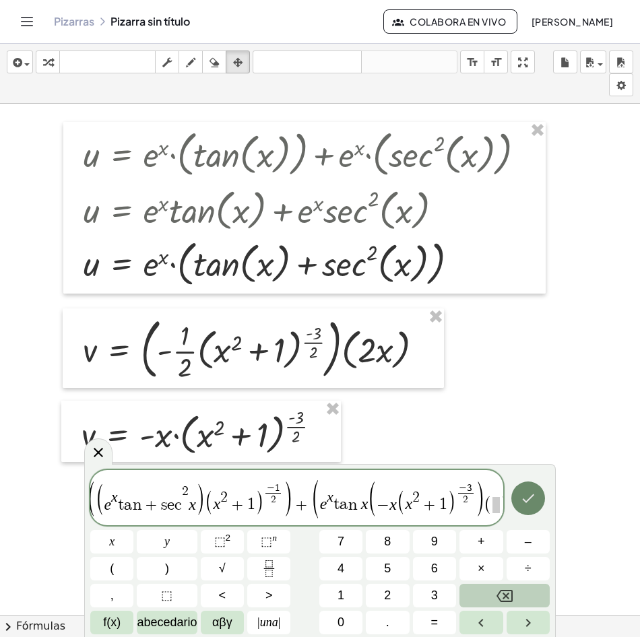
click at [532, 494] on icon "Hecho" at bounding box center [528, 498] width 16 height 16
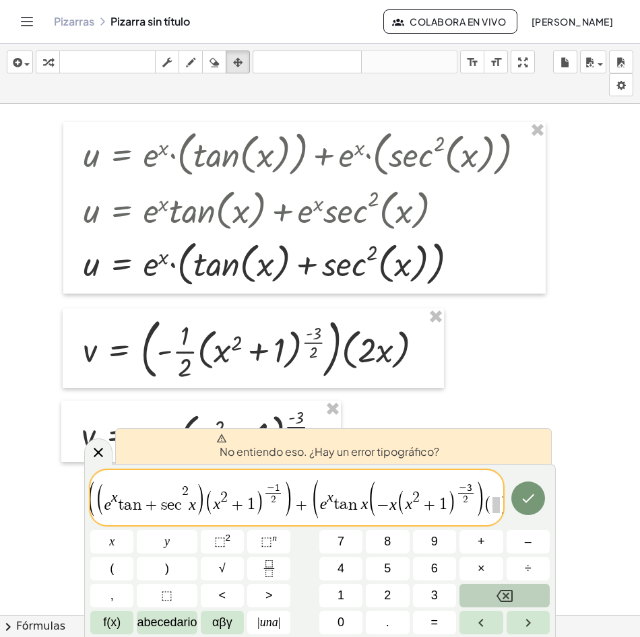
click at [362, 447] on font "No entiendo eso. ¿Hay un error tipográfico?" at bounding box center [330, 452] width 220 height 14
drag, startPoint x: 193, startPoint y: 443, endPoint x: 208, endPoint y: 443, distance: 15.5
click at [207, 443] on div "No entiendo eso. ¿Hay un error tipográfico?" at bounding box center [333, 446] width 437 height 36
drag, startPoint x: 208, startPoint y: 443, endPoint x: 206, endPoint y: 473, distance: 29.7
click at [210, 443] on div "No entiendo eso. ¿Hay un error tipográfico?" at bounding box center [333, 446] width 437 height 36
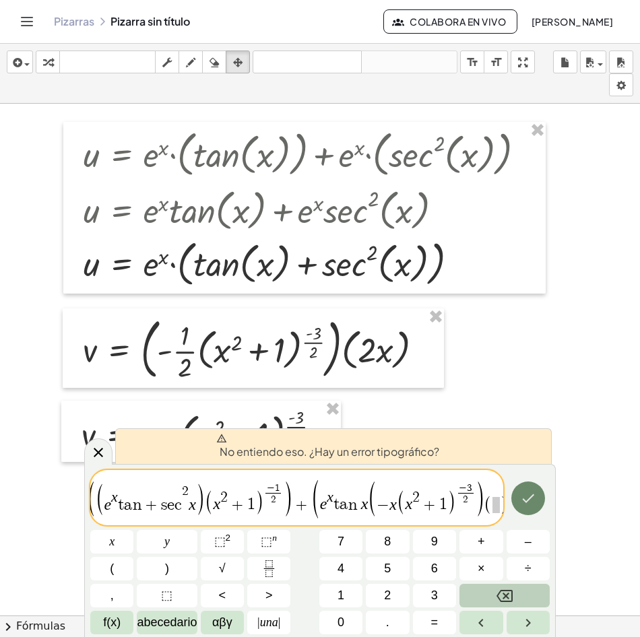
click at [530, 497] on icon "Hecho" at bounding box center [528, 498] width 12 height 9
click at [492, 504] on span "​" at bounding box center [495, 505] width 7 height 16
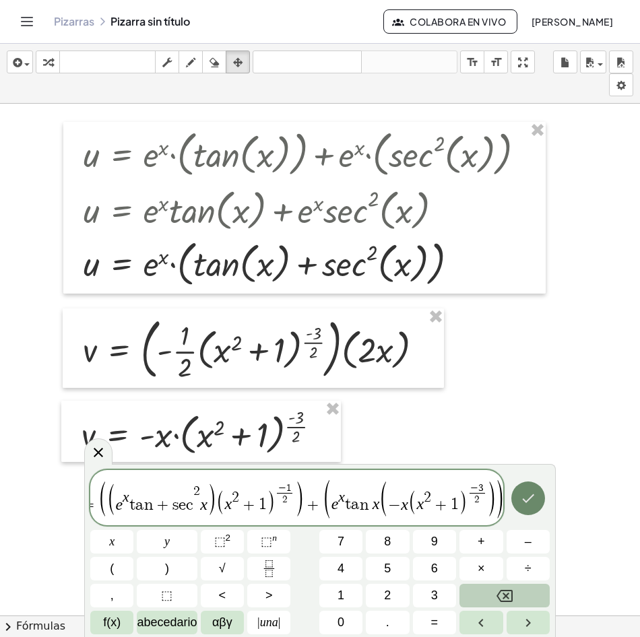
click at [525, 501] on icon "Hecho" at bounding box center [528, 498] width 12 height 9
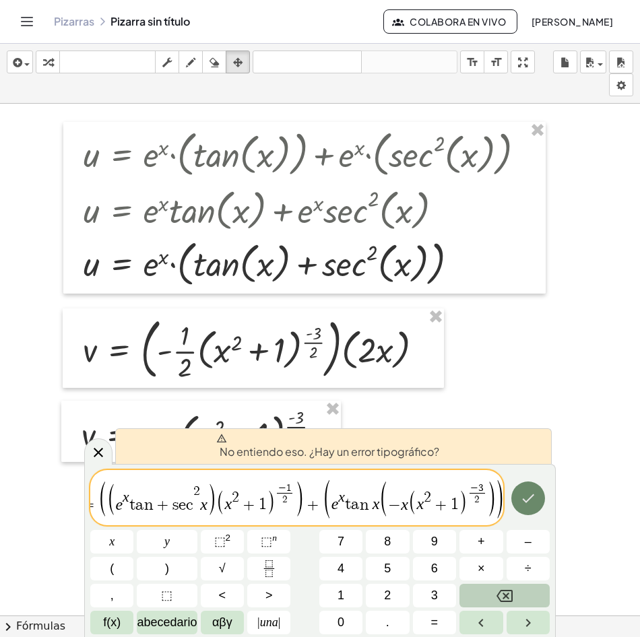
click at [525, 501] on icon "Hecho" at bounding box center [528, 498] width 12 height 9
click at [260, 498] on span "1" at bounding box center [263, 505] width 8 height 16
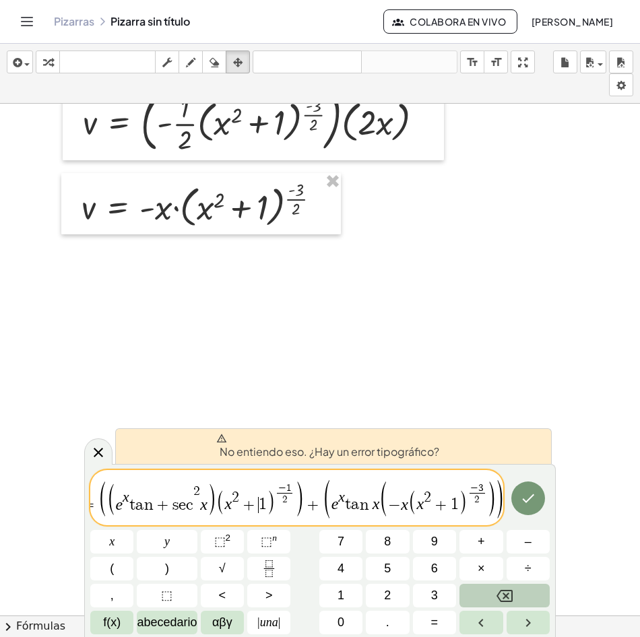
scroll to position [1415, 0]
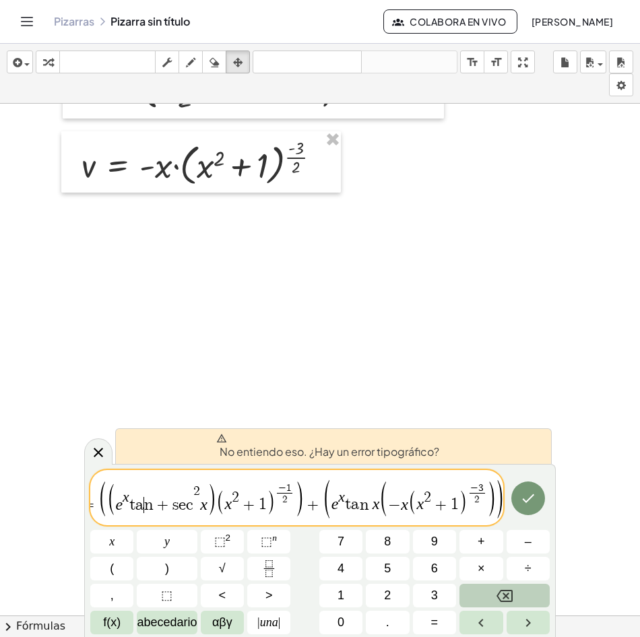
drag, startPoint x: 143, startPoint y: 501, endPoint x: 255, endPoint y: 498, distance: 111.9
click at [388, 507] on span "−" at bounding box center [394, 505] width 13 height 16
drag, startPoint x: 388, startPoint y: 507, endPoint x: 308, endPoint y: 504, distance: 80.2
click at [388, 507] on span "​ − x ( x 2 + 1 ) − 3 2 ​" at bounding box center [437, 499] width 99 height 32
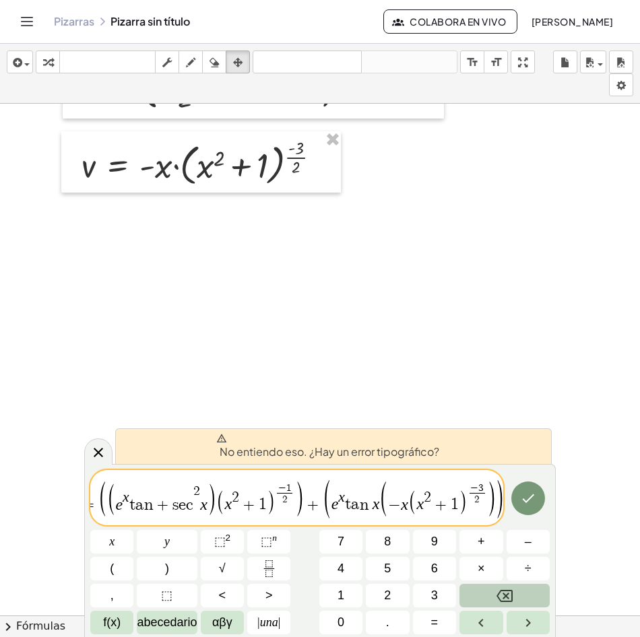
click at [193, 494] on span "2" at bounding box center [196, 491] width 7 height 13
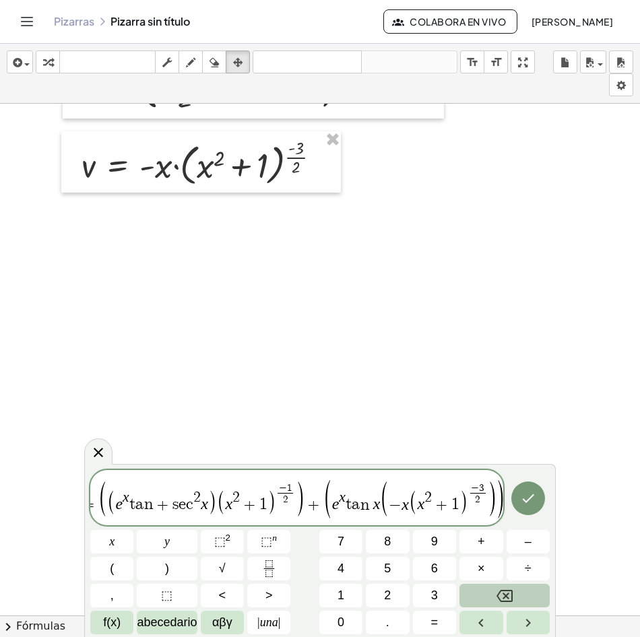
click at [301, 500] on span ")" at bounding box center [299, 499] width 10 height 38
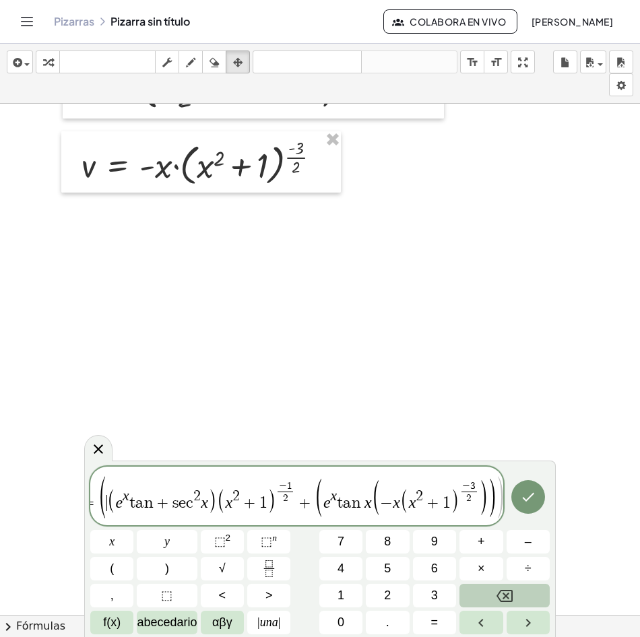
click at [107, 501] on span "(" at bounding box center [110, 501] width 9 height 26
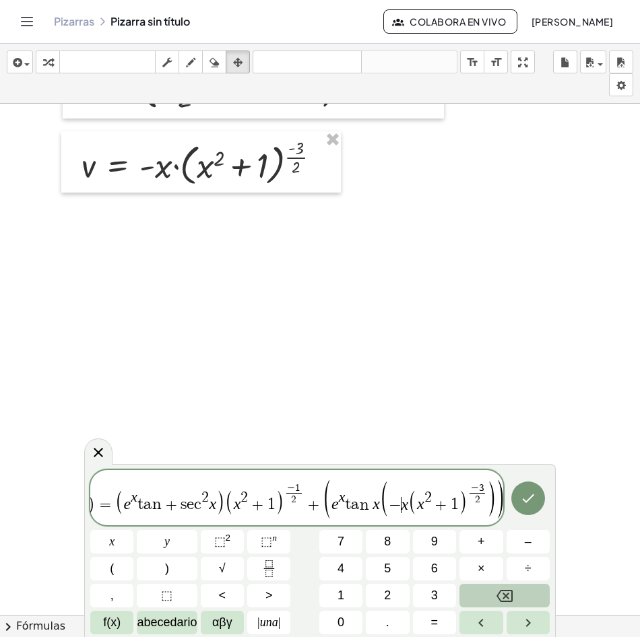
click at [397, 501] on span "−" at bounding box center [395, 505] width 13 height 16
click at [329, 505] on span "(" at bounding box center [327, 499] width 10 height 42
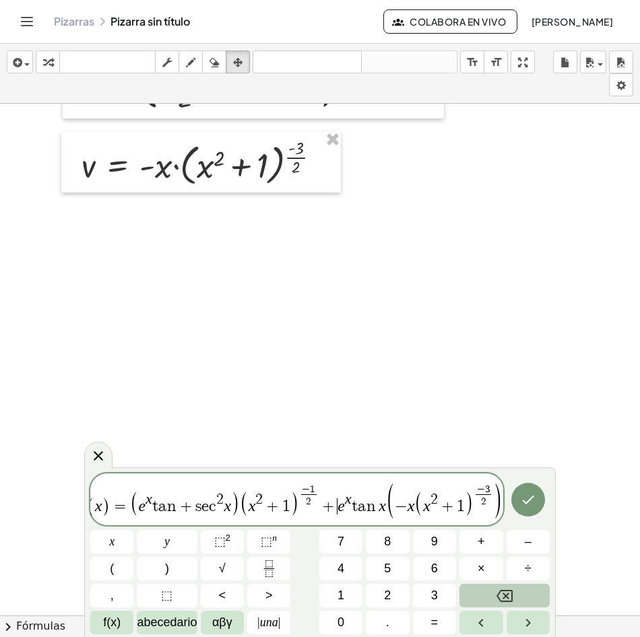
scroll to position [0, 11]
click at [500, 503] on span ")" at bounding box center [499, 501] width 10 height 38
click at [530, 503] on icon "Hecho" at bounding box center [528, 500] width 16 height 16
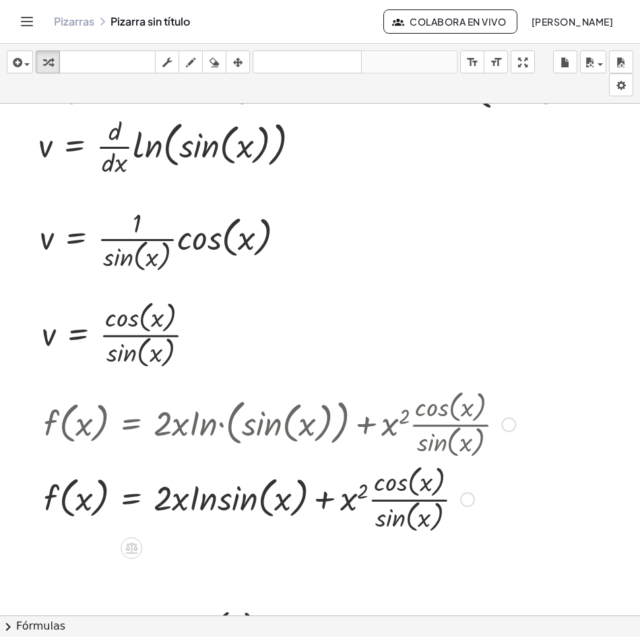
scroll to position [0, 0]
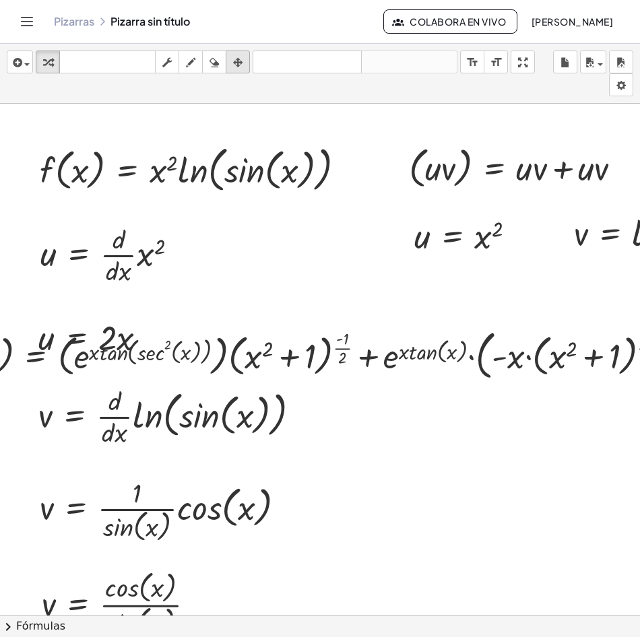
click at [243, 57] on icon "button" at bounding box center [237, 63] width 9 height 16
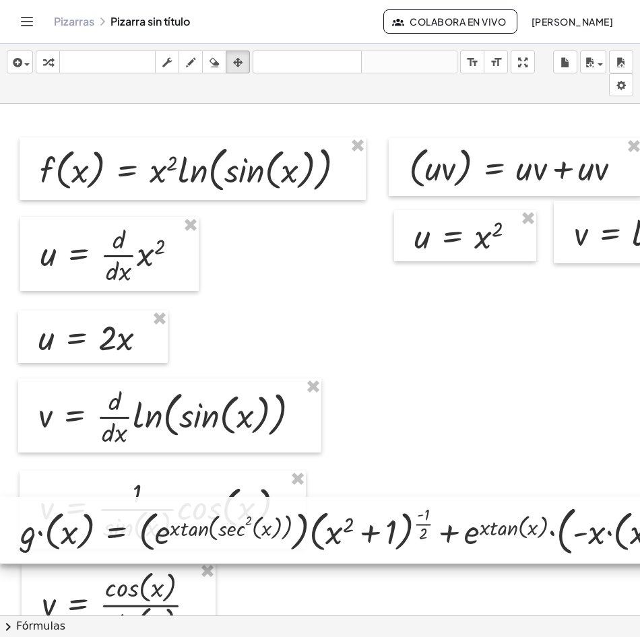
drag, startPoint x: 412, startPoint y: 354, endPoint x: 444, endPoint y: 530, distance: 178.6
click at [444, 530] on div at bounding box center [395, 530] width 791 height 67
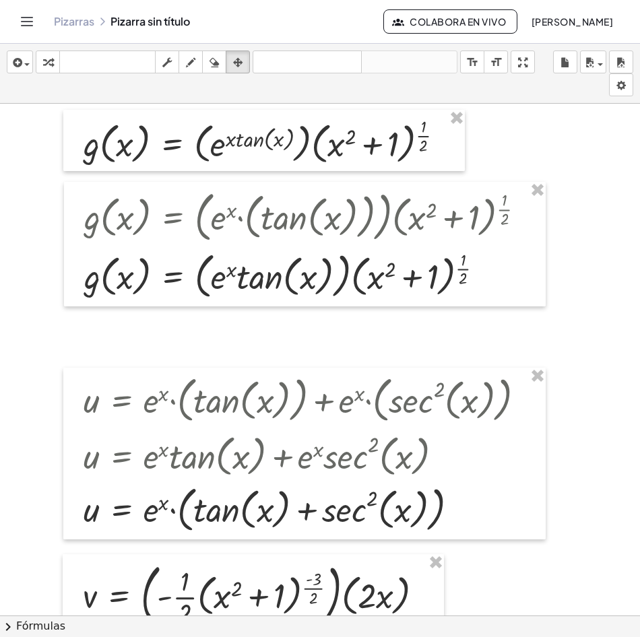
scroll to position [1145, 0]
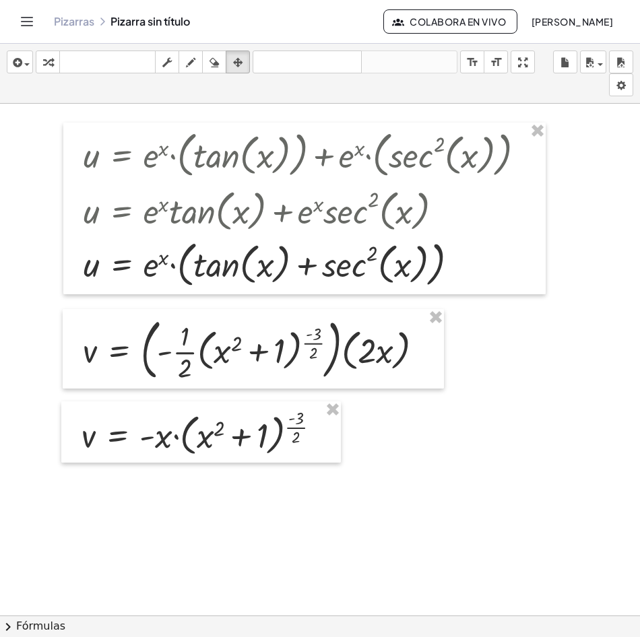
drag, startPoint x: 368, startPoint y: 265, endPoint x: 323, endPoint y: 498, distance: 237.4
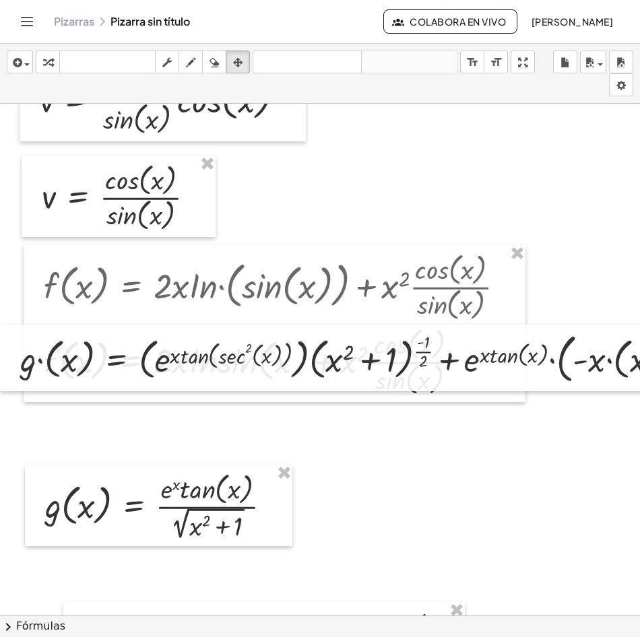
scroll to position [404, 0]
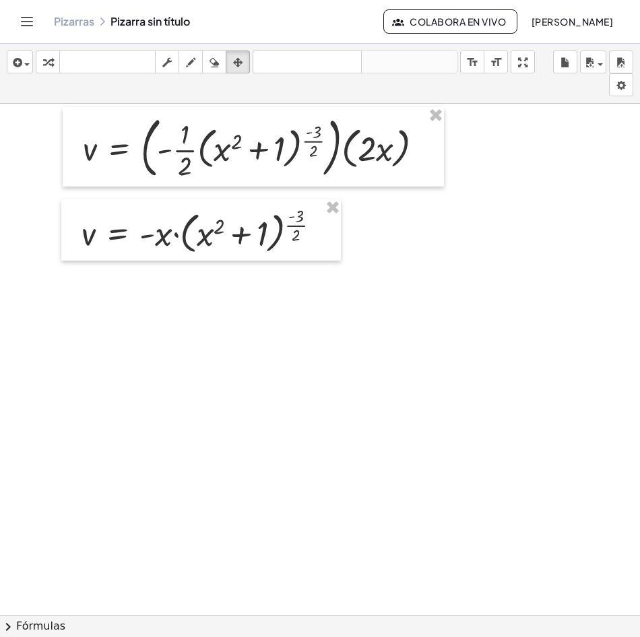
drag, startPoint x: 229, startPoint y: 369, endPoint x: 280, endPoint y: 477, distance: 119.0
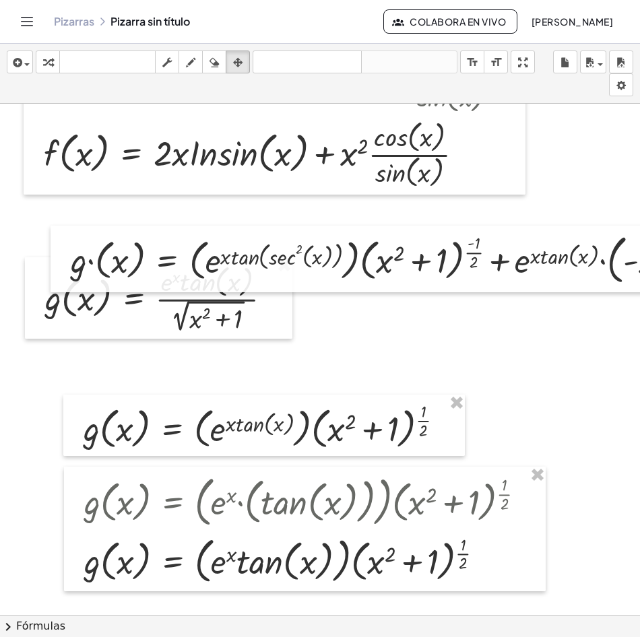
scroll to position [606, 0]
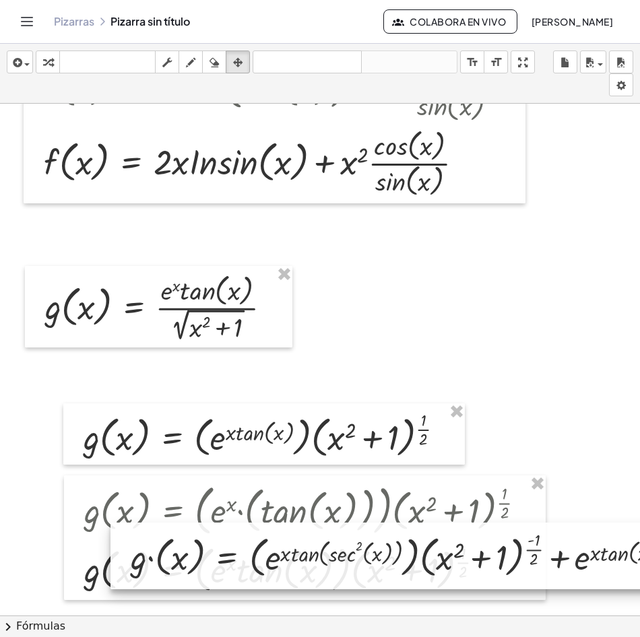
drag, startPoint x: 246, startPoint y: 308, endPoint x: 301, endPoint y: 560, distance: 257.9
click at [299, 570] on div at bounding box center [505, 556] width 791 height 67
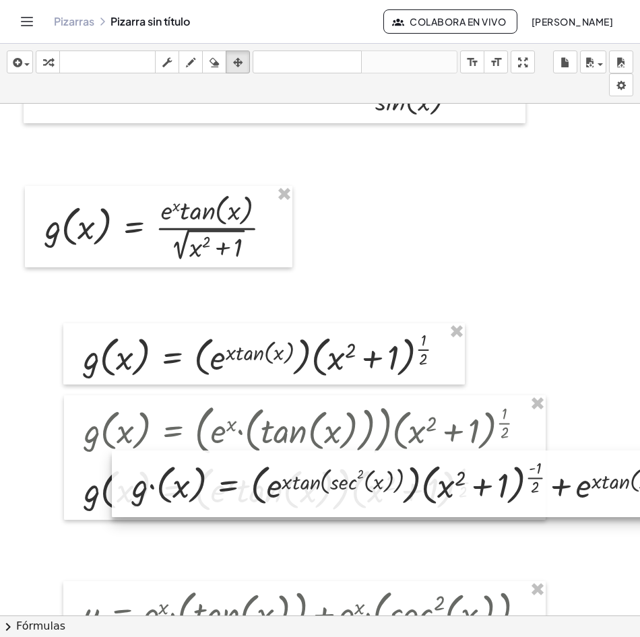
scroll to position [808, 0]
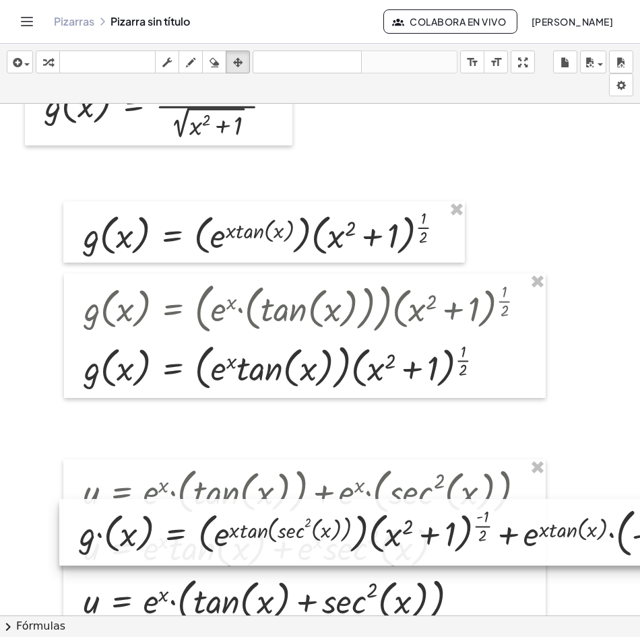
drag, startPoint x: 259, startPoint y: 371, endPoint x: 209, endPoint y: 537, distance: 173.2
click at [209, 537] on div at bounding box center [454, 532] width 791 height 67
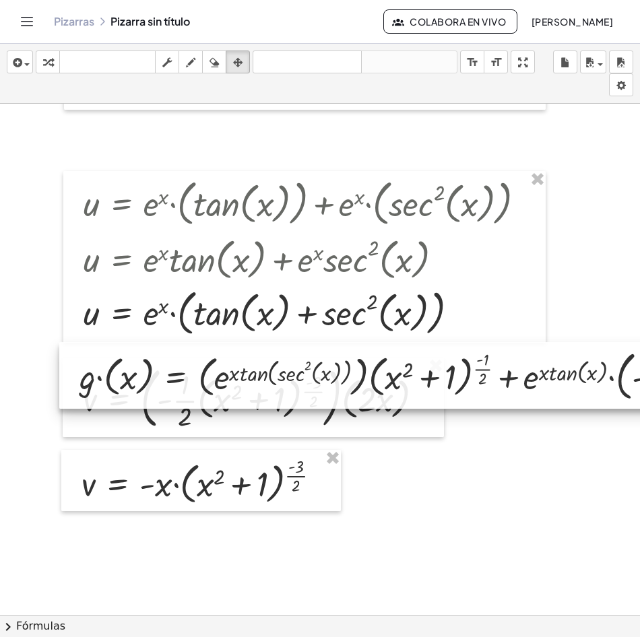
scroll to position [1213, 0]
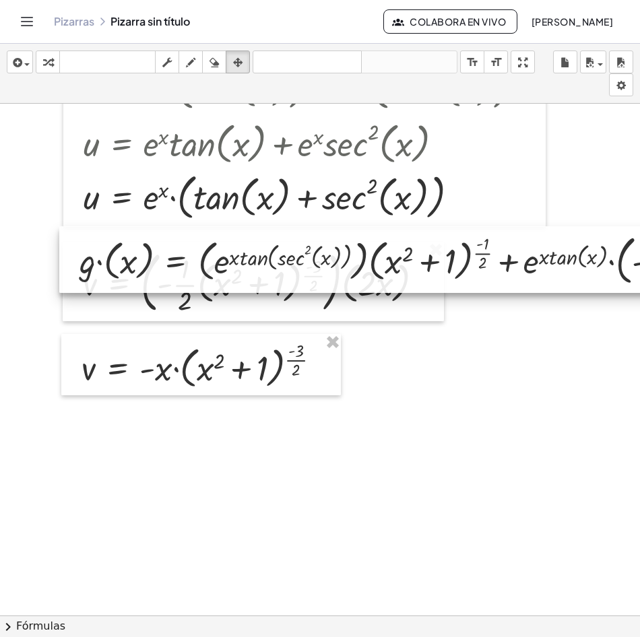
drag, startPoint x: 244, startPoint y: 412, endPoint x: 226, endPoint y: 493, distance: 83.5
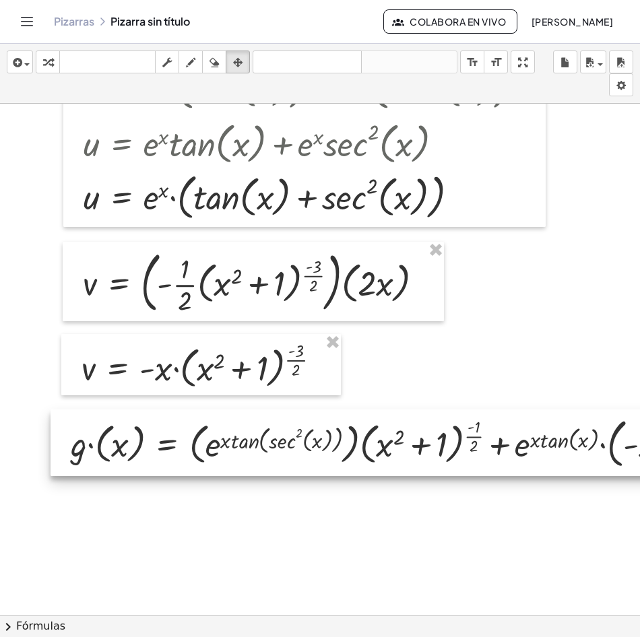
drag, startPoint x: 204, startPoint y: 309, endPoint x: 217, endPoint y: 449, distance: 140.0
click at [217, 449] on div at bounding box center [446, 443] width 791 height 67
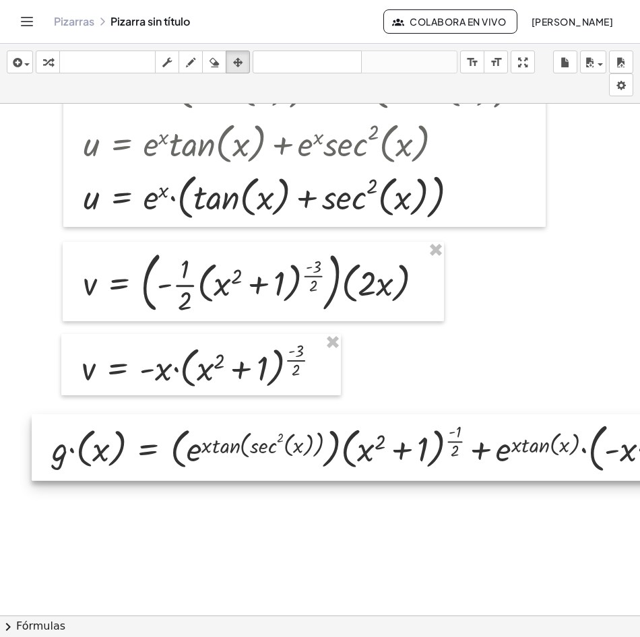
drag, startPoint x: 220, startPoint y: 448, endPoint x: 201, endPoint y: 453, distance: 19.4
click at [201, 453] on div at bounding box center [427, 447] width 791 height 67
click at [239, 449] on div at bounding box center [427, 447] width 791 height 67
click at [234, 454] on div at bounding box center [427, 447] width 791 height 67
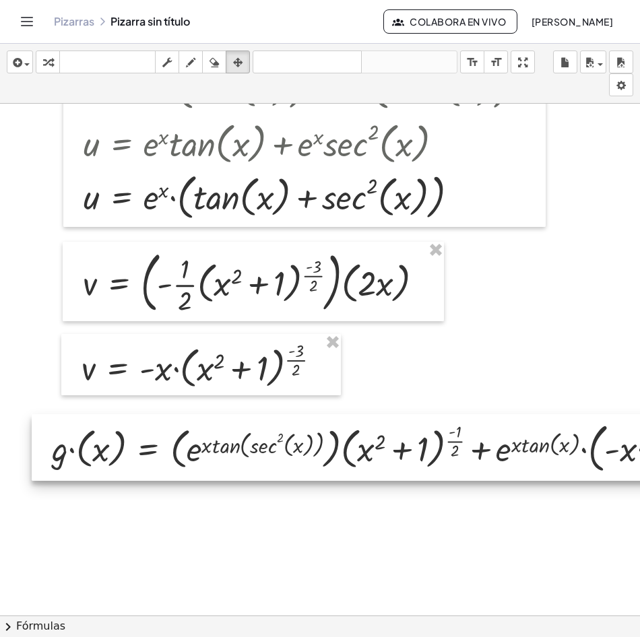
click at [234, 454] on div at bounding box center [427, 447] width 791 height 67
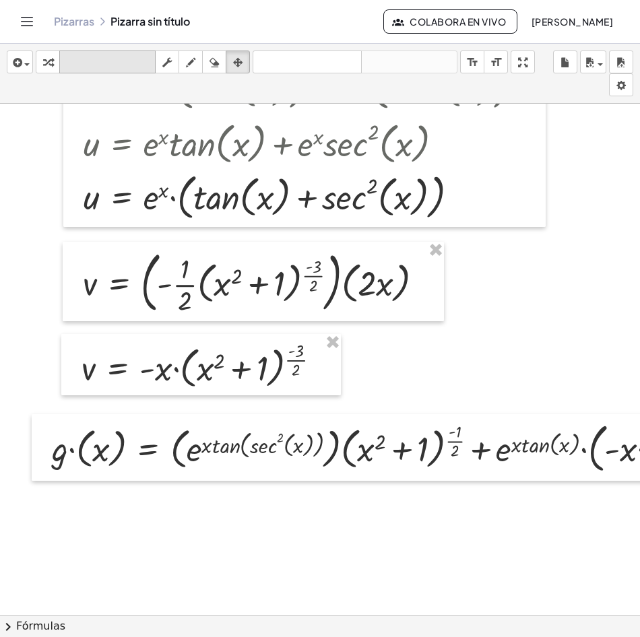
click at [104, 65] on icon "teclado" at bounding box center [108, 63] width 90 height 16
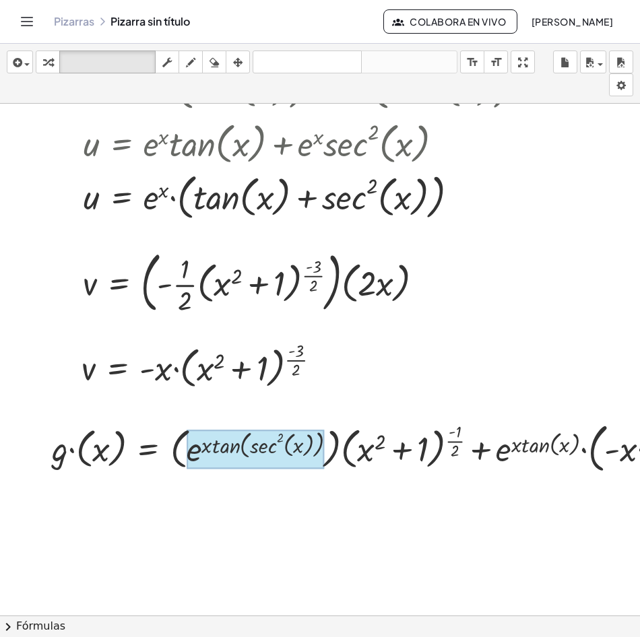
click at [191, 452] on div at bounding box center [255, 449] width 137 height 38
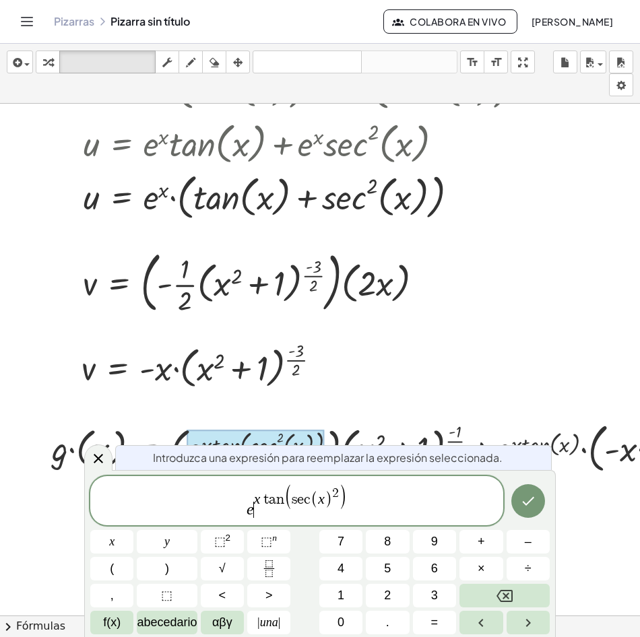
click at [257, 503] on var "x" at bounding box center [257, 499] width 7 height 16
click at [254, 488] on span "​ x t a n ( s e c ( x ) 2 )" at bounding box center [300, 498] width 93 height 25
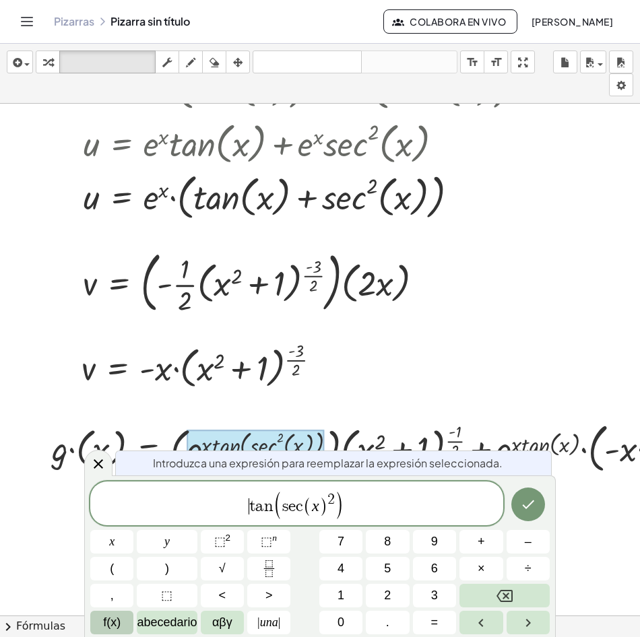
click at [108, 620] on span "f(x)" at bounding box center [112, 623] width 18 height 18
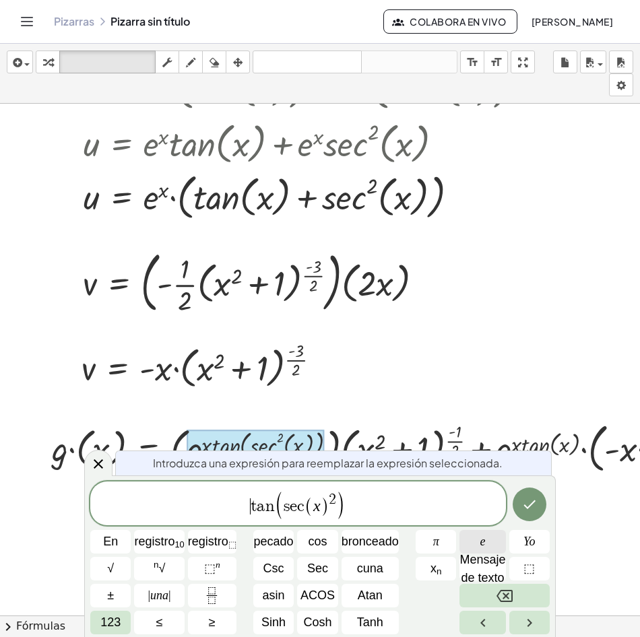
click at [492, 544] on button "e" at bounding box center [482, 542] width 46 height 24
click at [109, 622] on span "123" at bounding box center [110, 623] width 20 height 18
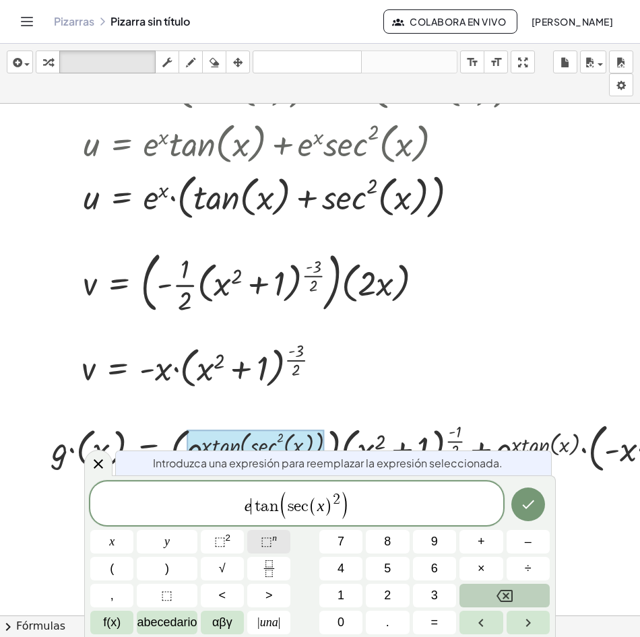
click at [278, 552] on button "⬚ n" at bounding box center [268, 542] width 43 height 24
click at [121, 614] on button "f(x)" at bounding box center [111, 623] width 43 height 24
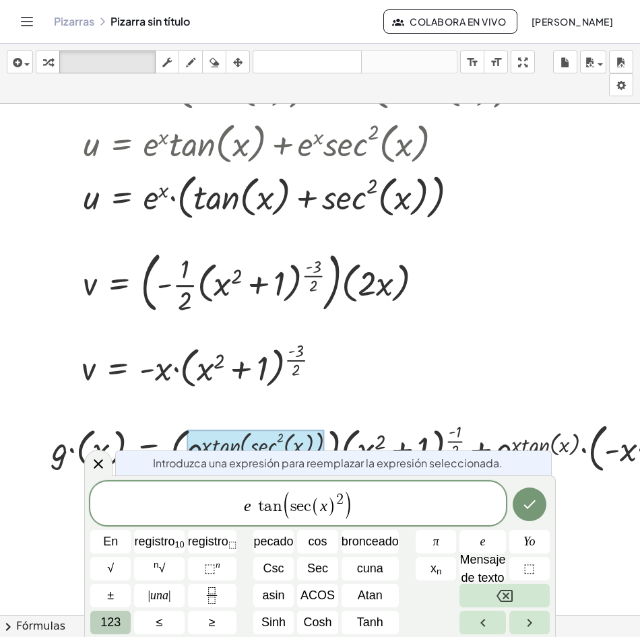
click at [104, 617] on span "123" at bounding box center [110, 623] width 20 height 18
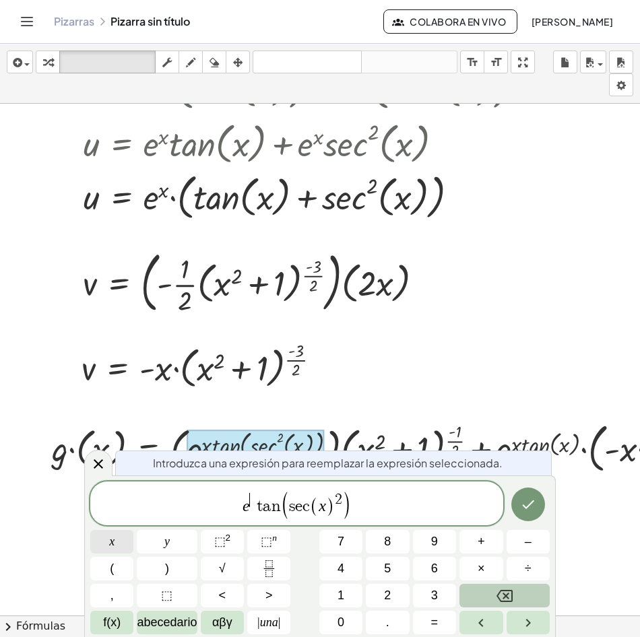
click at [123, 546] on button "x" at bounding box center [111, 542] width 43 height 24
click at [119, 568] on button "(" at bounding box center [111, 569] width 43 height 24
click at [122, 570] on button "(" at bounding box center [111, 569] width 43 height 24
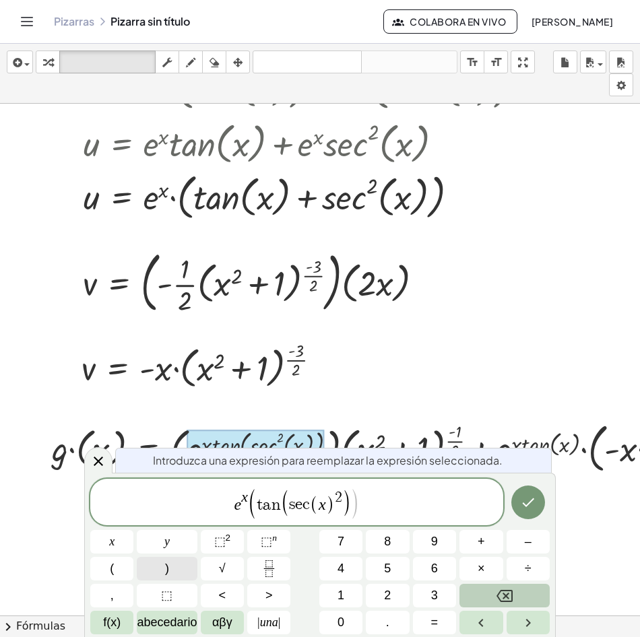
click at [173, 572] on button ")" at bounding box center [167, 569] width 60 height 24
click at [176, 569] on button ")" at bounding box center [167, 569] width 60 height 24
click at [517, 498] on button "Hecho" at bounding box center [528, 503] width 34 height 34
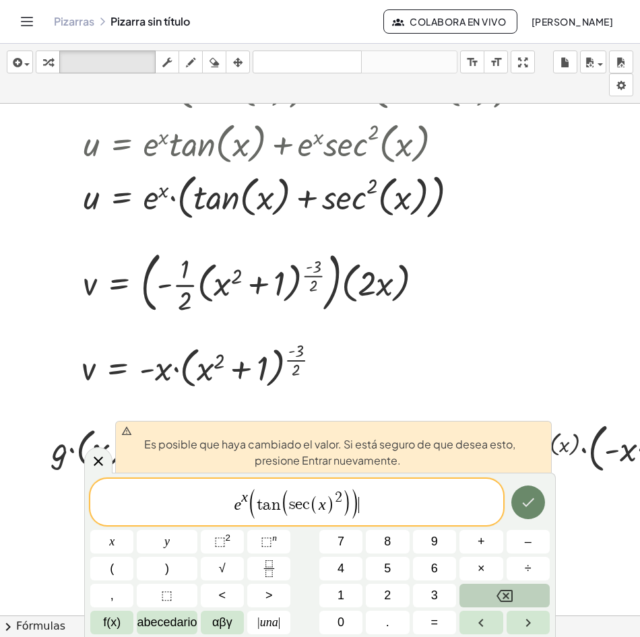
click at [529, 507] on icon "Hecho" at bounding box center [528, 502] width 16 height 16
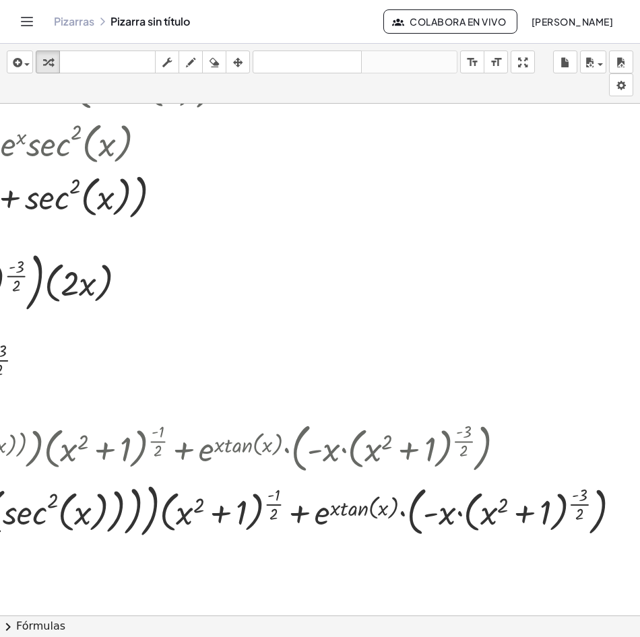
scroll to position [1213, 310]
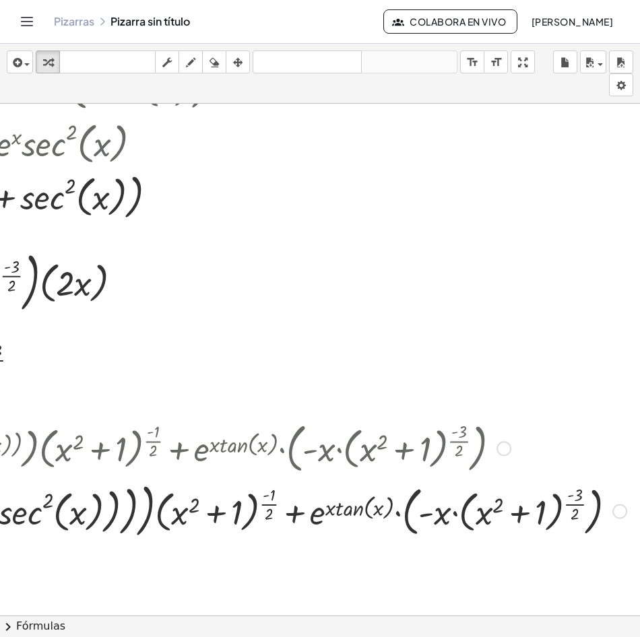
click at [331, 516] on div at bounding box center [188, 511] width 890 height 66
click at [326, 513] on div at bounding box center [188, 511] width 890 height 66
click at [171, 66] on icon "button" at bounding box center [166, 63] width 9 height 16
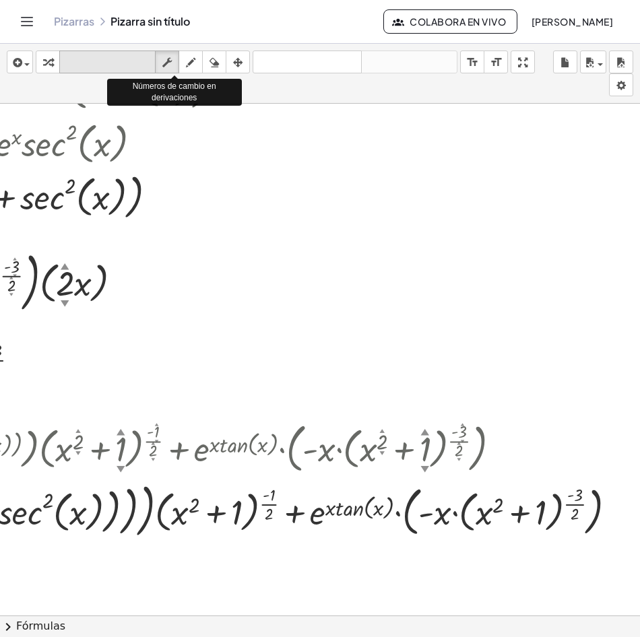
click at [121, 60] on icon "teclado" at bounding box center [108, 63] width 90 height 16
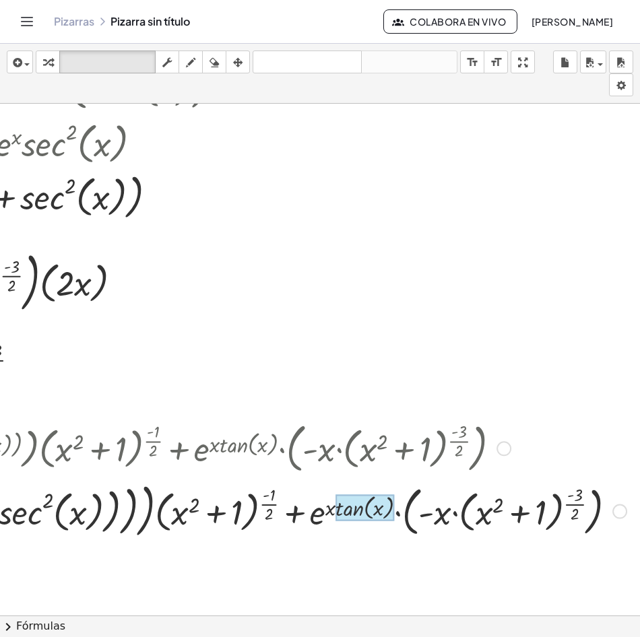
click at [335, 508] on div at bounding box center [364, 507] width 59 height 26
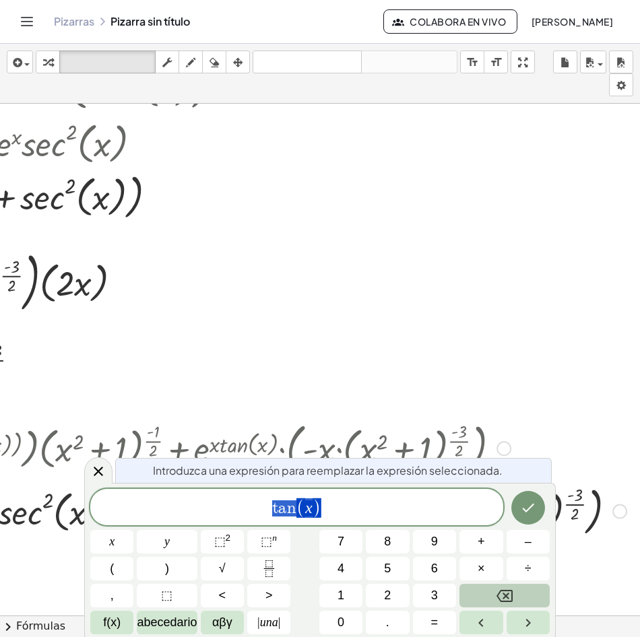
drag, startPoint x: 327, startPoint y: 347, endPoint x: 324, endPoint y: 362, distance: 15.1
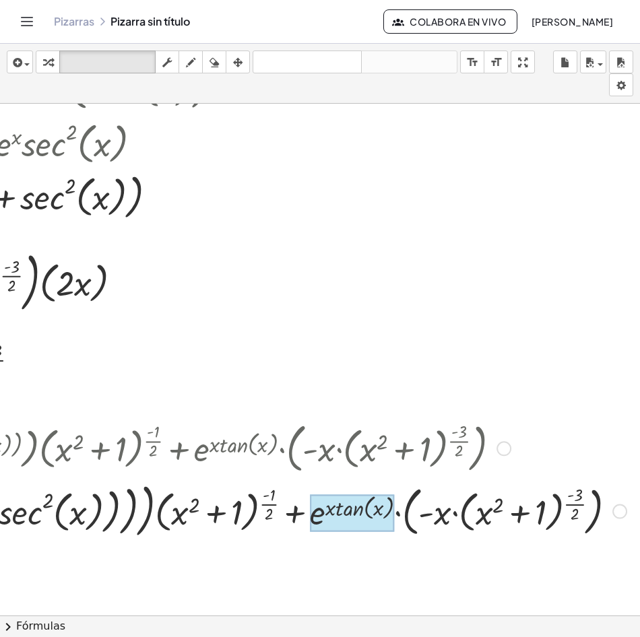
click at [316, 512] on div at bounding box center [352, 513] width 84 height 38
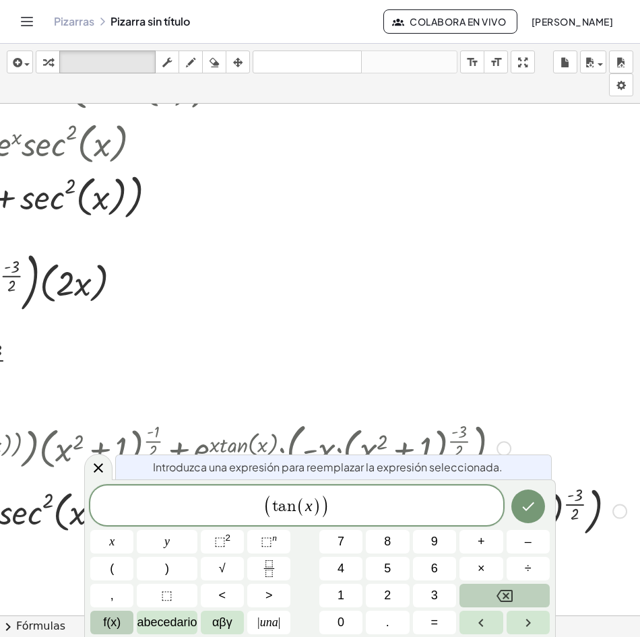
click at [100, 619] on button "f(x)" at bounding box center [111, 623] width 43 height 24
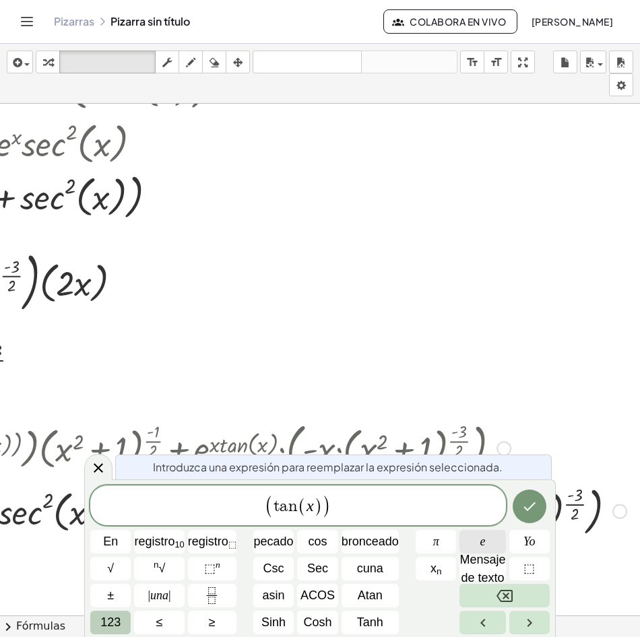
click at [495, 538] on button "e" at bounding box center [482, 542] width 46 height 24
click at [114, 631] on span "123" at bounding box center [110, 623] width 20 height 18
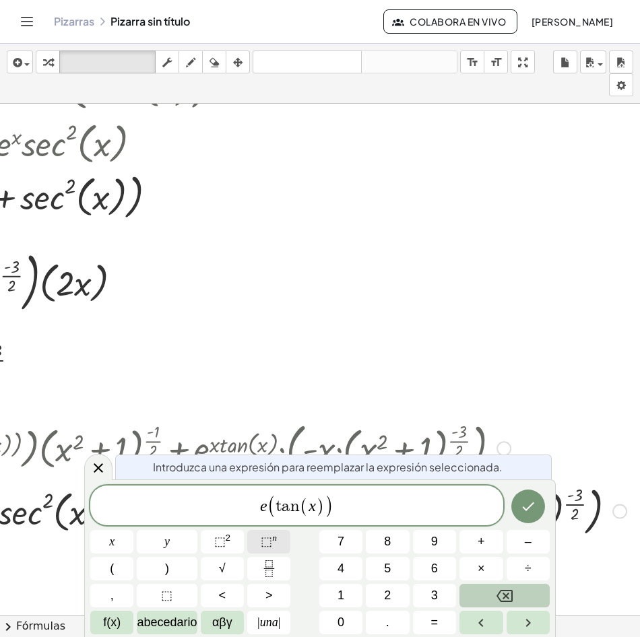
click at [269, 542] on span "⬚" at bounding box center [266, 541] width 11 height 13
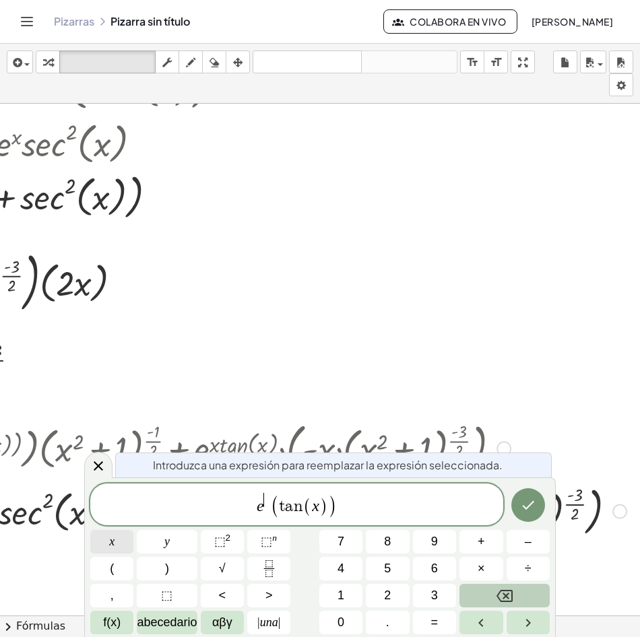
click at [115, 540] on button "x" at bounding box center [111, 542] width 43 height 24
click at [534, 503] on icon "Hecho" at bounding box center [528, 505] width 16 height 16
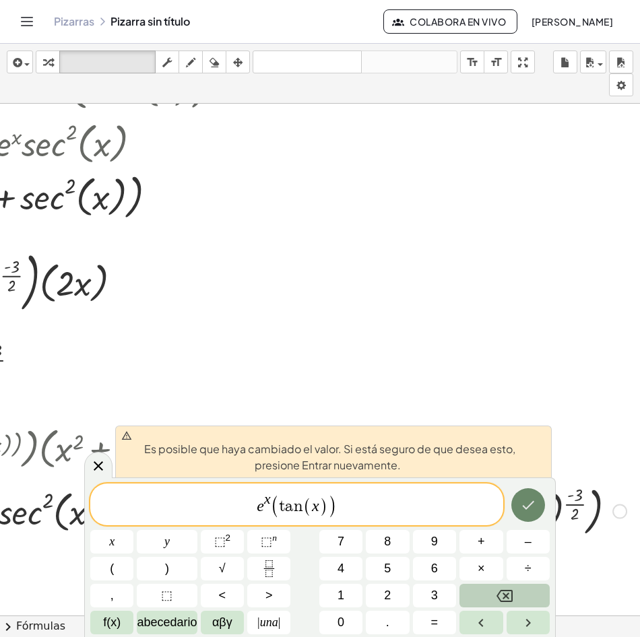
click at [534, 503] on icon "Hecho" at bounding box center [528, 505] width 16 height 16
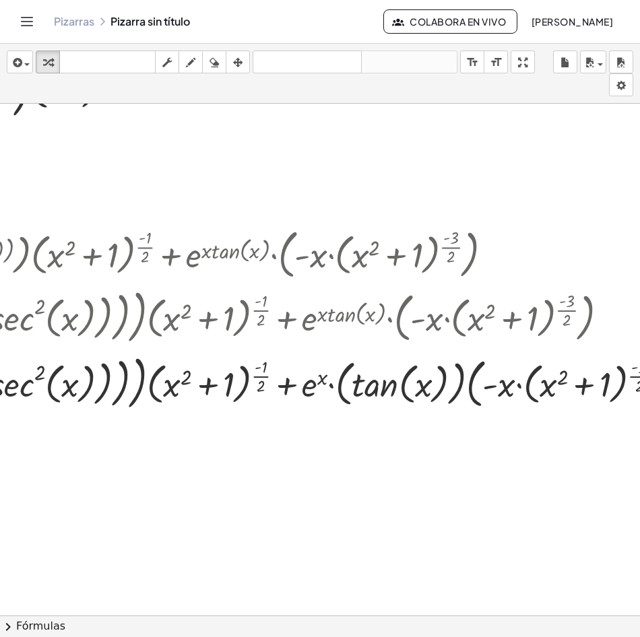
scroll to position [1415, 310]
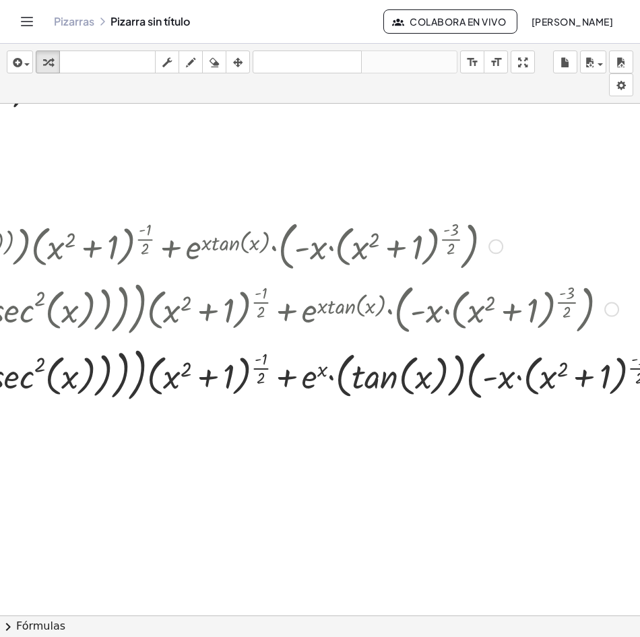
click at [208, 311] on div at bounding box center [216, 309] width 962 height 66
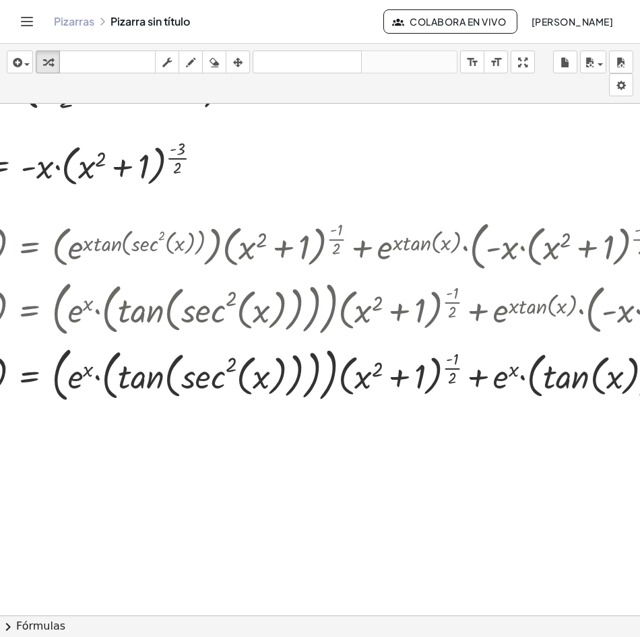
scroll to position [1415, 119]
click at [185, 334] on div at bounding box center [408, 309] width 962 height 66
click at [234, 59] on icon "button" at bounding box center [237, 63] width 9 height 16
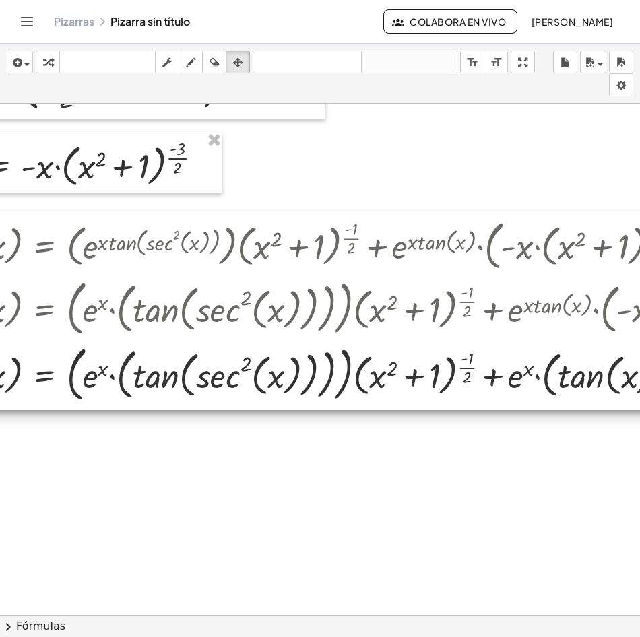
drag, startPoint x: 236, startPoint y: 309, endPoint x: 277, endPoint y: 401, distance: 100.8
click at [251, 310] on div at bounding box center [417, 311] width 979 height 199
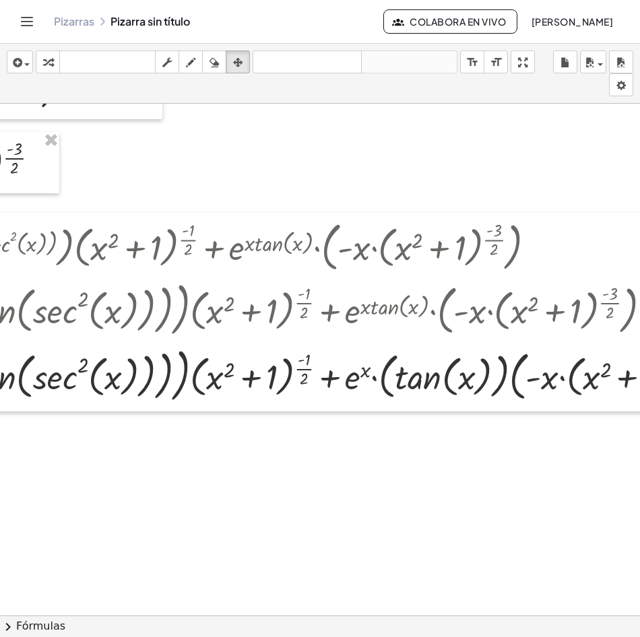
scroll to position [1415, 399]
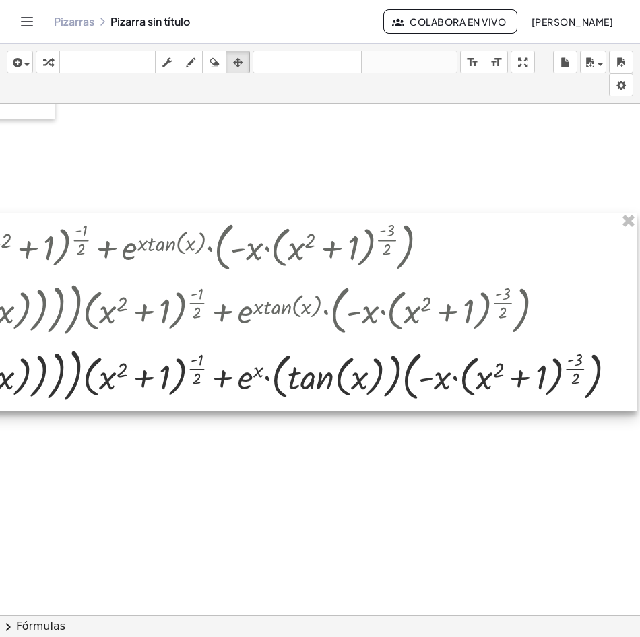
click at [323, 306] on div at bounding box center [147, 312] width 979 height 199
click at [341, 307] on div at bounding box center [147, 312] width 979 height 199
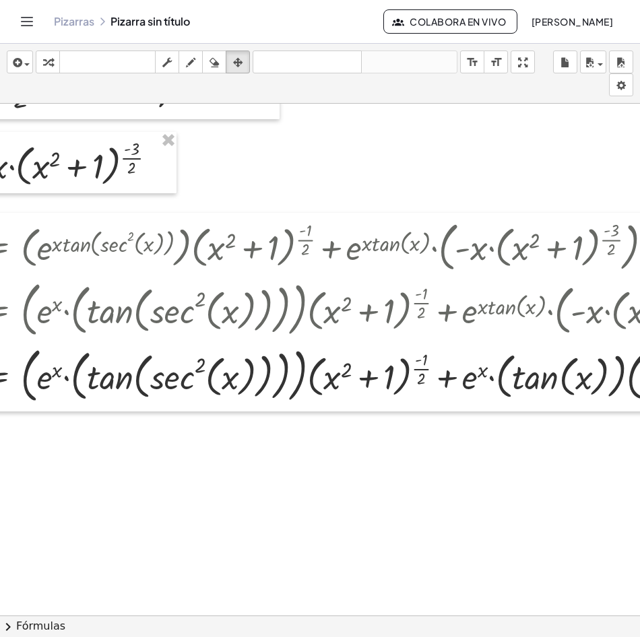
scroll to position [1415, 0]
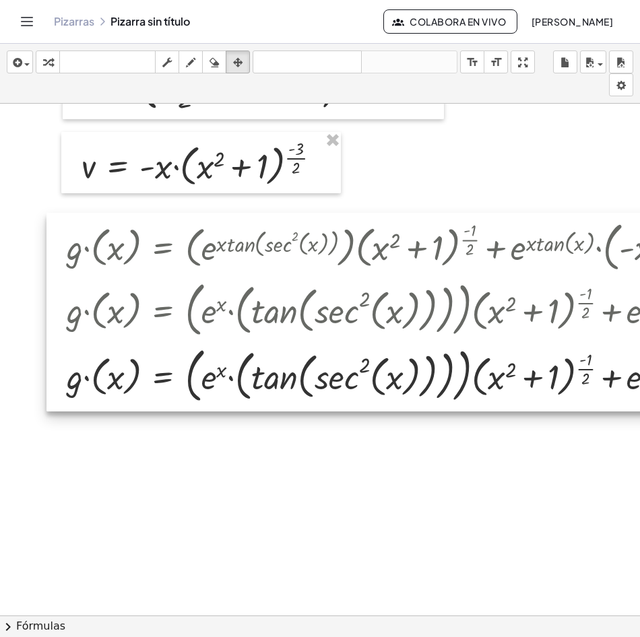
click at [120, 294] on div at bounding box center [535, 312] width 979 height 199
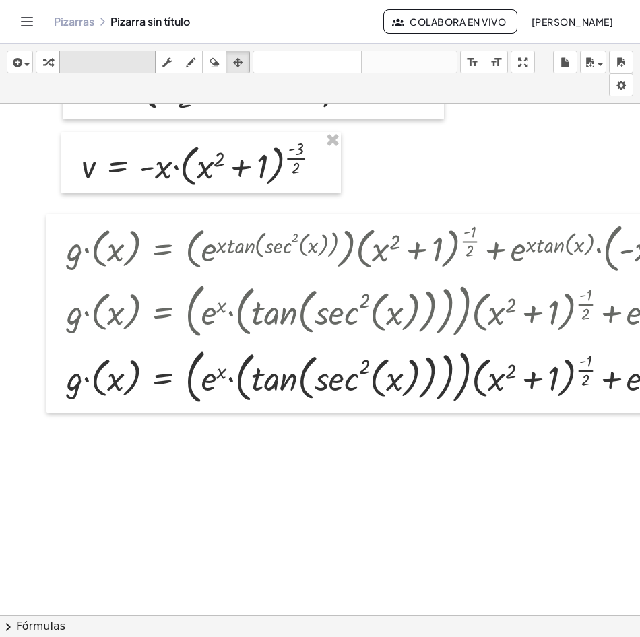
click at [107, 61] on icon "teclado" at bounding box center [108, 63] width 90 height 16
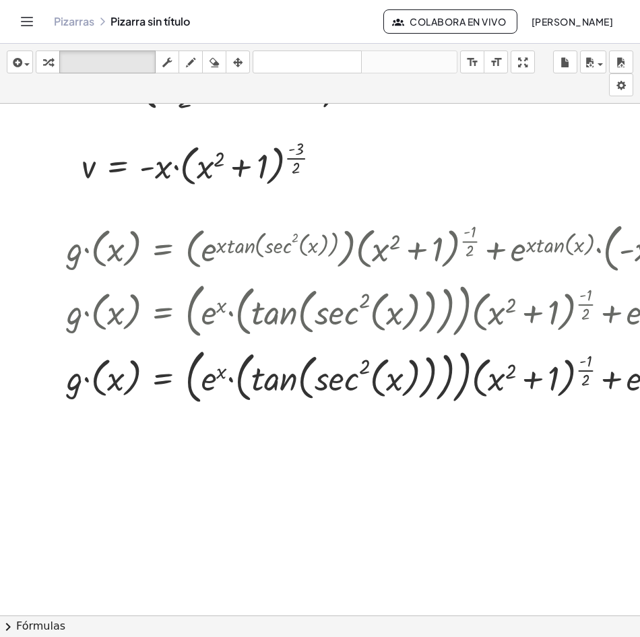
click at [131, 313] on div at bounding box center [541, 311] width 962 height 66
click at [125, 57] on icon "teclado" at bounding box center [108, 63] width 90 height 16
drag, startPoint x: 107, startPoint y: 325, endPoint x: 137, endPoint y: 317, distance: 31.6
click at [135, 317] on div at bounding box center [541, 311] width 962 height 66
drag, startPoint x: 137, startPoint y: 317, endPoint x: 176, endPoint y: 322, distance: 38.8
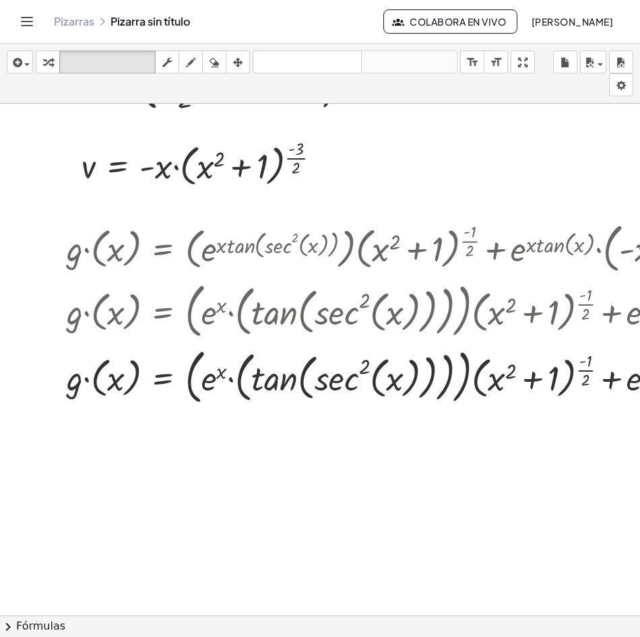
click at [193, 321] on div at bounding box center [541, 311] width 962 height 66
drag, startPoint x: 158, startPoint y: 307, endPoint x: 207, endPoint y: 212, distance: 107.0
click at [97, 298] on div at bounding box center [541, 311] width 962 height 66
click at [214, 239] on div at bounding box center [541, 248] width 962 height 60
drag, startPoint x: 305, startPoint y: 267, endPoint x: 191, endPoint y: 281, distance: 115.3
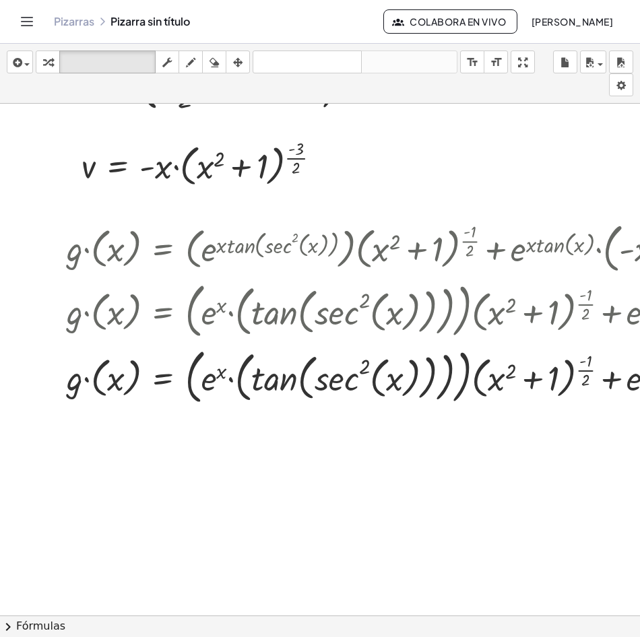
click at [163, 249] on div "· g · ( x ) = + · ( e ( · x · tan ( , sec ( , x ) 2 ) ) ) · ( + x 2 + 1 ) ( · -…" at bounding box center [163, 249] width 0 height 0
drag, startPoint x: 191, startPoint y: 281, endPoint x: 162, endPoint y: 315, distance: 44.4
click at [163, 249] on div "· g · ( x ) = + · ( e ( · x · tan ( , sec ( , x ) 2 ) ) ) · ( + x 2 + 1 ) ( · -…" at bounding box center [163, 249] width 0 height 0
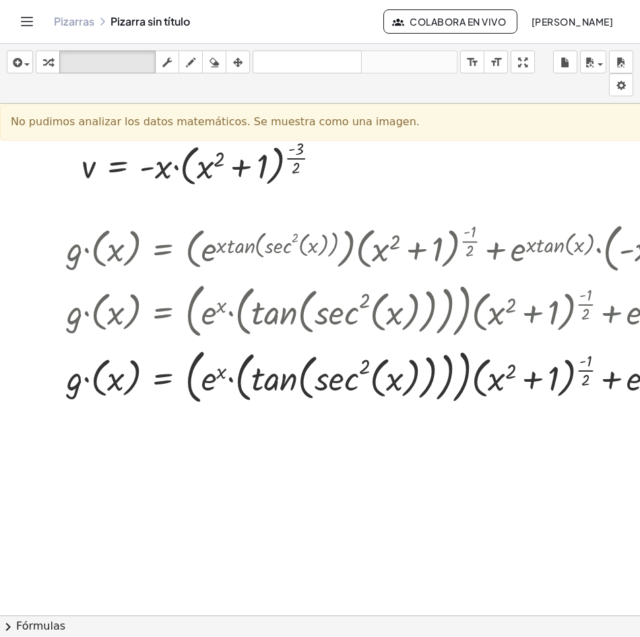
drag, startPoint x: 154, startPoint y: 249, endPoint x: 151, endPoint y: 153, distance: 95.7
click at [146, 247] on div at bounding box center [541, 248] width 962 height 60
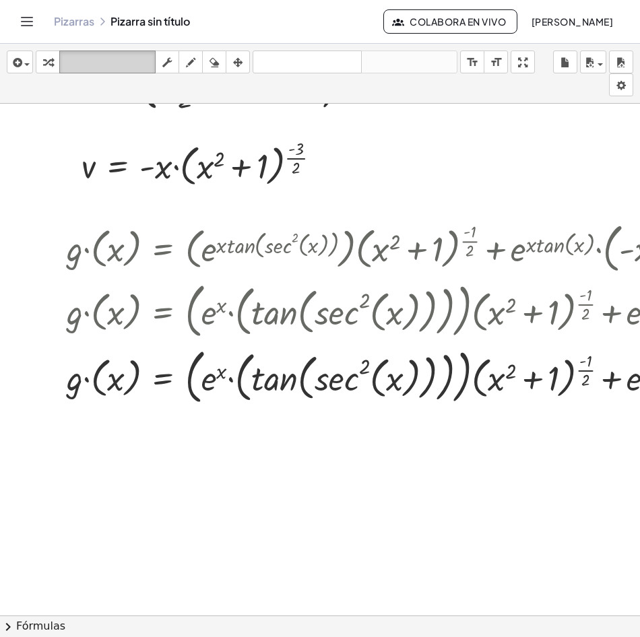
click at [123, 67] on icon "teclado" at bounding box center [108, 63] width 90 height 16
drag, startPoint x: 197, startPoint y: 243, endPoint x: 240, endPoint y: 243, distance: 42.4
click at [203, 243] on div at bounding box center [541, 248] width 962 height 60
drag, startPoint x: 290, startPoint y: 243, endPoint x: 282, endPoint y: 222, distance: 21.8
click at [282, 237] on div at bounding box center [541, 248] width 962 height 60
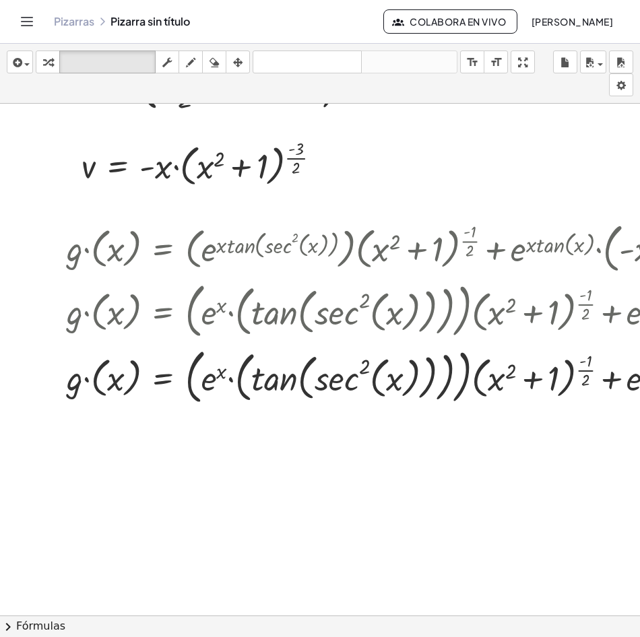
click at [486, 322] on div at bounding box center [541, 311] width 962 height 66
click at [236, 58] on icon "button" at bounding box center [237, 63] width 9 height 16
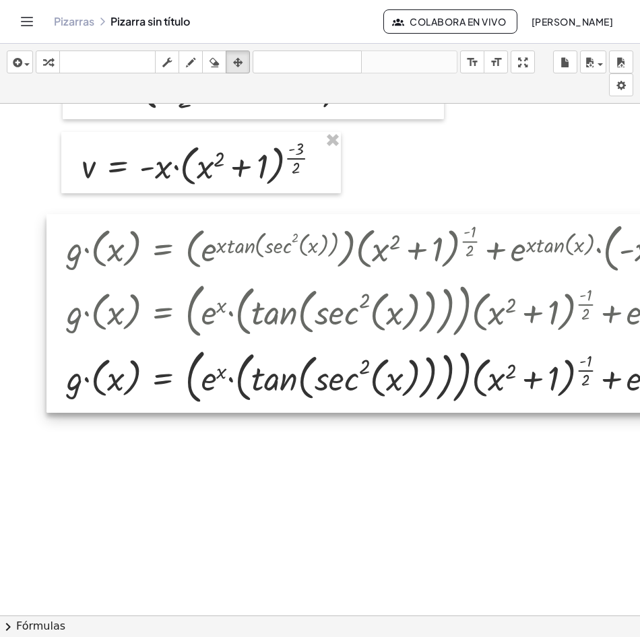
click at [282, 255] on div at bounding box center [535, 313] width 979 height 199
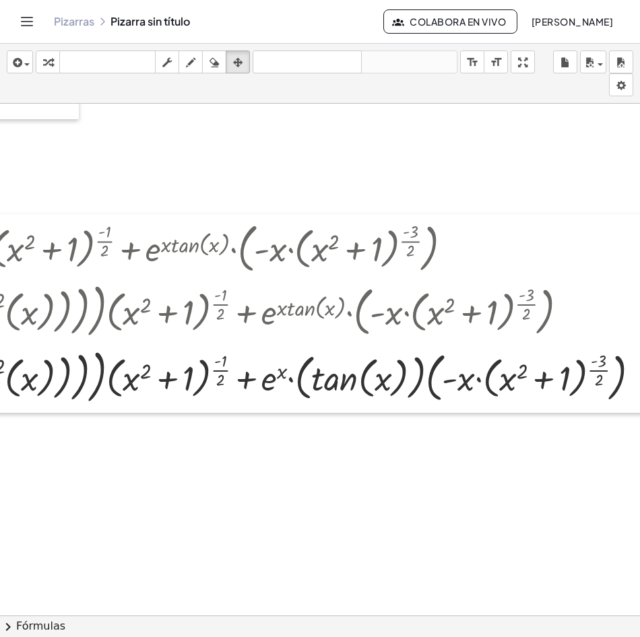
scroll to position [1415, 399]
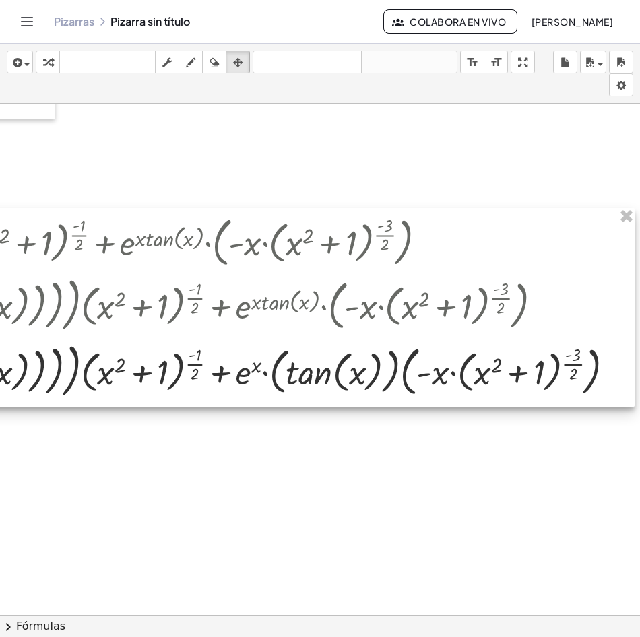
click at [508, 403] on div at bounding box center [145, 307] width 979 height 199
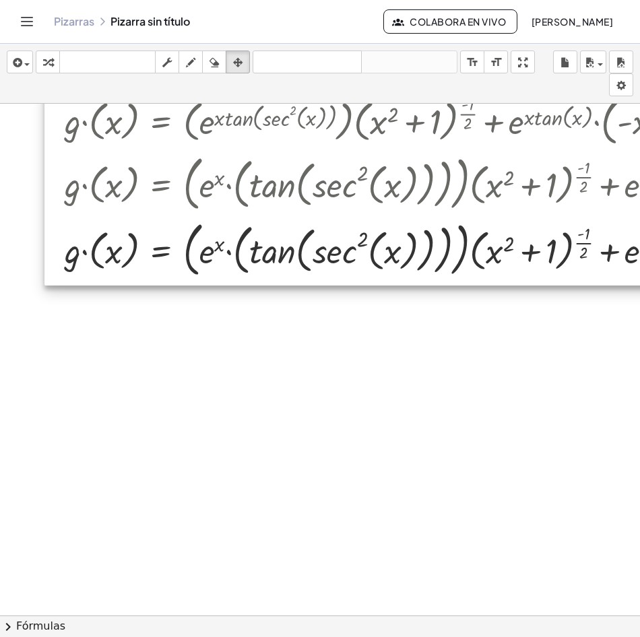
scroll to position [1546, 0]
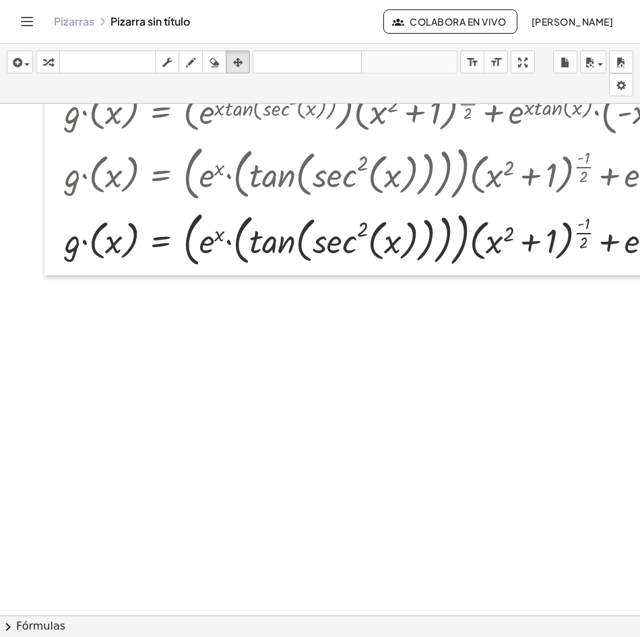
drag, startPoint x: 110, startPoint y: 356, endPoint x: 115, endPoint y: 300, distance: 56.2
click at [30, 27] on icon "Toggle navigation" at bounding box center [27, 21] width 16 height 16
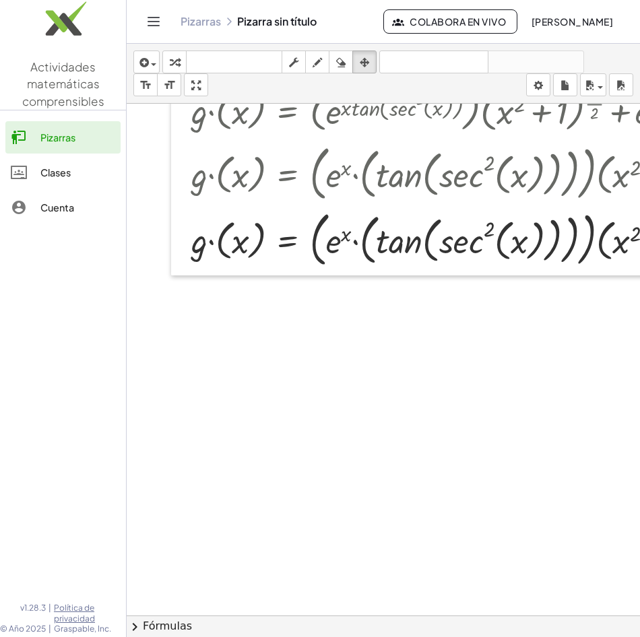
click at [154, 25] on icon "Toggle navigation" at bounding box center [154, 21] width 16 height 16
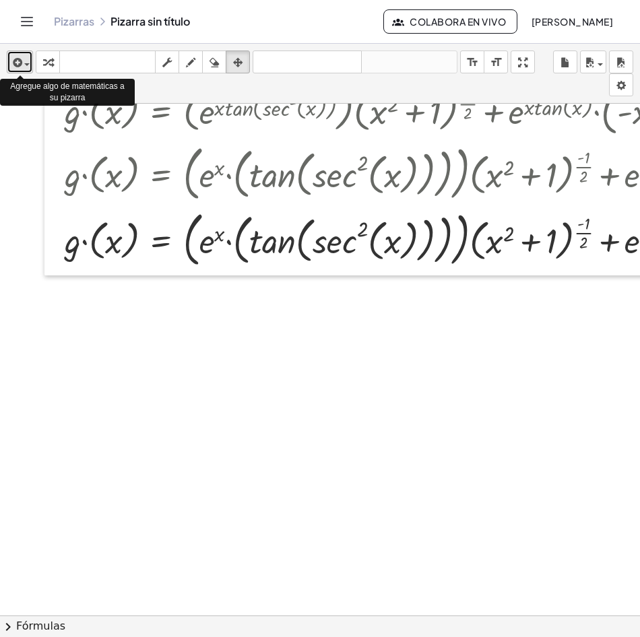
click at [29, 63] on span "button" at bounding box center [26, 64] width 5 height 3
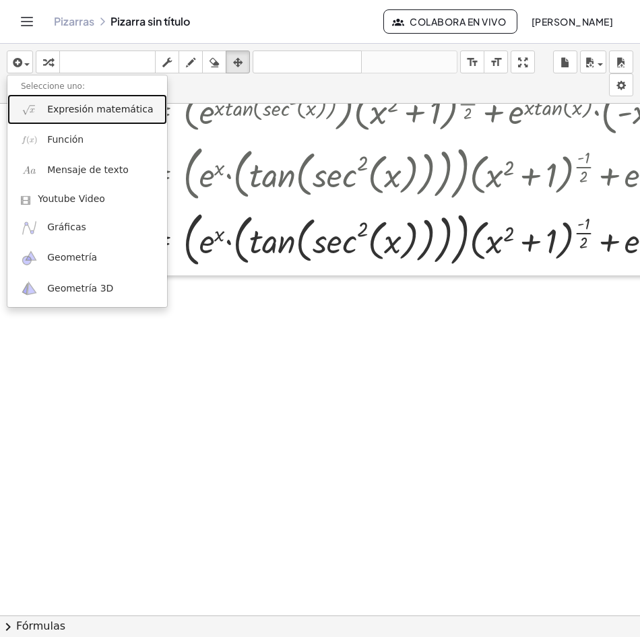
click at [88, 111] on span "Expresión matemática" at bounding box center [100, 109] width 106 height 13
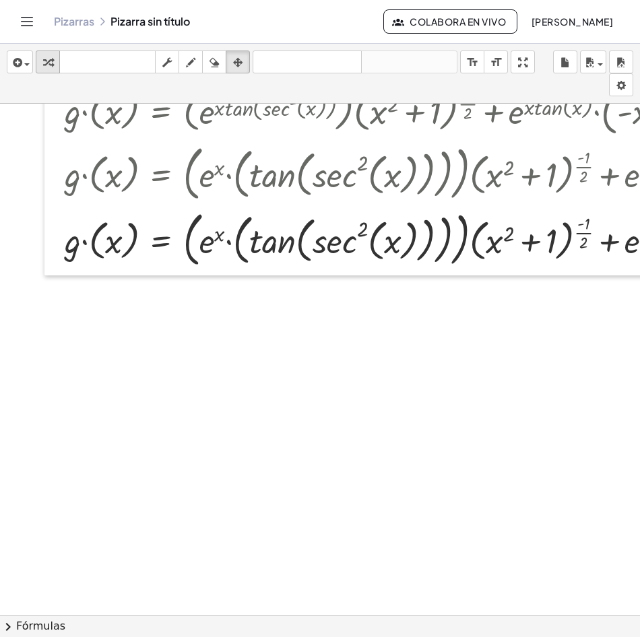
click at [44, 67] on icon "button" at bounding box center [47, 63] width 9 height 16
click at [32, 67] on button "insertar" at bounding box center [20, 62] width 26 height 23
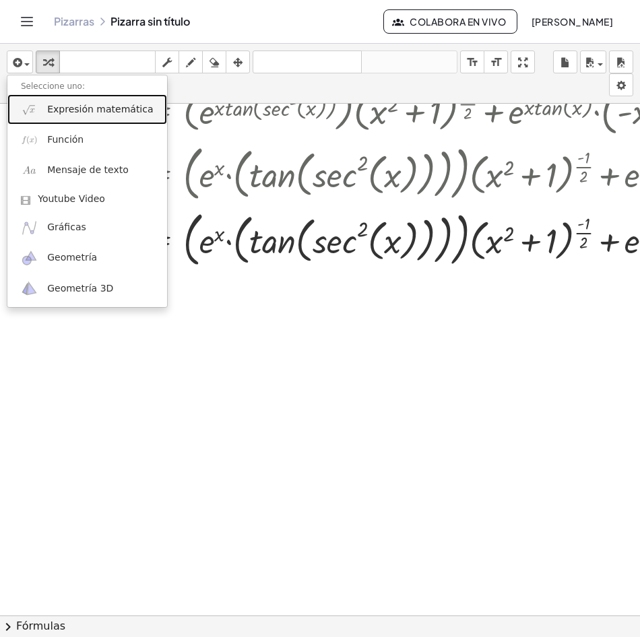
click at [88, 104] on span "Expresión matemática" at bounding box center [100, 109] width 106 height 13
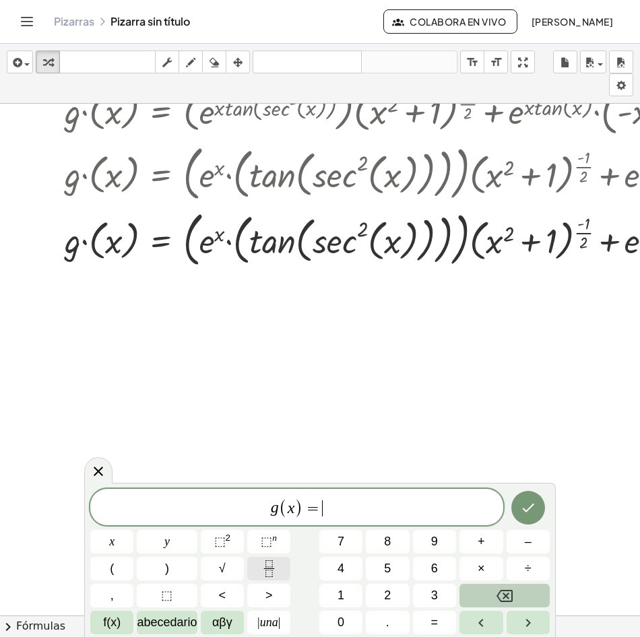
click at [274, 563] on icon "Fracción" at bounding box center [269, 568] width 17 height 17
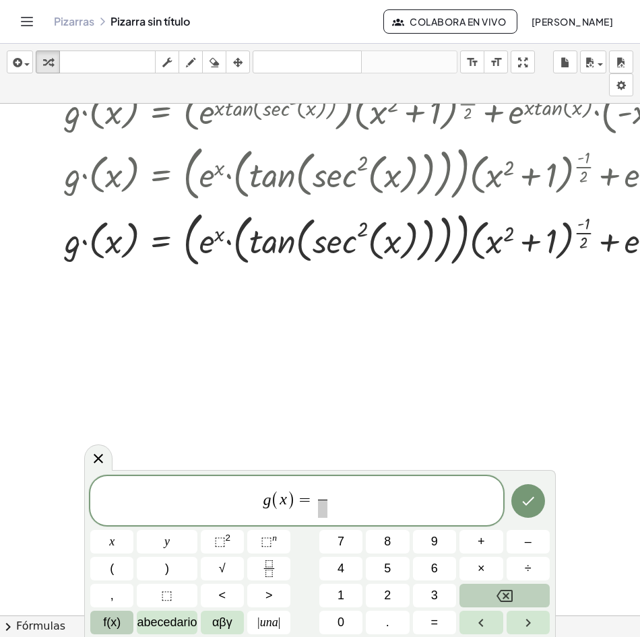
click at [122, 622] on button "f(x)" at bounding box center [111, 623] width 43 height 24
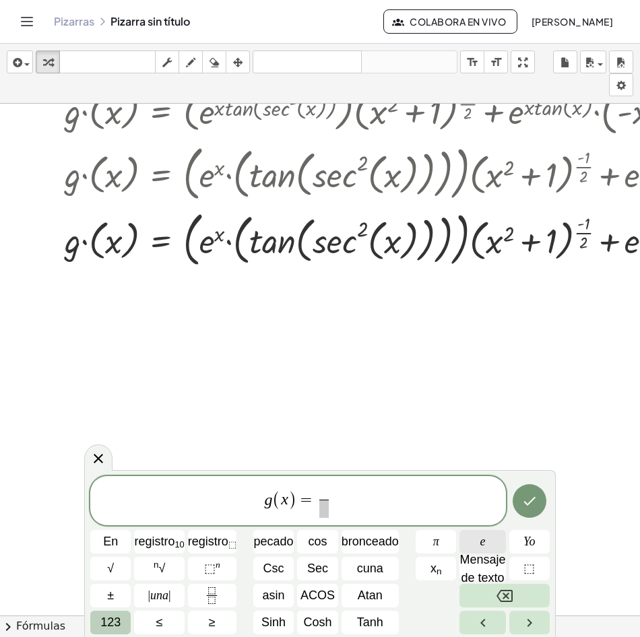
click at [482, 546] on span "e" at bounding box center [482, 542] width 5 height 18
click at [228, 568] on button "⬚ n" at bounding box center [212, 569] width 49 height 24
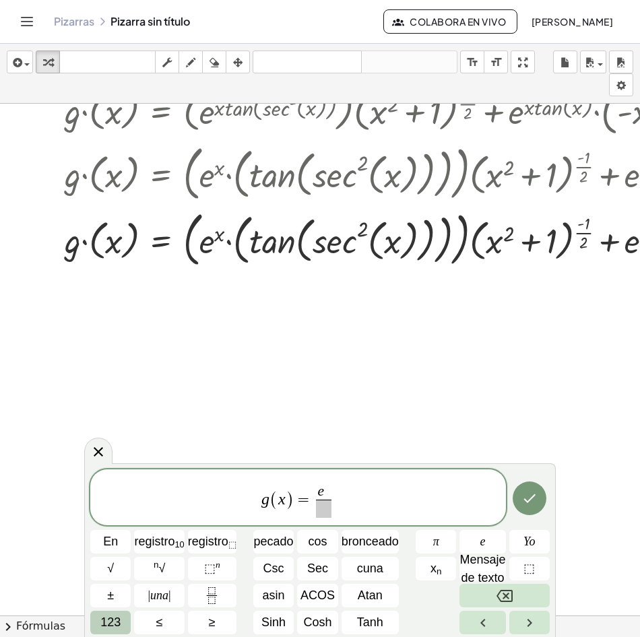
click at [117, 624] on span "123" at bounding box center [110, 623] width 20 height 18
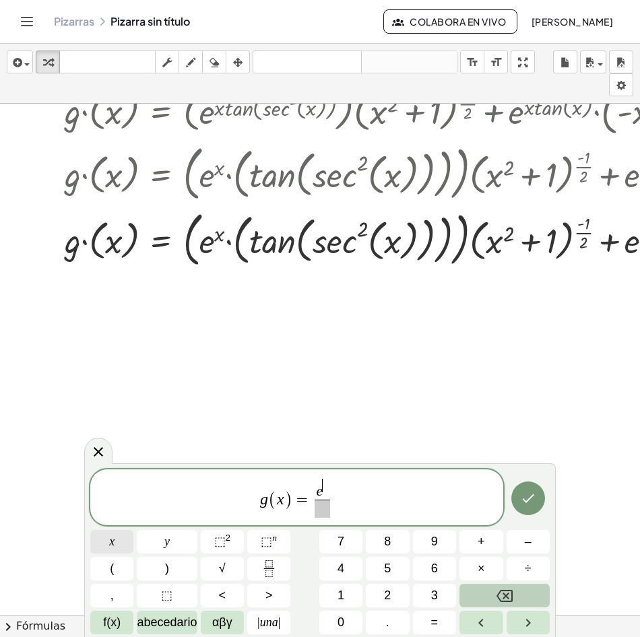
click at [125, 536] on button "x" at bounding box center [111, 542] width 43 height 24
click at [317, 511] on span at bounding box center [322, 509] width 15 height 18
click at [117, 569] on button "(" at bounding box center [111, 569] width 43 height 24
click at [123, 546] on button "x" at bounding box center [111, 542] width 43 height 24
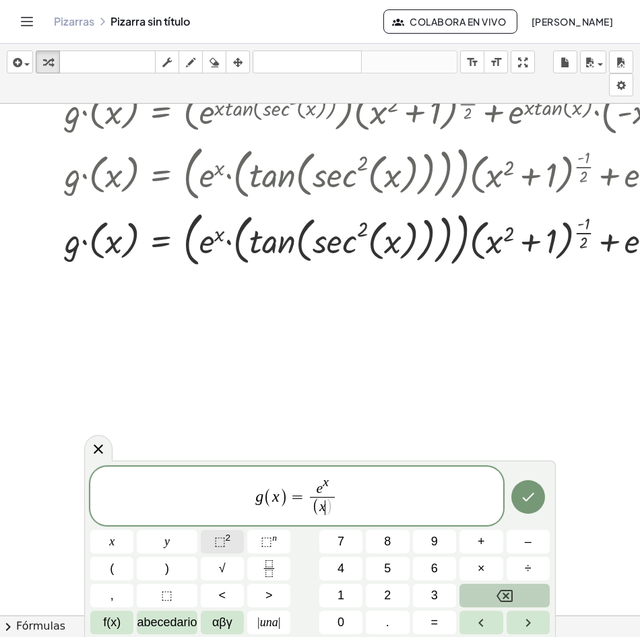
click at [232, 545] on button "⬚ 2" at bounding box center [222, 542] width 43 height 24
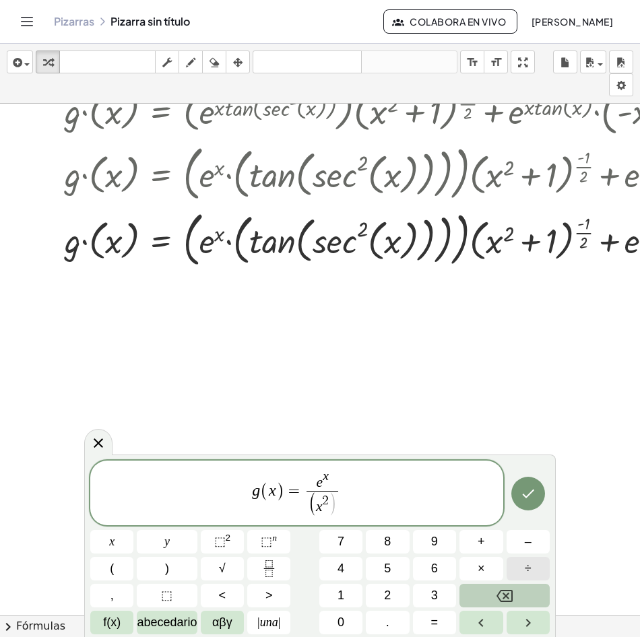
click at [530, 571] on button "÷" at bounding box center [528, 569] width 43 height 24
click at [360, 598] on button "1" at bounding box center [340, 596] width 43 height 24
click at [182, 571] on button ")" at bounding box center [167, 569] width 60 height 24
click at [273, 542] on sup "n" at bounding box center [274, 538] width 5 height 10
click at [272, 561] on icon "Fracción" at bounding box center [268, 563] width 7 height 7
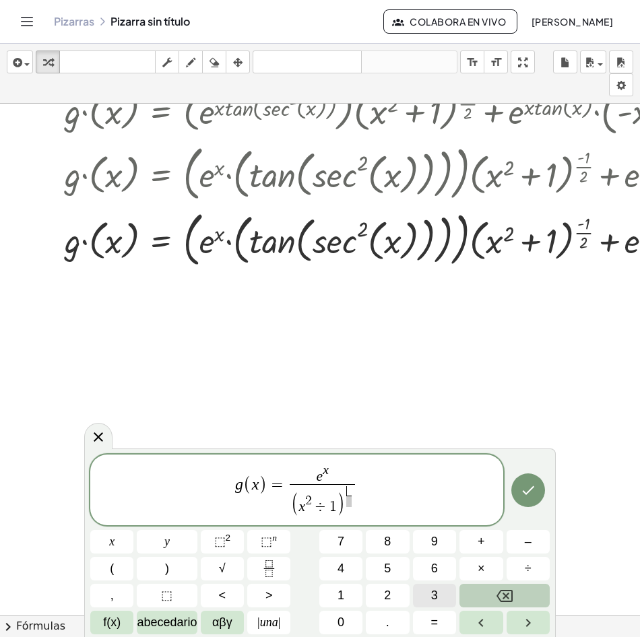
click at [441, 595] on button "3" at bounding box center [434, 596] width 43 height 24
click at [349, 505] on span at bounding box center [349, 501] width 7 height 11
click at [385, 590] on span "2" at bounding box center [387, 596] width 7 height 18
click at [371, 482] on span "g ( x ) = e x ( x 2 ÷ 1 ) 3 2 ​ ​ ​" at bounding box center [296, 491] width 413 height 57
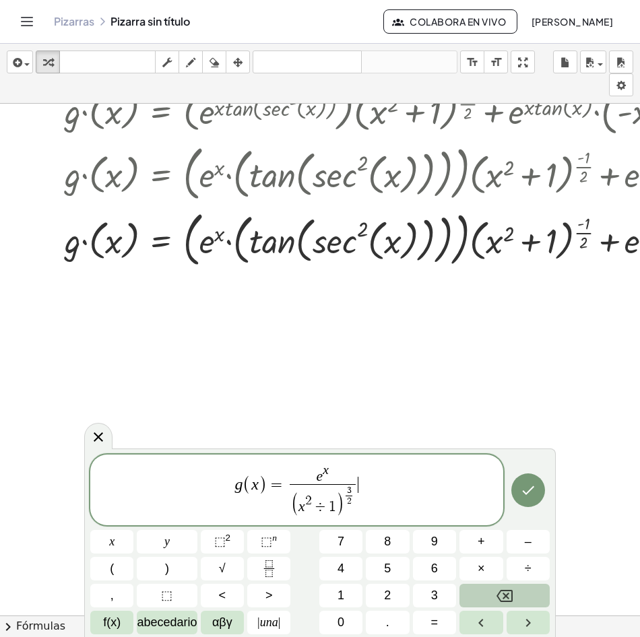
click at [371, 482] on span "g ( x ) = e x ( x 2 ÷ 1 ) 3 2 ​ ​ ​" at bounding box center [296, 491] width 413 height 57
click at [131, 573] on button "(" at bounding box center [111, 569] width 43 height 24
click at [125, 623] on button "f(x)" at bounding box center [111, 623] width 43 height 24
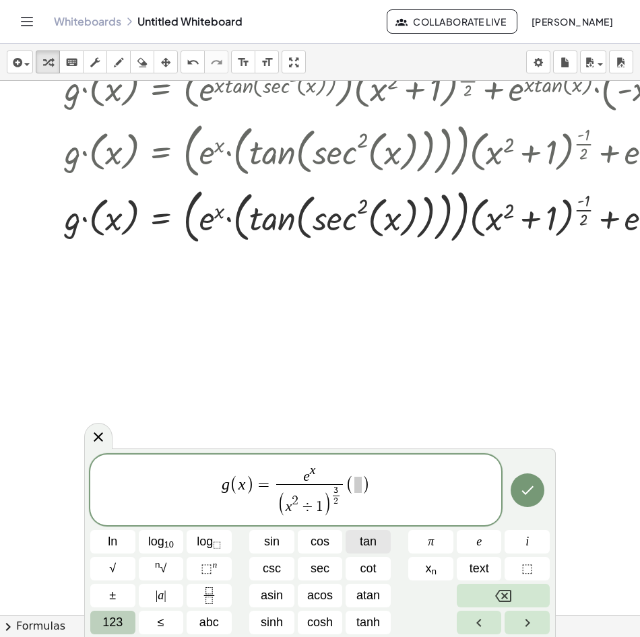
click at [368, 536] on span "tan" at bounding box center [368, 542] width 17 height 18
click at [120, 619] on span "123" at bounding box center [112, 623] width 20 height 18
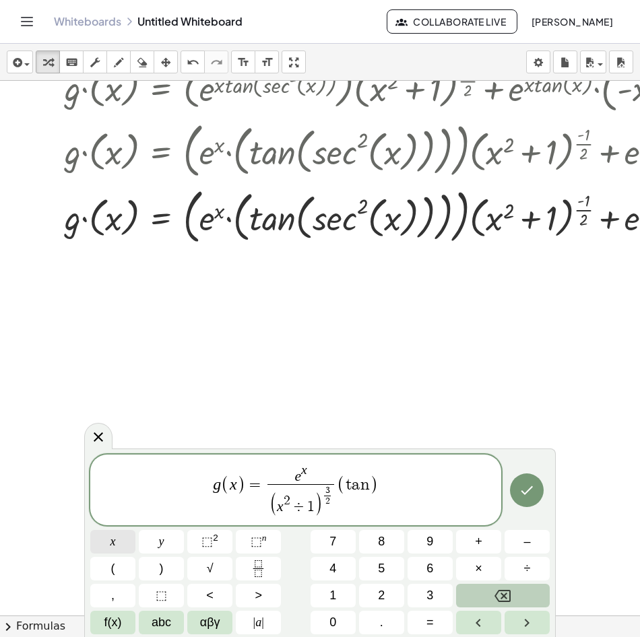
click at [107, 544] on button "x" at bounding box center [112, 542] width 45 height 24
click at [545, 562] on button "÷" at bounding box center [527, 569] width 45 height 24
click at [510, 600] on icon "Backspace" at bounding box center [502, 596] width 16 height 12
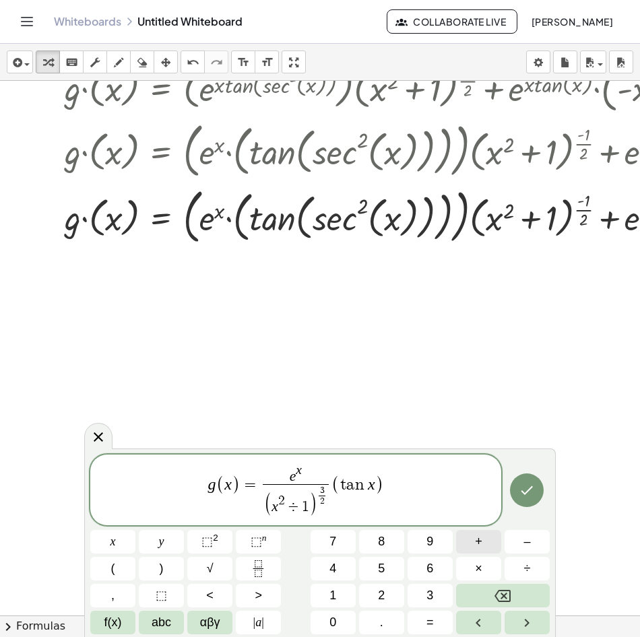
click at [488, 543] on button "+" at bounding box center [478, 542] width 45 height 24
click at [127, 625] on button "f(x)" at bounding box center [112, 623] width 45 height 24
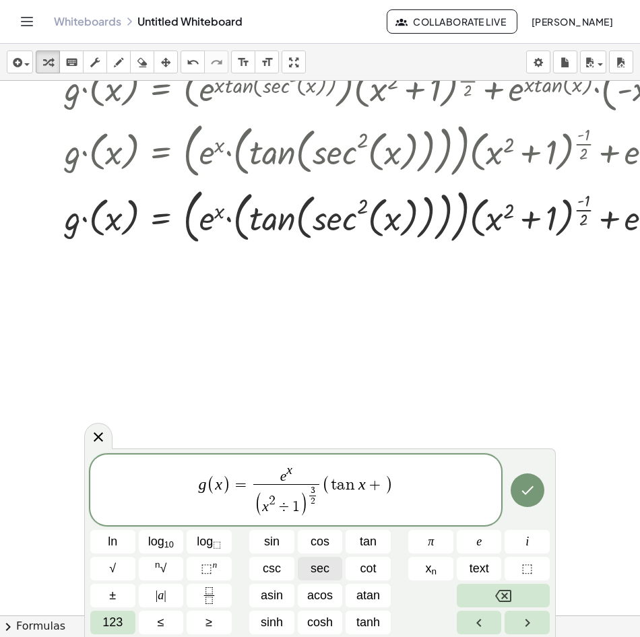
click at [319, 576] on span "sec" at bounding box center [320, 569] width 19 height 18
click at [109, 624] on span "123" at bounding box center [112, 623] width 20 height 18
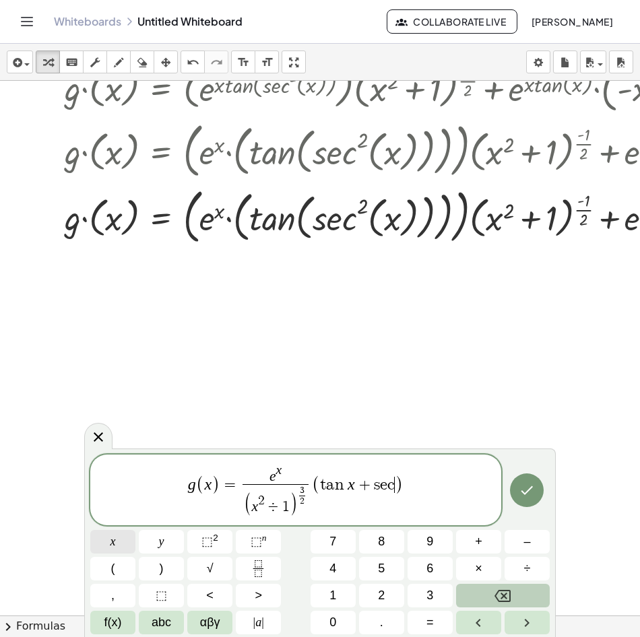
click at [125, 546] on button "x" at bounding box center [112, 542] width 45 height 24
click at [220, 543] on button "⬚ 2" at bounding box center [209, 542] width 45 height 24
click at [496, 598] on icon "Backspace" at bounding box center [502, 596] width 16 height 16
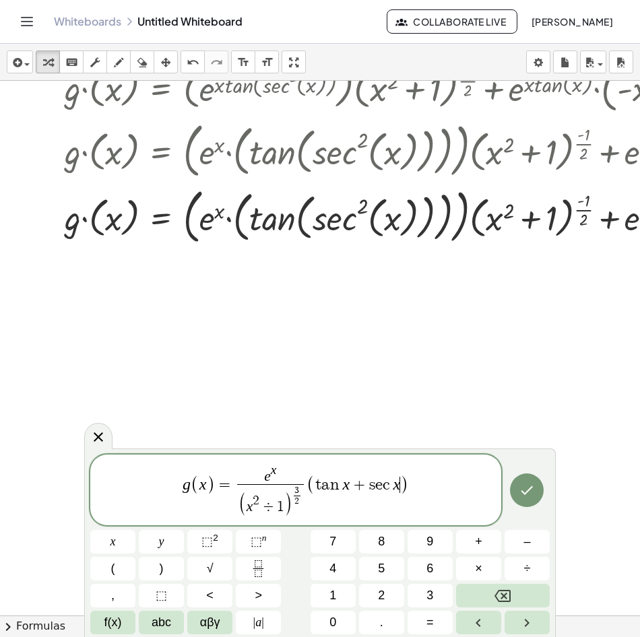
click at [389, 484] on var "c" at bounding box center [388, 485] width 11 height 16
click at [385, 488] on var "c" at bounding box center [388, 485] width 11 height 16
click at [386, 487] on var "c" at bounding box center [388, 485] width 11 height 16
click at [388, 484] on var "c" at bounding box center [388, 485] width 11 height 16
click at [204, 534] on span "⬚ 2" at bounding box center [209, 542] width 17 height 18
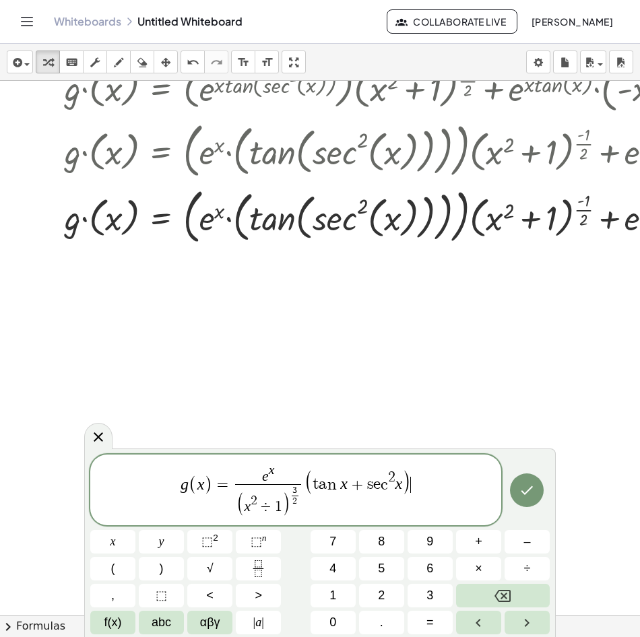
click at [427, 480] on span "g ( x ) = e x ( x 2 ÷ 1 ) 3 2 ​ ​ ( t a n x + s e c 2 x ) ​" at bounding box center [295, 491] width 411 height 57
click at [127, 567] on button "(" at bounding box center [112, 569] width 45 height 24
click at [120, 547] on button "x" at bounding box center [112, 542] width 45 height 24
click at [226, 542] on button "⬚ 2" at bounding box center [209, 542] width 45 height 24
click at [481, 548] on span "+" at bounding box center [478, 542] width 7 height 18
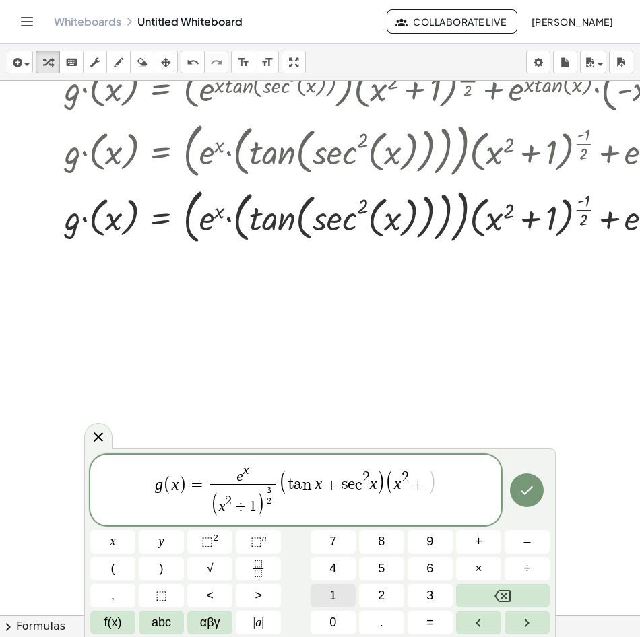
click at [324, 591] on button "1" at bounding box center [333, 596] width 45 height 24
click at [175, 567] on button ")" at bounding box center [161, 569] width 45 height 24
click at [533, 540] on button "–" at bounding box center [527, 542] width 45 height 24
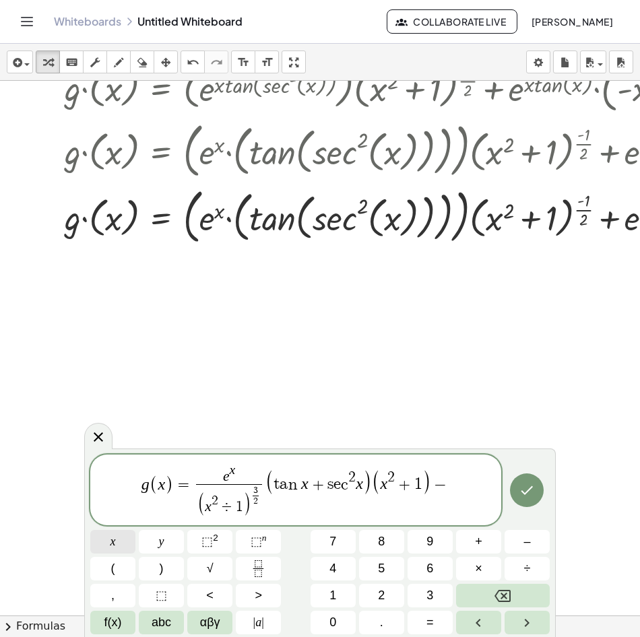
click at [112, 544] on span "x" at bounding box center [112, 542] width 5 height 18
click at [123, 626] on button "f(x)" at bounding box center [112, 623] width 45 height 24
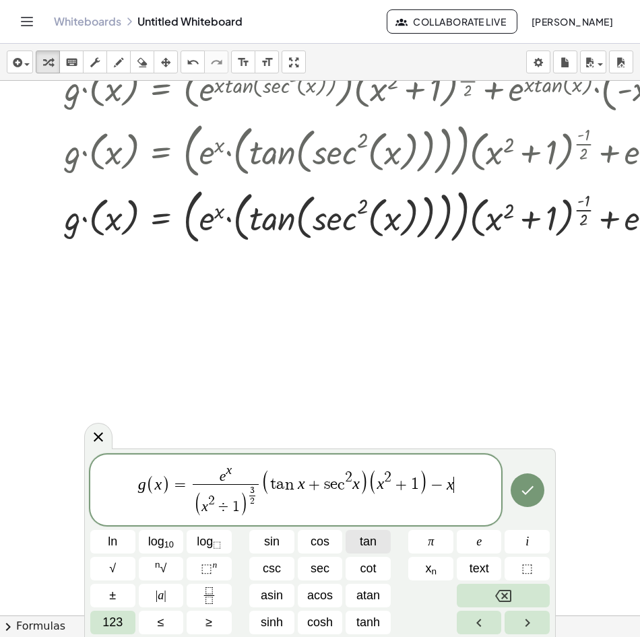
click at [369, 544] on span "tan" at bounding box center [368, 542] width 17 height 18
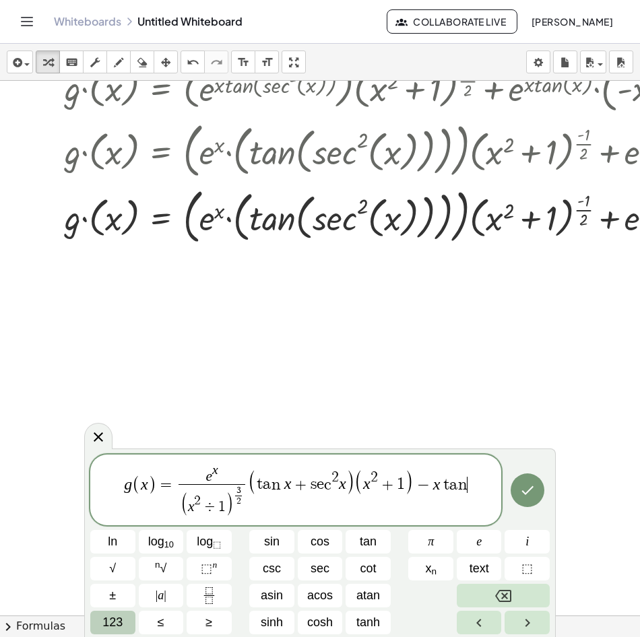
click at [116, 620] on span "123" at bounding box center [112, 623] width 20 height 18
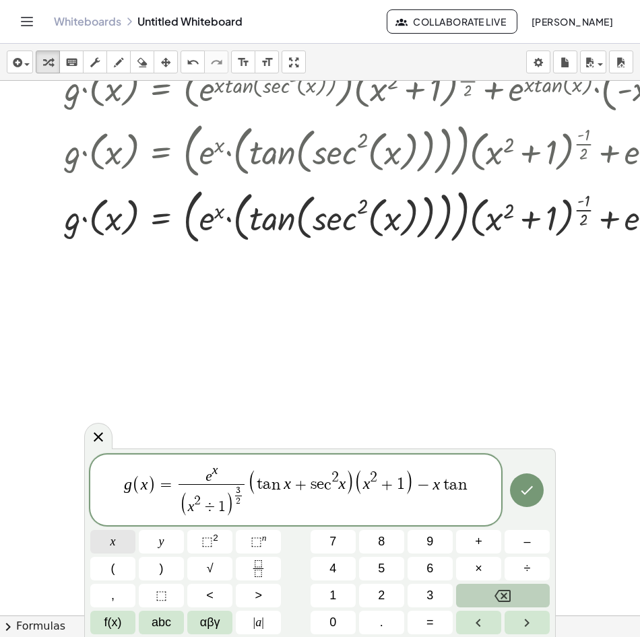
click at [125, 546] on button "x" at bounding box center [112, 542] width 45 height 24
click at [242, 482] on span "g ( x ) = e x ( x 2 ÷ 1 ) 3 2 ​ ​ ( t a n x + s e c 2 x ) ( x 2 + 1 ) − x t a n…" at bounding box center [295, 491] width 411 height 57
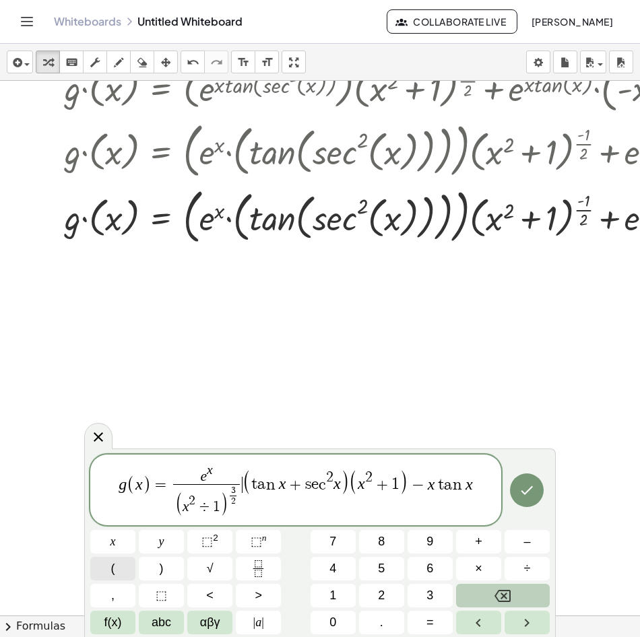
click at [125, 565] on button "(" at bounding box center [112, 569] width 45 height 24
click at [472, 484] on span "( ( t a n x + s e c 2 x ) ( x 2 + 1 ) − x t a n x ​ )" at bounding box center [357, 482] width 247 height 28
click at [482, 486] on span "g ( x ) = e x ( x 2 ÷ 1 ) 3 2 ​ ​ ( ( t a n x + s e c 2 x ) ( x 2 + 1 ) − x t a…" at bounding box center [295, 491] width 411 height 57
click at [163, 576] on span ")" at bounding box center [162, 569] width 4 height 18
click at [528, 490] on icon "Done" at bounding box center [527, 490] width 12 height 9
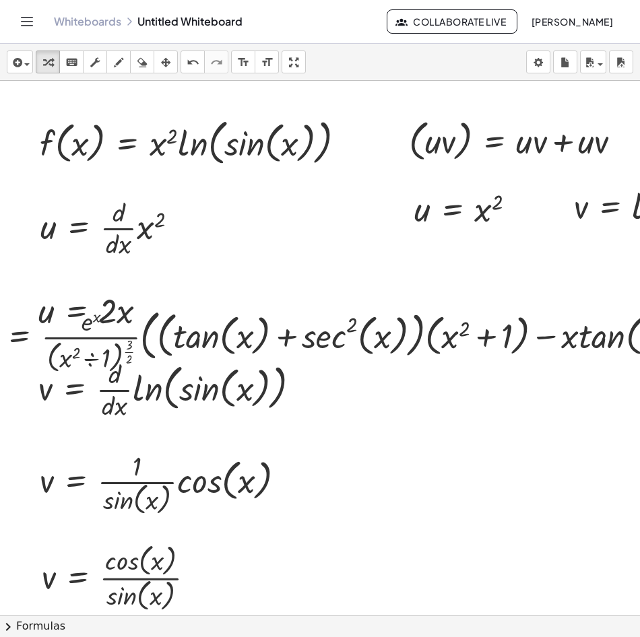
scroll to position [0, 0]
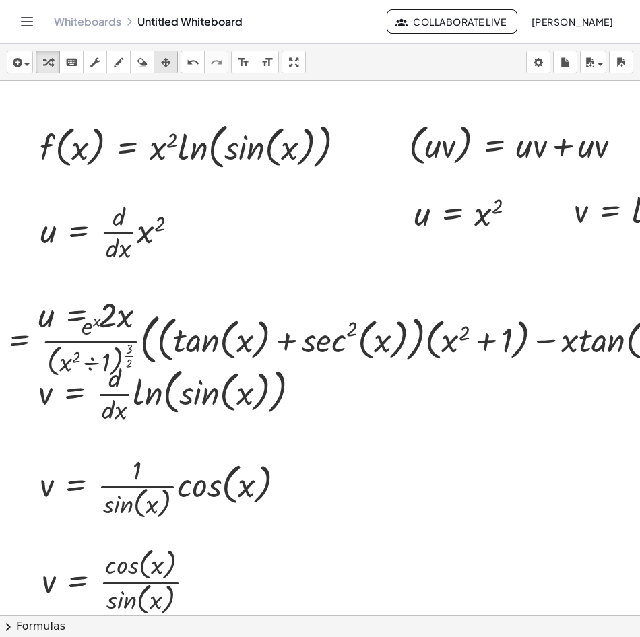
click at [164, 65] on icon "button" at bounding box center [165, 63] width 9 height 16
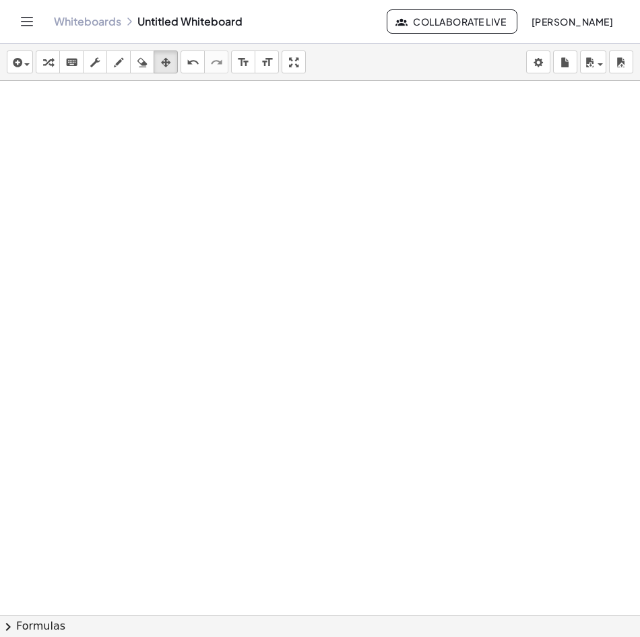
drag, startPoint x: 186, startPoint y: 337, endPoint x: 234, endPoint y: 292, distance: 66.2
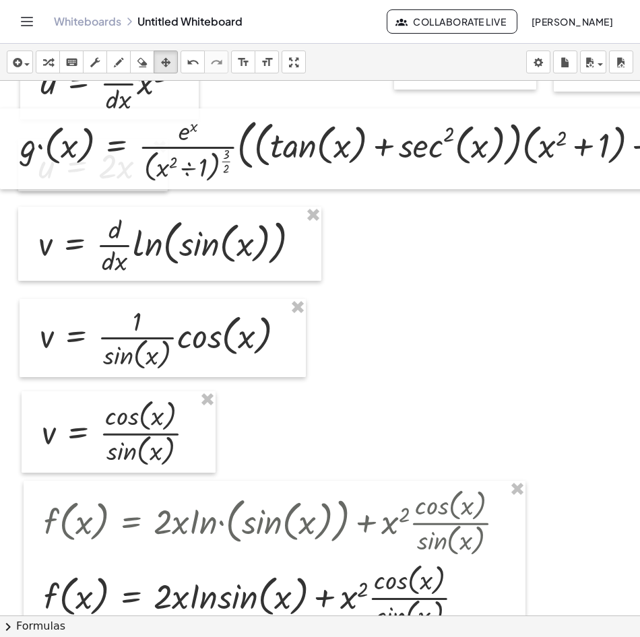
scroll to position [14, 0]
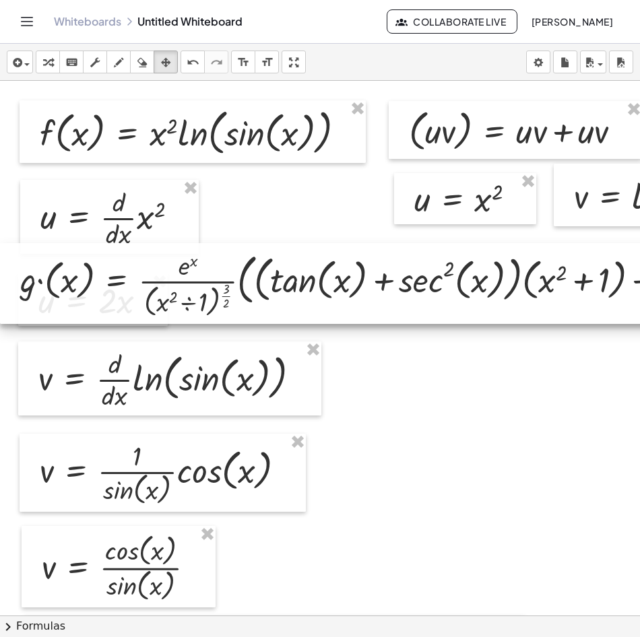
drag, startPoint x: 279, startPoint y: 300, endPoint x: 292, endPoint y: 454, distance: 154.9
click at [292, 324] on div at bounding box center [412, 283] width 824 height 81
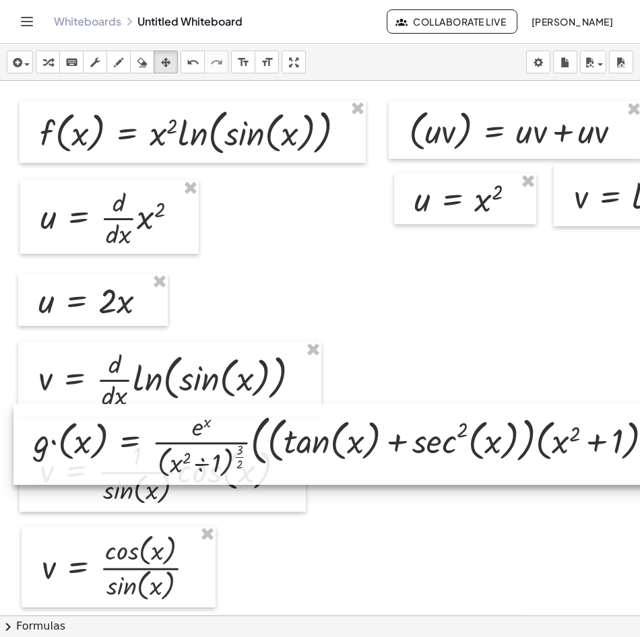
scroll to position [149, 0]
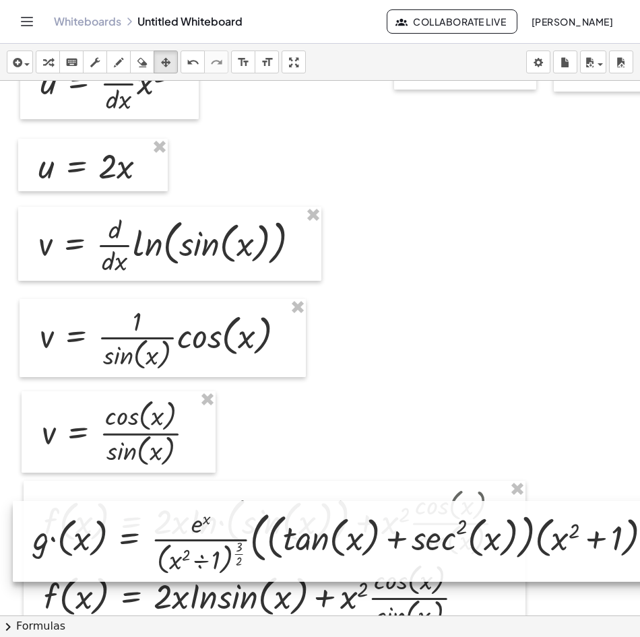
drag, startPoint x: 299, startPoint y: 300, endPoint x: 298, endPoint y: 532, distance: 231.7
click at [298, 532] on div at bounding box center [425, 541] width 824 height 81
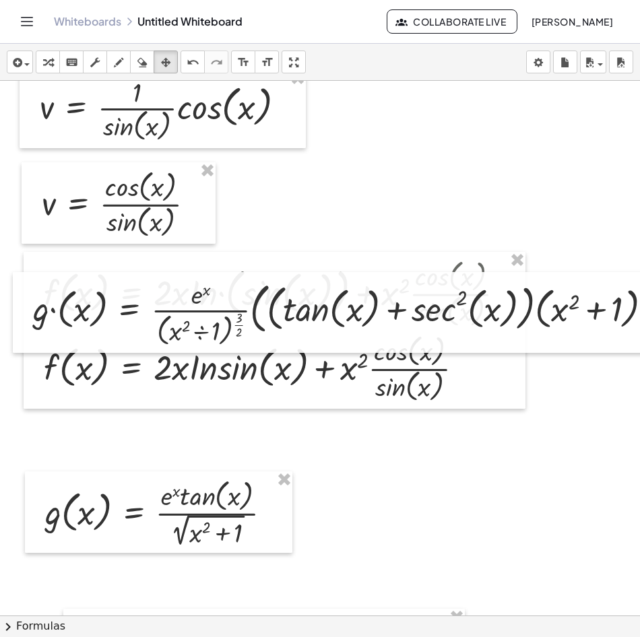
scroll to position [418, 0]
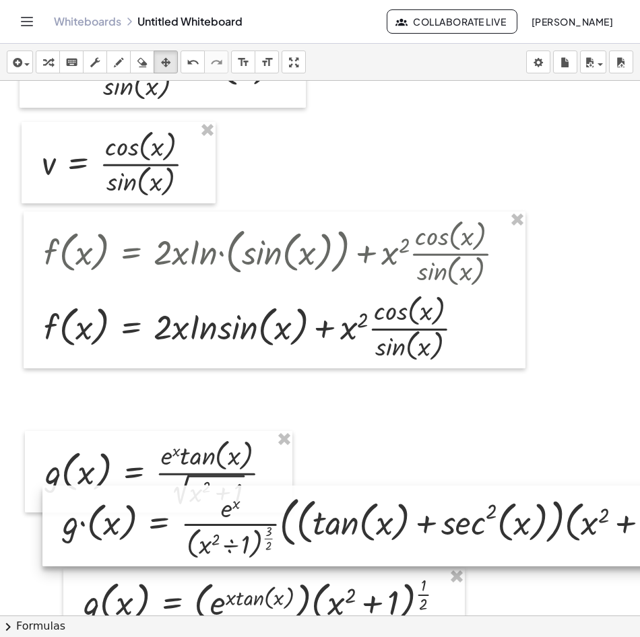
drag, startPoint x: 298, startPoint y: 267, endPoint x: 328, endPoint y: 518, distance: 252.4
click at [328, 518] on div at bounding box center [454, 526] width 824 height 81
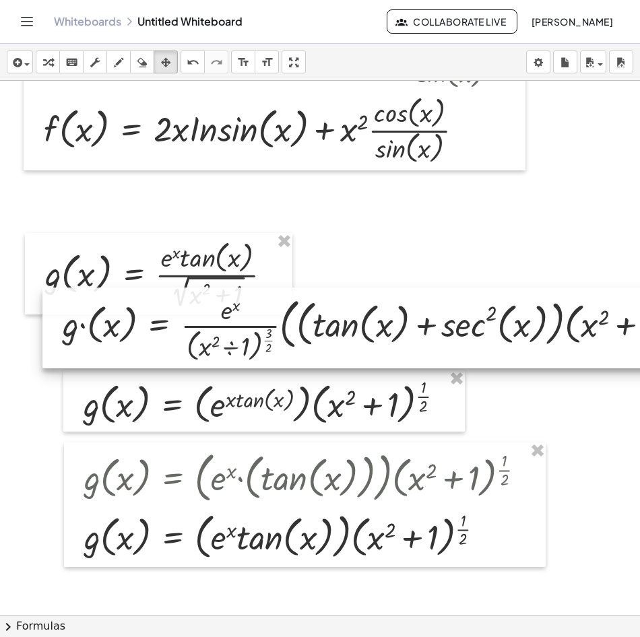
scroll to position [688, 0]
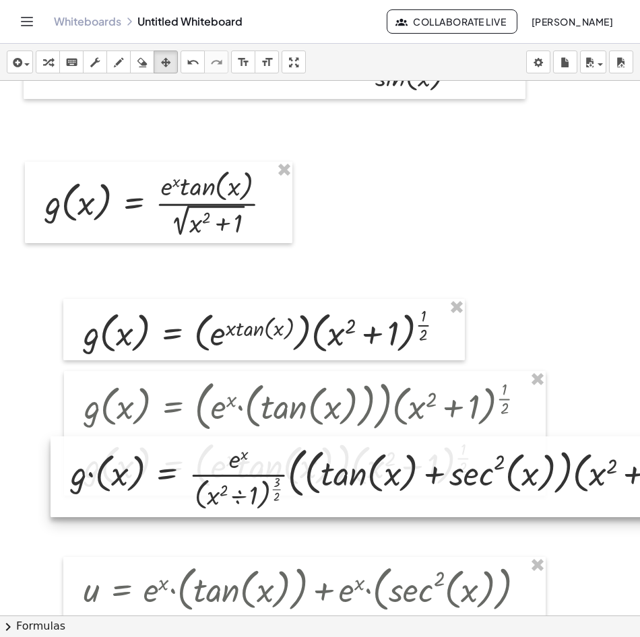
drag, startPoint x: 284, startPoint y: 257, endPoint x: 287, endPoint y: 488, distance: 231.8
click at [287, 488] on div at bounding box center [463, 477] width 824 height 81
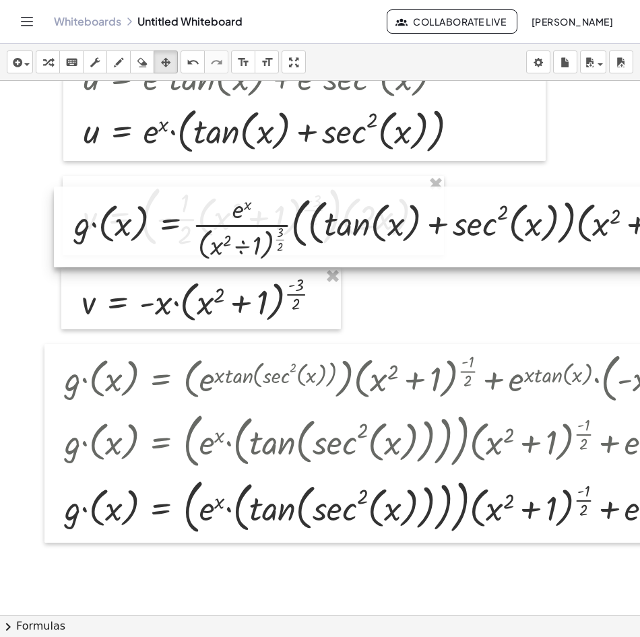
scroll to position [1429, 0]
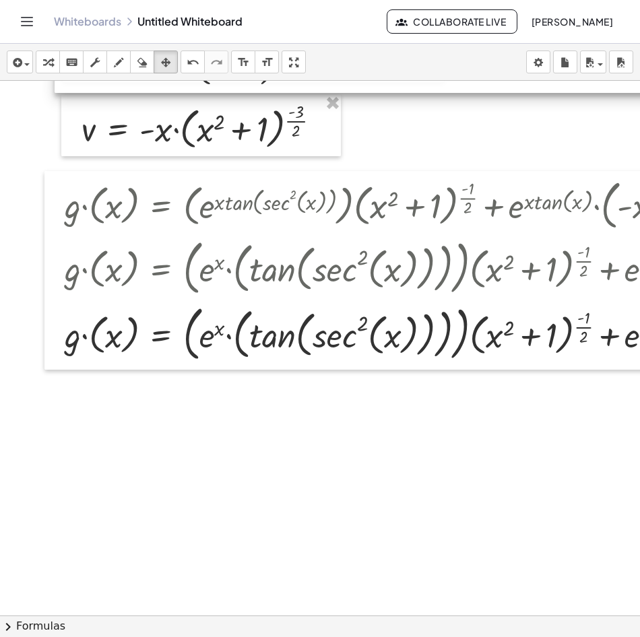
drag, startPoint x: 271, startPoint y: 158, endPoint x: 277, endPoint y: 438, distance: 280.3
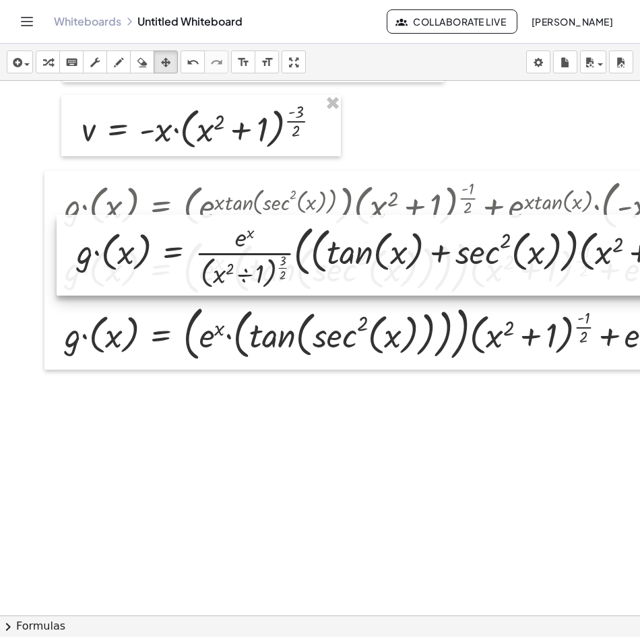
drag, startPoint x: 251, startPoint y: 249, endPoint x: 236, endPoint y: 442, distance: 193.2
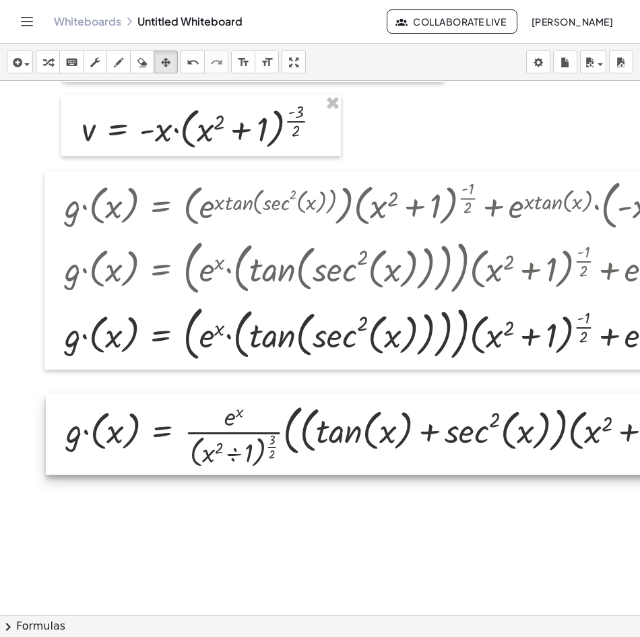
drag, startPoint x: 178, startPoint y: 237, endPoint x: 184, endPoint y: 432, distance: 195.4
click at [184, 432] on div at bounding box center [458, 434] width 824 height 81
click at [196, 443] on div at bounding box center [458, 434] width 824 height 81
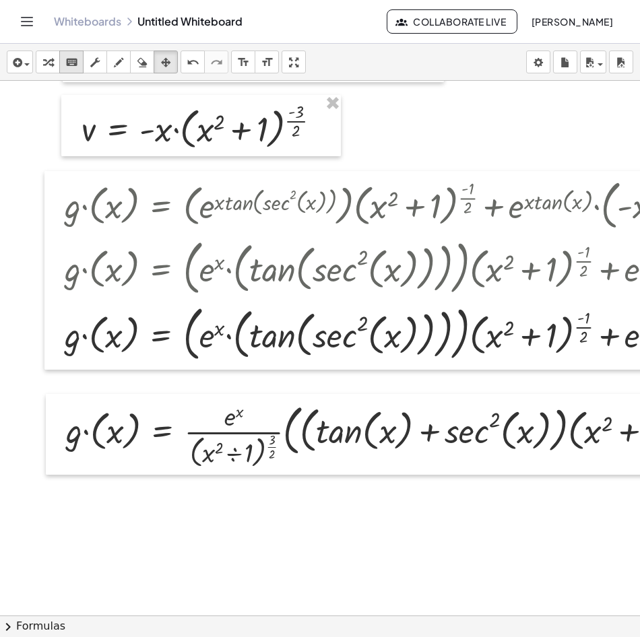
click at [75, 59] on icon "keyboard" at bounding box center [71, 63] width 13 height 16
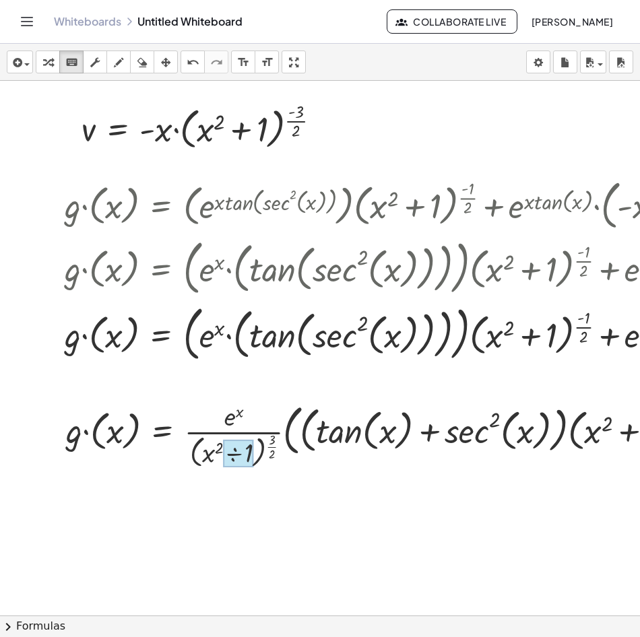
click at [229, 457] on div at bounding box center [239, 454] width 30 height 28
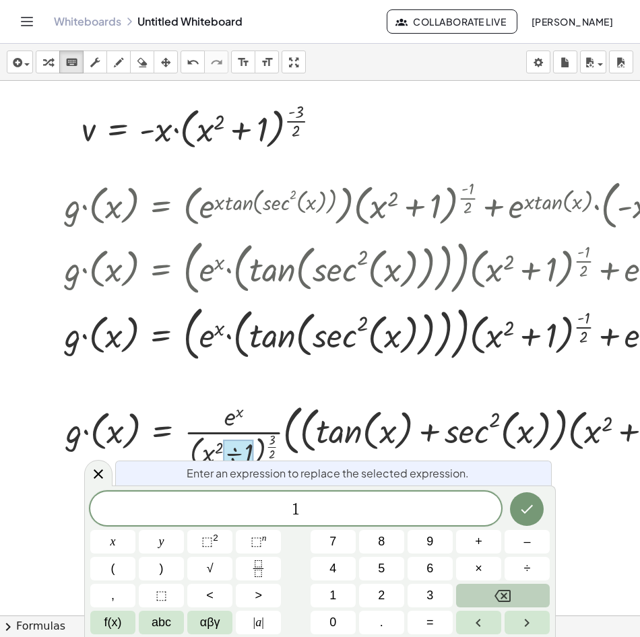
click at [233, 449] on div at bounding box center [239, 454] width 30 height 28
drag, startPoint x: 212, startPoint y: 451, endPoint x: 226, endPoint y: 451, distance: 14.1
click at [213, 451] on div at bounding box center [462, 434] width 807 height 74
click at [71, 62] on icon "keyboard" at bounding box center [71, 63] width 13 height 16
click at [97, 476] on icon at bounding box center [98, 474] width 9 height 9
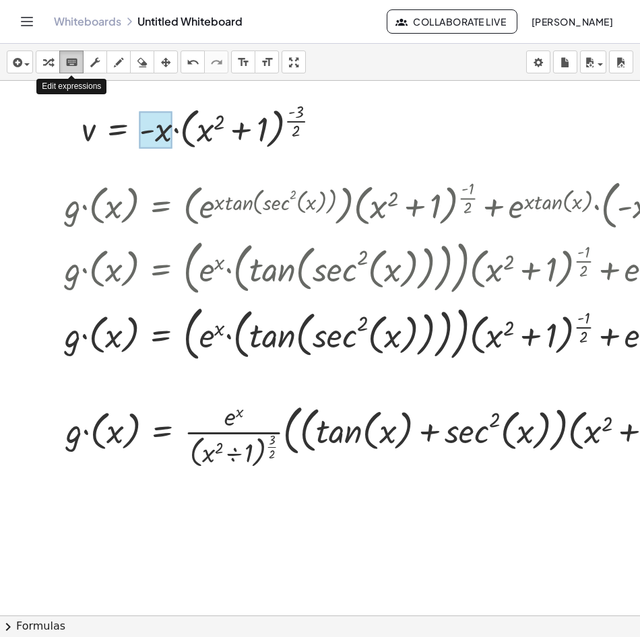
click at [75, 65] on icon "keyboard" at bounding box center [71, 63] width 13 height 16
click at [201, 456] on div at bounding box center [462, 434] width 807 height 74
click at [162, 436] on div "· g · ( x ) = · · e x · ( · x 2 ÷ 1 ) ( · 3 · 2 ) · ( + · ( + tan ( , x ) + sec…" at bounding box center [162, 436] width 0 height 0
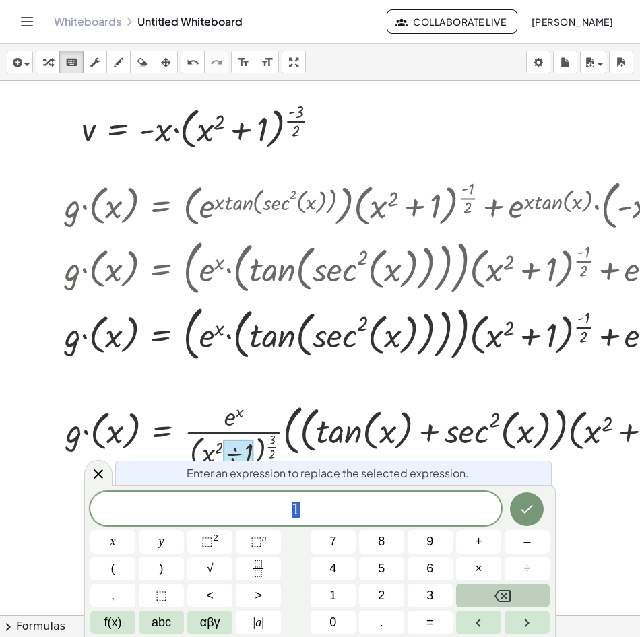
click at [253, 461] on div "Enter an expression to replace the selected expression." at bounding box center [333, 473] width 437 height 25
drag, startPoint x: 239, startPoint y: 455, endPoint x: 225, endPoint y: 457, distance: 14.3
click at [225, 457] on div at bounding box center [239, 454] width 30 height 28
click at [527, 567] on span "÷" at bounding box center [527, 569] width 7 height 18
click at [507, 595] on icon "Backspace" at bounding box center [502, 596] width 16 height 16
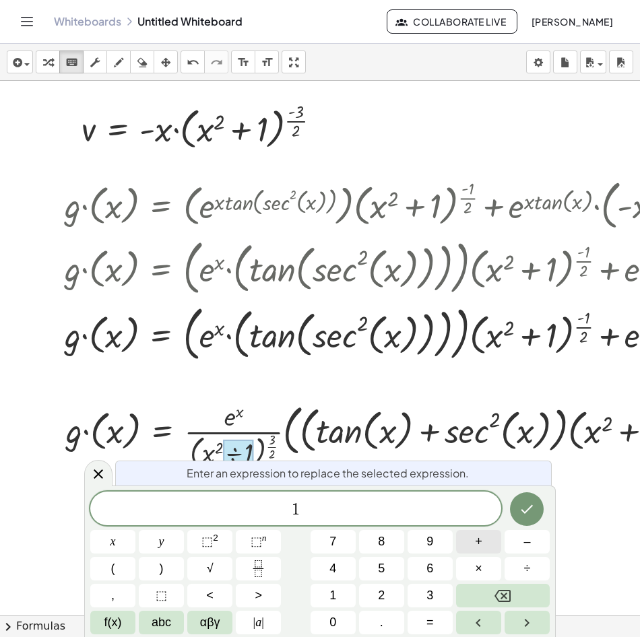
click at [484, 549] on button "+" at bounding box center [478, 542] width 45 height 24
click at [527, 507] on icon "Done" at bounding box center [527, 509] width 16 height 16
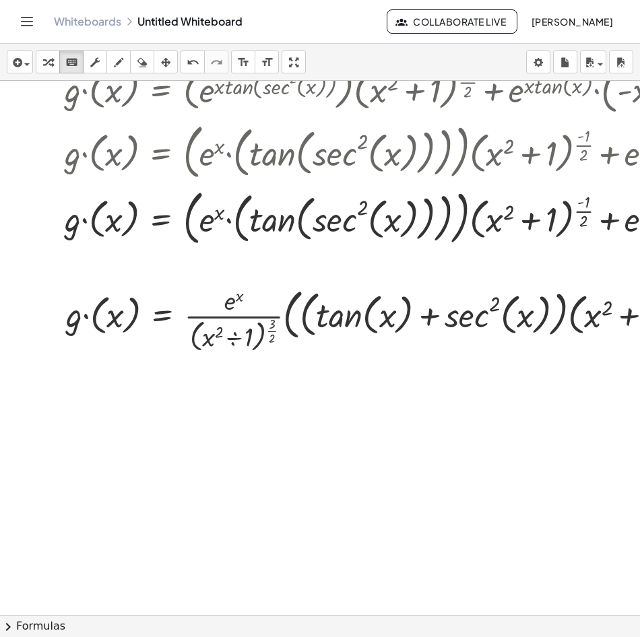
scroll to position [1549, 0]
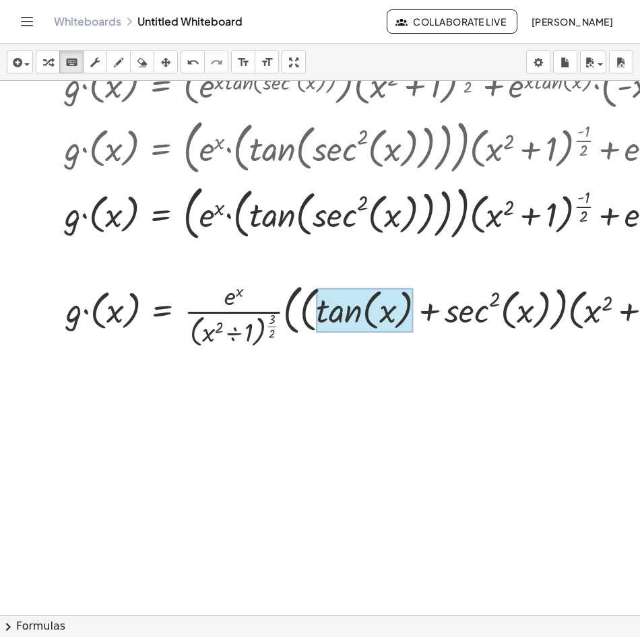
click at [330, 319] on div at bounding box center [365, 310] width 98 height 44
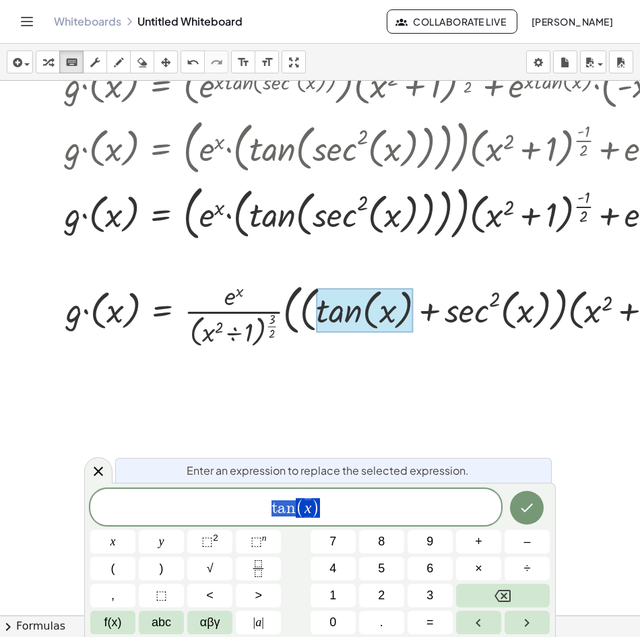
click at [232, 339] on div at bounding box center [462, 314] width 807 height 74
click at [258, 322] on div at bounding box center [462, 314] width 807 height 74
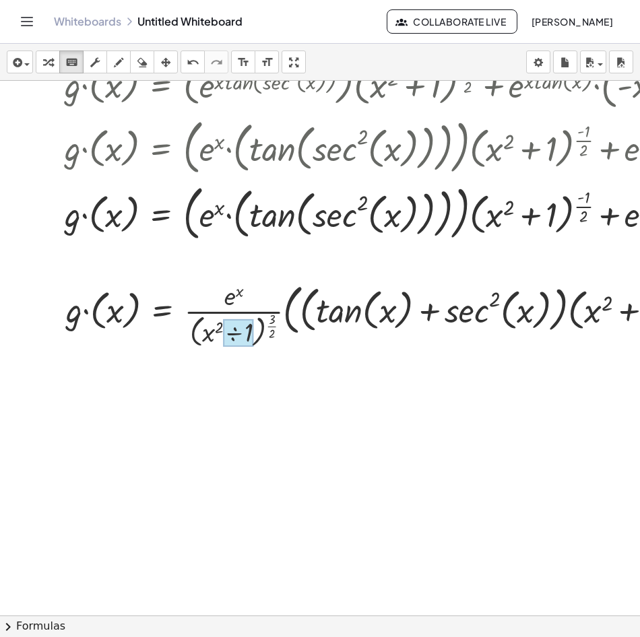
click at [232, 335] on div at bounding box center [239, 333] width 30 height 28
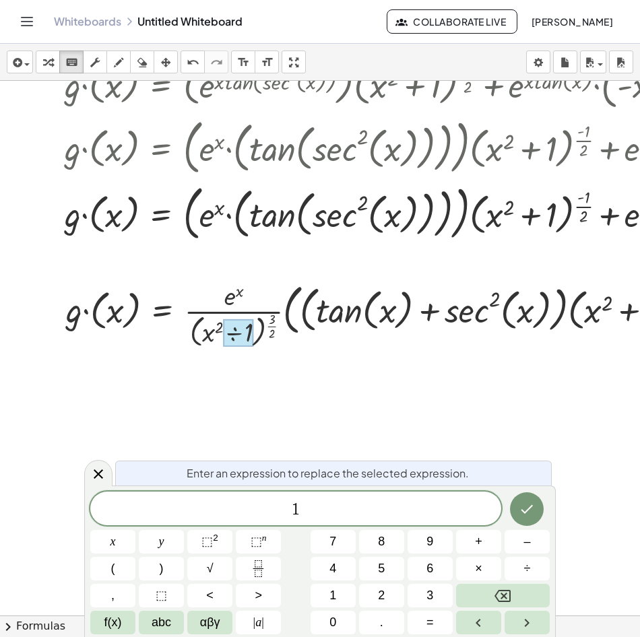
click at [224, 335] on div at bounding box center [239, 333] width 30 height 28
click at [280, 506] on span "1" at bounding box center [295, 510] width 411 height 19
click at [479, 543] on span "+" at bounding box center [478, 542] width 7 height 18
click at [519, 515] on icon "Done" at bounding box center [527, 509] width 16 height 16
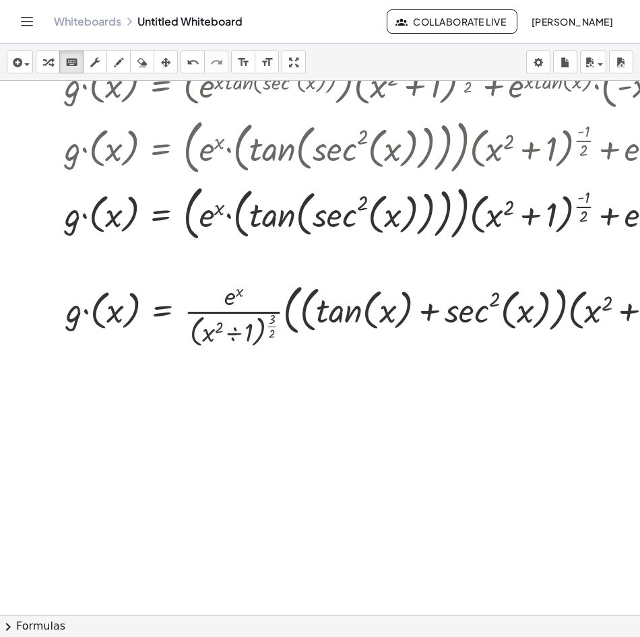
drag, startPoint x: 257, startPoint y: 355, endPoint x: 259, endPoint y: 342, distance: 13.1
click at [259, 335] on div at bounding box center [462, 314] width 807 height 74
click at [232, 335] on div at bounding box center [239, 333] width 30 height 28
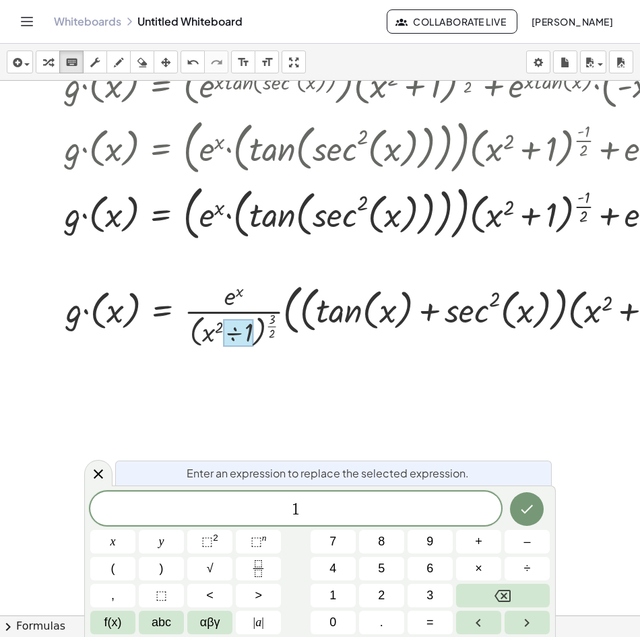
click at [232, 335] on div at bounding box center [239, 333] width 30 height 28
drag, startPoint x: 251, startPoint y: 335, endPoint x: 232, endPoint y: 335, distance: 18.2
click at [232, 335] on div at bounding box center [239, 333] width 30 height 28
drag, startPoint x: 232, startPoint y: 335, endPoint x: 238, endPoint y: 340, distance: 8.1
click at [238, 340] on div at bounding box center [239, 333] width 30 height 28
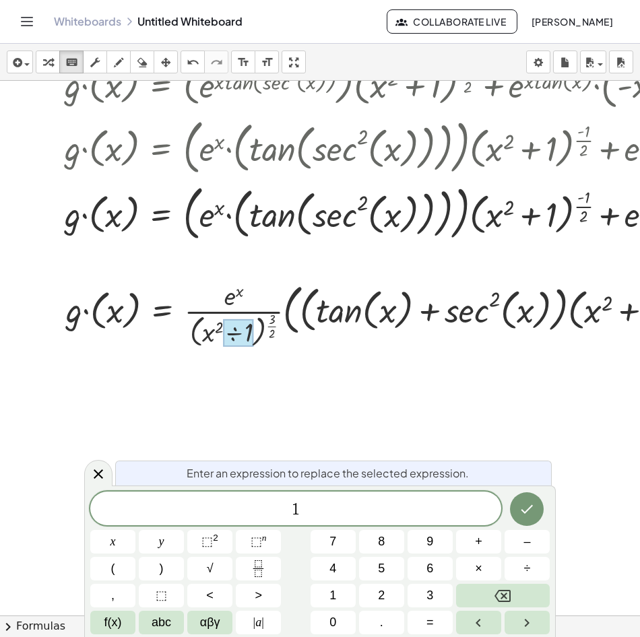
drag, startPoint x: 238, startPoint y: 340, endPoint x: 230, endPoint y: 329, distance: 13.5
click at [230, 329] on div at bounding box center [239, 333] width 30 height 28
click at [217, 329] on div at bounding box center [462, 314] width 807 height 74
click at [206, 336] on div at bounding box center [462, 314] width 807 height 74
drag, startPoint x: 208, startPoint y: 336, endPoint x: 260, endPoint y: 336, distance: 51.9
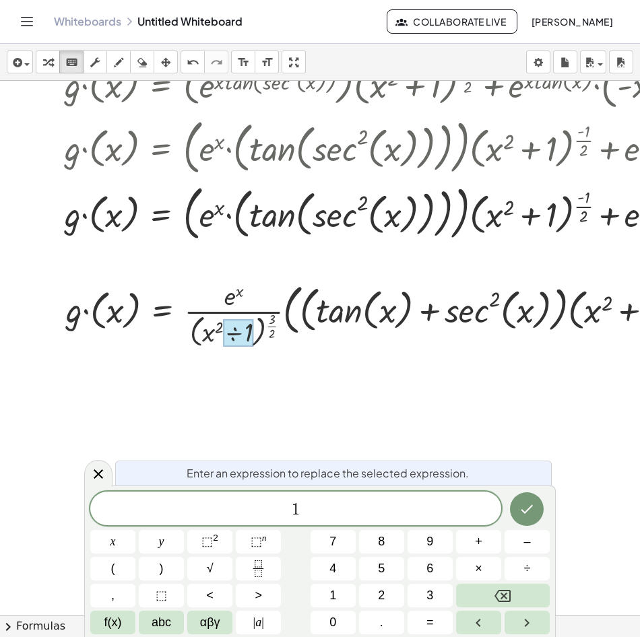
click at [259, 336] on div at bounding box center [462, 314] width 807 height 74
drag, startPoint x: 265, startPoint y: 333, endPoint x: 253, endPoint y: 325, distance: 14.8
click at [255, 329] on div at bounding box center [462, 314] width 807 height 74
drag, startPoint x: 232, startPoint y: 317, endPoint x: 218, endPoint y: 334, distance: 22.5
click at [162, 315] on div "· g · ( x ) = · · e x · ( · x 2 ÷ 1 ) ( · 3 · 2 ) · ( + · ( + tan ( , x ) + sec…" at bounding box center [162, 315] width 0 height 0
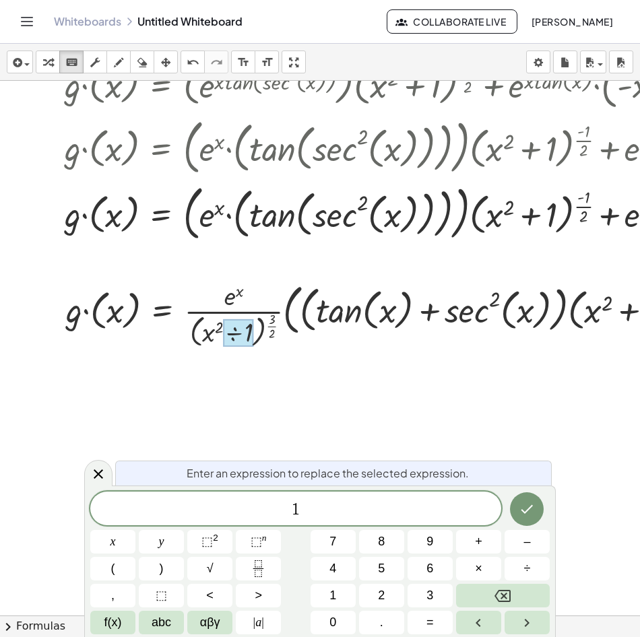
drag, startPoint x: 191, startPoint y: 342, endPoint x: 212, endPoint y: 342, distance: 20.9
click at [192, 342] on div at bounding box center [462, 314] width 807 height 74
click at [71, 68] on icon "keyboard" at bounding box center [71, 63] width 13 height 16
click at [73, 59] on icon "keyboard" at bounding box center [71, 63] width 13 height 16
click at [22, 63] on span "button" at bounding box center [23, 63] width 3 height 9
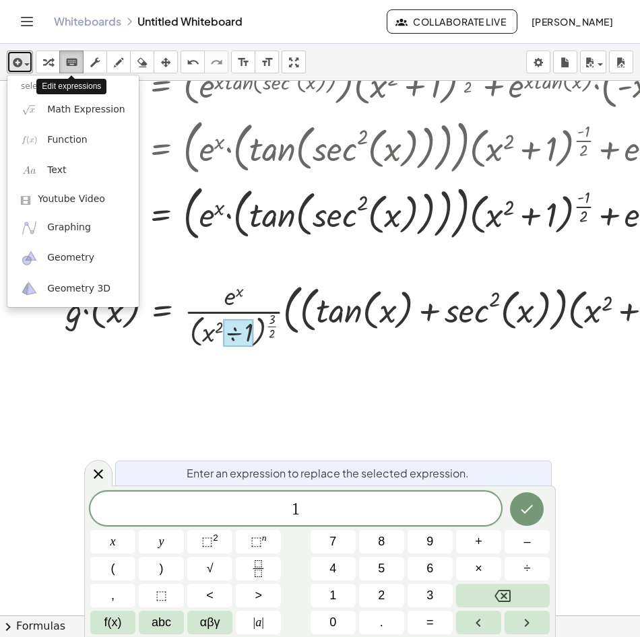
click at [79, 59] on div "keyboard" at bounding box center [72, 62] width 18 height 16
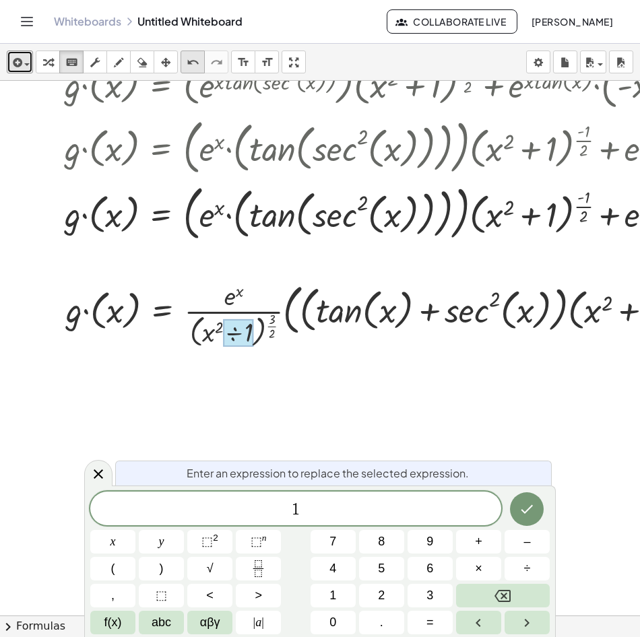
click at [196, 70] on icon "undo" at bounding box center [193, 63] width 13 height 16
click at [96, 66] on icon "button" at bounding box center [94, 63] width 9 height 16
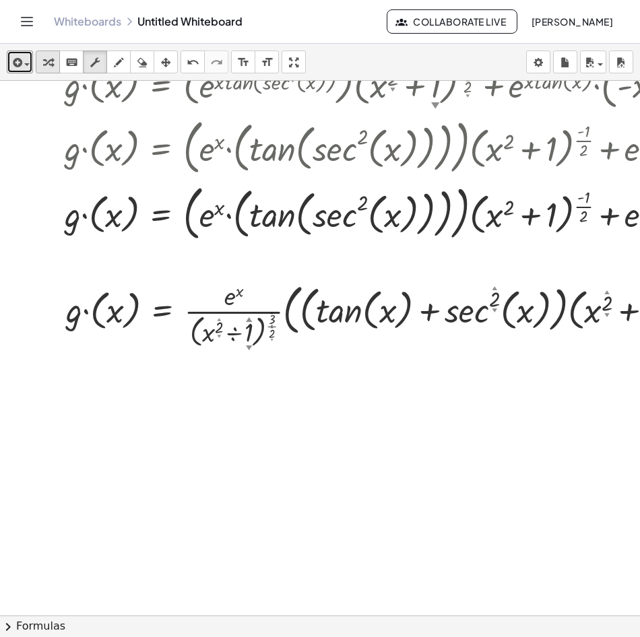
click at [58, 62] on button "transform" at bounding box center [48, 62] width 24 height 23
click at [71, 62] on icon "keyboard" at bounding box center [71, 63] width 13 height 16
click at [256, 340] on div at bounding box center [462, 314] width 807 height 74
click at [222, 340] on div at bounding box center [213, 333] width 22 height 30
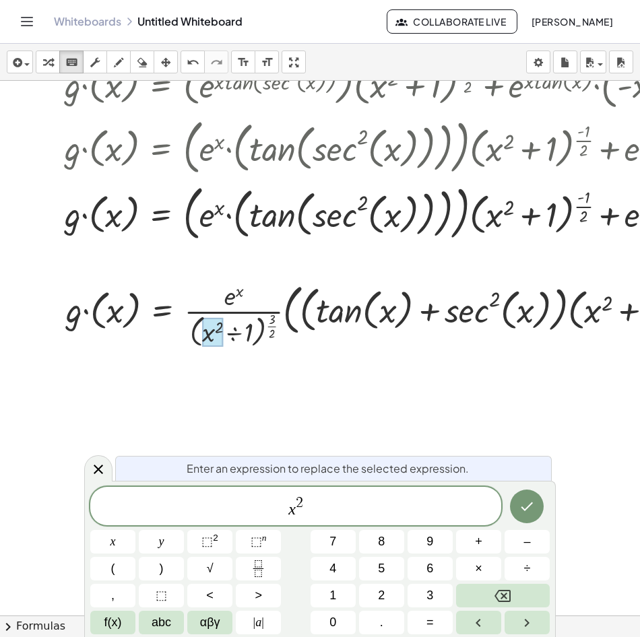
click at [244, 340] on div at bounding box center [462, 314] width 807 height 74
click at [231, 333] on div at bounding box center [462, 314] width 807 height 74
click at [125, 539] on button "x" at bounding box center [112, 542] width 45 height 24
drag, startPoint x: 380, startPoint y: 496, endPoint x: 168, endPoint y: 523, distance: 213.8
click at [168, 523] on div "*** x 2" at bounding box center [295, 506] width 411 height 38
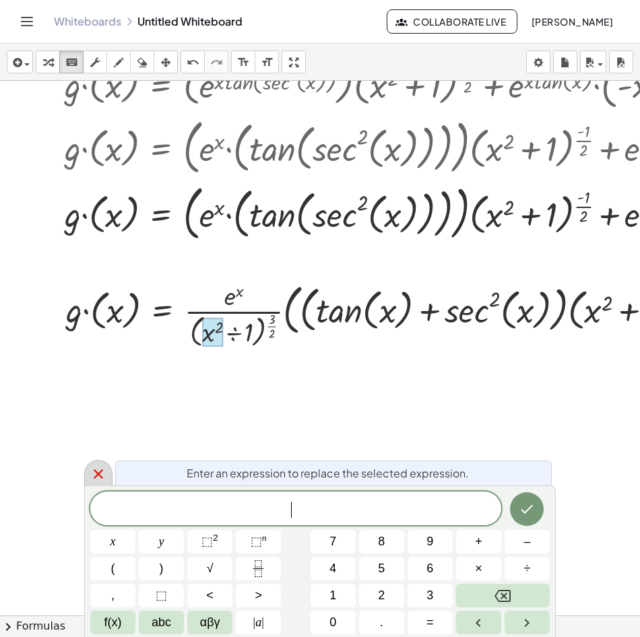
click at [98, 475] on icon at bounding box center [98, 474] width 9 height 9
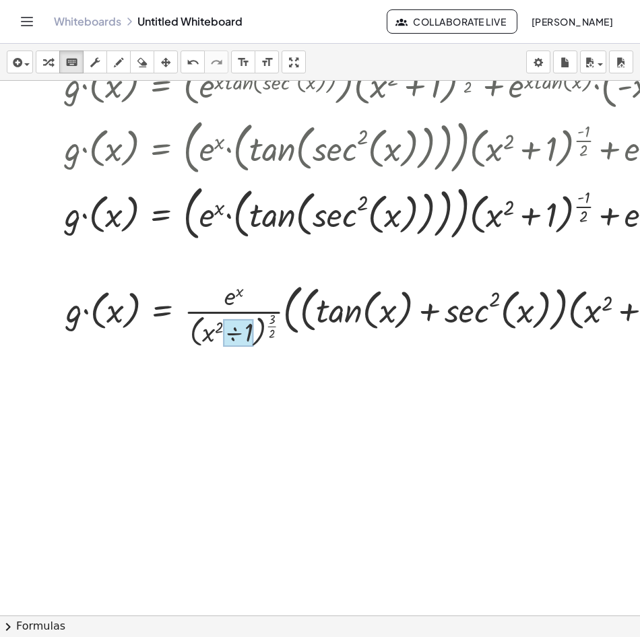
click at [239, 340] on div at bounding box center [239, 333] width 30 height 28
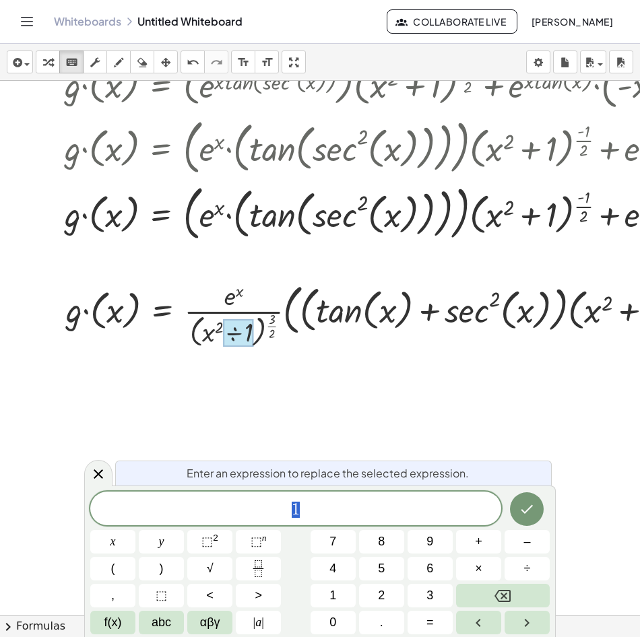
click at [239, 340] on div at bounding box center [239, 333] width 30 height 28
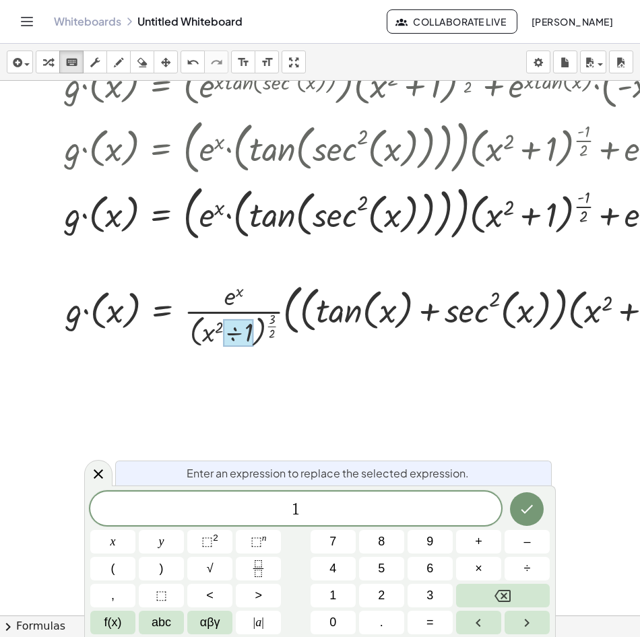
click at [239, 340] on div at bounding box center [239, 333] width 30 height 28
drag, startPoint x: 239, startPoint y: 340, endPoint x: 373, endPoint y: 322, distance: 135.2
click at [373, 322] on div at bounding box center [462, 314] width 807 height 74
click at [397, 298] on div at bounding box center [462, 314] width 807 height 74
drag, startPoint x: 115, startPoint y: 289, endPoint x: 131, endPoint y: 156, distance: 134.4
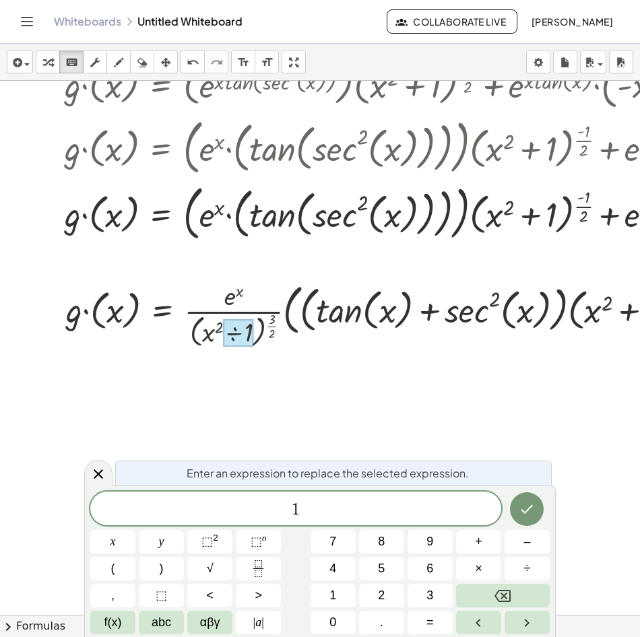
click at [117, 290] on div at bounding box center [462, 314] width 807 height 74
click at [177, 58] on button "arrange" at bounding box center [166, 62] width 24 height 23
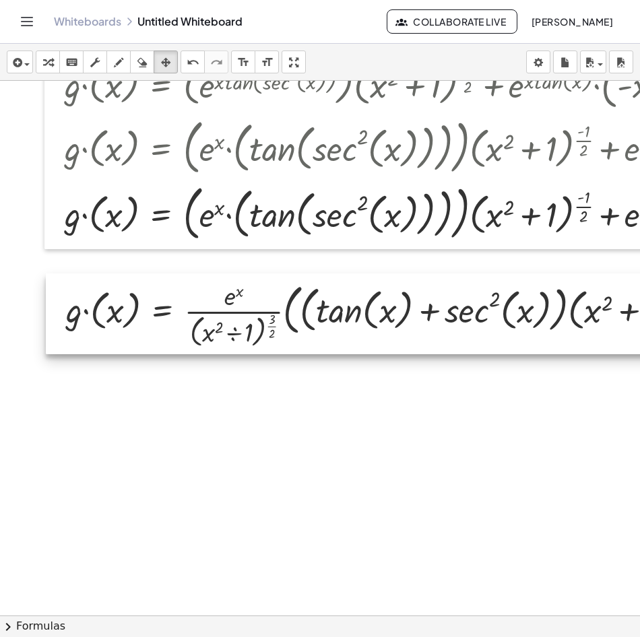
click at [251, 319] on div at bounding box center [458, 313] width 824 height 81
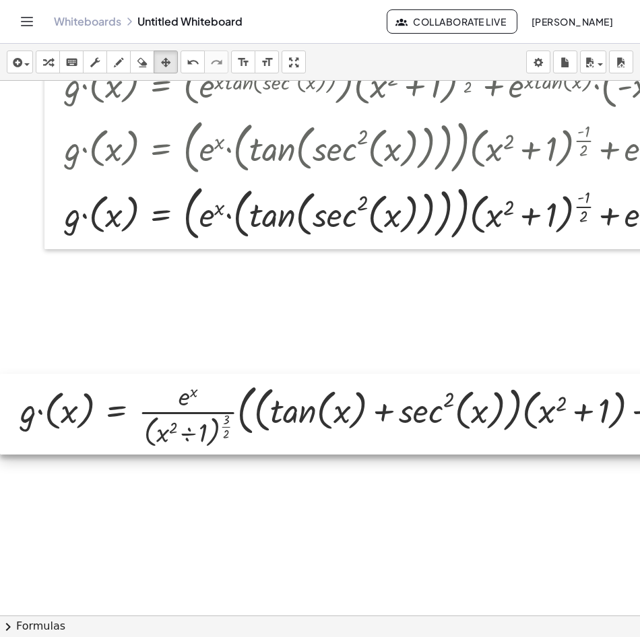
drag, startPoint x: 505, startPoint y: 339, endPoint x: 235, endPoint y: 441, distance: 288.3
click at [235, 441] on div at bounding box center [412, 414] width 824 height 81
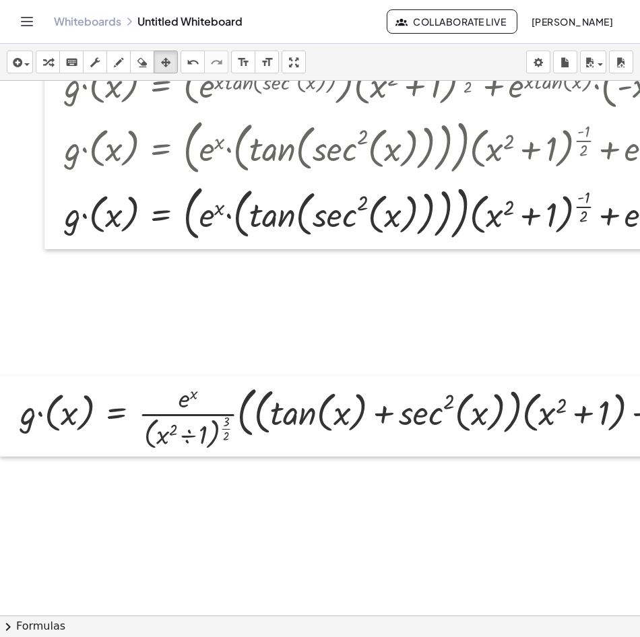
drag, startPoint x: 360, startPoint y: 604, endPoint x: 414, endPoint y: 616, distance: 55.1
click at [447, 613] on div "f ( , x ) = · x 2 · ln ( , sin ( , x ) ) ( · u · v ) = + · u · v + · u · v u = …" at bounding box center [320, 348] width 640 height 535
drag, startPoint x: 338, startPoint y: 604, endPoint x: 424, endPoint y: 604, distance: 85.6
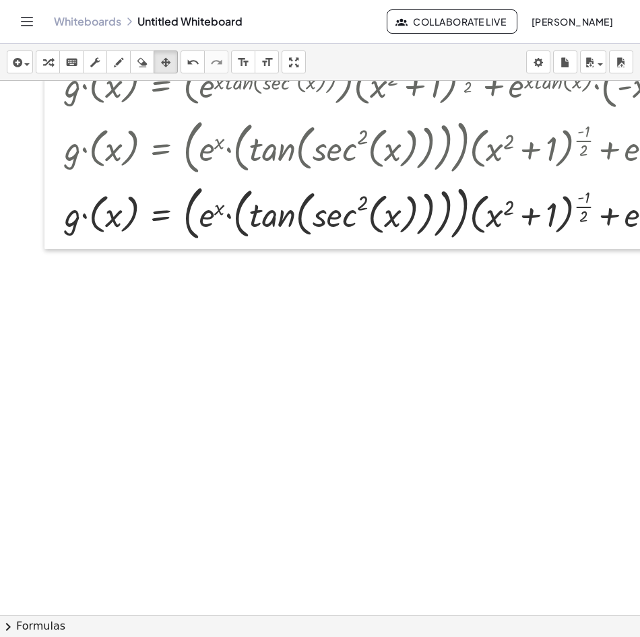
drag, startPoint x: 84, startPoint y: 554, endPoint x: 52, endPoint y: 472, distance: 88.9
click at [28, 23] on icon "Toggle navigation" at bounding box center [27, 21] width 16 height 16
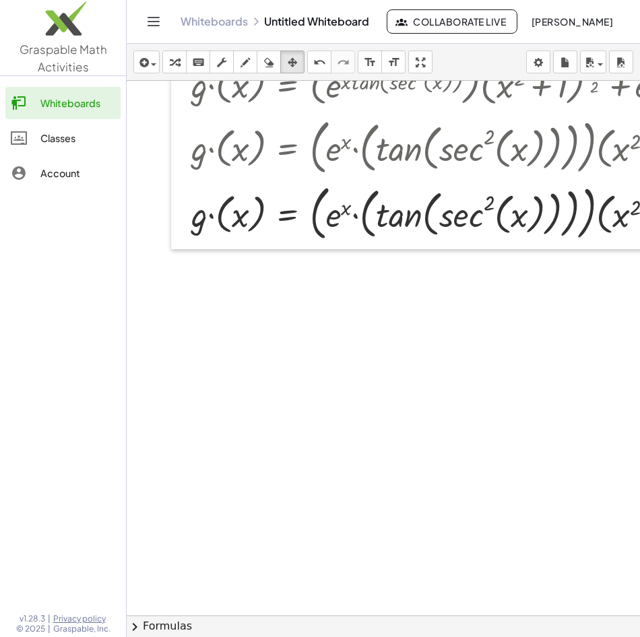
drag, startPoint x: 148, startPoint y: 24, endPoint x: 141, endPoint y: 28, distance: 7.9
click at [148, 24] on icon "Toggle navigation" at bounding box center [154, 21] width 16 height 16
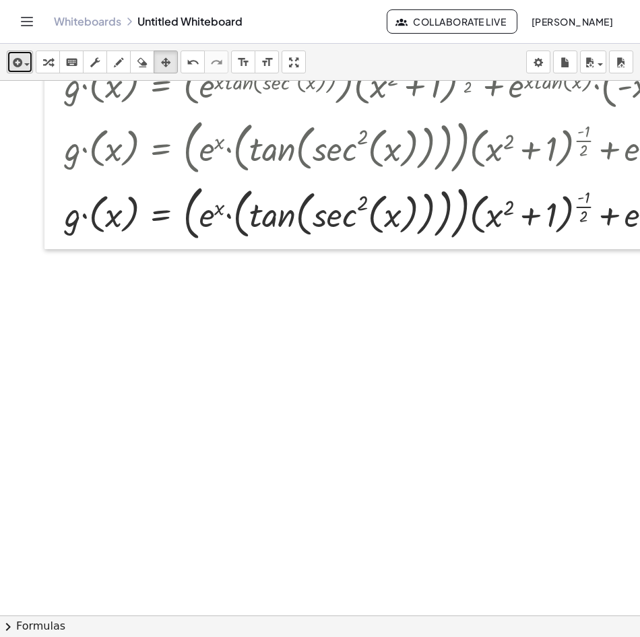
click at [28, 60] on div "button" at bounding box center [20, 62] width 20 height 16
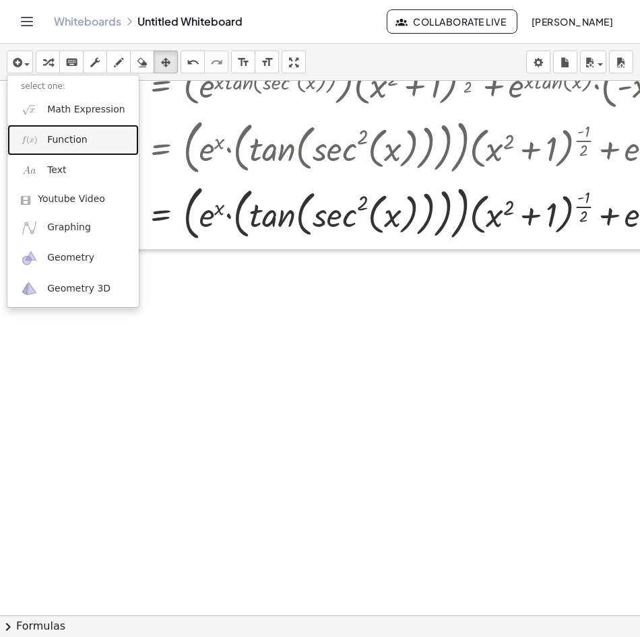
click at [90, 137] on link "Function" at bounding box center [72, 140] width 131 height 30
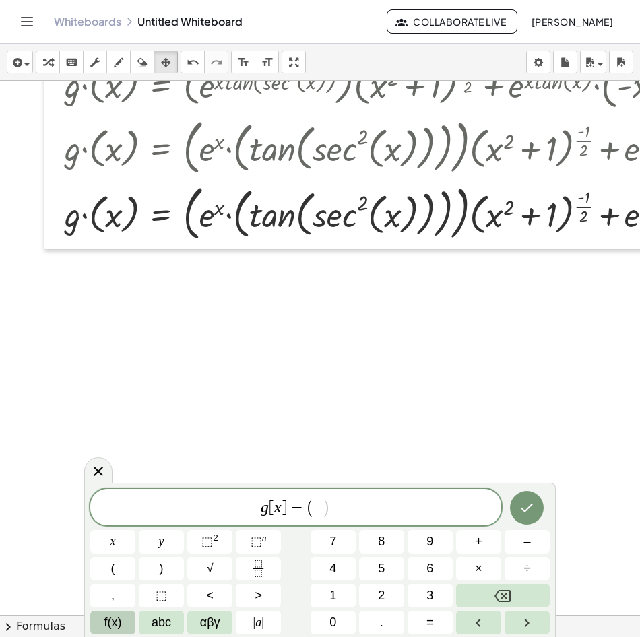
click at [105, 618] on span "f(x)" at bounding box center [113, 623] width 18 height 18
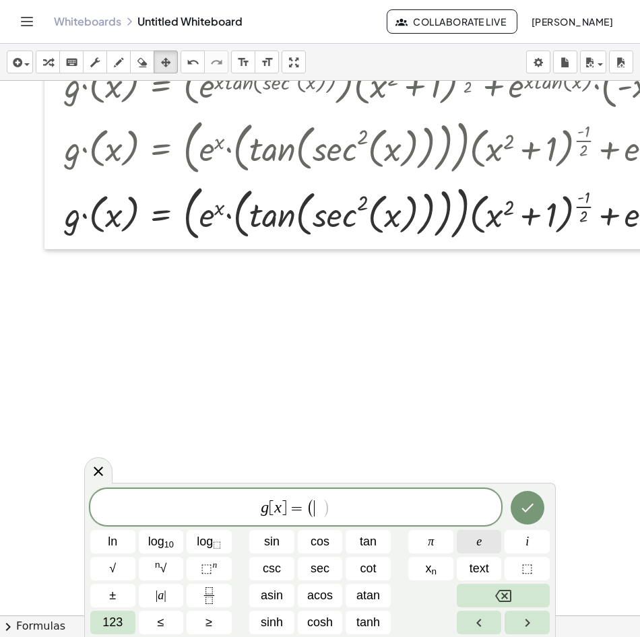
click at [482, 549] on button "e" at bounding box center [479, 542] width 45 height 24
click at [207, 567] on span "⬚" at bounding box center [206, 568] width 11 height 13
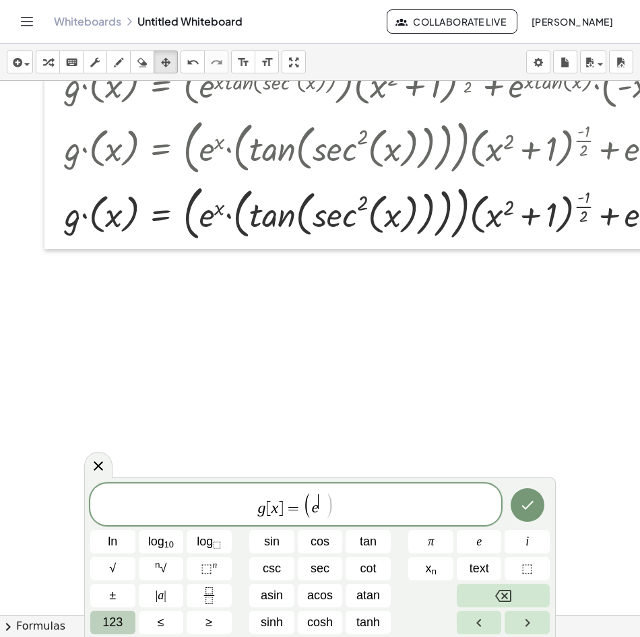
click at [118, 620] on span "123" at bounding box center [112, 623] width 20 height 18
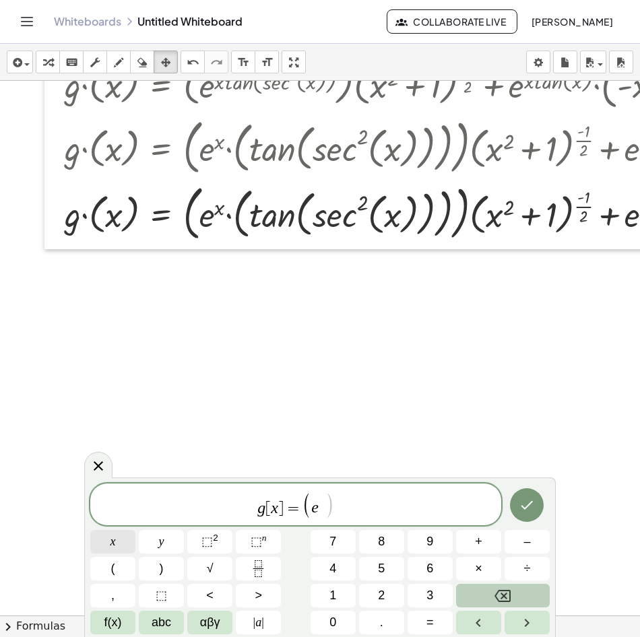
click at [117, 546] on button "x" at bounding box center [112, 542] width 45 height 24
click at [128, 567] on button "(" at bounding box center [112, 569] width 45 height 24
click at [113, 573] on span "(" at bounding box center [113, 569] width 4 height 18
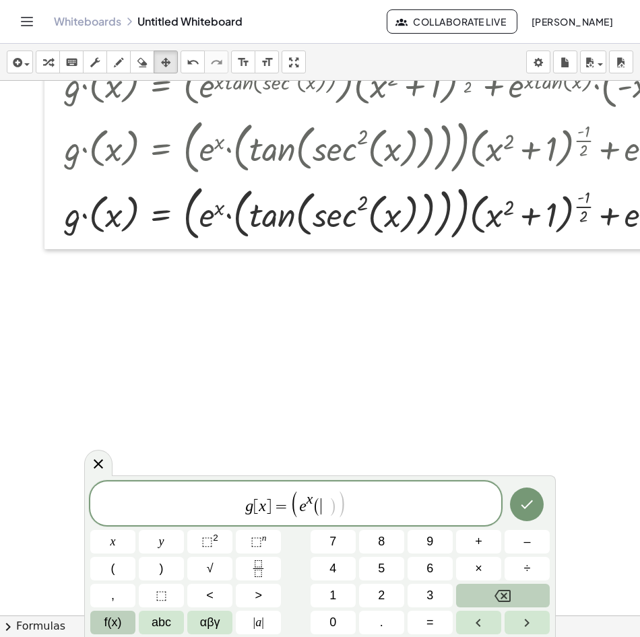
click at [112, 618] on span "f(x)" at bounding box center [113, 623] width 18 height 18
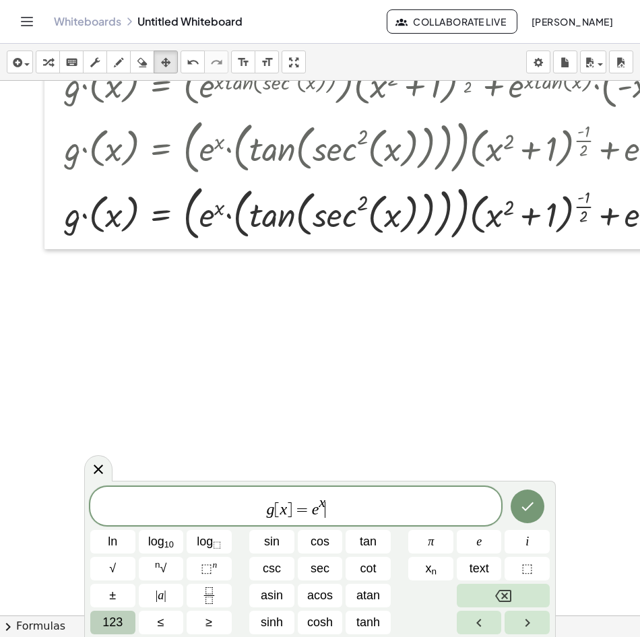
click at [342, 495] on span "g [ x ] = e x ​" at bounding box center [295, 507] width 411 height 24
click at [215, 589] on icon "Fraction" at bounding box center [209, 595] width 17 height 17
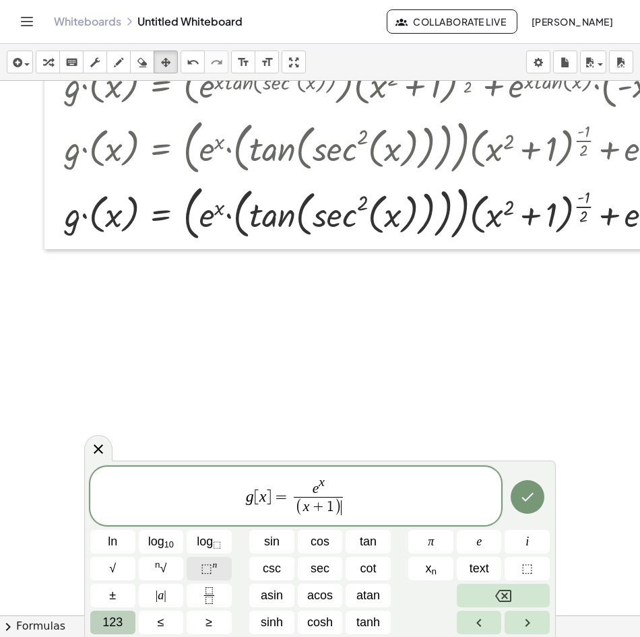
click at [214, 575] on span "⬚ n" at bounding box center [209, 569] width 16 height 18
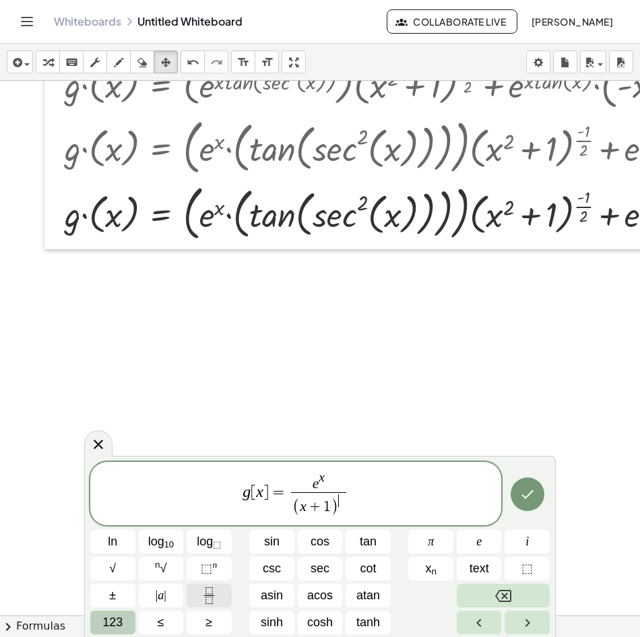
click at [216, 591] on icon "Fraction" at bounding box center [209, 595] width 17 height 17
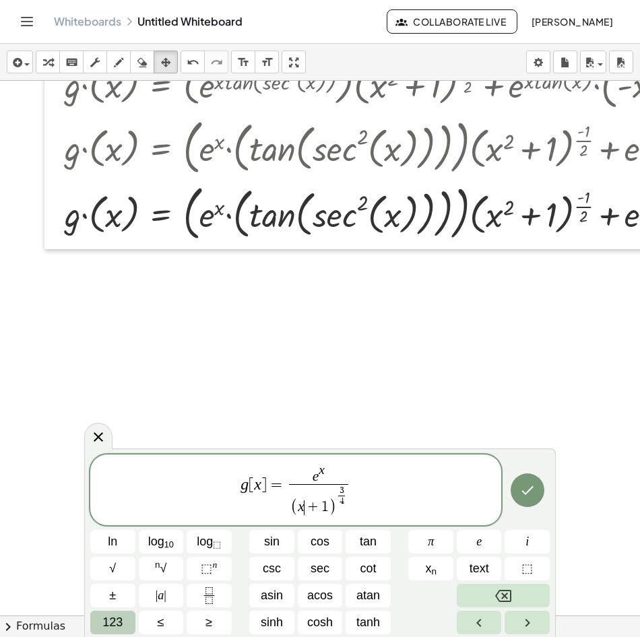
click at [304, 509] on span "+" at bounding box center [313, 508] width 18 height 15
click at [117, 624] on span "123" at bounding box center [112, 623] width 20 height 18
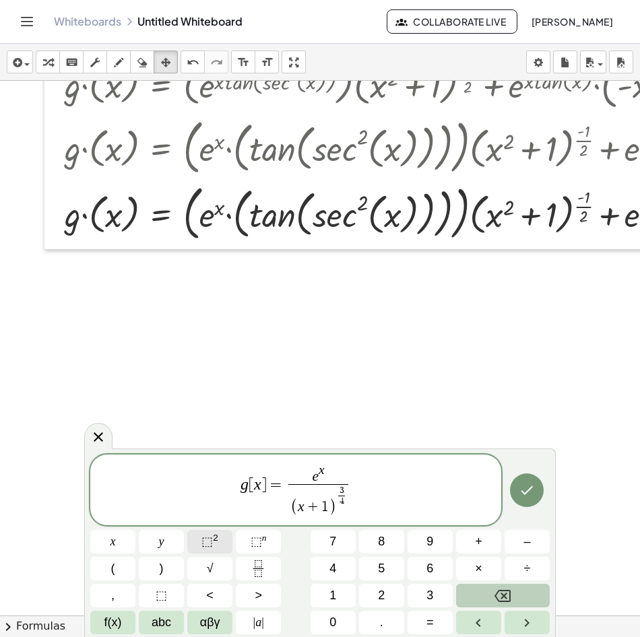
click at [220, 545] on button "⬚ 2" at bounding box center [209, 542] width 45 height 24
click at [362, 486] on span "g [ x ] = e x ( x 2 ​ + 1 ) 3 4 ​ ​" at bounding box center [295, 491] width 411 height 57
click at [121, 617] on span "f(x)" at bounding box center [113, 623] width 18 height 18
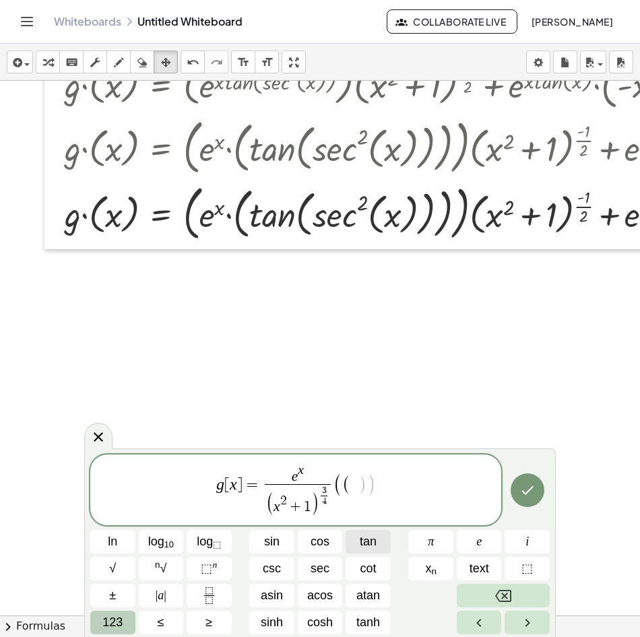
click at [368, 546] on span "tan" at bounding box center [368, 542] width 17 height 18
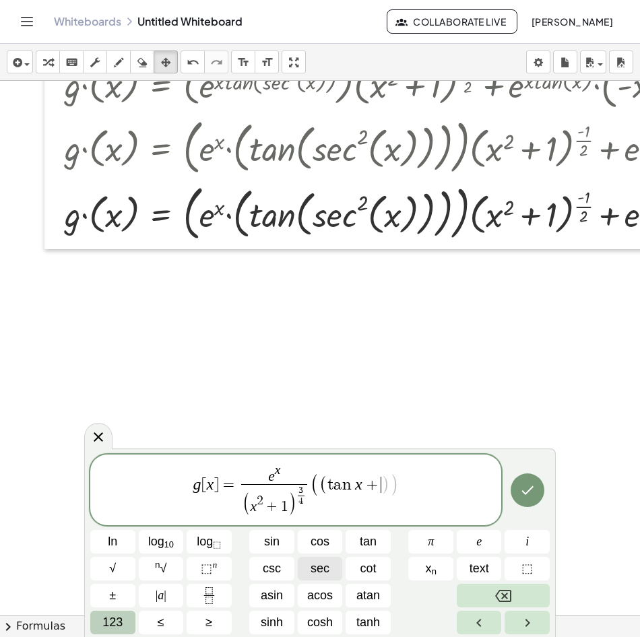
click at [323, 566] on span "sec" at bounding box center [320, 569] width 19 height 18
click at [119, 624] on span "123" at bounding box center [112, 623] width 20 height 18
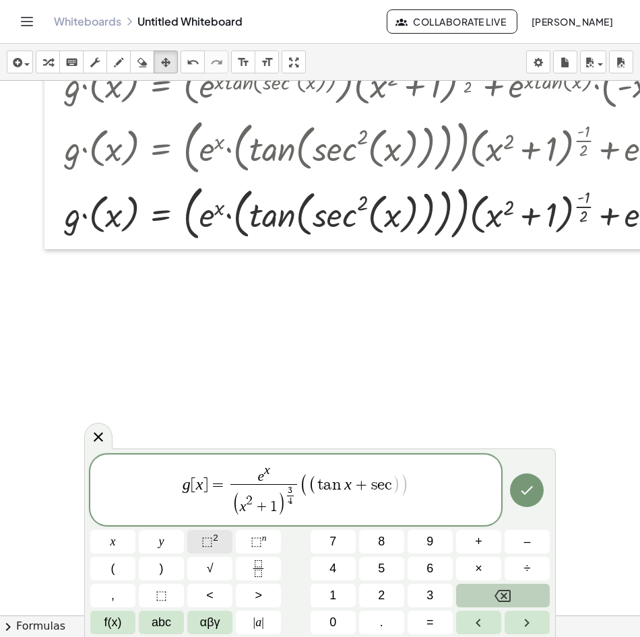
click at [217, 544] on span "⬚ 2" at bounding box center [209, 542] width 17 height 18
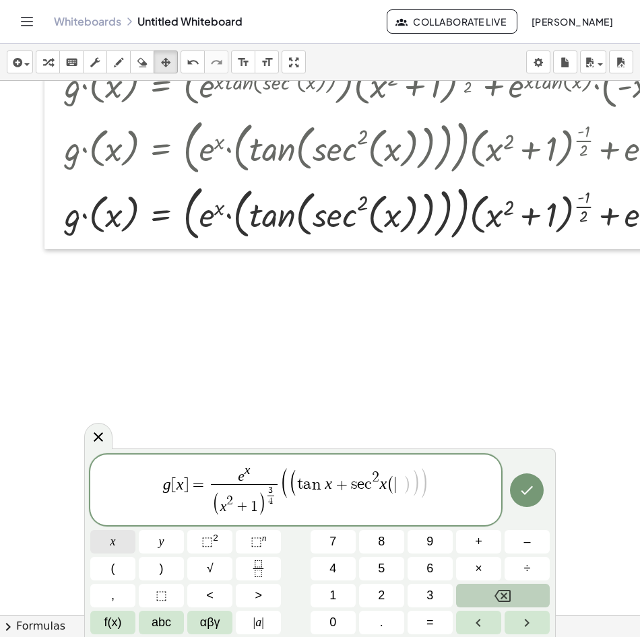
click at [118, 548] on button "x" at bounding box center [112, 542] width 45 height 24
click at [202, 542] on span "⬚" at bounding box center [206, 541] width 11 height 13
click at [484, 545] on button "+" at bounding box center [478, 542] width 45 height 24
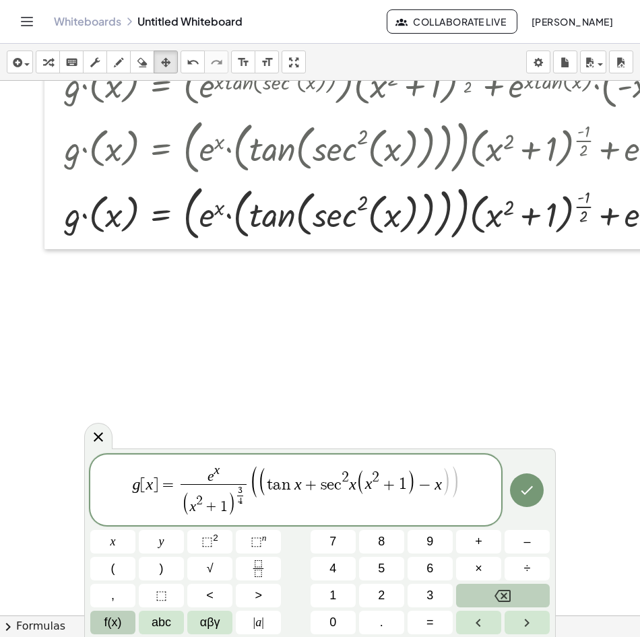
click at [117, 630] on span "f(x)" at bounding box center [113, 623] width 18 height 18
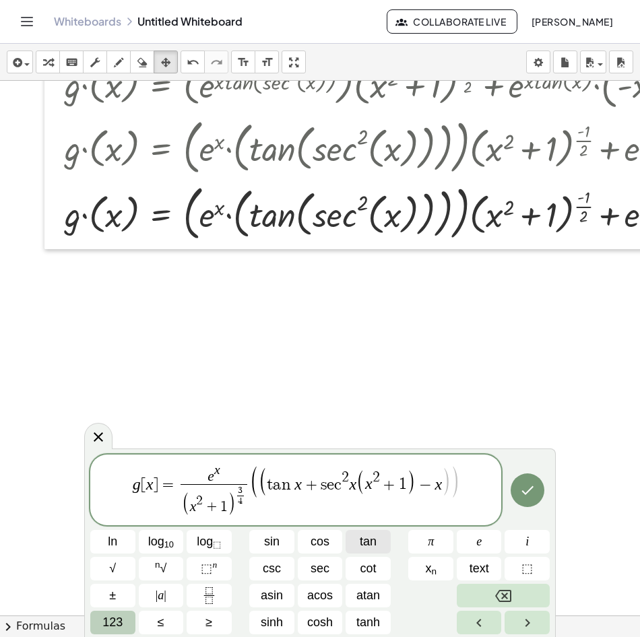
click at [363, 544] on span "tan" at bounding box center [368, 542] width 17 height 18
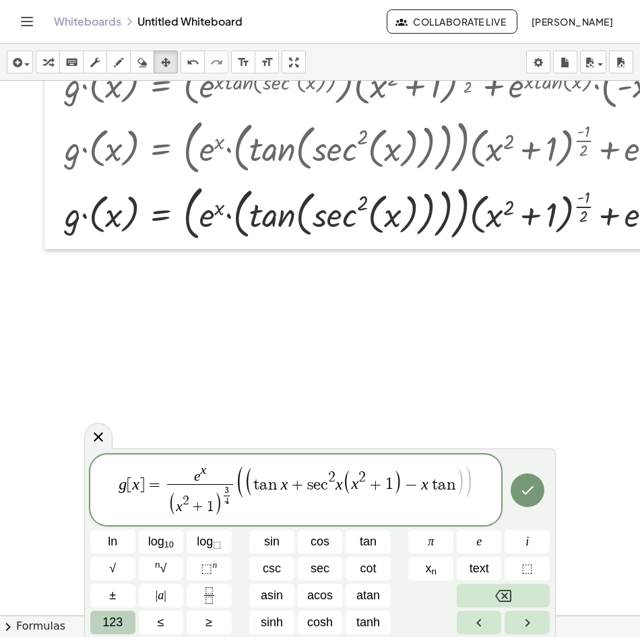
click at [127, 615] on button "123" at bounding box center [112, 623] width 45 height 24
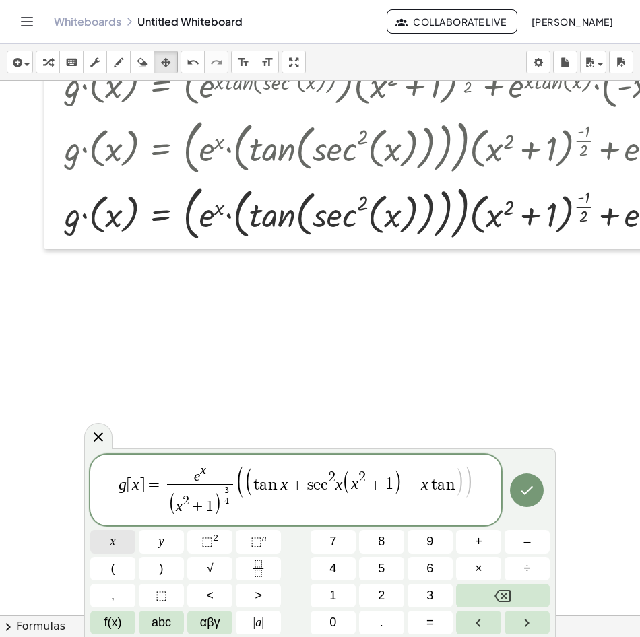
click at [117, 538] on button "x" at bounding box center [112, 542] width 45 height 24
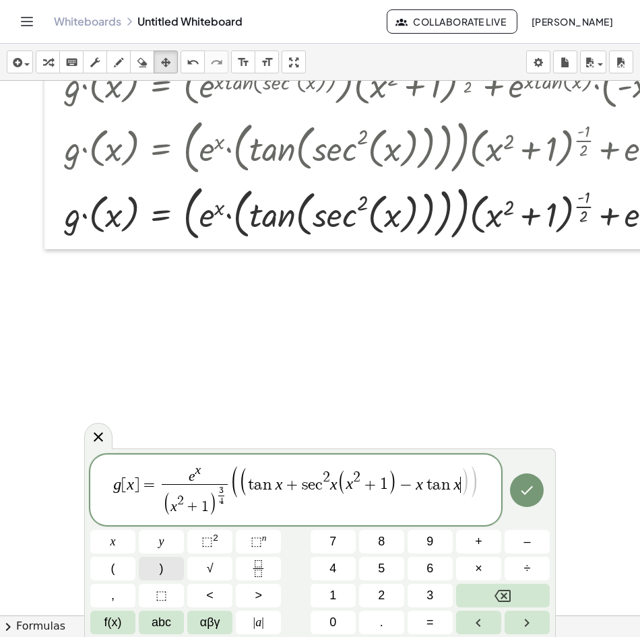
click at [162, 565] on span ")" at bounding box center [162, 569] width 4 height 18
click at [224, 502] on span "4" at bounding box center [221, 501] width 7 height 11
click at [527, 487] on icon "Done" at bounding box center [527, 490] width 16 height 16
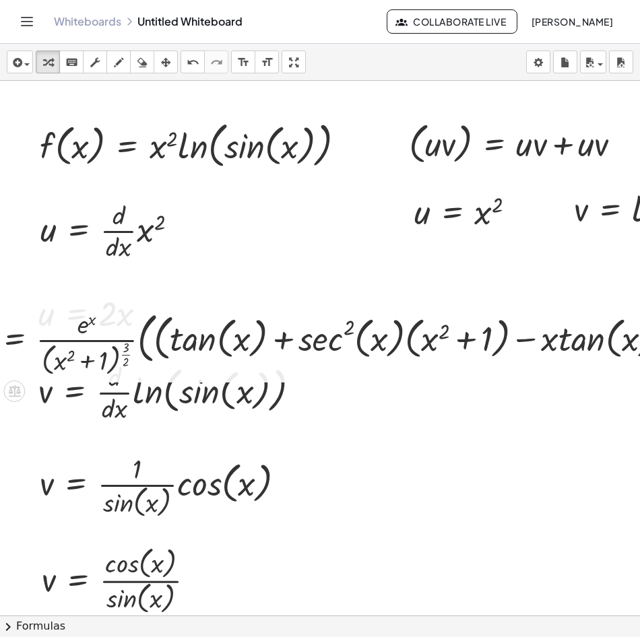
scroll to position [0, 0]
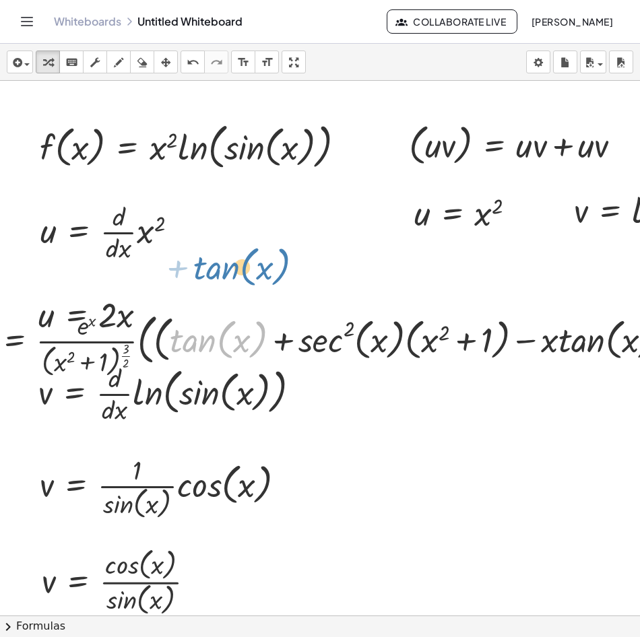
drag, startPoint x: 193, startPoint y: 349, endPoint x: 216, endPoint y: 275, distance: 77.8
drag, startPoint x: 162, startPoint y: 63, endPoint x: 185, endPoint y: 188, distance: 126.7
click at [162, 63] on icon "button" at bounding box center [165, 63] width 9 height 16
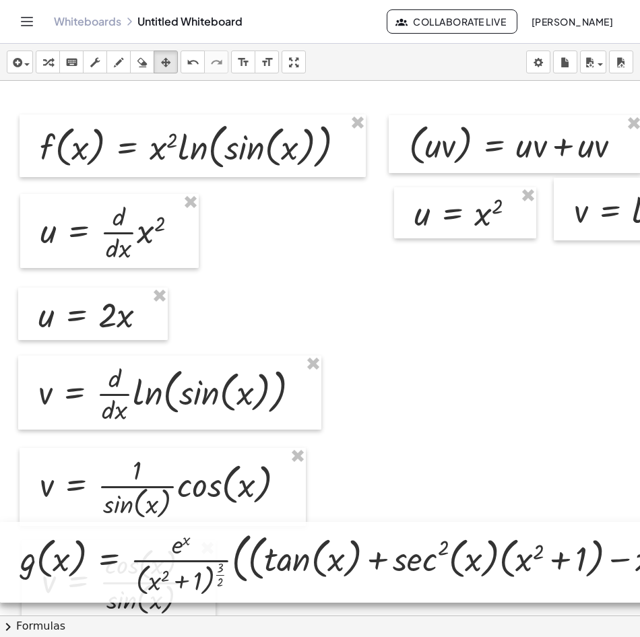
drag, startPoint x: 213, startPoint y: 344, endPoint x: 267, endPoint y: 550, distance: 213.1
click at [272, 556] on div at bounding box center [409, 562] width 818 height 81
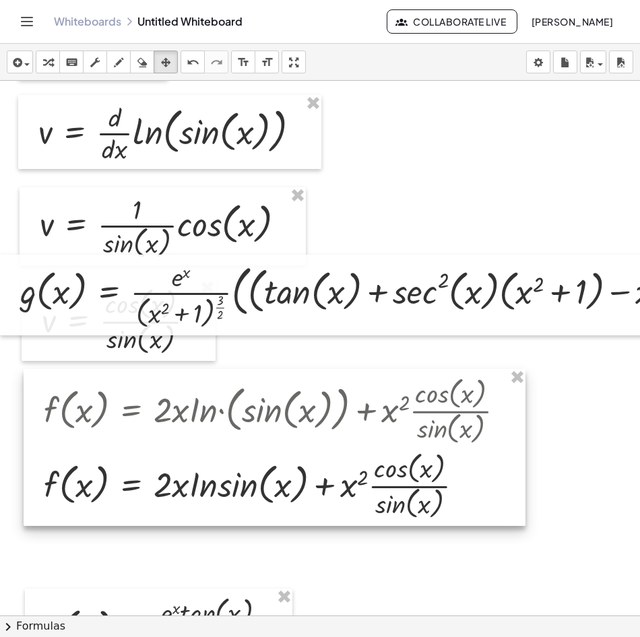
scroll to position [404, 0]
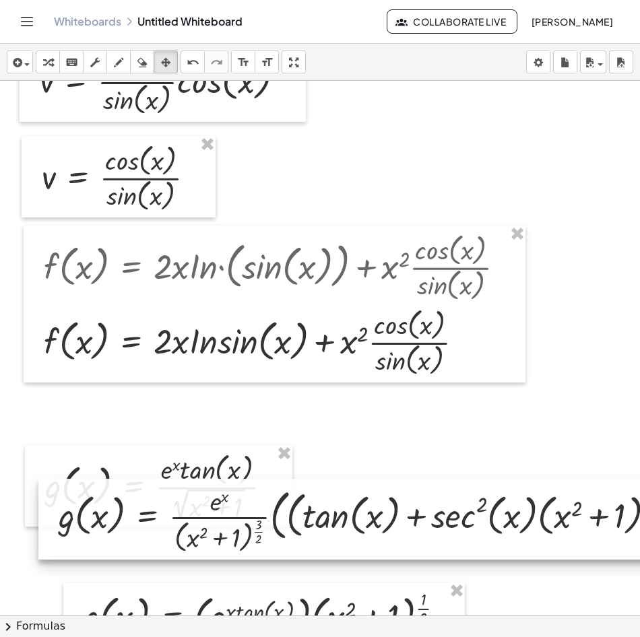
drag, startPoint x: 236, startPoint y: 162, endPoint x: 278, endPoint y: 532, distance: 372.1
click at [278, 532] on div at bounding box center [447, 519] width 818 height 81
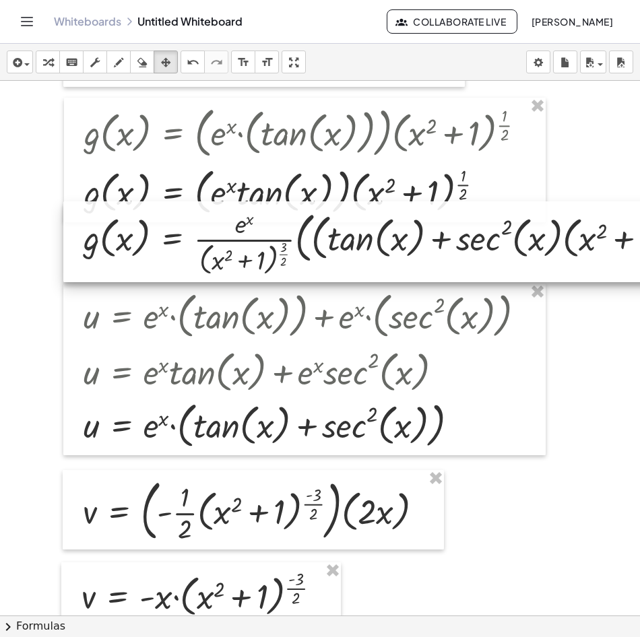
scroll to position [1010, 0]
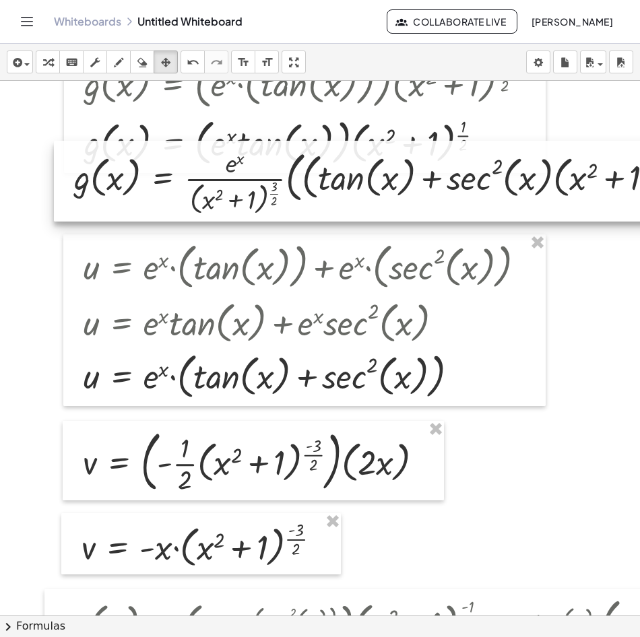
drag, startPoint x: 259, startPoint y: 239, endPoint x: 270, endPoint y: 502, distance: 263.0
click at [270, 502] on div "f ( , x ) = · x 2 · ln ( , sin ( , x ) ) ( · u · v ) = + · u · v + · u · v u = …" at bounding box center [514, 139] width 1029 height 2139
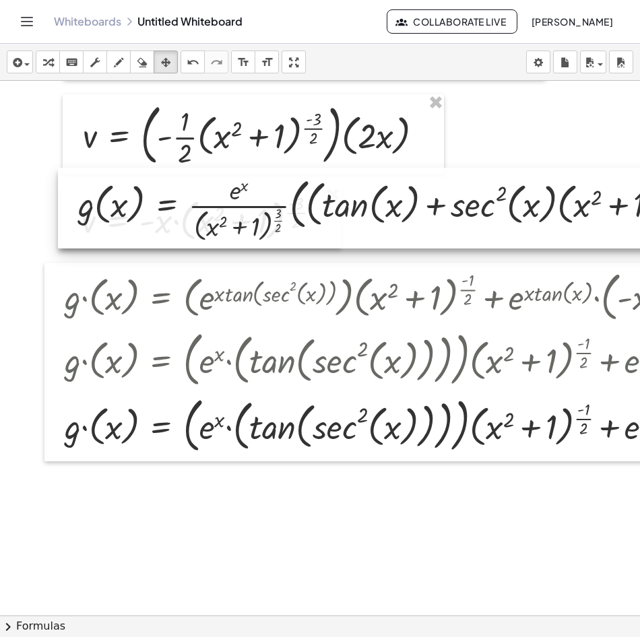
scroll to position [1347, 0]
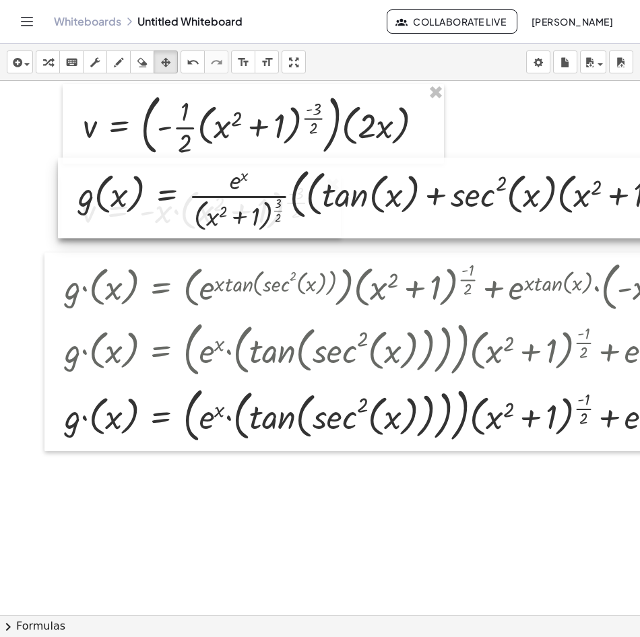
drag, startPoint x: 218, startPoint y: 197, endPoint x: 226, endPoint y: 520, distance: 323.4
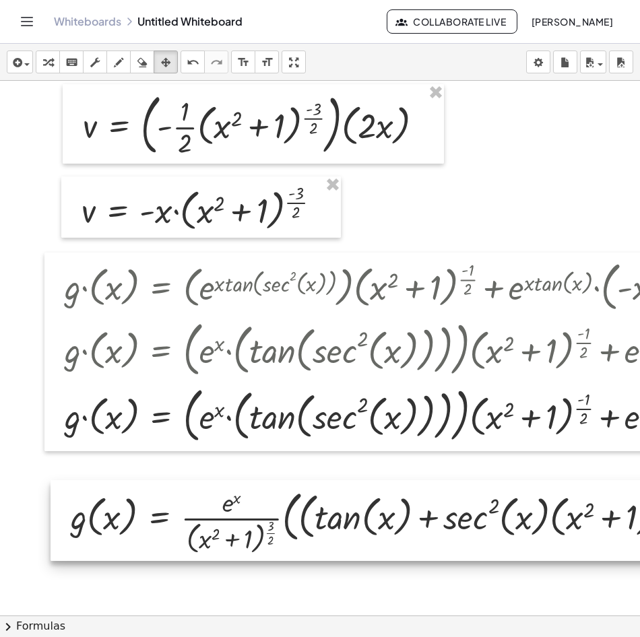
drag, startPoint x: 202, startPoint y: 199, endPoint x: 196, endPoint y: 531, distance: 332.2
click at [196, 531] on div at bounding box center [460, 520] width 818 height 81
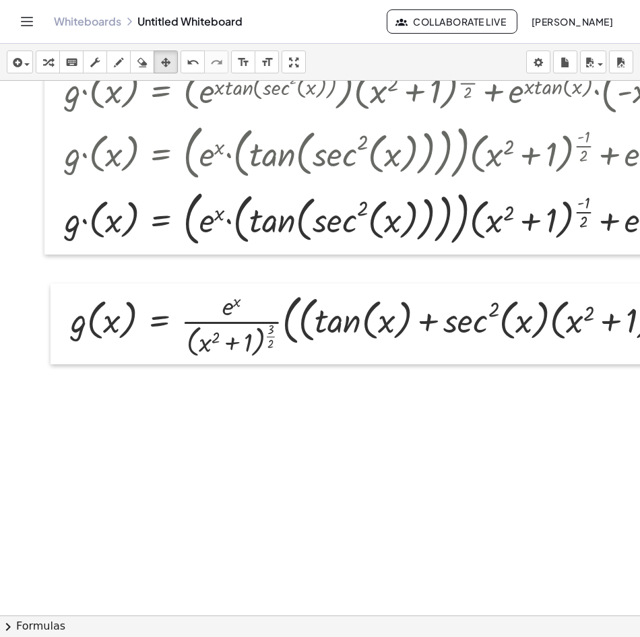
scroll to position [1549, 0]
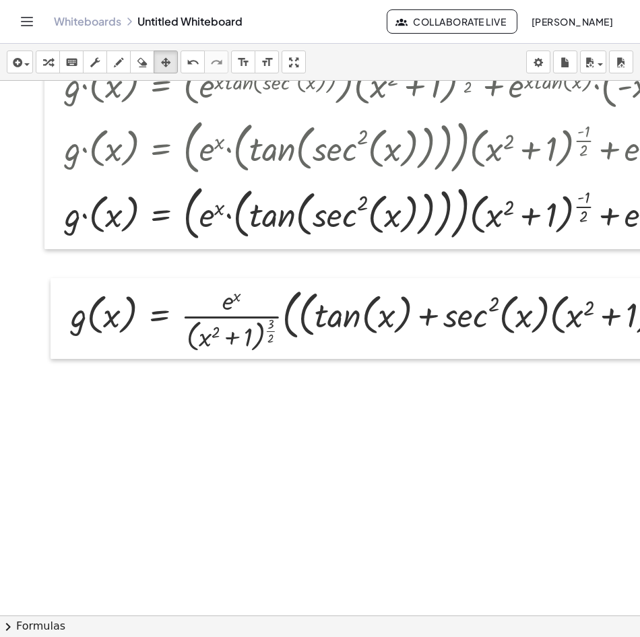
click at [26, 59] on div "button" at bounding box center [20, 62] width 20 height 16
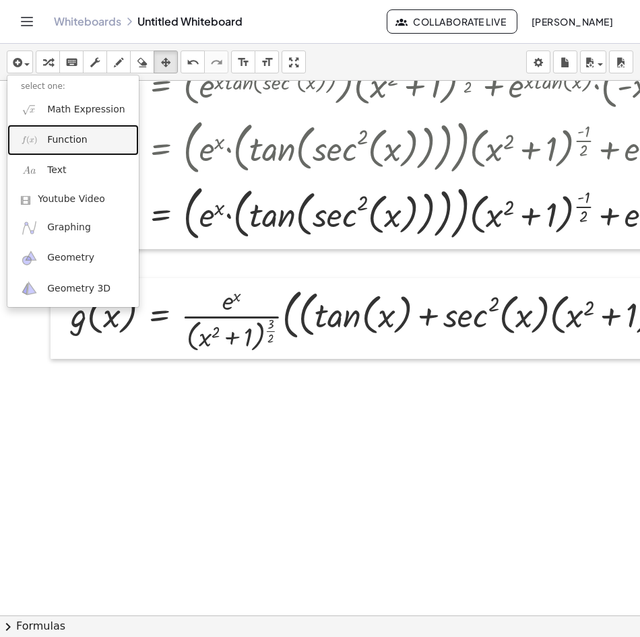
click at [93, 143] on link "Function" at bounding box center [72, 140] width 131 height 30
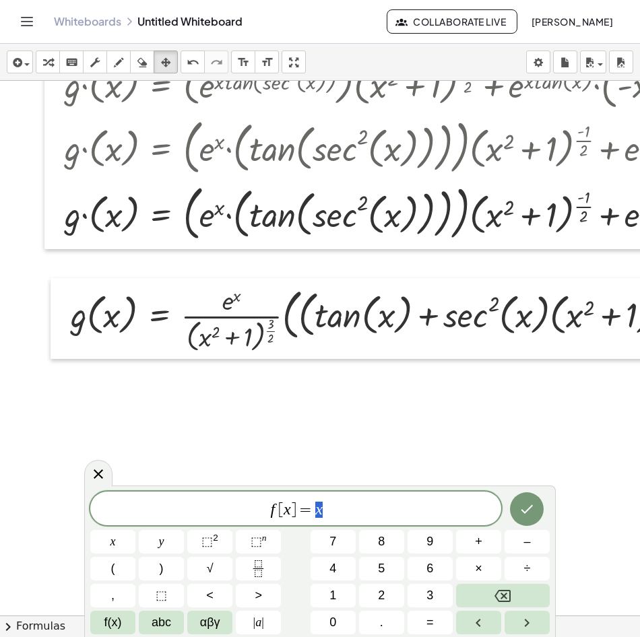
click at [276, 509] on span "f [ x ] = x" at bounding box center [295, 510] width 411 height 19
click at [343, 506] on span "h [ ​ x ] = x" at bounding box center [295, 510] width 411 height 19
click at [106, 626] on span "f(x)" at bounding box center [113, 623] width 18 height 18
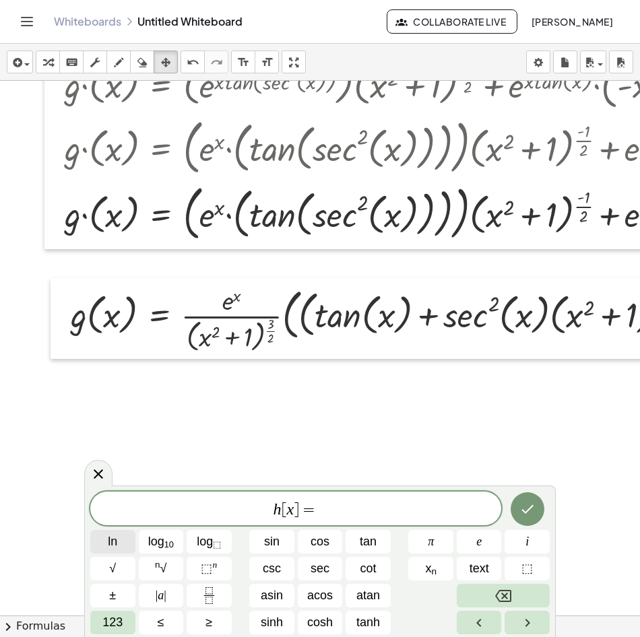
click at [111, 541] on span "ln" at bounding box center [112, 542] width 9 height 18
click at [125, 619] on button "123" at bounding box center [112, 623] width 45 height 24
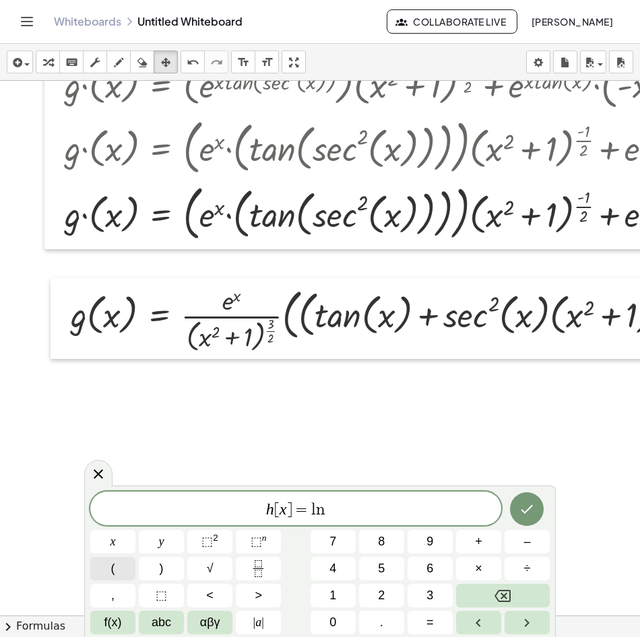
click at [123, 572] on button "(" at bounding box center [112, 569] width 45 height 24
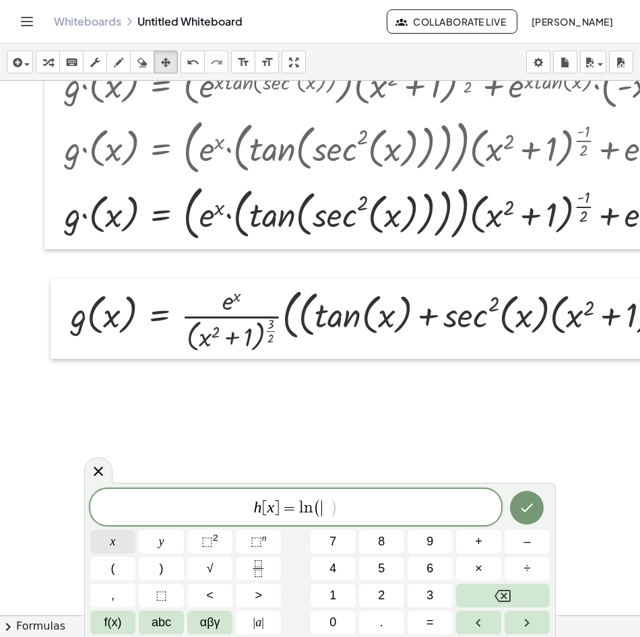
click at [116, 546] on button "x" at bounding box center [112, 542] width 45 height 24
click at [219, 542] on button "⬚ 2" at bounding box center [209, 542] width 45 height 24
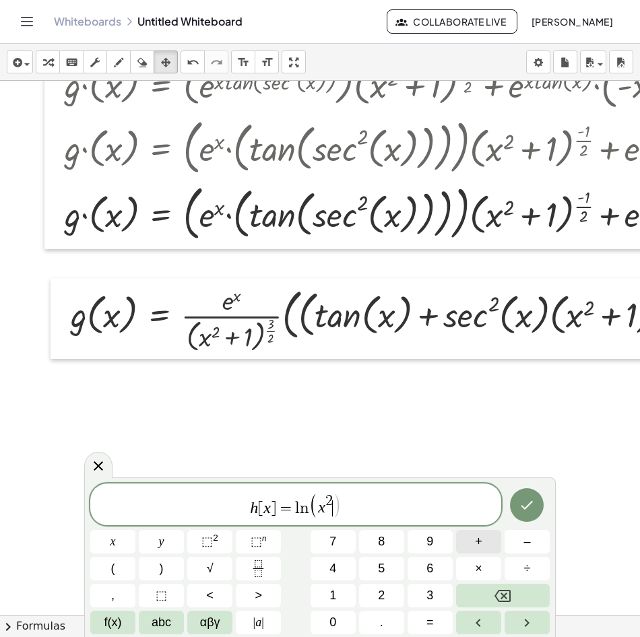
click at [478, 546] on span "+" at bounding box center [478, 542] width 7 height 18
click at [129, 614] on button "f(x)" at bounding box center [112, 623] width 45 height 24
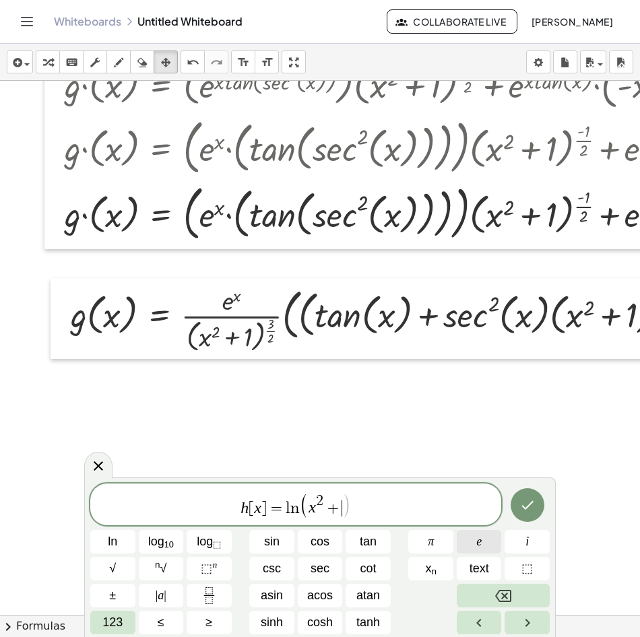
click at [488, 548] on button "e" at bounding box center [479, 542] width 45 height 24
click at [103, 620] on span "123" at bounding box center [112, 623] width 20 height 18
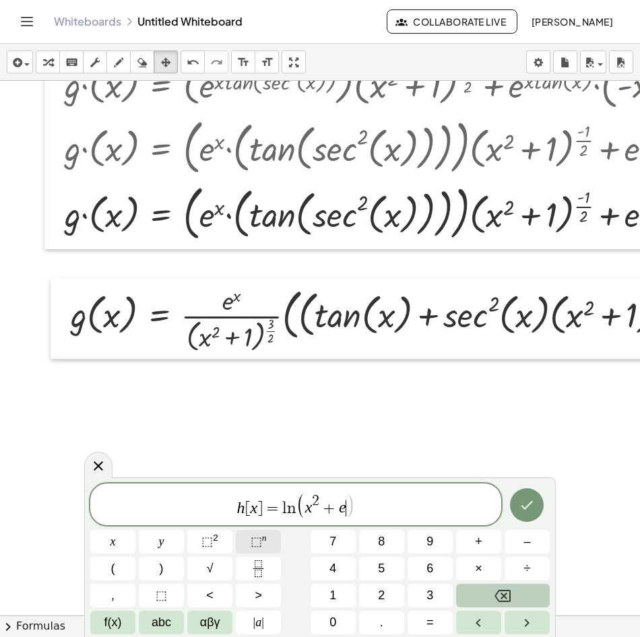
click at [264, 546] on span "⬚ n" at bounding box center [259, 542] width 16 height 18
click at [123, 546] on button "x" at bounding box center [112, 542] width 45 height 24
click at [160, 575] on span ")" at bounding box center [162, 569] width 4 height 18
click at [166, 575] on button ")" at bounding box center [161, 569] width 45 height 24
click at [484, 569] on button "×" at bounding box center [478, 569] width 45 height 24
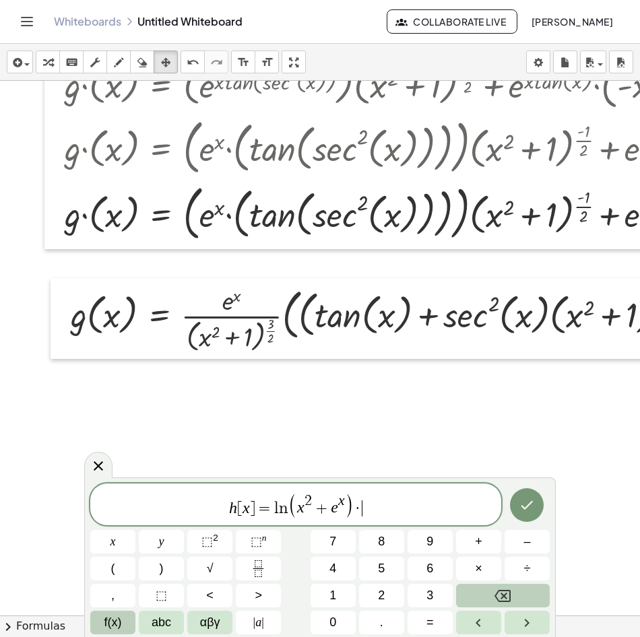
click at [122, 620] on button "f(x)" at bounding box center [112, 623] width 45 height 24
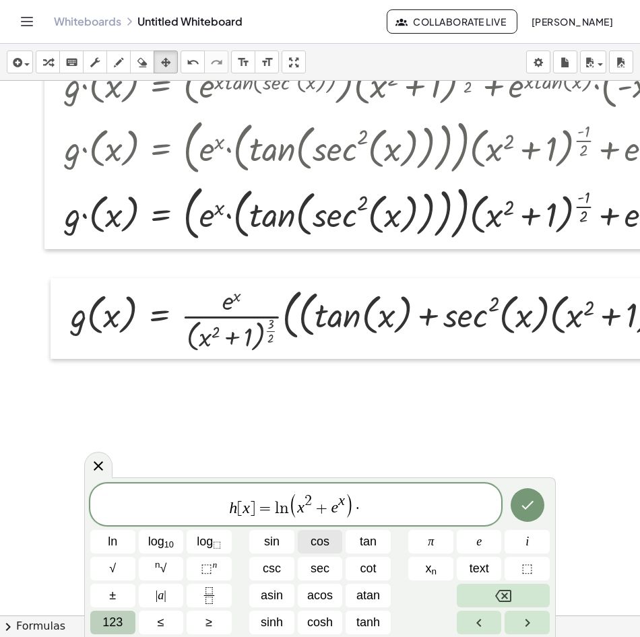
click at [323, 547] on span "cos" at bounding box center [320, 542] width 19 height 18
click at [125, 619] on button "123" at bounding box center [112, 623] width 45 height 24
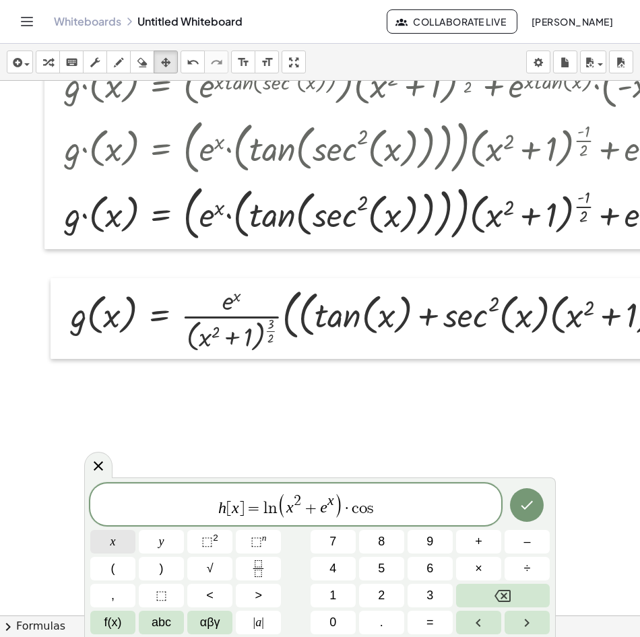
click at [125, 544] on button "x" at bounding box center [112, 542] width 45 height 24
click at [529, 501] on icon "Done" at bounding box center [527, 505] width 16 height 16
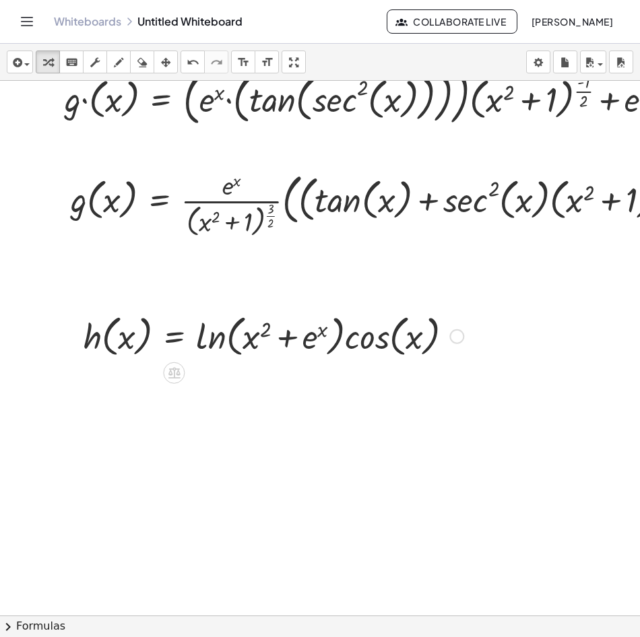
scroll to position [1682, 0]
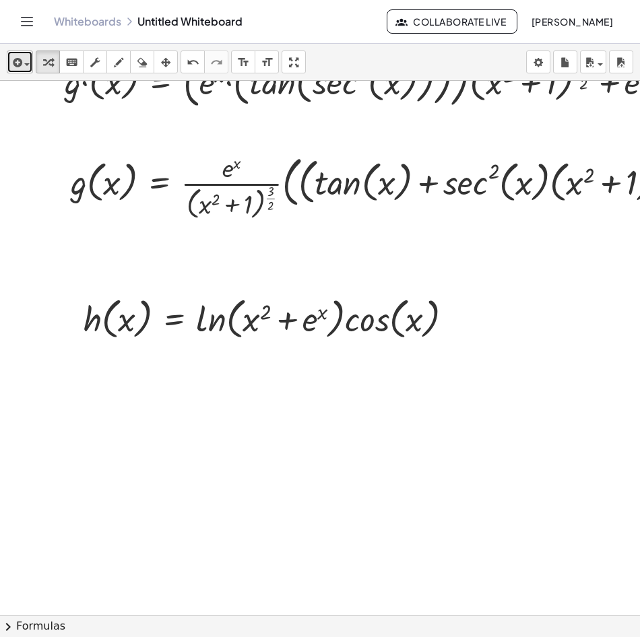
click at [8, 59] on button "insert" at bounding box center [20, 62] width 26 height 23
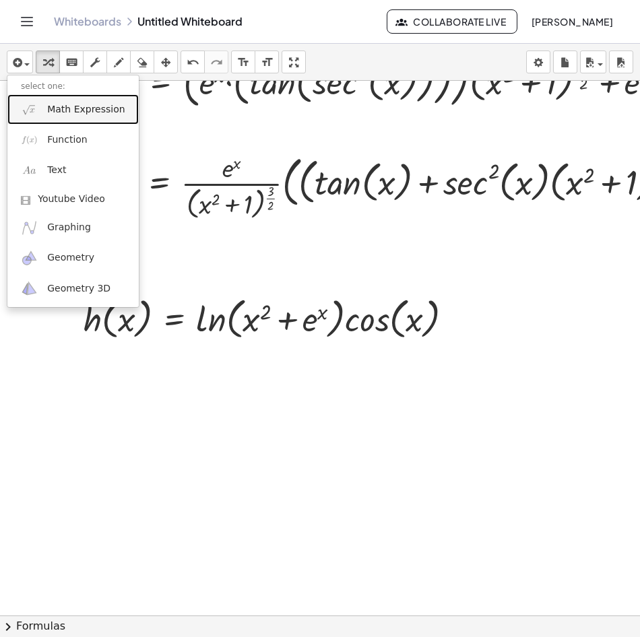
click at [65, 116] on span "Math Expression" at bounding box center [85, 109] width 77 height 13
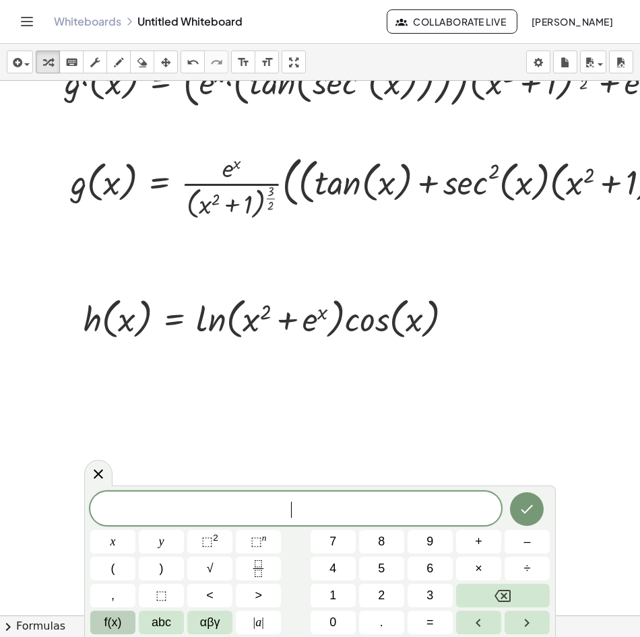
click at [122, 627] on button "f(x)" at bounding box center [112, 623] width 45 height 24
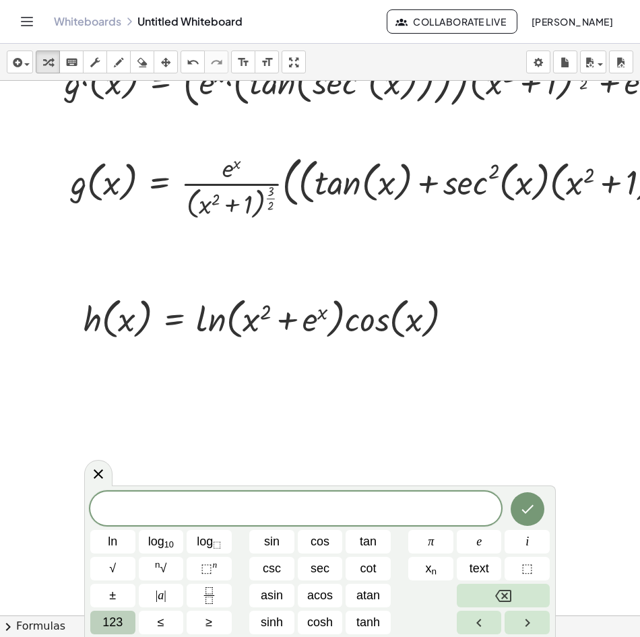
click at [123, 626] on button "123" at bounding box center [112, 623] width 45 height 24
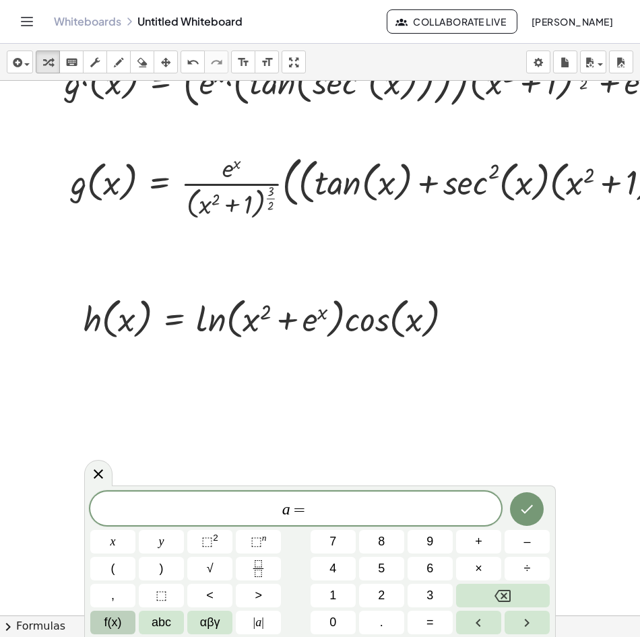
click at [118, 622] on span "f(x)" at bounding box center [113, 623] width 18 height 18
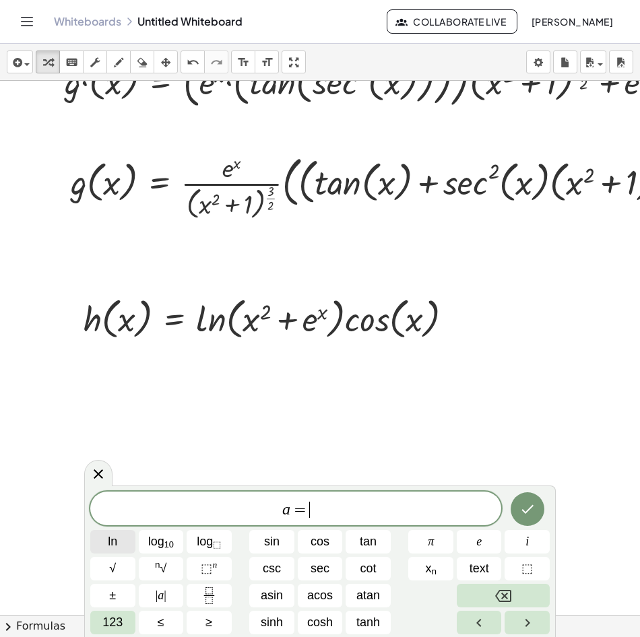
click at [131, 547] on button "ln" at bounding box center [112, 542] width 45 height 24
click at [122, 621] on span "123" at bounding box center [112, 623] width 20 height 18
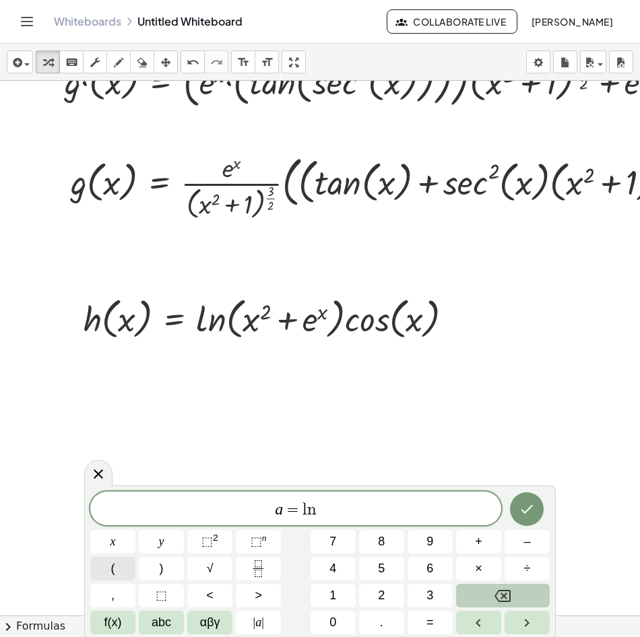
click at [123, 569] on button "(" at bounding box center [112, 569] width 45 height 24
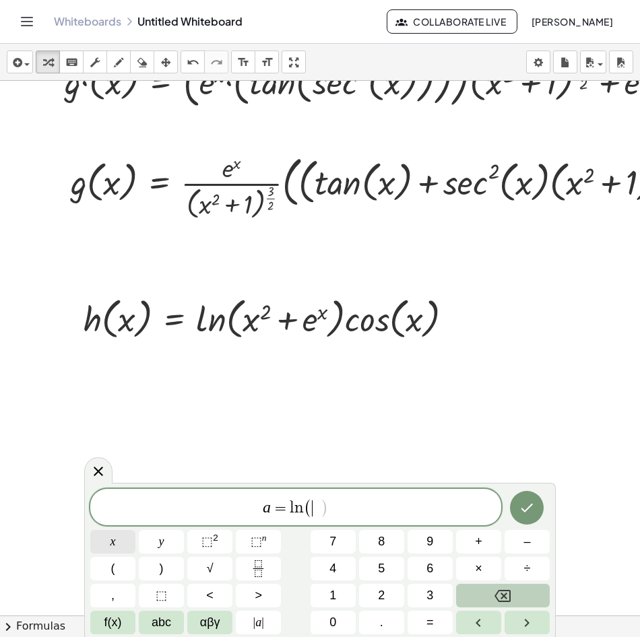
click at [121, 538] on button "x" at bounding box center [112, 542] width 45 height 24
click at [222, 539] on button "⬚ 2" at bounding box center [209, 542] width 45 height 24
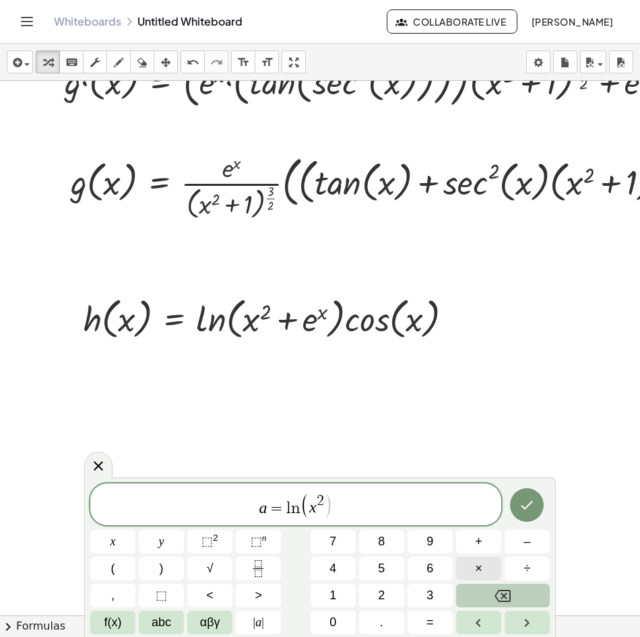
click at [484, 569] on button "×" at bounding box center [478, 569] width 45 height 24
click at [491, 598] on button "Backspace" at bounding box center [503, 596] width 94 height 24
click at [478, 546] on span "+" at bounding box center [478, 542] width 7 height 18
click at [121, 622] on span "f(x)" at bounding box center [113, 623] width 18 height 18
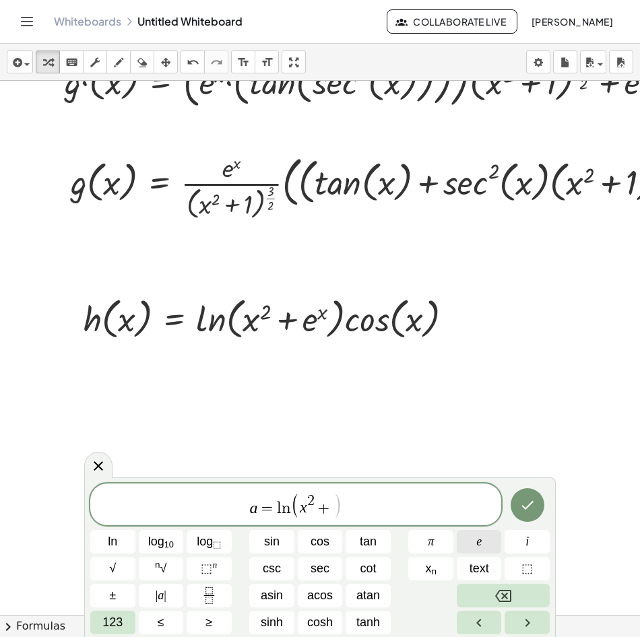
click at [482, 542] on button "e" at bounding box center [479, 542] width 45 height 24
click at [214, 570] on span "⬚ n" at bounding box center [209, 569] width 16 height 18
click at [86, 613] on div "a = l n ( x 2 + e ​ ) ln log 10 log ⬚ sin cos tan π e i √ n √ ⬚ n csc sec cot x…" at bounding box center [320, 558] width 472 height 160
click at [108, 618] on span "123" at bounding box center [112, 623] width 20 height 18
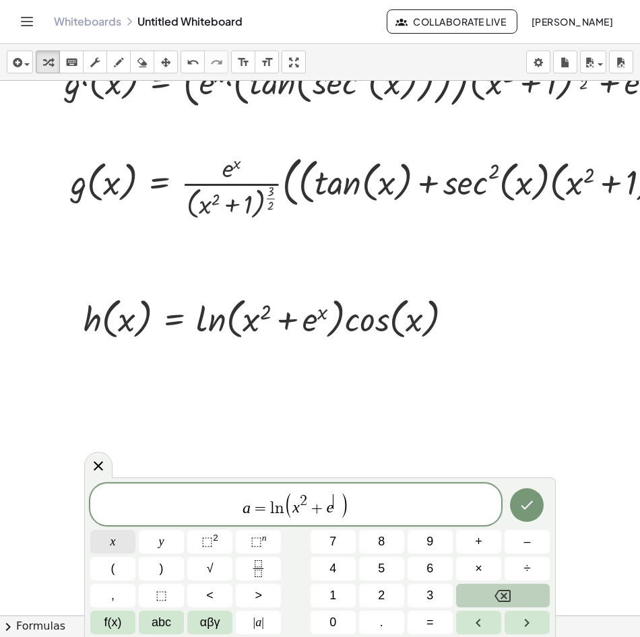
click at [119, 544] on button "x" at bounding box center [112, 542] width 45 height 24
click at [535, 513] on button "Done" at bounding box center [527, 505] width 34 height 34
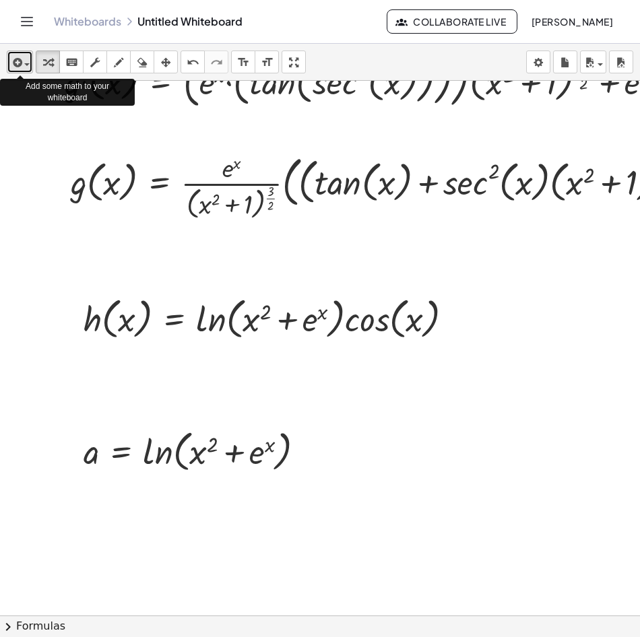
click at [11, 70] on icon "button" at bounding box center [16, 63] width 12 height 16
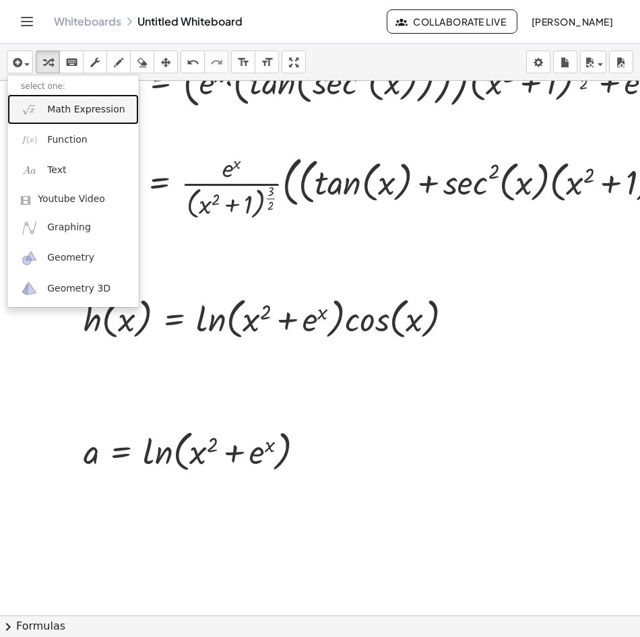
click at [83, 112] on span "Math Expression" at bounding box center [85, 109] width 77 height 13
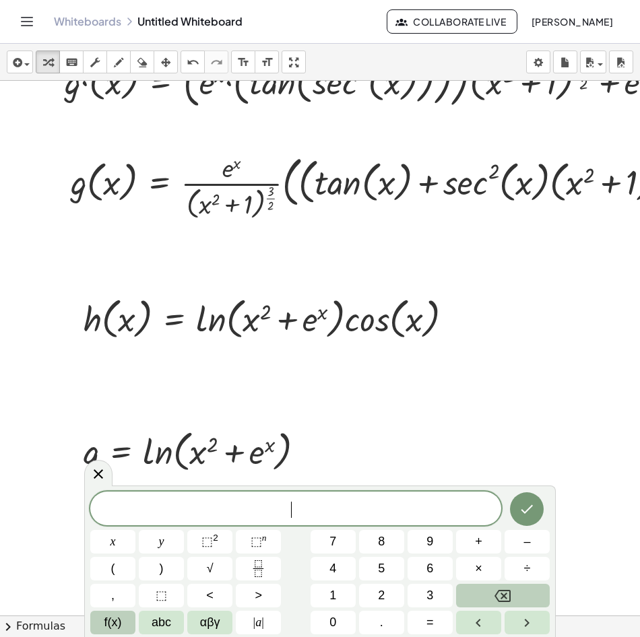
click at [110, 616] on span "f(x)" at bounding box center [113, 623] width 18 height 18
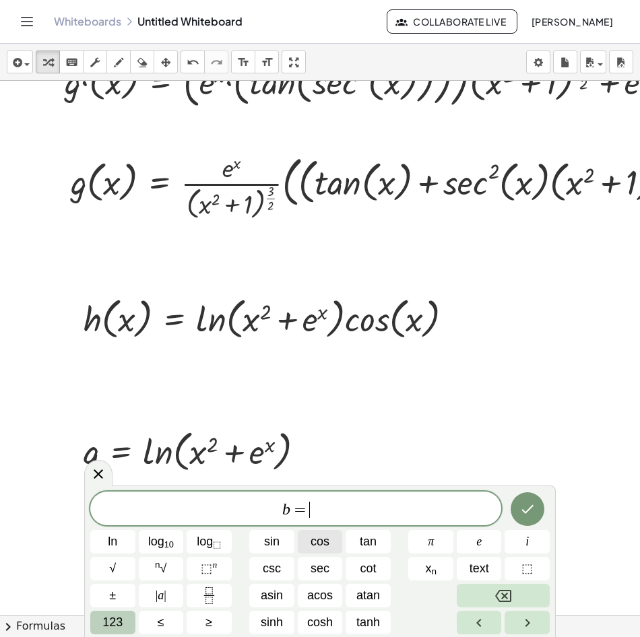
click at [317, 541] on span "cos" at bounding box center [320, 542] width 19 height 18
drag, startPoint x: 118, startPoint y: 609, endPoint x: 125, endPoint y: 614, distance: 8.2
click at [126, 612] on div "b = c o s ln log 10 log ⬚ sin cos tan π e i √ n √ ⬚ n csc sec cot x n text ⬚ ± …" at bounding box center [319, 563] width 459 height 143
click at [125, 614] on button "123" at bounding box center [112, 623] width 45 height 24
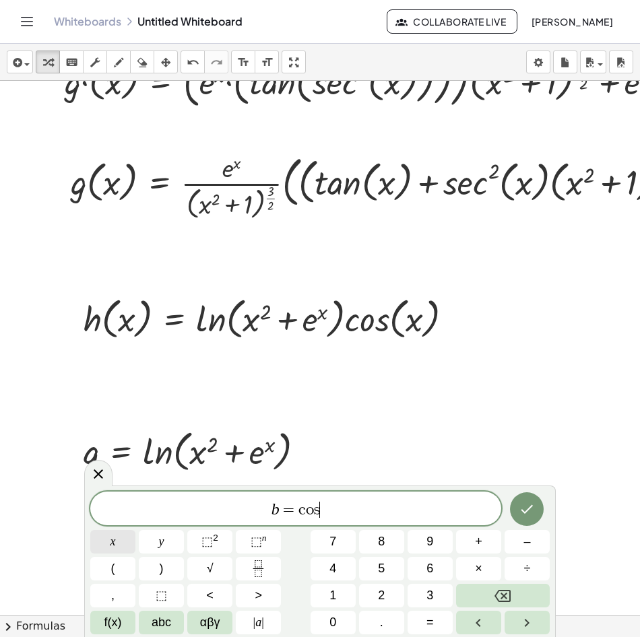
click at [121, 536] on button "x" at bounding box center [112, 542] width 45 height 24
click at [527, 505] on icon "Done" at bounding box center [527, 509] width 16 height 16
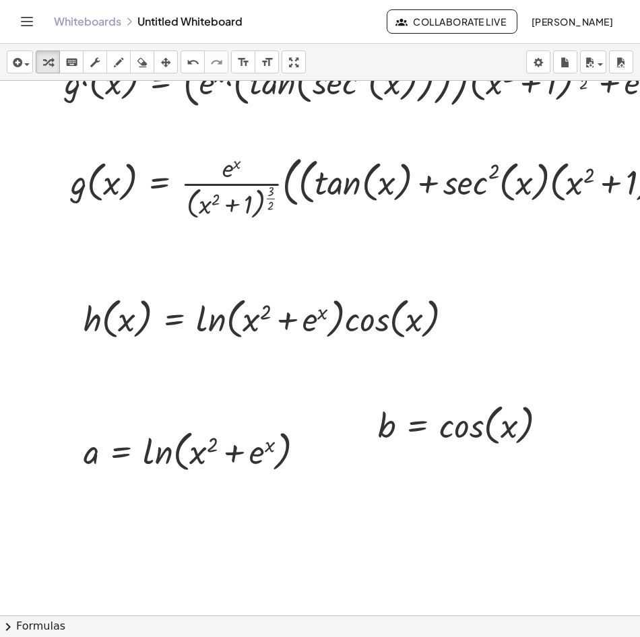
drag, startPoint x: 162, startPoint y: 65, endPoint x: 222, endPoint y: 127, distance: 86.2
click at [162, 65] on icon "button" at bounding box center [165, 63] width 9 height 16
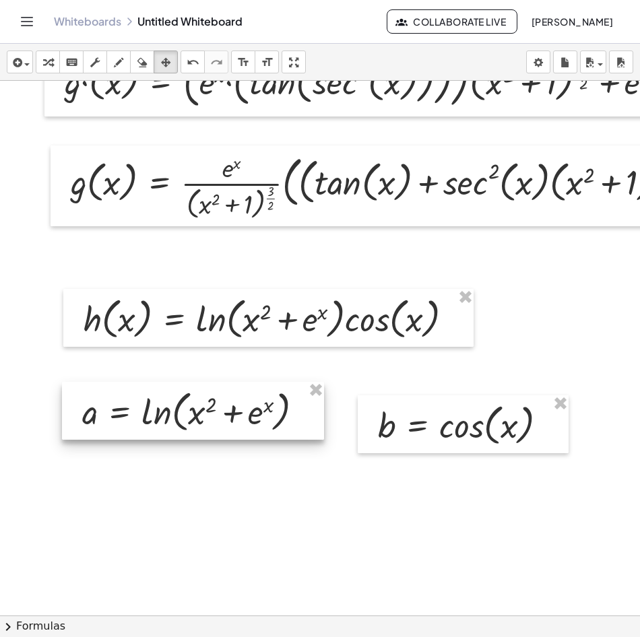
drag, startPoint x: 239, startPoint y: 441, endPoint x: 238, endPoint y: 401, distance: 39.8
click at [238, 401] on div at bounding box center [193, 411] width 262 height 58
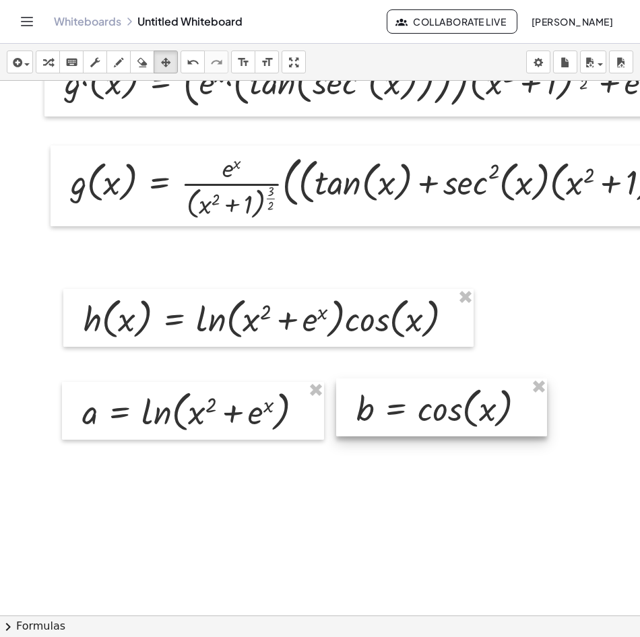
drag, startPoint x: 394, startPoint y: 421, endPoint x: 373, endPoint y: 404, distance: 27.4
click at [373, 404] on div at bounding box center [441, 408] width 211 height 58
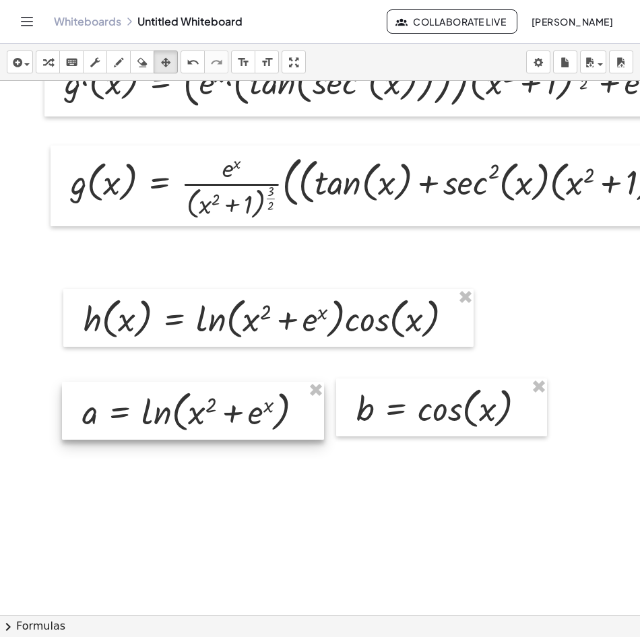
click at [101, 419] on div at bounding box center [193, 411] width 262 height 58
click at [88, 419] on div at bounding box center [193, 411] width 262 height 58
drag, startPoint x: 31, startPoint y: 26, endPoint x: 44, endPoint y: 68, distance: 44.5
click at [32, 26] on icon "Toggle navigation" at bounding box center [27, 22] width 11 height 8
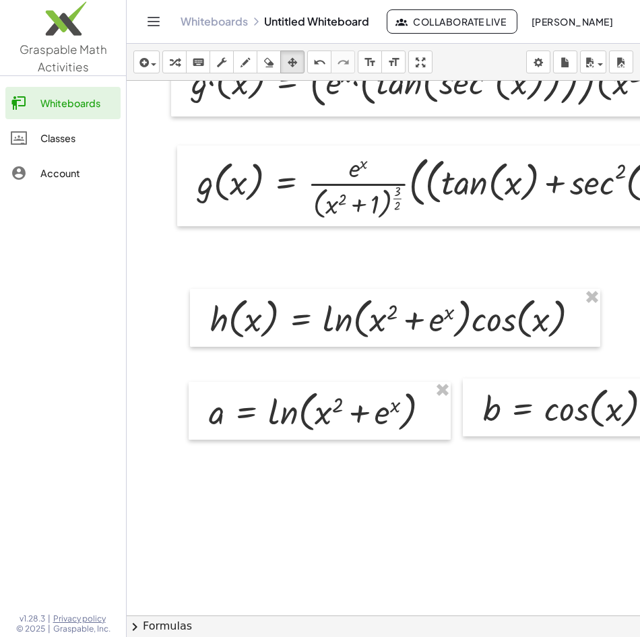
click at [155, 15] on icon "Toggle navigation" at bounding box center [154, 21] width 16 height 16
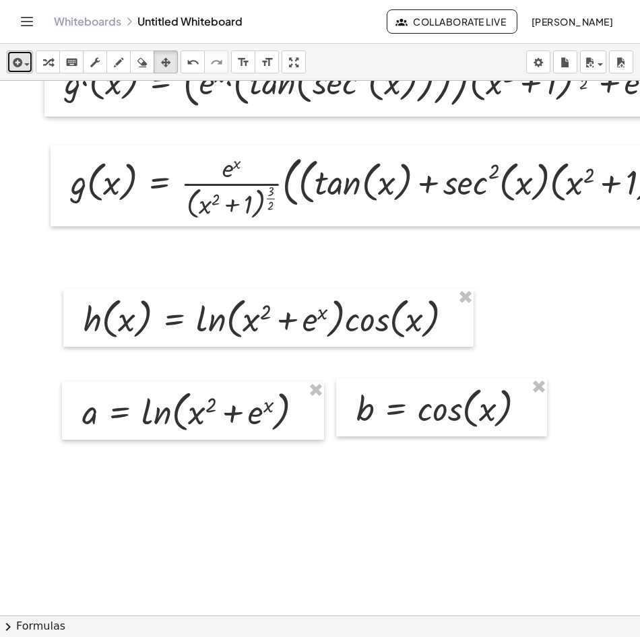
click at [32, 67] on button "insert" at bounding box center [20, 62] width 26 height 23
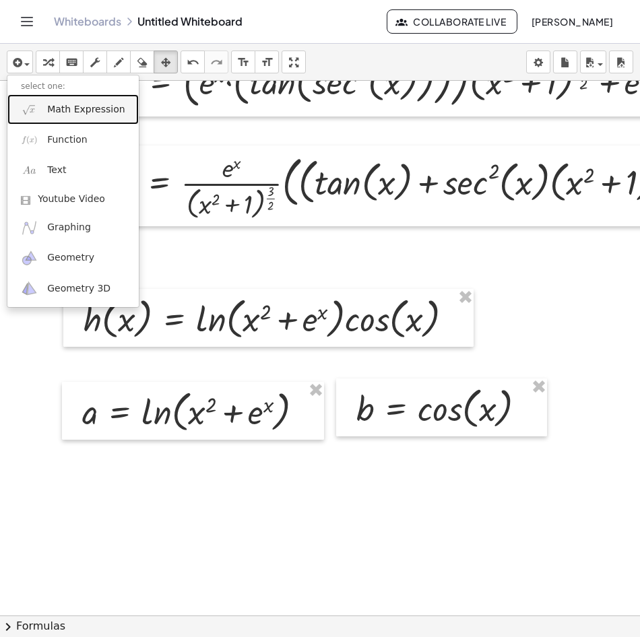
click at [91, 115] on span "Math Expression" at bounding box center [85, 109] width 77 height 13
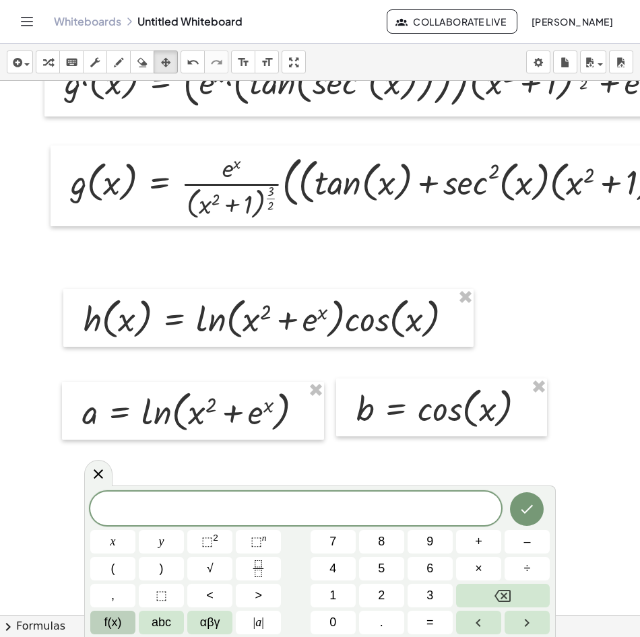
click at [122, 622] on button "f(x)" at bounding box center [112, 623] width 45 height 24
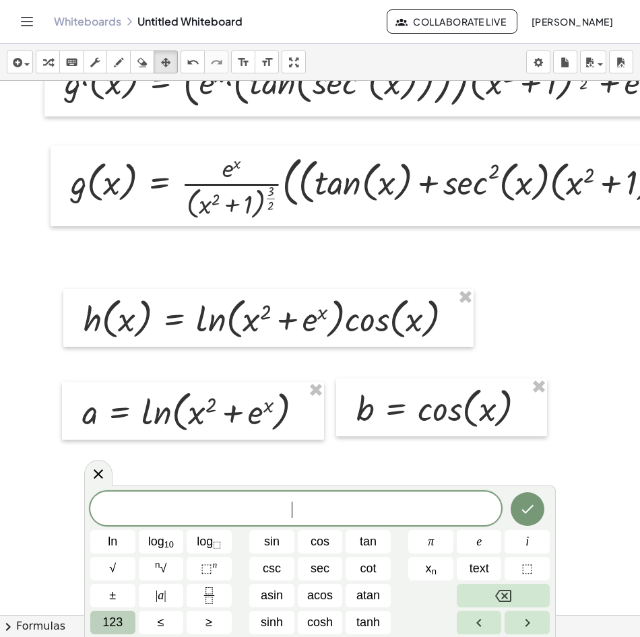
click at [116, 614] on span "123" at bounding box center [112, 623] width 20 height 18
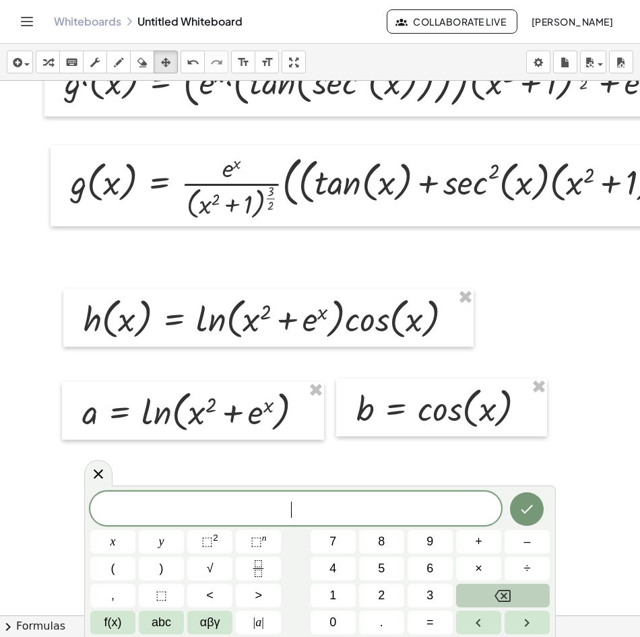
click at [116, 614] on span "f(x)" at bounding box center [113, 623] width 18 height 18
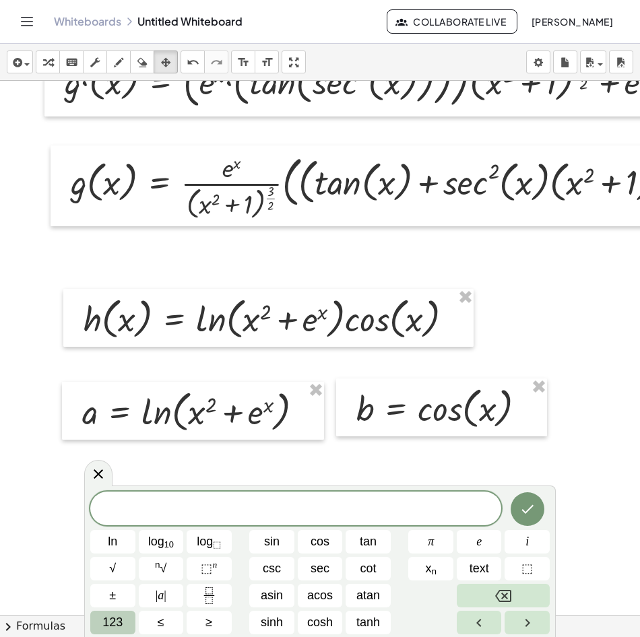
click at [116, 614] on span "123" at bounding box center [112, 623] width 20 height 18
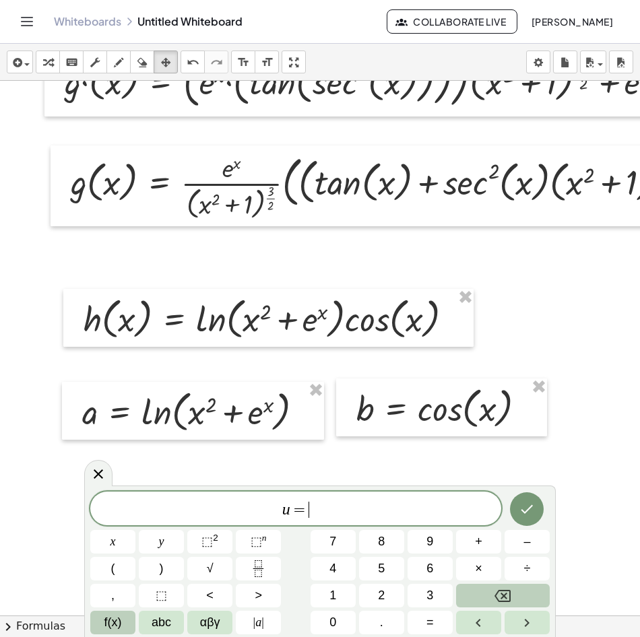
click at [123, 623] on button "f(x)" at bounding box center [112, 623] width 45 height 24
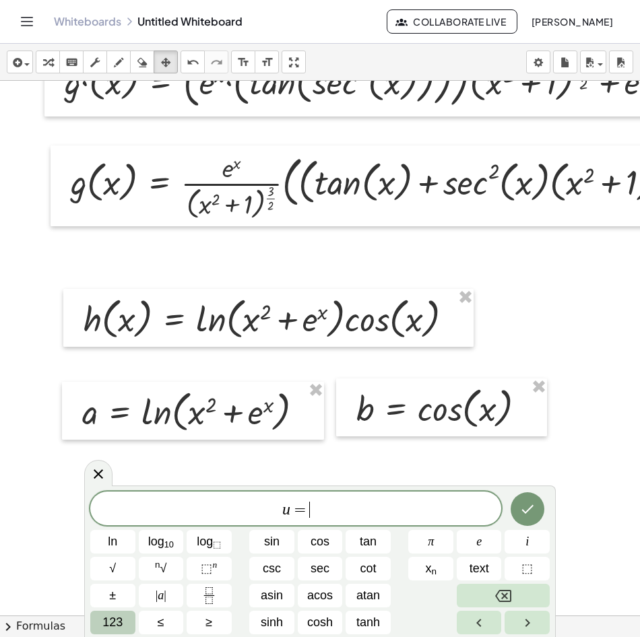
click at [109, 620] on span "123" at bounding box center [112, 623] width 20 height 18
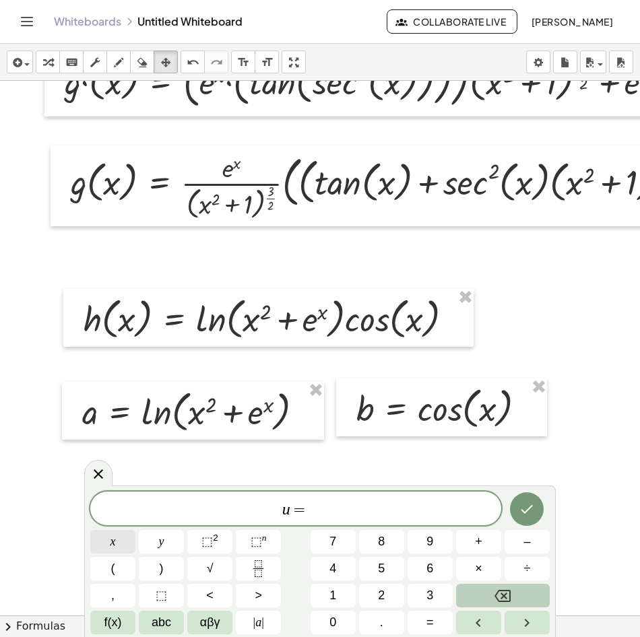
click at [112, 542] on span "x" at bounding box center [112, 542] width 5 height 18
click at [206, 542] on span "⬚" at bounding box center [206, 541] width 11 height 13
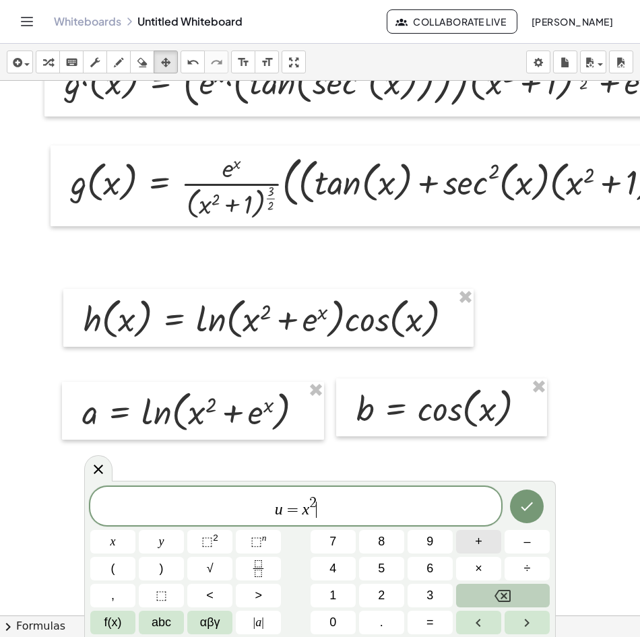
click at [479, 548] on span "+" at bounding box center [478, 542] width 7 height 18
click at [120, 621] on span "f(x)" at bounding box center [113, 623] width 18 height 18
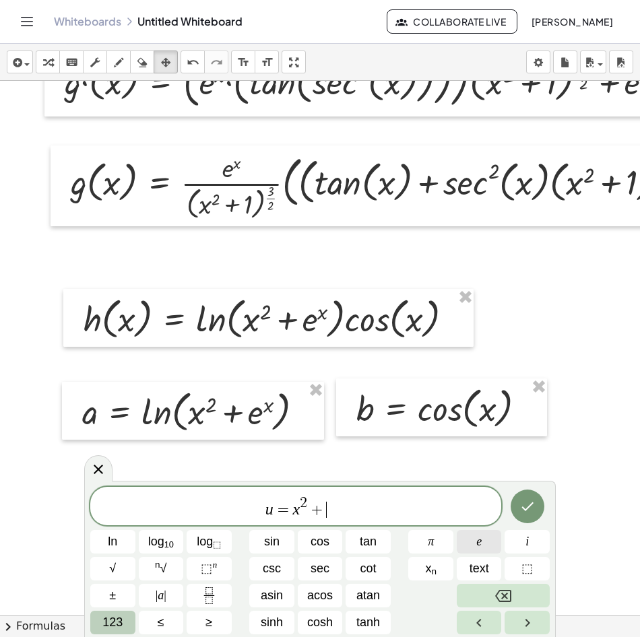
click at [466, 541] on button "e" at bounding box center [479, 542] width 45 height 24
click at [205, 571] on span "⬚" at bounding box center [206, 568] width 11 height 13
click at [118, 616] on span "123" at bounding box center [112, 623] width 20 height 18
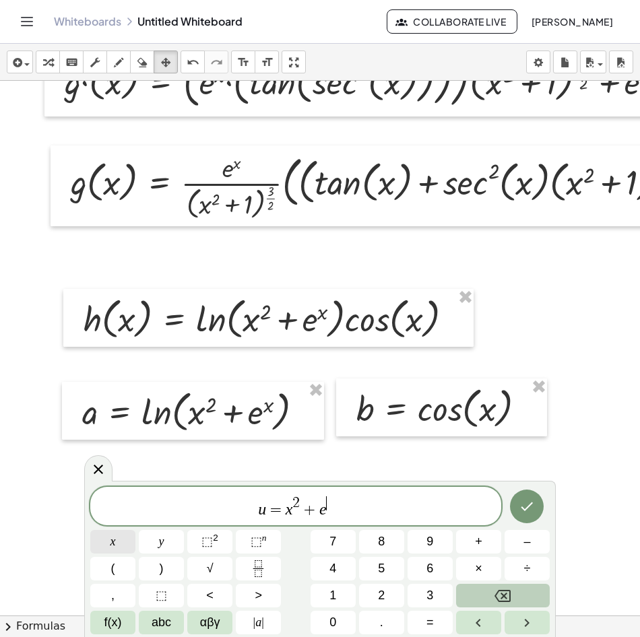
click at [123, 544] on button "x" at bounding box center [112, 542] width 45 height 24
click at [528, 509] on icon "Done" at bounding box center [527, 506] width 16 height 16
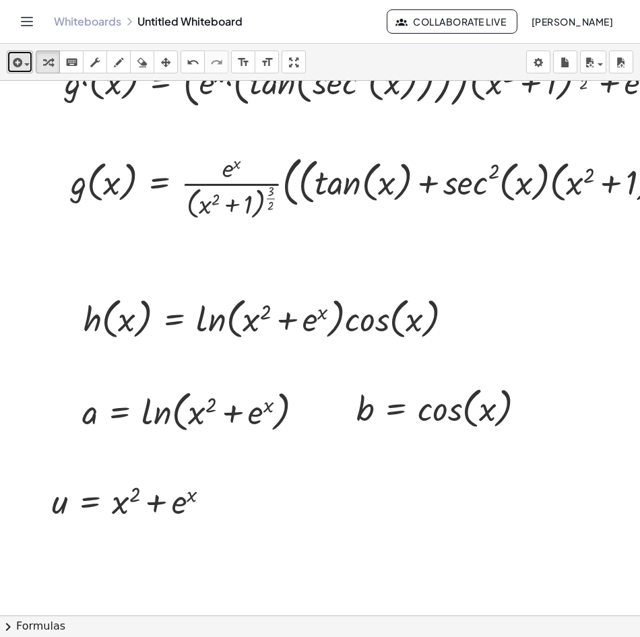
click at [26, 57] on div "button" at bounding box center [20, 62] width 20 height 16
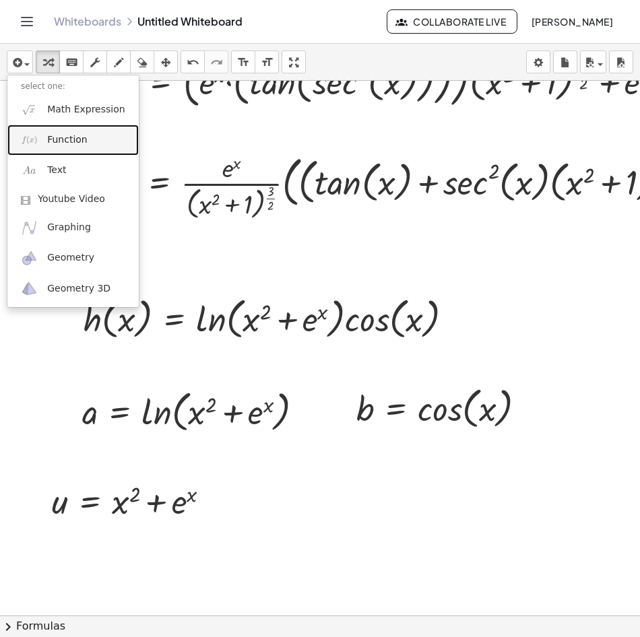
click at [54, 140] on span "Function" at bounding box center [67, 139] width 40 height 13
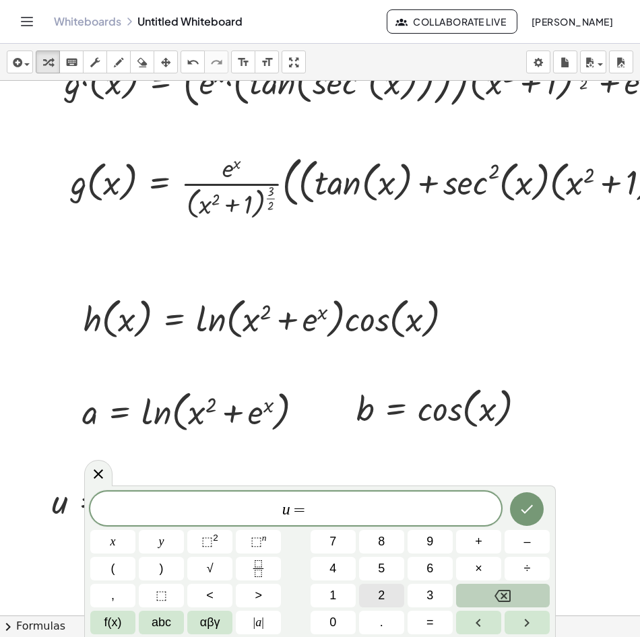
click at [390, 593] on button "2" at bounding box center [381, 596] width 45 height 24
click at [109, 538] on button "x" at bounding box center [112, 542] width 45 height 24
click at [483, 542] on button "+" at bounding box center [478, 542] width 45 height 24
click at [127, 618] on button "f(x)" at bounding box center [112, 623] width 45 height 24
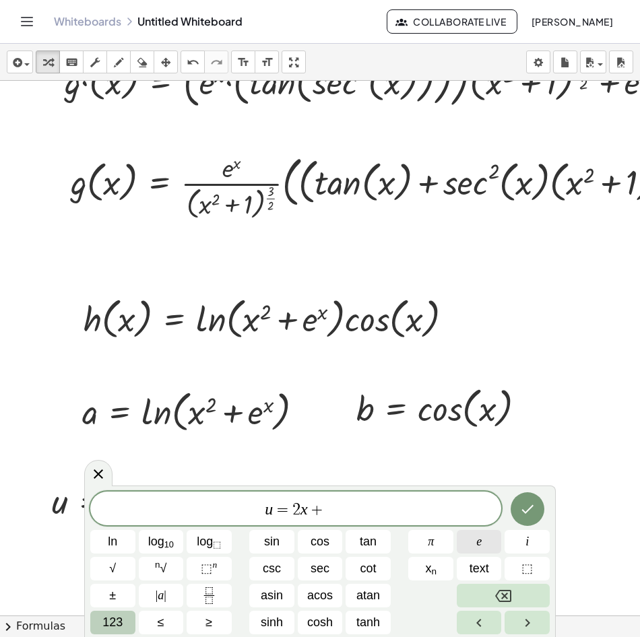
click at [485, 540] on button "e" at bounding box center [479, 542] width 45 height 24
click at [112, 621] on span "123" at bounding box center [112, 623] width 20 height 18
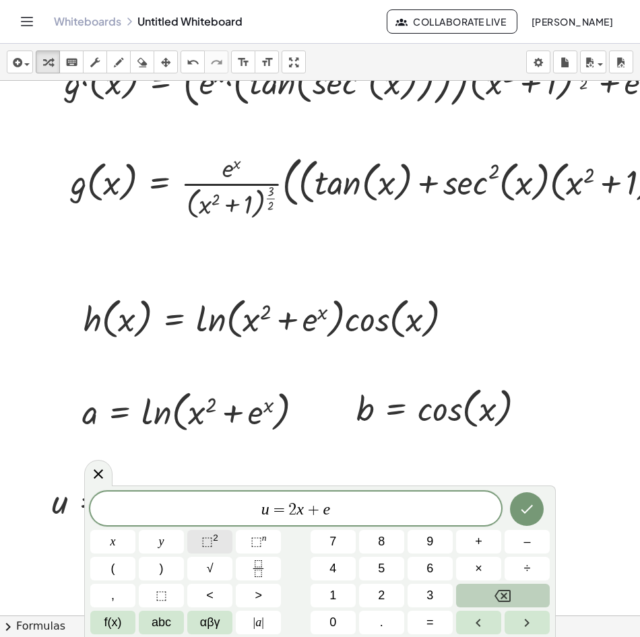
click at [220, 547] on button "⬚ 2" at bounding box center [209, 542] width 45 height 24
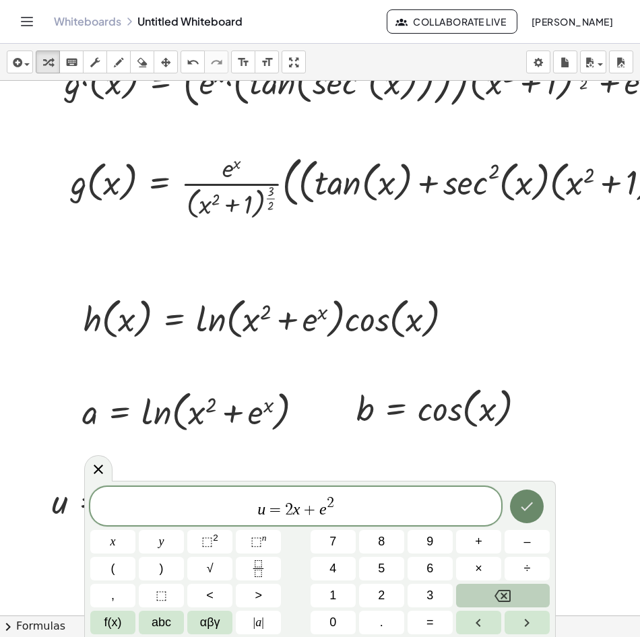
click at [525, 506] on icon "Done" at bounding box center [527, 506] width 16 height 16
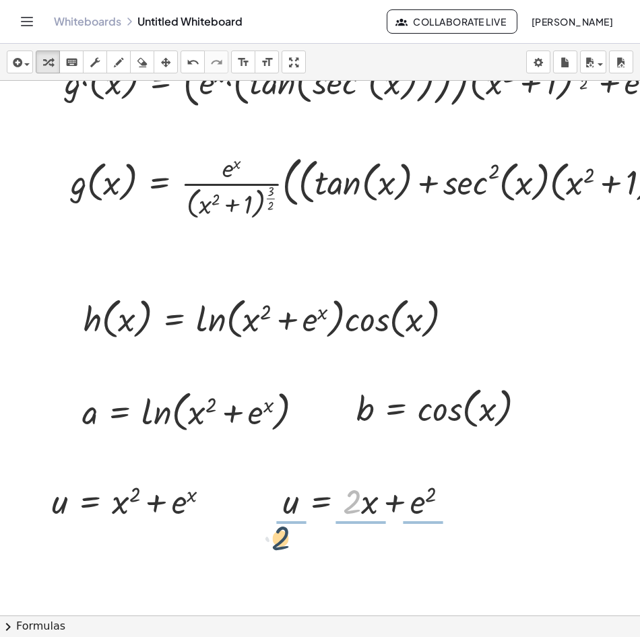
drag, startPoint x: 350, startPoint y: 502, endPoint x: 269, endPoint y: 484, distance: 82.1
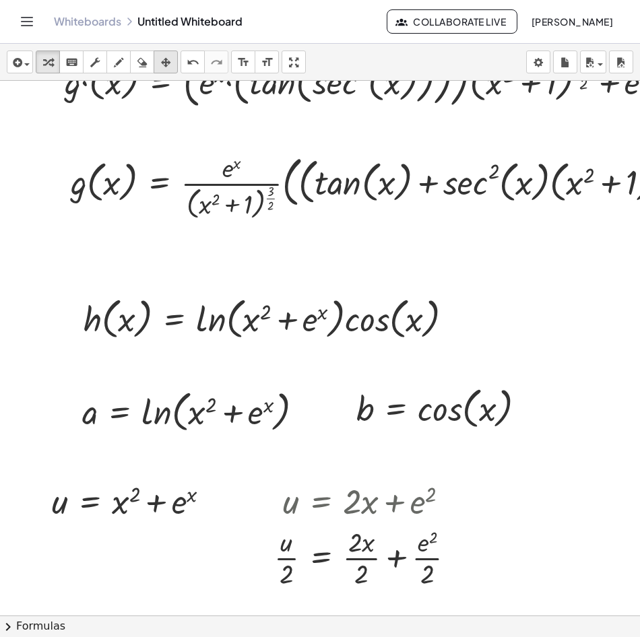
click at [168, 64] on icon "button" at bounding box center [165, 63] width 9 height 16
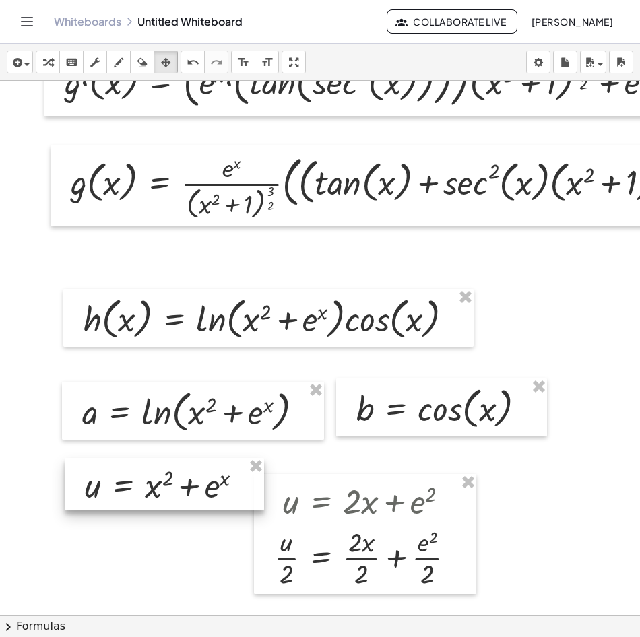
drag, startPoint x: 174, startPoint y: 486, endPoint x: 189, endPoint y: 479, distance: 16.6
click at [175, 480] on div at bounding box center [164, 484] width 199 height 53
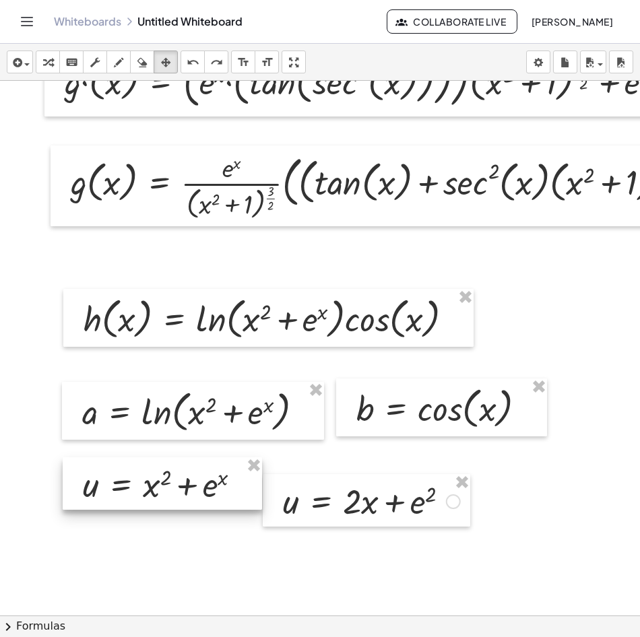
drag, startPoint x: 162, startPoint y: 492, endPoint x: 205, endPoint y: 480, distance: 45.4
click at [181, 476] on div at bounding box center [162, 483] width 199 height 53
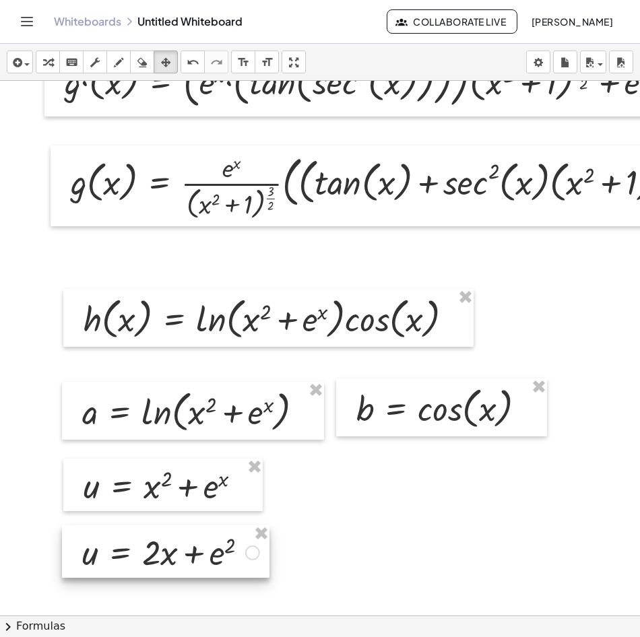
drag, startPoint x: 334, startPoint y: 511, endPoint x: 133, endPoint y: 562, distance: 207.2
click at [133, 562] on div at bounding box center [165, 551] width 207 height 53
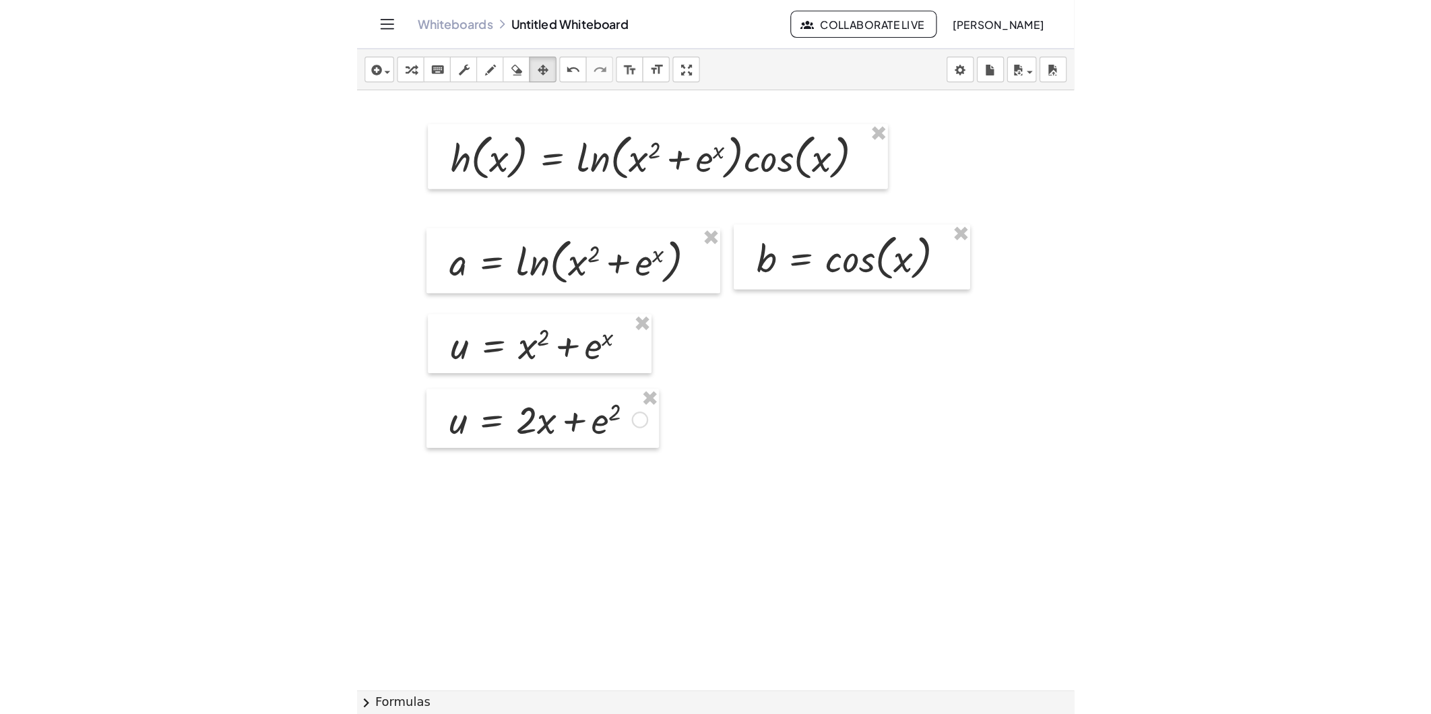
scroll to position [1884, 0]
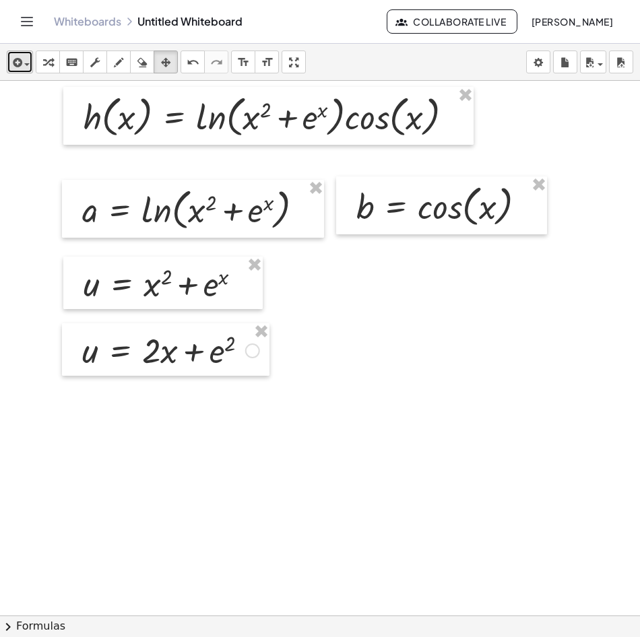
click at [12, 58] on icon "button" at bounding box center [16, 63] width 12 height 16
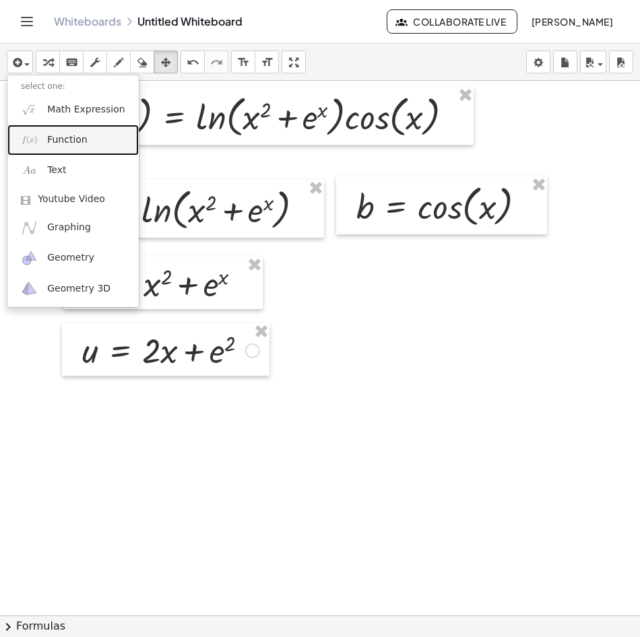
click at [84, 135] on link "Function" at bounding box center [72, 140] width 131 height 30
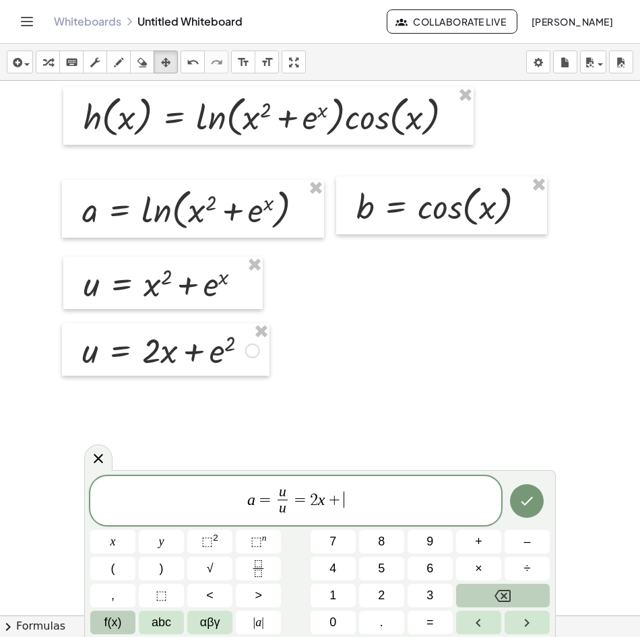
click at [129, 622] on button "f(x)" at bounding box center [112, 623] width 45 height 24
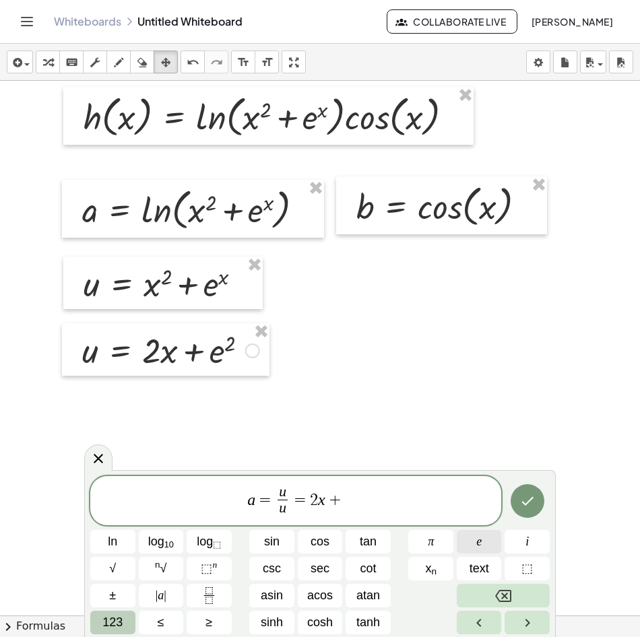
click at [490, 548] on button "e" at bounding box center [479, 542] width 45 height 24
click at [216, 572] on span "⬚ n" at bounding box center [209, 569] width 16 height 18
click at [117, 620] on span "123" at bounding box center [112, 623] width 20 height 18
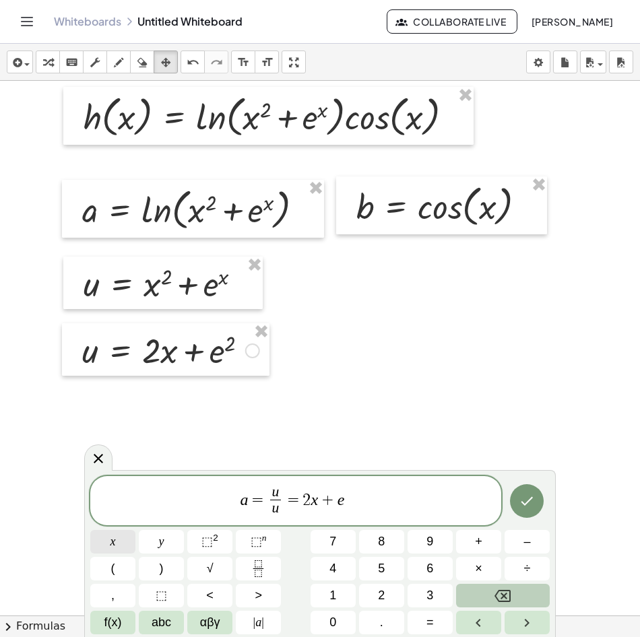
click at [119, 542] on button "x" at bounding box center [112, 542] width 45 height 24
click at [257, 575] on icon "Fraction" at bounding box center [258, 568] width 17 height 17
click at [260, 562] on icon "Fraction" at bounding box center [258, 568] width 17 height 17
drag, startPoint x: 301, startPoint y: 494, endPoint x: 354, endPoint y: 496, distance: 53.3
click at [354, 496] on span "a = u u ​ = 2 x + e x" at bounding box center [295, 502] width 411 height 36
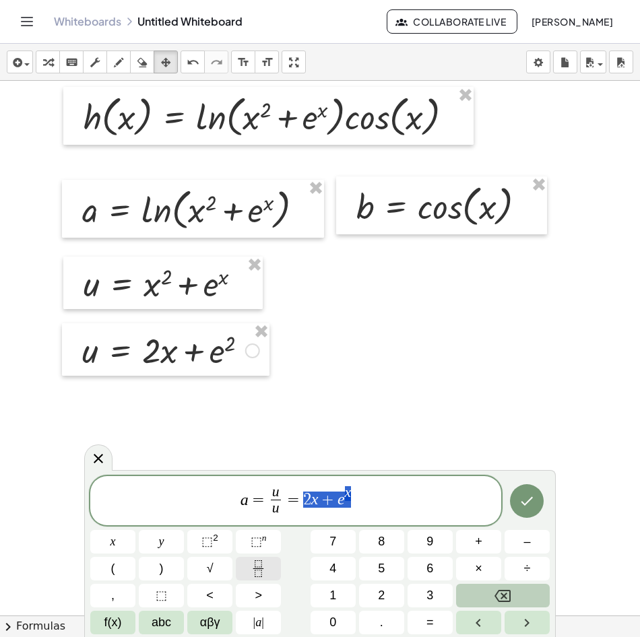
click at [270, 569] on button "Fraction" at bounding box center [258, 569] width 45 height 24
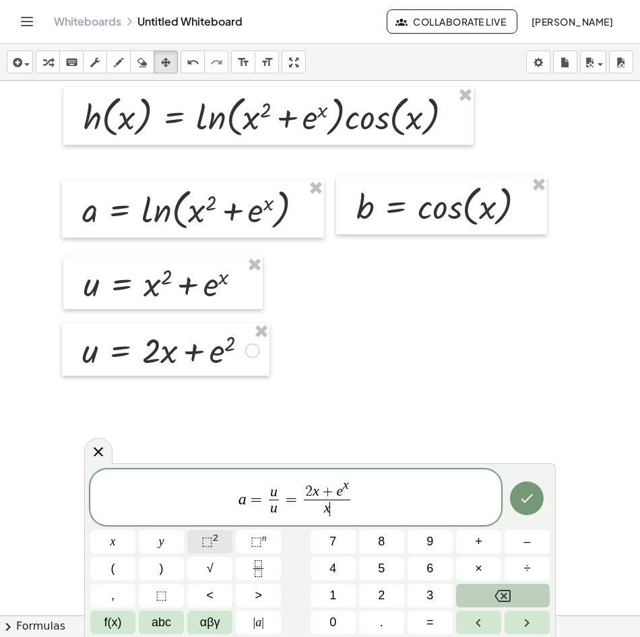
click at [201, 546] on button "⬚ 2" at bounding box center [209, 542] width 45 height 24
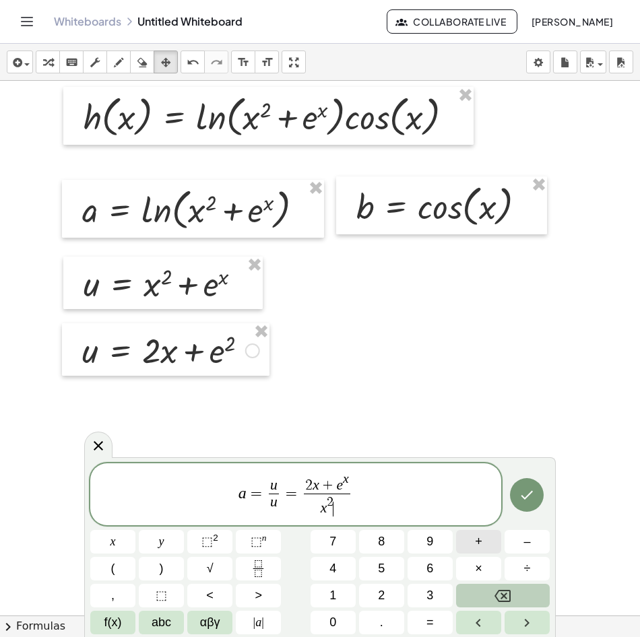
click at [484, 539] on button "+" at bounding box center [478, 542] width 45 height 24
click at [127, 620] on button "f(x)" at bounding box center [112, 623] width 45 height 24
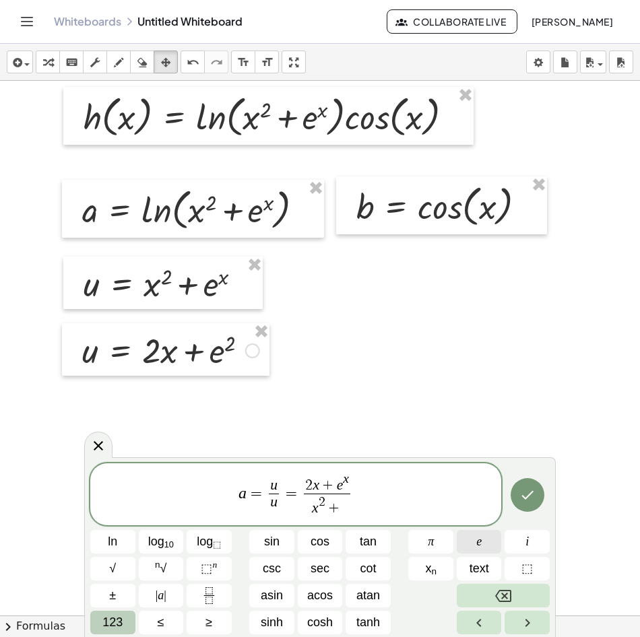
click at [474, 543] on button "e" at bounding box center [479, 542] width 45 height 24
click at [108, 626] on span "123" at bounding box center [112, 623] width 20 height 18
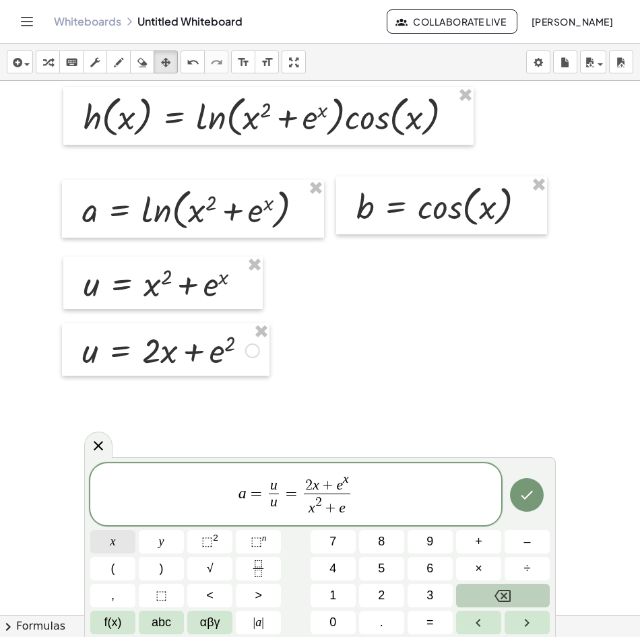
click at [110, 540] on span "x" at bounding box center [112, 542] width 5 height 18
click at [262, 539] on sup "n" at bounding box center [264, 538] width 5 height 10
click at [131, 543] on button "x" at bounding box center [112, 542] width 45 height 24
click at [520, 501] on icon "Done" at bounding box center [527, 495] width 16 height 16
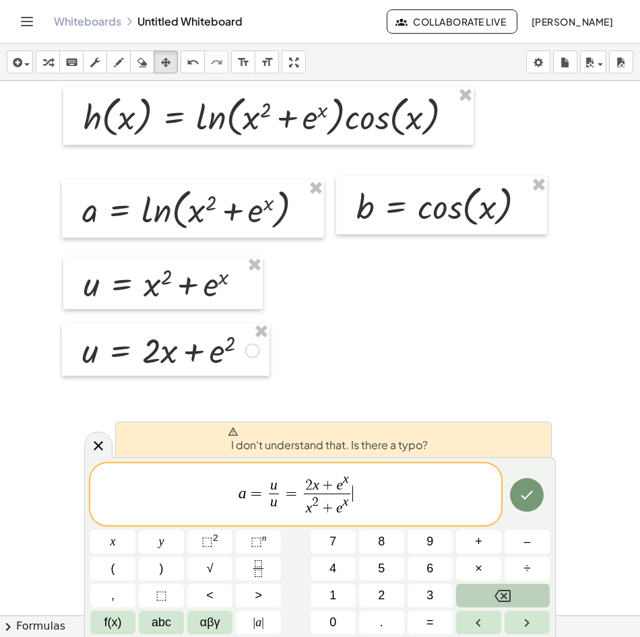
click at [380, 505] on span "a = u u ​ = 2 x + e x x 2 + e x ​ ​" at bounding box center [295, 496] width 411 height 48
click at [302, 501] on span "​ 2 x + e x x 2 + e x ​" at bounding box center [327, 495] width 52 height 45
click at [341, 516] on var "e" at bounding box center [339, 508] width 7 height 16
click at [321, 516] on span "+" at bounding box center [328, 509] width 18 height 15
click at [321, 494] on span "x 2 ​ + e x" at bounding box center [327, 506] width 46 height 24
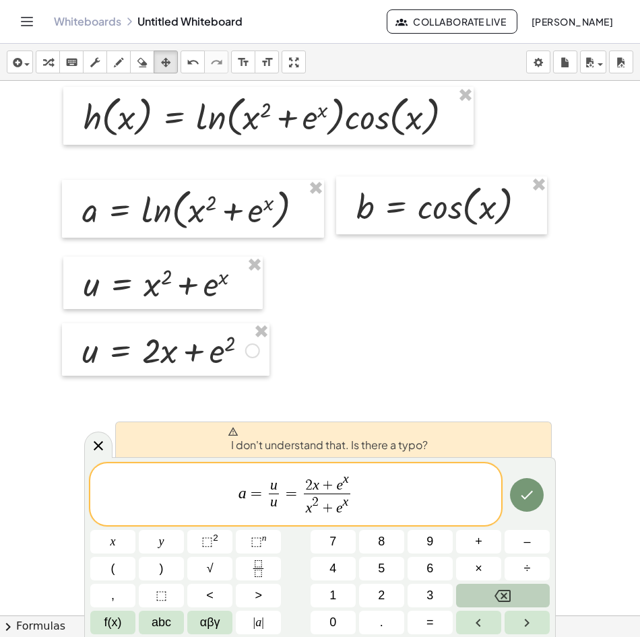
click at [309, 488] on span "2" at bounding box center [308, 485] width 7 height 15
drag, startPoint x: 279, startPoint y: 486, endPoint x: 317, endPoint y: 498, distance: 40.3
click at [279, 486] on span "u u ​ ​" at bounding box center [273, 495] width 16 height 33
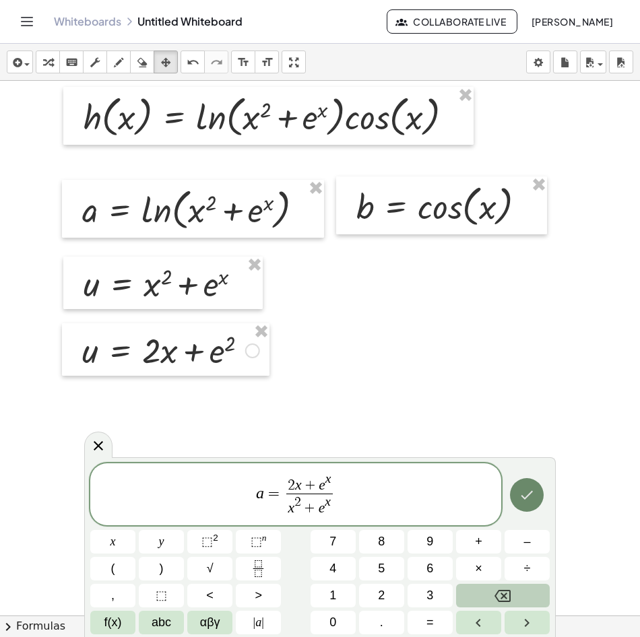
click at [521, 495] on icon "Done" at bounding box center [527, 495] width 16 height 16
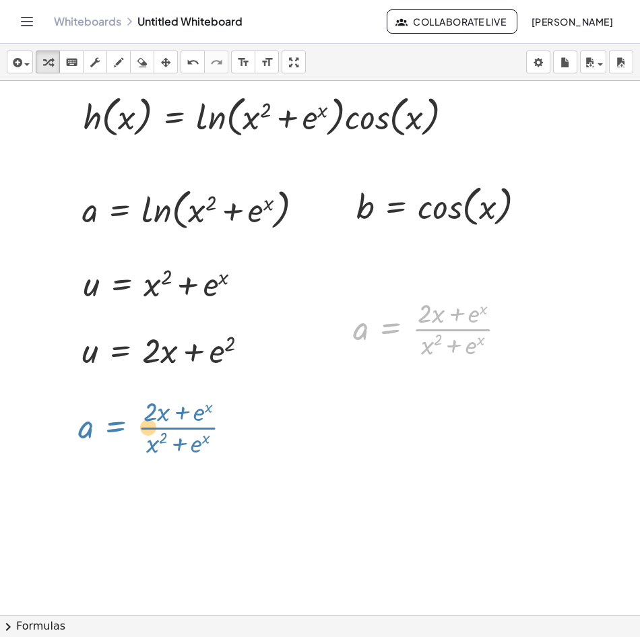
drag, startPoint x: 399, startPoint y: 327, endPoint x: 120, endPoint y: 427, distance: 296.8
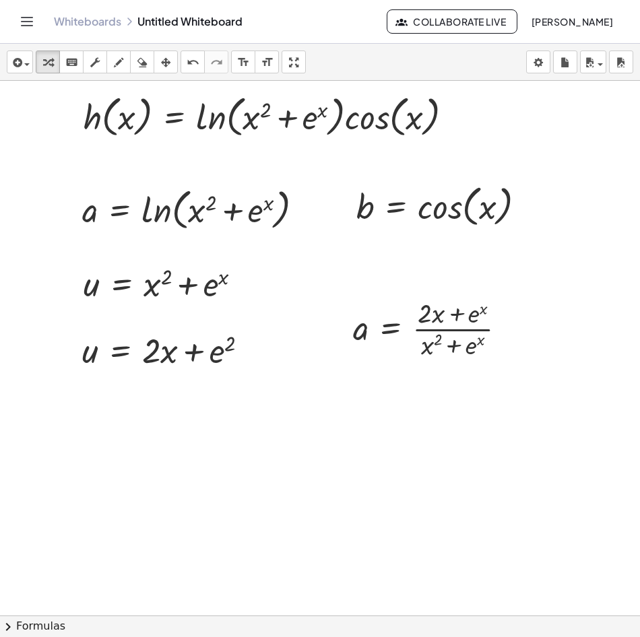
click at [162, 69] on icon "button" at bounding box center [165, 63] width 9 height 16
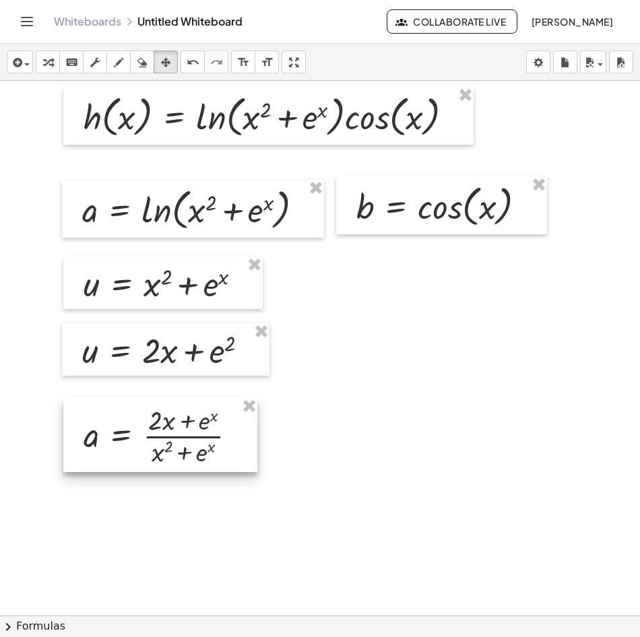
drag, startPoint x: 385, startPoint y: 356, endPoint x: 135, endPoint y: 439, distance: 263.1
click at [135, 439] on div at bounding box center [160, 435] width 194 height 74
click at [32, 65] on button "insert" at bounding box center [20, 62] width 26 height 23
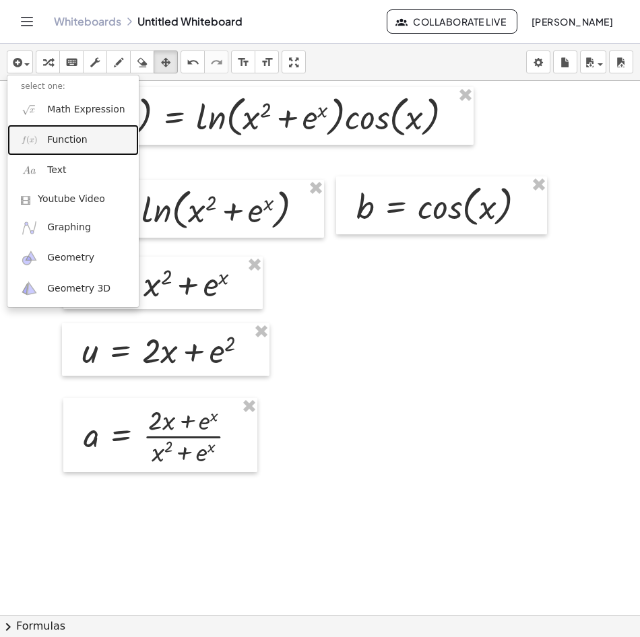
click at [82, 146] on span "Function" at bounding box center [67, 139] width 40 height 13
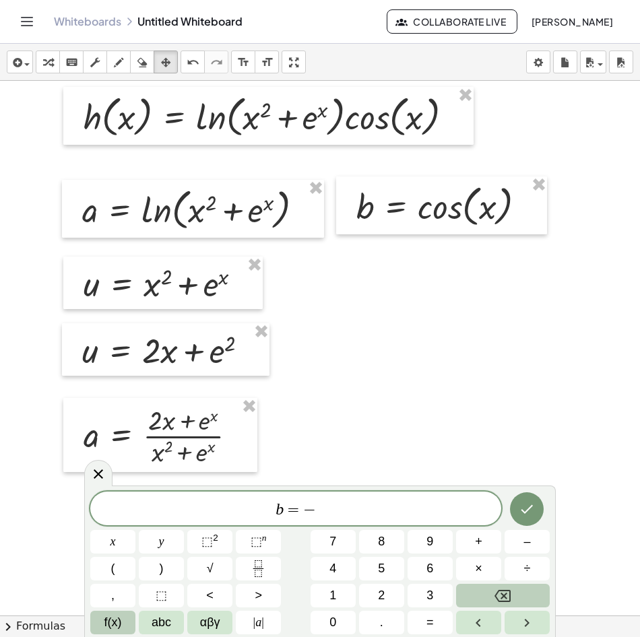
click at [110, 626] on span "f(x)" at bounding box center [113, 623] width 18 height 18
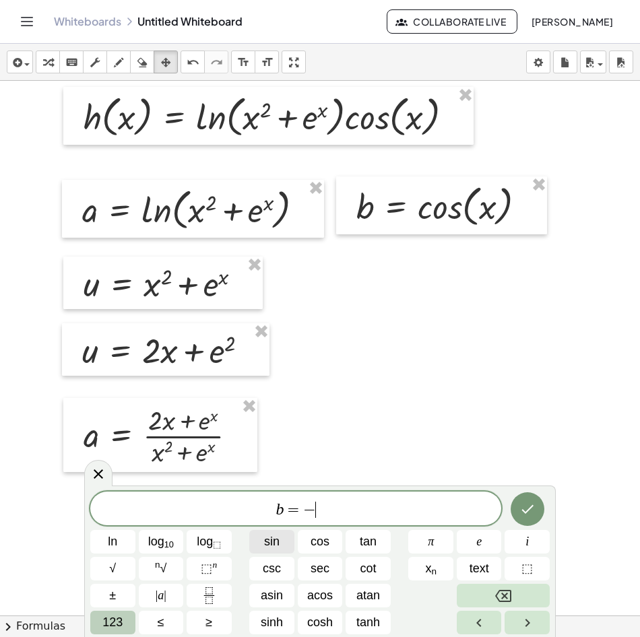
click at [281, 546] on button "sin" at bounding box center [271, 542] width 45 height 24
click at [119, 617] on span "123" at bounding box center [112, 623] width 20 height 18
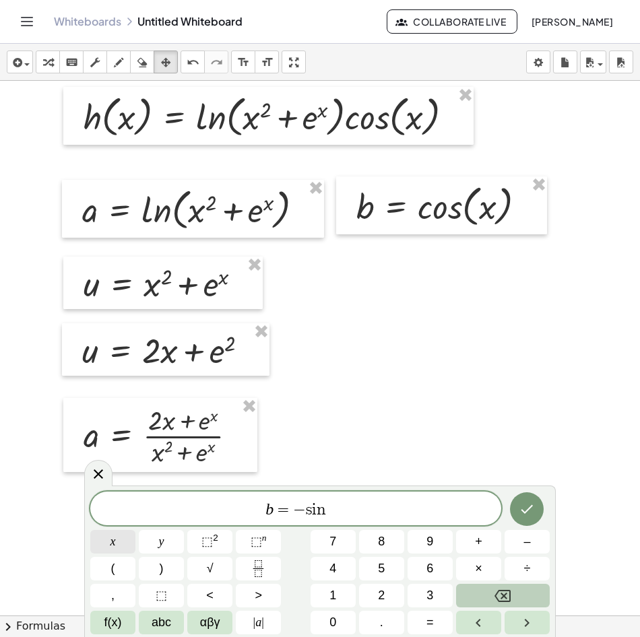
click at [122, 548] on button "x" at bounding box center [112, 542] width 45 height 24
click at [525, 507] on icon "Done" at bounding box center [527, 509] width 16 height 16
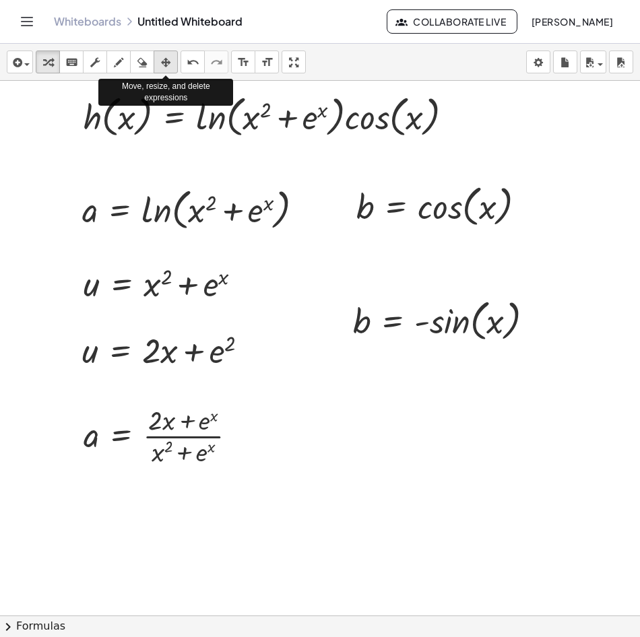
click at [164, 64] on icon "button" at bounding box center [165, 63] width 9 height 16
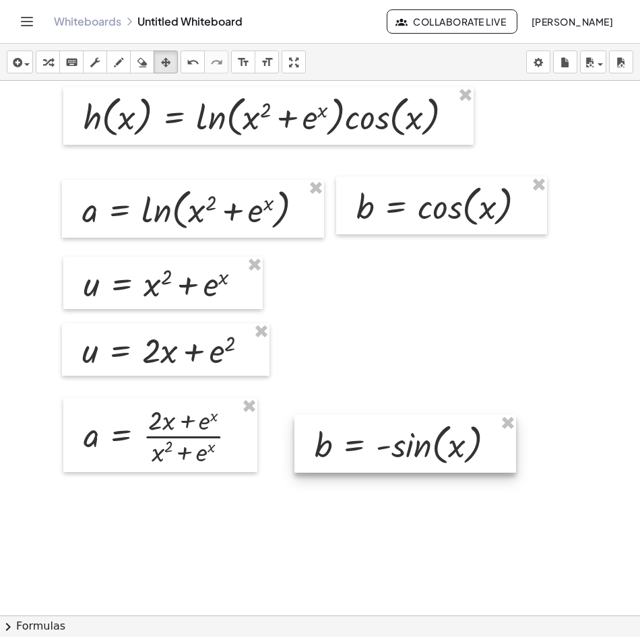
drag, startPoint x: 424, startPoint y: 317, endPoint x: 385, endPoint y: 441, distance: 129.8
click at [385, 441] on div at bounding box center [405, 444] width 222 height 58
click at [24, 65] on span "button" at bounding box center [26, 64] width 5 height 3
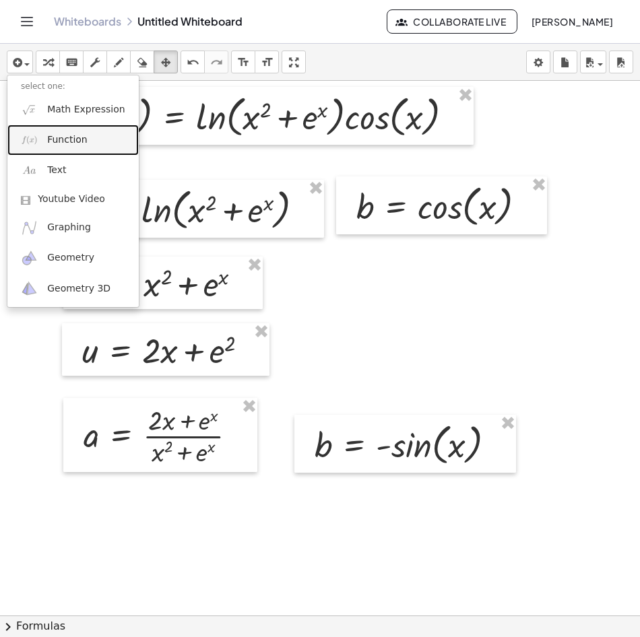
click at [79, 137] on span "Function" at bounding box center [67, 139] width 40 height 13
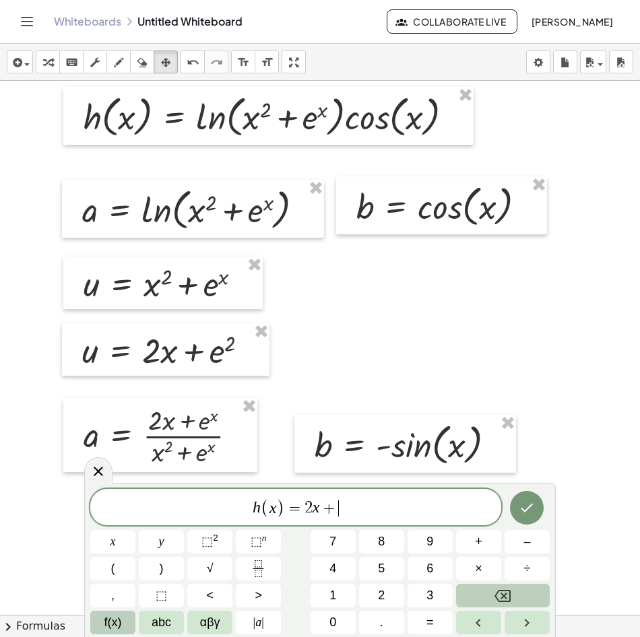
click at [106, 616] on span "f(x)" at bounding box center [113, 623] width 18 height 18
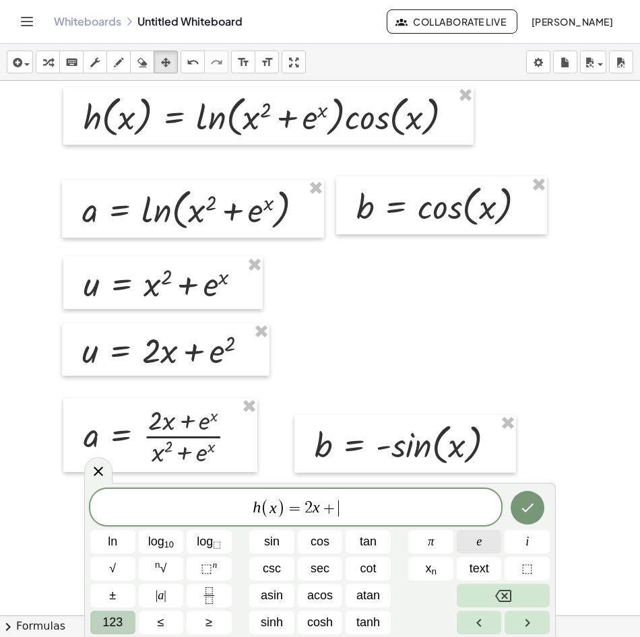
click at [483, 540] on button "e" at bounding box center [479, 542] width 45 height 24
click at [127, 620] on button "123" at bounding box center [112, 623] width 45 height 24
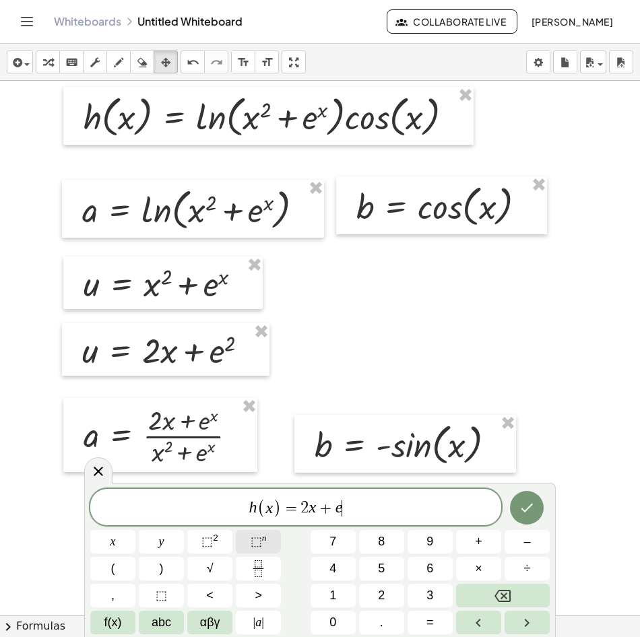
click at [257, 541] on span "⬚" at bounding box center [256, 541] width 11 height 13
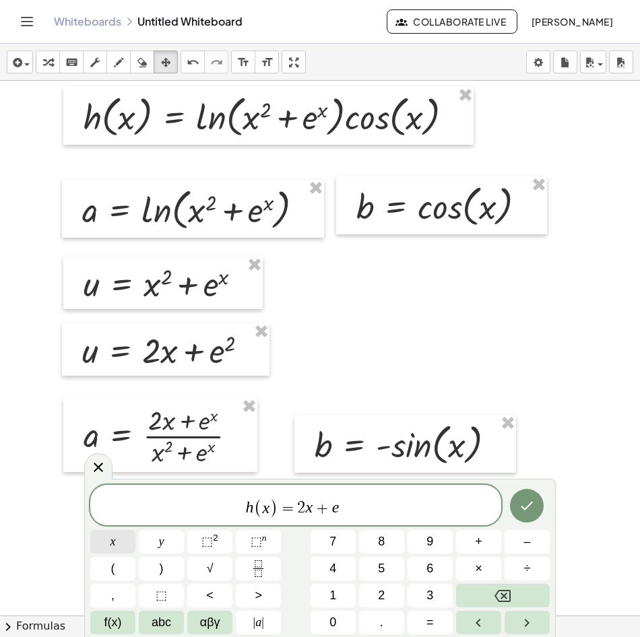
click at [127, 546] on button "x" at bounding box center [112, 542] width 45 height 24
drag, startPoint x: 296, startPoint y: 507, endPoint x: 364, endPoint y: 505, distance: 68.1
click at [364, 505] on span "h ( x ) = 2 x + e x" at bounding box center [295, 506] width 411 height 26
click at [261, 570] on icon "Fraction" at bounding box center [258, 568] width 17 height 17
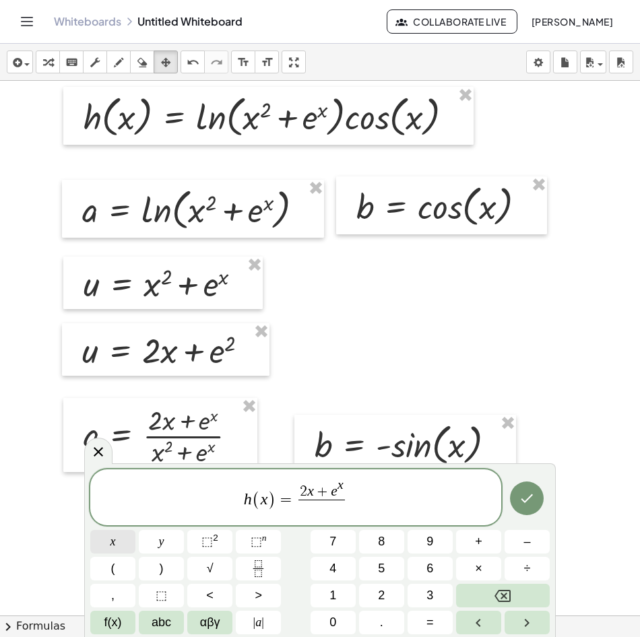
click at [113, 542] on span "x" at bounding box center [112, 542] width 5 height 18
click at [215, 540] on sup "2" at bounding box center [215, 538] width 5 height 10
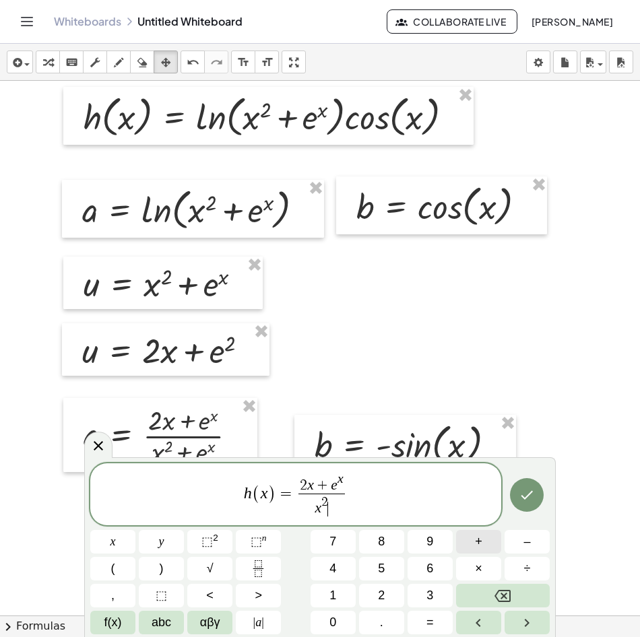
click at [476, 547] on span "+" at bounding box center [478, 542] width 7 height 18
click at [116, 618] on span "f(x)" at bounding box center [113, 623] width 18 height 18
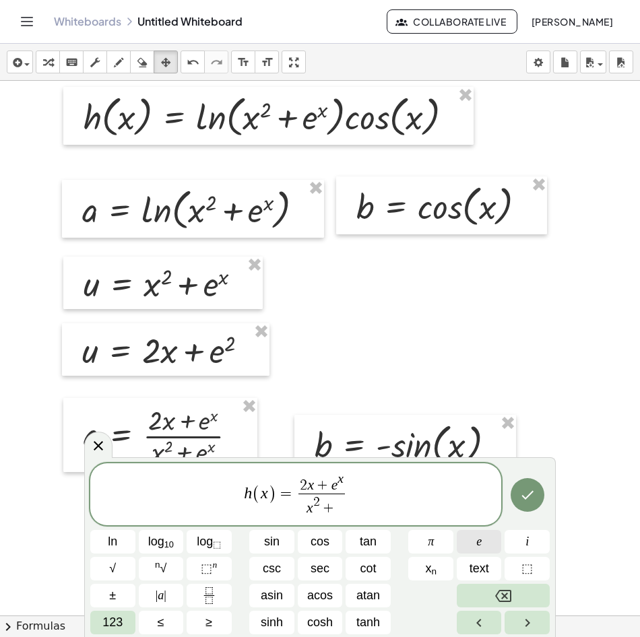
click at [476, 535] on button "e" at bounding box center [479, 542] width 45 height 24
click at [101, 620] on button "123" at bounding box center [112, 623] width 45 height 24
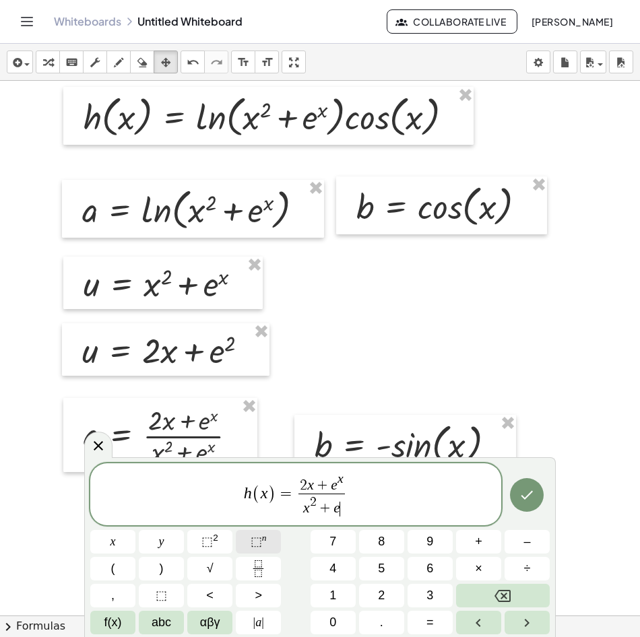
click at [267, 543] on button "⬚ n" at bounding box center [258, 542] width 45 height 24
click at [119, 544] on button "x" at bounding box center [112, 542] width 45 height 24
click at [349, 493] on span "h ( x ) = 2 x + e x x 2 + e x ​ ​" at bounding box center [295, 496] width 411 height 48
click at [478, 571] on span "×" at bounding box center [478, 569] width 7 height 18
click at [122, 622] on button "f(x)" at bounding box center [112, 623] width 45 height 24
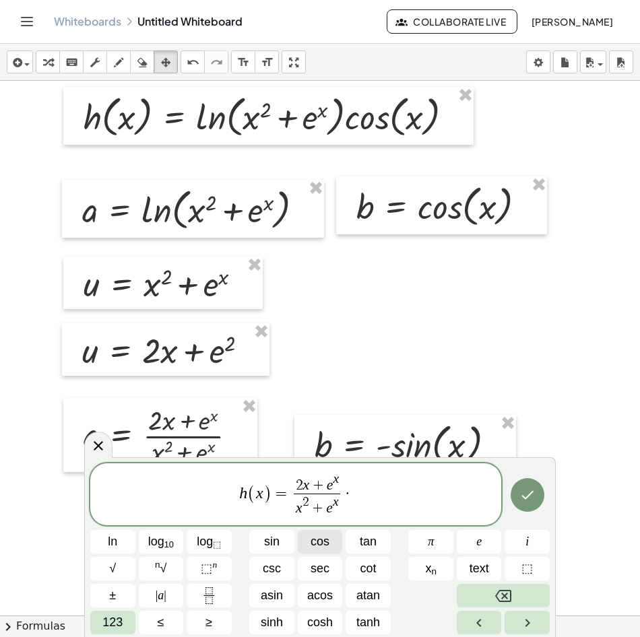
click at [324, 544] on span "cos" at bounding box center [320, 542] width 19 height 18
click at [127, 618] on button "123" at bounding box center [112, 623] width 45 height 24
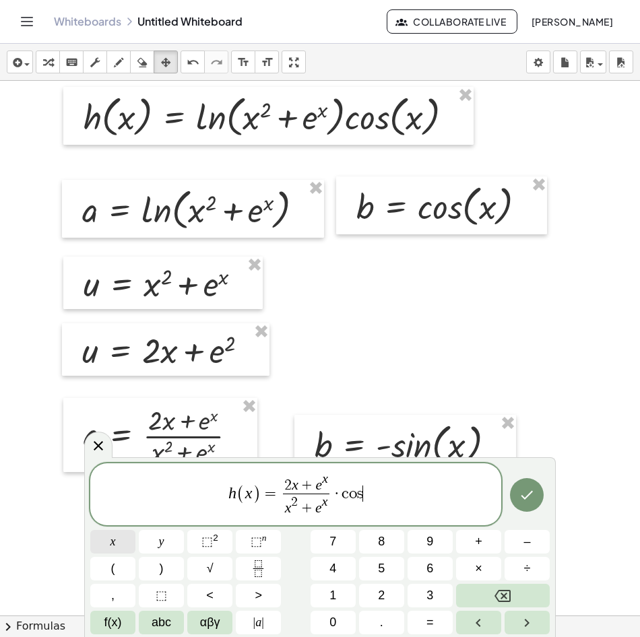
click at [112, 536] on span "x" at bounding box center [112, 542] width 5 height 18
click at [542, 544] on button "–" at bounding box center [527, 542] width 45 height 24
click at [120, 630] on span "f(x)" at bounding box center [113, 623] width 18 height 18
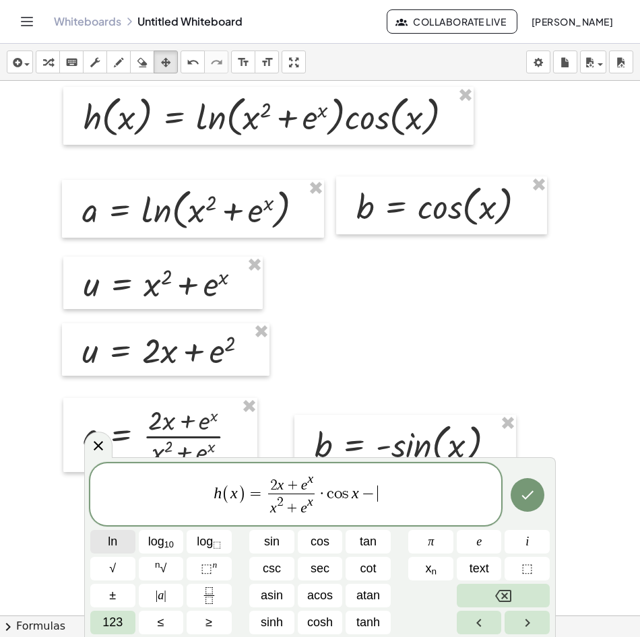
click at [113, 538] on span "ln" at bounding box center [112, 542] width 9 height 18
click at [112, 622] on span "123" at bounding box center [112, 623] width 20 height 18
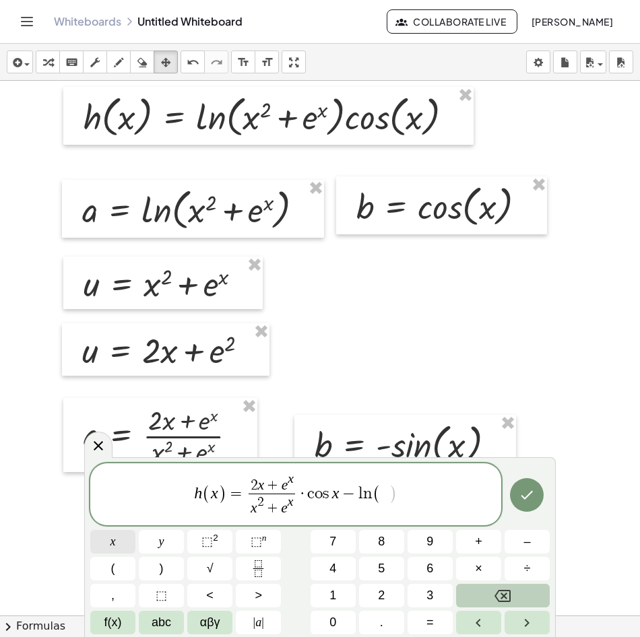
click at [113, 541] on span "x" at bounding box center [112, 542] width 5 height 18
click at [209, 537] on span "⬚" at bounding box center [206, 541] width 11 height 13
click at [479, 537] on span "+" at bounding box center [478, 542] width 7 height 18
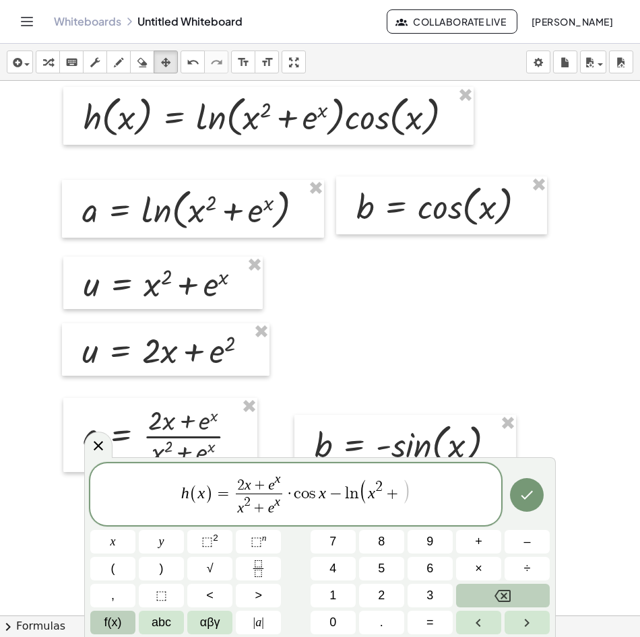
click at [131, 628] on button "f(x)" at bounding box center [112, 623] width 45 height 24
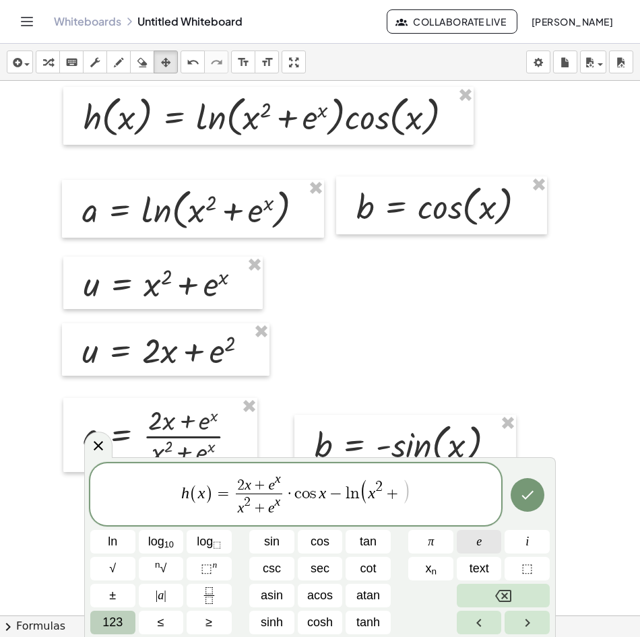
click at [481, 540] on span "e" at bounding box center [478, 542] width 5 height 18
click at [218, 566] on button "⬚ n" at bounding box center [209, 569] width 45 height 24
click at [122, 621] on span "123" at bounding box center [112, 623] width 20 height 18
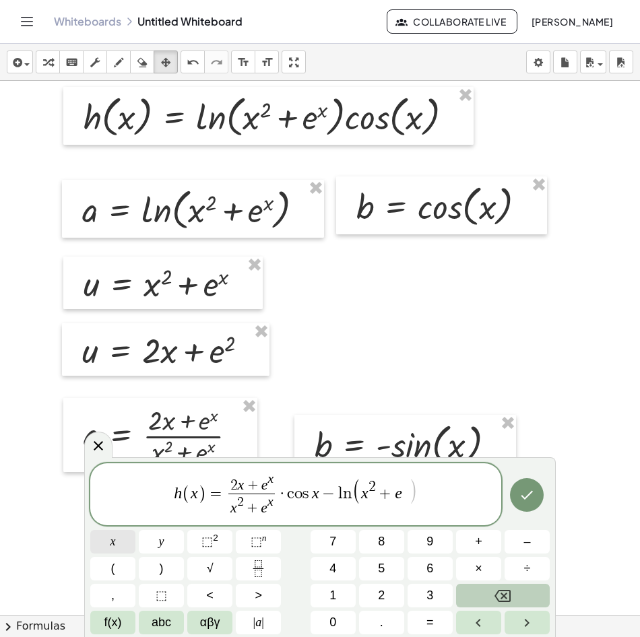
click at [127, 542] on button "x" at bounding box center [112, 542] width 45 height 24
click at [153, 563] on button ")" at bounding box center [161, 569] width 45 height 24
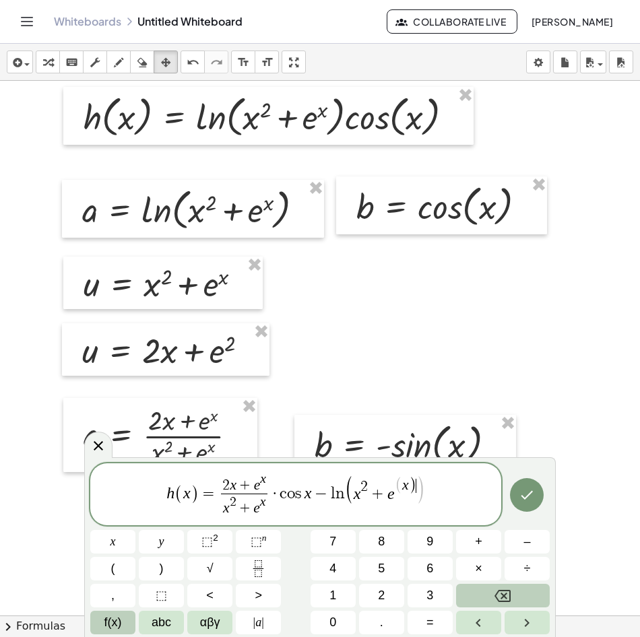
click at [110, 624] on span "f(x)" at bounding box center [113, 623] width 18 height 18
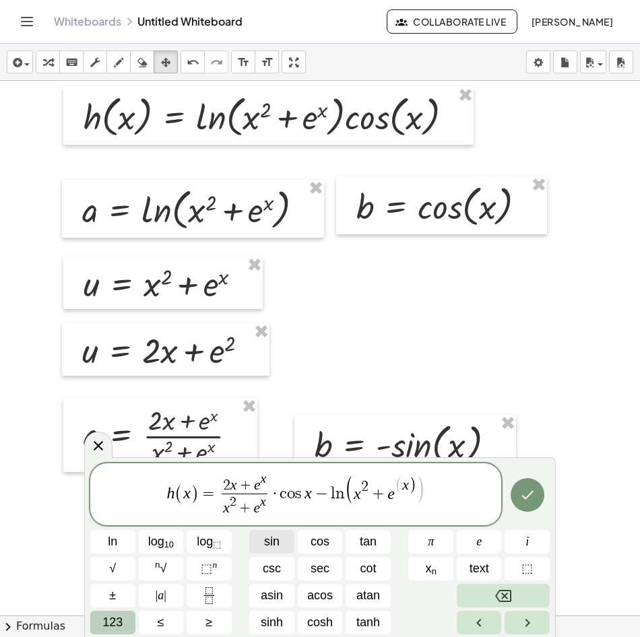
click at [274, 540] on span "sin" at bounding box center [271, 542] width 15 height 18
click at [112, 620] on span "123" at bounding box center [112, 623] width 20 height 18
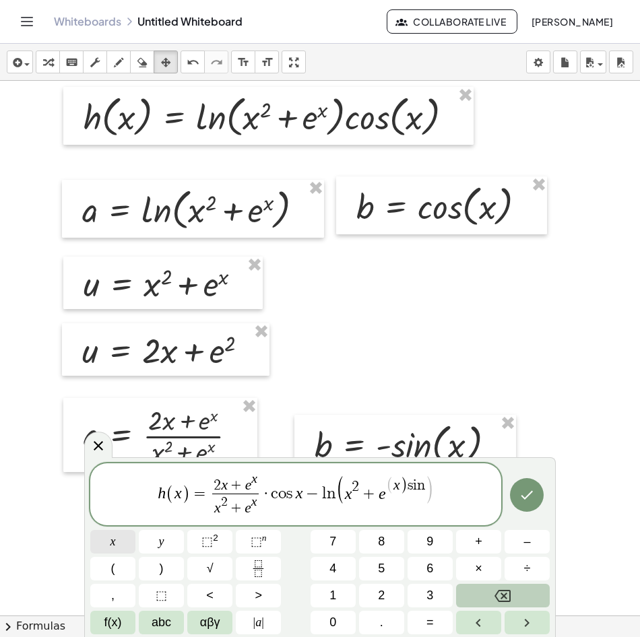
click at [119, 542] on button "x" at bounding box center [112, 542] width 45 height 24
click at [532, 538] on button "–" at bounding box center [527, 542] width 45 height 24
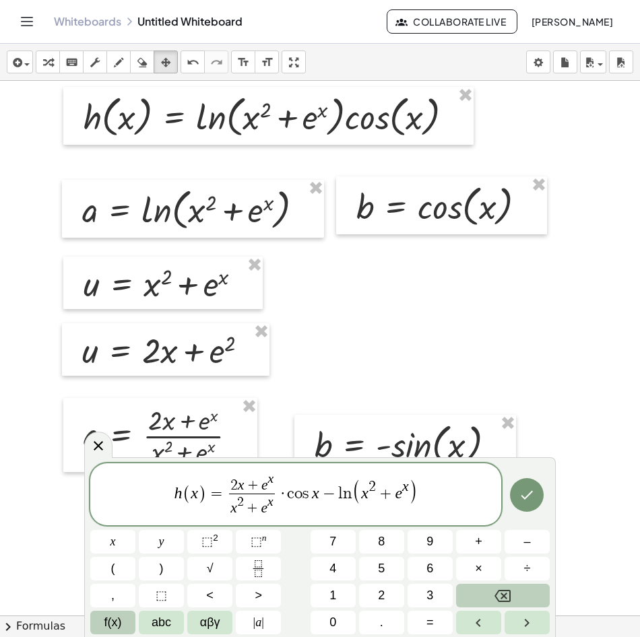
click at [100, 620] on button "f(x)" at bounding box center [112, 623] width 45 height 24
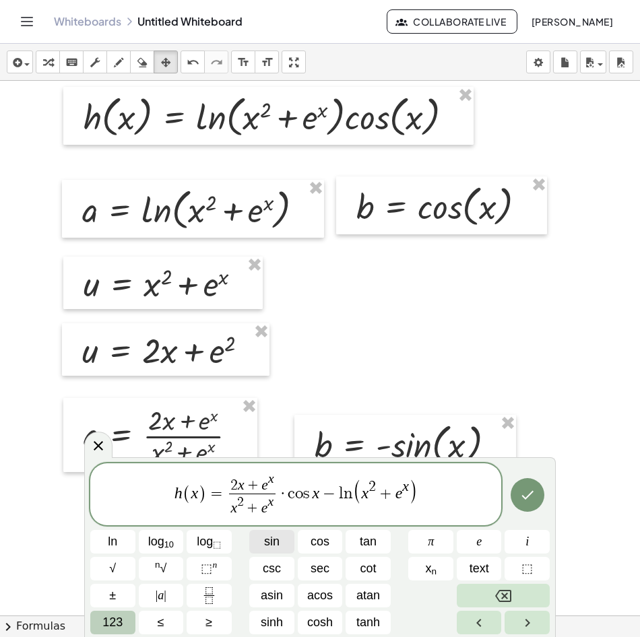
click at [274, 548] on span "sin" at bounding box center [271, 542] width 15 height 18
click at [123, 630] on span "123" at bounding box center [112, 623] width 20 height 18
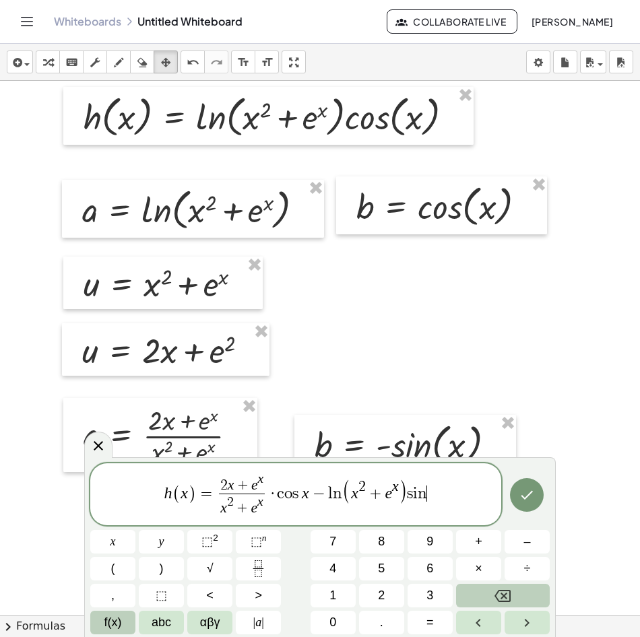
click at [111, 619] on span "f(x)" at bounding box center [113, 623] width 18 height 18
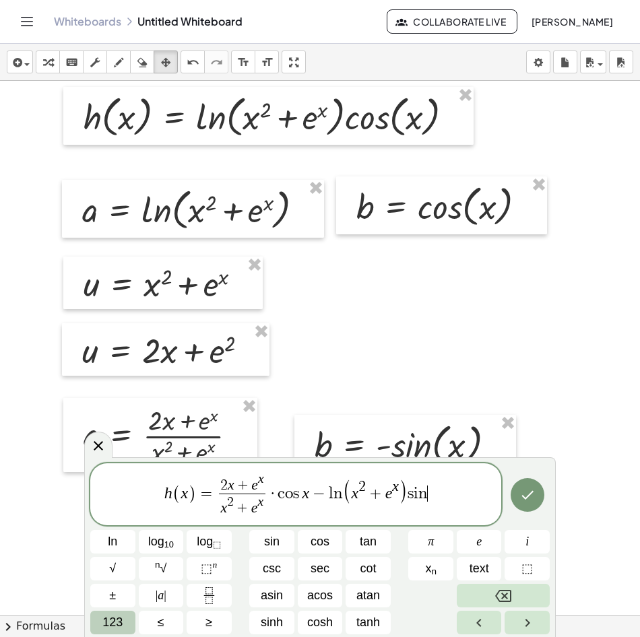
click at [123, 620] on span "123" at bounding box center [112, 623] width 20 height 18
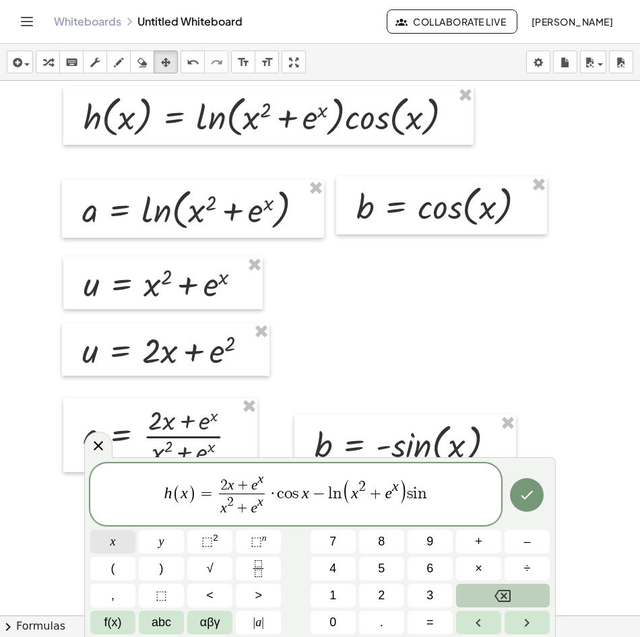
click at [119, 547] on button "x" at bounding box center [112, 542] width 45 height 24
click at [527, 491] on icon "Done" at bounding box center [527, 495] width 16 height 16
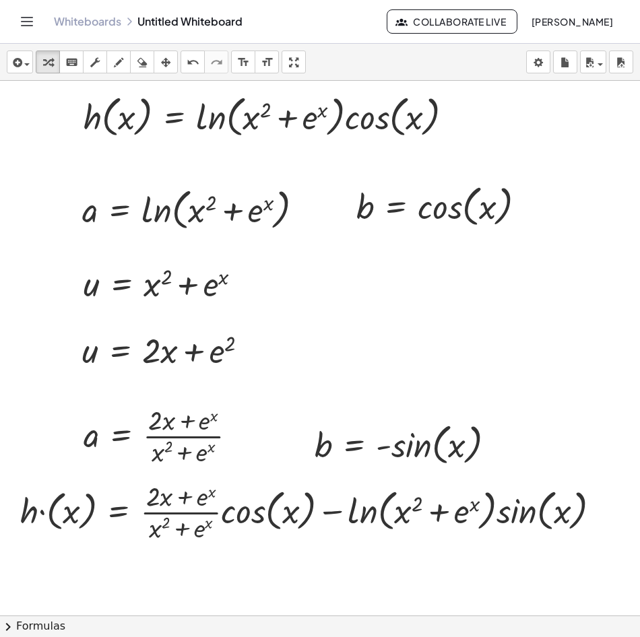
click at [163, 64] on icon "button" at bounding box center [165, 63] width 9 height 16
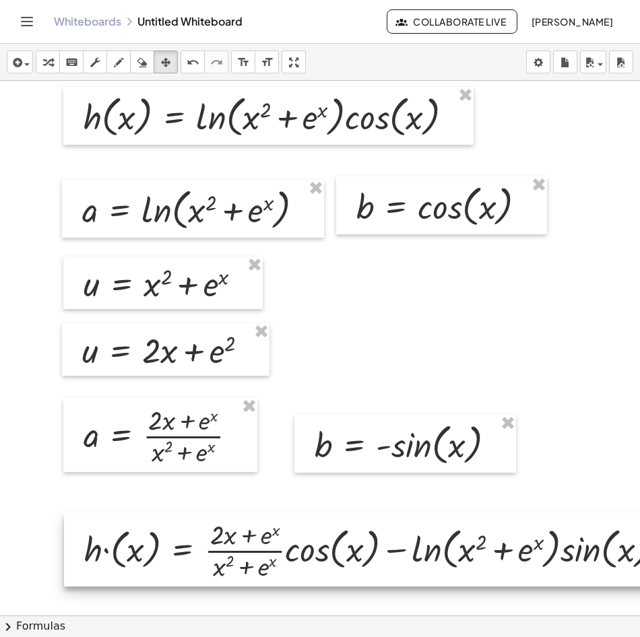
drag, startPoint x: 169, startPoint y: 528, endPoint x: 216, endPoint y: 556, distance: 55.0
click at [216, 556] on div at bounding box center [374, 550] width 621 height 74
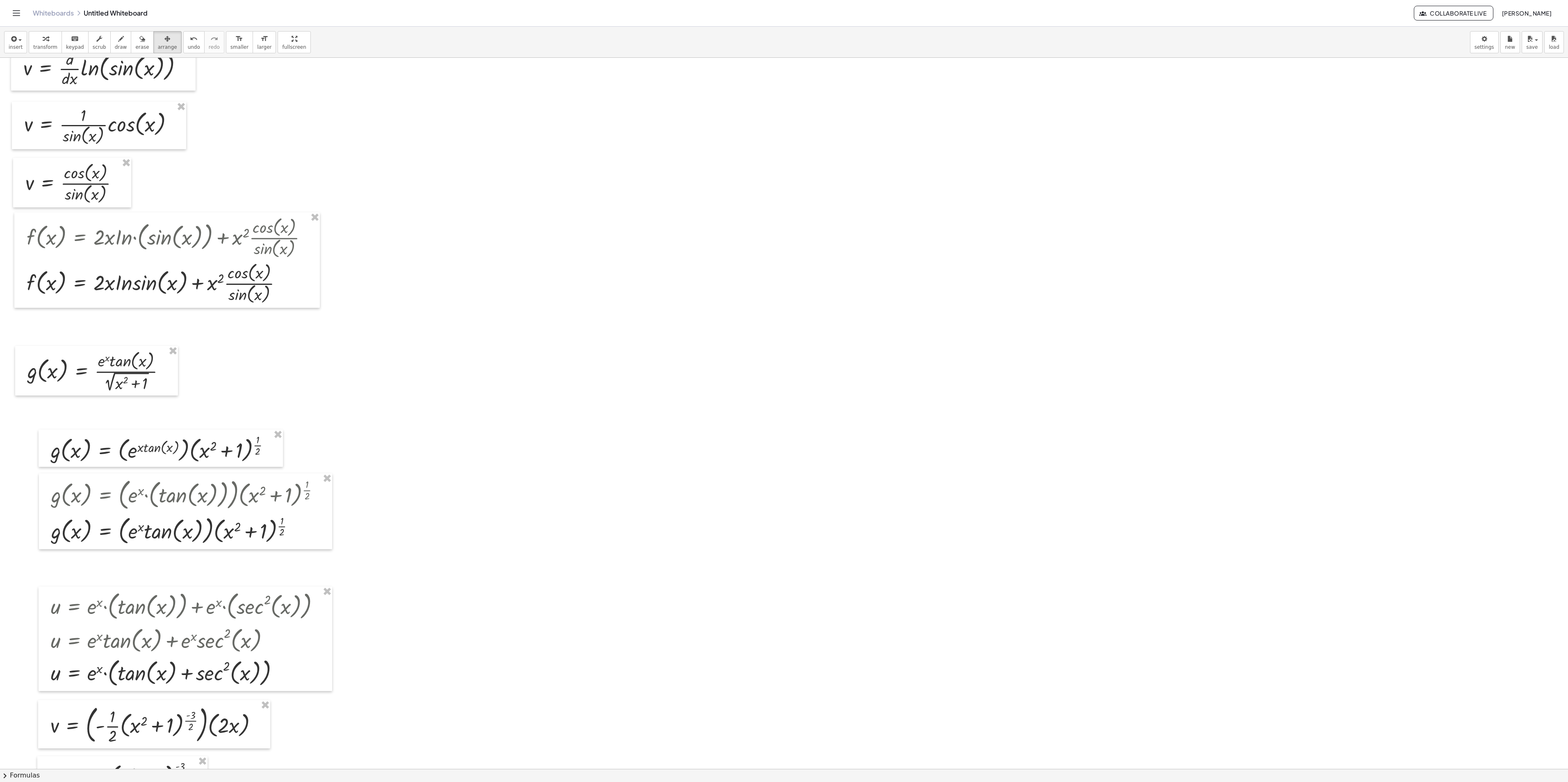
scroll to position [0, 0]
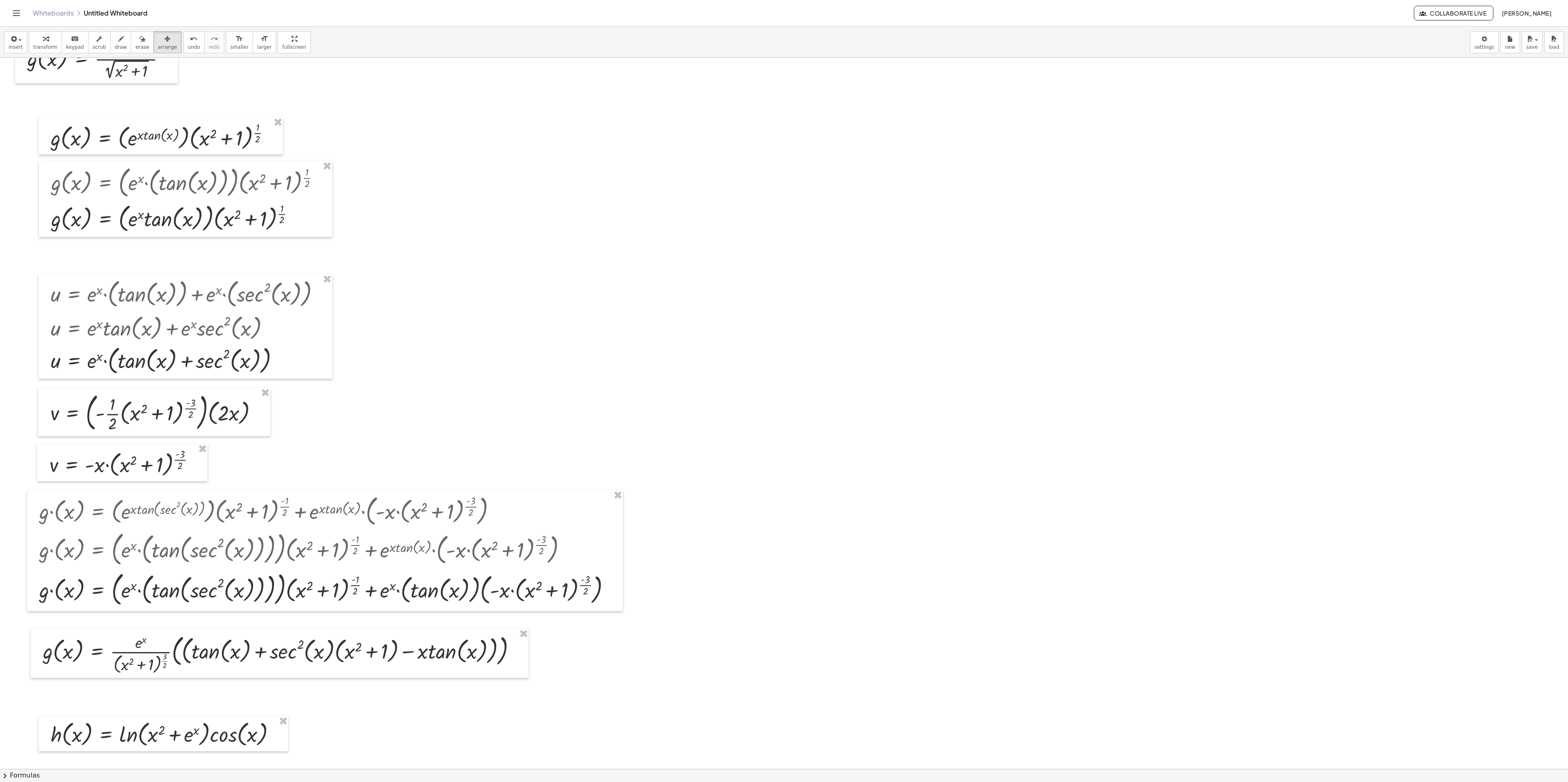
scroll to position [410, 0]
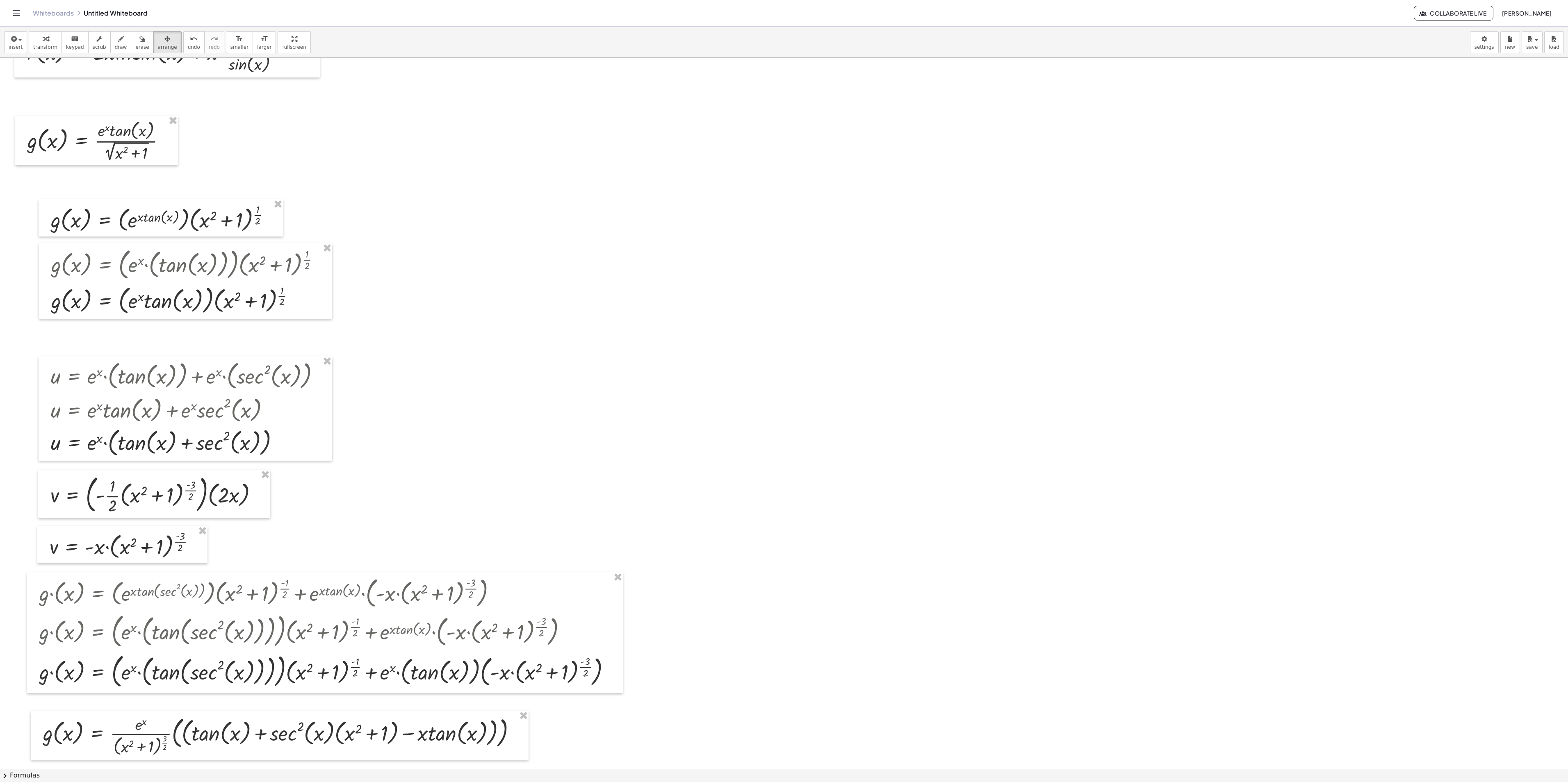
click at [389, 388] on div at bounding box center [784, 461] width 1568 height 1627
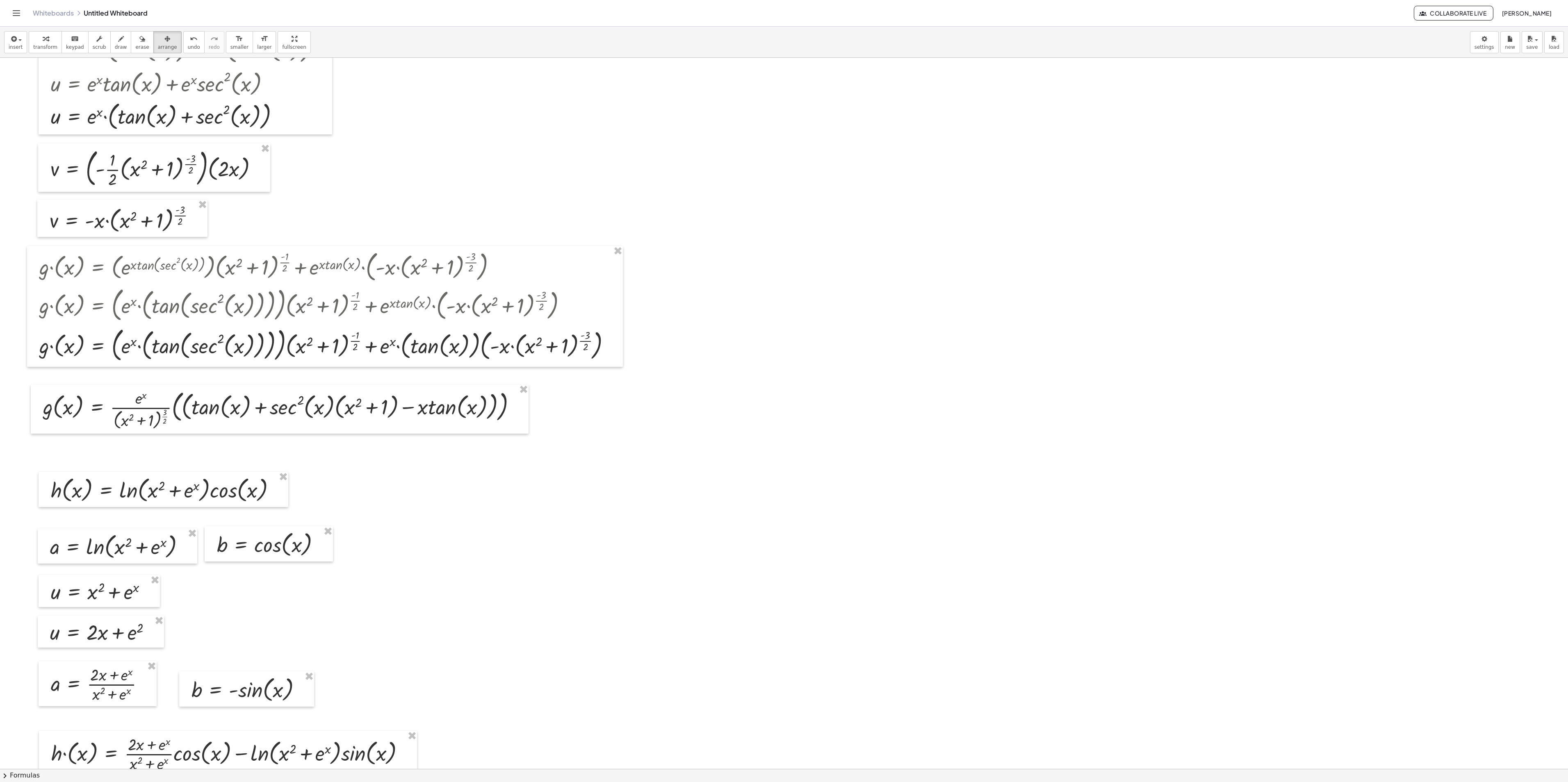
scroll to position [918, 0]
